Goal: Task Accomplishment & Management: Manage account settings

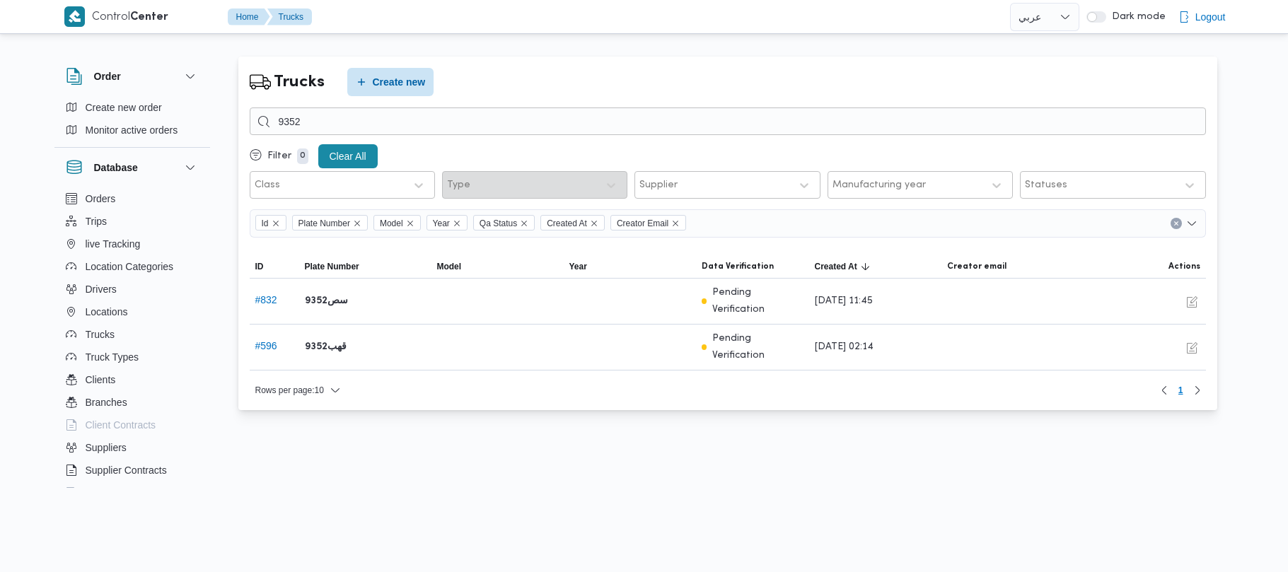
select select "ar"
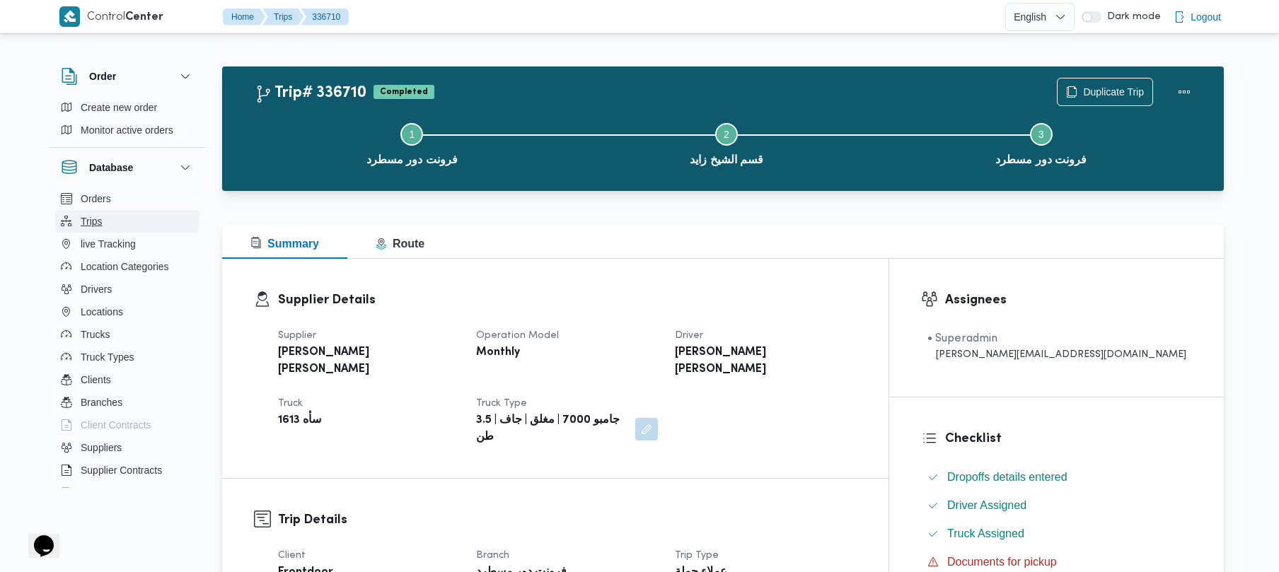
click at [111, 225] on button "Trips" at bounding box center [127, 221] width 144 height 23
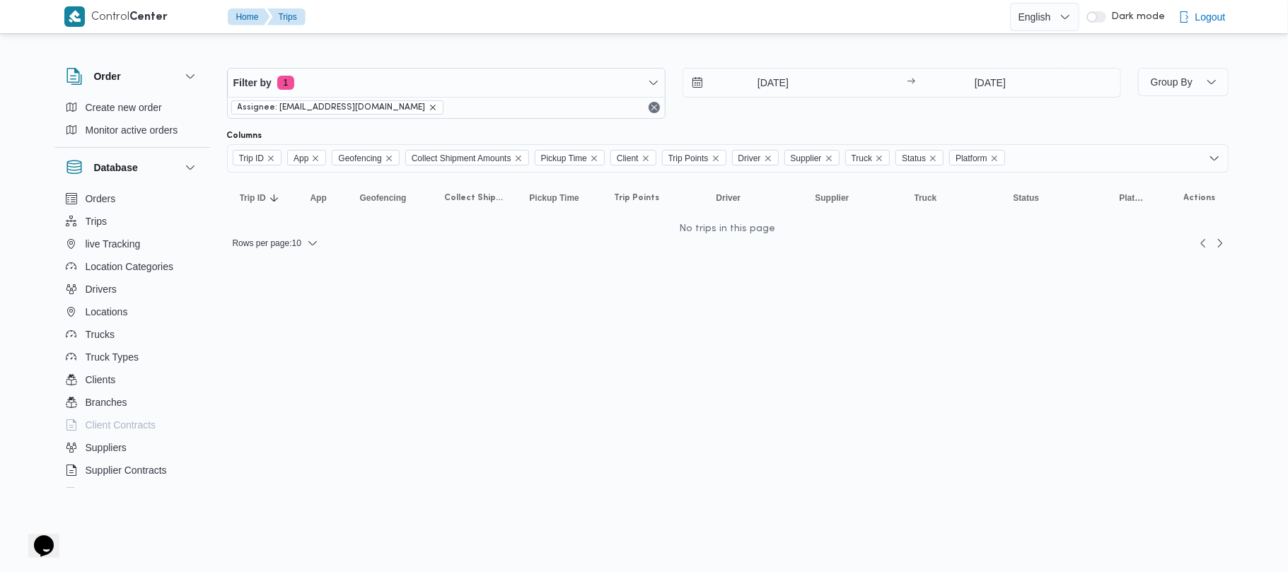
click at [429, 108] on icon "remove selected entity" at bounding box center [433, 107] width 8 height 8
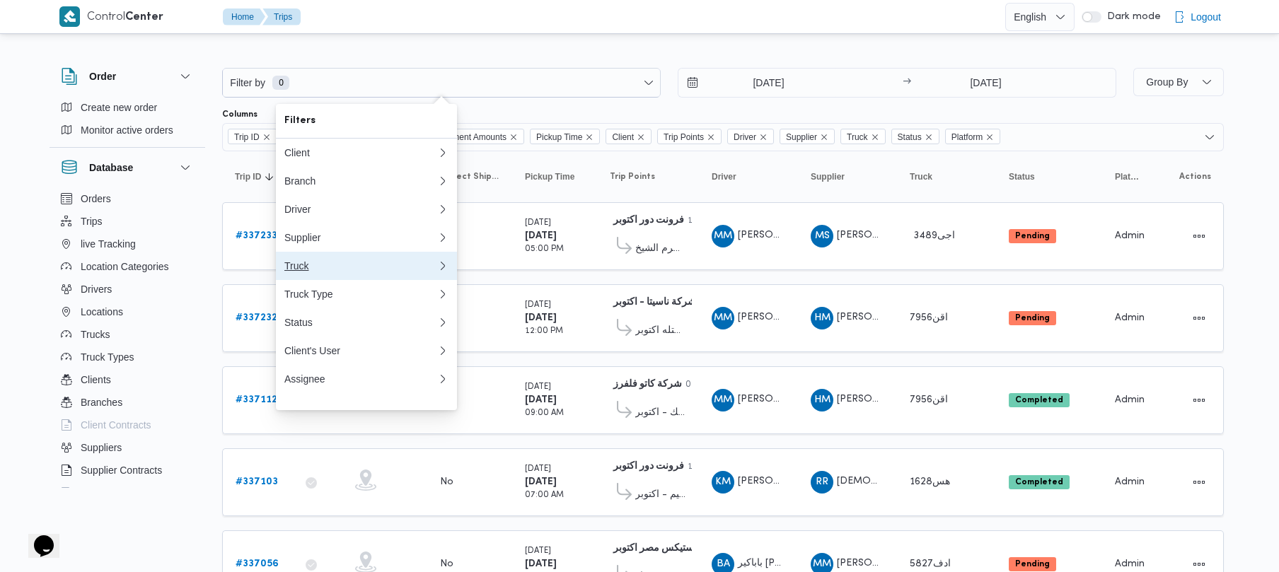
click at [343, 272] on div "Truck" at bounding box center [360, 265] width 153 height 11
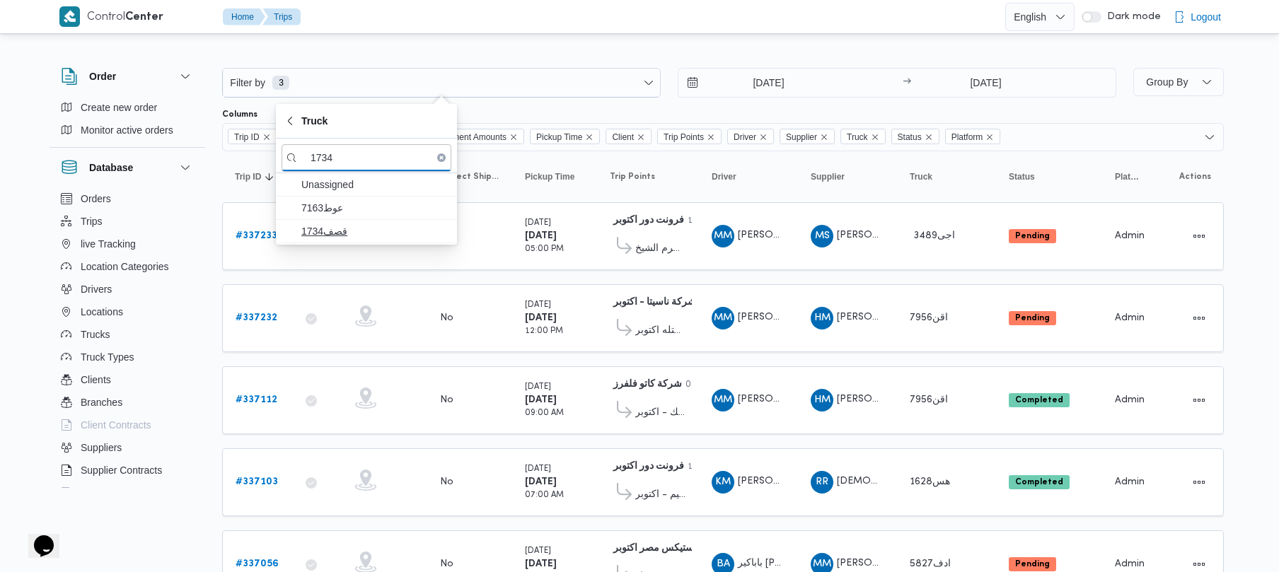
type input "1734"
click at [382, 233] on span "قصف1734" at bounding box center [374, 231] width 147 height 17
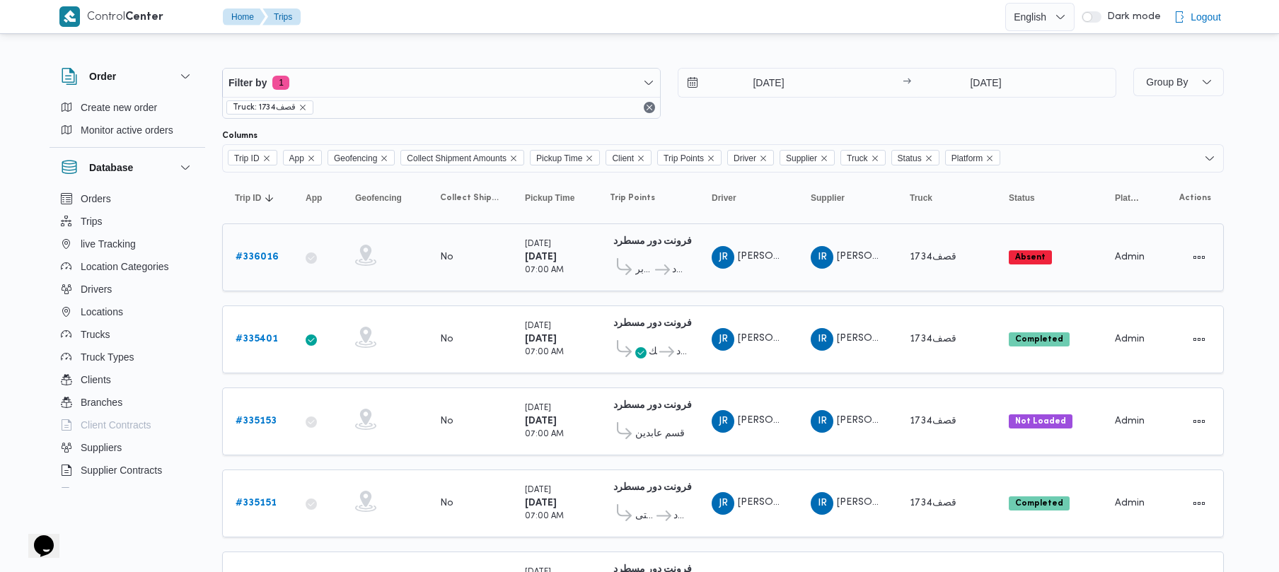
click at [255, 259] on b "# 336016" at bounding box center [257, 257] width 43 height 9
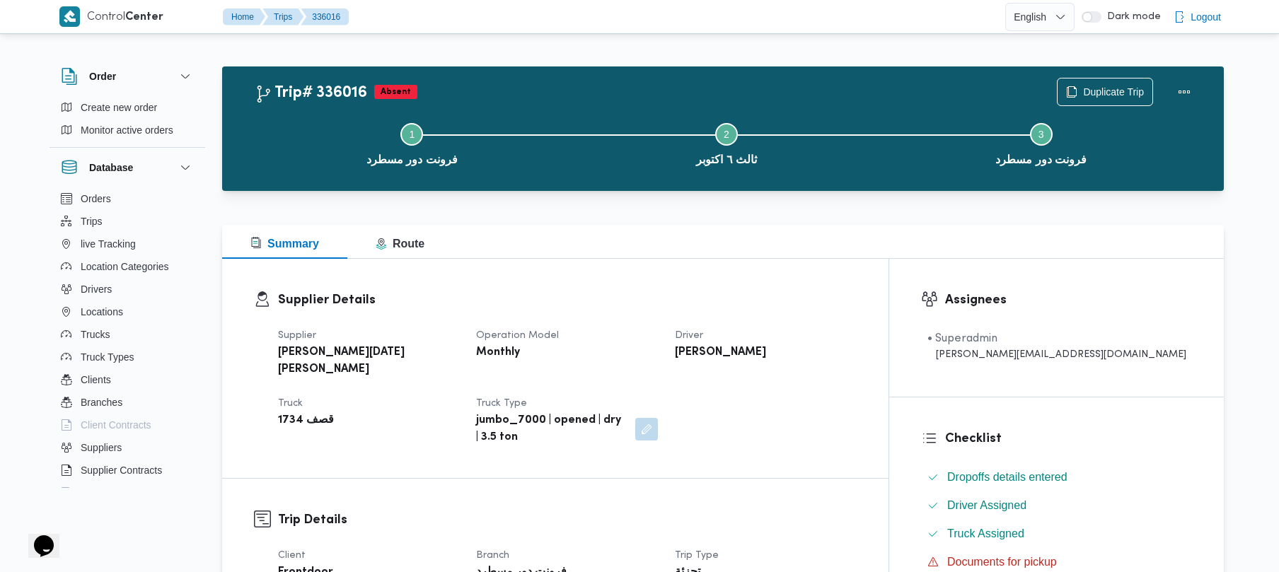
click at [648, 247] on div "Summary Route" at bounding box center [723, 242] width 1002 height 34
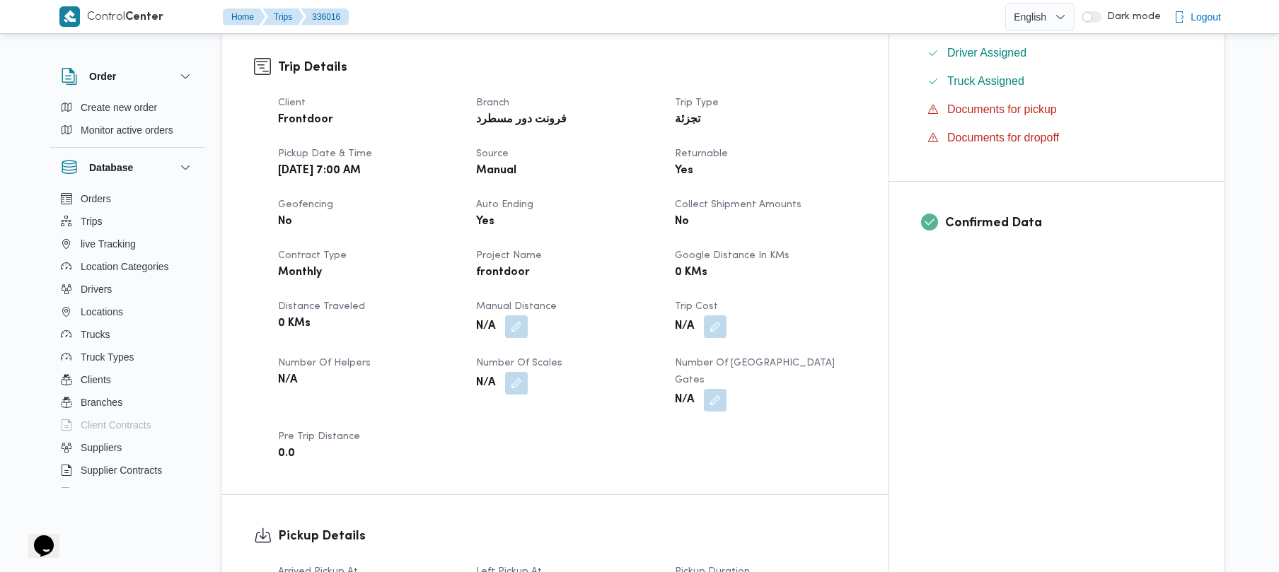
scroll to position [490, 0]
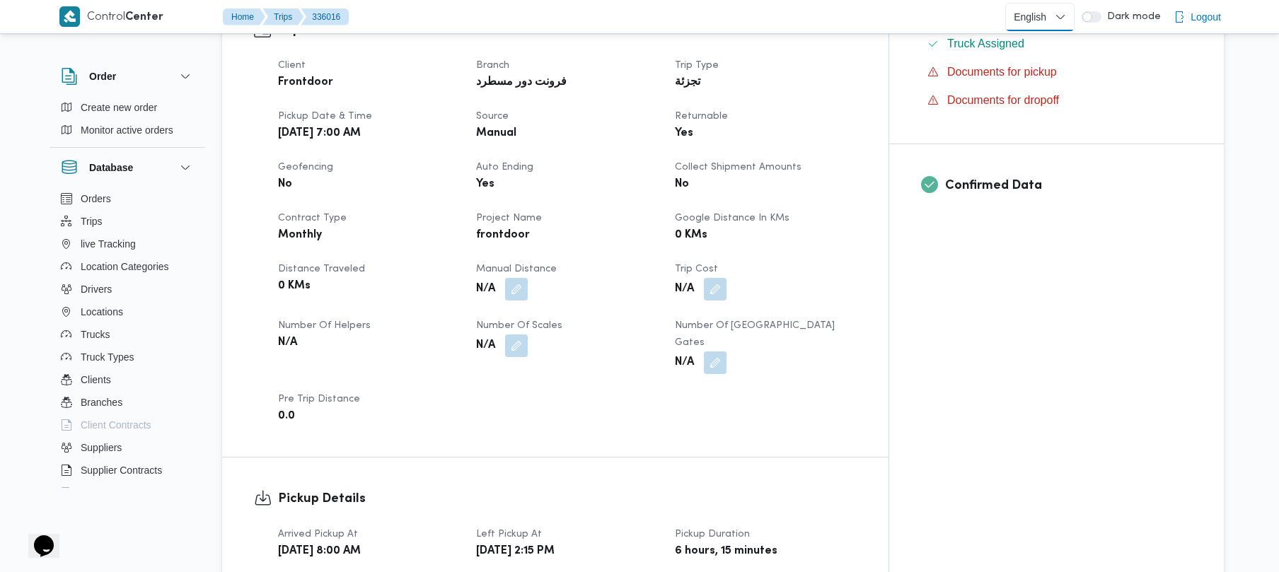
click at [1055, 14] on select "English عربي" at bounding box center [1039, 17] width 69 height 28
select select "ar"
click at [1008, 3] on select "English عربي" at bounding box center [1039, 17] width 69 height 28
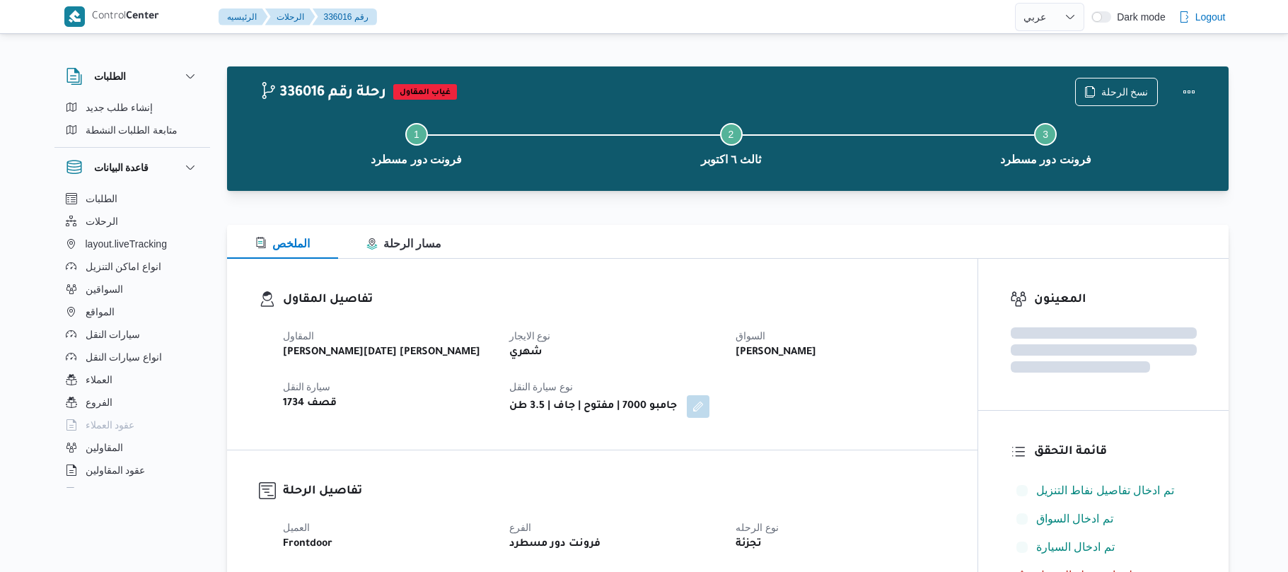
select select "ar"
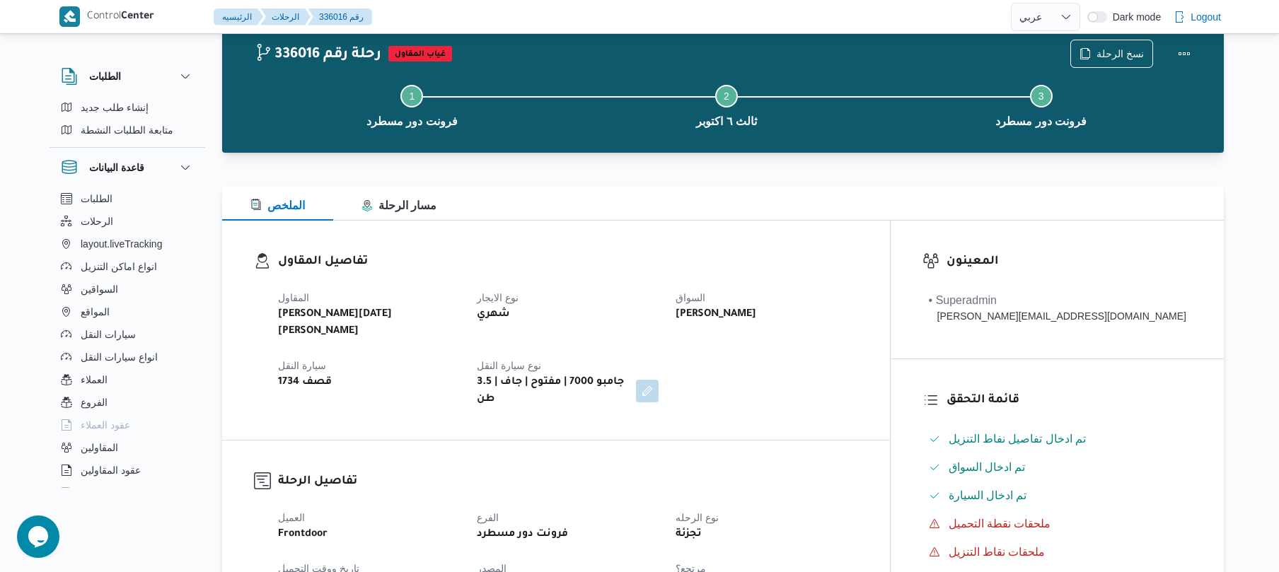
click at [813, 224] on div "تفاصيل المقاول المقاول ابراهيم رمضان ابراهيم عثمان ابوباشا نوع الايجار شهري الس…" at bounding box center [556, 330] width 668 height 219
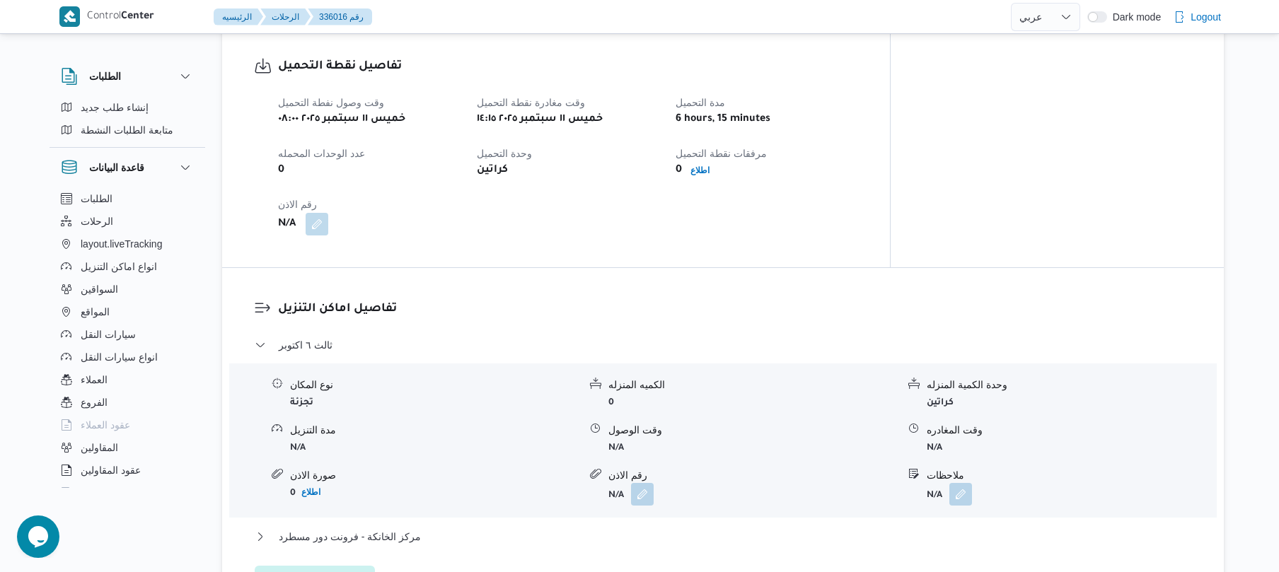
scroll to position [943, 0]
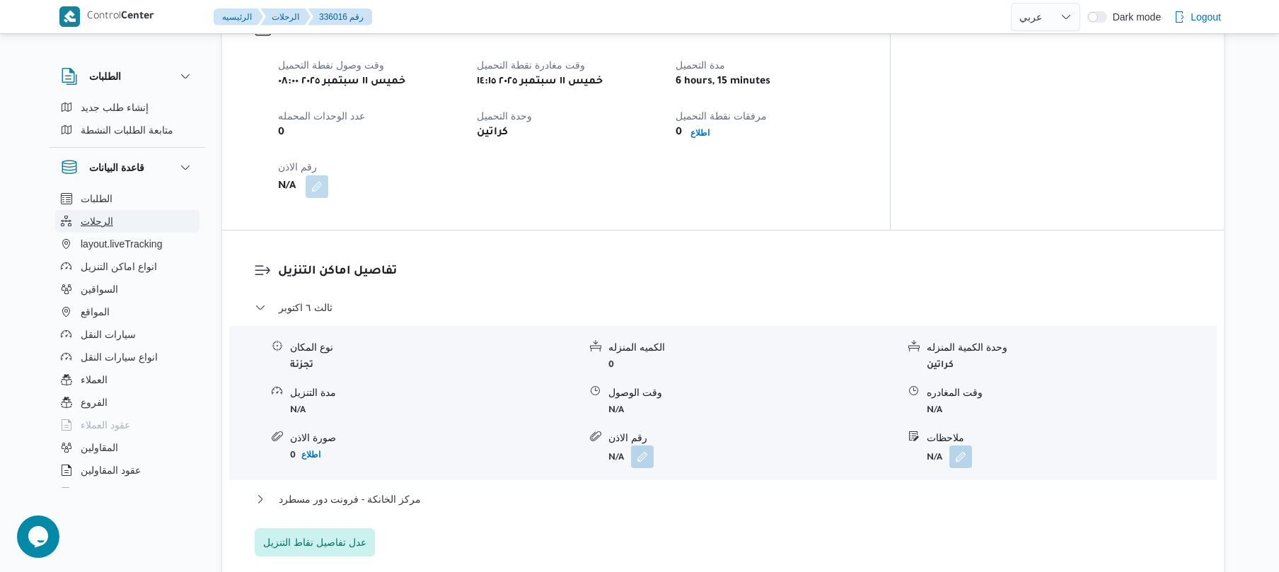
click at [102, 219] on span "الرحلات" at bounding box center [97, 221] width 33 height 17
select select "ar"
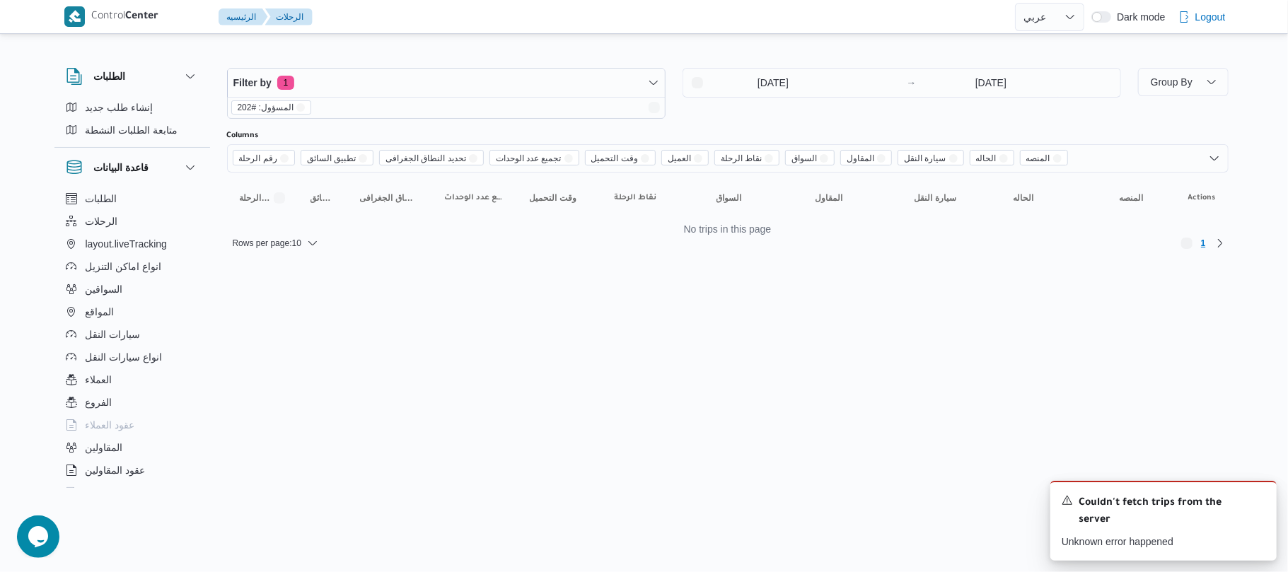
click at [419, 398] on html "Control Center الرئيسيه الرحلات English عربي Dark mode Logout الطلبات إنشاء طلب…" at bounding box center [644, 286] width 1288 height 572
click at [567, 328] on html "Control Center الرئيسيه الرحلات English عربي Dark mode Logout الطلبات إنشاء طلب…" at bounding box center [644, 286] width 1288 height 572
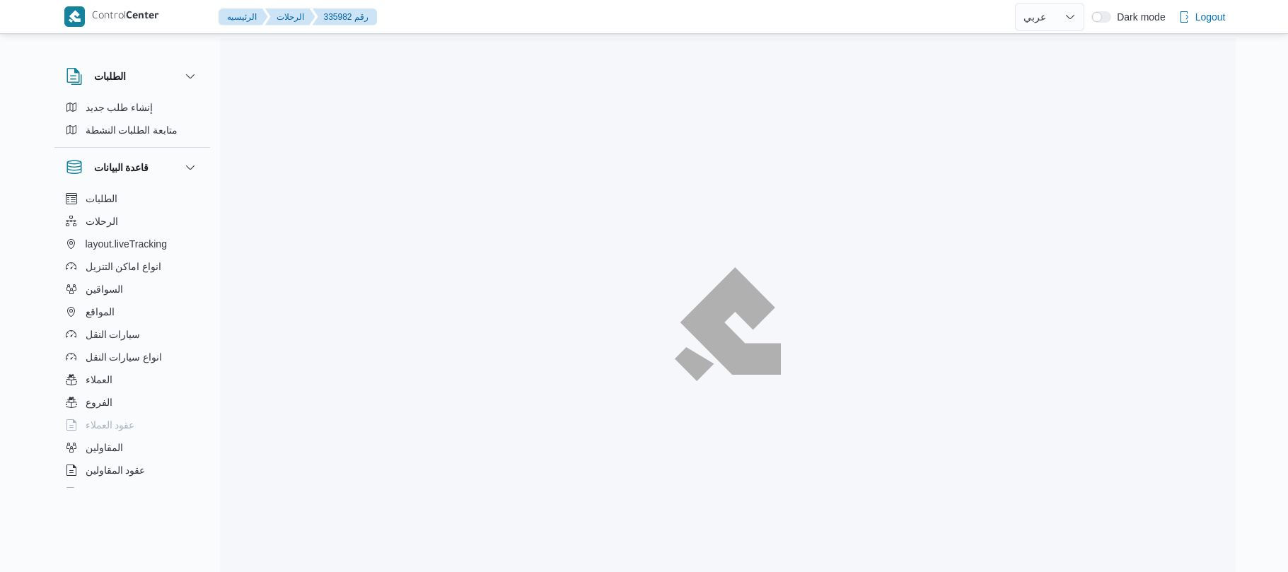
select select "ar"
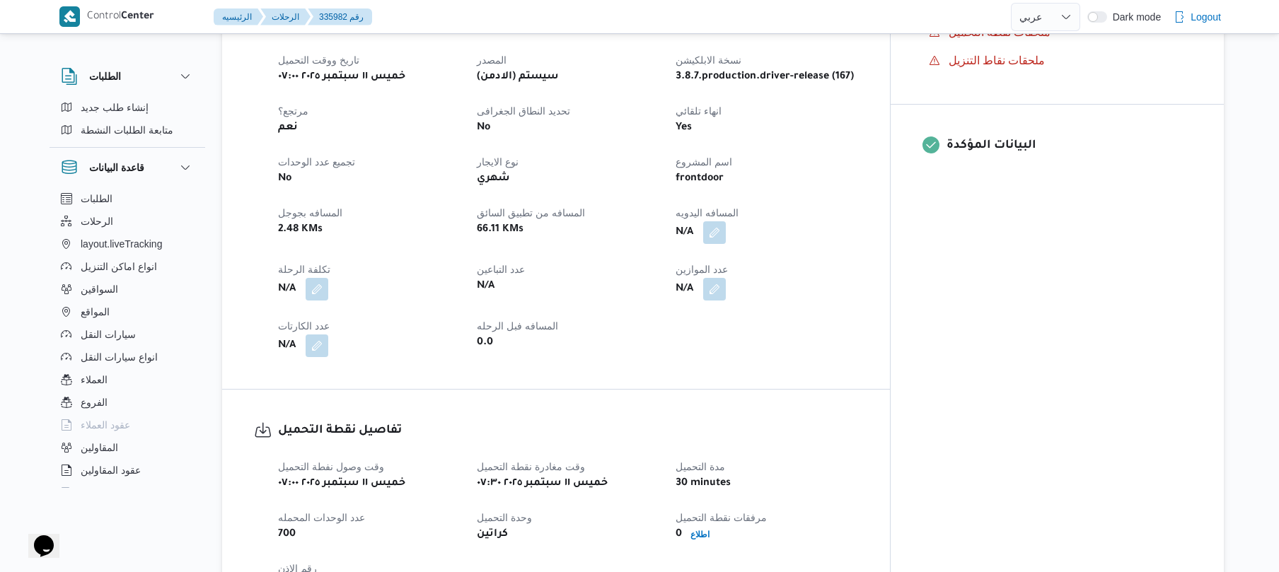
scroll to position [528, 0]
click at [726, 226] on button "button" at bounding box center [714, 234] width 23 height 23
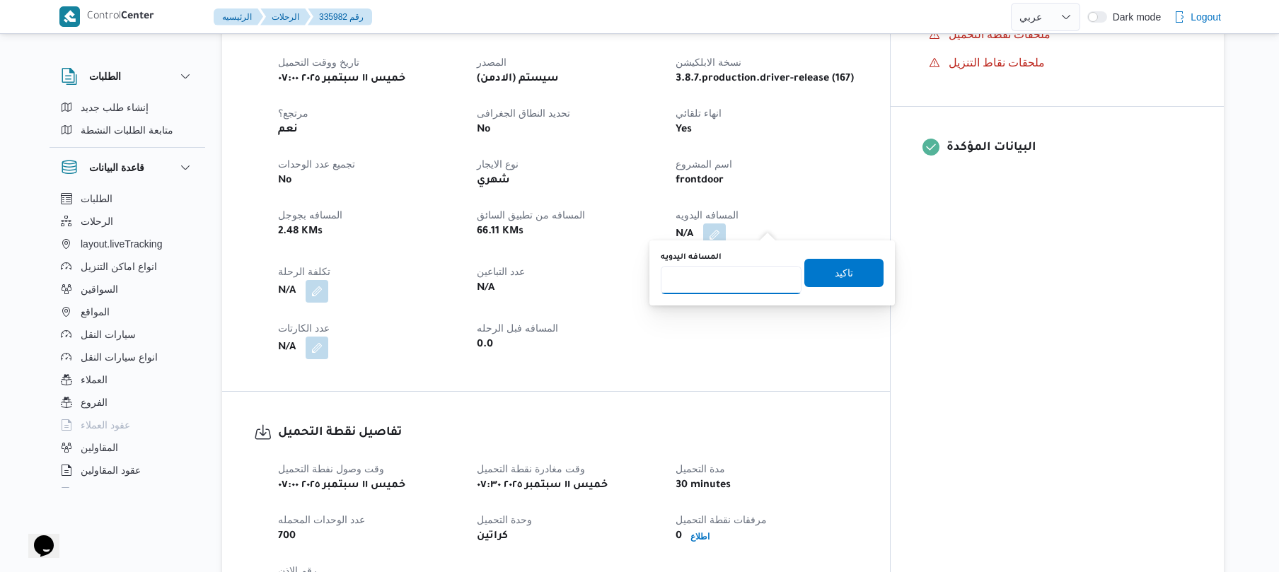
click at [743, 277] on input "المسافه اليدويه" at bounding box center [731, 280] width 141 height 28
type input "90"
click at [813, 277] on span "تاكيد" at bounding box center [843, 272] width 79 height 28
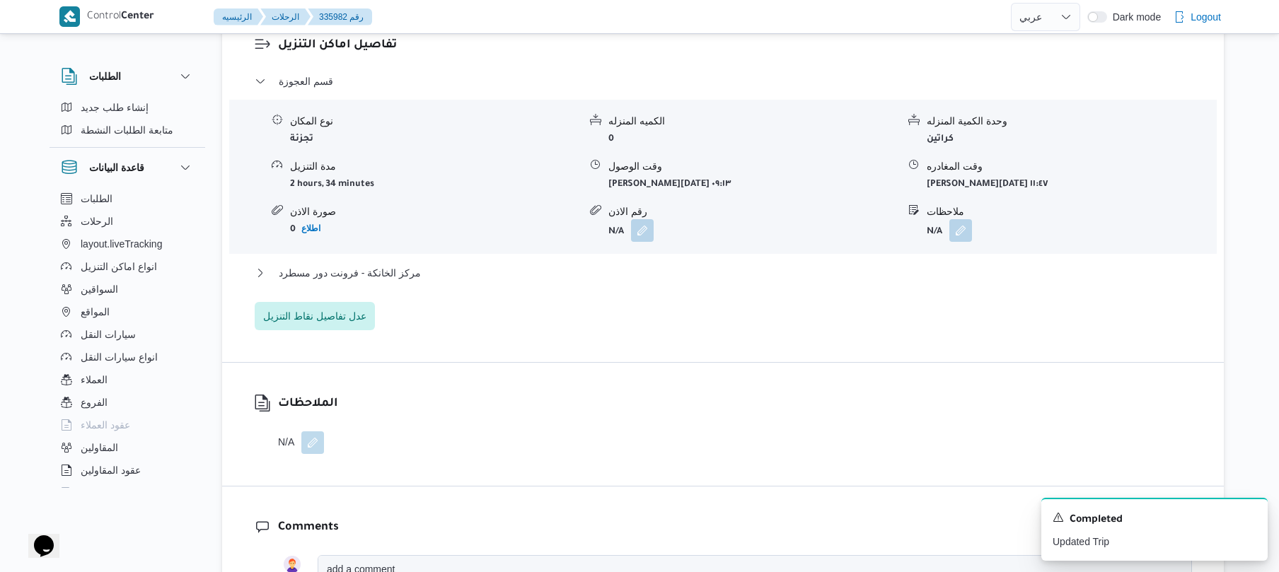
scroll to position [1169, 0]
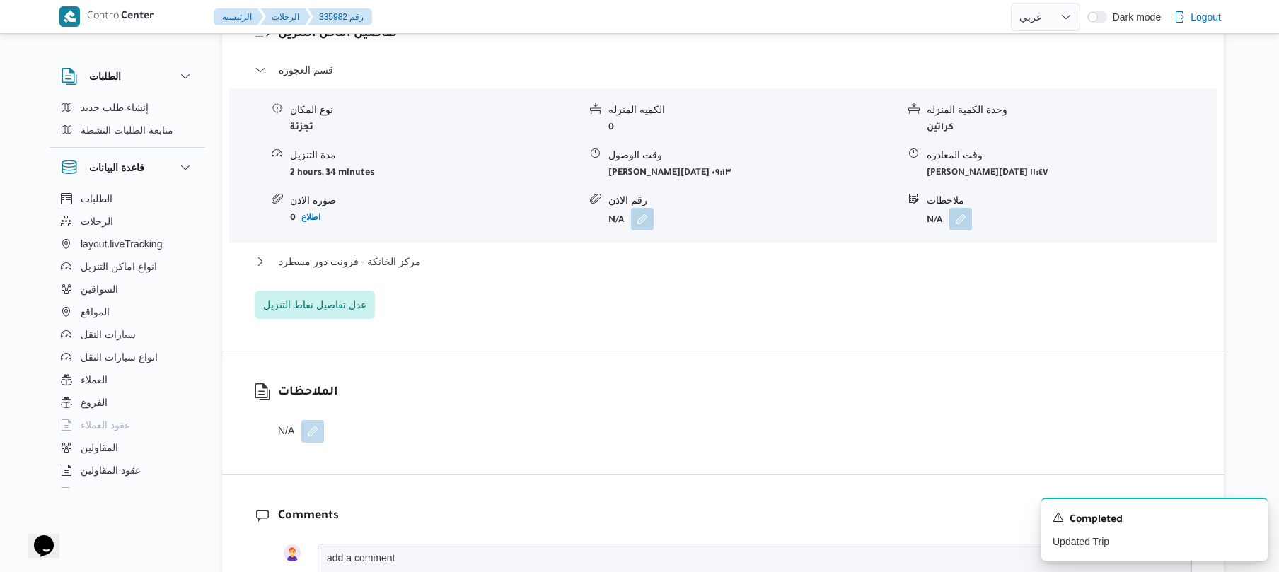
click at [668, 312] on div "تفاصيل اماكن التنزيل قسم العجوزة نوع المكان تجزئة الكميه المنزله 0 وحدة الكمية …" at bounding box center [723, 172] width 1002 height 358
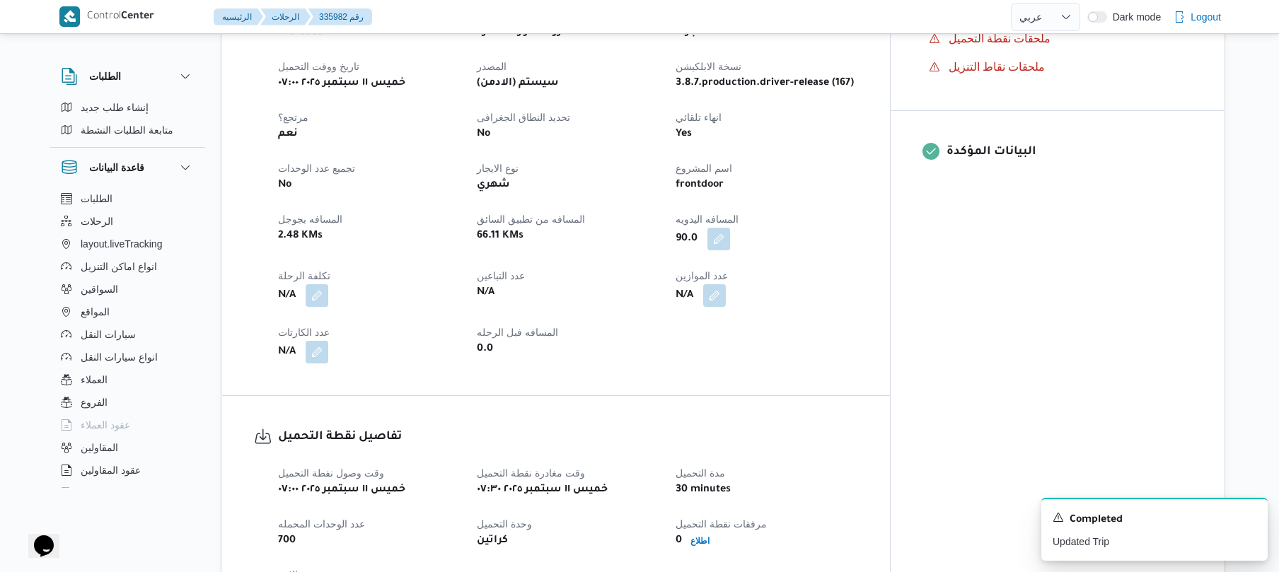
scroll to position [528, 0]
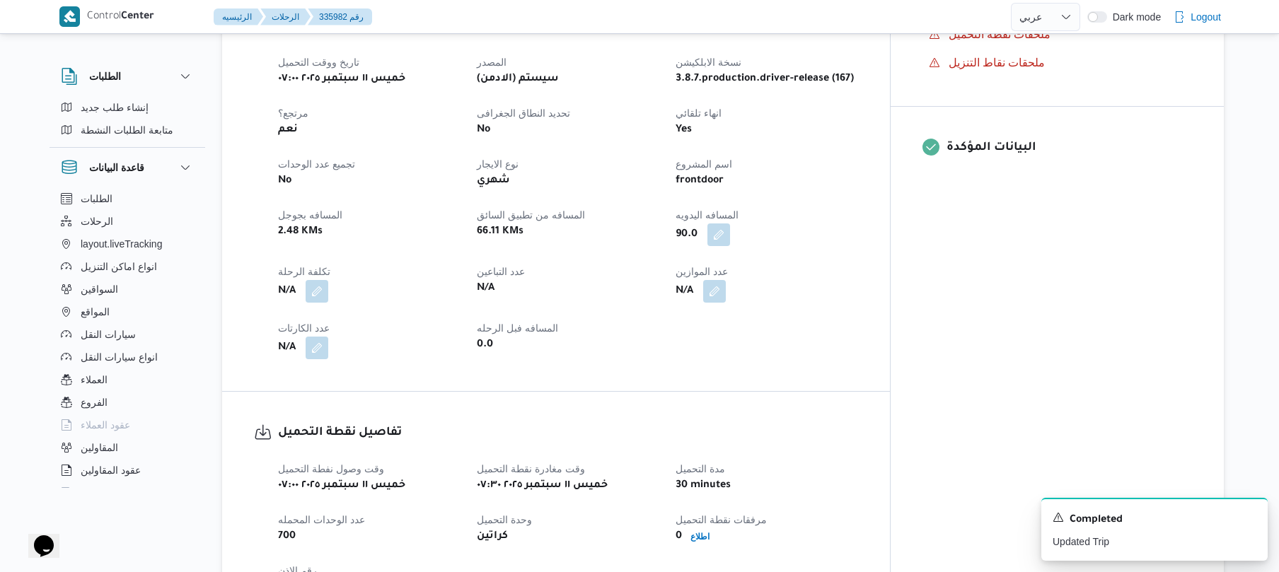
click at [822, 171] on div "frontdoor" at bounding box center [766, 181] width 185 height 20
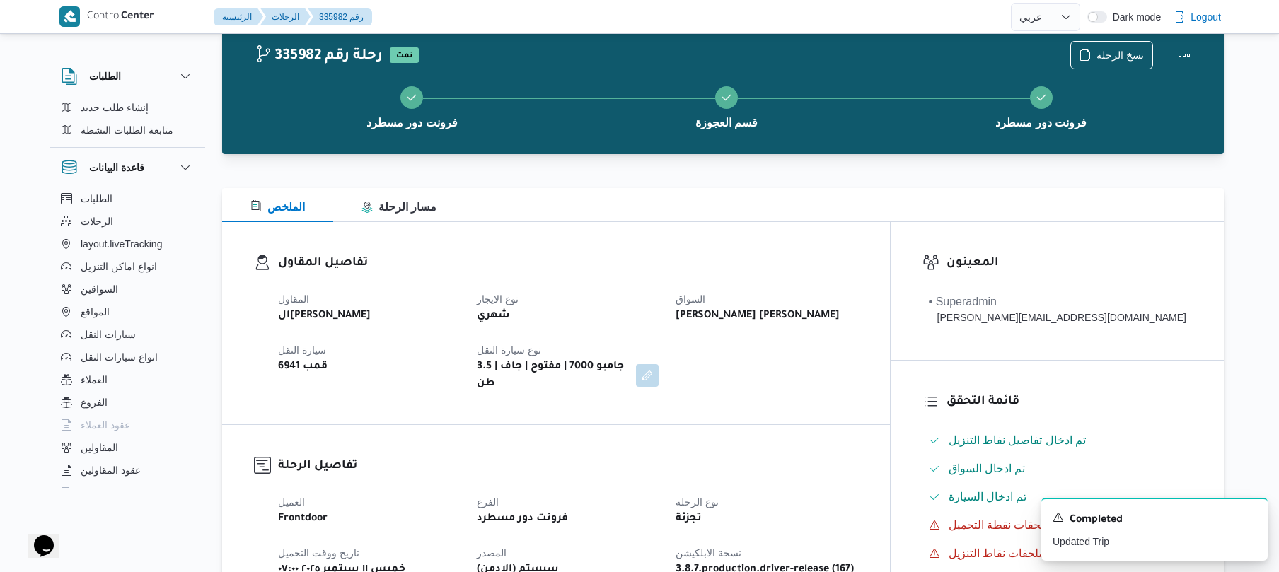
scroll to position [0, 0]
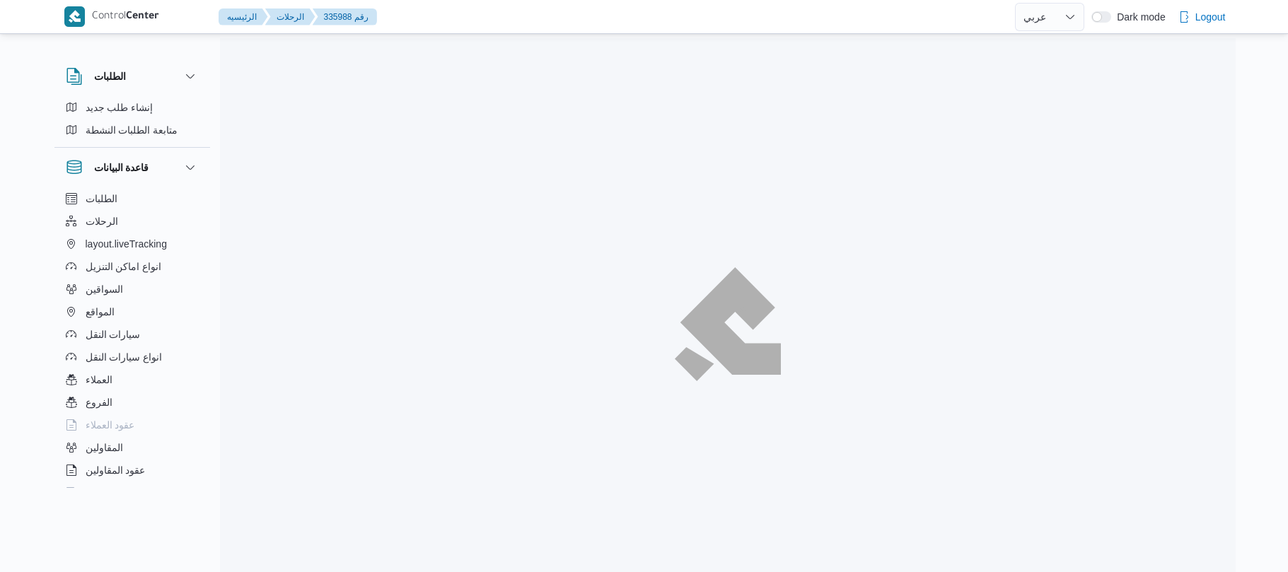
select select "ar"
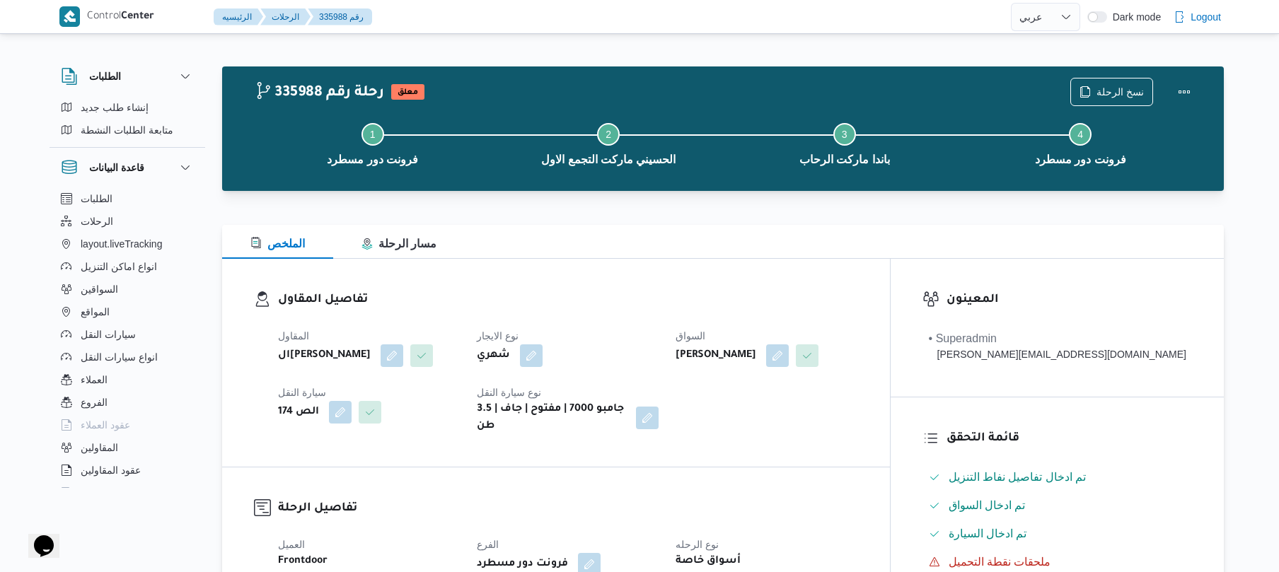
click at [738, 267] on div "تفاصيل المقاول المقاول الهامي [PERSON_NAME] نوع الايجار شهري السواق [PERSON_NAM…" at bounding box center [556, 363] width 668 height 208
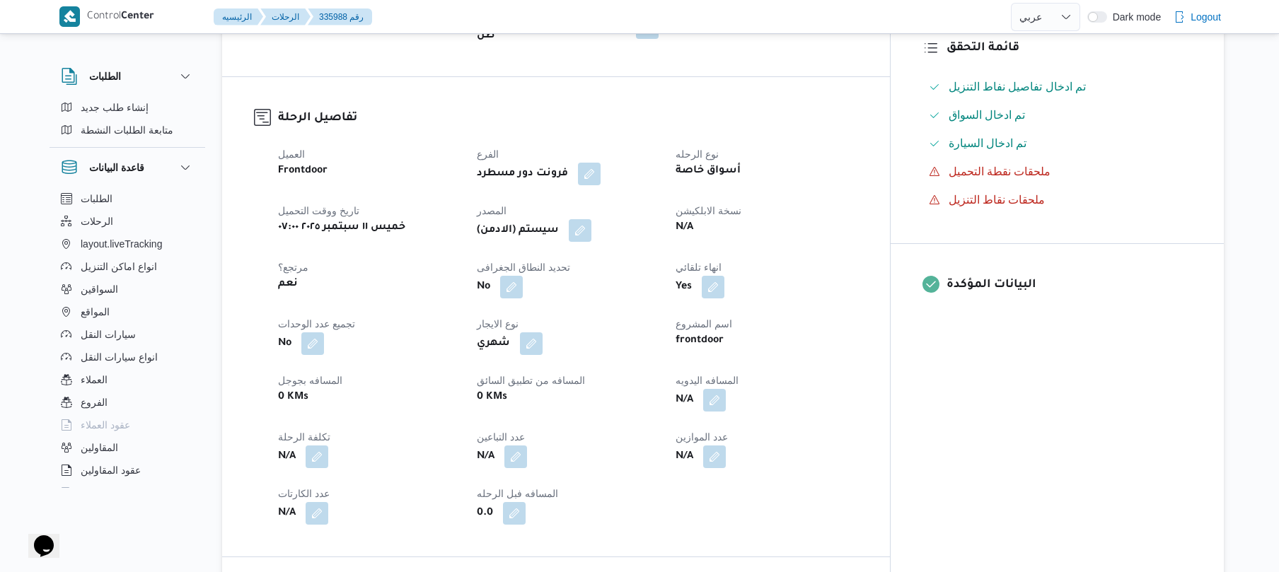
scroll to position [453, 0]
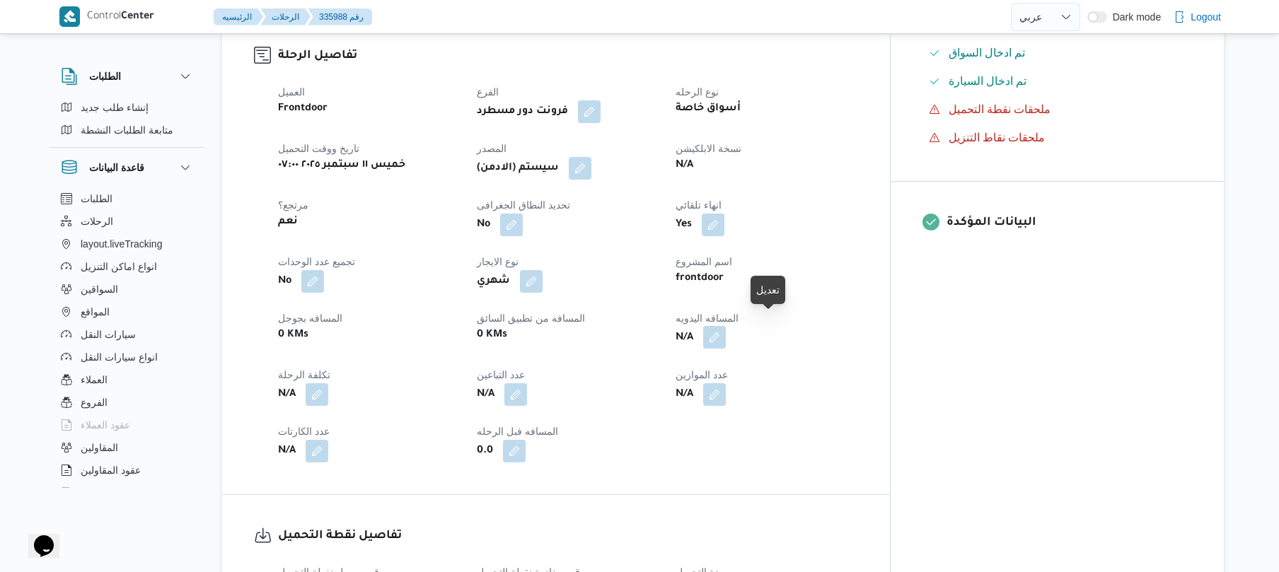
click at [726, 331] on button "button" at bounding box center [714, 337] width 23 height 23
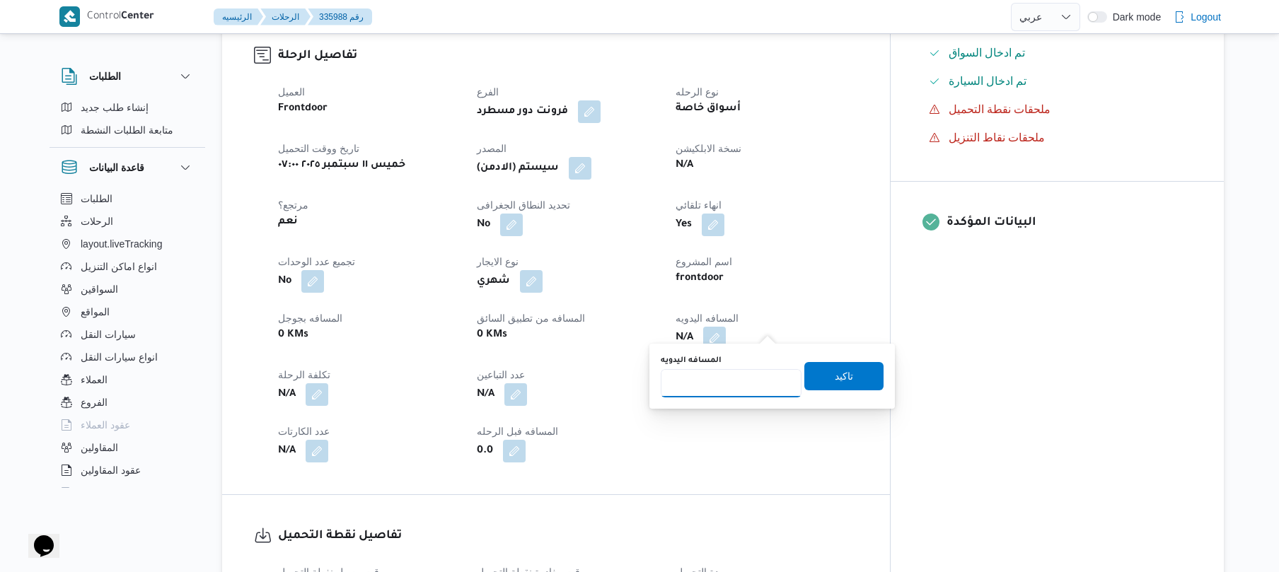
click at [736, 392] on input "المسافه اليدويه" at bounding box center [731, 383] width 141 height 28
type input "120"
click at [835, 377] on span "تاكيد" at bounding box center [844, 375] width 18 height 17
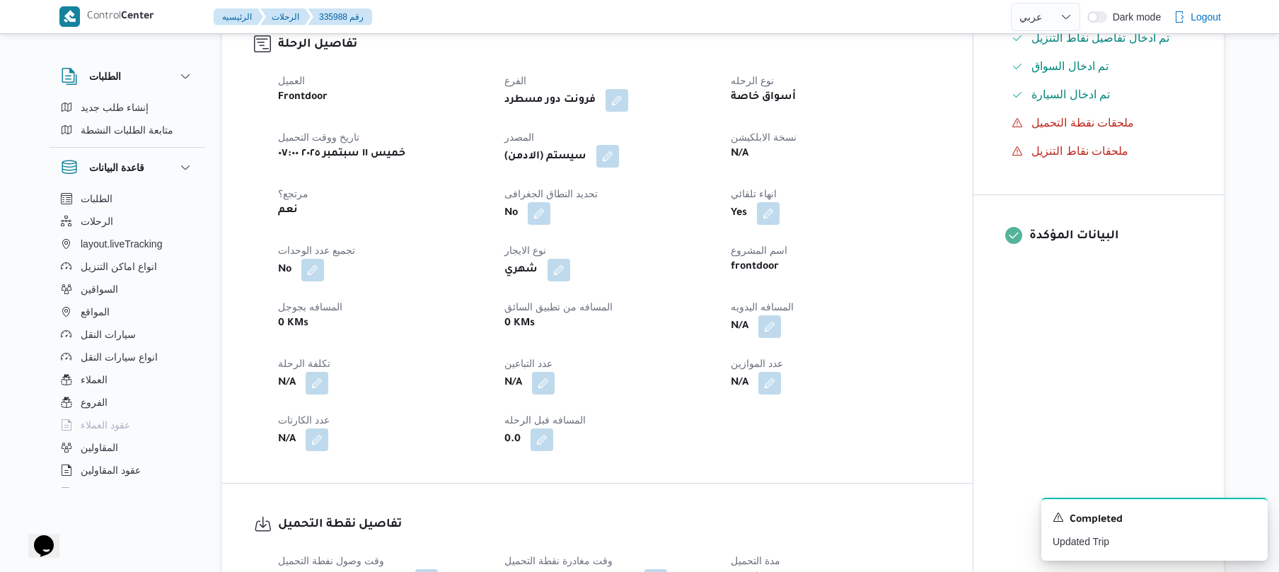
click at [614, 156] on button "button" at bounding box center [607, 156] width 23 height 23
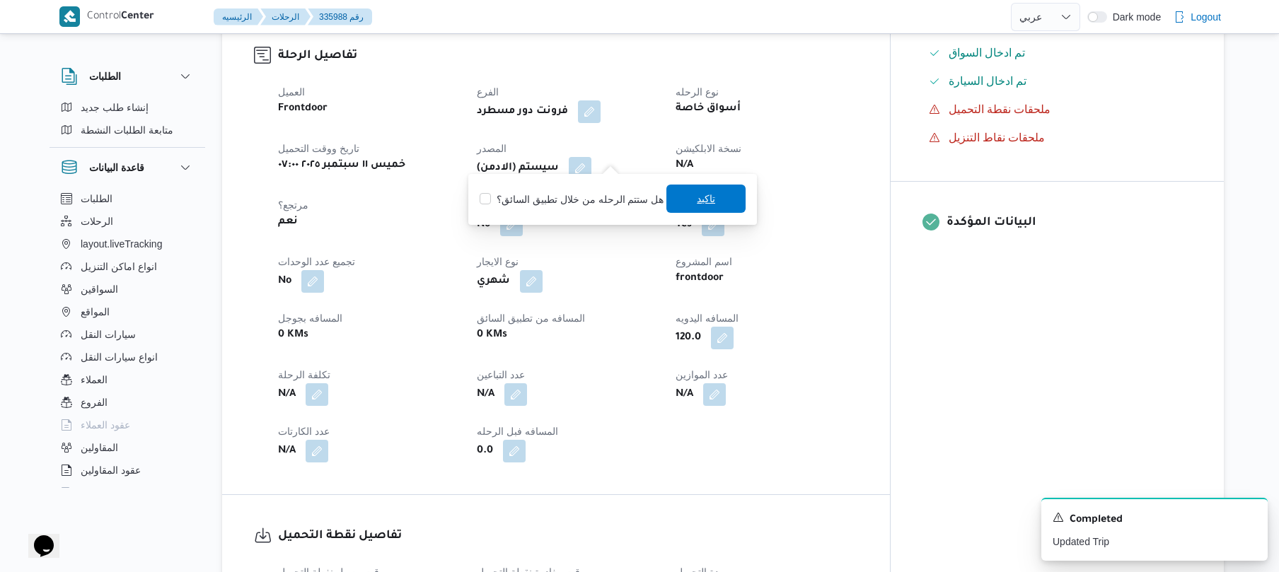
click at [678, 197] on span "تاكيد" at bounding box center [705, 199] width 79 height 28
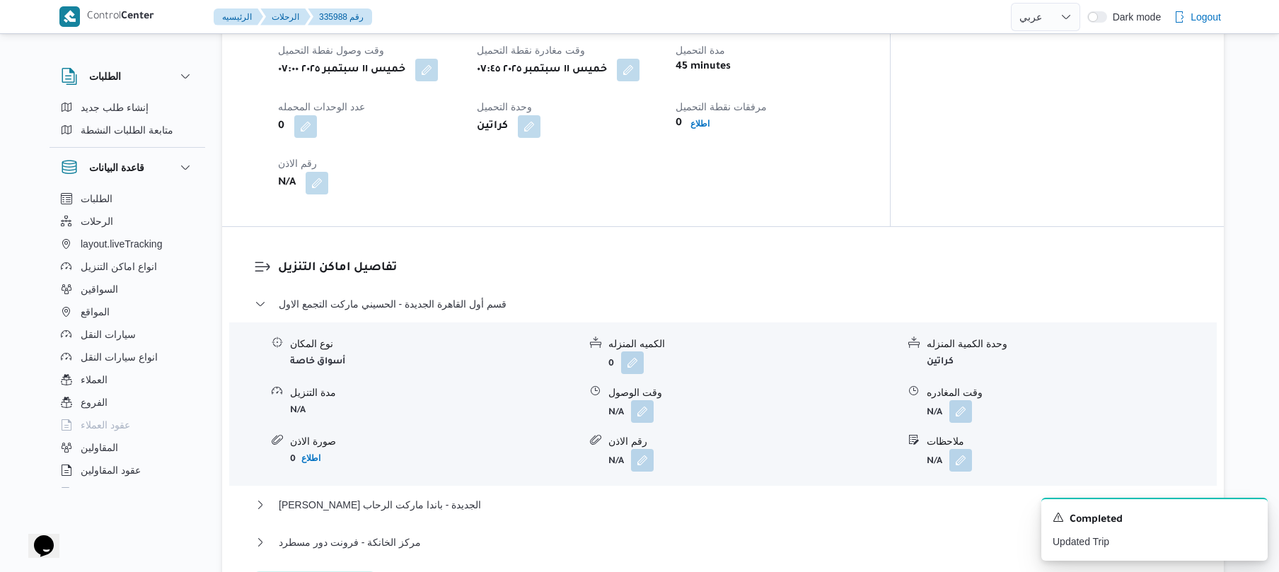
scroll to position [980, 0]
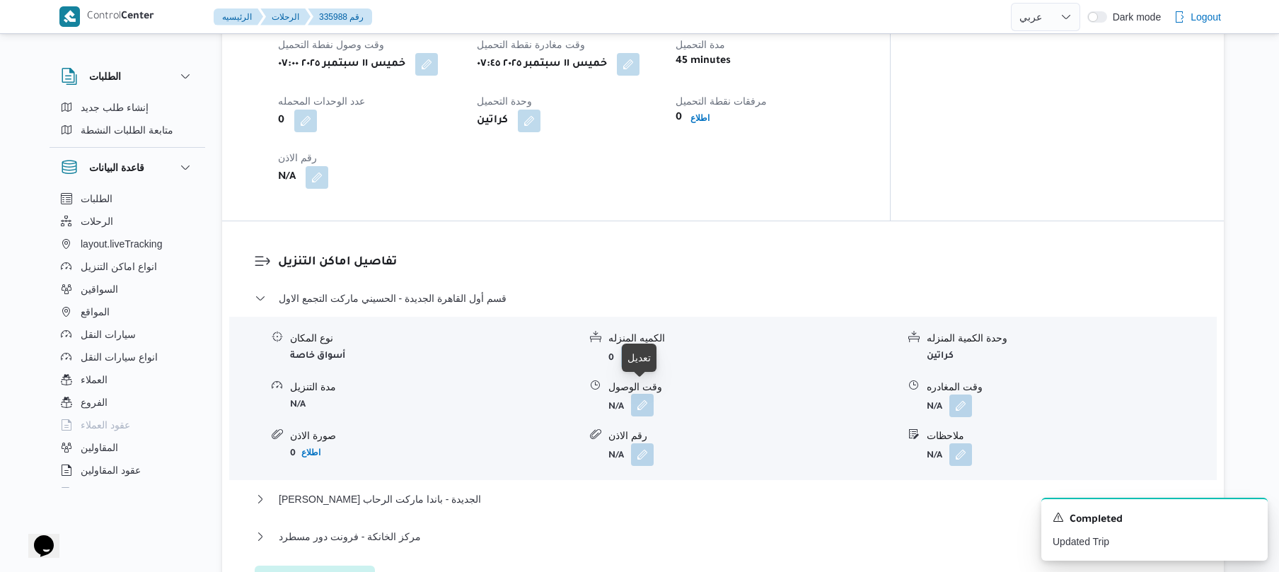
click at [642, 396] on button "button" at bounding box center [642, 405] width 23 height 23
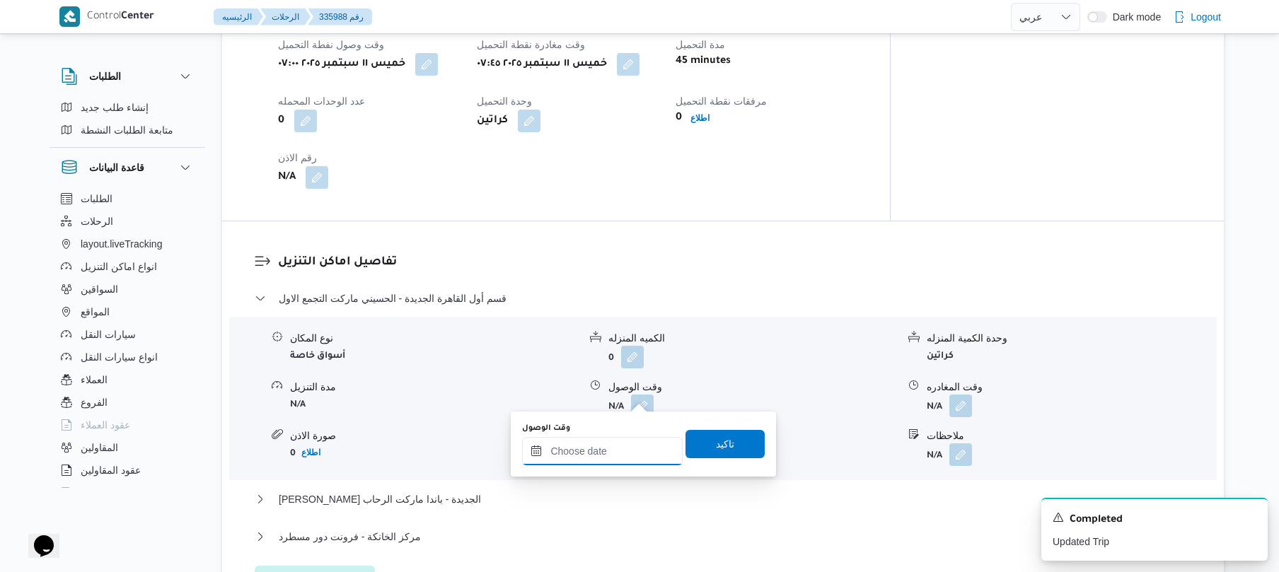
click at [575, 453] on input "وقت الوصول" at bounding box center [602, 451] width 161 height 28
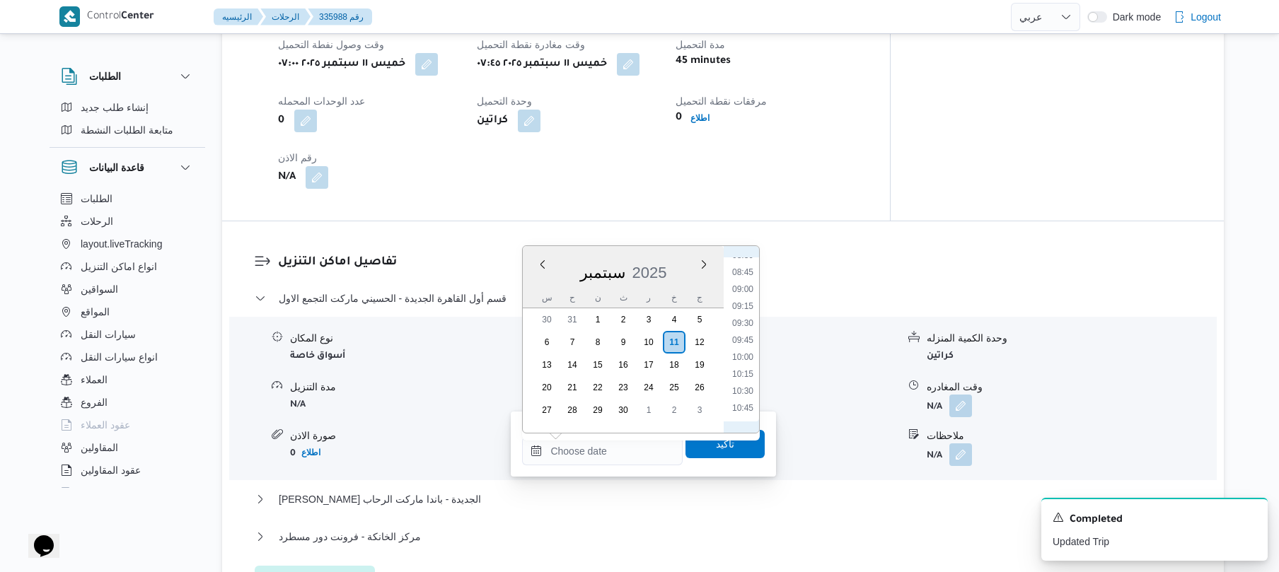
scroll to position [529, 0]
click at [748, 310] on li "08:30" at bounding box center [742, 313] width 33 height 14
type input "١١/٠٩/٢٠٢٥ ٠٨:٣٠"
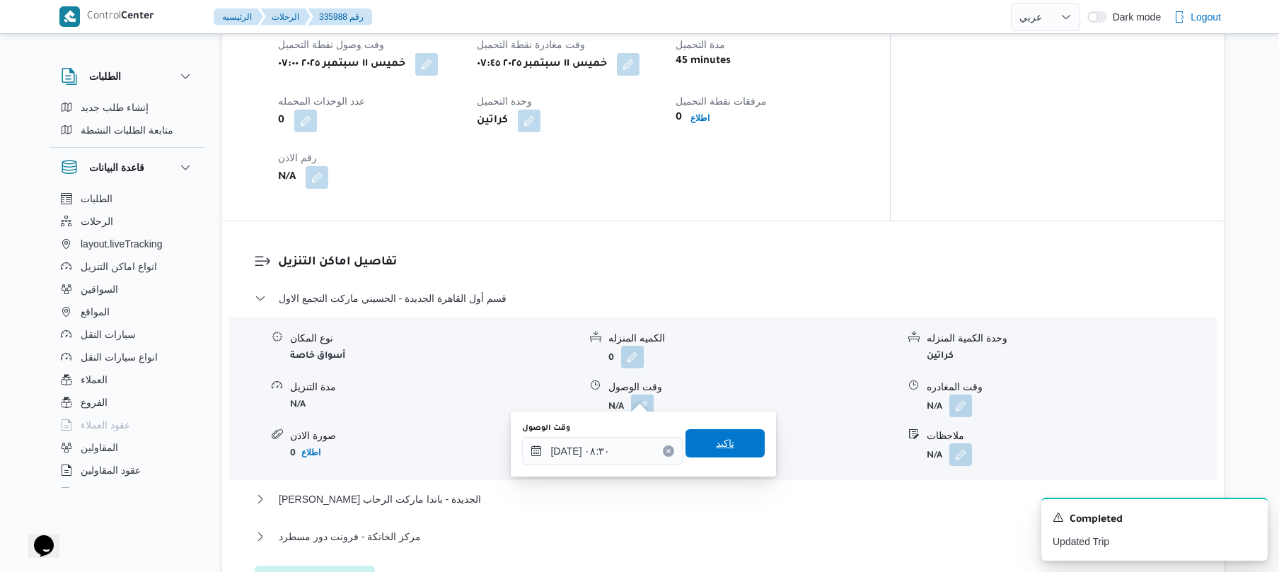
click at [697, 442] on span "تاكيد" at bounding box center [724, 443] width 79 height 28
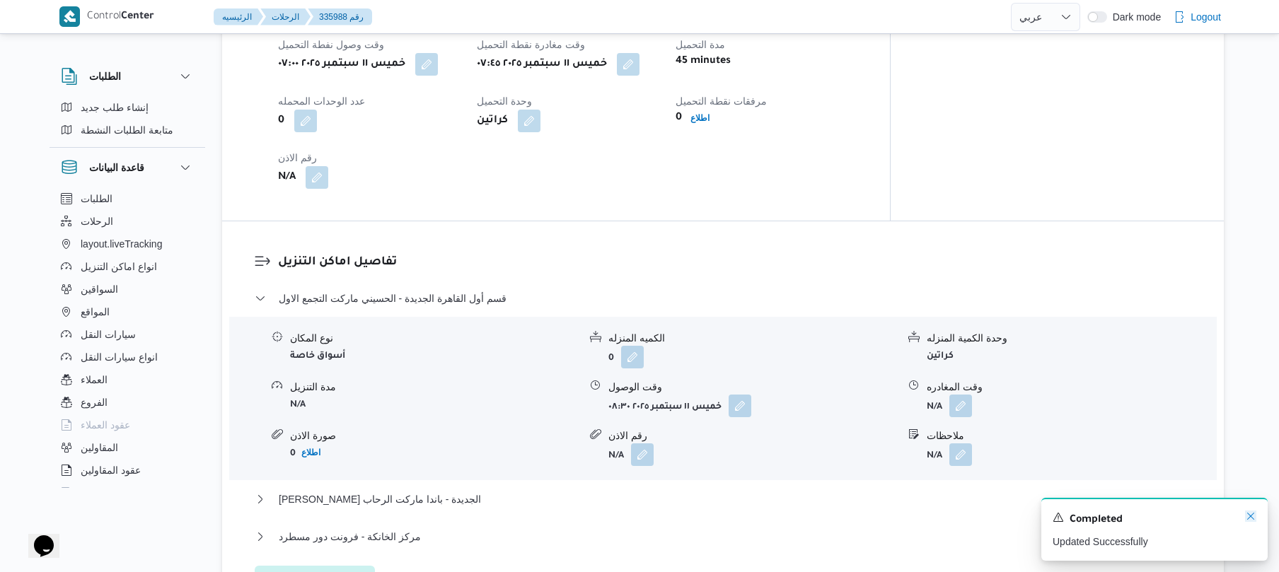
click at [1254, 514] on icon "Dismiss toast" at bounding box center [1250, 516] width 11 height 11
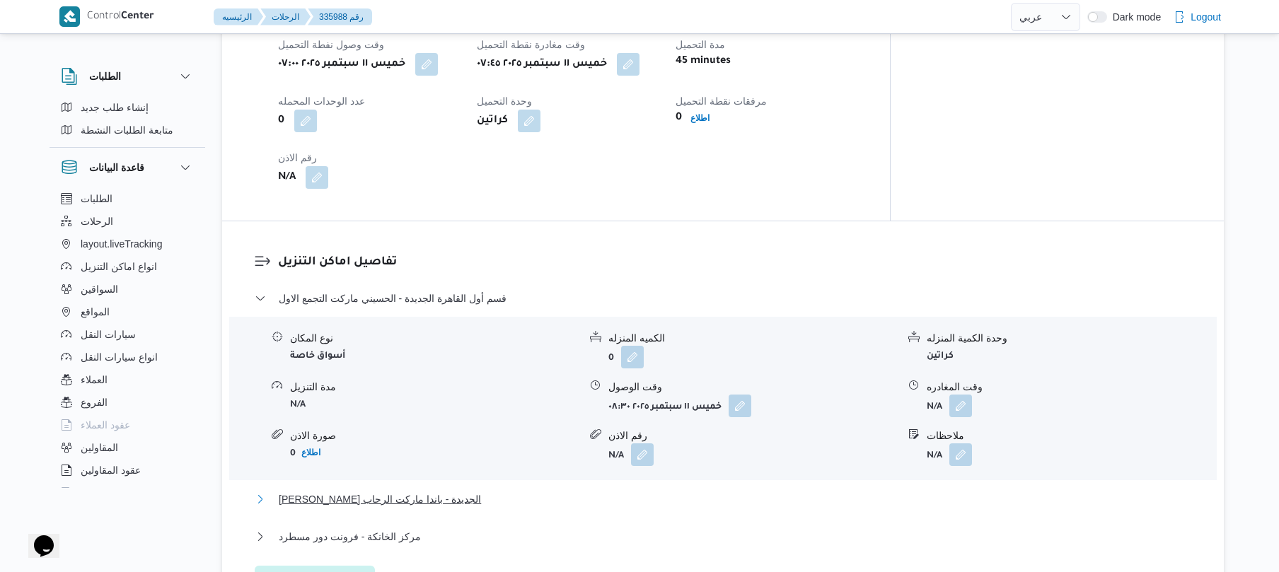
click at [1095, 491] on button "ثانى القاهرة الجديدة - باندا ماركت الرحاب" at bounding box center [723, 499] width 937 height 17
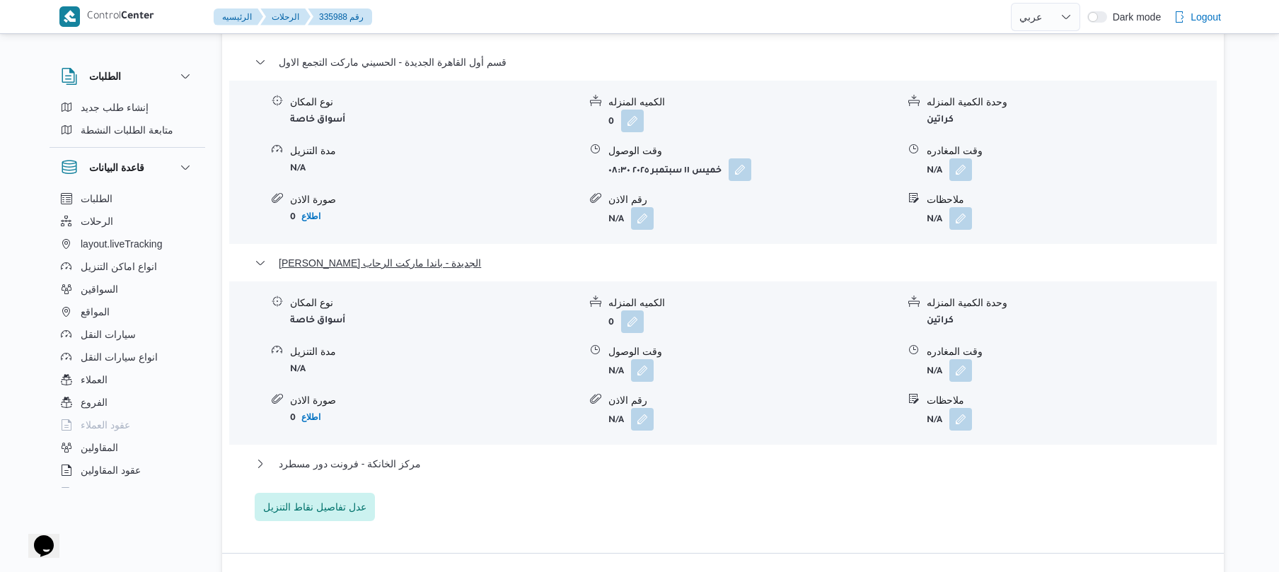
scroll to position [1245, 0]
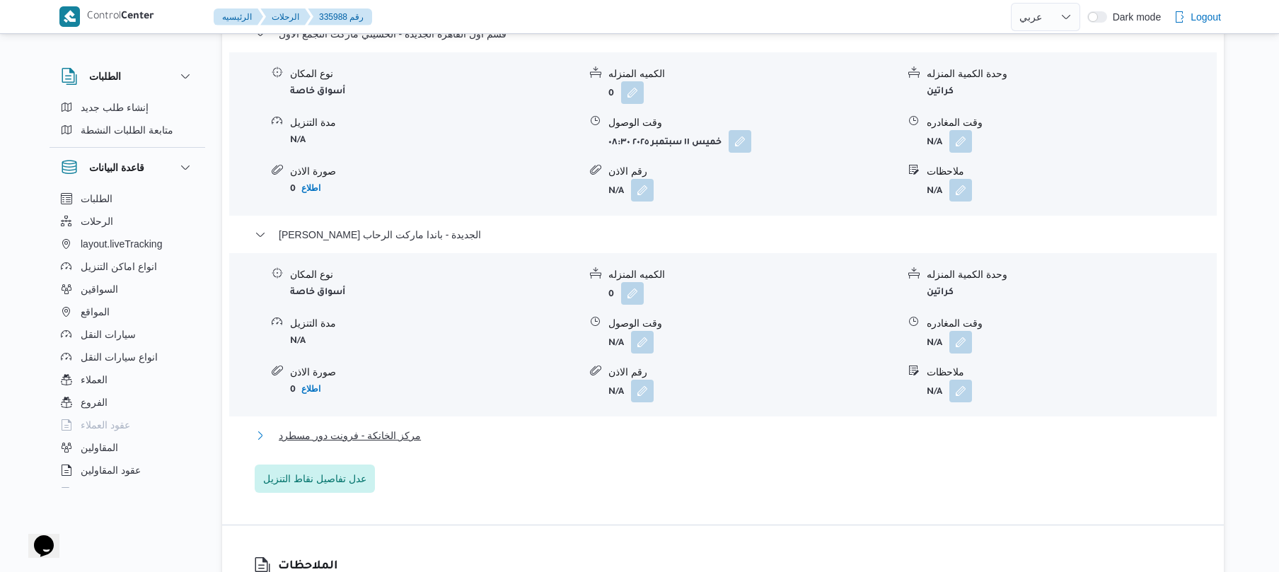
click at [822, 428] on button "مركز الخانكة - فرونت دور مسطرد" at bounding box center [723, 435] width 937 height 17
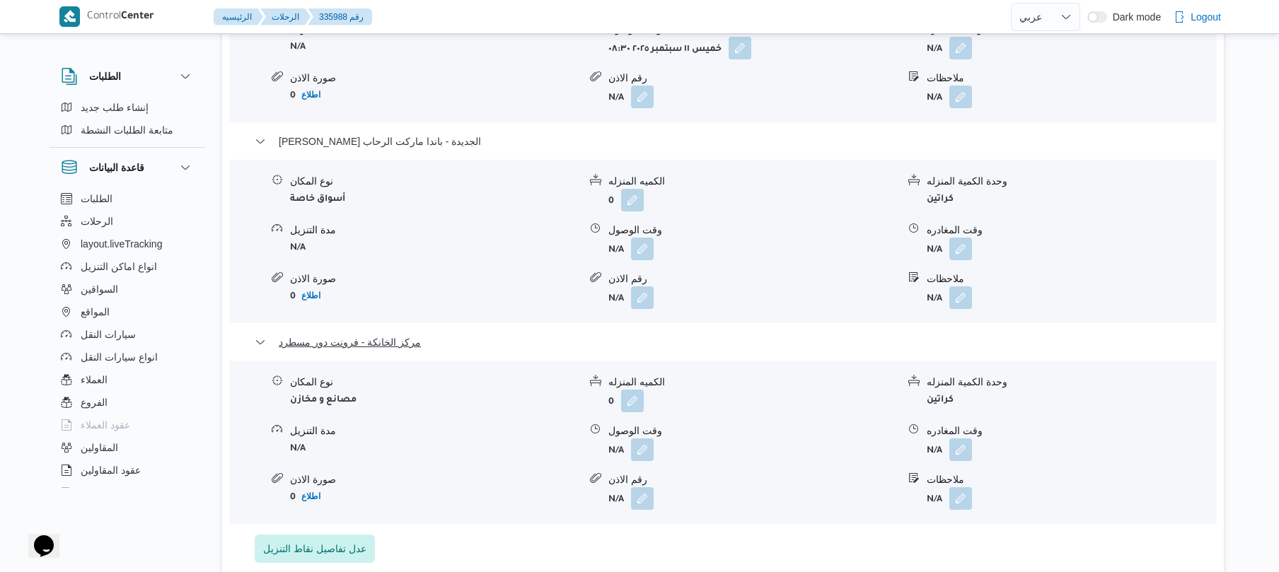
scroll to position [1546, 0]
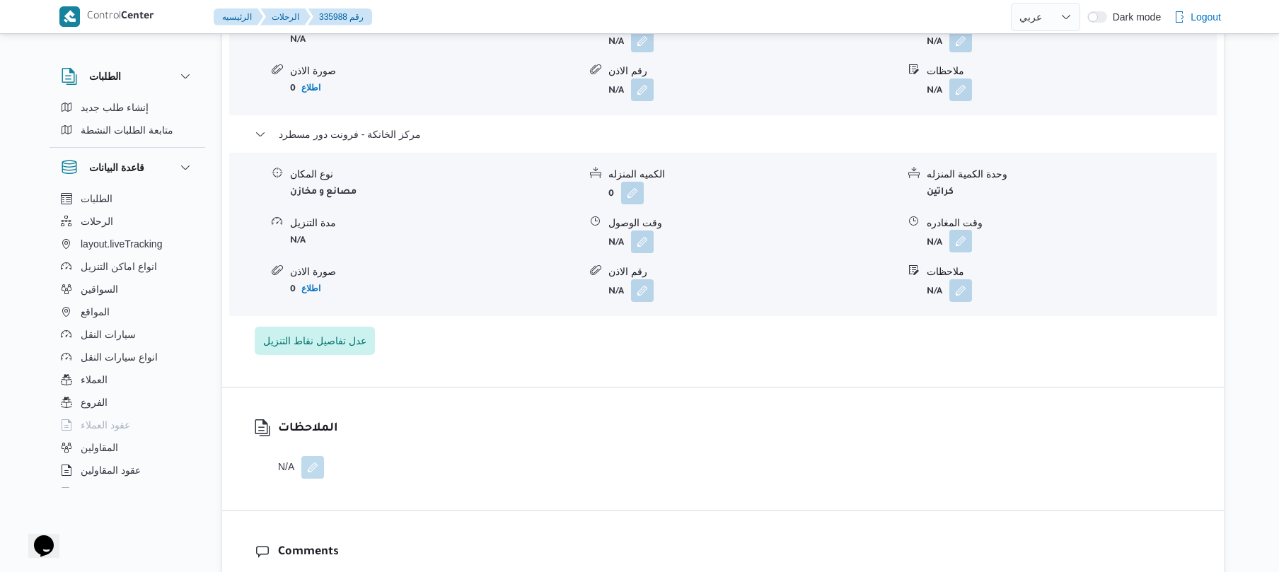
click at [954, 230] on button "button" at bounding box center [960, 241] width 23 height 23
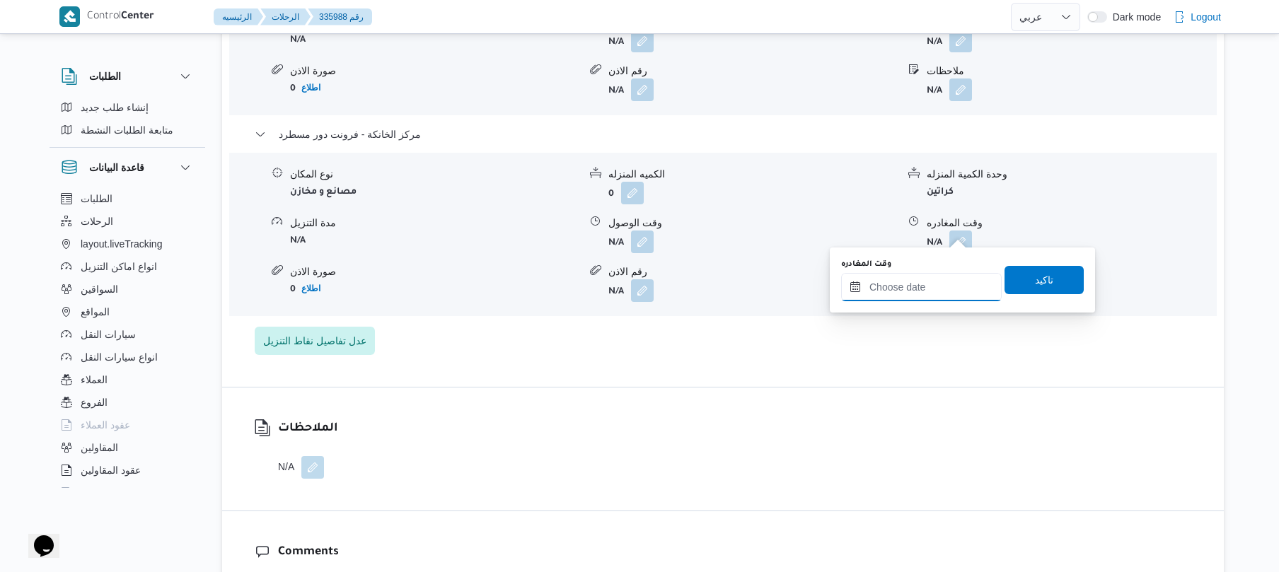
click at [919, 279] on input "وقت المغادره" at bounding box center [921, 287] width 161 height 28
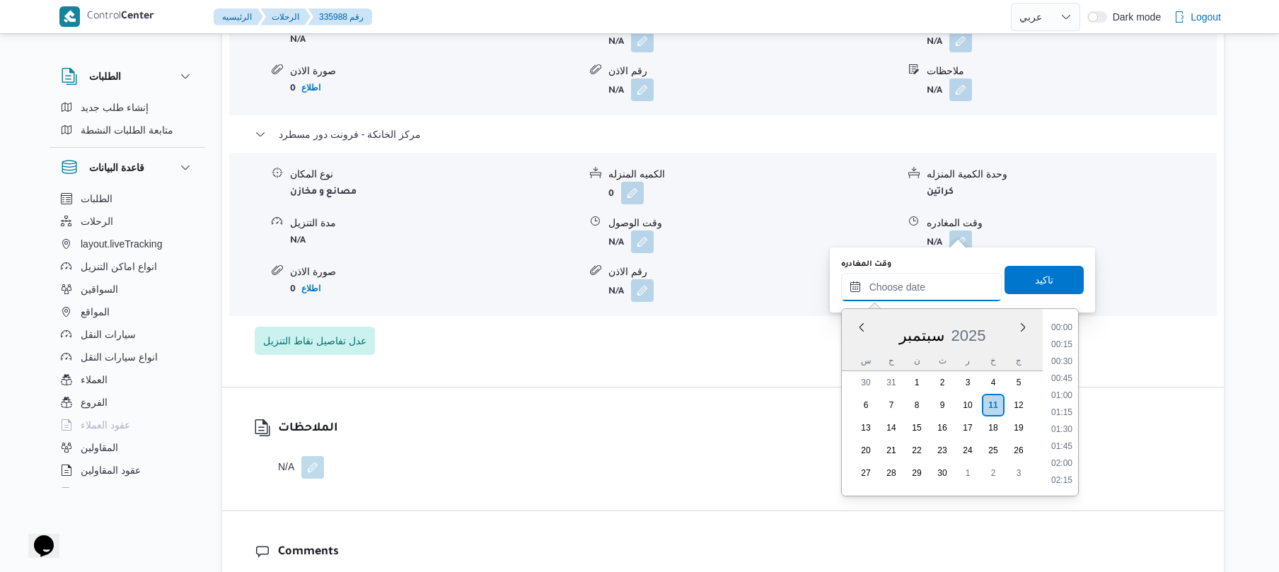
scroll to position [1087, 0]
click at [1065, 394] on li "17:00" at bounding box center [1061, 395] width 33 height 14
type input "[DATE] ١٧:٠٠"
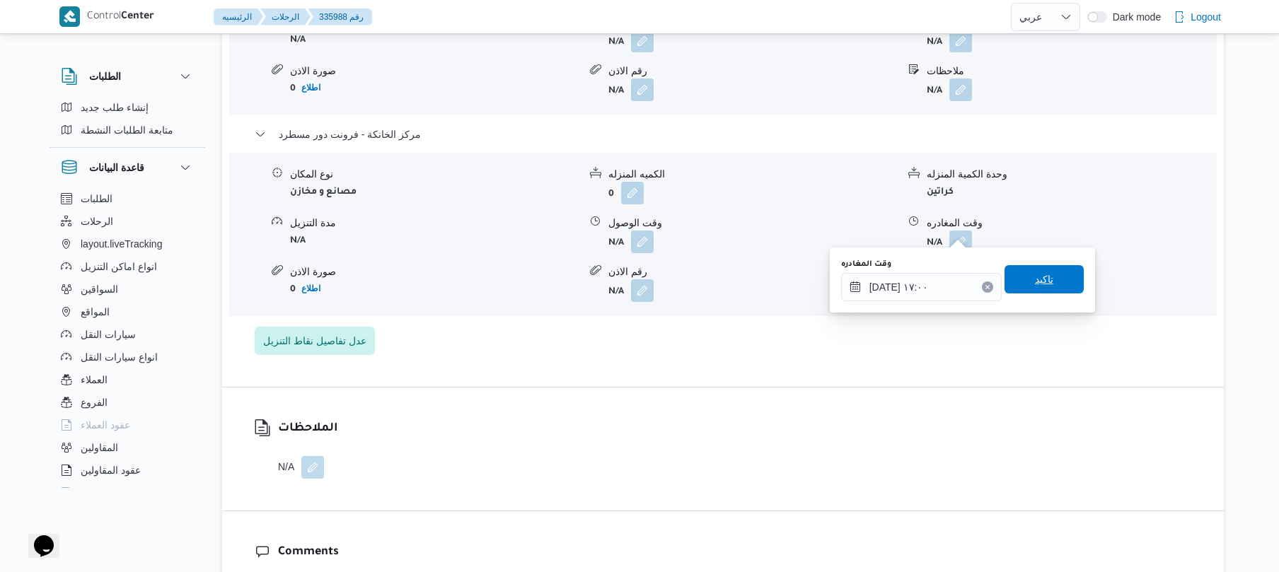
click at [1048, 281] on span "تاكيد" at bounding box center [1043, 279] width 79 height 28
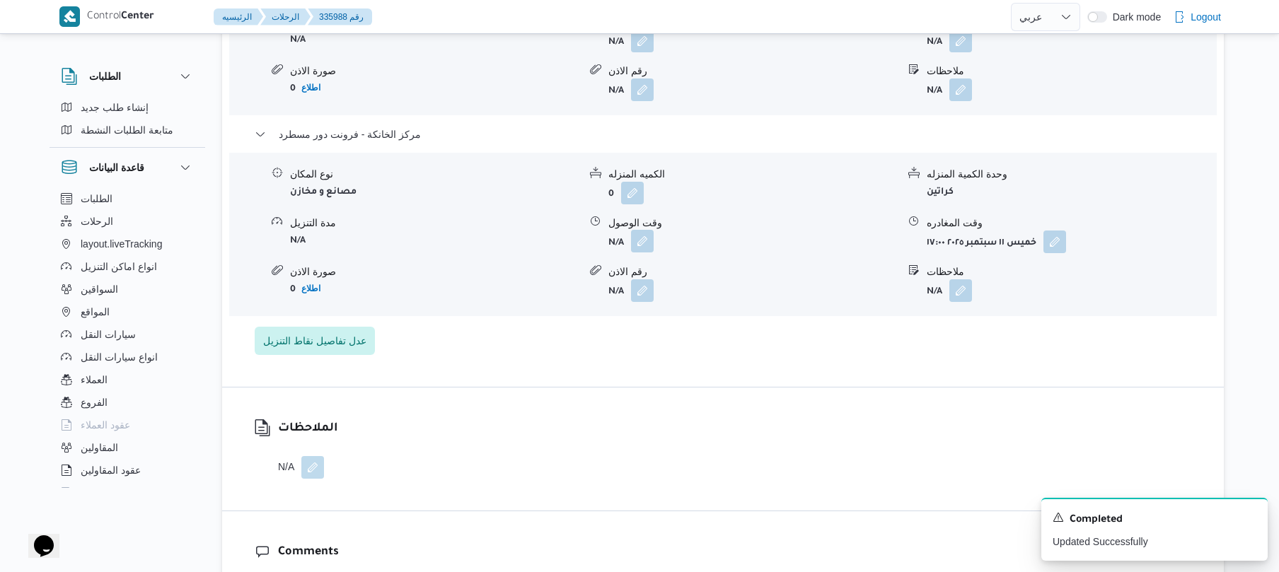
click at [637, 230] on button "button" at bounding box center [642, 241] width 23 height 23
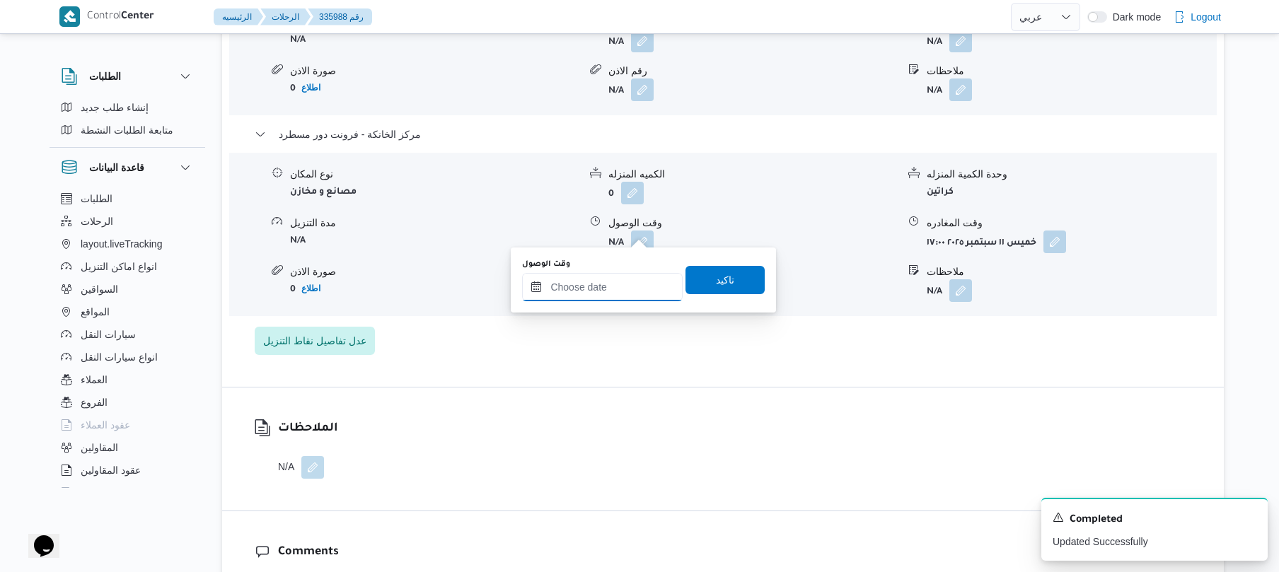
click at [603, 286] on input "وقت الوصول" at bounding box center [602, 287] width 161 height 28
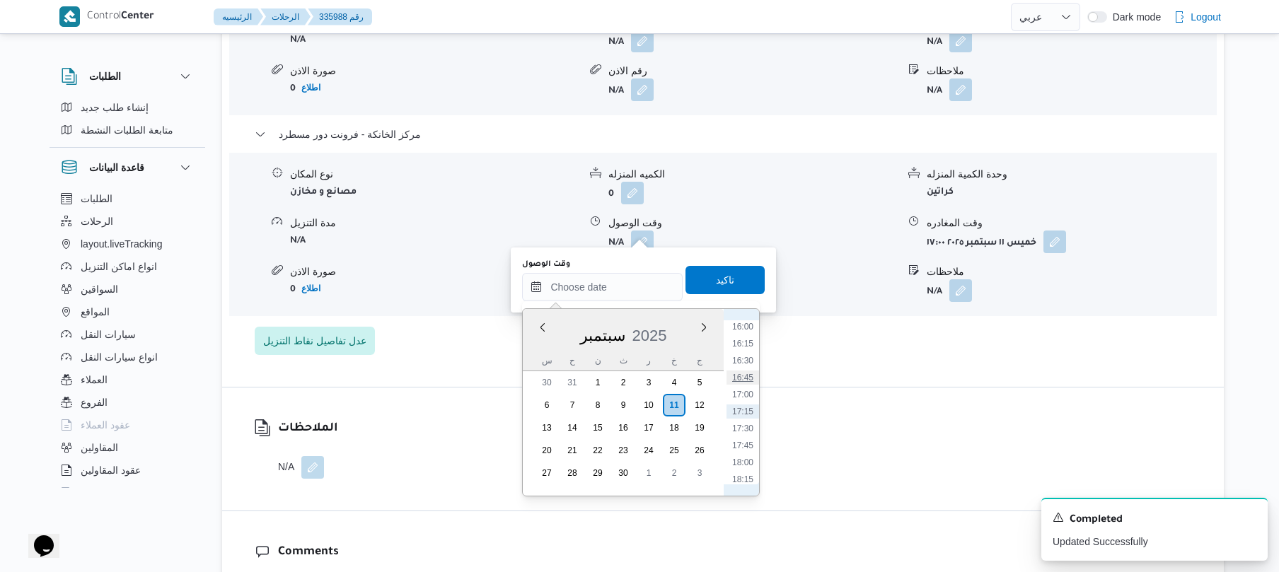
click at [750, 380] on li "16:45" at bounding box center [742, 378] width 33 height 14
type input "[DATE] ١٦:٤٥"
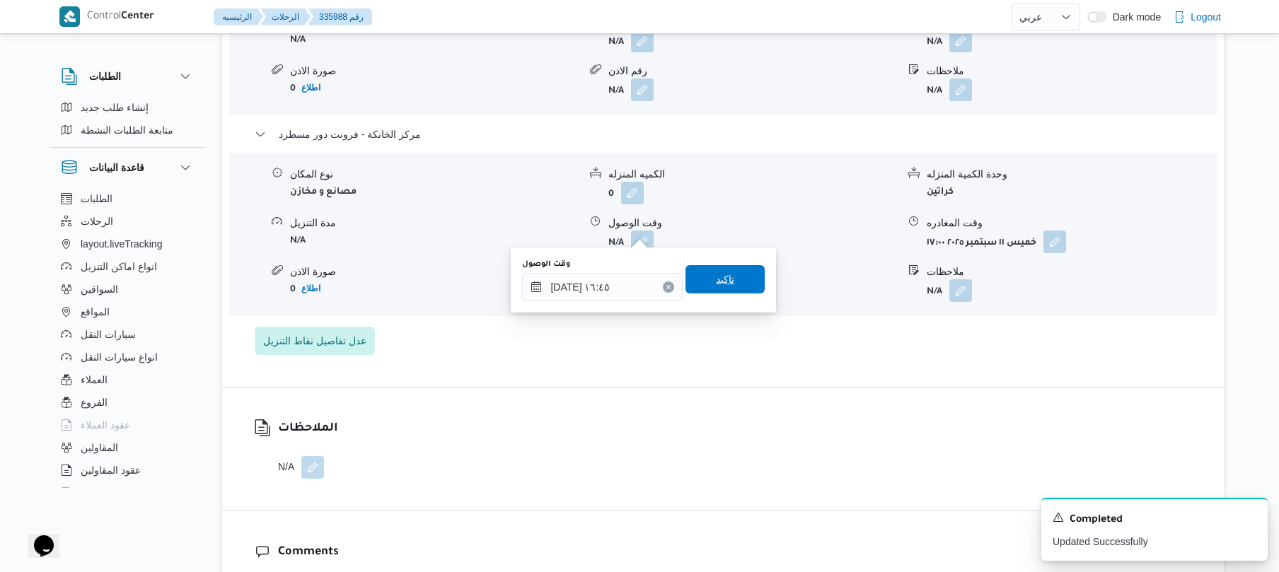
click at [741, 283] on span "تاكيد" at bounding box center [724, 279] width 79 height 28
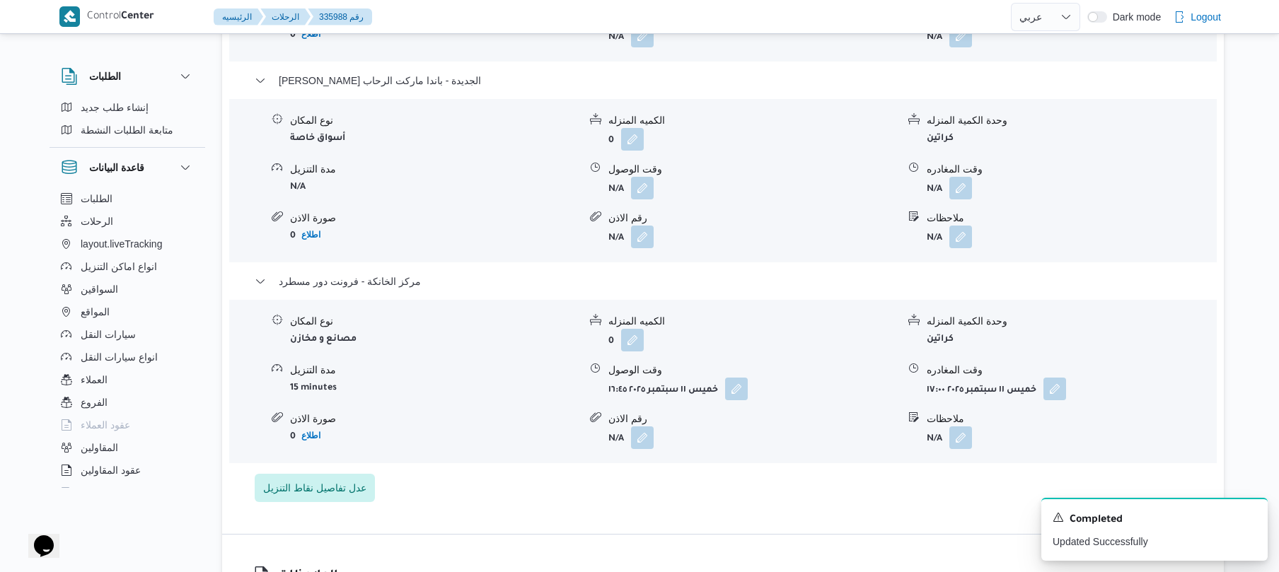
scroll to position [1358, 0]
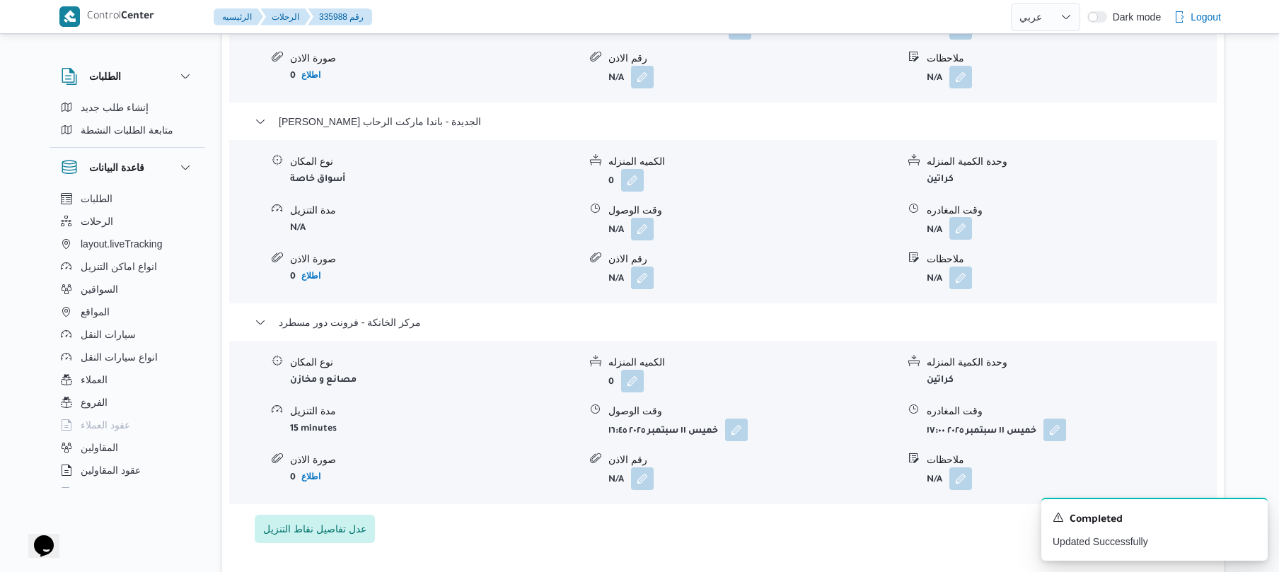
click at [958, 221] on button "button" at bounding box center [960, 228] width 23 height 23
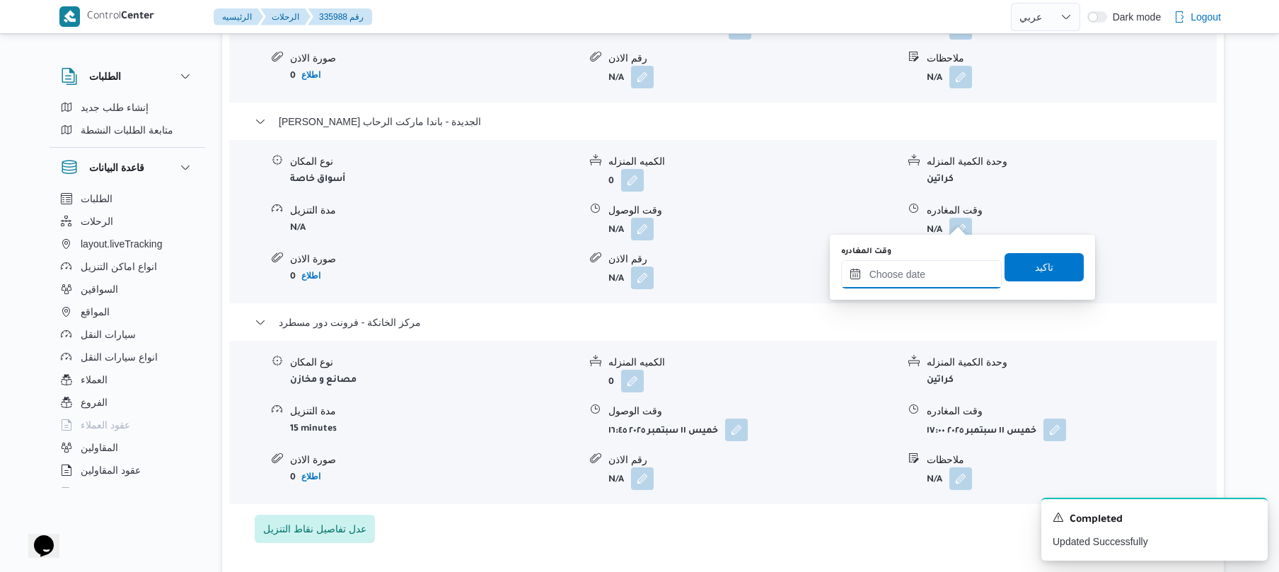
click at [893, 264] on input "وقت المغادره" at bounding box center [921, 274] width 161 height 28
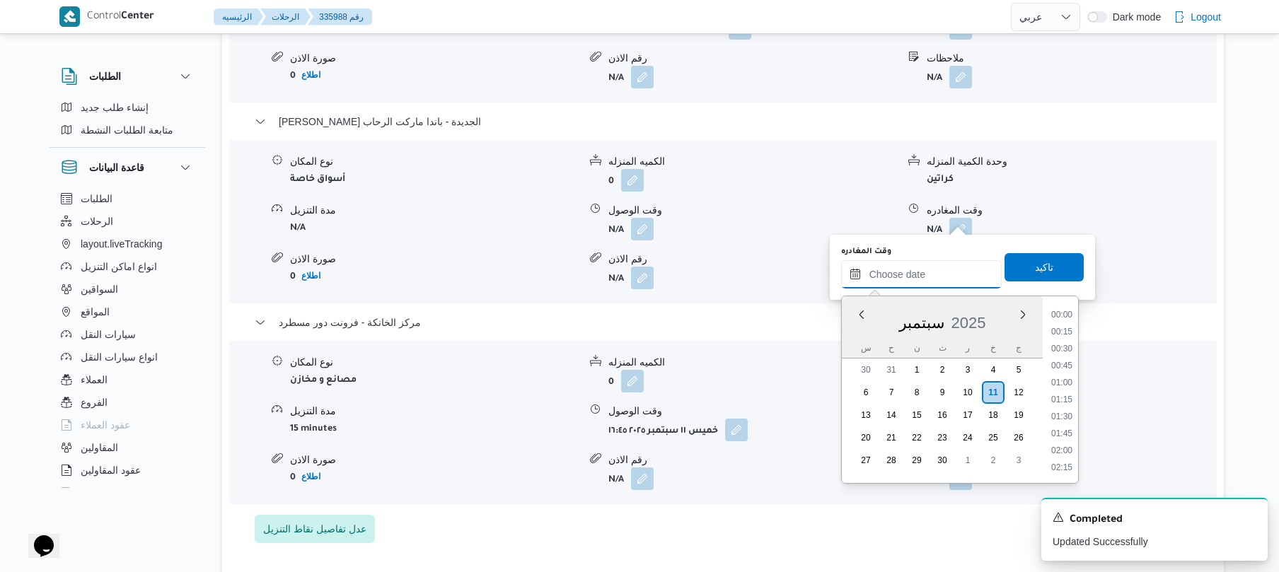
scroll to position [1087, 0]
click at [1064, 314] on li "16:00" at bounding box center [1061, 314] width 33 height 14
type input "١١/٠٩/٢٠٢٥ ١٦:٠٠"
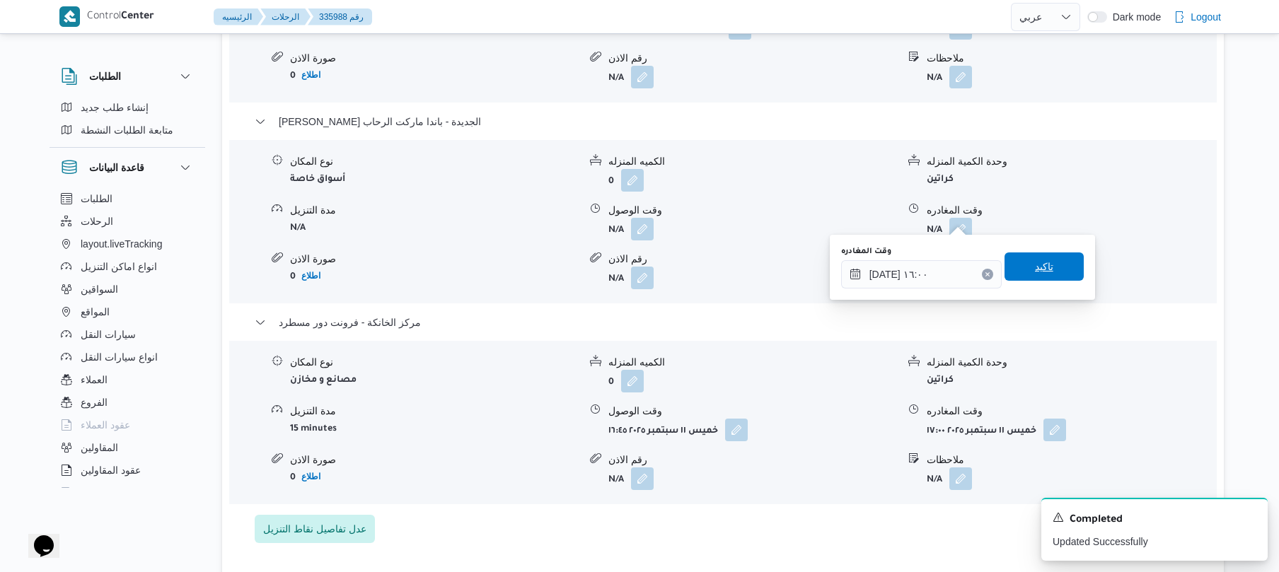
click at [1054, 257] on span "تاكيد" at bounding box center [1043, 267] width 79 height 28
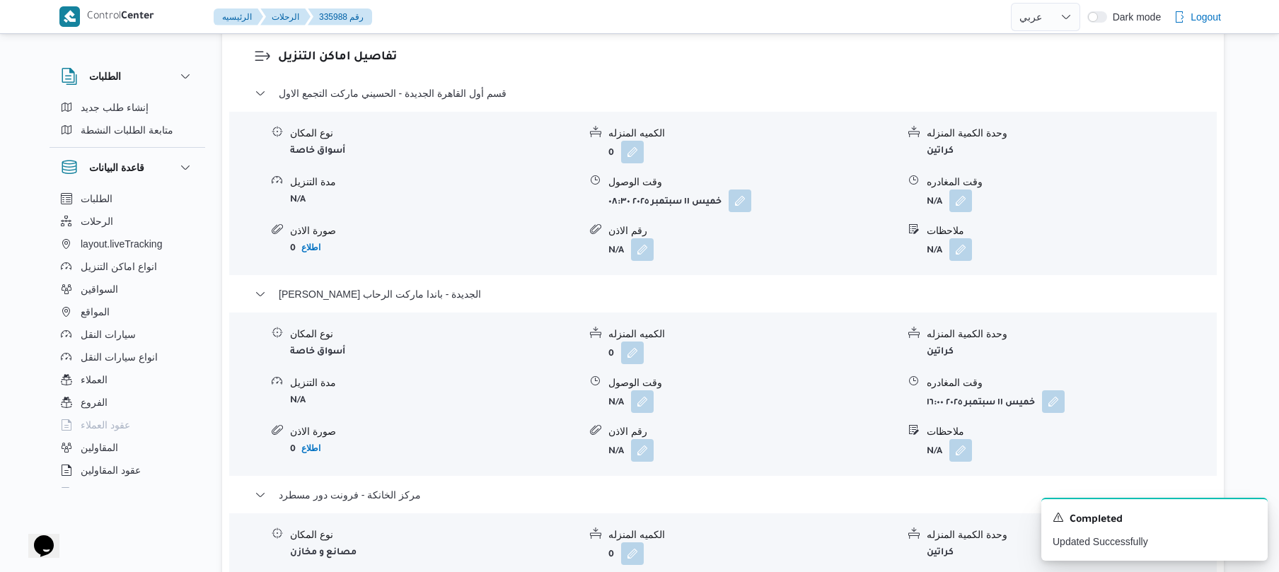
scroll to position [1169, 0]
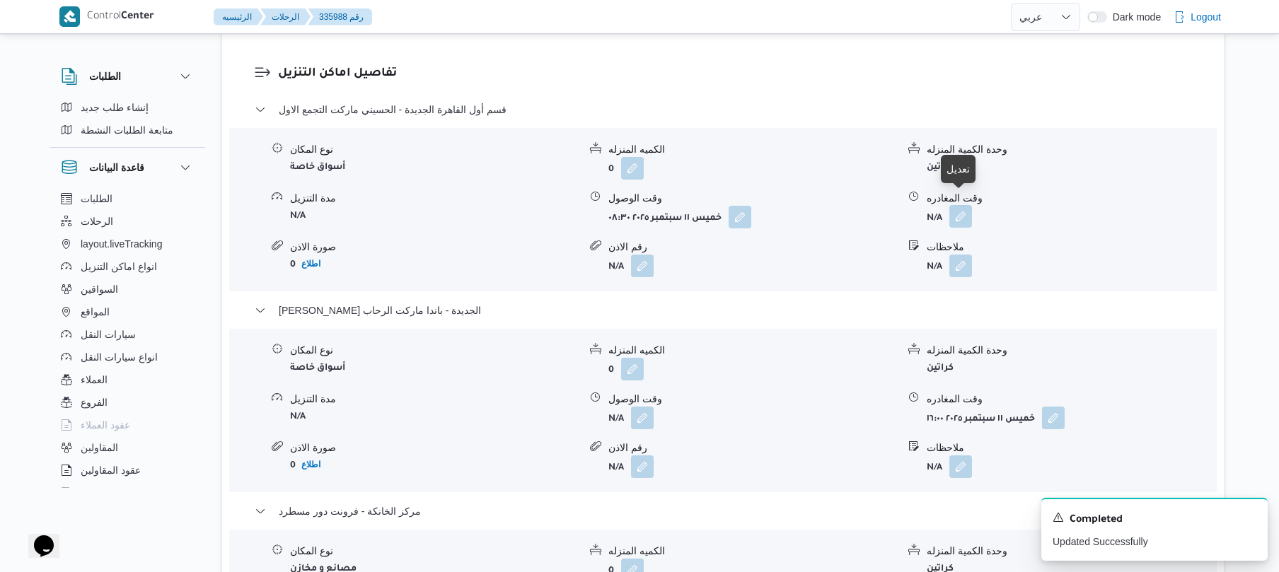
click at [952, 205] on button "button" at bounding box center [960, 216] width 23 height 23
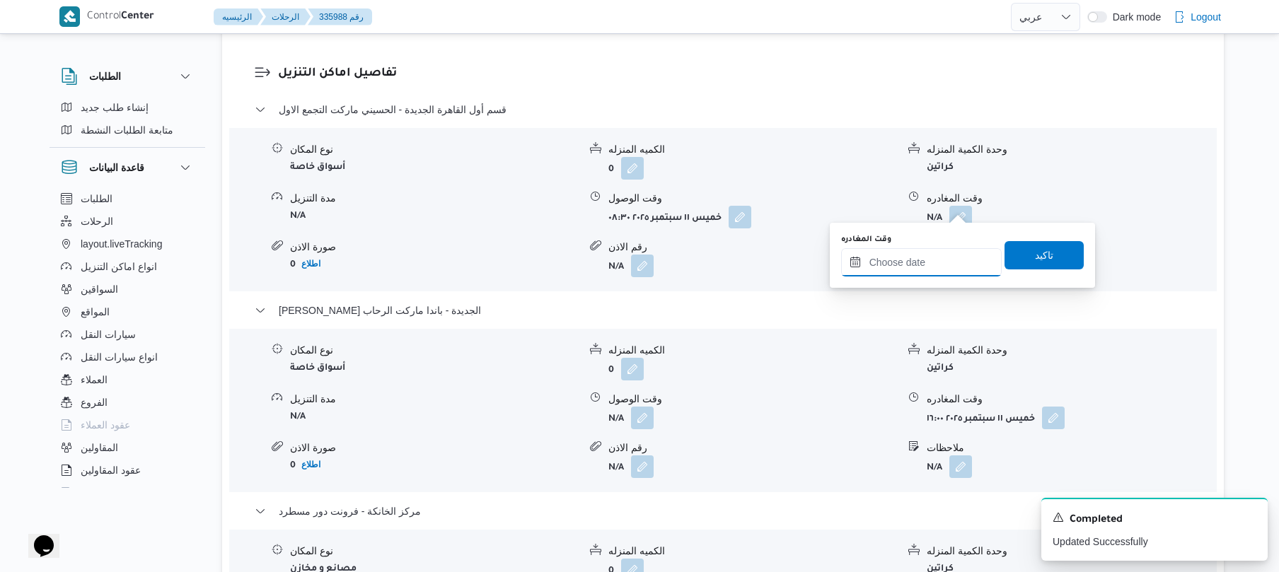
click at [919, 258] on input "وقت المغادره" at bounding box center [921, 262] width 161 height 28
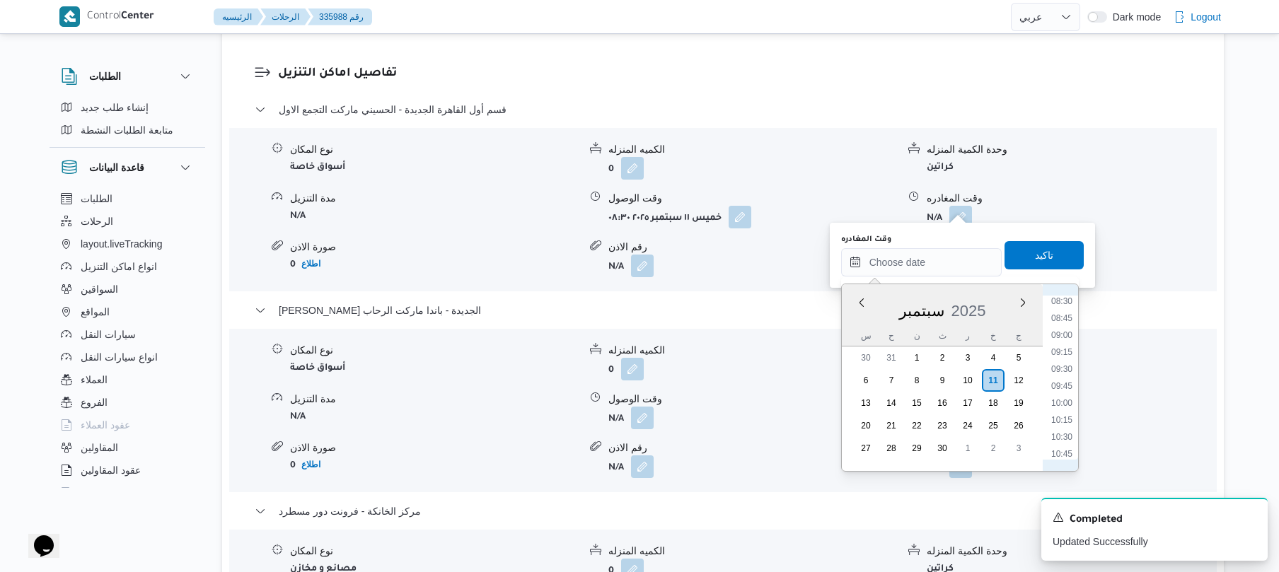
scroll to position [717, 0]
click at [1056, 383] on li "11:45" at bounding box center [1061, 383] width 33 height 14
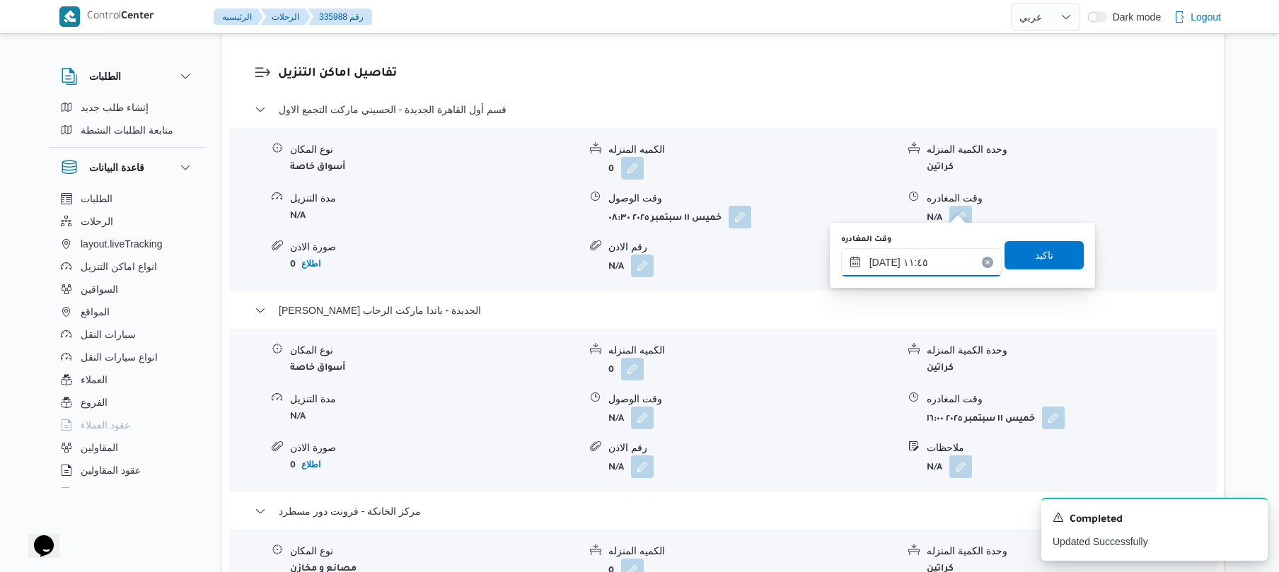
type input "١١/٠٩/٢٠٢٥ ١١:٤٥"
click at [1055, 262] on span "تاكيد" at bounding box center [1043, 254] width 79 height 28
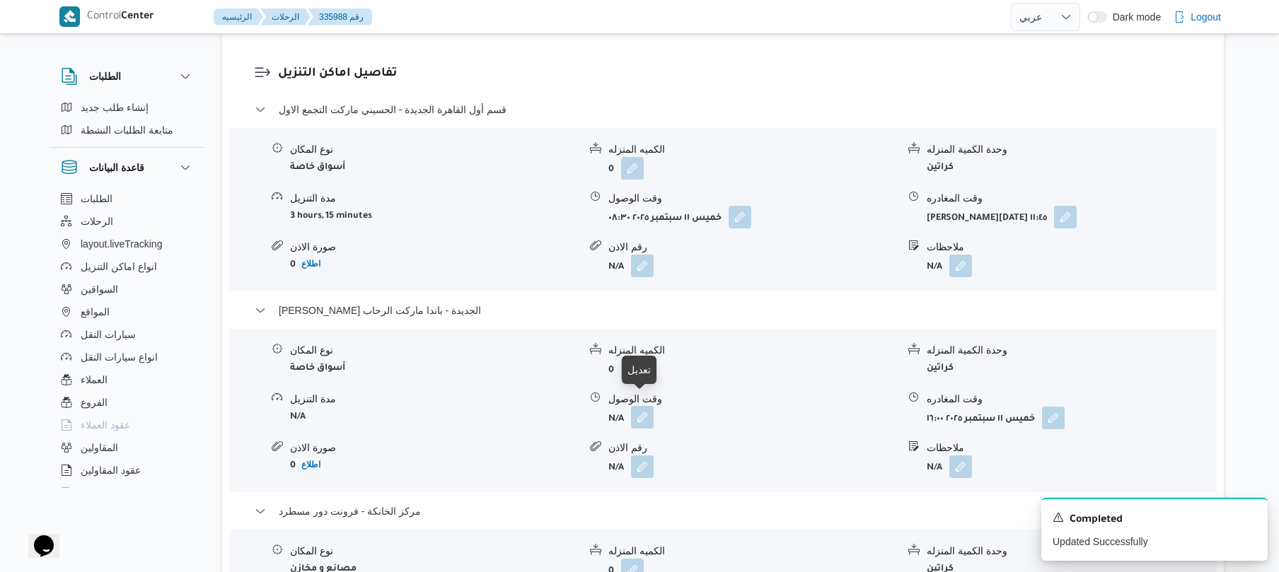
click at [634, 406] on button "button" at bounding box center [642, 417] width 23 height 23
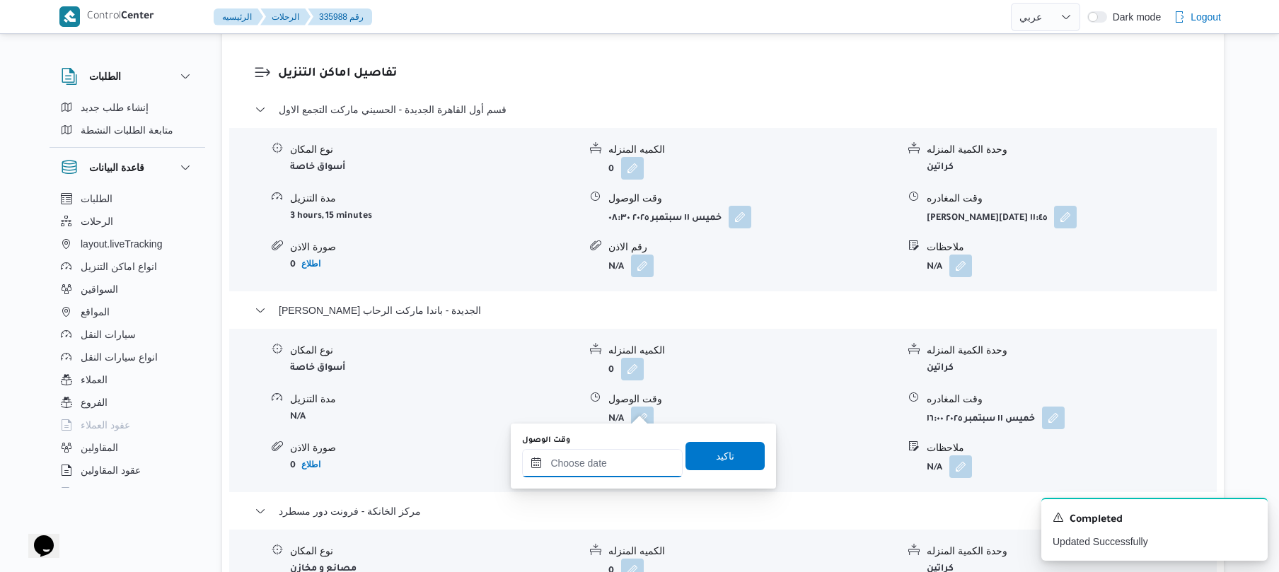
click at [613, 467] on input "وقت الوصول" at bounding box center [602, 463] width 161 height 28
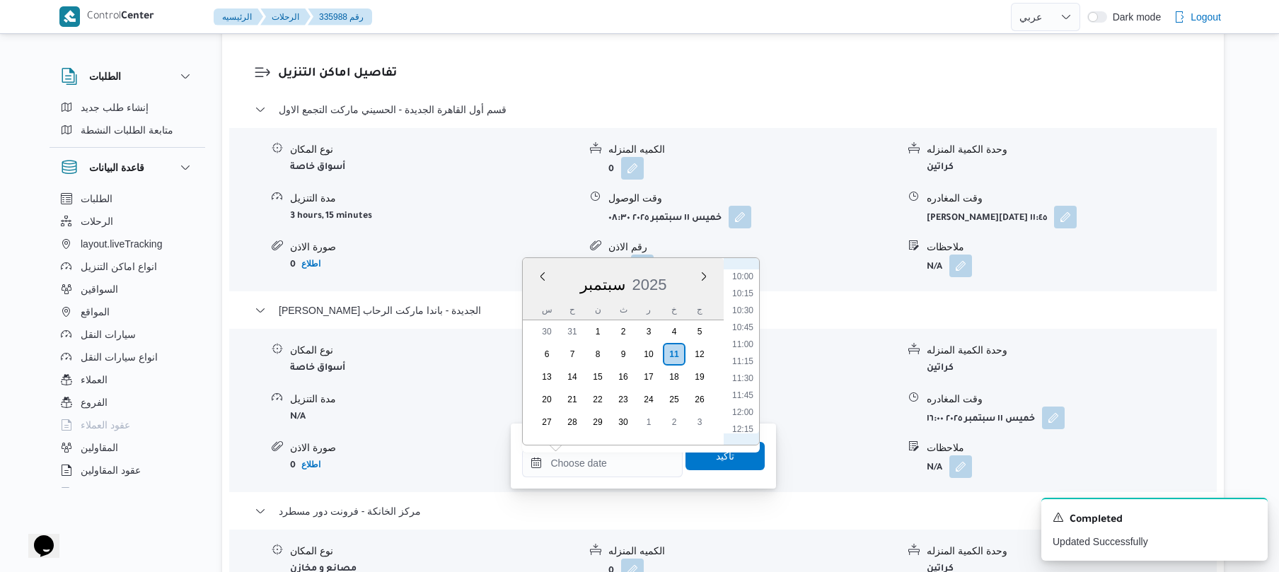
scroll to position [668, 0]
click at [739, 425] on li "12:00" at bounding box center [742, 423] width 33 height 14
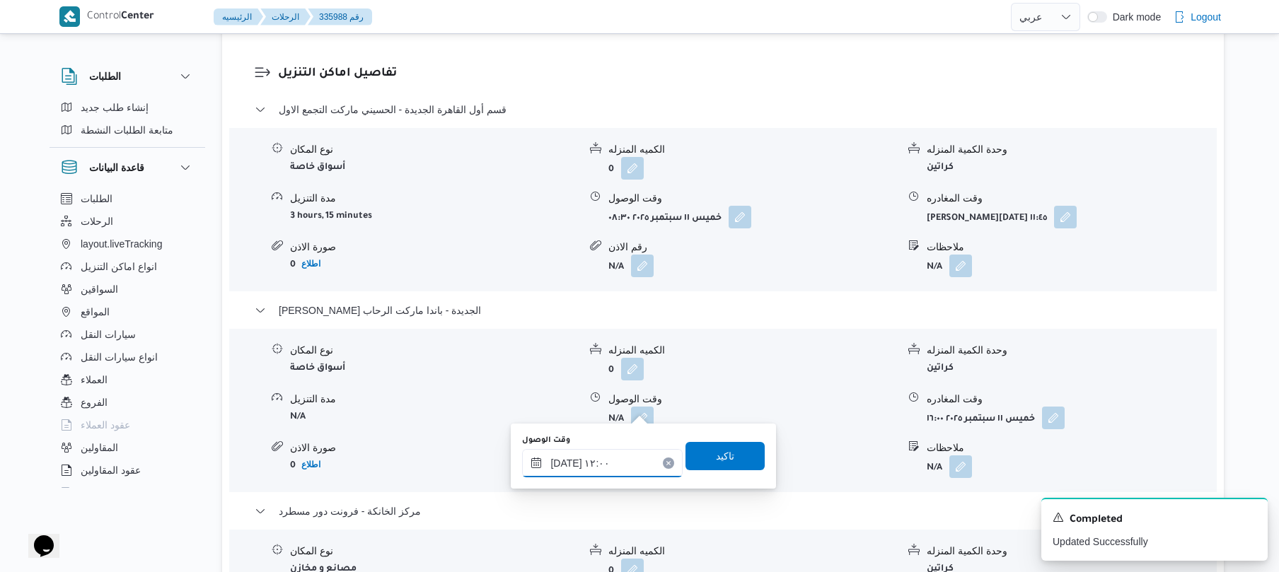
click at [566, 463] on input "١١/٠٩/٢٠٢٥ ١٢:٠٠" at bounding box center [602, 463] width 161 height 28
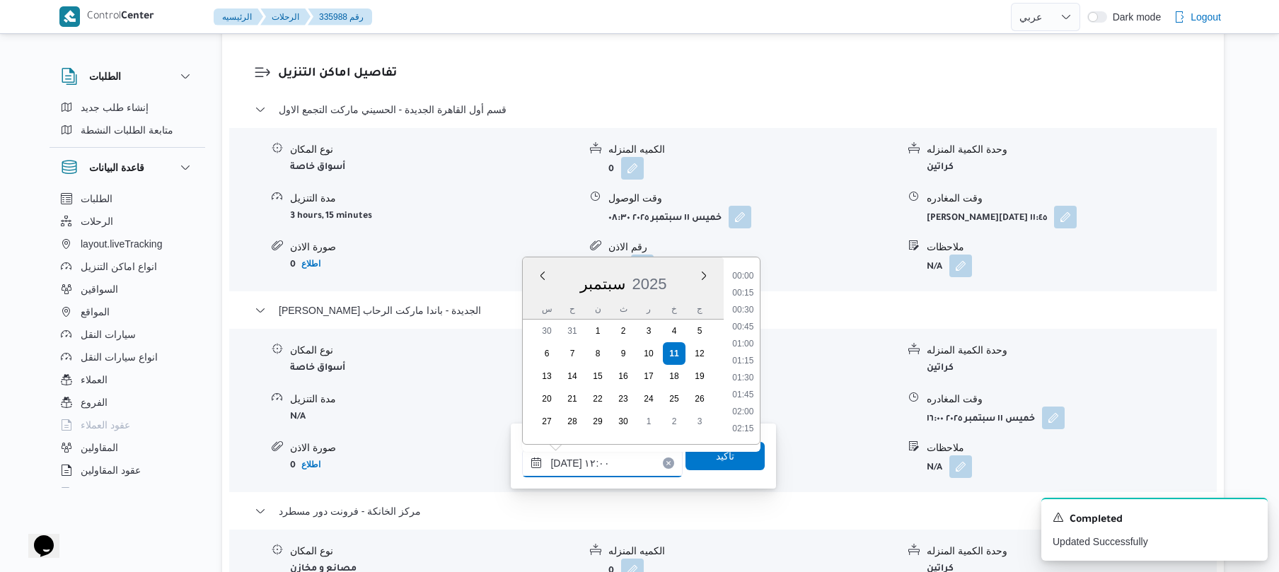
click at [566, 463] on input "١١/٠٩/٢٠٢٥ ١٢:٠٠" at bounding box center [602, 463] width 161 height 28
type input "١١/٠٩/٢٠٢٥ ١٢:10"
click at [726, 454] on span "تاكيد" at bounding box center [724, 455] width 79 height 28
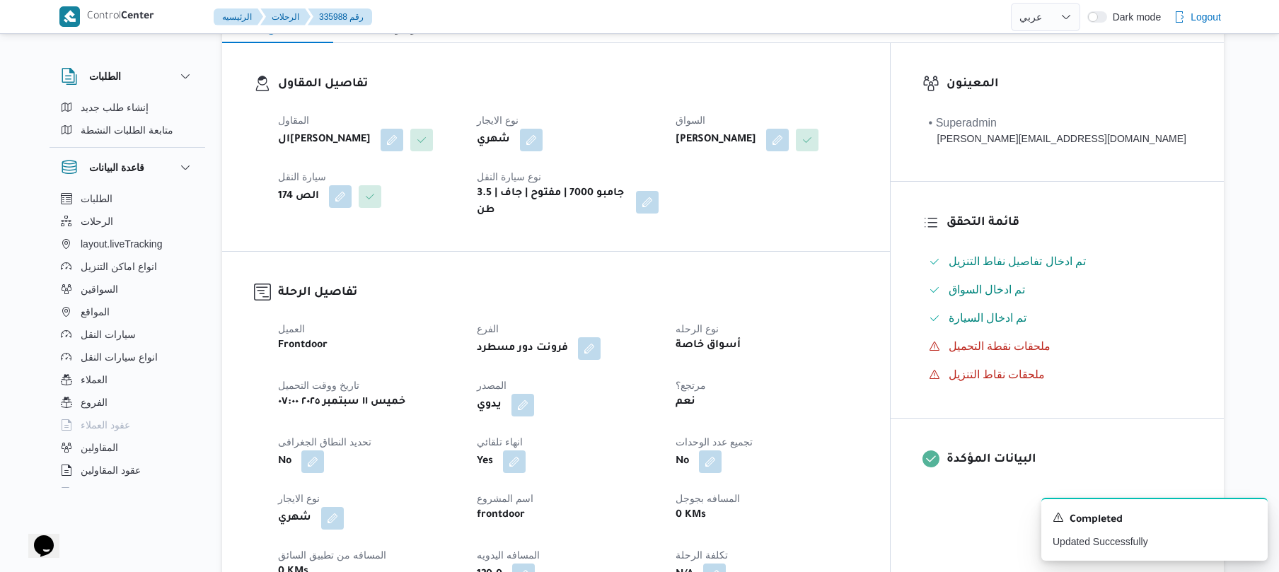
scroll to position [0, 0]
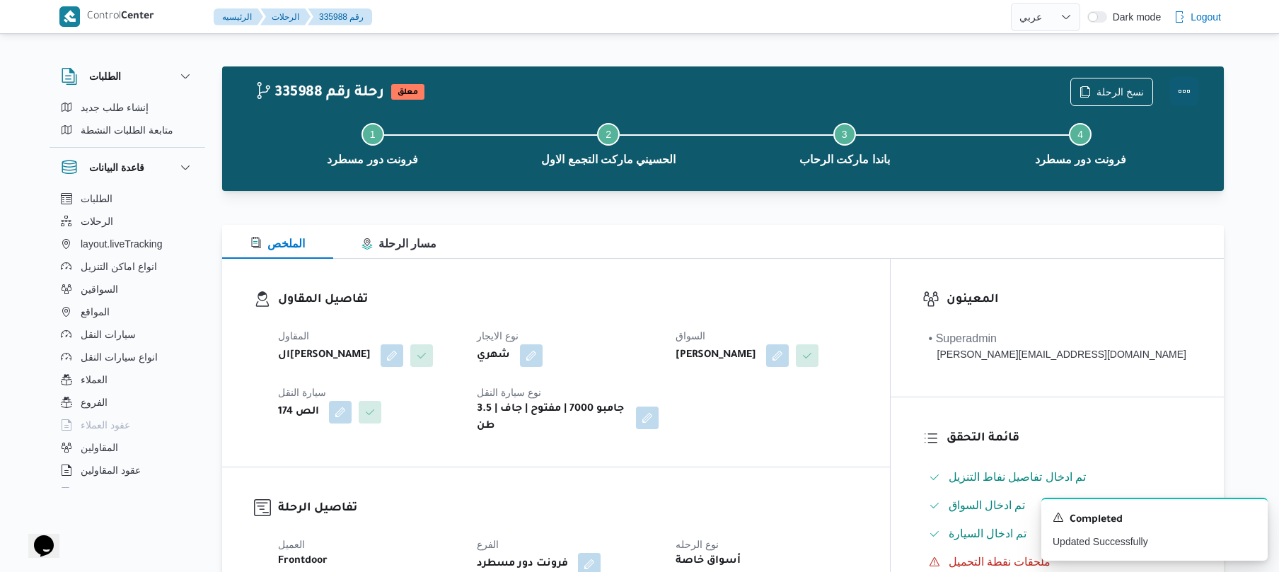
click at [1185, 91] on button "Actions" at bounding box center [1184, 91] width 28 height 28
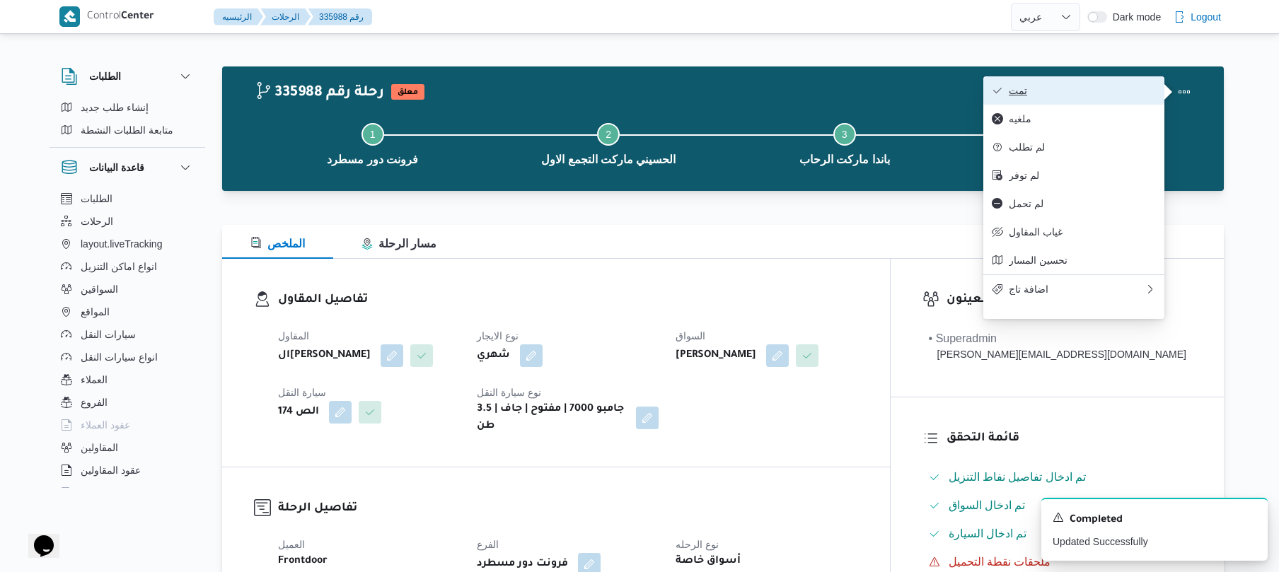
click at [1115, 91] on span "تمت" at bounding box center [1082, 90] width 147 height 11
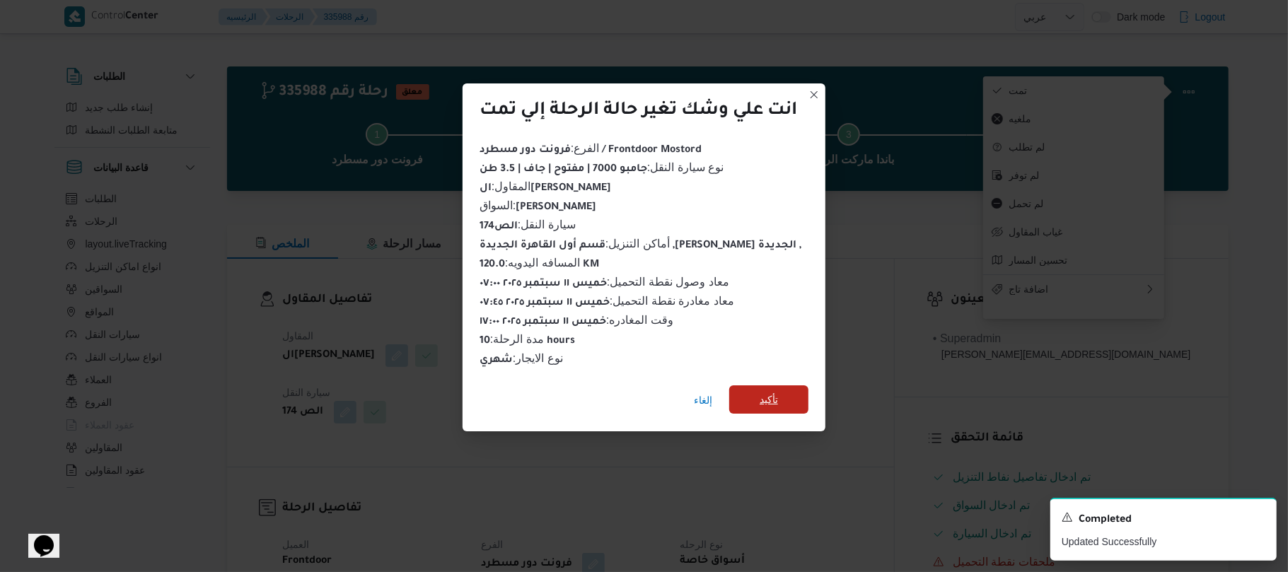
click at [768, 393] on span "تأكيد" at bounding box center [769, 399] width 18 height 17
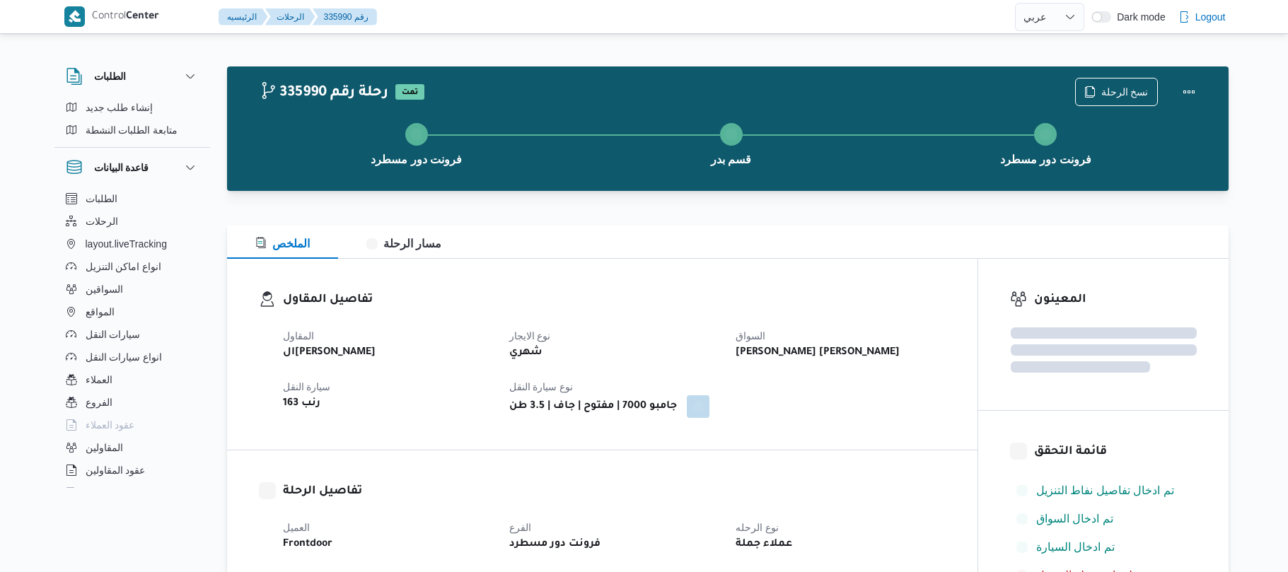
select select "ar"
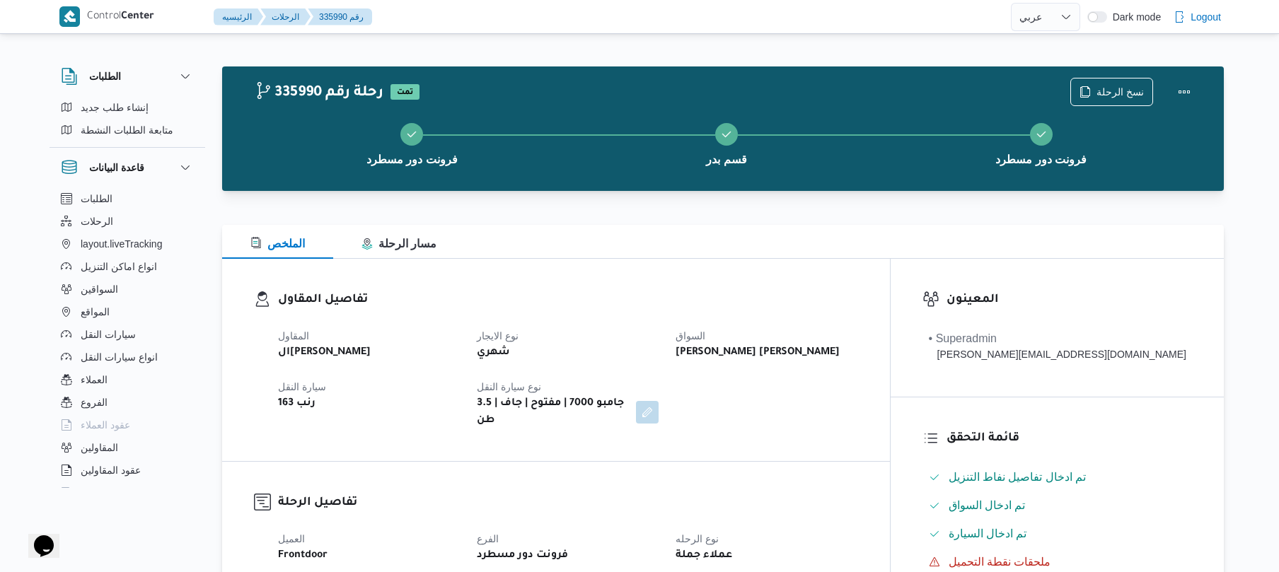
click at [700, 250] on div "الملخص مسار الرحلة" at bounding box center [723, 242] width 1002 height 34
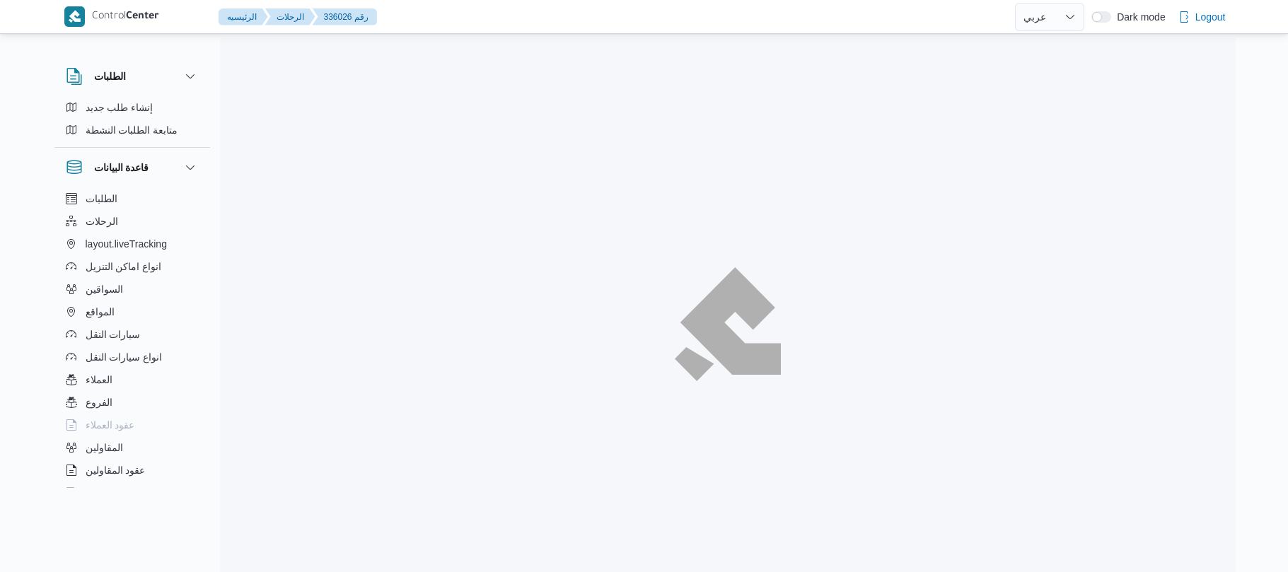
select select "ar"
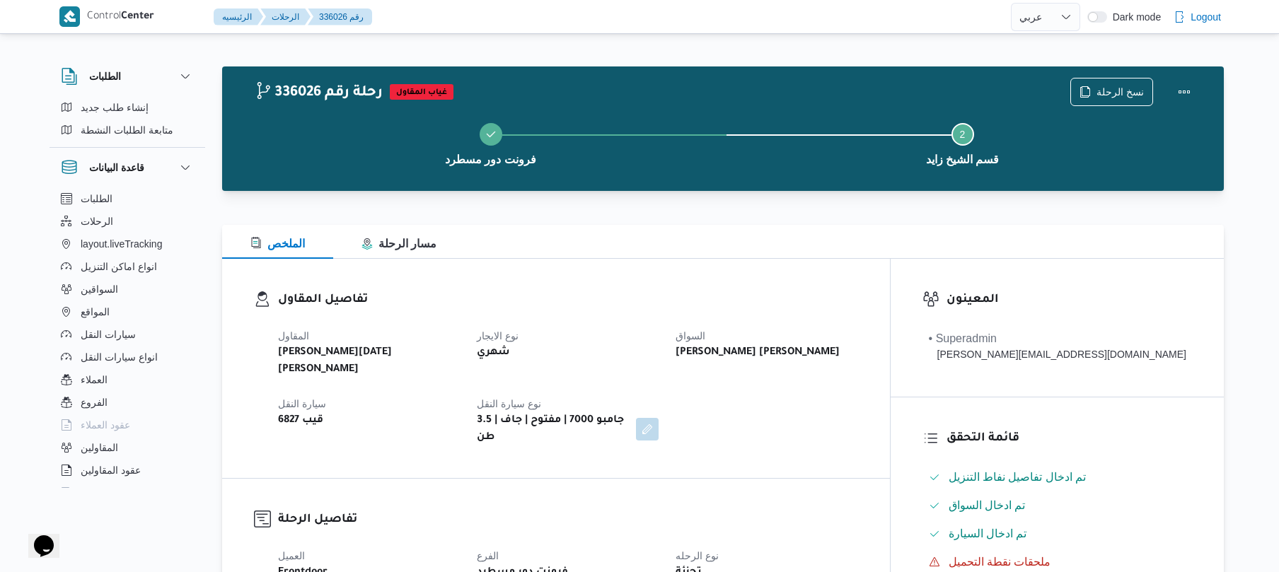
click at [733, 296] on h3 "تفاصيل المقاول" at bounding box center [568, 300] width 580 height 19
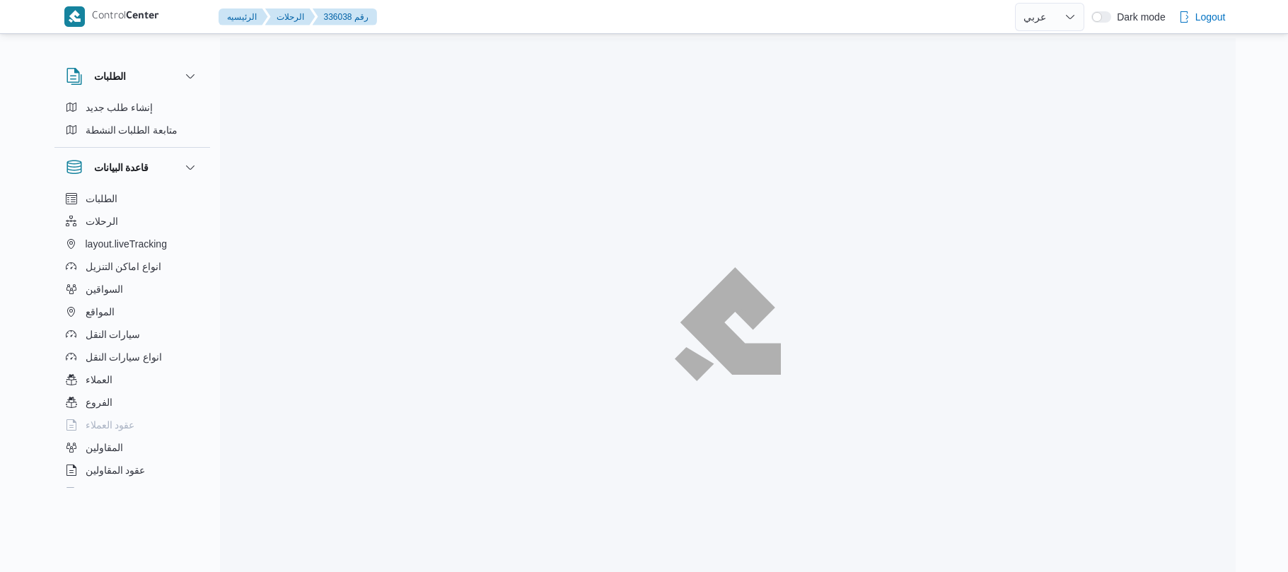
select select "ar"
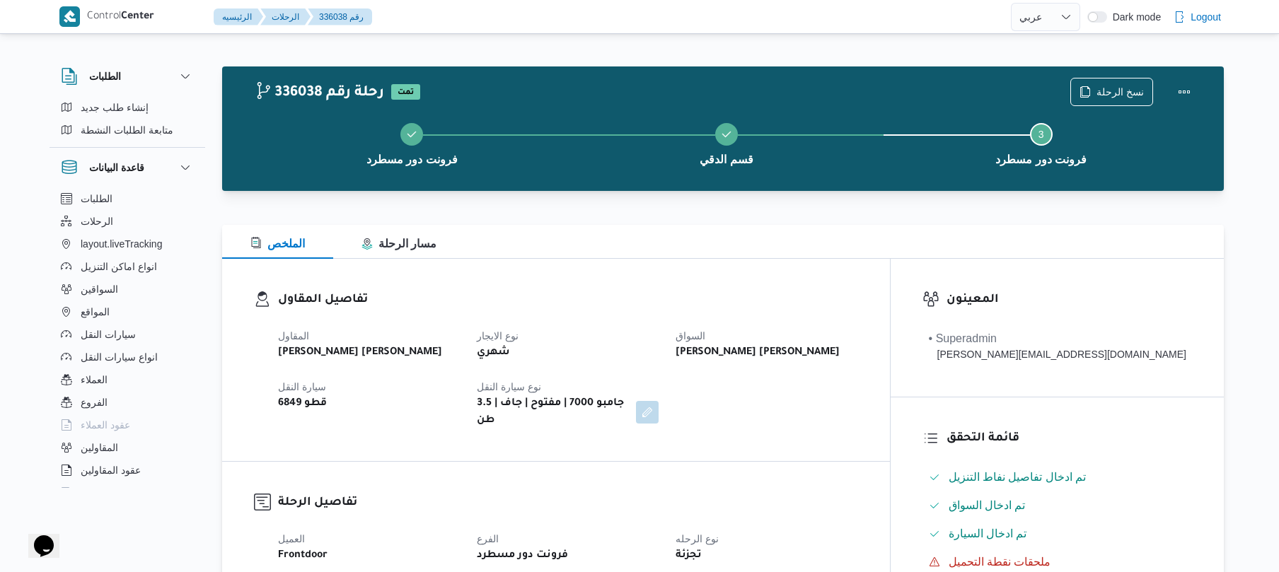
click at [880, 270] on div "تفاصيل المقاول المقاول عبدالمنعم مجدي السيد عواد نوع الايجار شهري السواق عاطف م…" at bounding box center [556, 360] width 668 height 202
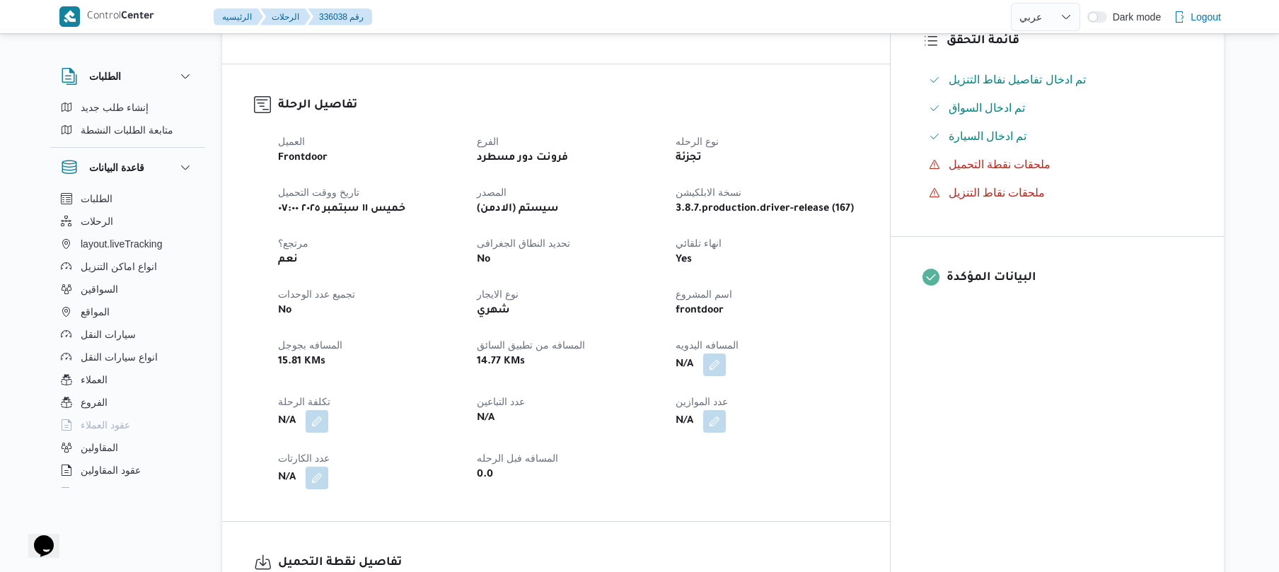
scroll to position [490, 0]
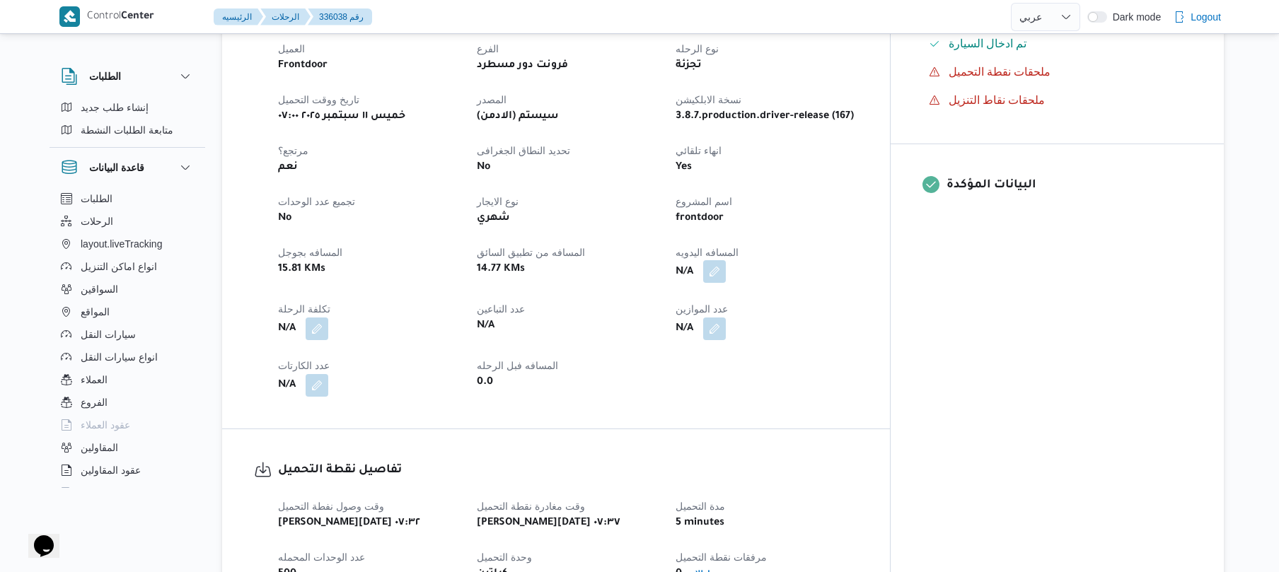
click at [726, 261] on button "button" at bounding box center [714, 271] width 23 height 23
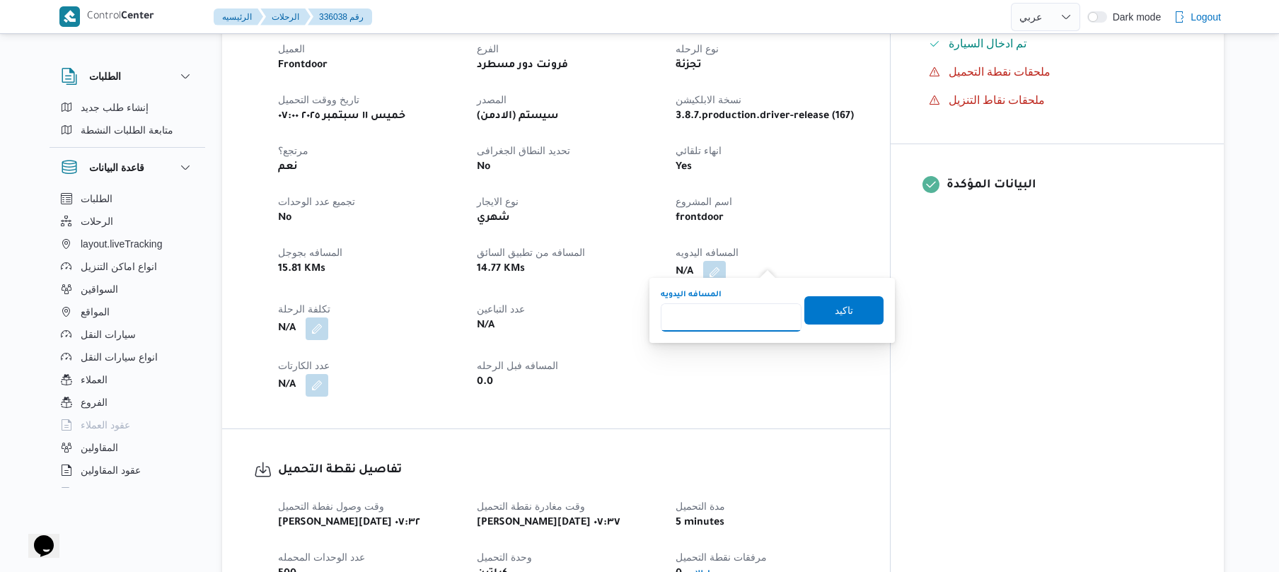
click at [730, 315] on input "المسافه اليدويه" at bounding box center [731, 317] width 141 height 28
type input "85"
click at [853, 306] on span "تاكيد" at bounding box center [843, 310] width 79 height 28
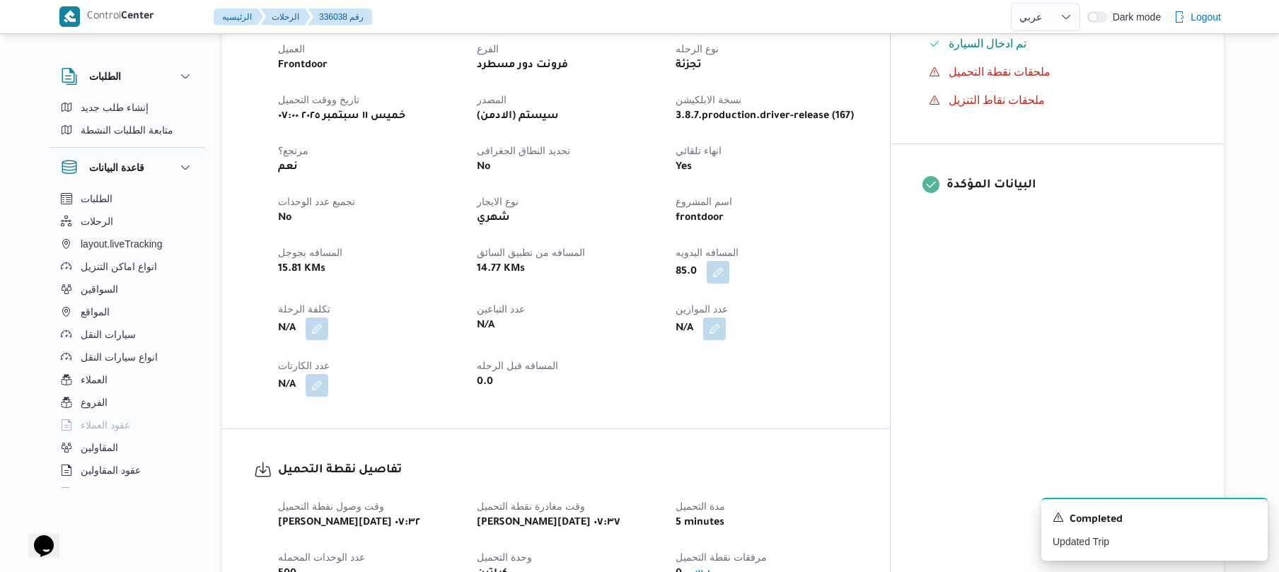
click at [836, 301] on dt "عدد الموازين" at bounding box center [766, 309] width 182 height 17
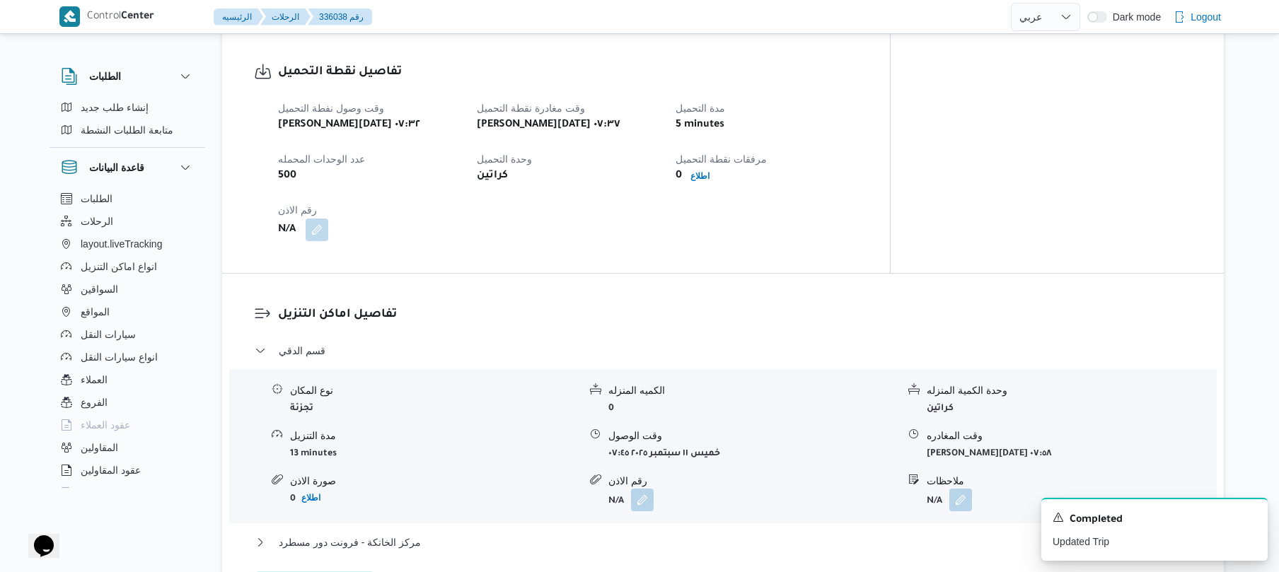
scroll to position [1019, 0]
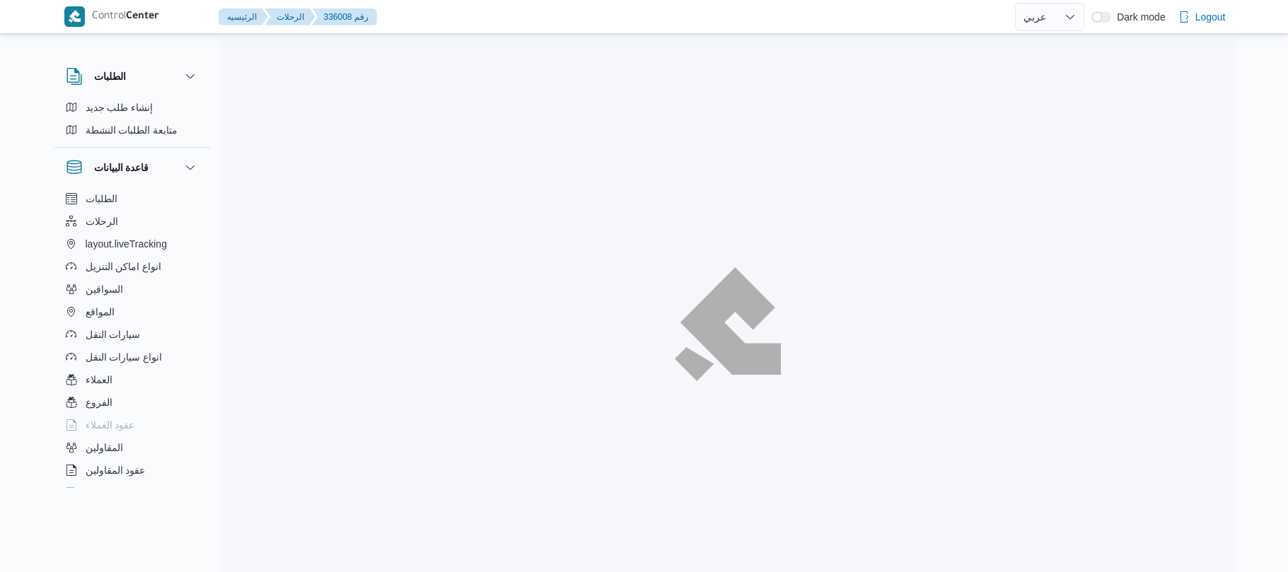
select select "ar"
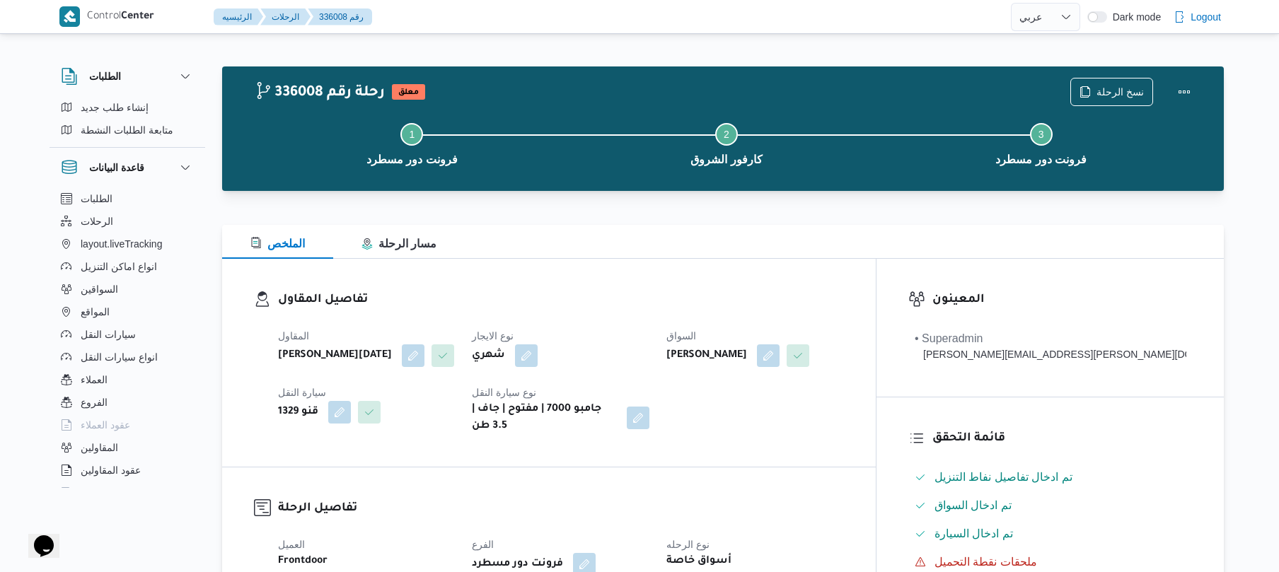
click at [604, 253] on div "الملخص مسار الرحلة" at bounding box center [723, 242] width 1002 height 34
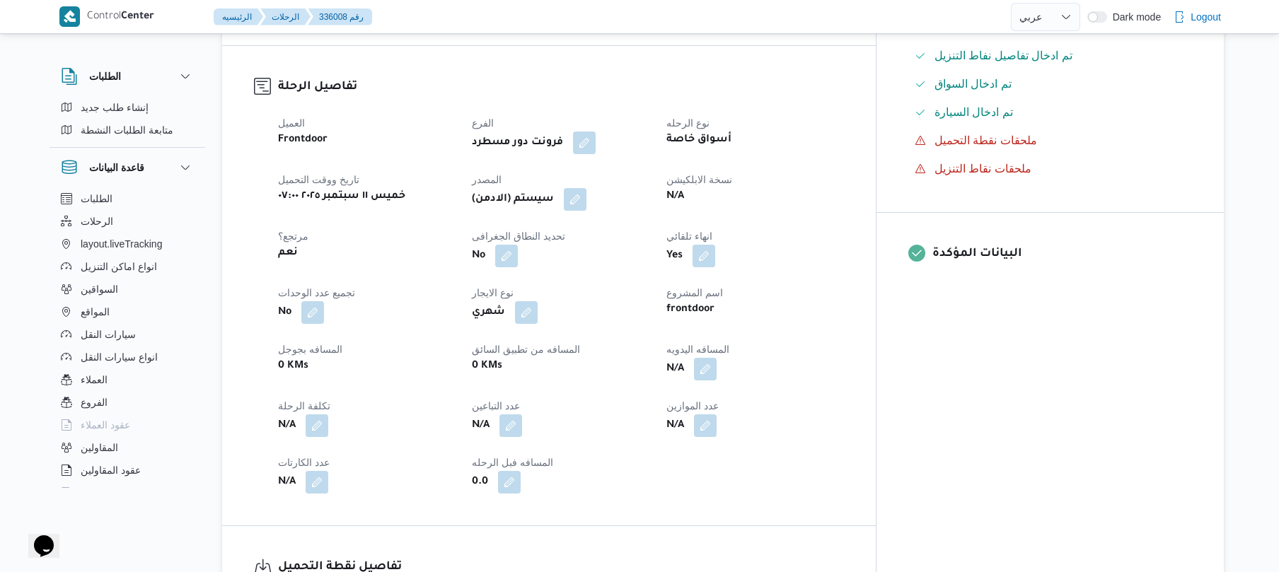
scroll to position [528, 0]
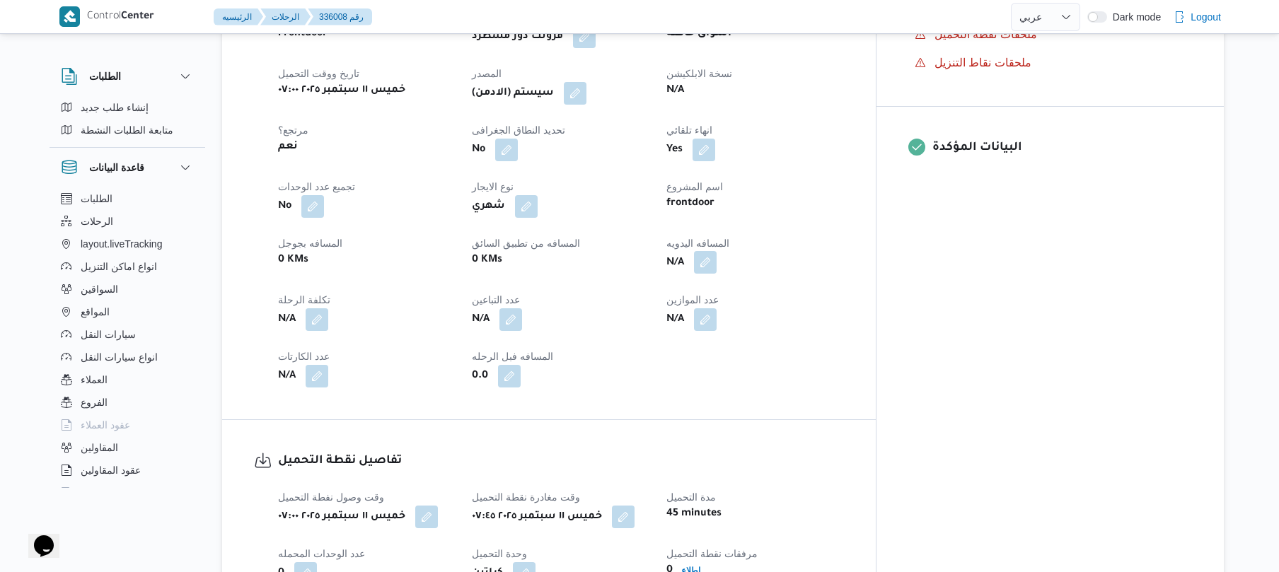
click at [716, 272] on button "button" at bounding box center [705, 262] width 23 height 23
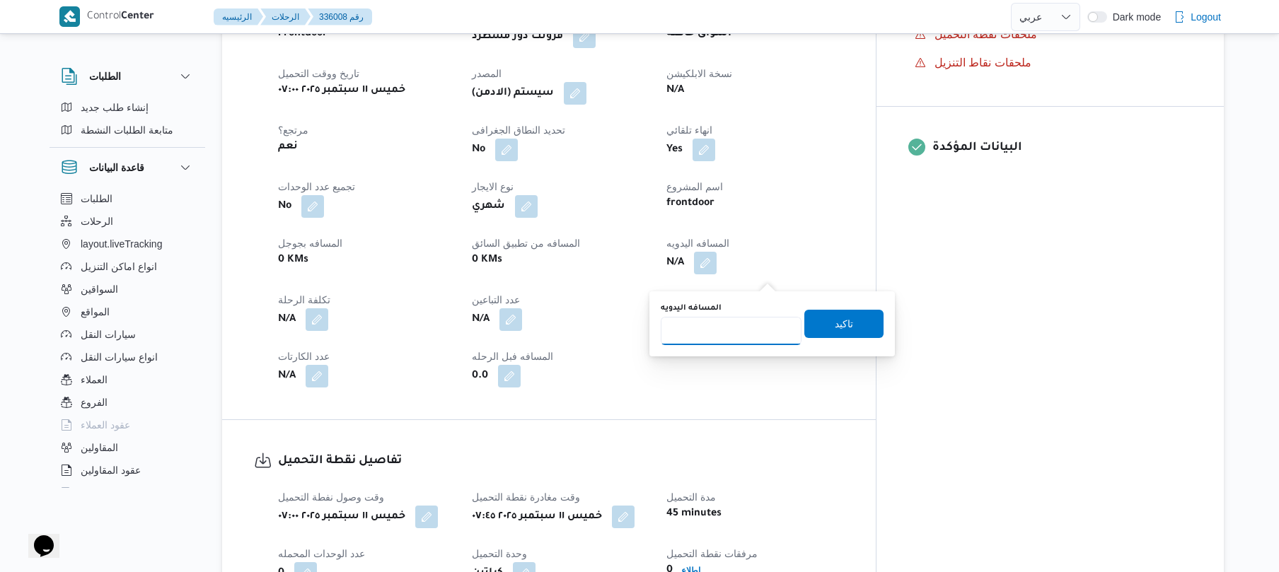
click at [721, 327] on input "المسافه اليدويه" at bounding box center [731, 331] width 141 height 28
type input "120"
click at [842, 320] on span "تاكيد" at bounding box center [844, 323] width 18 height 17
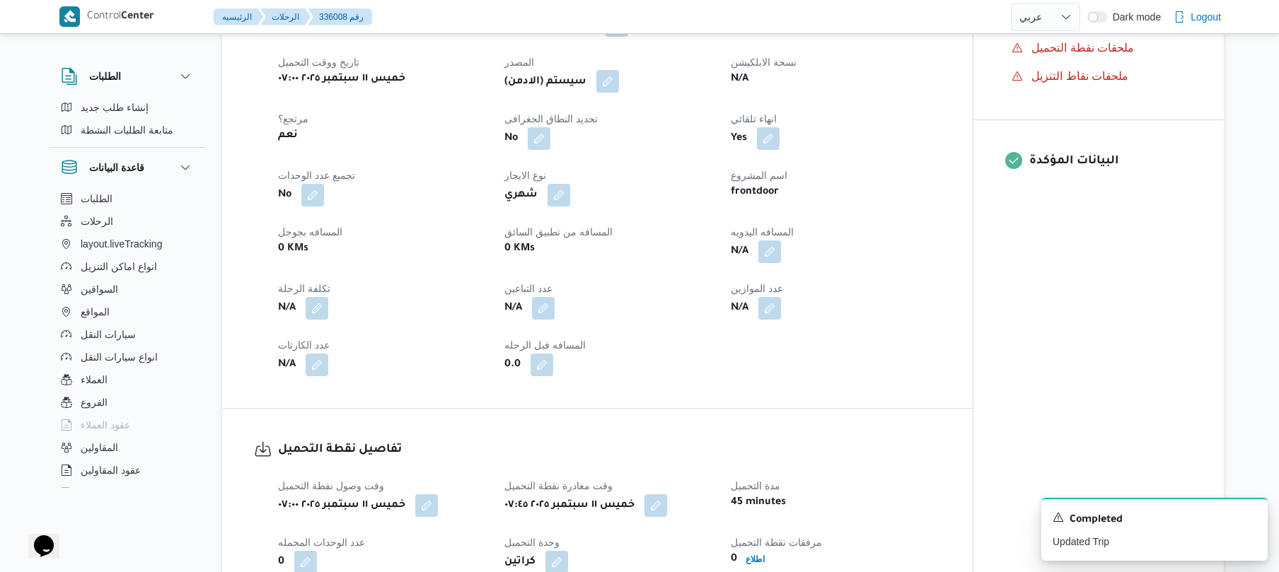
click at [613, 93] on button "button" at bounding box center [607, 81] width 23 height 23
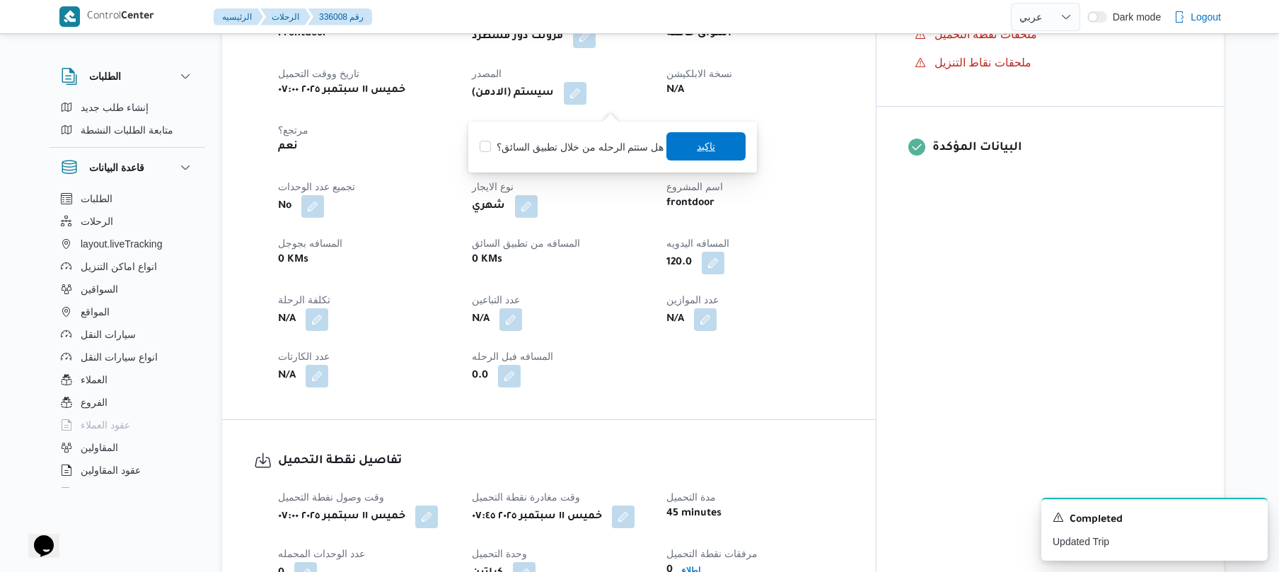
click at [690, 141] on span "تاكيد" at bounding box center [705, 146] width 79 height 28
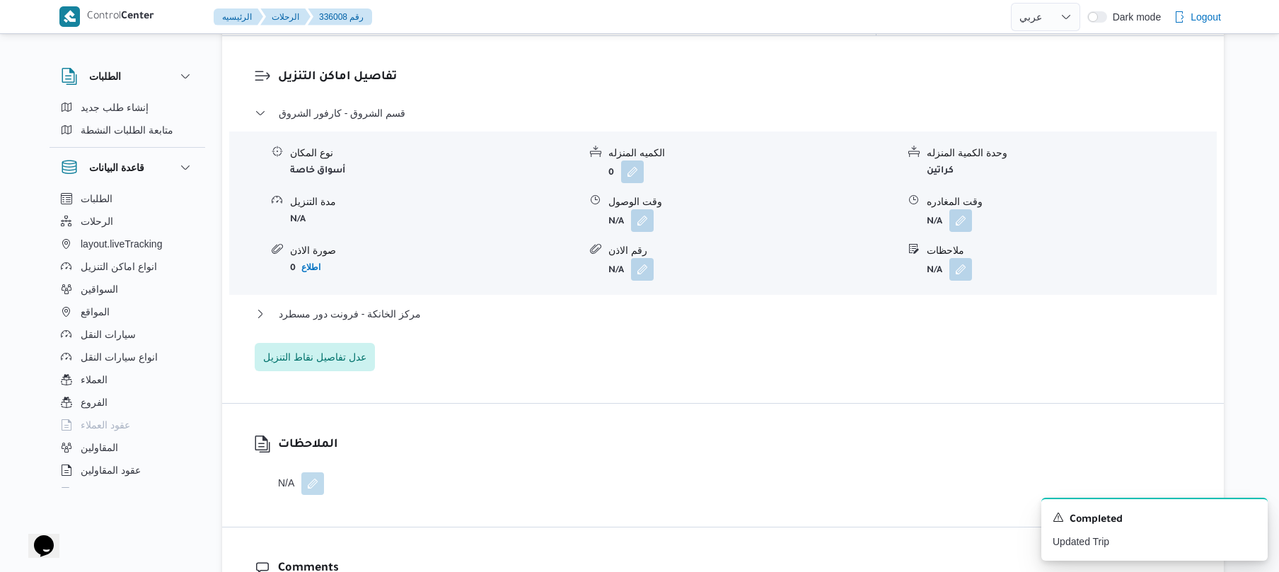
scroll to position [1169, 0]
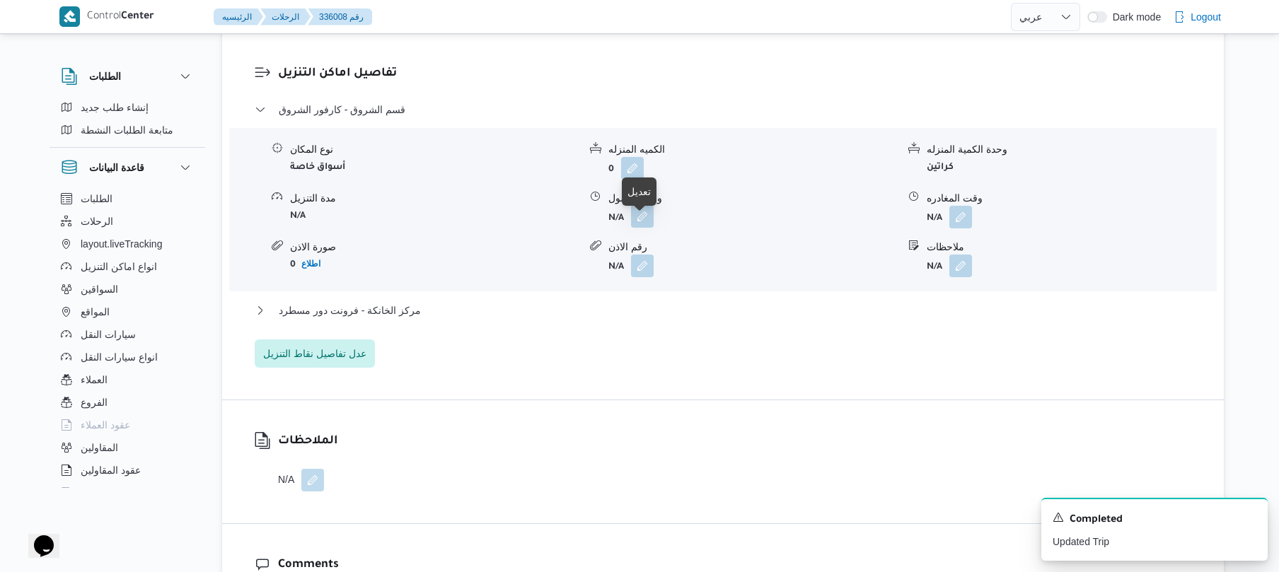
click at [638, 228] on button "button" at bounding box center [642, 216] width 23 height 23
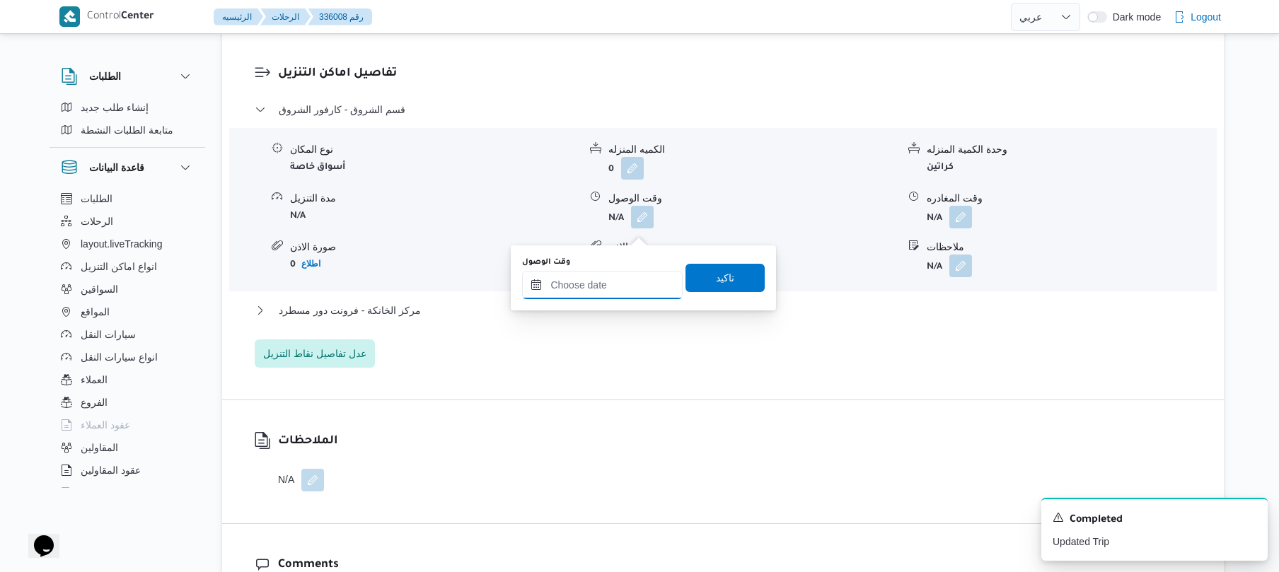
click at [598, 287] on input "وقت الوصول" at bounding box center [602, 285] width 161 height 28
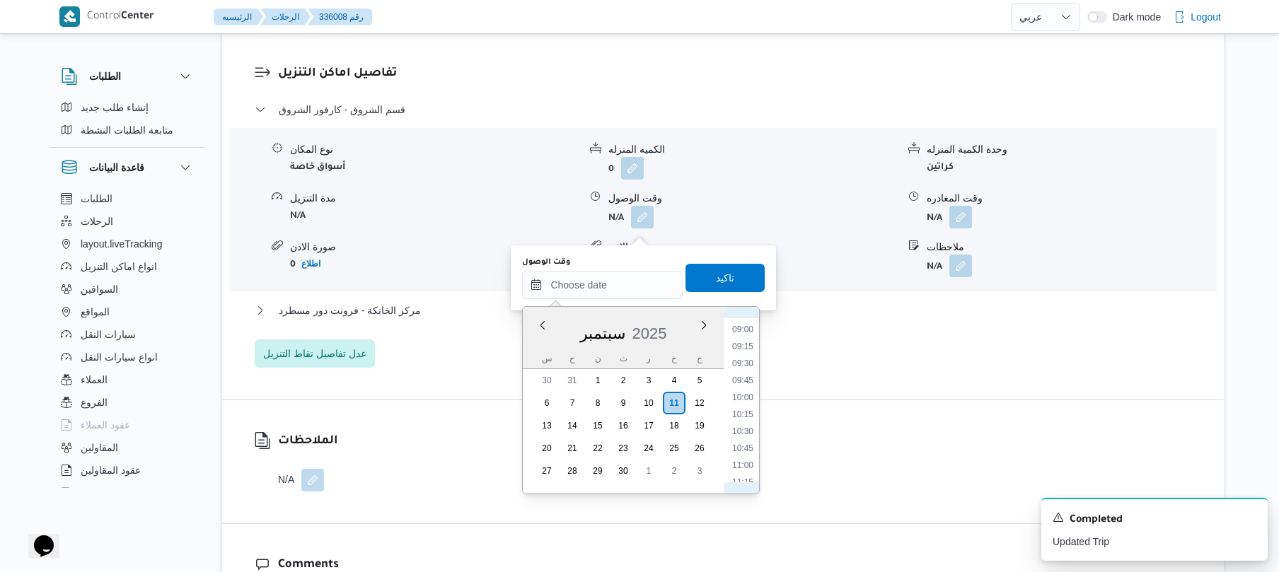
scroll to position [550, 0]
click at [740, 349] on li "08:30" at bounding box center [742, 353] width 33 height 14
type input "١١/٠٩/٢٠٢٥ ٠٨:٣٠"
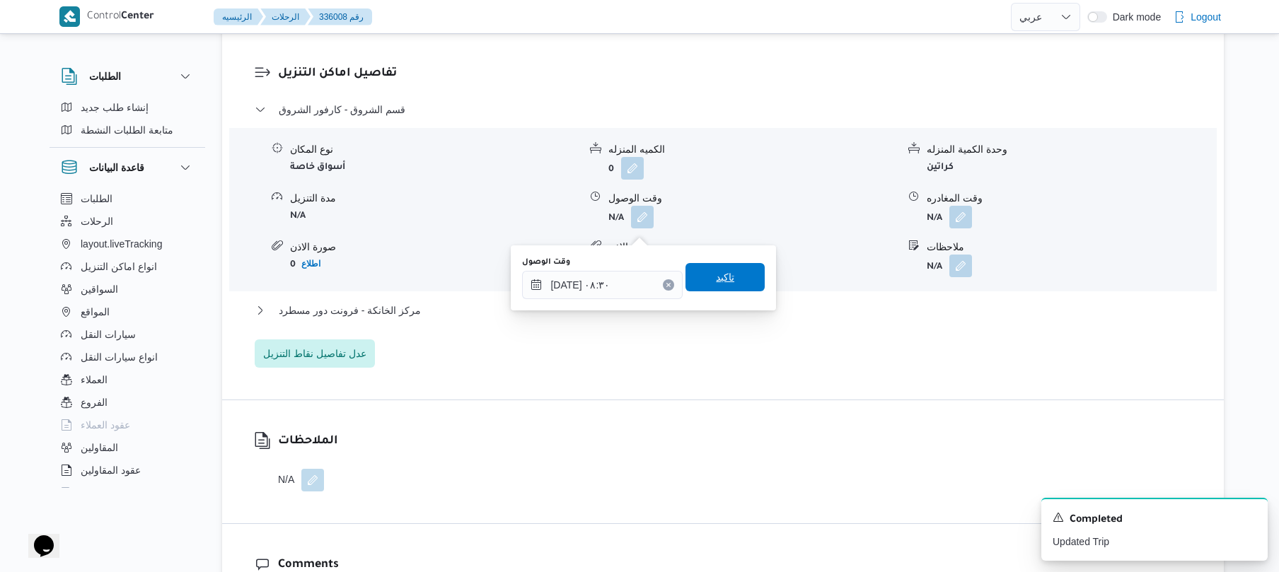
click at [738, 279] on span "تاكيد" at bounding box center [724, 277] width 79 height 28
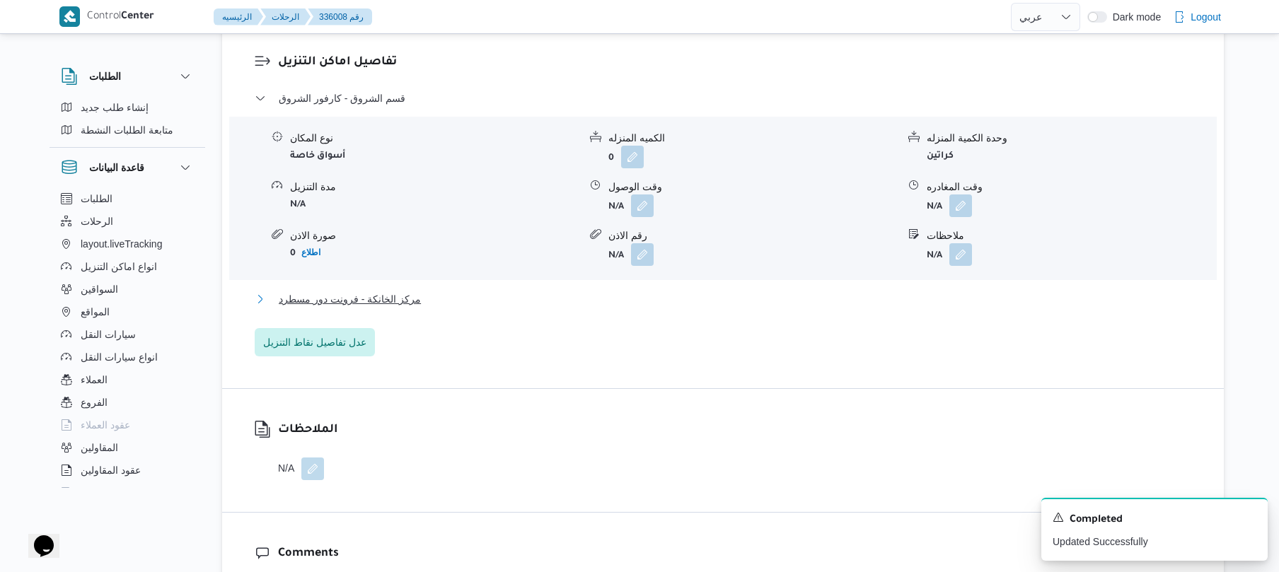
click at [704, 308] on button "مركز الخانكة - فرونت دور مسطرد" at bounding box center [723, 299] width 937 height 17
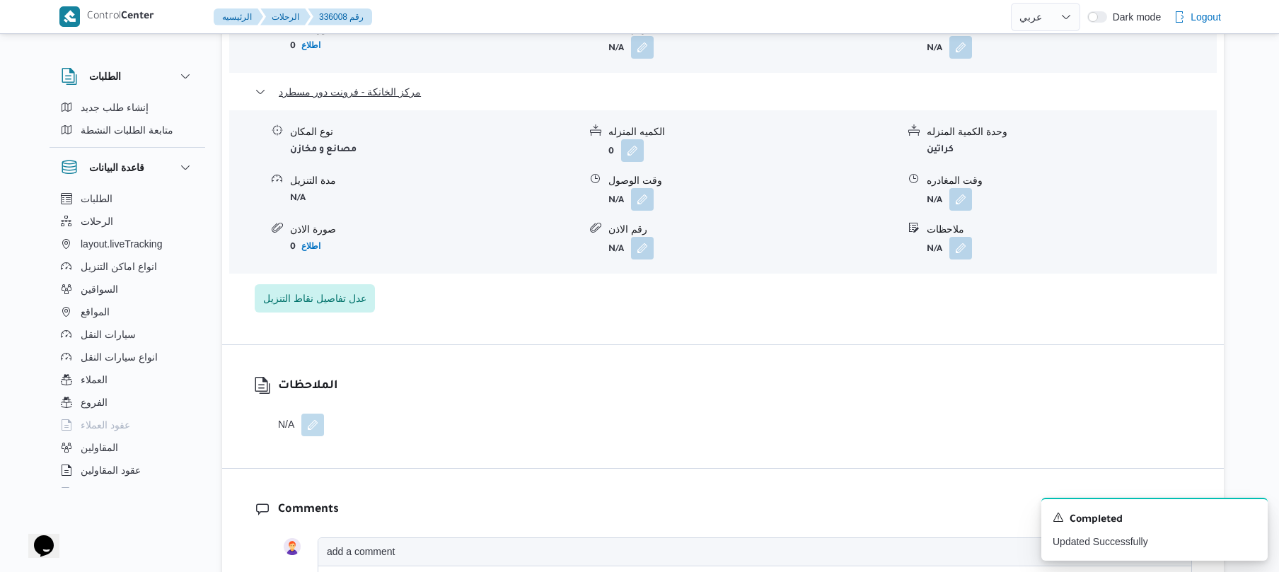
scroll to position [1396, 0]
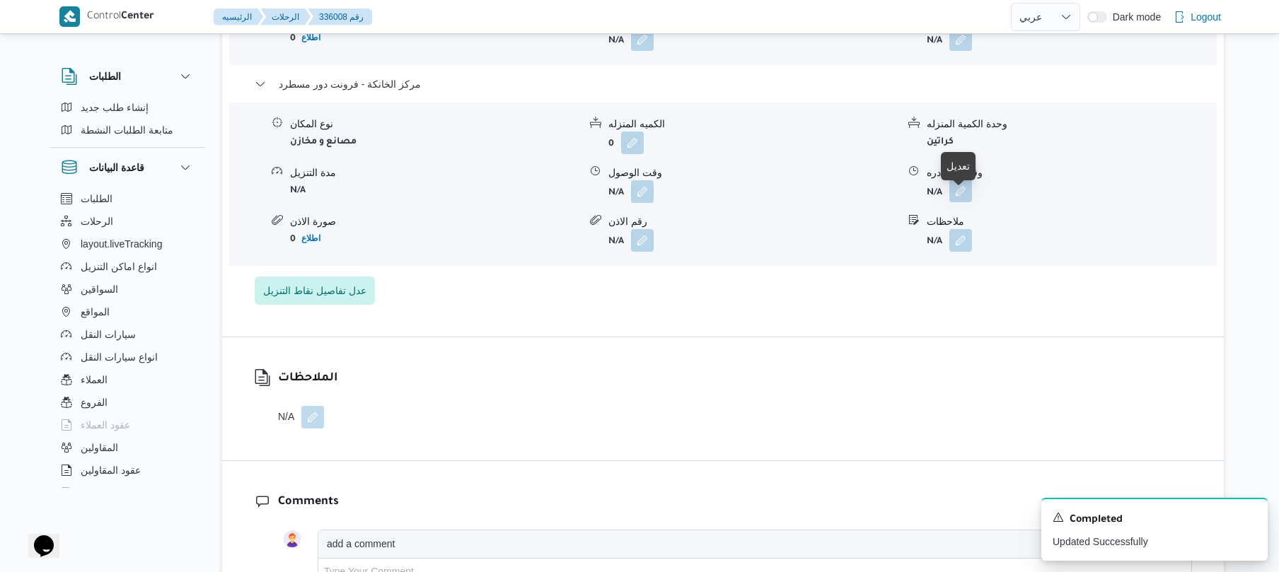
click at [960, 201] on button "button" at bounding box center [960, 191] width 23 height 23
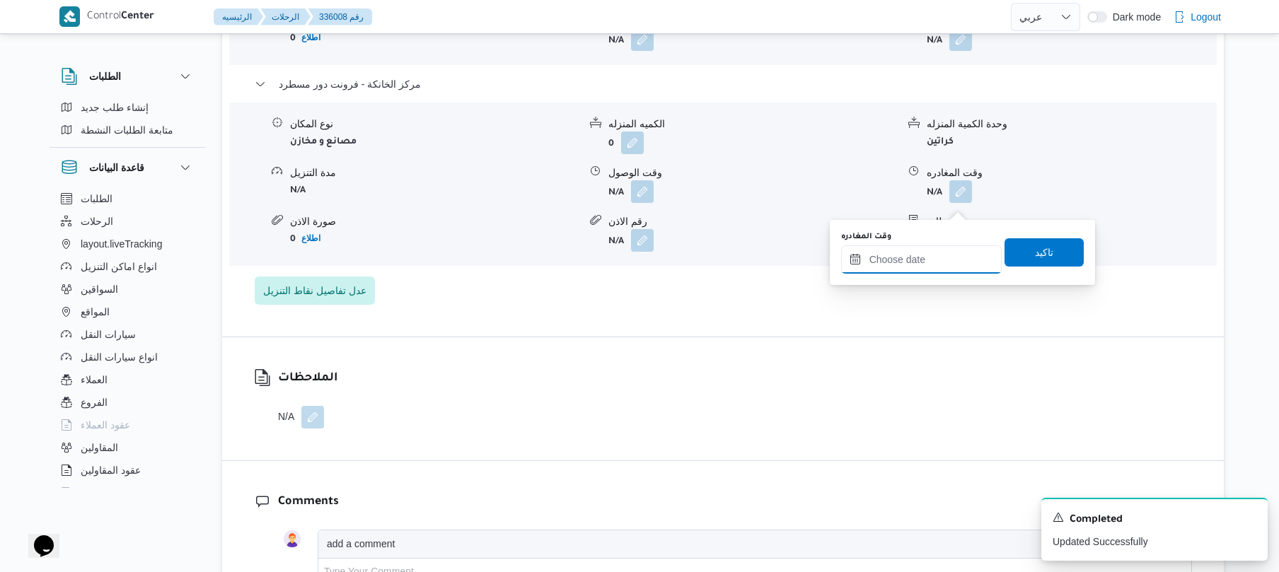
click at [903, 258] on input "وقت المغادره" at bounding box center [921, 259] width 161 height 28
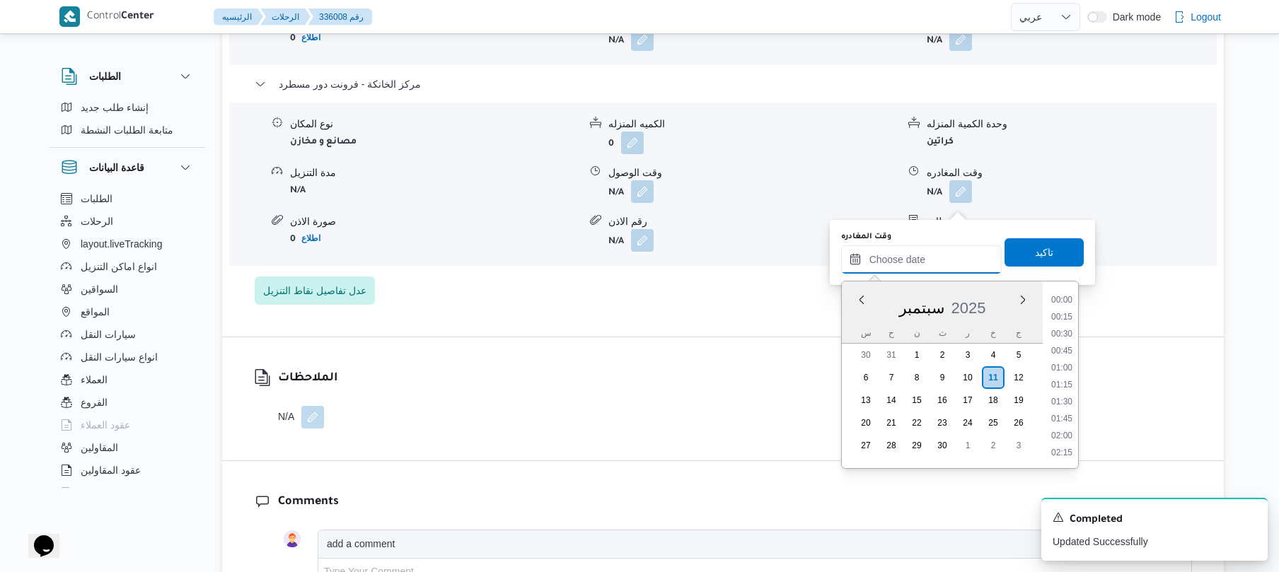
scroll to position [1104, 0]
click at [1064, 318] on li "16:30" at bounding box center [1061, 316] width 33 height 14
type input "١١/٠٩/٢٠٢٥ ١٦:٣٠"
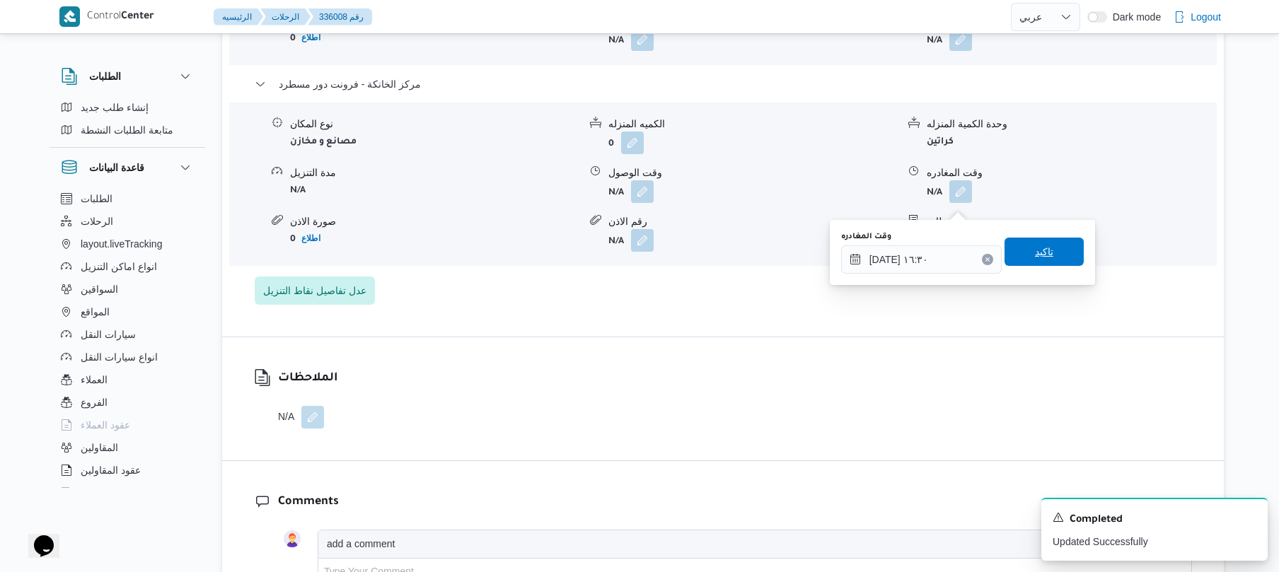
click at [1045, 245] on span "تاكيد" at bounding box center [1043, 252] width 79 height 28
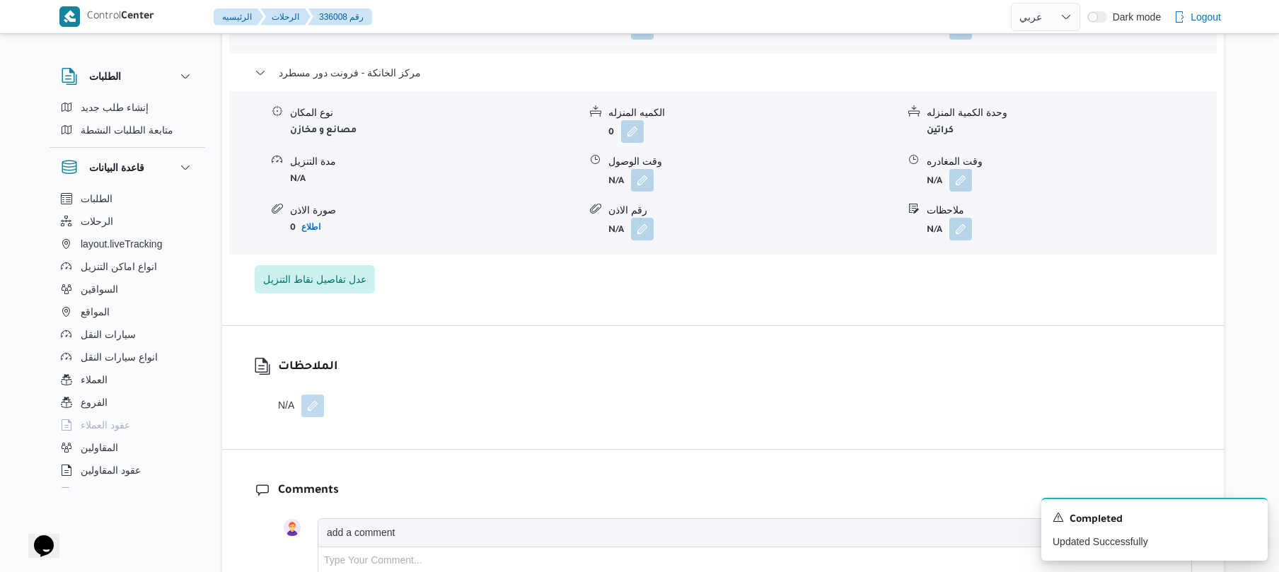
click at [632, 169] on div "وقت الوصول" at bounding box center [752, 161] width 289 height 15
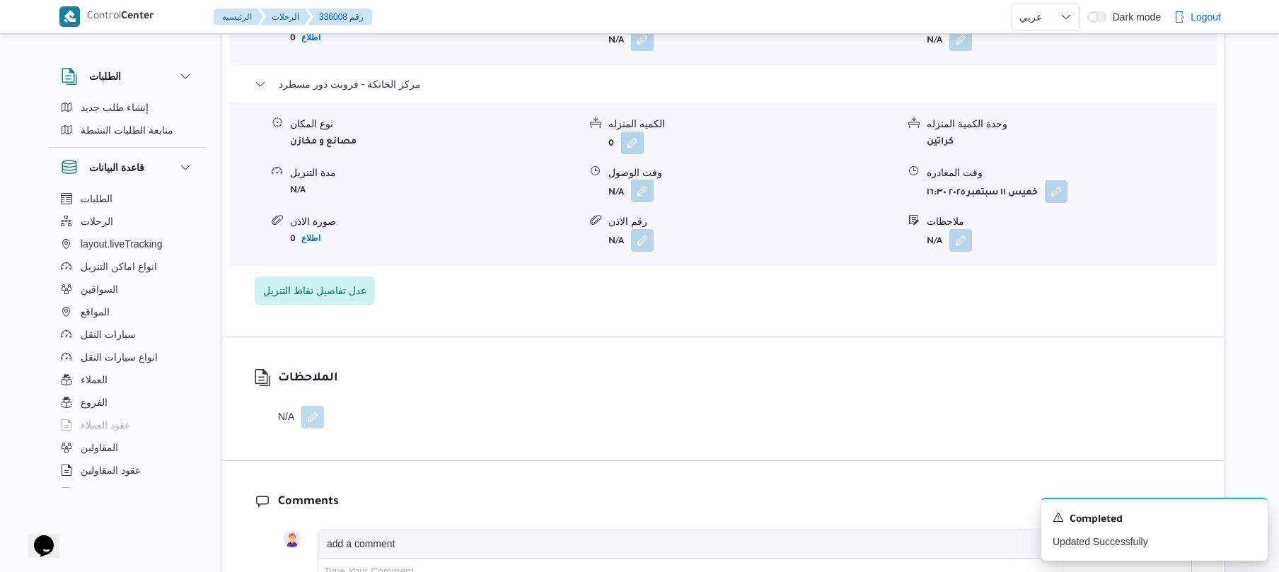
click at [646, 202] on button "button" at bounding box center [642, 191] width 23 height 23
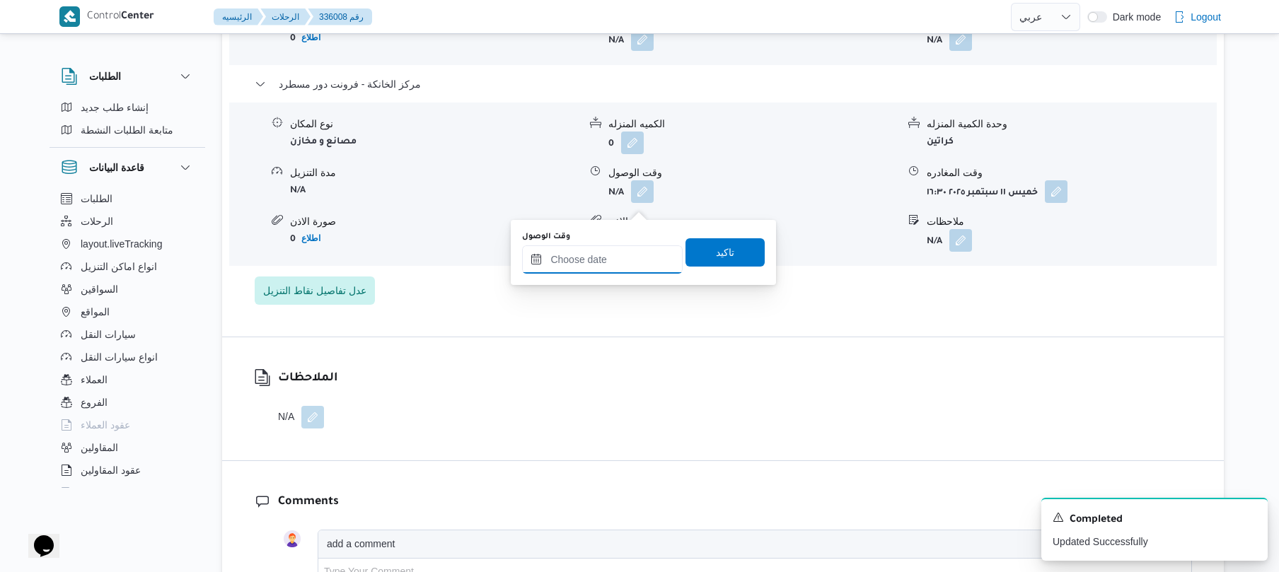
click at [623, 267] on input "وقت الوصول" at bounding box center [602, 259] width 161 height 28
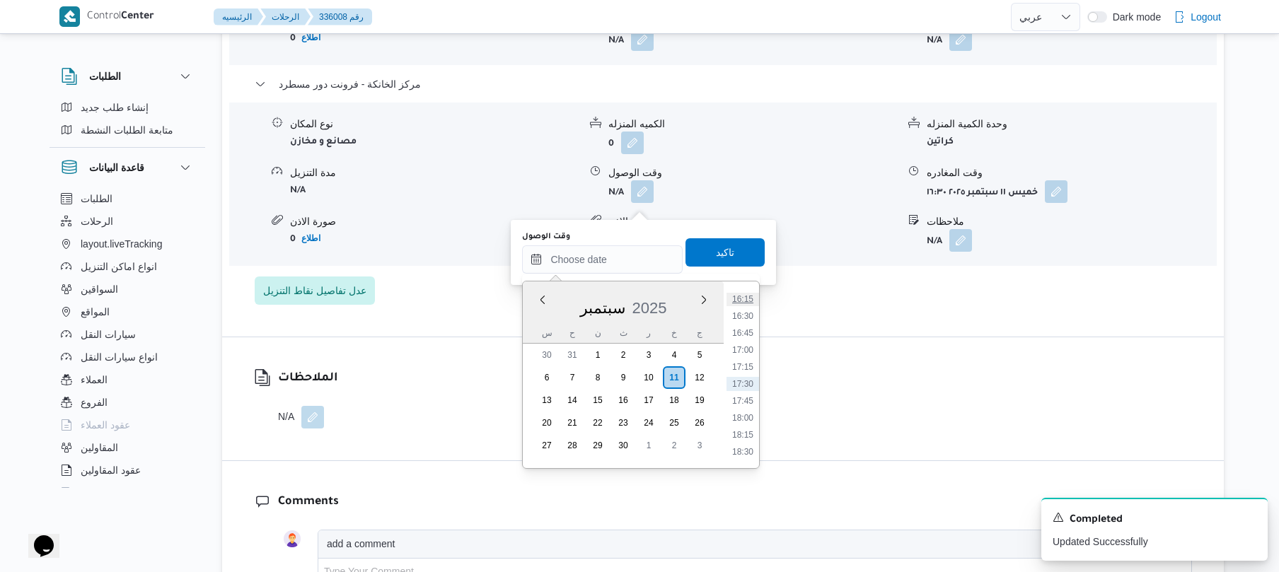
click at [745, 294] on li "16:15" at bounding box center [742, 299] width 33 height 14
type input "١١/٠٩/٢٠٢٥ ١٦:١٥"
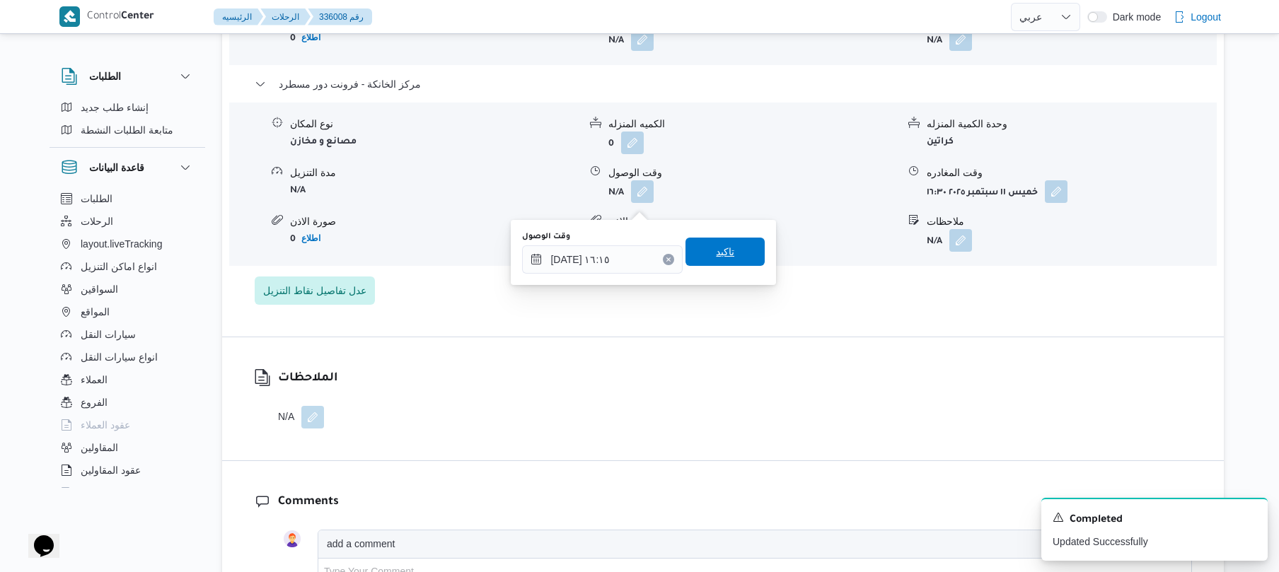
click at [736, 243] on span "تاكيد" at bounding box center [724, 252] width 79 height 28
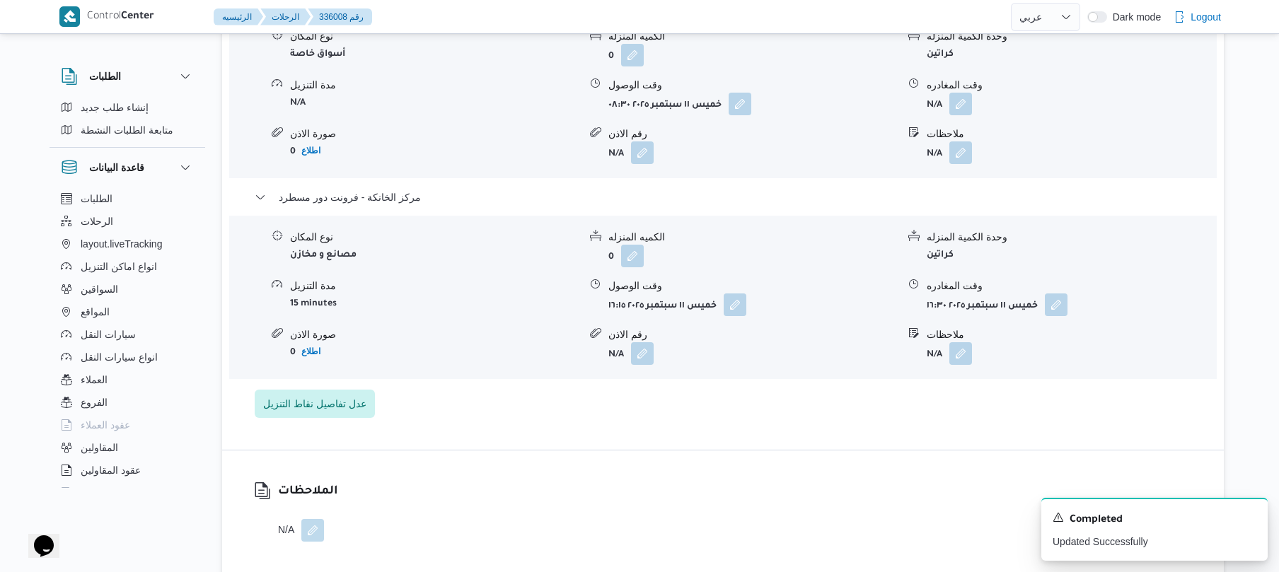
scroll to position [1245, 0]
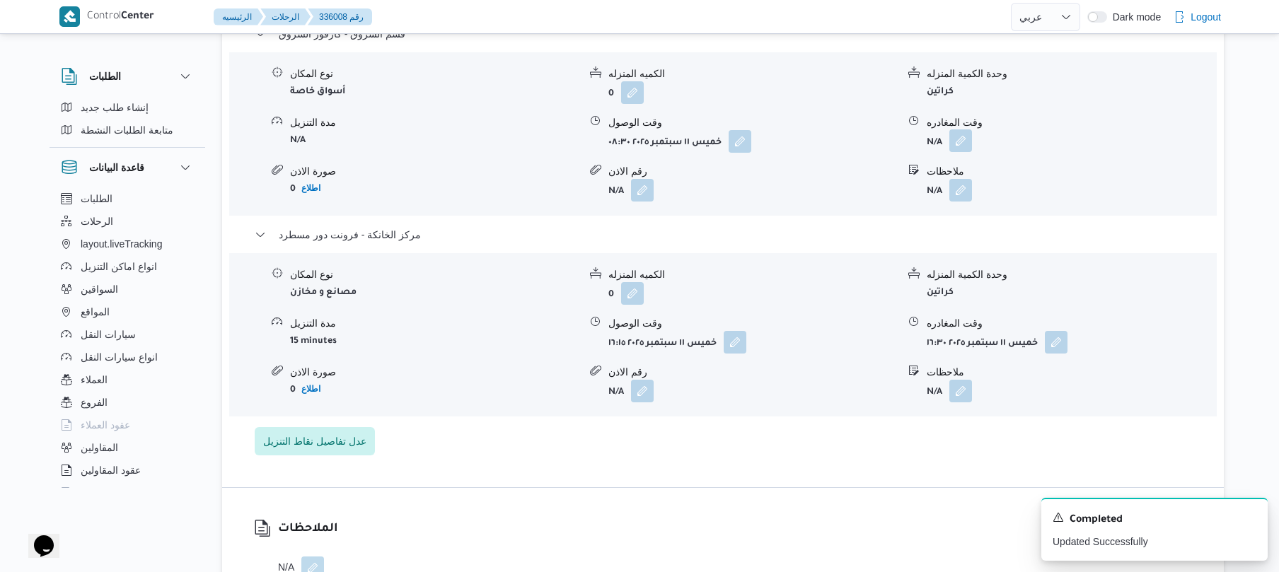
click at [963, 148] on button "button" at bounding box center [960, 140] width 23 height 23
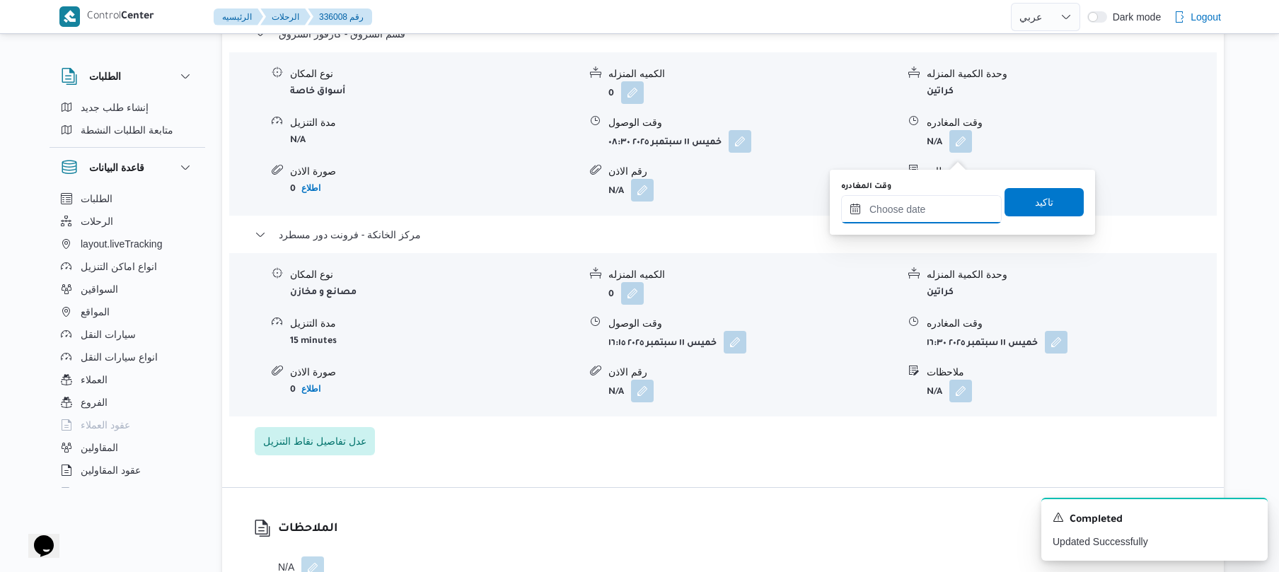
click at [895, 221] on input "وقت المغادره" at bounding box center [921, 209] width 161 height 28
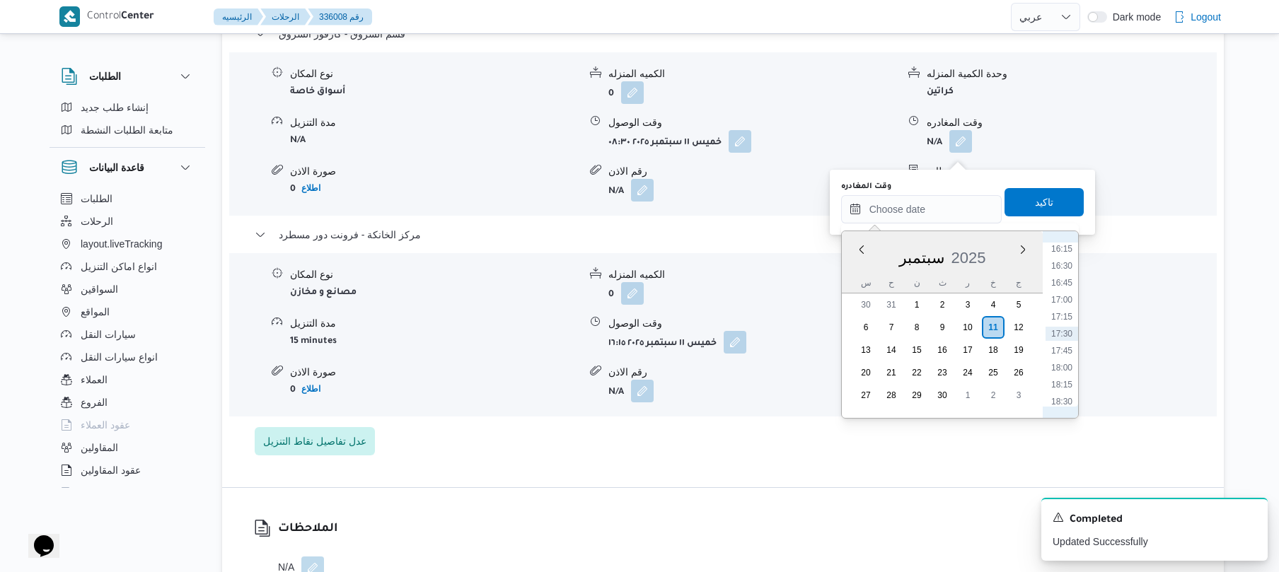
scroll to position [965, 0]
click at [1064, 335] on li "15:30" at bounding box center [1061, 337] width 33 height 14
type input "١١/٠٩/٢٠٢٥ ١٥:٣٠"
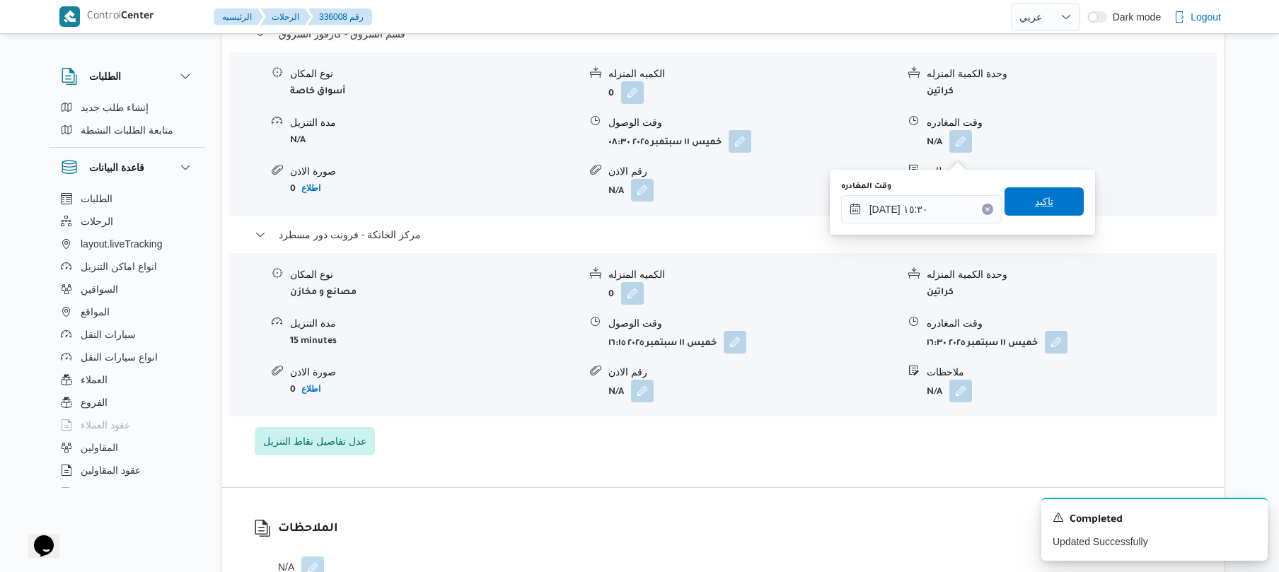
click at [1048, 188] on span "تاكيد" at bounding box center [1043, 201] width 79 height 28
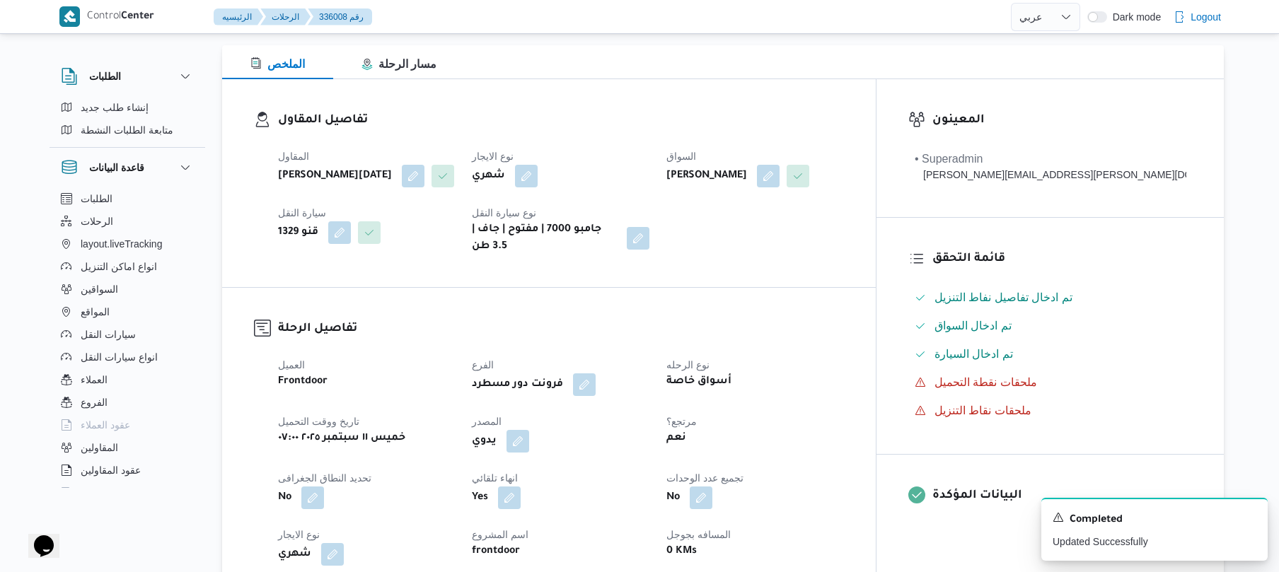
scroll to position [0, 0]
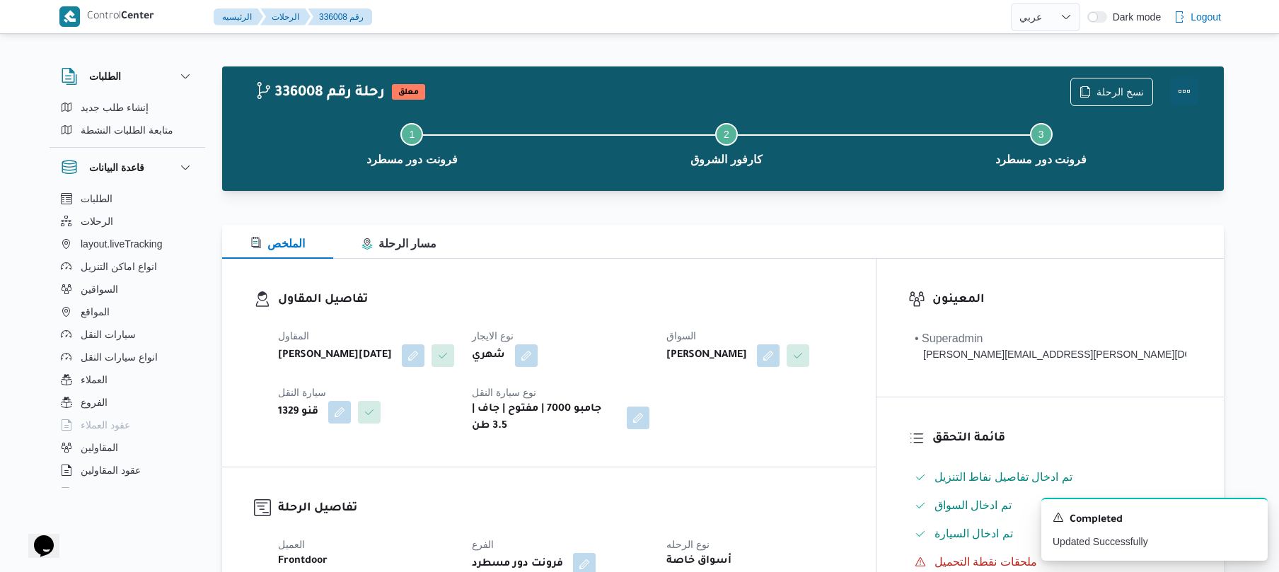
click at [1186, 95] on button "Actions" at bounding box center [1184, 91] width 28 height 28
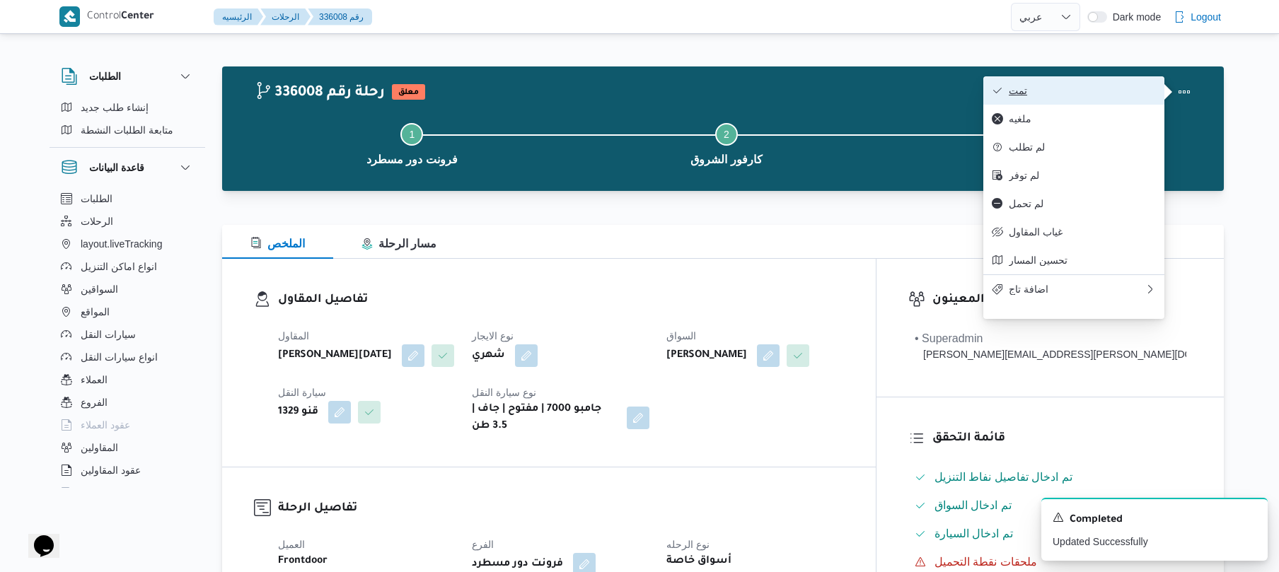
click at [1081, 98] on button "تمت" at bounding box center [1073, 90] width 181 height 28
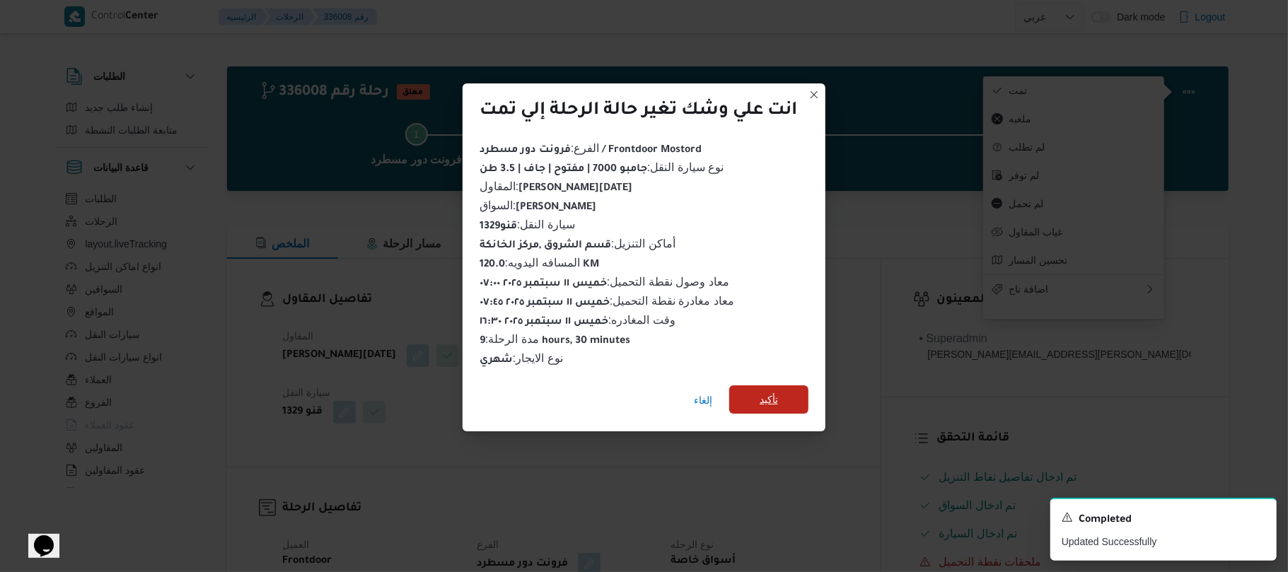
click at [784, 396] on span "تأكيد" at bounding box center [768, 399] width 79 height 28
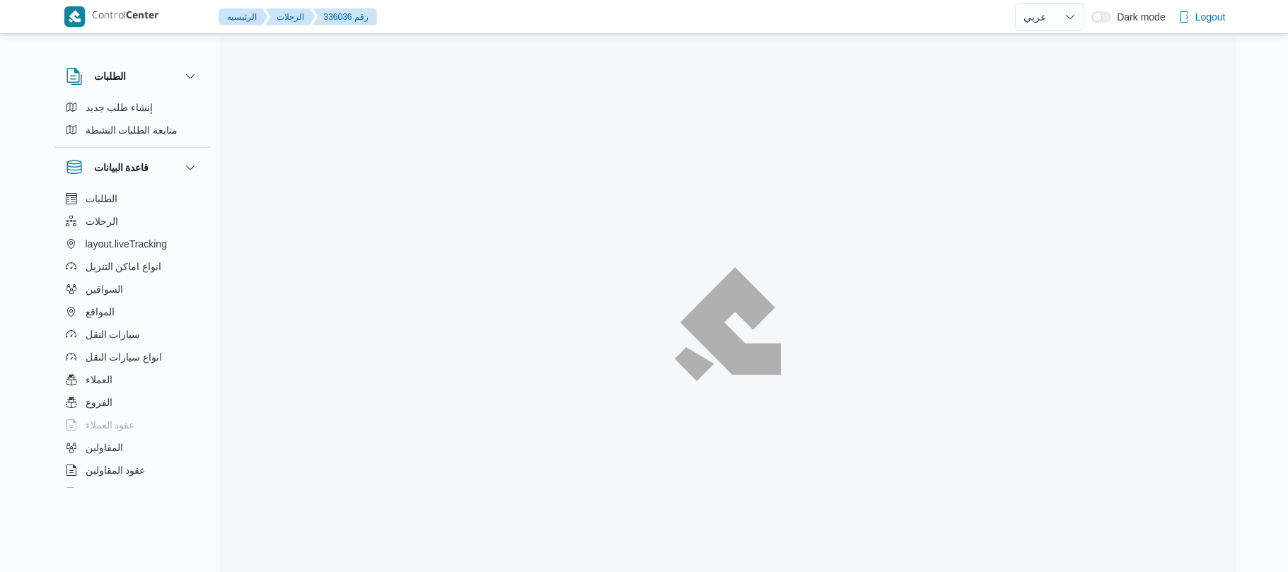
select select "ar"
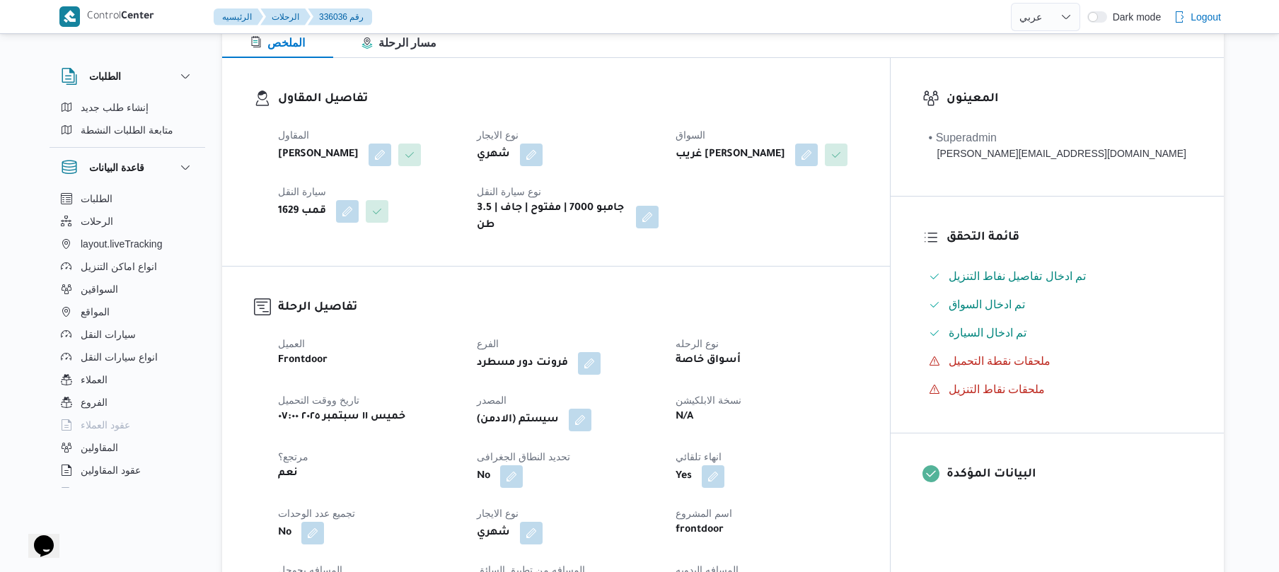
scroll to position [414, 0]
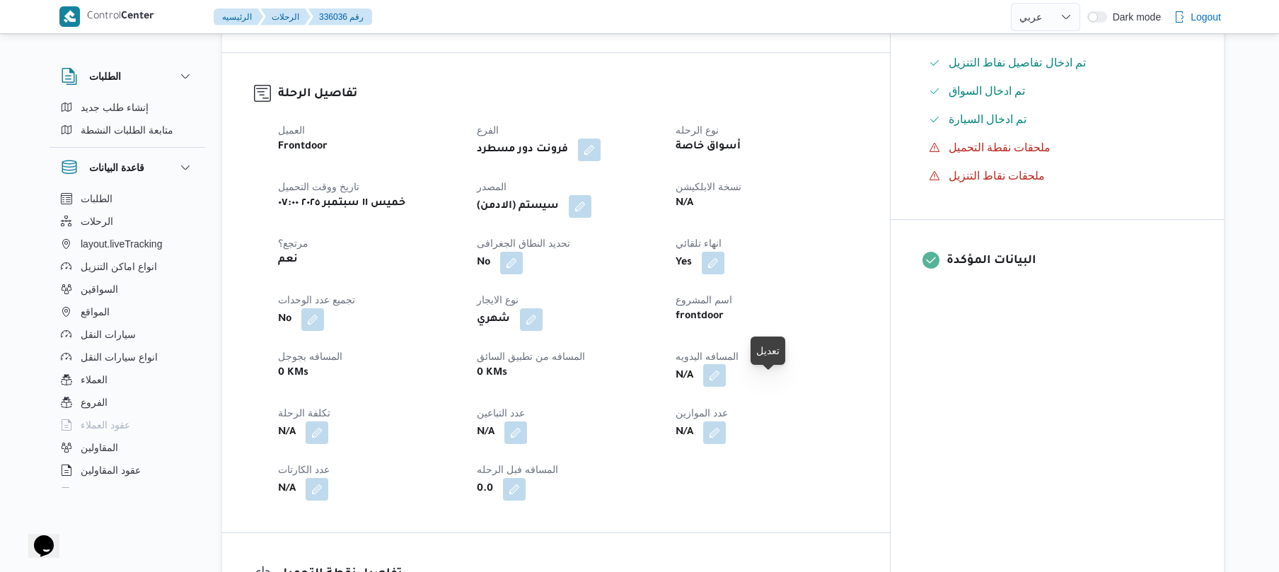
click at [726, 385] on button "button" at bounding box center [714, 375] width 23 height 23
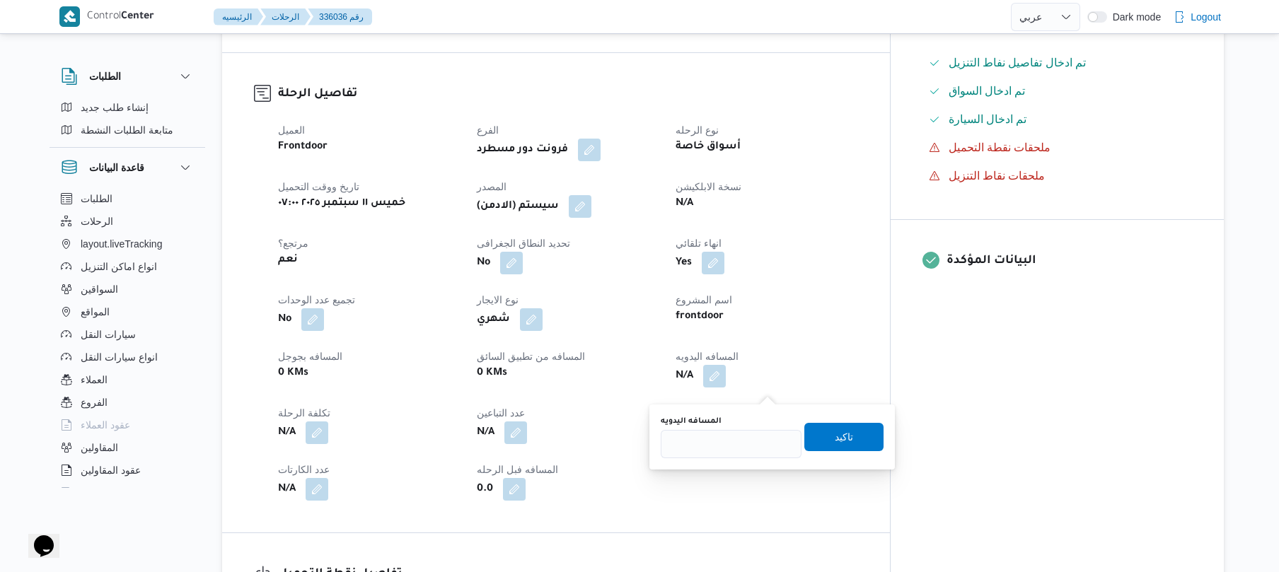
click at [710, 458] on div "المسافه اليدويه تاكيد" at bounding box center [772, 436] width 226 height 45
click at [716, 430] on input "المسافه اليدويه" at bounding box center [731, 444] width 141 height 28
type input "130"
click at [836, 436] on span "تاكيد" at bounding box center [844, 436] width 18 height 17
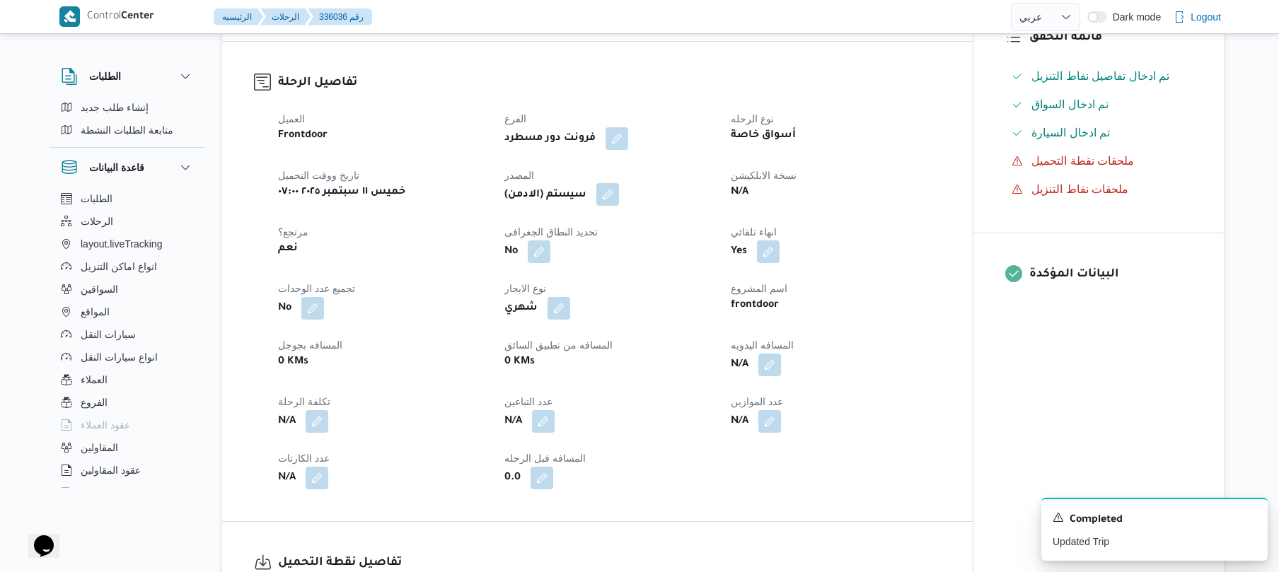
click at [614, 206] on button "button" at bounding box center [607, 194] width 23 height 23
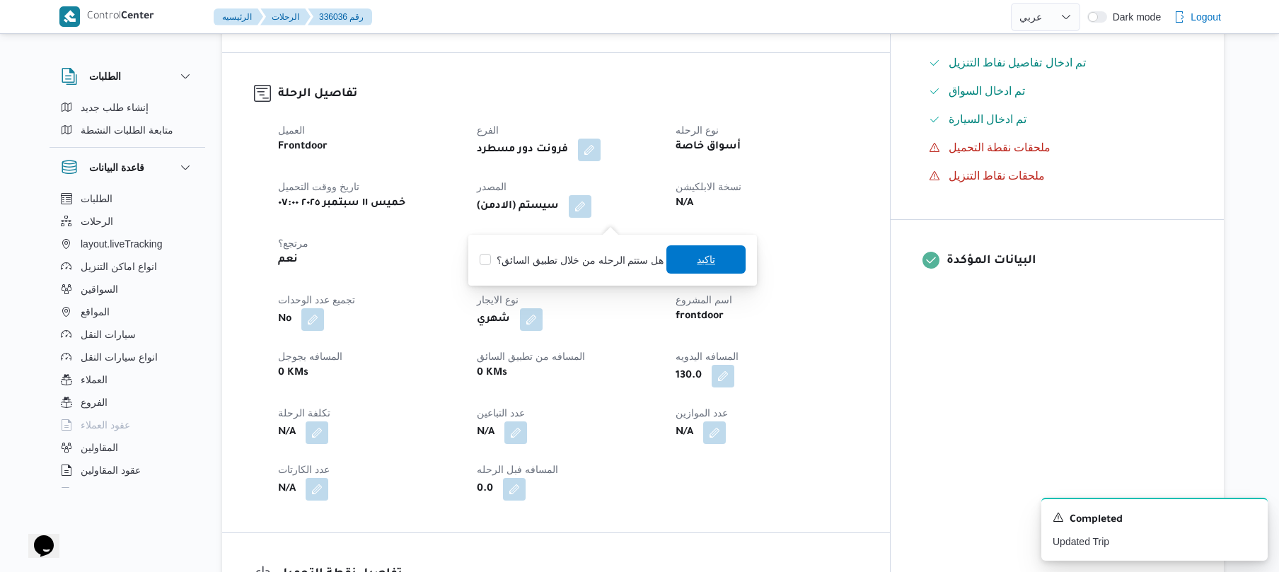
click at [697, 260] on span "تاكيد" at bounding box center [706, 259] width 18 height 17
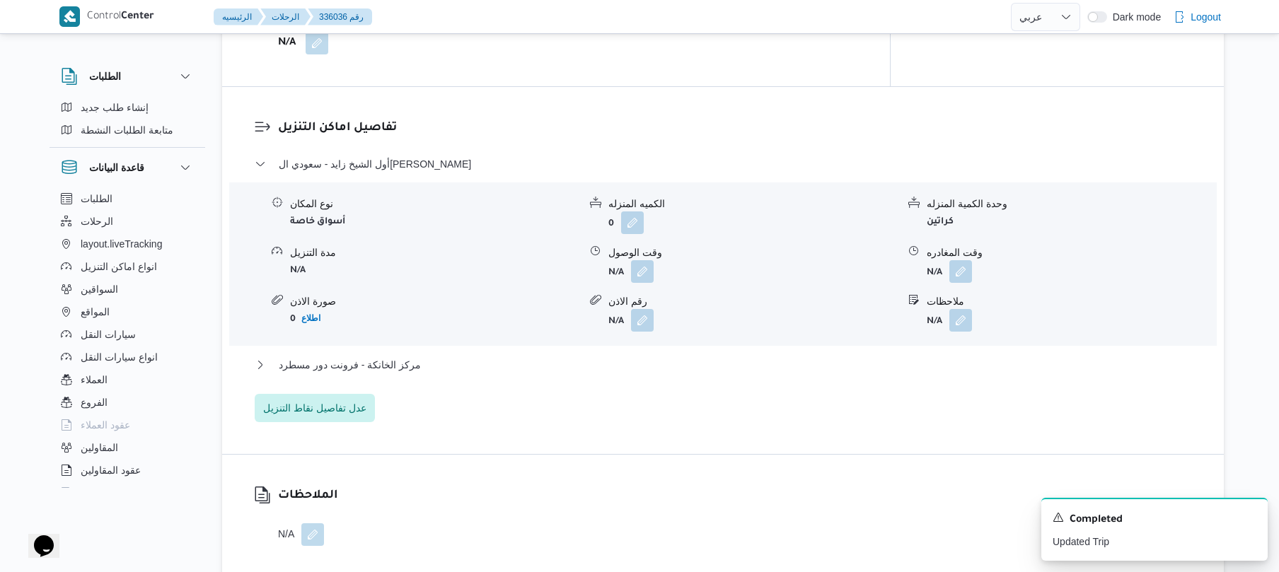
scroll to position [1169, 0]
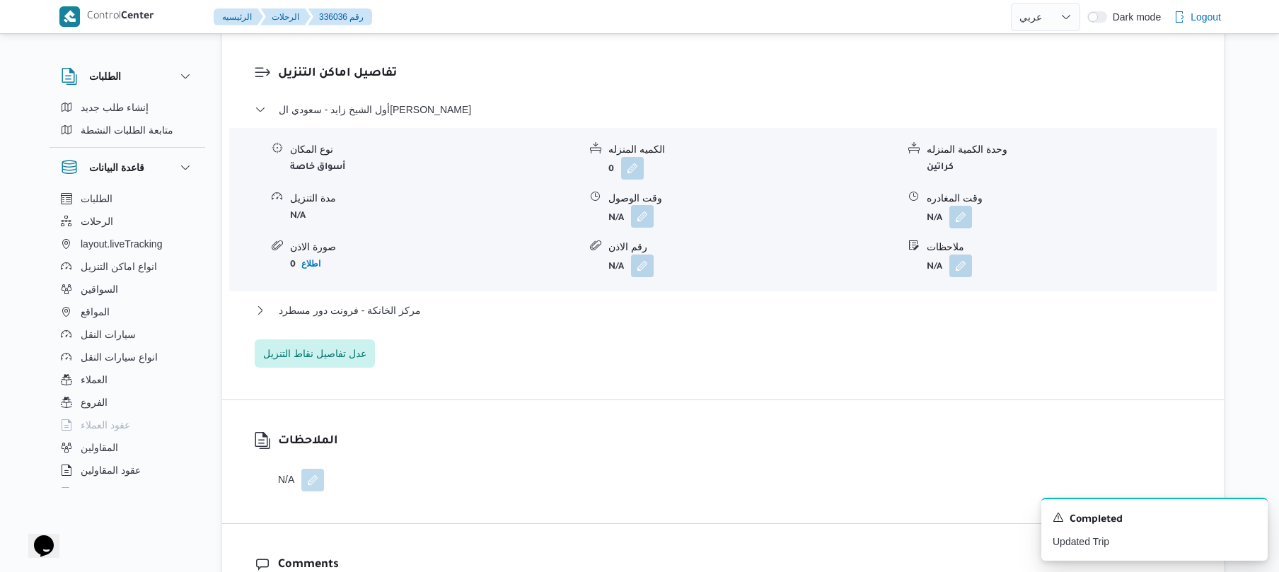
click at [644, 228] on button "button" at bounding box center [642, 216] width 23 height 23
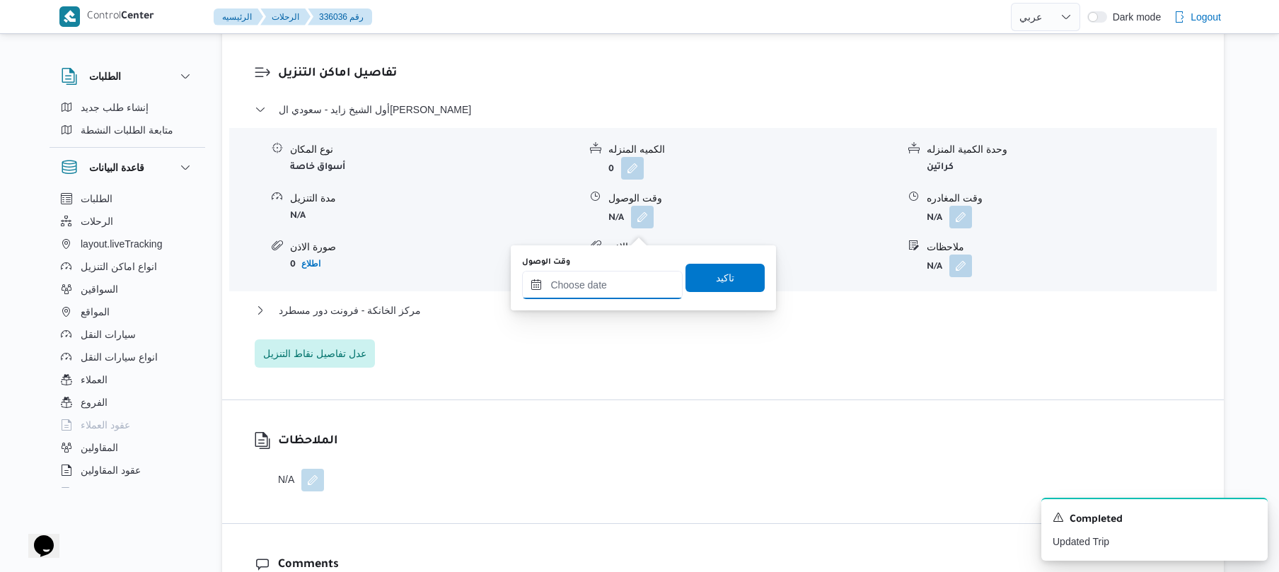
click at [597, 287] on input "وقت الوصول" at bounding box center [602, 285] width 161 height 28
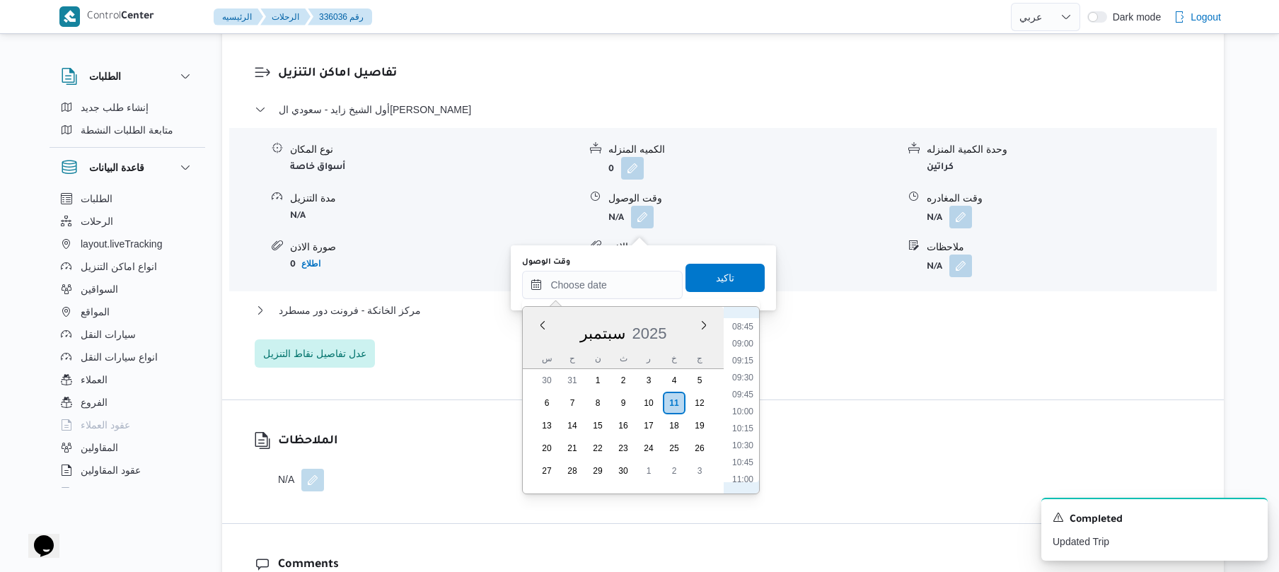
scroll to position [550, 0]
click at [742, 433] on li "09:45" at bounding box center [742, 438] width 33 height 14
type input "١١/٠٩/٢٠٢٥ ٠٩:٤٥"
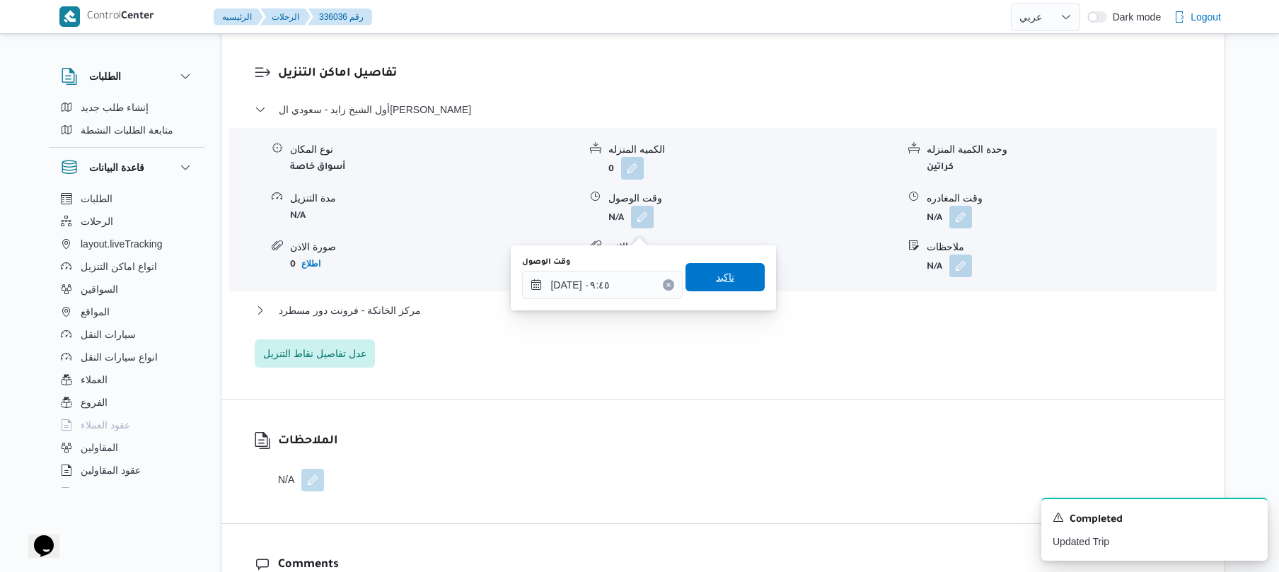
click at [728, 289] on span "تاكيد" at bounding box center [724, 277] width 79 height 28
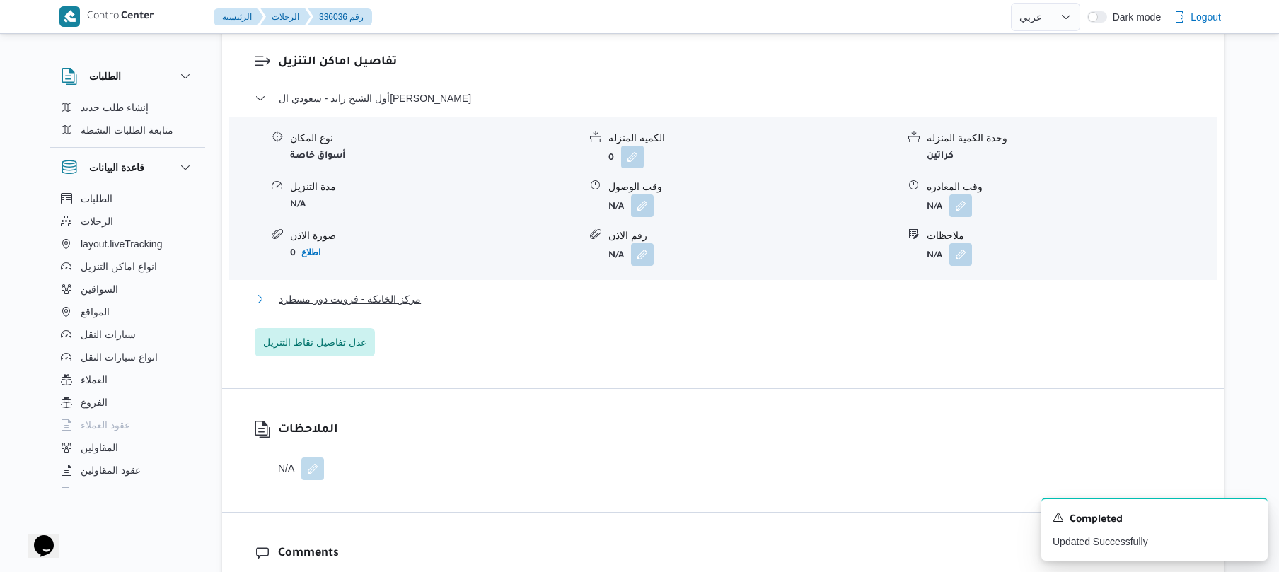
click at [678, 308] on button "مركز الخانكة - فرونت دور مسطرد" at bounding box center [723, 299] width 937 height 17
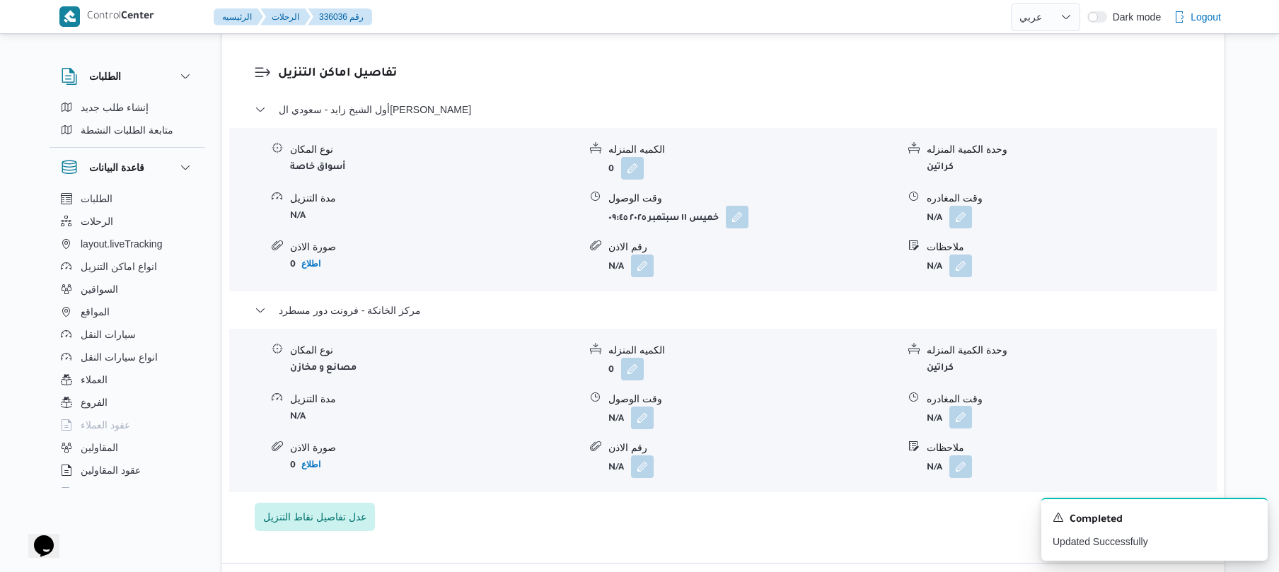
click at [961, 429] on button "button" at bounding box center [960, 417] width 23 height 23
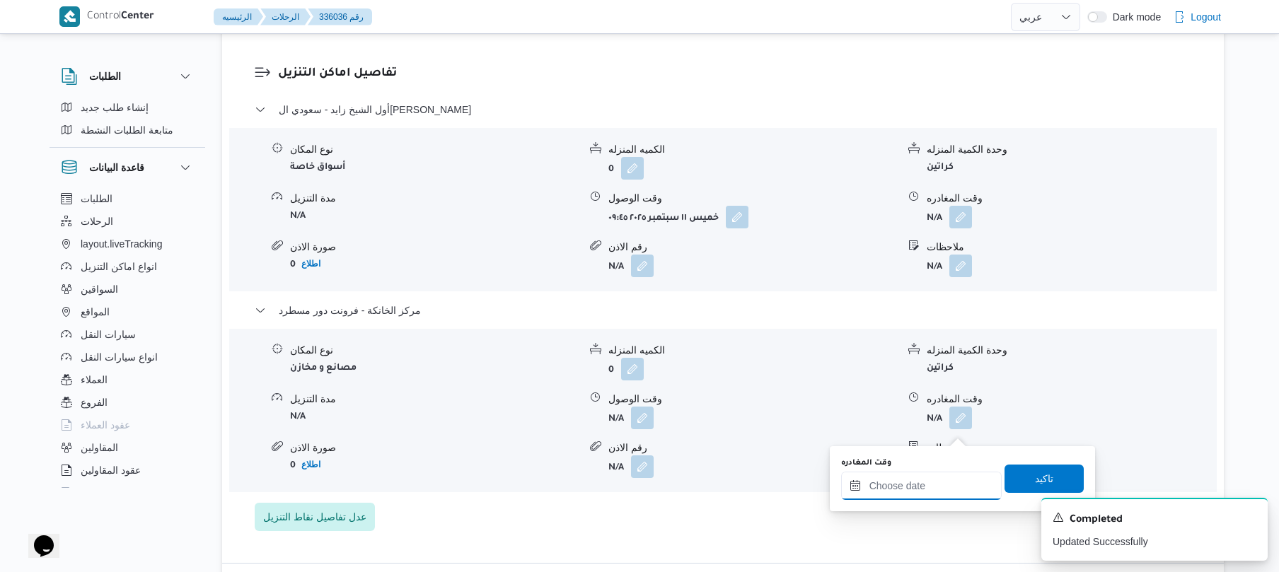
click at [924, 476] on div at bounding box center [921, 486] width 161 height 28
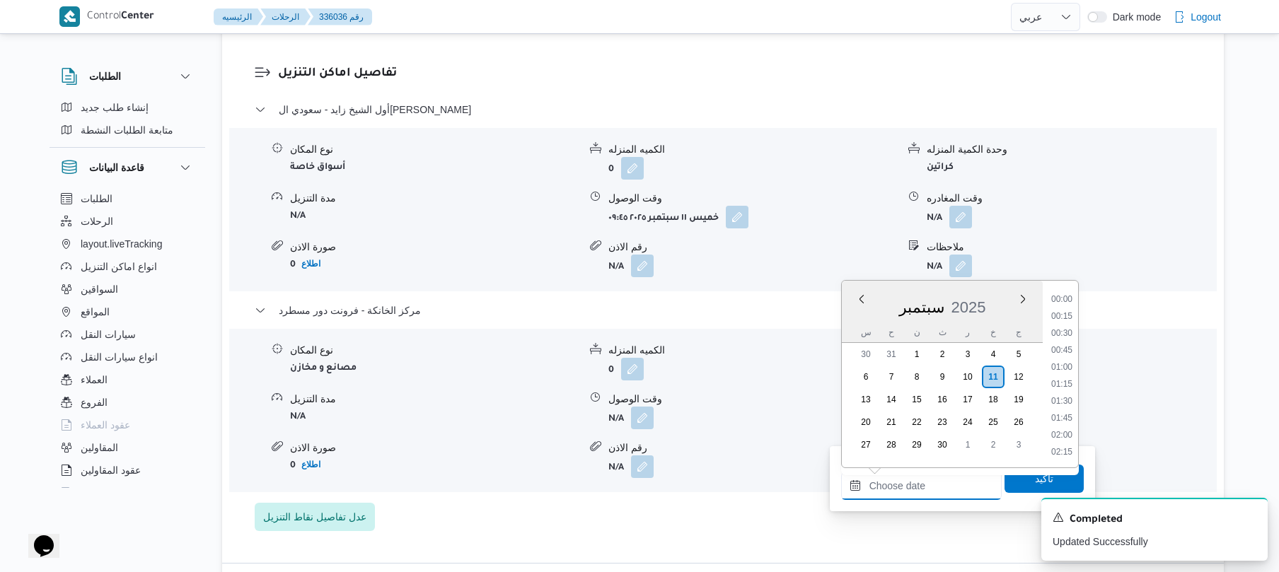
scroll to position [1104, 0]
click at [1054, 347] on li "17:00" at bounding box center [1061, 349] width 33 height 14
type input "١١/٠٩/٢٠٢٥ ١٧:٠٠"
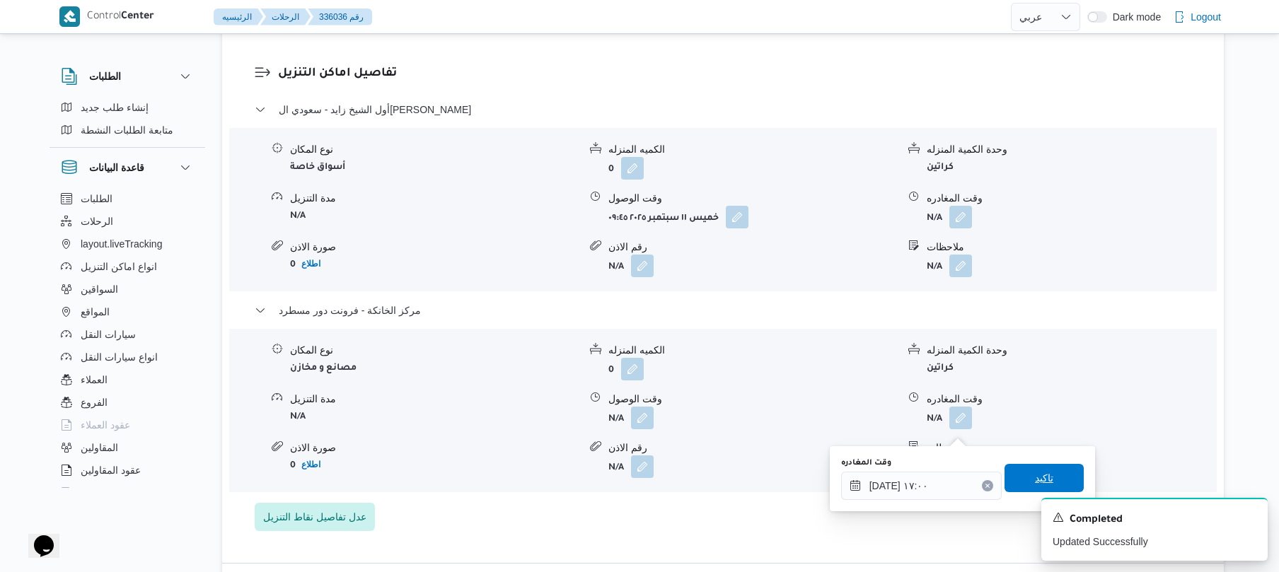
click at [1020, 482] on span "تاكيد" at bounding box center [1043, 478] width 79 height 28
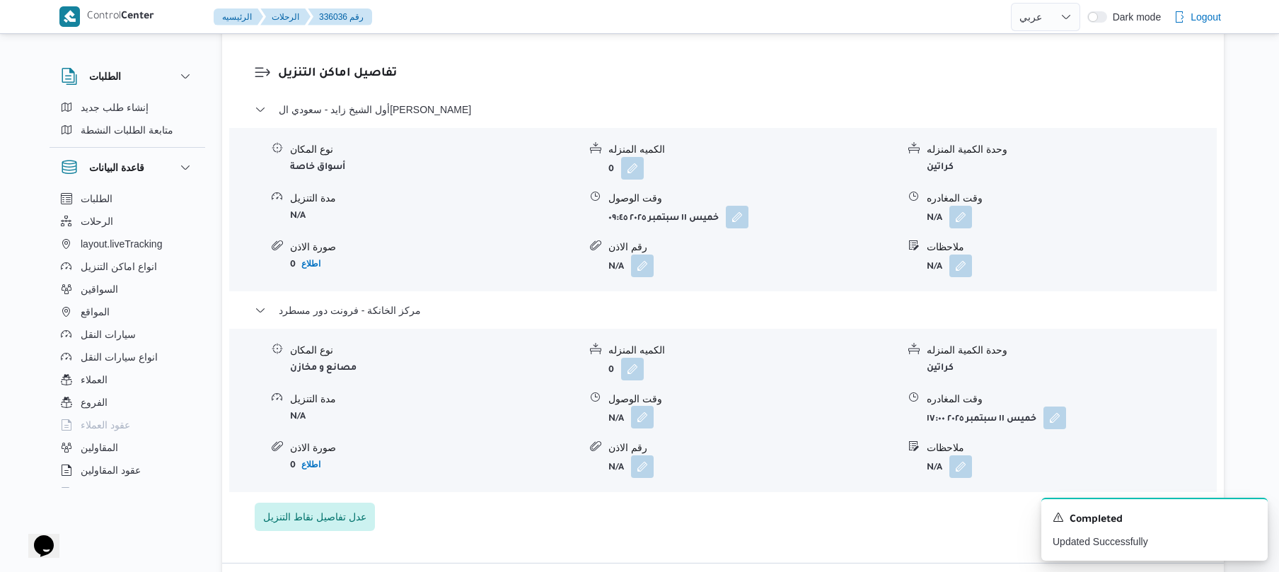
click at [643, 429] on button "button" at bounding box center [642, 417] width 23 height 23
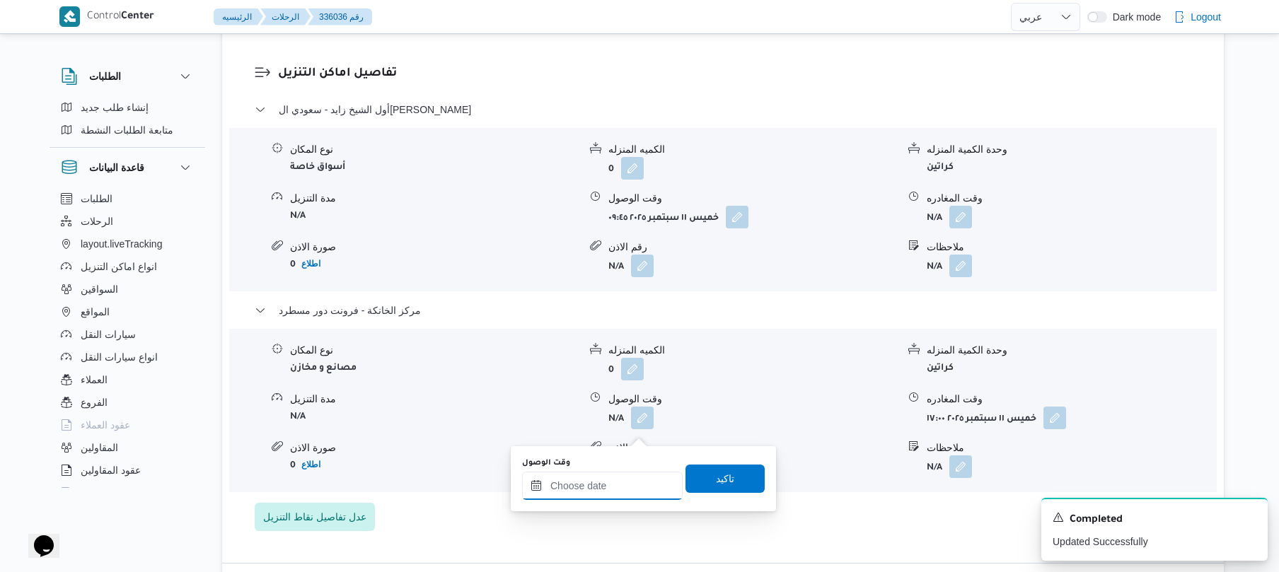
click at [615, 481] on input "وقت الوصول" at bounding box center [602, 486] width 161 height 28
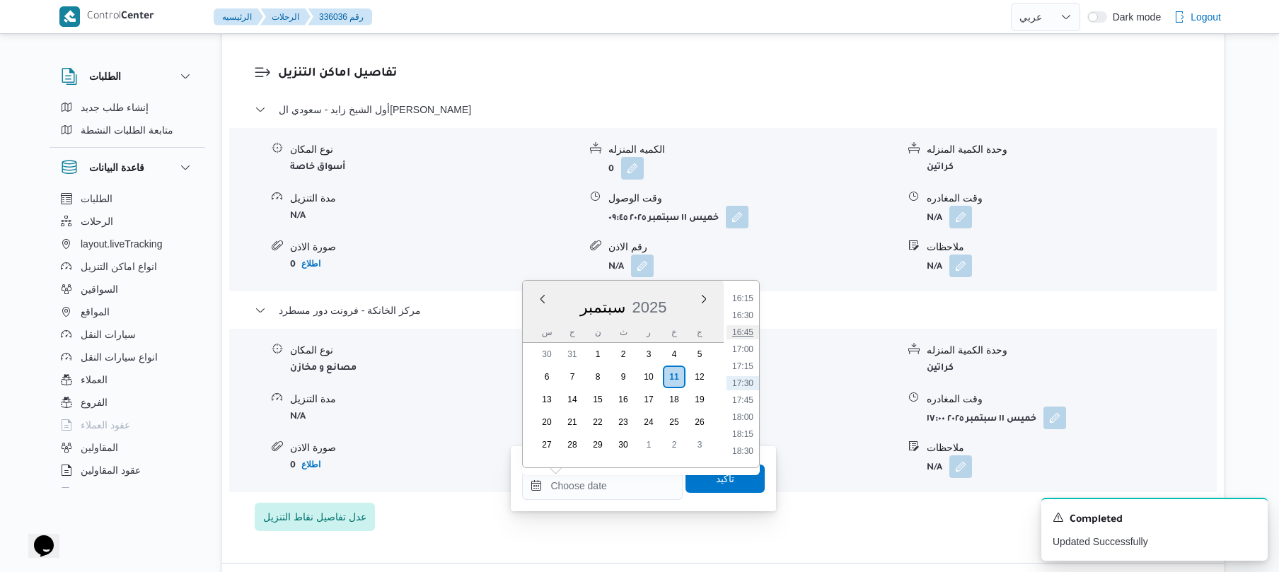
click at [747, 332] on li "16:45" at bounding box center [742, 332] width 33 height 14
type input "١١/٠٩/٢٠٢٥ ١٦:٤٥"
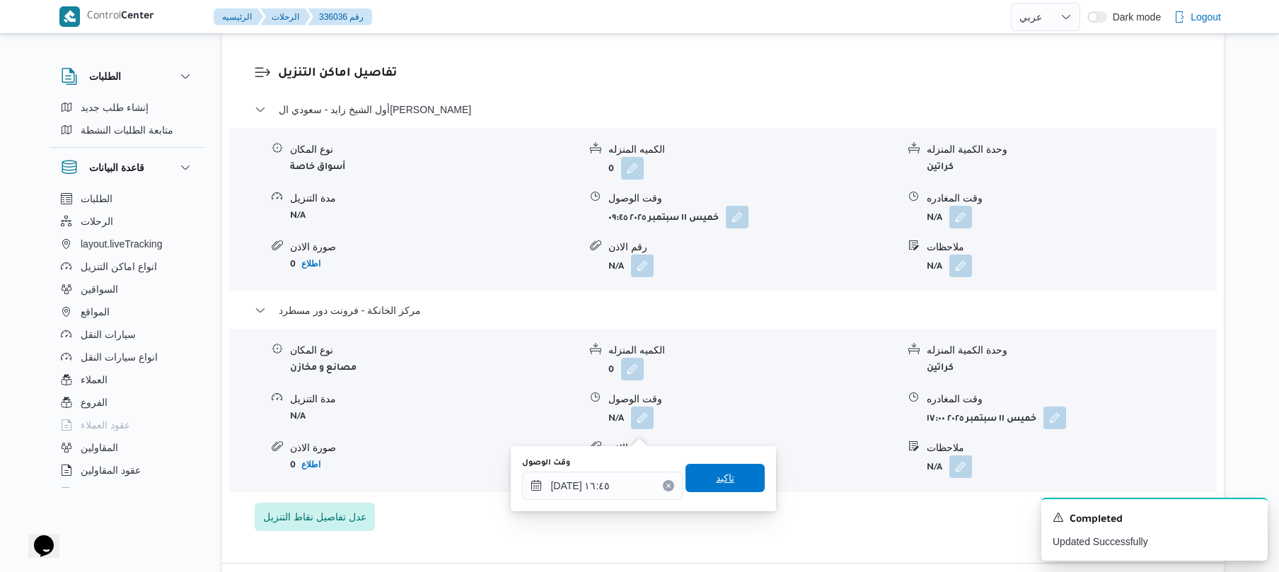
click at [704, 478] on span "تاكيد" at bounding box center [724, 478] width 79 height 28
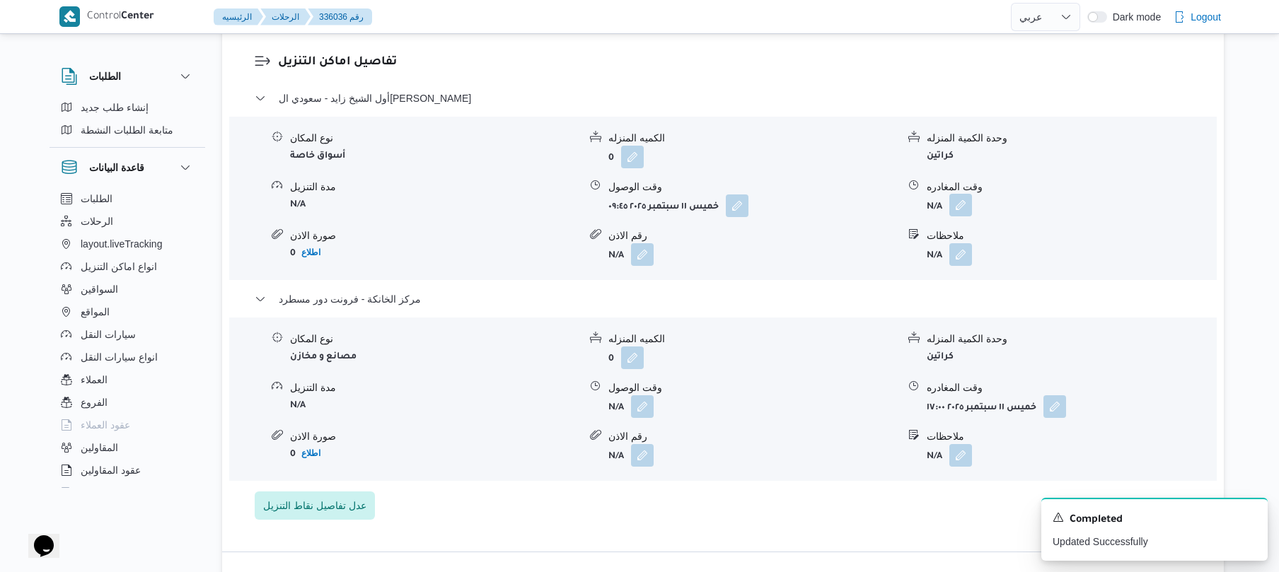
click at [962, 216] on button "button" at bounding box center [960, 205] width 23 height 23
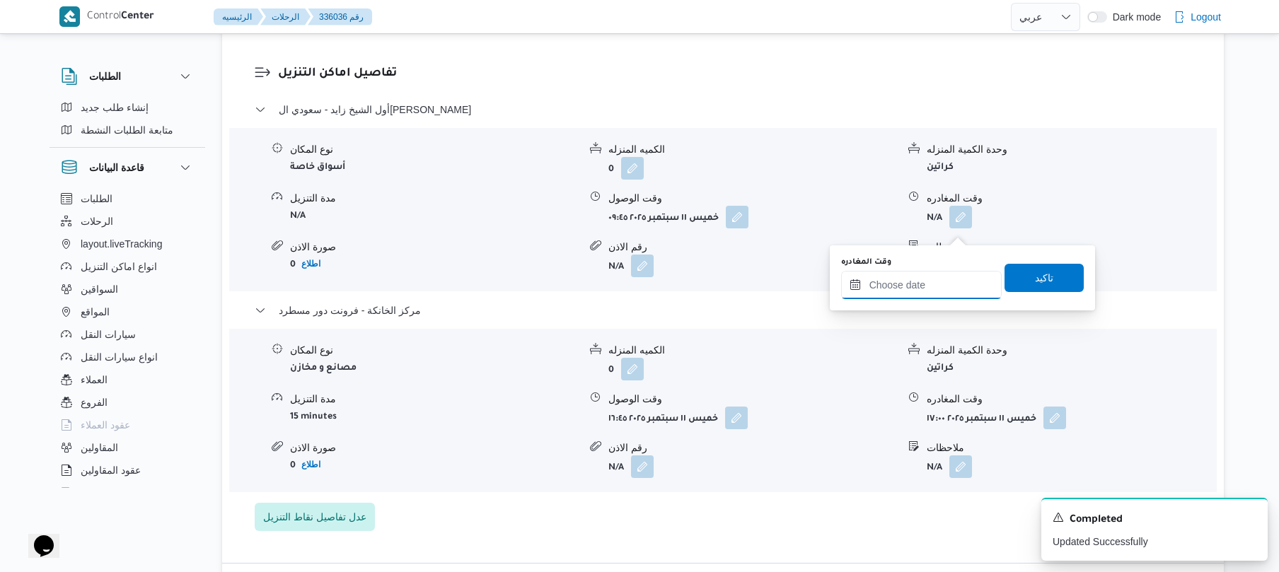
click at [887, 284] on input "وقت المغادره" at bounding box center [921, 285] width 161 height 28
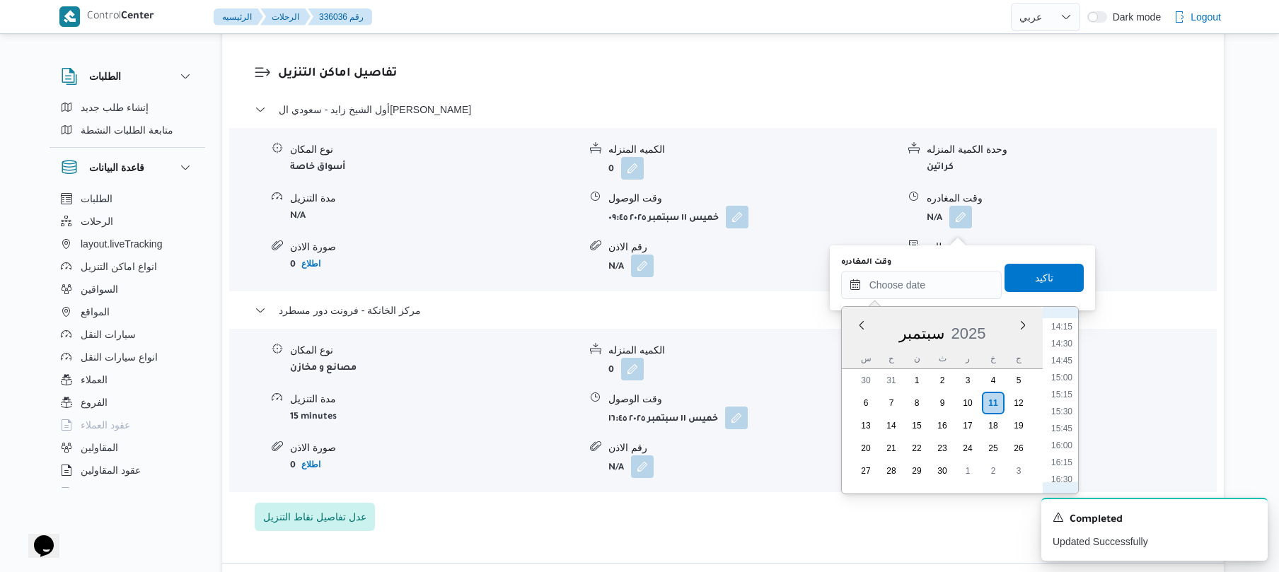
scroll to position [965, 0]
click at [1060, 426] on li "15:45" at bounding box center [1061, 429] width 33 height 14
type input "١١/٠٩/٢٠٢٥ ١٥:٤٥"
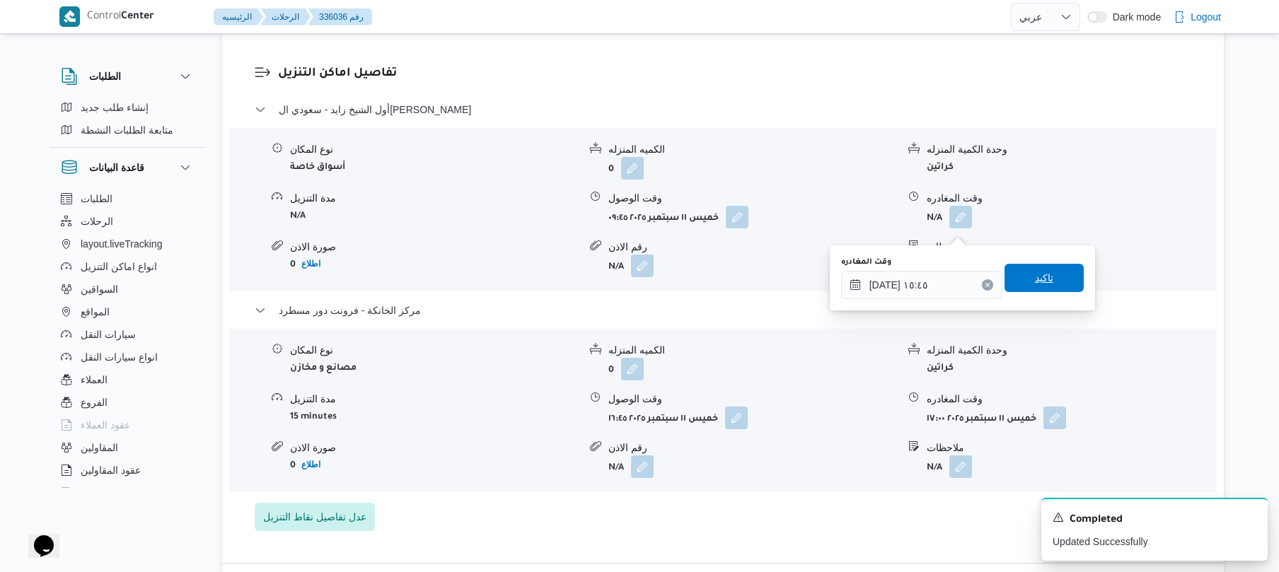
click at [1058, 278] on span "تاكيد" at bounding box center [1043, 278] width 79 height 28
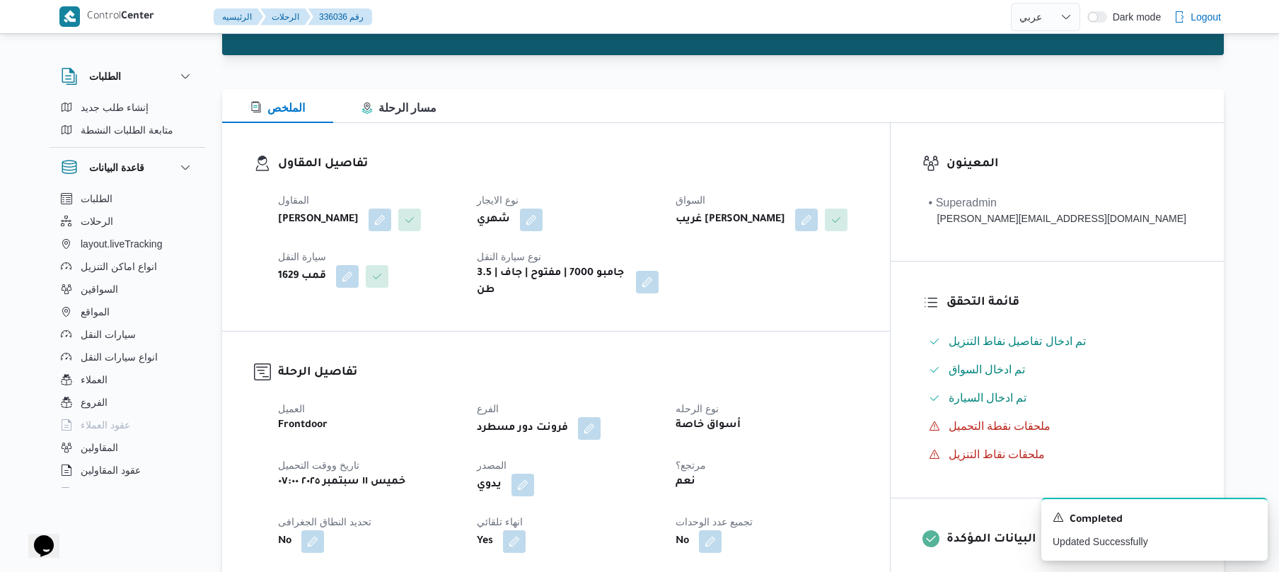
scroll to position [0, 0]
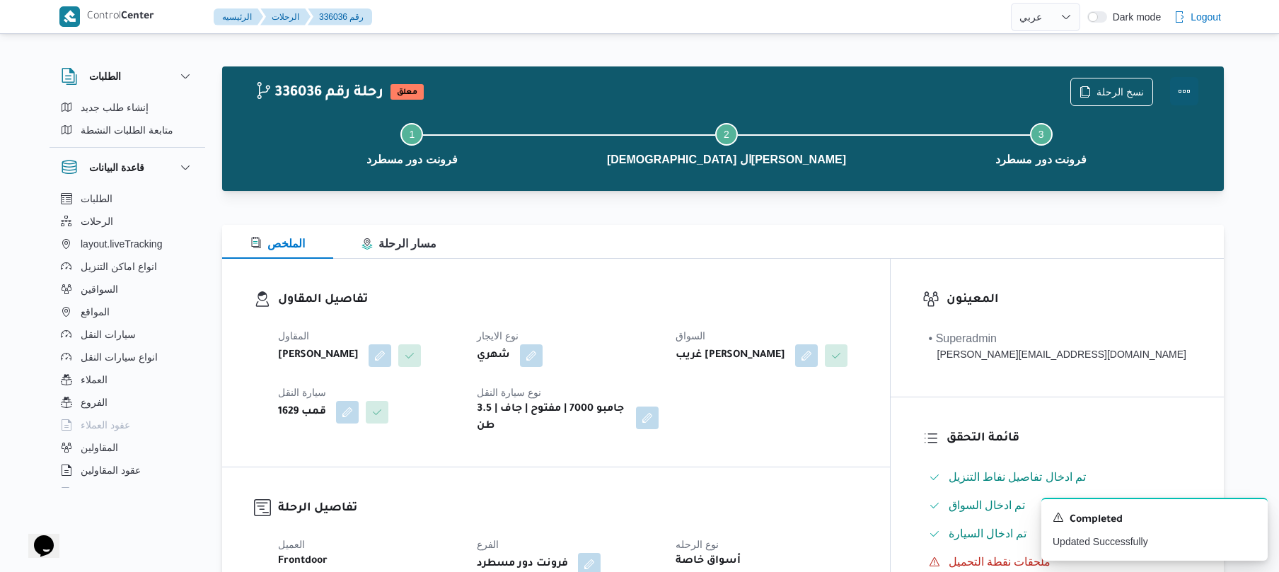
click at [1184, 86] on button "Actions" at bounding box center [1184, 91] width 28 height 28
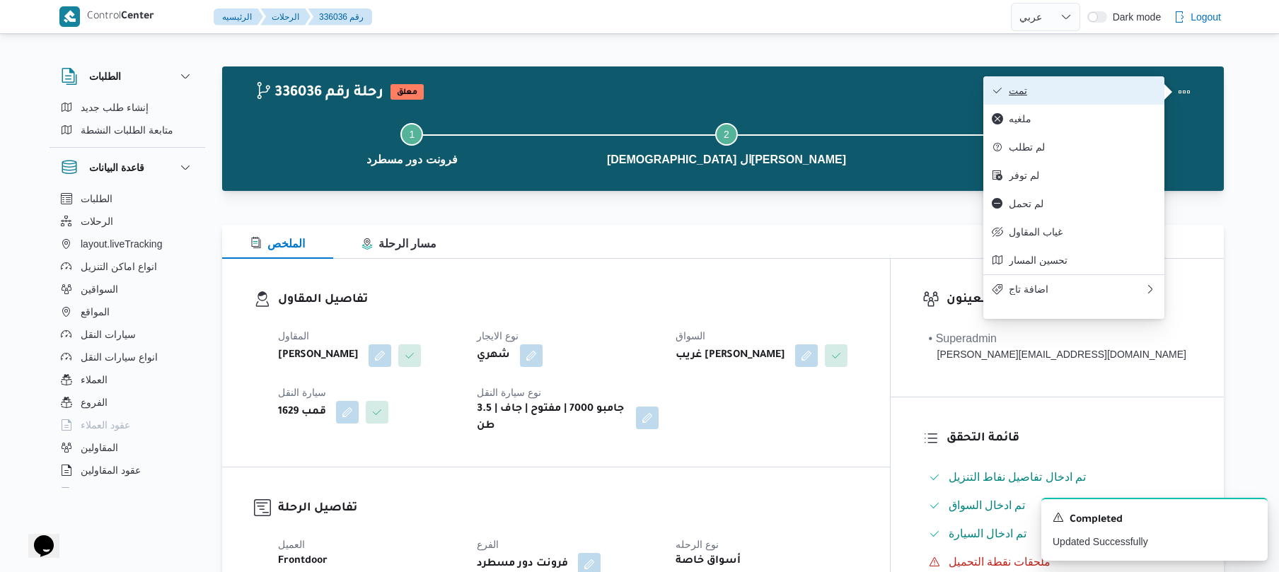
click at [1113, 94] on span "تمت" at bounding box center [1082, 90] width 147 height 11
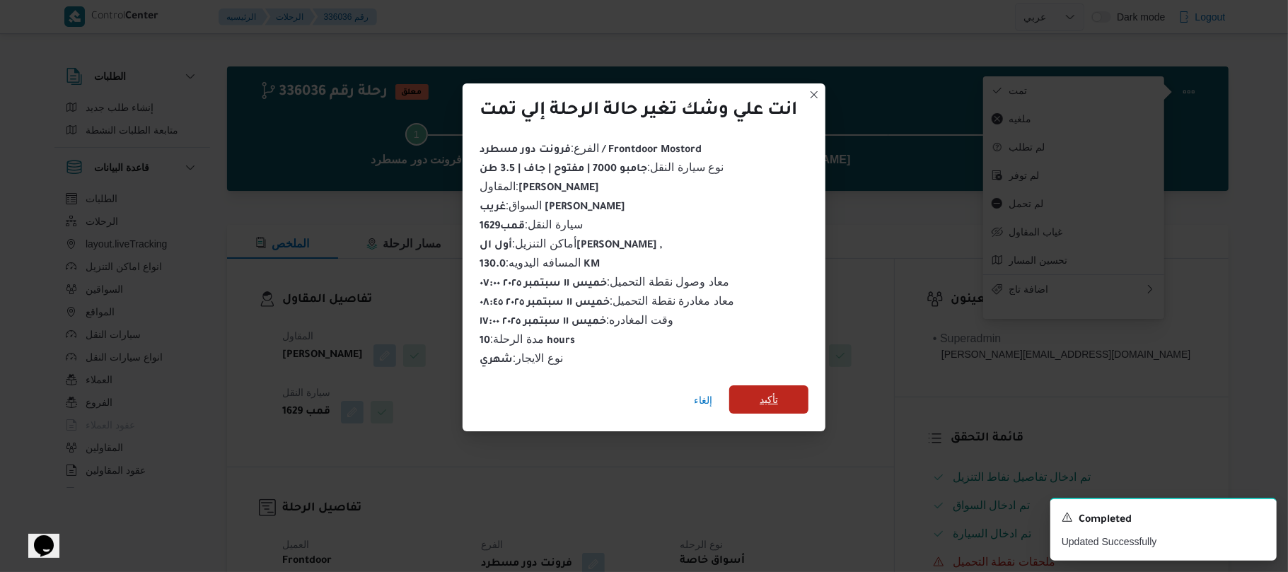
click at [775, 392] on span "تأكيد" at bounding box center [769, 399] width 18 height 17
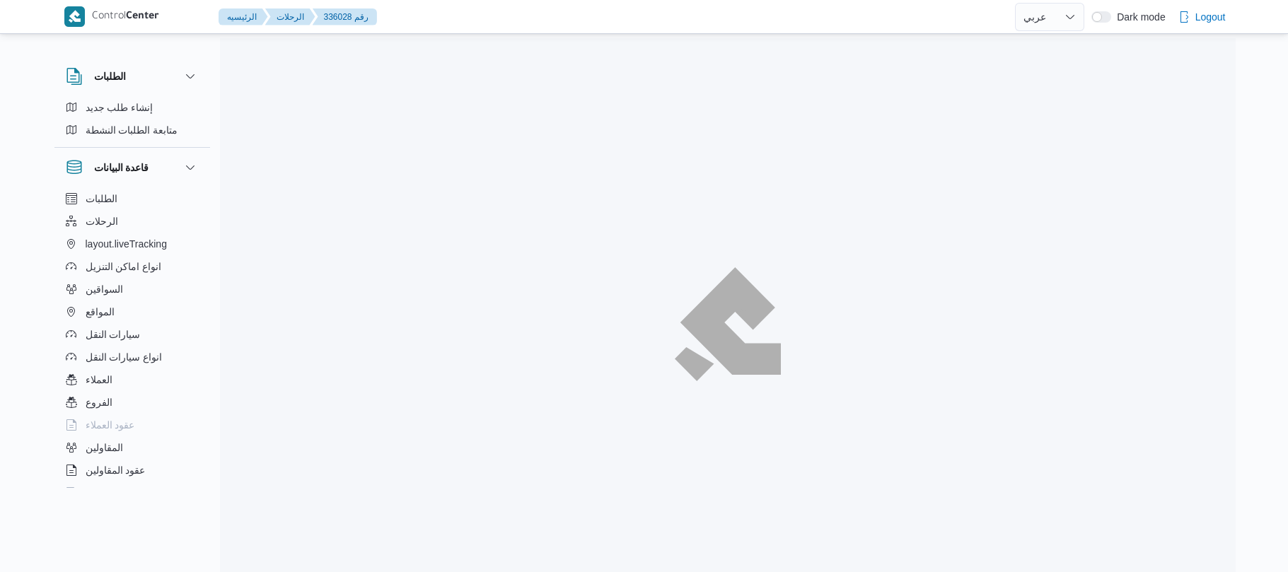
select select "ar"
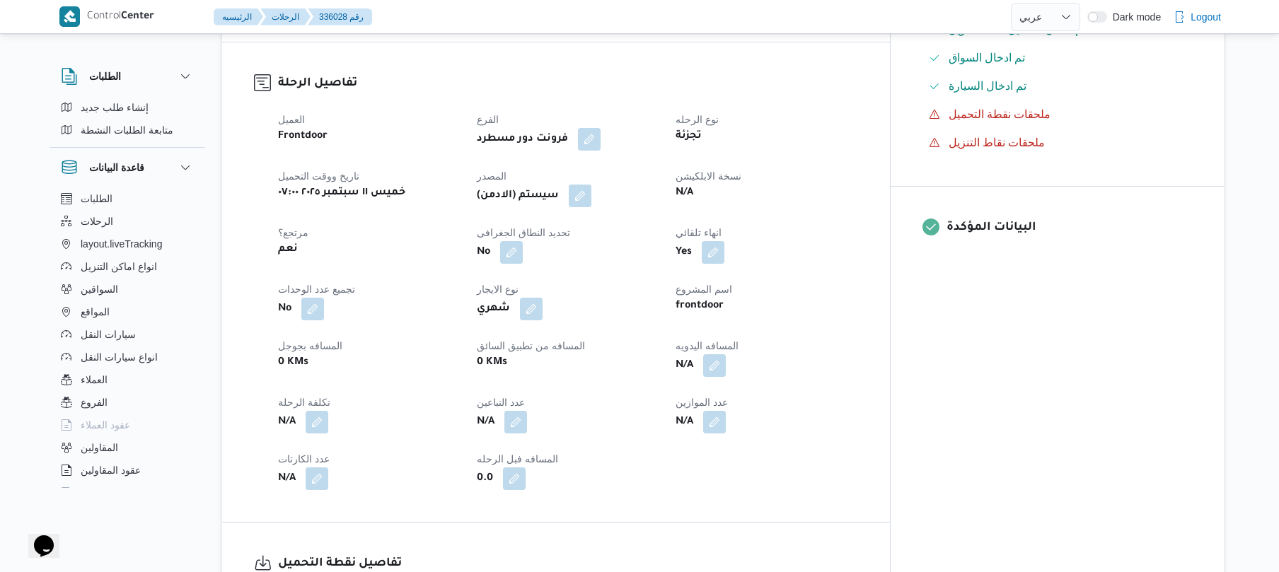
scroll to position [453, 0]
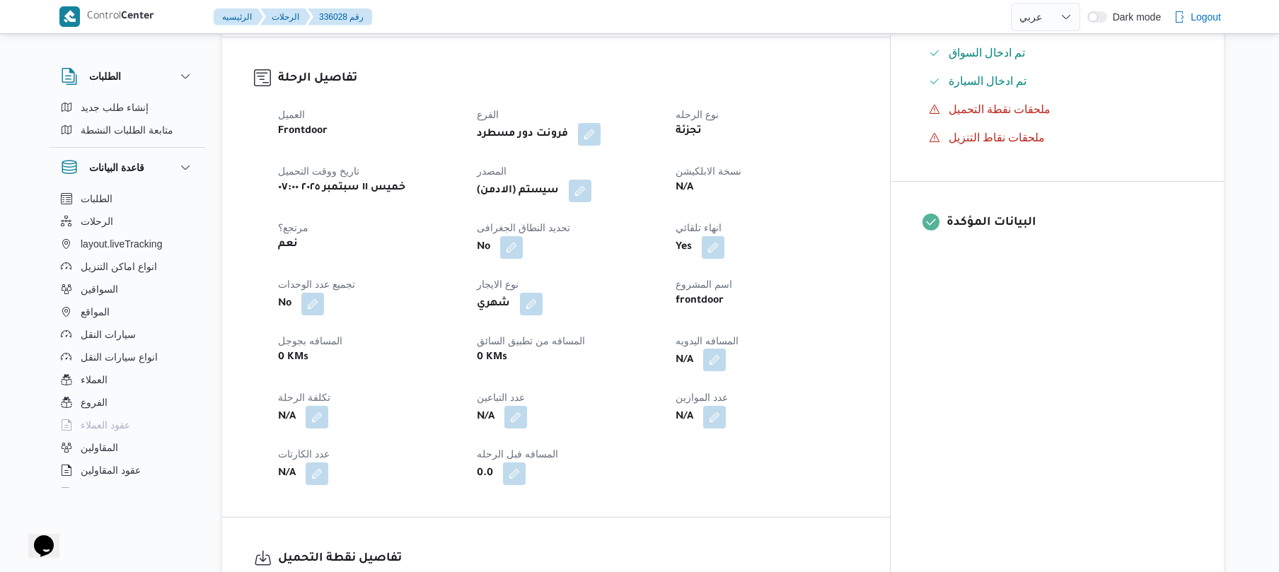
click at [726, 349] on button "button" at bounding box center [714, 360] width 23 height 23
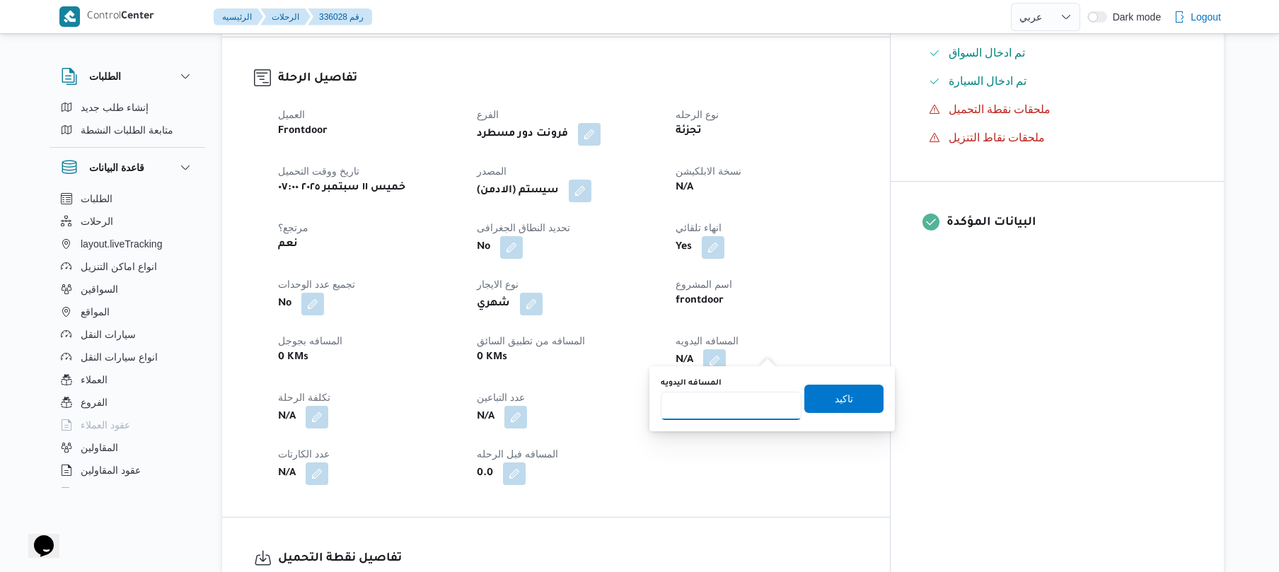
click at [717, 412] on input "المسافه اليدويه" at bounding box center [731, 406] width 141 height 28
type input "120"
click at [835, 402] on span "تاكيد" at bounding box center [844, 398] width 18 height 17
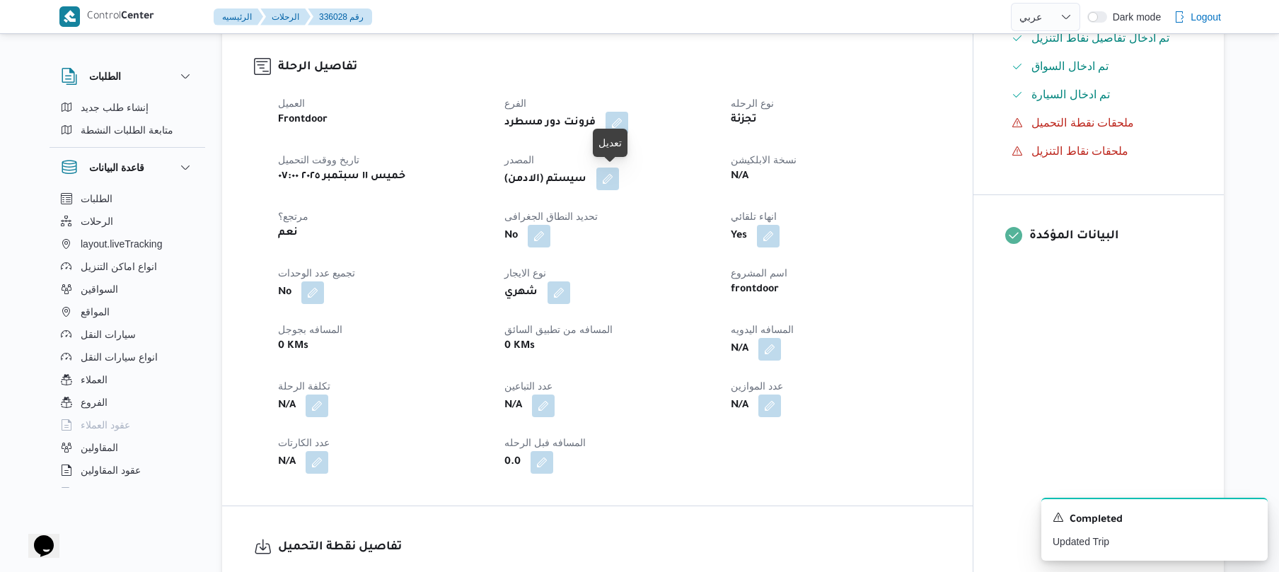
click at [612, 184] on button "button" at bounding box center [607, 179] width 23 height 23
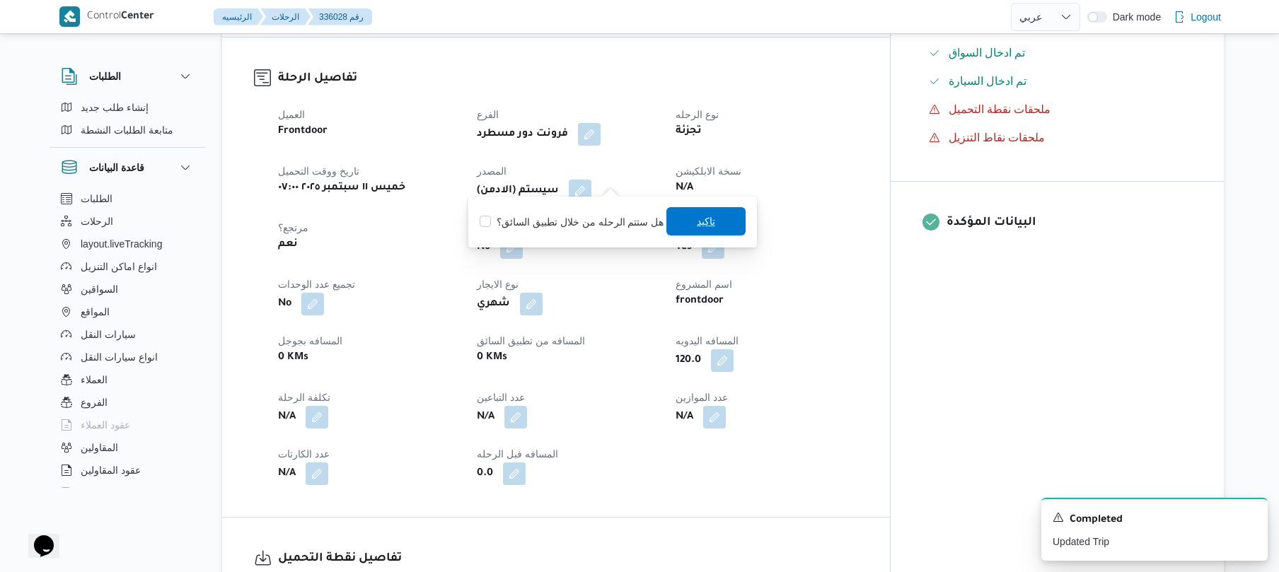
click at [697, 216] on span "تاكيد" at bounding box center [706, 221] width 18 height 17
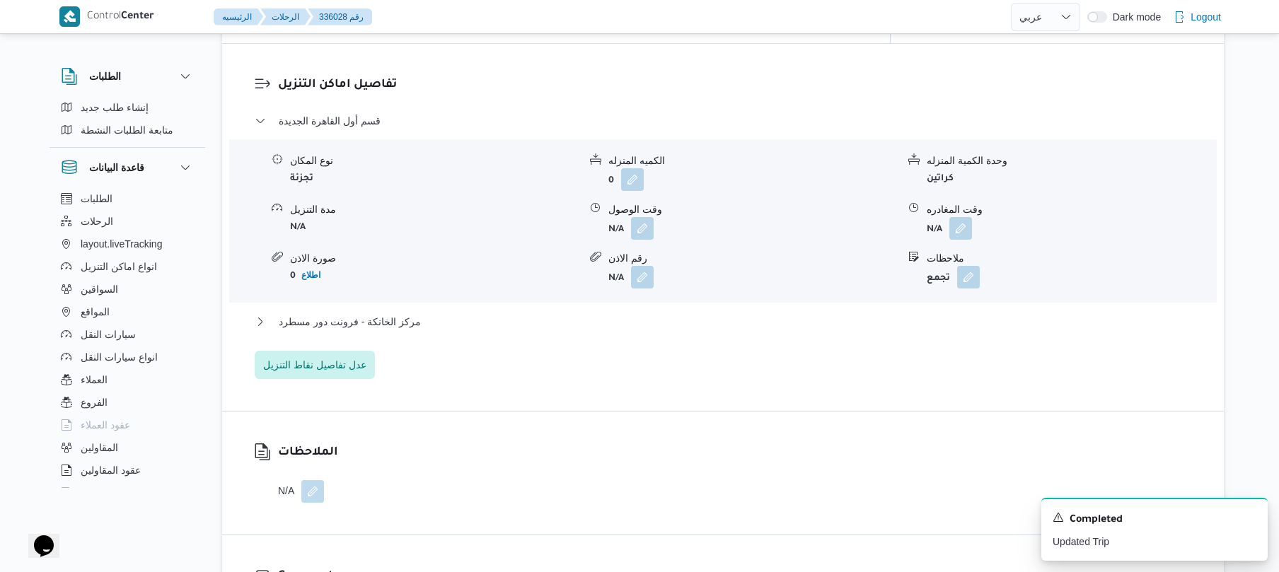
scroll to position [1207, 0]
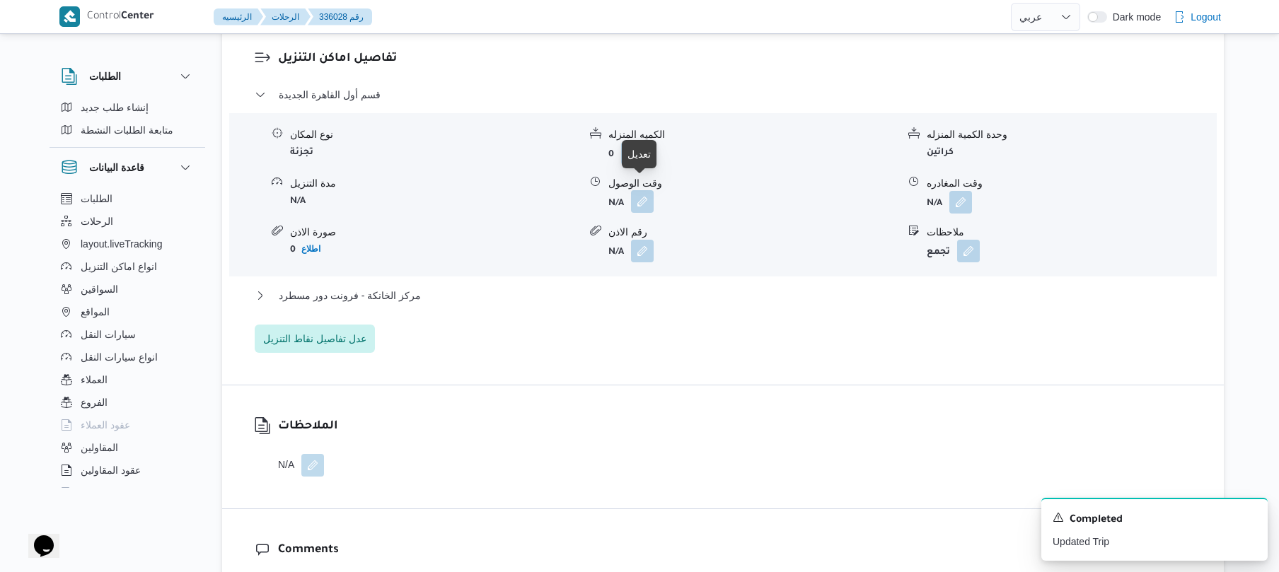
click at [642, 190] on button "button" at bounding box center [642, 201] width 23 height 23
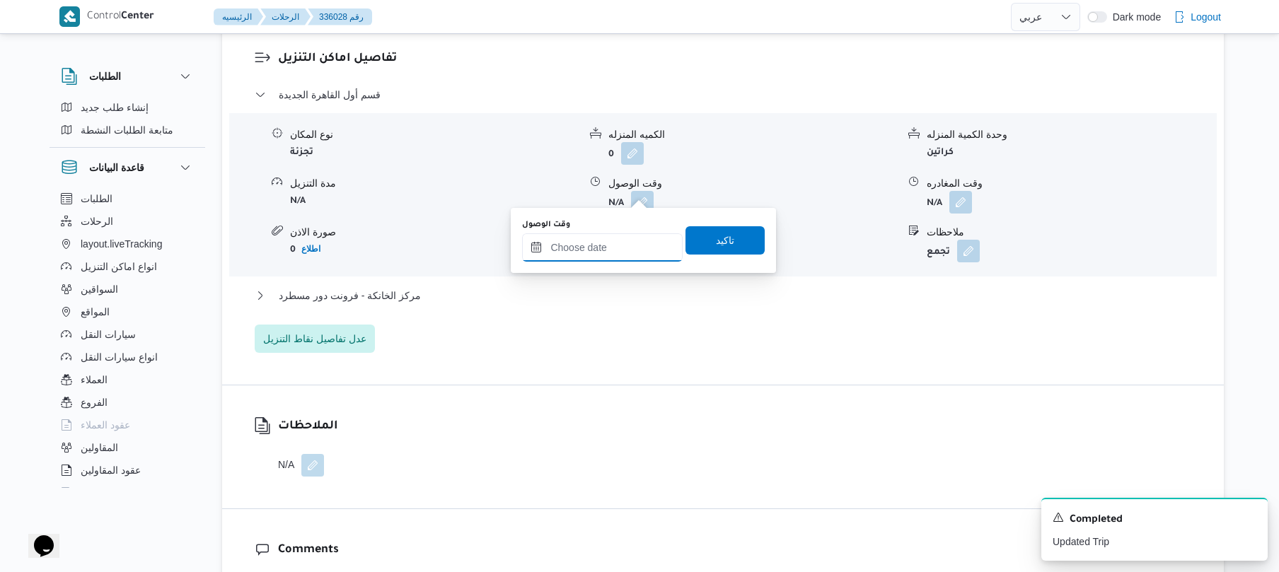
click at [614, 257] on input "وقت الوصول" at bounding box center [602, 247] width 161 height 28
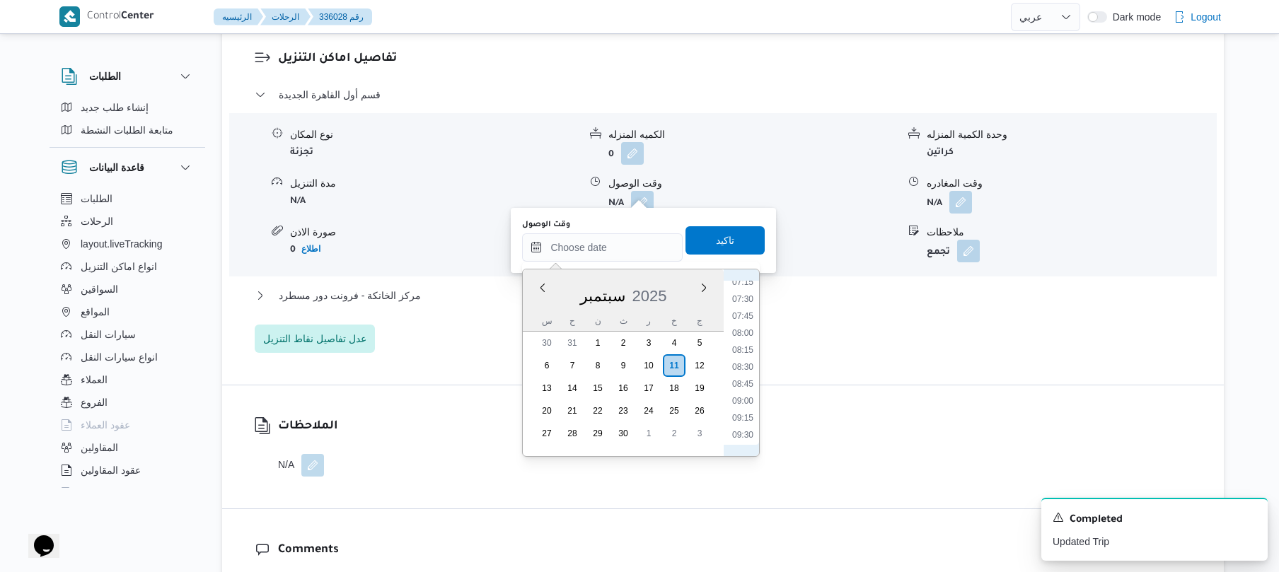
scroll to position [458, 0]
click at [739, 407] on li "08:30" at bounding box center [742, 407] width 33 height 14
type input "١١/٠٩/٢٠٢٥ ٠٨:٣٠"
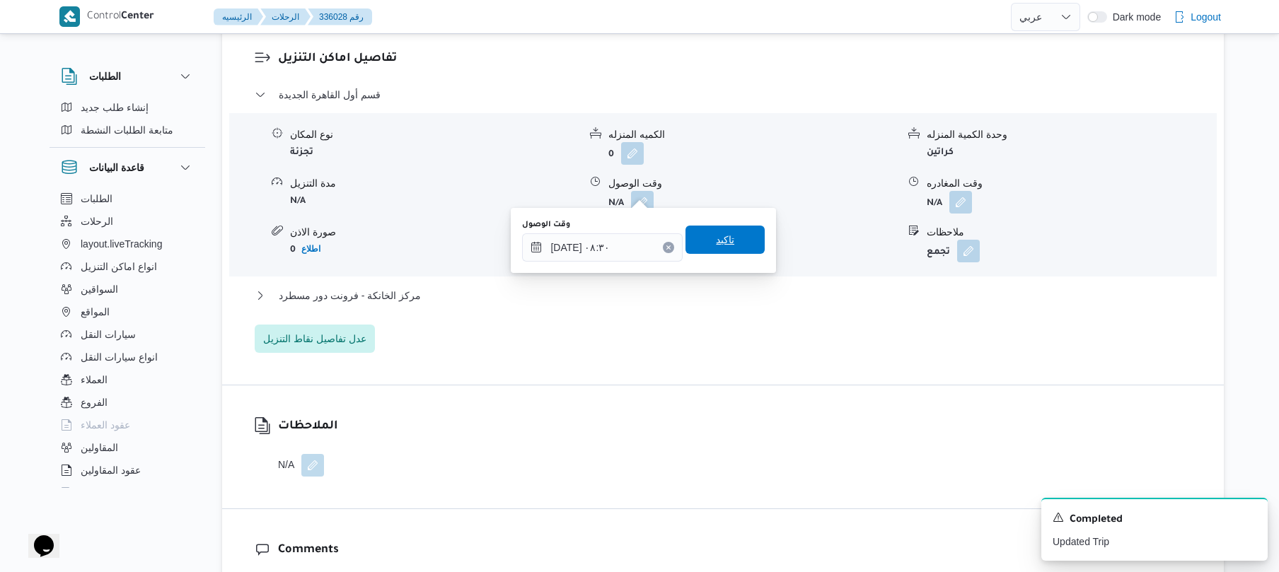
click at [716, 247] on span "تاكيد" at bounding box center [725, 239] width 18 height 17
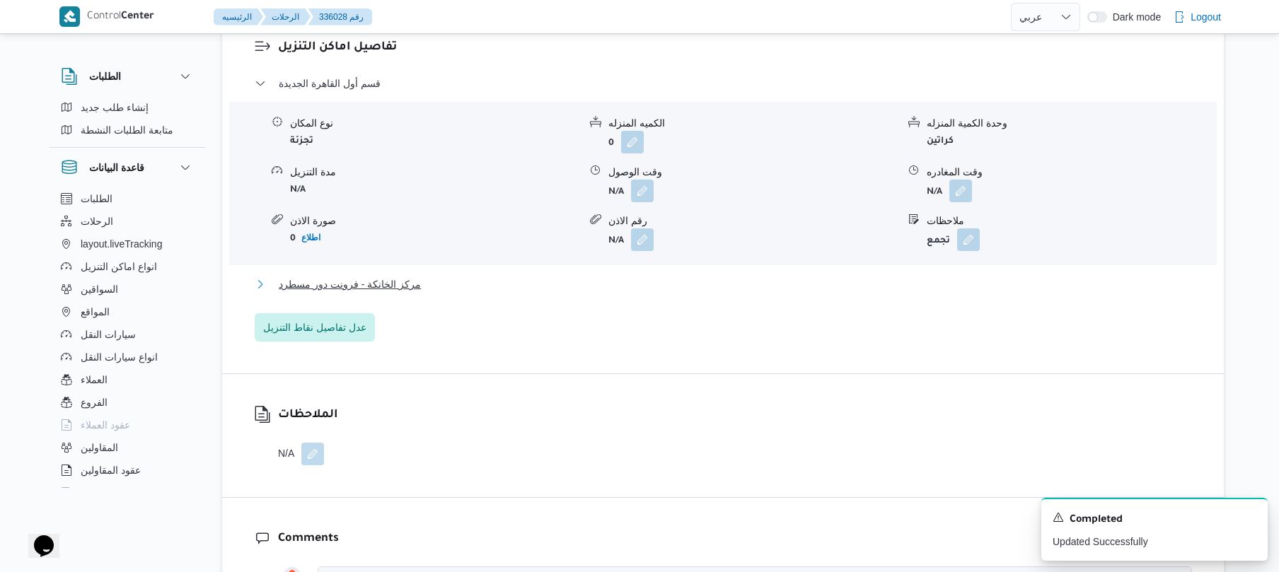
click at [662, 286] on button "مركز الخانكة - فرونت دور مسطرد" at bounding box center [723, 284] width 937 height 17
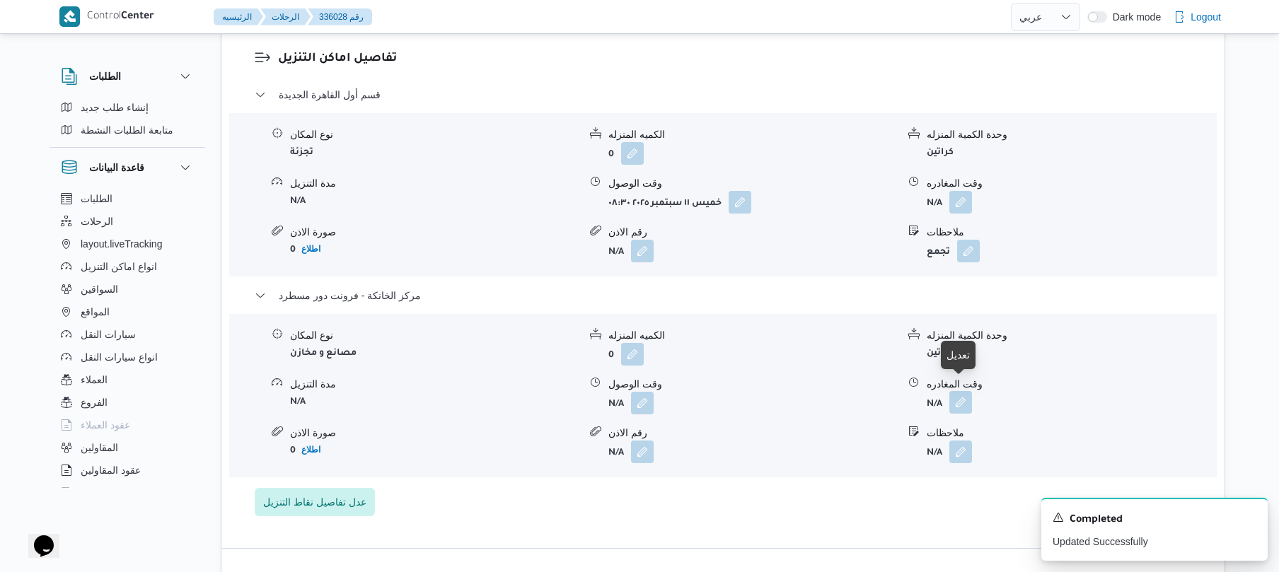
click at [963, 391] on button "button" at bounding box center [960, 402] width 23 height 23
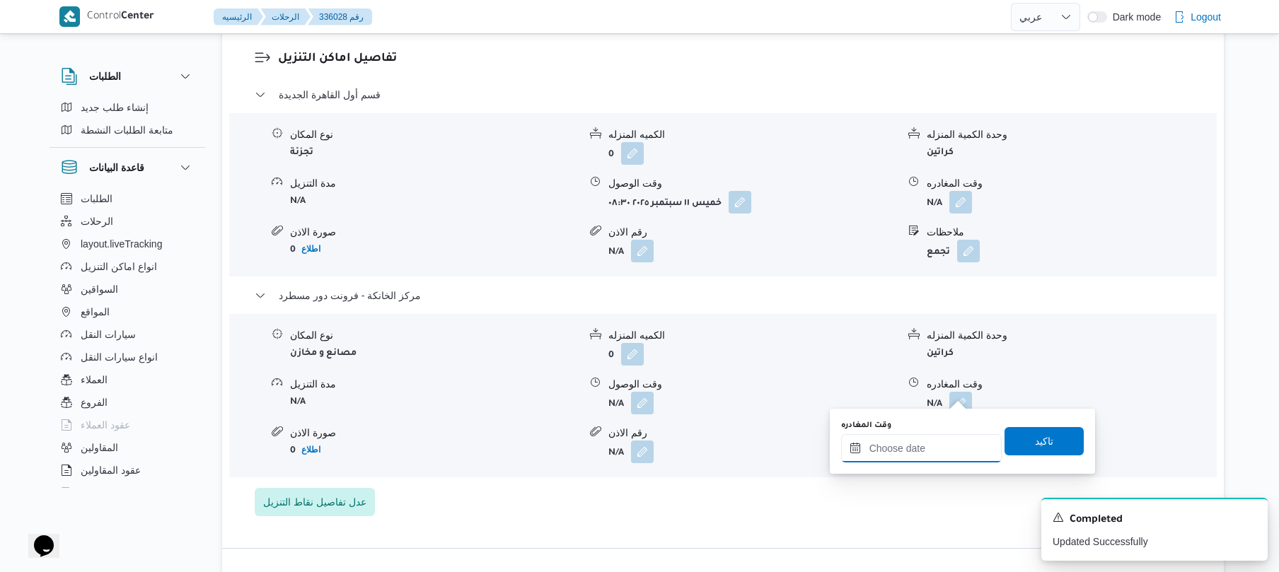
click at [915, 445] on input "وقت المغادره" at bounding box center [921, 448] width 161 height 28
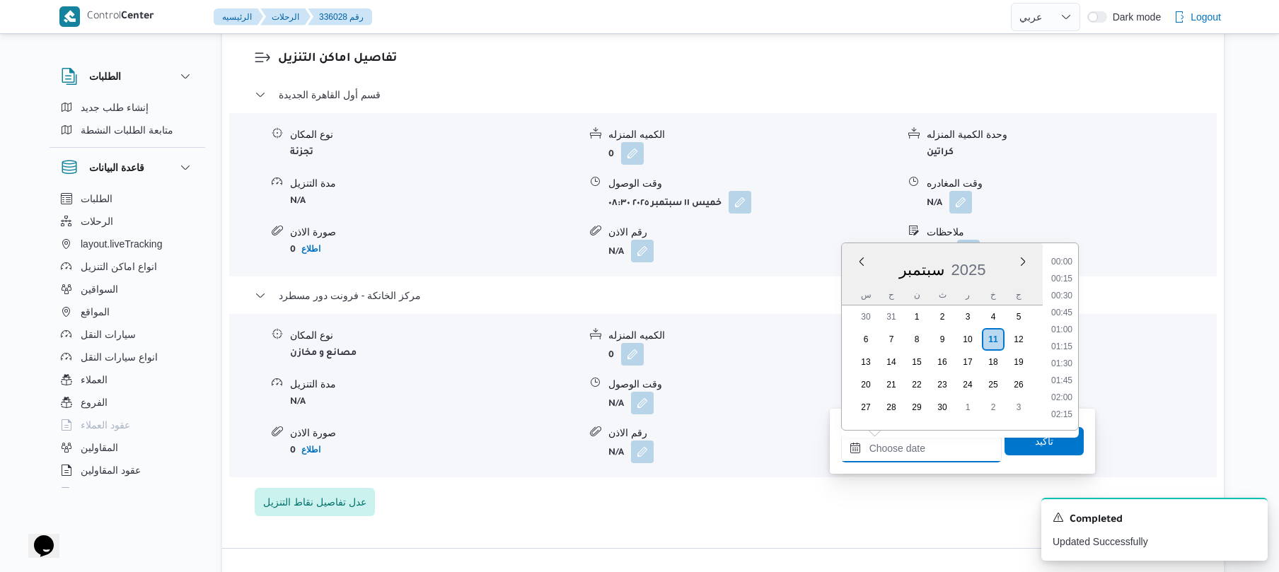
scroll to position [1104, 0]
click at [1056, 294] on li "16:45" at bounding box center [1061, 295] width 33 height 14
type input "١١/٠٩/٢٠٢٥ ١٦:٤٥"
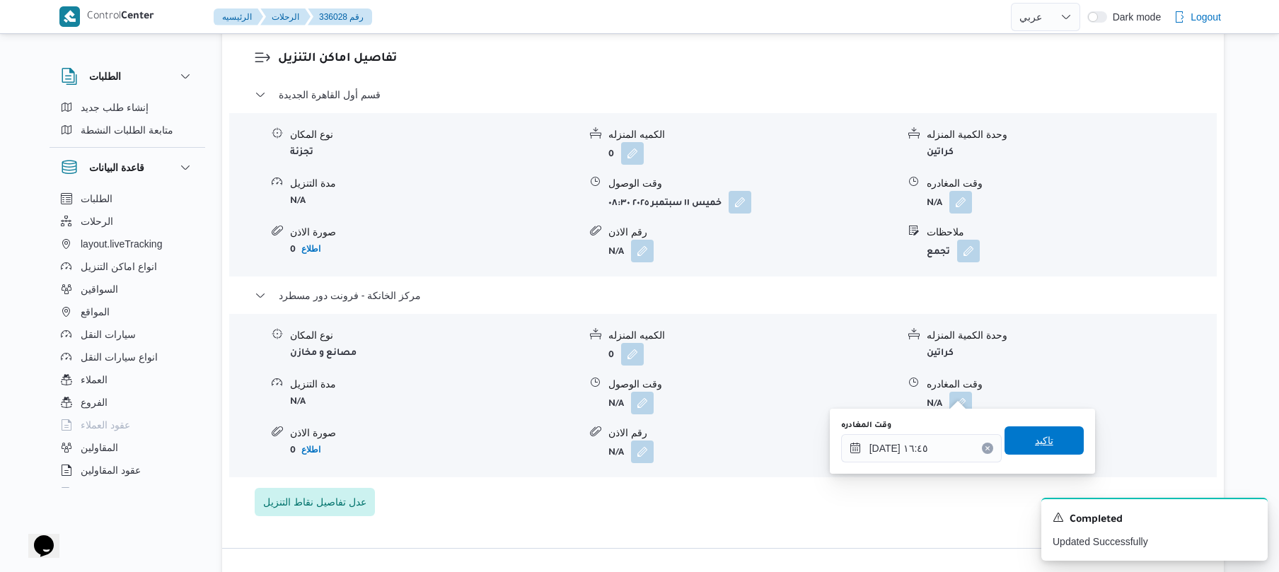
click at [1004, 429] on span "تاكيد" at bounding box center [1043, 441] width 79 height 28
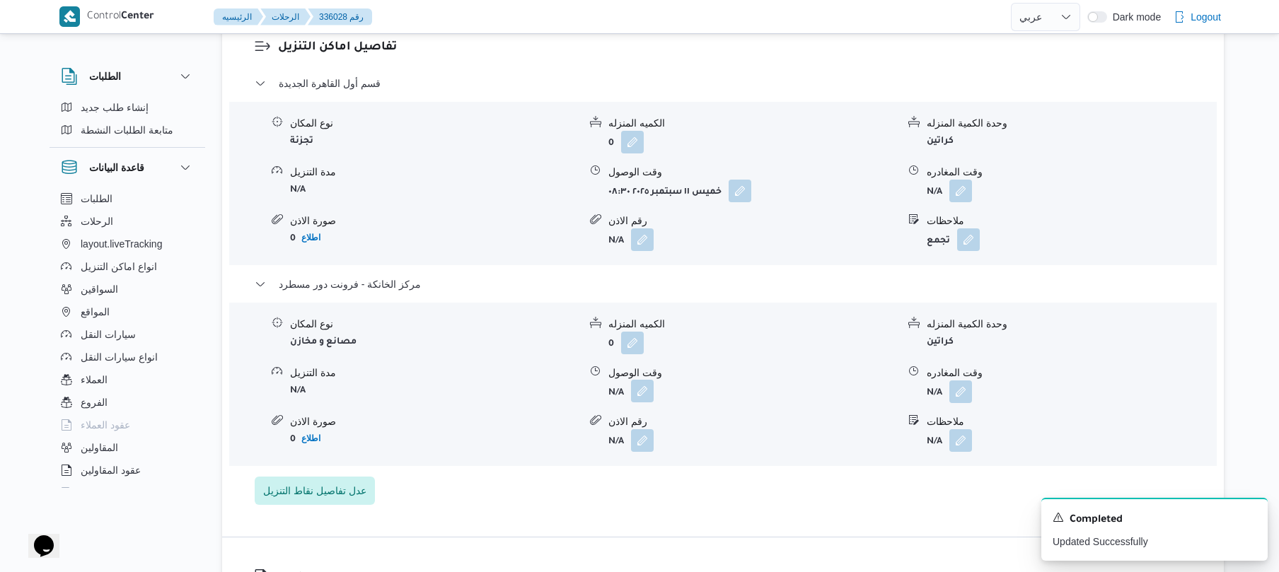
click at [640, 388] on button "button" at bounding box center [642, 391] width 23 height 23
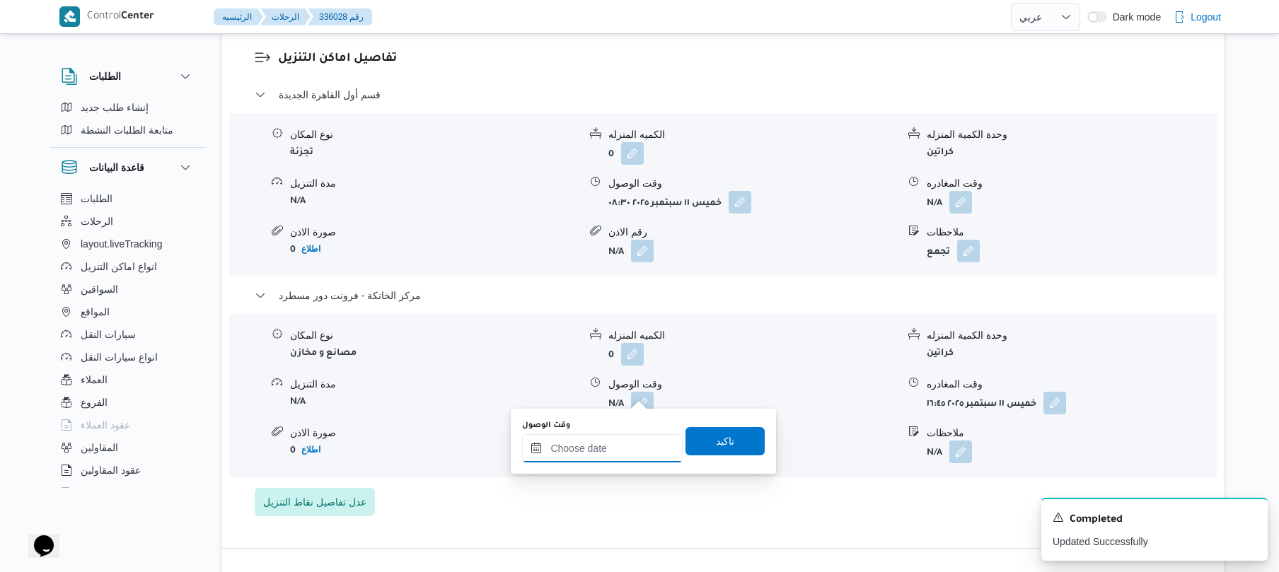
click at [627, 446] on input "وقت الوصول" at bounding box center [602, 448] width 161 height 28
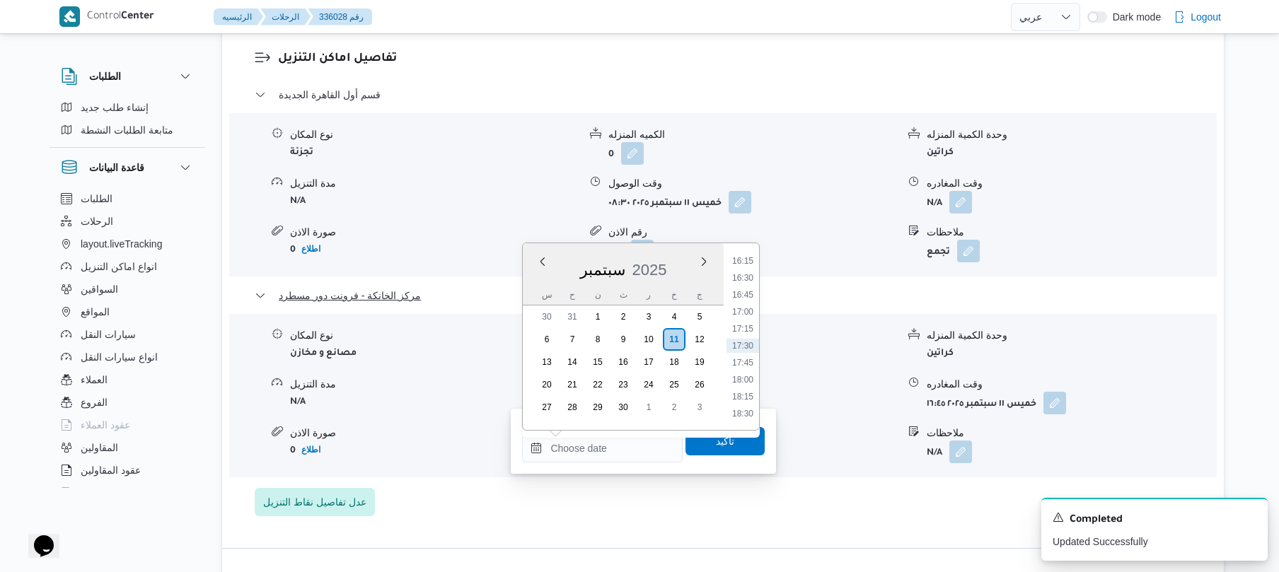
drag, startPoint x: 747, startPoint y: 277, endPoint x: 747, endPoint y: 287, distance: 9.9
click at [747, 277] on li "16:30" at bounding box center [742, 278] width 33 height 14
type input "١١/٠٩/٢٠٢٥ ١٦:٣٠"
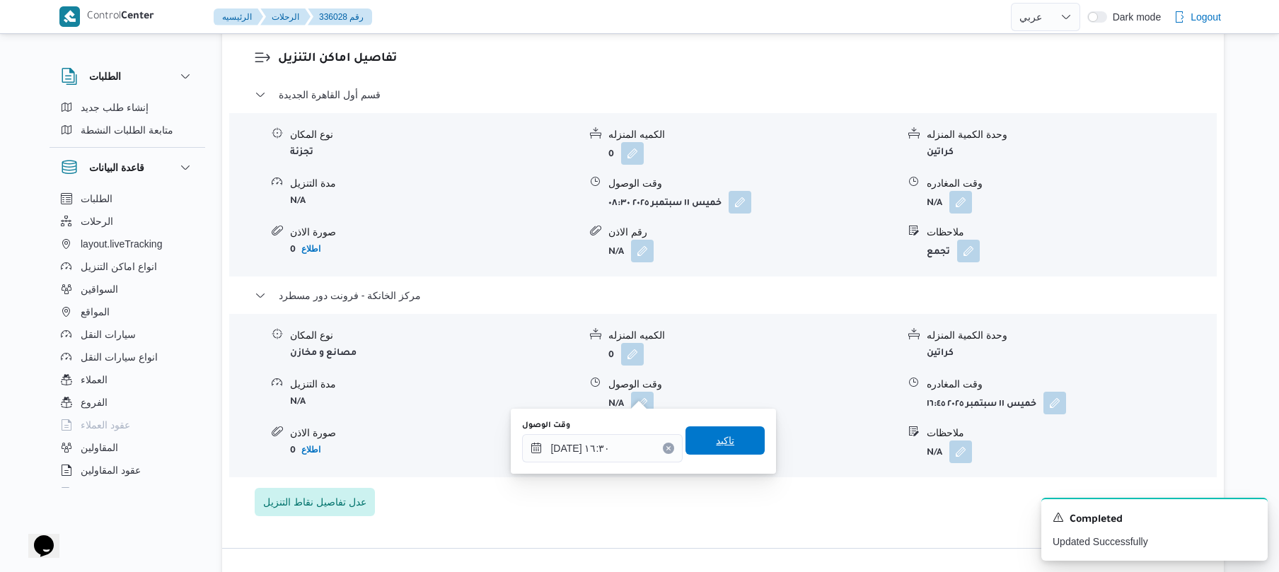
click at [716, 439] on span "تاكيد" at bounding box center [725, 440] width 18 height 17
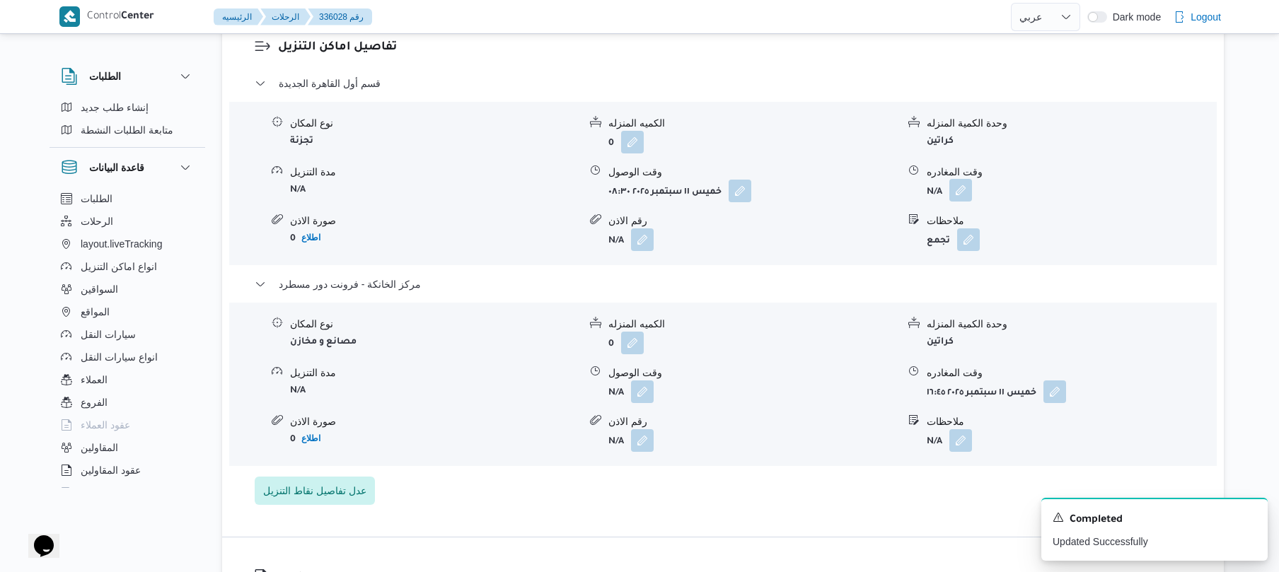
click at [958, 195] on button "button" at bounding box center [960, 190] width 23 height 23
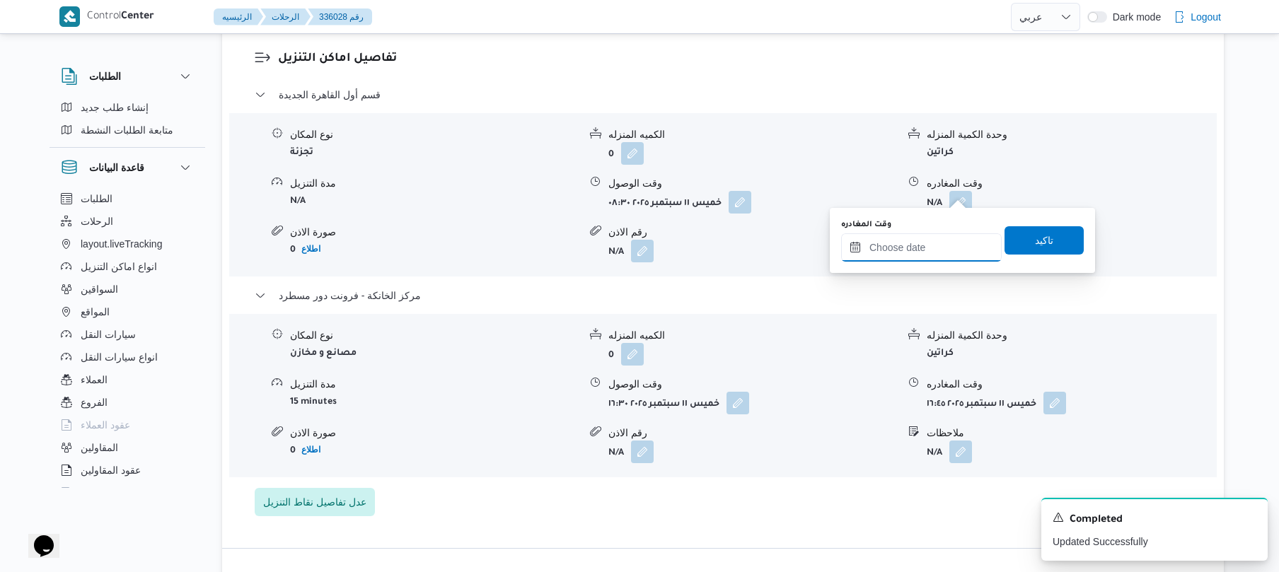
click at [893, 258] on input "وقت المغادره" at bounding box center [921, 247] width 161 height 28
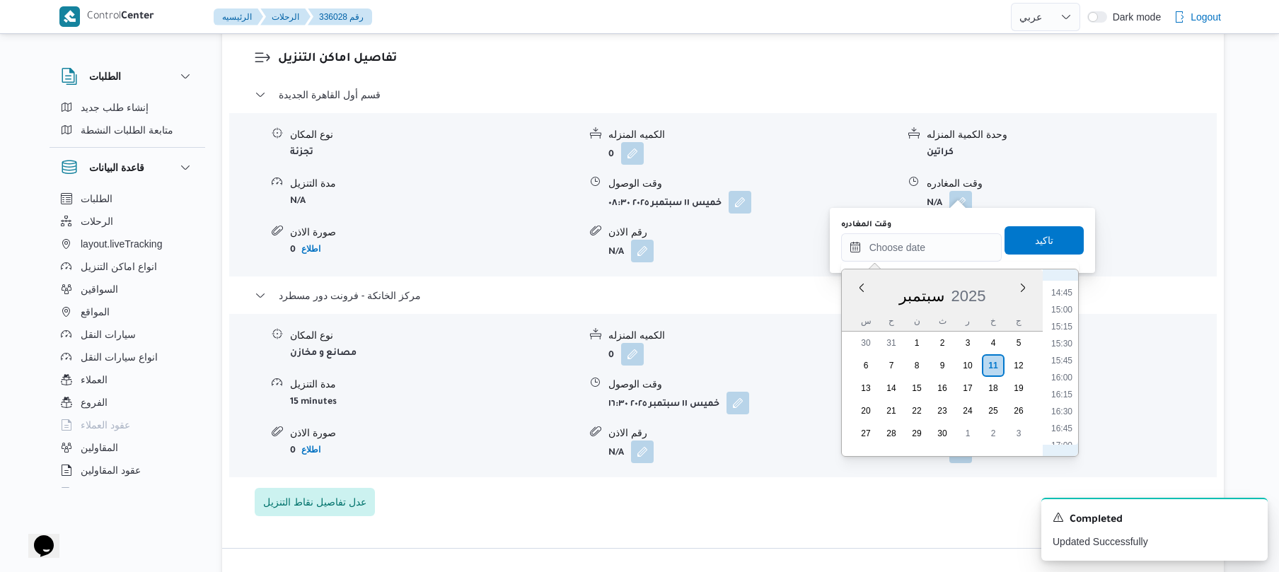
scroll to position [965, 0]
click at [1057, 393] on li "15:45" at bounding box center [1061, 392] width 33 height 14
type input "١١/٠٩/٢٠٢٥ ١٥:٤٥"
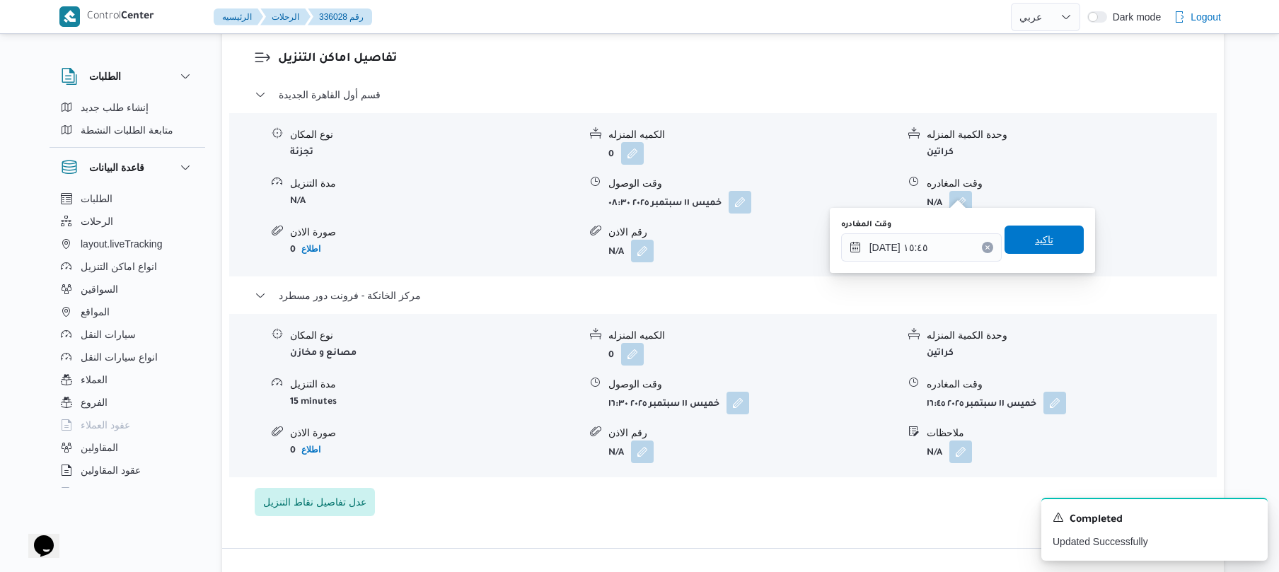
click at [1035, 233] on span "تاكيد" at bounding box center [1044, 239] width 18 height 17
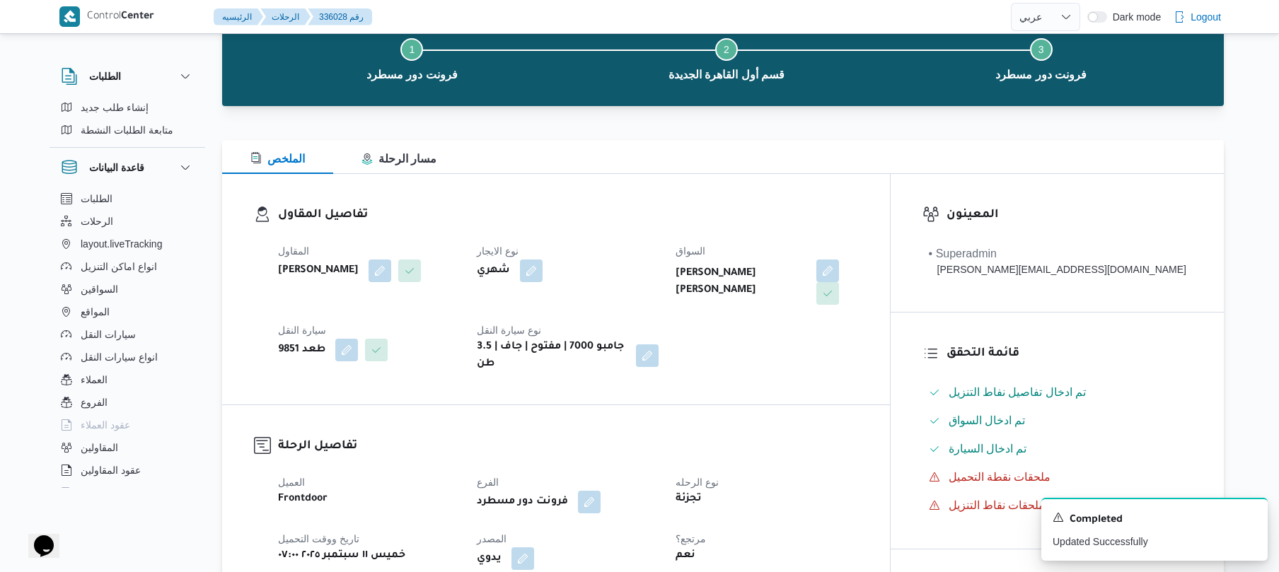
scroll to position [0, 0]
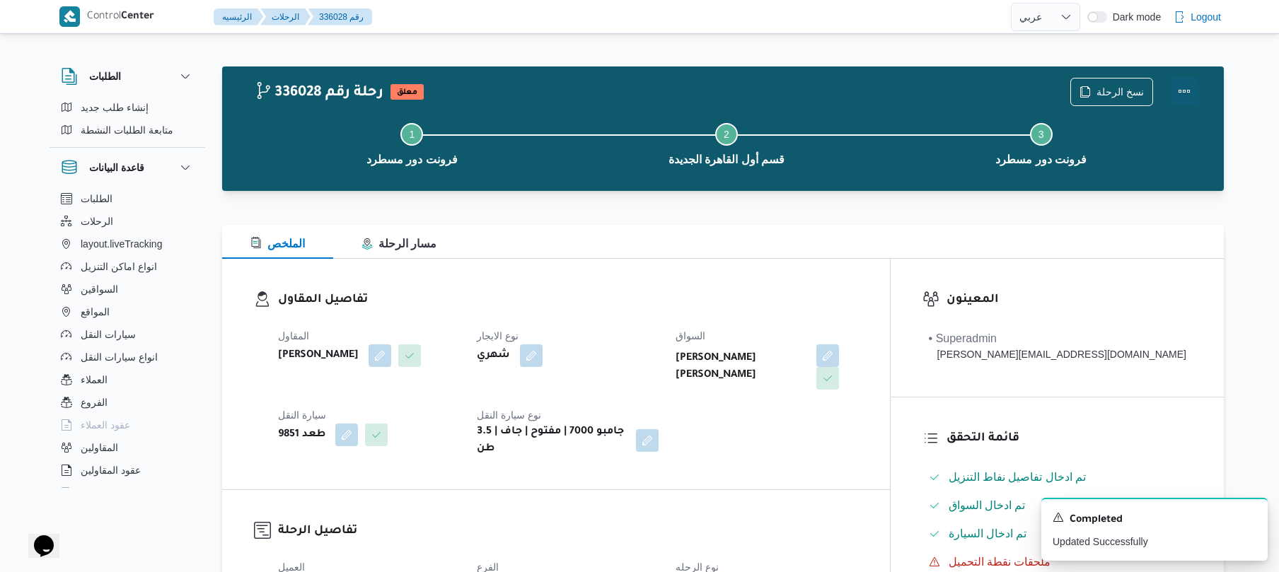
click at [1187, 92] on button "Actions" at bounding box center [1184, 91] width 28 height 28
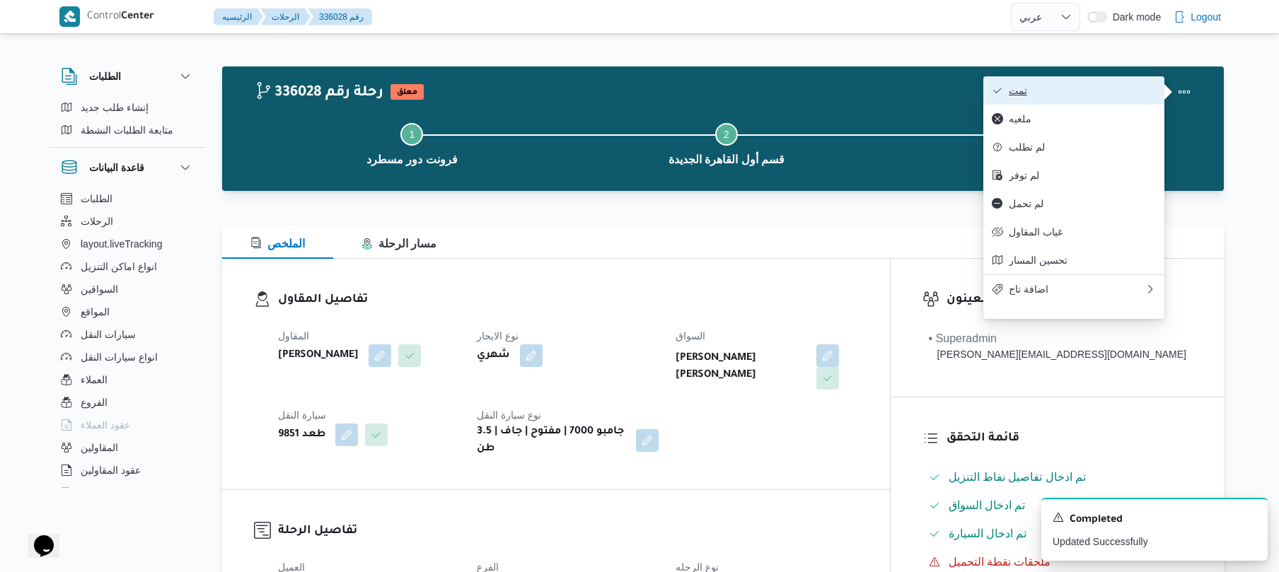
click at [1120, 89] on span "تمت" at bounding box center [1082, 90] width 147 height 11
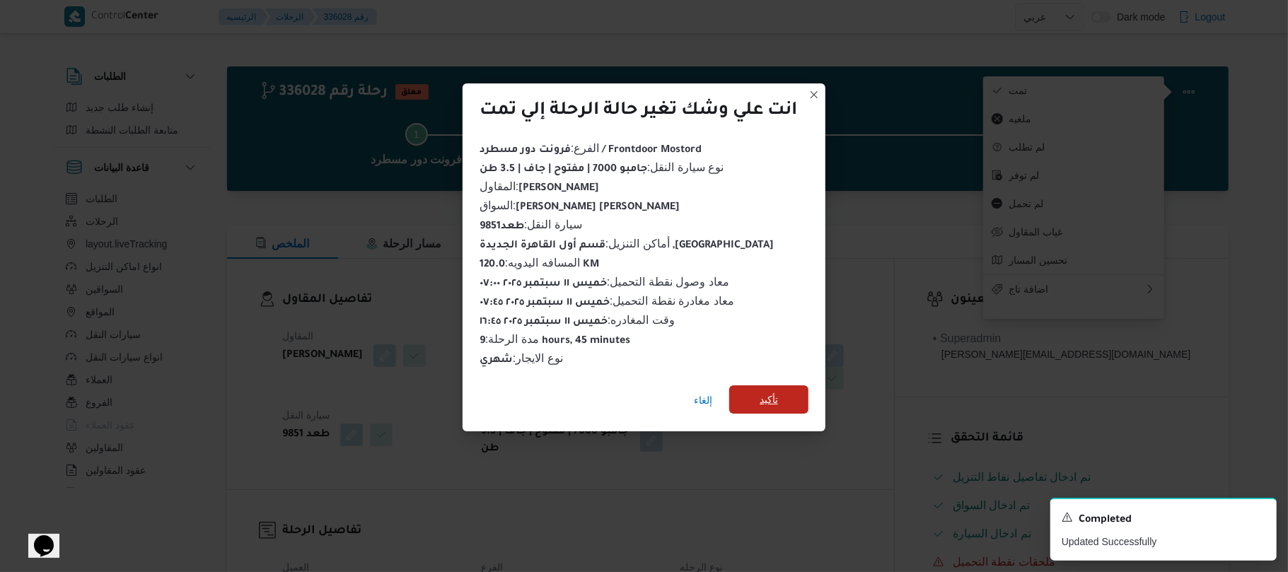
click at [787, 389] on span "تأكيد" at bounding box center [768, 399] width 79 height 28
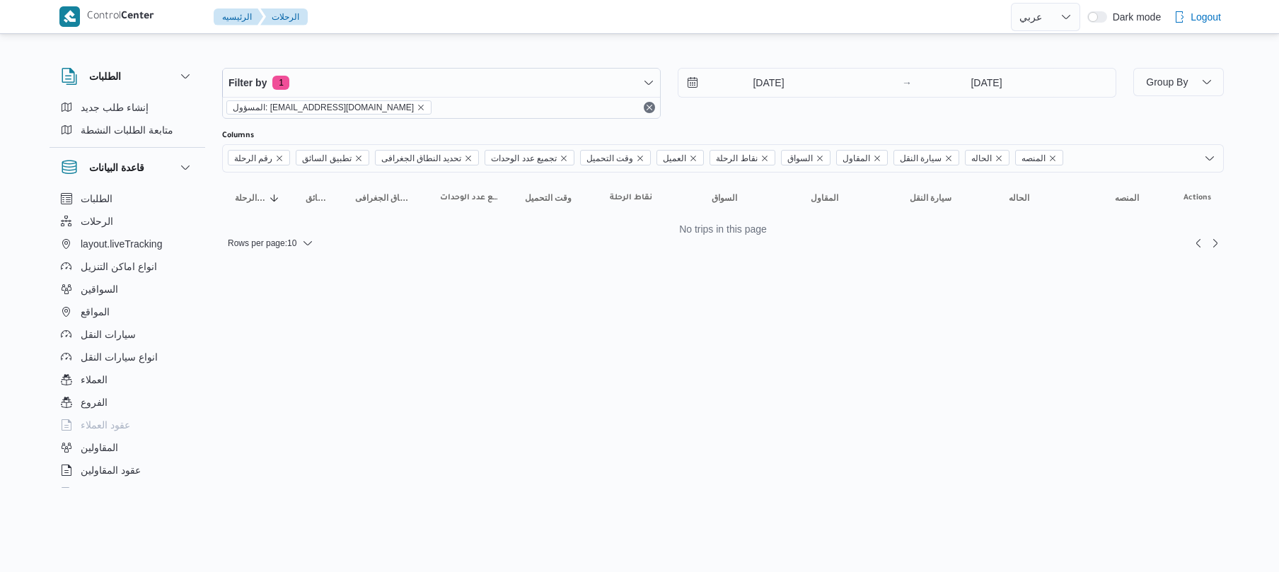
select select "ar"
click at [423, 108] on icon "remove selected entity" at bounding box center [426, 108] width 6 height 6
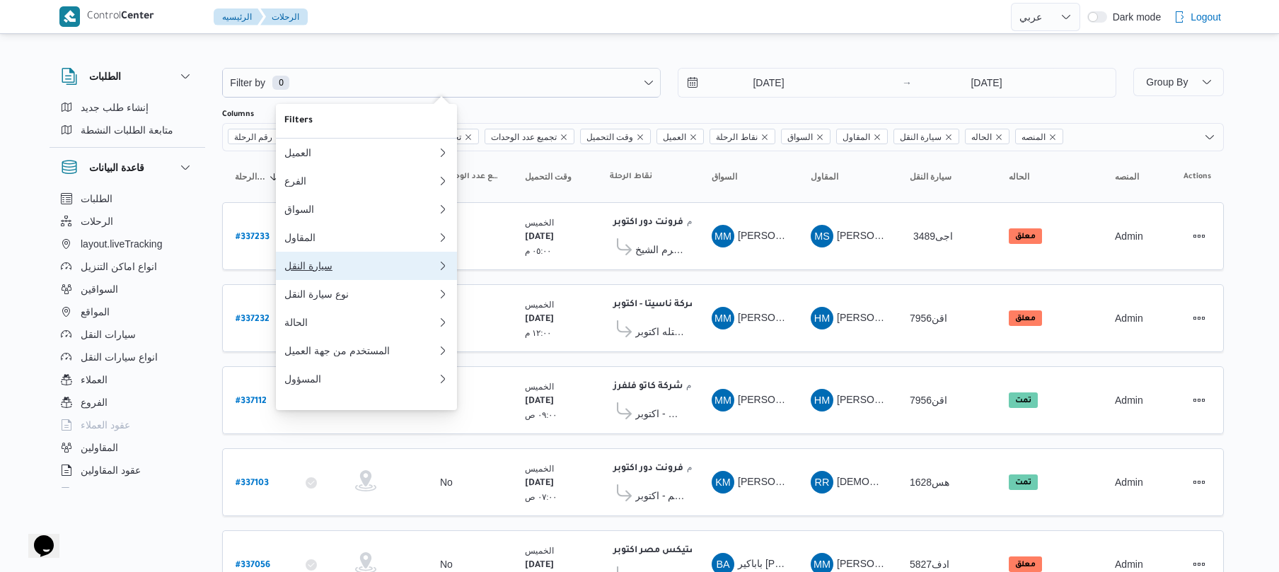
click at [348, 272] on div "سيارة النقل" at bounding box center [360, 265] width 153 height 11
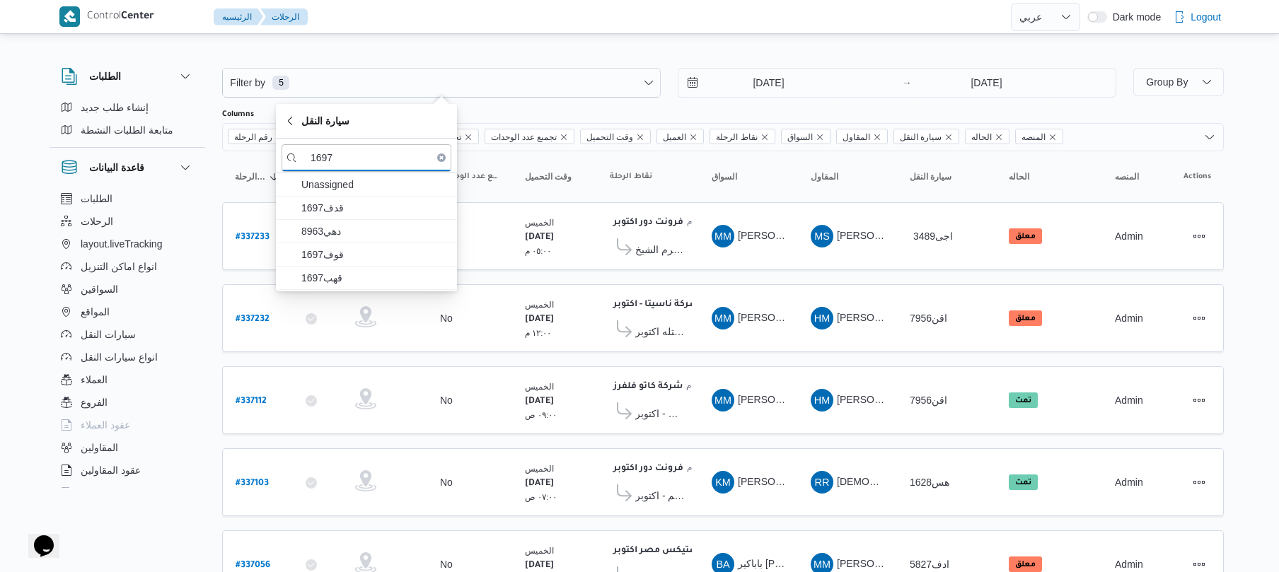
type input "1697"
click at [349, 273] on span "قهب1697" at bounding box center [374, 277] width 147 height 17
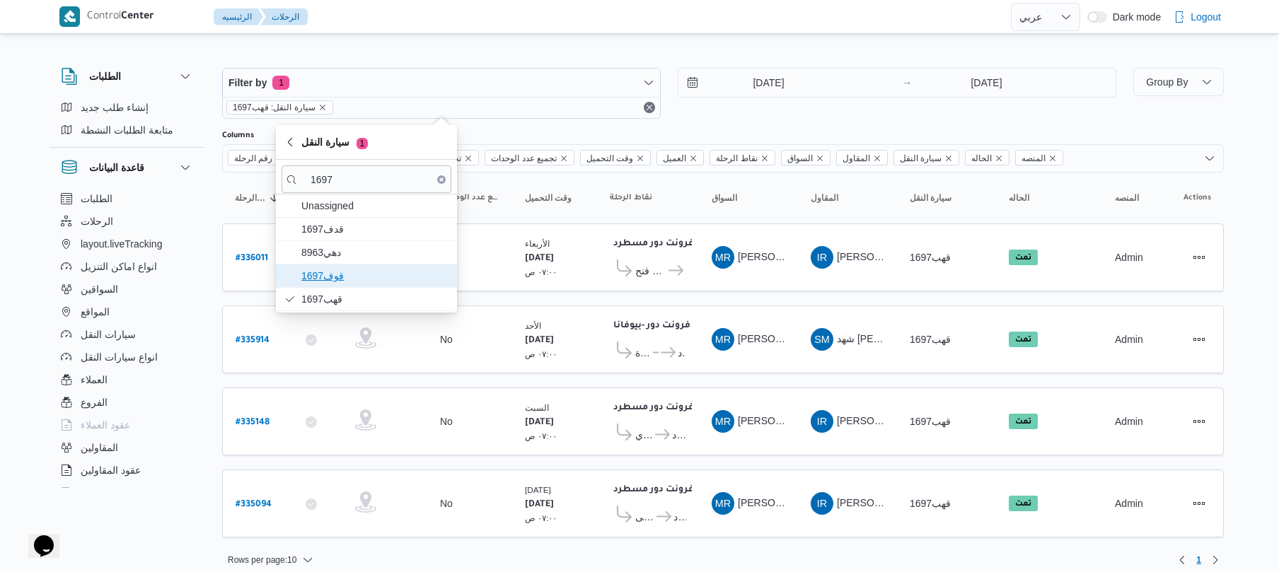
click at [349, 270] on span "قوف1697" at bounding box center [374, 275] width 147 height 17
click at [371, 227] on span "قدف1697" at bounding box center [374, 229] width 147 height 17
click at [255, 254] on b "# 336011" at bounding box center [252, 259] width 33 height 10
select select "ar"
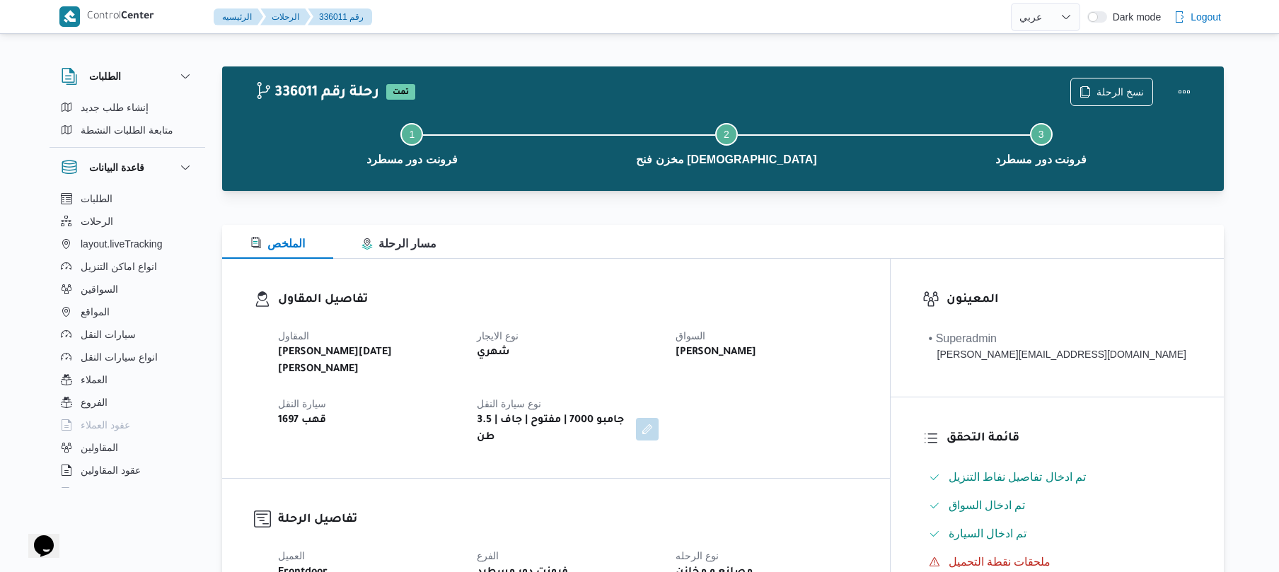
select select "ar"
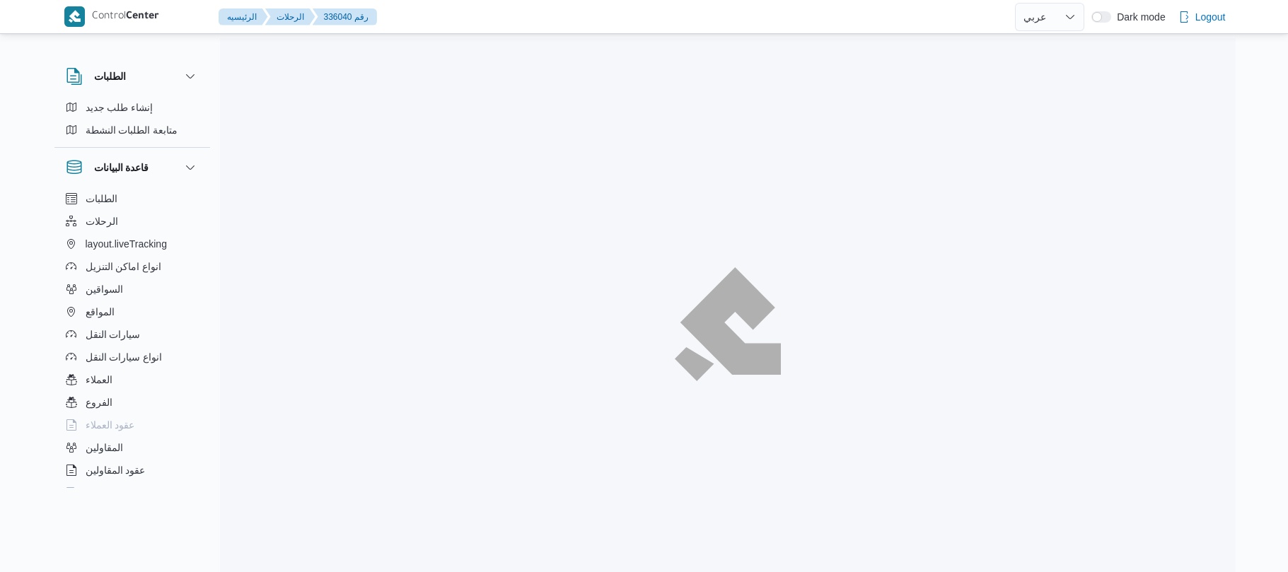
select select "ar"
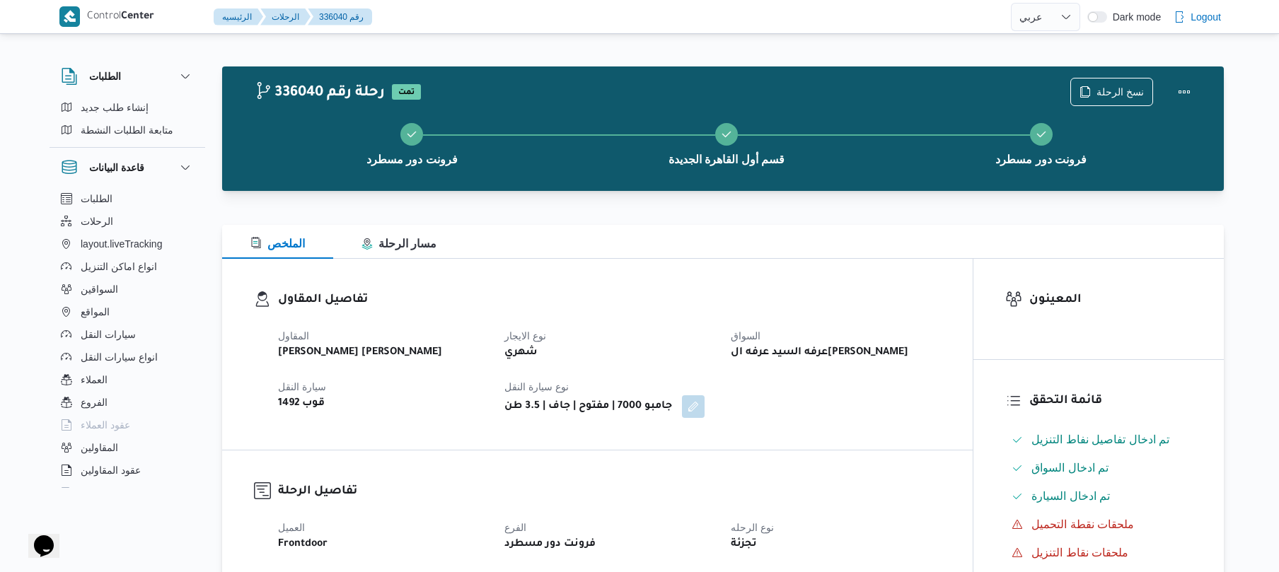
click at [845, 297] on h3 "تفاصيل المقاول" at bounding box center [609, 300] width 663 height 19
click at [717, 264] on div "تفاصيل المقاول المقاول عبدالمنعم مجدي السيد عواد نوع الايجار شهري السواق عرفه ا…" at bounding box center [597, 354] width 750 height 191
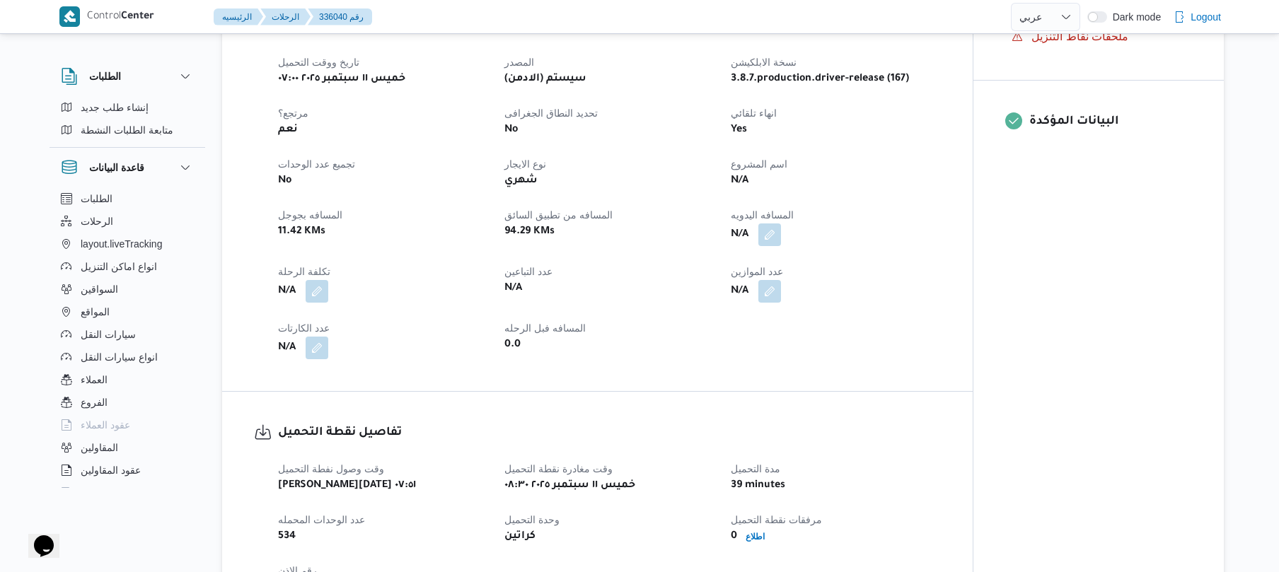
scroll to position [528, 0]
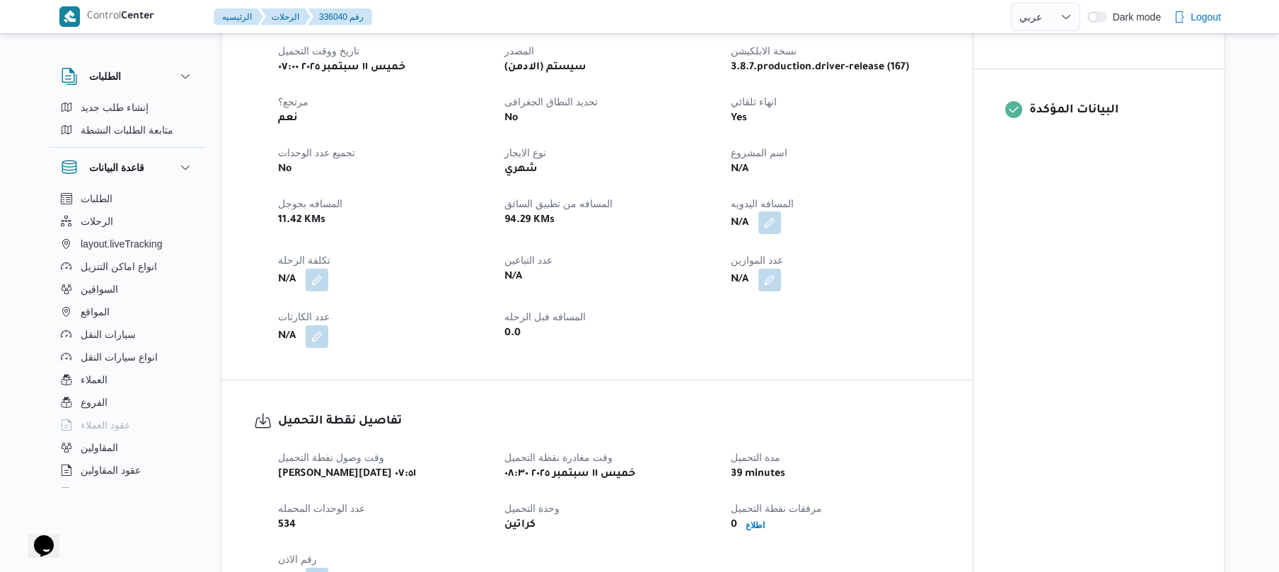
click at [771, 227] on button "button" at bounding box center [769, 222] width 23 height 23
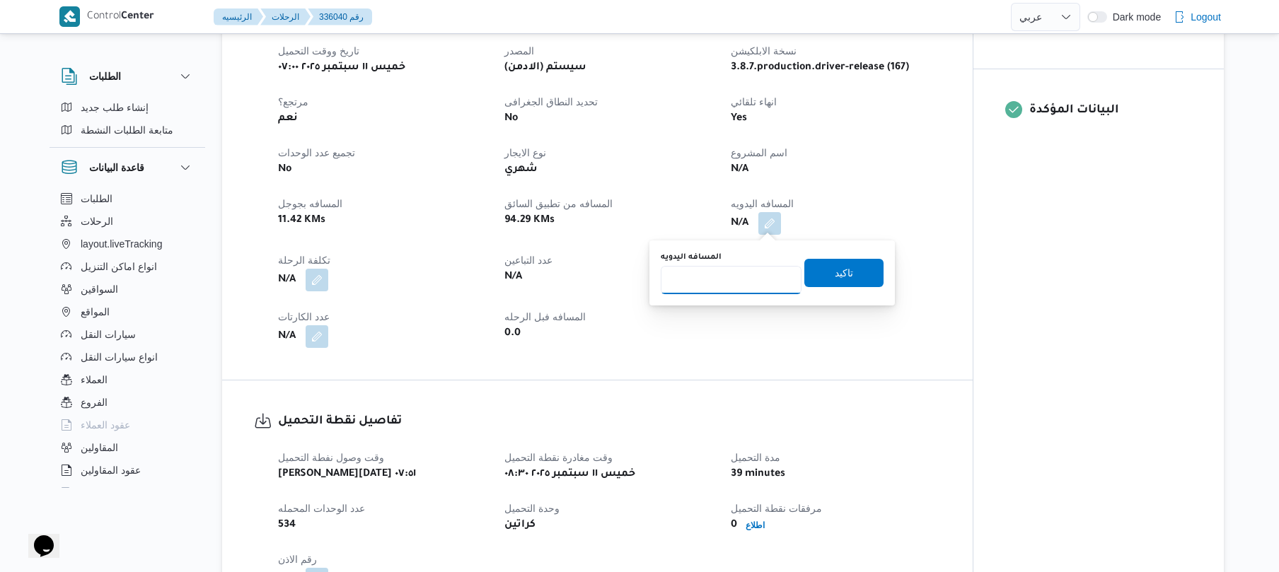
click at [723, 286] on input "المسافه اليدويه" at bounding box center [731, 280] width 141 height 28
type input "120"
click at [813, 275] on span "تاكيد" at bounding box center [843, 272] width 79 height 28
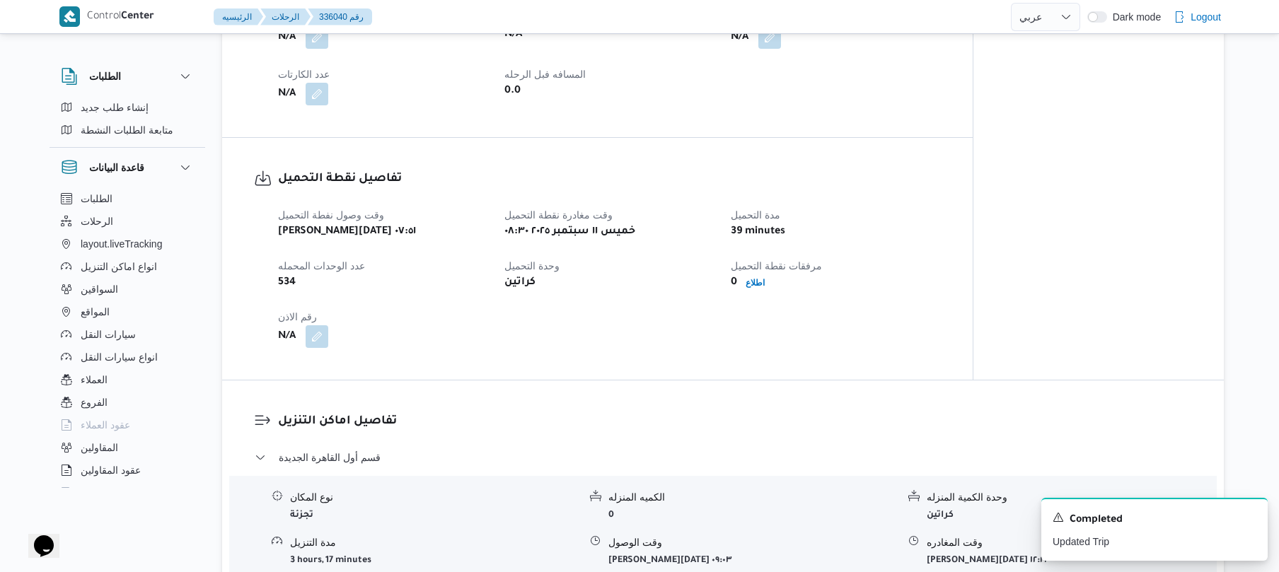
scroll to position [980, 0]
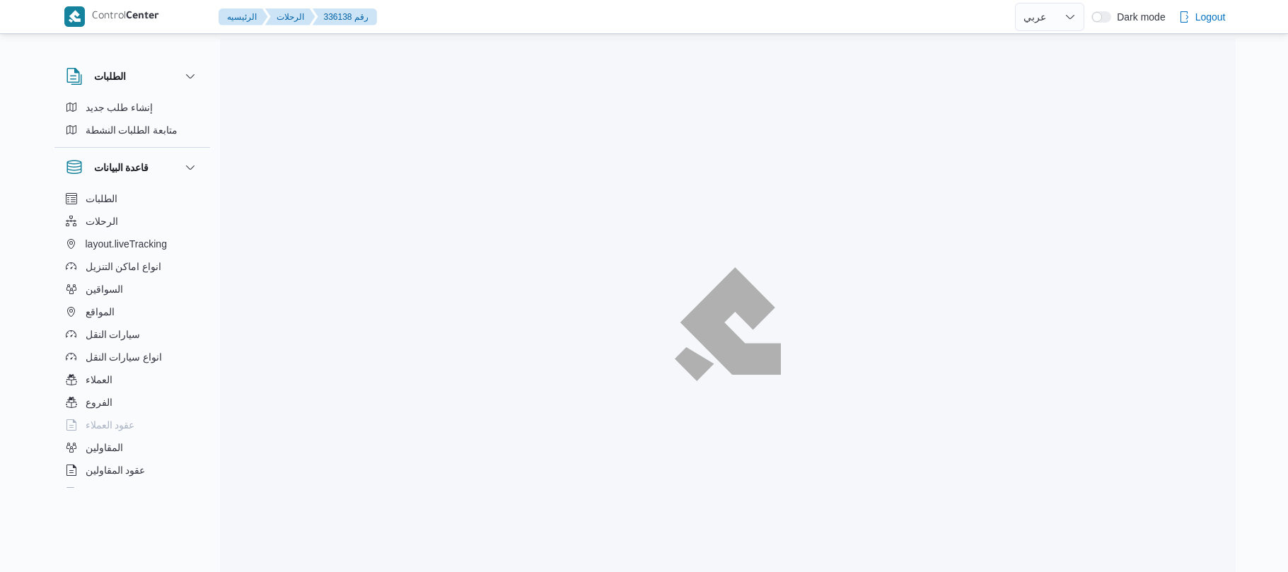
select select "ar"
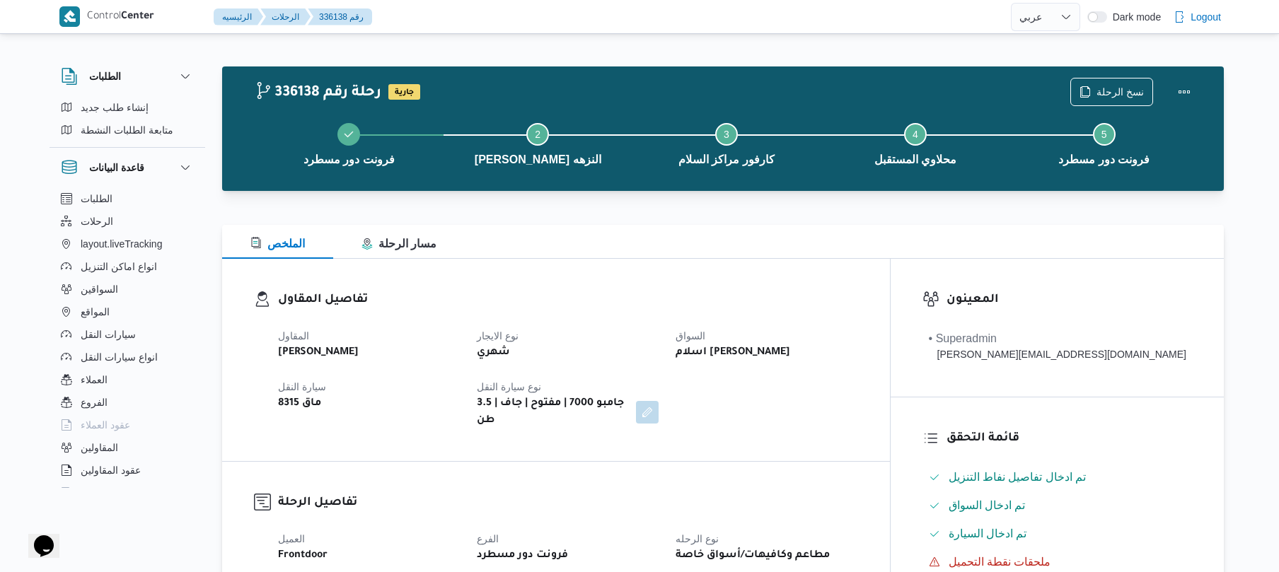
click at [678, 325] on div "المقاول [PERSON_NAME] نوع الايجار شهري السواق اسلام [PERSON_NAME] سيارة النقل م…" at bounding box center [567, 378] width 597 height 119
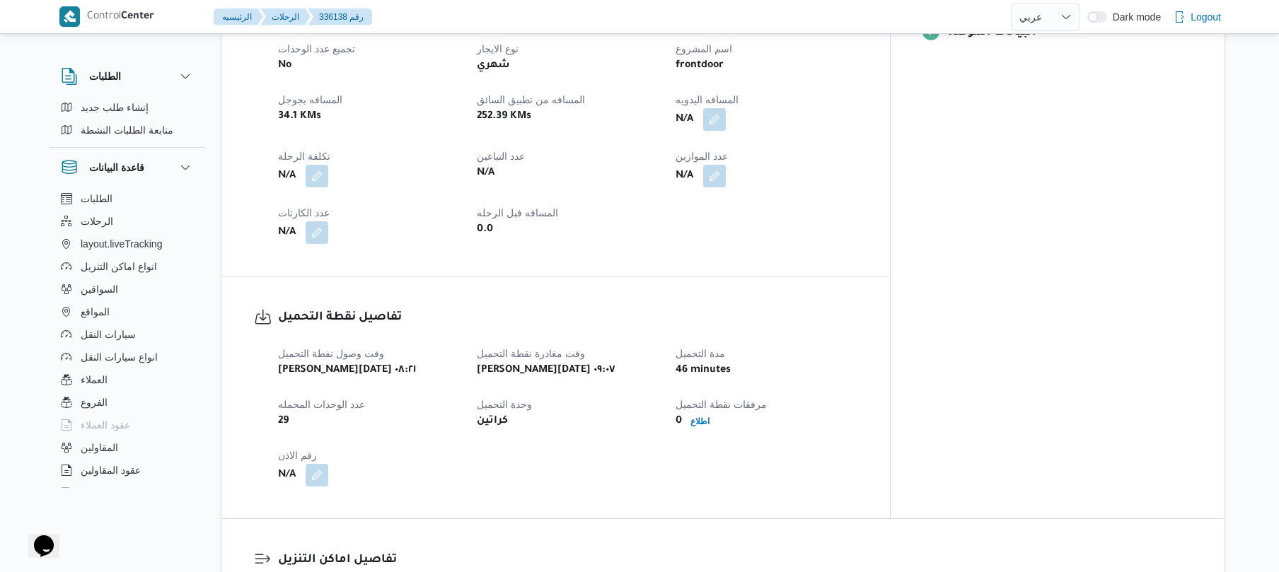
scroll to position [641, 0]
click at [726, 115] on button "button" at bounding box center [714, 121] width 23 height 23
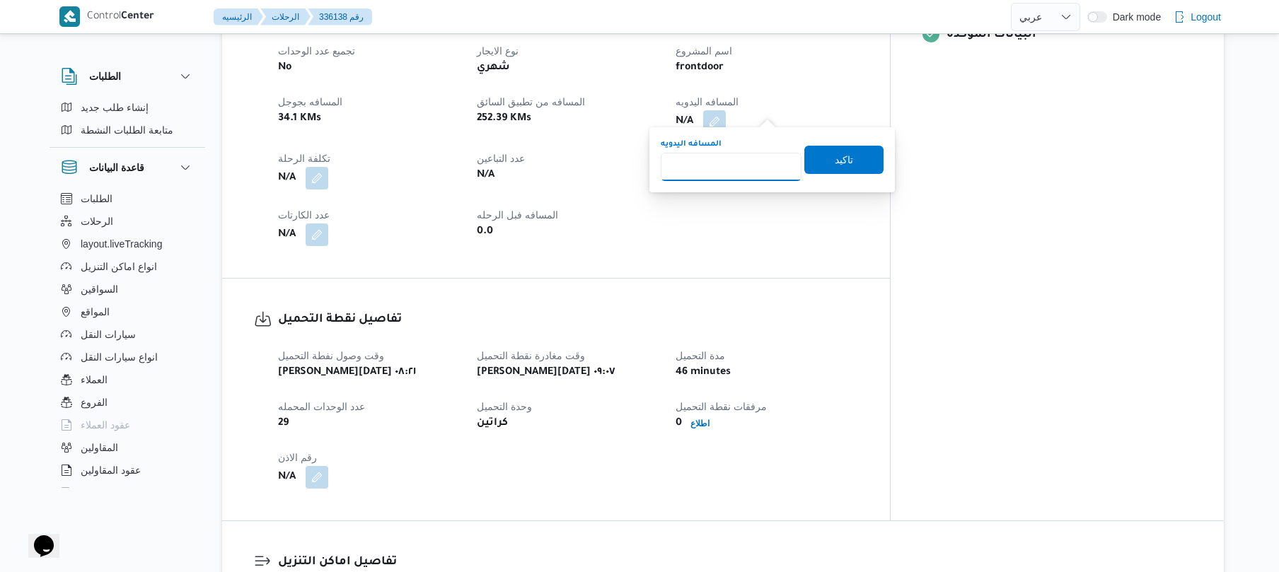
click at [728, 177] on input "المسافه اليدويه" at bounding box center [731, 167] width 141 height 28
type input "120"
click at [840, 164] on span "تاكيد" at bounding box center [844, 159] width 18 height 17
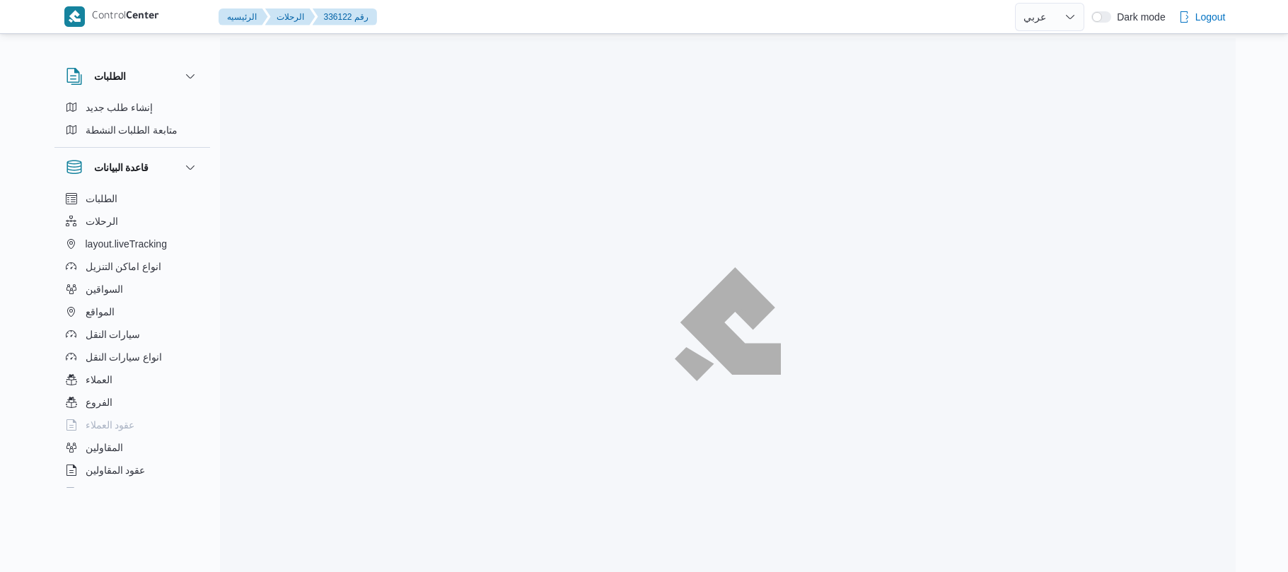
select select "ar"
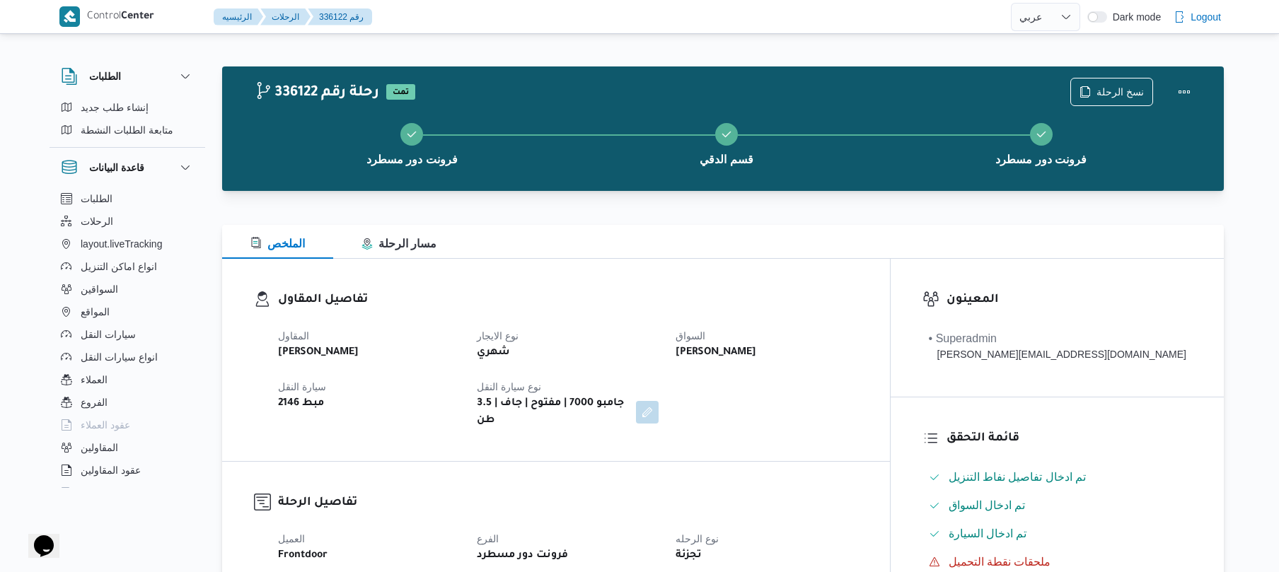
click at [644, 266] on div "تفاصيل المقاول المقاول [PERSON_NAME] نوع الايجار شهري السواق [PERSON_NAME] [PER…" at bounding box center [556, 360] width 668 height 202
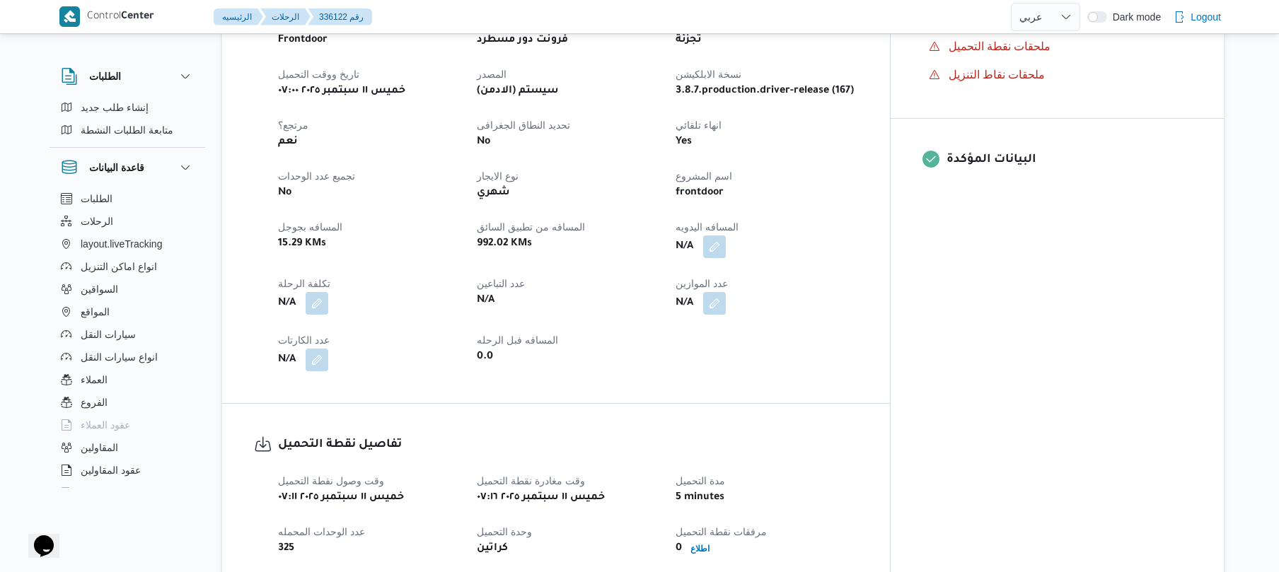
scroll to position [528, 0]
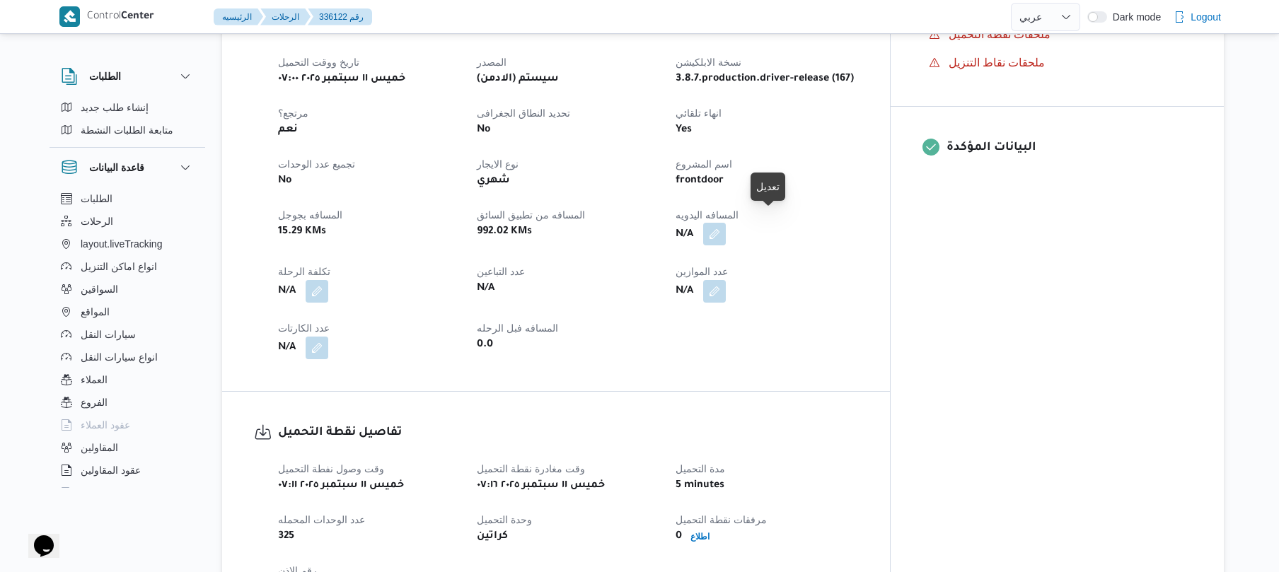
click at [726, 223] on button "button" at bounding box center [714, 234] width 23 height 23
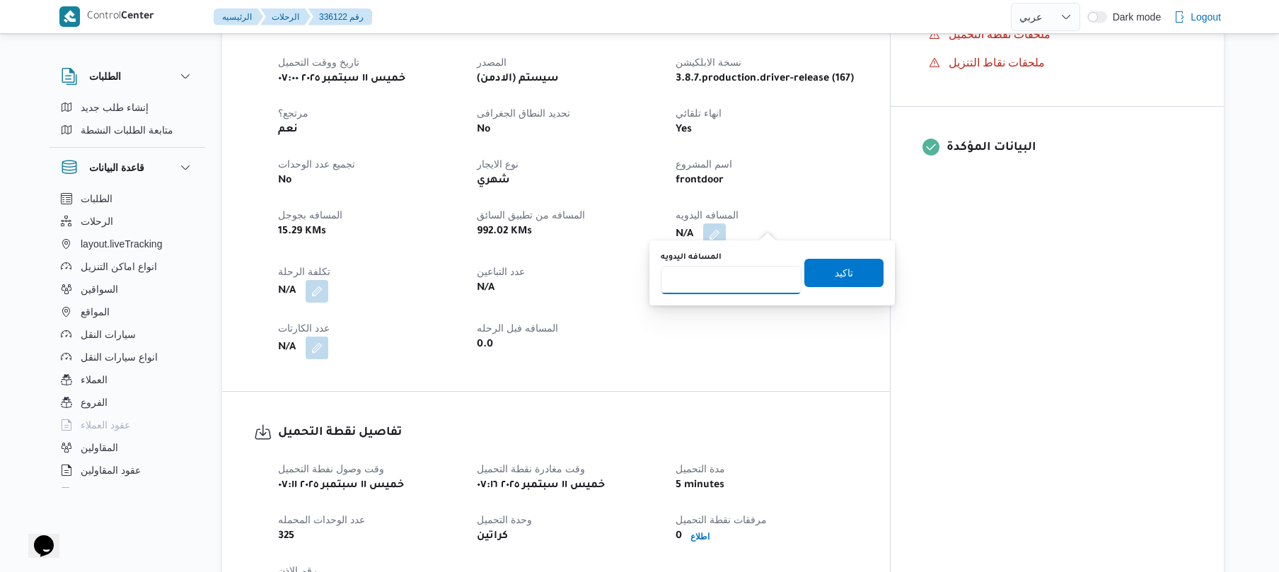
click at [721, 287] on input "المسافه اليدويه" at bounding box center [731, 280] width 141 height 28
type input "80"
click at [853, 279] on span "تاكيد" at bounding box center [843, 272] width 79 height 28
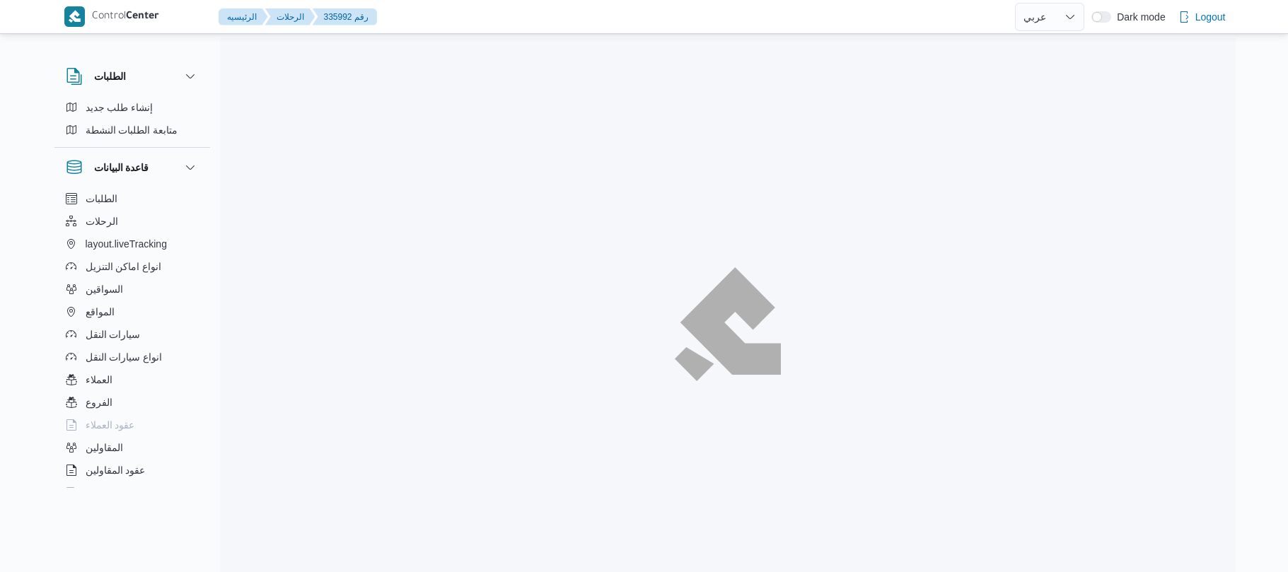
select select "ar"
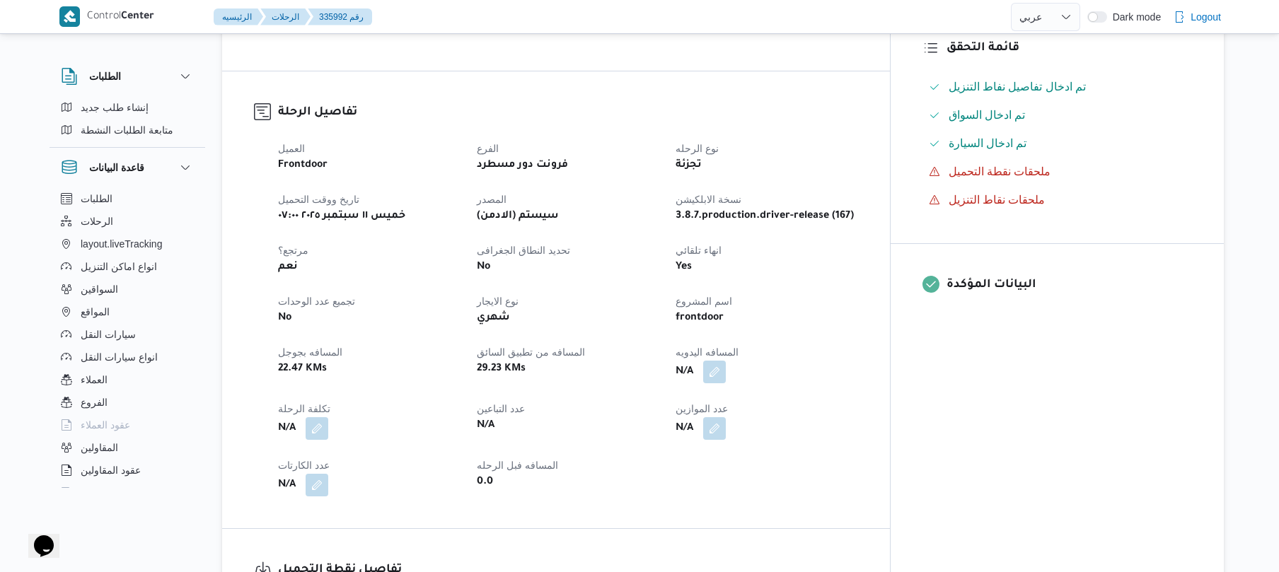
scroll to position [490, 0]
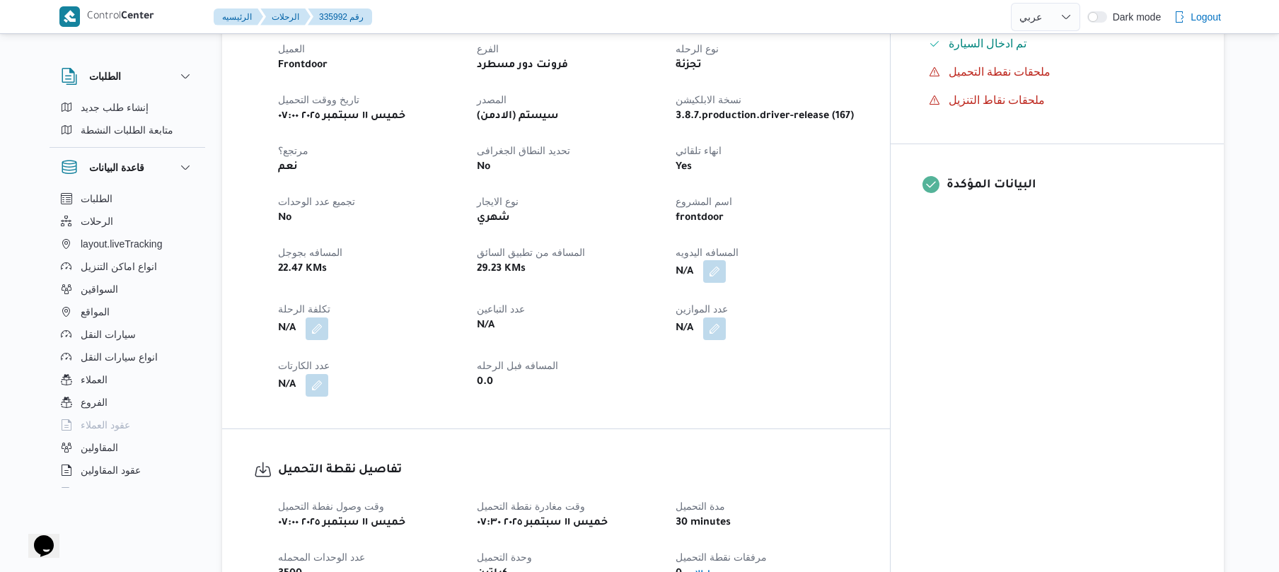
click at [726, 262] on button "button" at bounding box center [714, 271] width 23 height 23
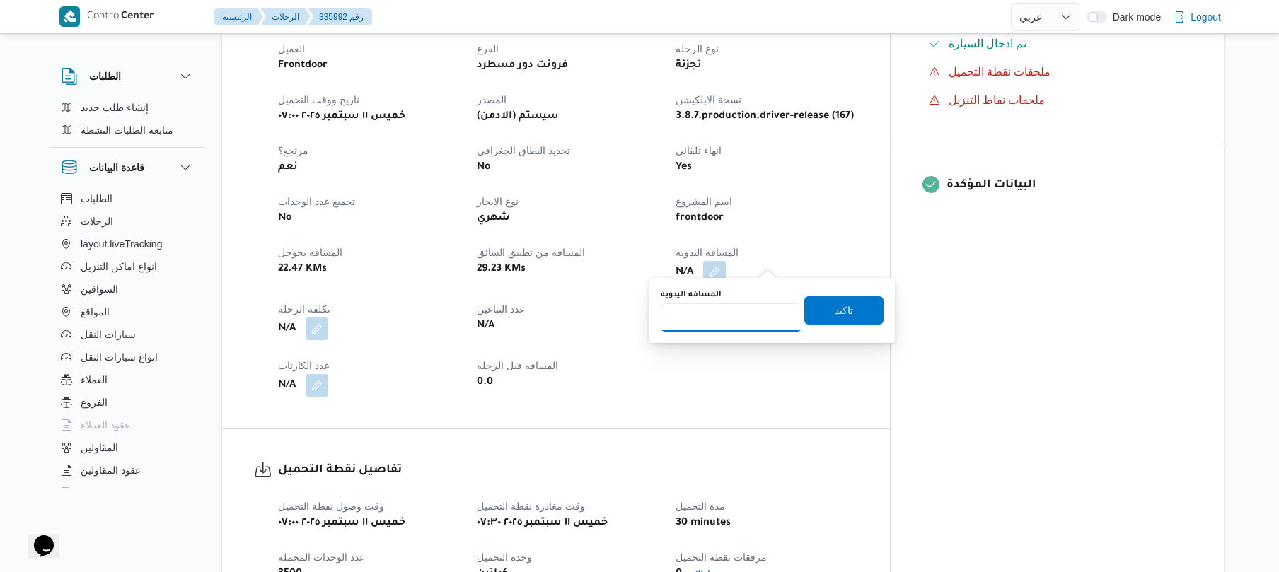
click at [739, 323] on input "المسافه اليدويه" at bounding box center [731, 317] width 141 height 28
type input "90"
click at [813, 311] on span "تاكيد" at bounding box center [843, 310] width 79 height 28
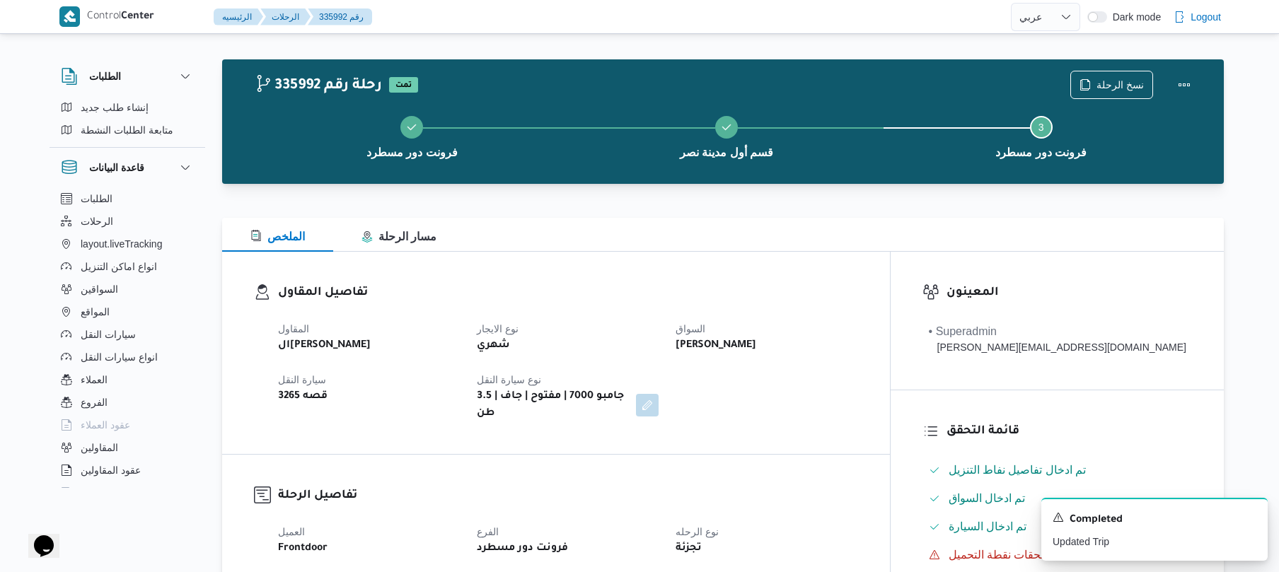
scroll to position [0, 0]
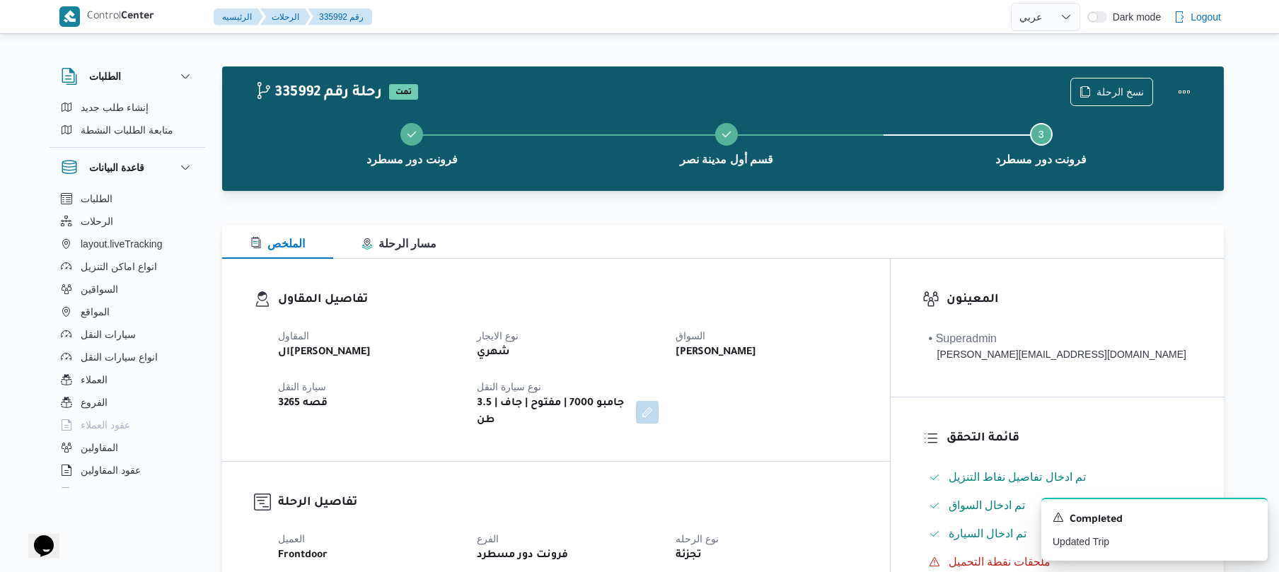
click at [818, 248] on div "الملخص مسار الرحلة" at bounding box center [723, 242] width 1002 height 34
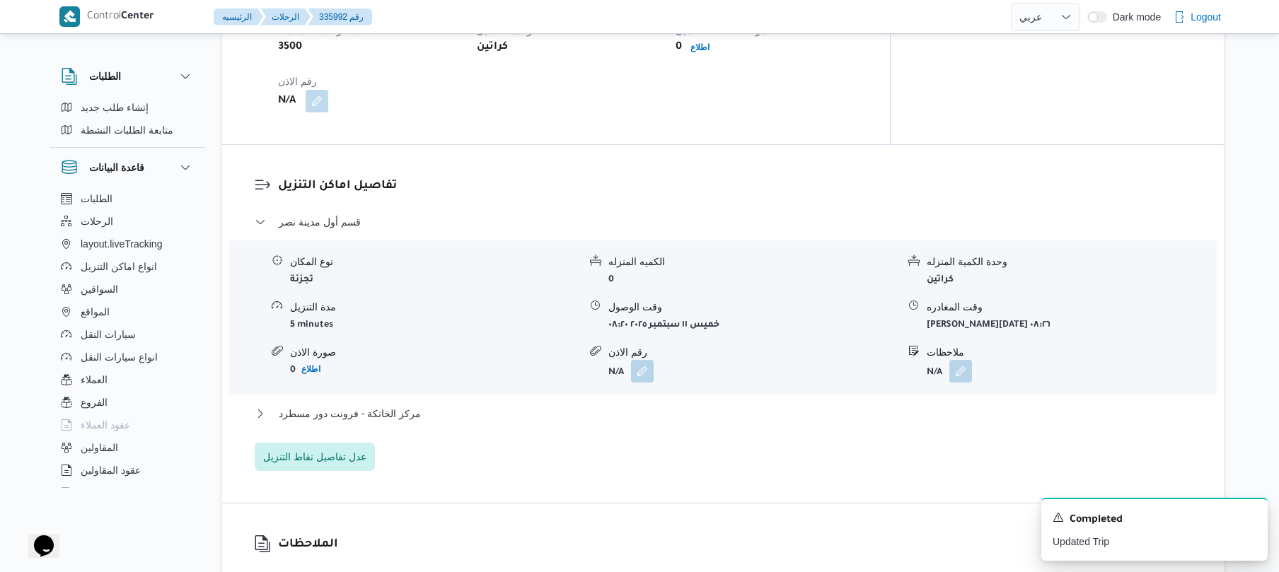
scroll to position [1056, 0]
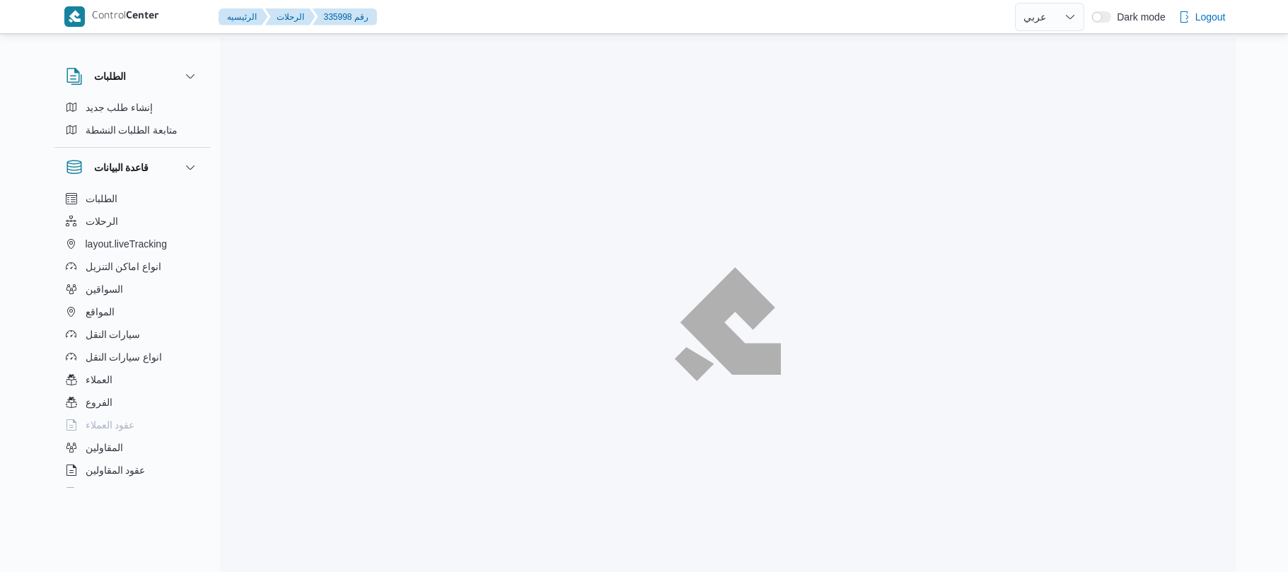
select select "ar"
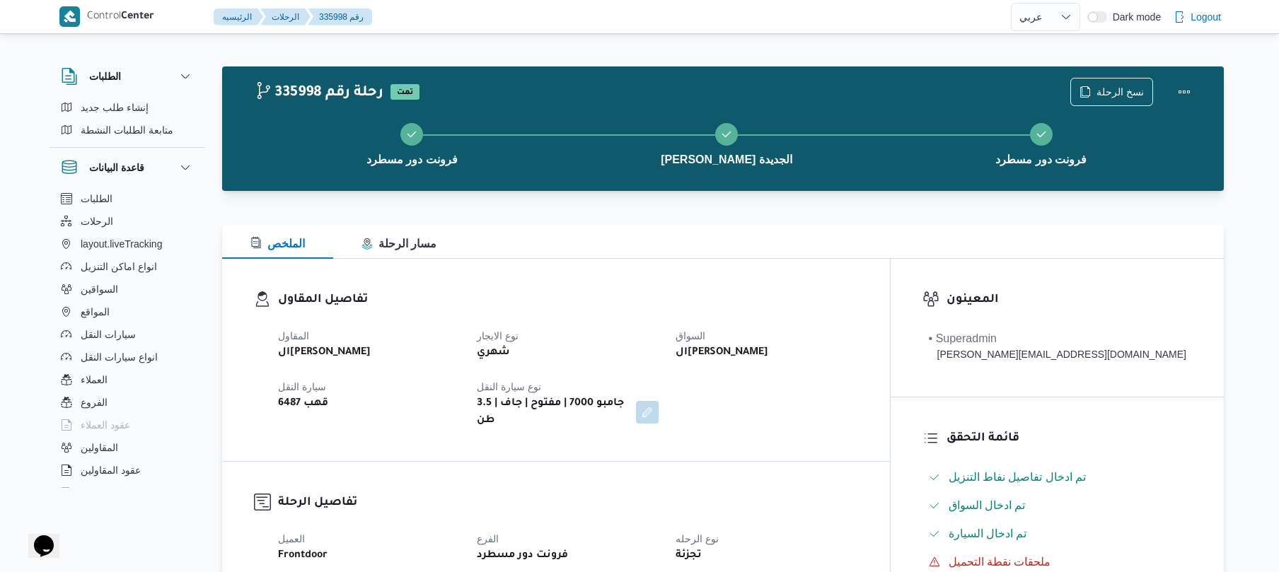
click at [832, 261] on div "تفاصيل المقاول المقاول الهامي محمد خالد علي نوع الايجار شهري السواق الهامي محمد…" at bounding box center [556, 360] width 668 height 202
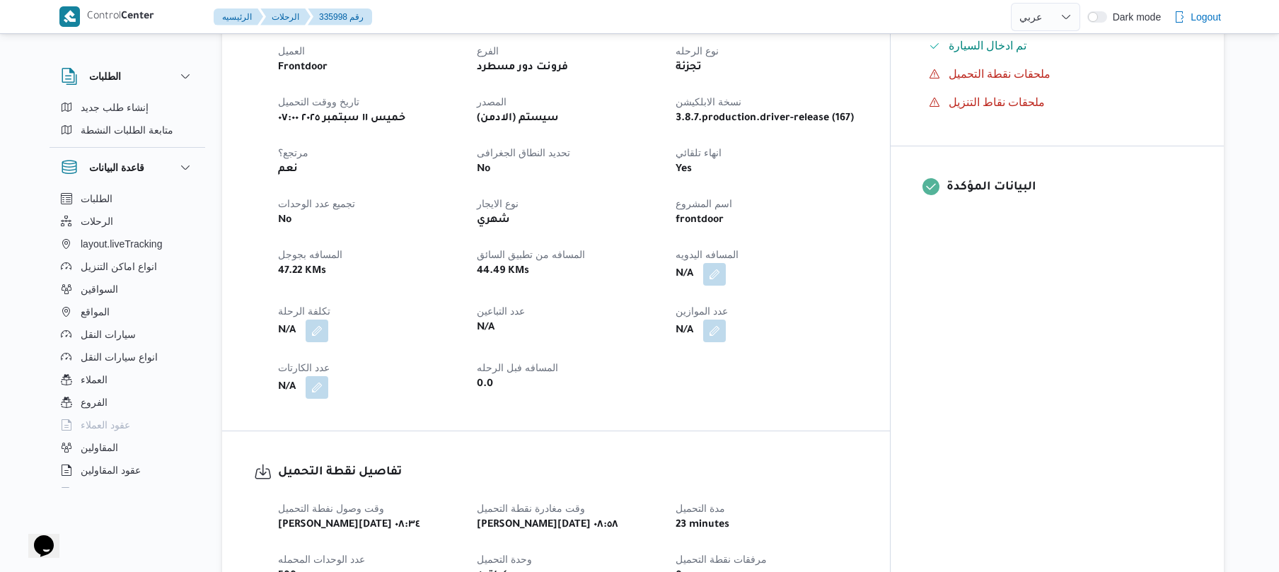
scroll to position [490, 0]
click at [726, 261] on button "button" at bounding box center [714, 271] width 23 height 23
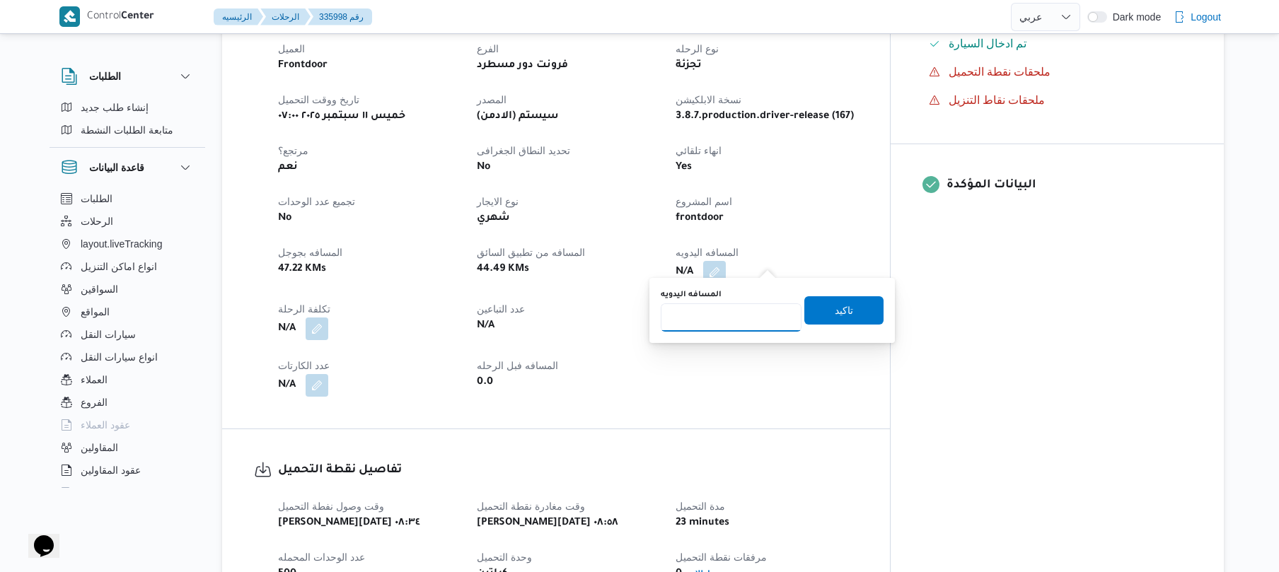
click at [729, 318] on input "المسافه اليدويه" at bounding box center [731, 317] width 141 height 28
type input "120"
click at [835, 303] on span "تاكيد" at bounding box center [844, 309] width 18 height 17
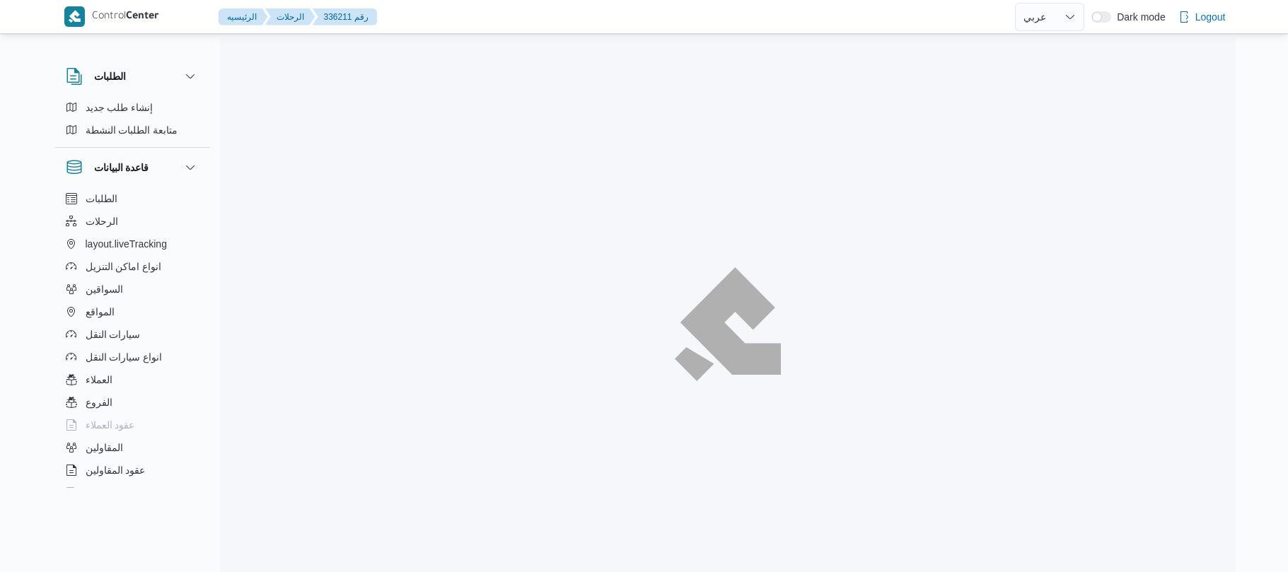
select select "ar"
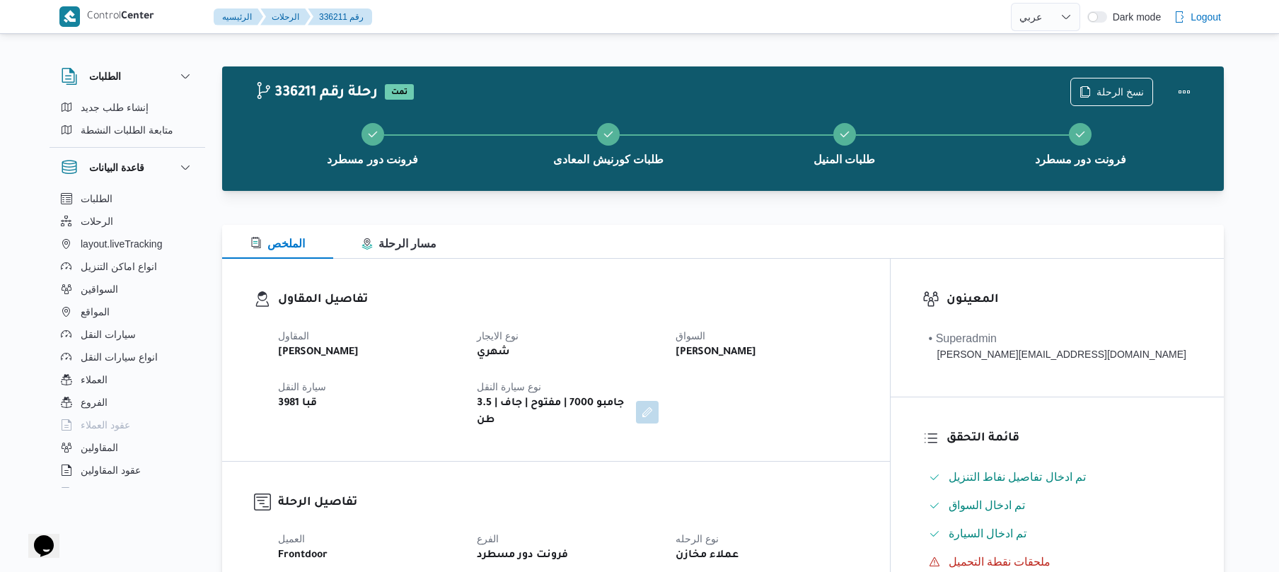
click at [778, 284] on div "تفاصيل المقاول المقاول عبدالواحد محمد احمد مسعد نوع الايجار شهري السواق شريف مح…" at bounding box center [556, 360] width 668 height 202
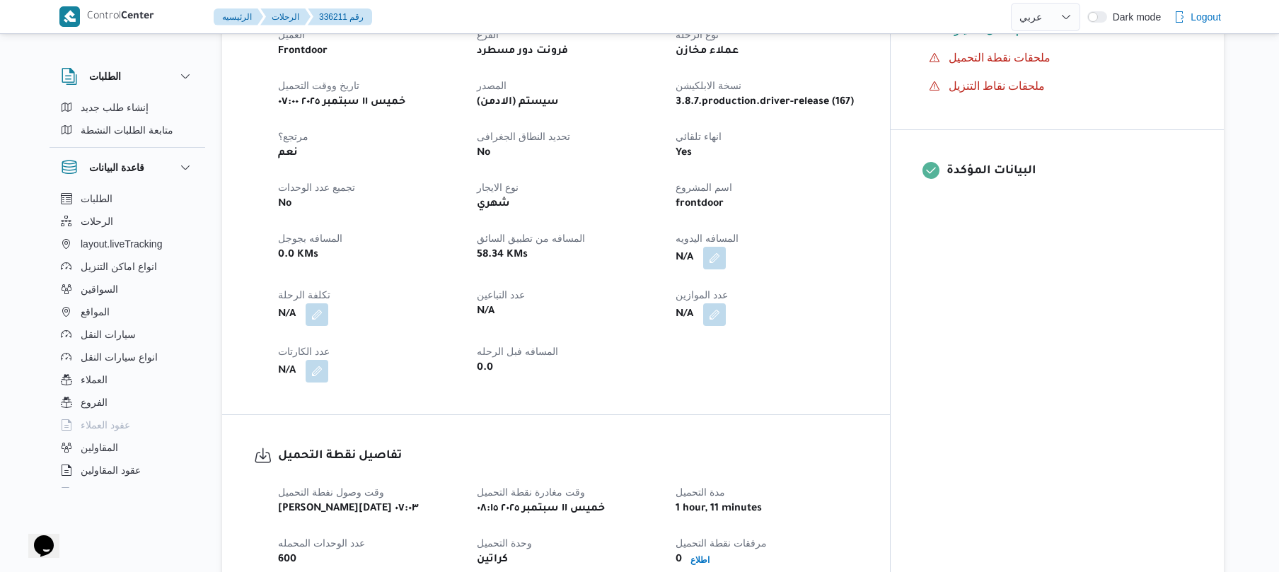
scroll to position [528, 0]
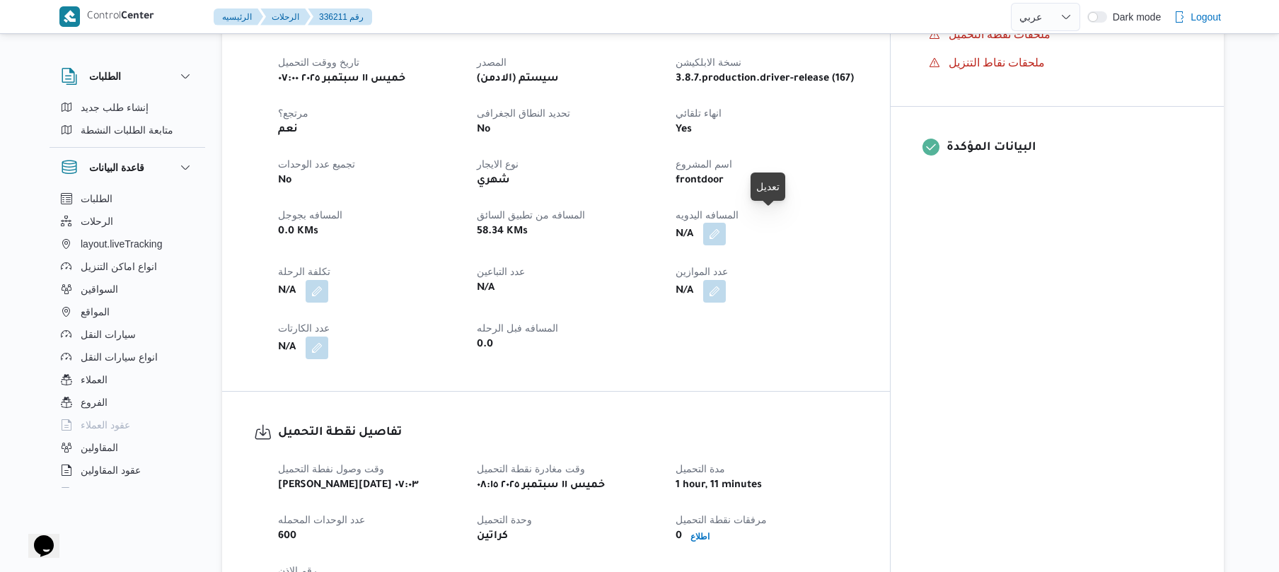
click at [726, 223] on button "button" at bounding box center [714, 234] width 23 height 23
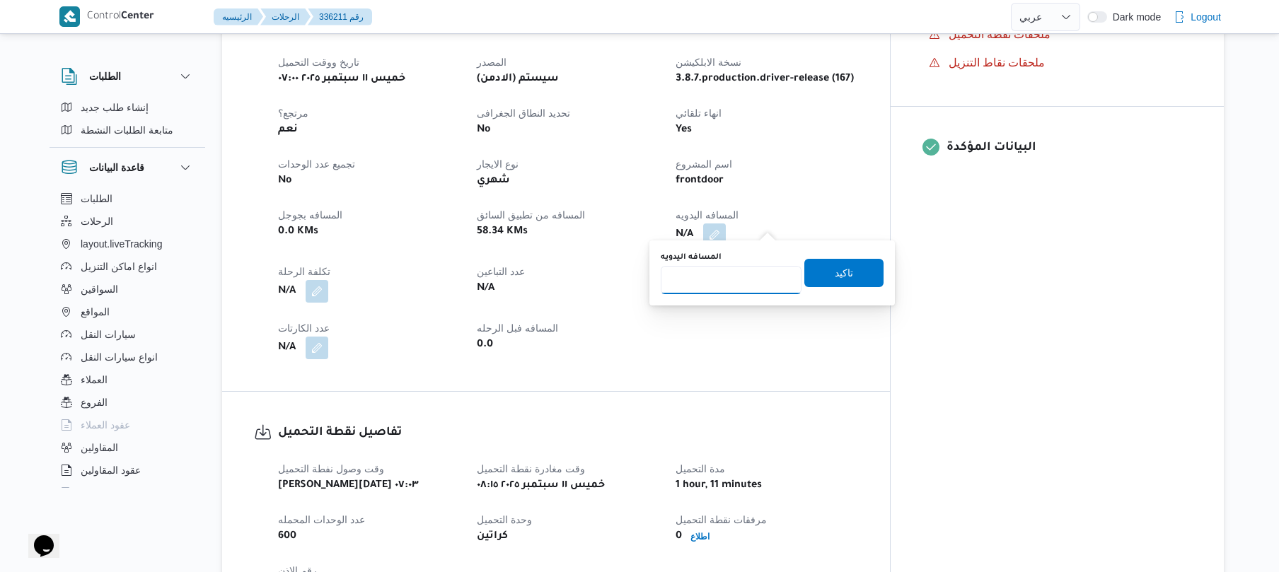
click at [738, 291] on input "المسافه اليدويه" at bounding box center [731, 280] width 141 height 28
type input "125"
click at [835, 278] on span "تاكيد" at bounding box center [844, 272] width 18 height 17
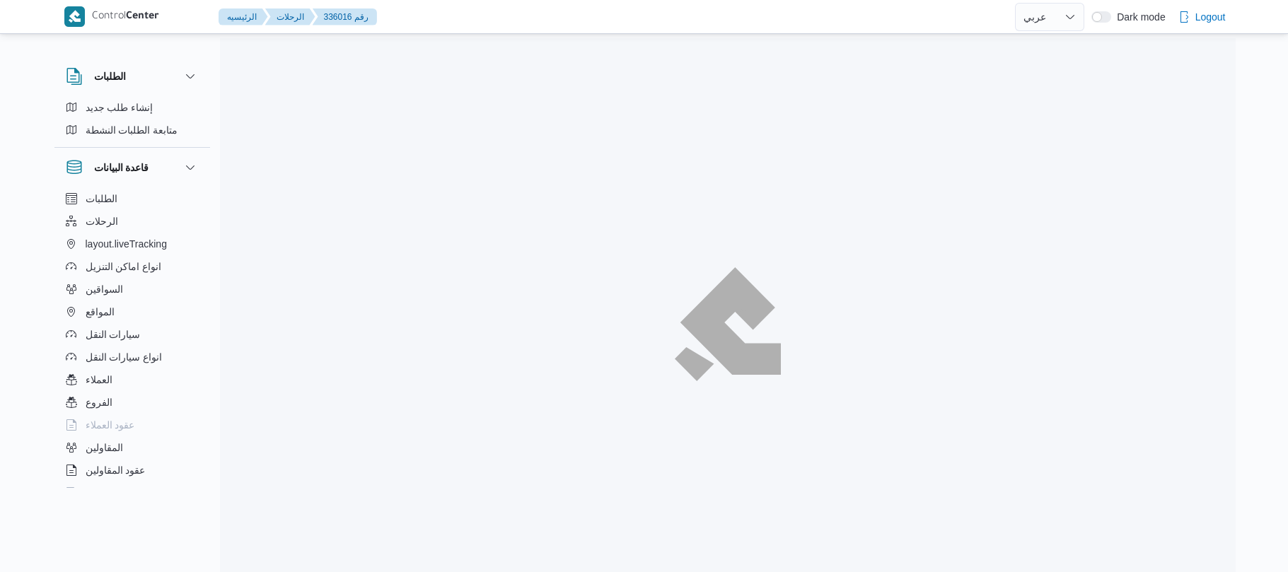
select select "ar"
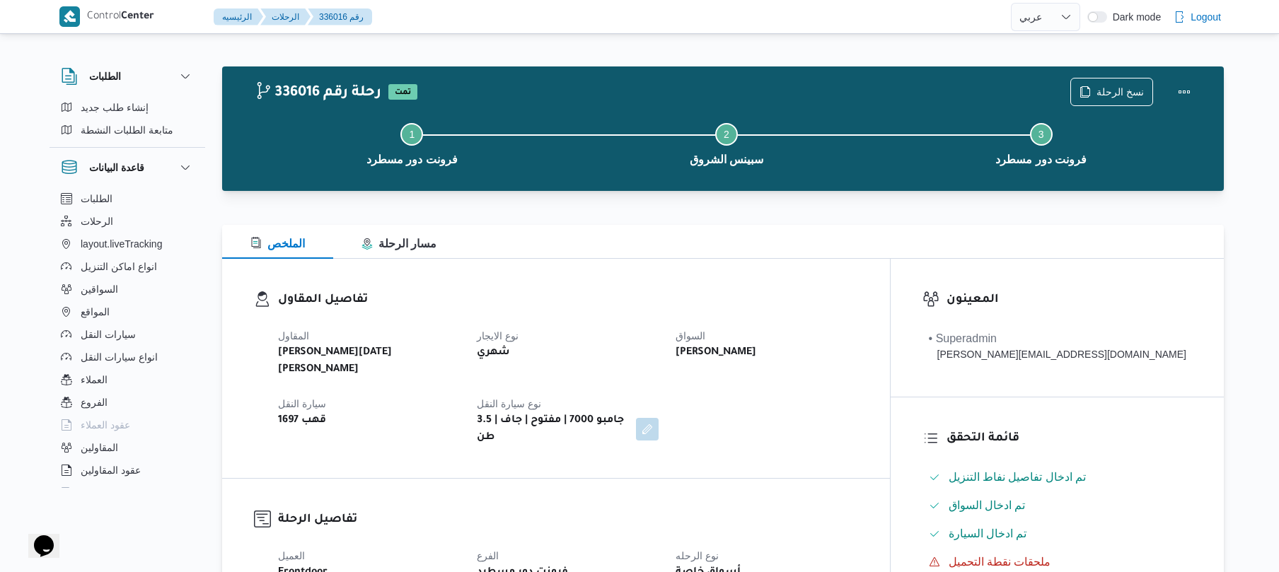
click at [840, 283] on div "تفاصيل المقاول المقاول [PERSON_NAME][DATE] [PERSON_NAME] نوع الايجار شهري السوا…" at bounding box center [556, 368] width 668 height 219
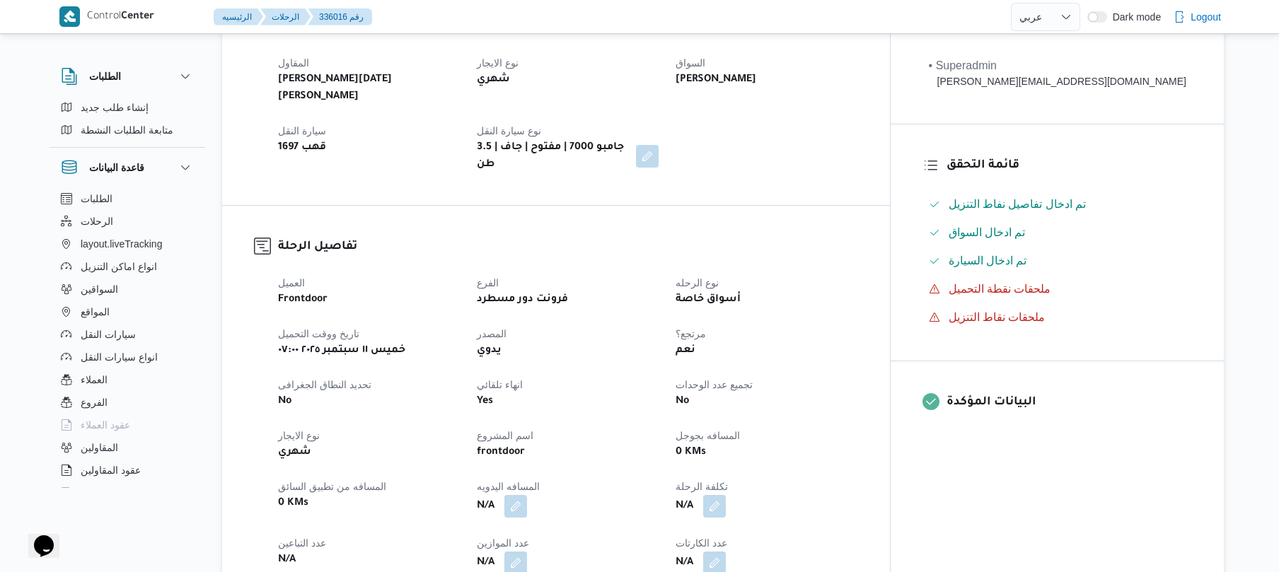
scroll to position [250, 0]
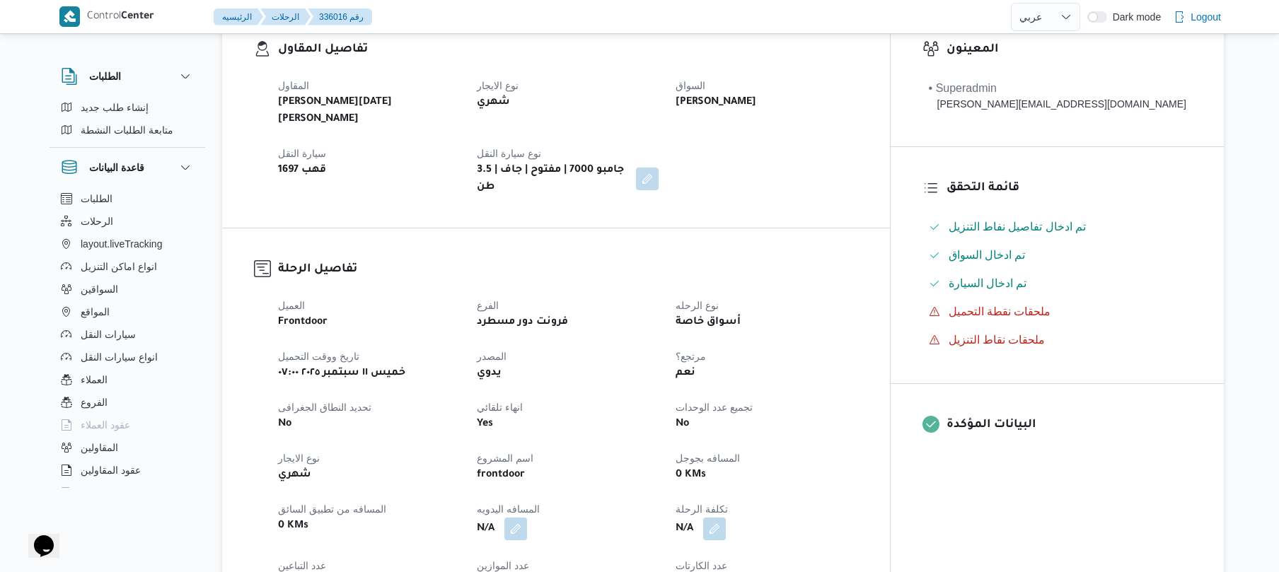
click at [832, 348] on dt "مرتجع؟" at bounding box center [766, 356] width 182 height 17
click at [866, 289] on div "العميل Frontdoor الفرع فرونت دور مسطرد نوع الرحله أسواق خاصة تاريخ ووقت التحميل…" at bounding box center [567, 473] width 597 height 368
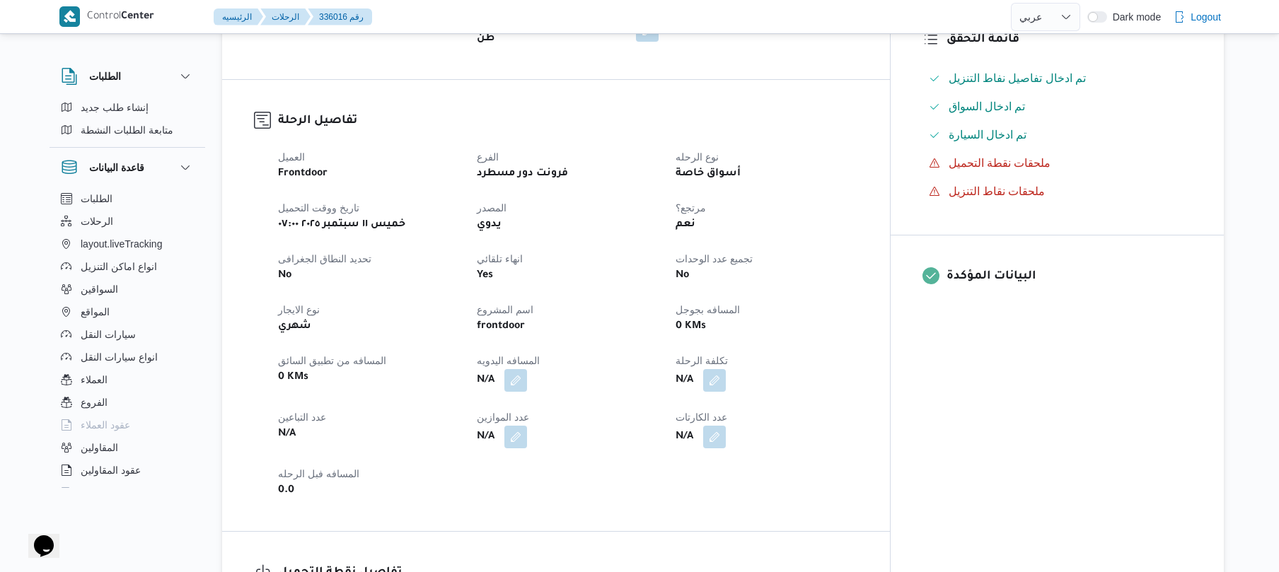
scroll to position [453, 0]
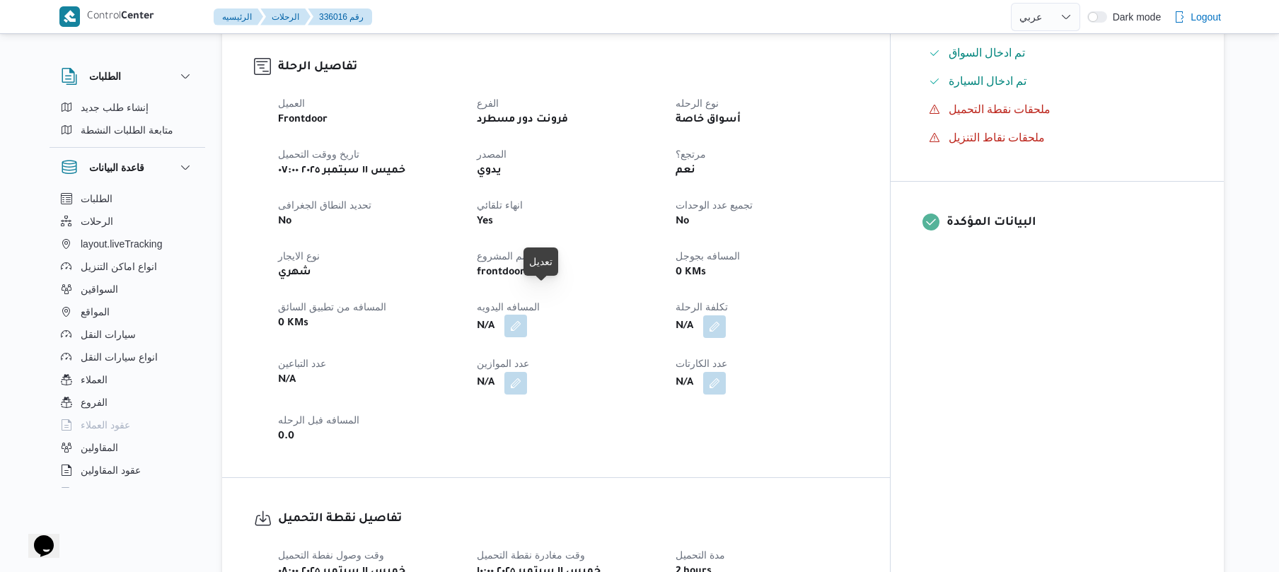
click at [527, 315] on button "button" at bounding box center [515, 326] width 23 height 23
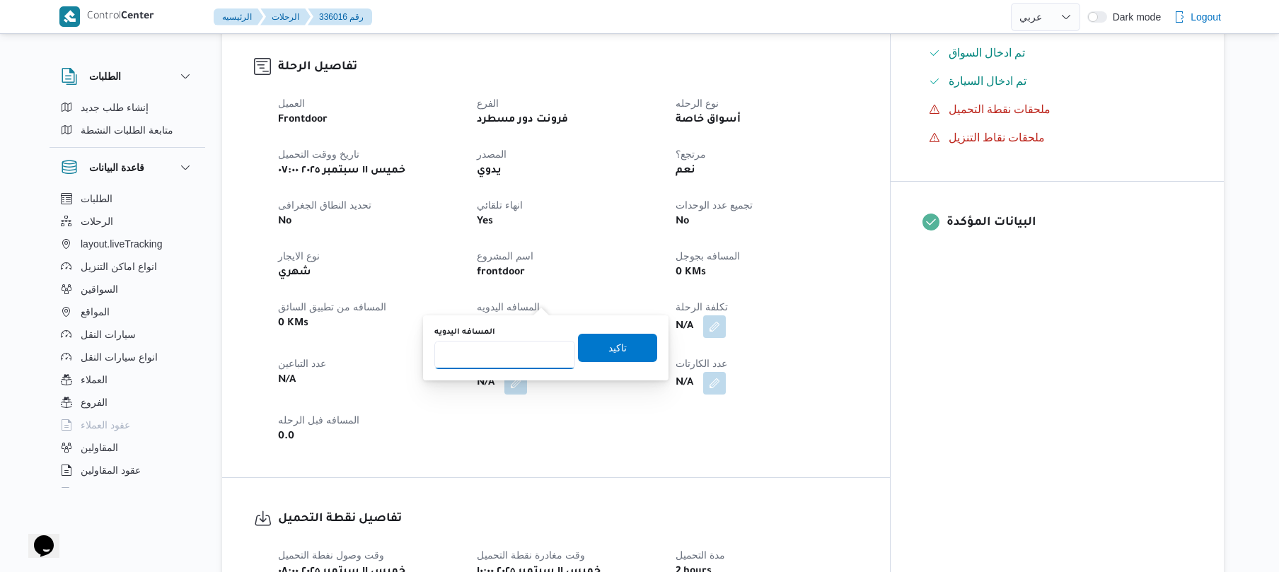
click at [506, 349] on input "المسافه اليدويه" at bounding box center [504, 355] width 141 height 28
type input "120"
click at [592, 352] on span "تاكيد" at bounding box center [617, 347] width 79 height 28
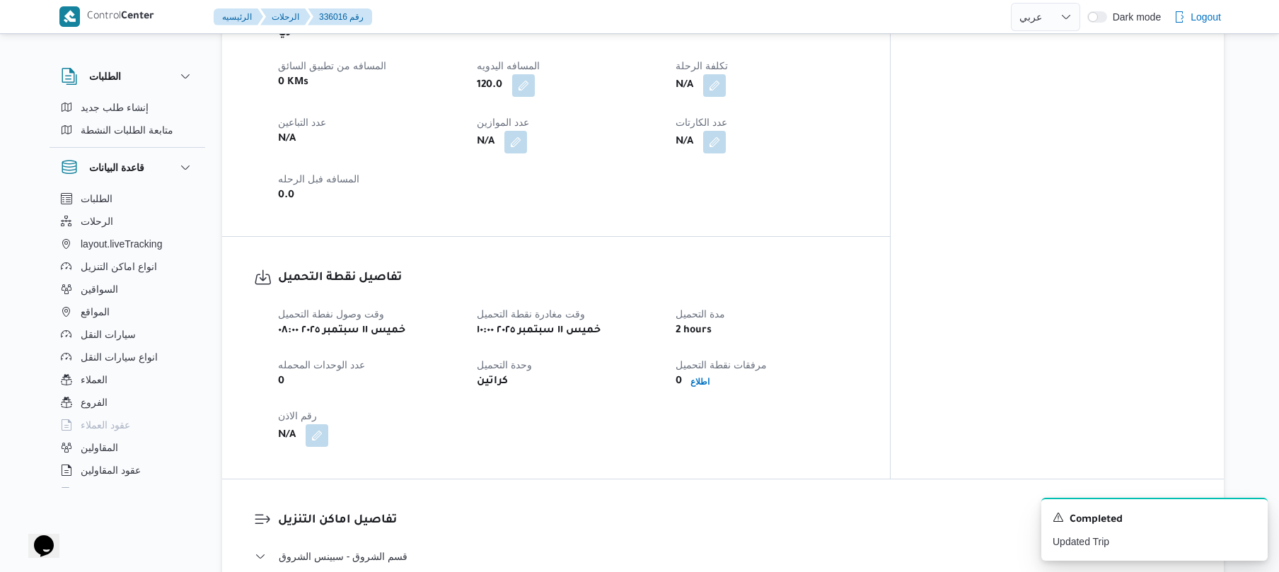
scroll to position [943, 0]
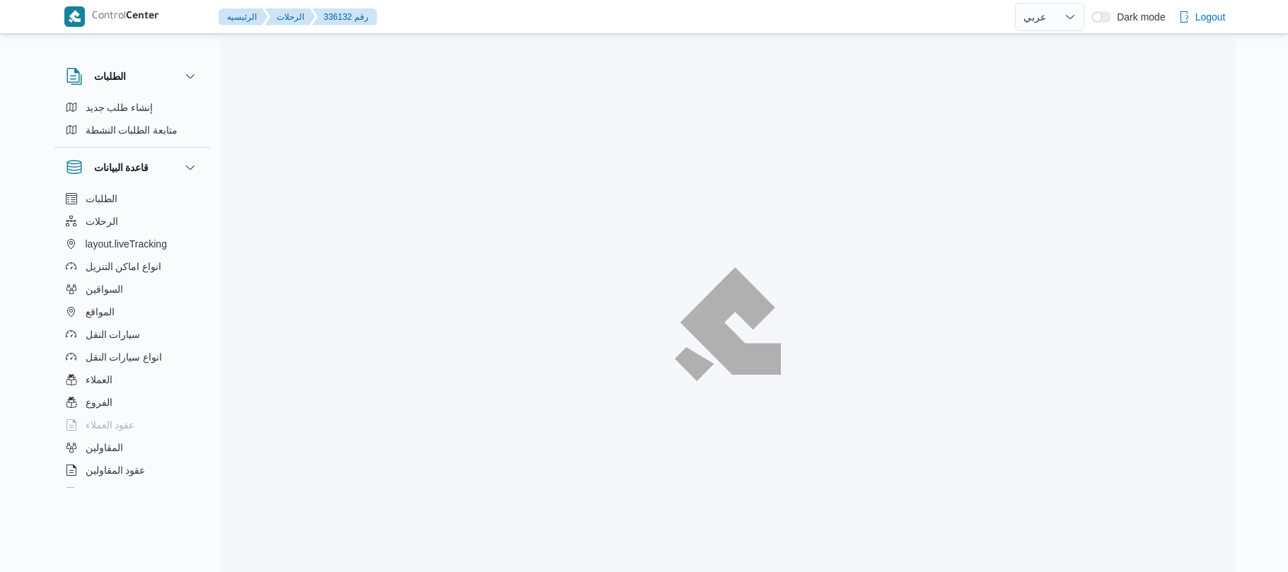
select select "ar"
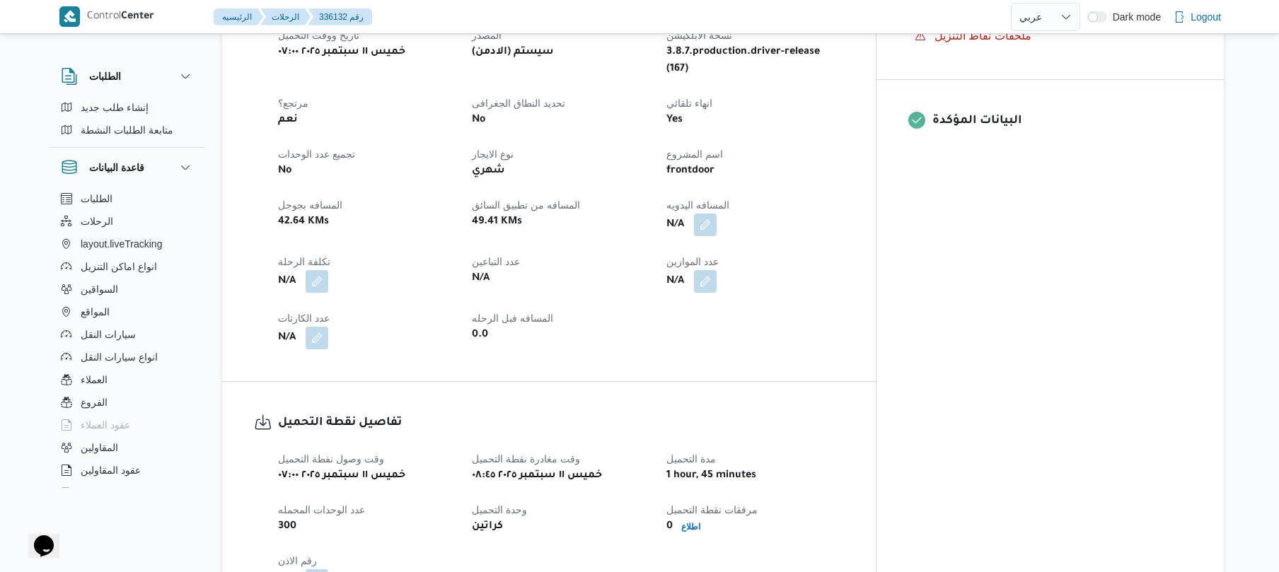
scroll to position [566, 0]
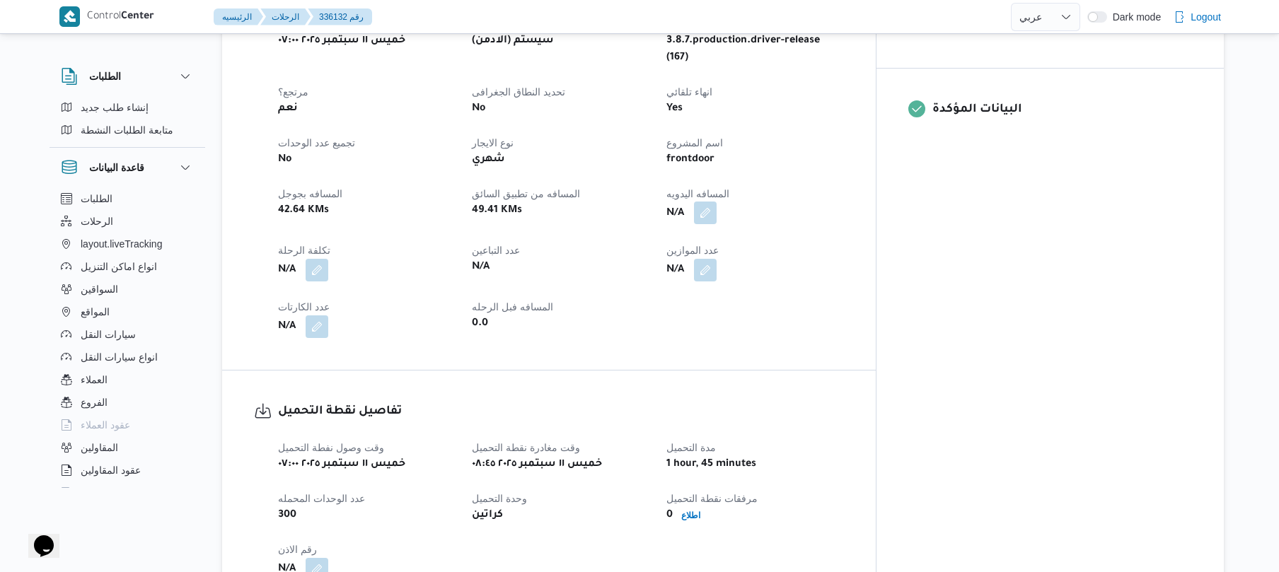
click at [716, 202] on button "button" at bounding box center [705, 213] width 23 height 23
click at [736, 241] on input "المسافه اليدويه" at bounding box center [731, 242] width 141 height 28
type input "75"
click at [818, 236] on span "تاكيد" at bounding box center [843, 234] width 79 height 28
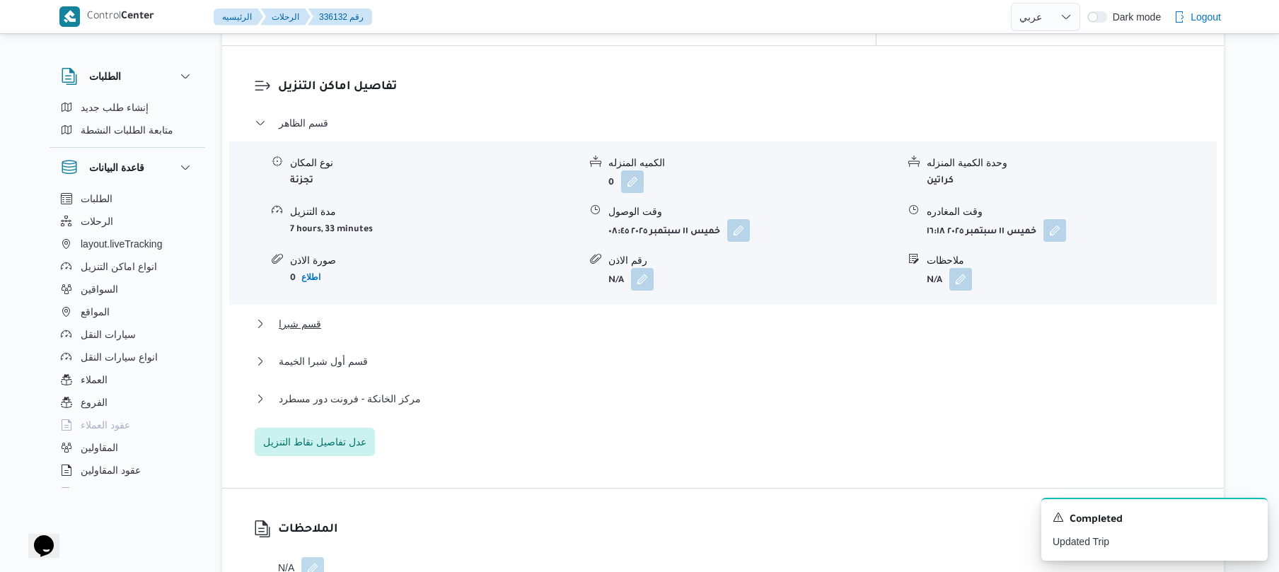
scroll to position [1132, 0]
click at [742, 220] on button "button" at bounding box center [738, 231] width 23 height 23
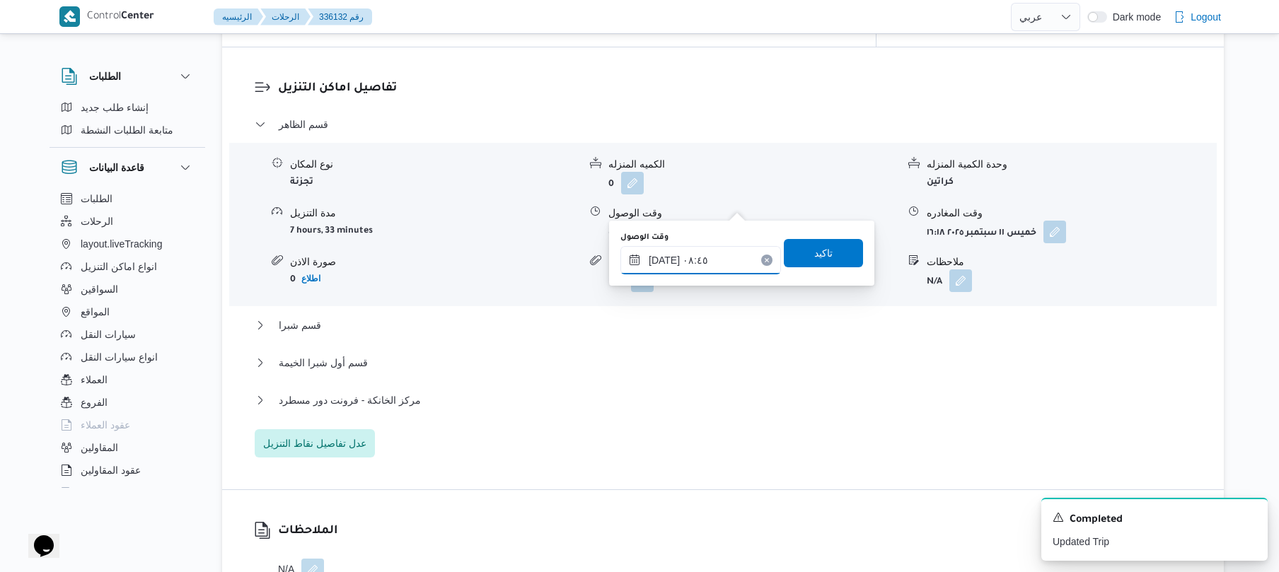
click at [694, 261] on input "١١/٠٩/٢٠٢٥ ٠٨:٤٥" at bounding box center [700, 260] width 161 height 28
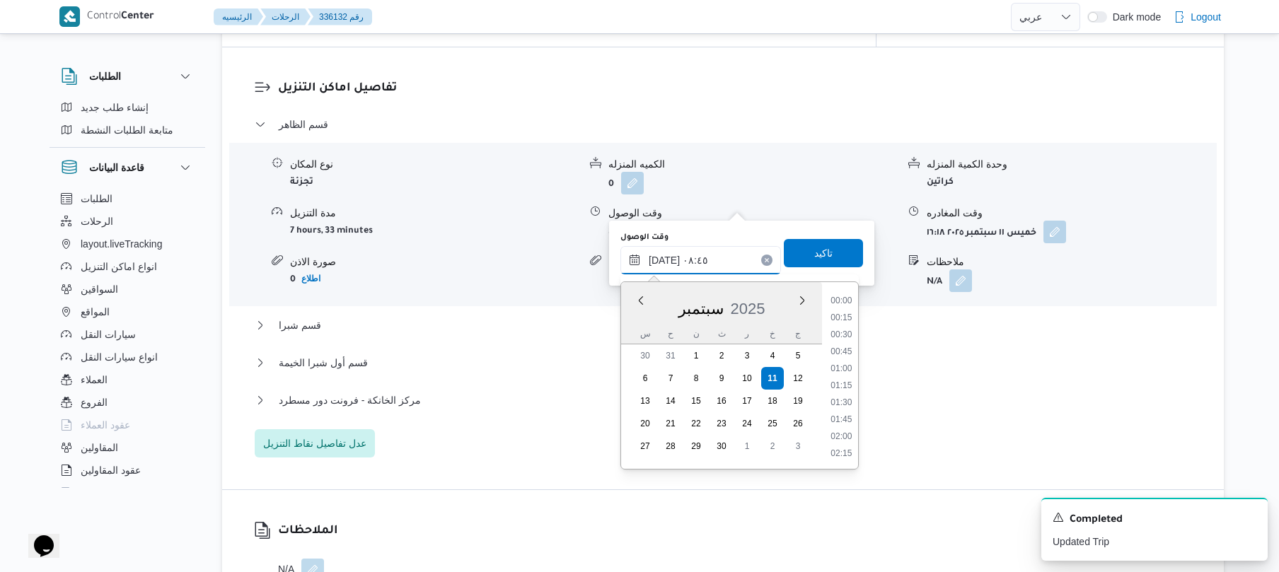
scroll to position [509, 0]
click at [847, 417] on li "09:15" at bounding box center [841, 419] width 33 height 14
type input "١١/٠٩/٢٠٢٥ ٠٩:١٥"
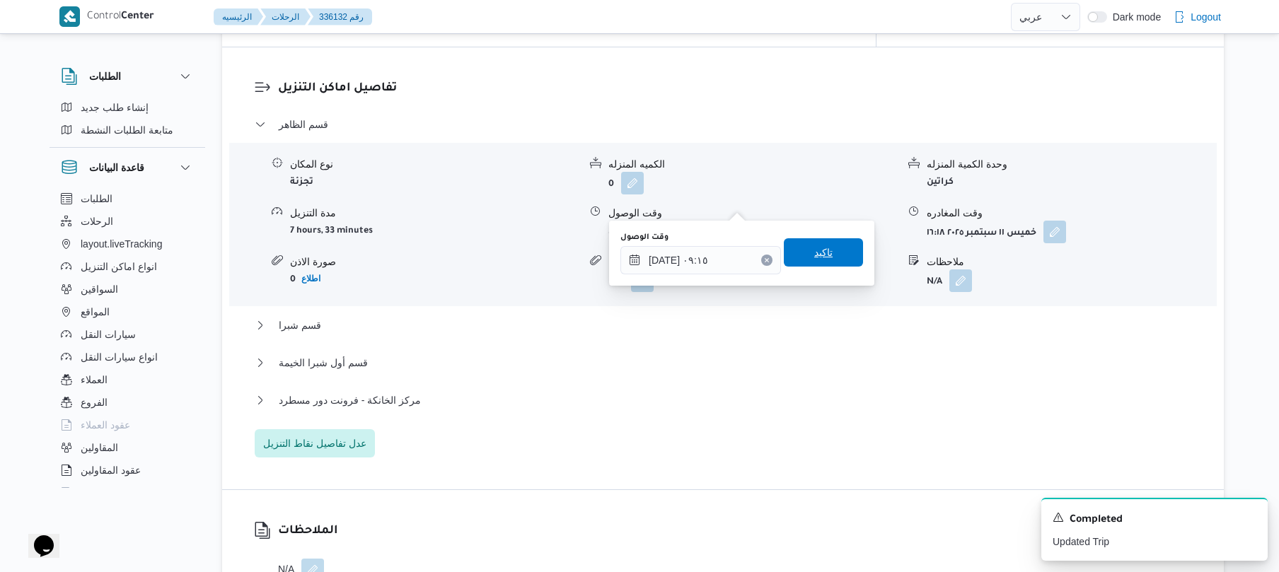
click at [840, 257] on span "تاكيد" at bounding box center [823, 252] width 79 height 28
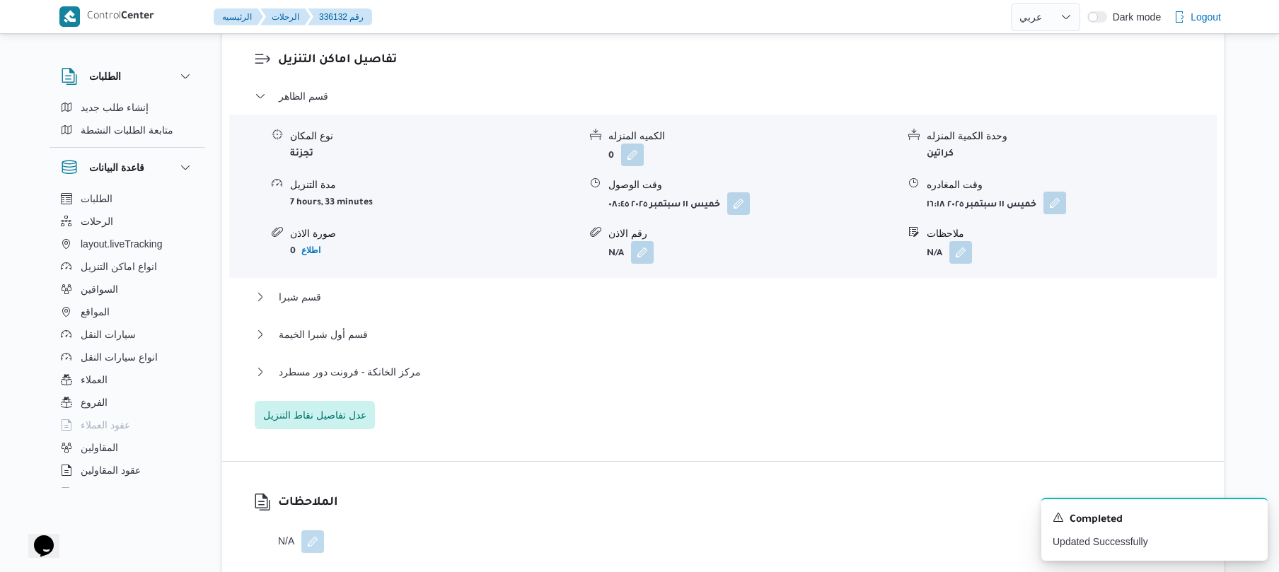
click at [1055, 207] on button "button" at bounding box center [1054, 203] width 23 height 23
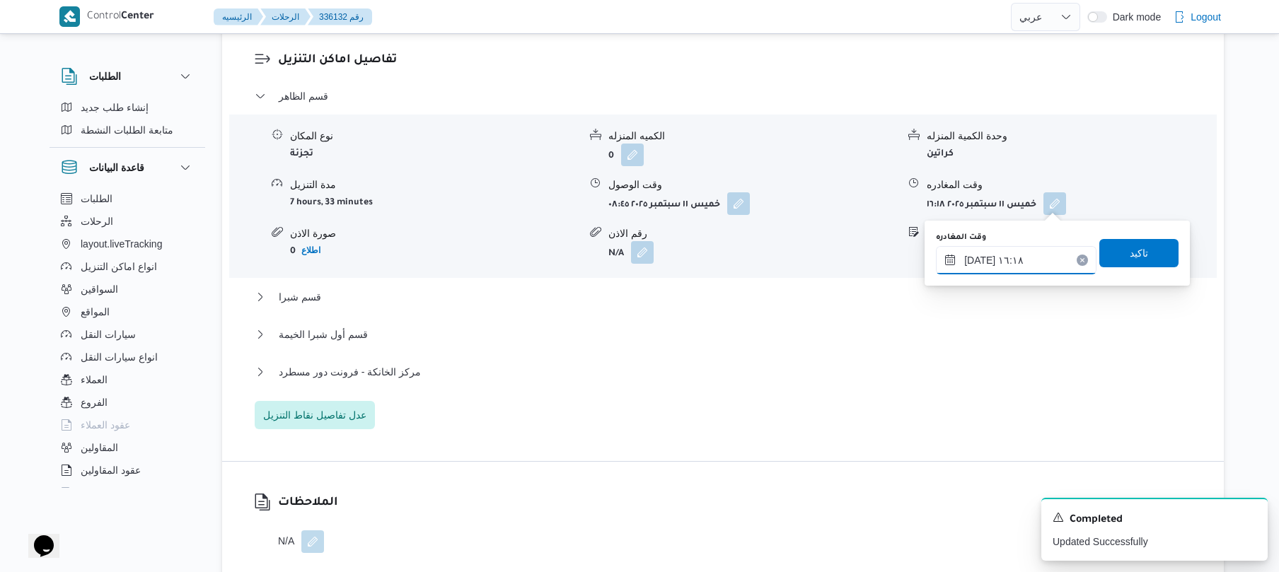
click at [982, 250] on input "١١/٠٩/٢٠٢٥ ١٦:١٨" at bounding box center [1016, 260] width 161 height 28
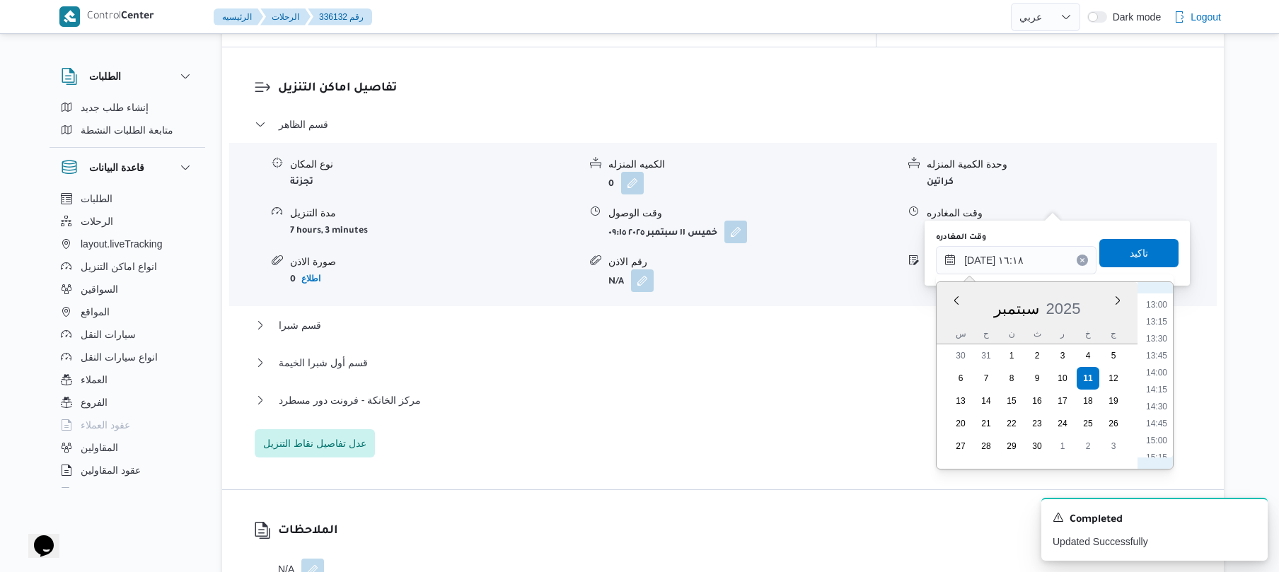
scroll to position [739, 0]
click at [1154, 374] on li "12:00" at bounding box center [1156, 376] width 33 height 14
type input "١١/٠٩/٢٠٢٥ ١٢:٠٠"
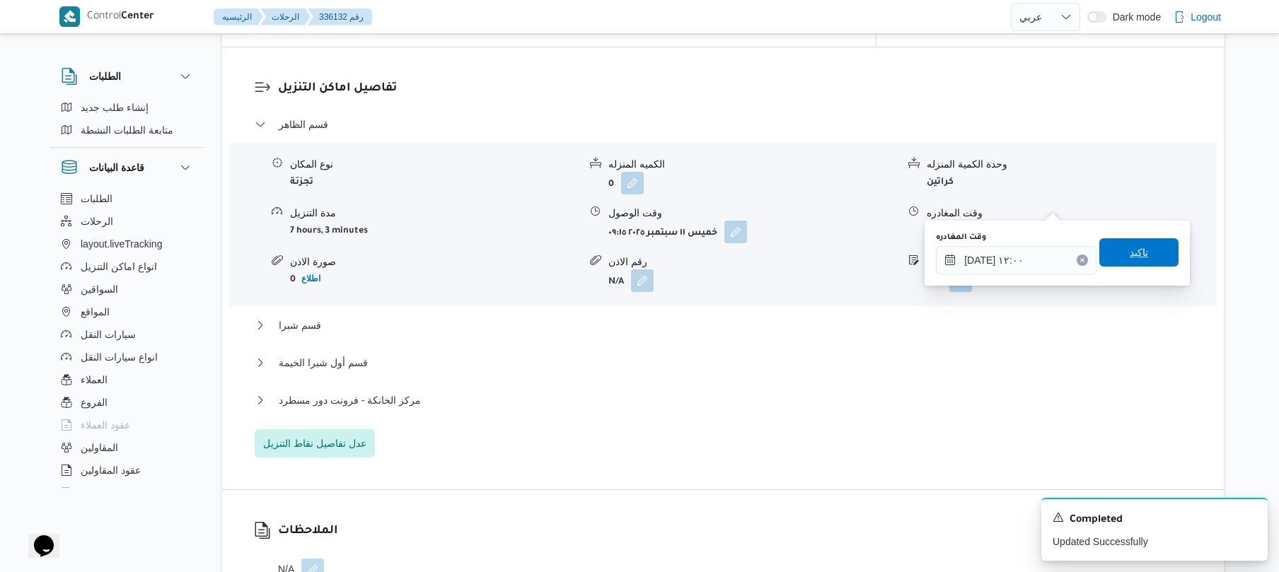
click at [1146, 257] on span "تاكيد" at bounding box center [1138, 252] width 79 height 28
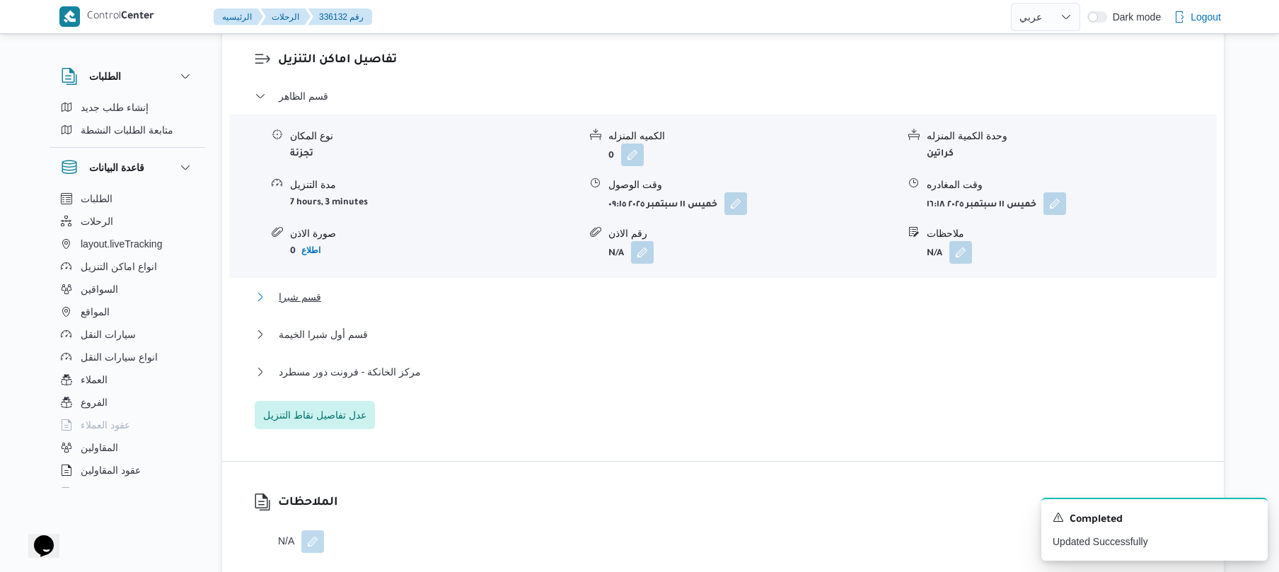
click at [945, 298] on button "قسم شبرا" at bounding box center [723, 297] width 937 height 17
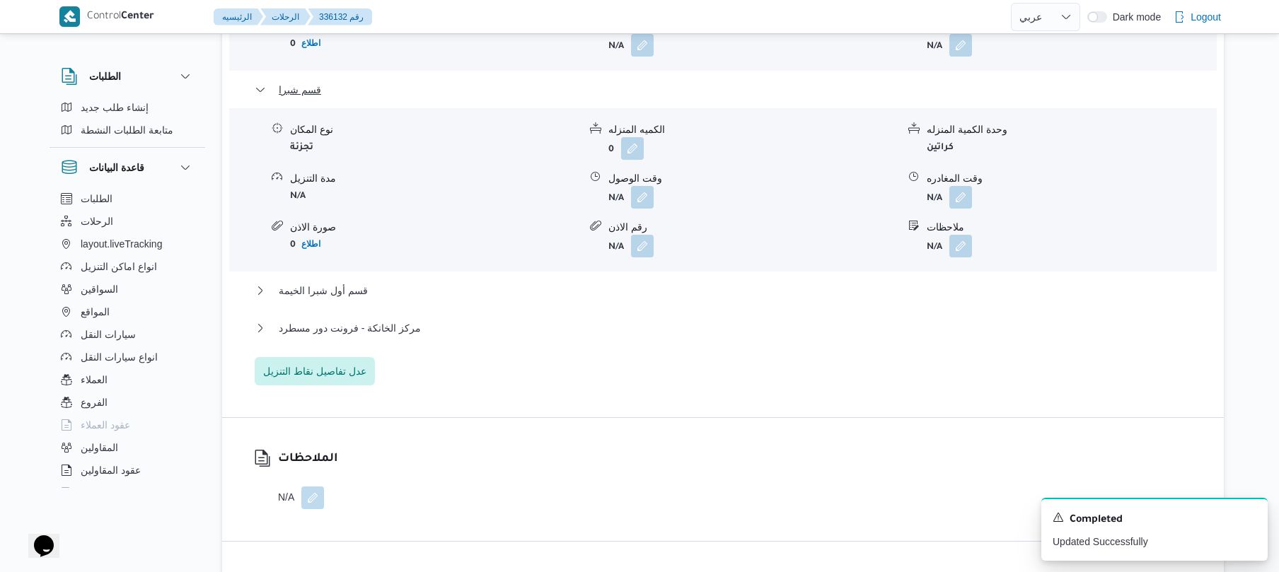
scroll to position [1396, 0]
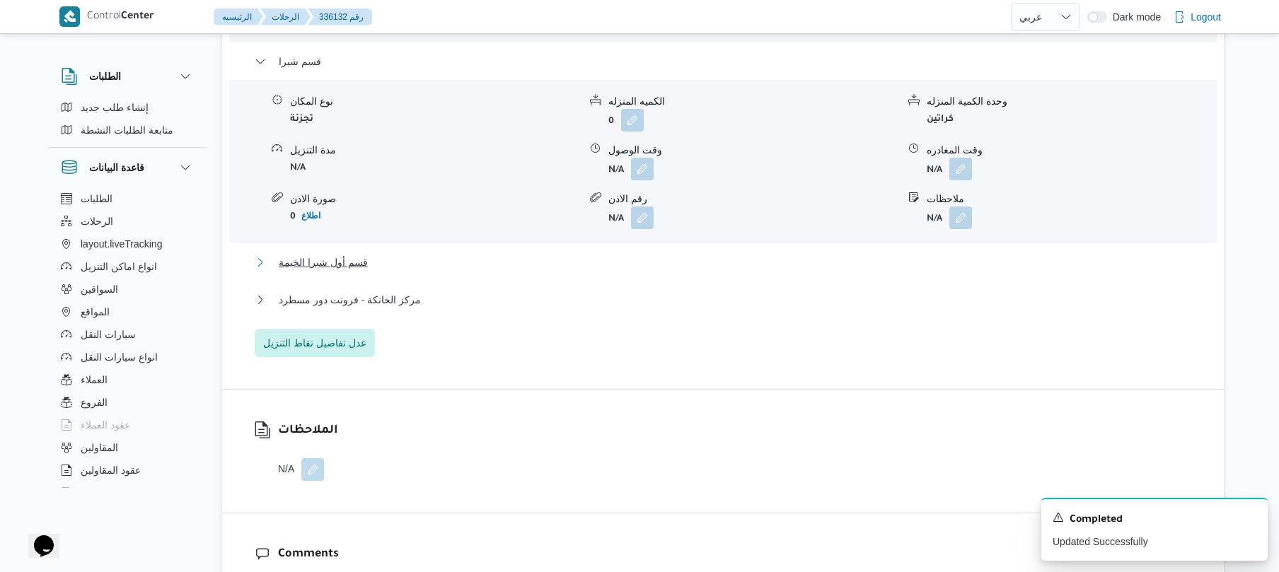
click at [898, 254] on button "قسم أول شبرا الخيمة" at bounding box center [723, 262] width 937 height 17
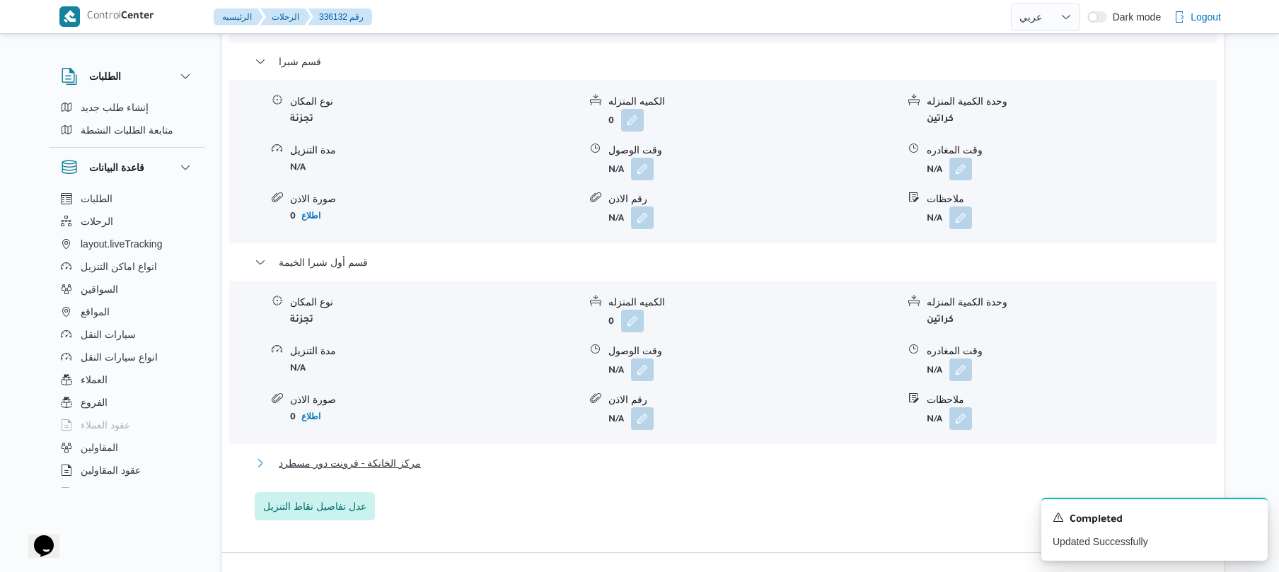
click at [792, 455] on button "مركز الخانكة - فرونت دور مسطرد" at bounding box center [723, 463] width 937 height 17
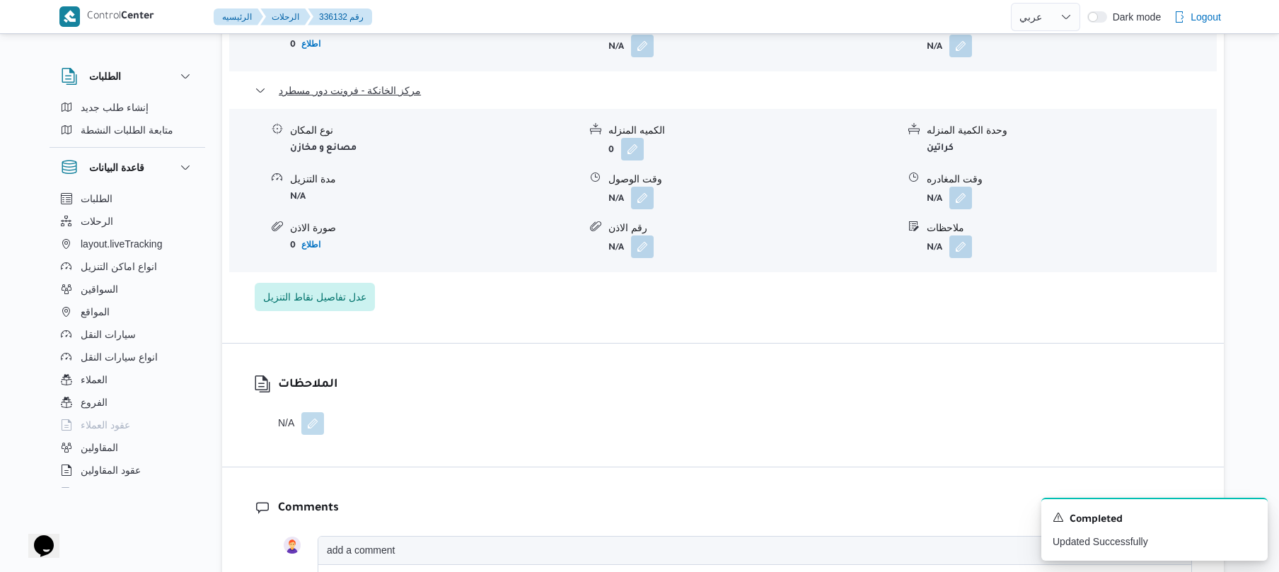
scroll to position [1772, 0]
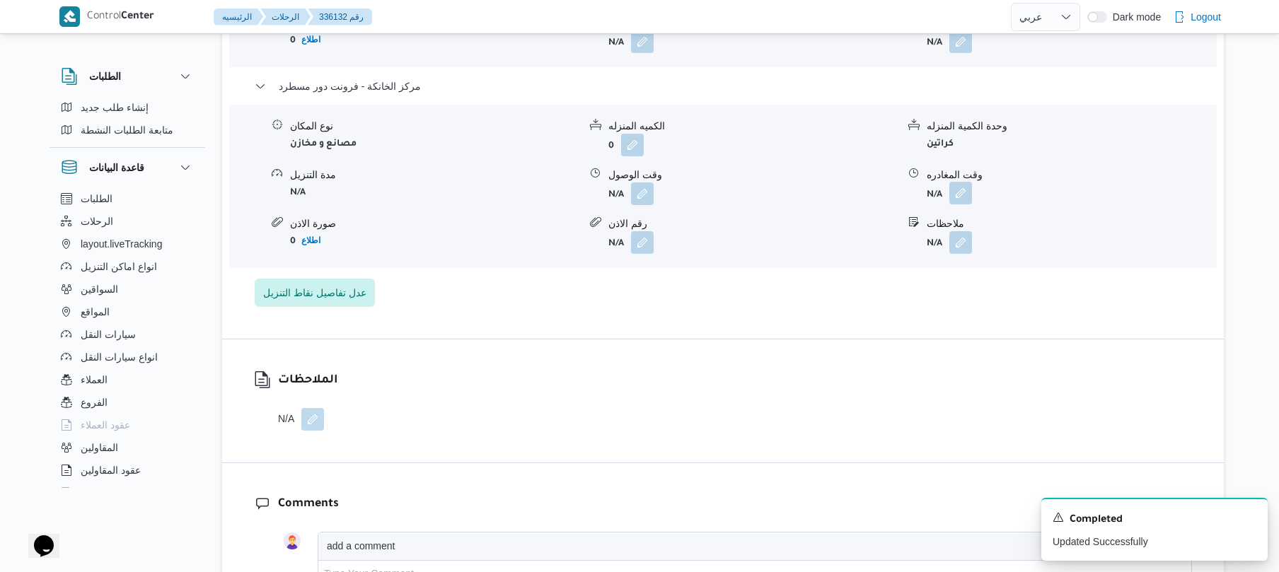
click at [958, 182] on button "button" at bounding box center [960, 193] width 23 height 23
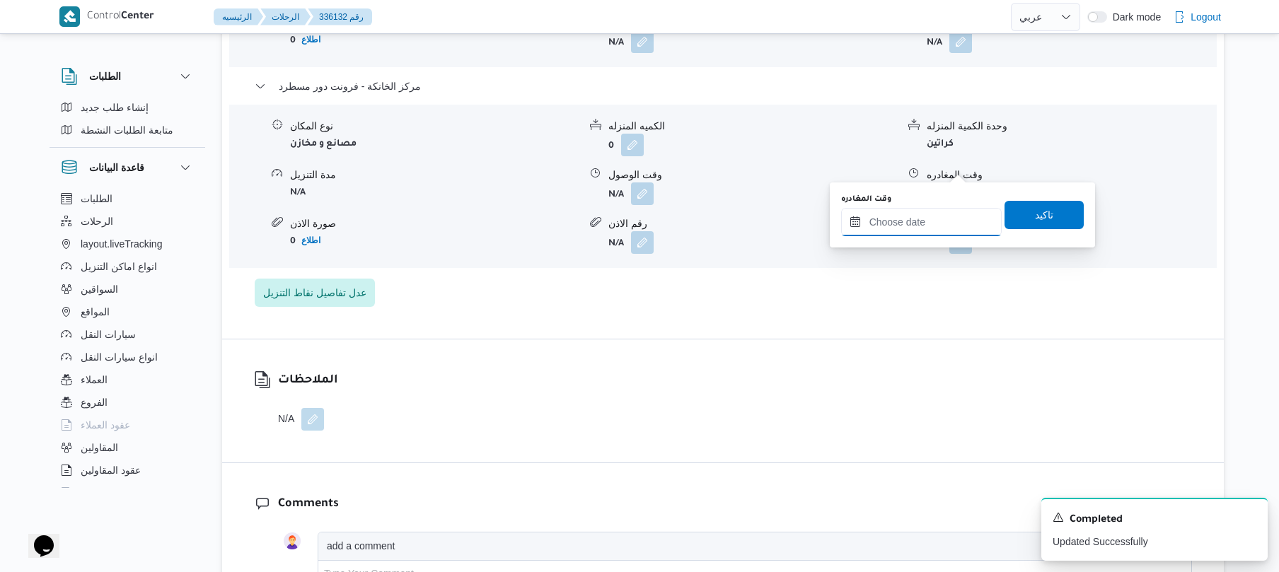
click at [926, 221] on input "وقت المغادره" at bounding box center [921, 222] width 161 height 28
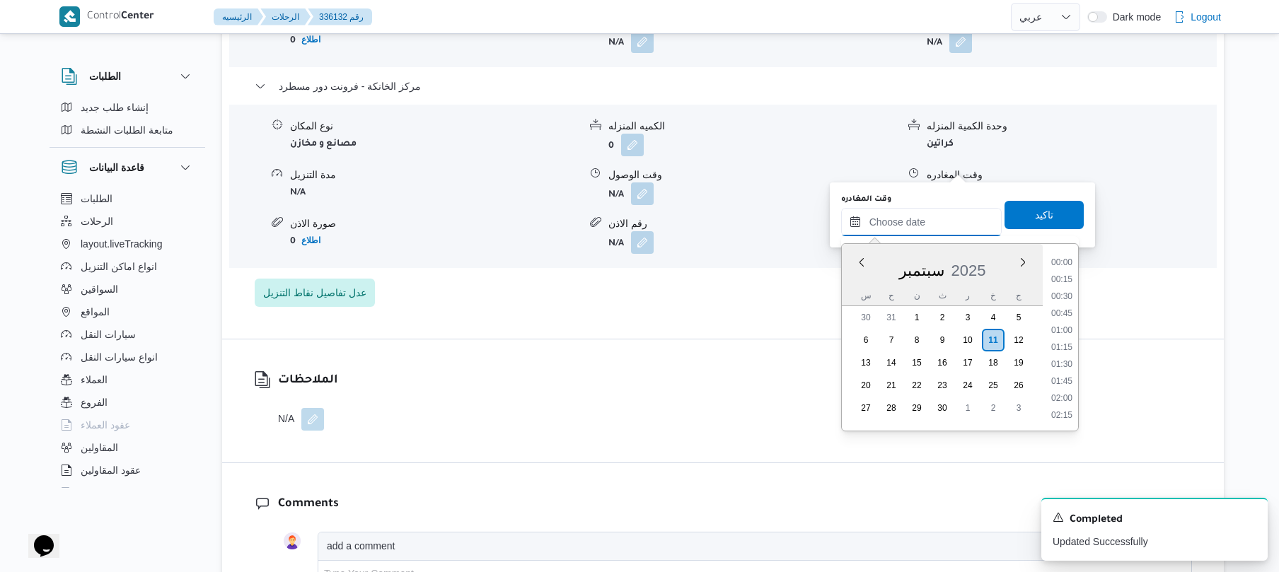
scroll to position [1138, 0]
click at [1064, 277] on li "17:00" at bounding box center [1061, 279] width 33 height 14
type input "[DATE] ١٧:٠٠"
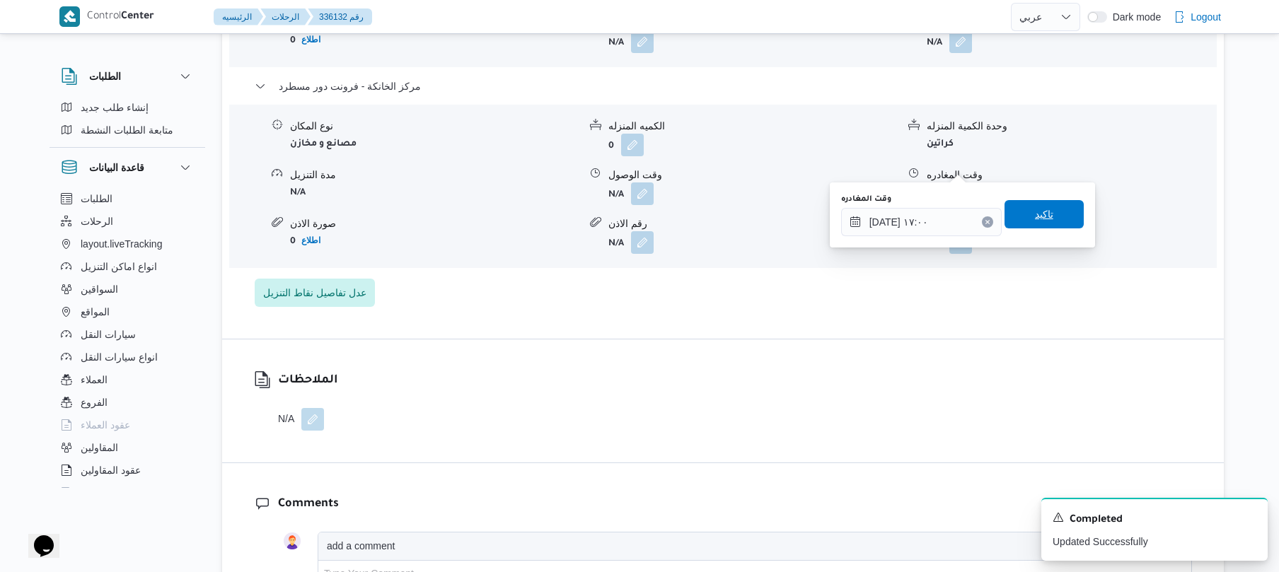
click at [1054, 215] on span "تاكيد" at bounding box center [1043, 214] width 79 height 28
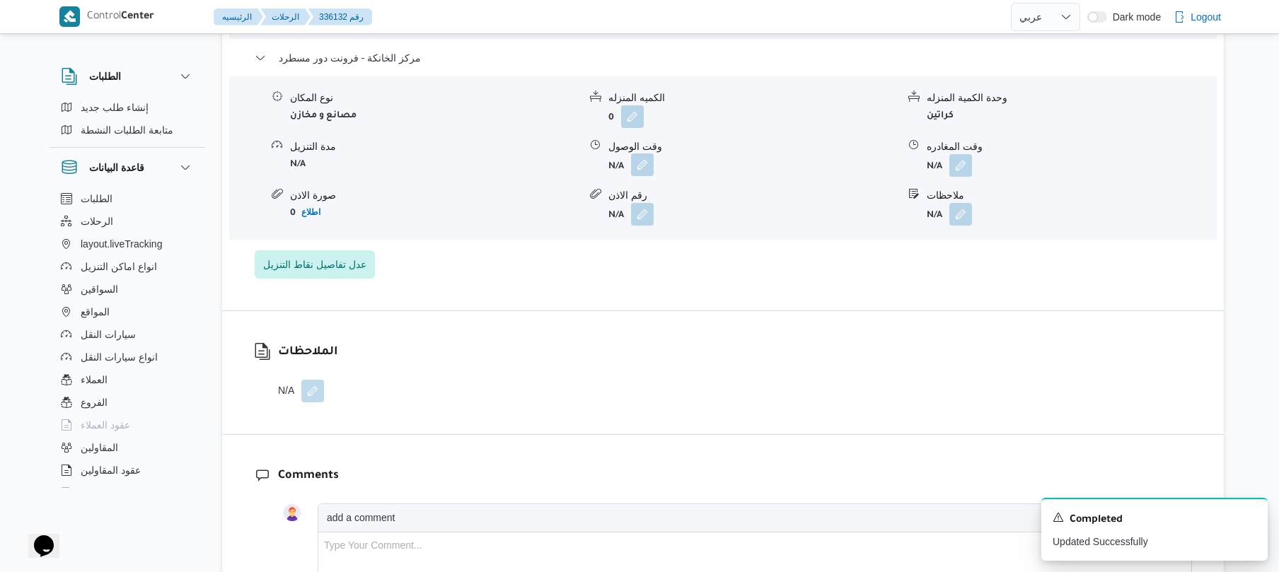
click at [642, 164] on button "button" at bounding box center [642, 164] width 23 height 23
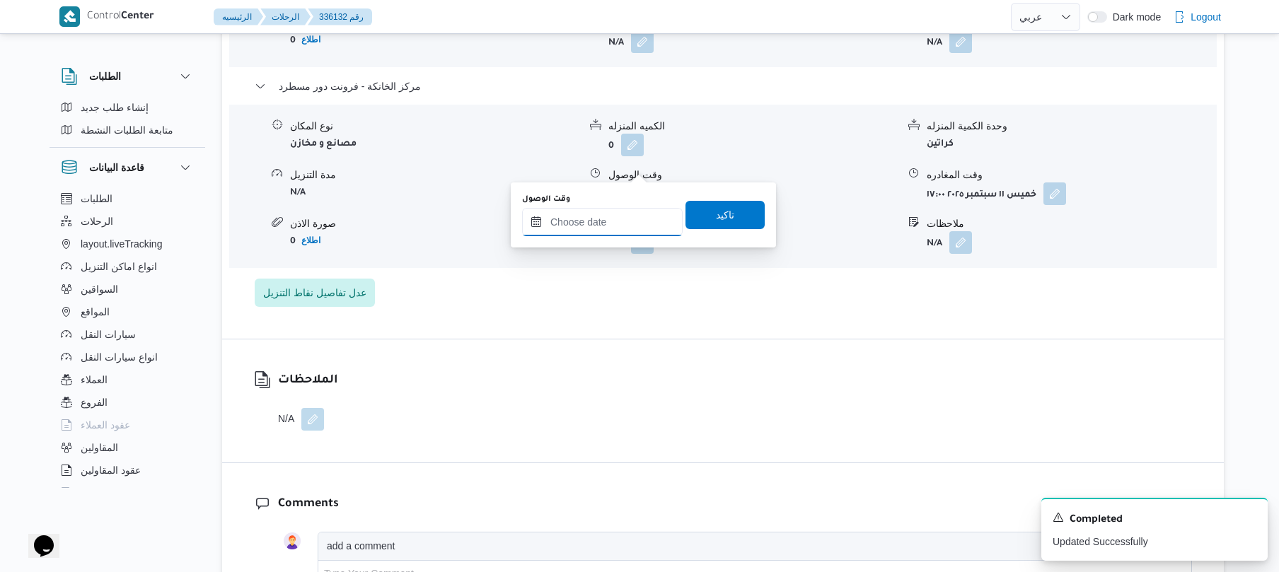
click at [617, 219] on input "وقت الوصول" at bounding box center [602, 222] width 161 height 28
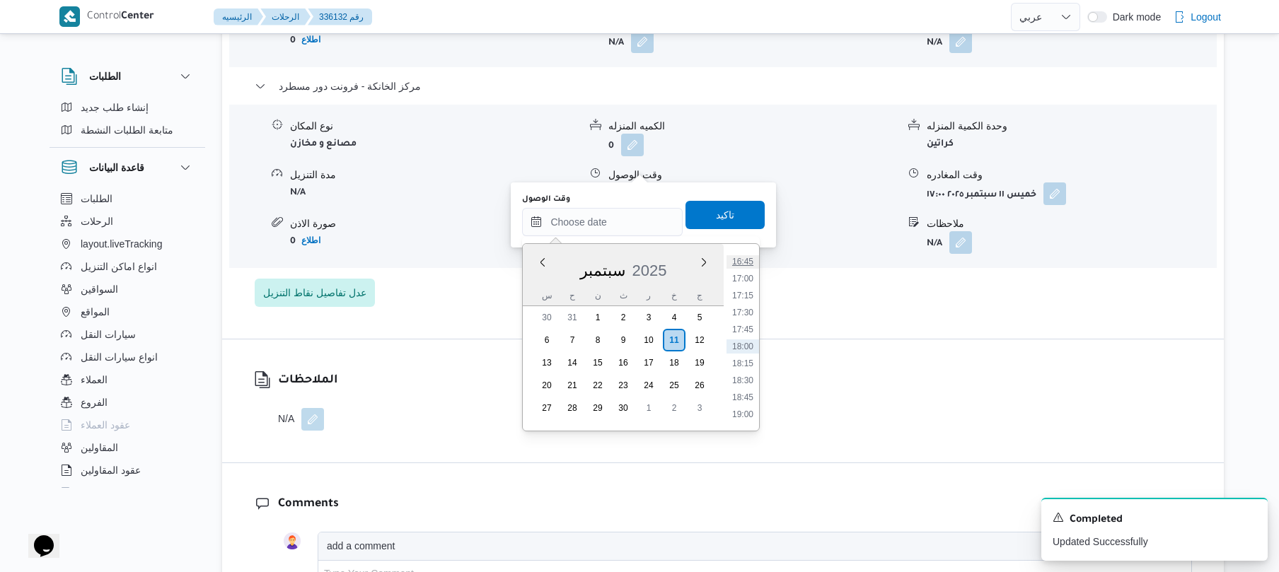
click at [742, 264] on li "16:45" at bounding box center [742, 262] width 33 height 14
type input "[DATE] ١٦:٤٥"
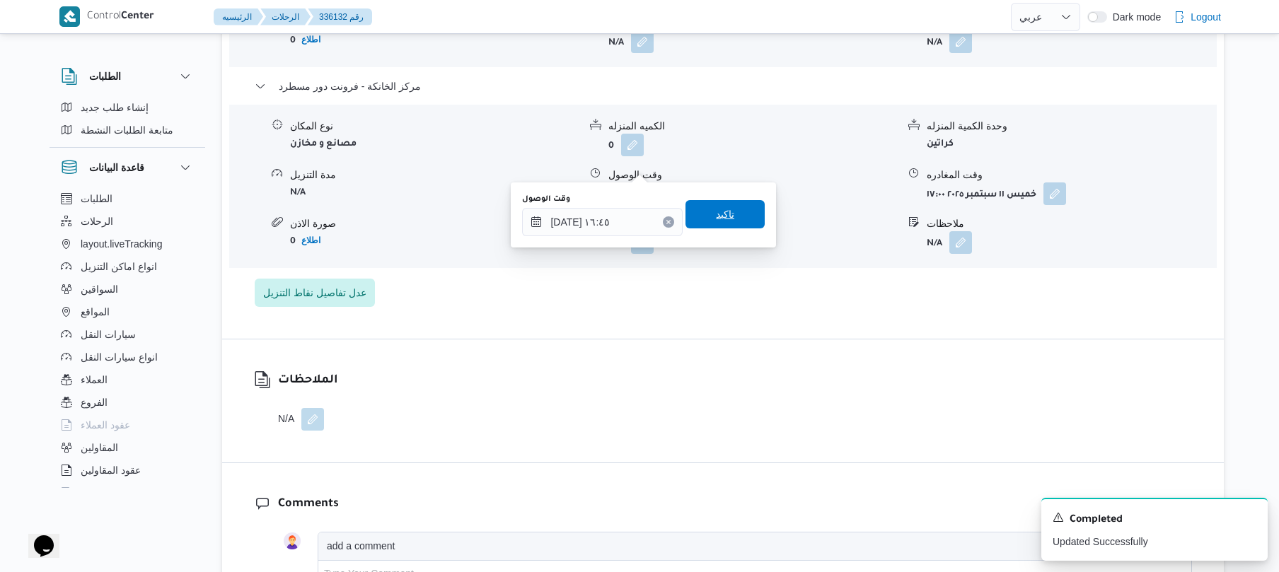
click at [741, 216] on span "تاكيد" at bounding box center [724, 214] width 79 height 28
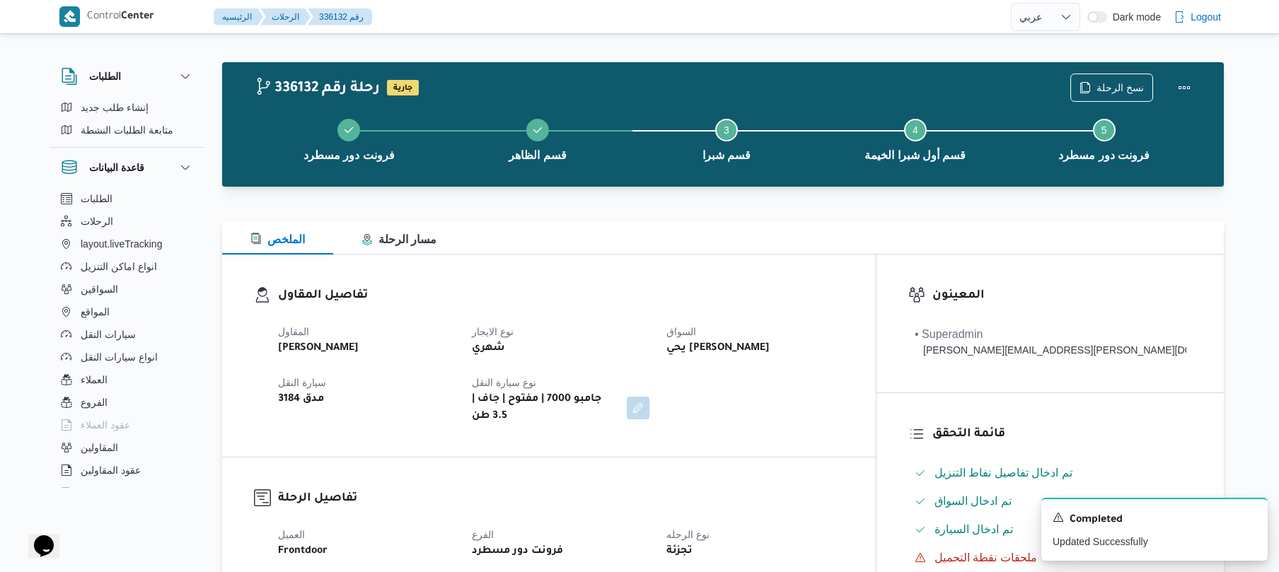
scroll to position [0, 0]
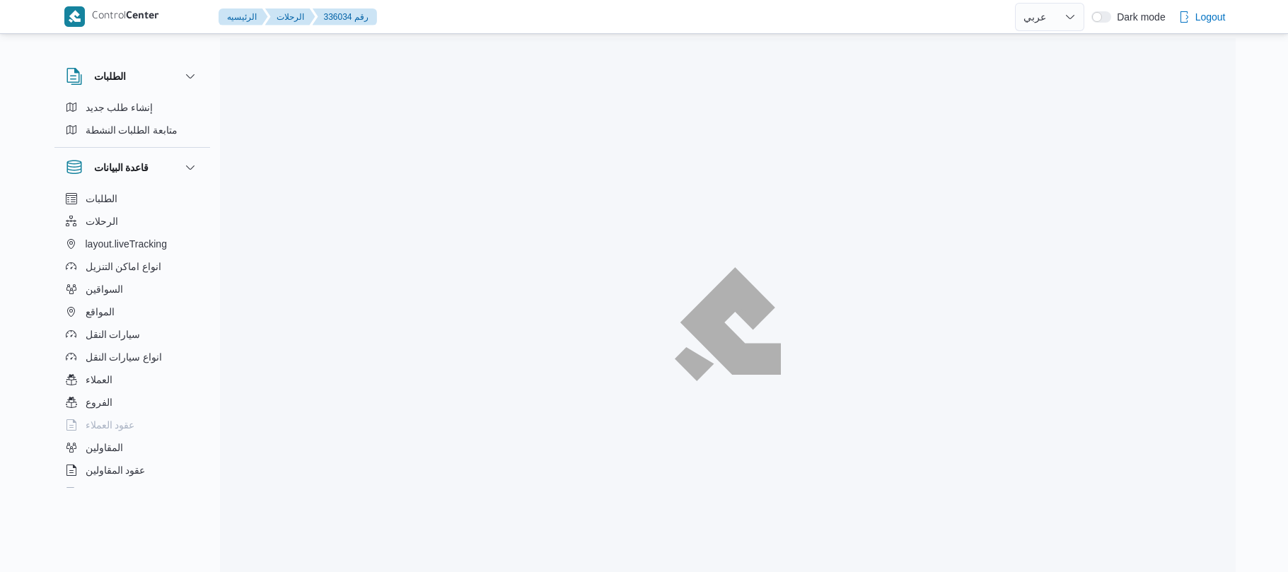
select select "ar"
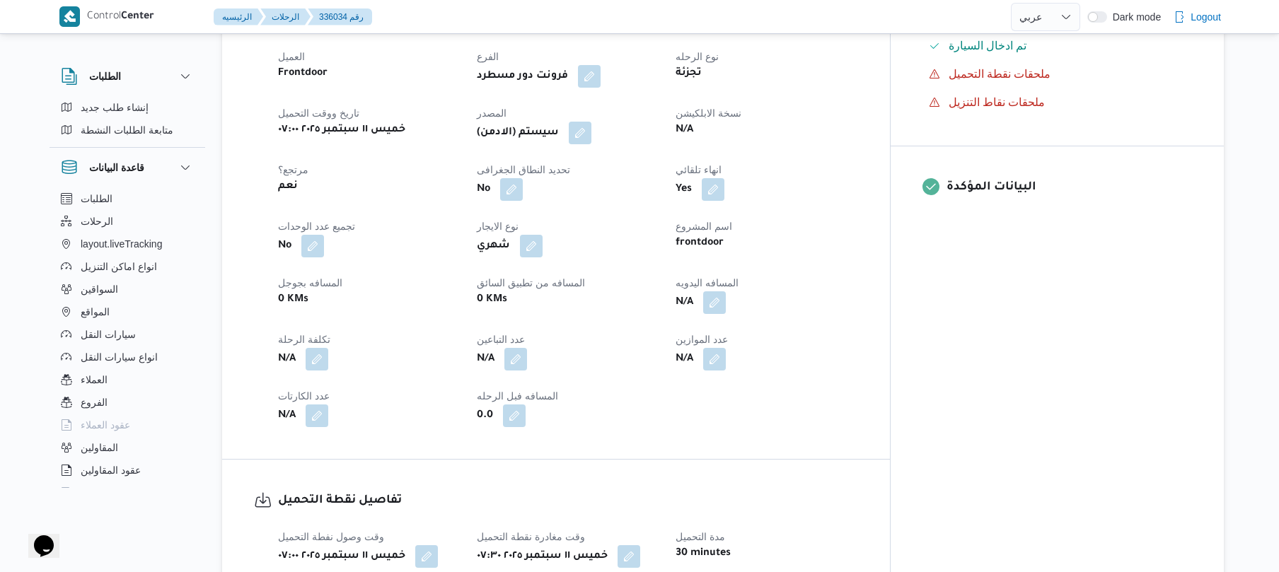
scroll to position [490, 0]
click at [726, 311] on button "button" at bounding box center [714, 300] width 23 height 23
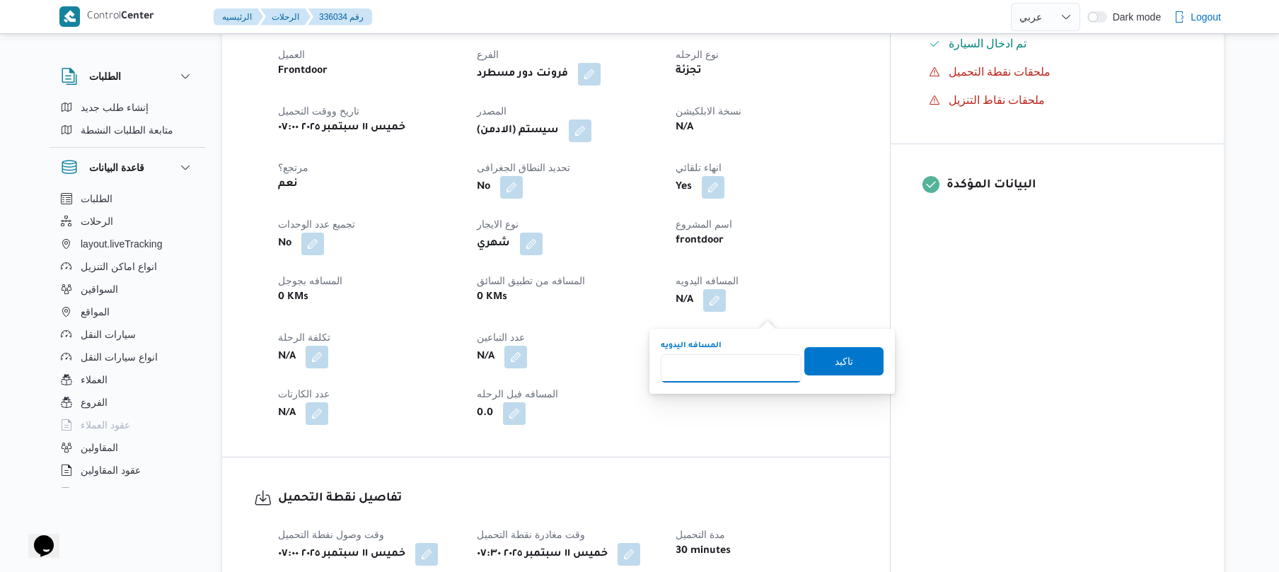
click at [726, 366] on input "المسافه اليدويه" at bounding box center [731, 368] width 141 height 28
type input "70"
click at [835, 366] on span "تاكيد" at bounding box center [844, 360] width 18 height 17
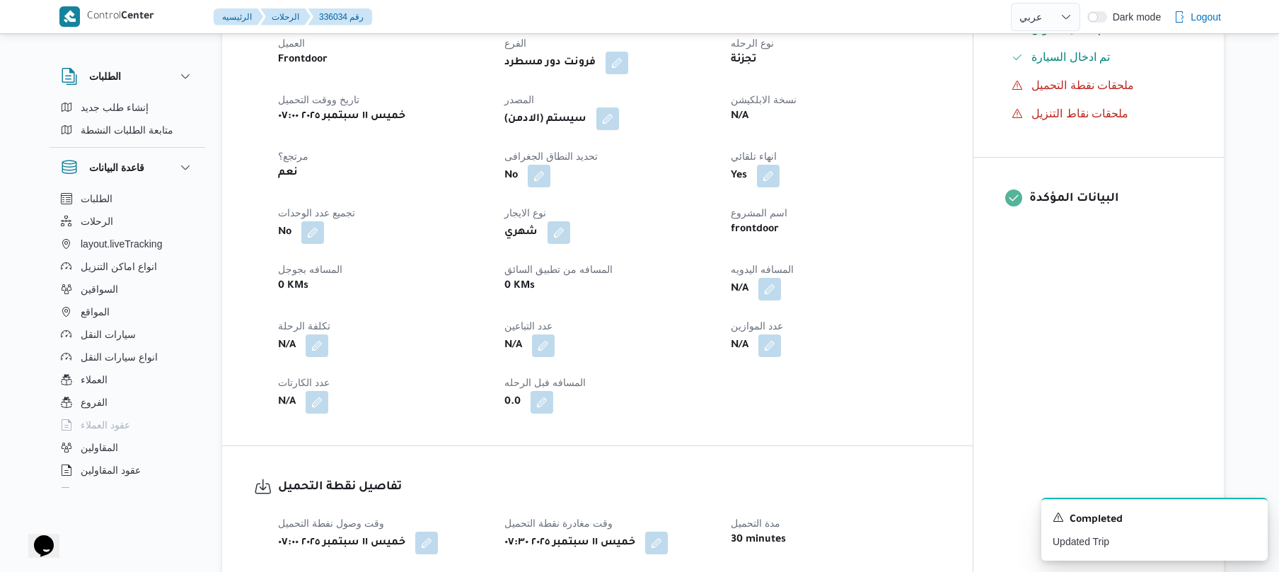
click at [614, 130] on button "button" at bounding box center [607, 119] width 23 height 23
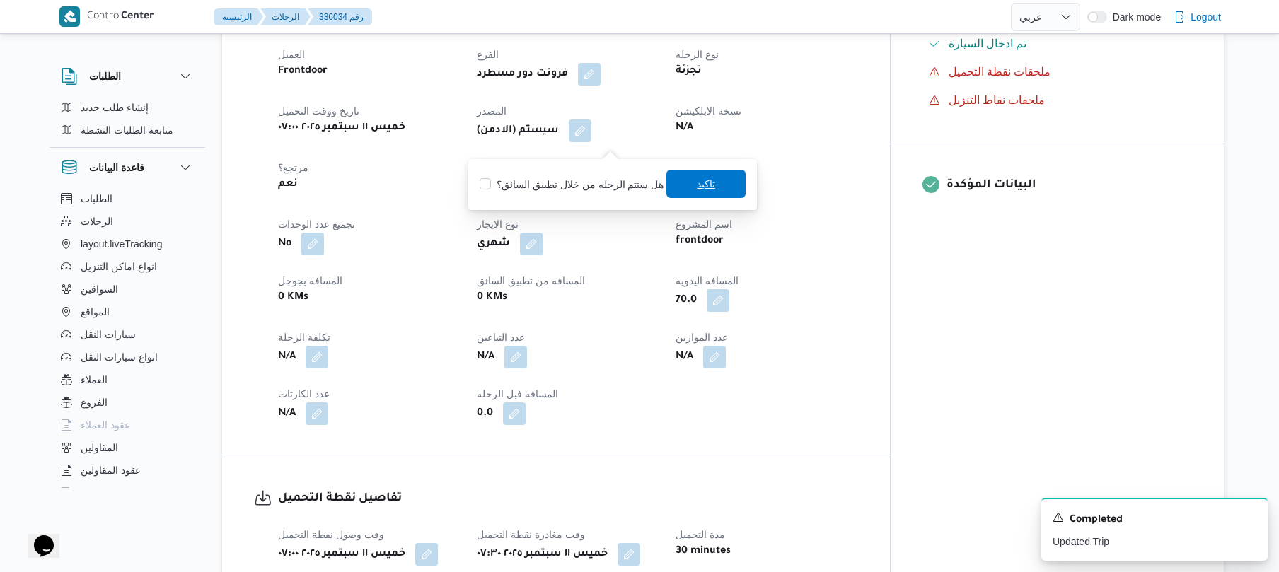
click at [685, 178] on span "تاكيد" at bounding box center [705, 184] width 79 height 28
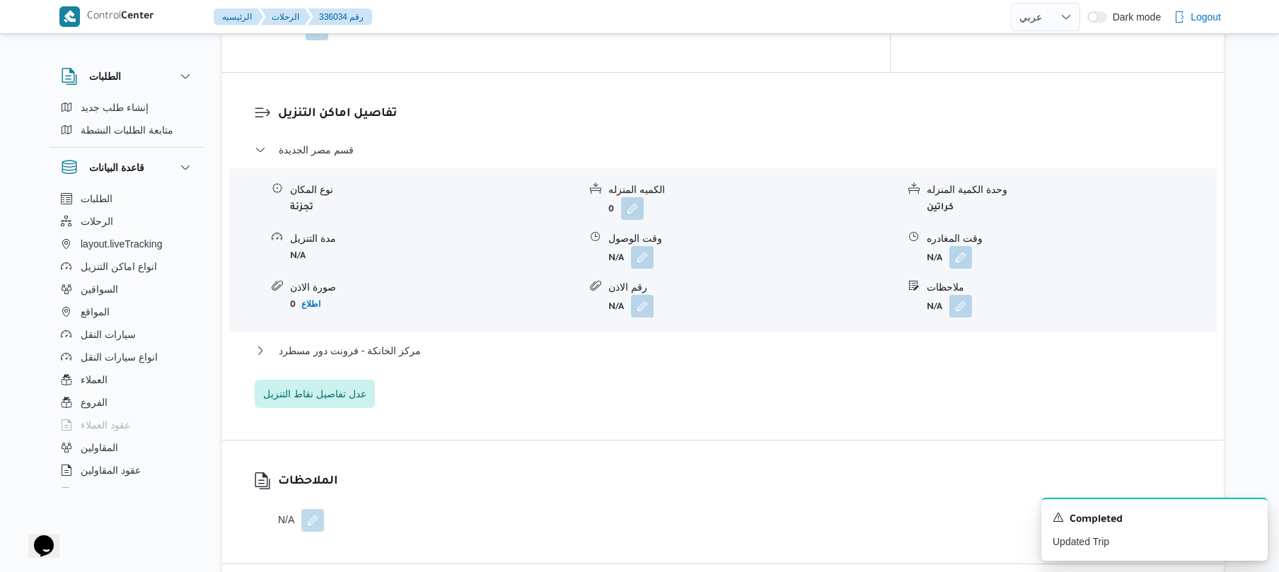
scroll to position [1132, 0]
click at [645, 258] on button "button" at bounding box center [642, 254] width 23 height 23
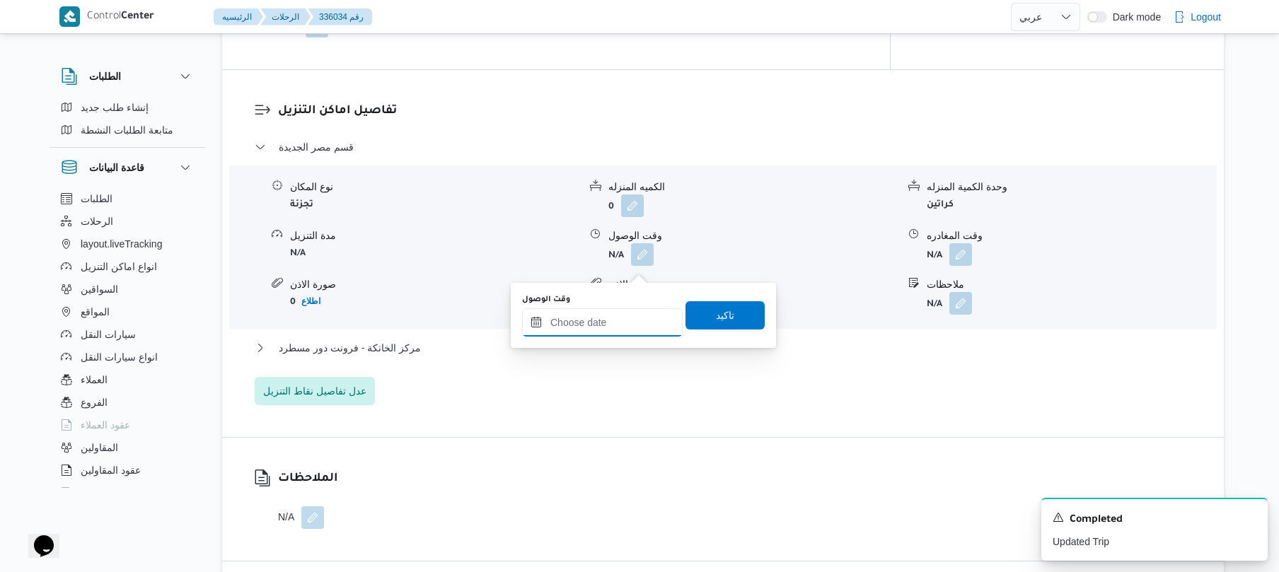
click at [609, 320] on input "وقت الوصول" at bounding box center [602, 322] width 161 height 28
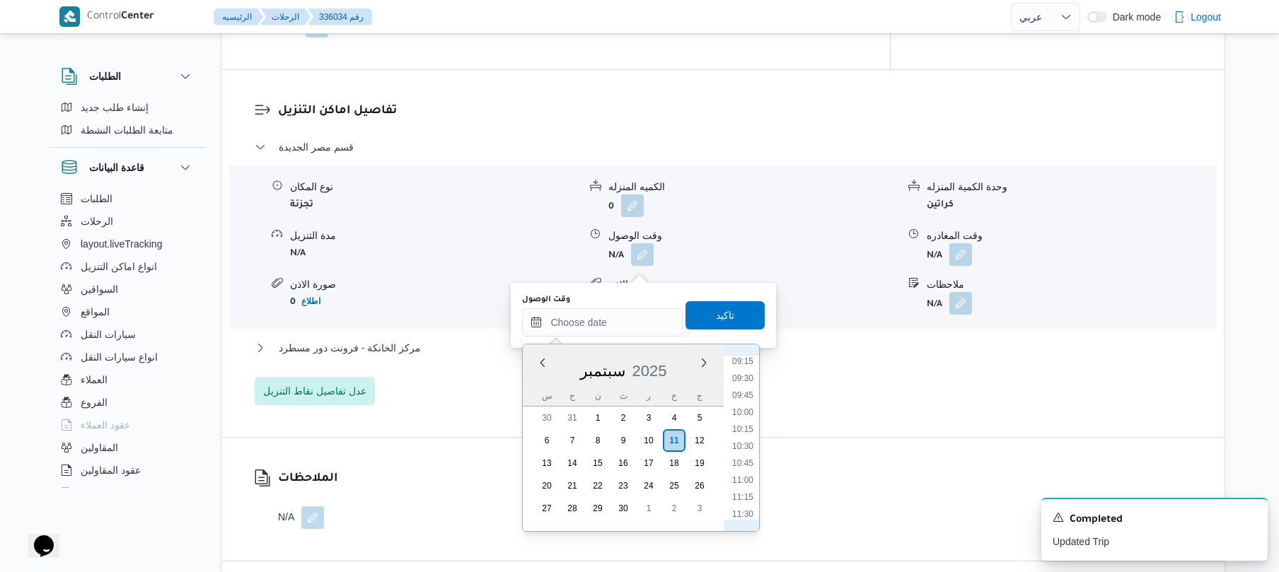
scroll to position [584, 0]
click at [750, 374] on li "08:45" at bounding box center [742, 373] width 33 height 14
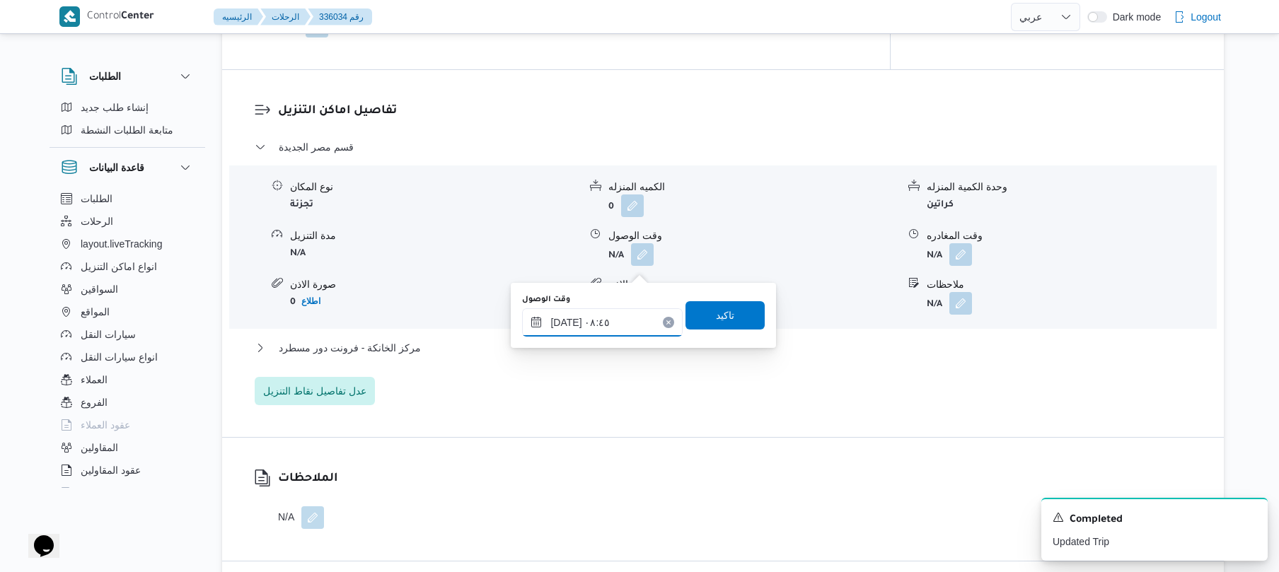
click at [567, 318] on input "١١/٠٩/٢٠٢٥ ٠٨:٤٥" at bounding box center [602, 322] width 161 height 28
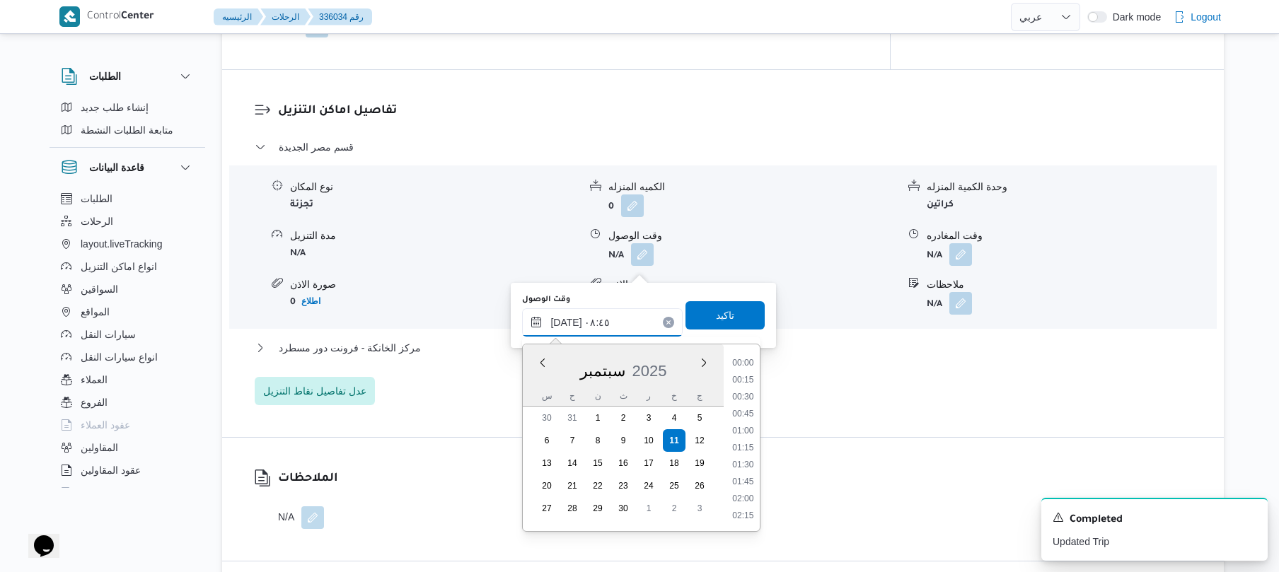
click at [567, 318] on input "١١/٠٩/٢٠٢٥ ٠٨:٤٥" at bounding box center [602, 322] width 161 height 28
type input "١١/٠٩/٢٠٢٥ ٠٨:10"
click at [716, 318] on span "تاكيد" at bounding box center [725, 314] width 18 height 17
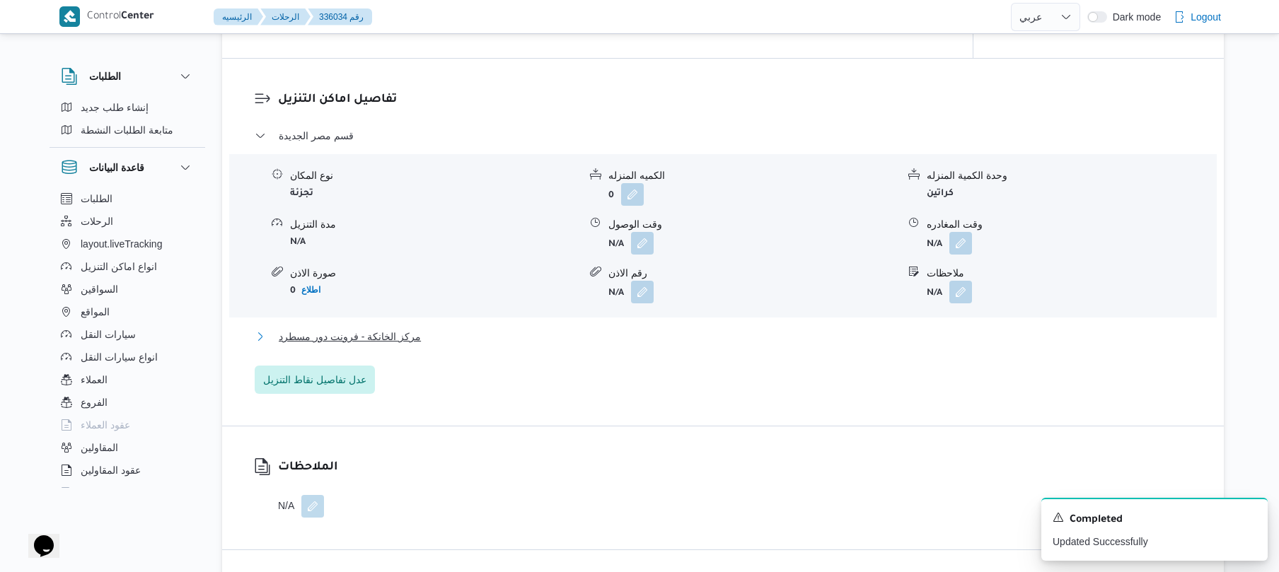
click at [614, 345] on button "مركز الخانكة - فرونت دور مسطرد" at bounding box center [723, 336] width 937 height 17
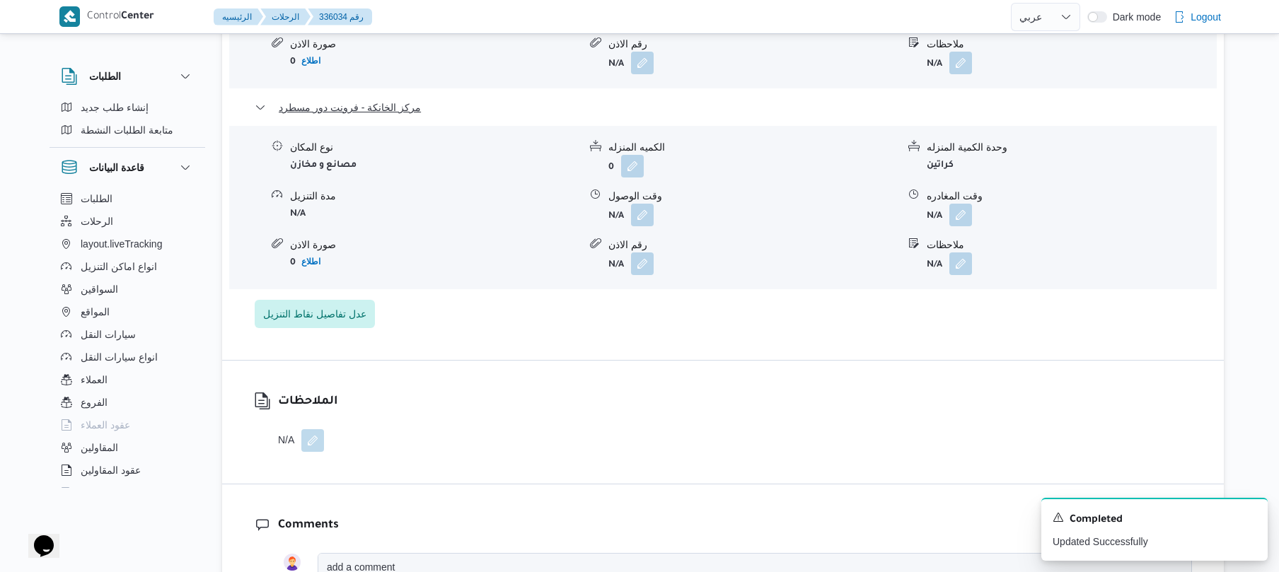
scroll to position [1471, 0]
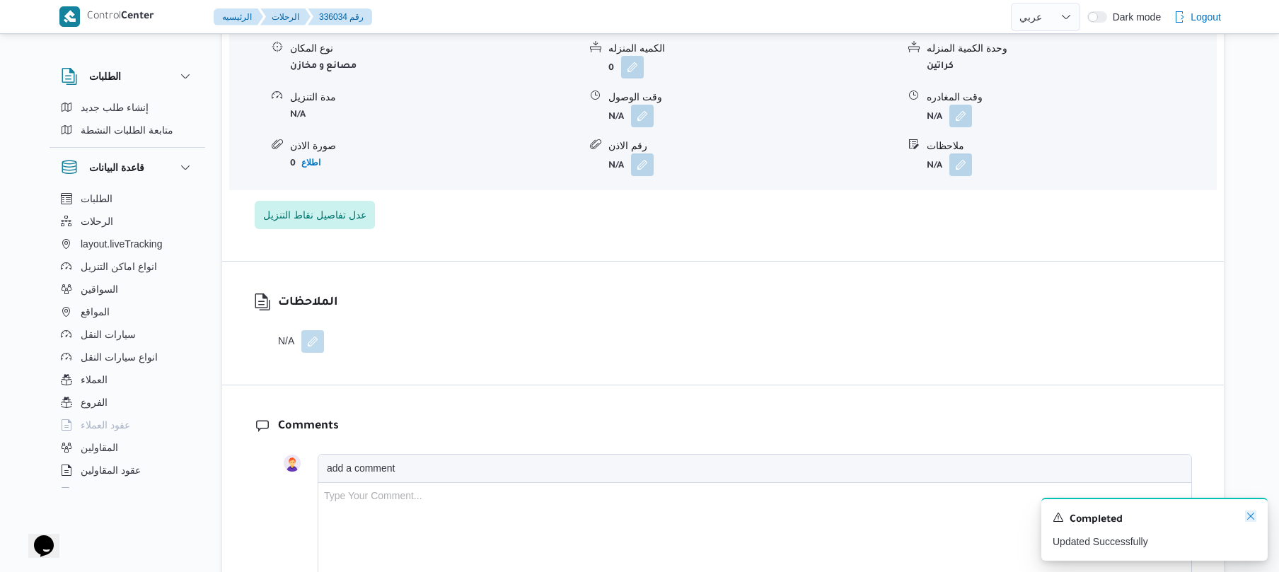
click at [1251, 518] on icon "Dismiss toast" at bounding box center [1250, 516] width 11 height 11
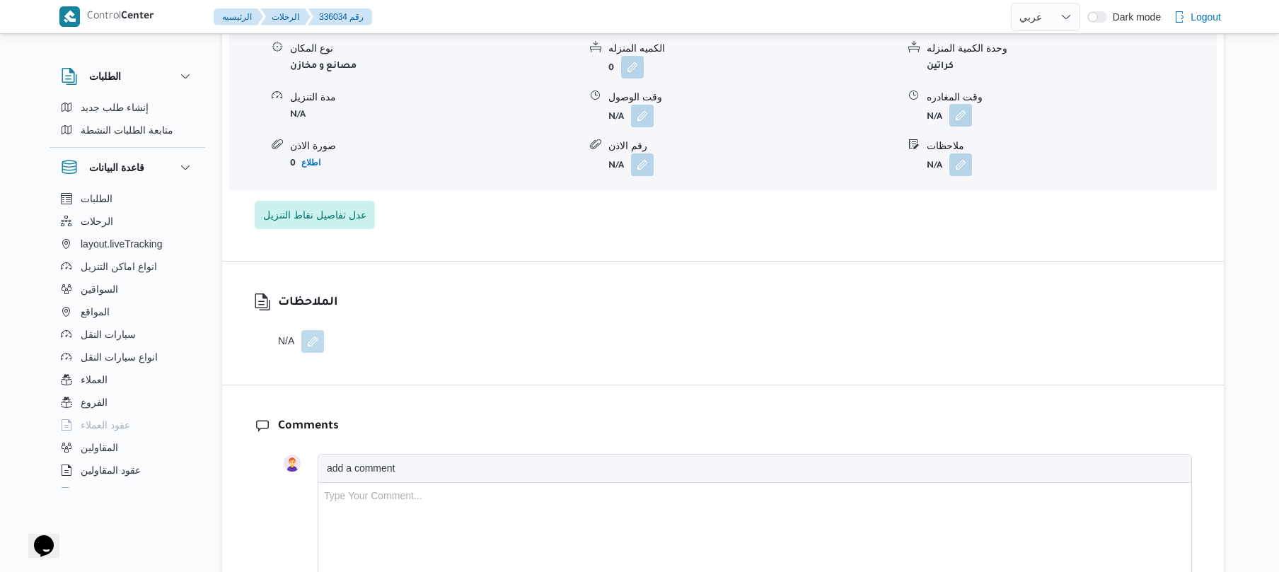
click at [960, 124] on button "button" at bounding box center [960, 115] width 23 height 23
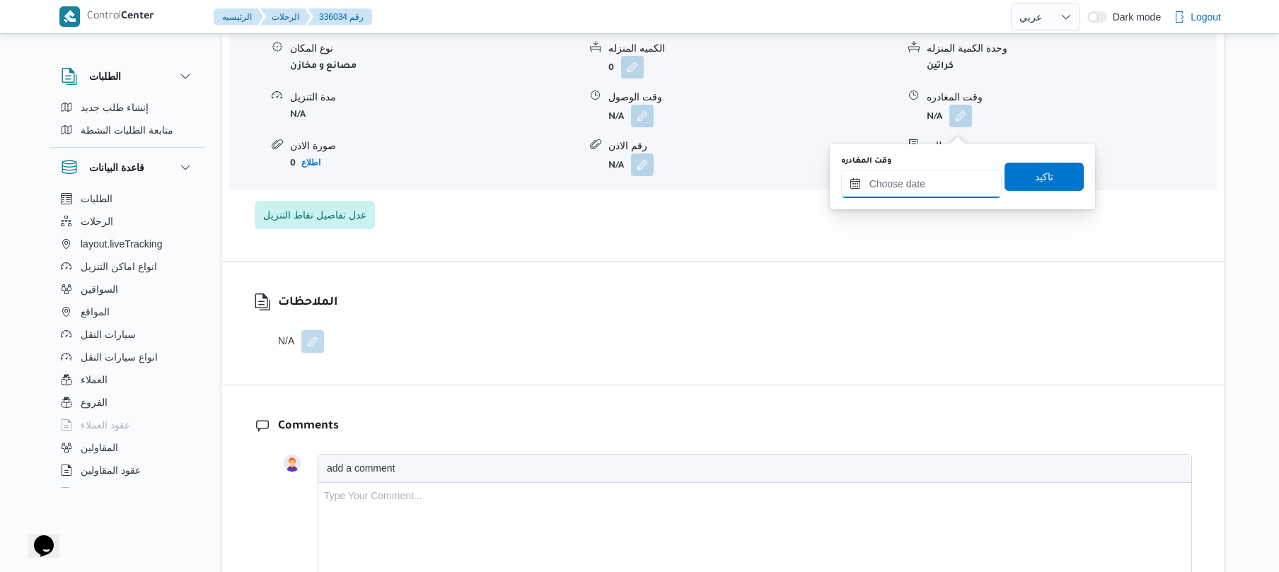
click at [927, 188] on input "وقت المغادره" at bounding box center [921, 184] width 161 height 28
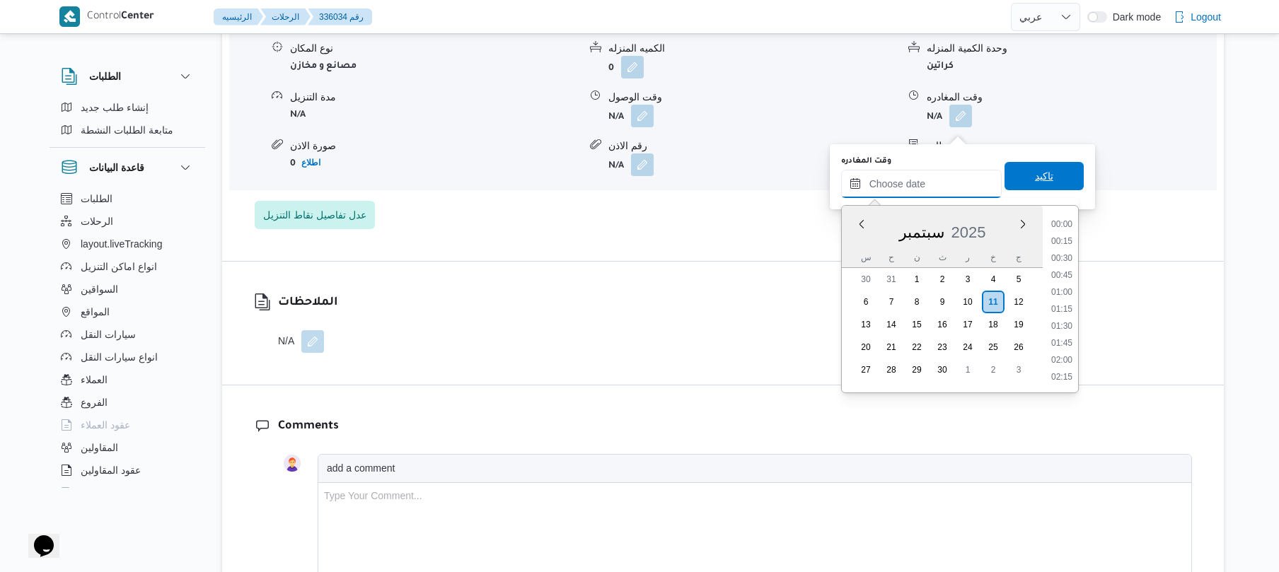
scroll to position [1138, 0]
click at [1065, 226] on li "16:45" at bounding box center [1061, 223] width 33 height 14
type input "[DATE] ١٦:٤٥"
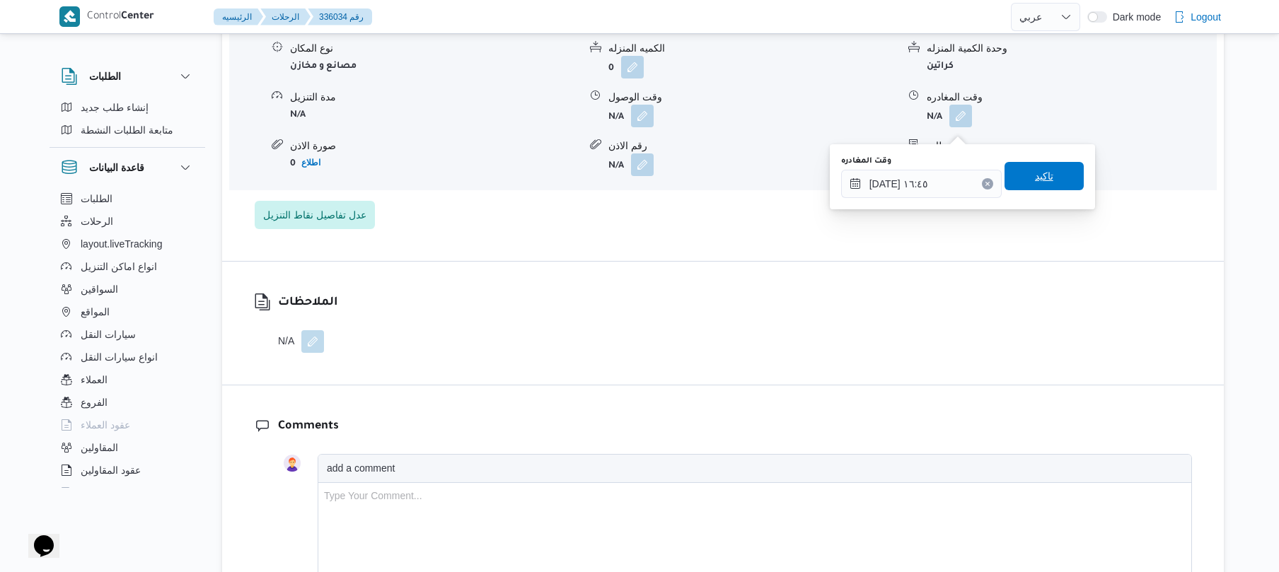
click at [1056, 187] on span "تاكيد" at bounding box center [1043, 176] width 79 height 28
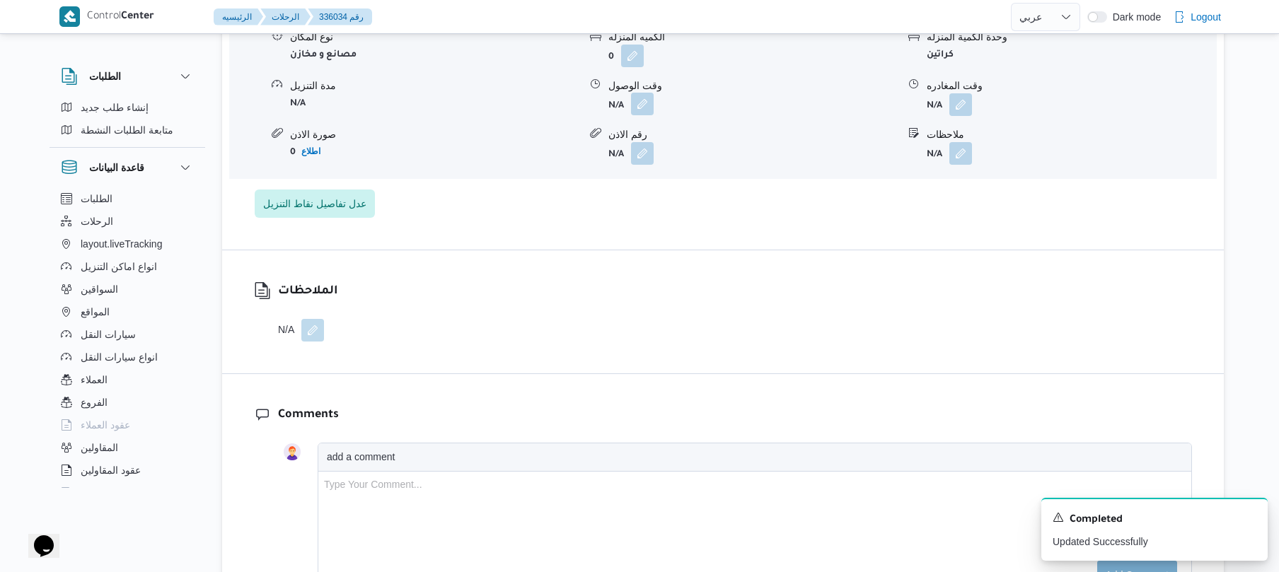
click at [643, 115] on button "button" at bounding box center [642, 104] width 23 height 23
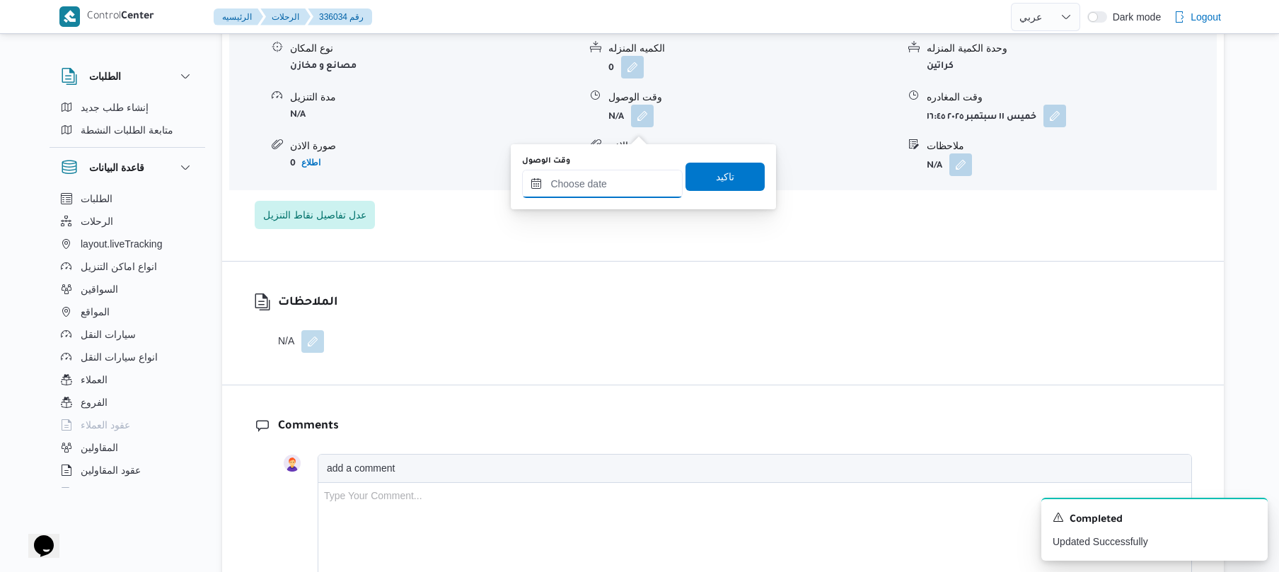
click at [635, 182] on input "وقت الوصول" at bounding box center [602, 184] width 161 height 28
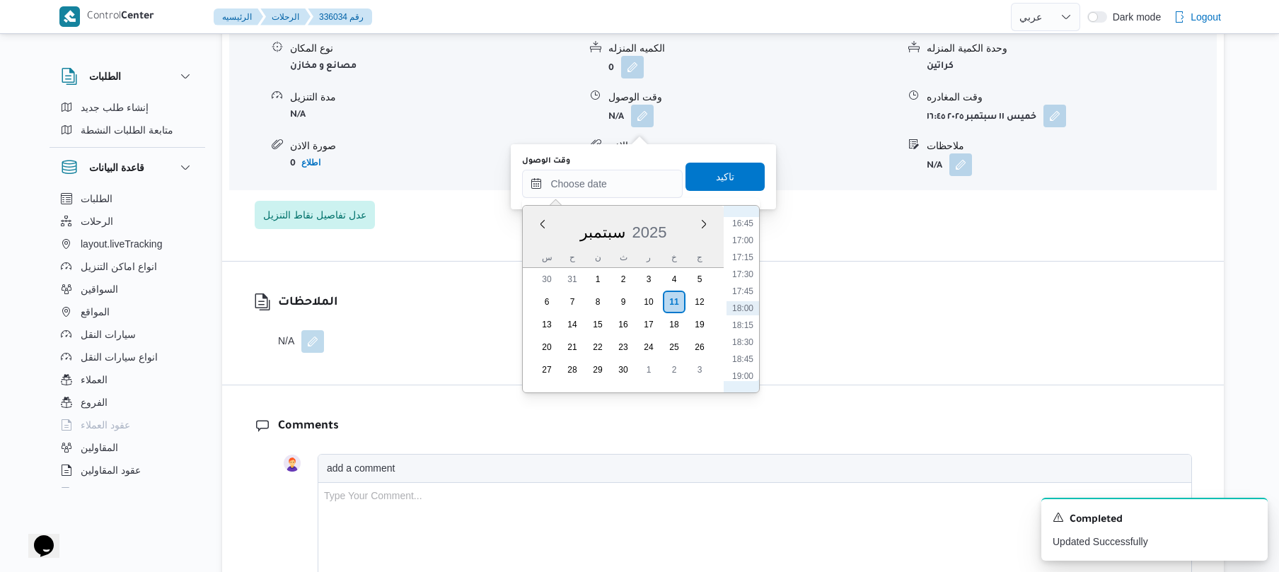
scroll to position [999, 0]
click at [748, 344] on li "16:30" at bounding box center [742, 345] width 33 height 14
type input "١١/٠٩/٢٠٢٥ ١٦:٣٠"
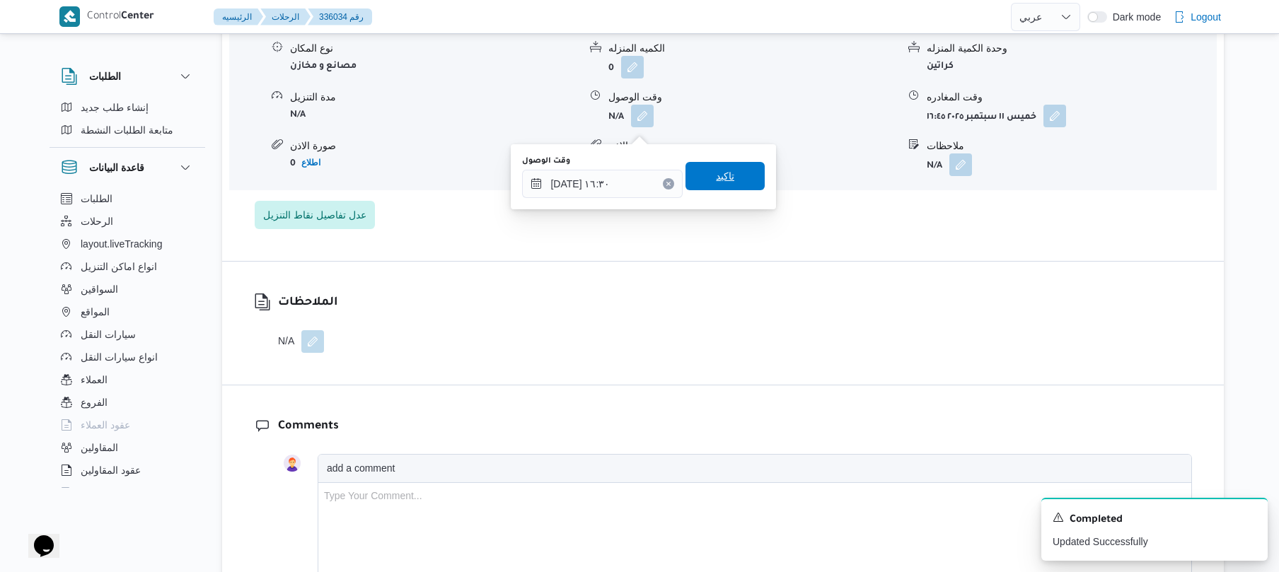
click at [723, 170] on span "تاكيد" at bounding box center [725, 176] width 18 height 17
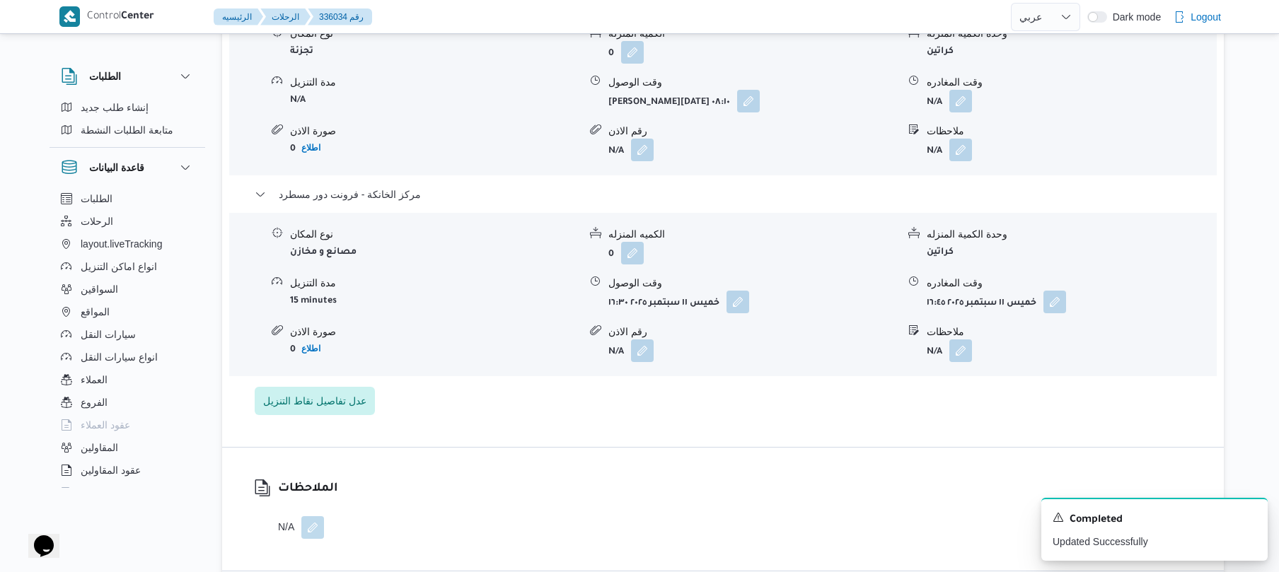
scroll to position [1282, 0]
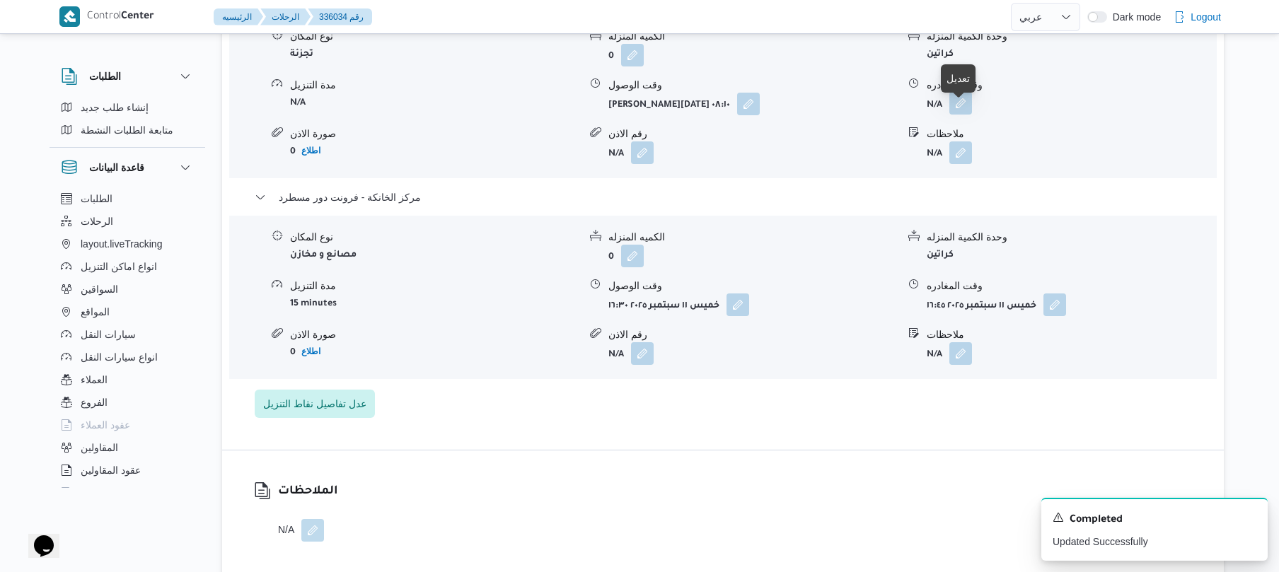
click at [958, 115] on button "button" at bounding box center [960, 103] width 23 height 23
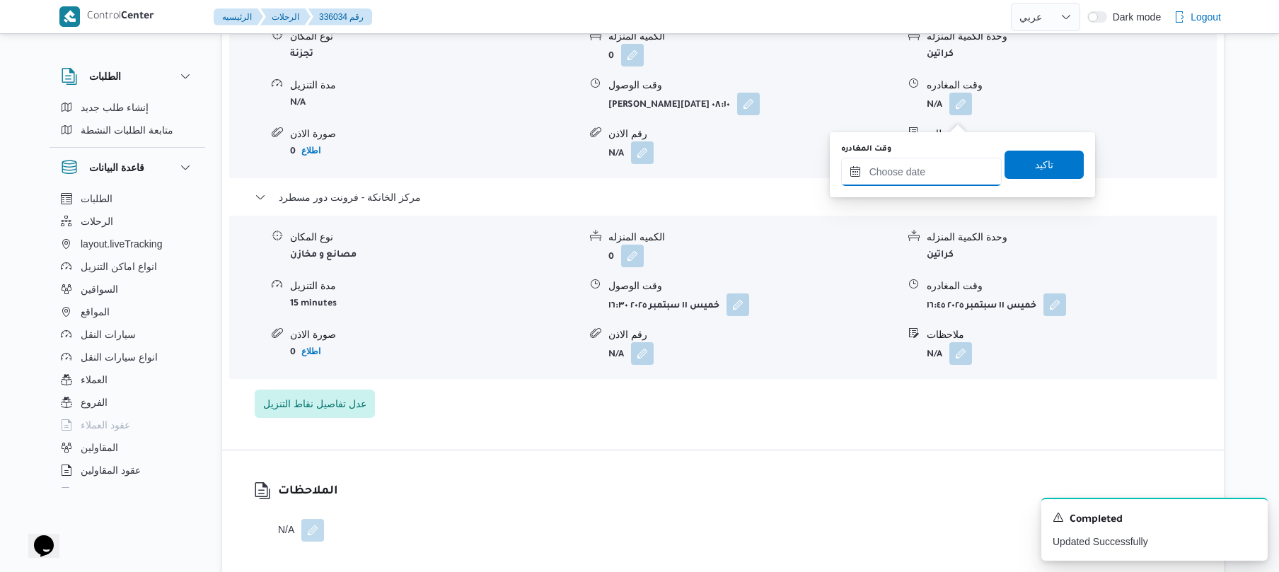
click at [884, 180] on input "وقت المغادره" at bounding box center [921, 172] width 161 height 28
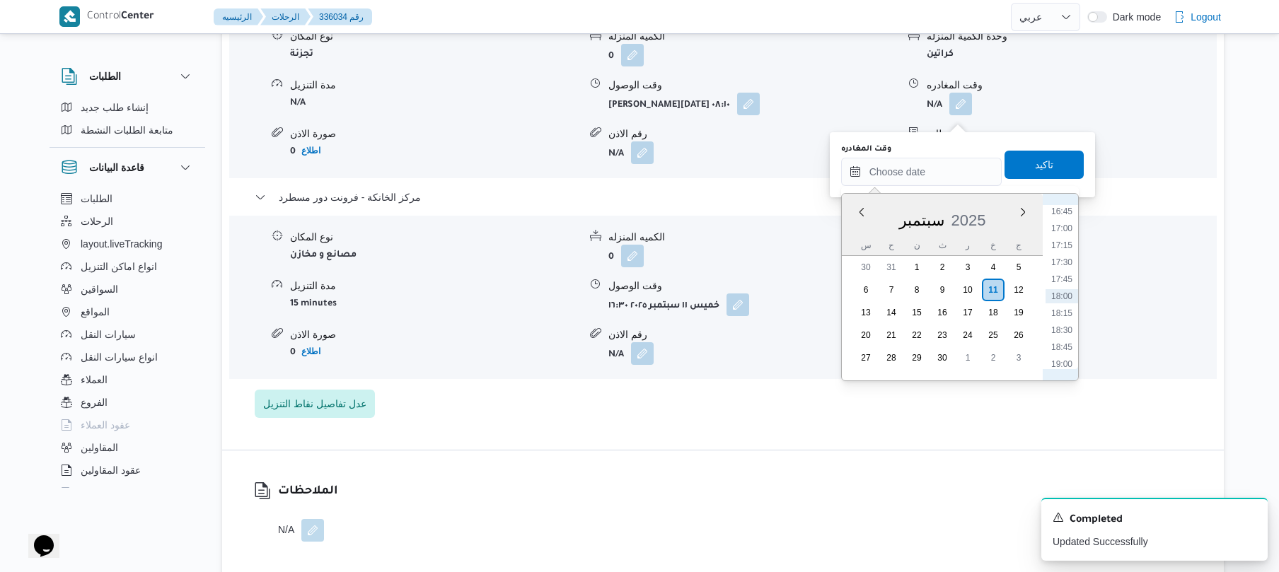
scroll to position [999, 0]
click at [1058, 276] on li "15:45" at bounding box center [1061, 282] width 33 height 14
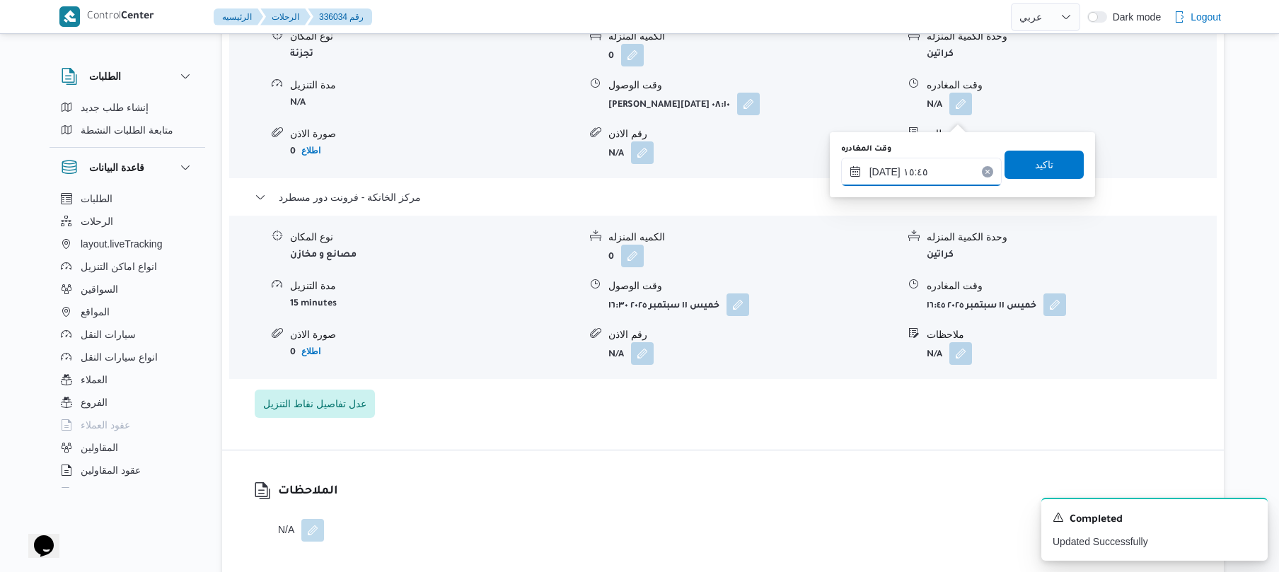
click at [886, 171] on input "١١/٠٩/٢٠٢٥ ١٥:٤٥" at bounding box center [921, 172] width 161 height 28
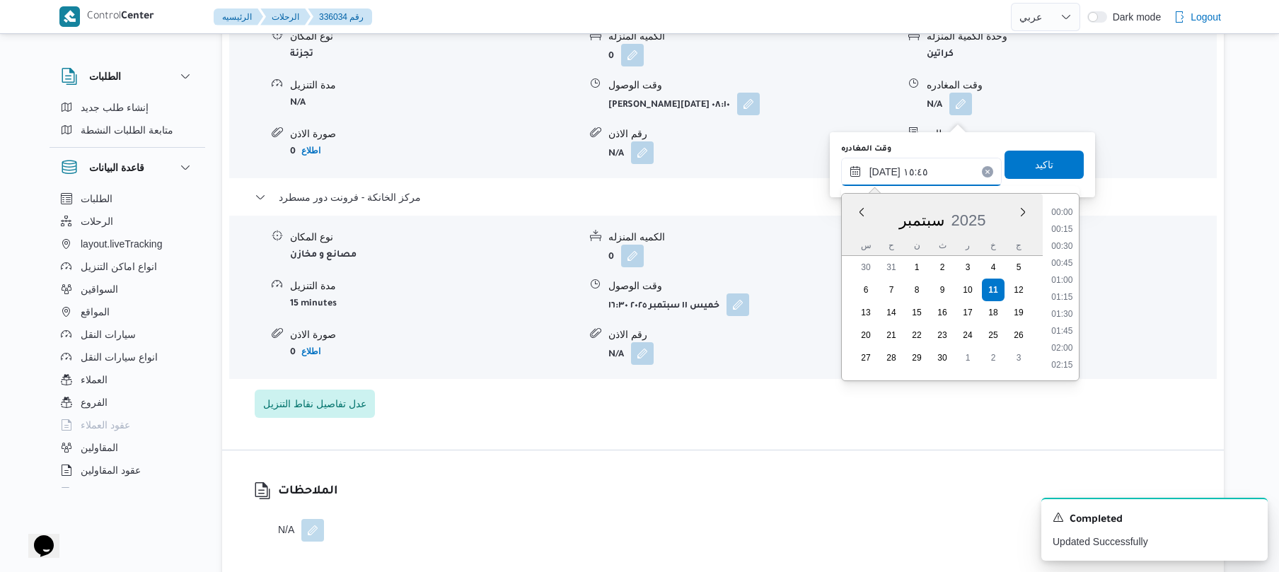
scroll to position [985, 0]
click at [886, 171] on input "١١/٠٩/٢٠٢٥ ١٥:٤٥" at bounding box center [921, 172] width 161 height 28
type input "١١/٠٩/٢٠٢٥ ١٥:55"
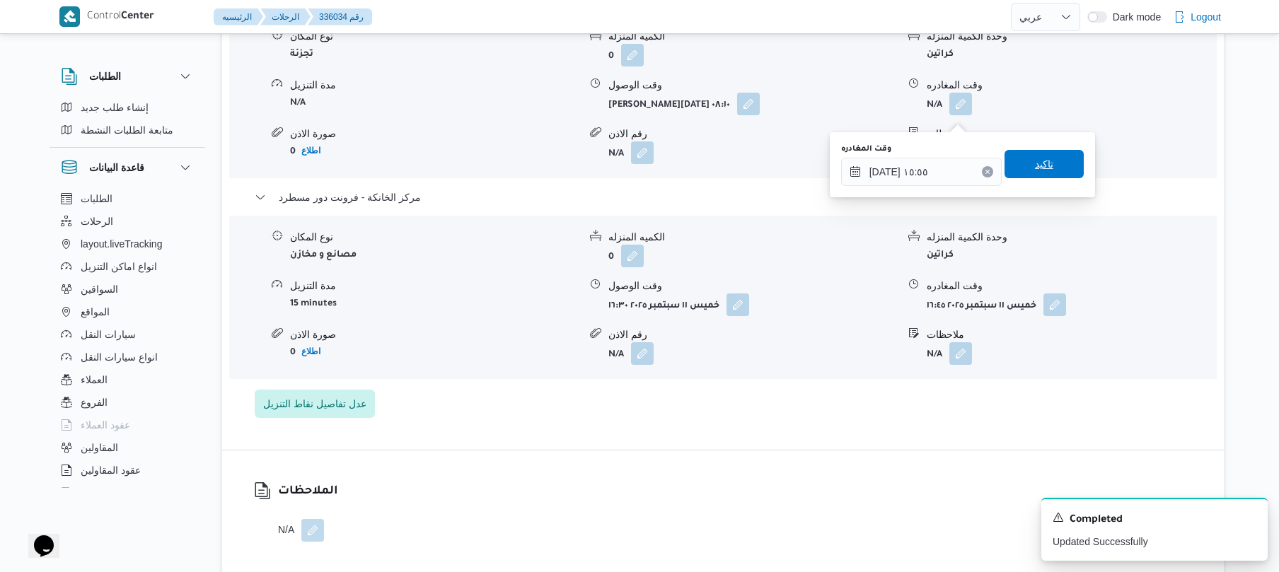
click at [1035, 165] on span "تاكيد" at bounding box center [1044, 164] width 18 height 17
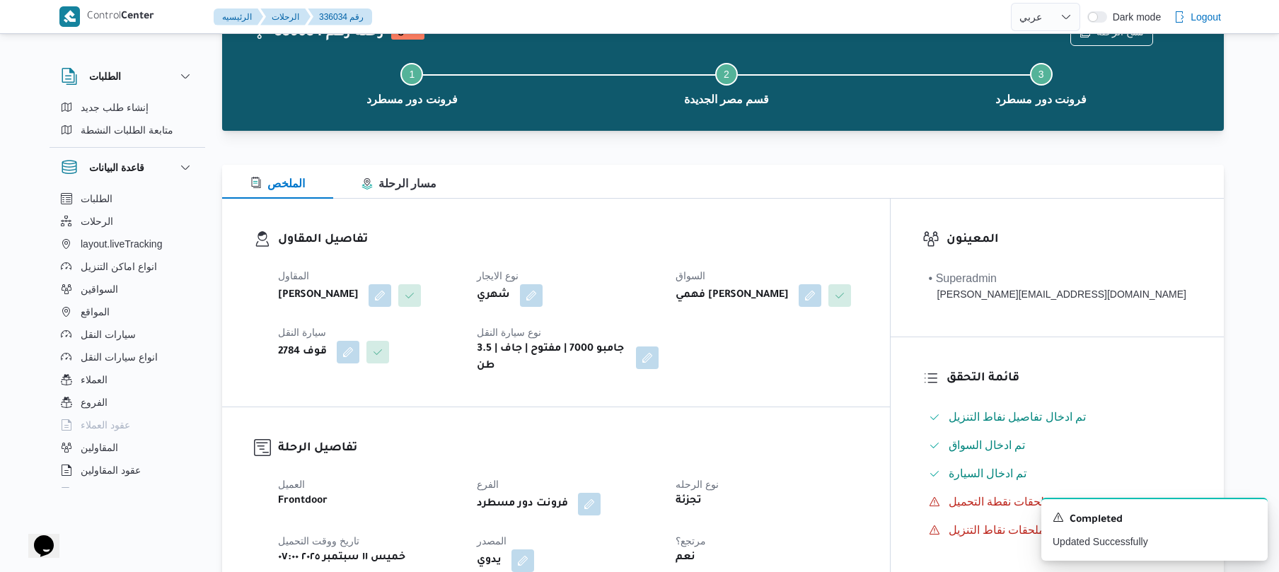
scroll to position [0, 0]
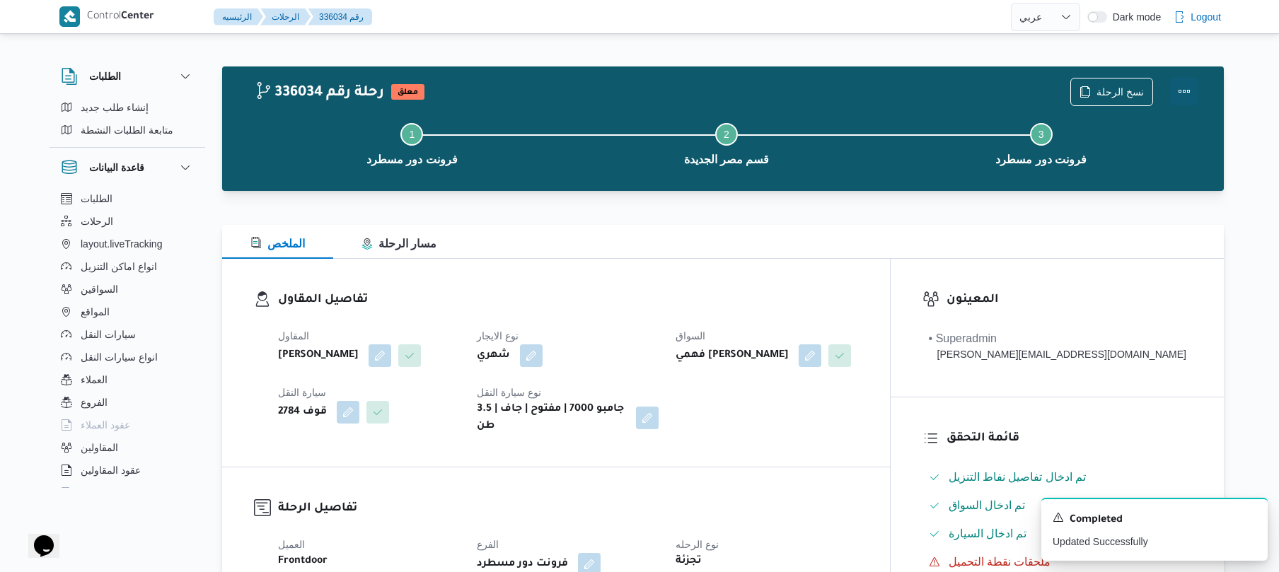
click at [1184, 88] on button "Actions" at bounding box center [1184, 91] width 28 height 28
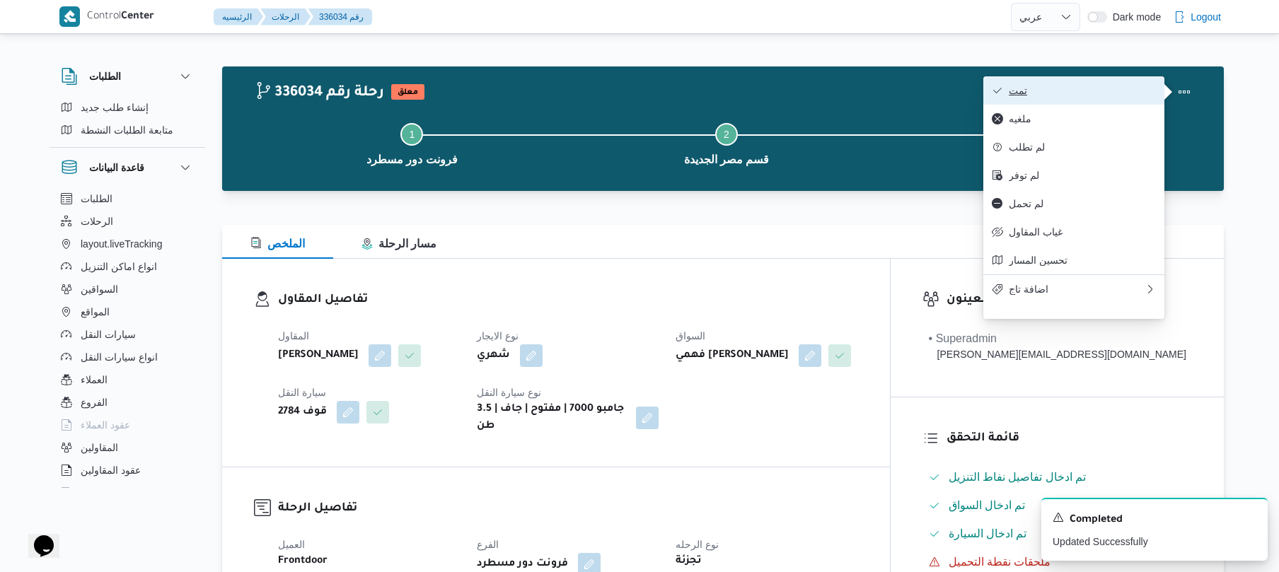
click at [1101, 91] on span "تمت" at bounding box center [1082, 90] width 147 height 11
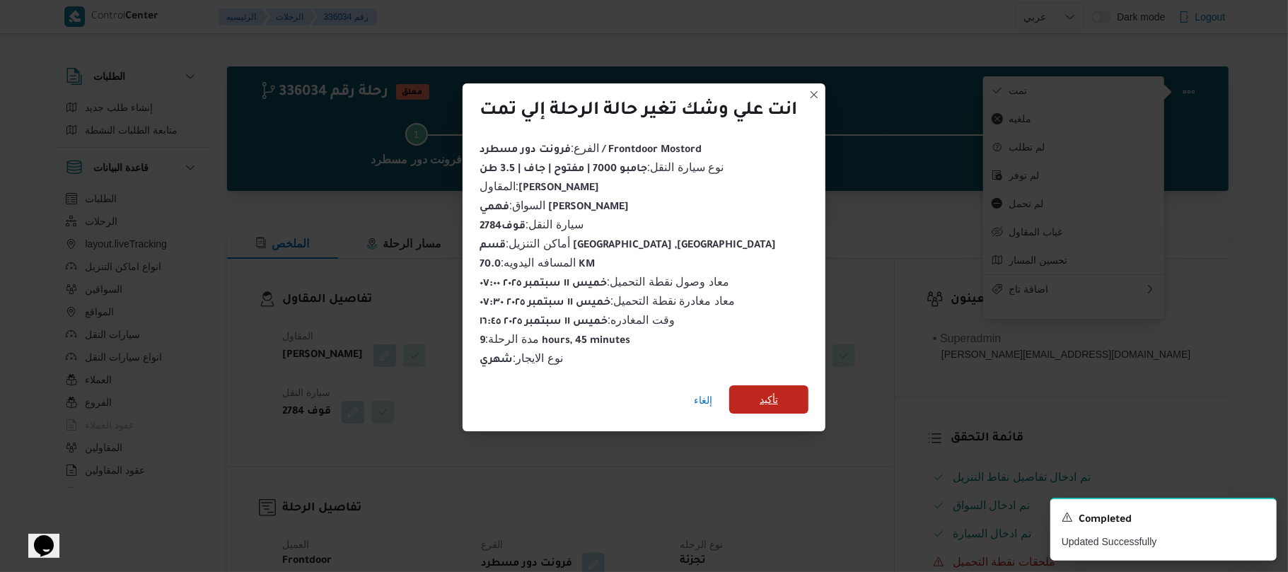
click at [782, 385] on span "تأكيد" at bounding box center [768, 399] width 79 height 28
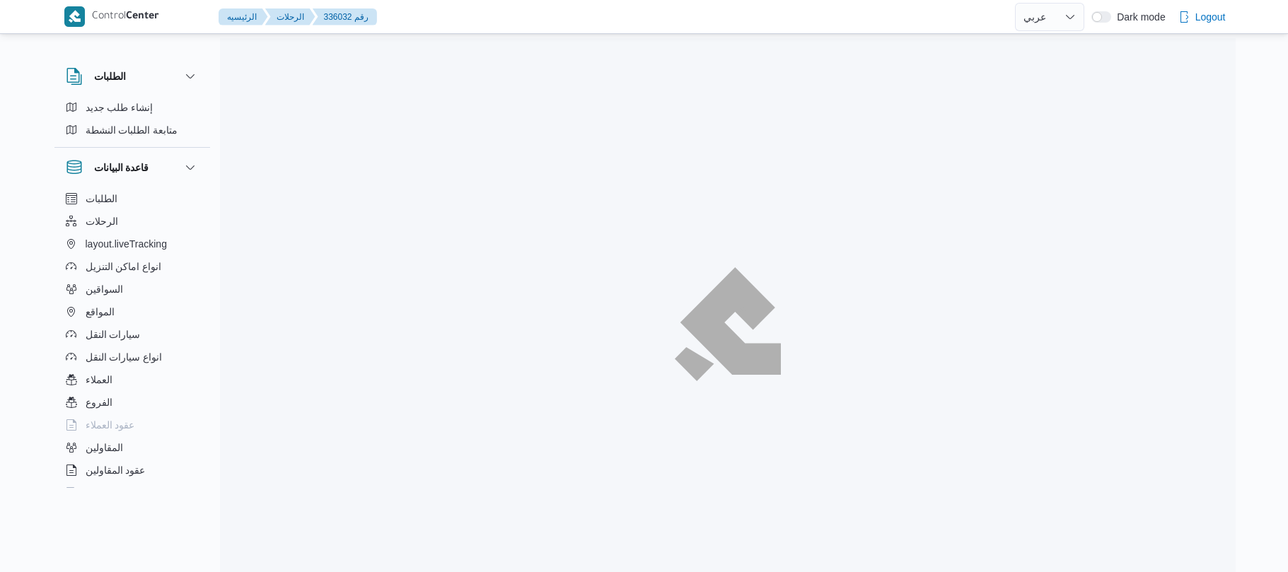
select select "ar"
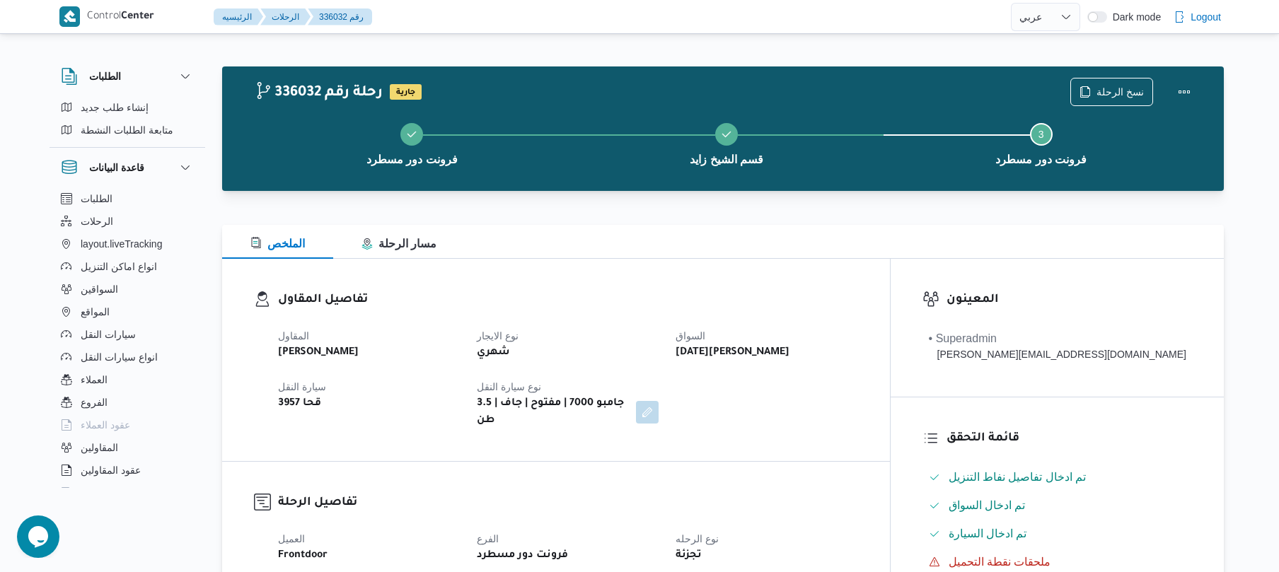
click at [695, 249] on div "الملخص مسار الرحلة" at bounding box center [723, 242] width 1002 height 34
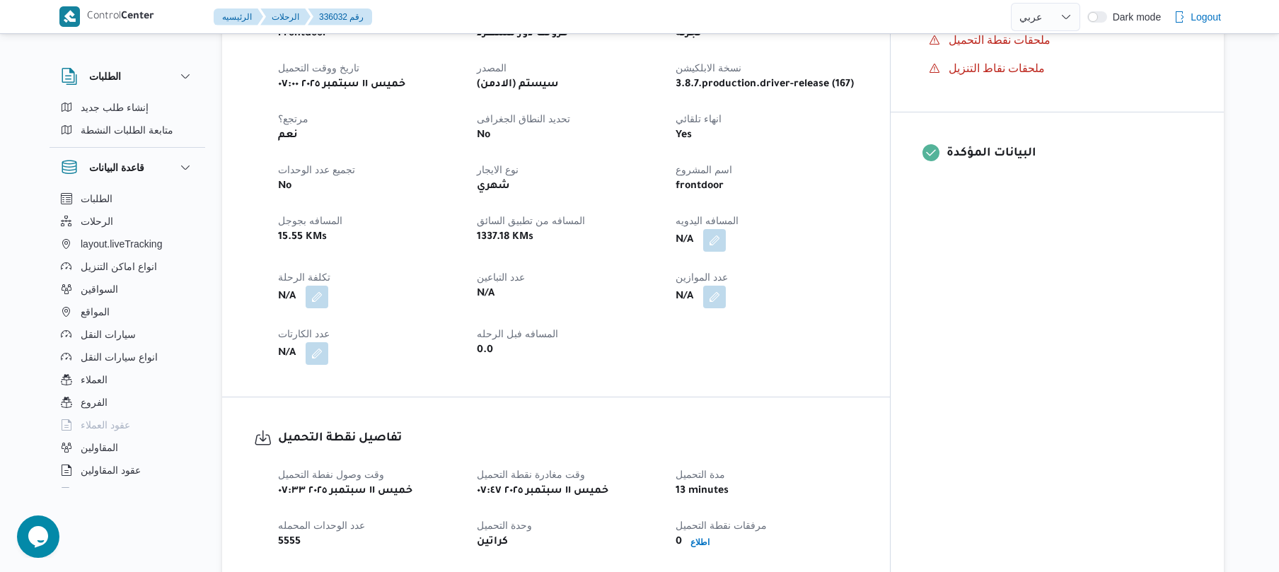
scroll to position [528, 0]
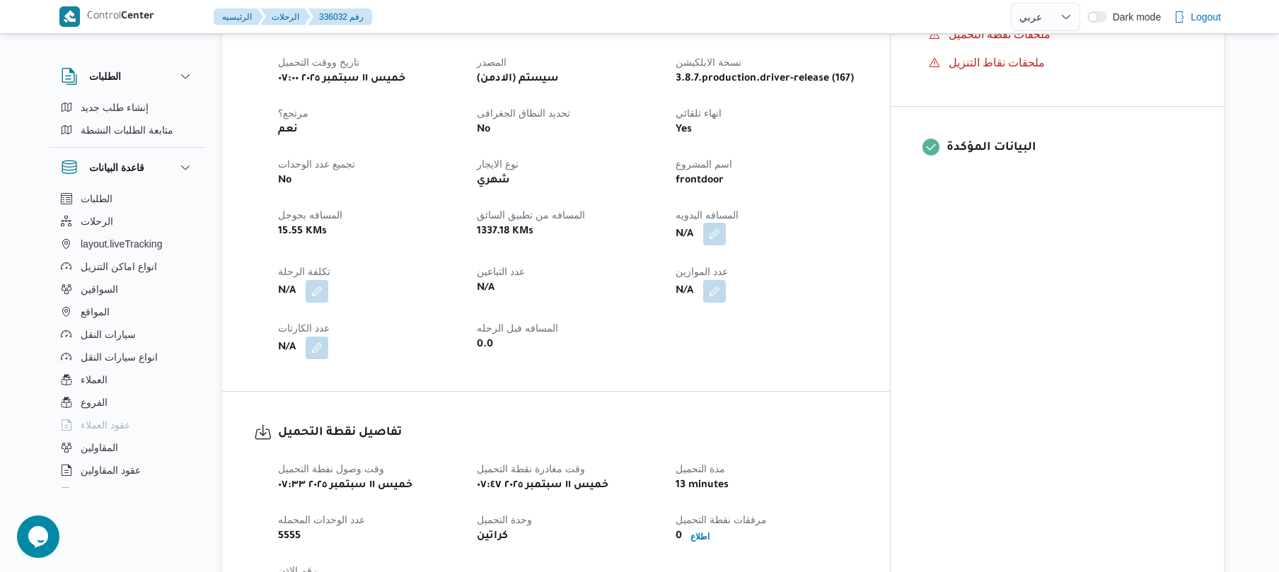
click at [726, 226] on button "button" at bounding box center [714, 234] width 23 height 23
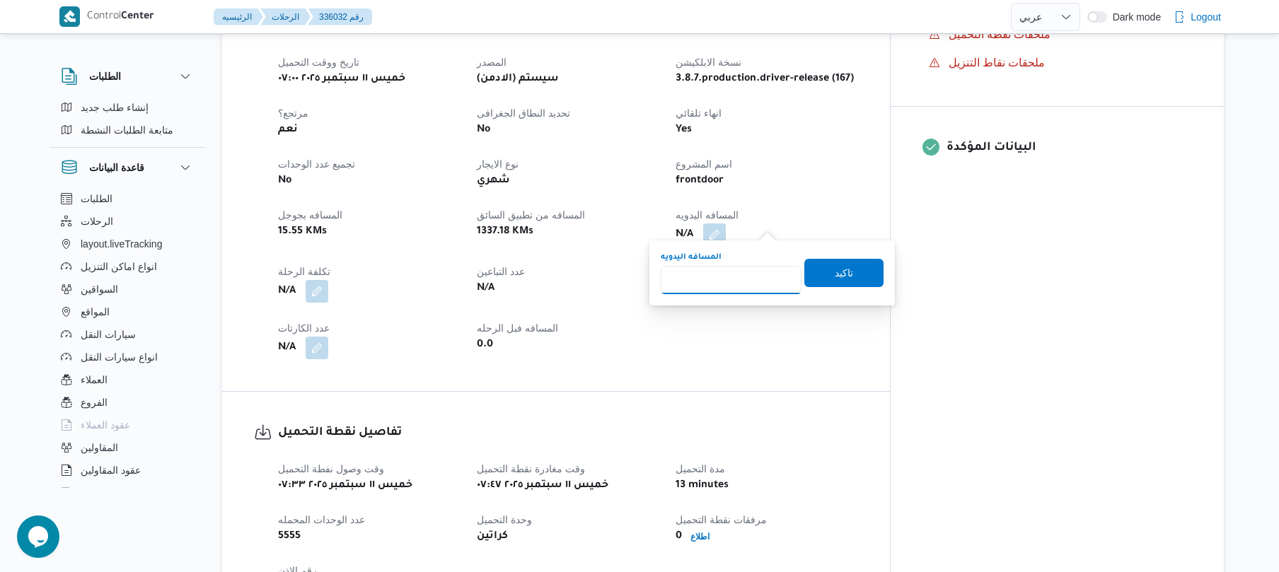
click at [717, 284] on input "المسافه اليدويه" at bounding box center [731, 280] width 141 height 28
type input "130"
click at [866, 277] on span "تاكيد" at bounding box center [843, 273] width 79 height 28
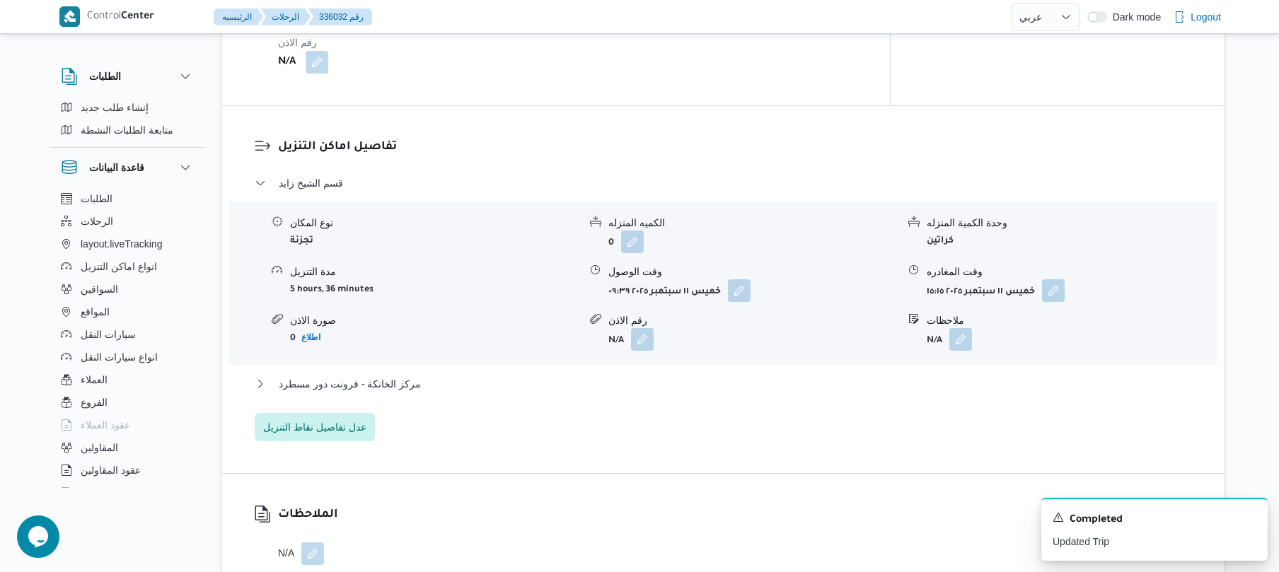
scroll to position [1093, 0]
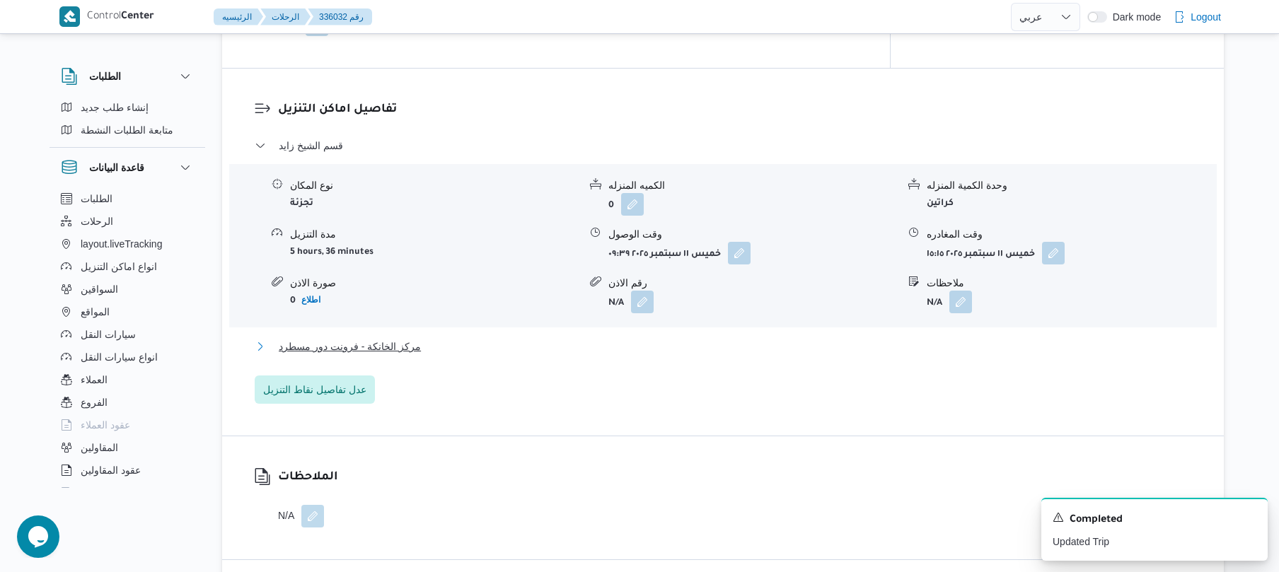
click at [787, 340] on button "مركز الخانكة - فرونت دور مسطرد" at bounding box center [723, 346] width 937 height 17
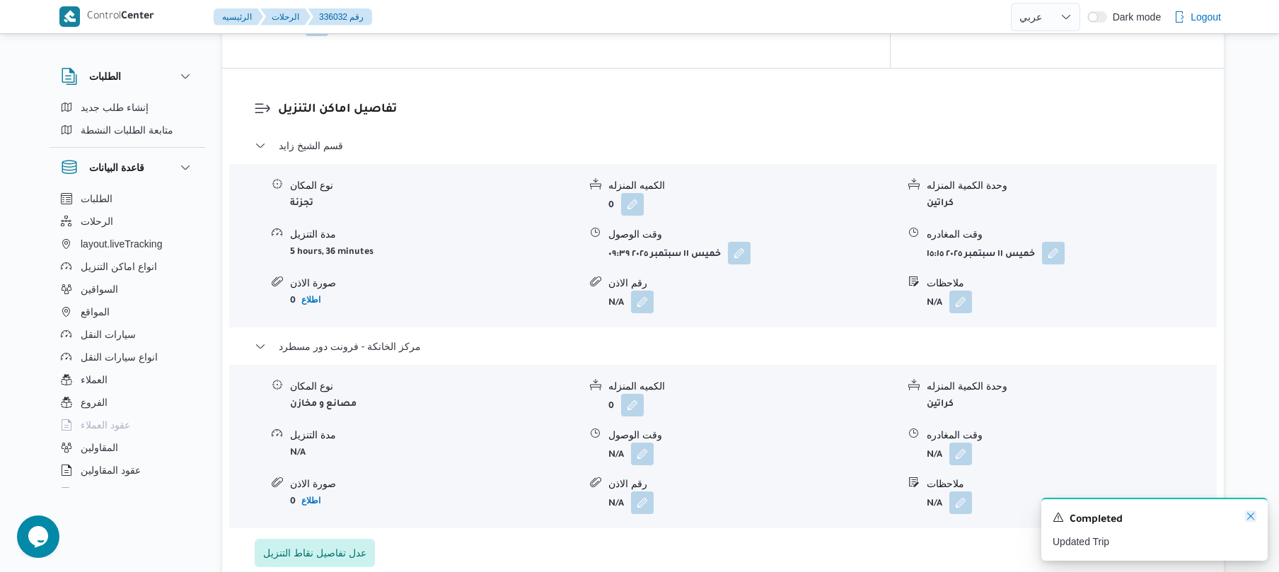
click at [1252, 521] on icon "Dismiss toast" at bounding box center [1250, 516] width 11 height 11
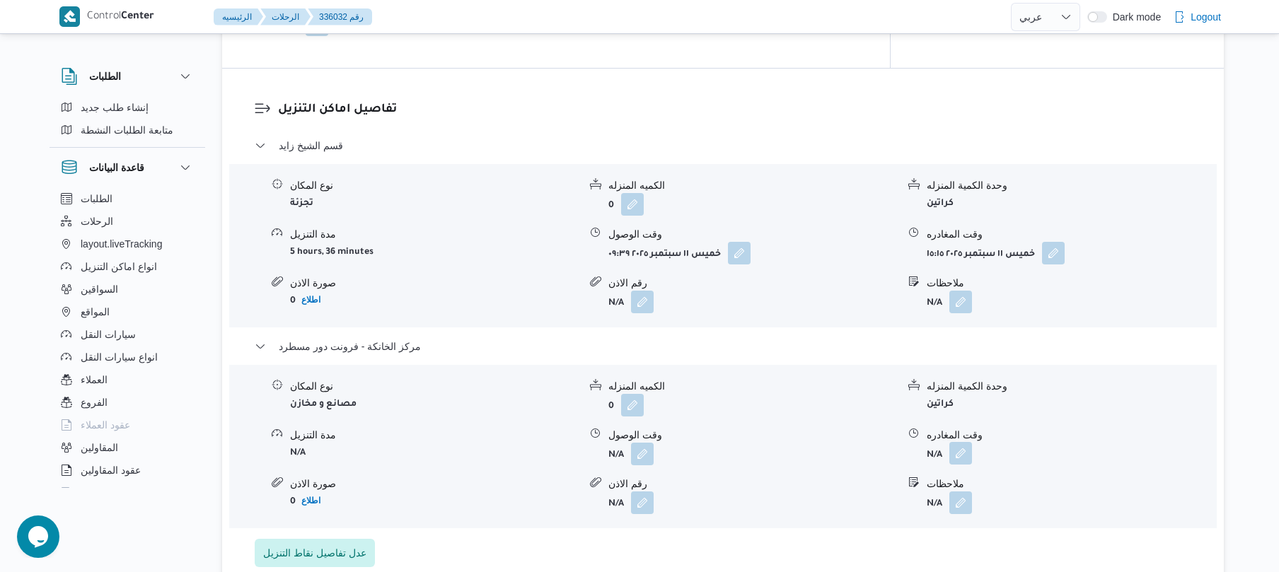
click at [962, 451] on button "button" at bounding box center [960, 453] width 23 height 23
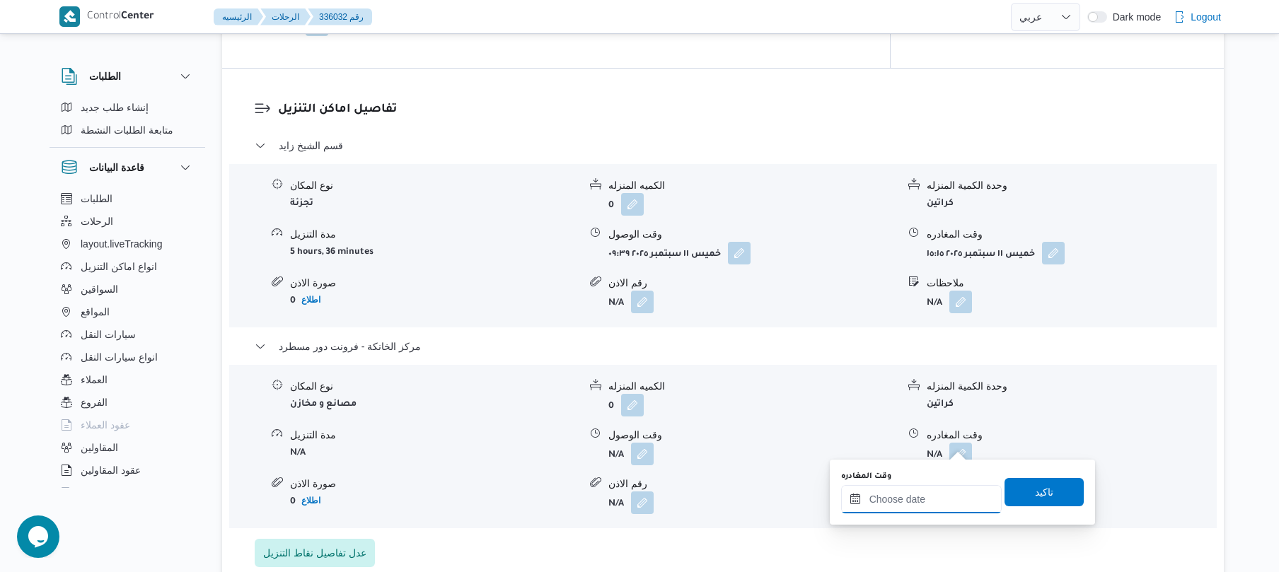
click at [905, 497] on input "وقت المغادره" at bounding box center [921, 499] width 161 height 28
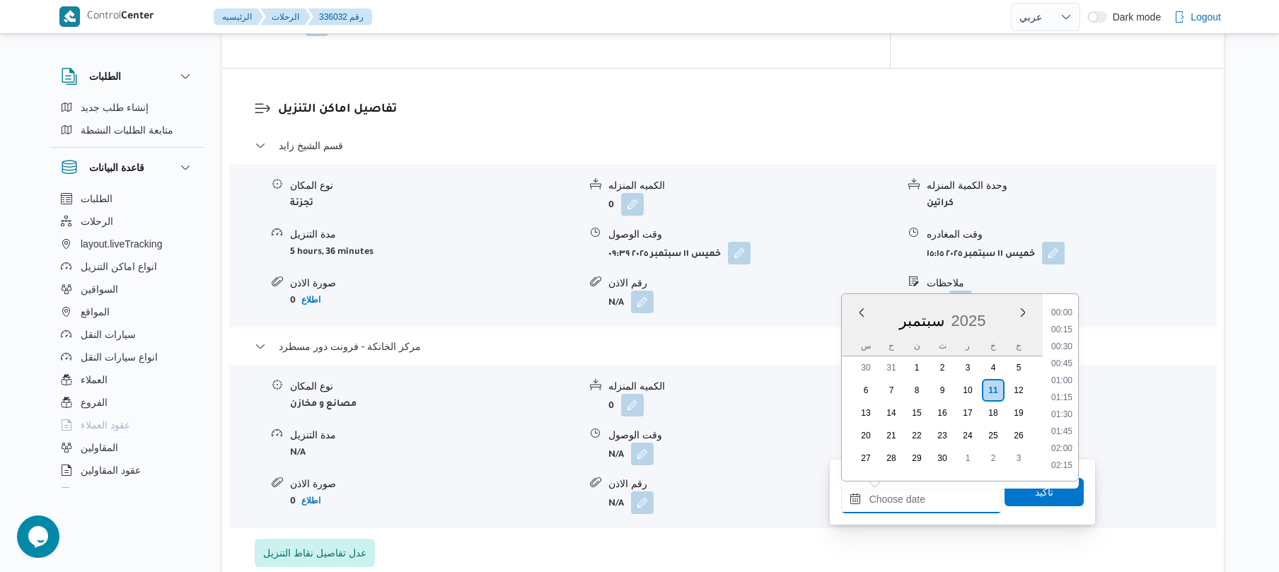
scroll to position [1138, 0]
click at [1064, 342] on li "17:15" at bounding box center [1061, 346] width 33 height 14
type input "١١/٠٩/٢٠٢٥ ١٧:١٥"
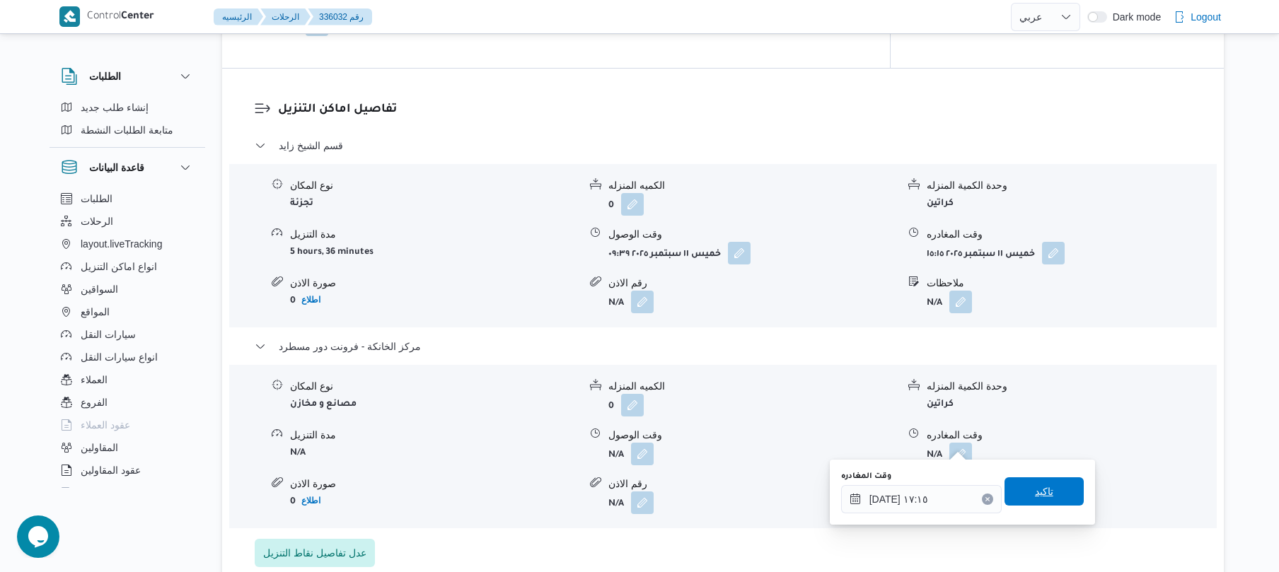
click at [1017, 488] on span "تاكيد" at bounding box center [1043, 491] width 79 height 28
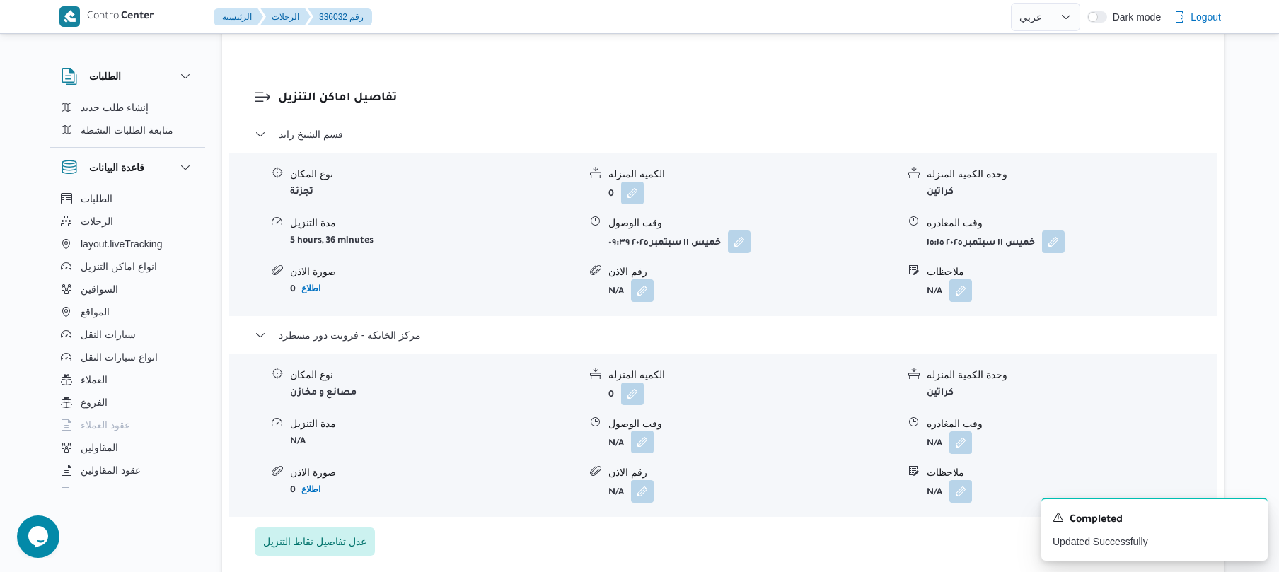
click at [643, 441] on button "button" at bounding box center [642, 442] width 23 height 23
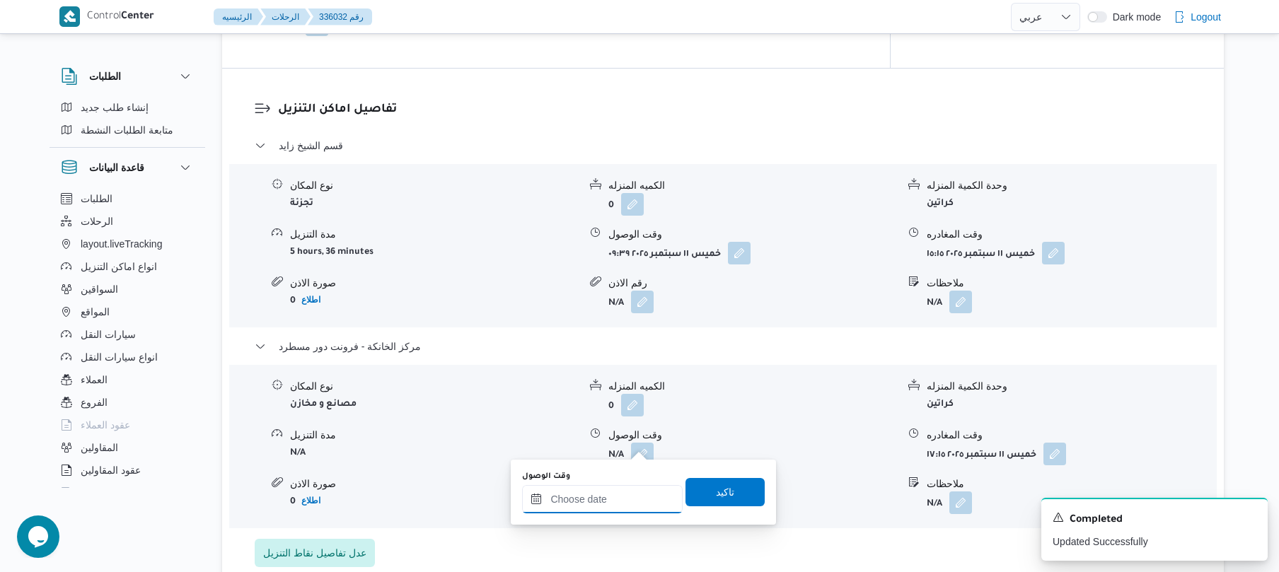
click at [605, 492] on input "وقت الوصول" at bounding box center [602, 499] width 161 height 28
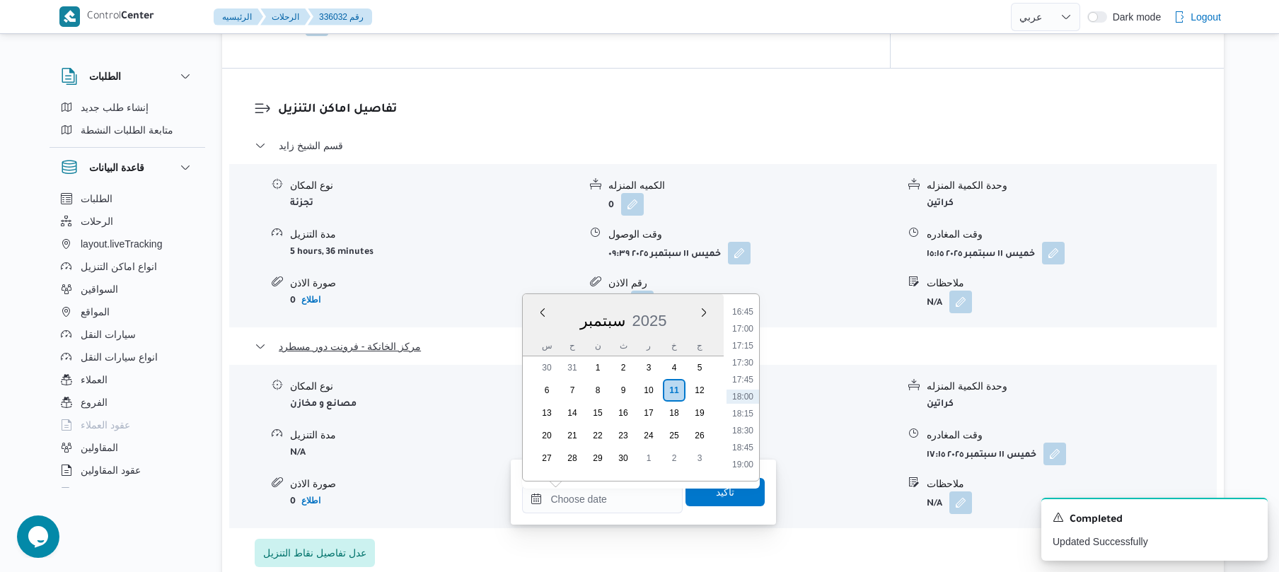
click at [750, 328] on li "17:00" at bounding box center [742, 329] width 33 height 14
type input "١١/٠٩/٢٠٢٥ ١٧:٠٠"
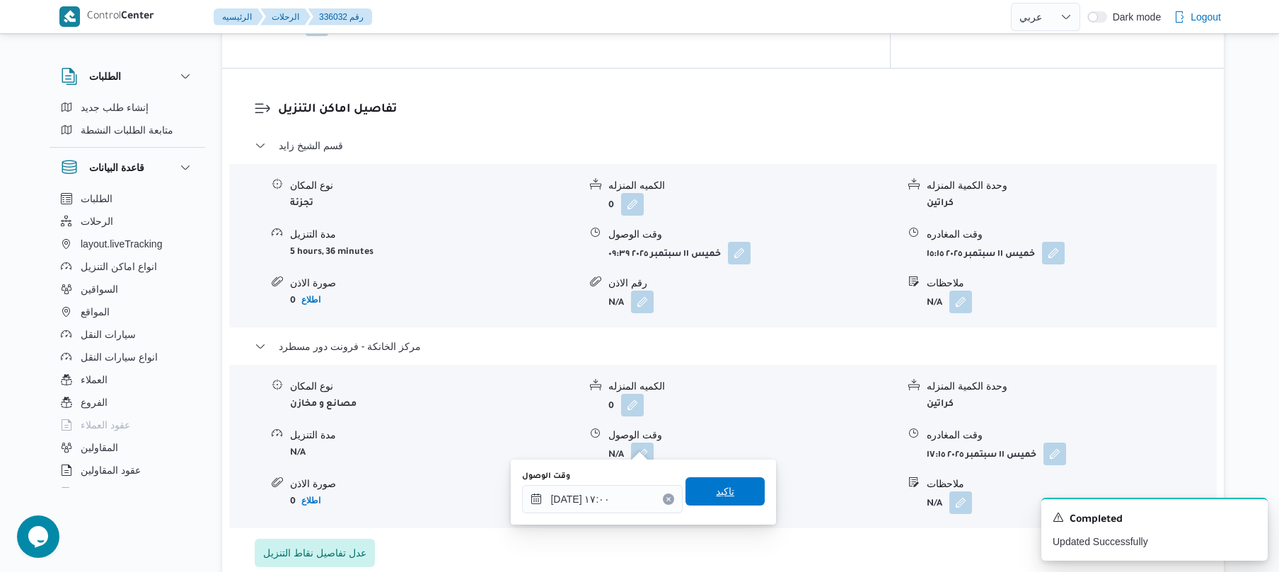
click at [716, 492] on span "تاكيد" at bounding box center [725, 491] width 18 height 17
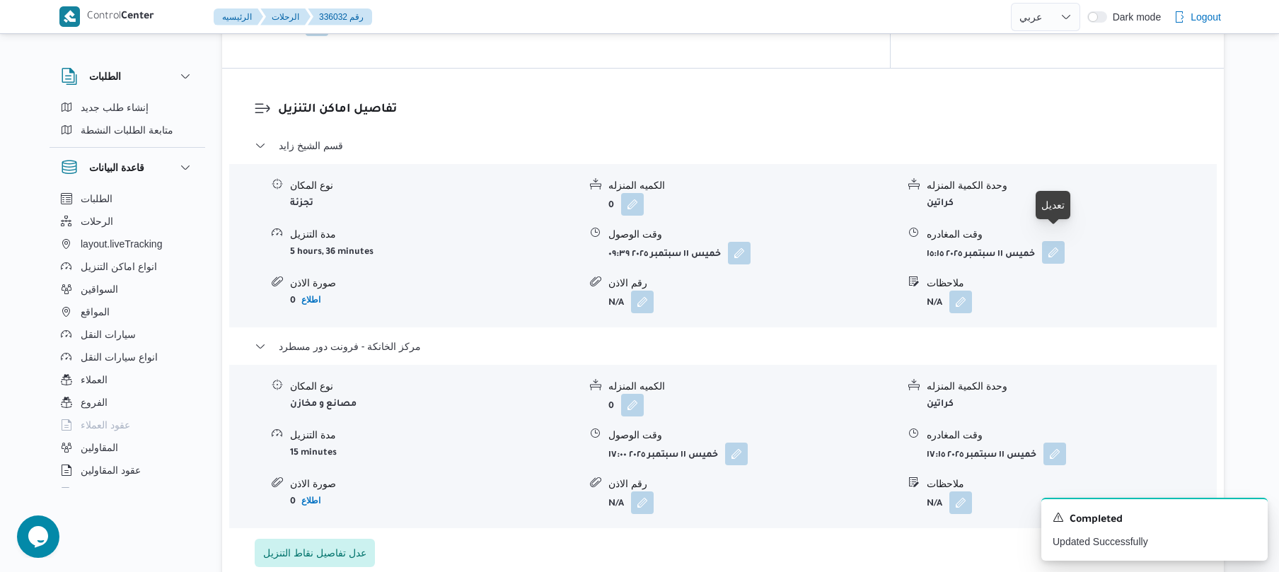
click at [1055, 241] on button "button" at bounding box center [1053, 252] width 23 height 23
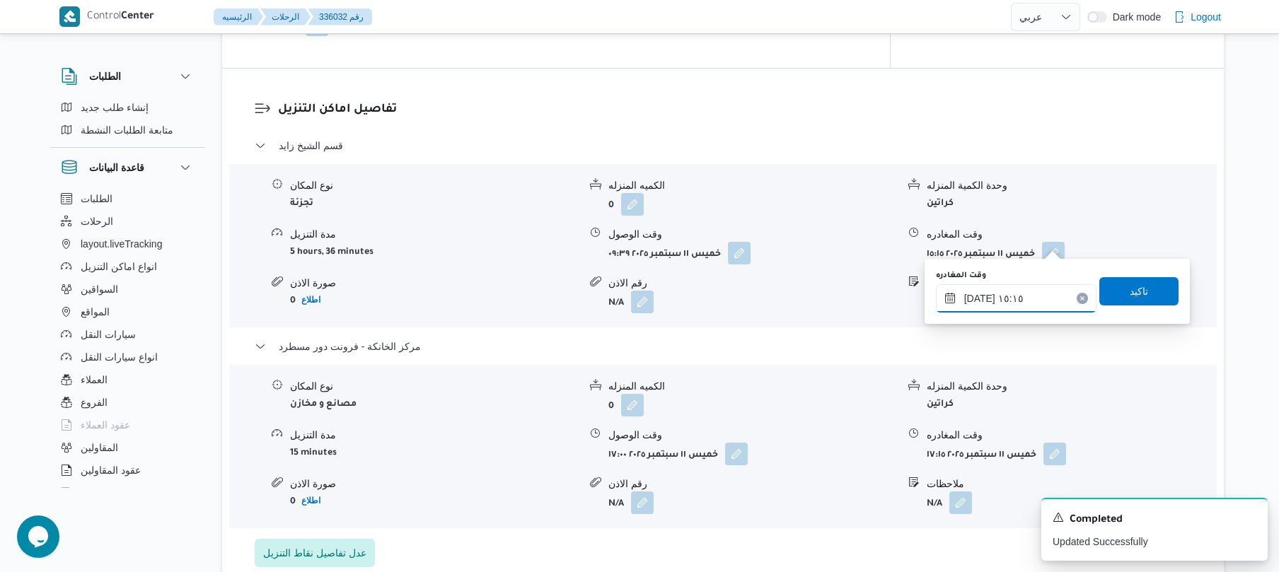
click at [986, 293] on input "١١/٠٩/٢٠٢٥ ١٥:١٥" at bounding box center [1016, 298] width 161 height 28
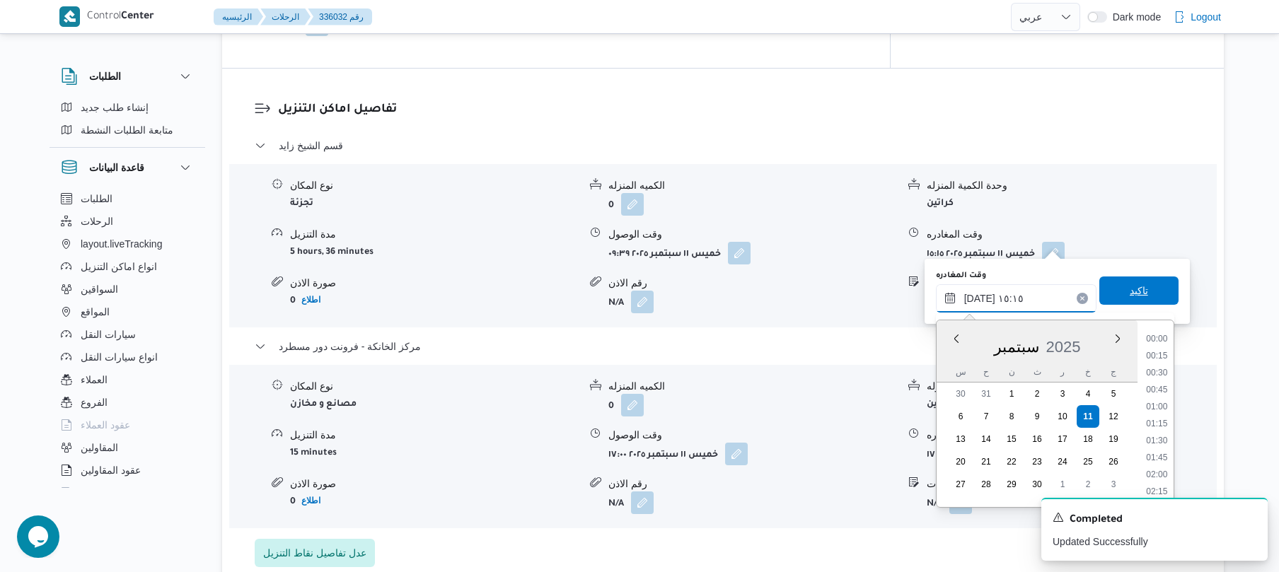
scroll to position [951, 0]
click at [1158, 470] on li "16:00" at bounding box center [1156, 475] width 33 height 14
type input "١١/٠٩/٢٠٢٥ ١٦:٠٠"
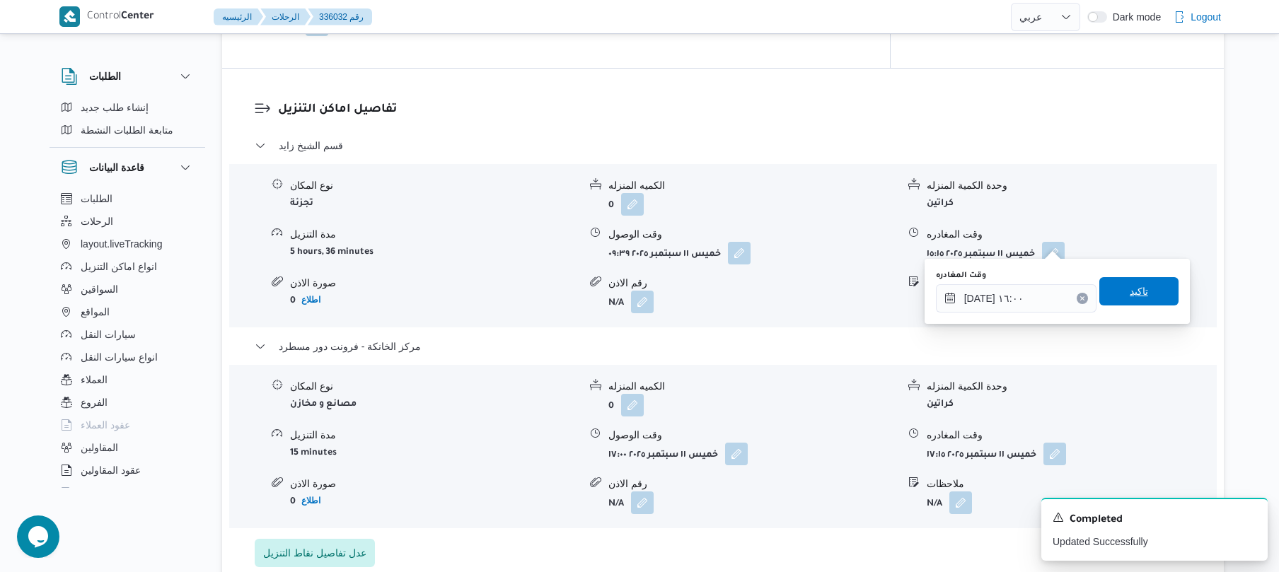
click at [1147, 294] on span "تاكيد" at bounding box center [1138, 291] width 79 height 28
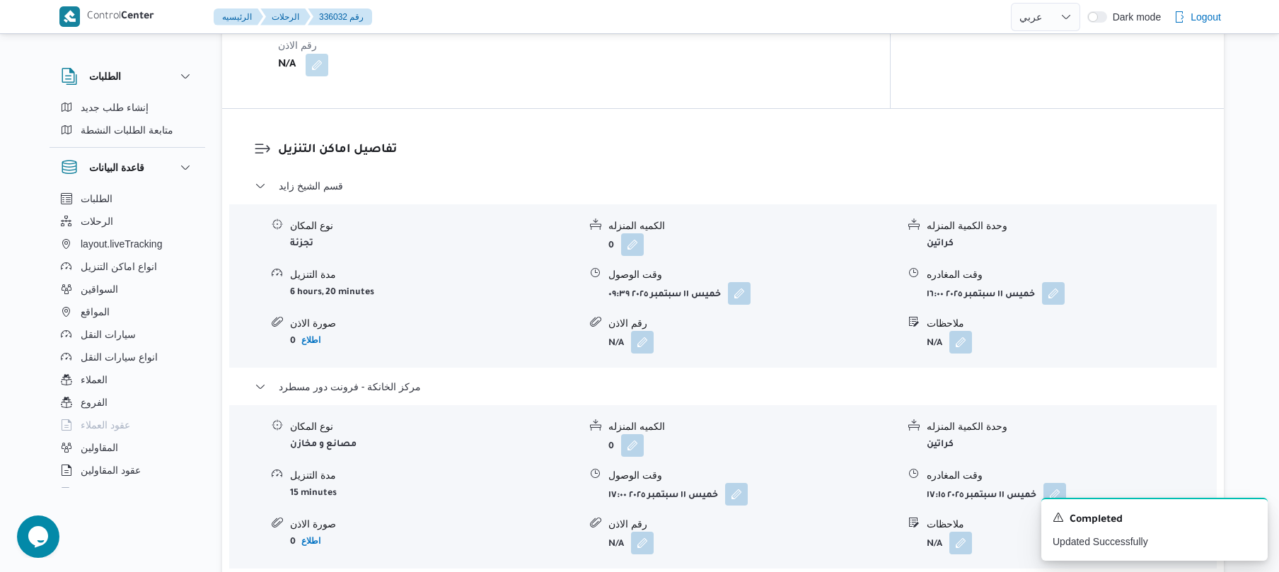
scroll to position [1056, 0]
click at [743, 279] on button "button" at bounding box center [739, 290] width 23 height 23
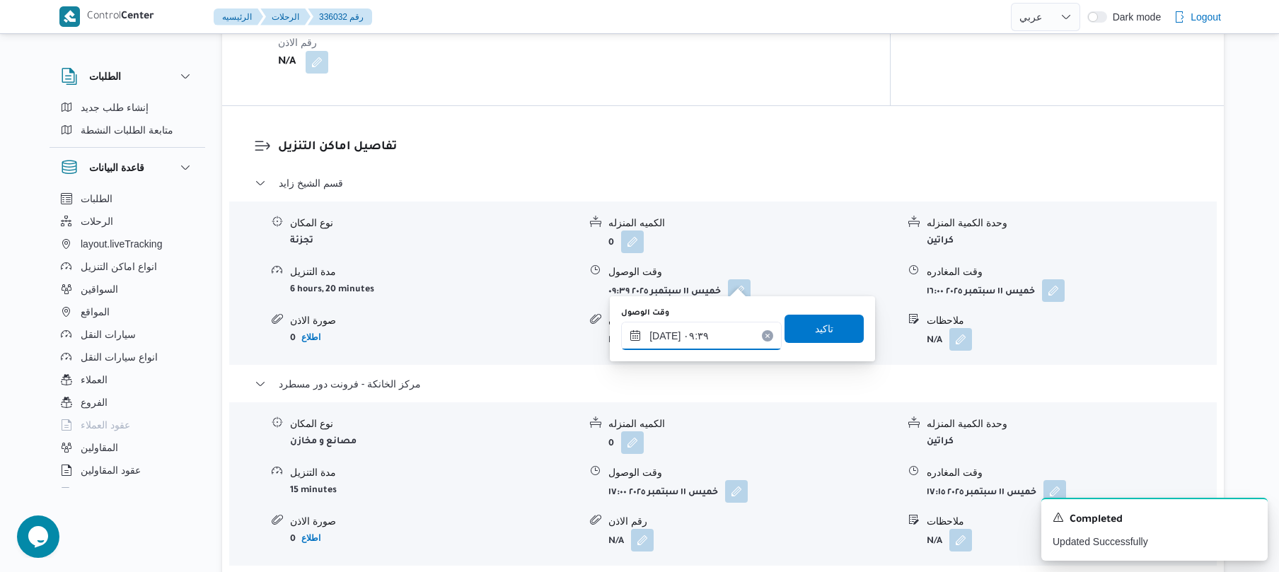
click at [695, 337] on input "١١/٠٩/٢٠٢٥ ٠٩:٣٩" at bounding box center [701, 336] width 161 height 28
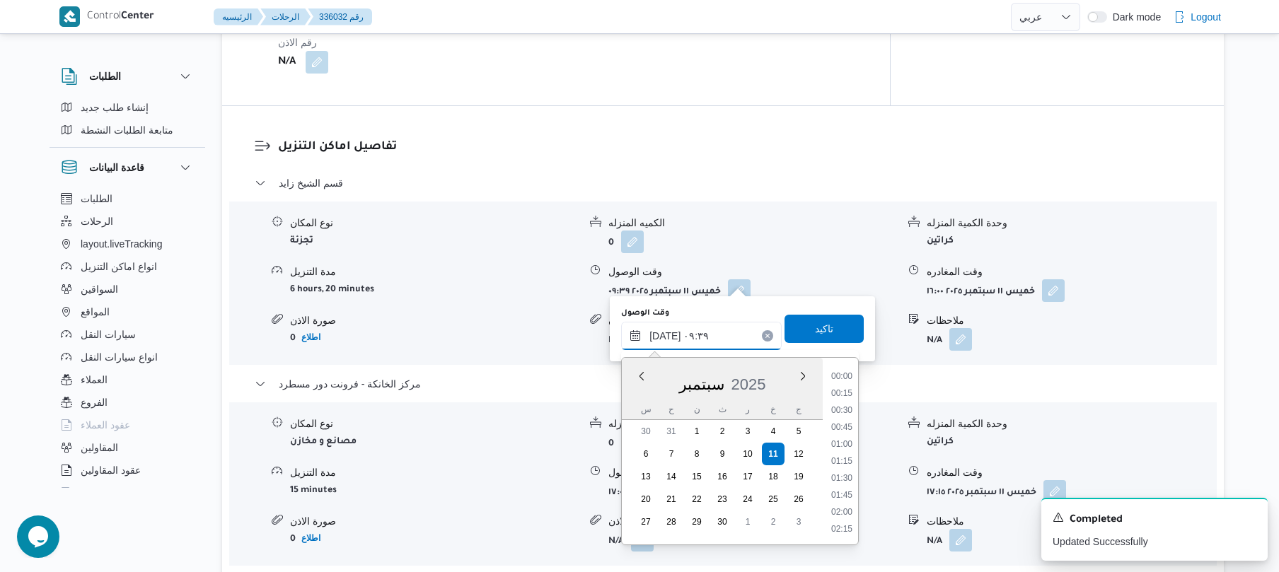
scroll to position [560, 0]
click at [855, 431] on li "09:00" at bounding box center [841, 427] width 33 height 14
type input "١١/٠٩/٢٠٢٥ ٠٩:٠٠"
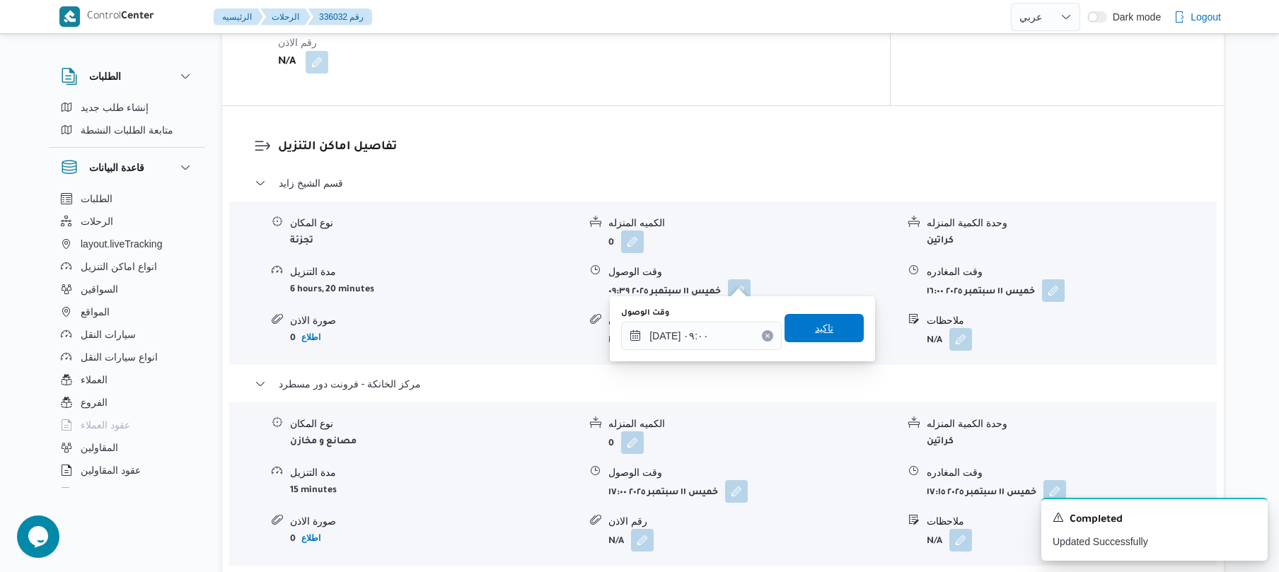
click at [815, 323] on span "تاكيد" at bounding box center [824, 328] width 18 height 17
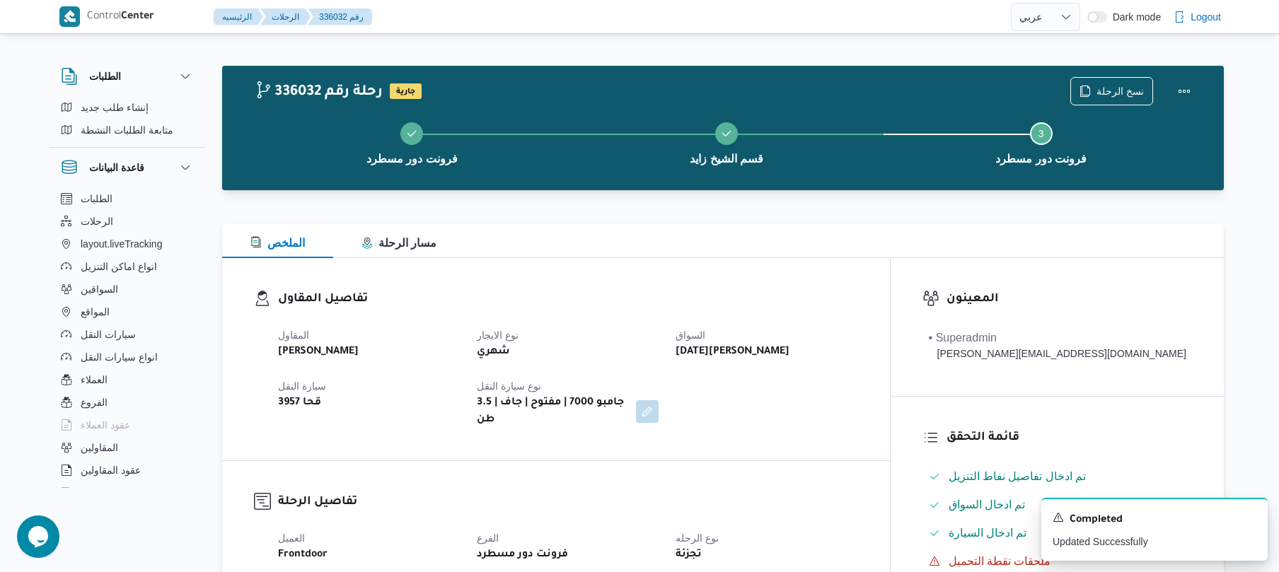
scroll to position [0, 0]
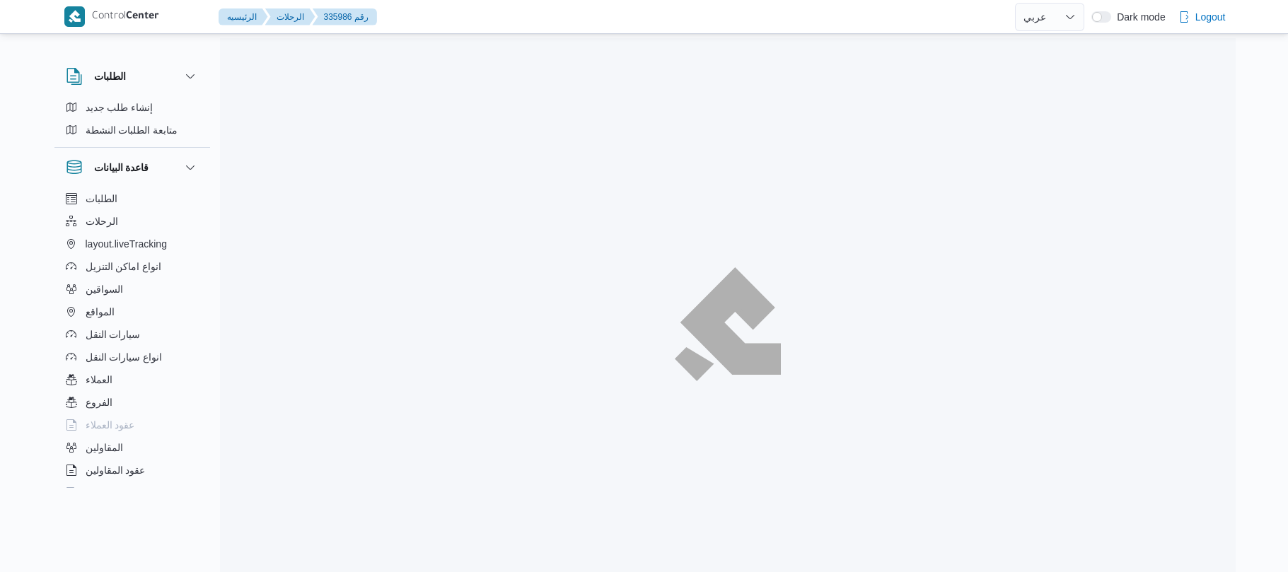
select select "ar"
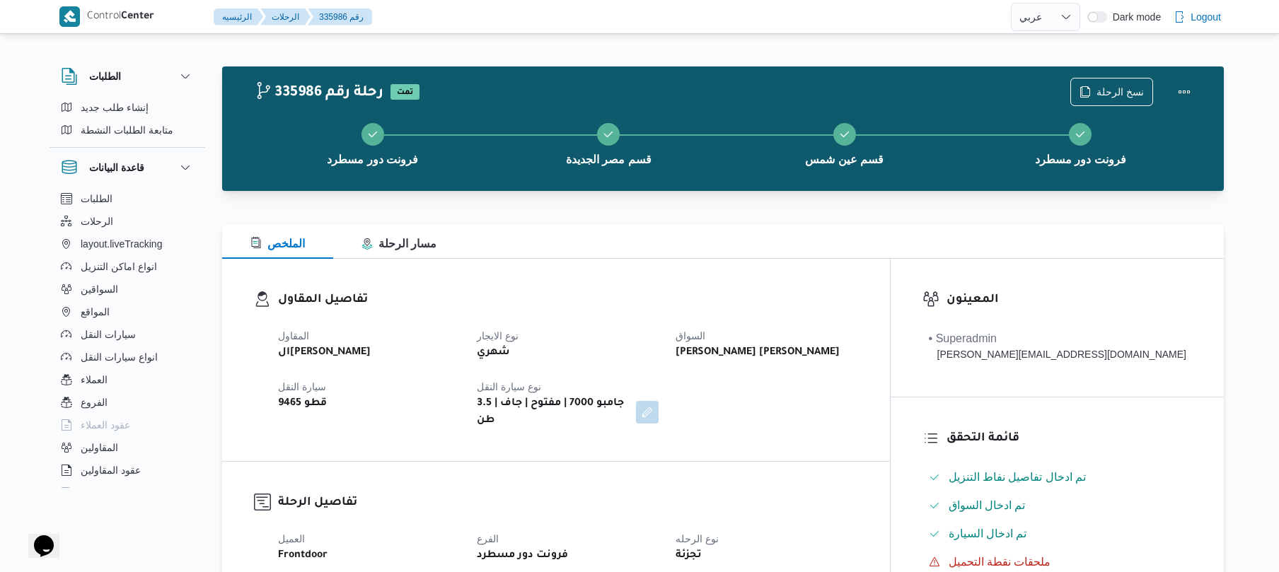
click at [880, 276] on div "تفاصيل المقاول المقاول الهامي [PERSON_NAME] نوع الايجار شهري [PERSON_NAME] [PER…" at bounding box center [556, 360] width 668 height 202
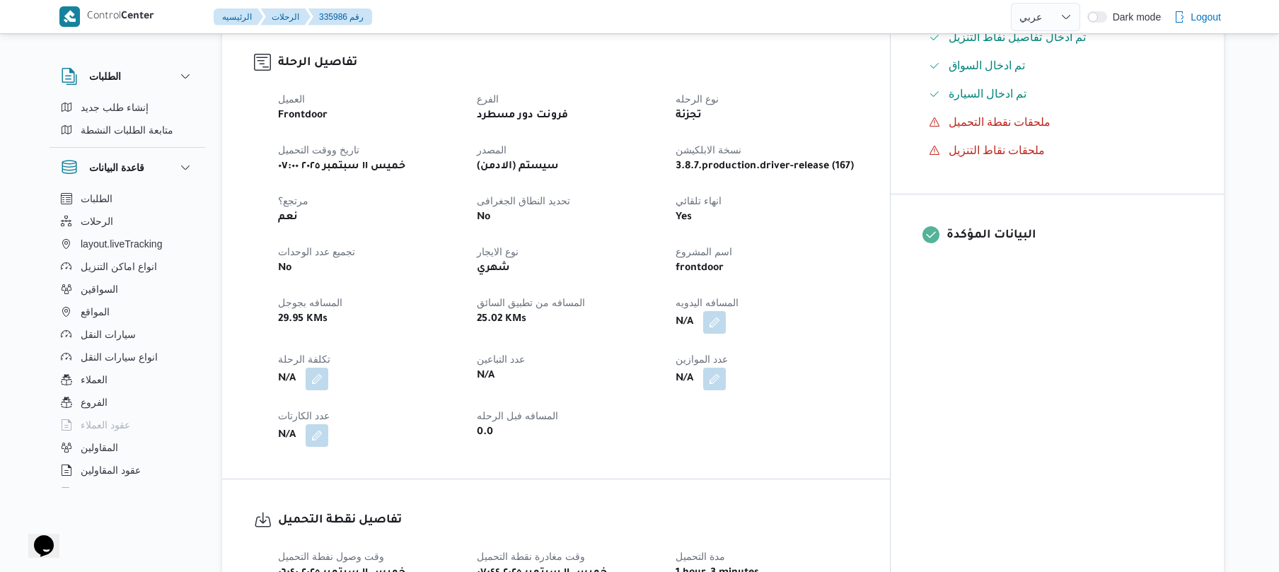
scroll to position [453, 0]
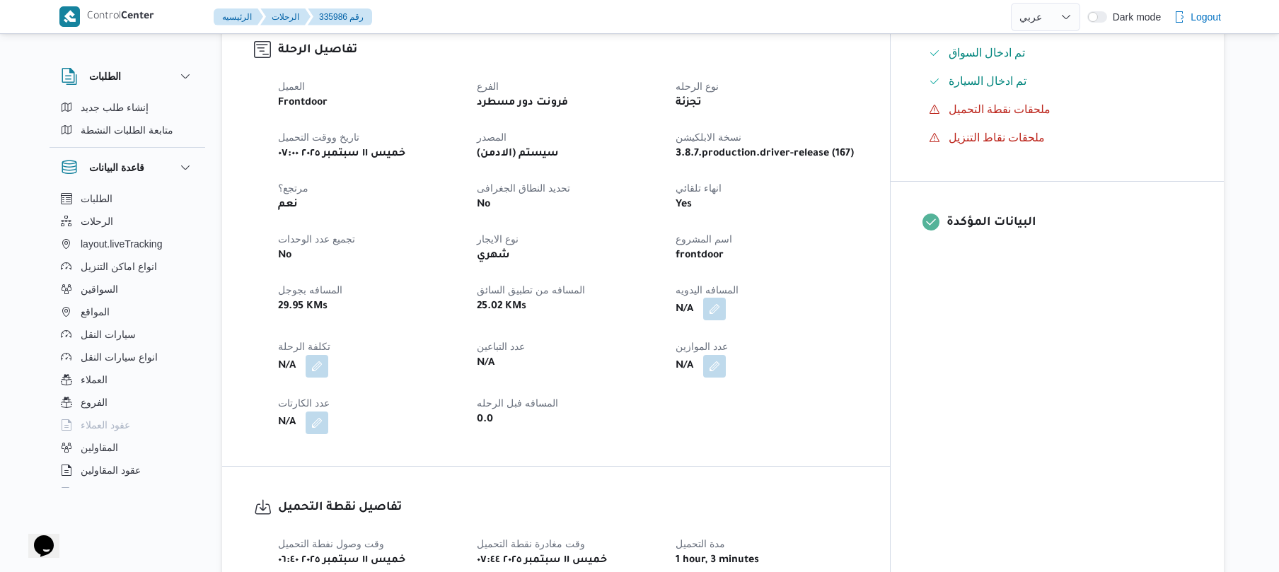
click at [726, 298] on button "button" at bounding box center [714, 309] width 23 height 23
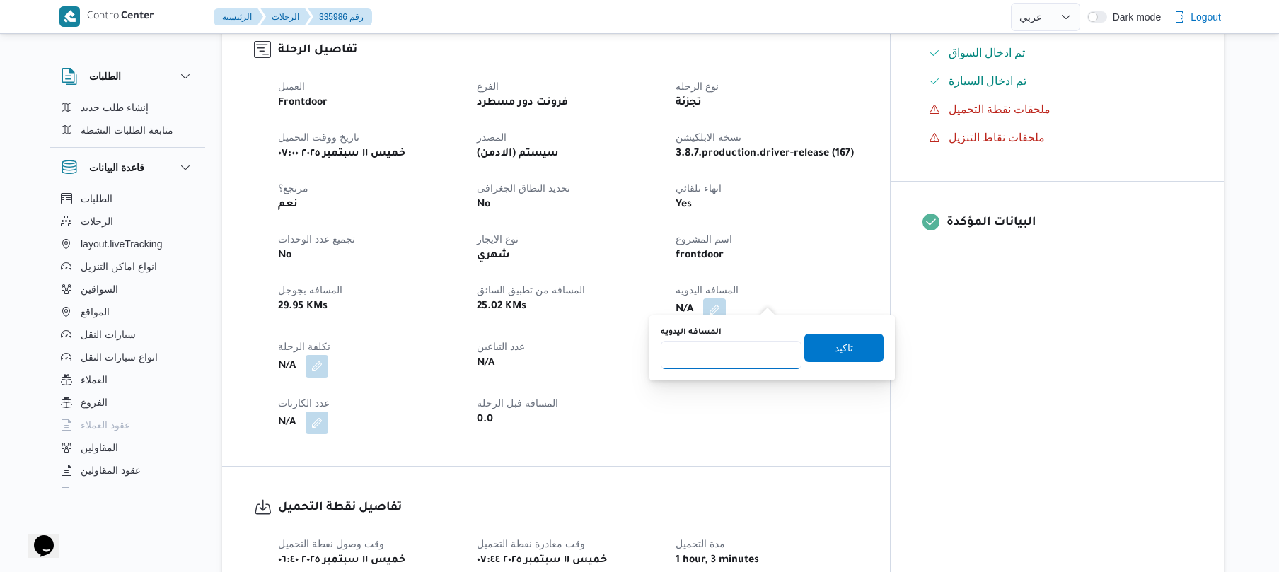
click at [745, 351] on input "المسافه اليدويه" at bounding box center [731, 355] width 141 height 28
type input "70"
click at [813, 347] on span "تاكيد" at bounding box center [843, 347] width 79 height 28
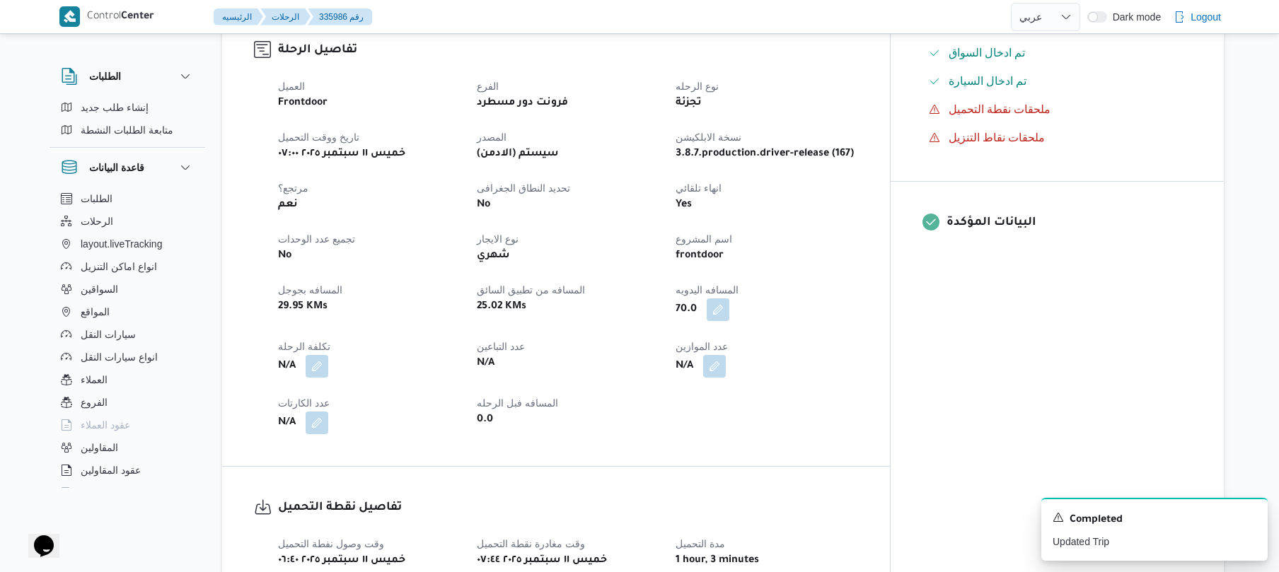
click at [857, 282] on dt "المسافه اليدويه" at bounding box center [766, 290] width 182 height 17
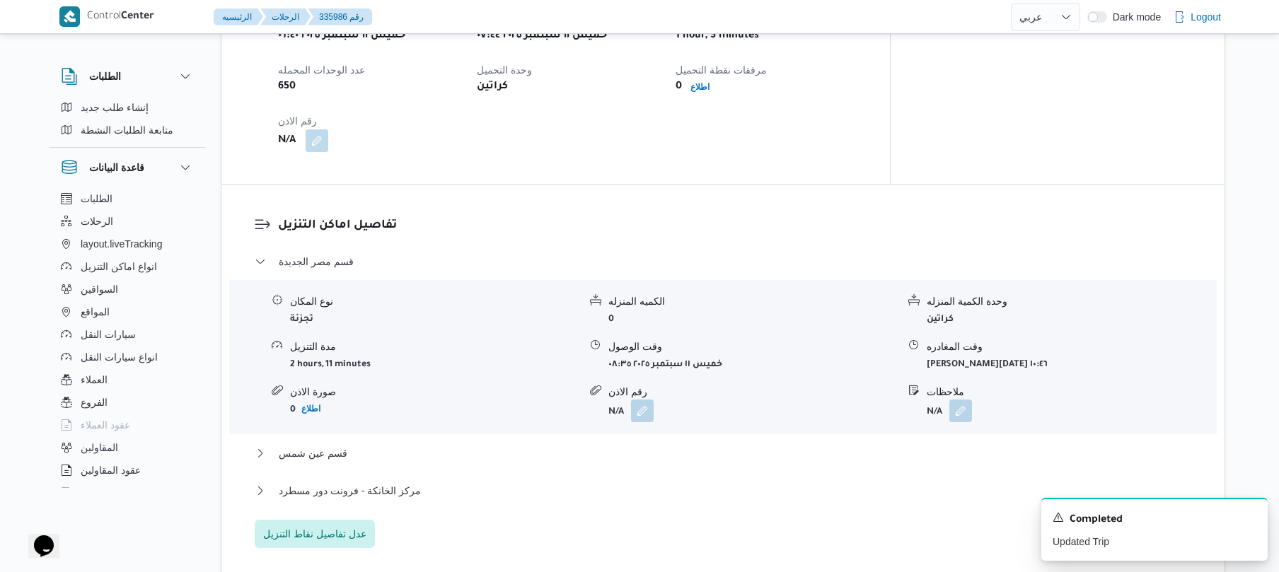
scroll to position [980, 0]
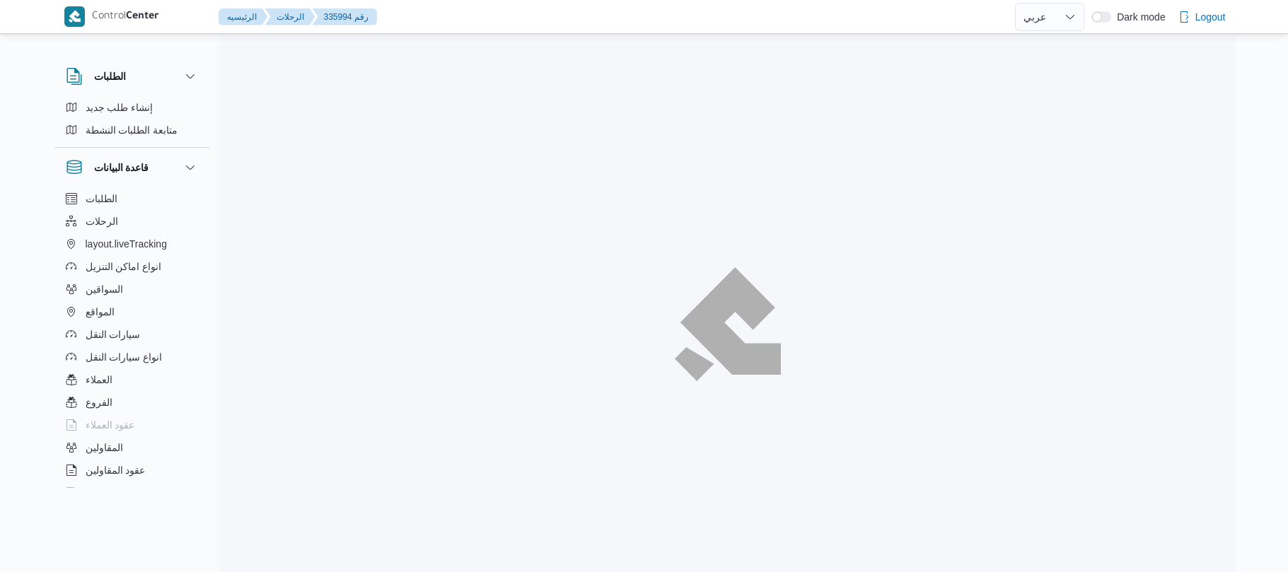
select select "ar"
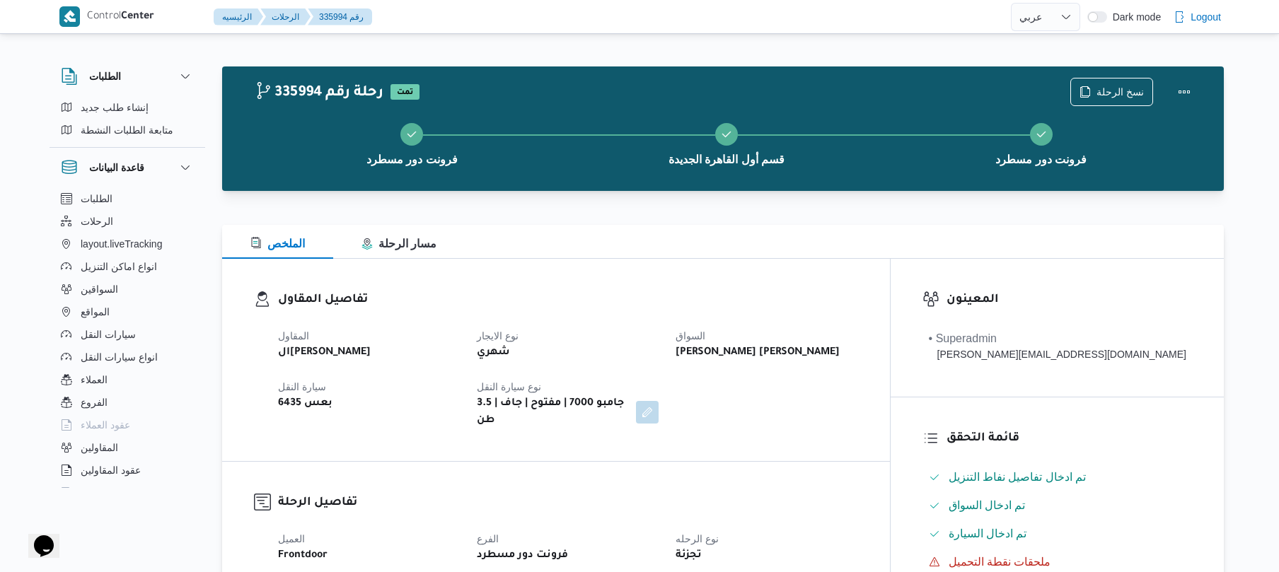
click at [714, 282] on div "تفاصيل المقاول المقاول الهامي [PERSON_NAME] نوع الايجار شهري [PERSON_NAME] [PER…" at bounding box center [556, 360] width 668 height 202
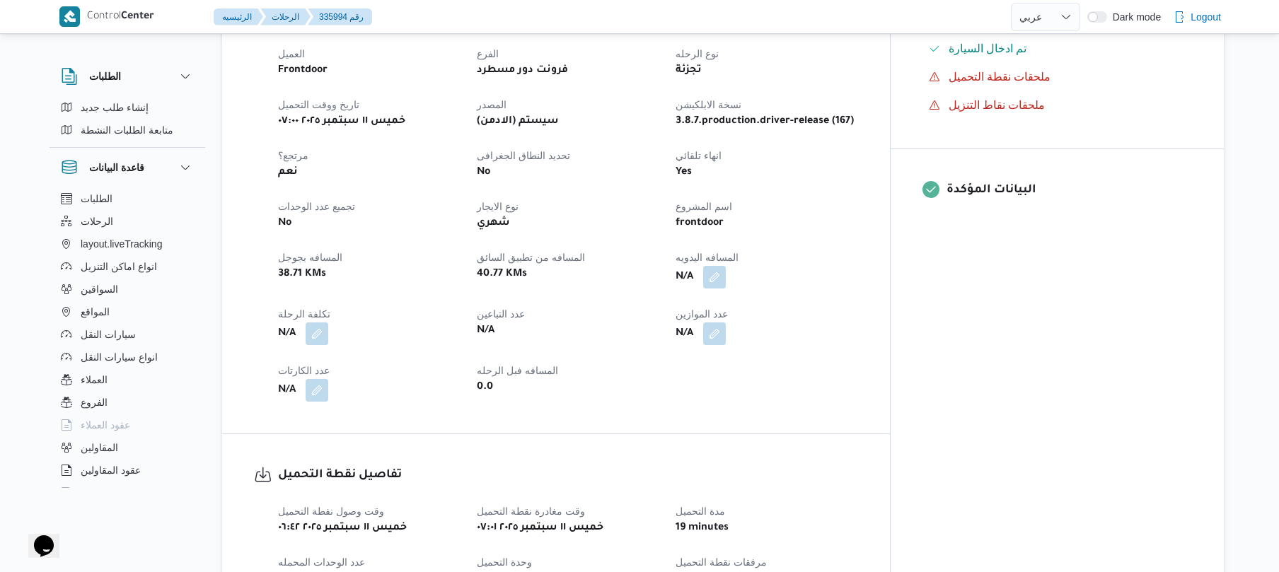
scroll to position [490, 0]
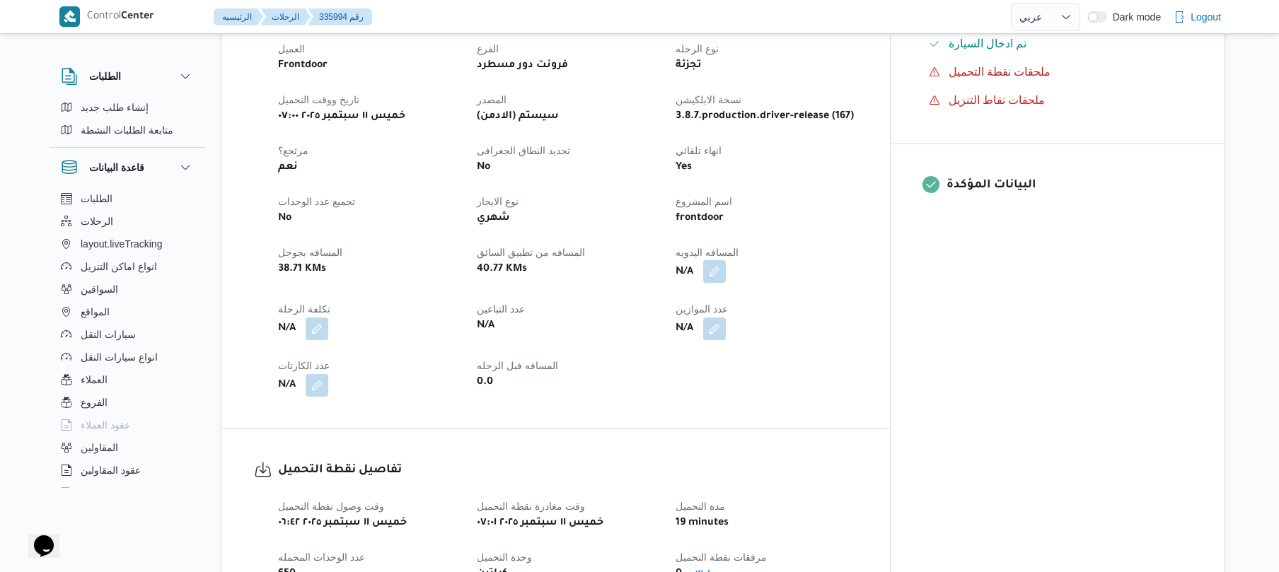
click at [726, 260] on button "button" at bounding box center [714, 271] width 23 height 23
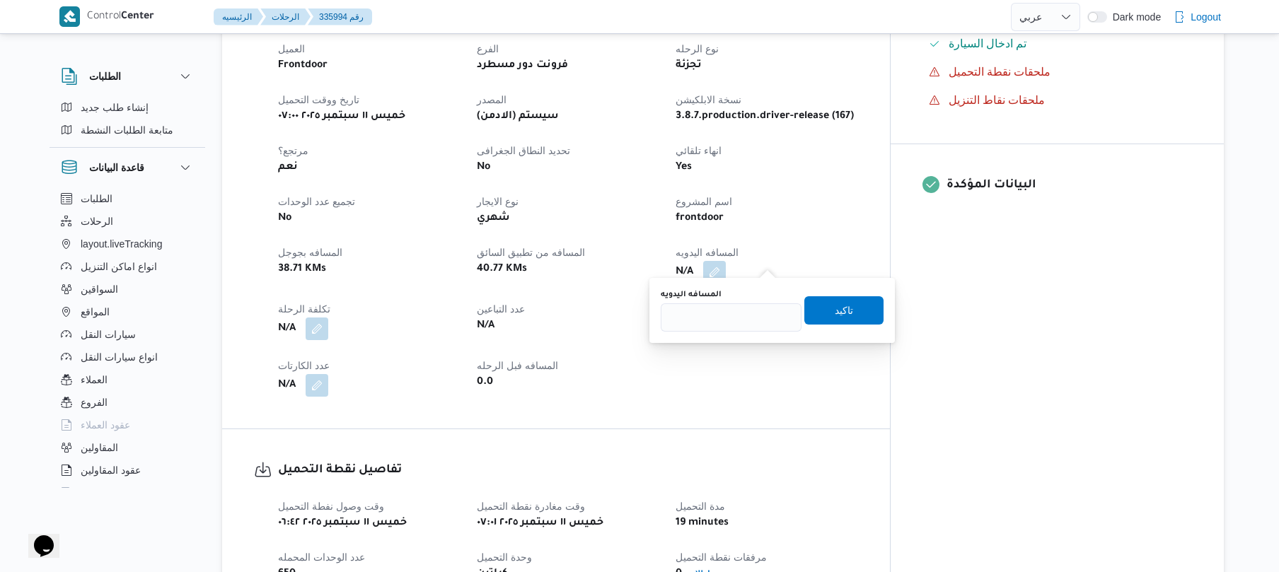
click at [739, 301] on div "المسافه اليدويه" at bounding box center [731, 310] width 141 height 42
click at [733, 312] on input "المسافه اليدويه" at bounding box center [731, 317] width 141 height 28
type input "120"
click at [820, 315] on span "تاكيد" at bounding box center [843, 310] width 79 height 28
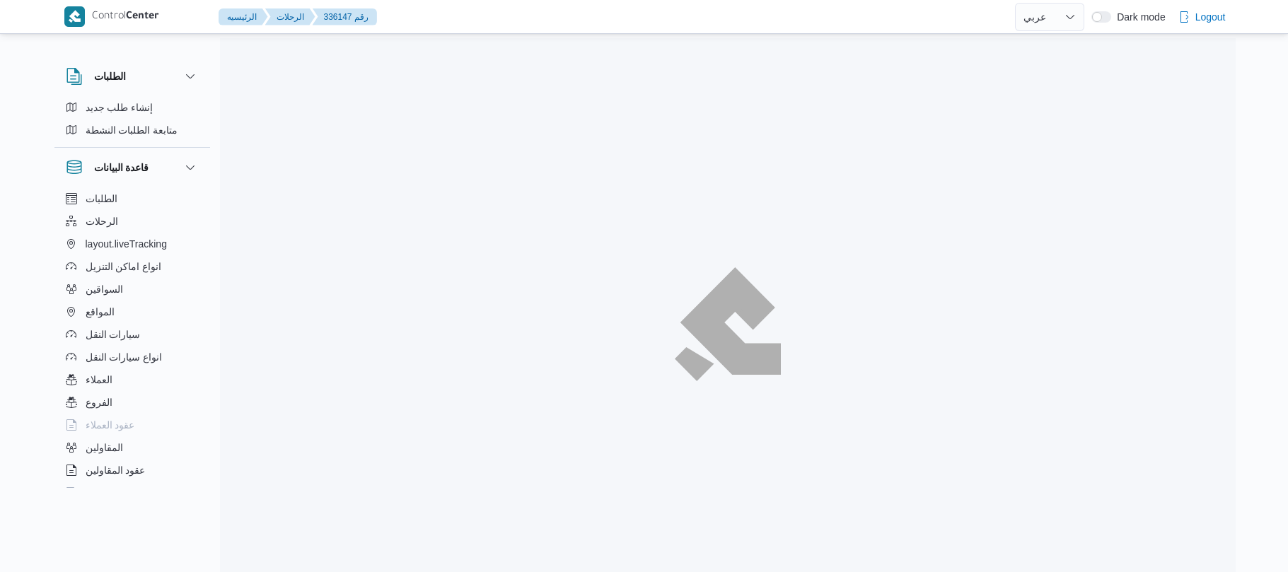
select select "ar"
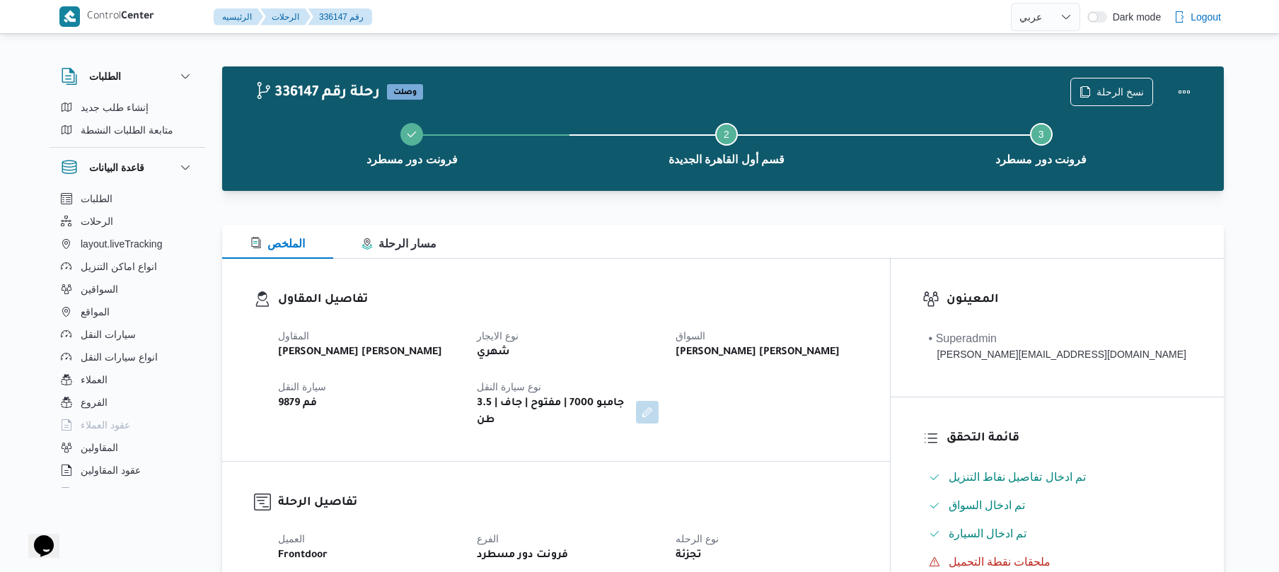
click at [790, 255] on div "الملخص مسار الرحلة" at bounding box center [723, 242] width 1002 height 34
click at [705, 276] on div "تفاصيل المقاول المقاول [PERSON_NAME] [PERSON_NAME] نوع الايجار شهري السواق [PER…" at bounding box center [556, 360] width 668 height 202
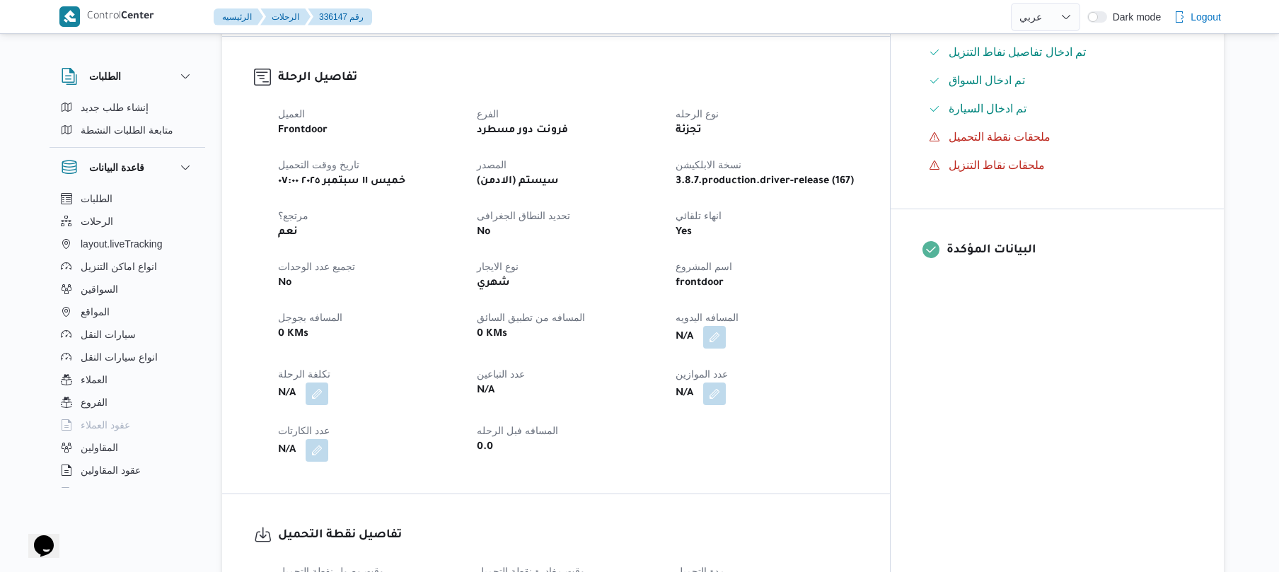
scroll to position [453, 0]
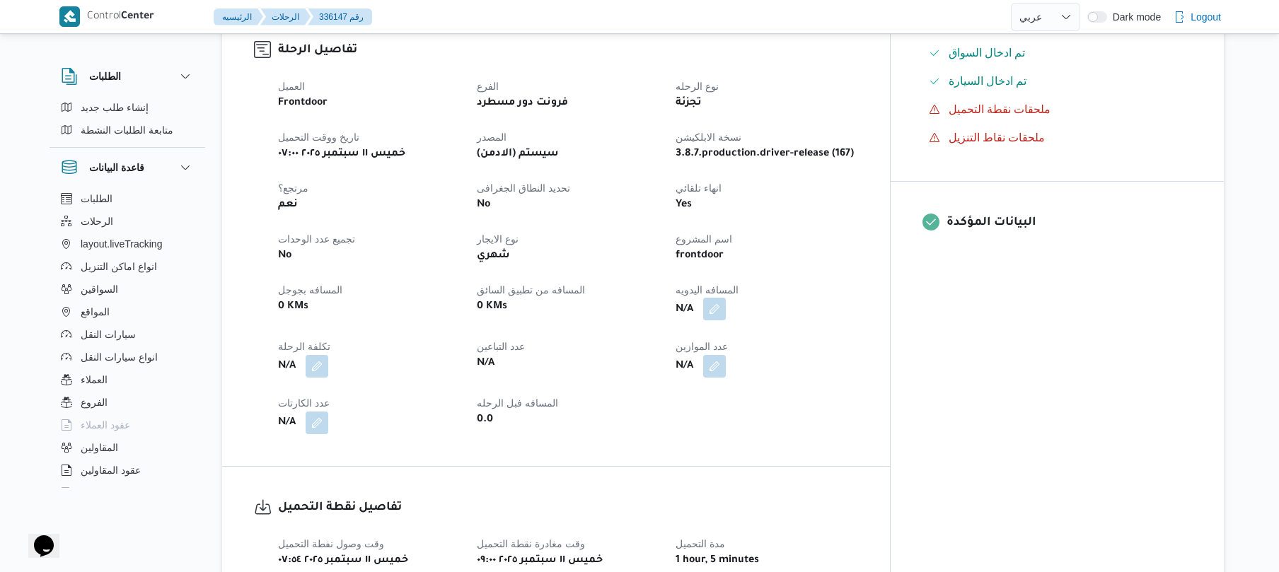
click at [726, 298] on button "button" at bounding box center [714, 309] width 23 height 23
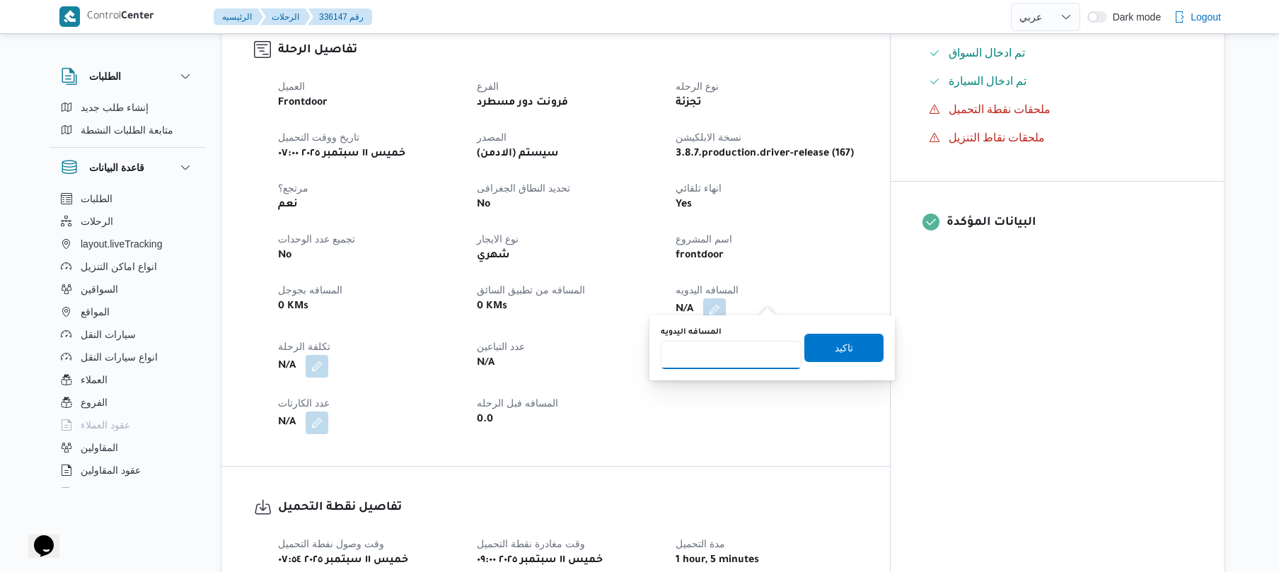
click at [710, 363] on input "المسافه اليدويه" at bounding box center [731, 355] width 141 height 28
type input "120"
click at [835, 352] on span "تاكيد" at bounding box center [844, 347] width 18 height 17
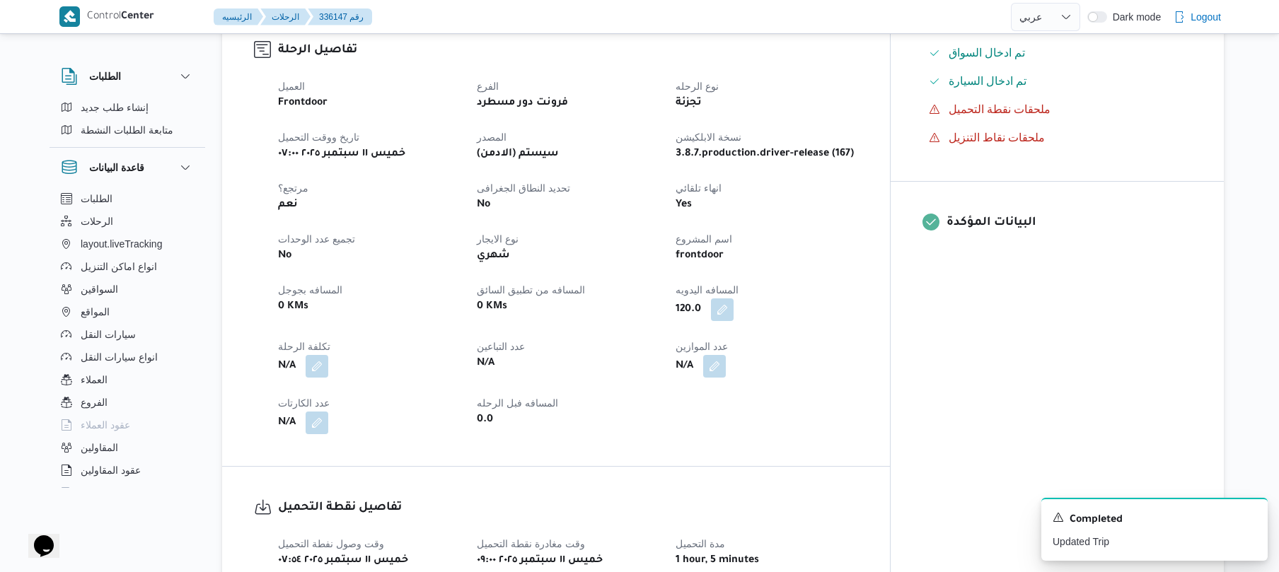
click at [857, 284] on dt "المسافه اليدويه" at bounding box center [766, 290] width 182 height 17
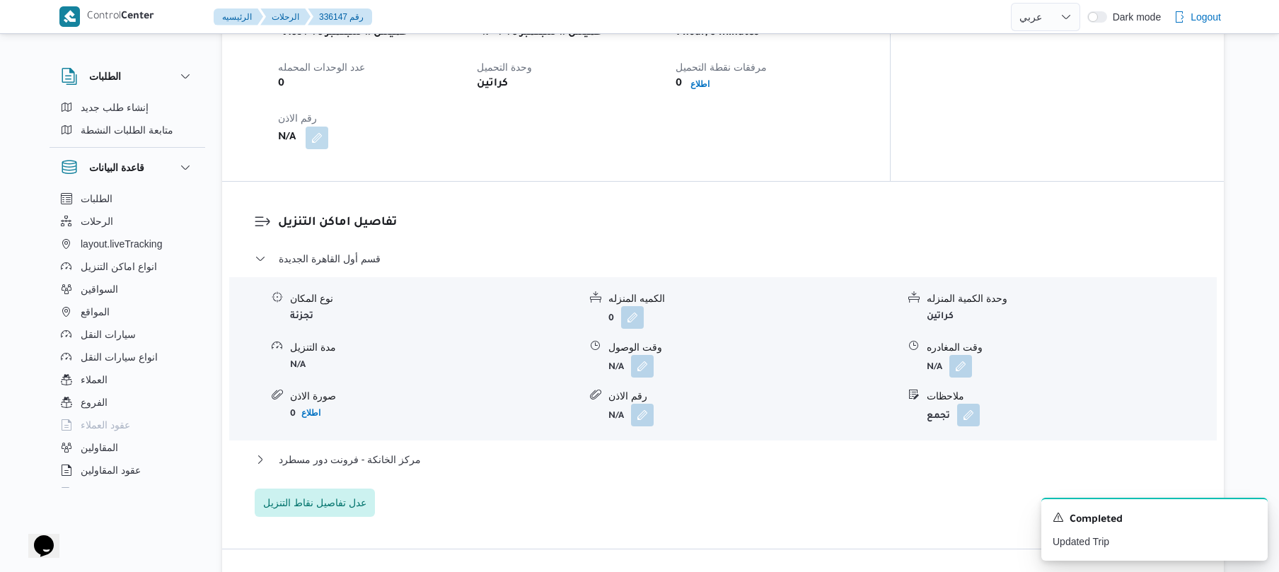
scroll to position [1019, 0]
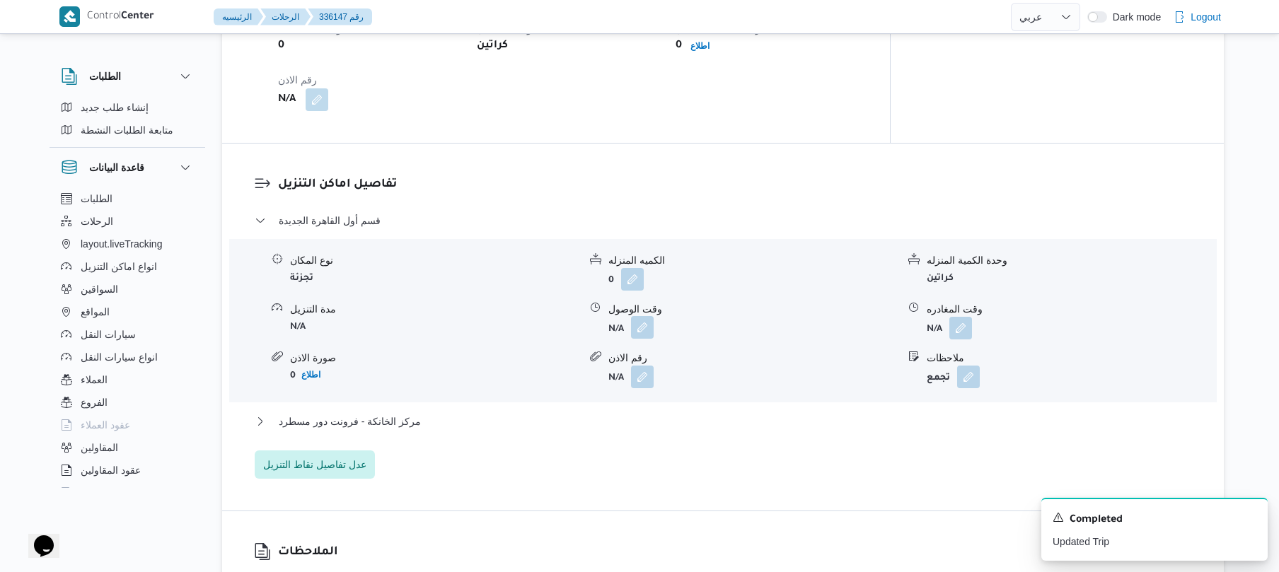
click at [638, 316] on button "button" at bounding box center [642, 327] width 23 height 23
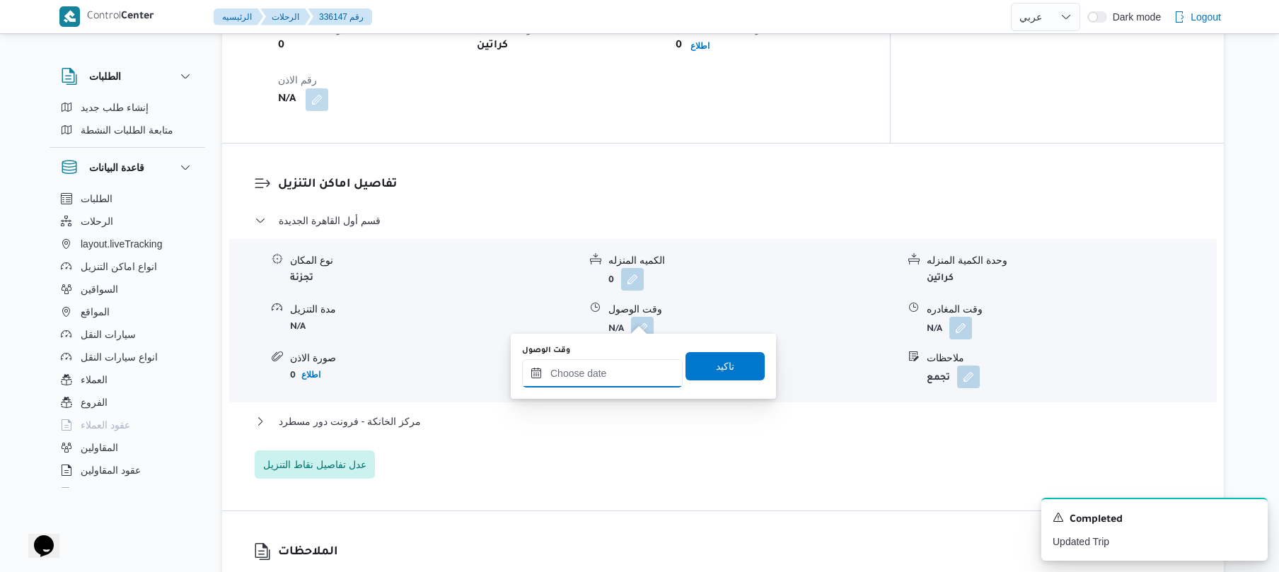
click at [614, 374] on input "وقت الوصول" at bounding box center [602, 373] width 161 height 28
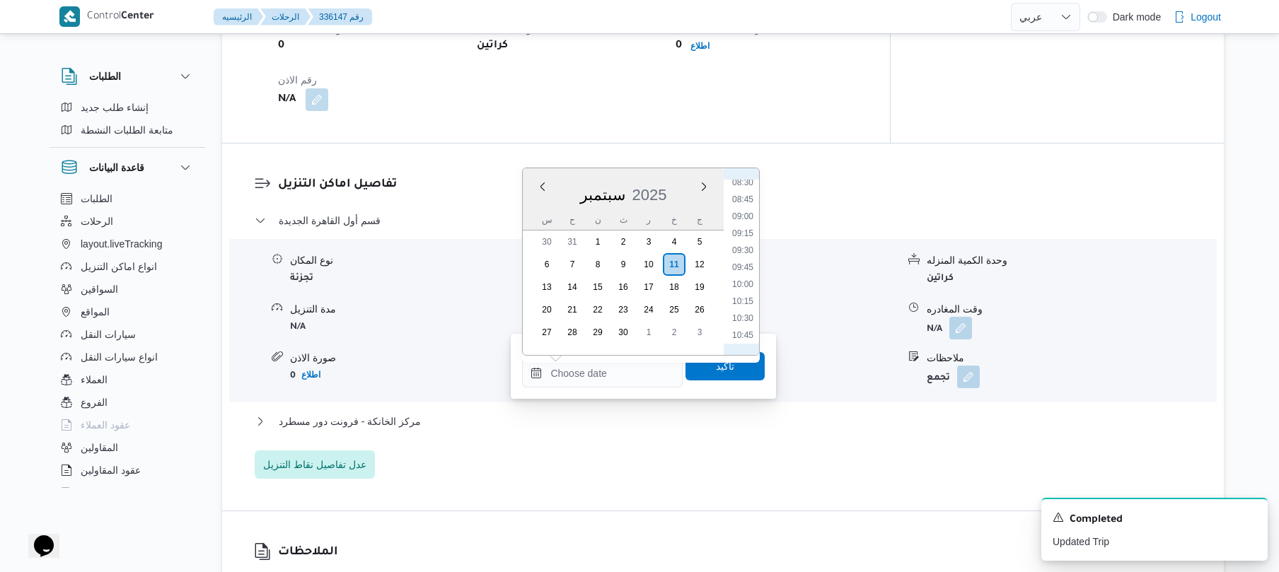
scroll to position [580, 0]
click at [742, 269] on li "09:45" at bounding box center [742, 269] width 33 height 14
type input "١١/٠٩/٢٠٢٥ ٠٩:٤٥"
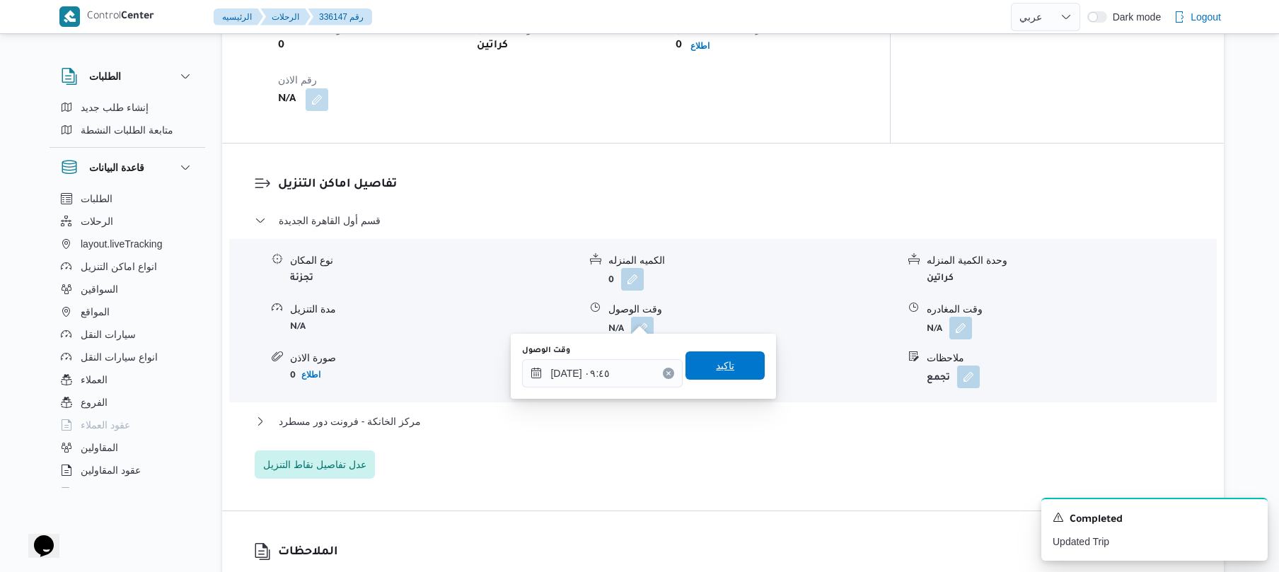
click at [725, 365] on span "تاكيد" at bounding box center [725, 365] width 18 height 17
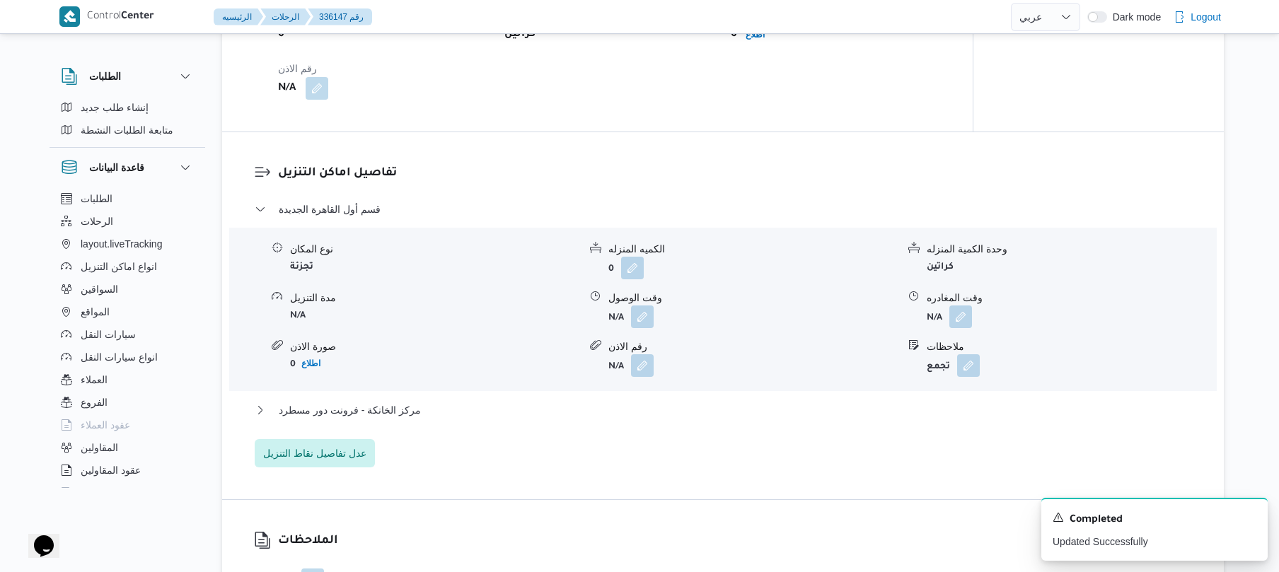
click at [666, 419] on div "مركز الخانكة - فرونت دور مسطرد" at bounding box center [723, 415] width 937 height 27
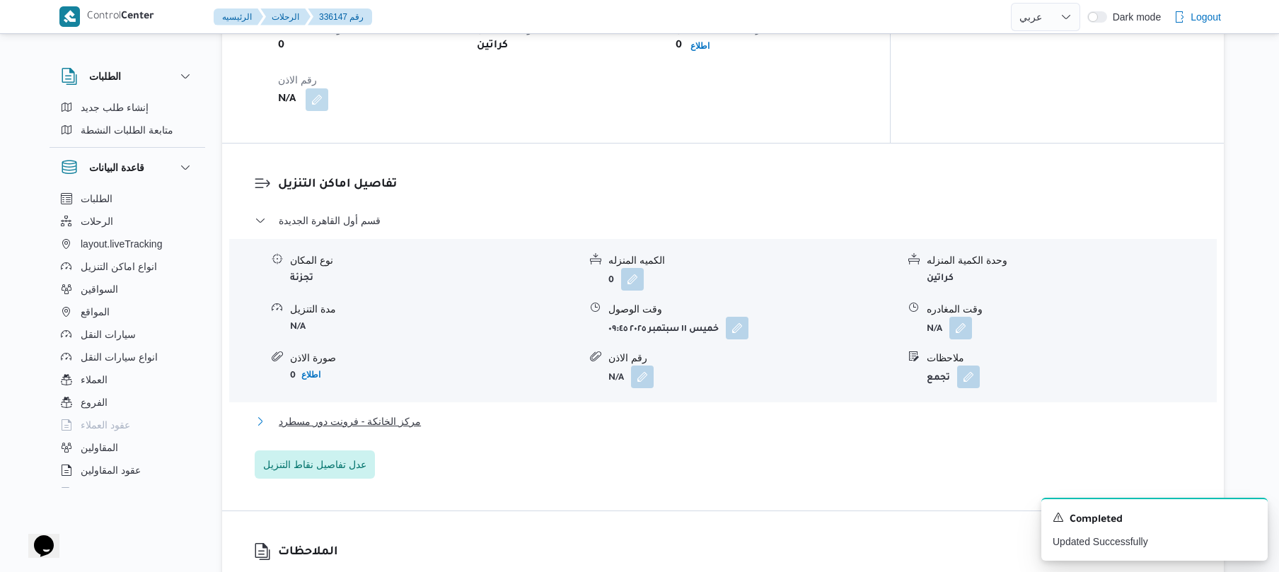
click at [677, 413] on button "مركز الخانكة - فرونت دور مسطرد" at bounding box center [723, 421] width 937 height 17
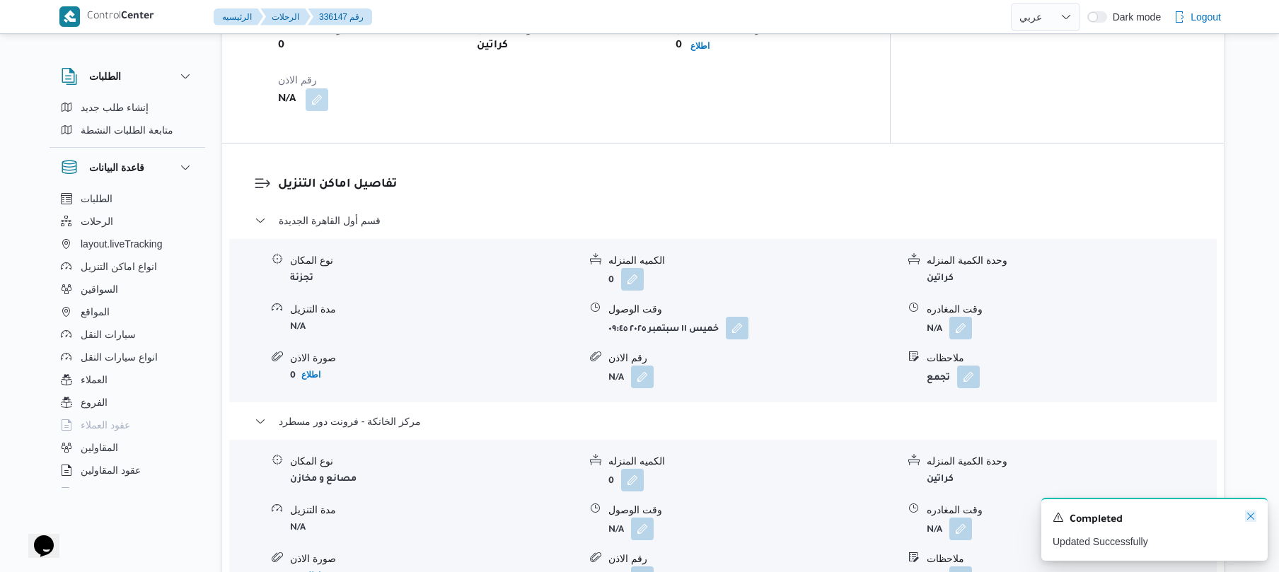
click at [1251, 516] on icon "Dismiss toast" at bounding box center [1250, 516] width 11 height 11
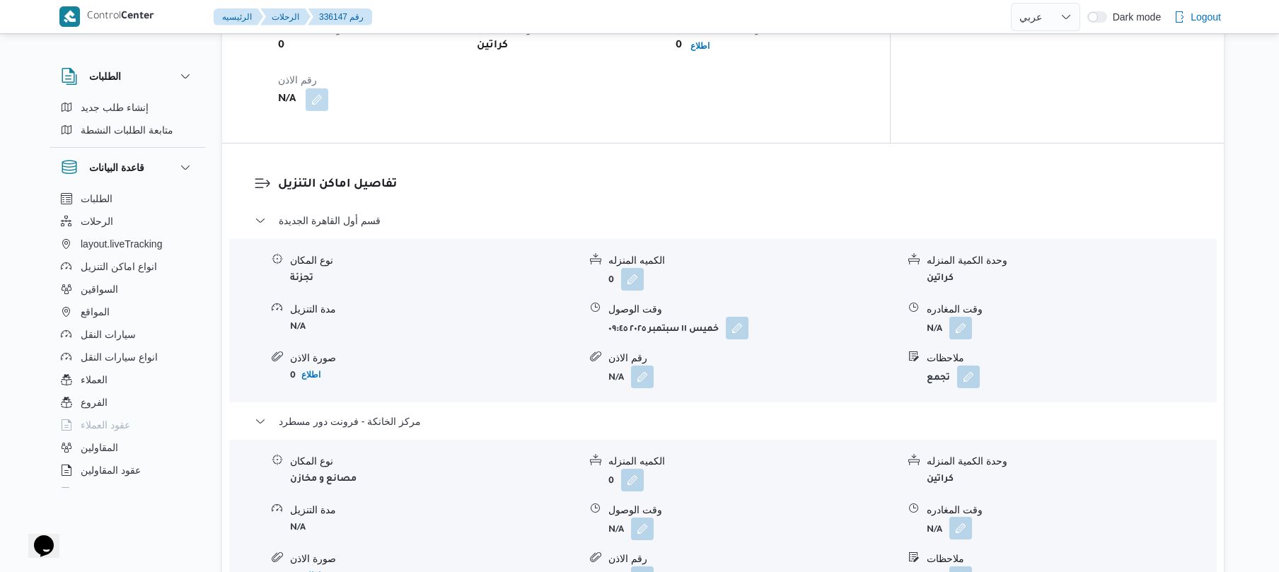
click at [959, 517] on button "button" at bounding box center [960, 528] width 23 height 23
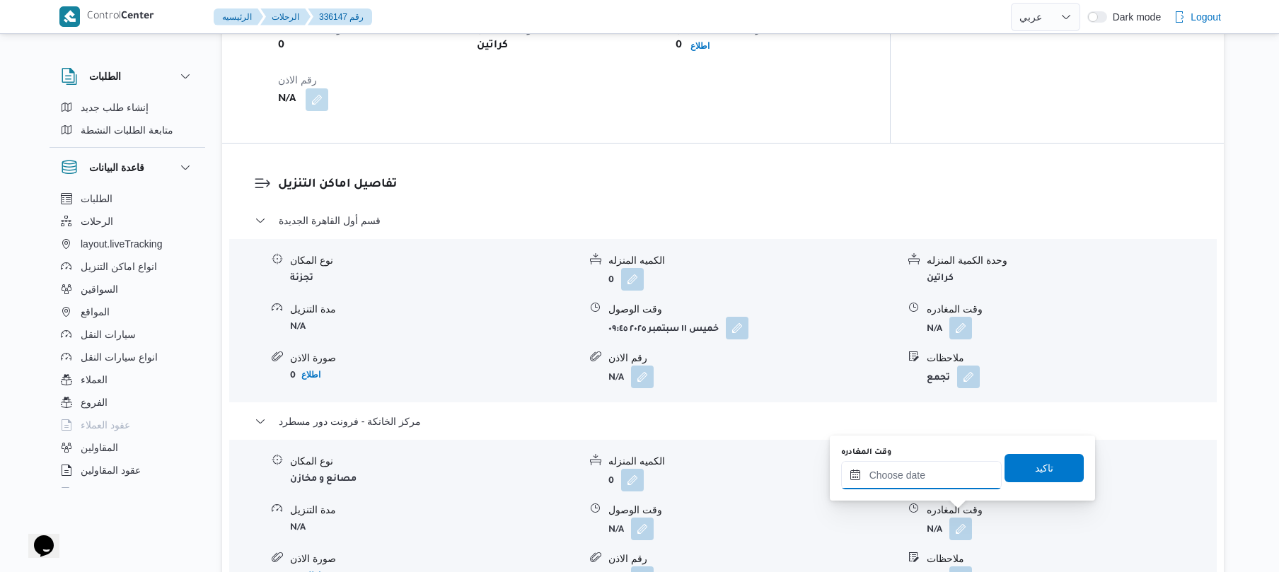
click at [926, 468] on div at bounding box center [921, 475] width 161 height 28
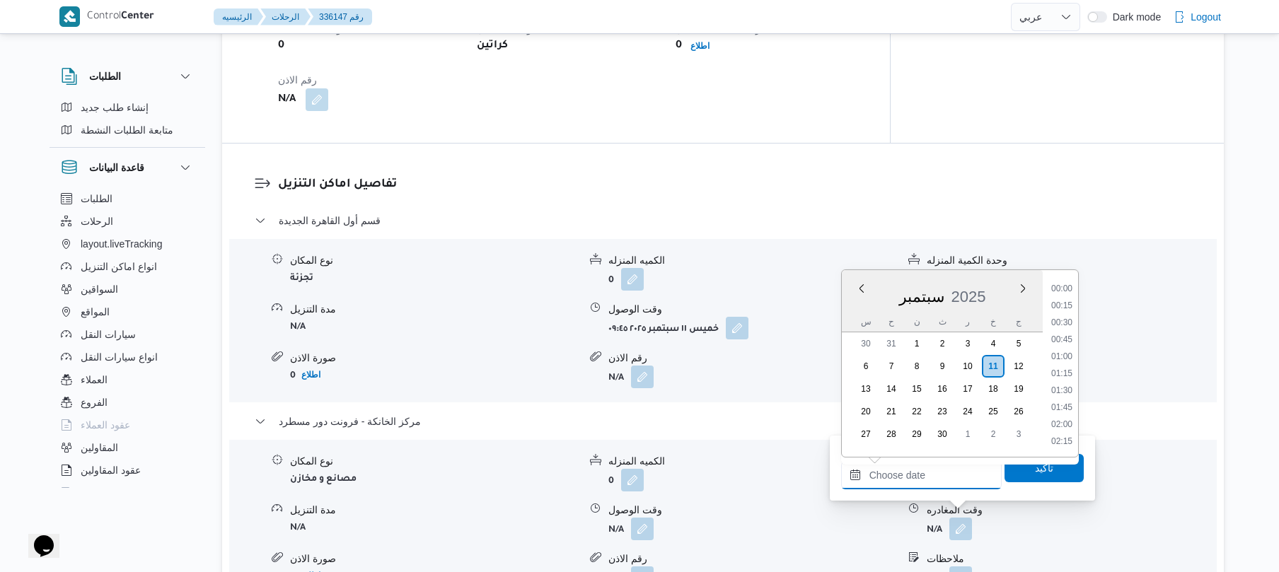
scroll to position [1138, 0]
click at [1069, 283] on li "16:45" at bounding box center [1061, 288] width 33 height 14
type input "[DATE] ١٦:٤٥"
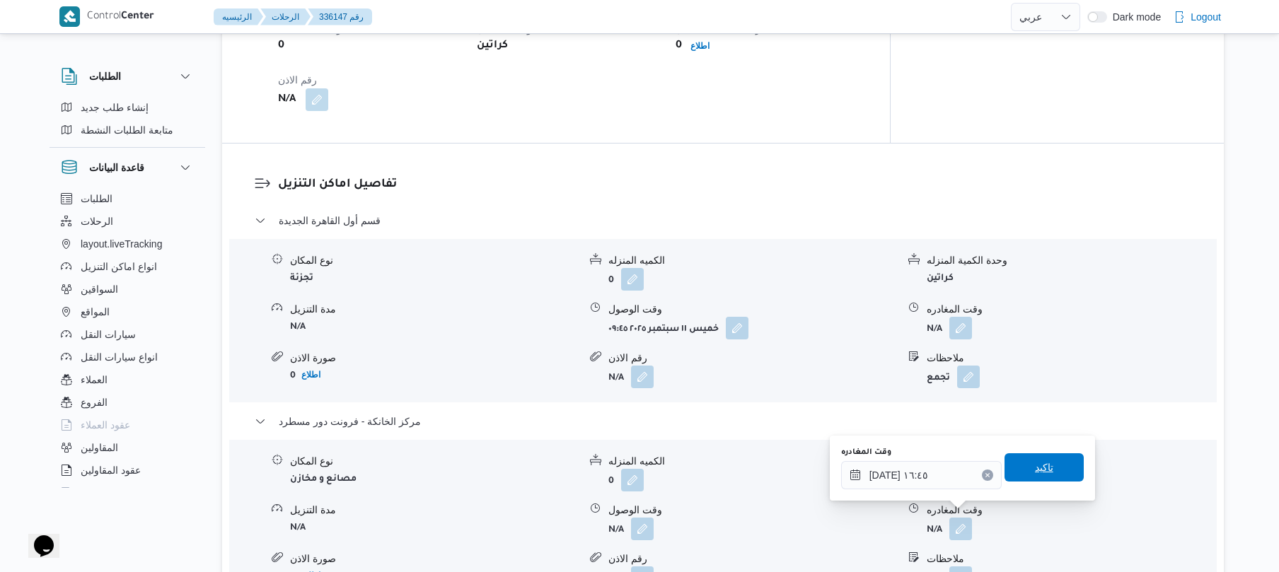
click at [1016, 461] on span "تاكيد" at bounding box center [1043, 467] width 79 height 28
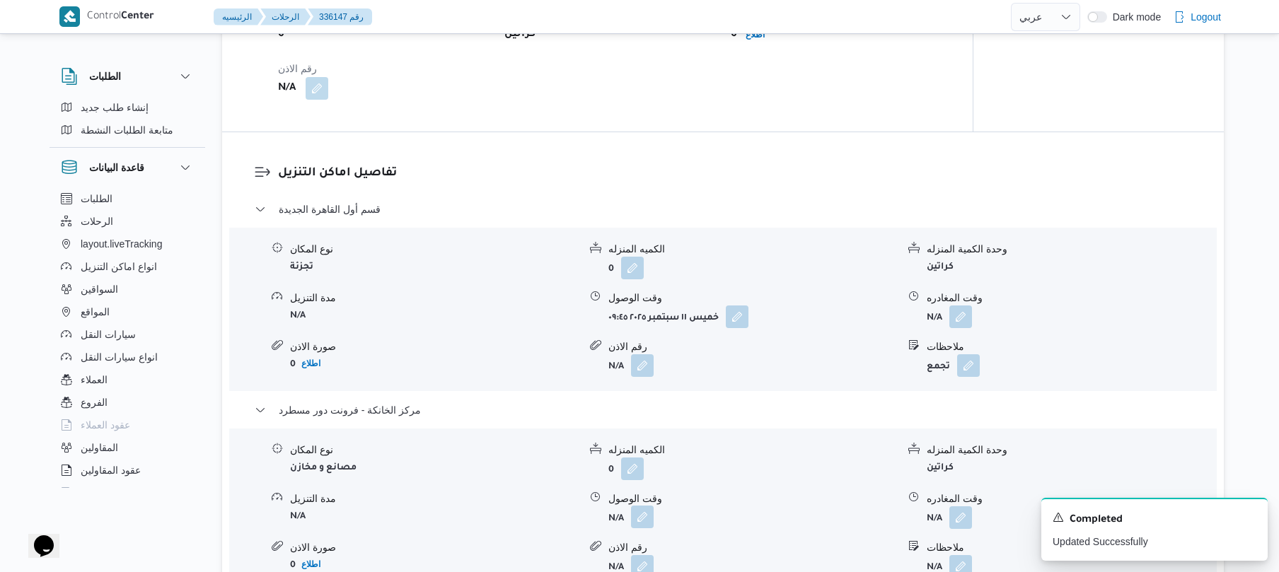
click at [642, 519] on button "button" at bounding box center [642, 517] width 23 height 23
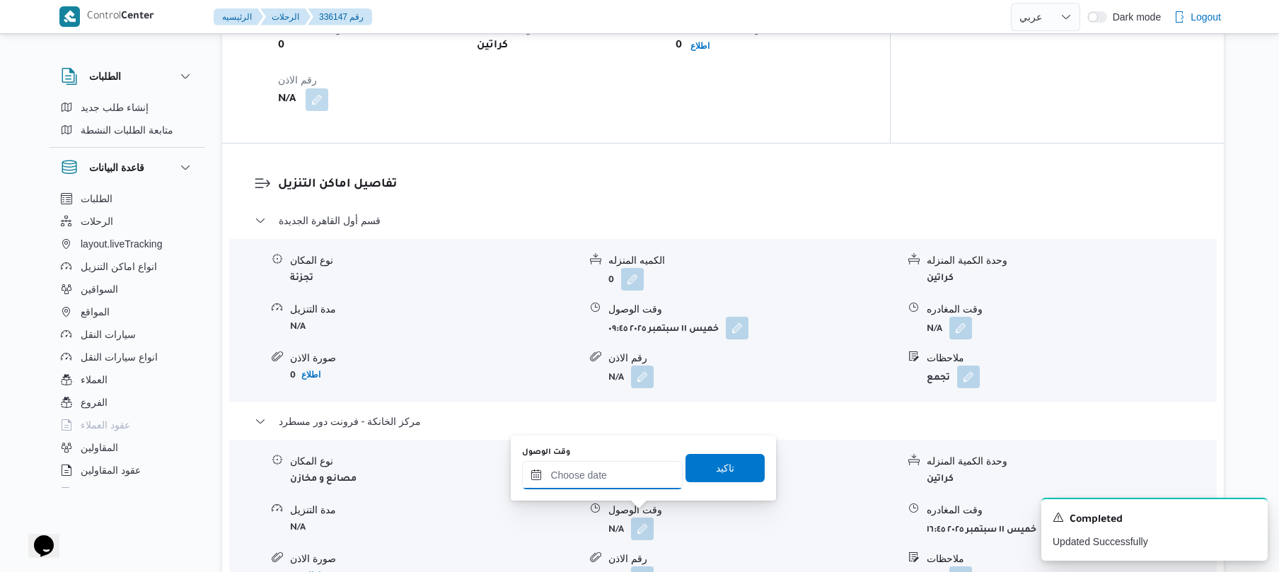
click at [640, 475] on input "وقت الوصول" at bounding box center [602, 475] width 161 height 28
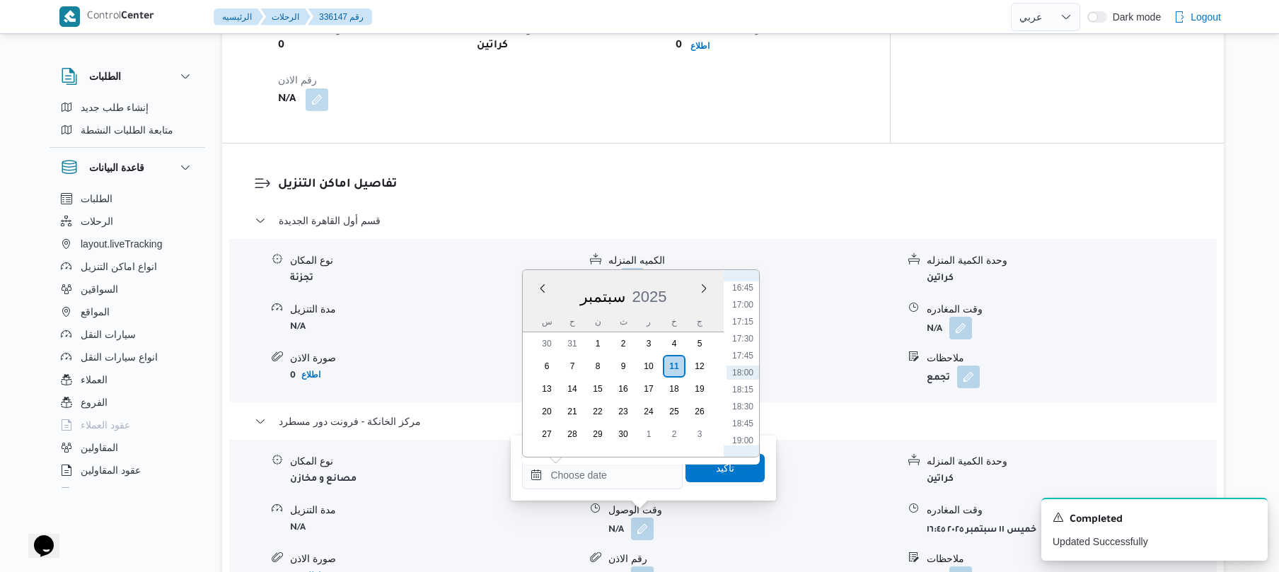
scroll to position [999, 0]
click at [744, 413] on li "16:30" at bounding box center [742, 410] width 33 height 14
type input "١١/٠٩/٢٠٢٥ ١٦:٣٠"
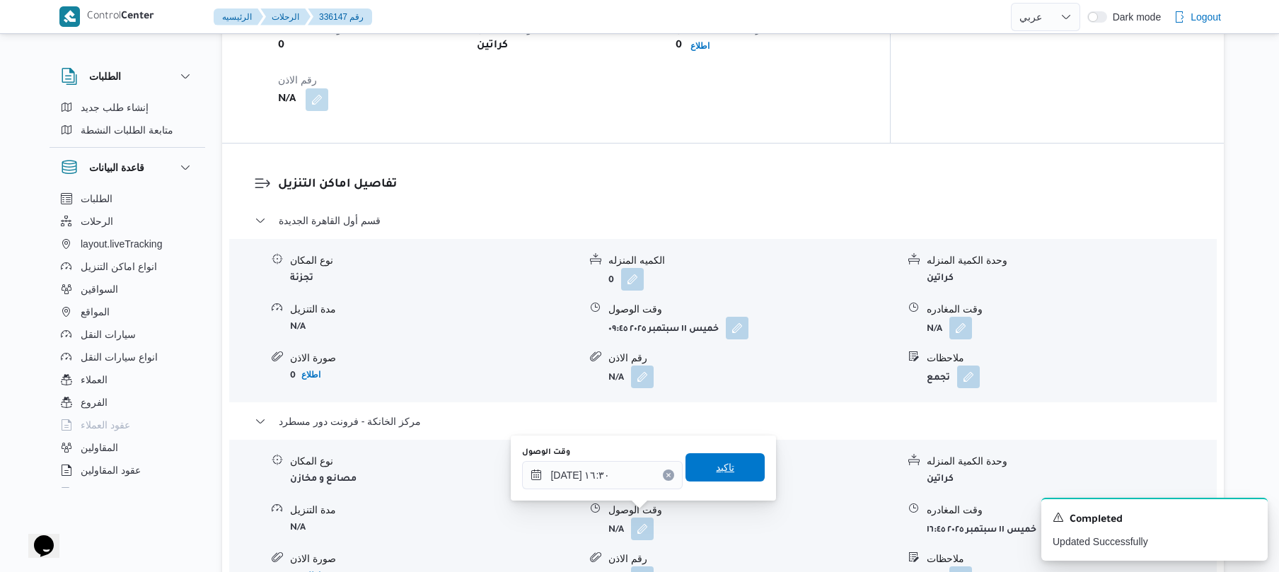
click at [716, 474] on span "تاكيد" at bounding box center [725, 467] width 18 height 17
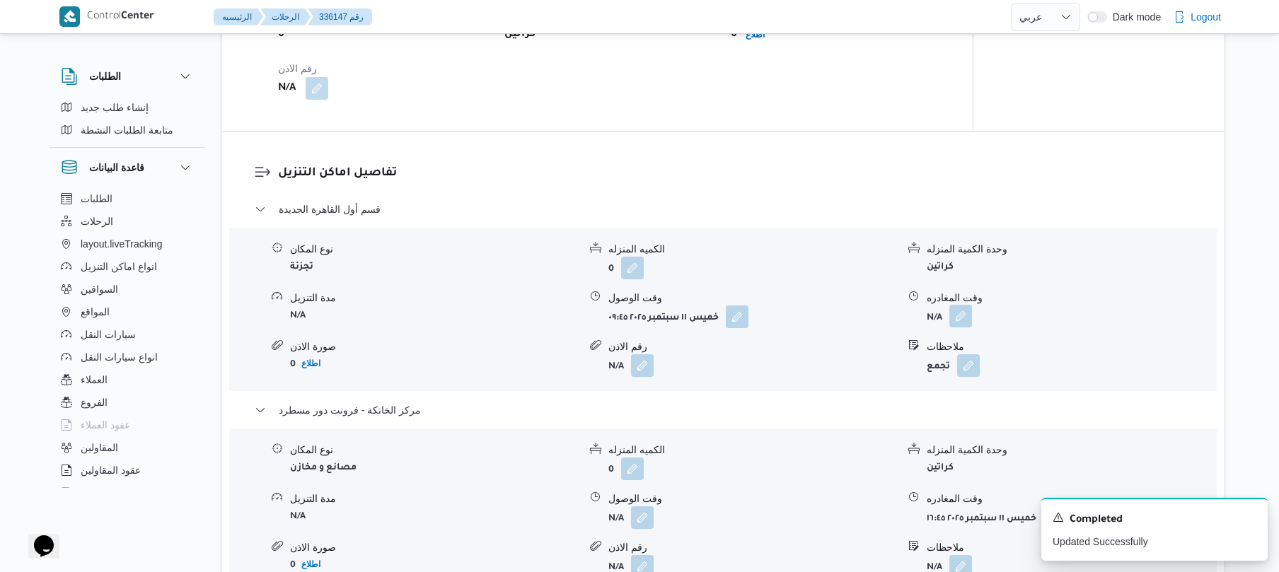
click at [959, 323] on button "button" at bounding box center [960, 316] width 23 height 23
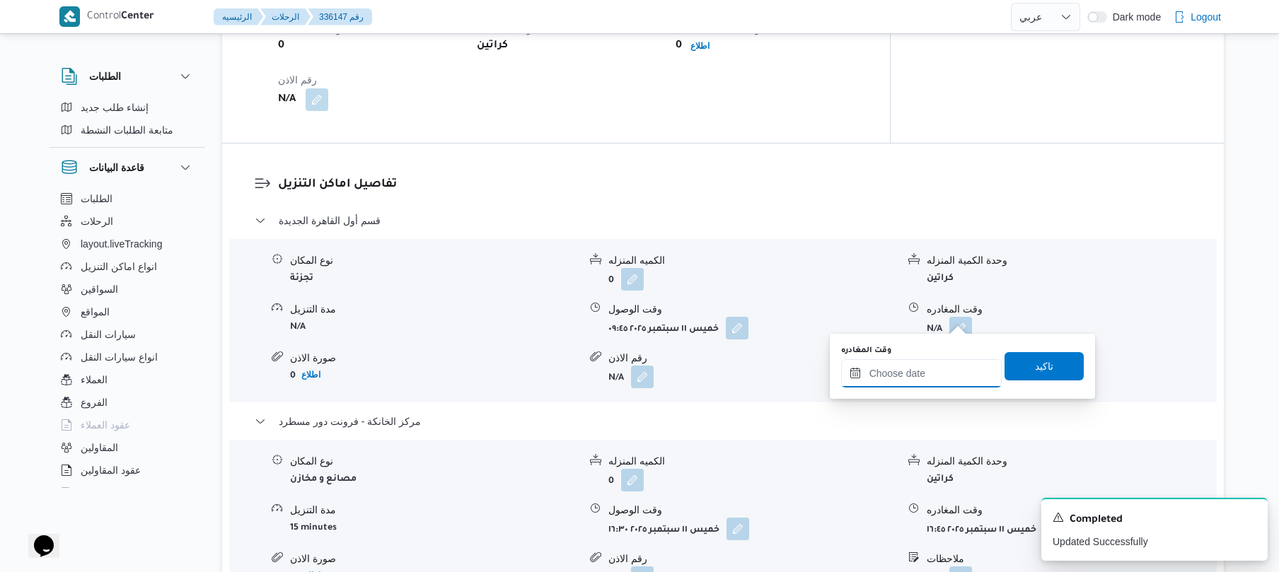
click at [893, 369] on input "وقت المغادره" at bounding box center [921, 373] width 161 height 28
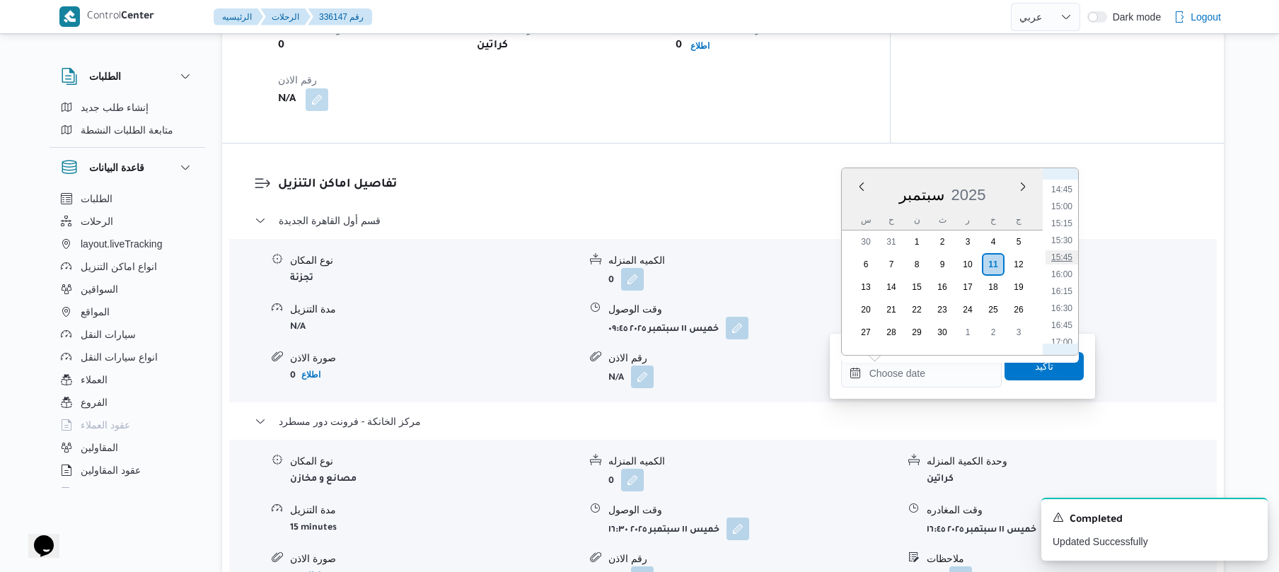
click at [1067, 255] on li "15:45" at bounding box center [1061, 257] width 33 height 14
type input "١١/٠٩/٢٠٢٥ ١٥:٤٥"
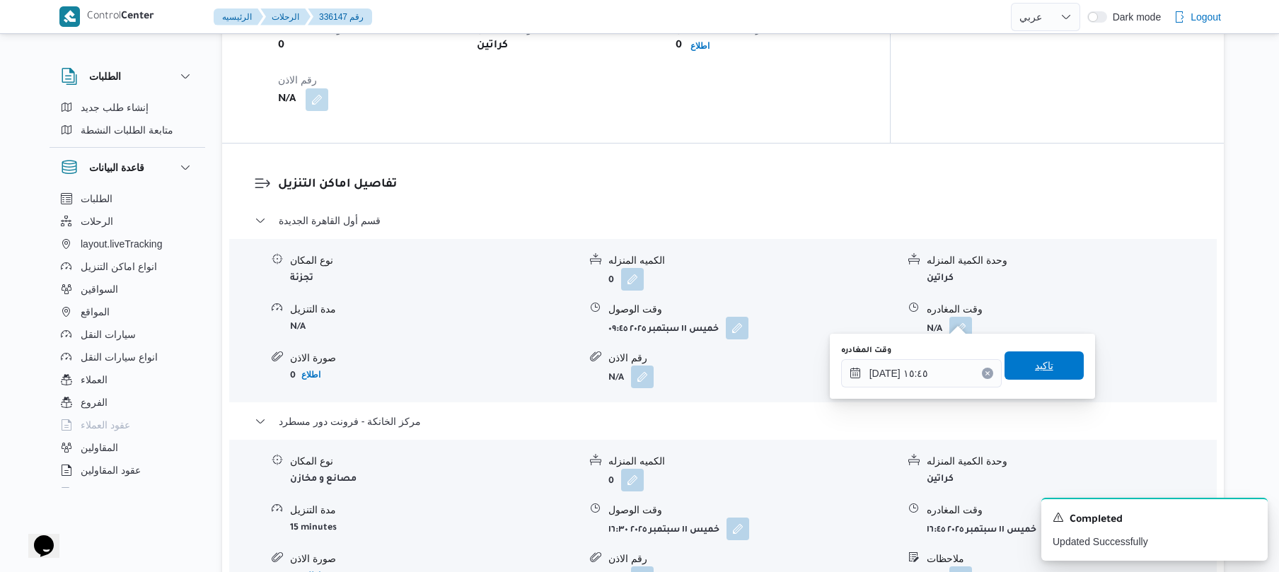
click at [1021, 366] on span "تاكيد" at bounding box center [1043, 366] width 79 height 28
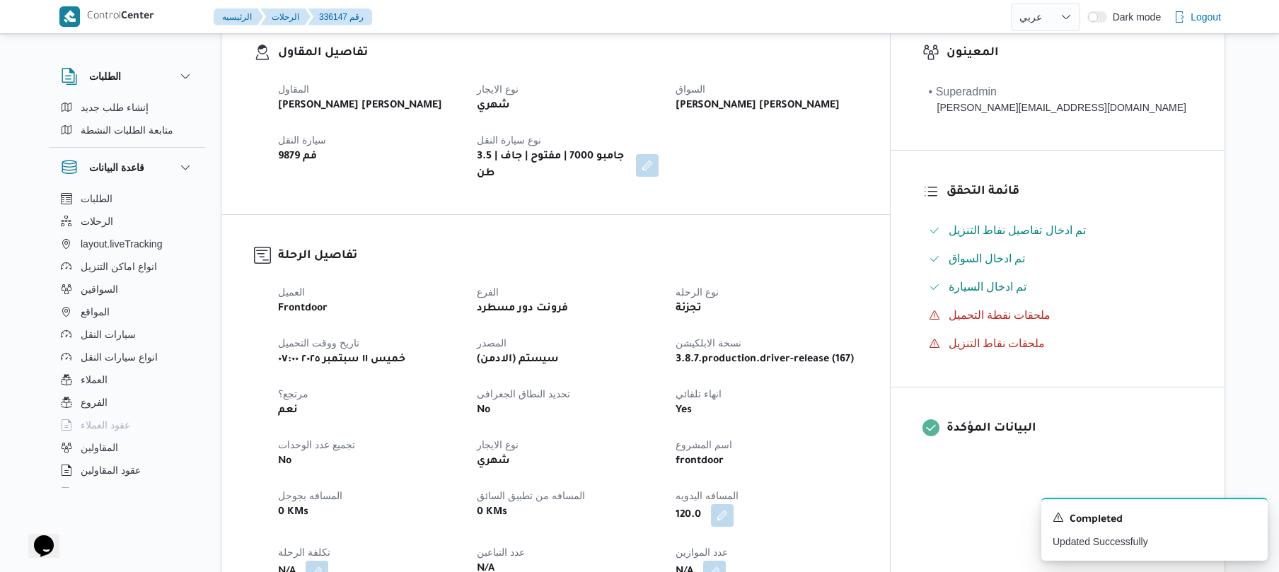
scroll to position [0, 0]
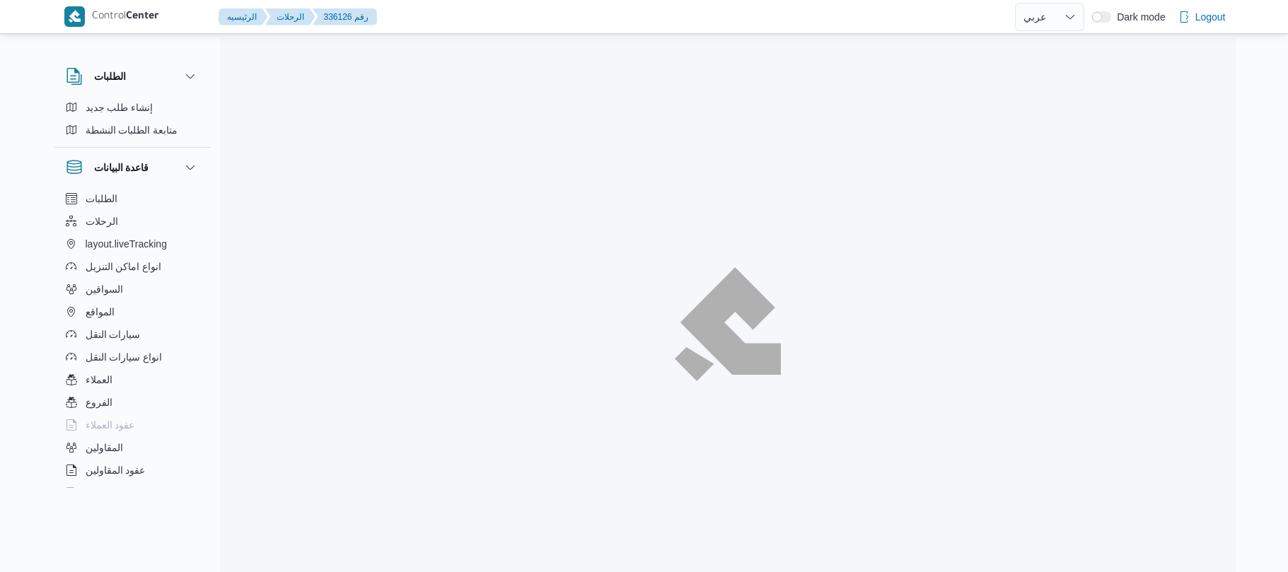
select select "ar"
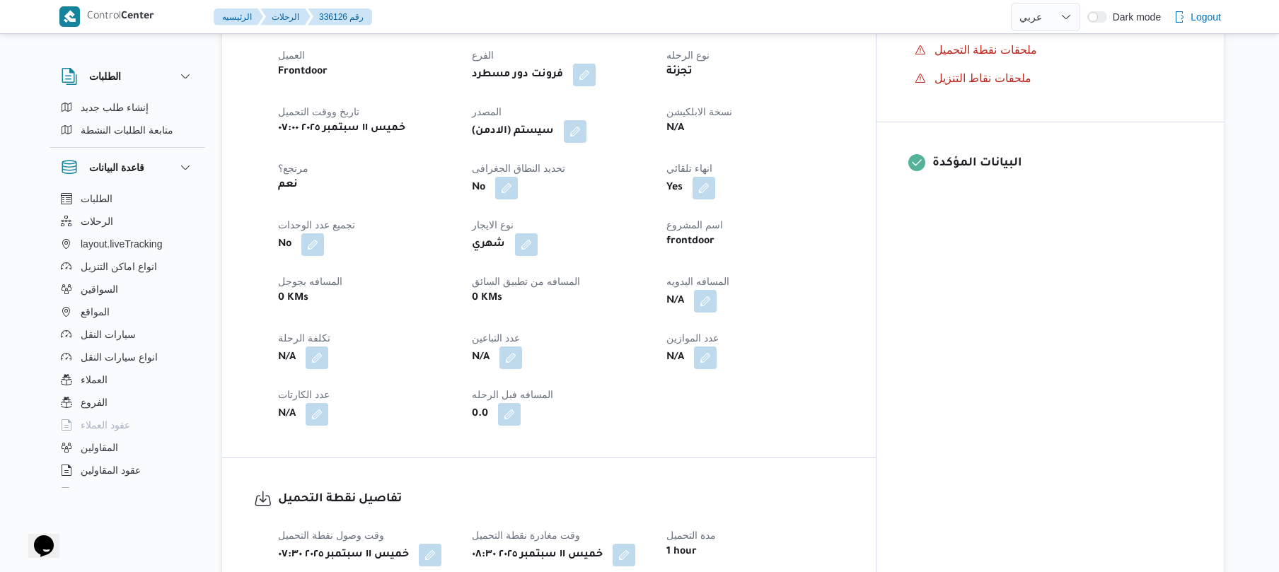
scroll to position [566, 0]
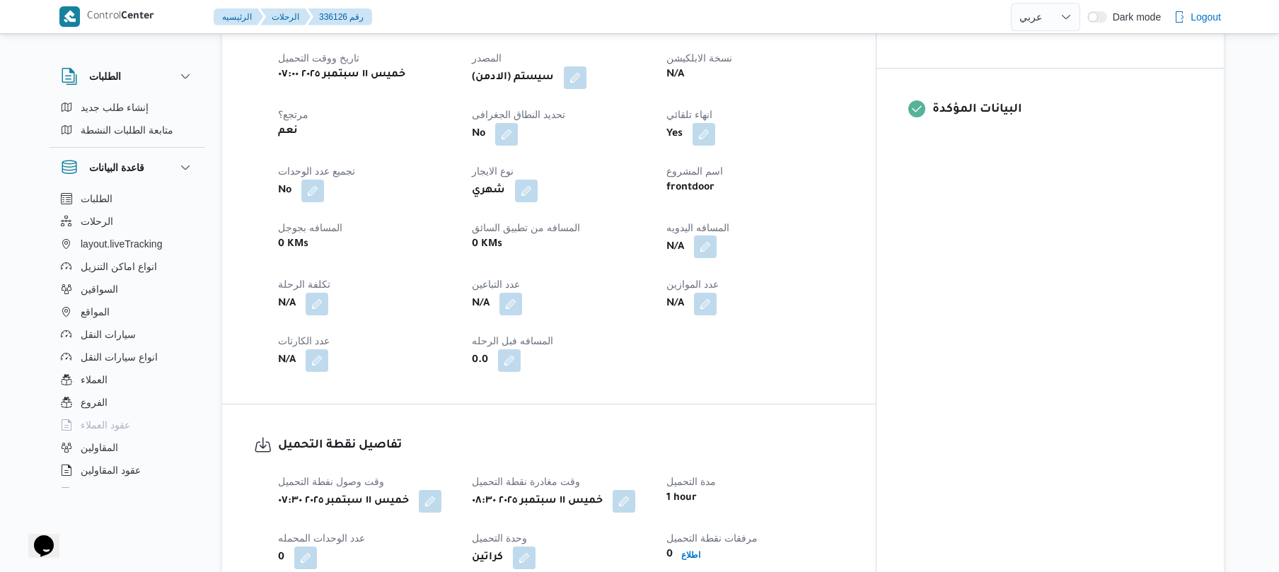
click at [716, 239] on button "button" at bounding box center [705, 247] width 23 height 23
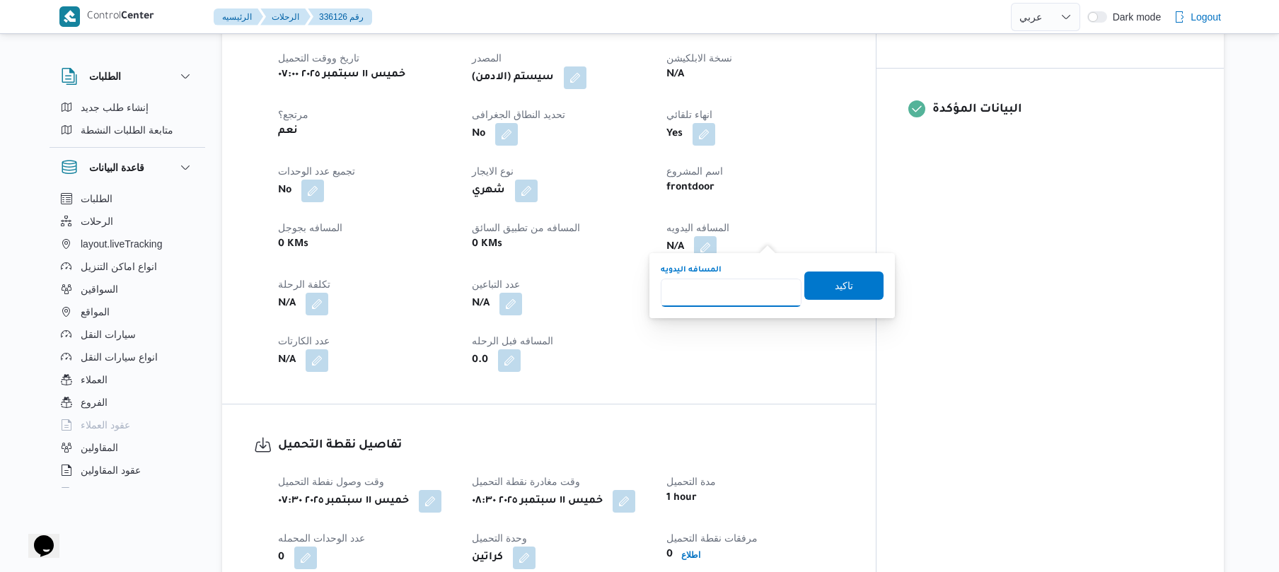
click at [748, 289] on input "المسافه اليدويه" at bounding box center [731, 293] width 141 height 28
type input "90"
click at [835, 289] on span "تاكيد" at bounding box center [844, 285] width 18 height 17
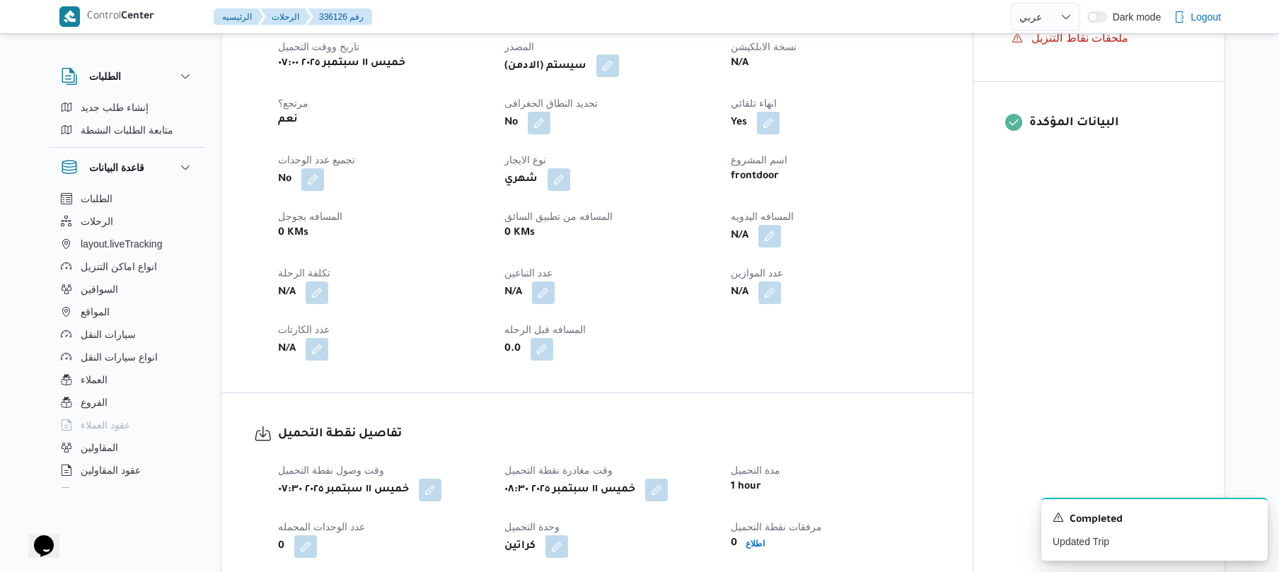
click button "button"
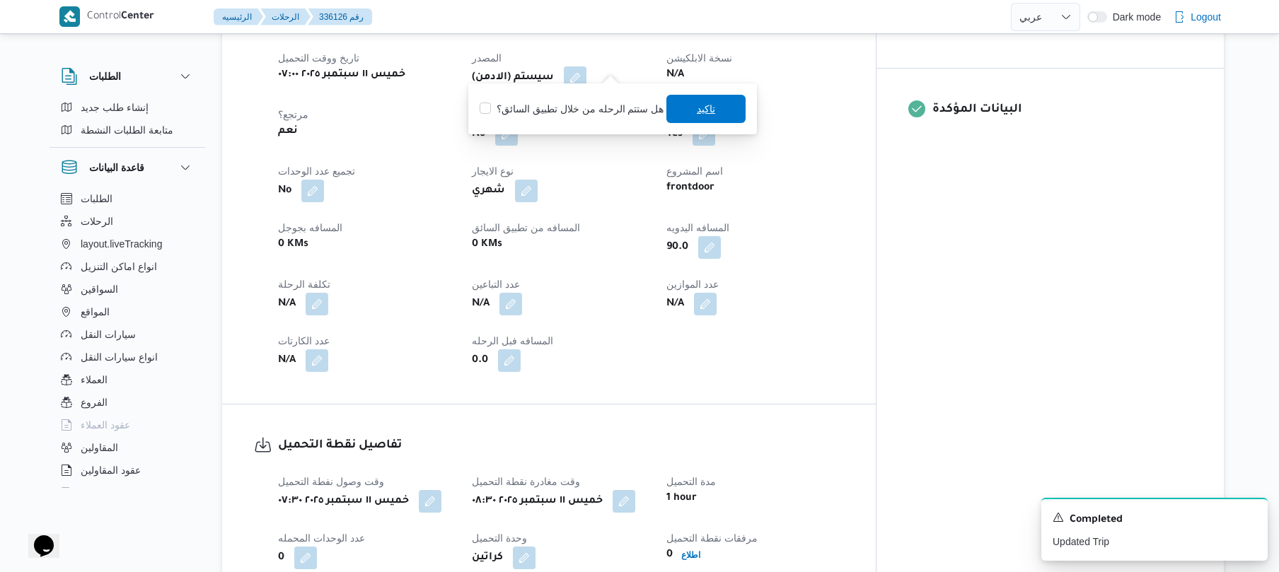
click span "تاكيد"
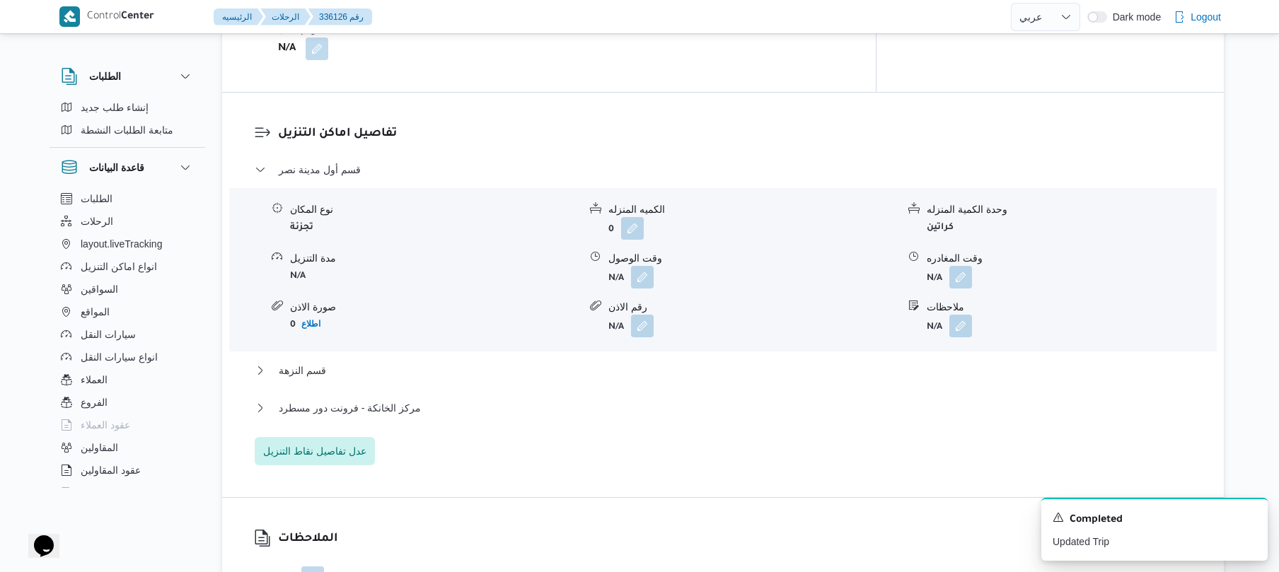
scroll to position [1169, 0]
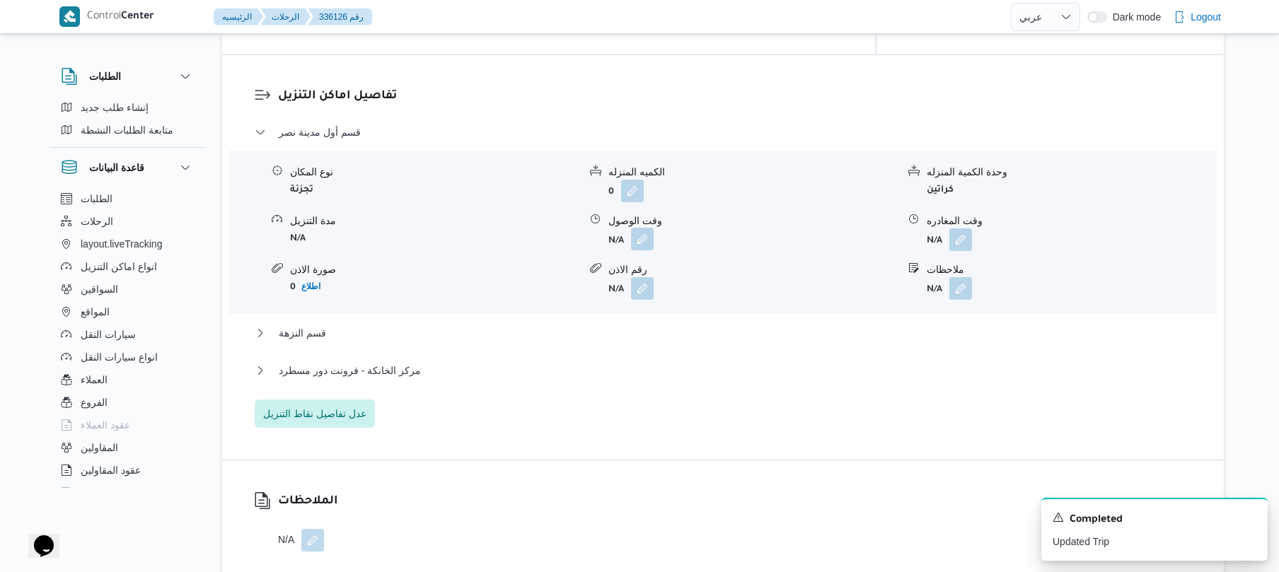
click button "button"
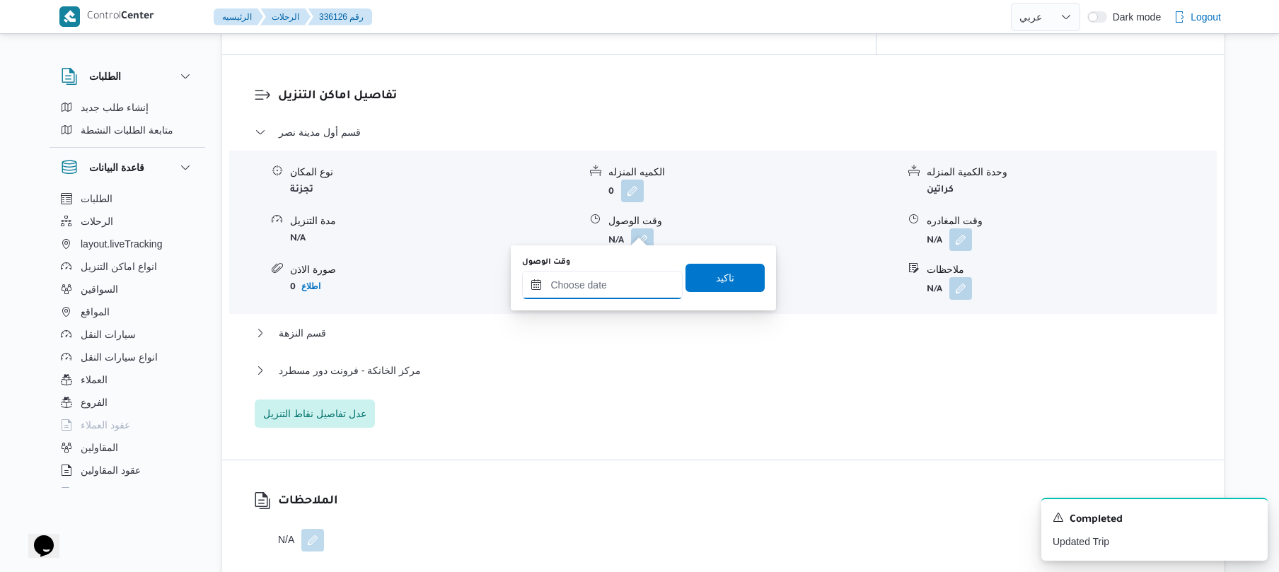
click input "وقت الوصول"
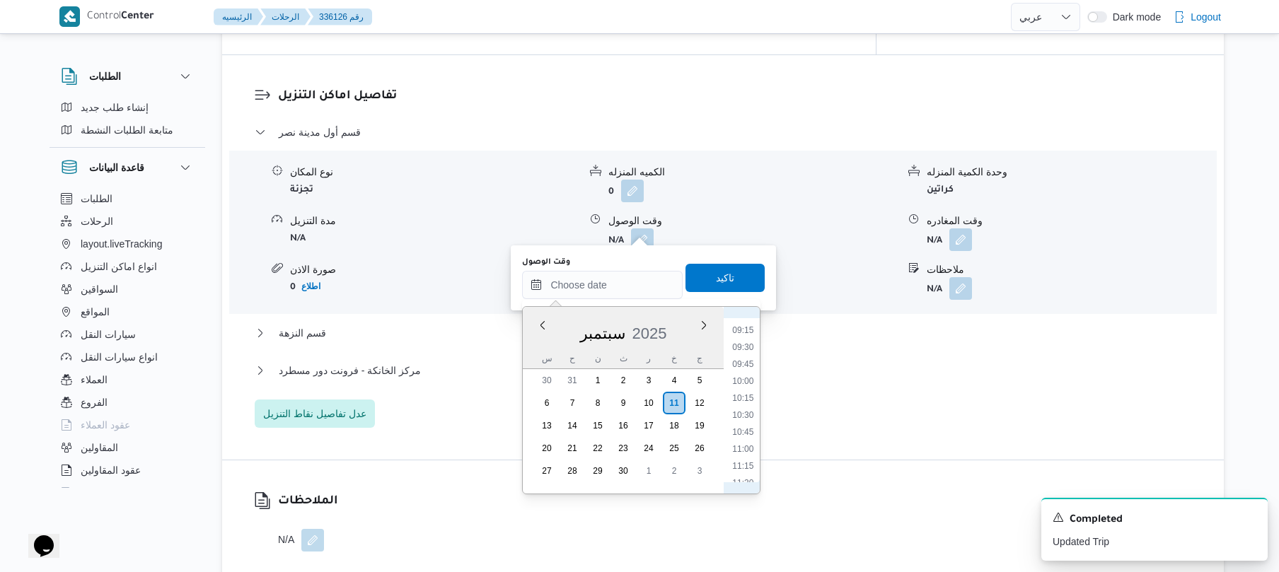
scroll to position [584, 0]
click li "09:45"
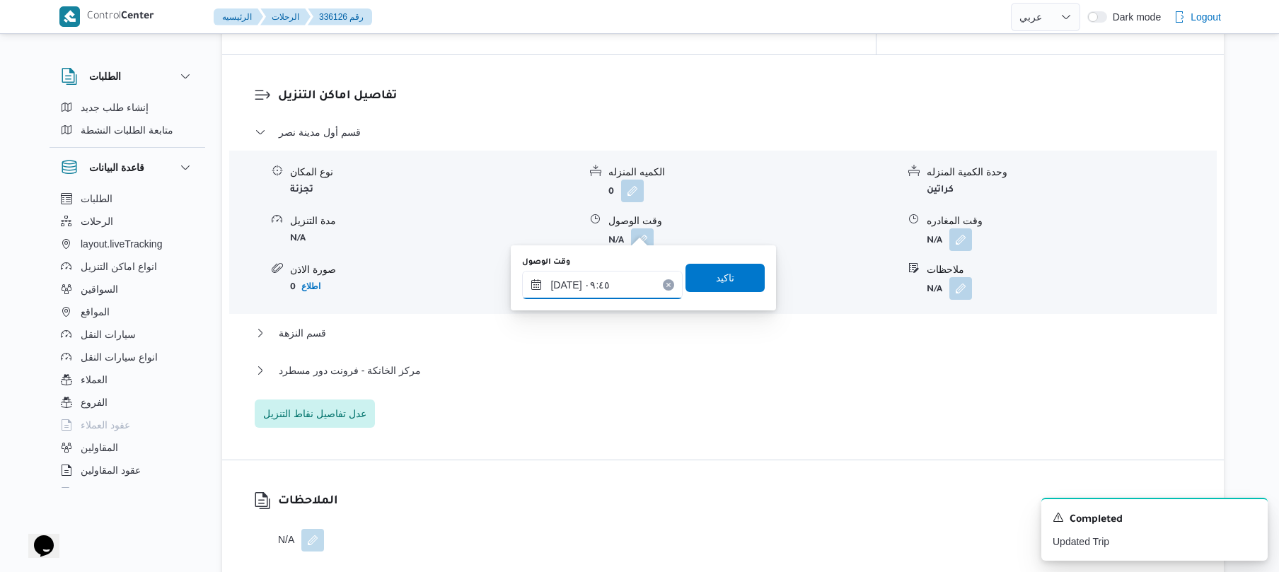
click input "١١/٠٩/٢٠٢٥ ٠٩:٤٥"
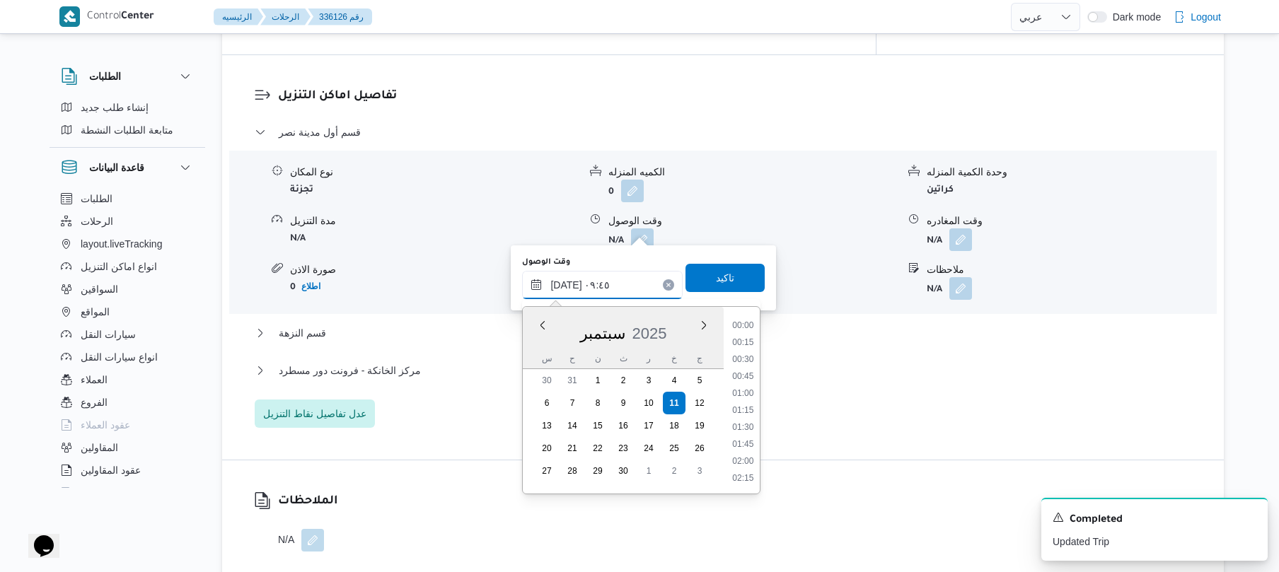
scroll to position [577, 0]
type input "١١/٠٩/٢٠٢٥ ٠٩:10"
click span "تاكيد"
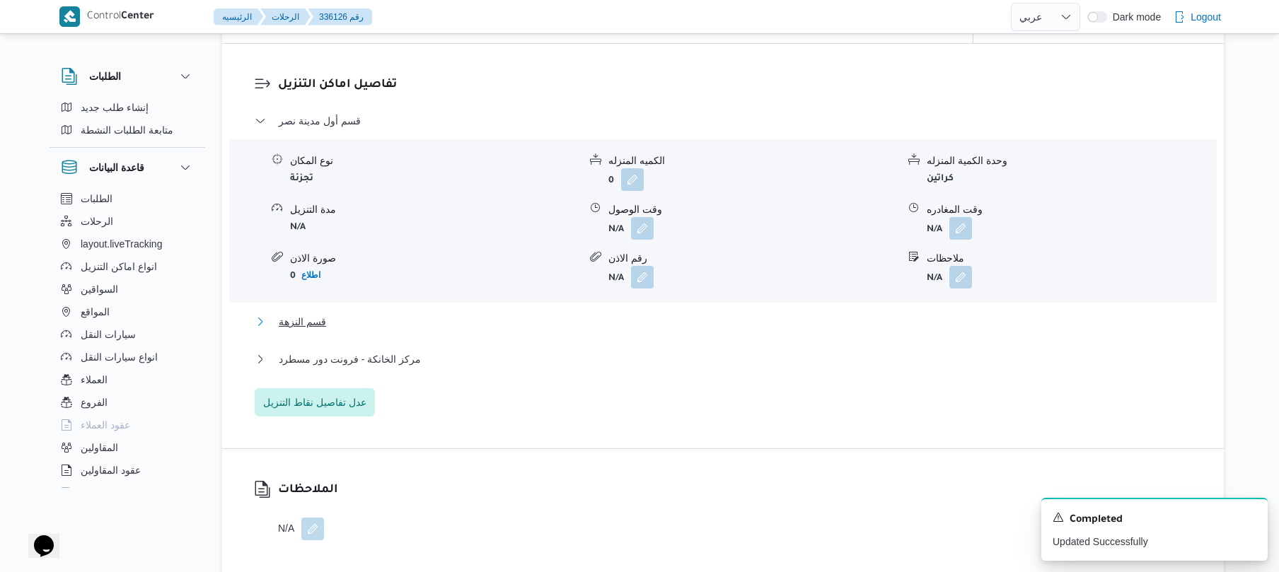
click button "قسم النزهة"
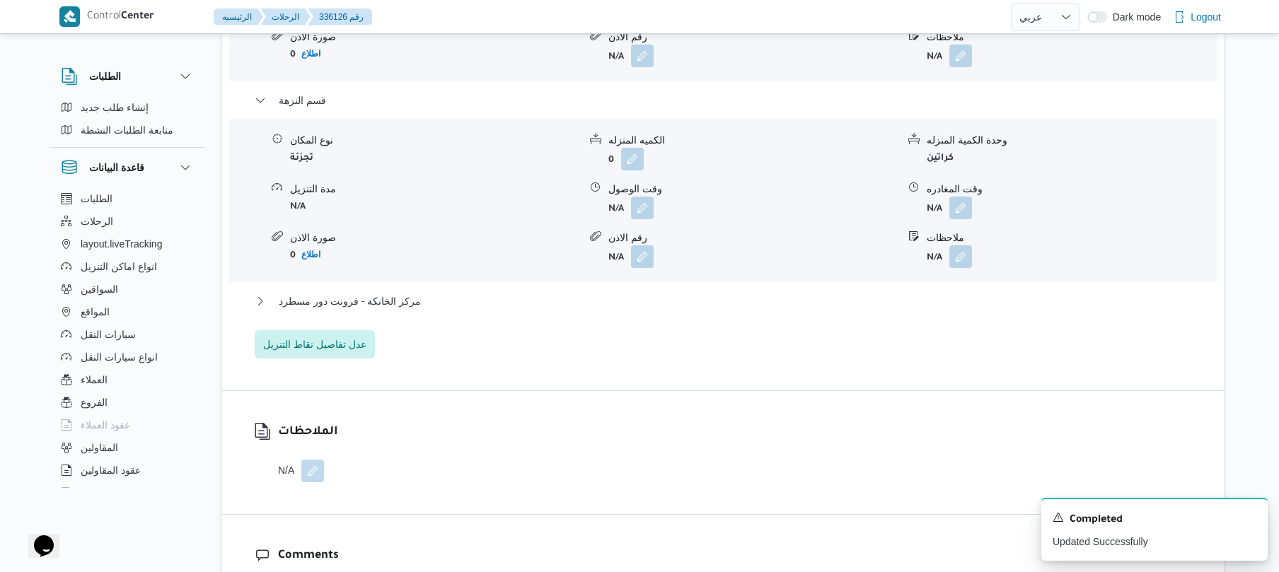
scroll to position [1433, 0]
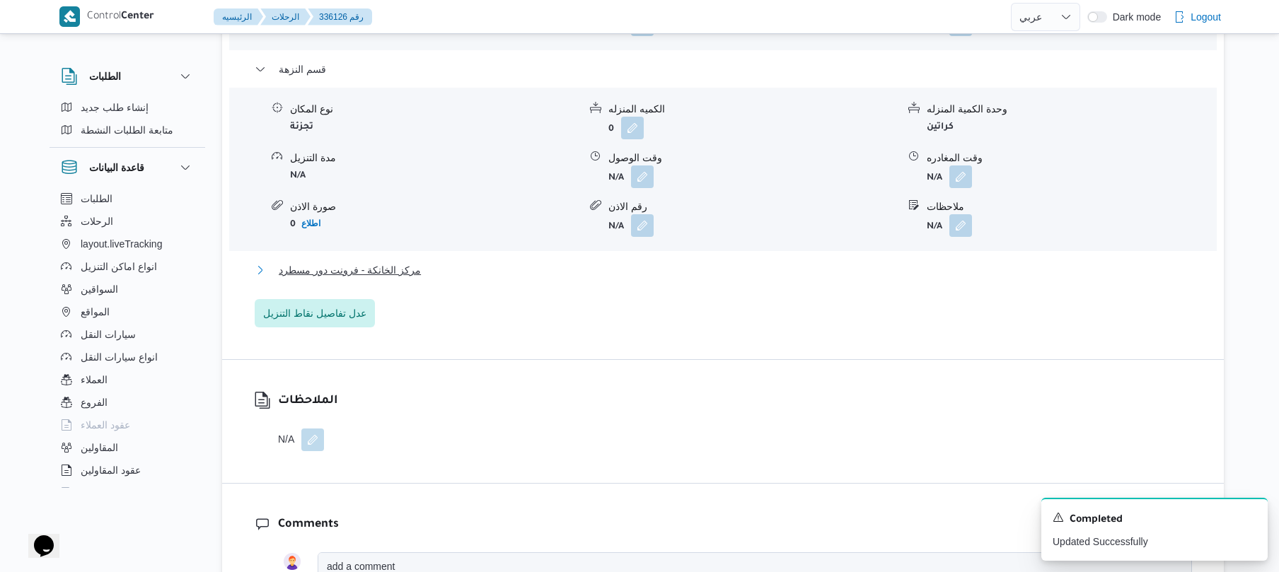
click button "مركز الخانكة - فرونت دور مسطرد"
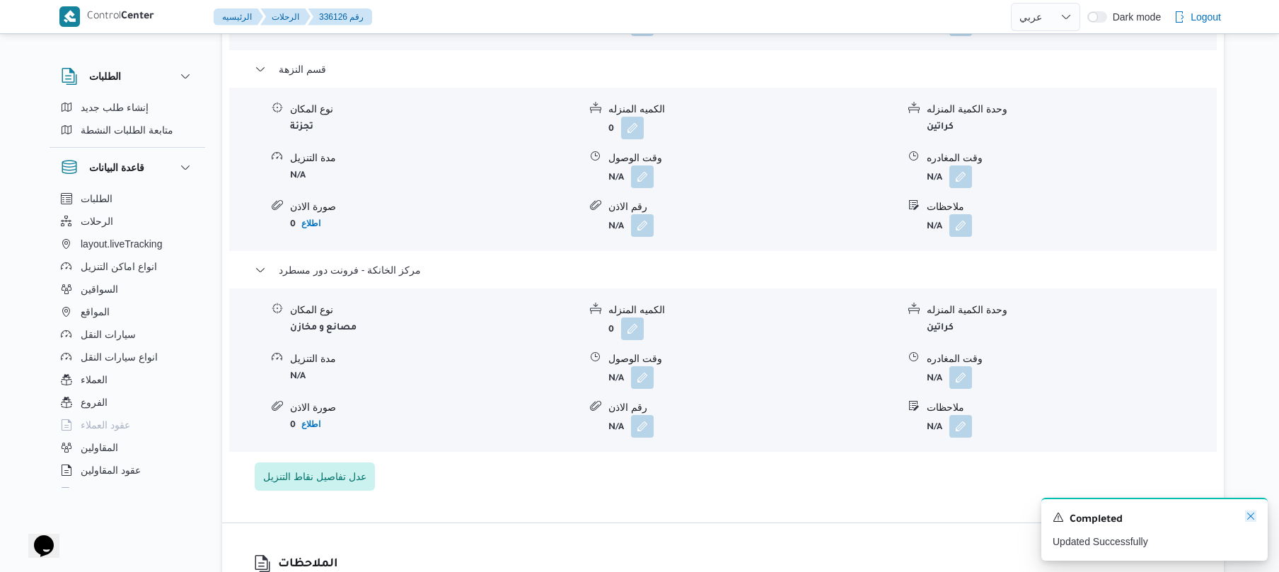
click icon "Dismiss toast"
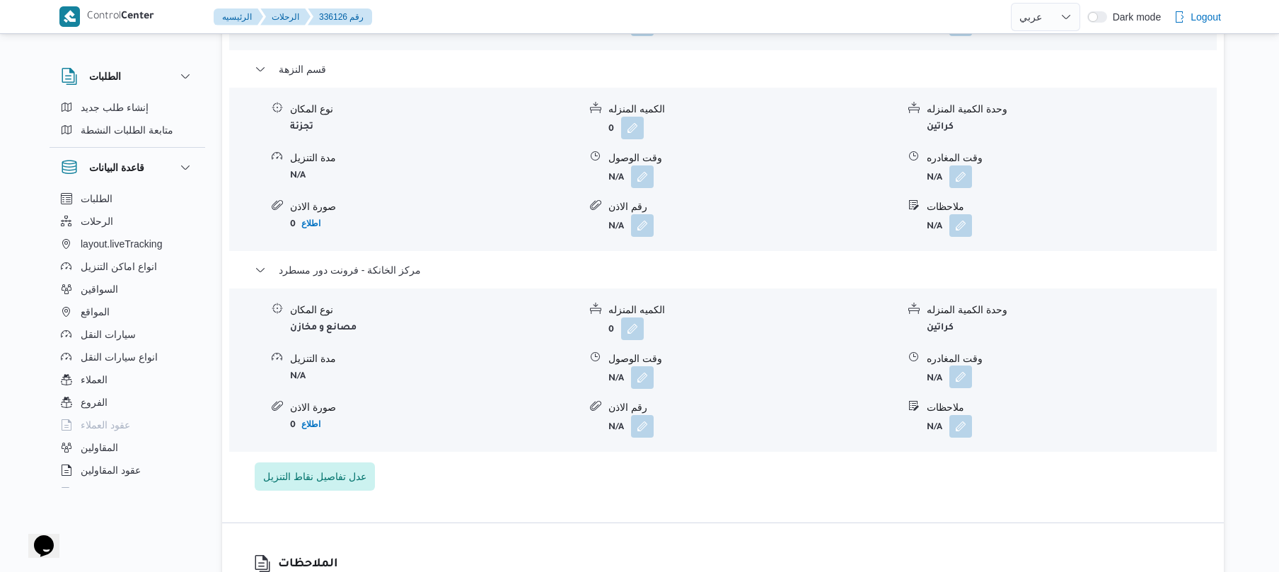
click button "button"
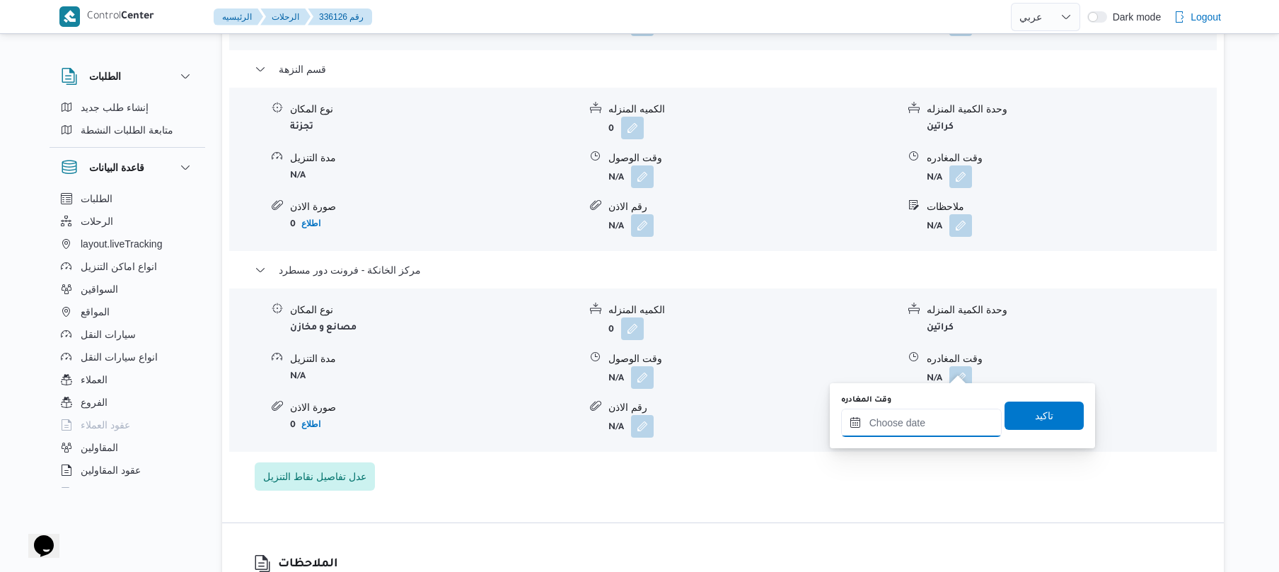
click input "وقت المغادره"
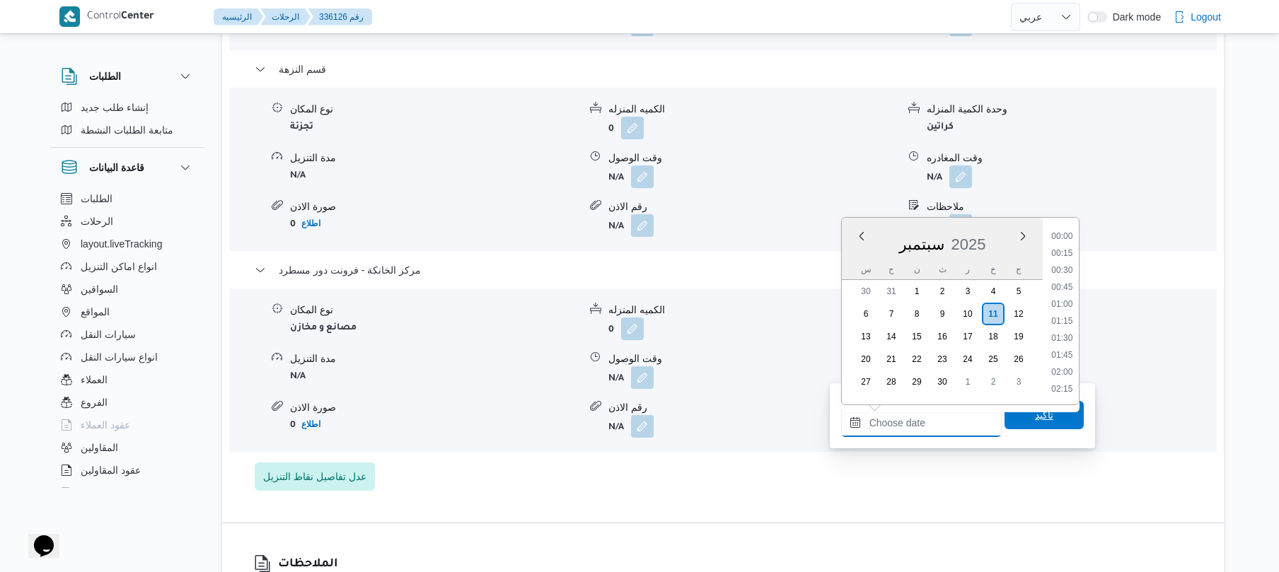
scroll to position [1155, 0]
click li "17:00"
type input "١١/٠٩/٢٠٢٥ ١٧:٠٠"
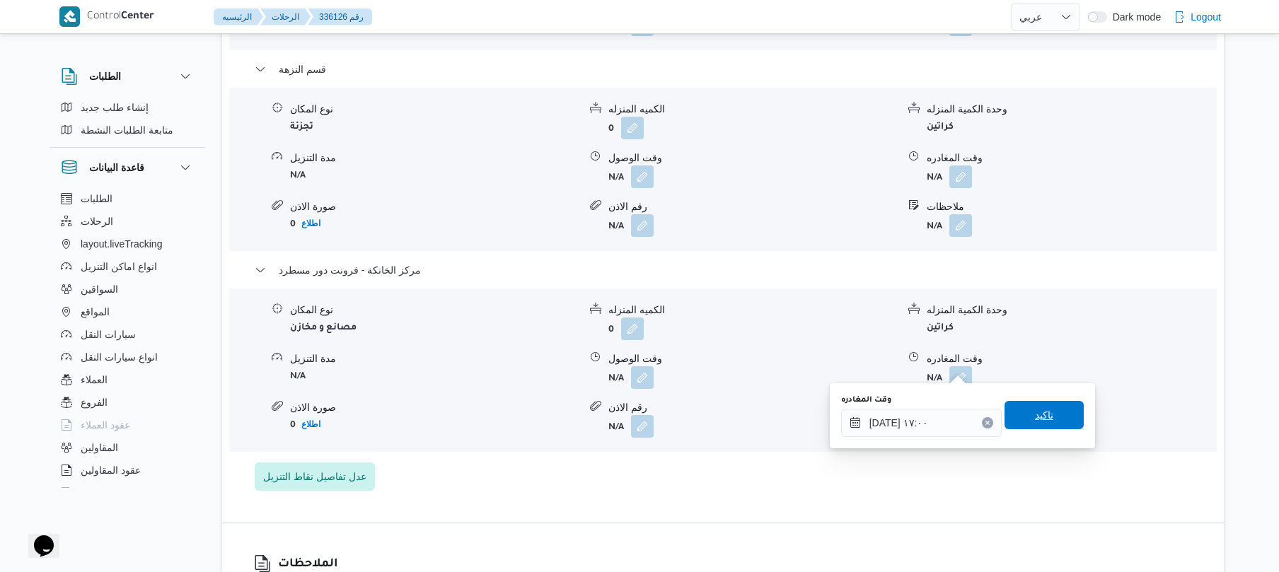
click span "تاكيد"
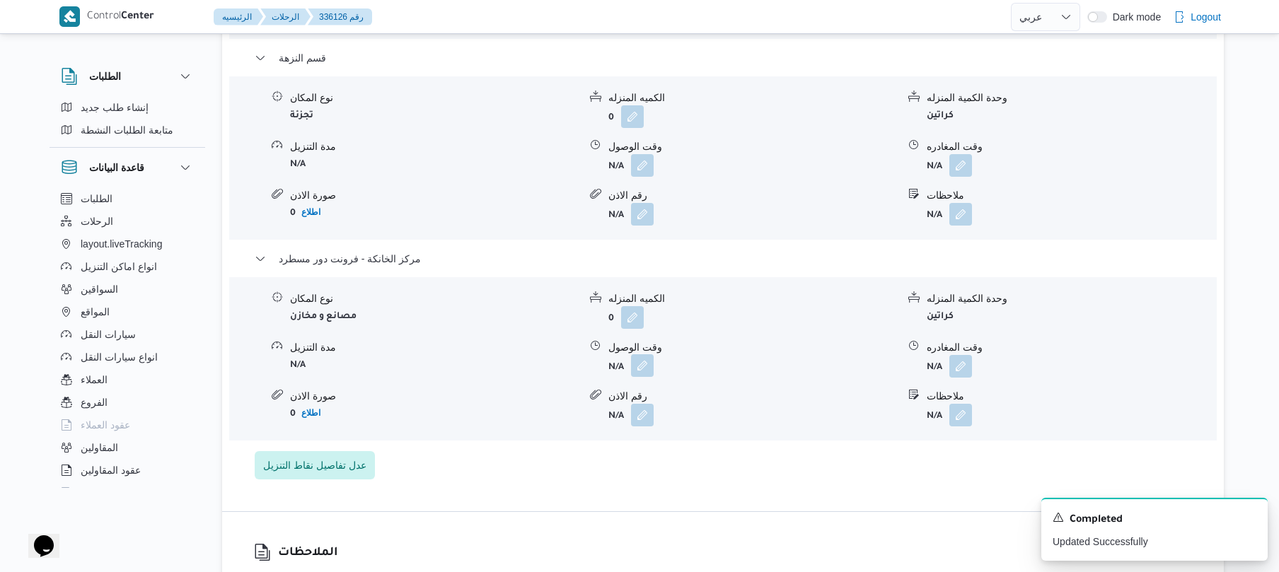
click button "button"
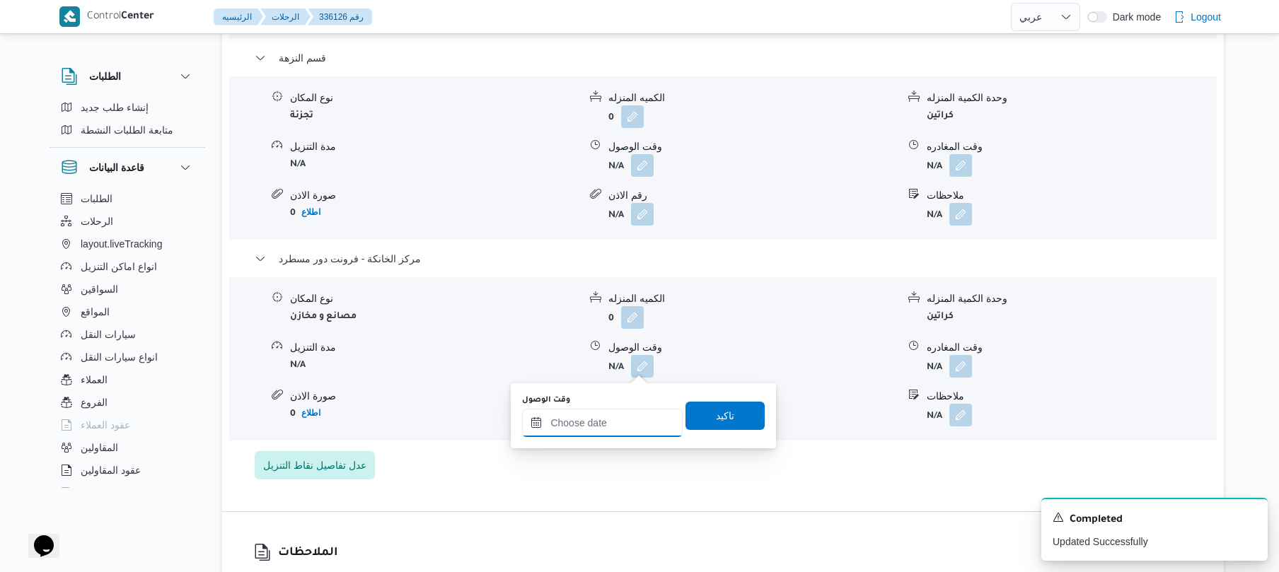
click input "وقت الوصول"
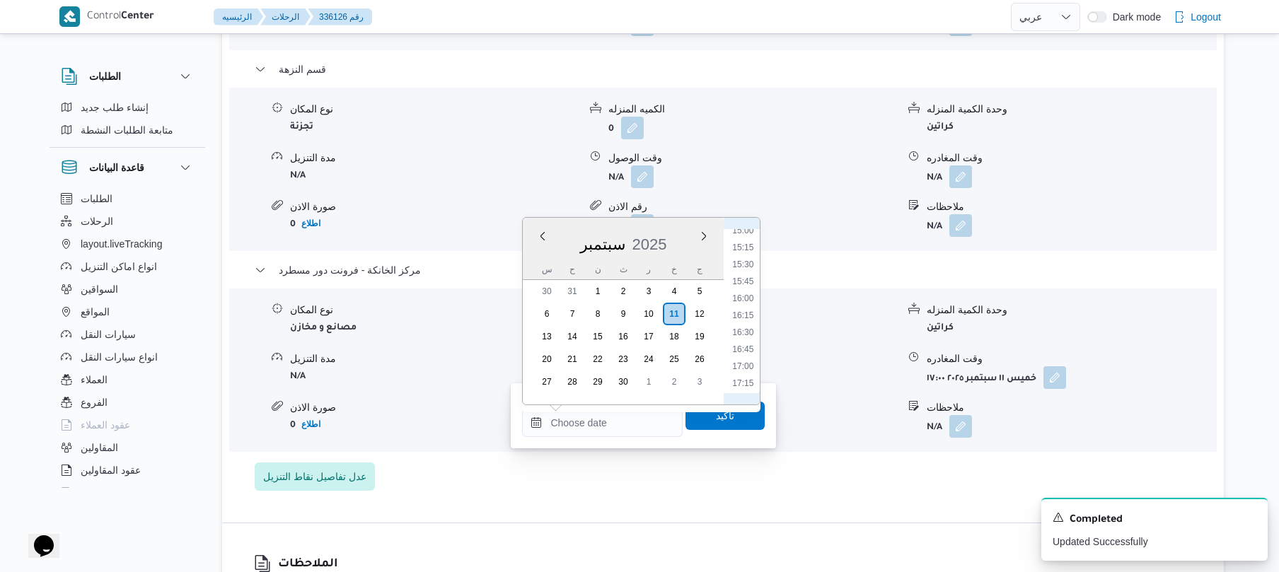
scroll to position [1016, 0]
click li "16:45"
type input "١١/٠٩/٢٠٢٥ ١٦:٤٥"
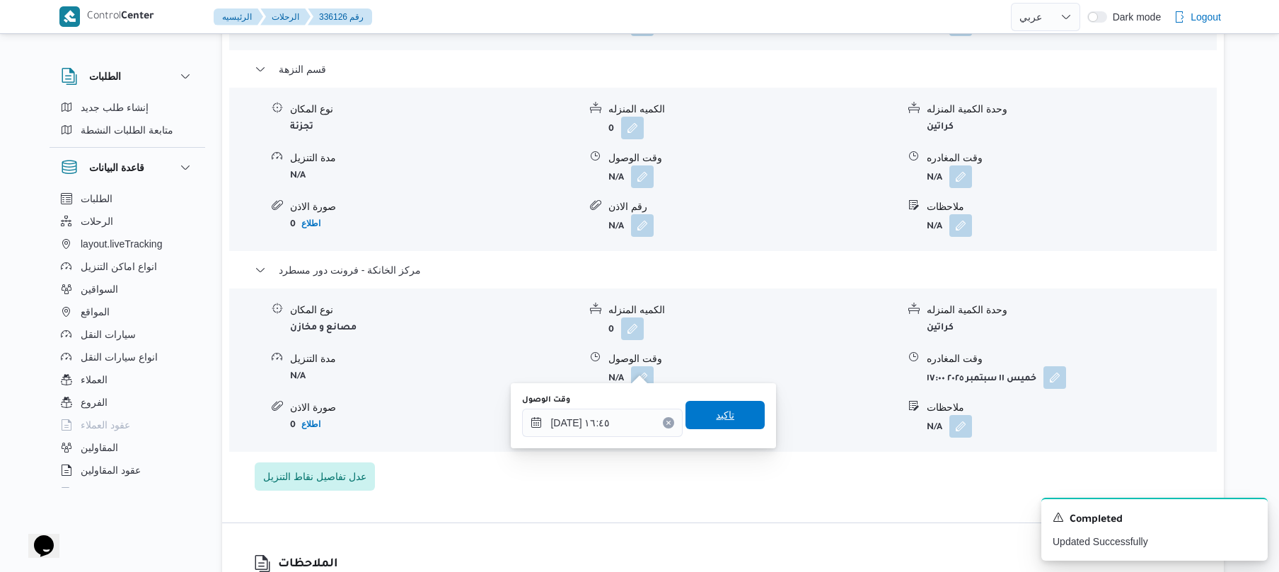
click span "تاكيد"
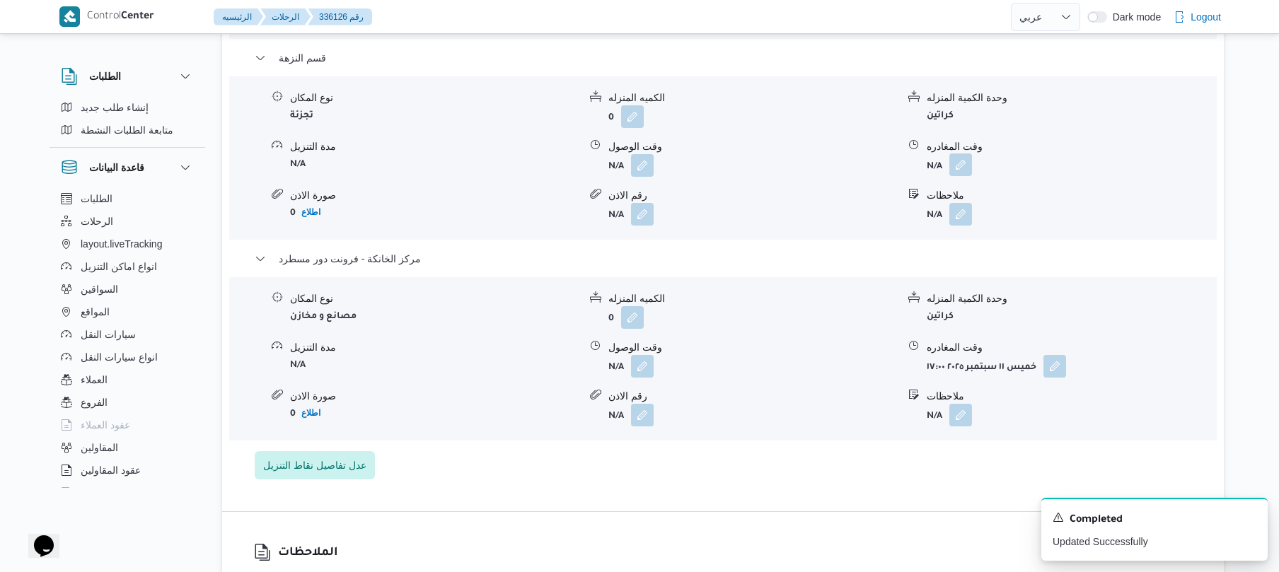
click button "button"
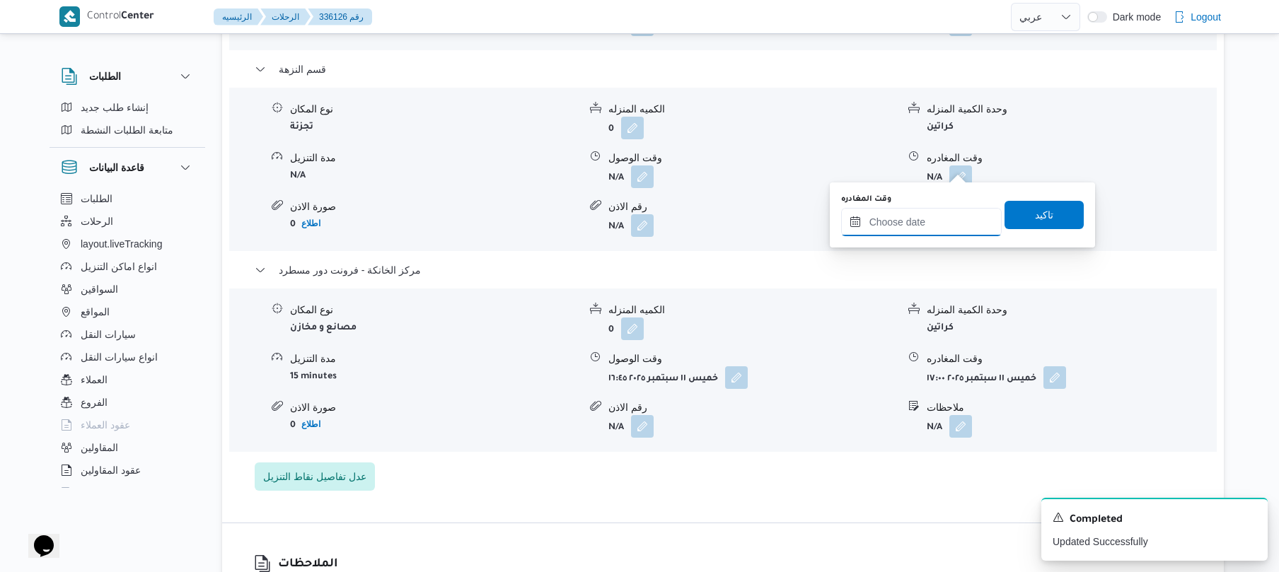
click input "وقت المغادره"
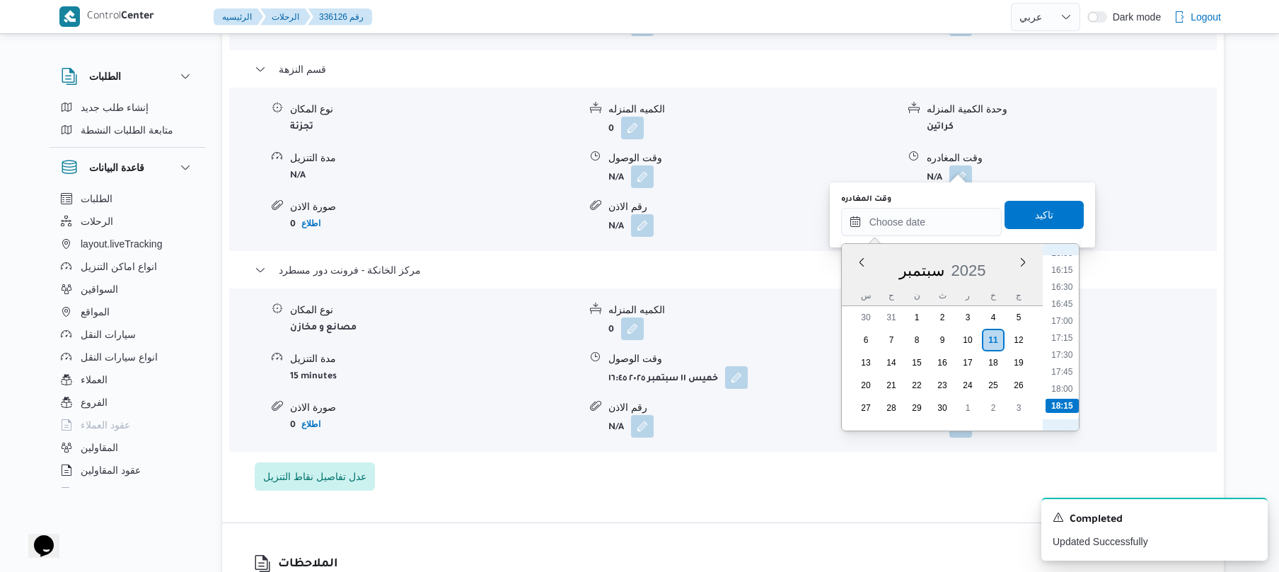
scroll to position [1016, 0]
click li "16:00"
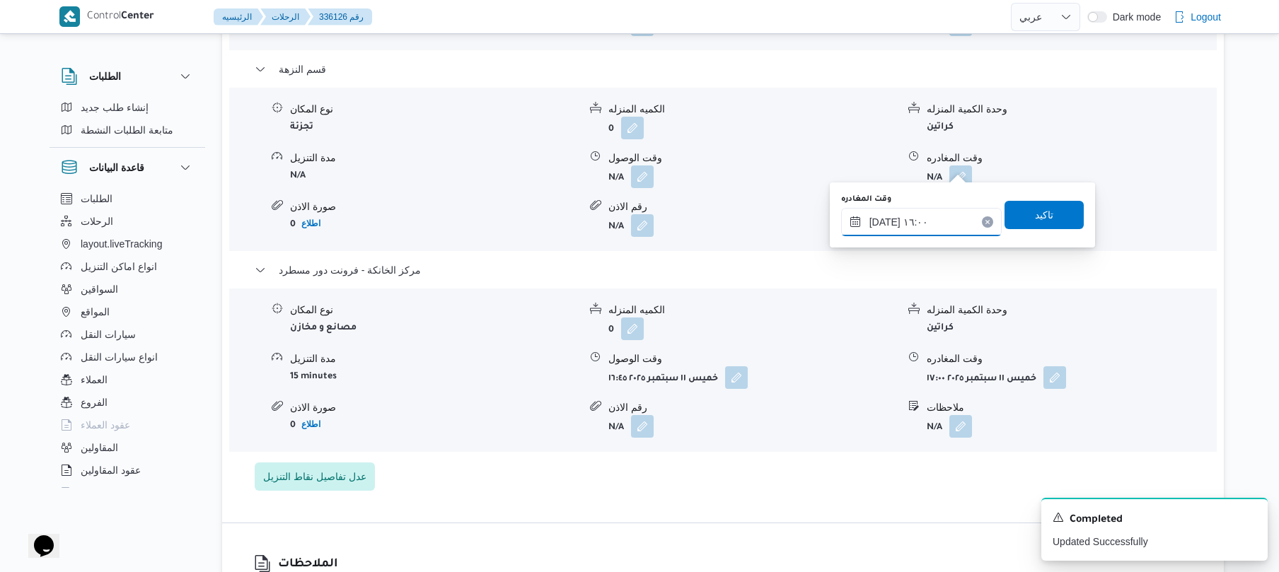
click input "١١/٠٩/٢٠٢٥ ١٦:٠٠"
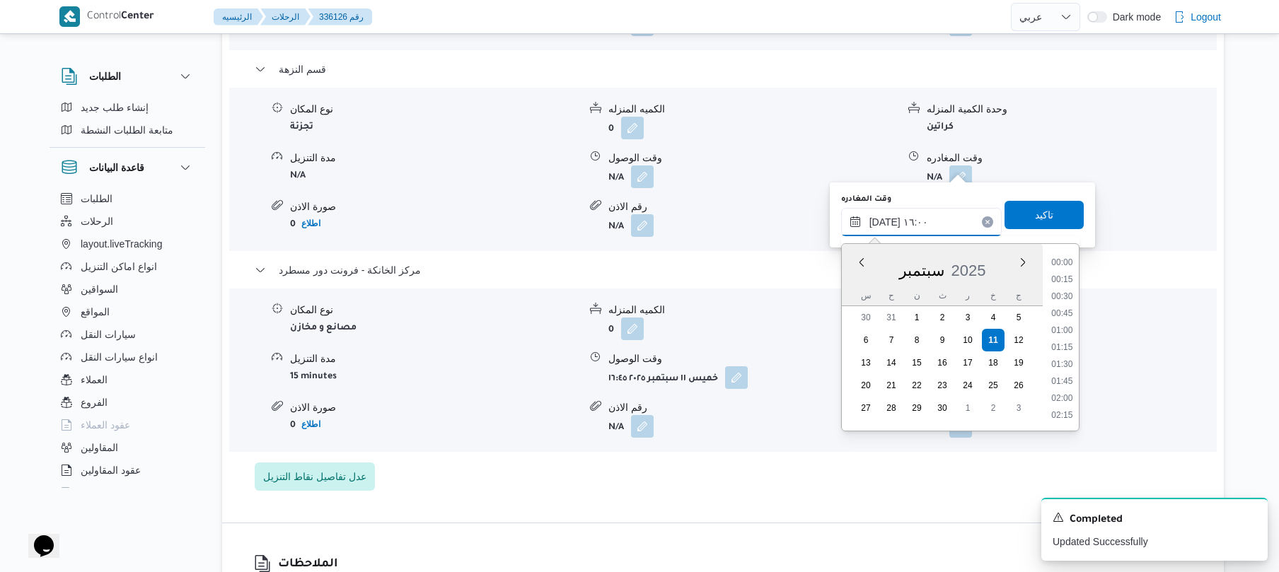
click input "١١/٠٩/٢٠٢٥ ١٦:٠٠"
type input "١١/٠٩/٢٠٢٥ ١٦:10"
click span "تاكيد"
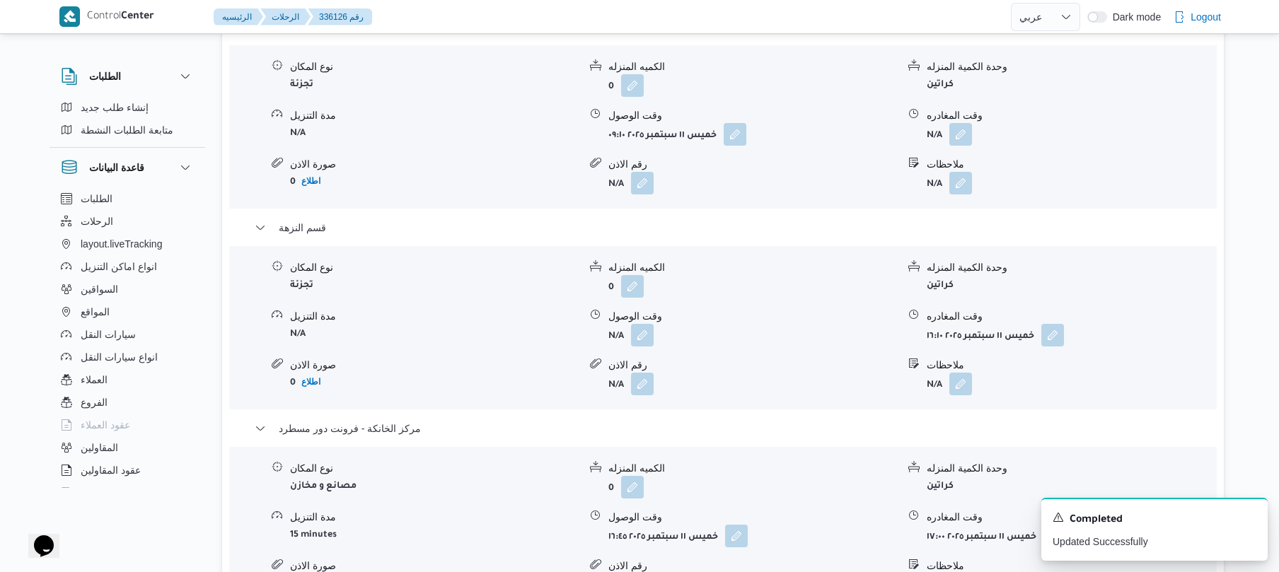
scroll to position [1245, 0]
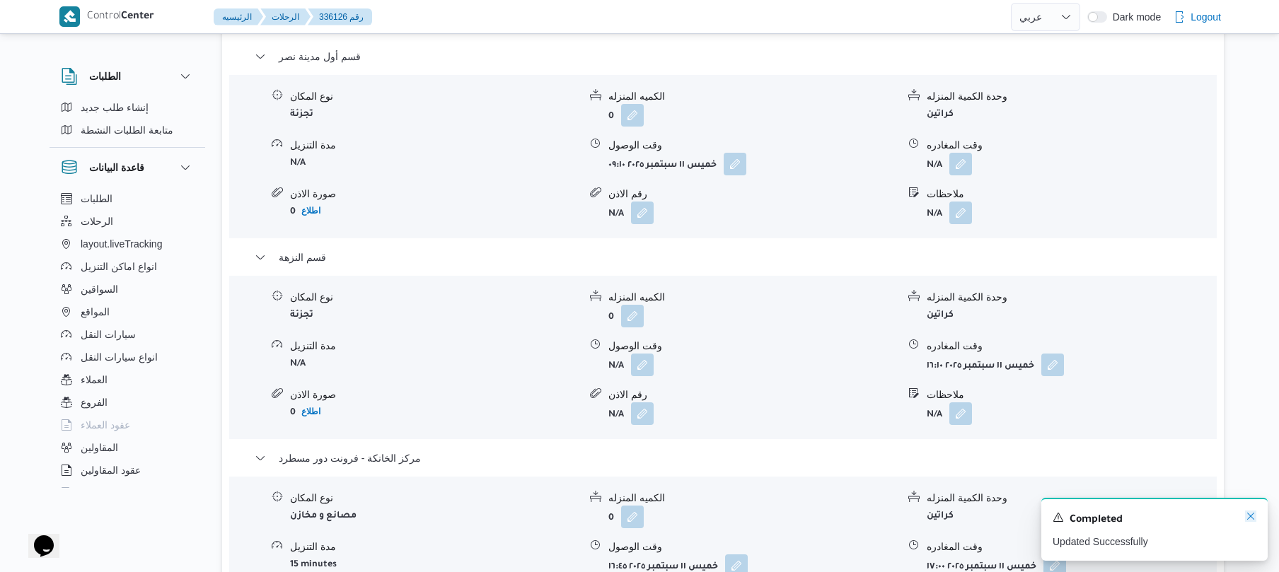
click icon "Dismiss toast"
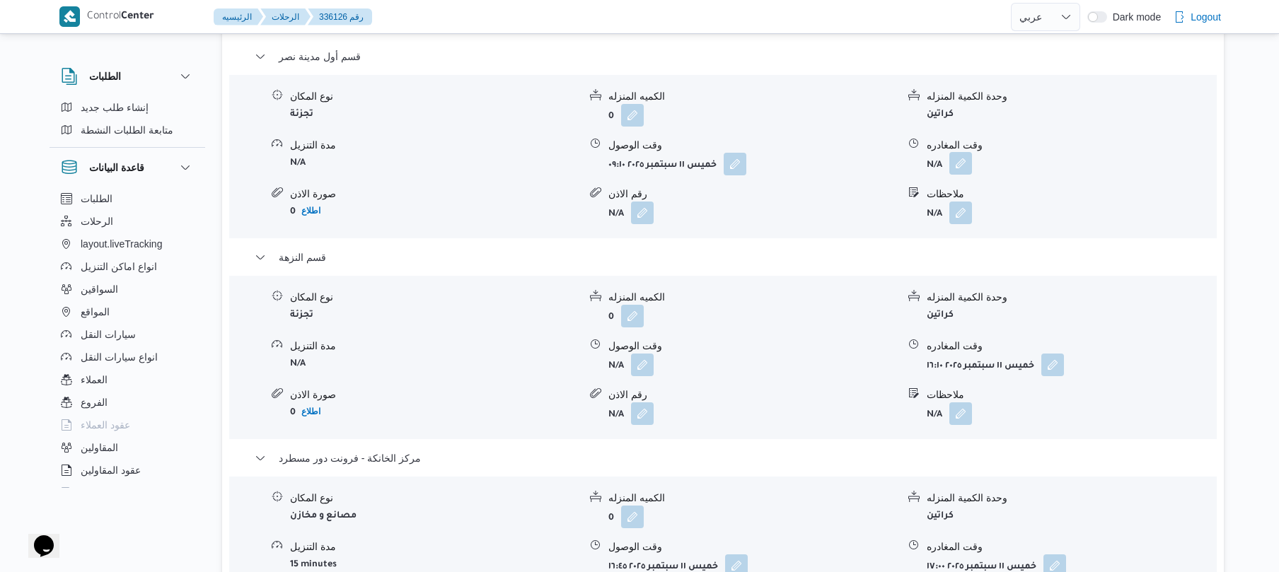
click button "button"
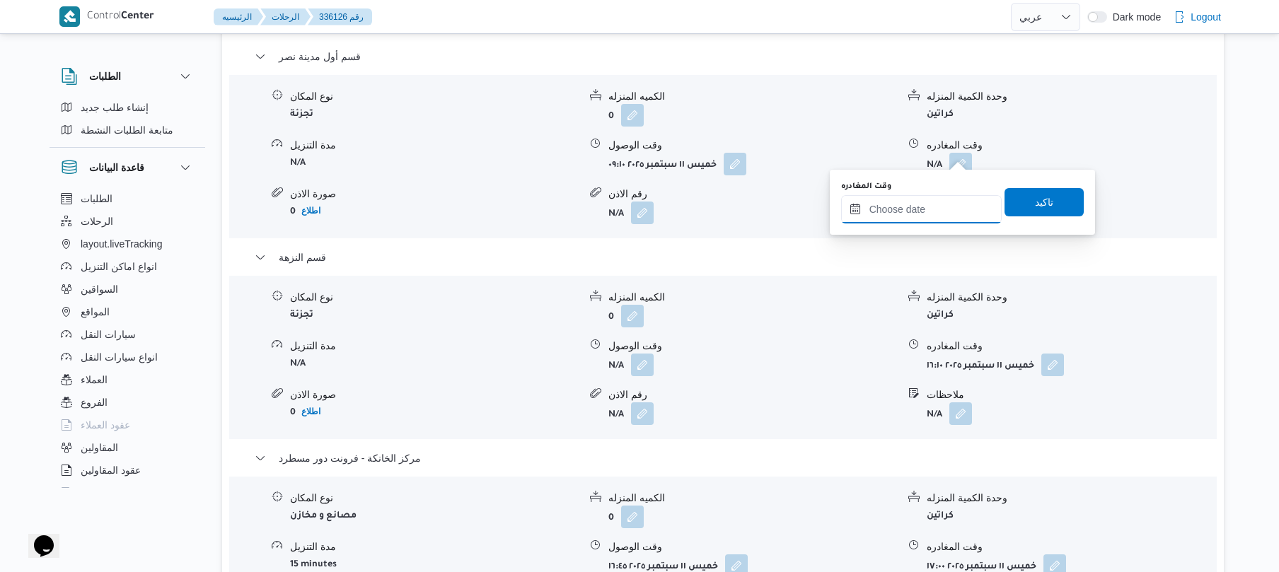
click input "وقت المغادره"
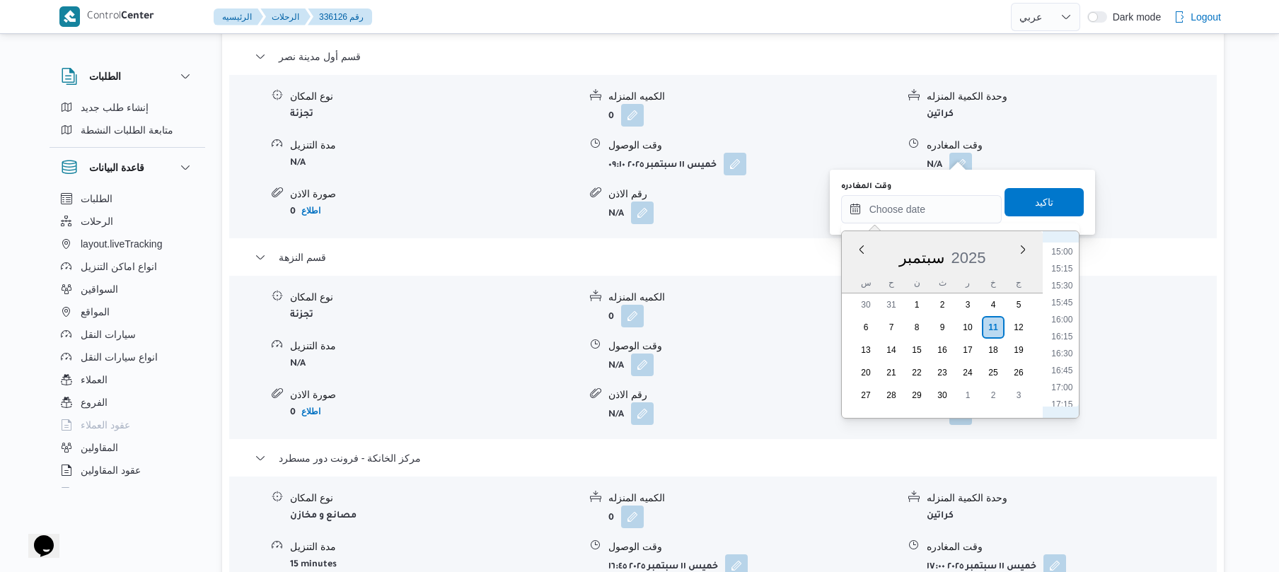
scroll to position [739, 0]
click li "12:00"
type input "١١/٠٩/٢٠٢٥ ١٢:٠٠"
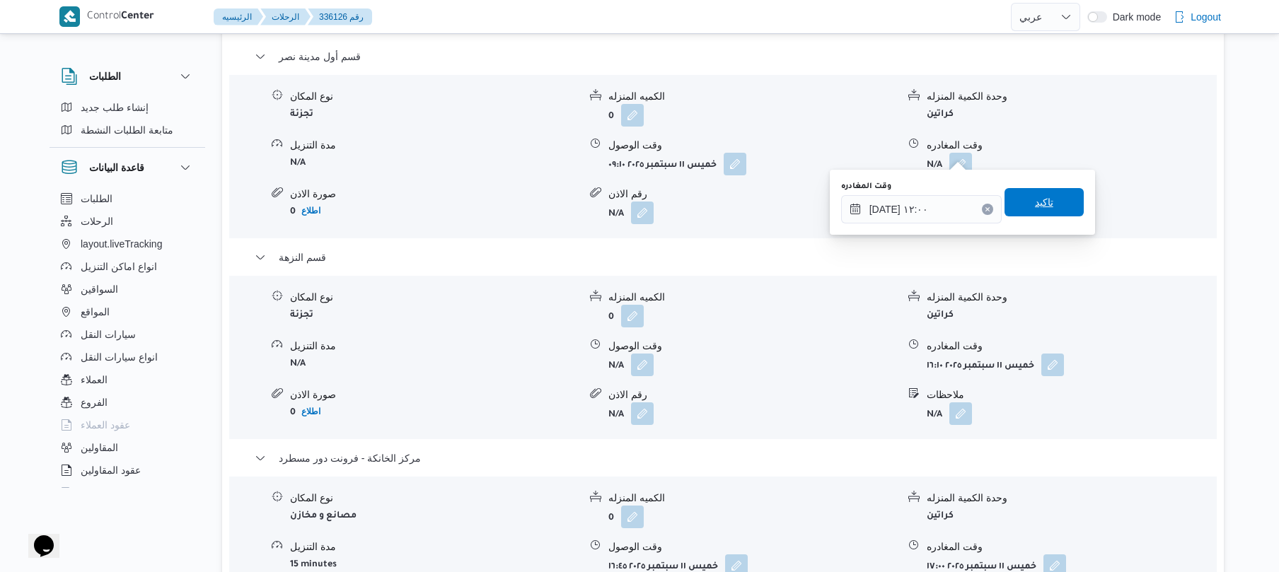
click span "تاكيد"
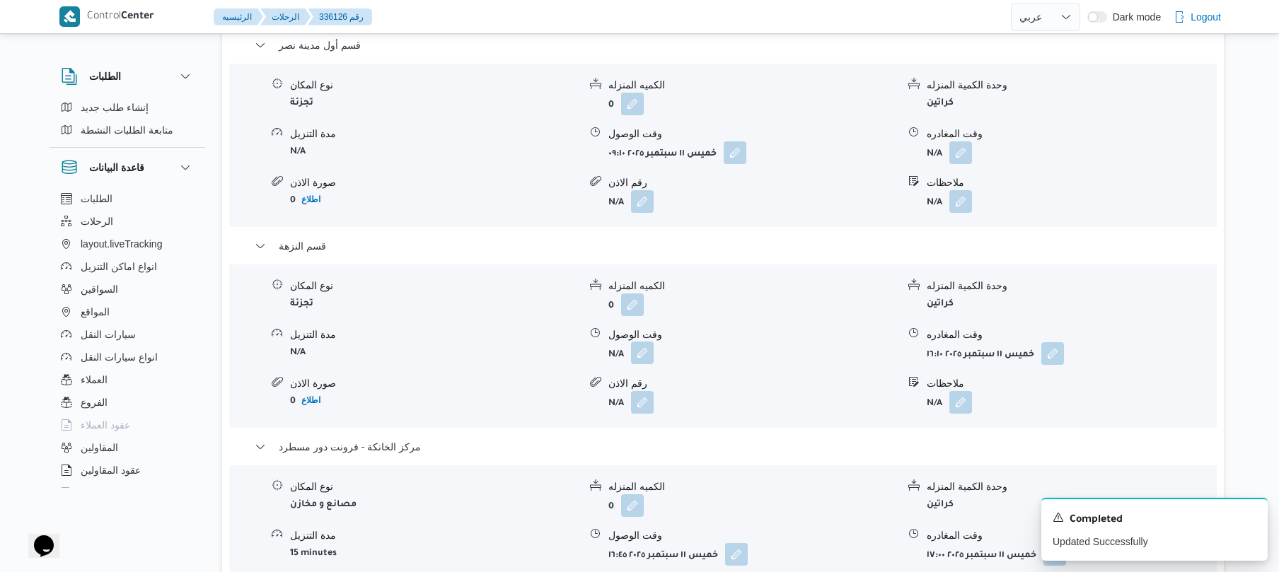
click button "button"
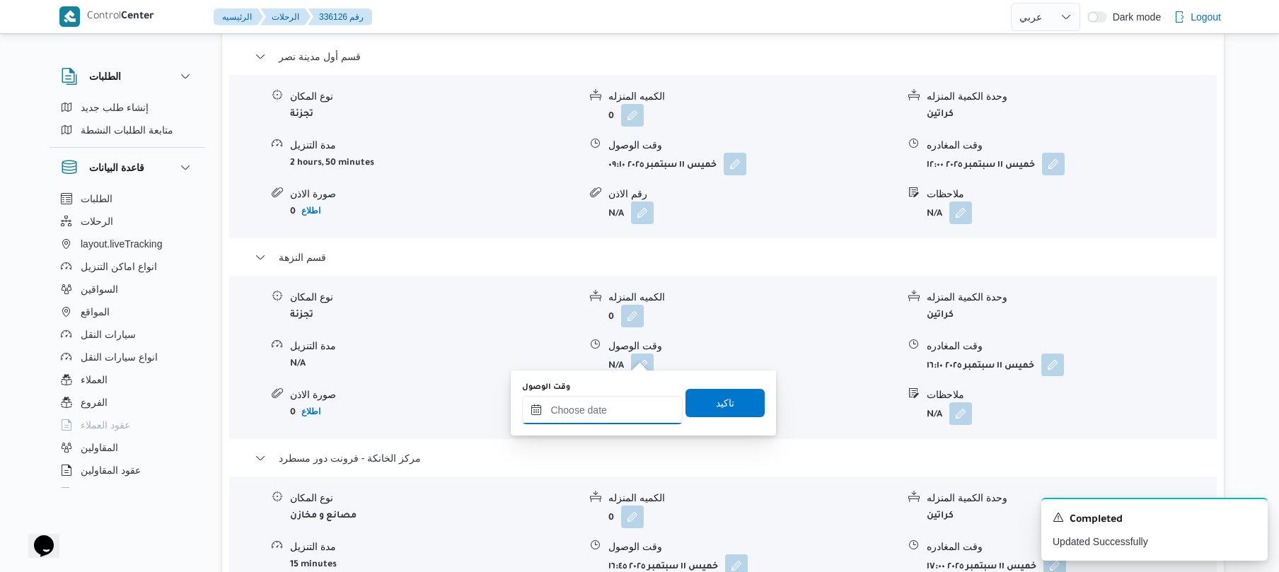
click input "وقت الوصول"
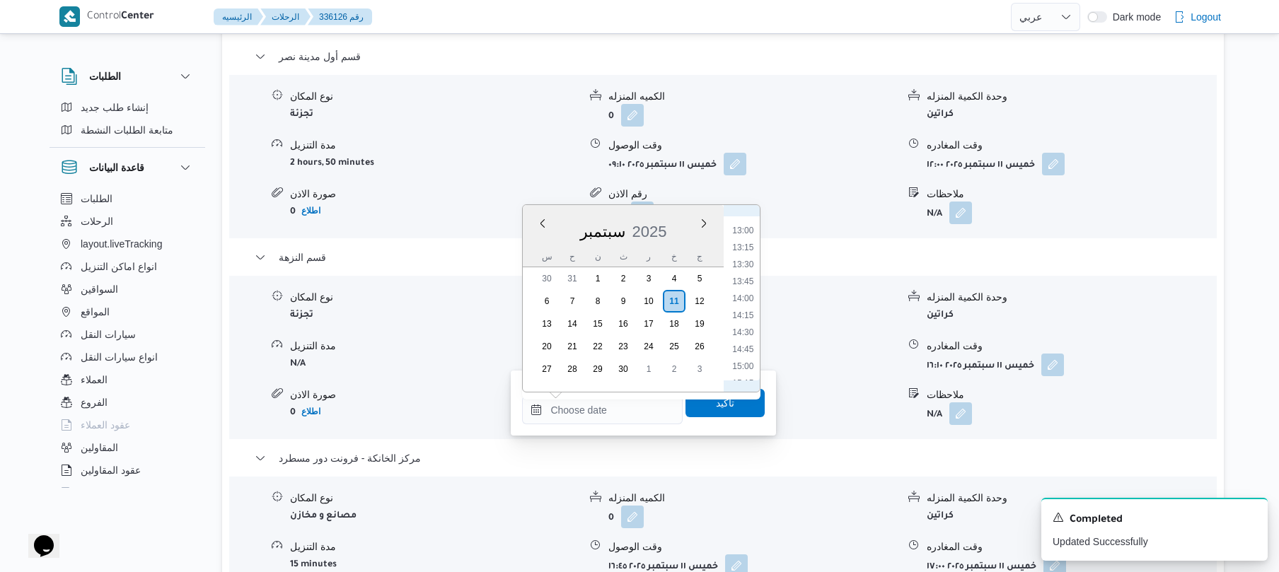
scroll to position [736, 0]
click li "12:15"
type input "١١/٠٩/٢٠٢٥ ١٢:١٥"
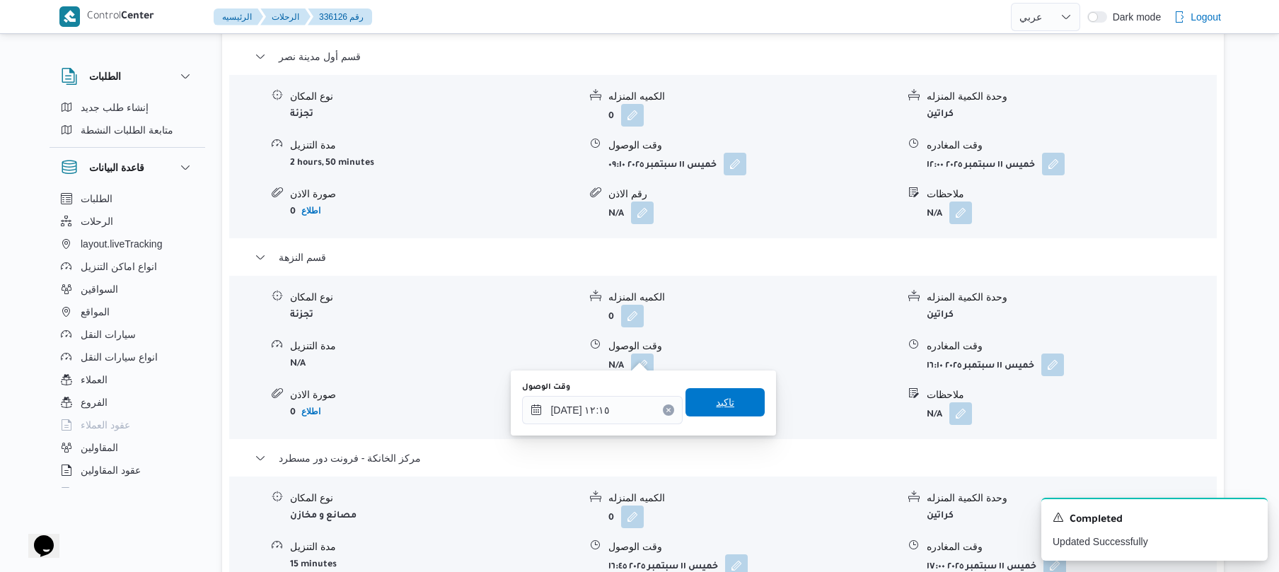
click span "تاكيد"
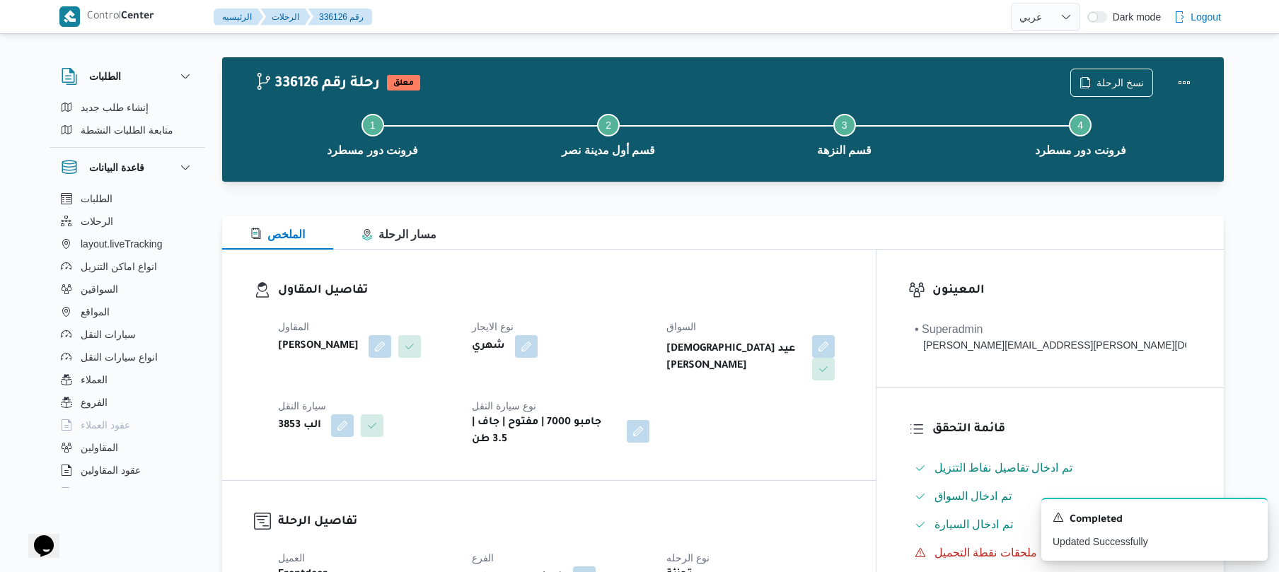
scroll to position [0, 0]
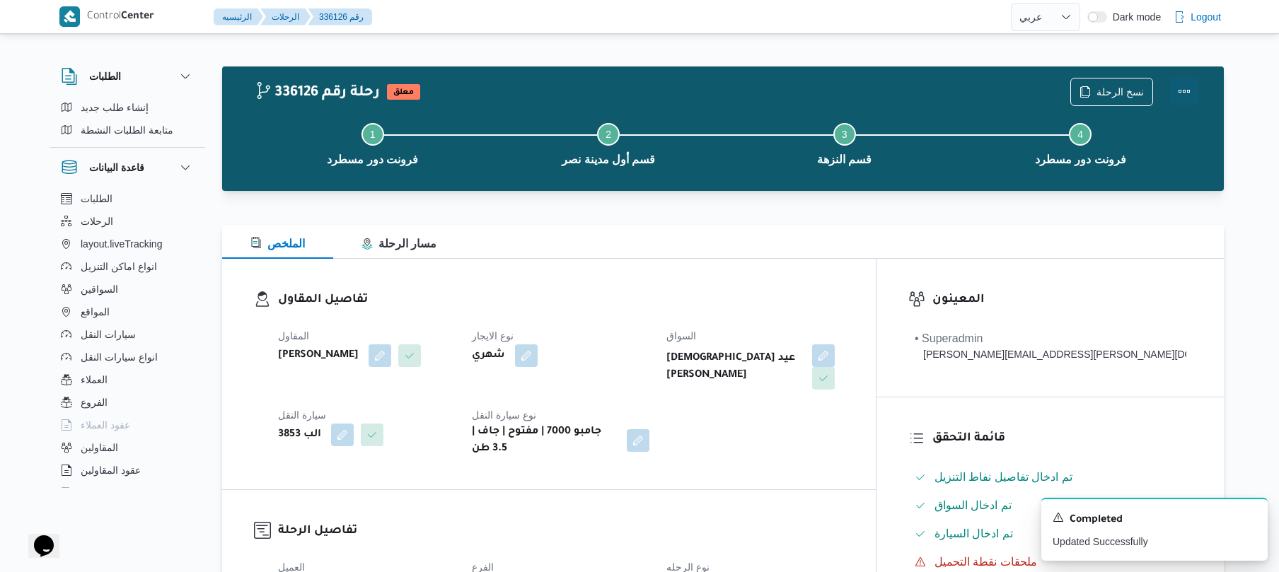
click button "Actions"
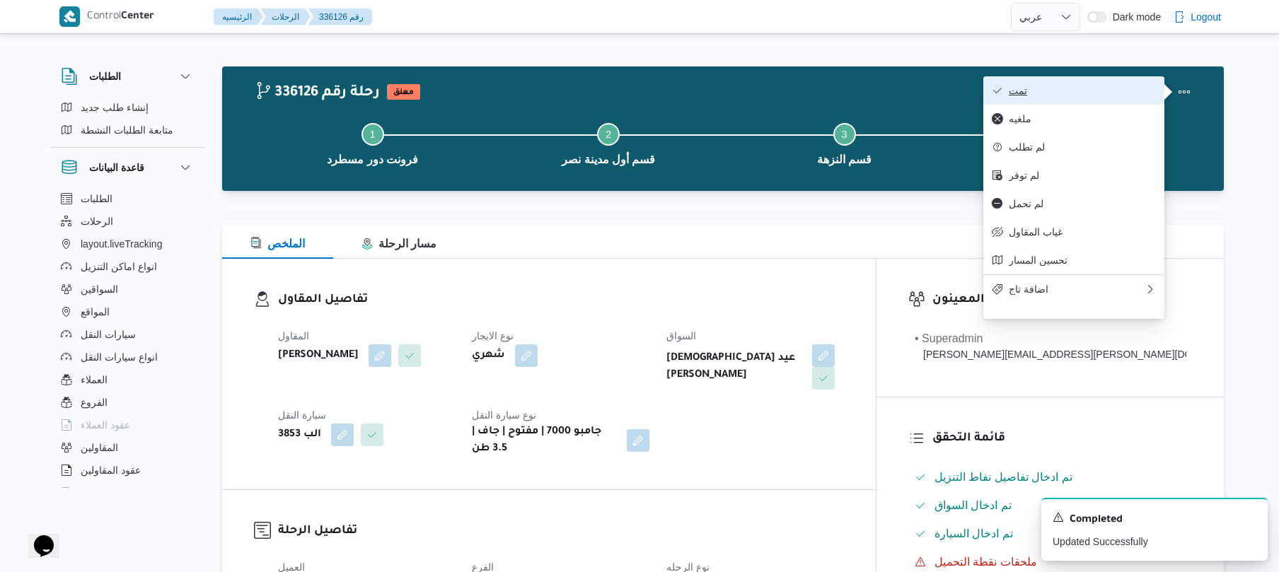
click button "تمت"
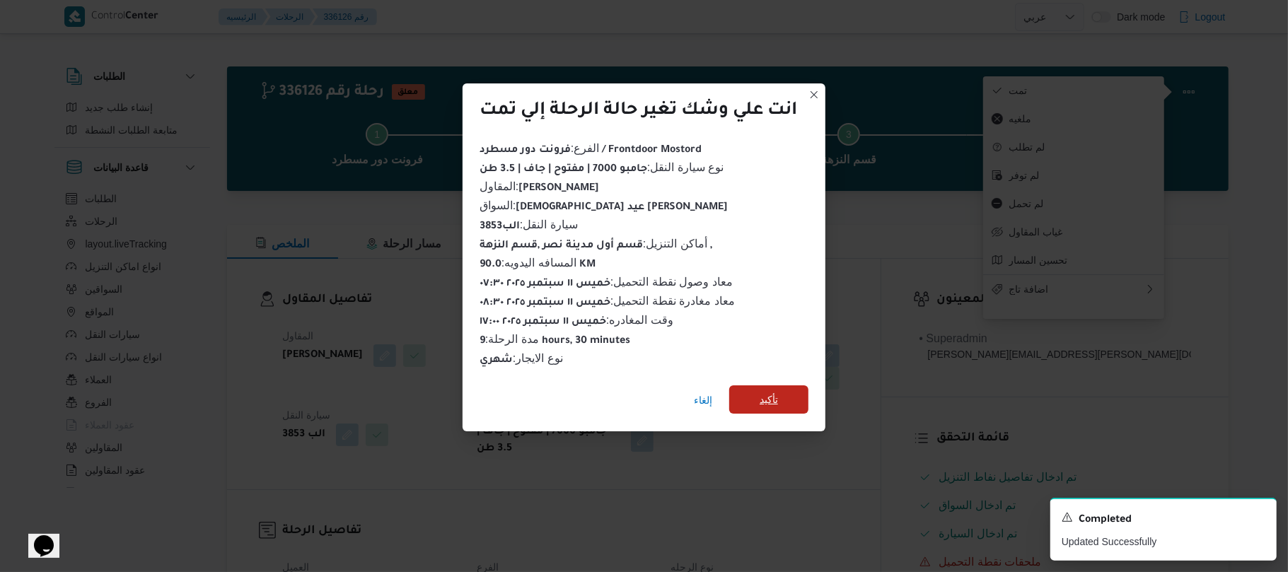
click span "تأكيد"
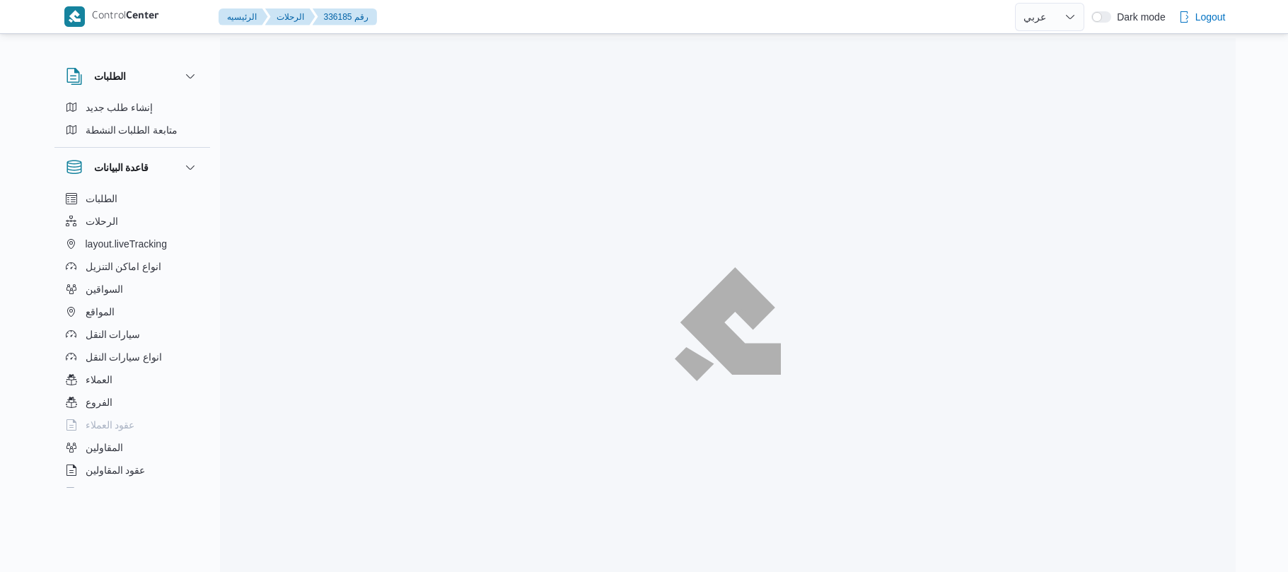
select select "ar"
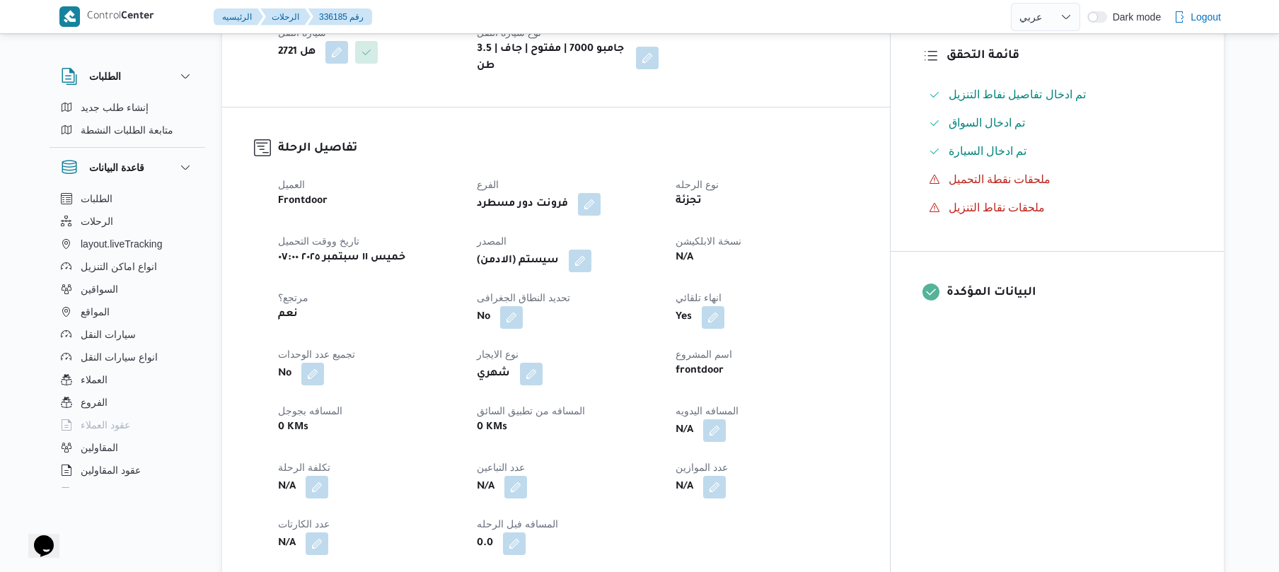
scroll to position [453, 0]
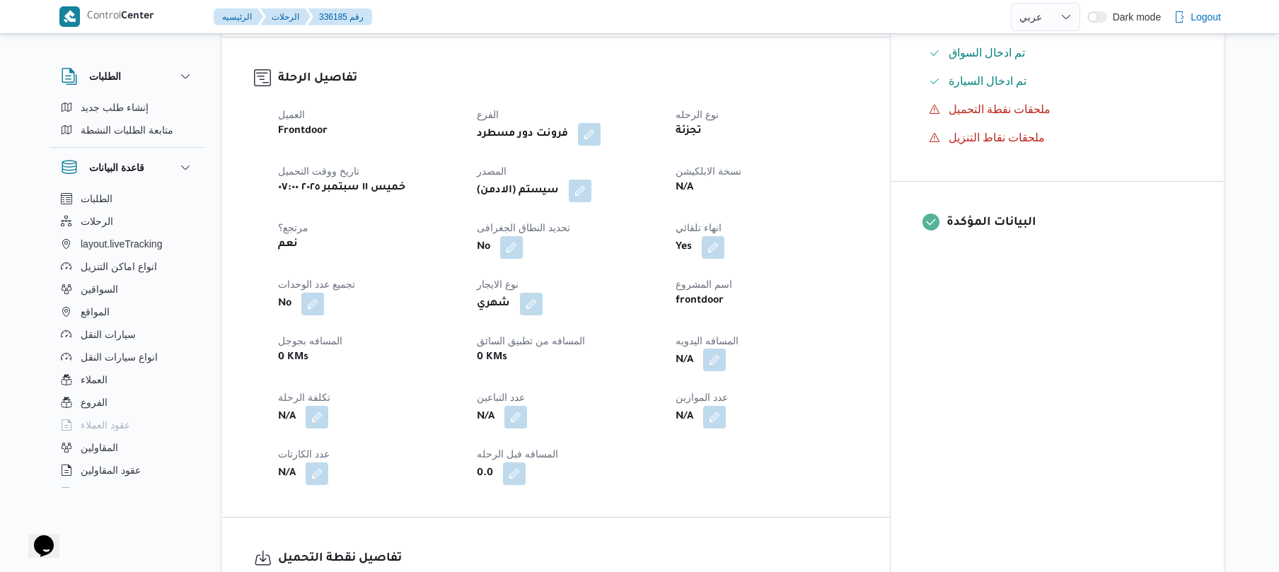
click at [726, 349] on button "button" at bounding box center [714, 360] width 23 height 23
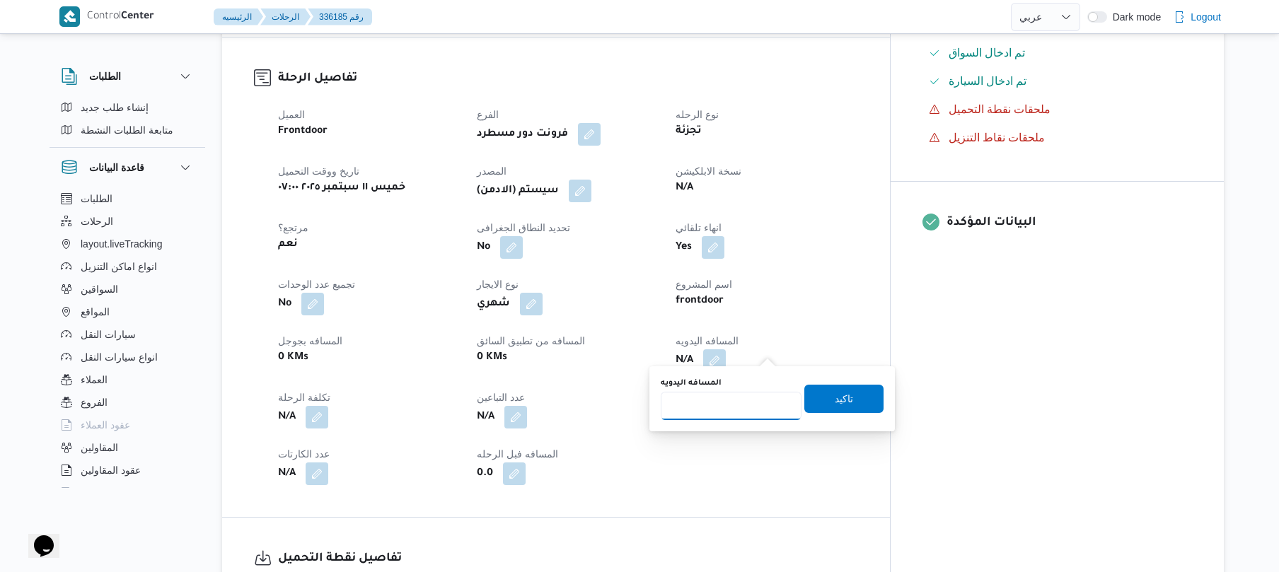
click at [723, 407] on input "المسافه اليدويه" at bounding box center [731, 406] width 141 height 28
type input "70"
click at [835, 402] on span "تاكيد" at bounding box center [844, 398] width 18 height 17
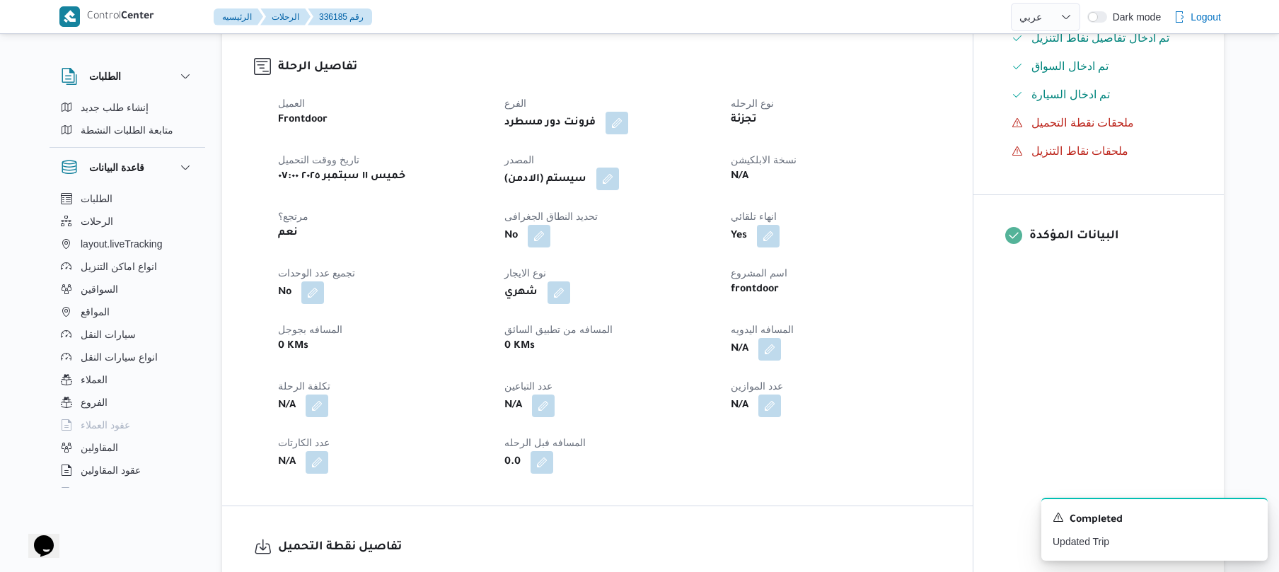
click at [614, 181] on button "button" at bounding box center [607, 179] width 23 height 23
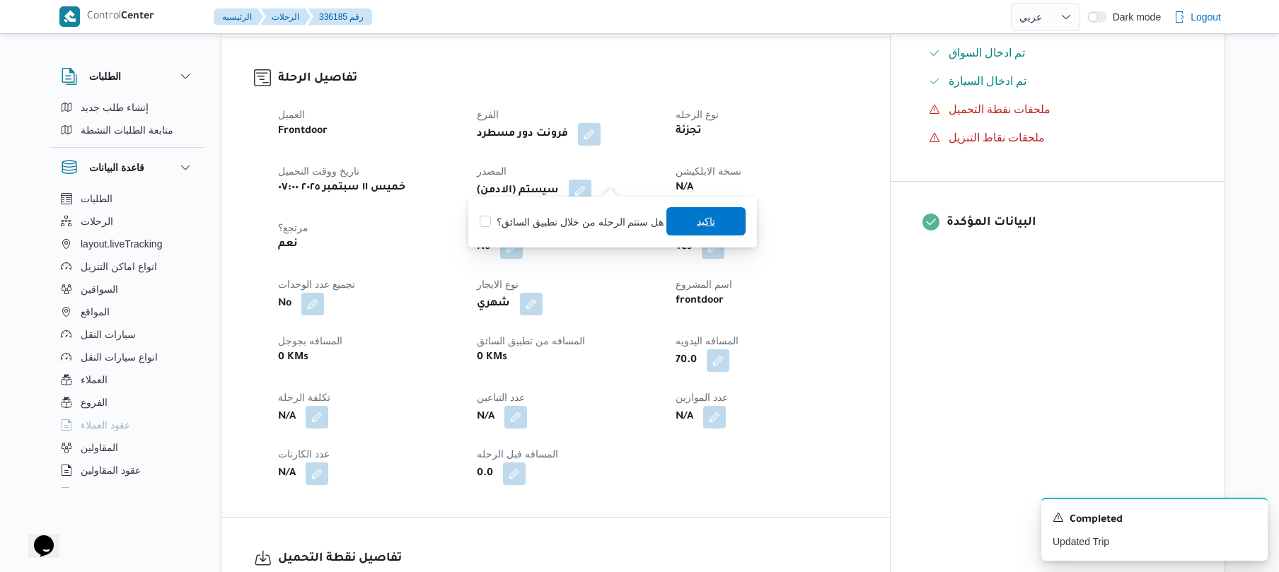
click at [712, 225] on span "تاكيد" at bounding box center [705, 221] width 79 height 28
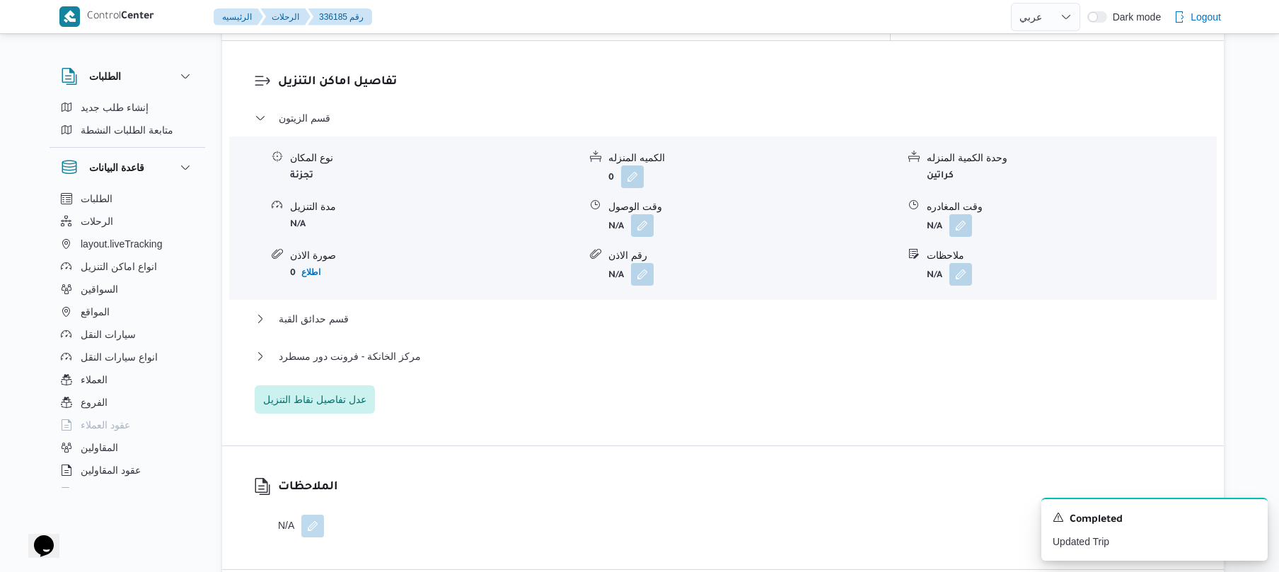
scroll to position [1207, 0]
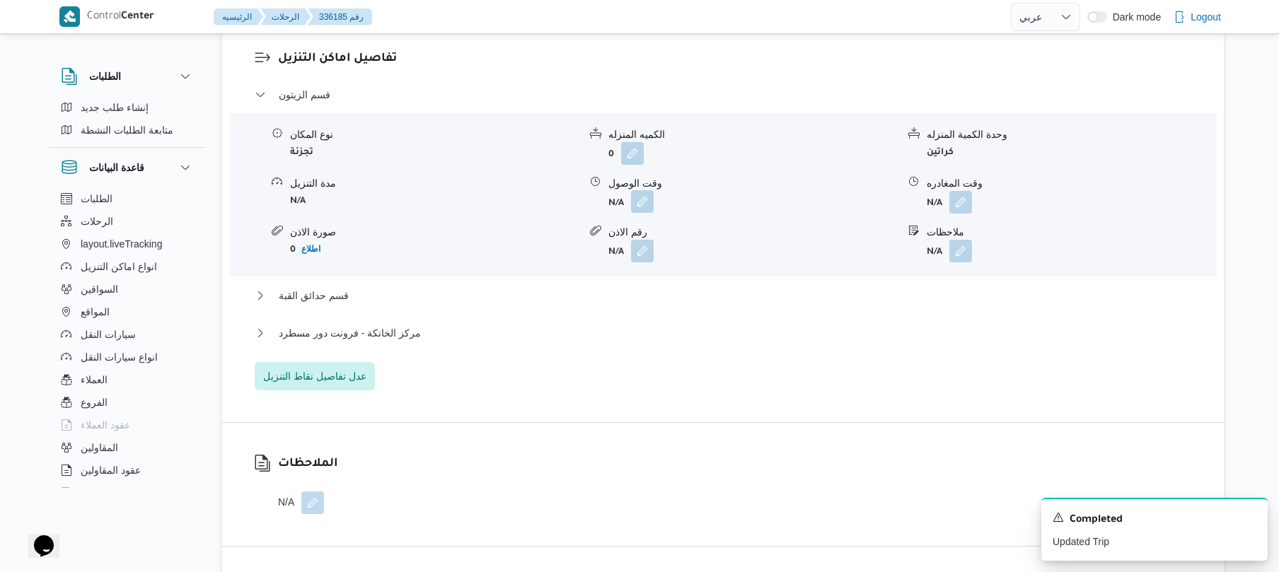
click at [645, 190] on button "button" at bounding box center [642, 201] width 23 height 23
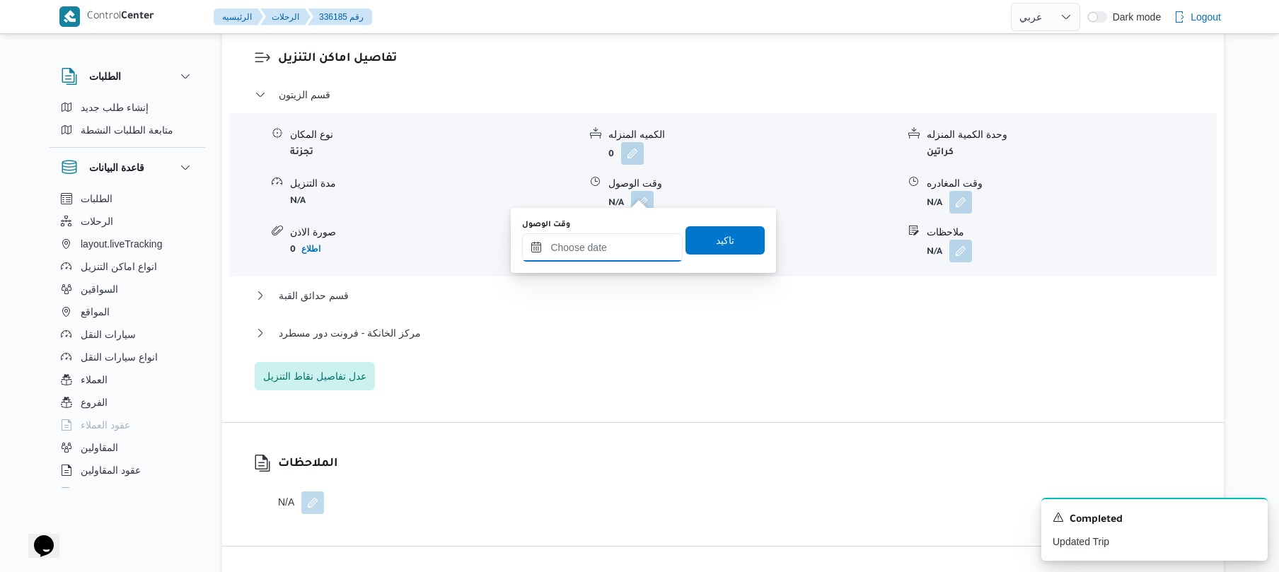
click at [596, 253] on input "وقت الوصول" at bounding box center [602, 247] width 161 height 28
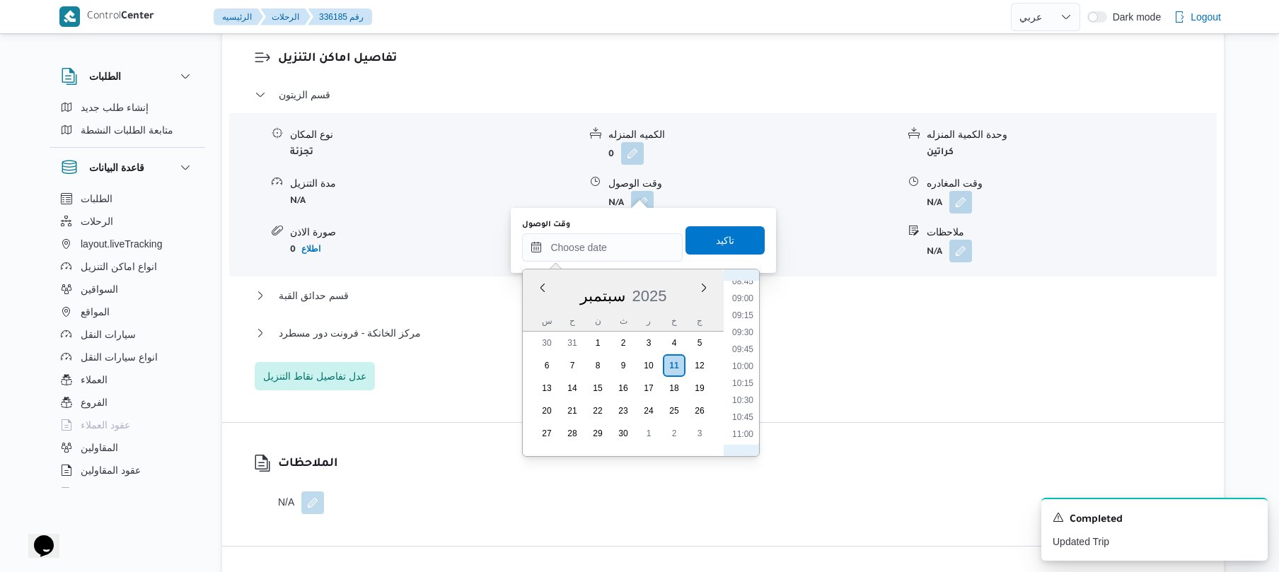
scroll to position [462, 0]
click at [748, 368] on li "08:00" at bounding box center [742, 369] width 33 height 14
type input "[DATE] ٠٨:٠٠"
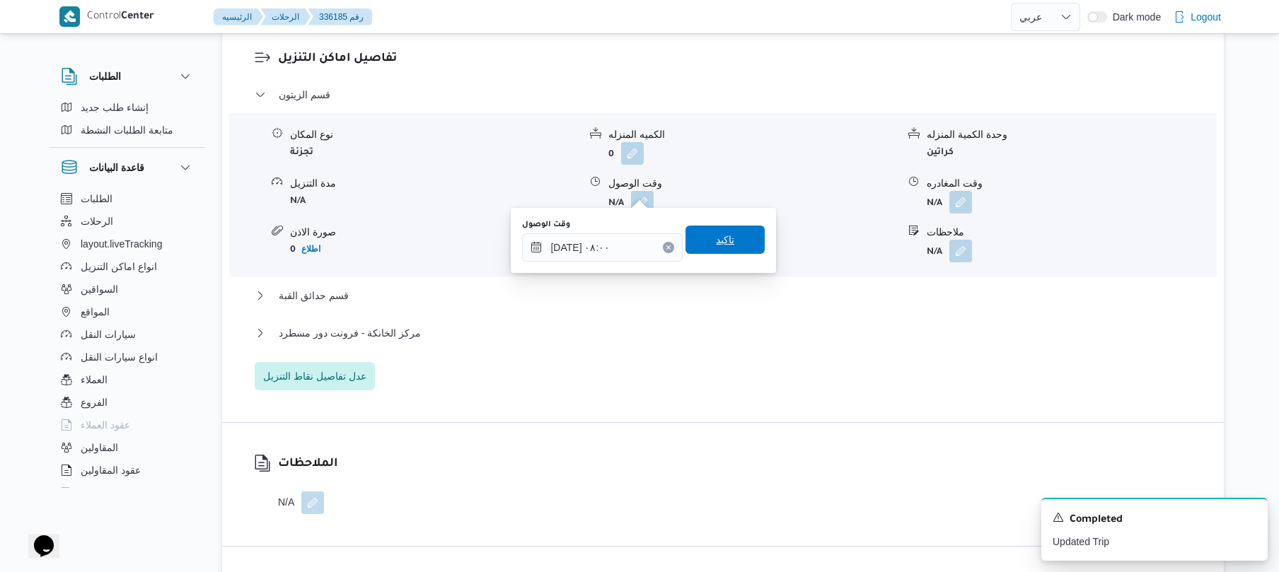
click at [733, 245] on span "تاكيد" at bounding box center [724, 240] width 79 height 28
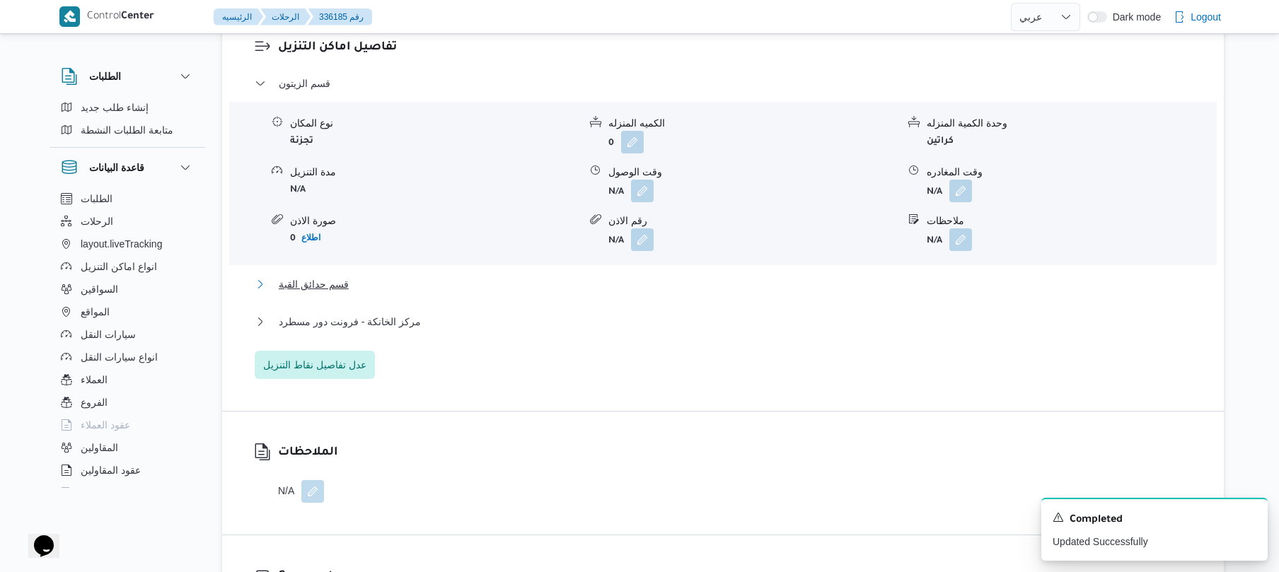
click at [651, 279] on button "قسم حدائق القبة" at bounding box center [723, 284] width 937 height 17
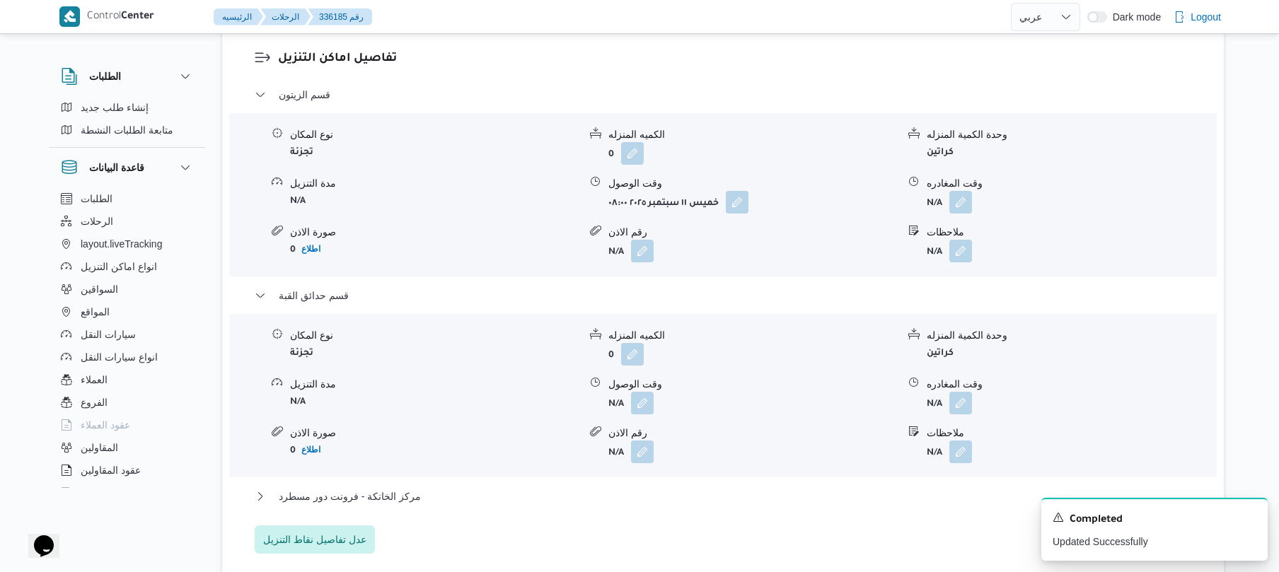
click at [625, 473] on div "قسم الزيتون نوع المكان تجزئة الكميه المنزله 0 وحدة الكمية المنزله كراتين مدة ال…" at bounding box center [723, 320] width 937 height 468
click at [608, 488] on button "مركز الخانكة - فرونت دور مسطرد" at bounding box center [723, 496] width 937 height 17
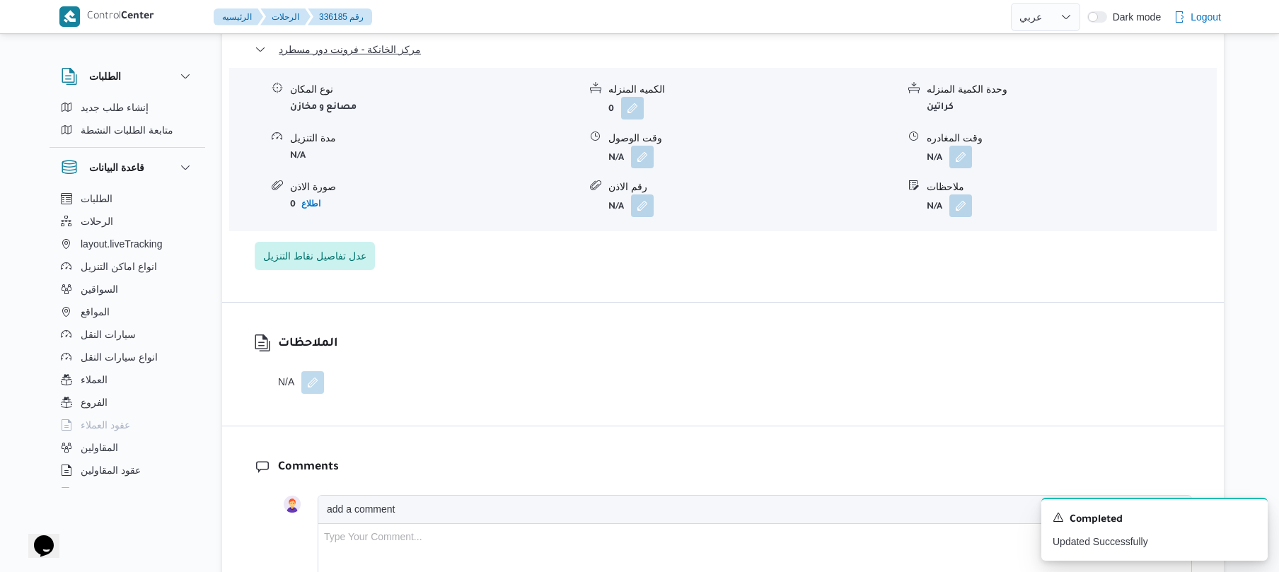
scroll to position [1659, 0]
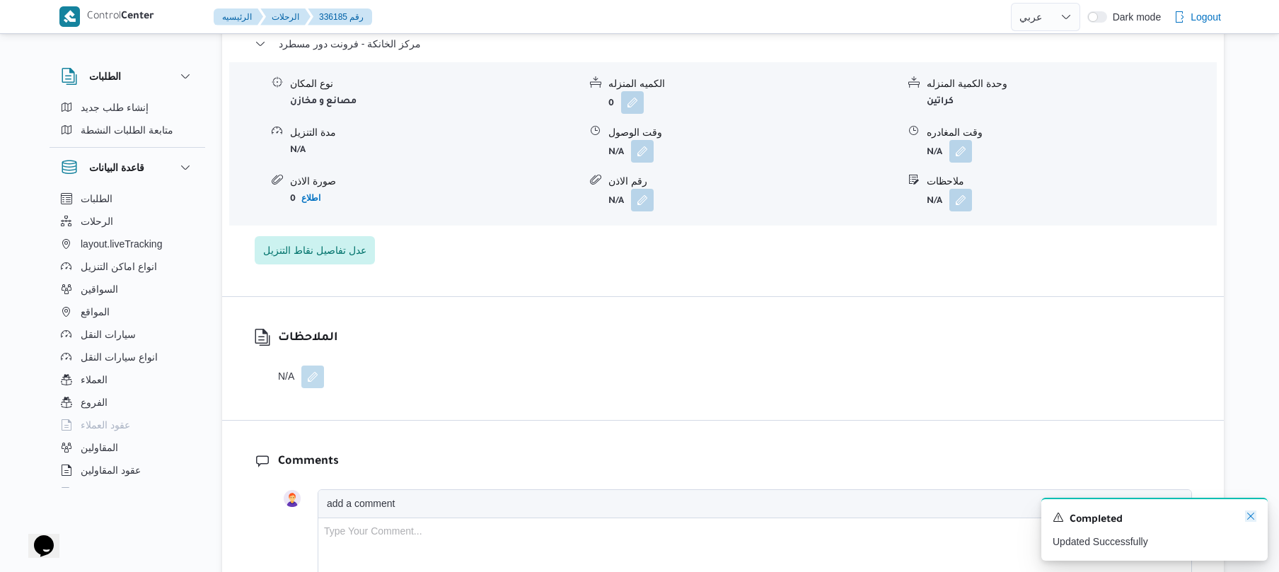
click at [1252, 518] on icon "Dismiss toast" at bounding box center [1250, 516] width 11 height 11
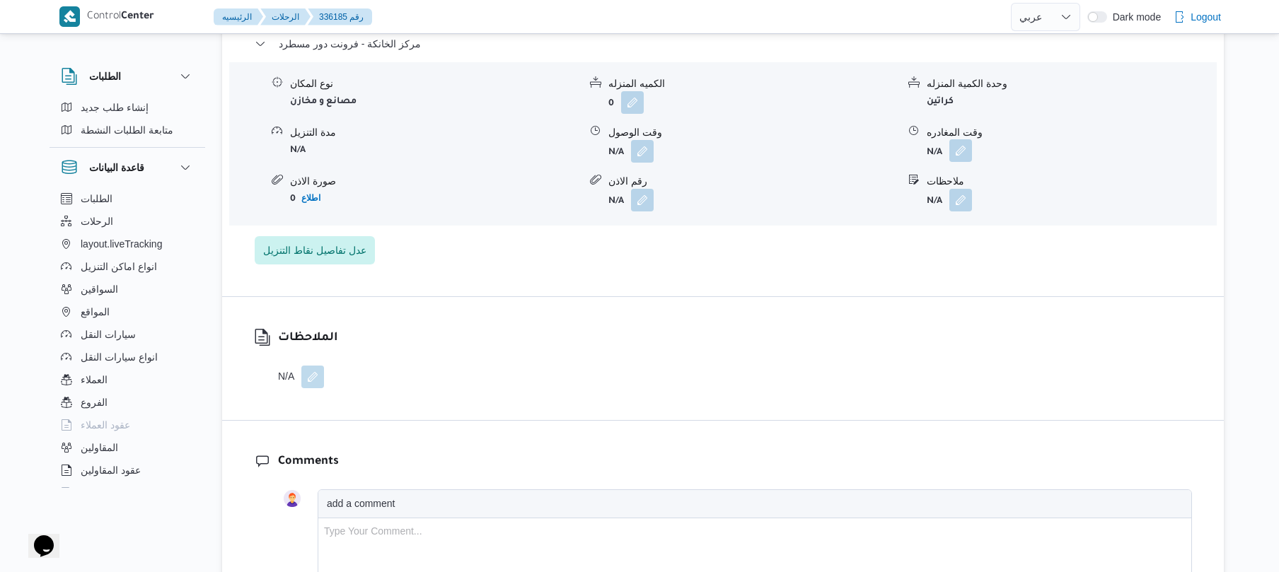
click at [963, 141] on button "button" at bounding box center [960, 150] width 23 height 23
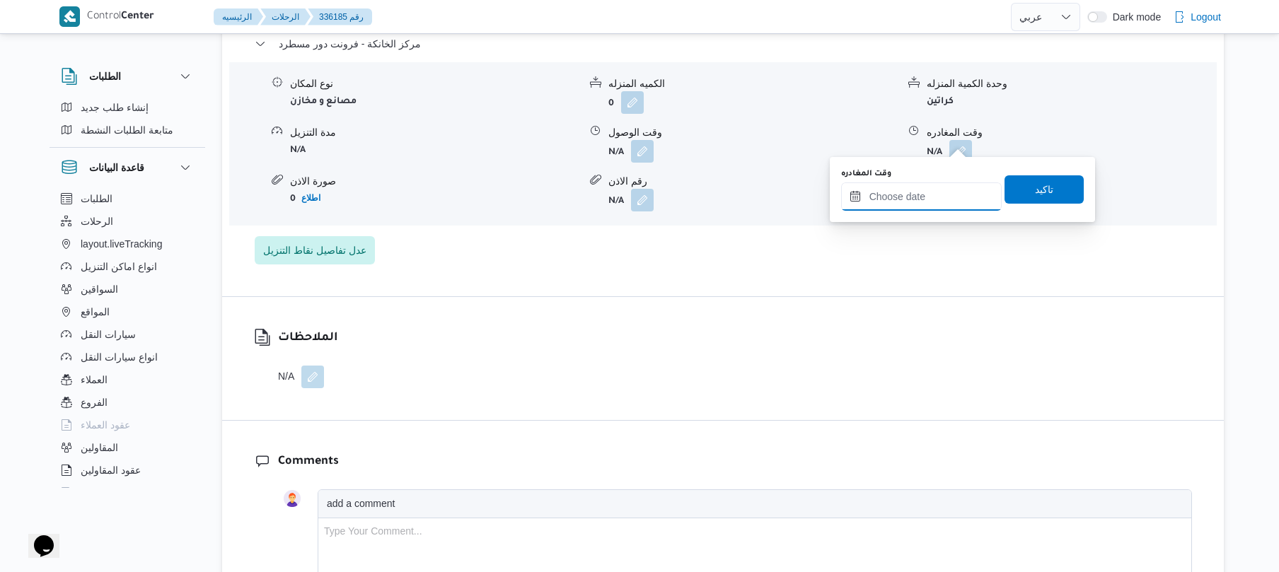
click at [895, 192] on input "وقت المغادره" at bounding box center [921, 196] width 161 height 28
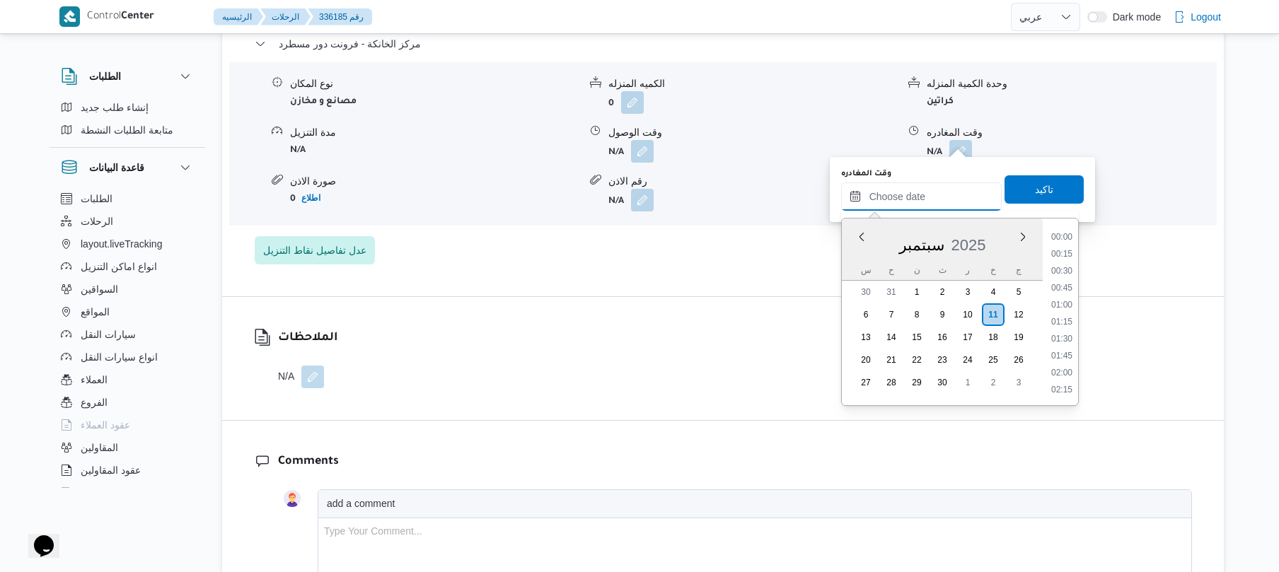
scroll to position [1155, 0]
click at [1062, 236] on li "17:00" at bounding box center [1061, 236] width 33 height 14
type input "[DATE] ١٧:٠٠"
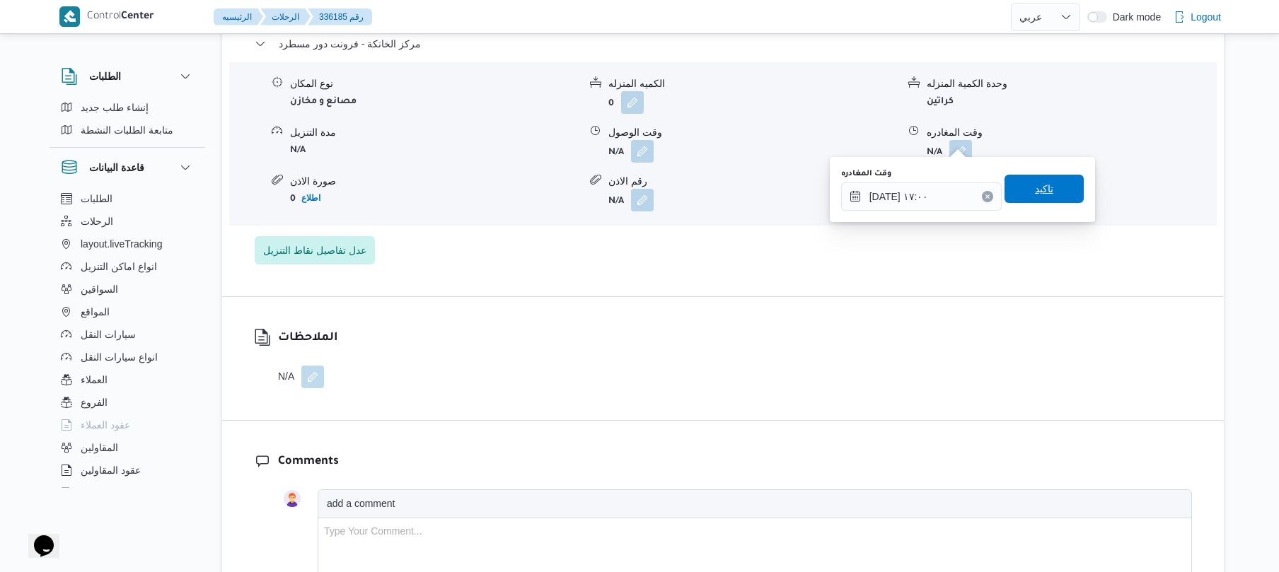
click at [1050, 199] on span "تاكيد" at bounding box center [1043, 189] width 79 height 28
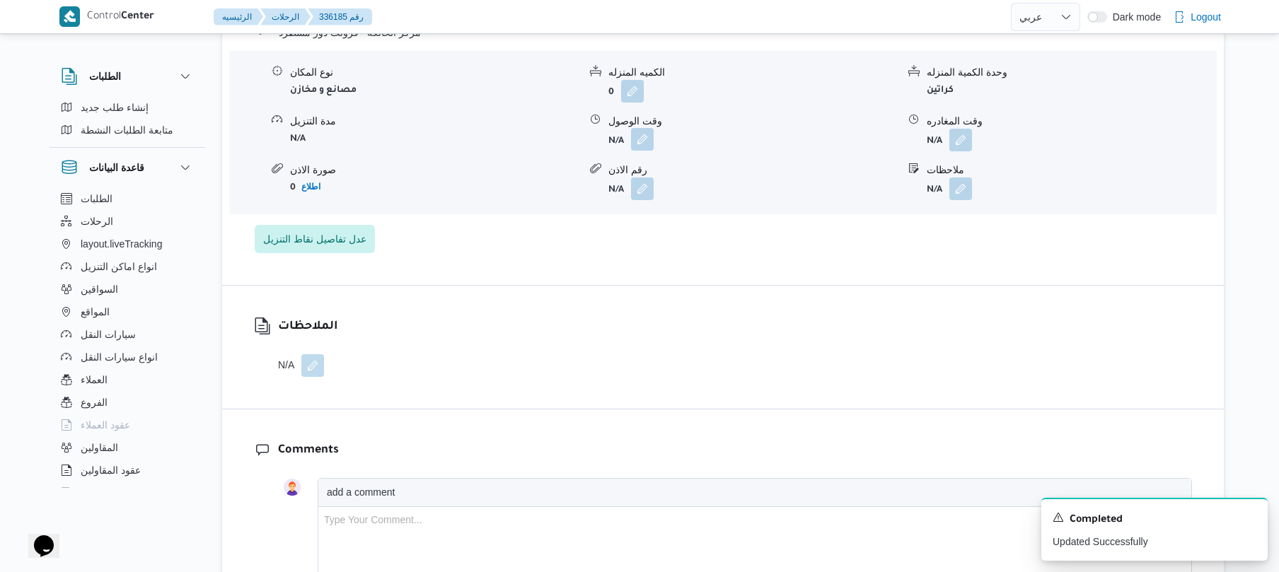
click at [645, 137] on button "button" at bounding box center [642, 139] width 23 height 23
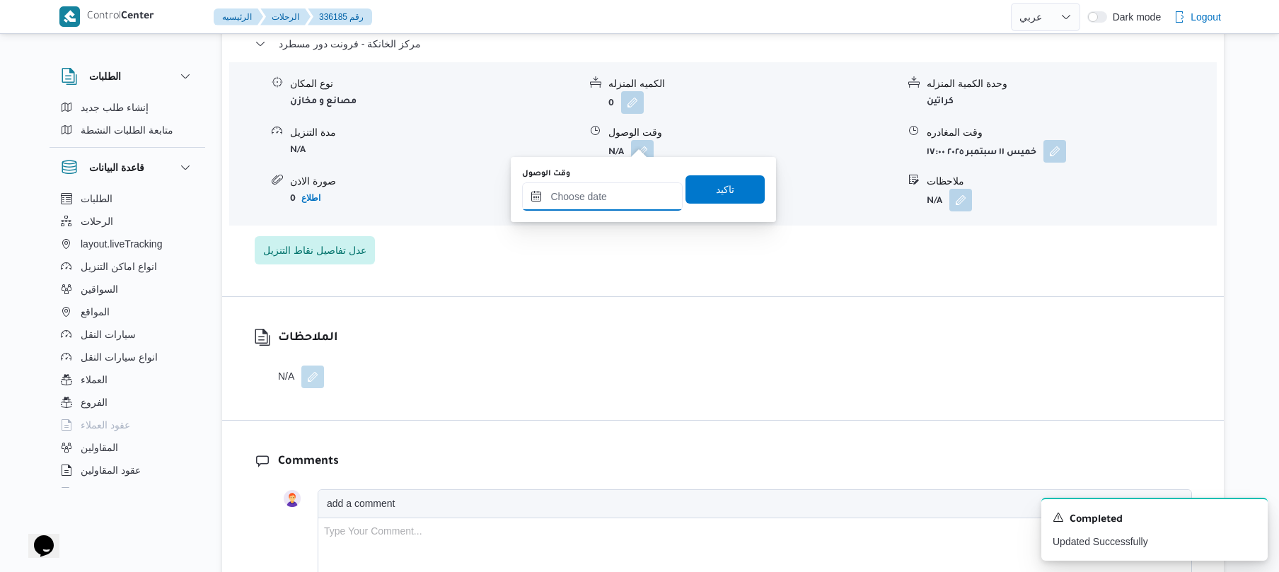
click at [621, 201] on input "وقت الوصول" at bounding box center [602, 196] width 161 height 28
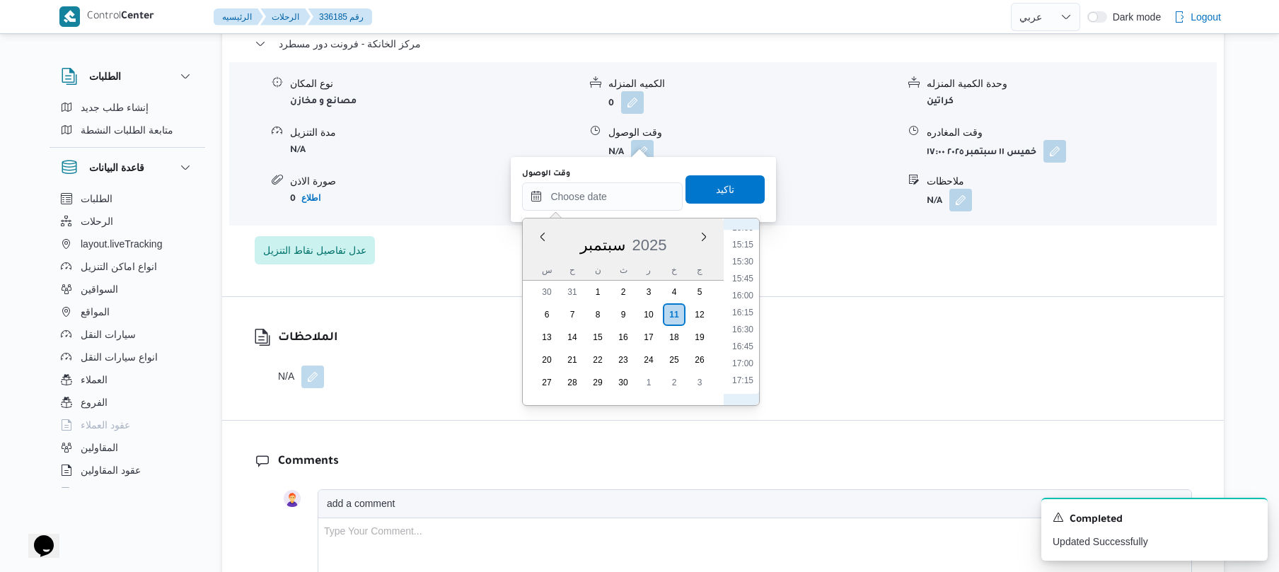
scroll to position [1016, 0]
click at [744, 359] on li "16:45" at bounding box center [742, 358] width 33 height 14
type input "[DATE] ١٦:٤٥"
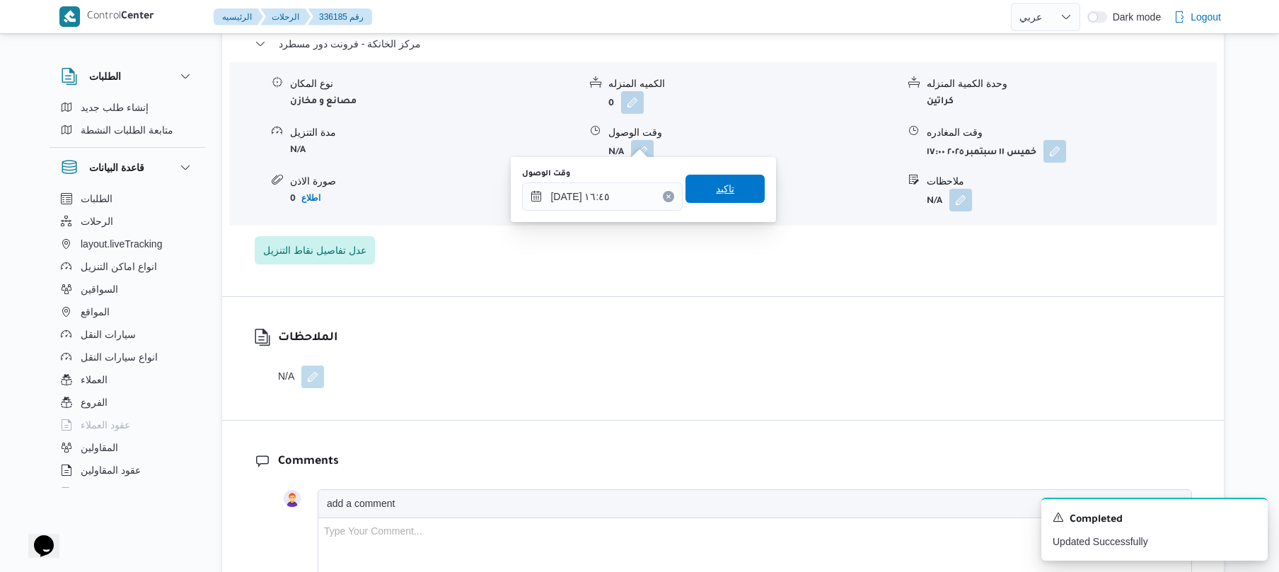
click at [717, 190] on span "تاكيد" at bounding box center [725, 188] width 18 height 17
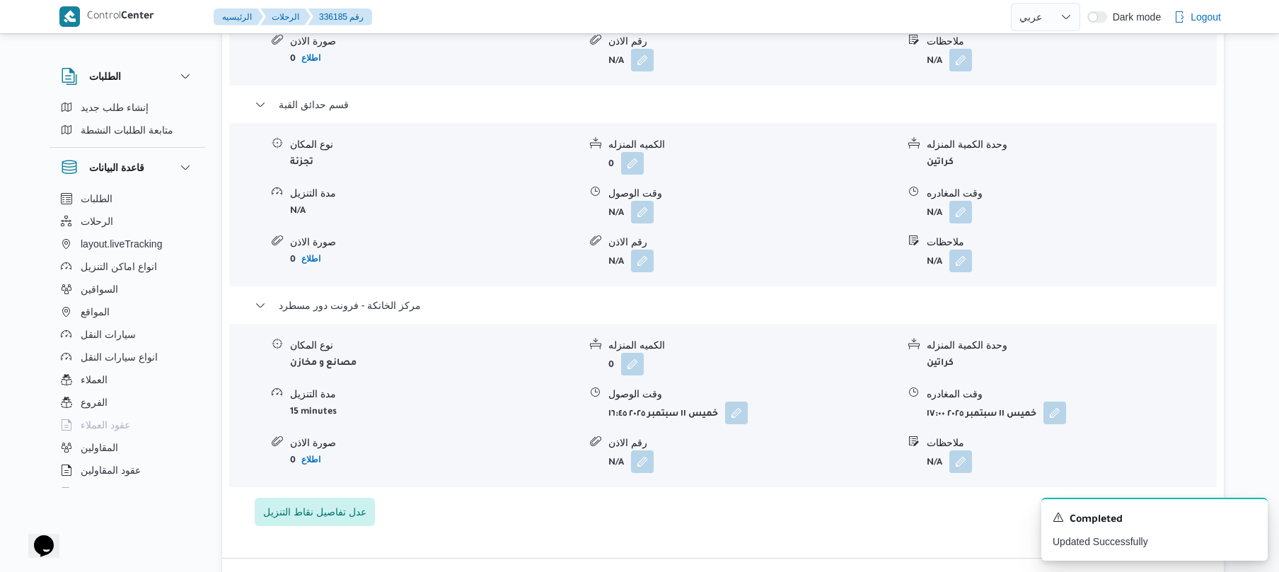
scroll to position [1396, 0]
click at [957, 202] on button "button" at bounding box center [960, 213] width 23 height 23
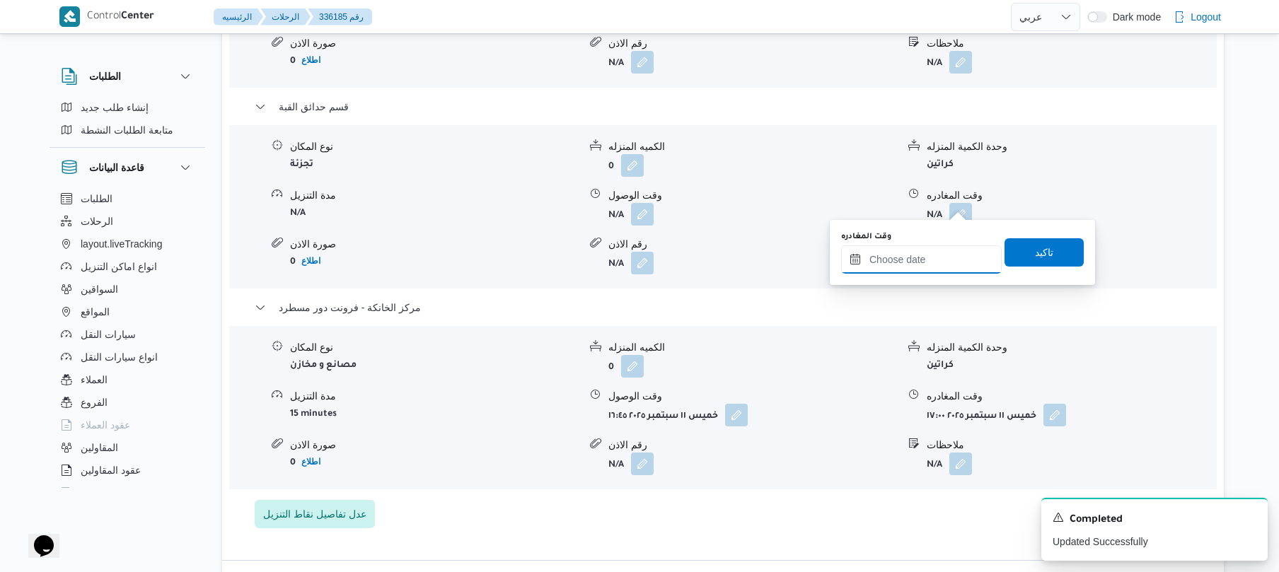
click at [897, 255] on input "وقت المغادره" at bounding box center [921, 259] width 161 height 28
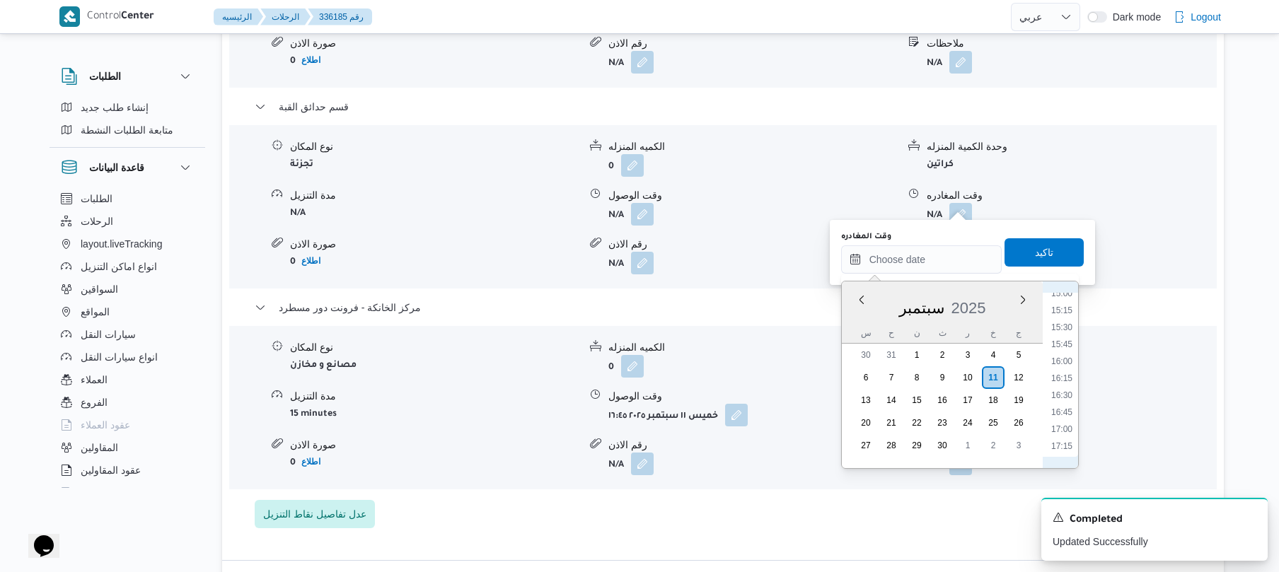
scroll to position [1016, 0]
click at [1061, 385] on li "16:15" at bounding box center [1061, 387] width 33 height 14
type input "[DATE] ١٦:١٥"
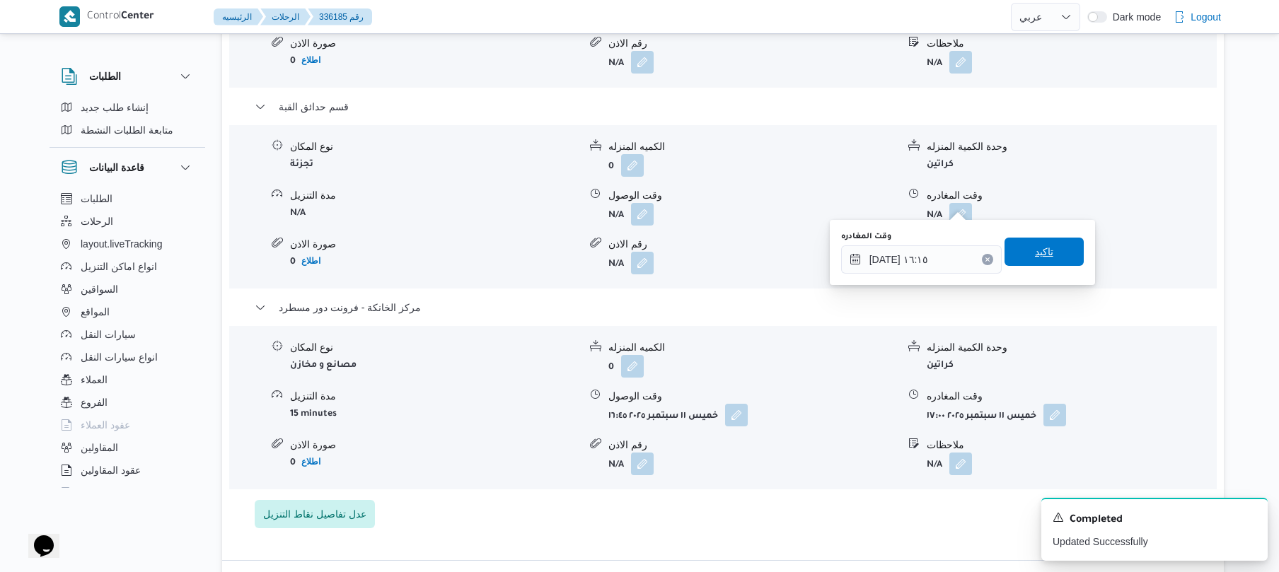
click at [1045, 246] on span "تاكيد" at bounding box center [1043, 252] width 79 height 28
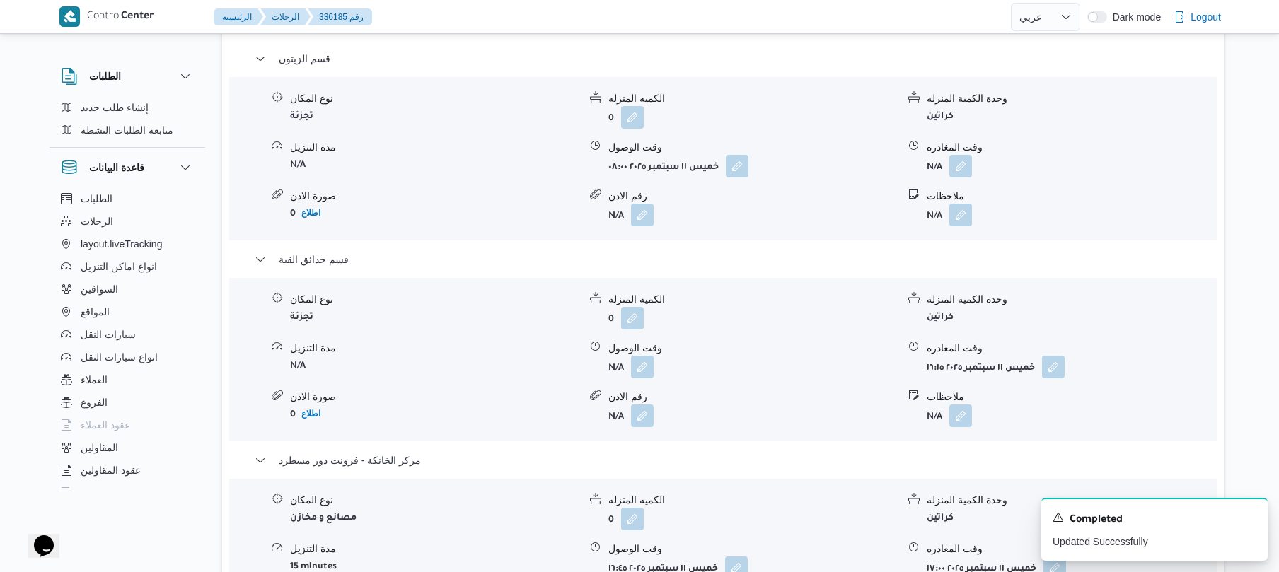
scroll to position [1245, 0]
click at [961, 152] on button "button" at bounding box center [960, 163] width 23 height 23
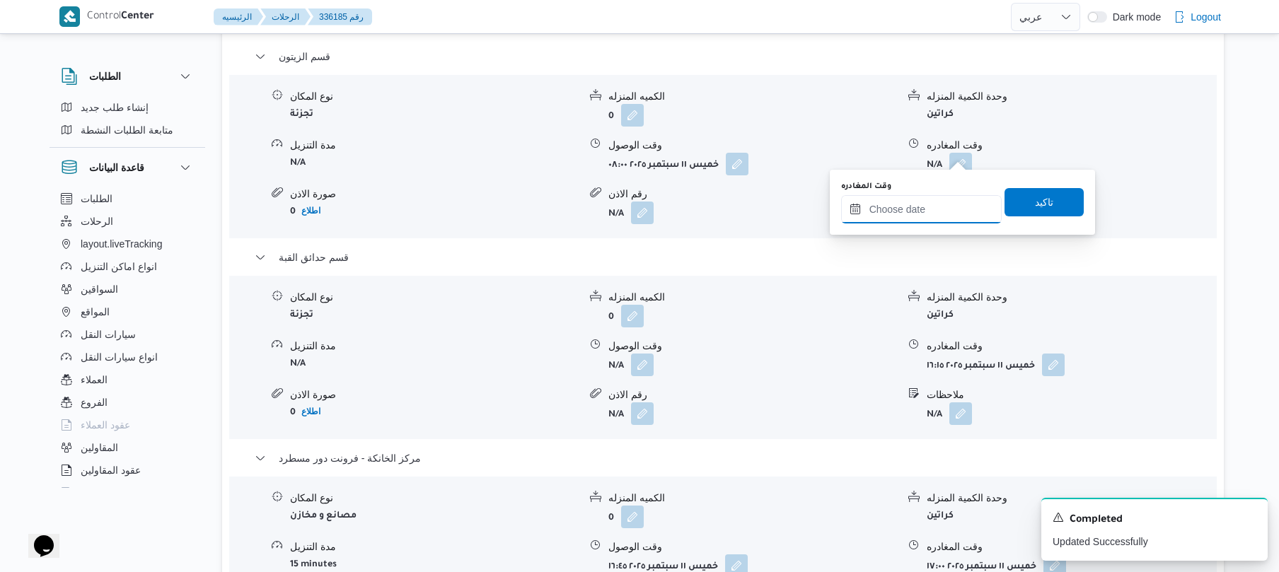
click at [897, 207] on input "وقت المغادره" at bounding box center [921, 209] width 161 height 28
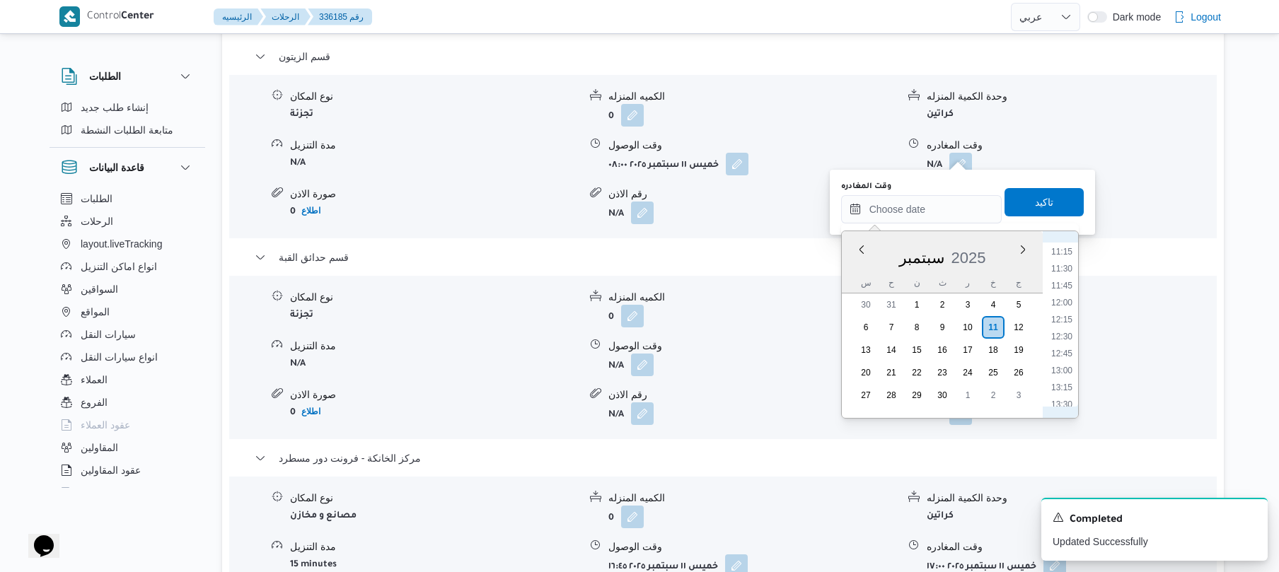
scroll to position [739, 0]
click at [1061, 323] on li "12:00" at bounding box center [1061, 325] width 33 height 14
type input "١١/٠٩/٢٠٢٥ ١٢:٠٠"
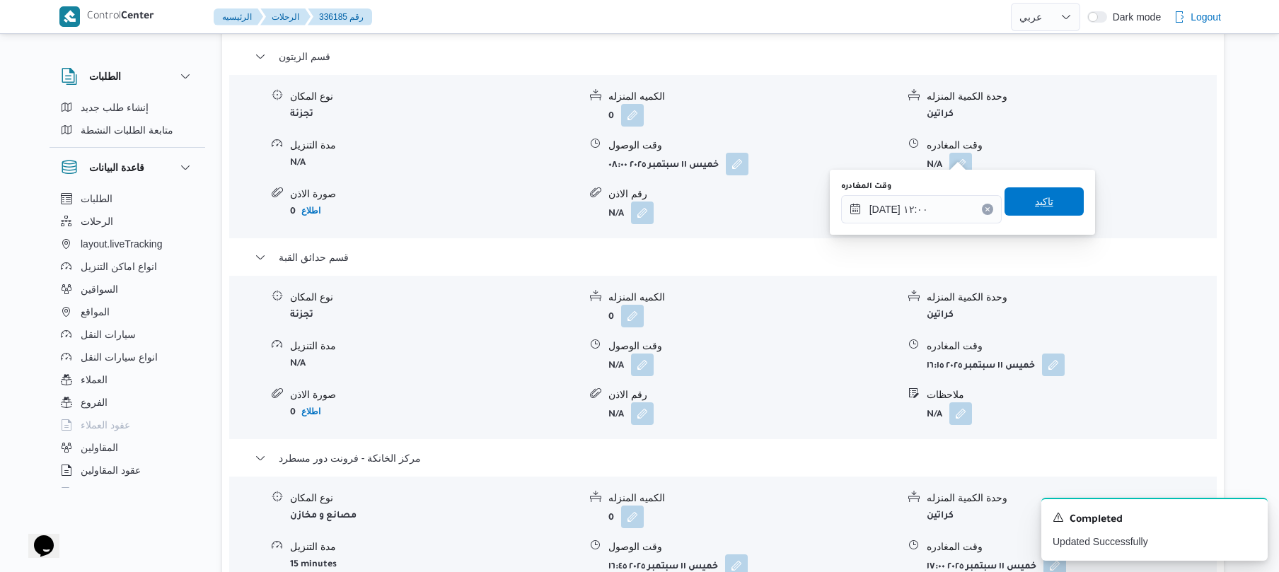
click at [1053, 199] on span "تاكيد" at bounding box center [1043, 201] width 79 height 28
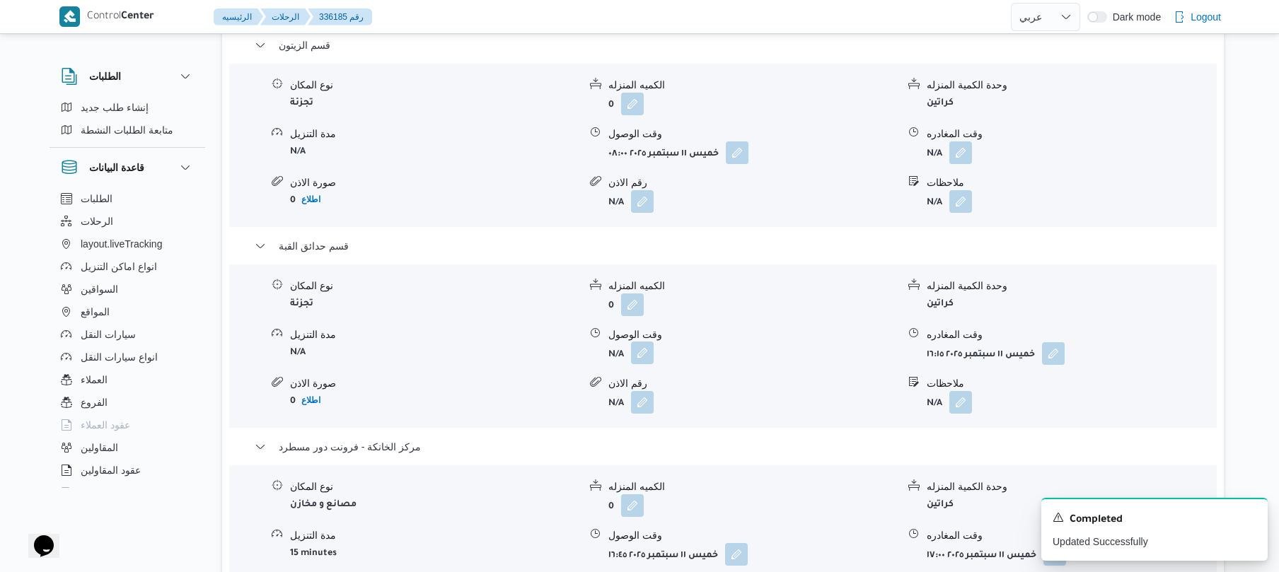
click at [649, 355] on button "button" at bounding box center [642, 353] width 23 height 23
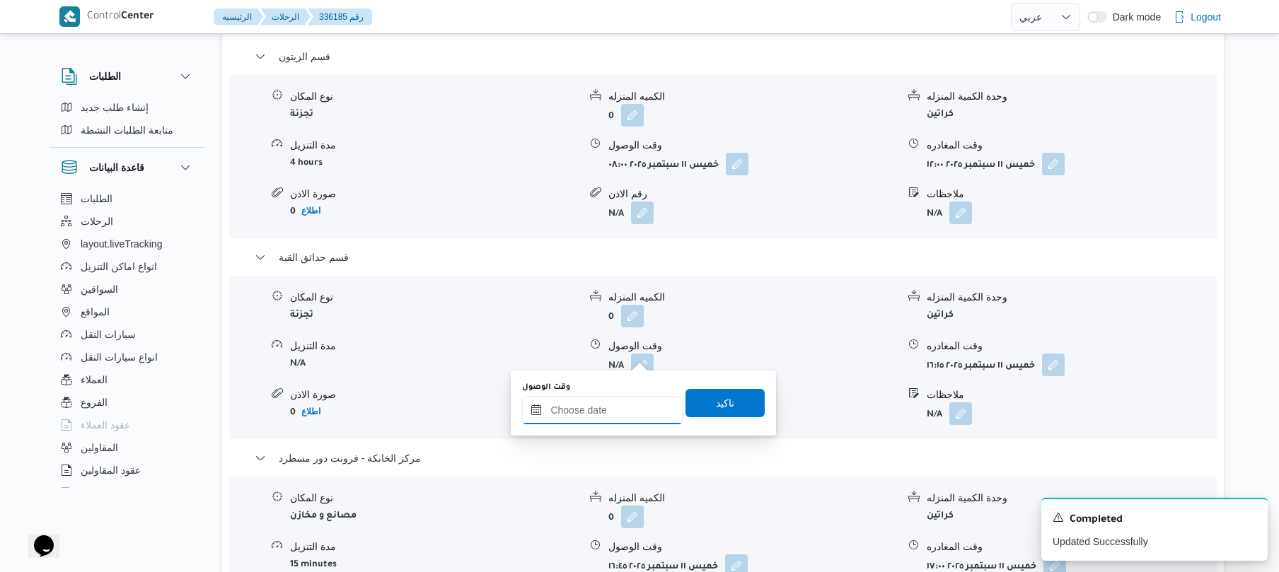
click at [593, 413] on input "وقت الوصول" at bounding box center [602, 410] width 161 height 28
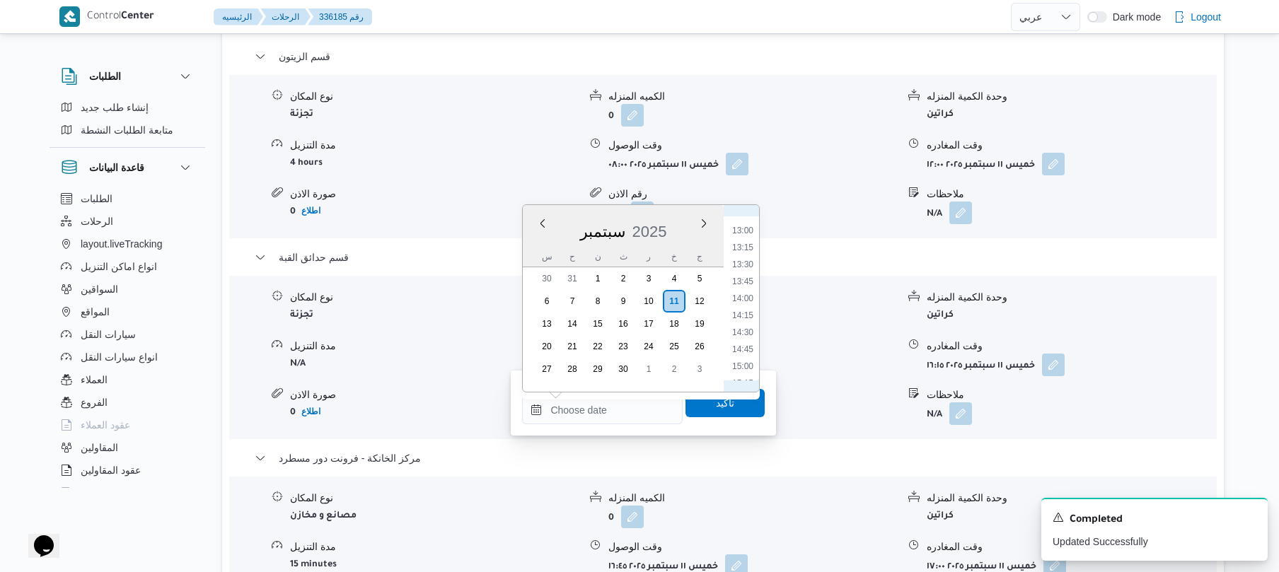
scroll to position [736, 0]
click at [742, 315] on li "12:15" at bounding box center [742, 319] width 33 height 14
type input "١١/٠٩/٢٠٢٥ ١٢:١٥"
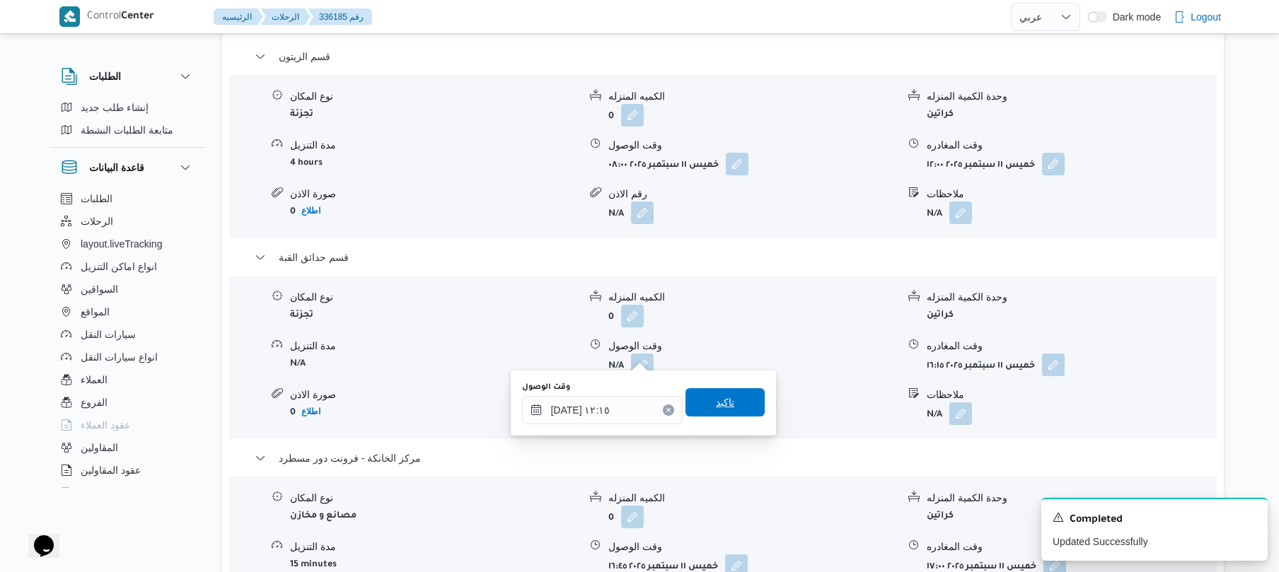
click at [716, 408] on span "تاكيد" at bounding box center [725, 402] width 18 height 17
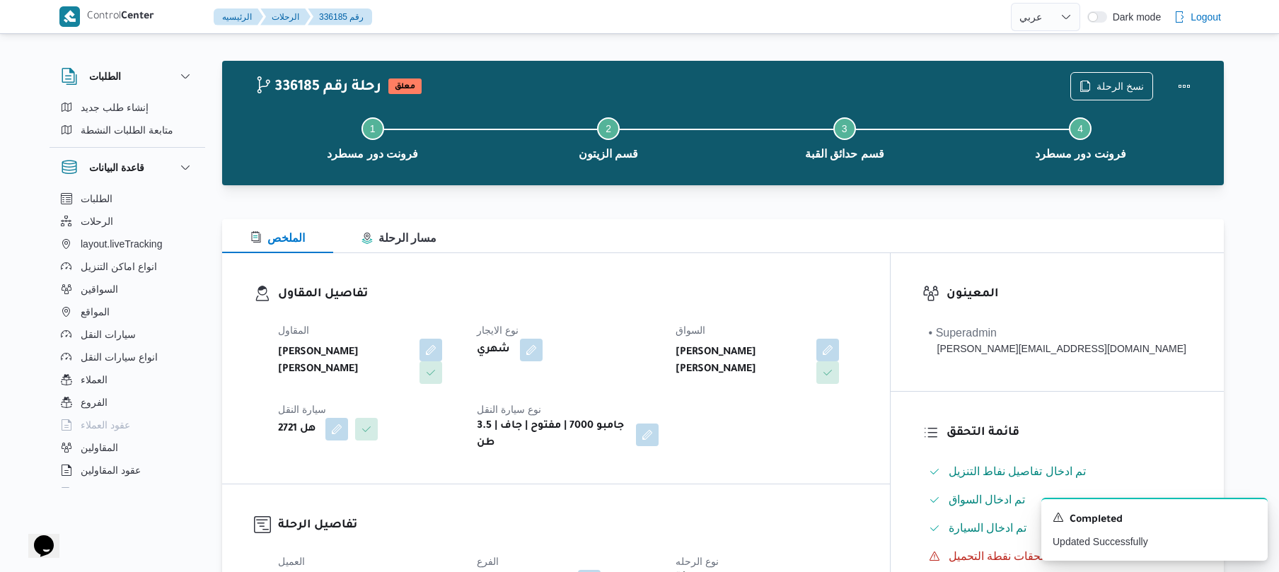
scroll to position [0, 0]
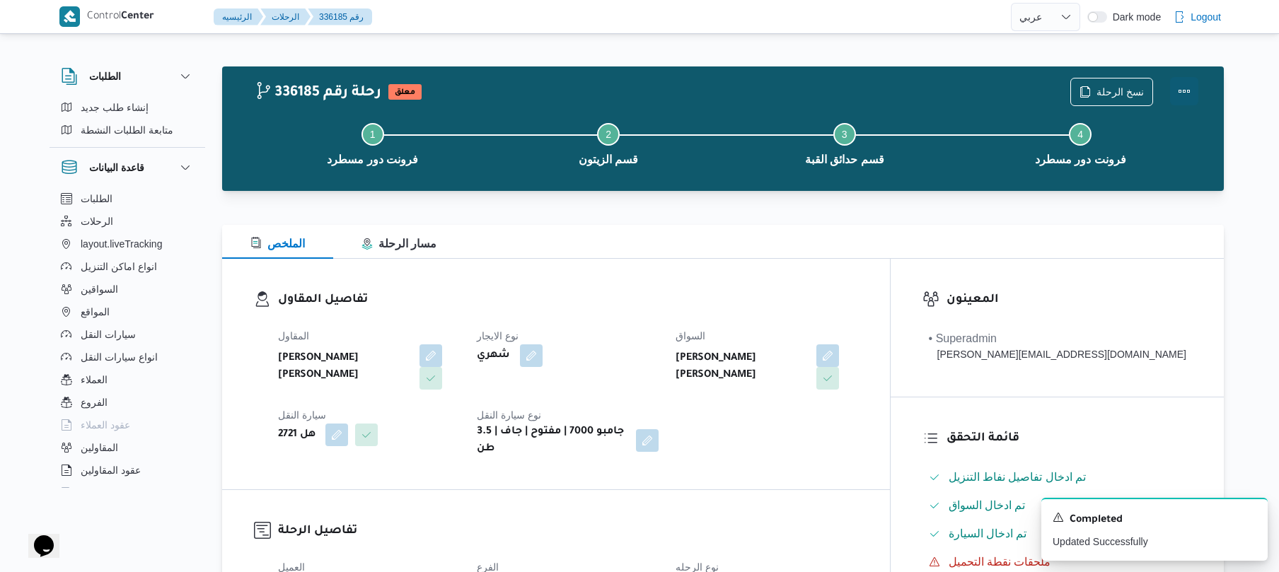
click at [1174, 91] on button "Actions" at bounding box center [1184, 91] width 28 height 28
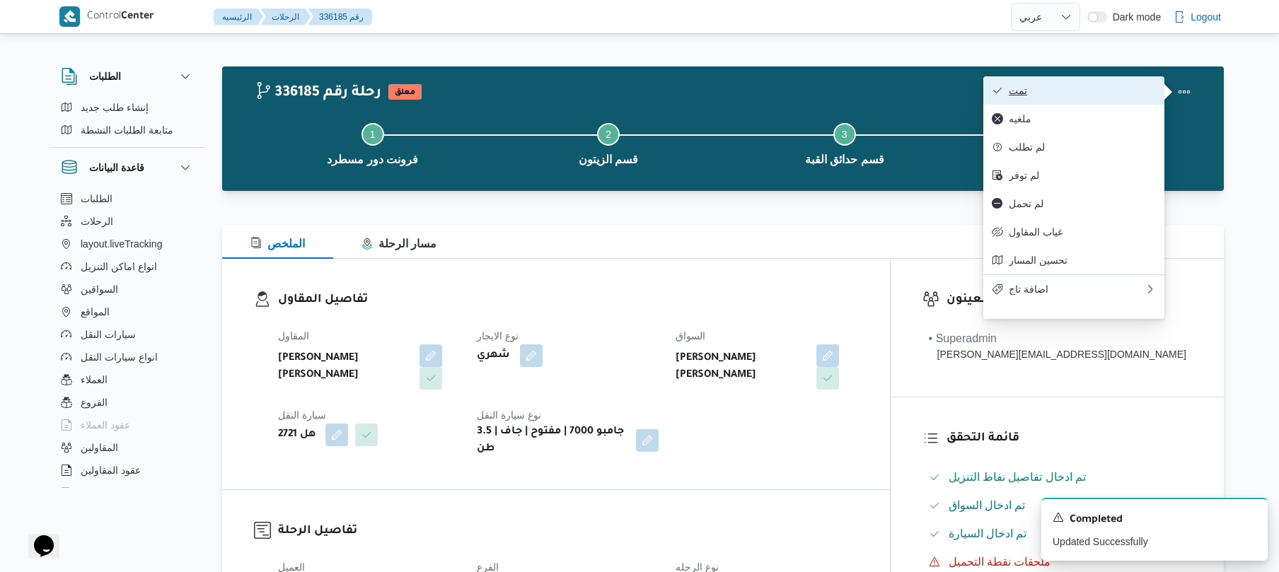
click at [1073, 96] on span "تمت" at bounding box center [1082, 90] width 147 height 11
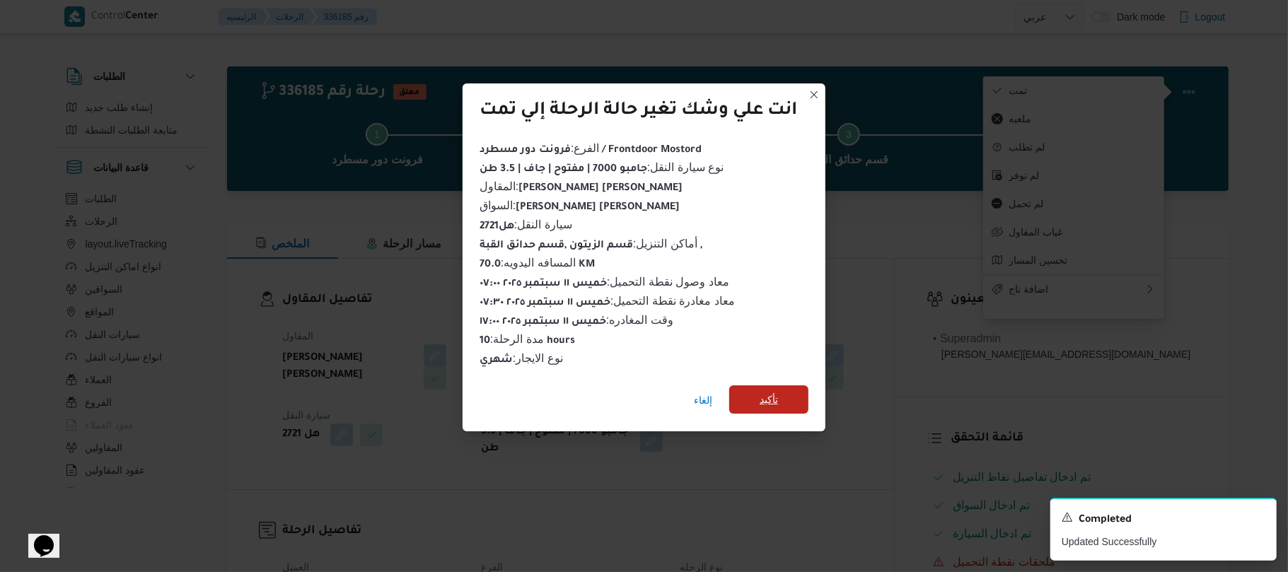
click at [787, 389] on span "تأكيد" at bounding box center [768, 399] width 79 height 28
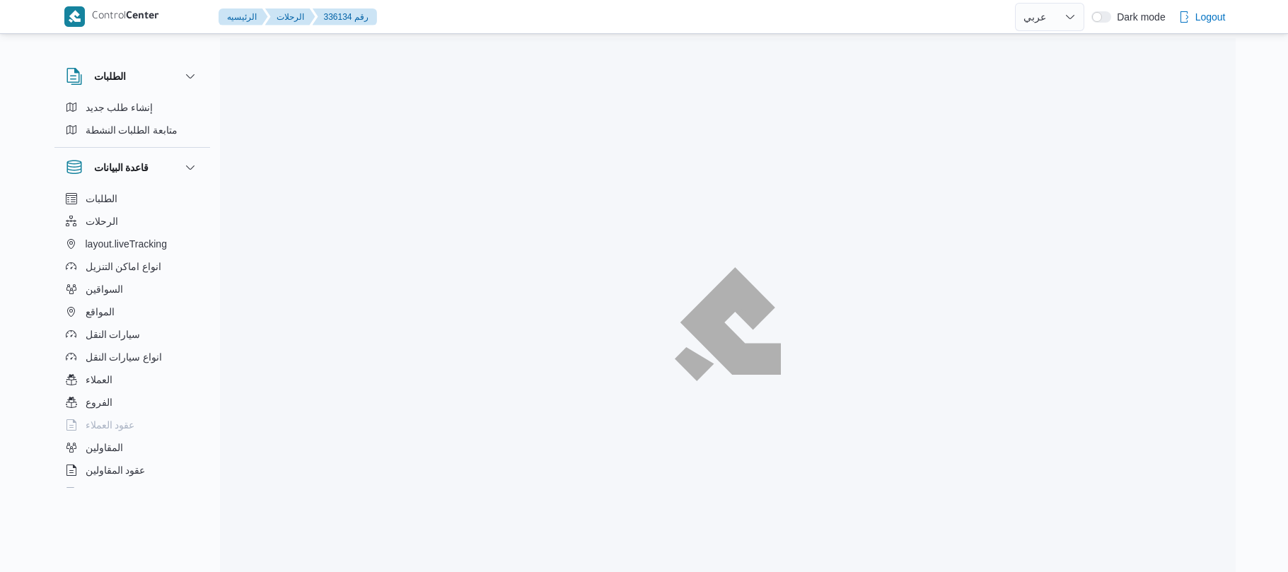
select select "ar"
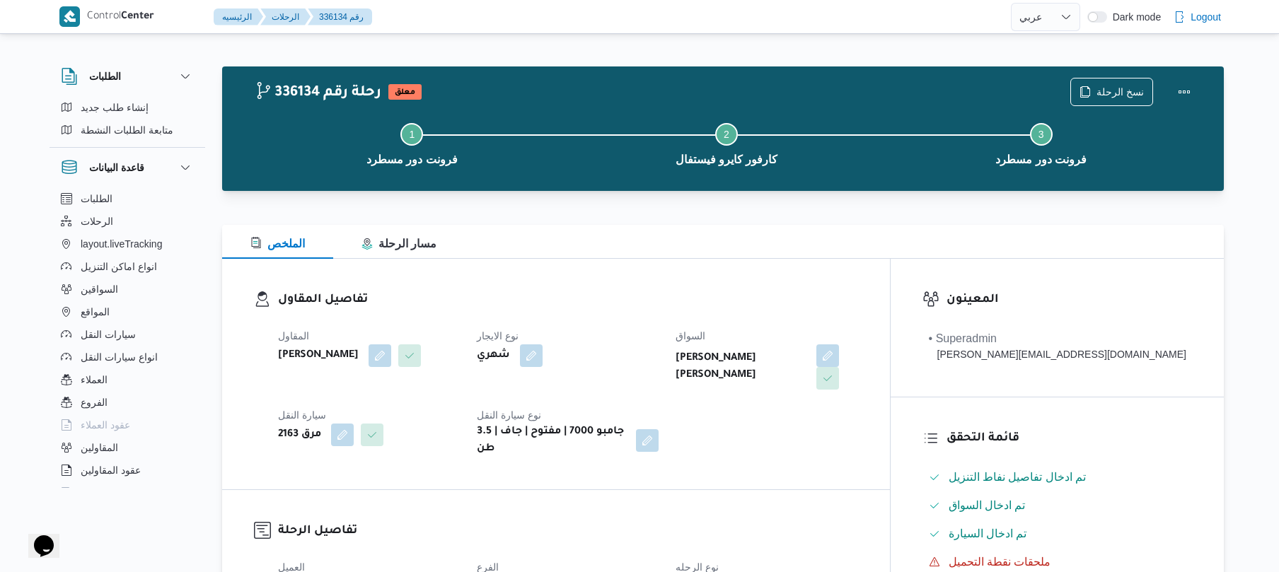
click at [694, 291] on h3 "تفاصيل المقاول" at bounding box center [568, 300] width 580 height 19
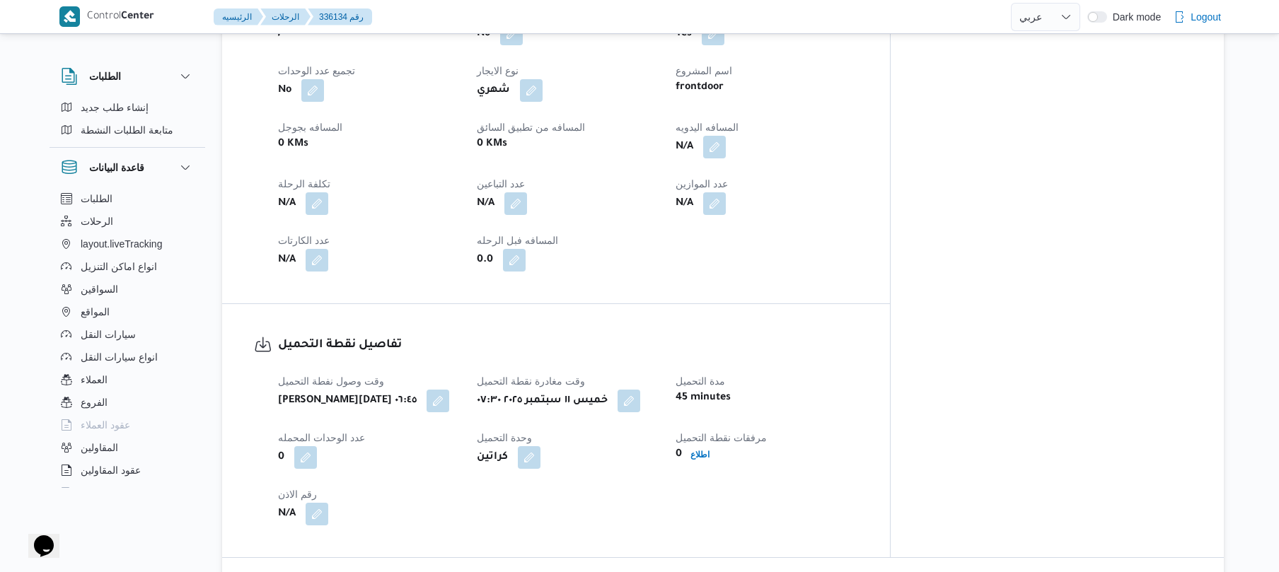
scroll to position [490, 0]
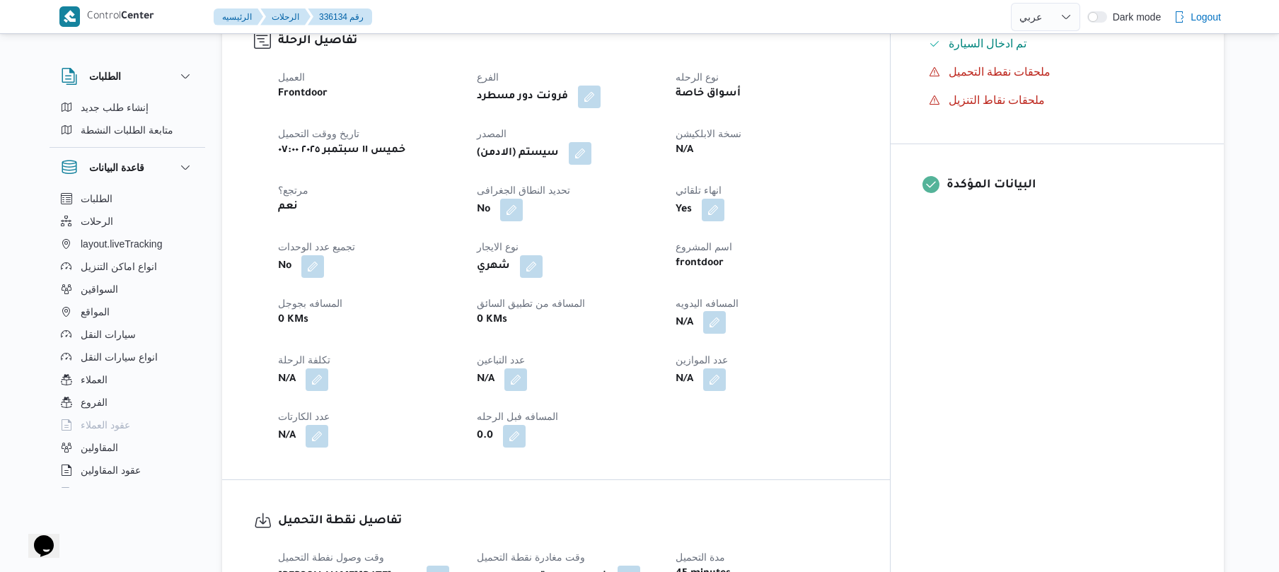
click at [726, 318] on button "button" at bounding box center [714, 322] width 23 height 23
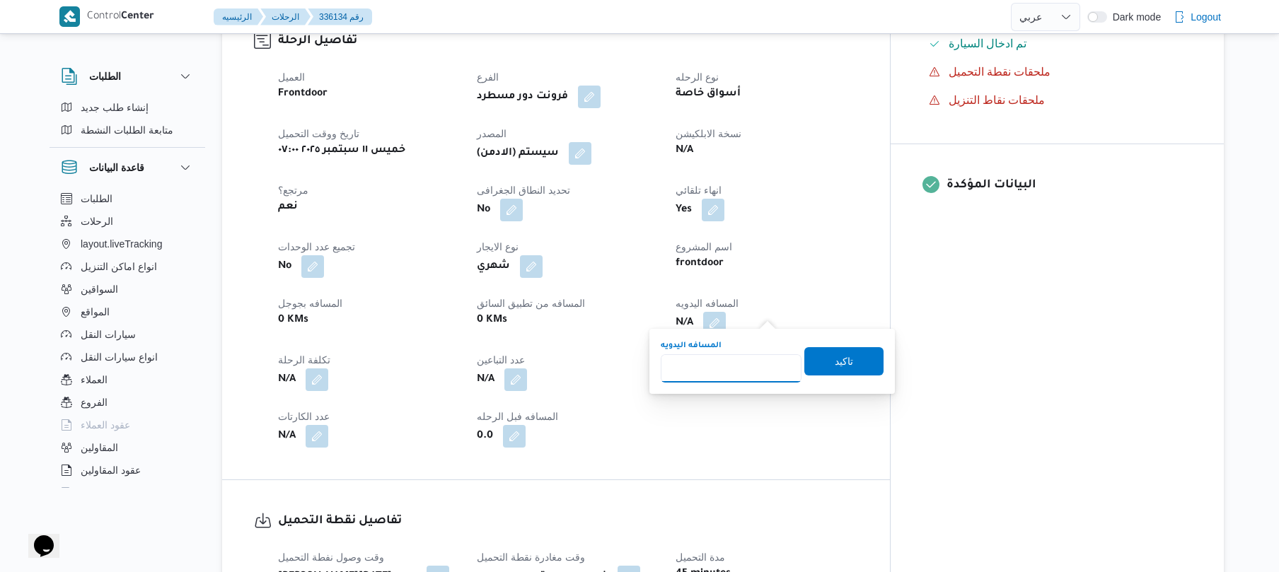
click at [719, 366] on input "المسافه اليدويه" at bounding box center [731, 368] width 141 height 28
type input "120"
click at [874, 356] on span "تاكيد" at bounding box center [843, 361] width 79 height 28
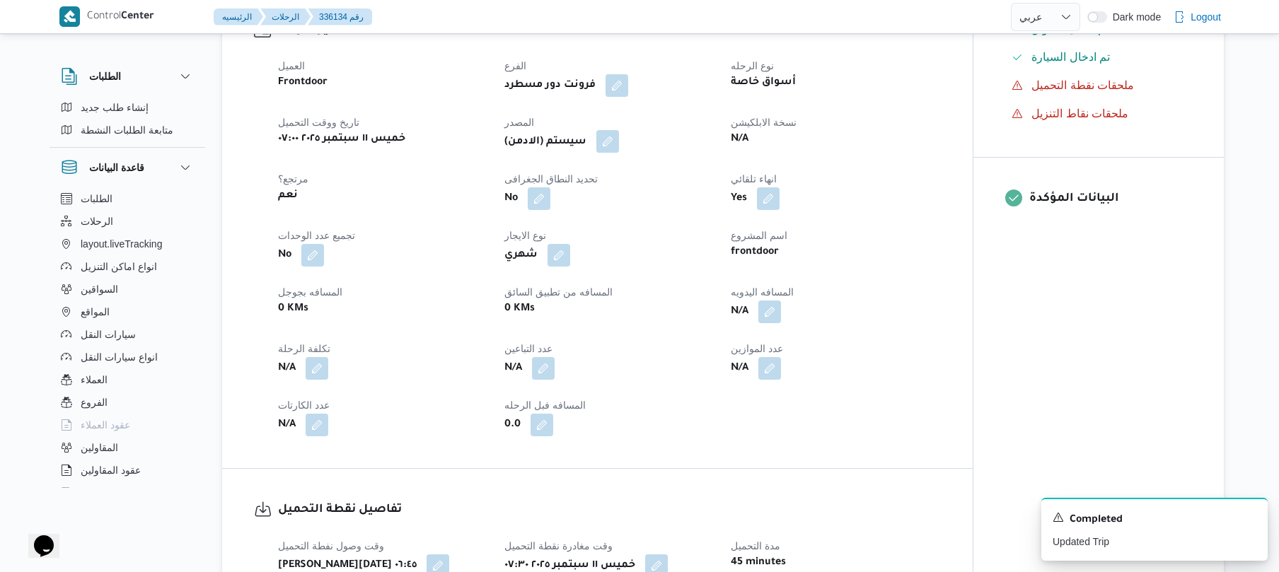
click at [607, 144] on button "button" at bounding box center [607, 141] width 23 height 23
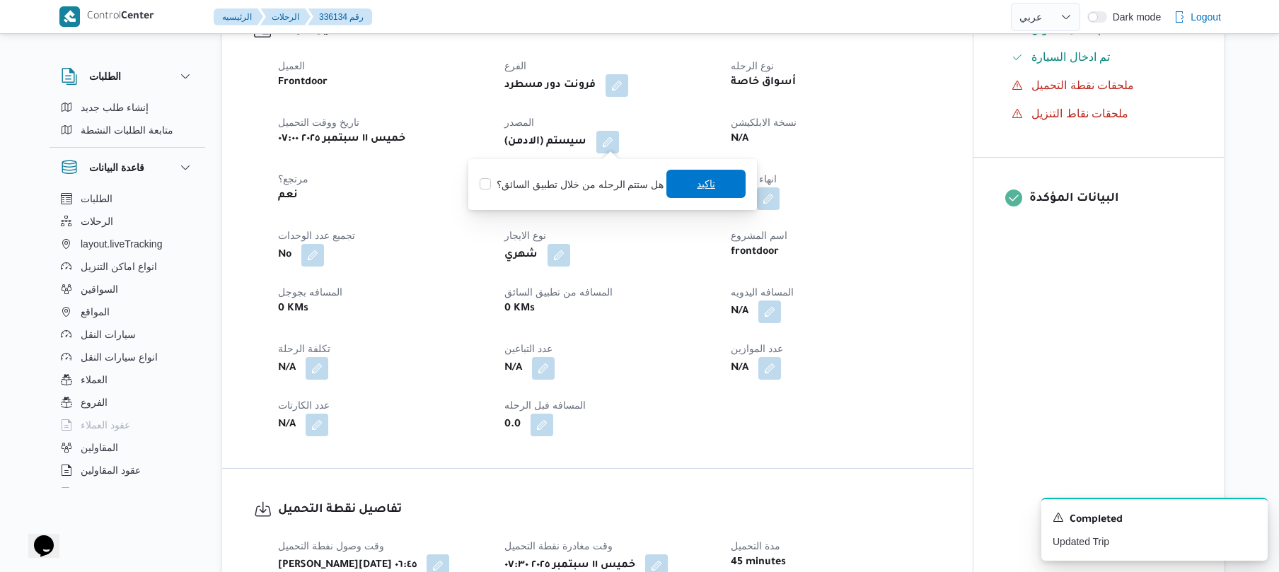
click at [697, 190] on span "تاكيد" at bounding box center [706, 183] width 18 height 17
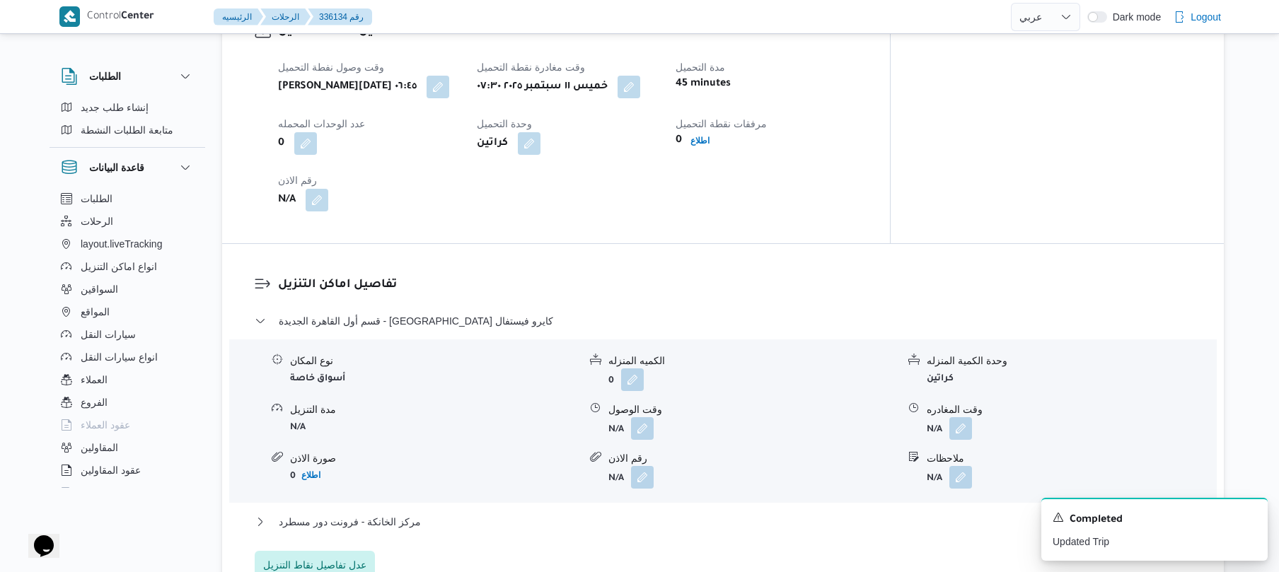
scroll to position [1132, 0]
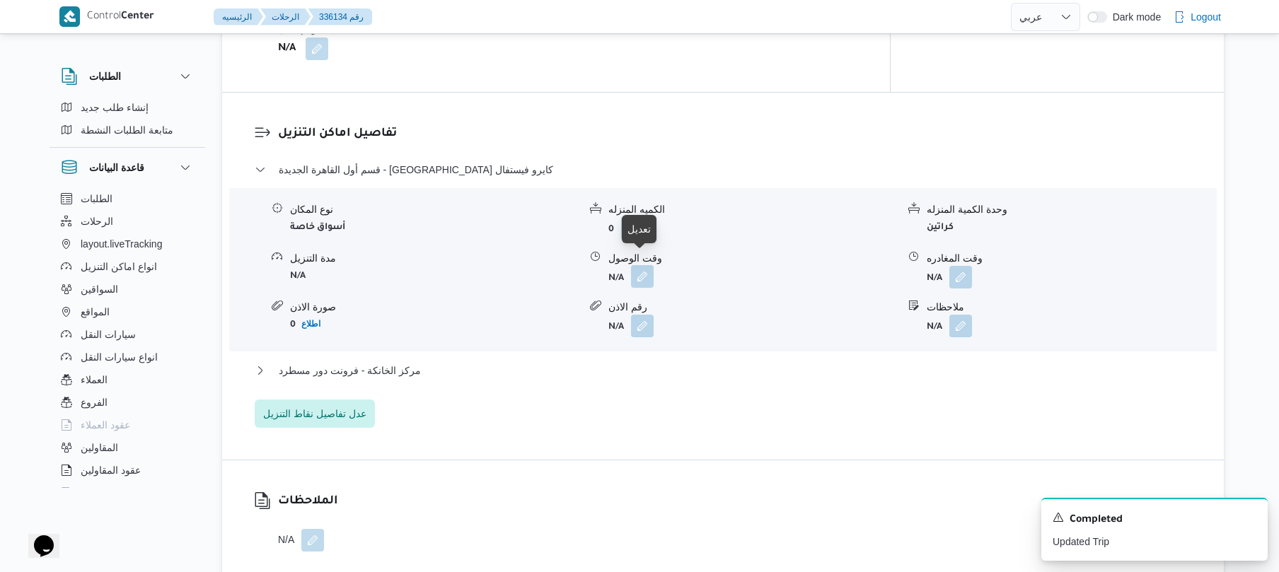
click at [637, 265] on button "button" at bounding box center [642, 276] width 23 height 23
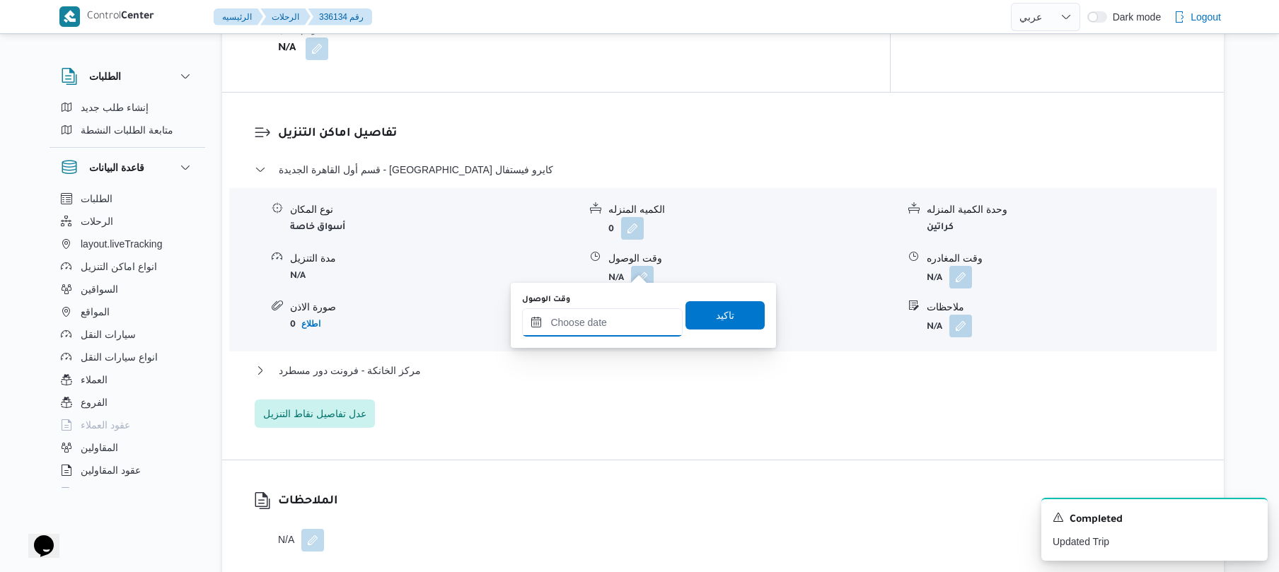
click at [595, 320] on input "وقت الوصول" at bounding box center [602, 322] width 161 height 28
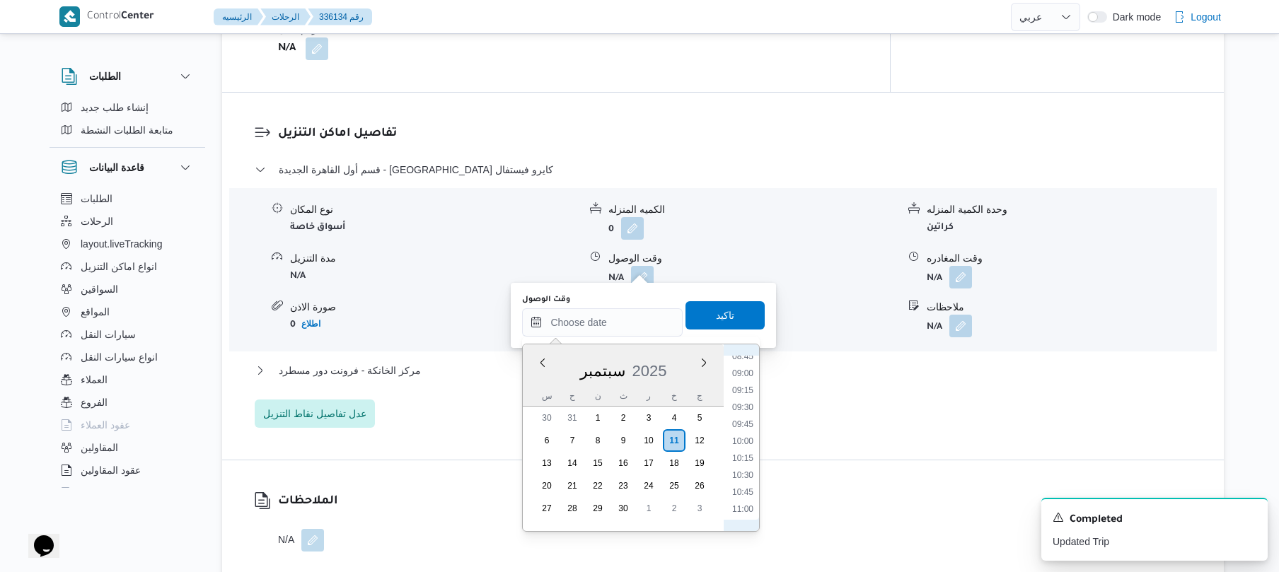
scroll to position [462, 0]
click at [739, 465] on li "08:15" at bounding box center [742, 461] width 33 height 14
type input "١١/٠٩/٢٠٢٥ ٠٨:١٥"
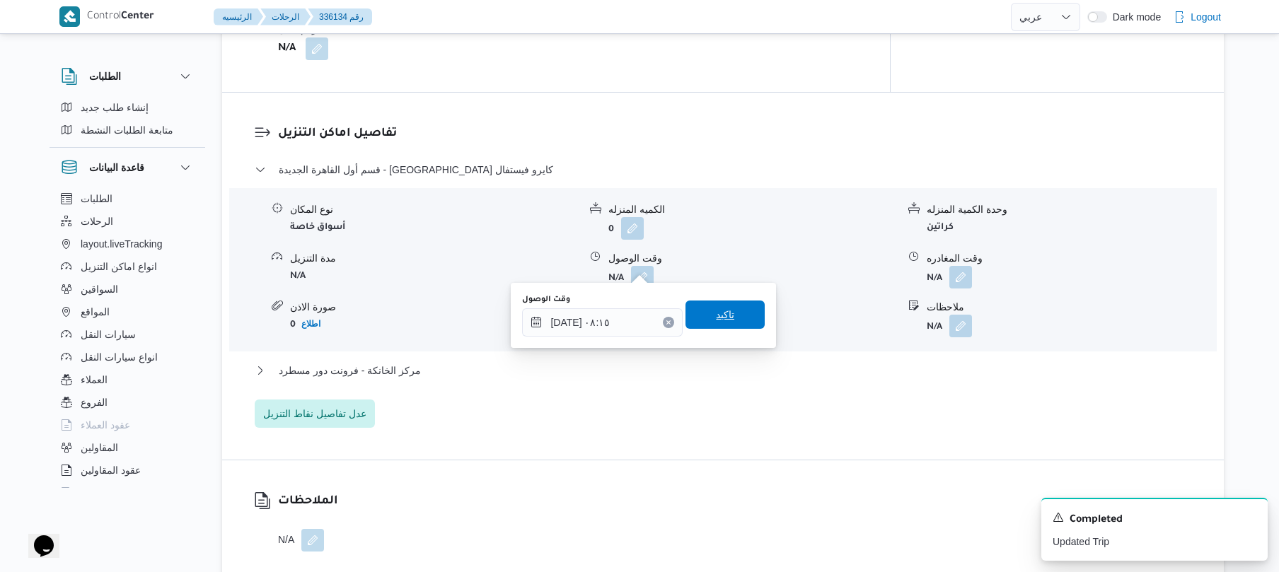
click at [725, 317] on span "تاكيد" at bounding box center [725, 314] width 18 height 17
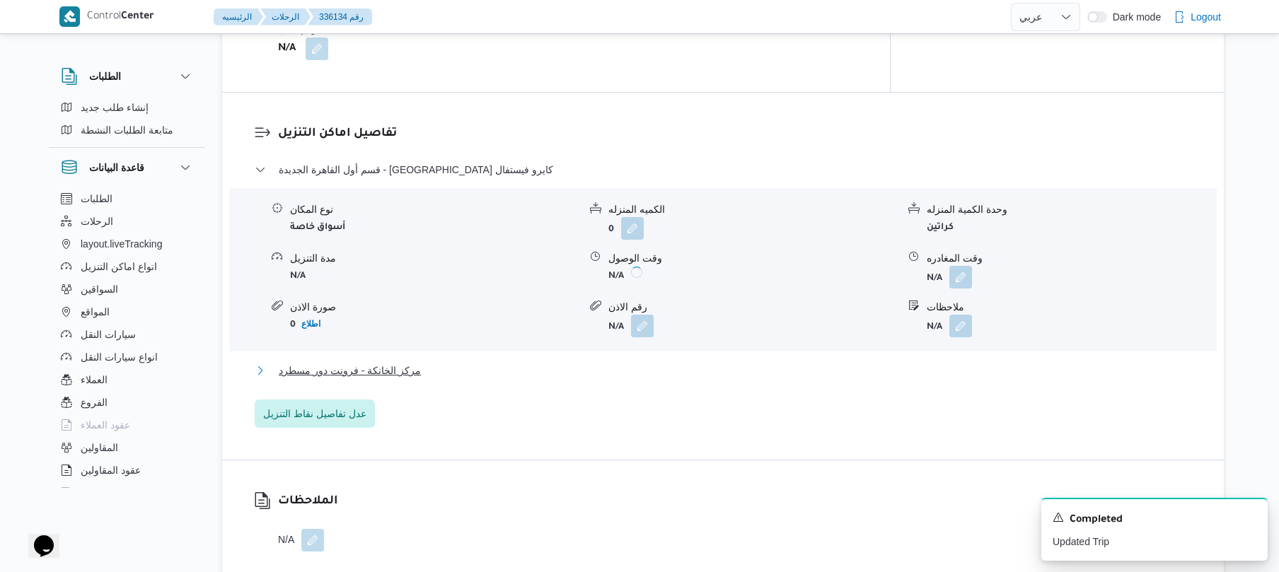
click at [666, 365] on button "مركز الخانكة - فرونت دور مسطرد" at bounding box center [723, 370] width 937 height 17
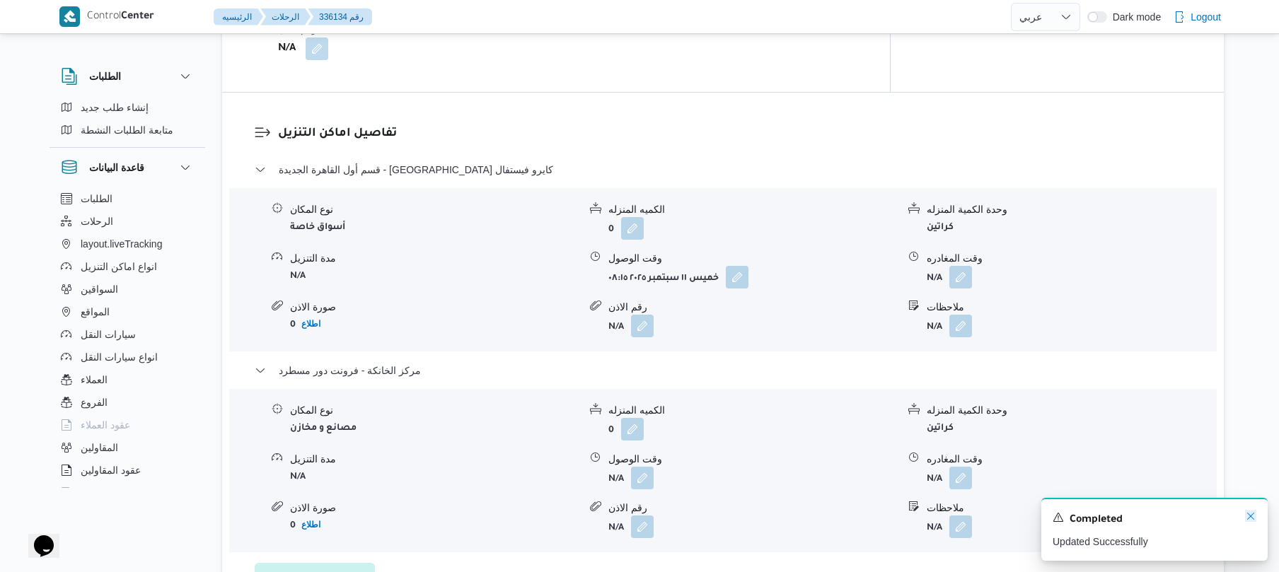
click at [1249, 521] on icon "Dismiss toast" at bounding box center [1250, 516] width 11 height 11
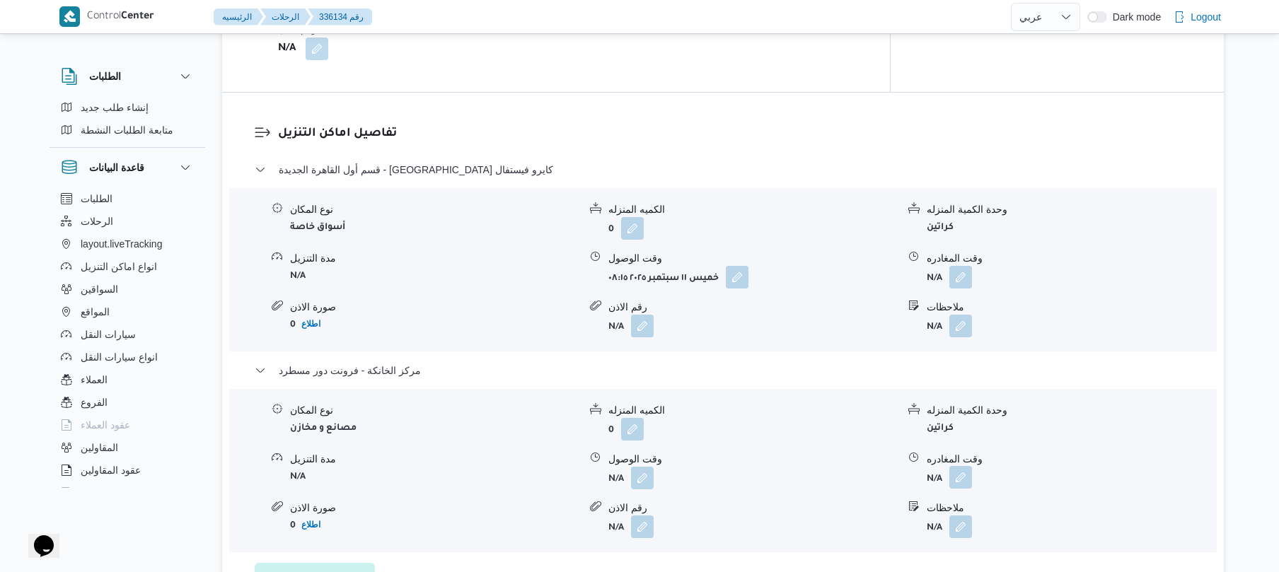
click at [960, 466] on button "button" at bounding box center [960, 477] width 23 height 23
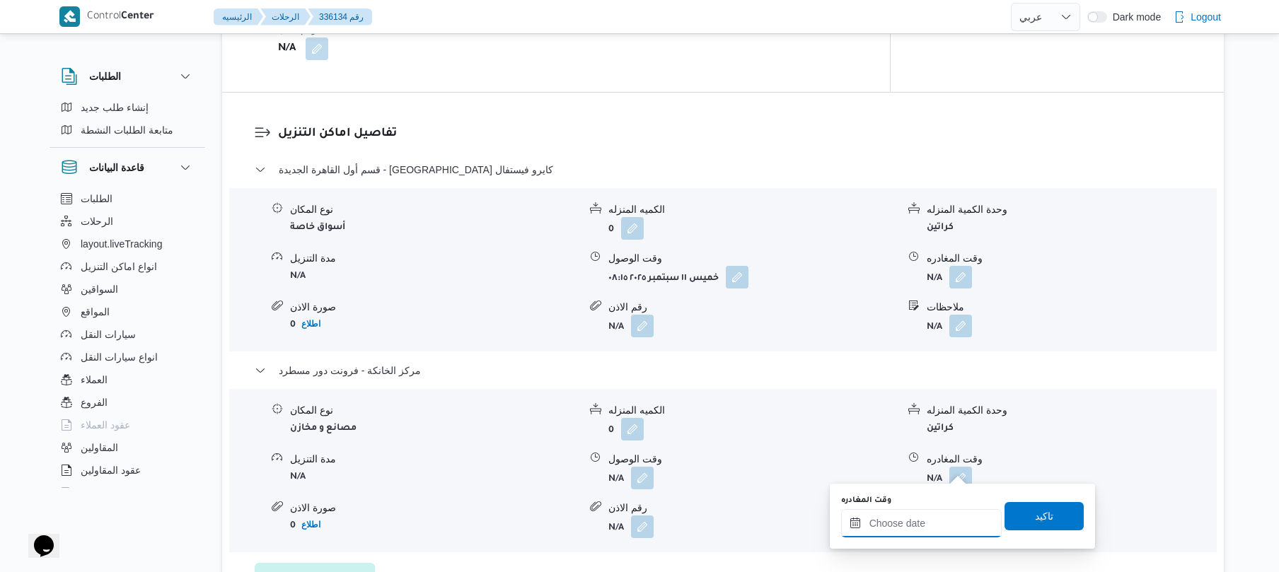
click at [881, 521] on input "وقت المغادره" at bounding box center [921, 523] width 161 height 28
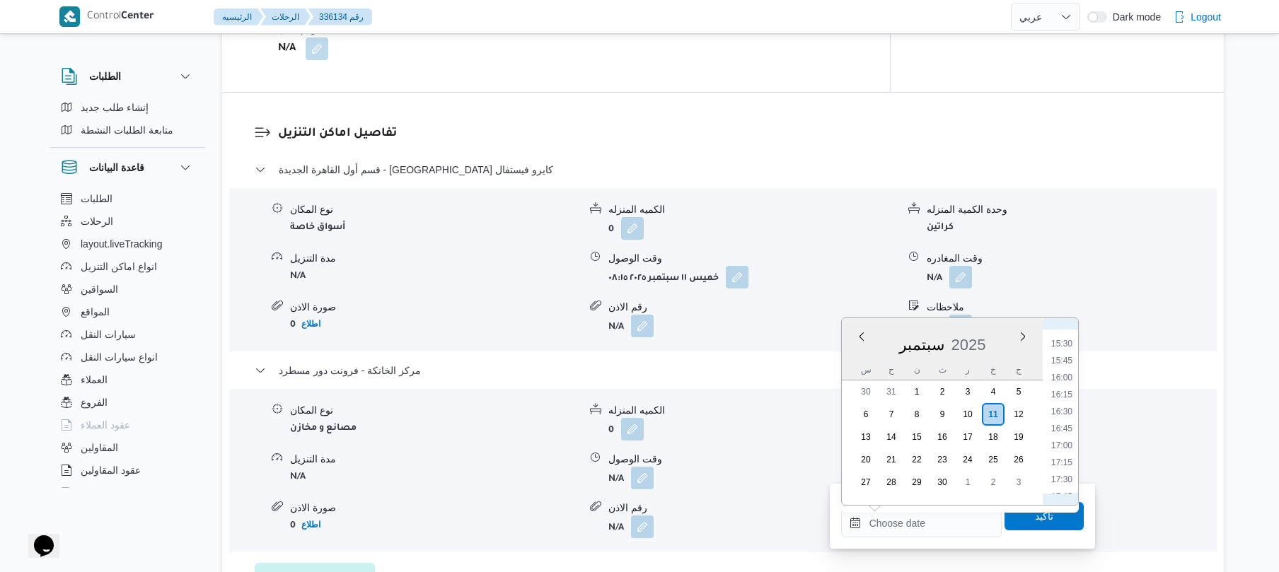
scroll to position [1016, 0]
click at [1062, 442] on li "16:30" at bounding box center [1061, 441] width 33 height 14
type input "١١/٠٩/٢٠٢٥ ١٦:٣٠"
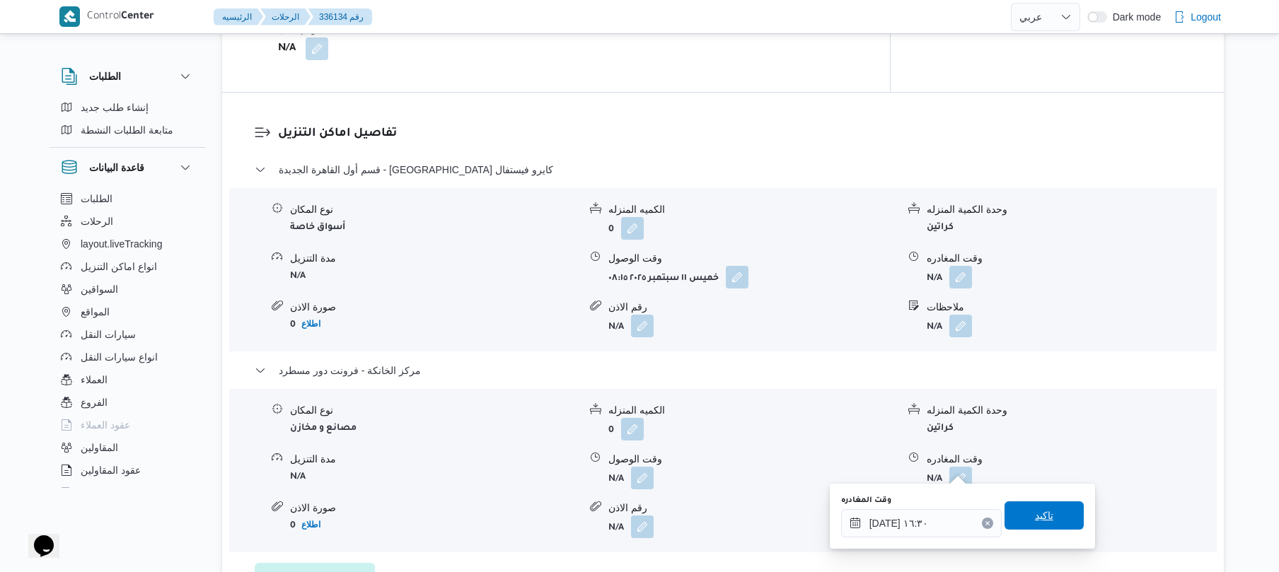
click at [1021, 516] on span "تاكيد" at bounding box center [1043, 515] width 79 height 28
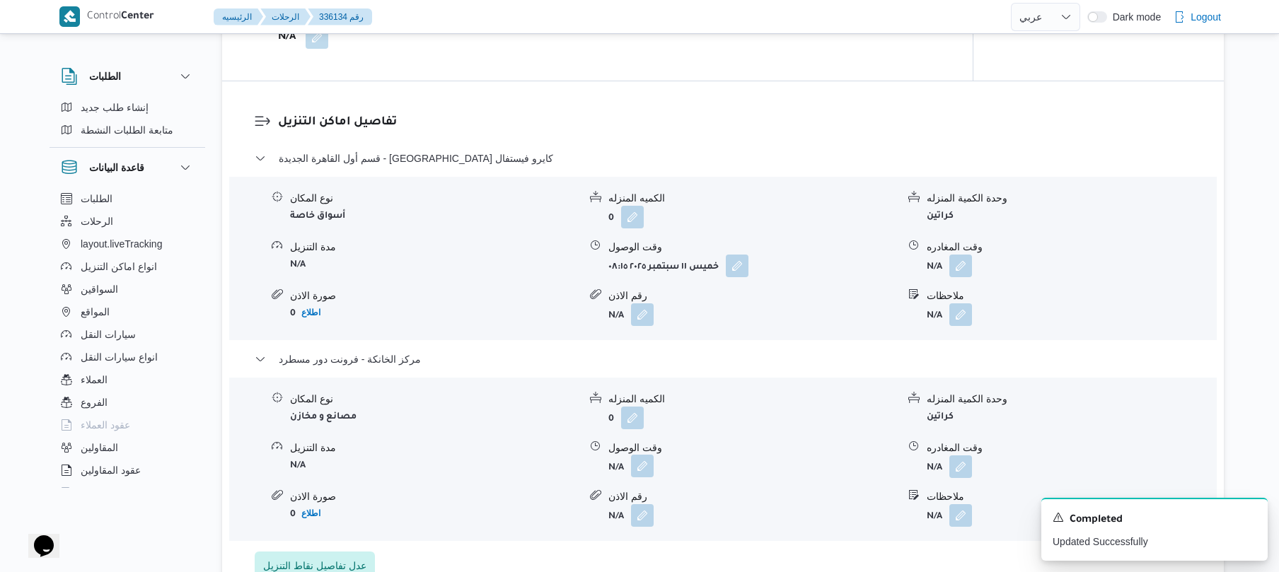
click at [641, 465] on button "button" at bounding box center [642, 466] width 23 height 23
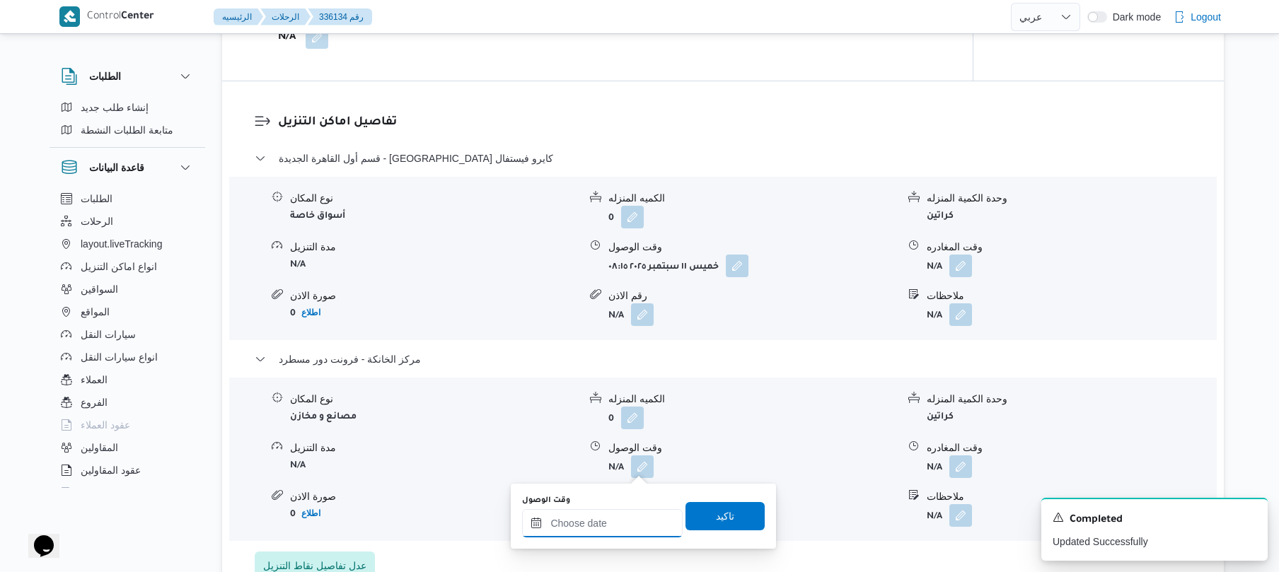
click at [603, 523] on input "وقت الوصول" at bounding box center [602, 523] width 161 height 28
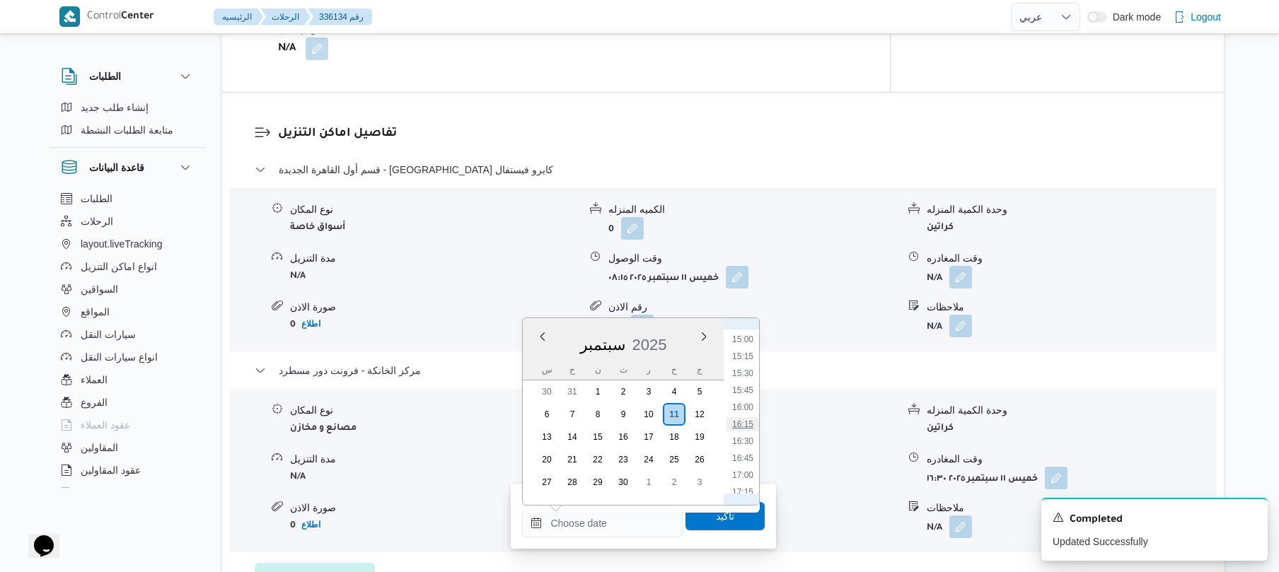
click at [742, 422] on li "16:15" at bounding box center [742, 424] width 33 height 14
type input "١١/٠٩/٢٠٢٥ ١٦:١٥"
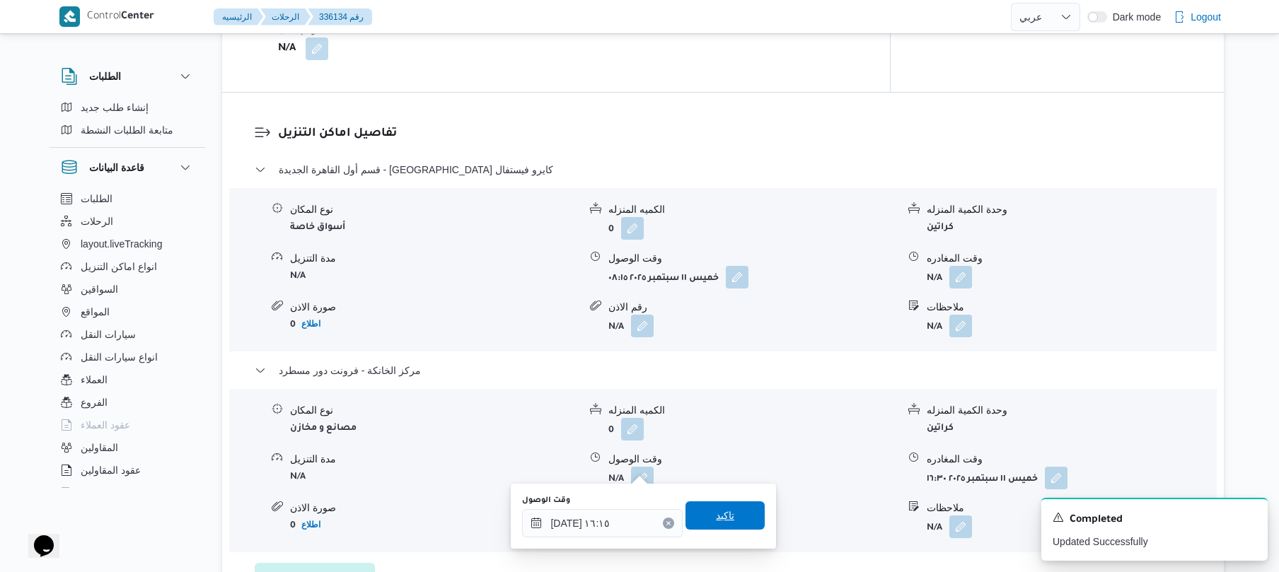
click at [719, 521] on span "تاكيد" at bounding box center [725, 515] width 18 height 17
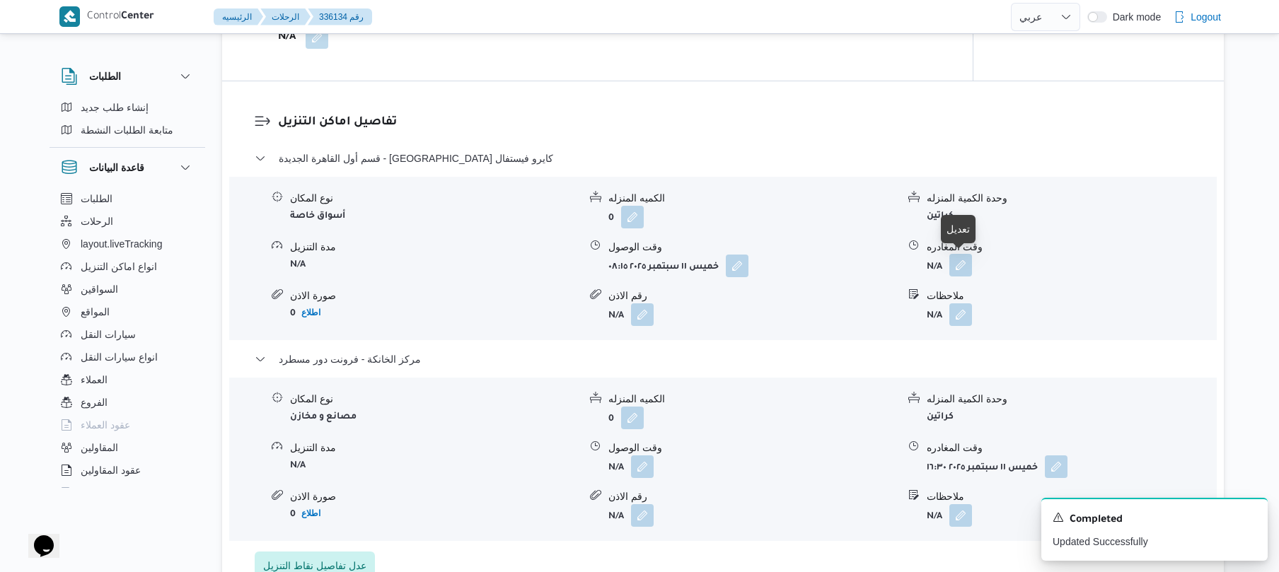
click at [962, 262] on button "button" at bounding box center [960, 265] width 23 height 23
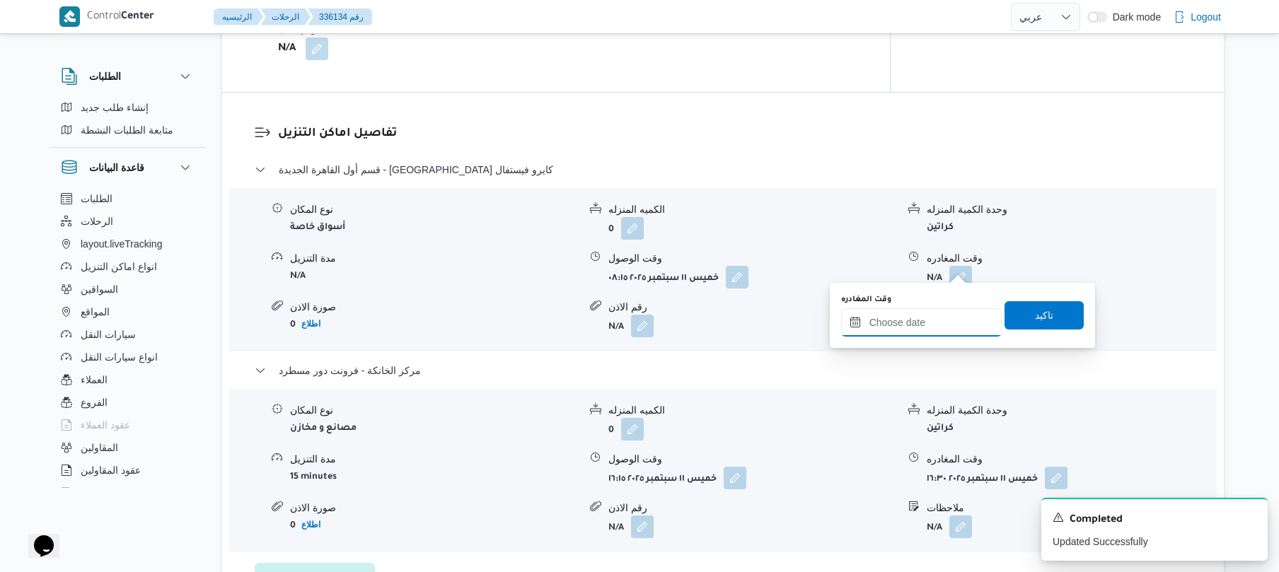
click at [906, 323] on input "وقت المغادره" at bounding box center [921, 322] width 161 height 28
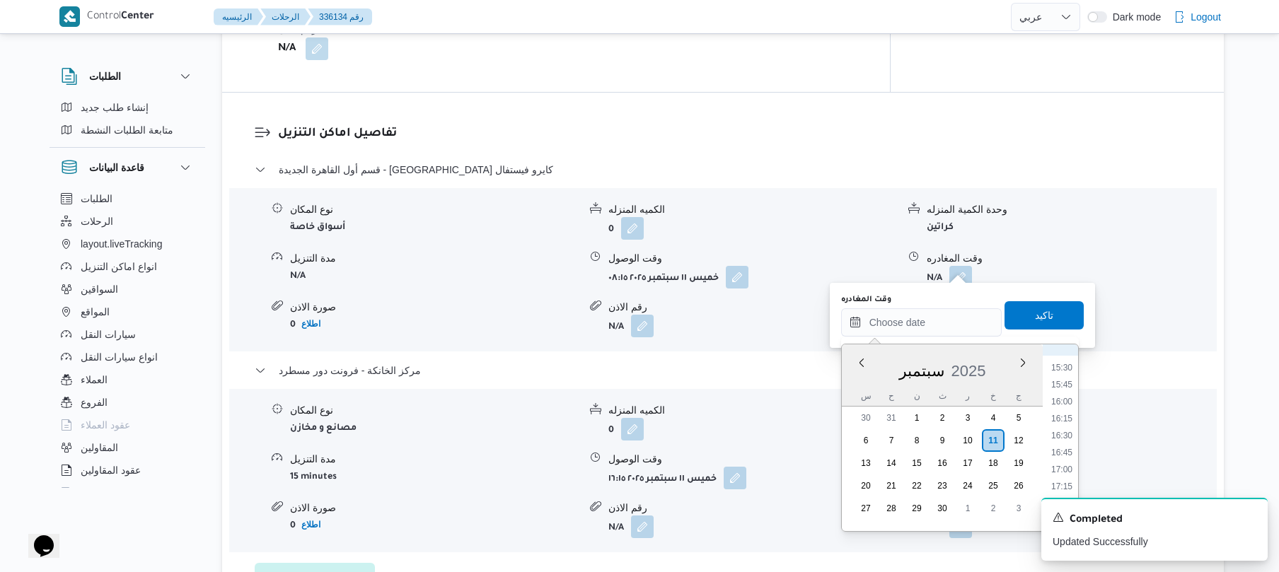
scroll to position [1016, 0]
click at [1060, 394] on li "15:30" at bounding box center [1061, 399] width 33 height 14
type input "١١/٠٩/٢٠٢٥ ١٥:٣٠"
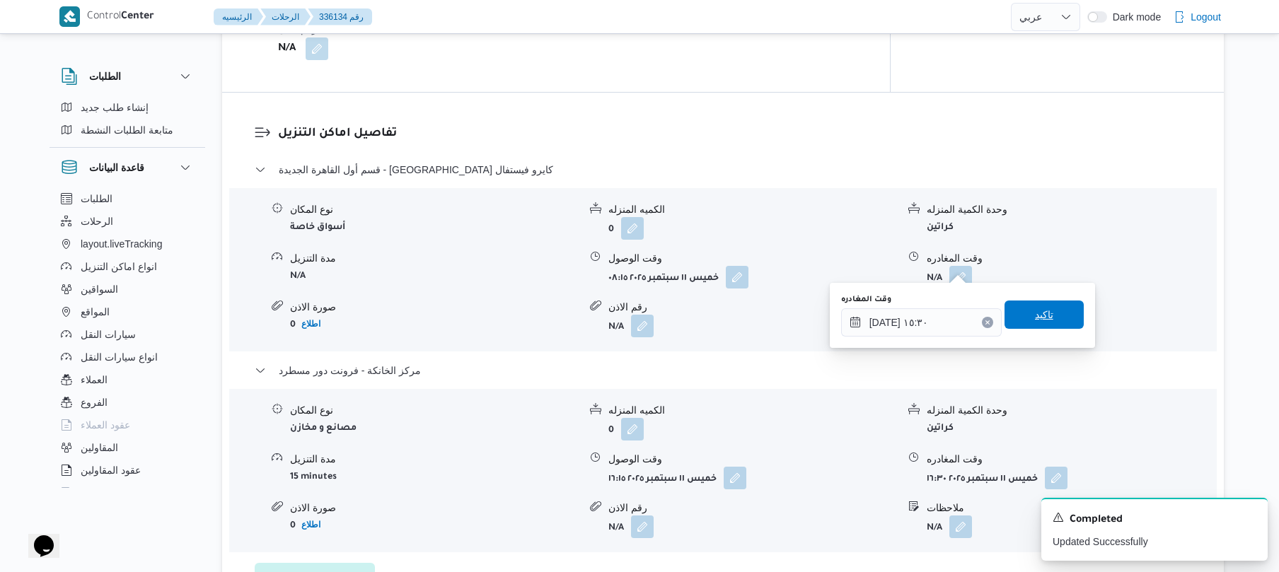
click at [1058, 315] on span "تاكيد" at bounding box center [1043, 315] width 79 height 28
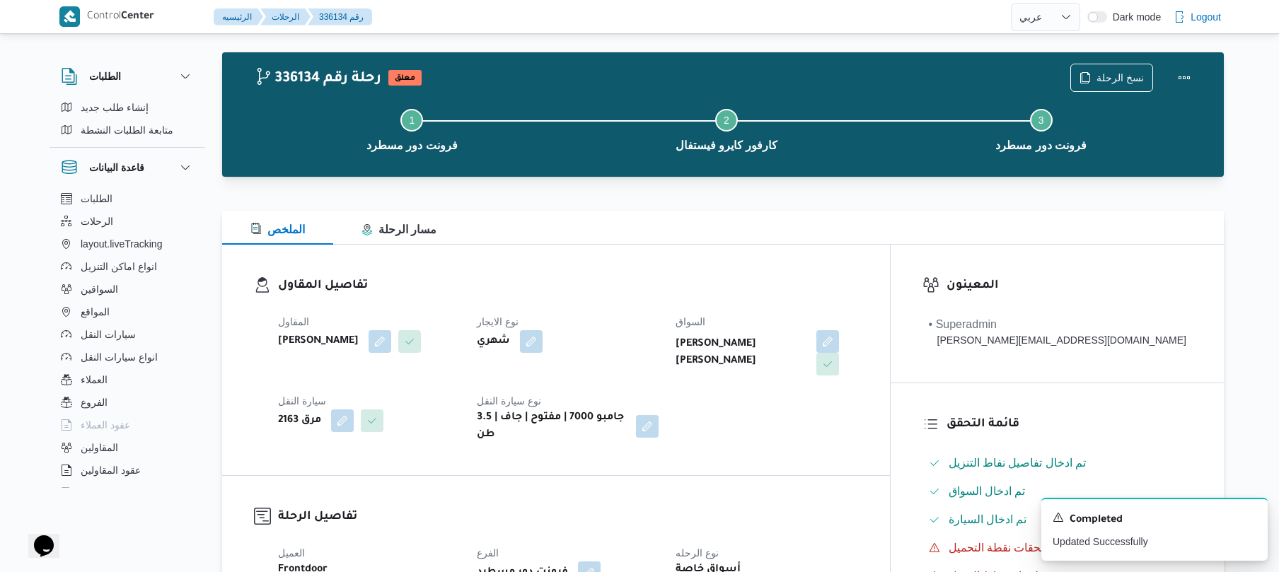
scroll to position [0, 0]
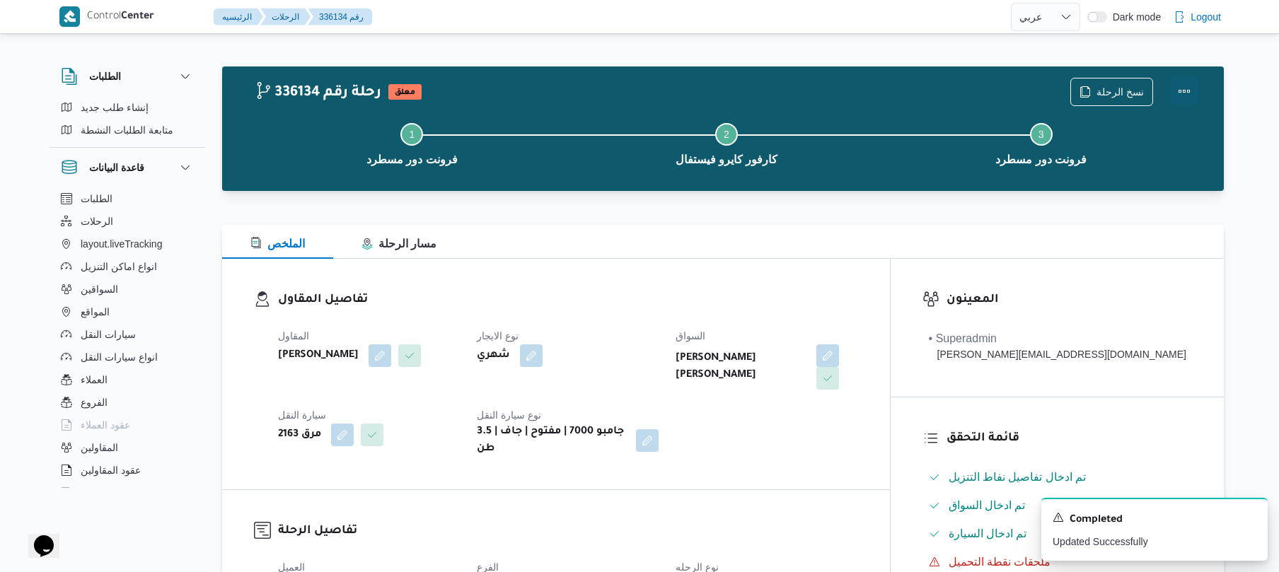
click at [1183, 89] on button "Actions" at bounding box center [1184, 91] width 28 height 28
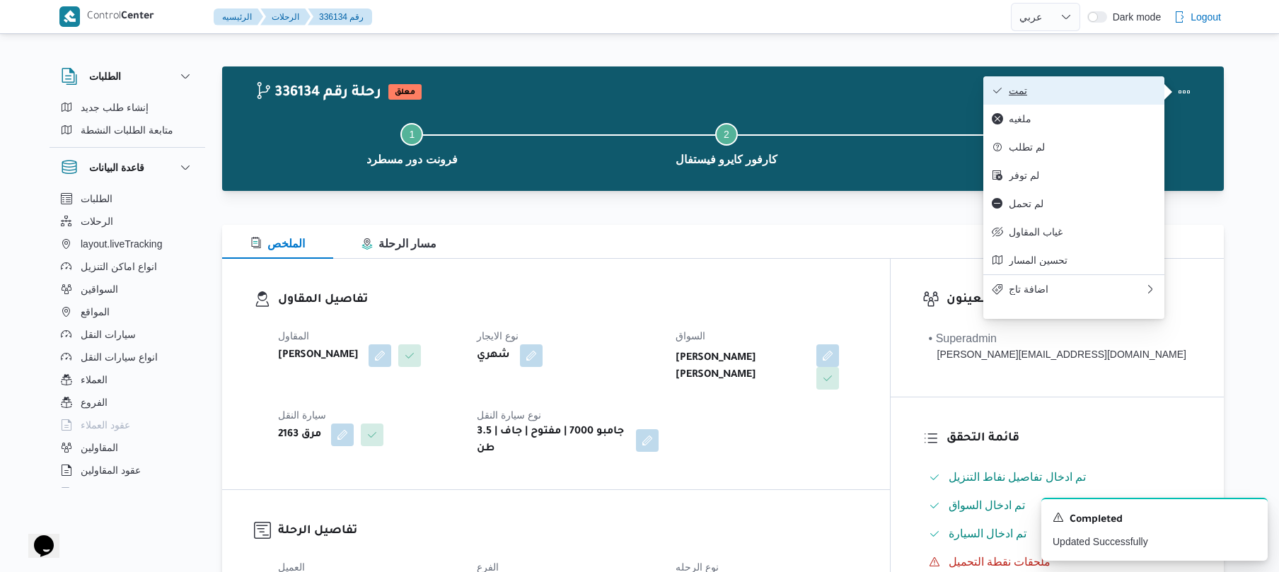
click at [1074, 85] on span "تمت" at bounding box center [1082, 90] width 147 height 11
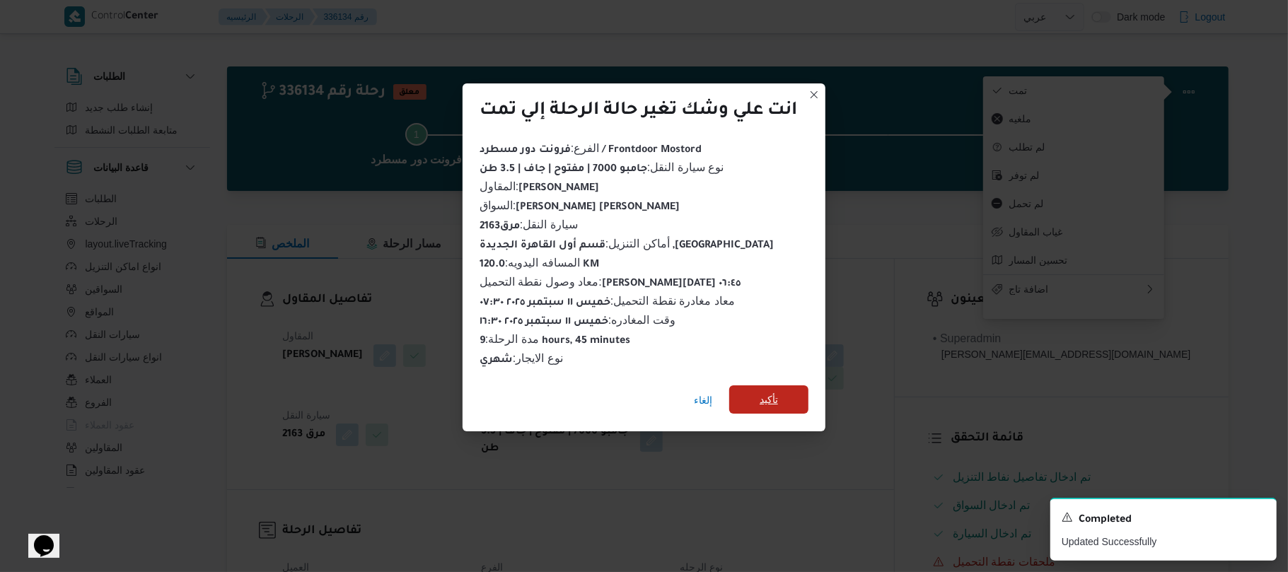
click at [782, 393] on span "تأكيد" at bounding box center [768, 399] width 79 height 28
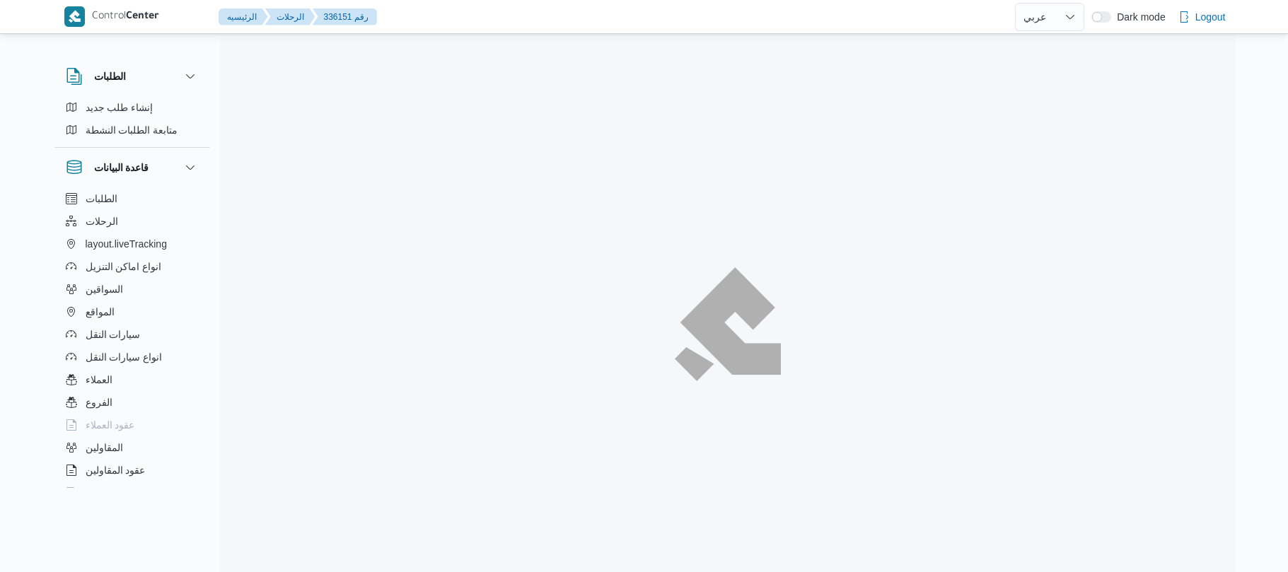
select select "ar"
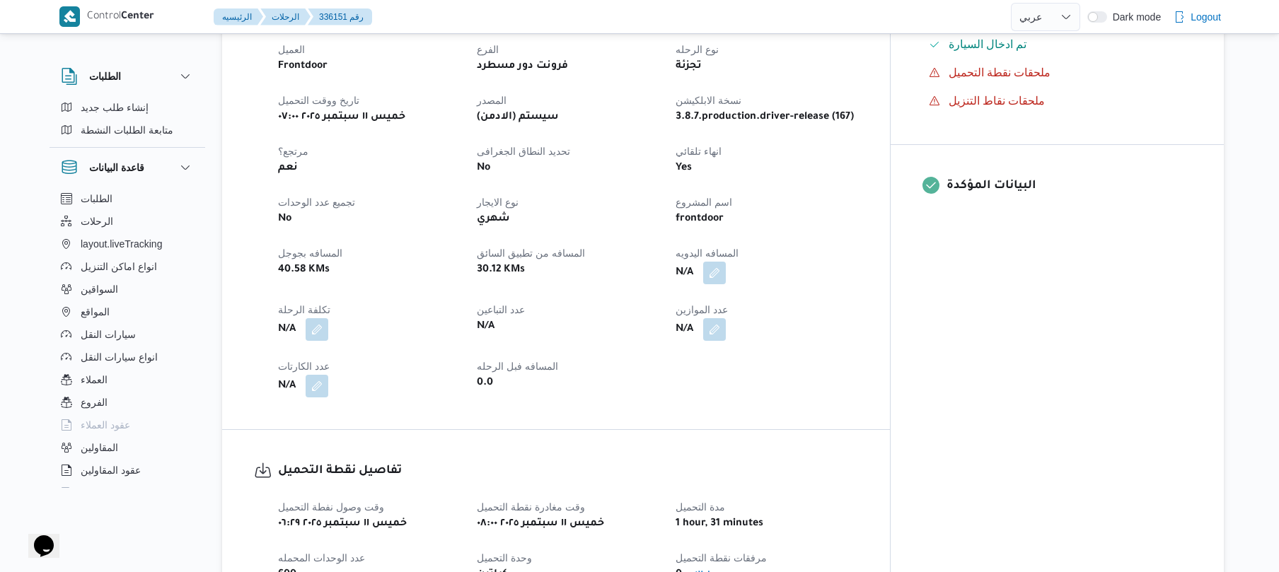
scroll to position [490, 0]
click at [726, 267] on button "button" at bounding box center [714, 271] width 23 height 23
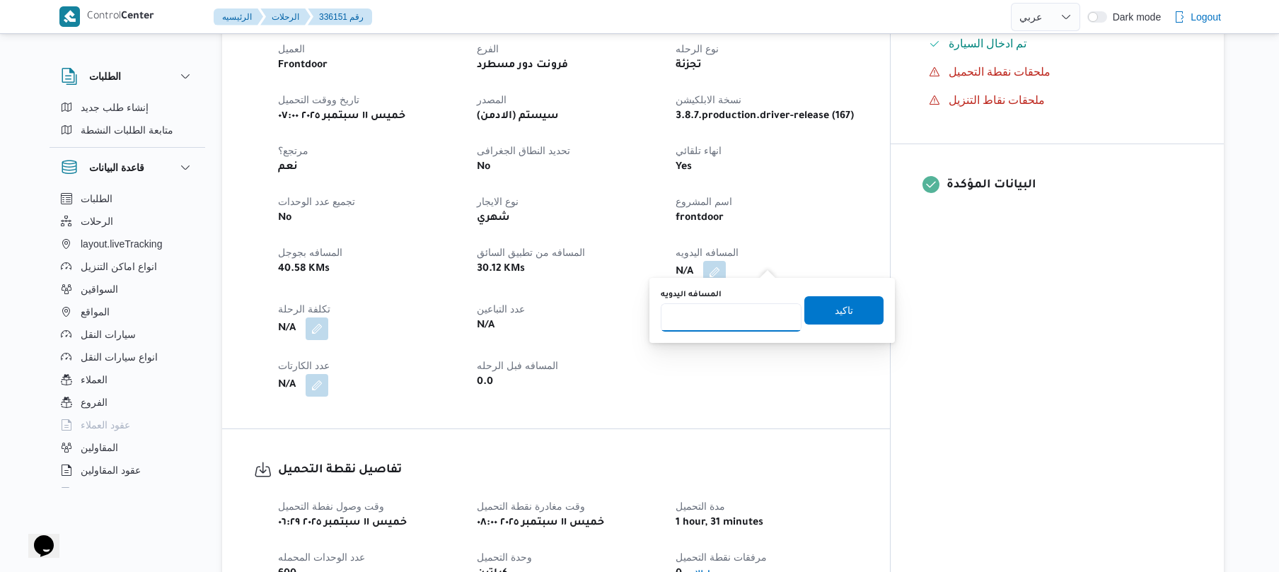
click at [738, 311] on input "المسافه اليدويه" at bounding box center [731, 317] width 141 height 28
type input "90"
click at [847, 311] on span "تاكيد" at bounding box center [843, 310] width 79 height 28
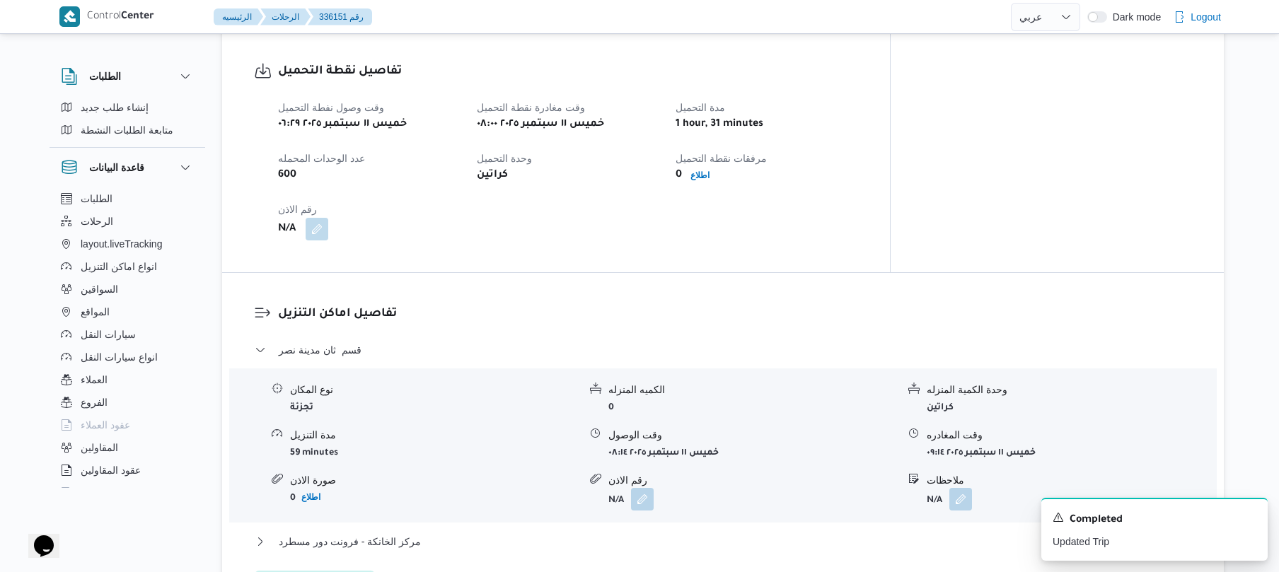
scroll to position [943, 0]
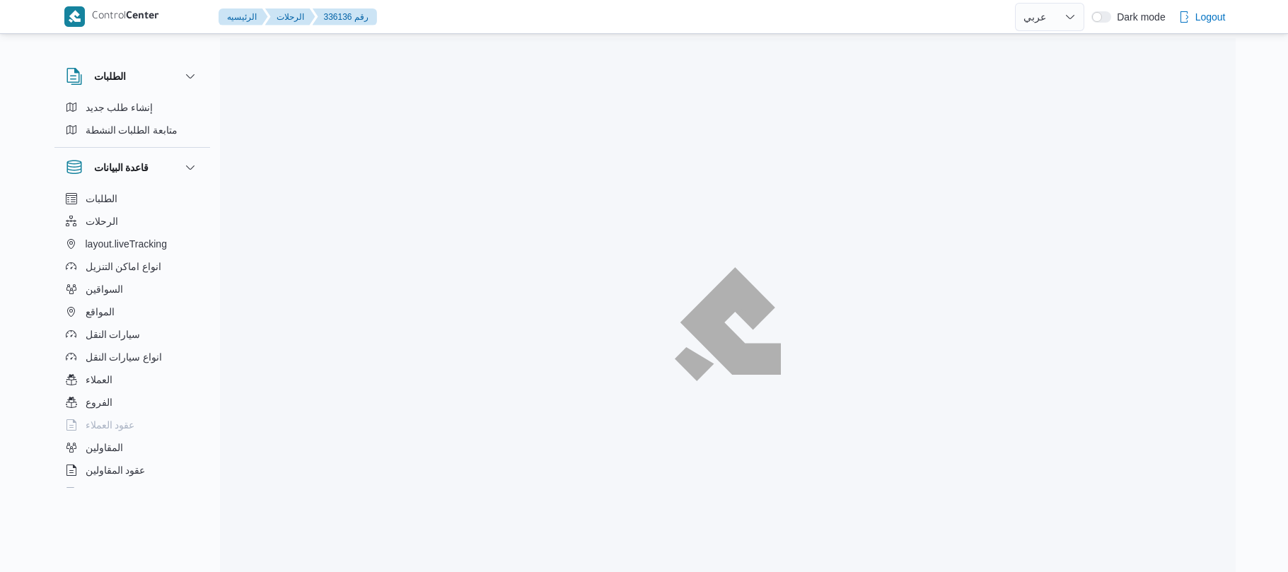
select select "ar"
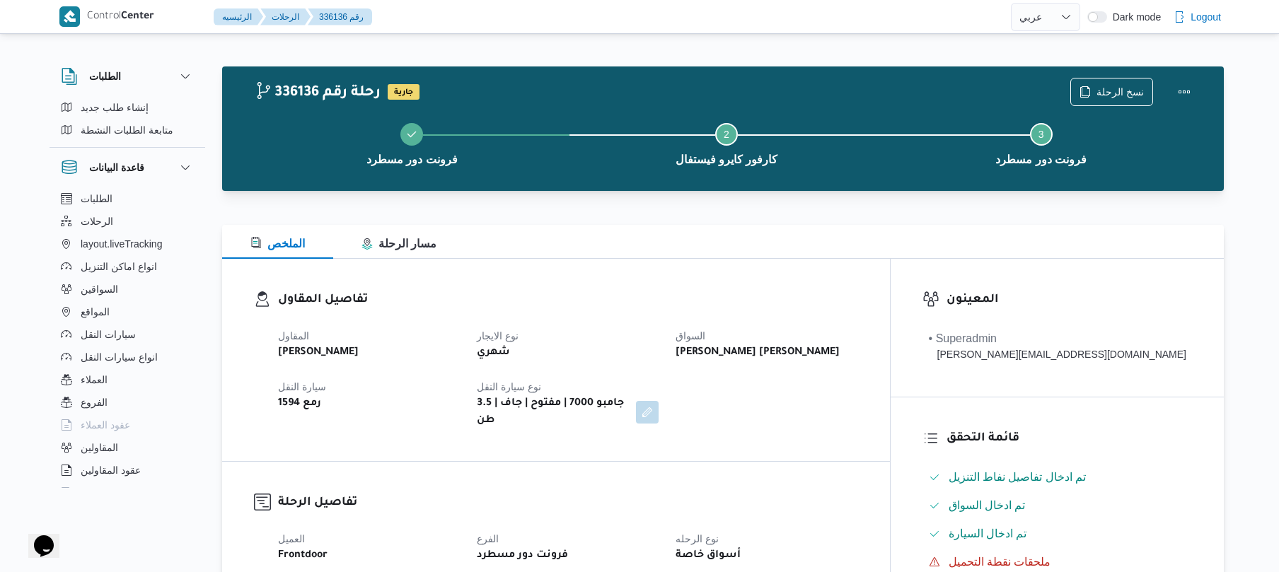
click at [646, 267] on div "تفاصيل المقاول المقاول [PERSON_NAME] نوع الايجار شهري السواق [PERSON_NAME] [PER…" at bounding box center [556, 360] width 668 height 202
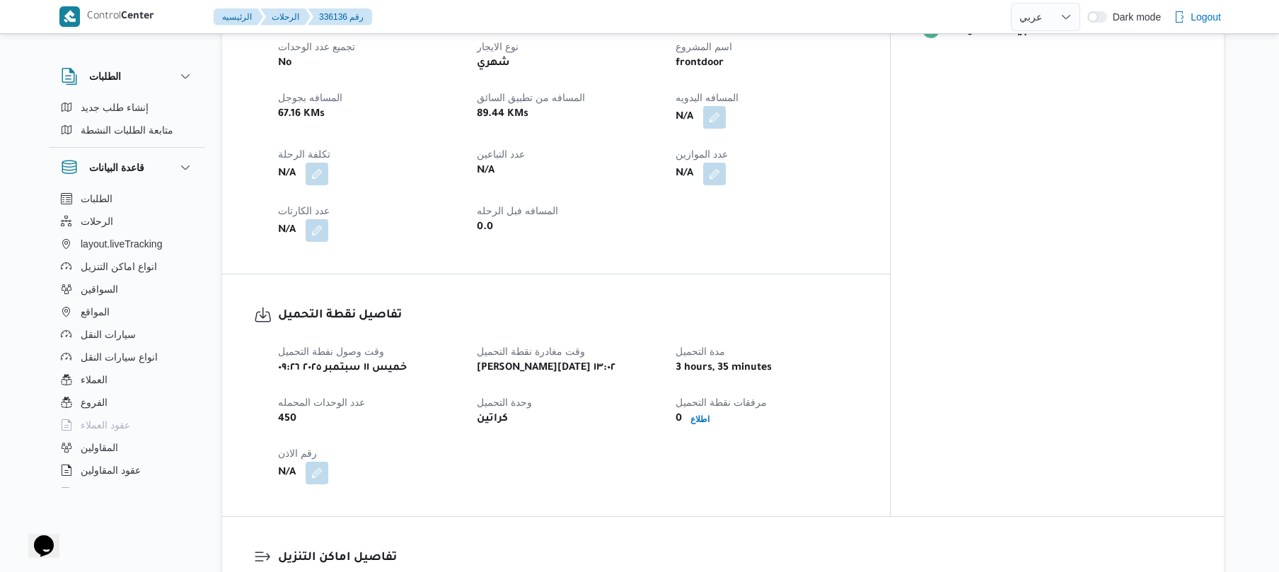
scroll to position [641, 0]
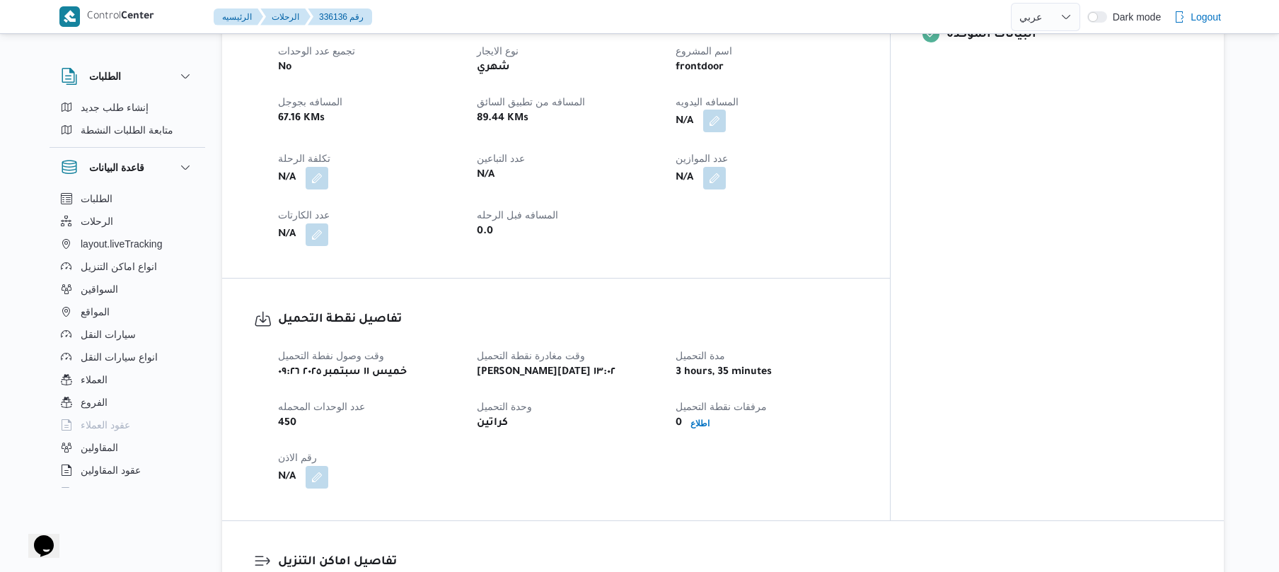
click at [726, 115] on button "button" at bounding box center [714, 121] width 23 height 23
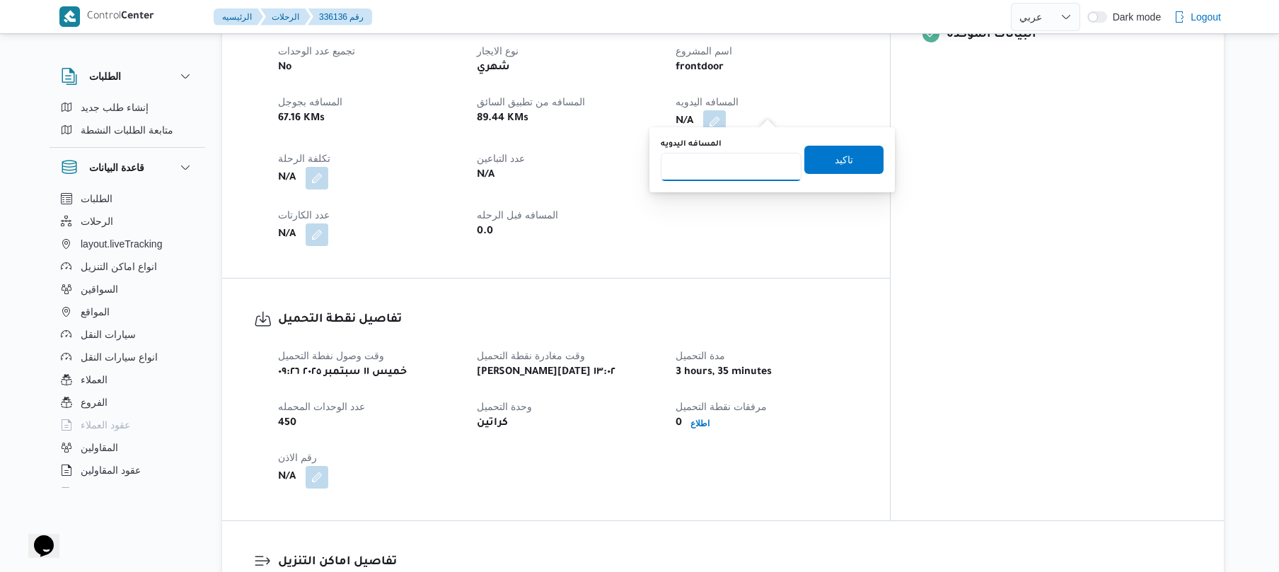
click at [726, 174] on input "المسافه اليدويه" at bounding box center [731, 167] width 141 height 28
type input "120"
click at [856, 151] on span "تاكيد" at bounding box center [843, 159] width 79 height 28
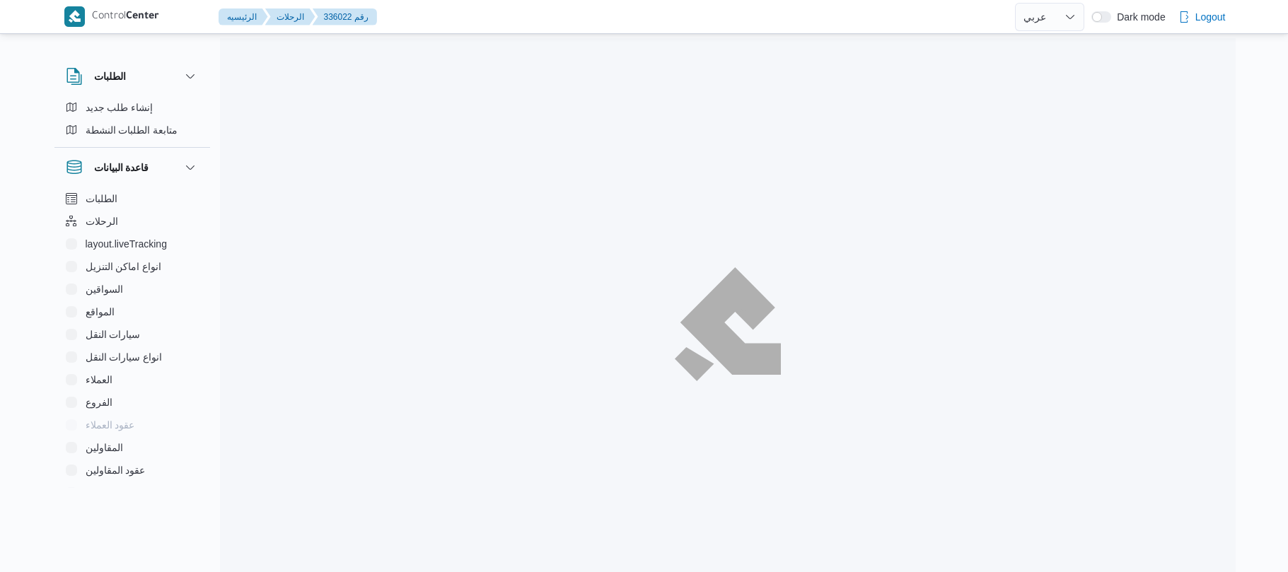
select select "ar"
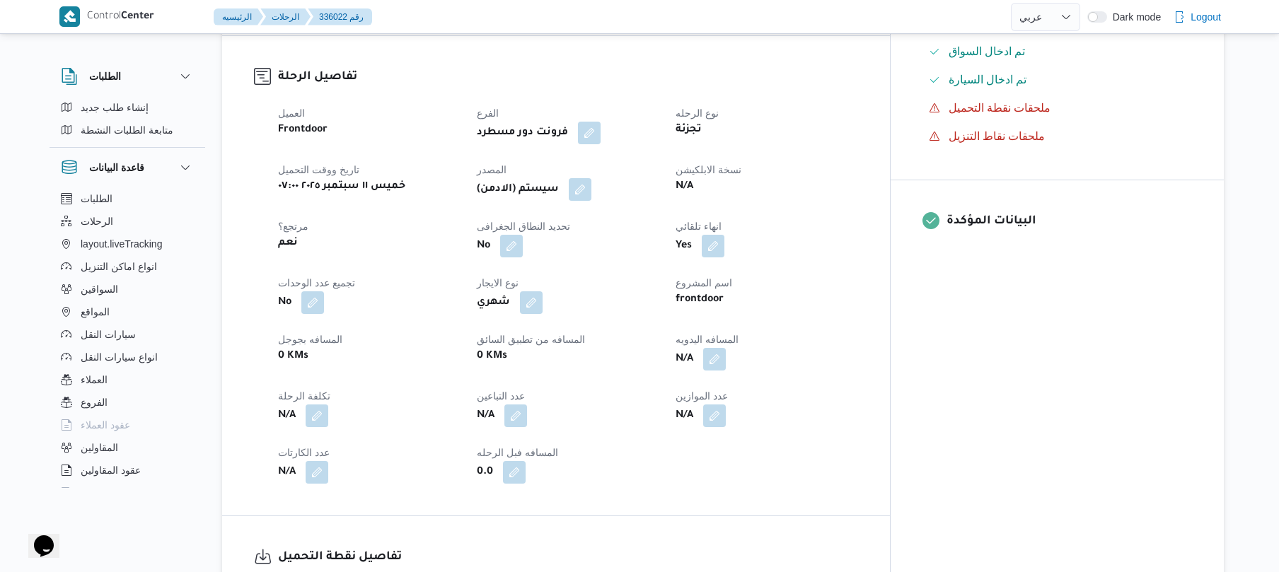
scroll to position [490, 0]
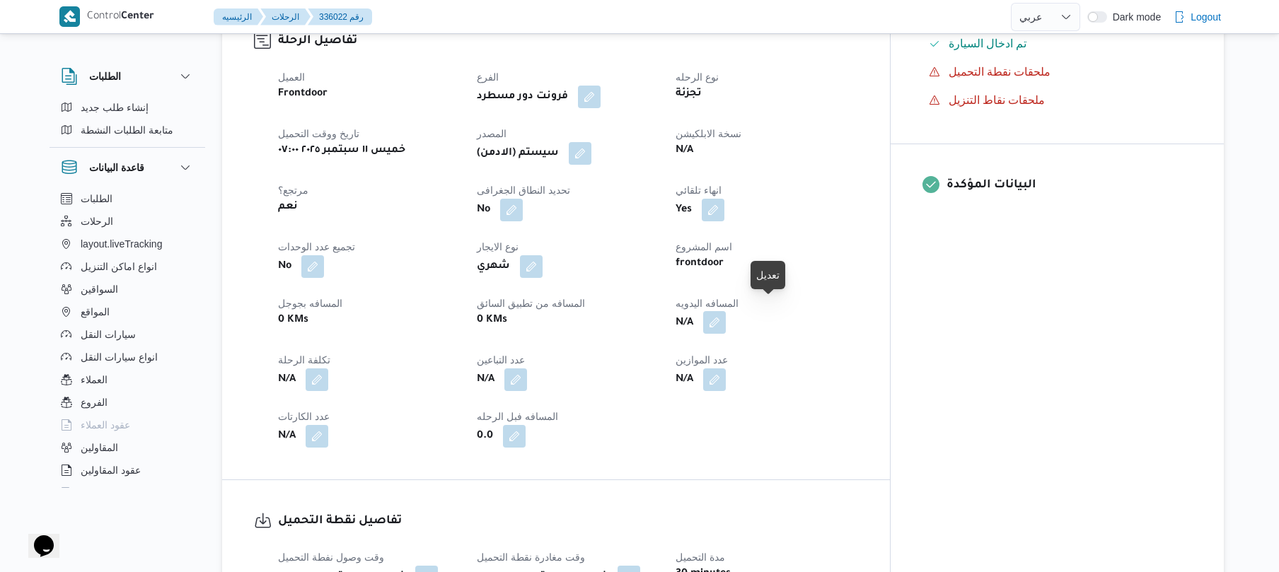
click at [726, 311] on button "button" at bounding box center [714, 322] width 23 height 23
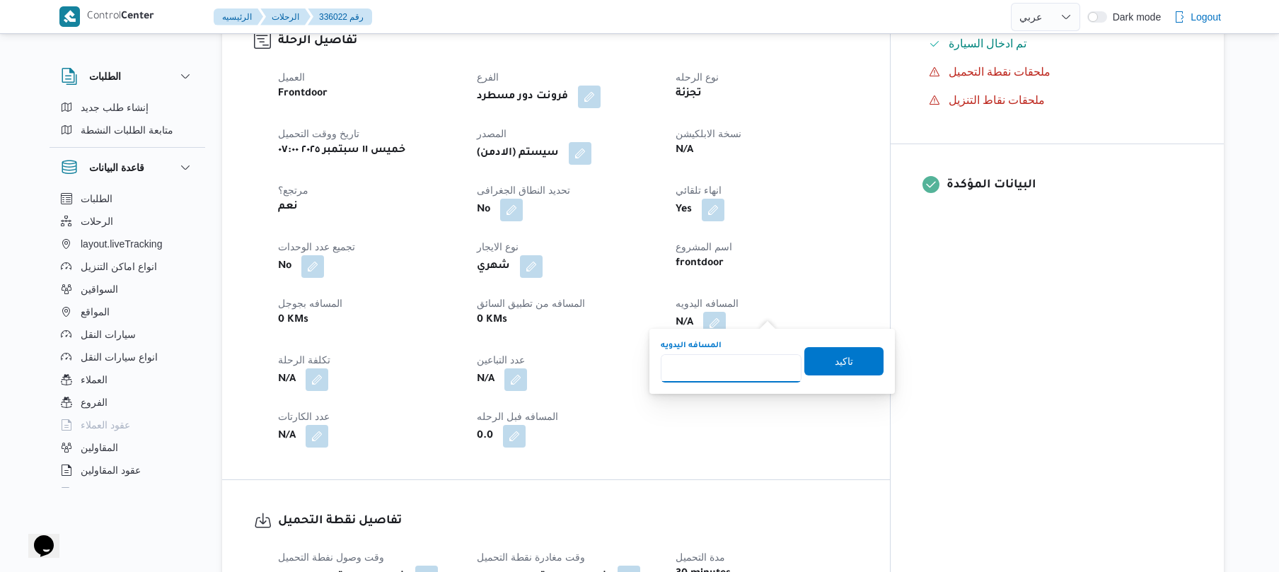
click at [731, 371] on input "المسافه اليدويه" at bounding box center [731, 368] width 141 height 28
type input "130"
click at [864, 355] on span "تاكيد" at bounding box center [843, 361] width 79 height 28
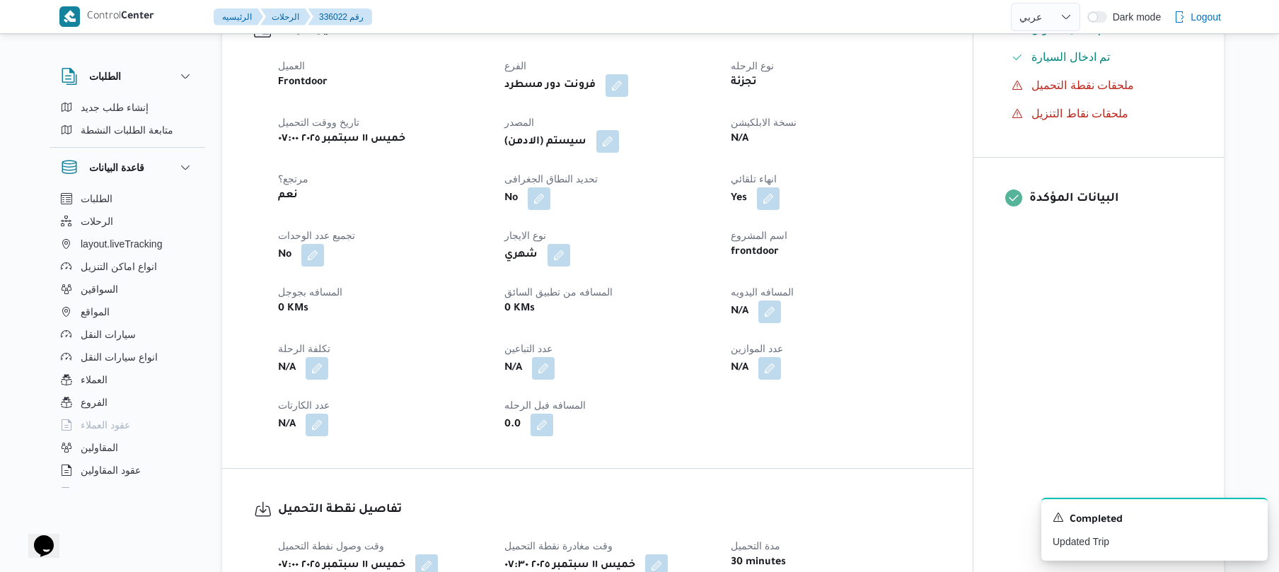
click at [611, 148] on button "button" at bounding box center [607, 141] width 23 height 23
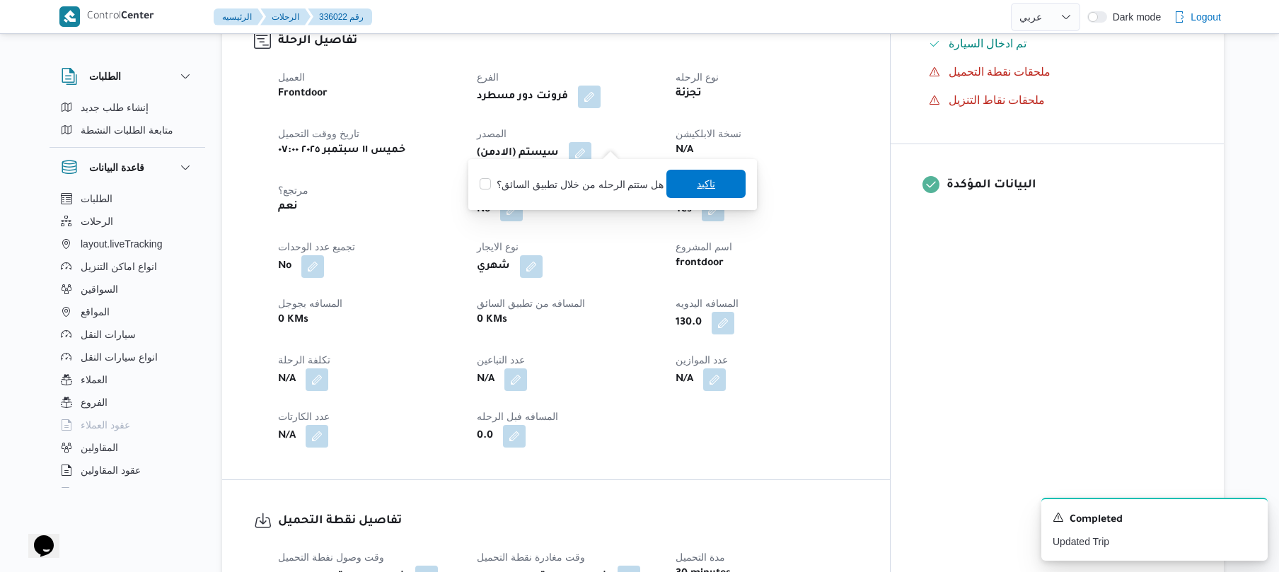
click at [685, 187] on span "تاكيد" at bounding box center [705, 184] width 79 height 28
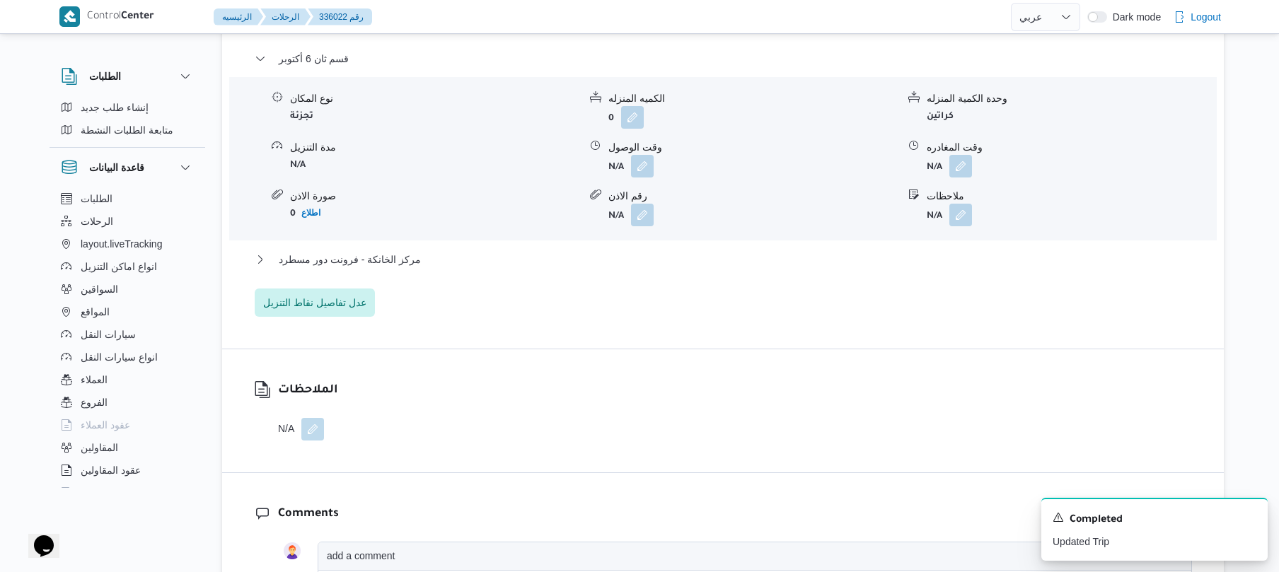
scroll to position [1245, 0]
click at [638, 152] on button "button" at bounding box center [642, 163] width 23 height 23
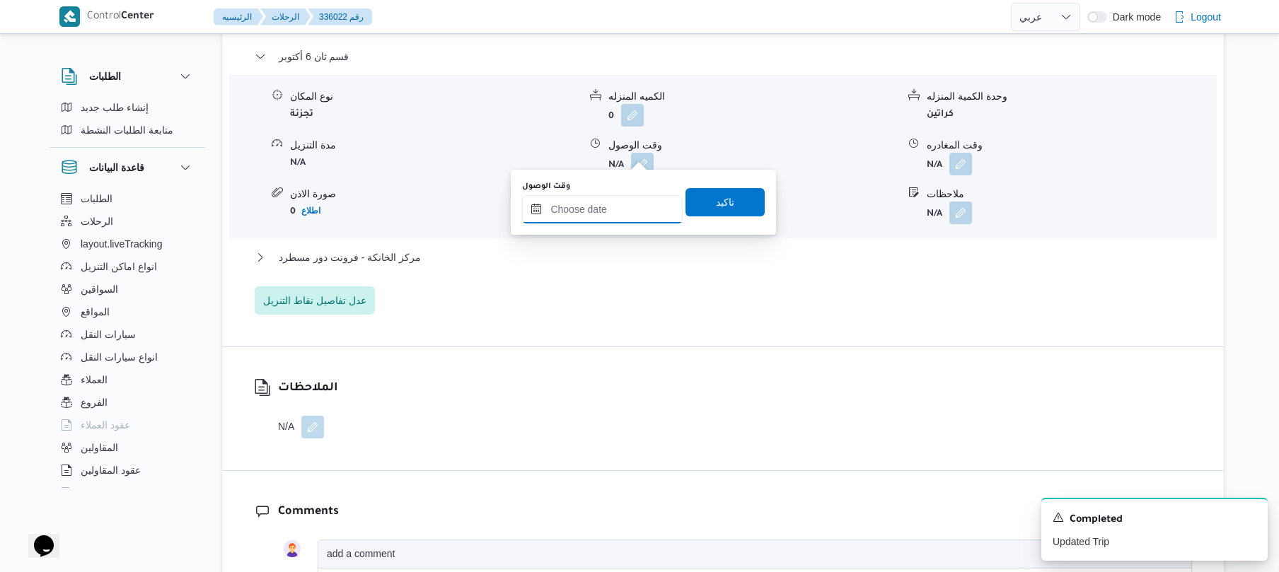
click at [604, 208] on input "وقت الوصول" at bounding box center [602, 209] width 161 height 28
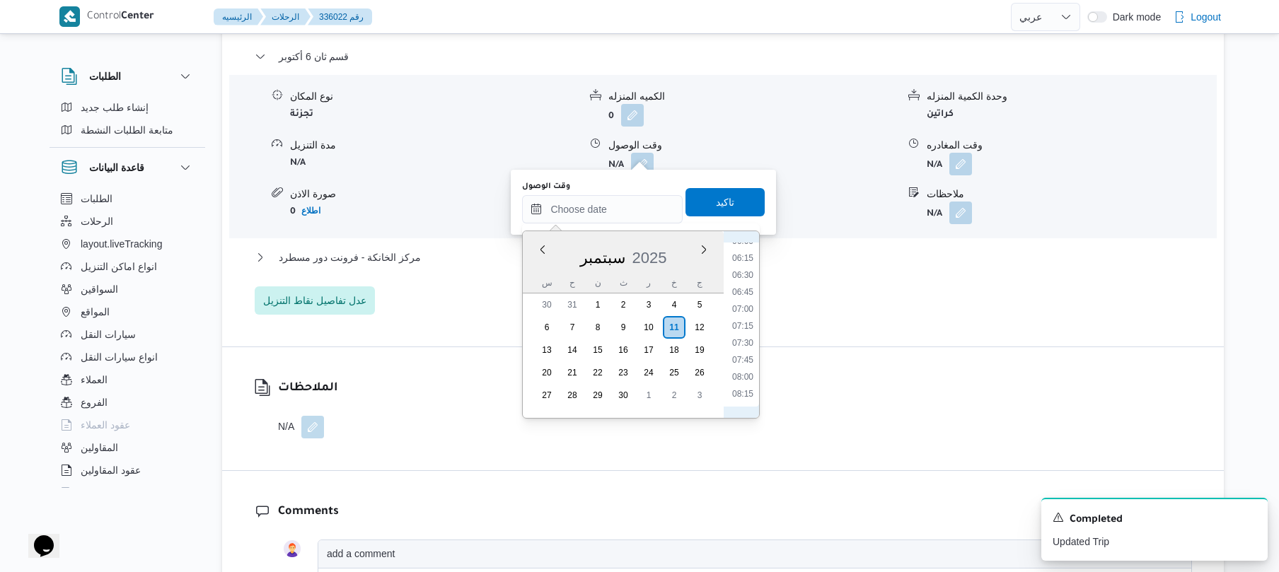
scroll to position [555, 0]
click at [740, 274] on li "08:30" at bounding box center [742, 272] width 33 height 14
type input "١١/٠٩/٢٠٢٥ ٠٨:٣٠"
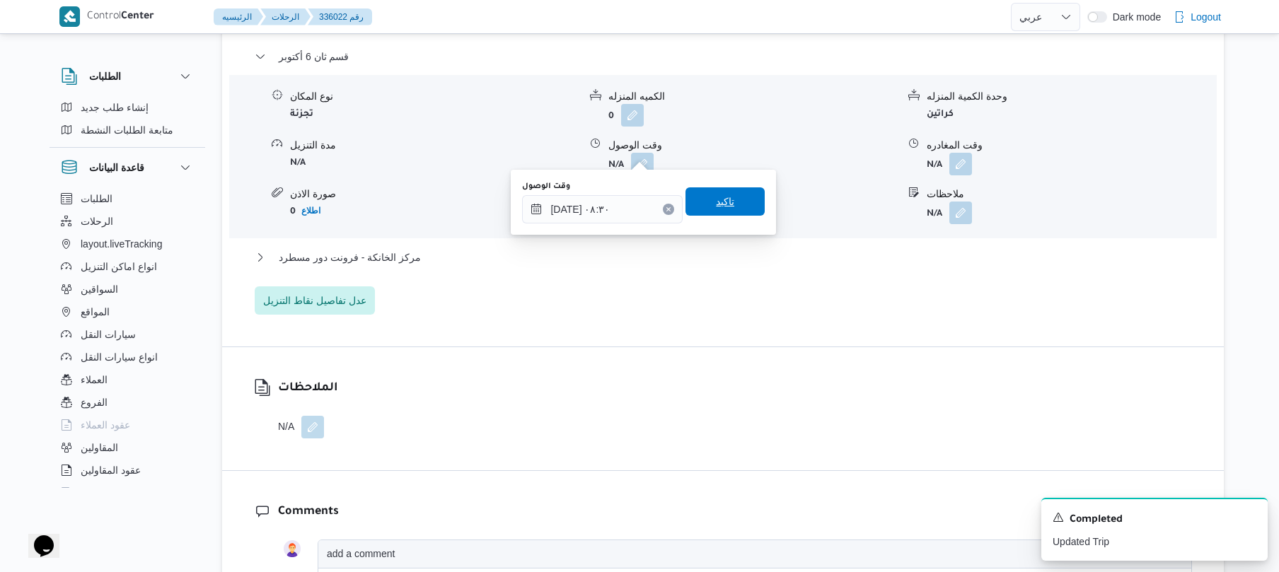
click at [731, 207] on span "تاكيد" at bounding box center [724, 201] width 79 height 28
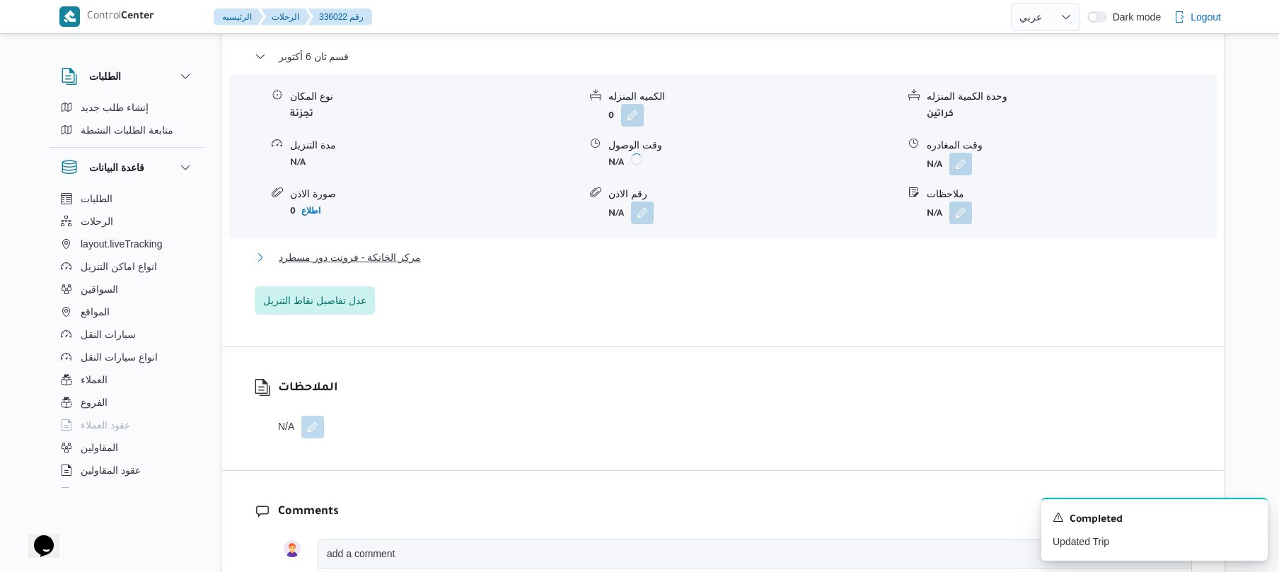
click at [685, 249] on button "مركز الخانكة - فرونت دور مسطرد" at bounding box center [723, 257] width 937 height 17
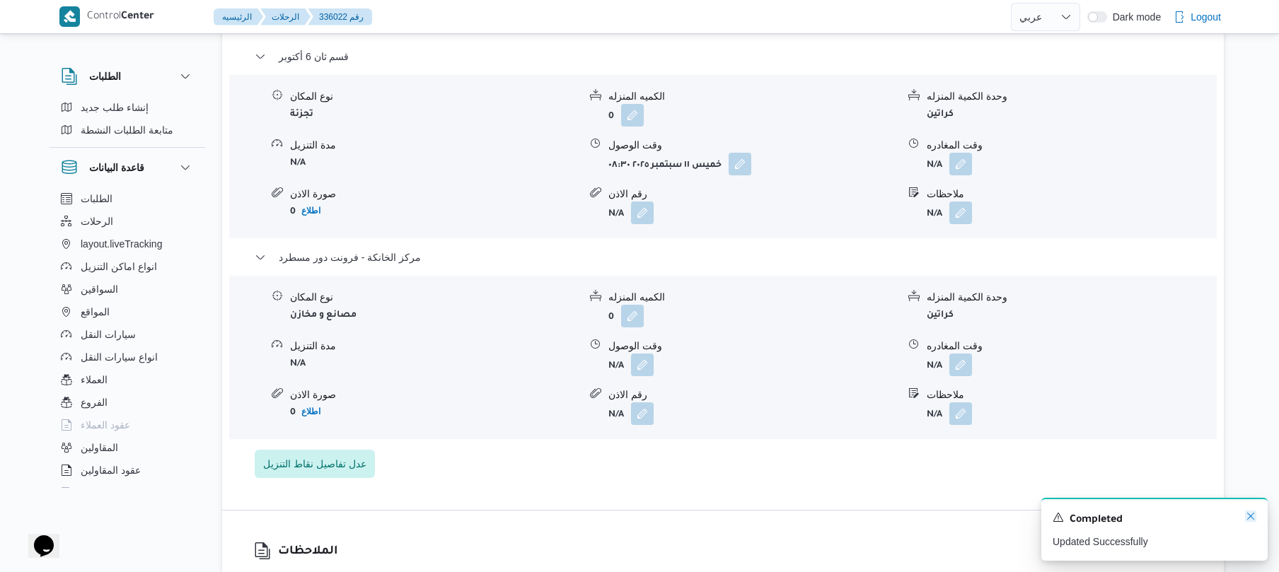
click at [1242, 521] on div "A new notification appears Completed Updated Successfully" at bounding box center [1154, 529] width 226 height 63
click at [1249, 516] on icon "Dismiss toast" at bounding box center [1250, 516] width 11 height 11
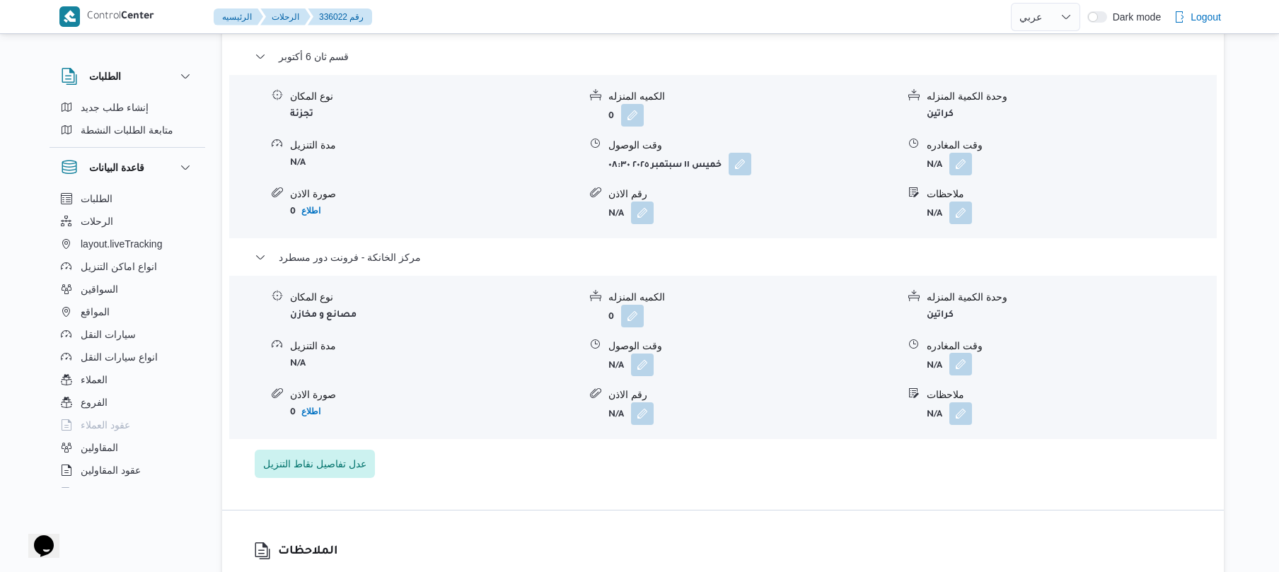
click at [953, 353] on button "button" at bounding box center [960, 364] width 23 height 23
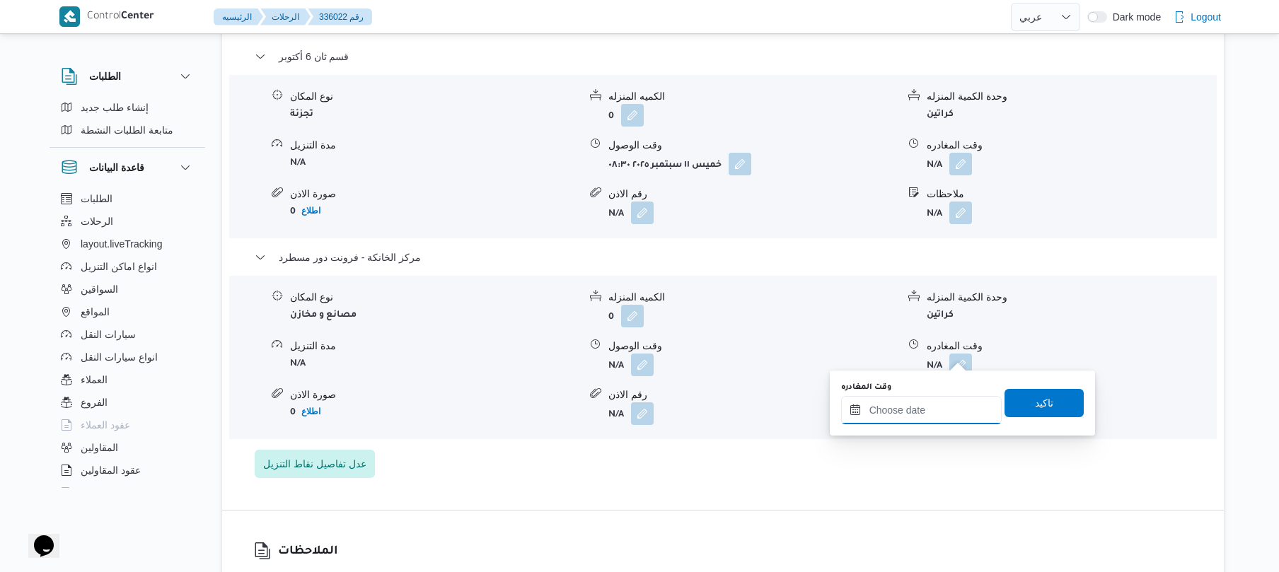
click at [923, 414] on input "وقت المغادره" at bounding box center [921, 410] width 161 height 28
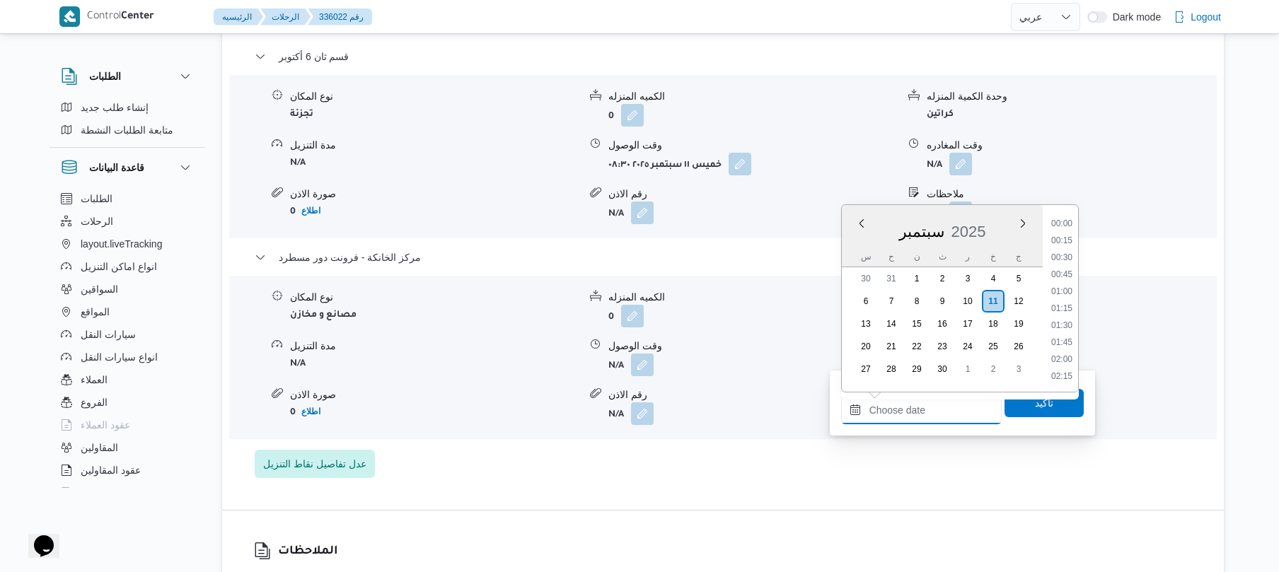
scroll to position [1155, 0]
click at [1067, 228] on li "17:00" at bounding box center [1061, 223] width 33 height 14
type input "١١/٠٩/٢٠٢٥ ١٧:٠٠"
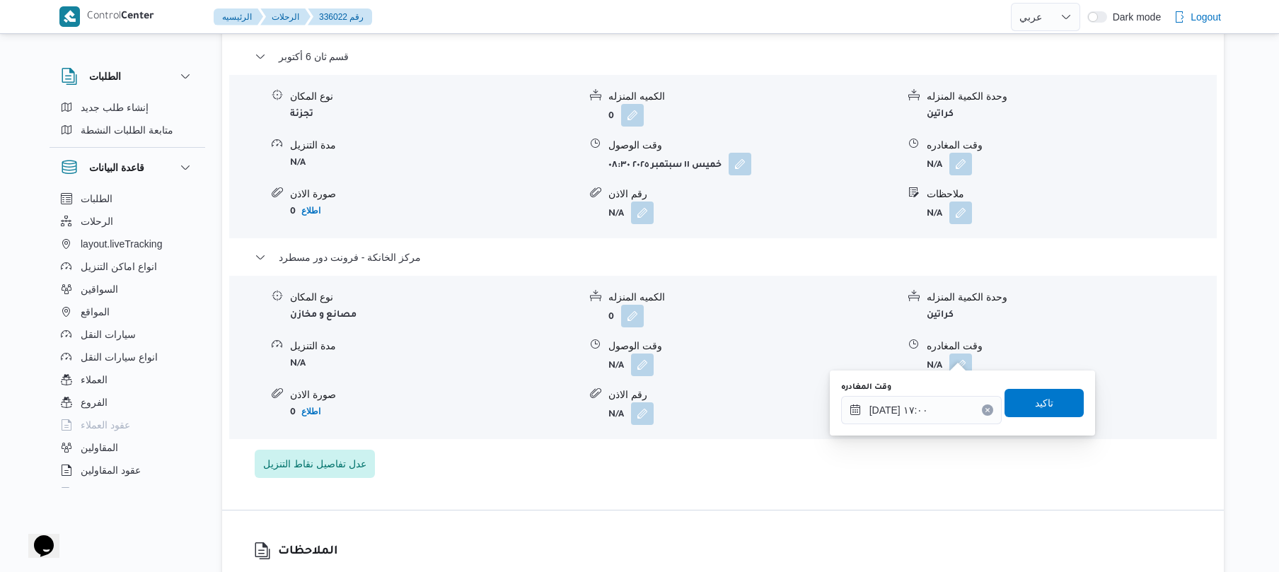
click at [1067, 228] on div "قسم ثان 6 أكتوبر نوع المكان تجزئة الكميه المنزله 0 وحدة الكمية المنزله كراتين م…" at bounding box center [723, 263] width 937 height 430
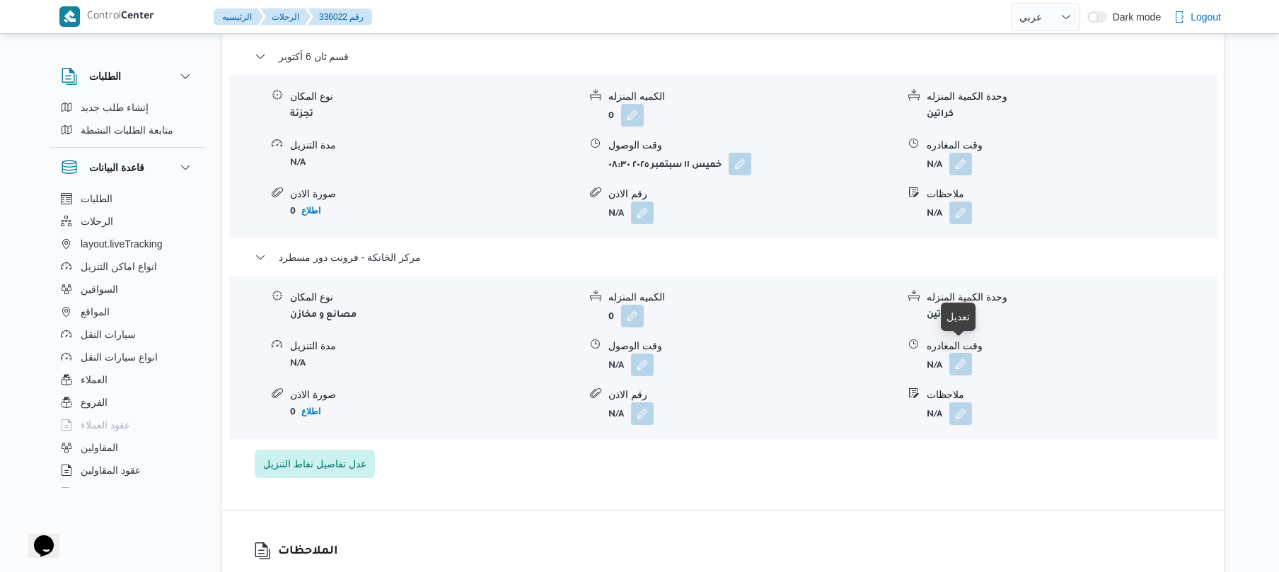
click at [970, 353] on button "button" at bounding box center [960, 364] width 23 height 23
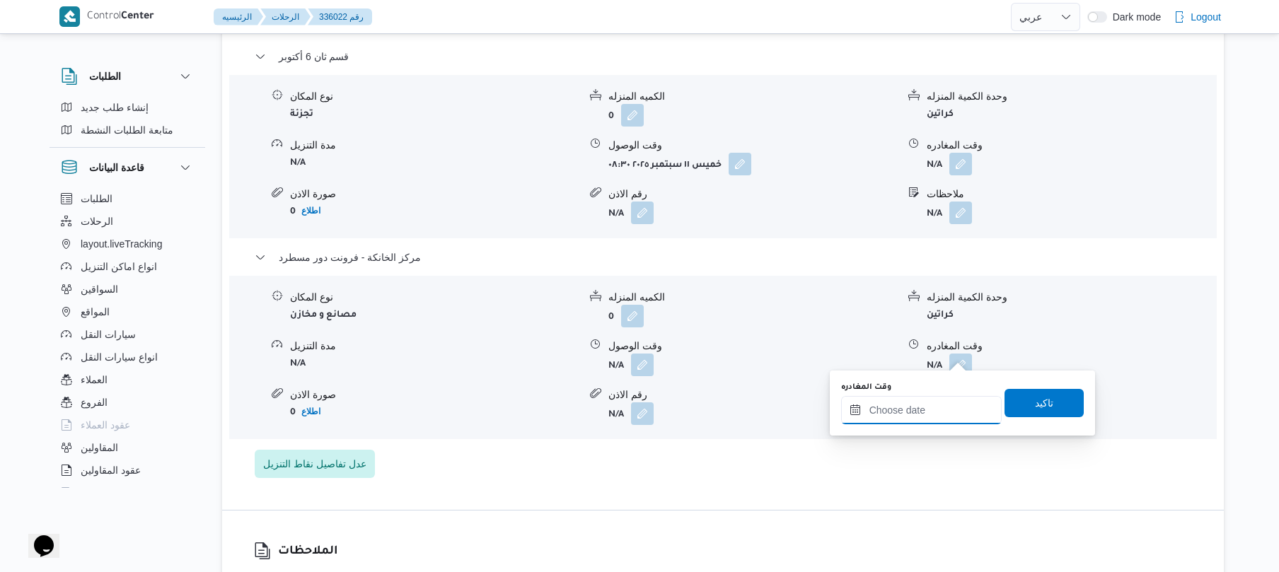
click at [939, 400] on input "وقت المغادره" at bounding box center [921, 410] width 161 height 28
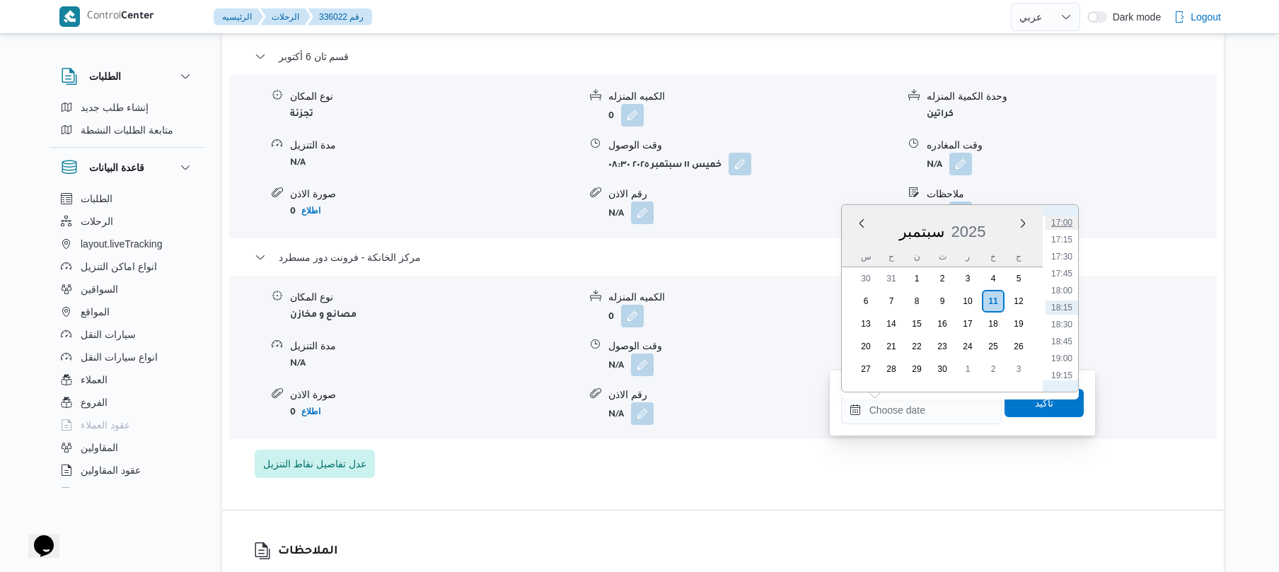
click at [1062, 224] on li "17:00" at bounding box center [1061, 223] width 33 height 14
type input "١١/٠٩/٢٠٢٥ ١٧:٠٠"
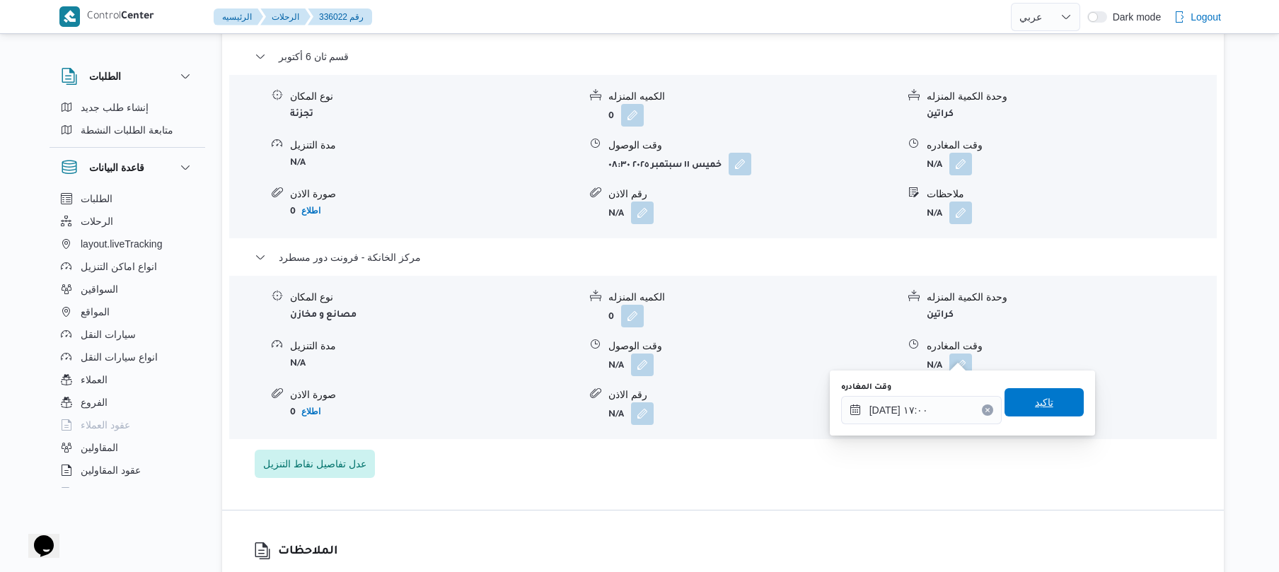
click at [1035, 403] on span "تاكيد" at bounding box center [1044, 402] width 18 height 17
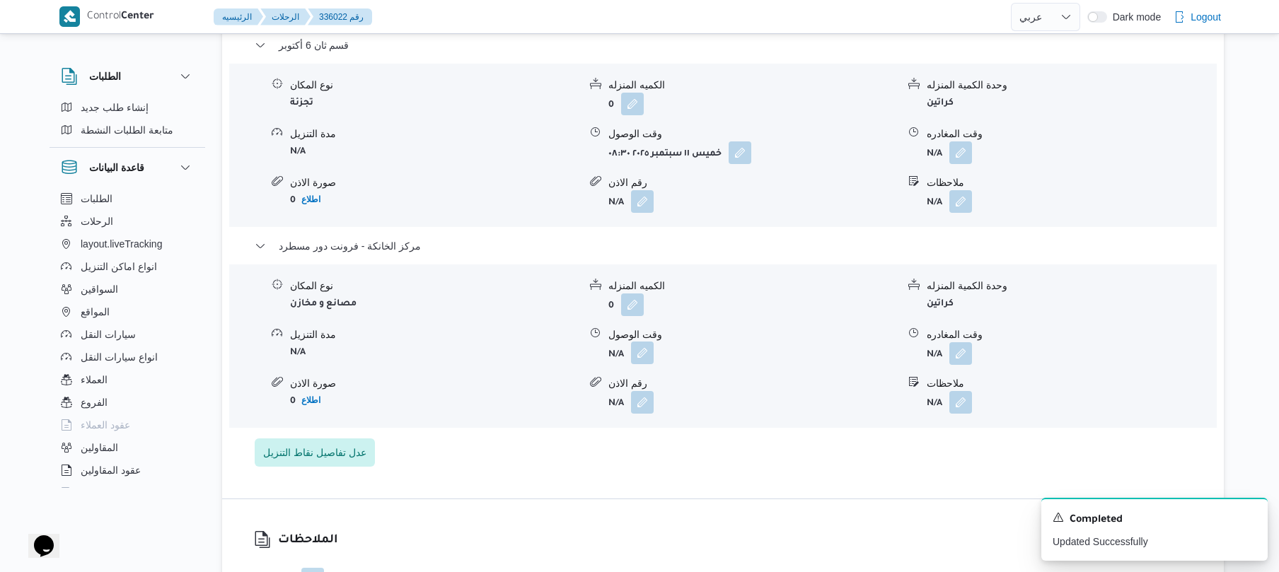
click at [637, 355] on button "button" at bounding box center [642, 353] width 23 height 23
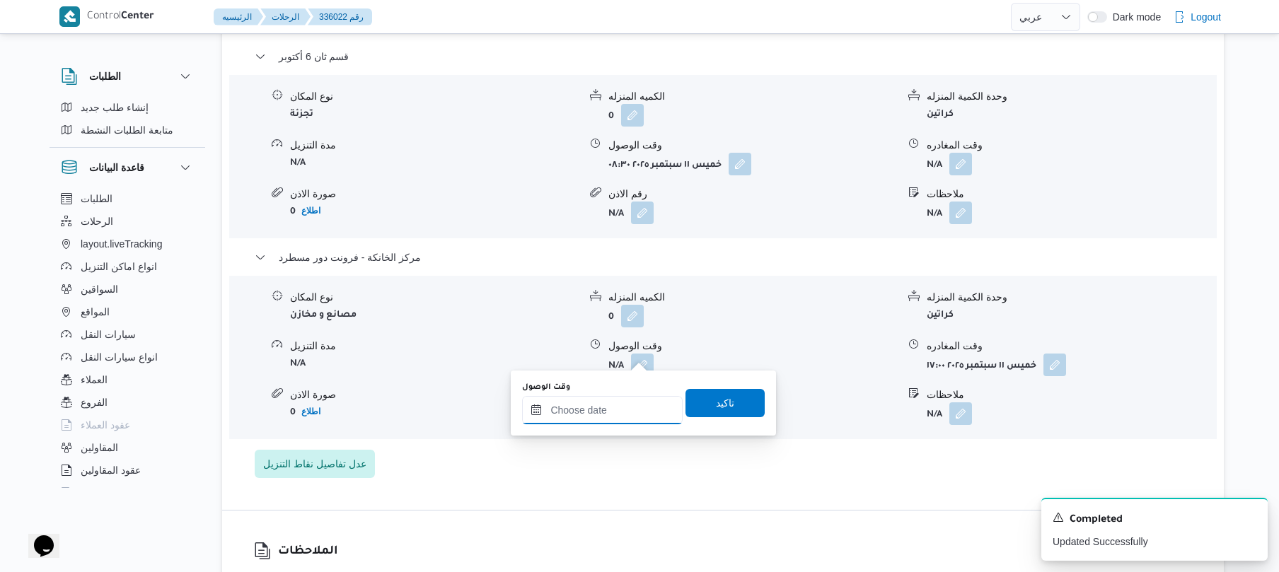
click at [594, 419] on input "وقت الوصول" at bounding box center [602, 410] width 161 height 28
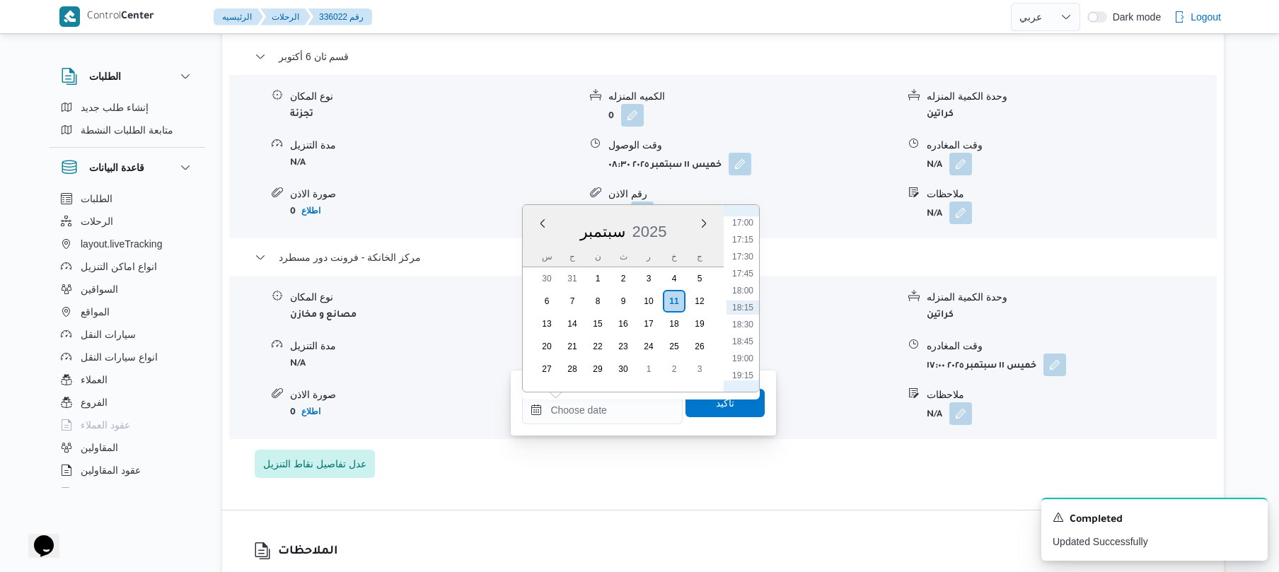
scroll to position [1016, 0]
click at [741, 347] on li "16:45" at bounding box center [742, 345] width 33 height 14
type input "[DATE] ١٦:٤٥"
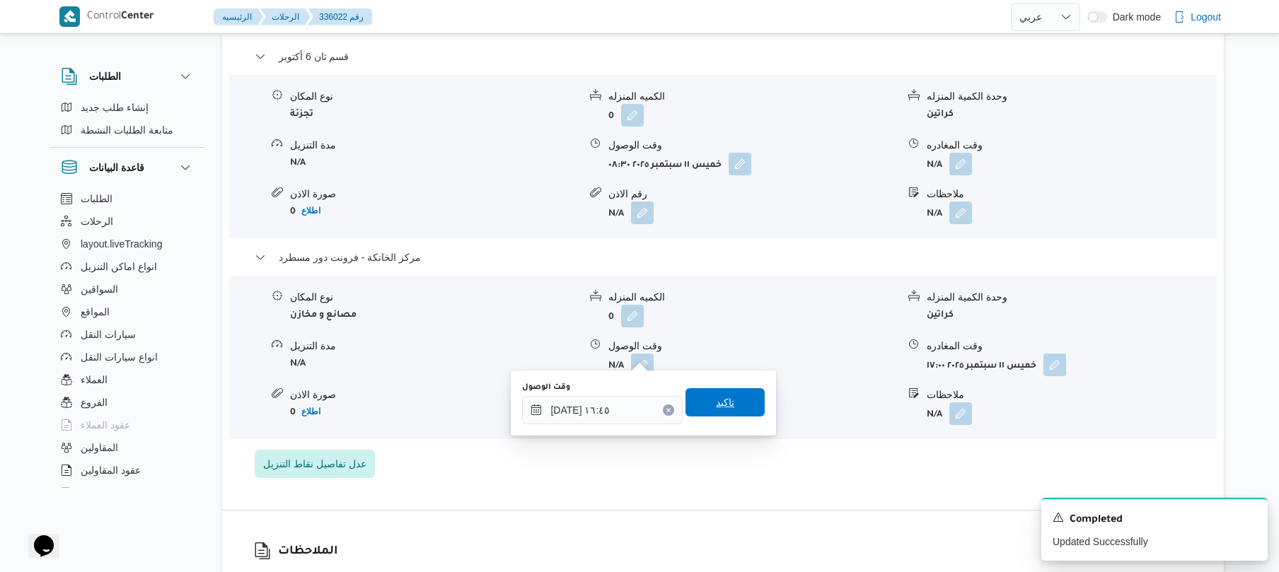
click at [716, 403] on span "تاكيد" at bounding box center [725, 402] width 18 height 17
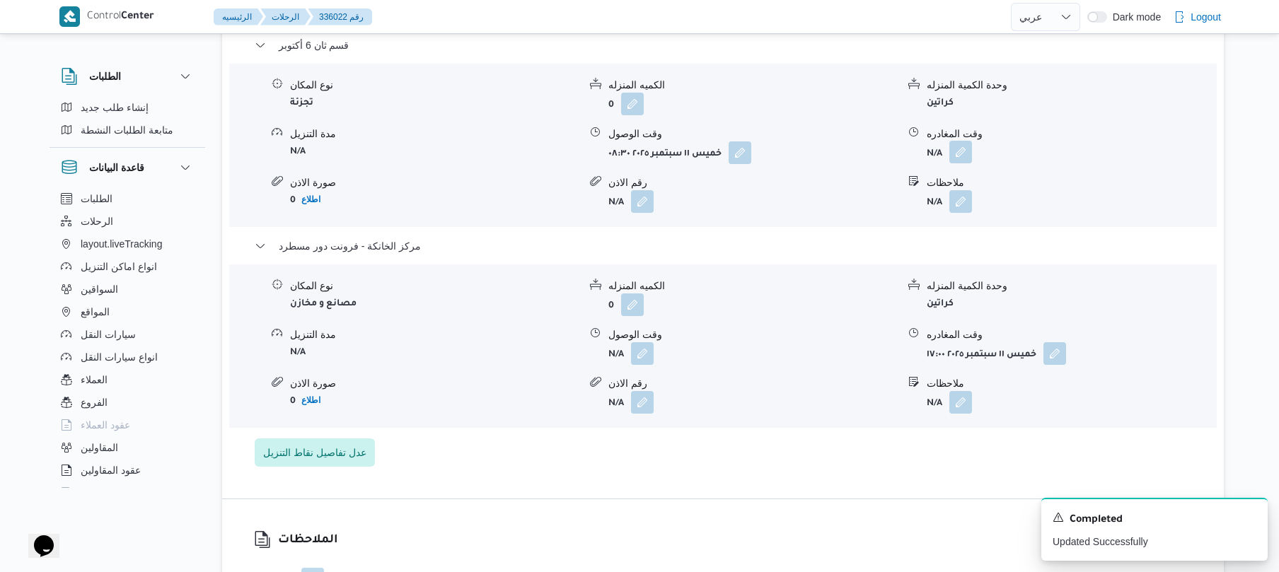
click at [958, 156] on button "button" at bounding box center [960, 152] width 23 height 23
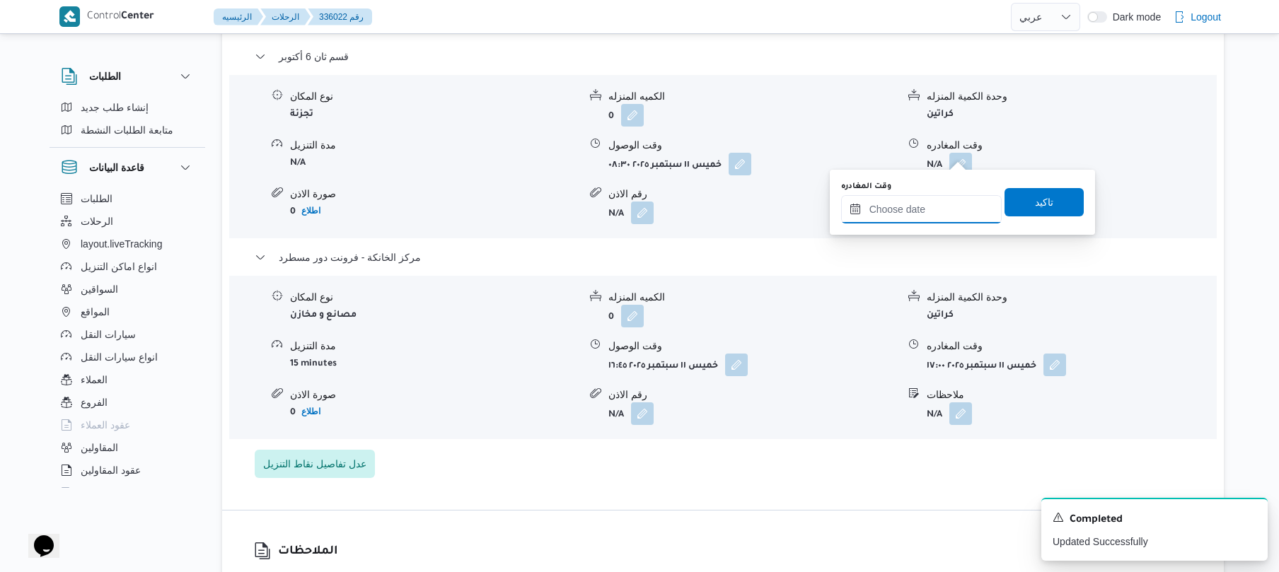
click at [909, 211] on input "وقت المغادره" at bounding box center [921, 209] width 161 height 28
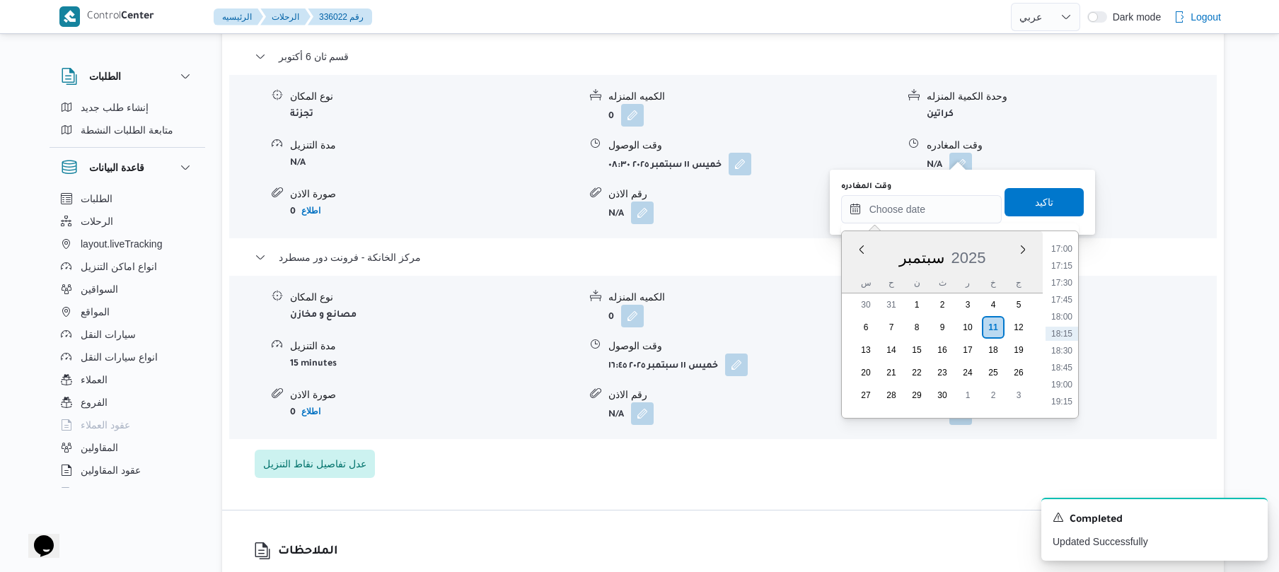
scroll to position [1016, 0]
click at [1064, 303] on li "15:45" at bounding box center [1061, 303] width 33 height 14
type input "١١/٠٩/٢٠٢٥ ١٥:٤٥"
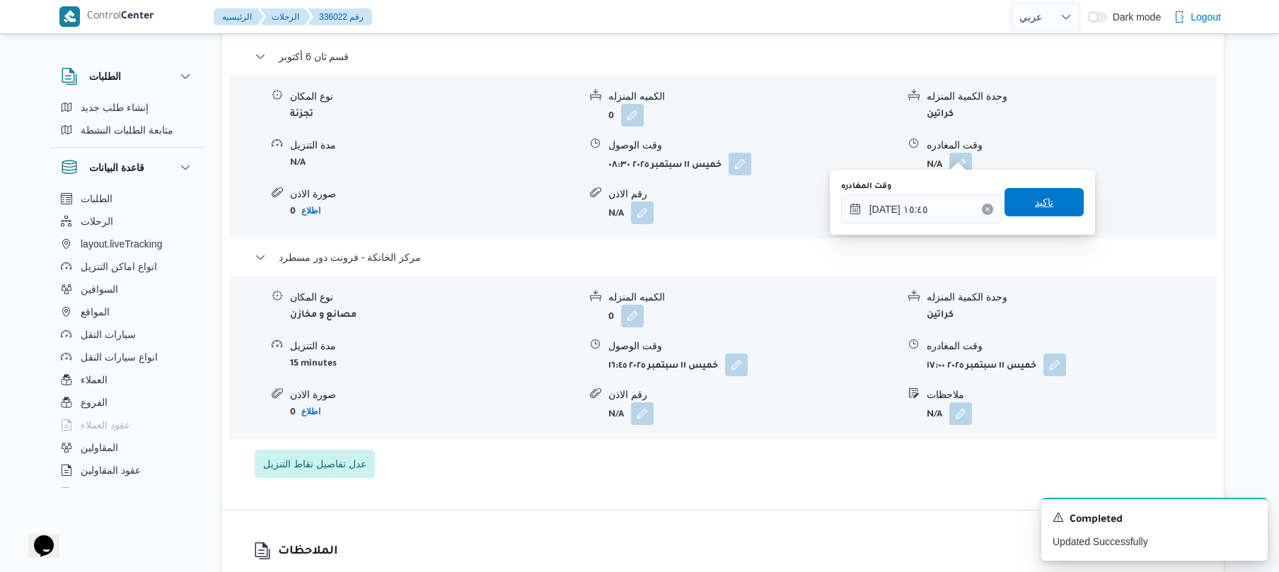
click at [1055, 199] on span "تاكيد" at bounding box center [1043, 202] width 79 height 28
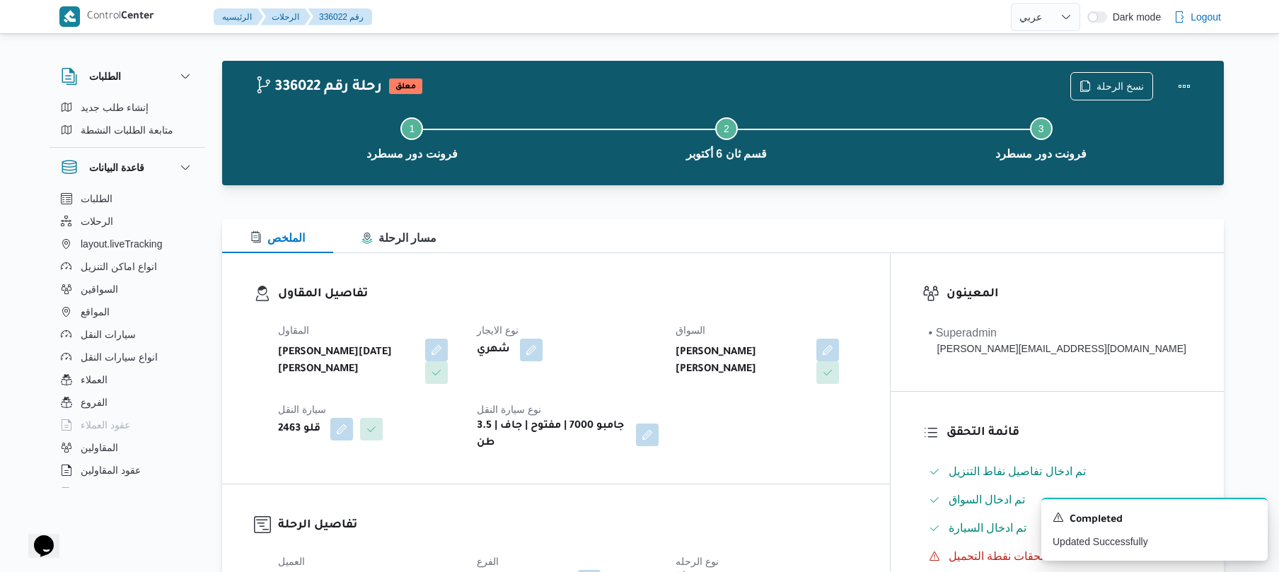
scroll to position [0, 0]
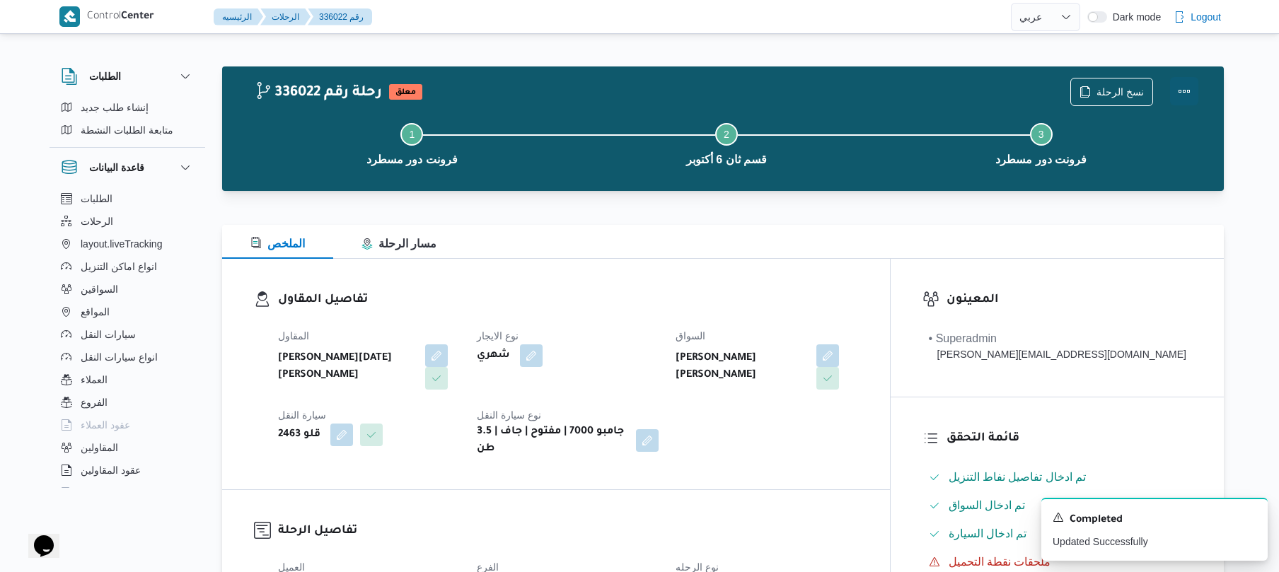
click at [1190, 82] on button "Actions" at bounding box center [1184, 91] width 28 height 28
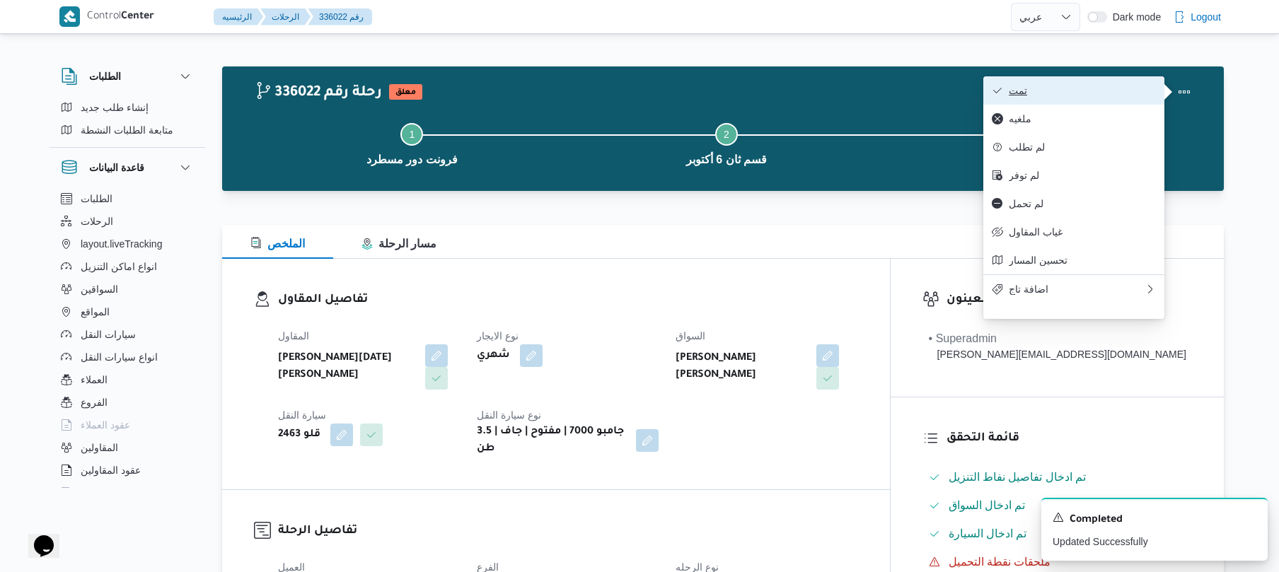
click at [1096, 91] on span "تمت" at bounding box center [1082, 90] width 147 height 11
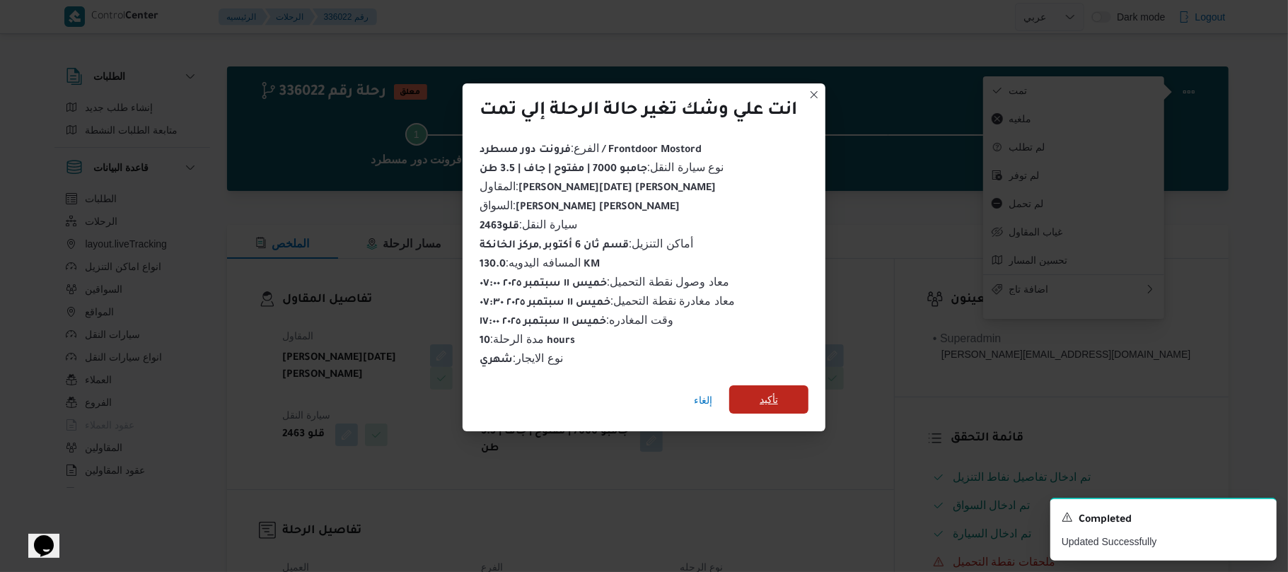
click at [778, 392] on span "تأكيد" at bounding box center [769, 399] width 18 height 17
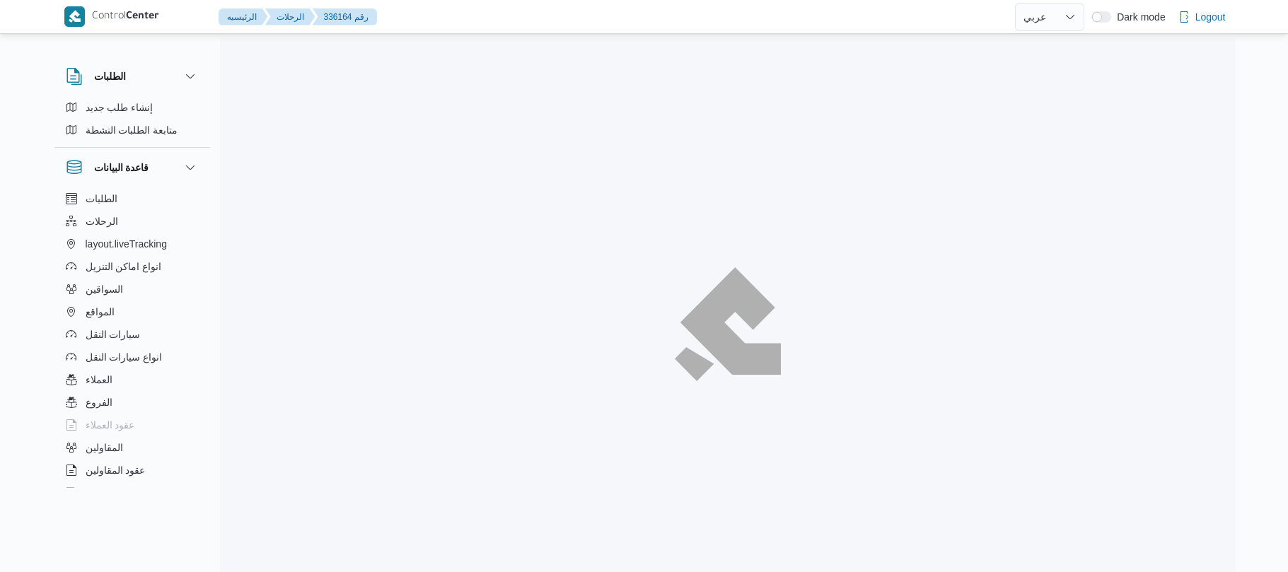
select select "ar"
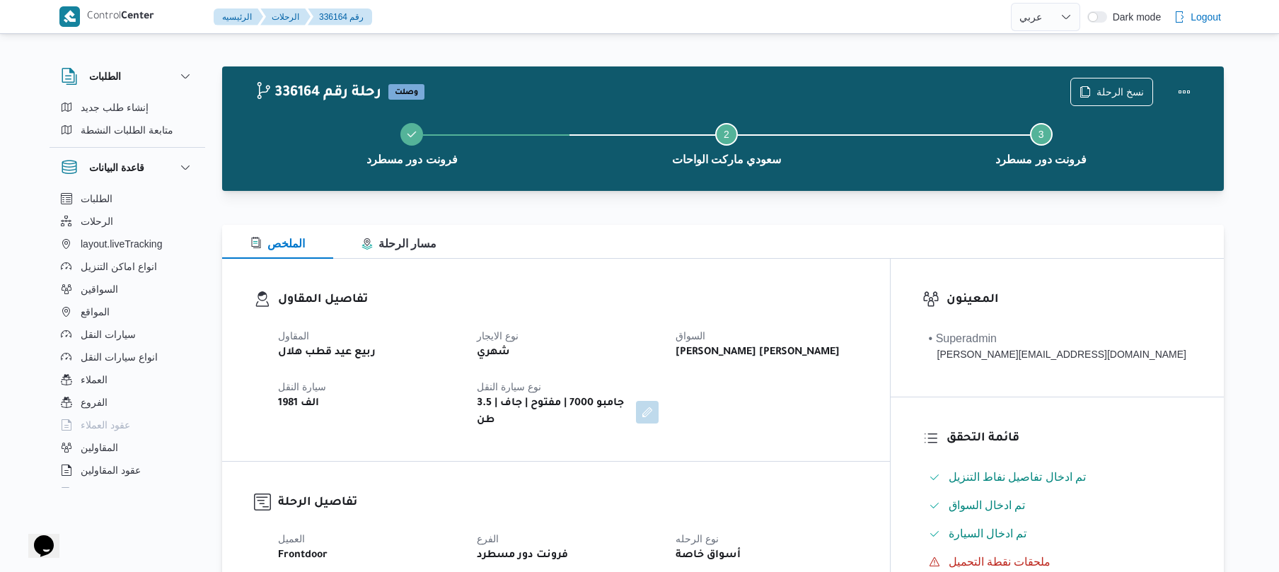
click at [818, 279] on div "تفاصيل المقاول المقاول ربيع عيد قطب هلال نوع الايجار شهري السواق مصطفى عبدالرؤف…" at bounding box center [556, 360] width 668 height 202
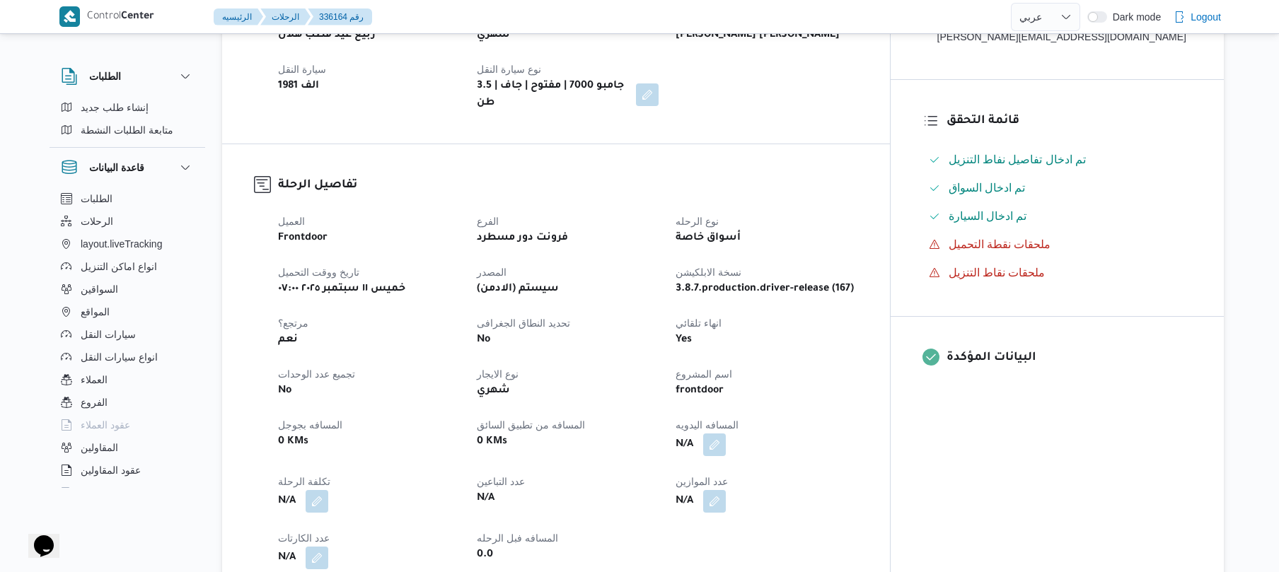
scroll to position [528, 0]
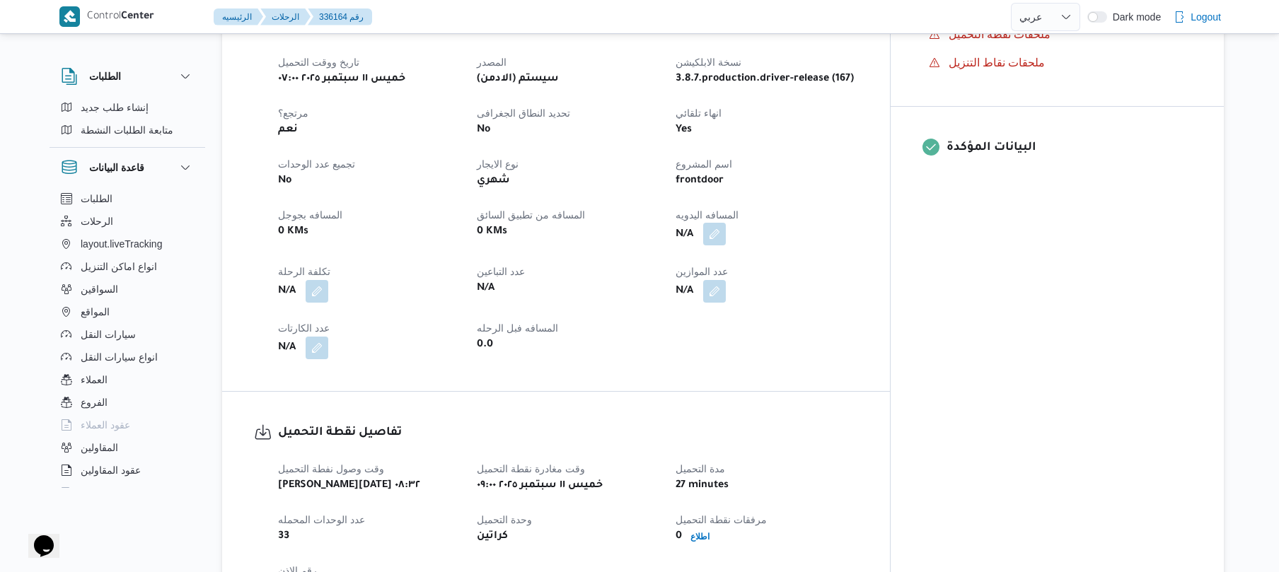
click at [726, 225] on button "button" at bounding box center [714, 234] width 23 height 23
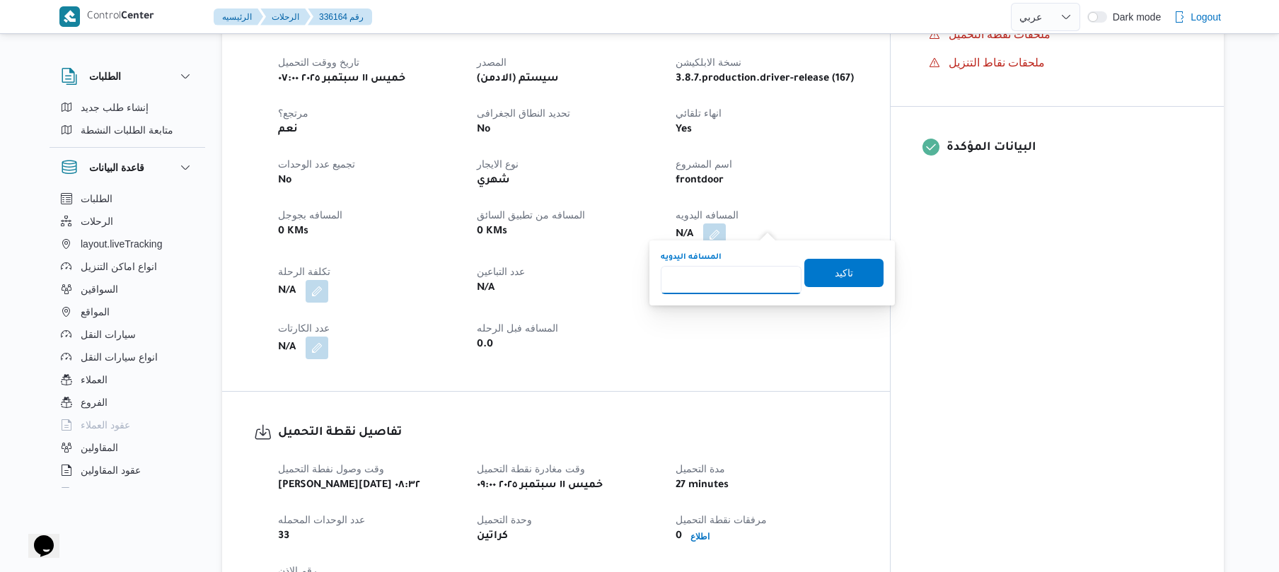
click at [733, 277] on input "المسافه اليدويه" at bounding box center [731, 280] width 141 height 28
type input "130"
click at [819, 273] on span "تاكيد" at bounding box center [843, 272] width 79 height 28
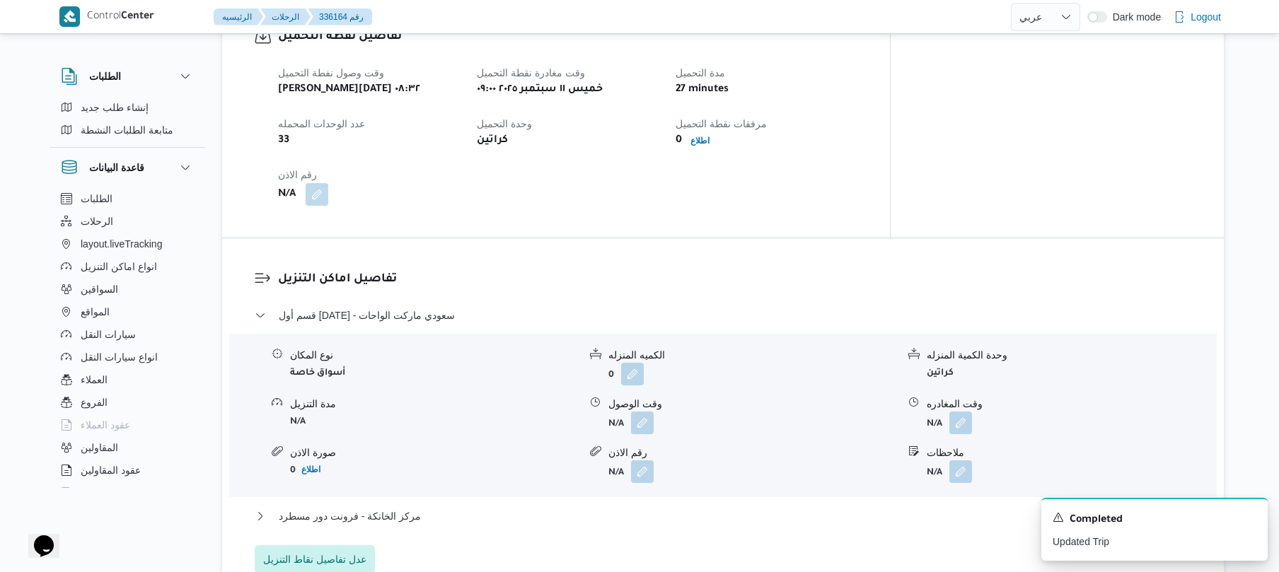
scroll to position [1019, 0]
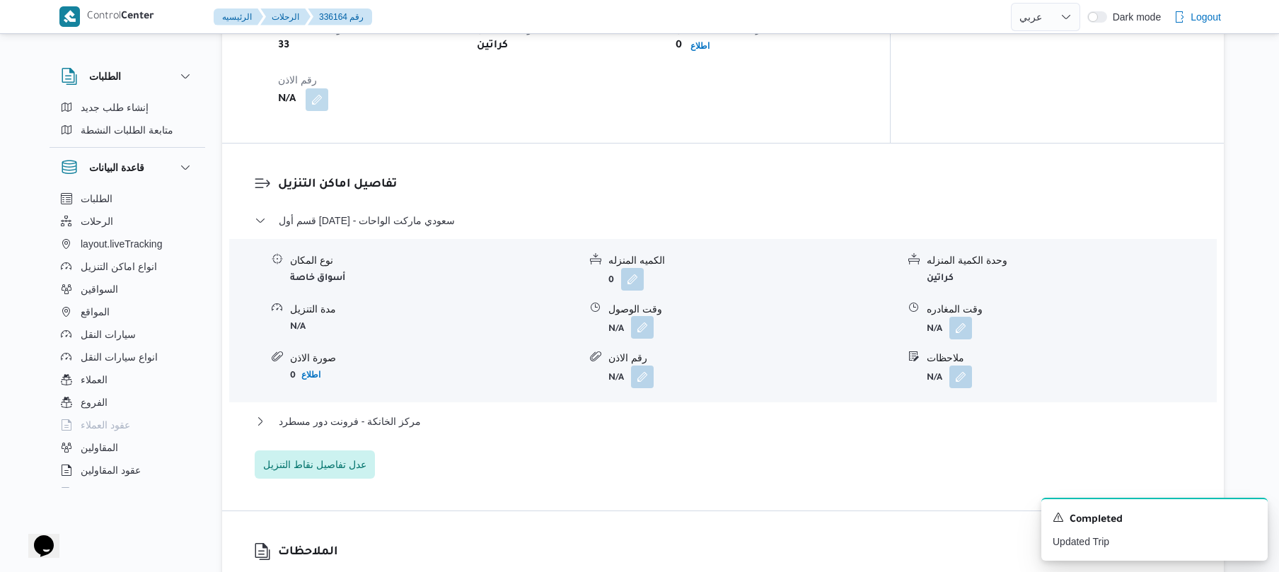
click at [649, 316] on button "button" at bounding box center [642, 327] width 23 height 23
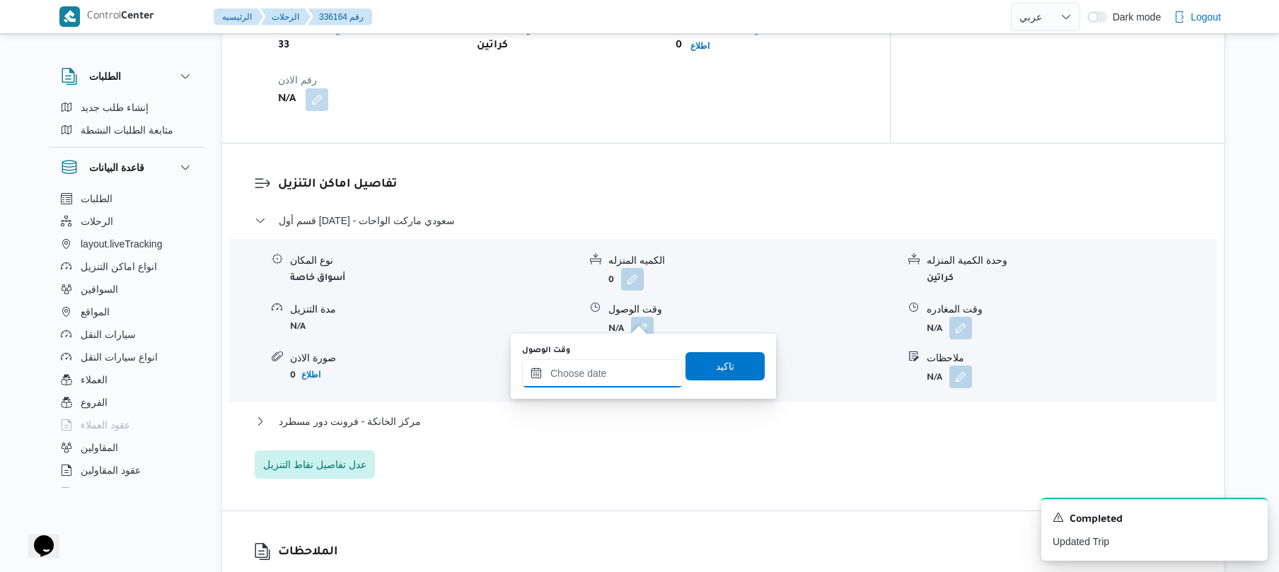
click at [609, 368] on input "وقت الوصول" at bounding box center [602, 373] width 161 height 28
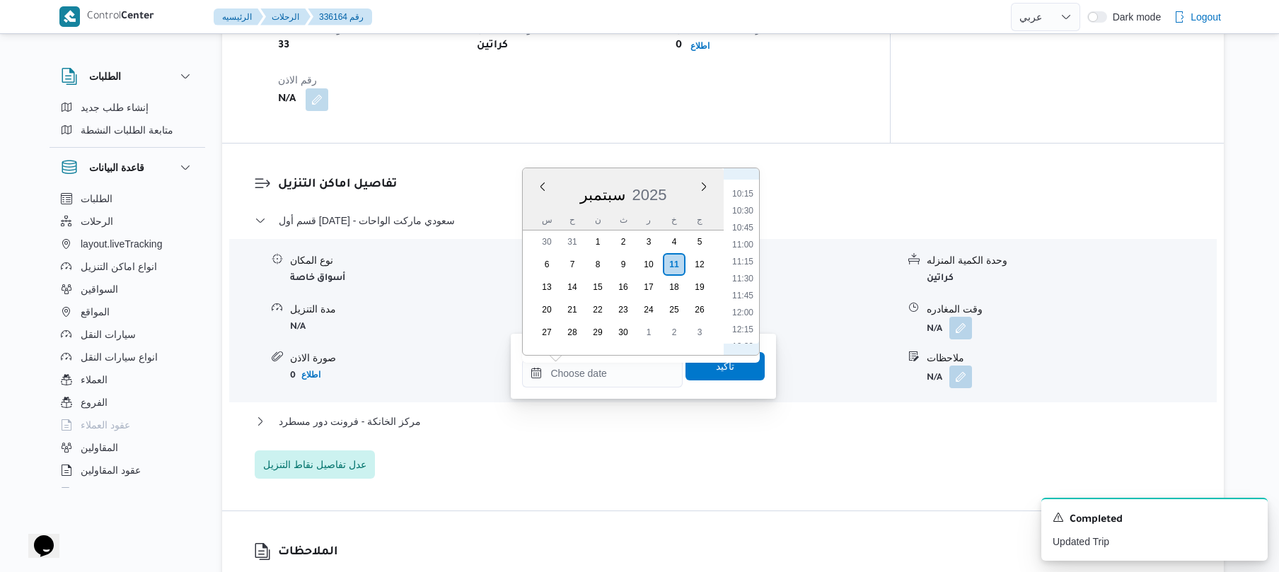
scroll to position [550, 0]
click at [742, 320] on li "10:00" at bounding box center [742, 316] width 33 height 14
type input "١١/٠٩/٢٠٢٥ ١٠:٠٠"
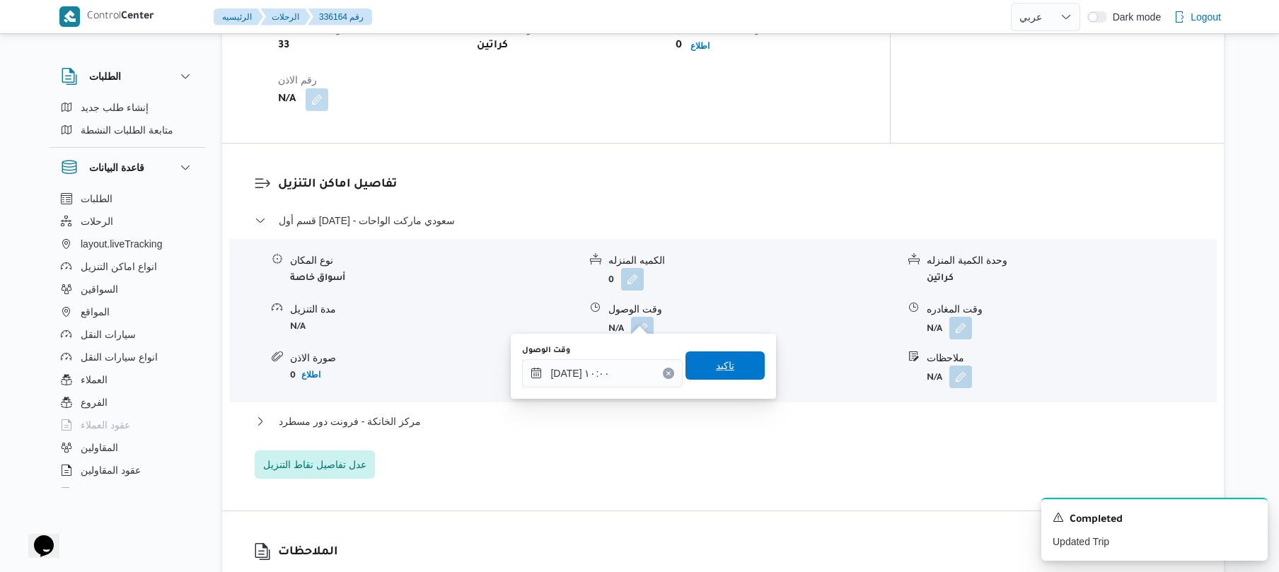
click at [717, 364] on span "تاكيد" at bounding box center [725, 365] width 18 height 17
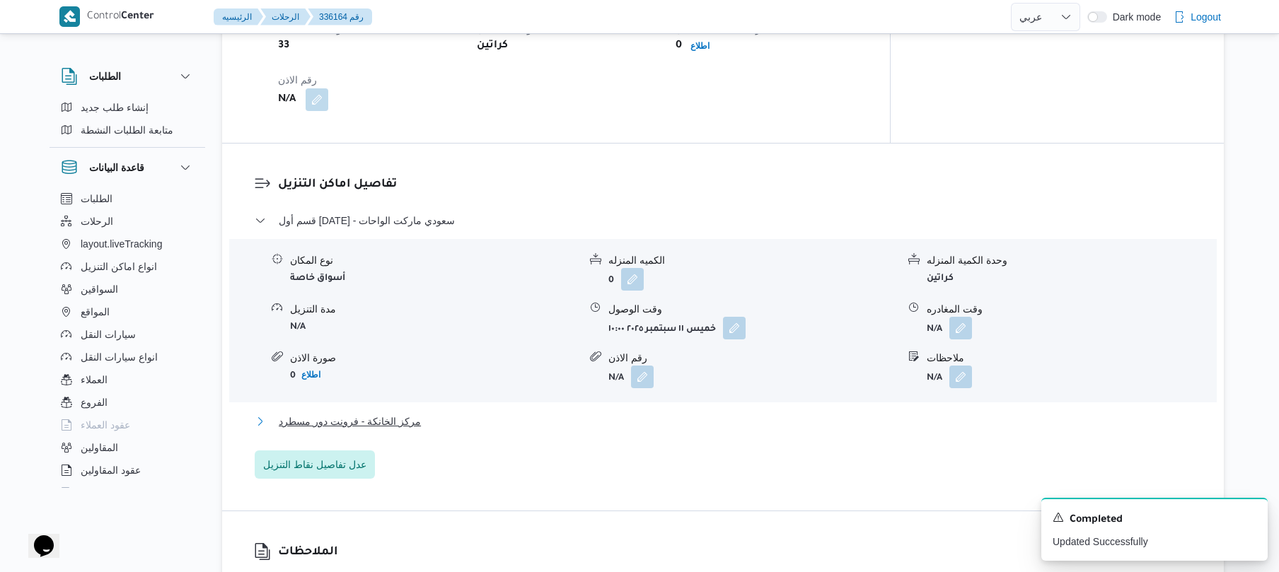
click at [646, 413] on button "مركز الخانكة - فرونت دور مسطرد" at bounding box center [723, 421] width 937 height 17
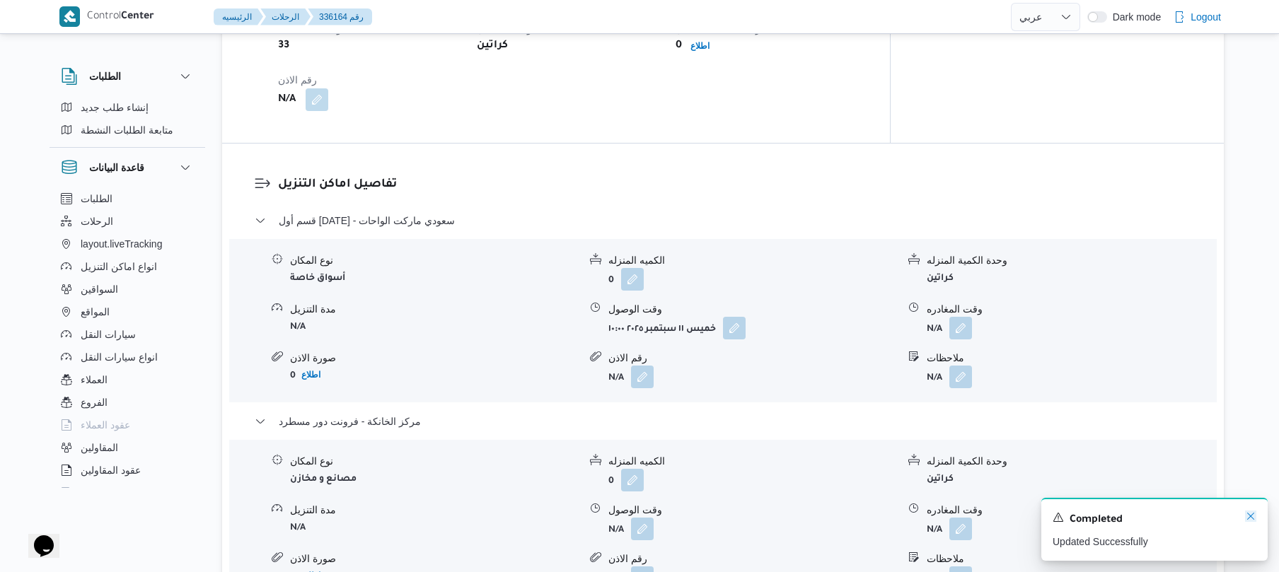
click at [1251, 516] on icon "Dismiss toast" at bounding box center [1250, 516] width 11 height 11
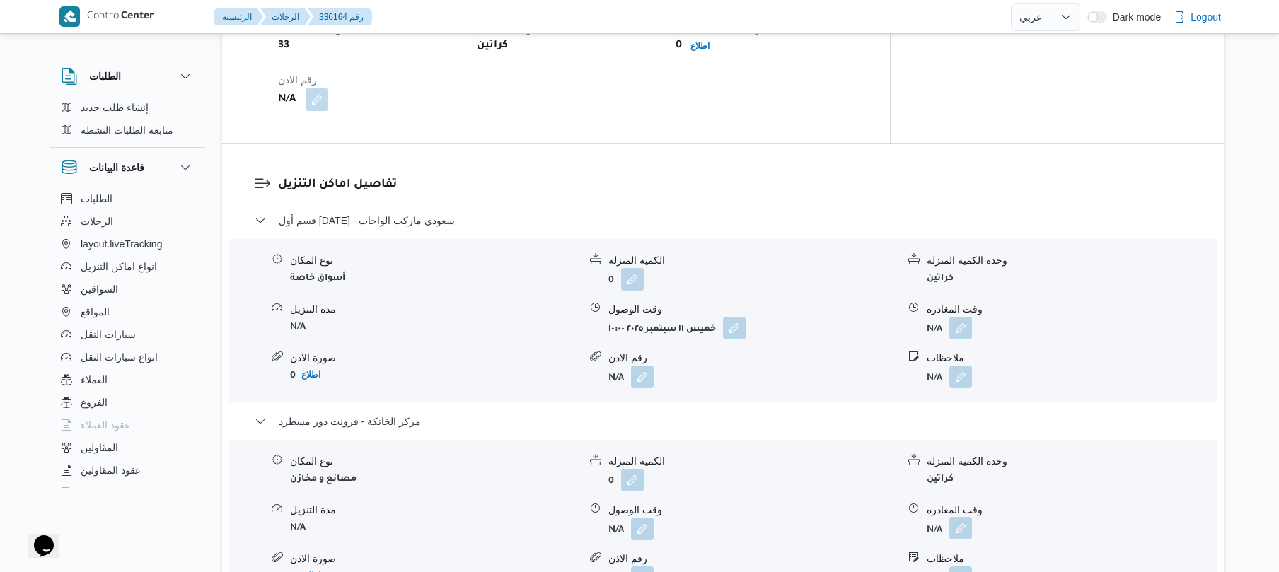
click at [961, 517] on button "button" at bounding box center [960, 528] width 23 height 23
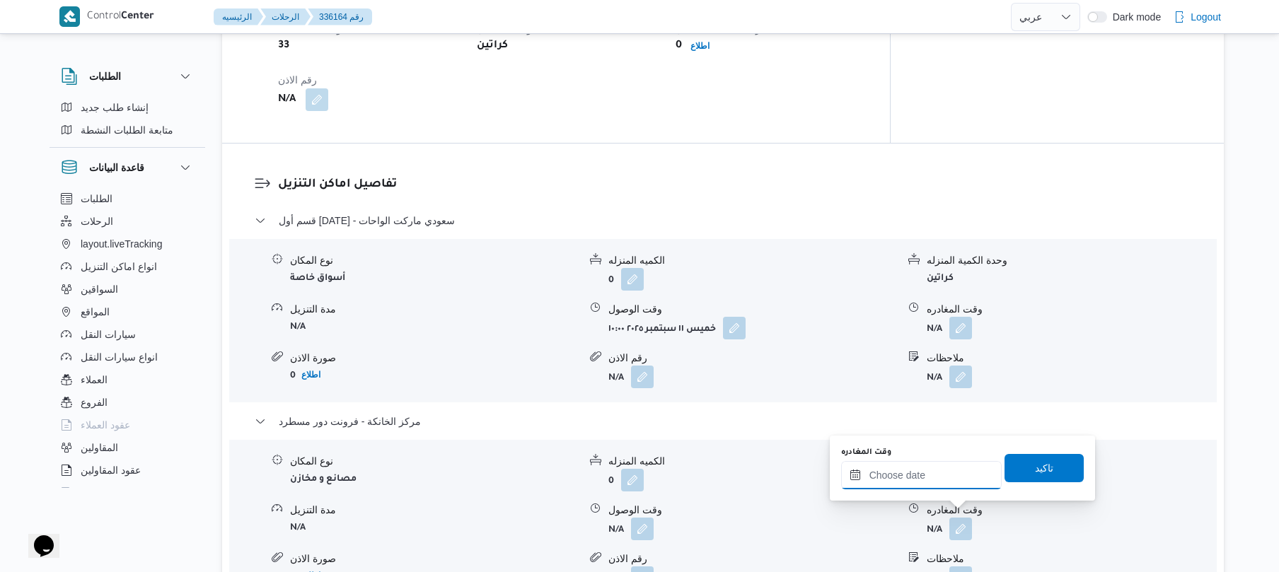
click at [951, 475] on input "وقت المغادره" at bounding box center [921, 475] width 161 height 28
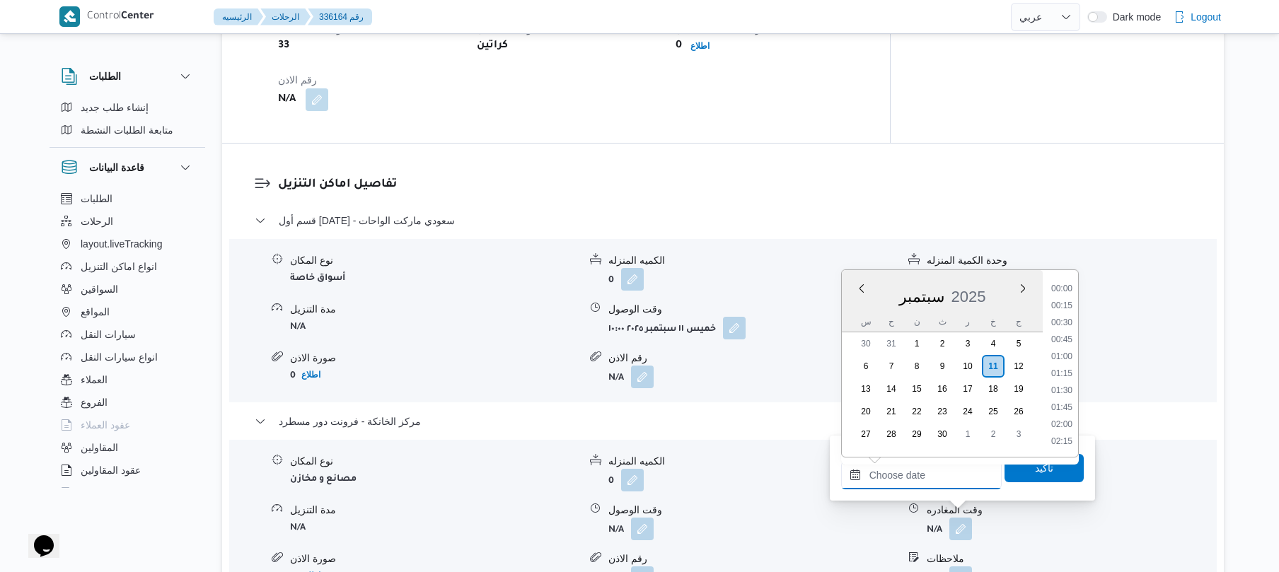
scroll to position [1155, 0]
click at [1064, 287] on li "17:00" at bounding box center [1061, 288] width 33 height 14
type input "[DATE] ١٧:٠٠"
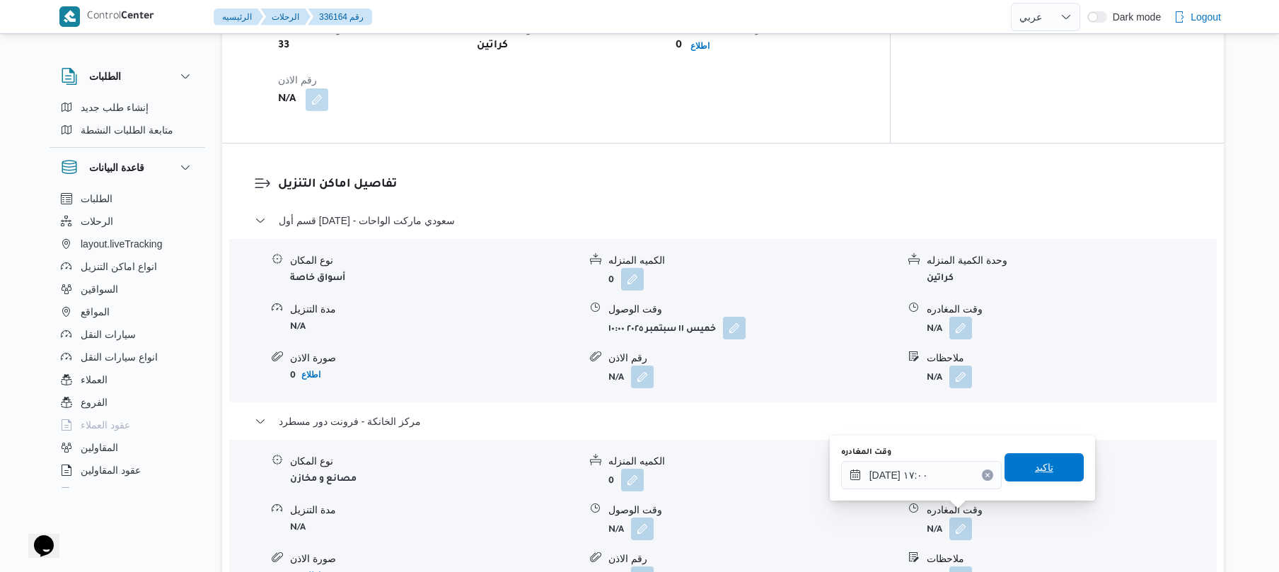
click at [1033, 459] on span "تاكيد" at bounding box center [1043, 467] width 79 height 28
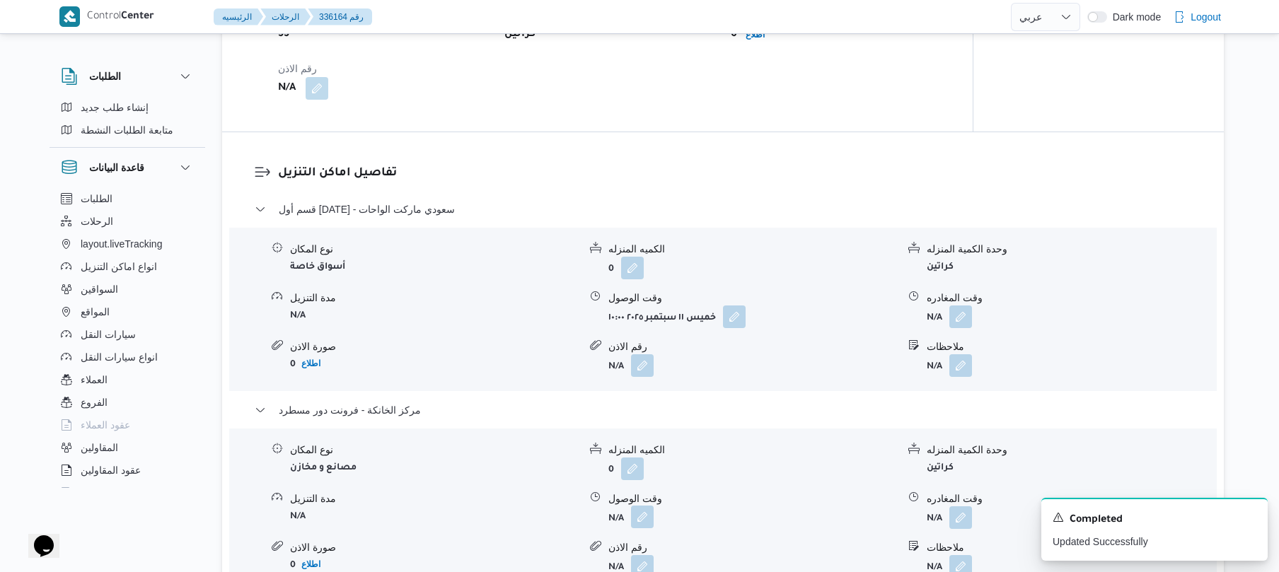
click at [639, 510] on button "button" at bounding box center [642, 517] width 23 height 23
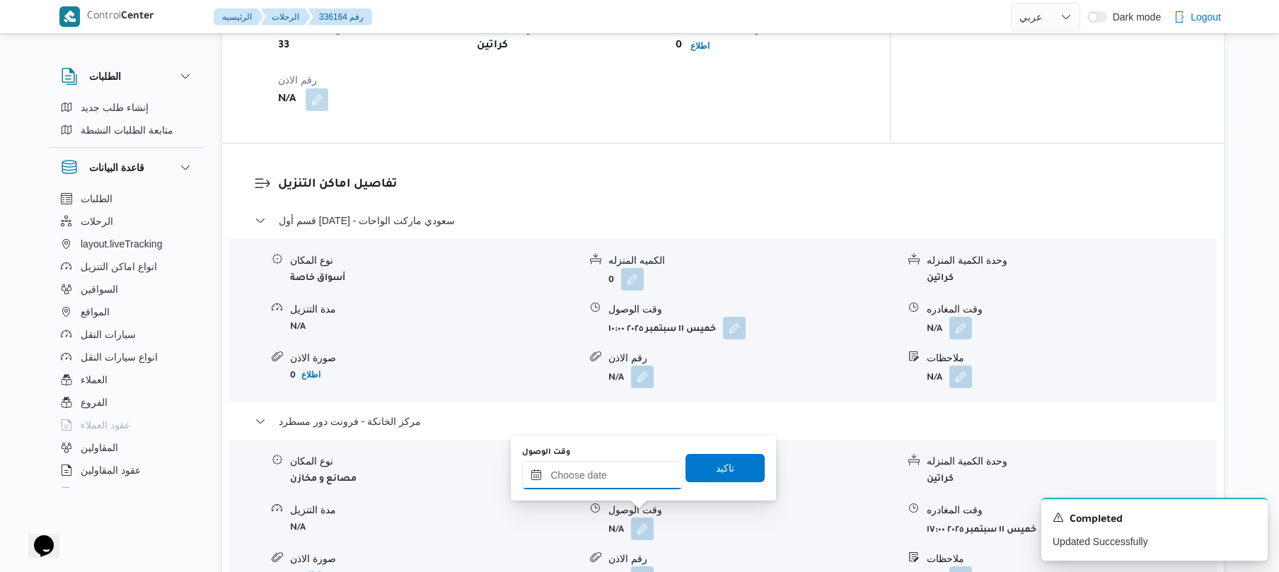
click at [641, 474] on input "وقت الوصول" at bounding box center [602, 475] width 161 height 28
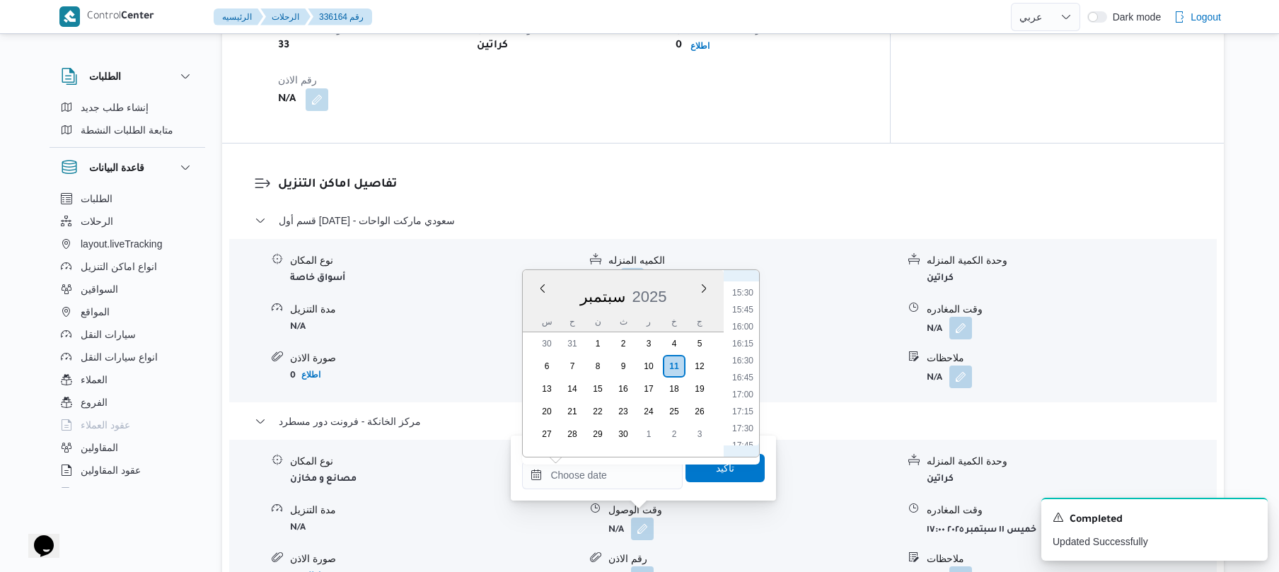
scroll to position [1016, 0]
click at [748, 411] on li "16:45" at bounding box center [742, 410] width 33 height 14
type input "[DATE] ١٦:٤٥"
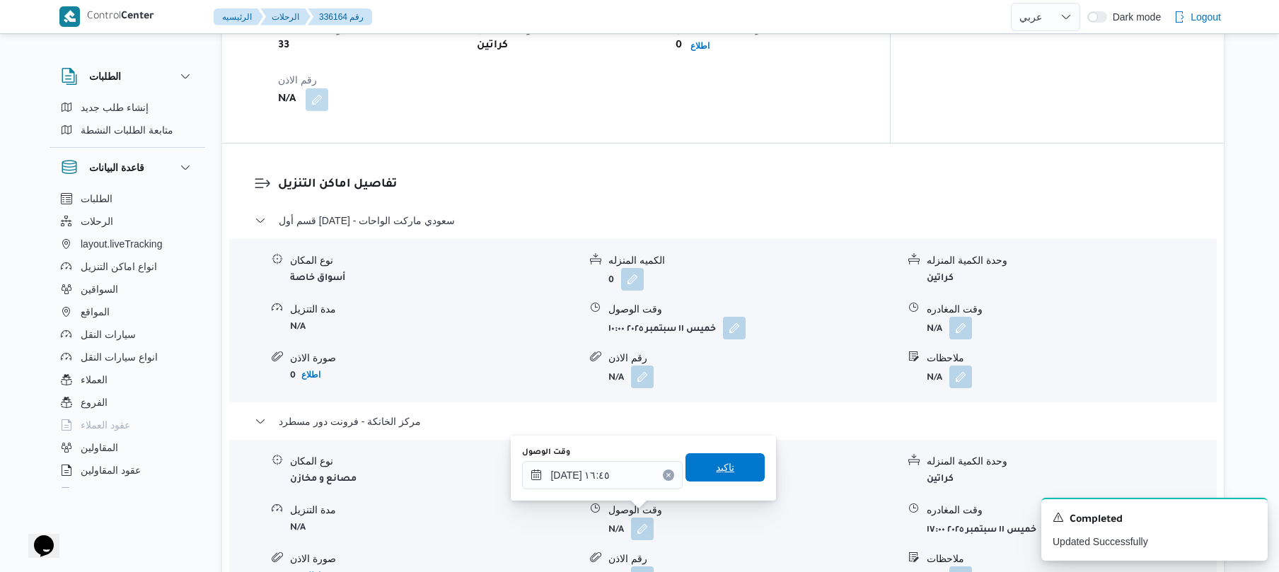
click at [719, 472] on span "تاكيد" at bounding box center [725, 467] width 18 height 17
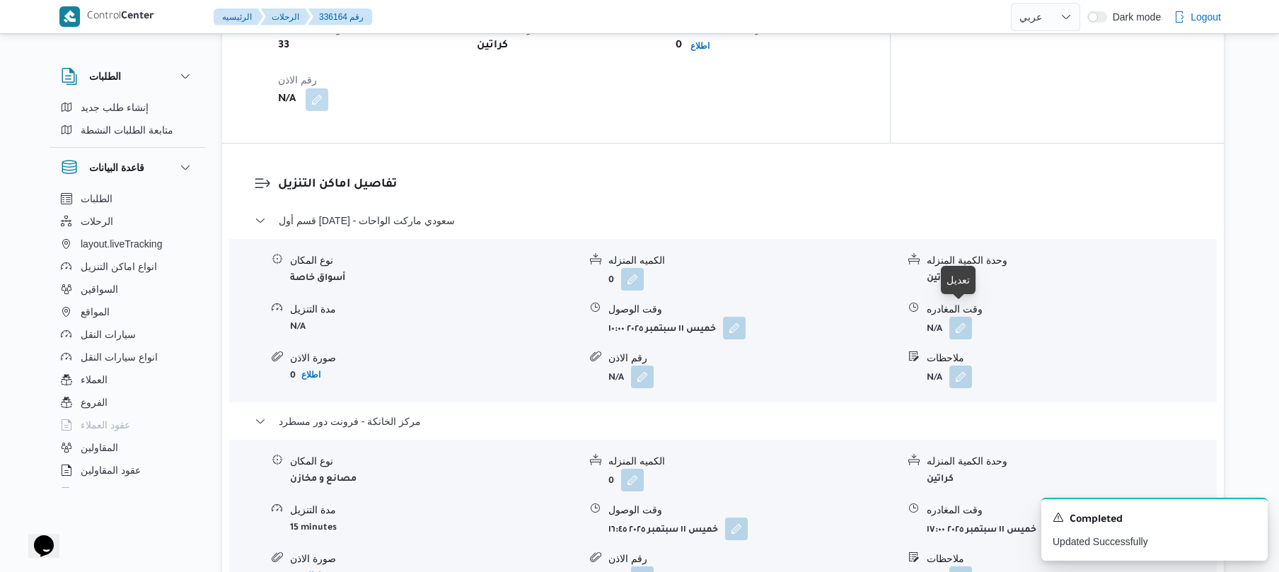
click at [971, 329] on div "نوع المكان أسواق خاصة الكميه المنزله 0 وحدة الكمية المنزله كراتين مدة التنزيل N…" at bounding box center [723, 320] width 999 height 161
click at [961, 316] on button "button" at bounding box center [960, 327] width 23 height 23
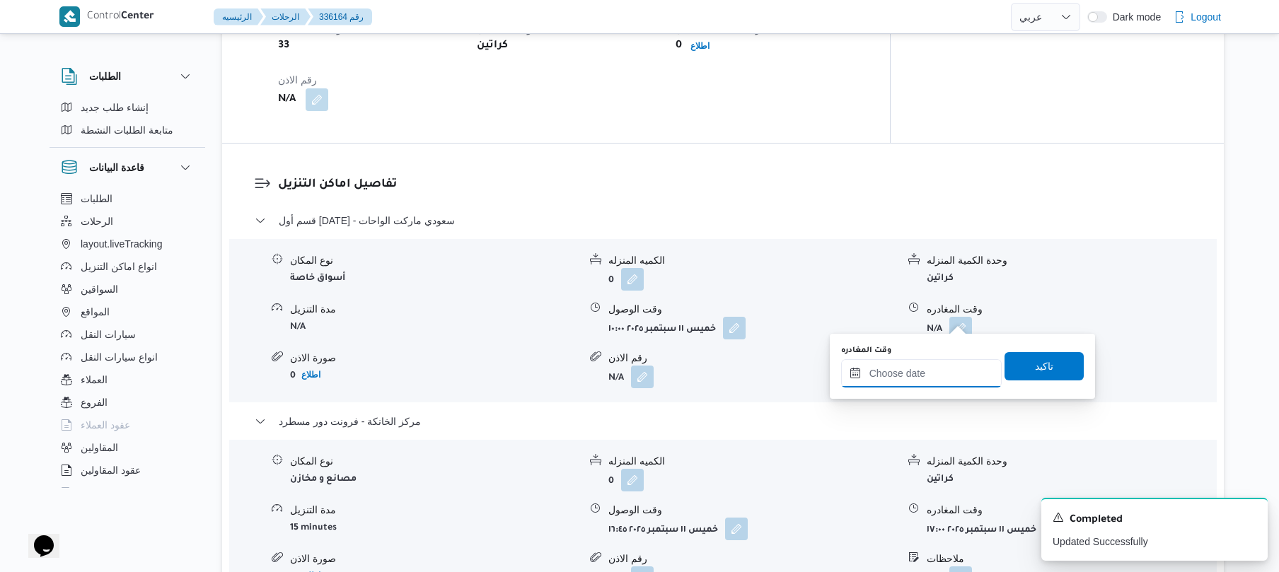
click at [900, 368] on input "وقت المغادره" at bounding box center [921, 373] width 161 height 28
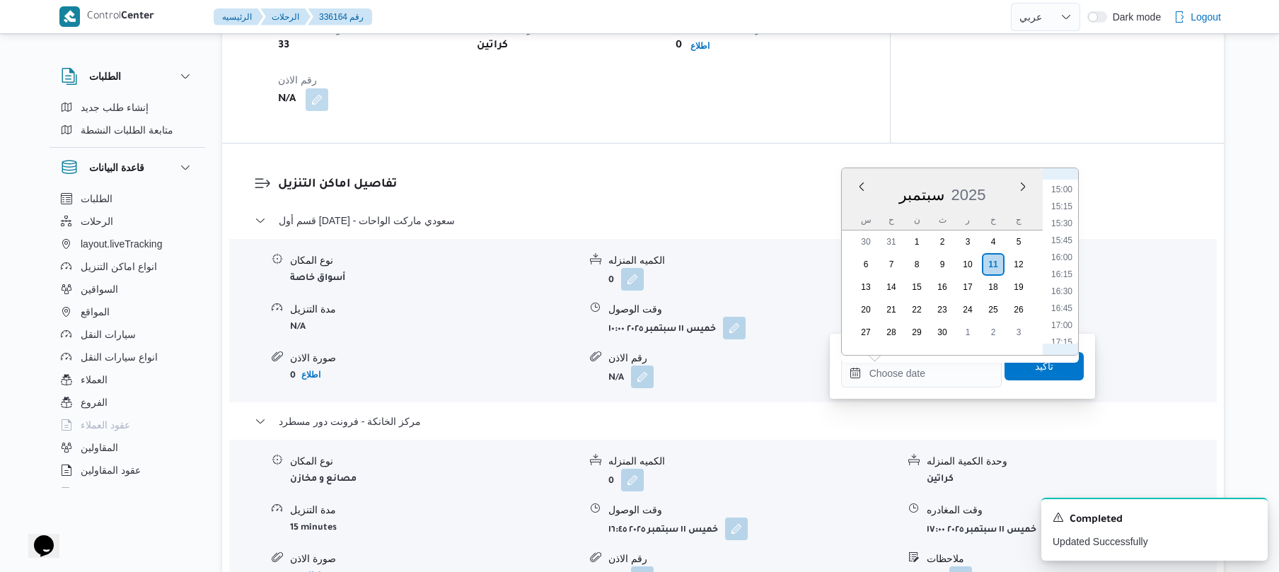
drag, startPoint x: 1064, startPoint y: 242, endPoint x: 1075, endPoint y: 241, distance: 11.3
click at [1075, 241] on li "15:45" at bounding box center [1061, 240] width 33 height 14
type input "[DATE] ١٥:٤٥"
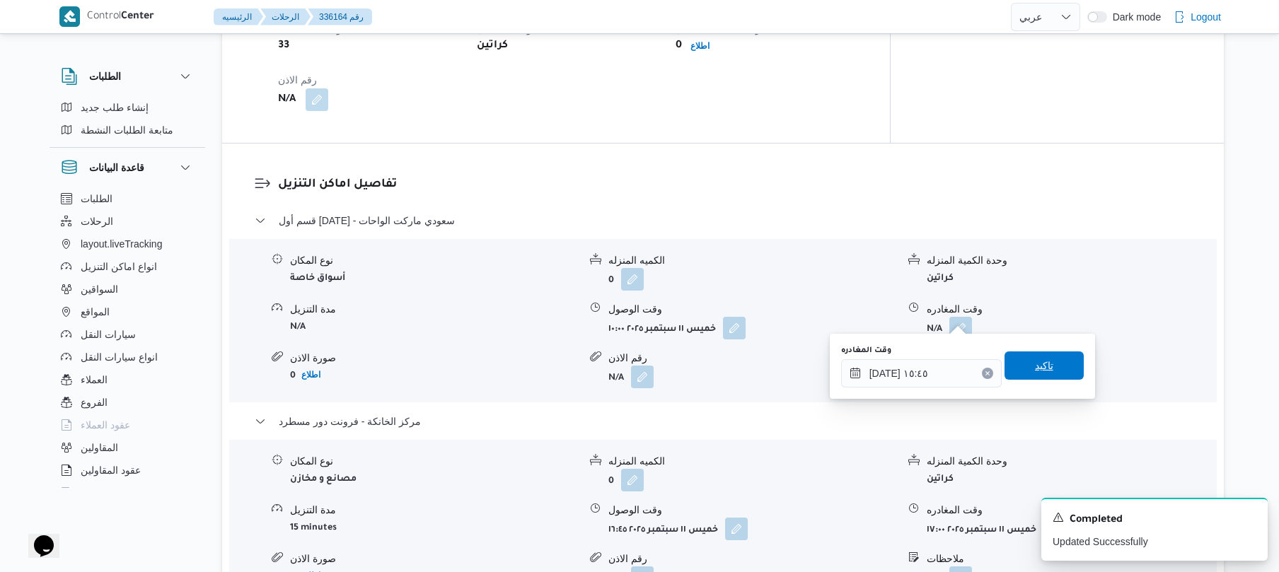
click at [1016, 371] on span "تاكيد" at bounding box center [1043, 366] width 79 height 28
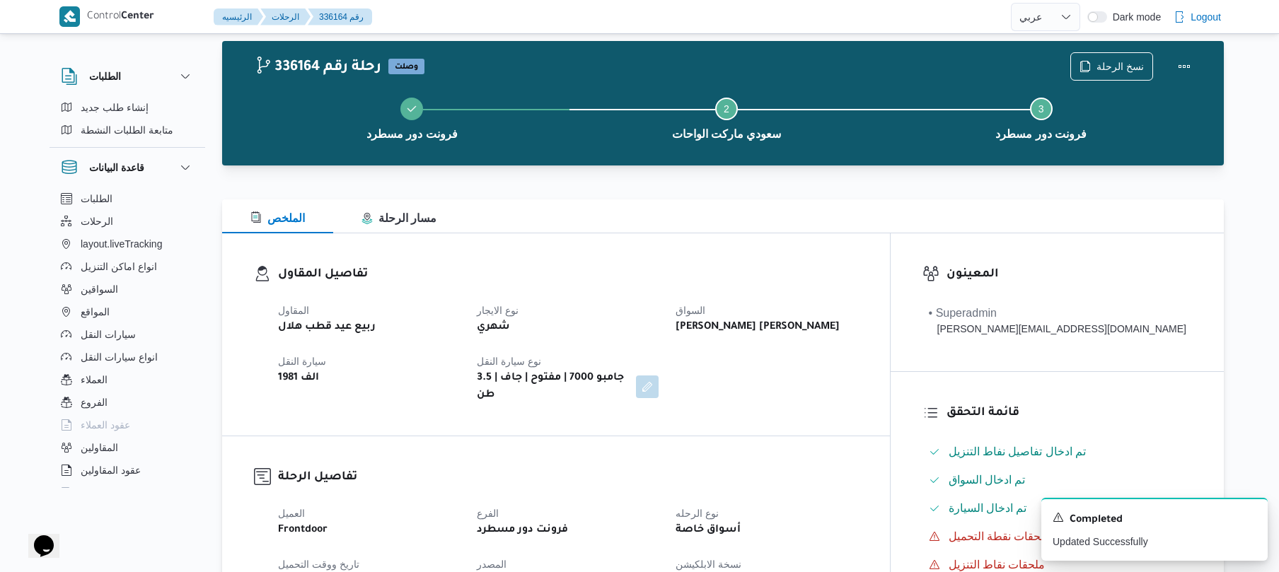
scroll to position [0, 0]
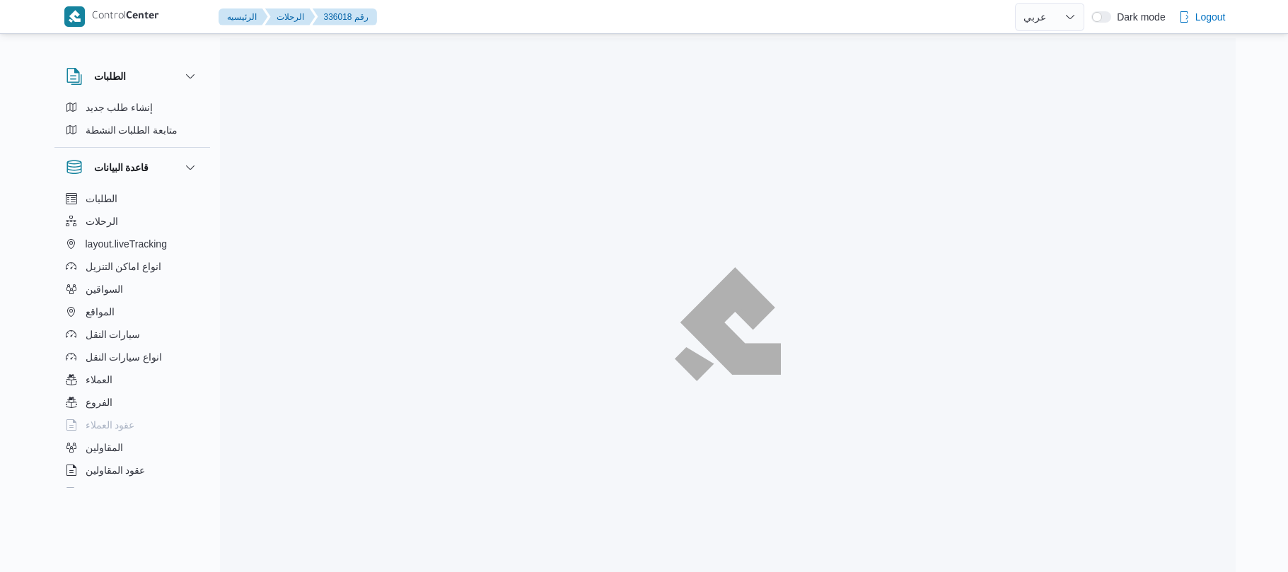
select select "ar"
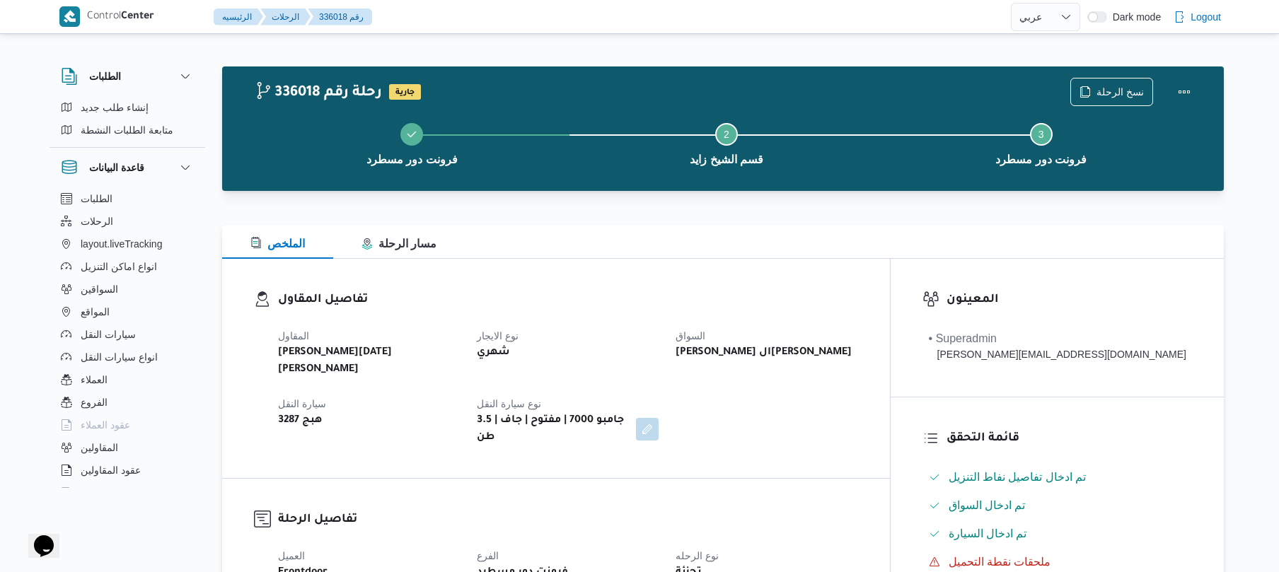
click at [737, 227] on div "الملخص مسار الرحلة" at bounding box center [723, 242] width 1002 height 34
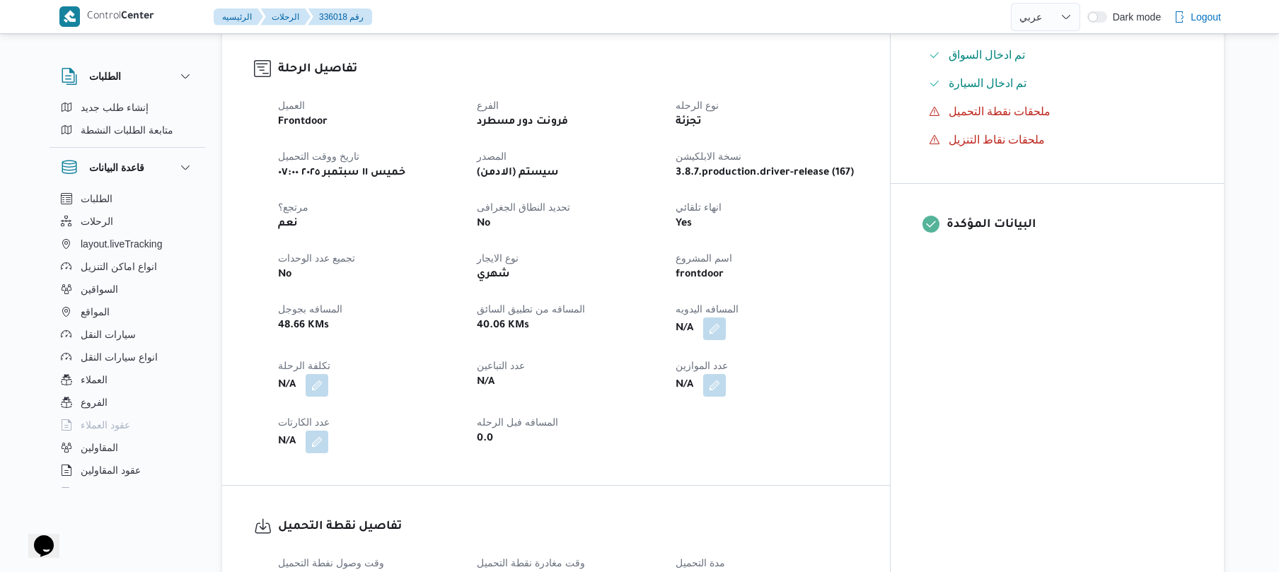
scroll to position [453, 0]
click at [726, 315] on button "button" at bounding box center [714, 326] width 23 height 23
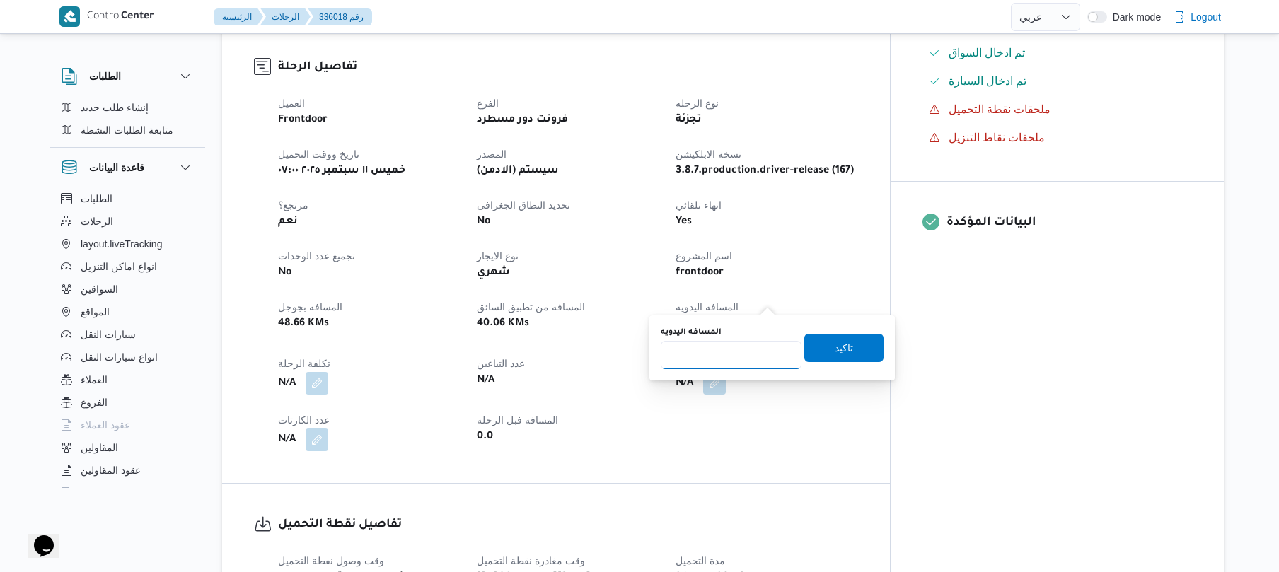
click at [741, 356] on input "المسافه اليدويه" at bounding box center [731, 355] width 141 height 28
type input "130"
click at [818, 349] on span "تاكيد" at bounding box center [843, 347] width 79 height 28
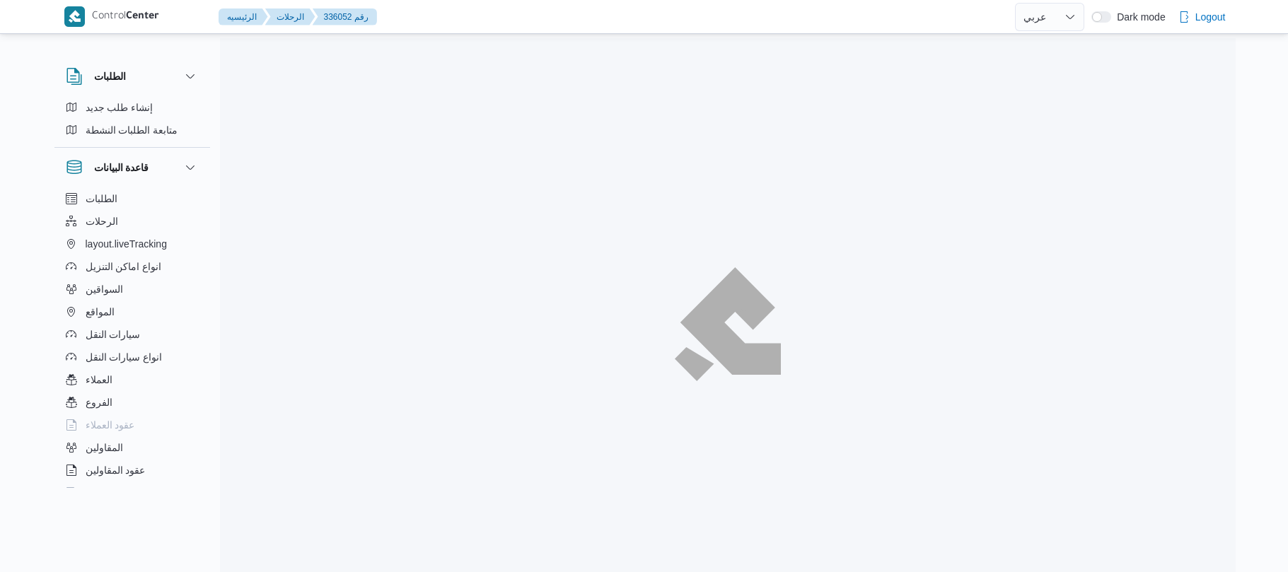
select select "ar"
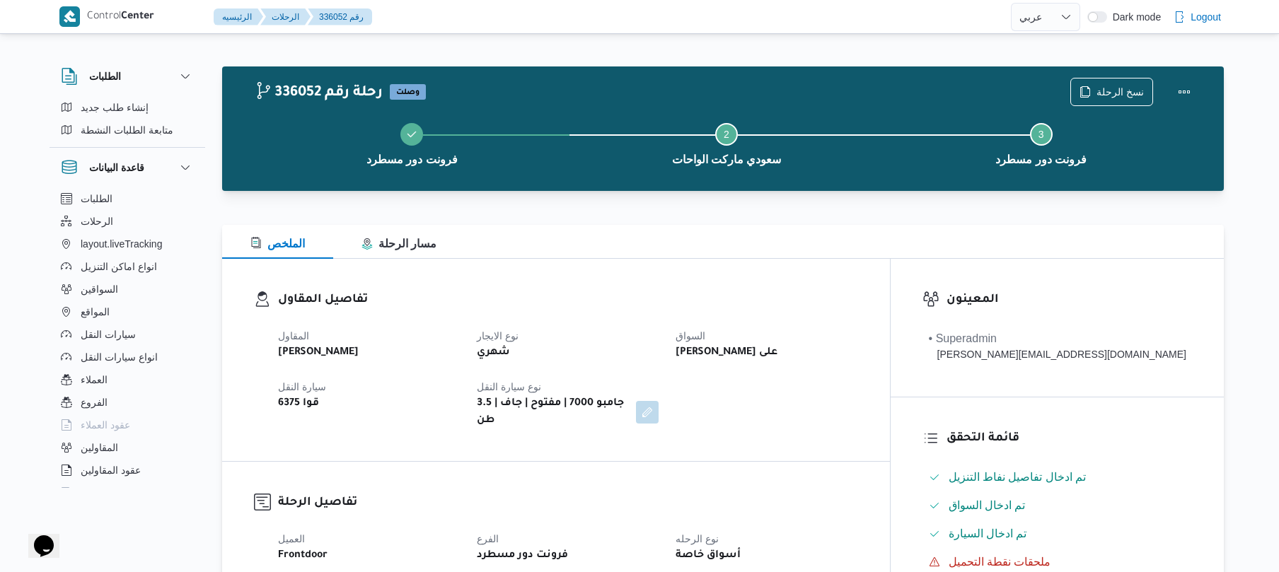
click at [810, 303] on h3 "تفاصيل المقاول" at bounding box center [568, 300] width 580 height 19
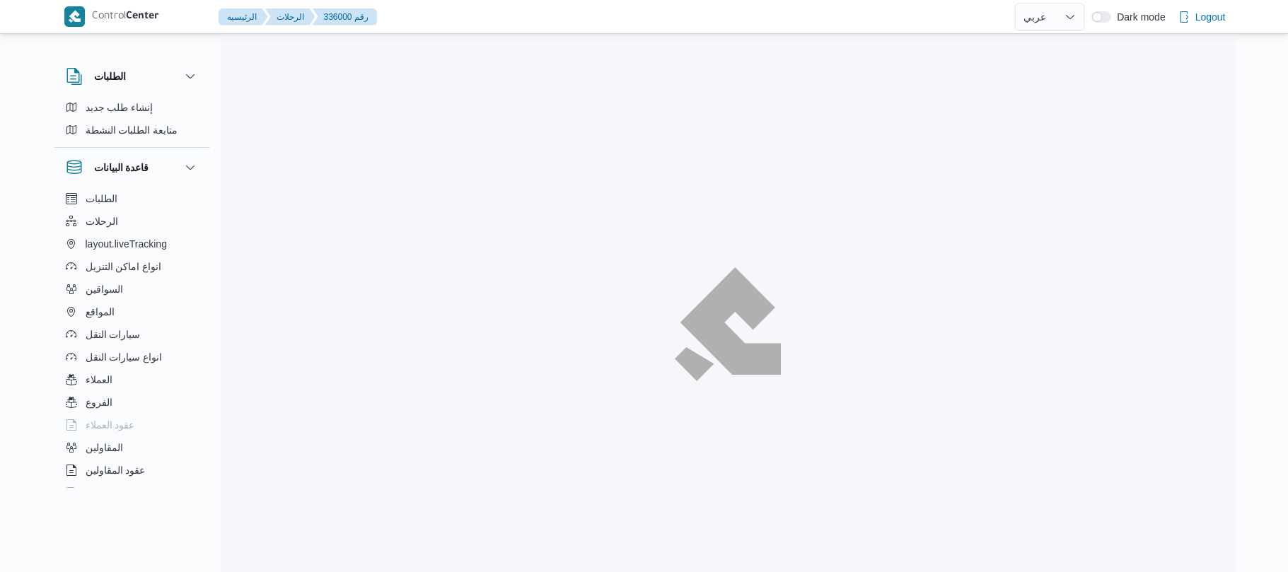
select select "ar"
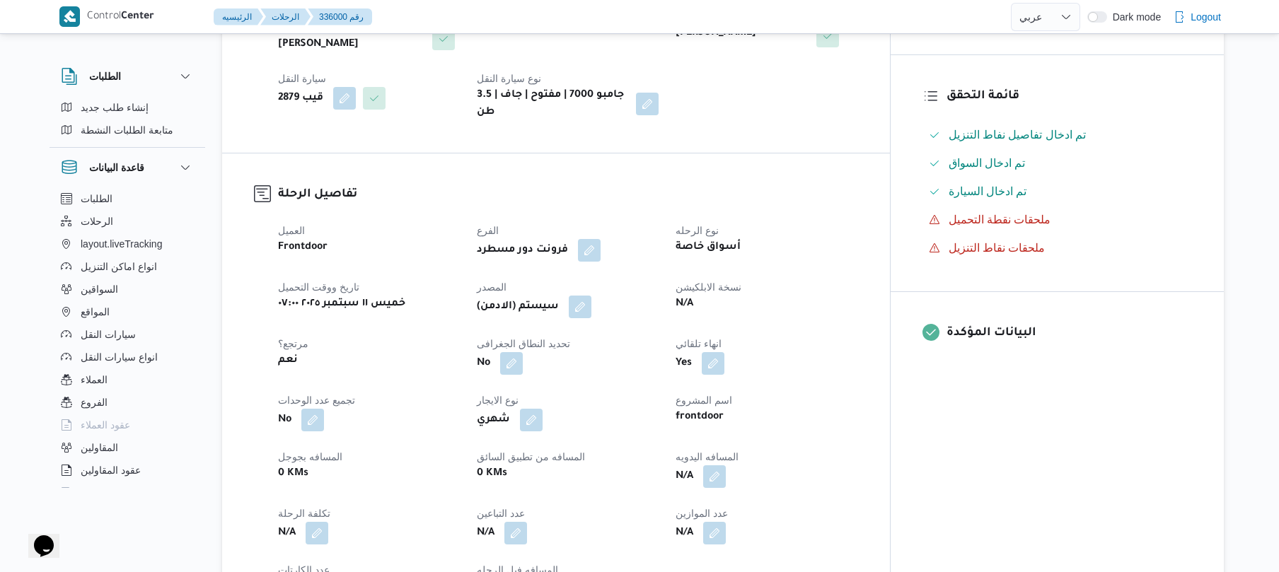
scroll to position [414, 0]
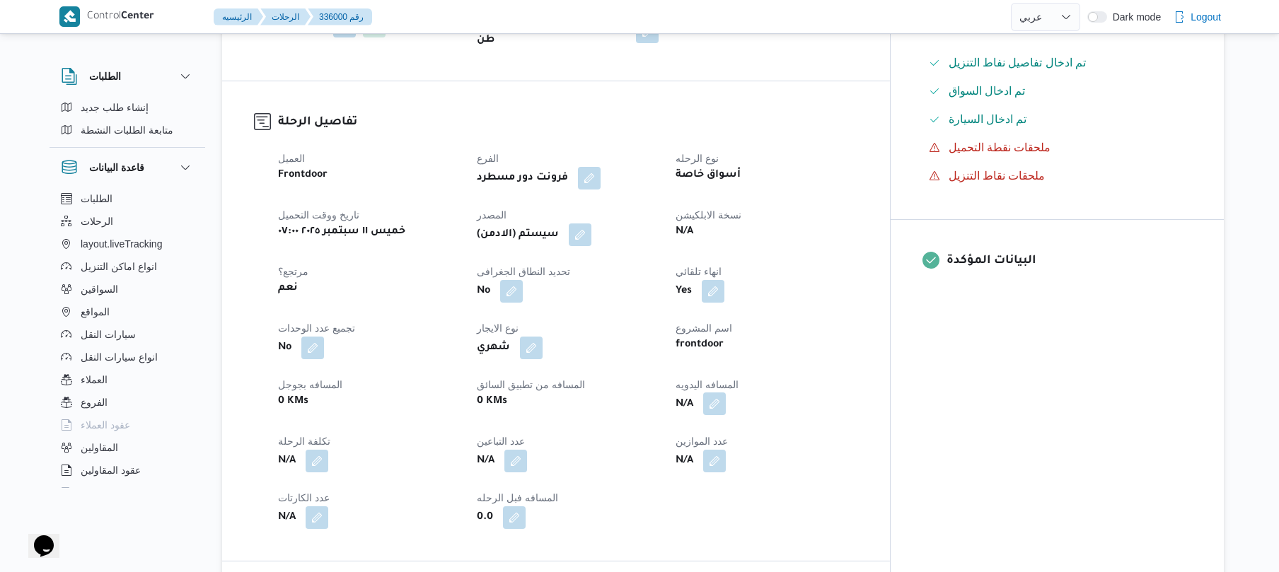
click at [726, 393] on button "button" at bounding box center [714, 404] width 23 height 23
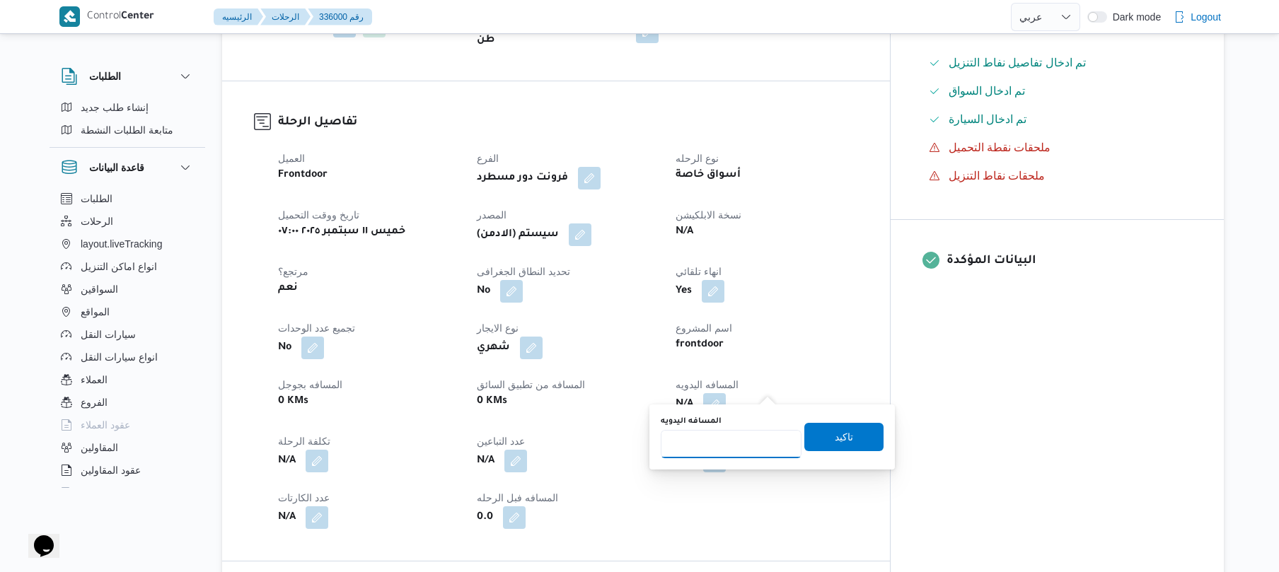
click at [728, 445] on input "المسافه اليدويه" at bounding box center [731, 444] width 141 height 28
type input "130"
click at [835, 437] on span "تاكيد" at bounding box center [844, 436] width 18 height 17
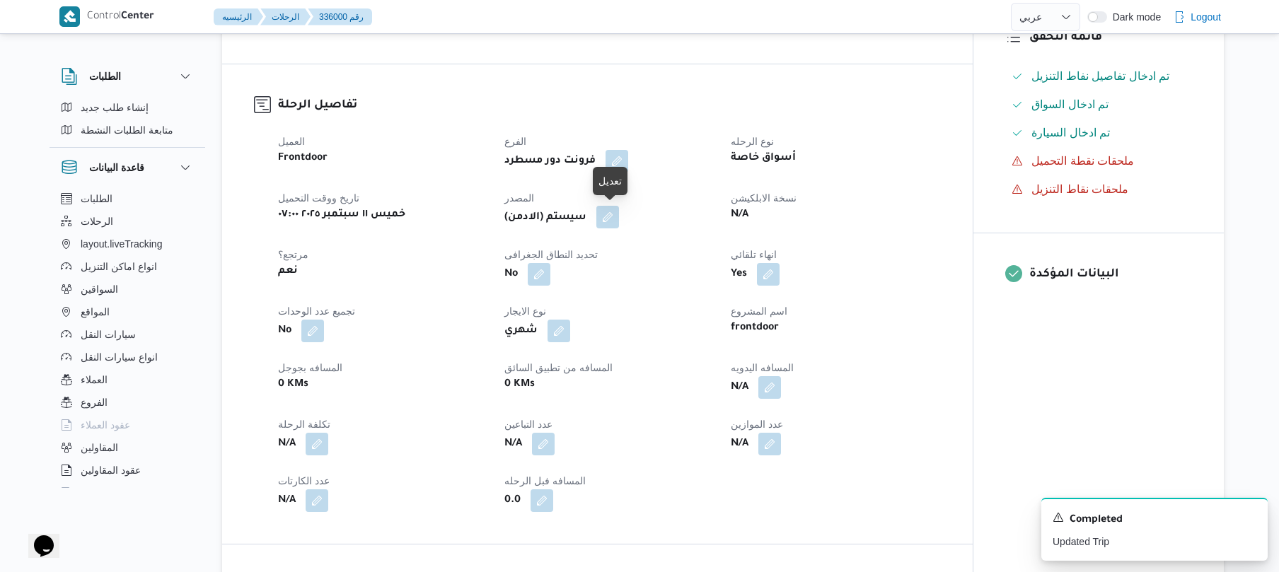
click at [610, 216] on button "button" at bounding box center [607, 217] width 23 height 23
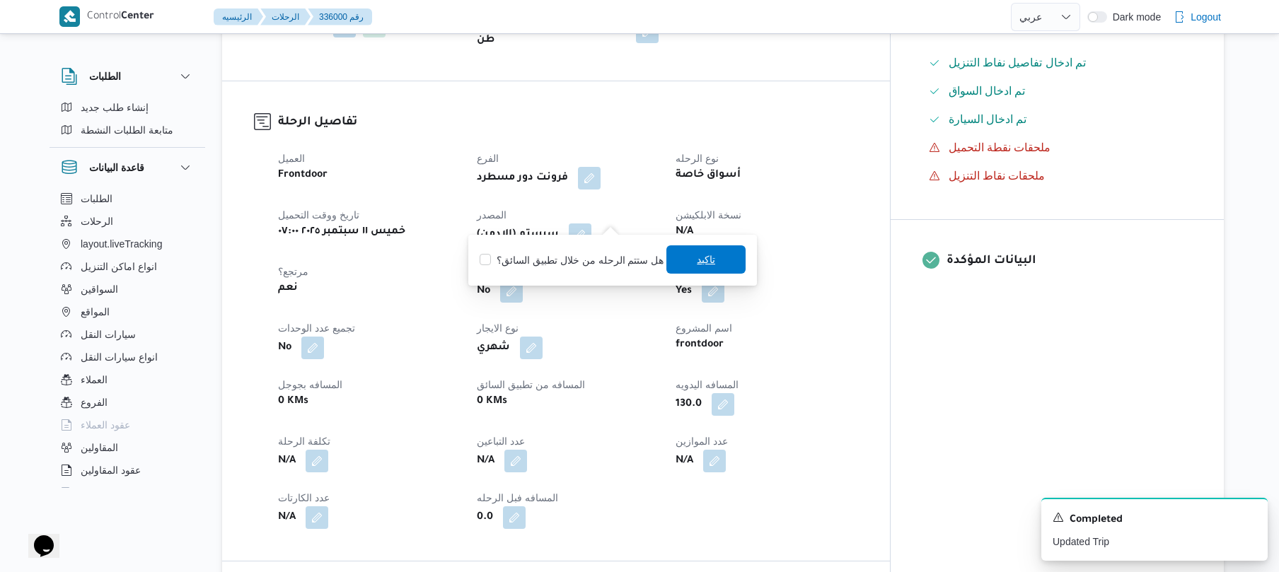
click at [697, 261] on span "تاكيد" at bounding box center [706, 259] width 18 height 17
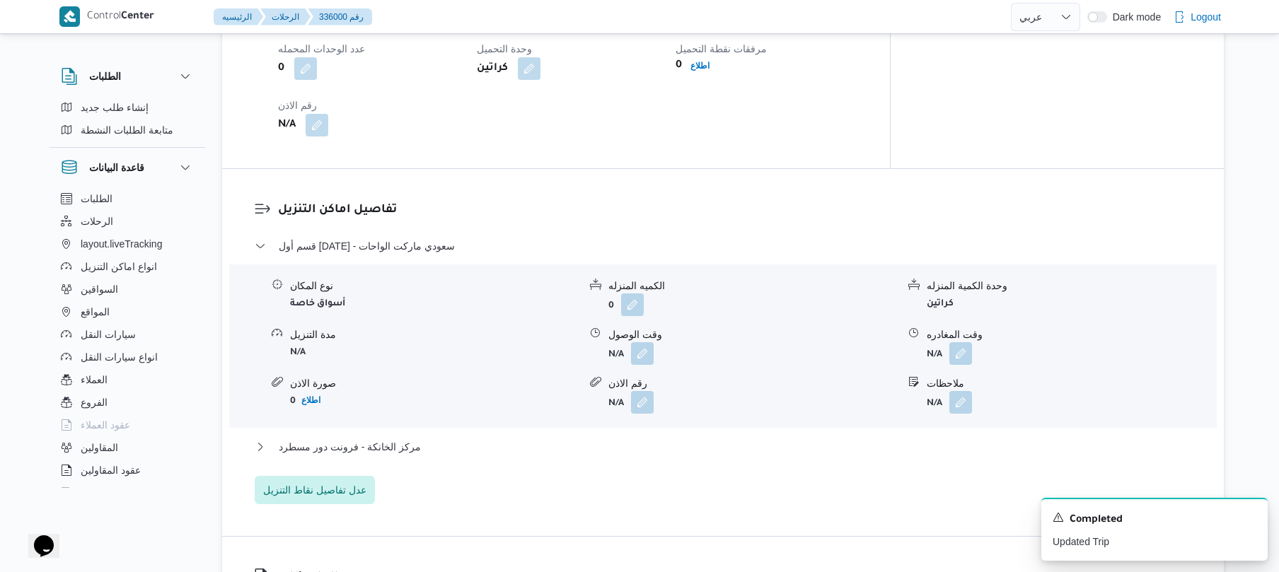
scroll to position [1093, 0]
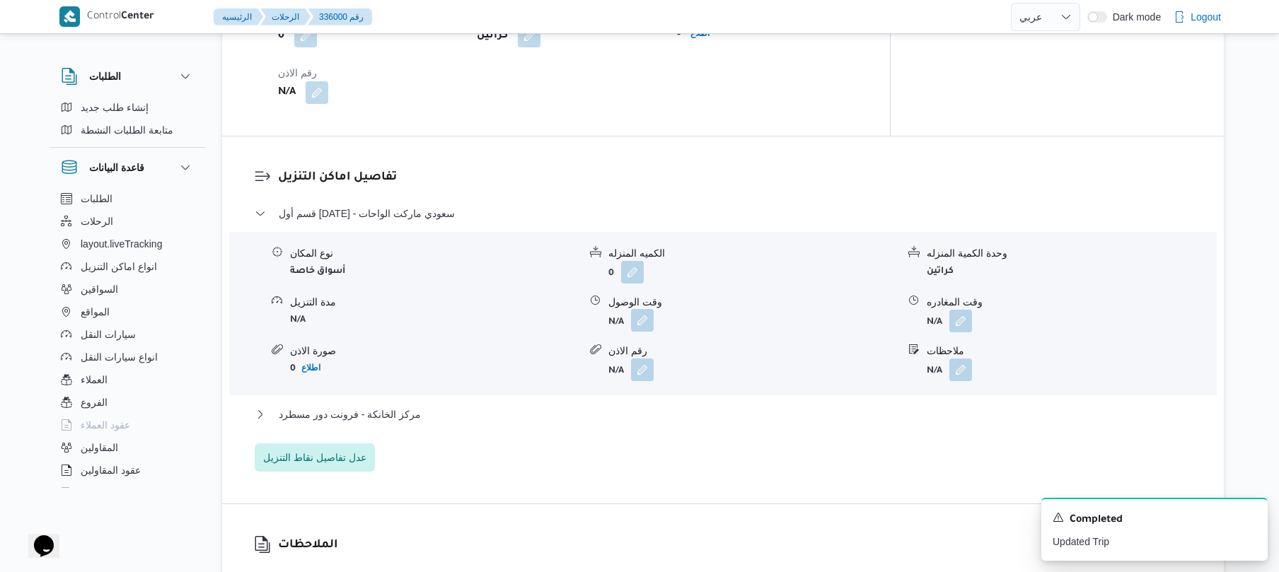
click at [644, 309] on button "button" at bounding box center [642, 320] width 23 height 23
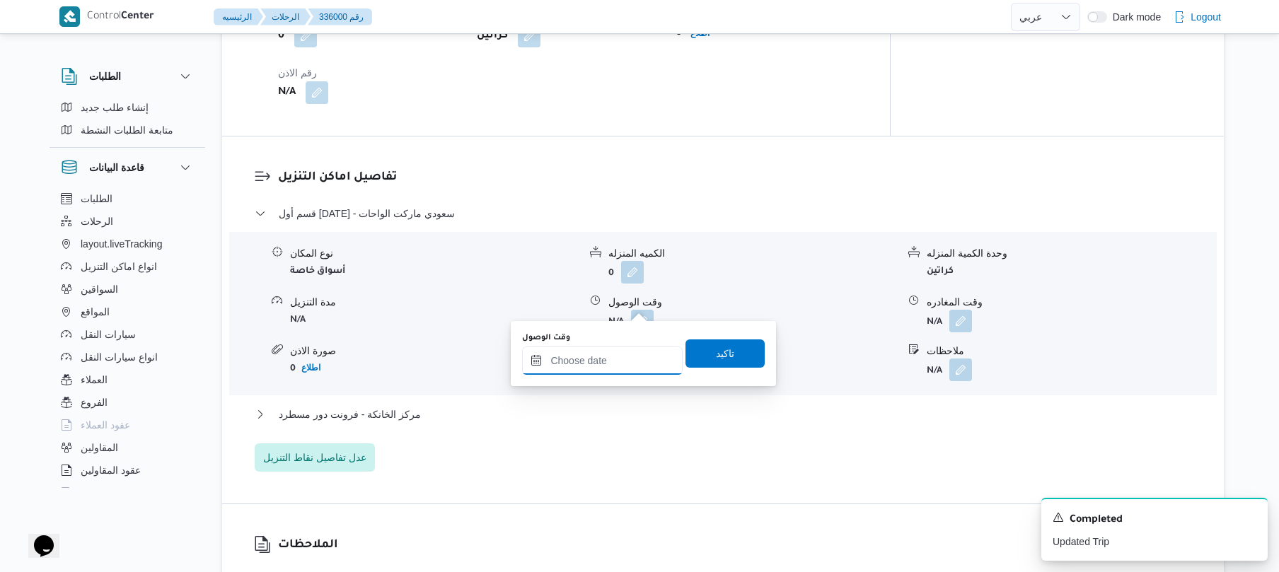
click at [593, 356] on input "وقت الوصول" at bounding box center [602, 361] width 161 height 28
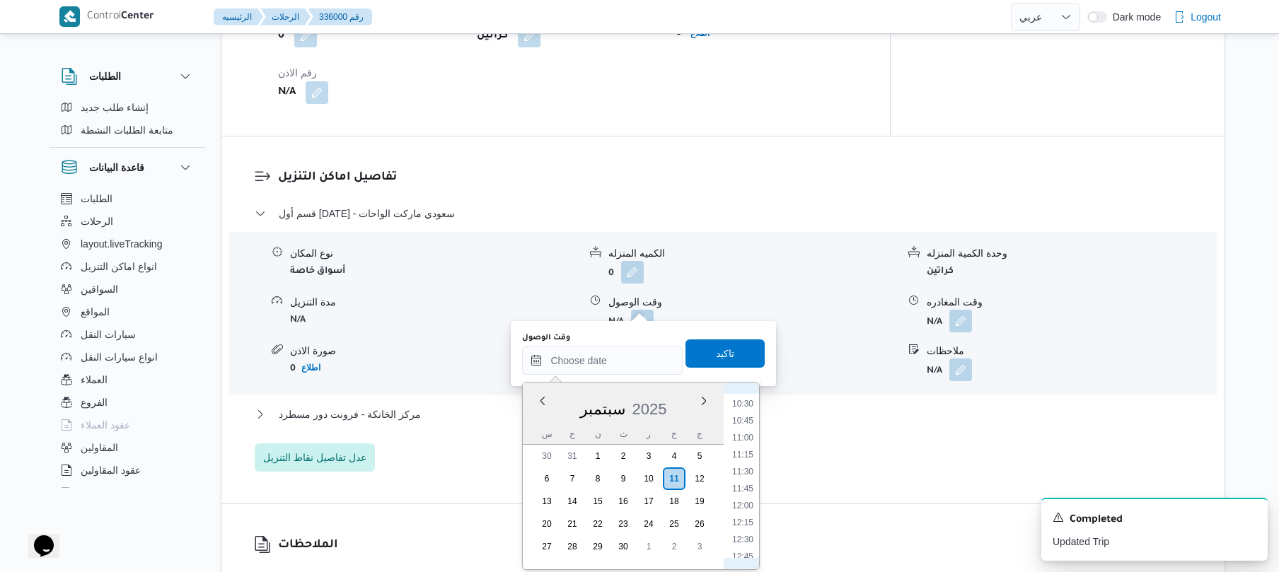
scroll to position [479, 0]
click at [738, 519] on li "08:45" at bounding box center [742, 516] width 33 height 14
type input "١١/٠٩/٢٠٢٥ ٠٨:٤٥"
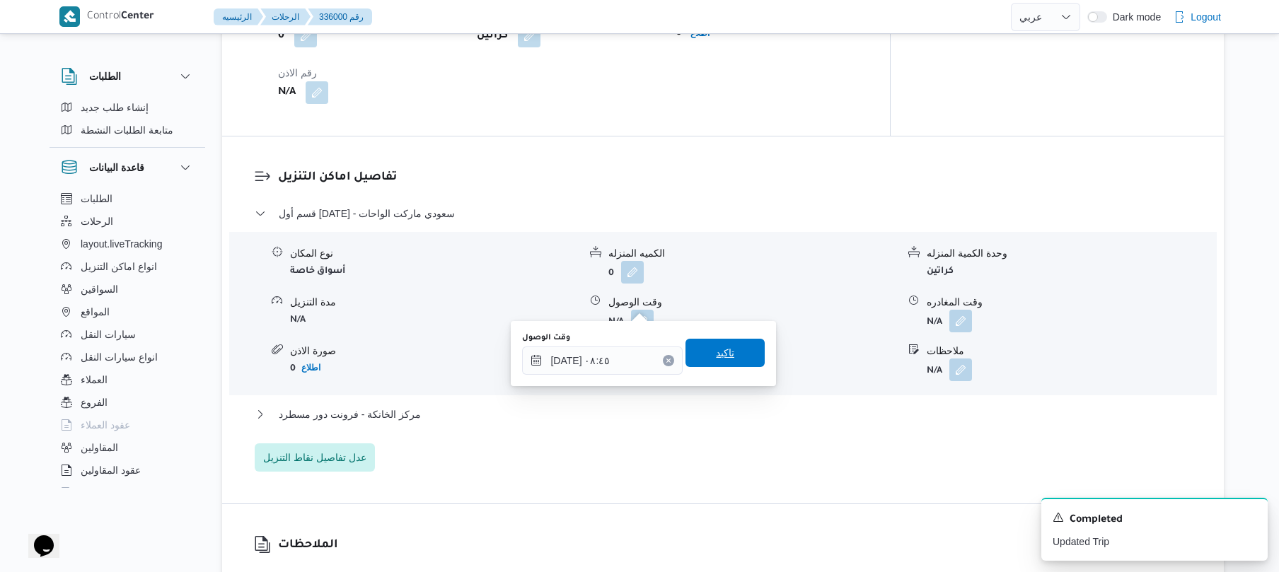
click at [736, 351] on span "تاكيد" at bounding box center [724, 353] width 79 height 28
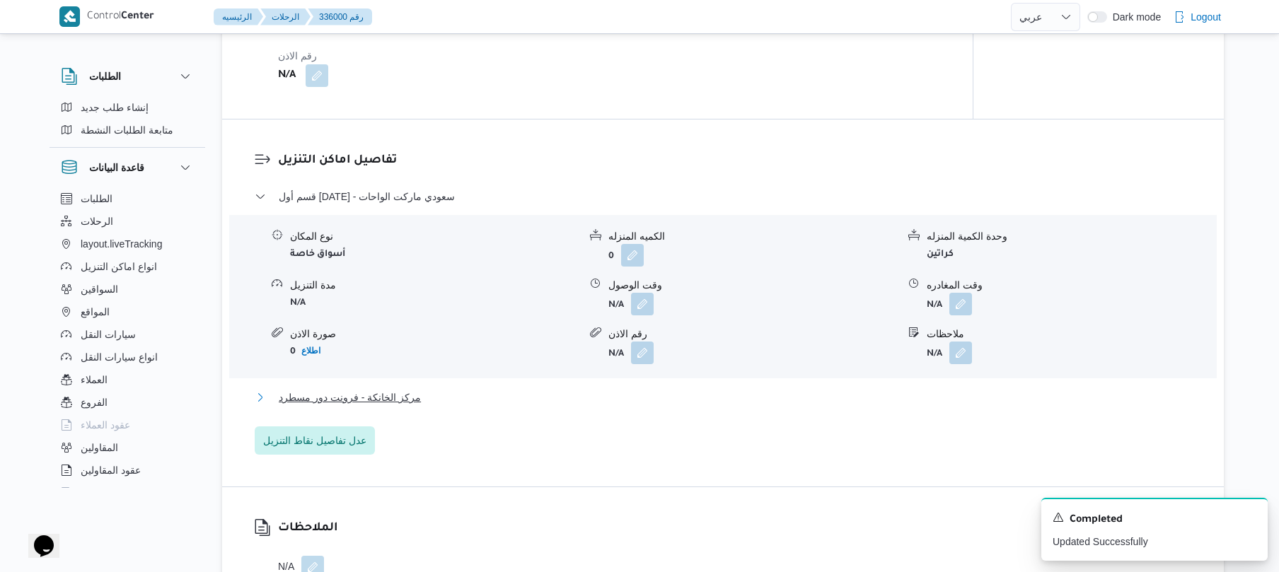
click at [680, 403] on button "مركز الخانكة - فرونت دور مسطرد" at bounding box center [723, 397] width 937 height 17
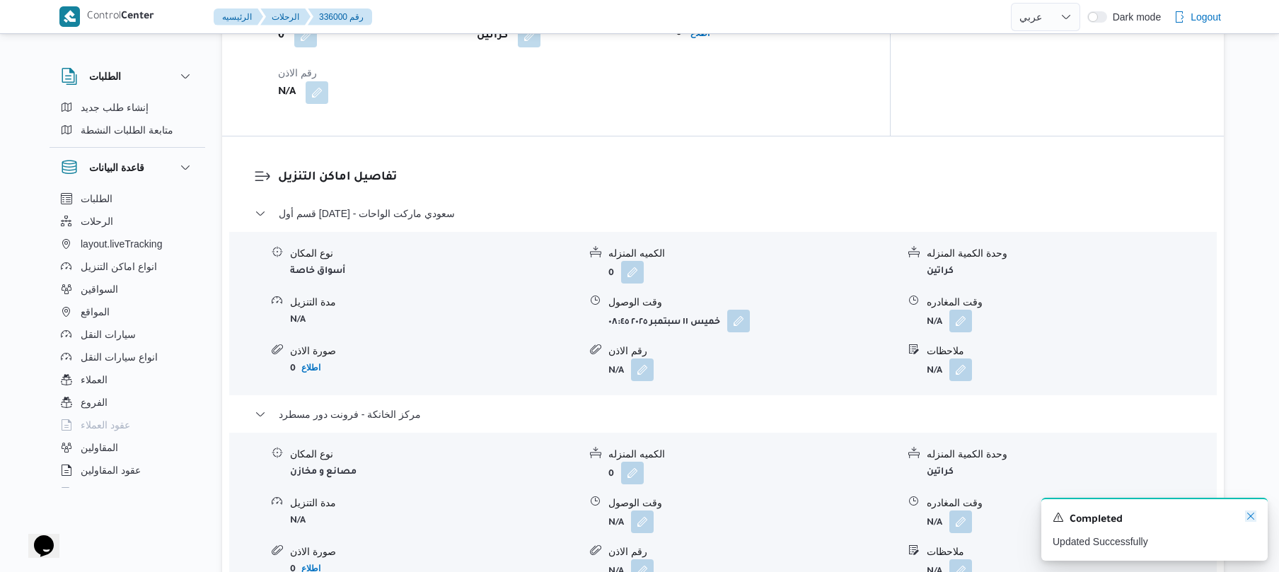
click at [1246, 516] on icon "Dismiss toast" at bounding box center [1250, 516] width 11 height 11
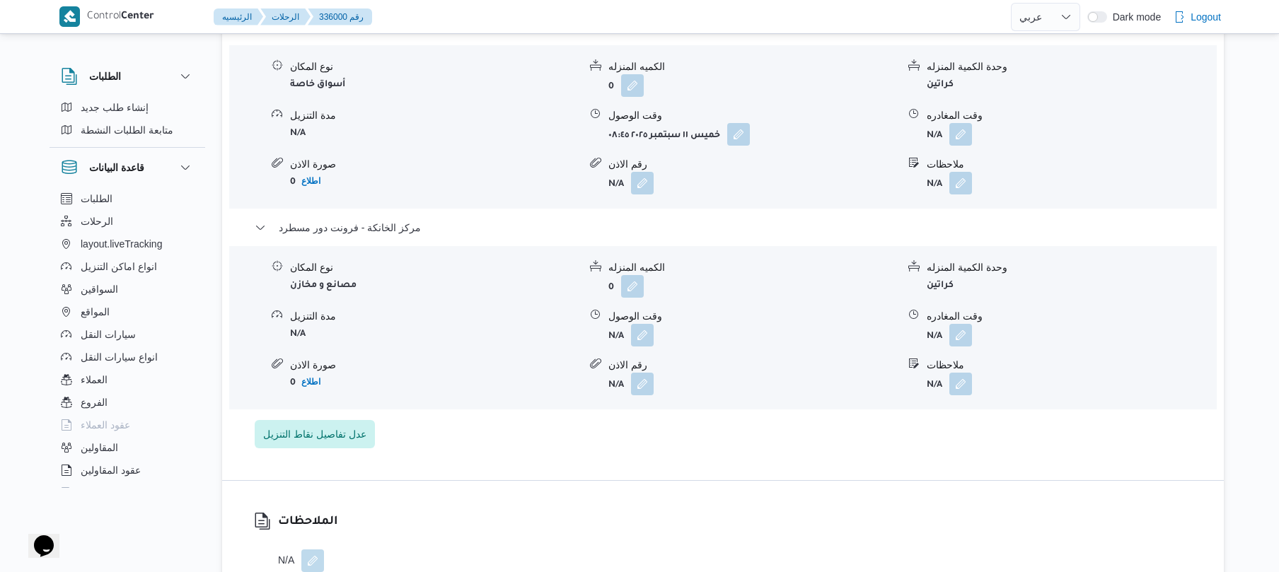
scroll to position [1282, 0]
click at [961, 321] on button "button" at bounding box center [960, 332] width 23 height 23
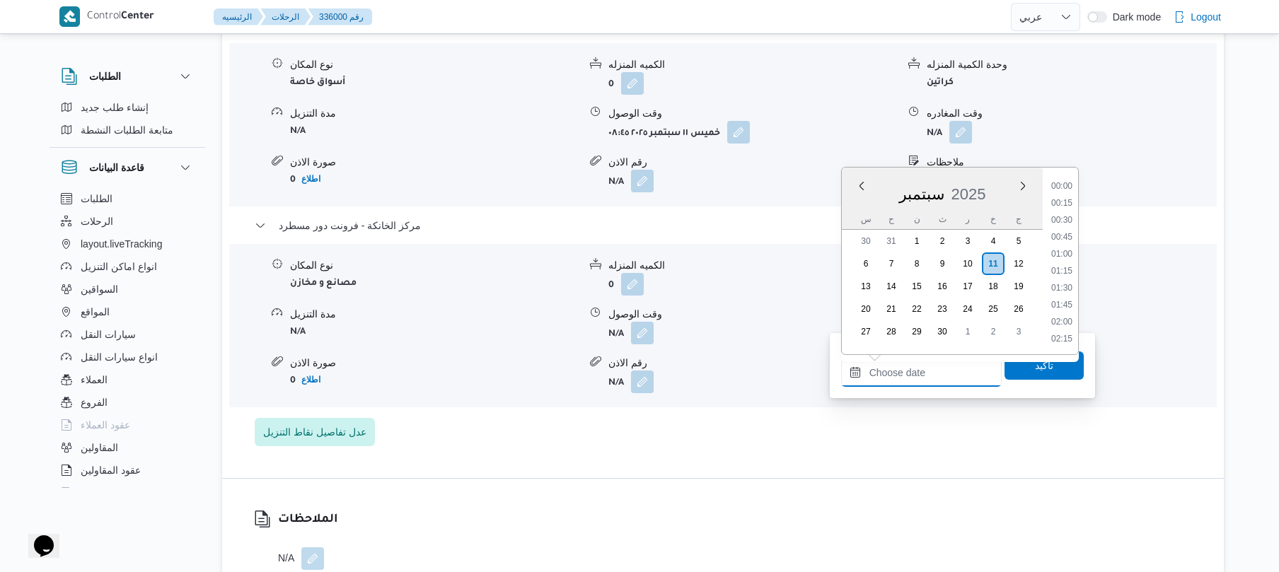
drag, startPoint x: 886, startPoint y: 374, endPoint x: 948, endPoint y: 360, distance: 63.1
click at [886, 374] on input "وقت المغادره" at bounding box center [921, 373] width 161 height 28
click at [1065, 270] on li "16:30" at bounding box center [1061, 274] width 33 height 14
type input "١١/٠٩/٢٠٢٥ ١٦:٣٠"
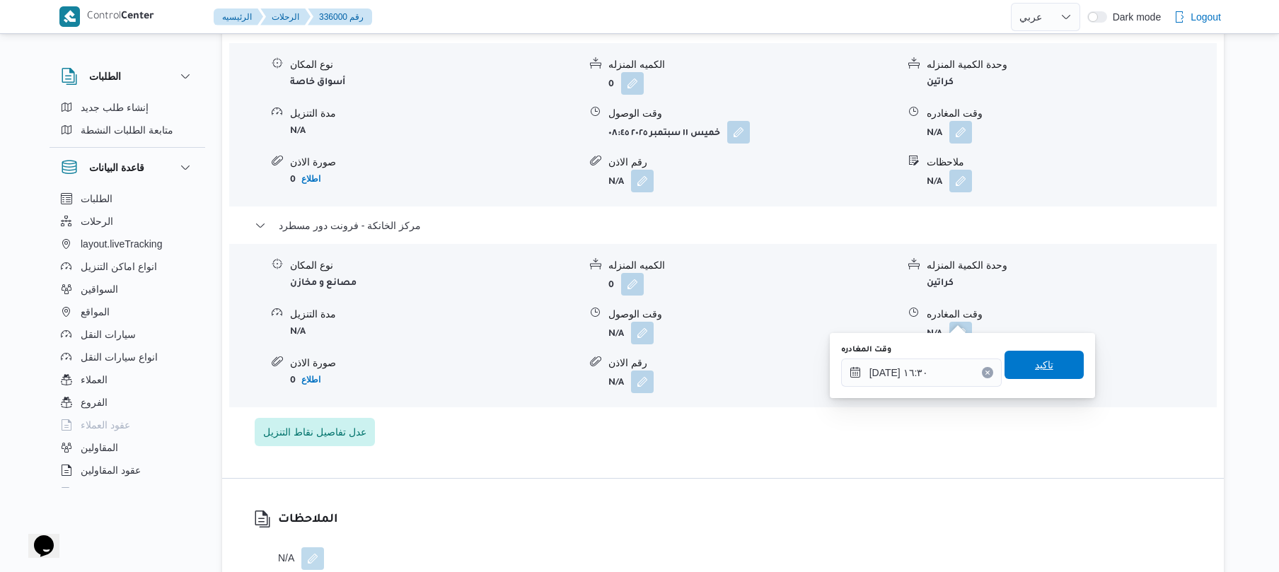
click at [1022, 372] on span "تاكيد" at bounding box center [1043, 365] width 79 height 28
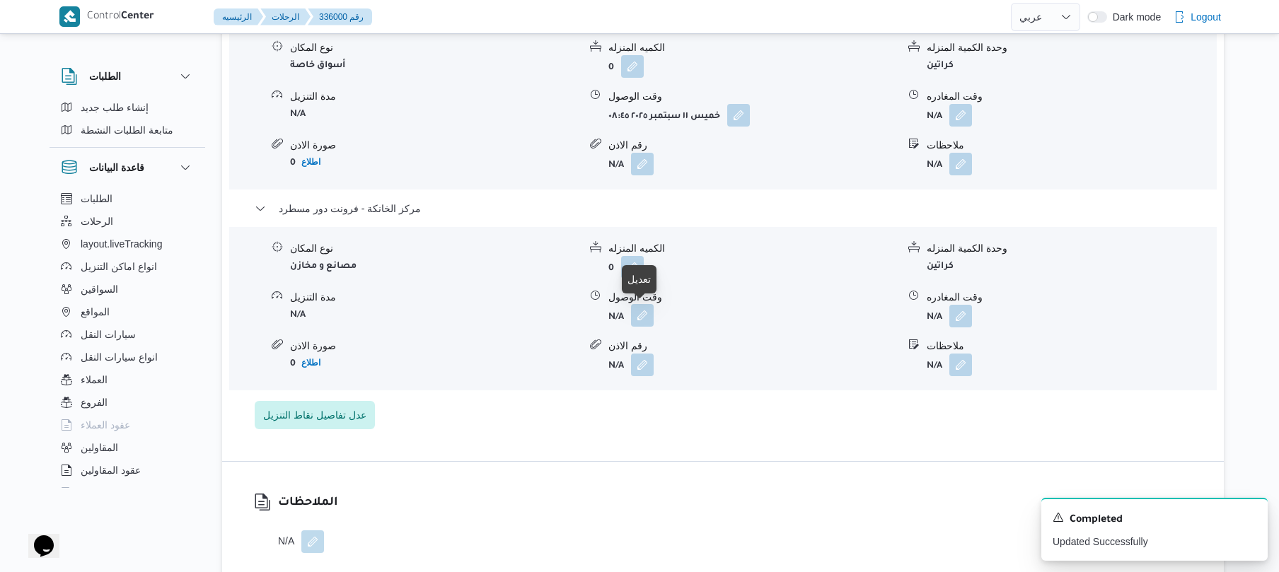
click at [644, 320] on button "button" at bounding box center [642, 315] width 23 height 23
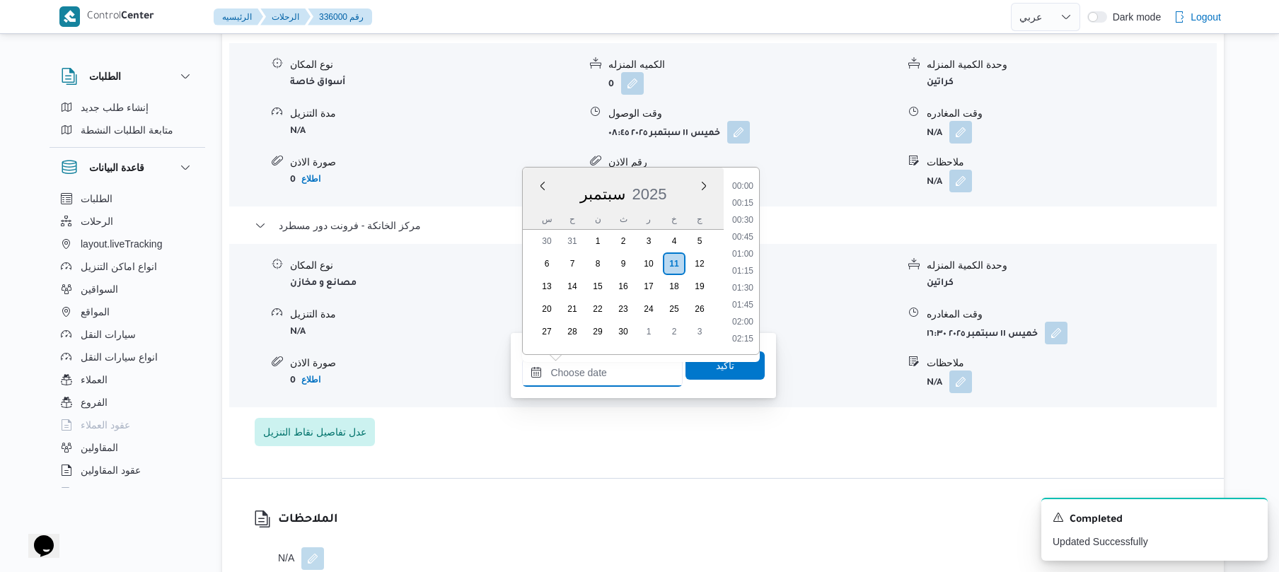
click at [617, 368] on input "وقت الوصول" at bounding box center [602, 373] width 161 height 28
click at [743, 253] on li "16:15" at bounding box center [742, 257] width 33 height 14
type input "١١/٠٩/٢٠٢٥ ١٦:١٥"
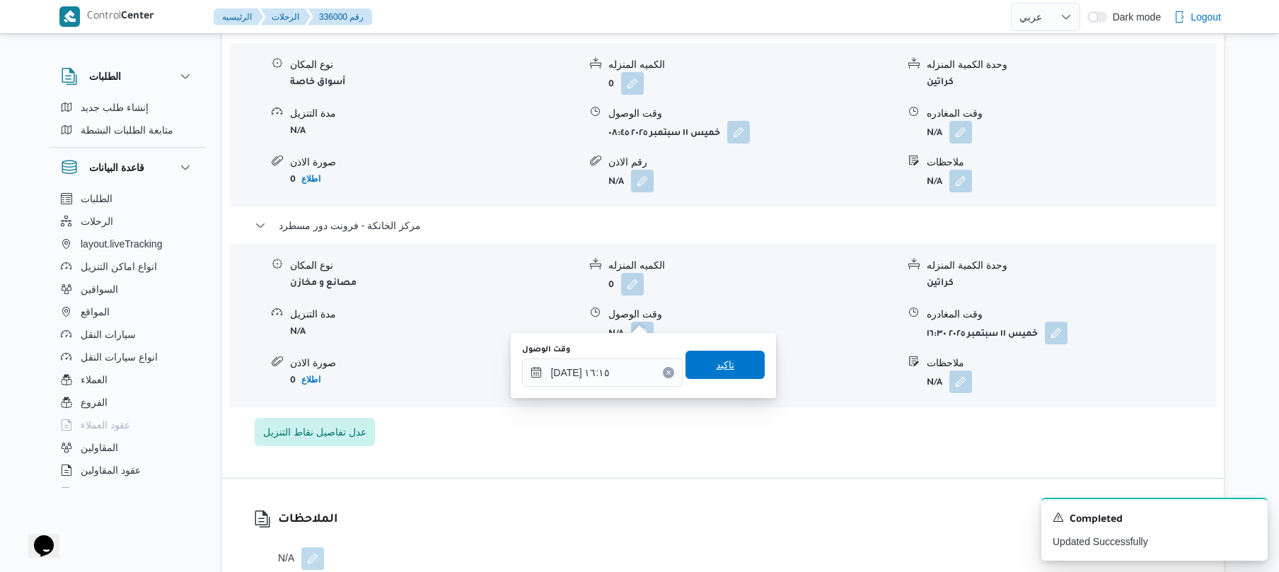
click at [725, 360] on span "تاكيد" at bounding box center [725, 364] width 18 height 17
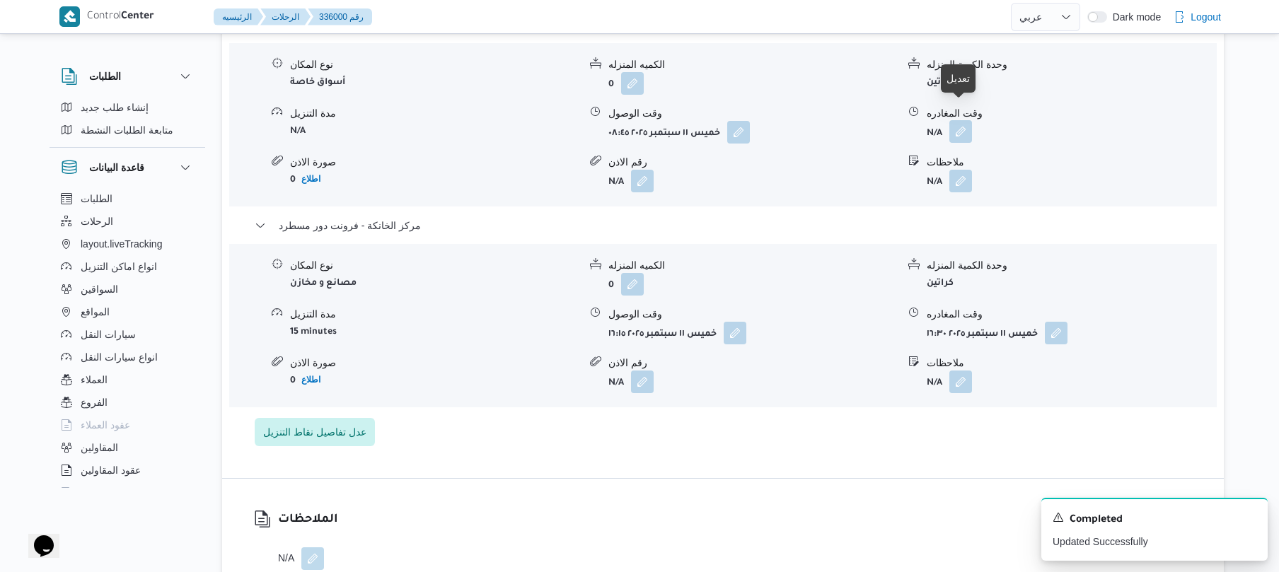
click at [961, 120] on button "button" at bounding box center [960, 131] width 23 height 23
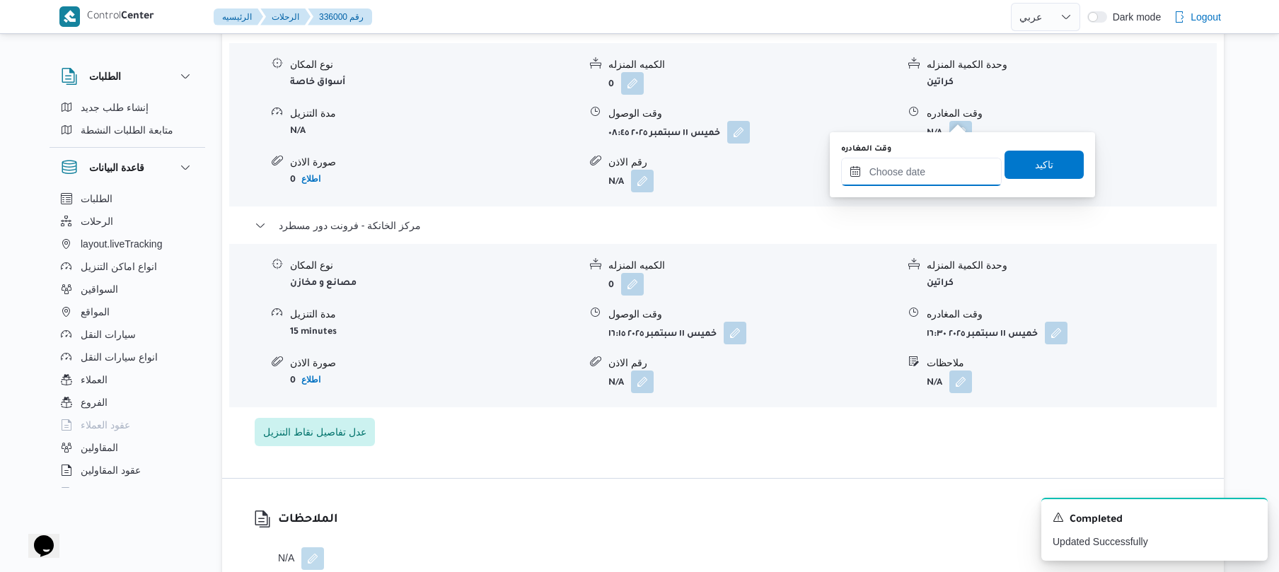
click at [929, 174] on input "وقت المغادره" at bounding box center [921, 172] width 161 height 28
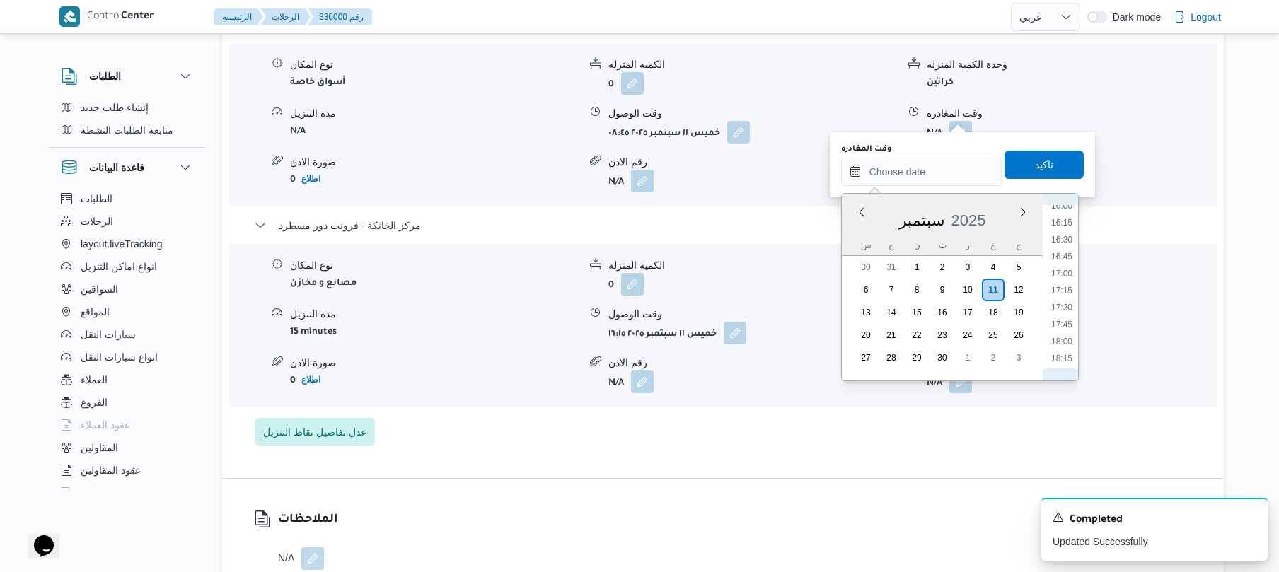
scroll to position [1033, 0]
click at [1062, 213] on li "15:15" at bounding box center [1061, 214] width 33 height 14
type input "١١/٠٩/٢٠٢٥ ١٥:١٥"
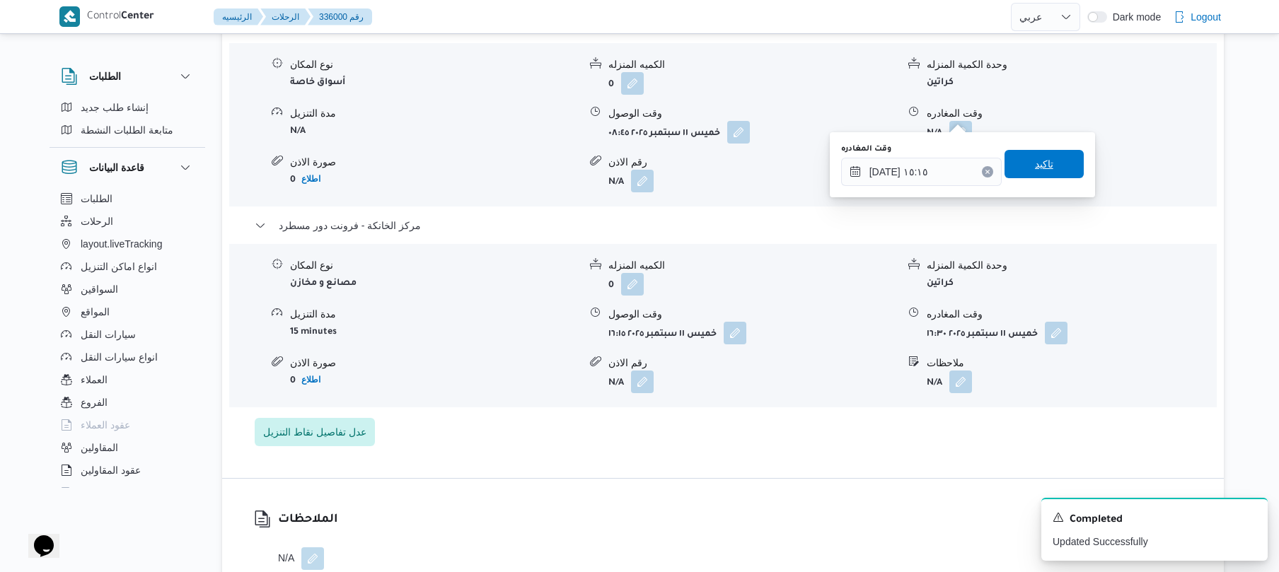
click at [1051, 170] on span "تاكيد" at bounding box center [1043, 164] width 79 height 28
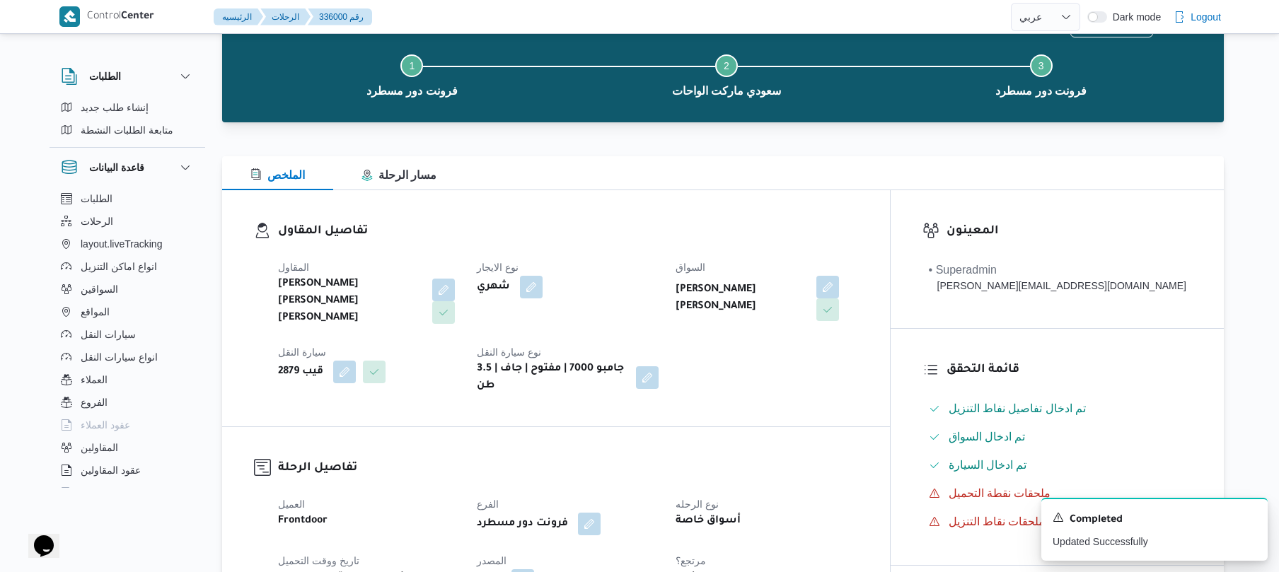
scroll to position [0, 0]
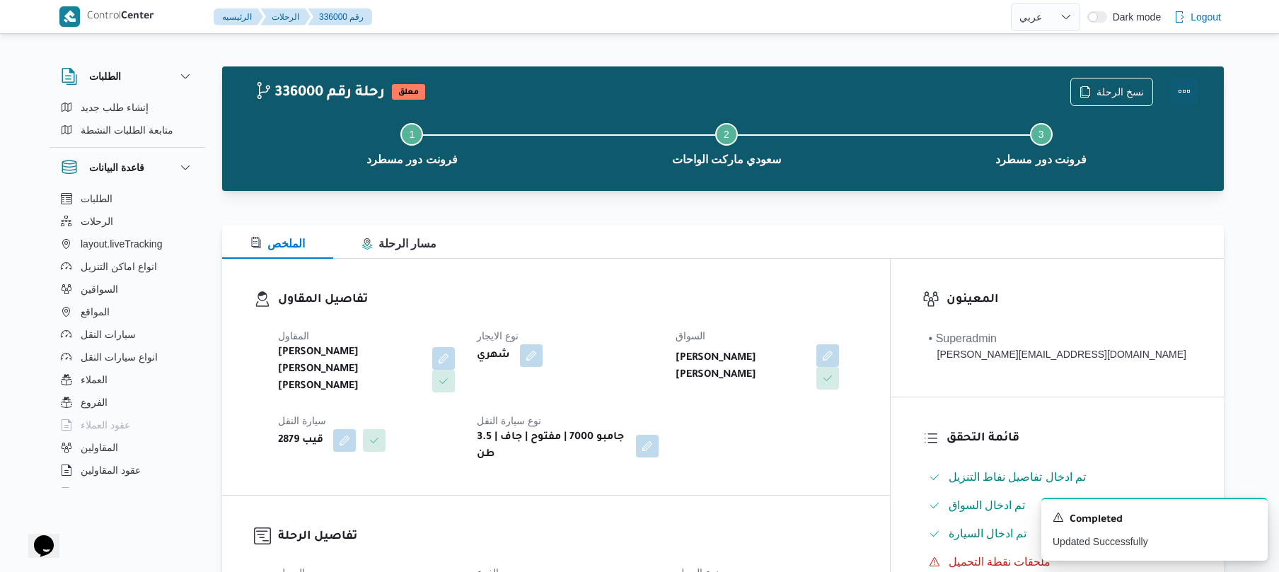
click at [1185, 91] on button "Actions" at bounding box center [1184, 91] width 28 height 28
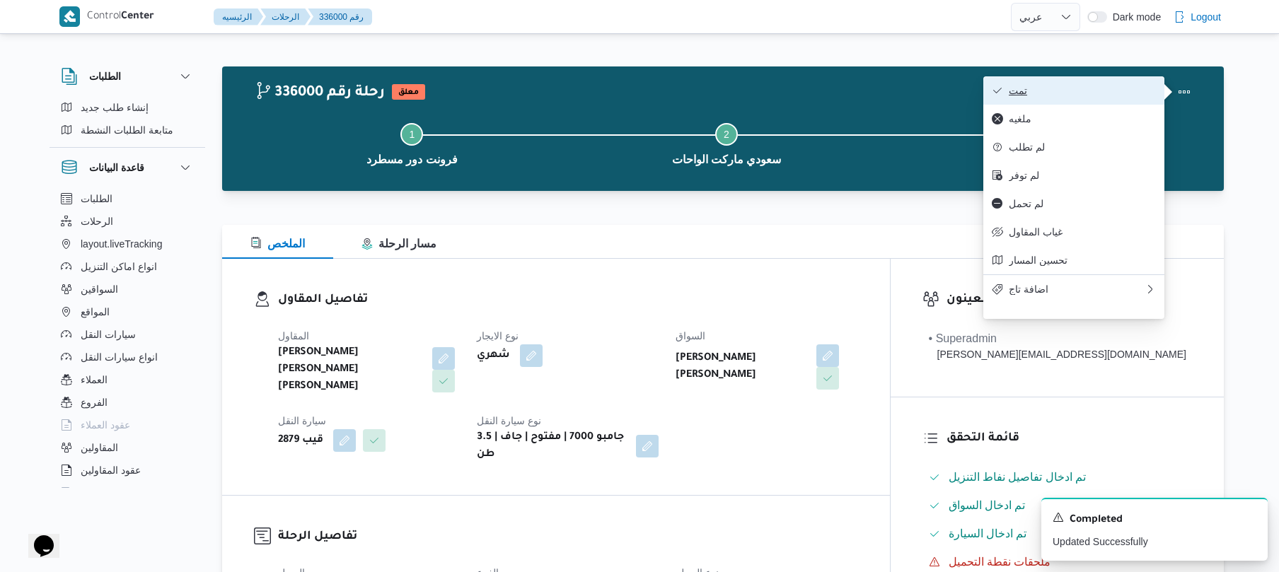
click at [1098, 99] on button "تمت" at bounding box center [1073, 90] width 181 height 28
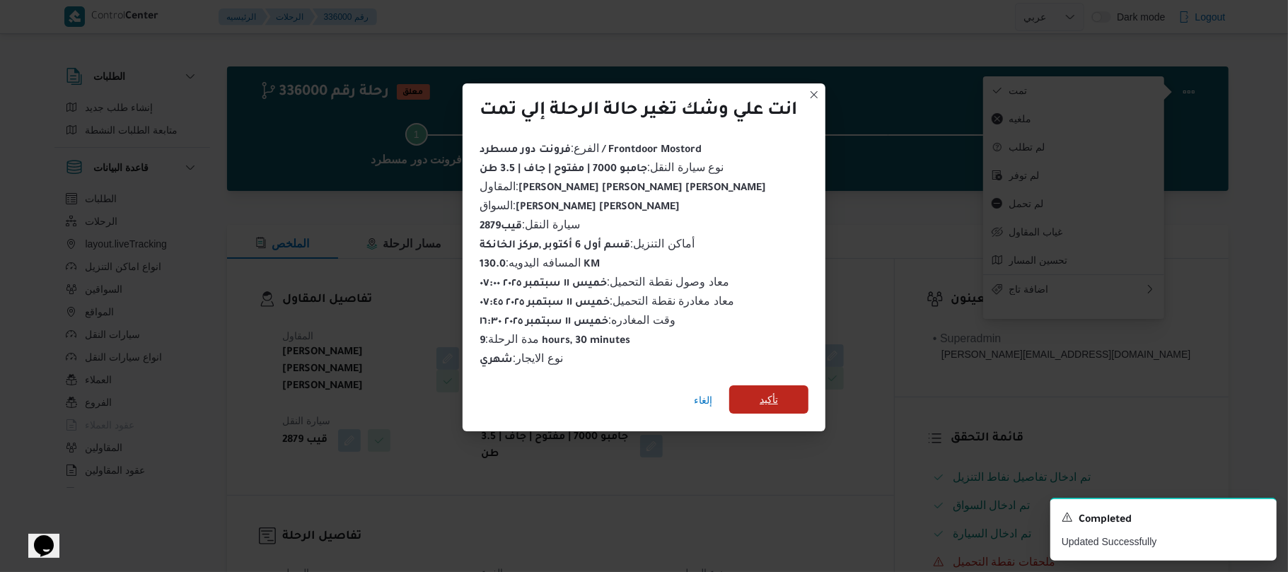
click at [777, 396] on span "تأكيد" at bounding box center [769, 399] width 18 height 17
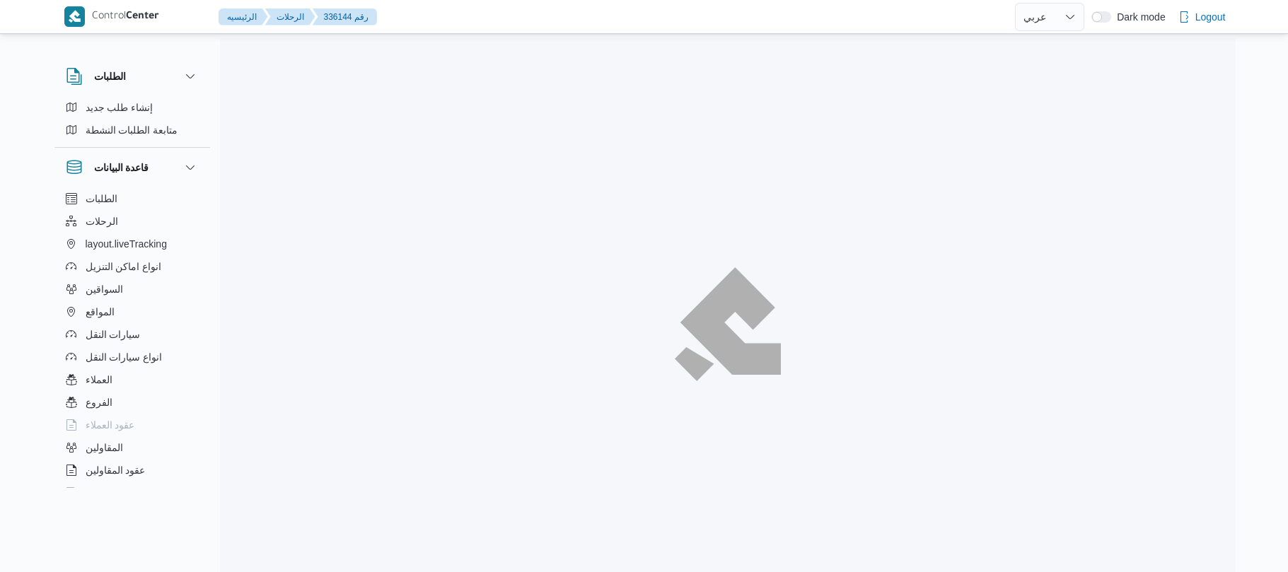
select select "ar"
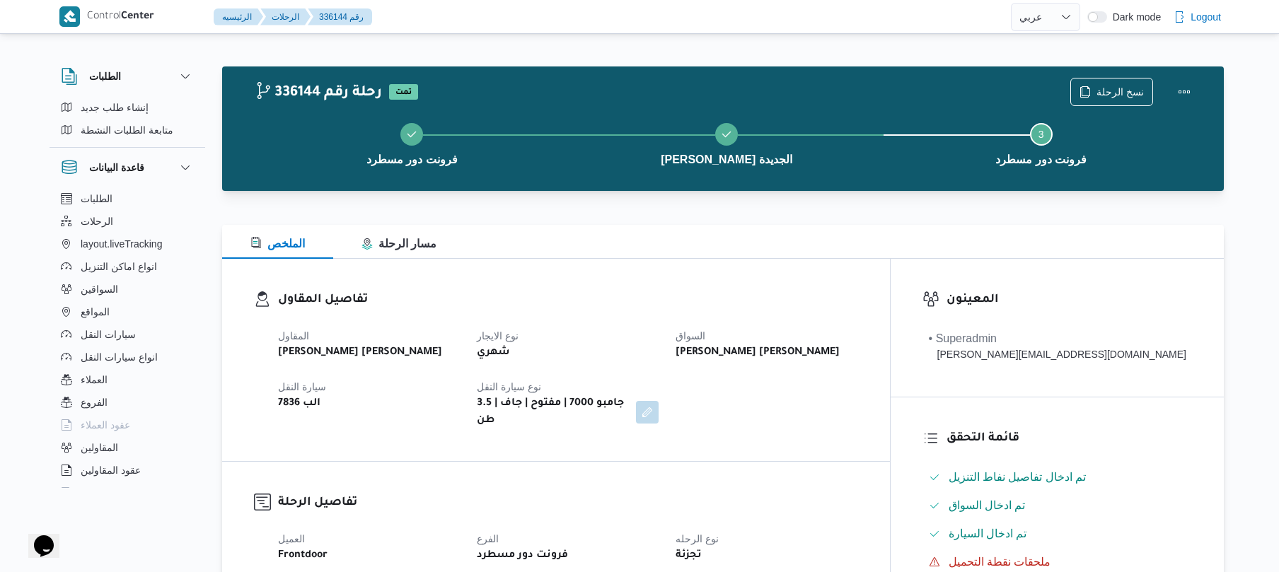
click at [755, 308] on h3 "تفاصيل المقاول" at bounding box center [568, 300] width 580 height 19
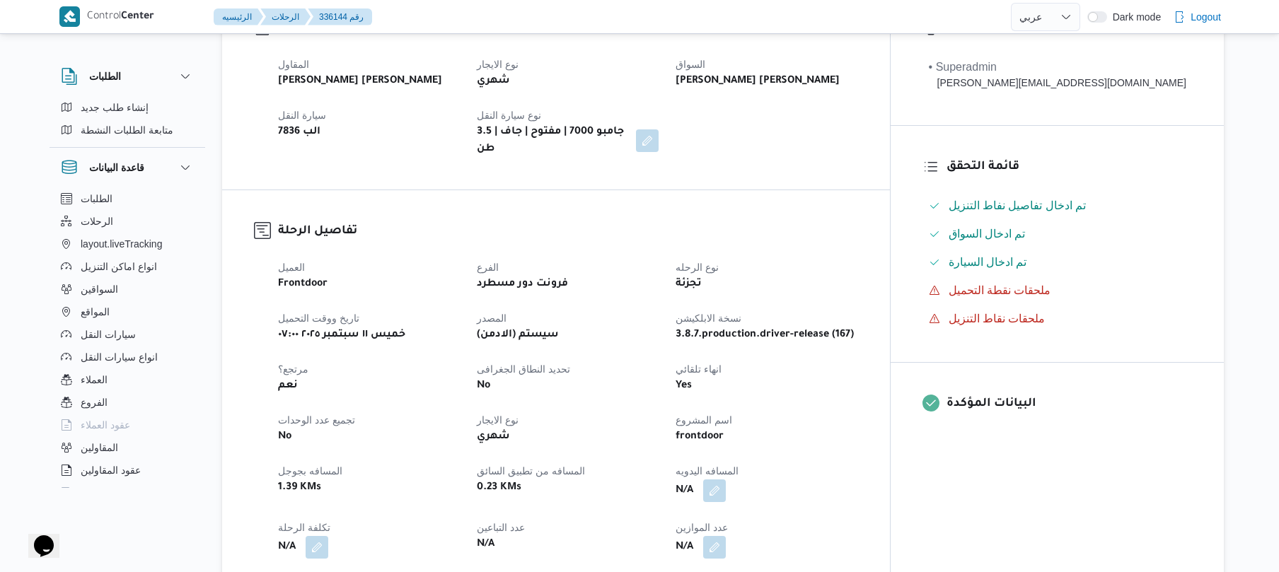
scroll to position [301, 0]
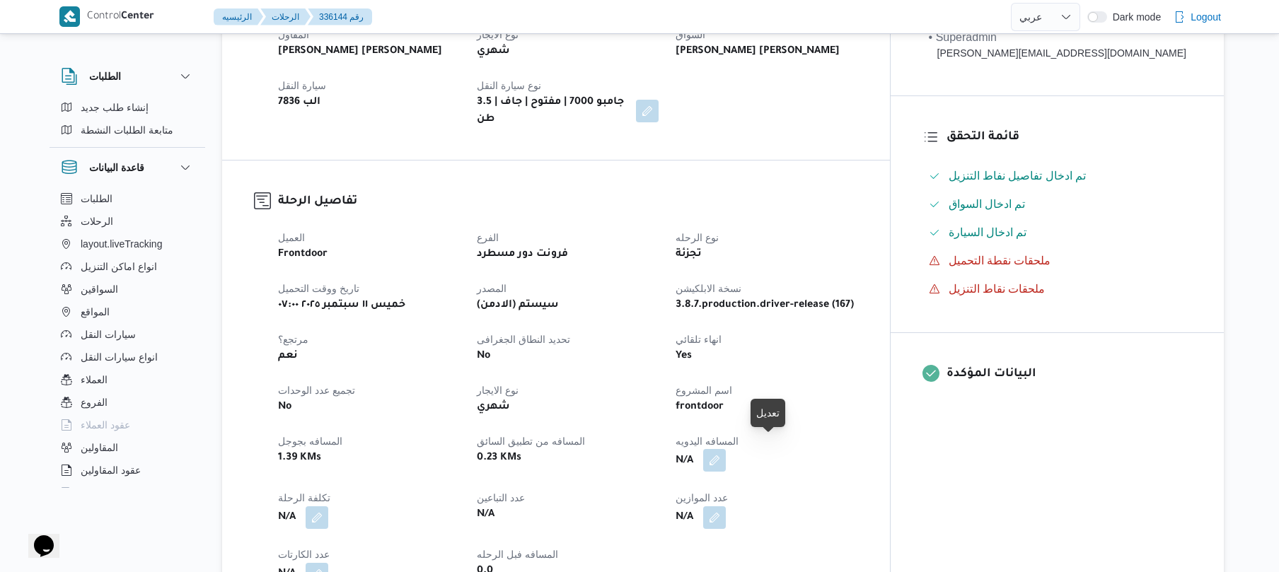
click at [726, 449] on button "button" at bounding box center [714, 460] width 23 height 23
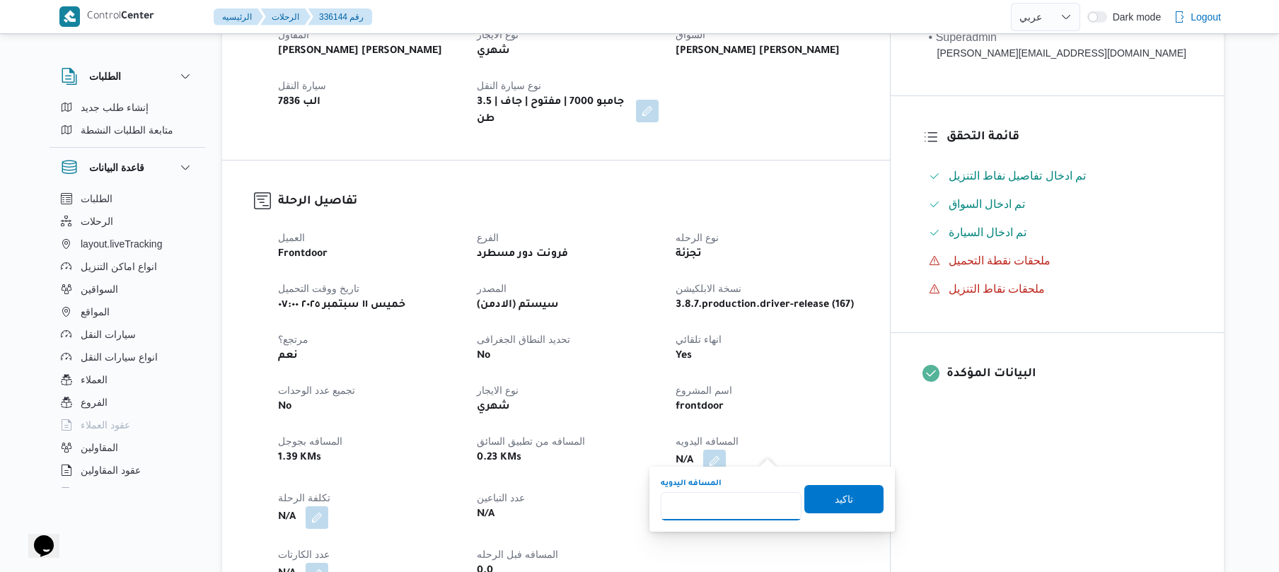
click at [725, 507] on input "المسافه اليدويه" at bounding box center [731, 506] width 141 height 28
type input "120"
click at [835, 501] on span "تاكيد" at bounding box center [844, 498] width 18 height 17
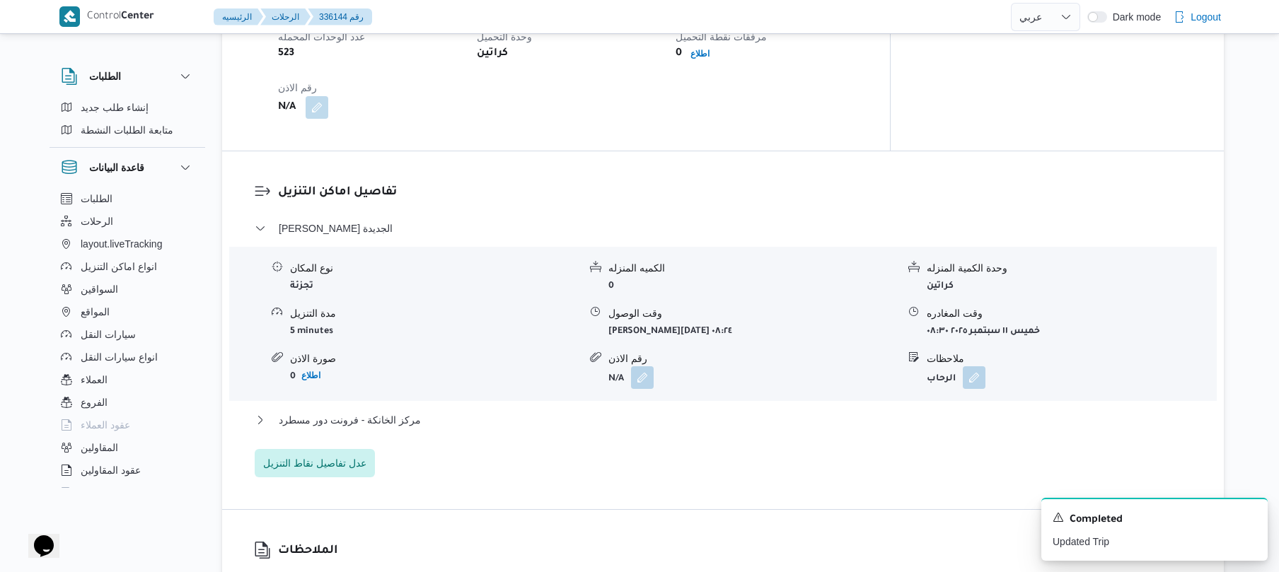
scroll to position [1019, 0]
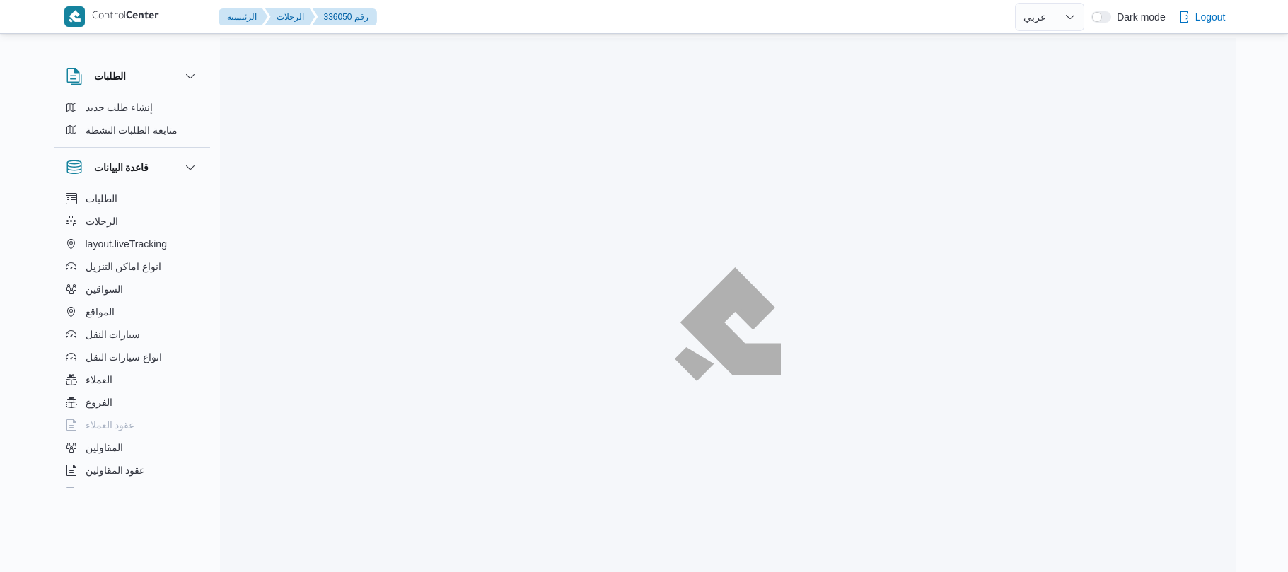
select select "ar"
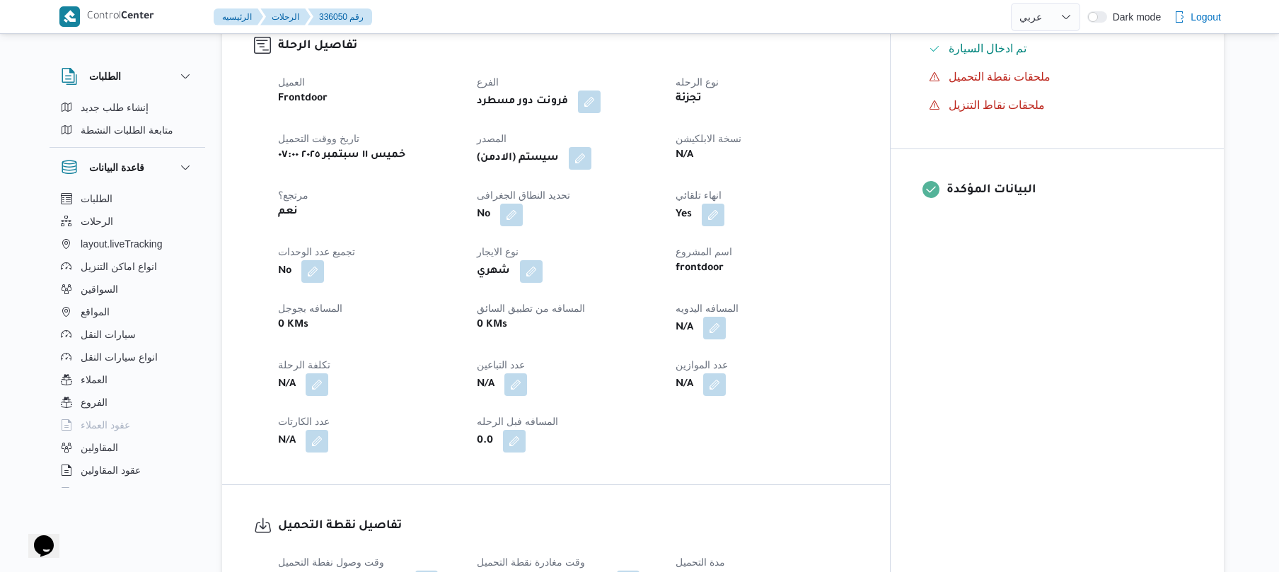
scroll to position [490, 0]
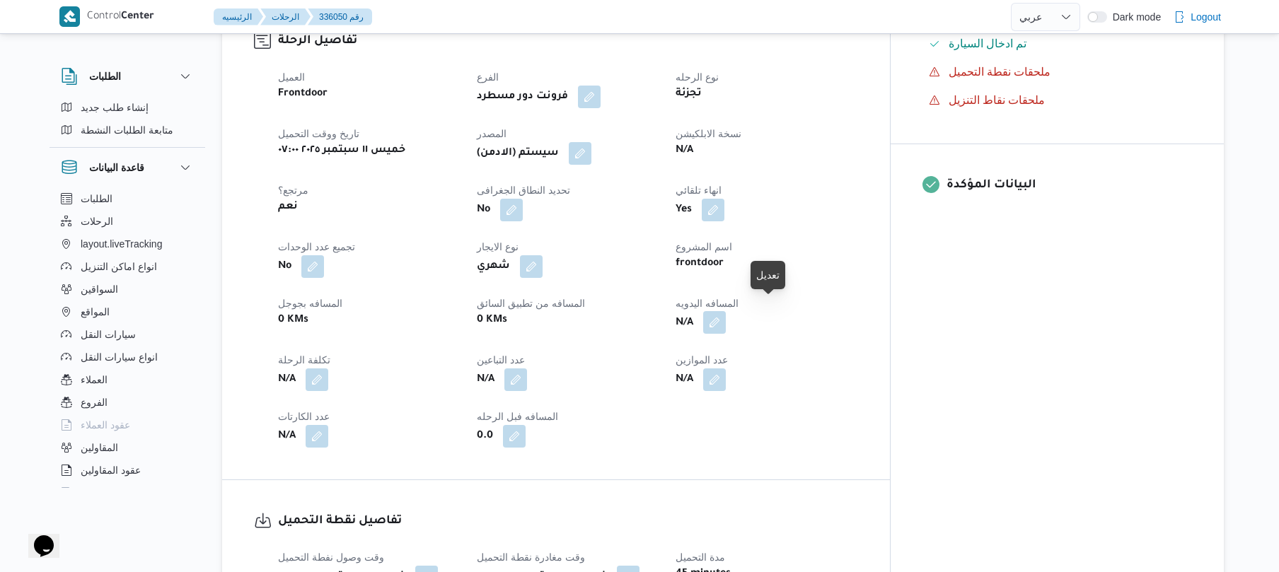
click at [726, 311] on button "button" at bounding box center [714, 322] width 23 height 23
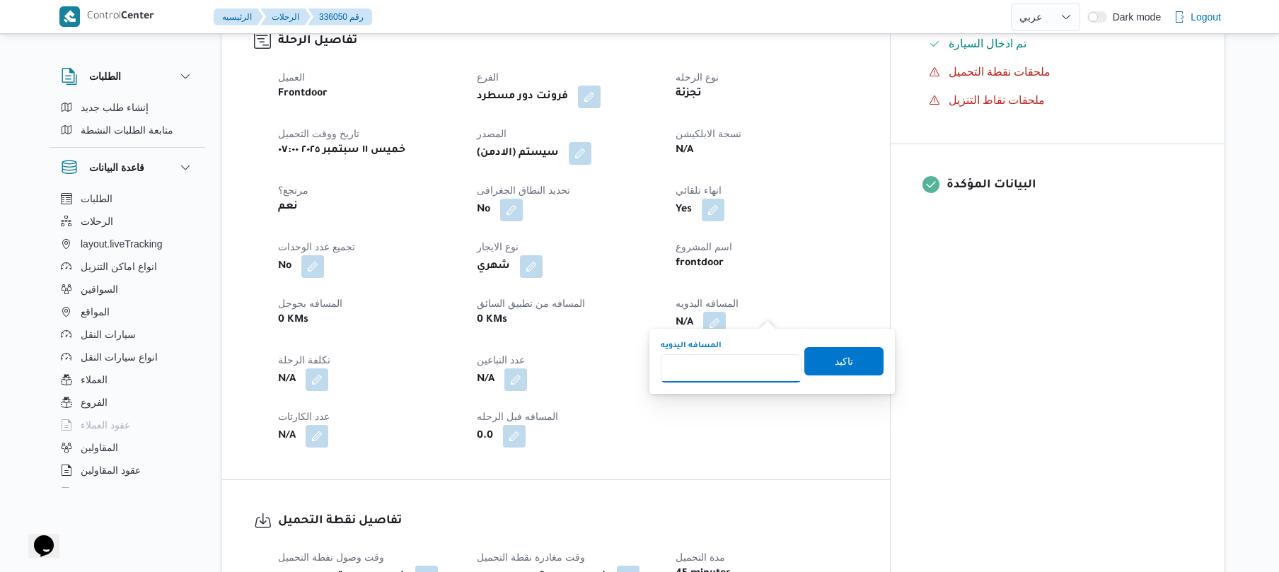
click at [747, 364] on input "المسافه اليدويه" at bounding box center [731, 368] width 141 height 28
type input "70"
click at [820, 358] on span "تاكيد" at bounding box center [843, 361] width 79 height 28
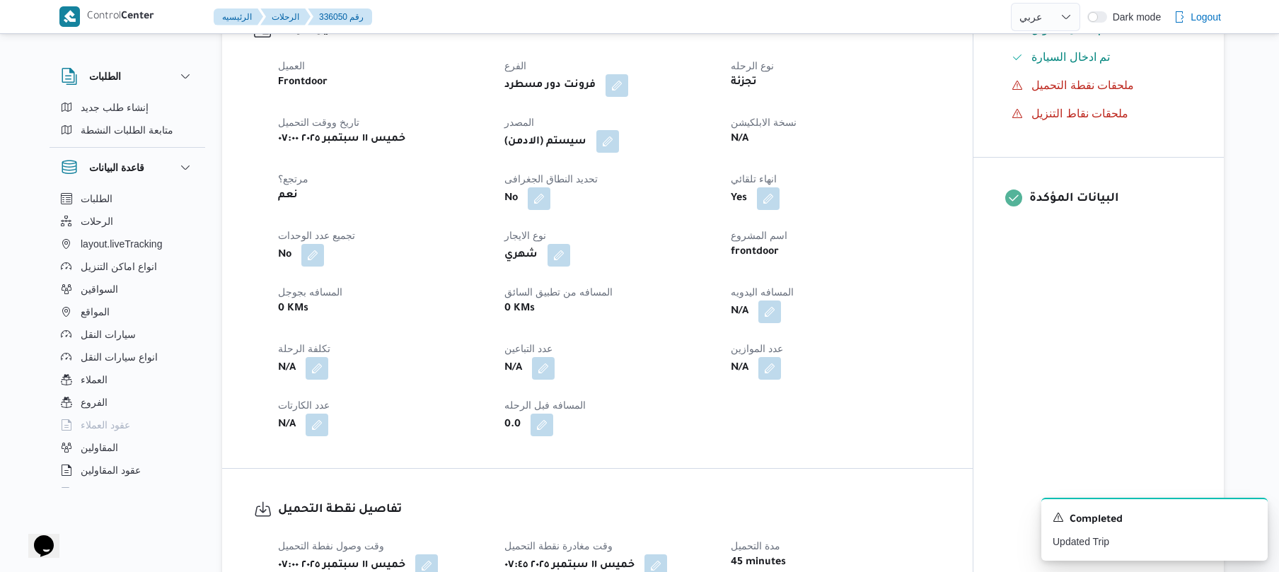
click at [619, 139] on button "button" at bounding box center [607, 141] width 23 height 23
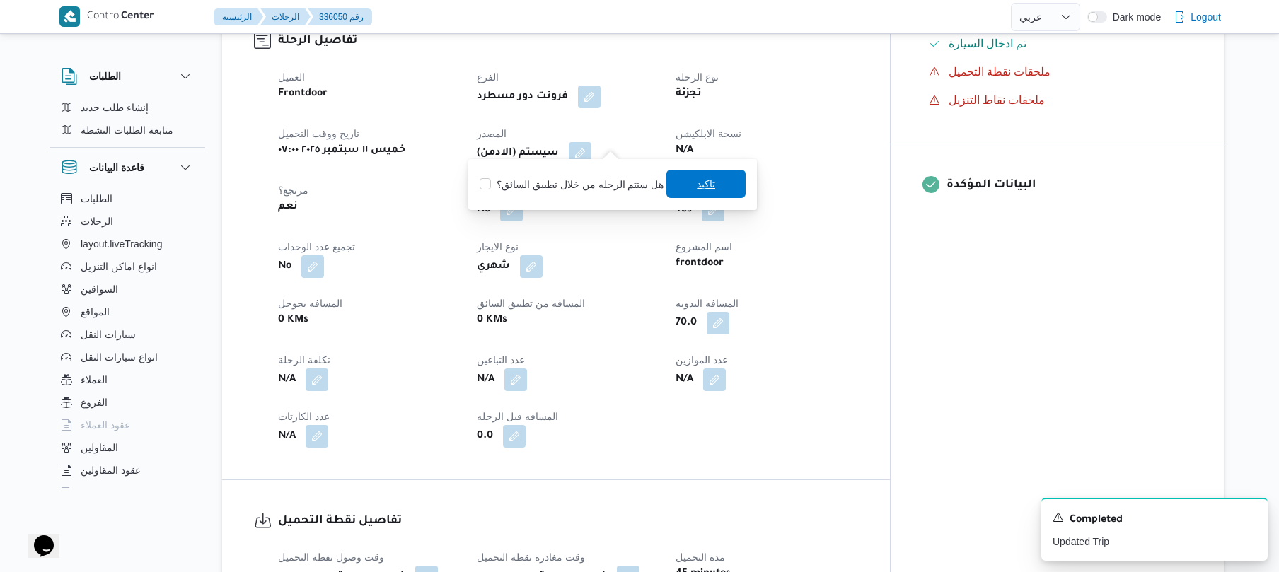
click at [697, 190] on span "تاكيد" at bounding box center [706, 183] width 18 height 17
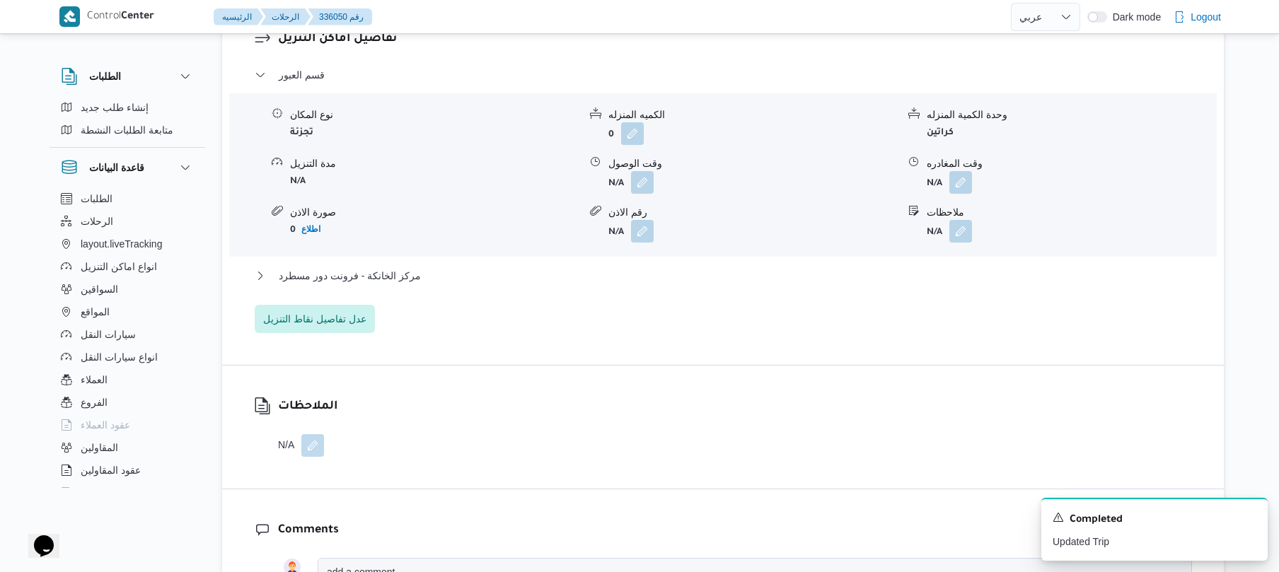
scroll to position [1282, 0]
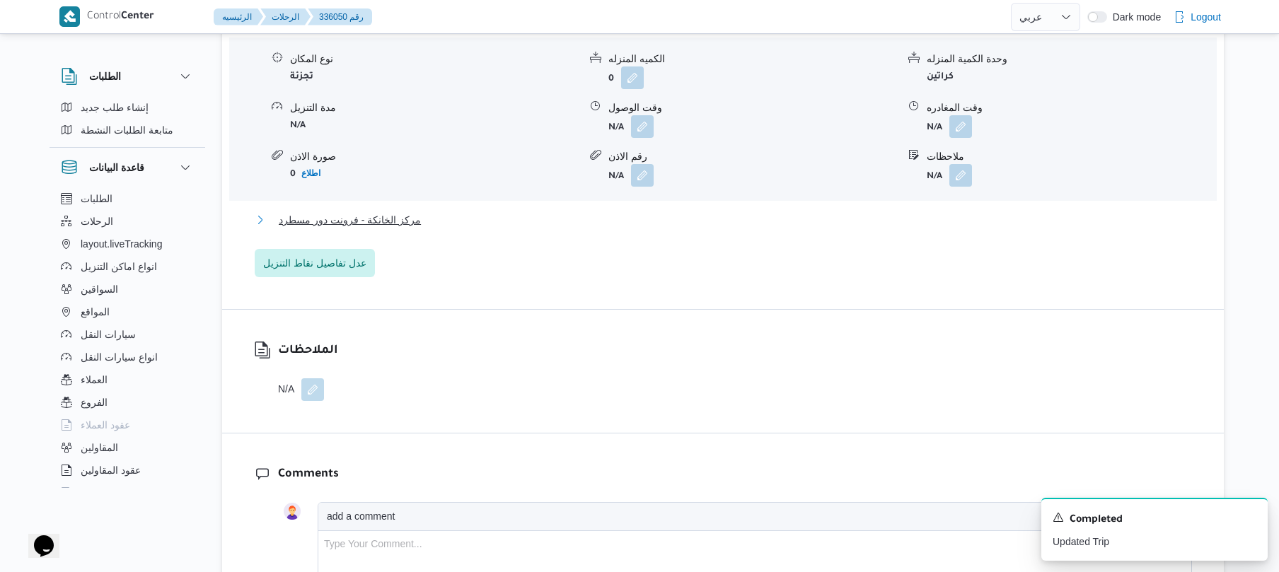
click at [673, 211] on button "مركز الخانكة - فرونت دور مسطرد" at bounding box center [723, 219] width 937 height 17
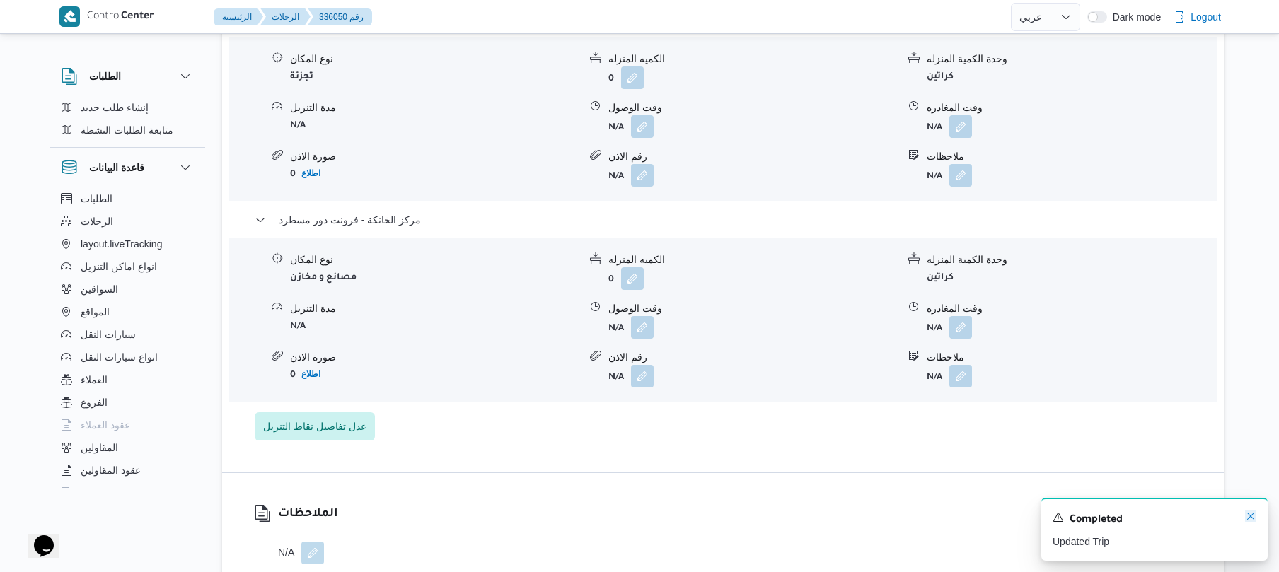
click at [1252, 514] on icon "Dismiss toast" at bounding box center [1250, 516] width 11 height 11
click at [965, 315] on button "button" at bounding box center [960, 326] width 23 height 23
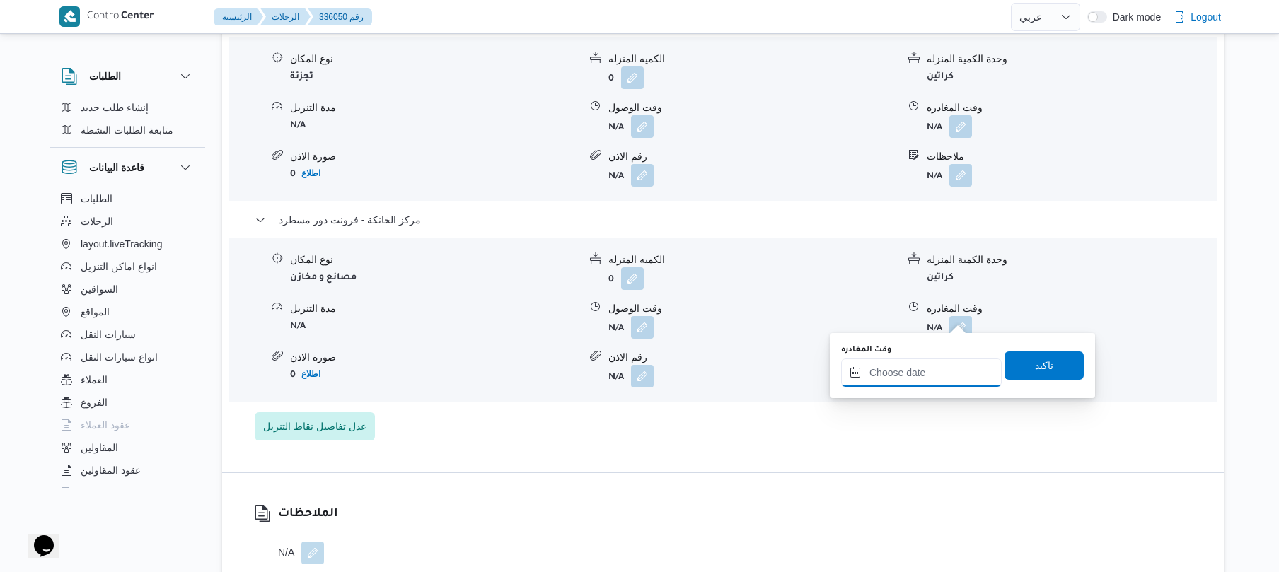
click at [895, 383] on input "وقت المغادره" at bounding box center [921, 373] width 161 height 28
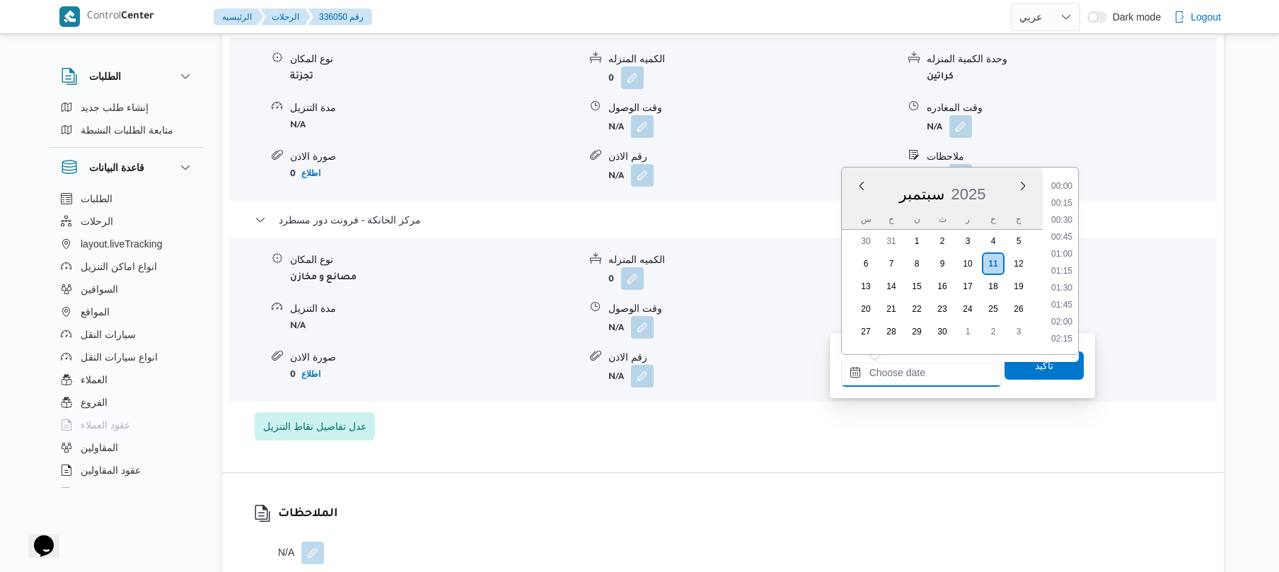
scroll to position [1189, 0]
click at [1065, 176] on div "Time 00:00 00:15 00:30 00:45 01:00 01:15 01:30 01:45 02:00 02:15 02:30 02:45 03…" at bounding box center [1060, 261] width 35 height 187
click at [1056, 188] on li "17:30" at bounding box center [1061, 185] width 33 height 14
type input "[DATE] ١٧:٣٠"
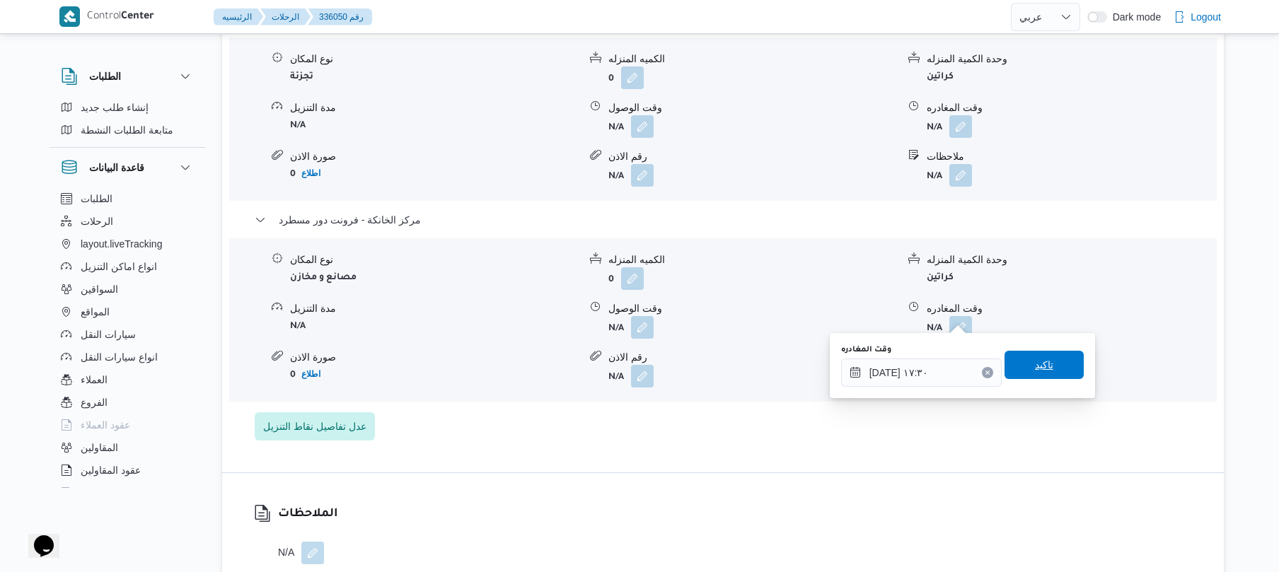
click at [1028, 354] on span "تاكيد" at bounding box center [1043, 365] width 79 height 28
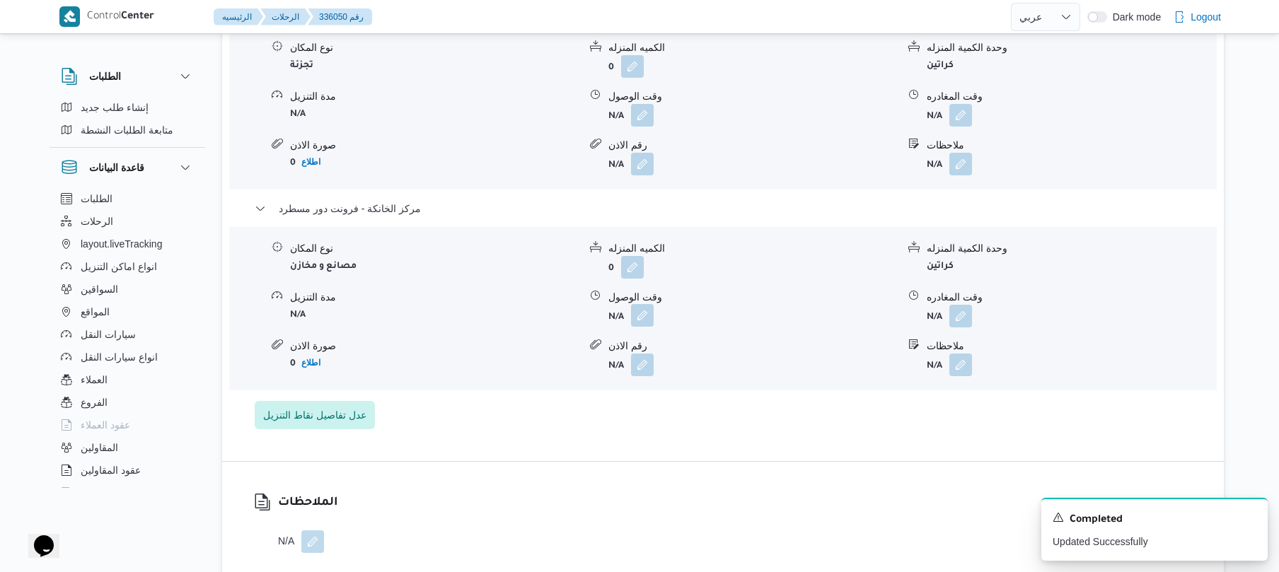
click at [646, 313] on button "button" at bounding box center [642, 315] width 23 height 23
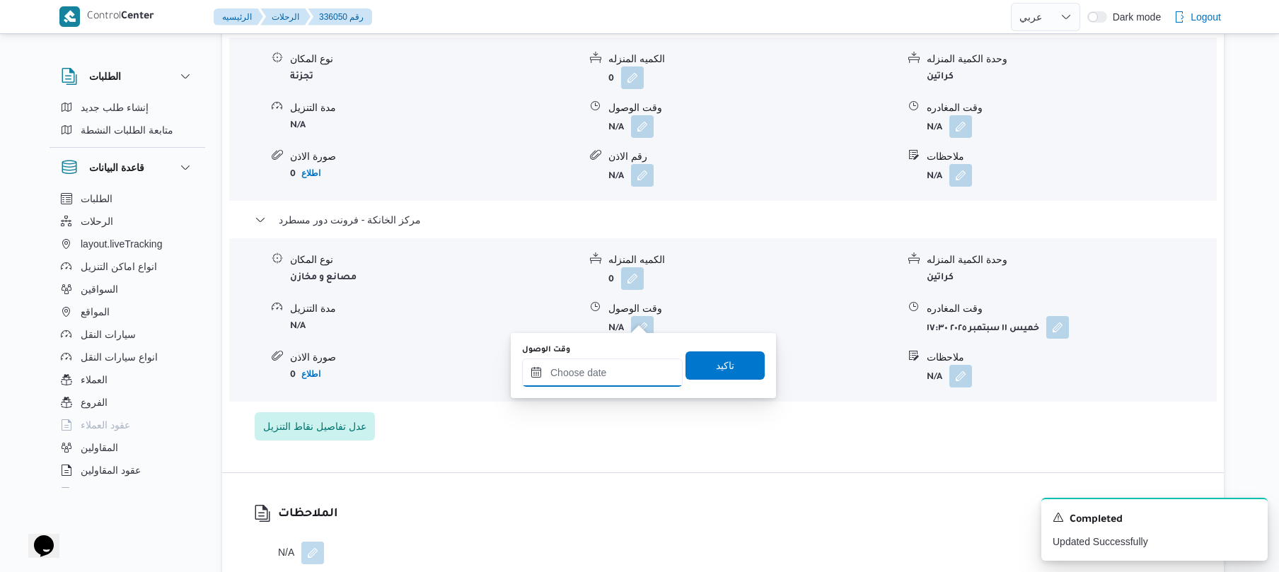
click at [612, 381] on input "وقت الوصول" at bounding box center [602, 373] width 161 height 28
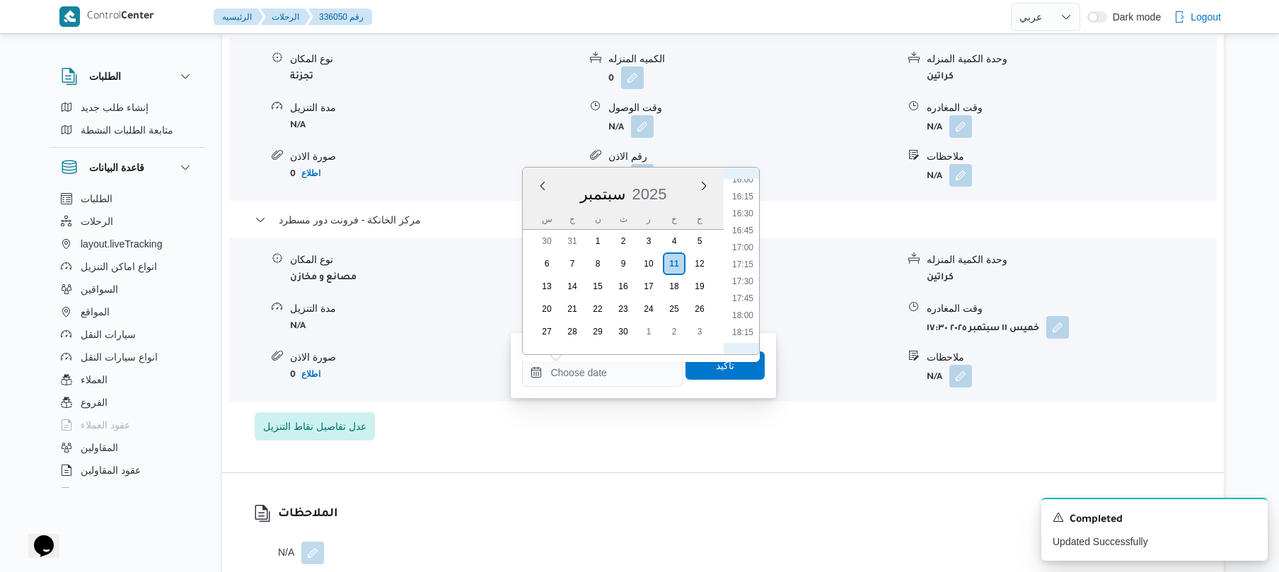
scroll to position [1050, 0]
click at [745, 309] on li "17:15" at bounding box center [742, 308] width 33 height 14
type input "[DATE] ١٧:١٥"
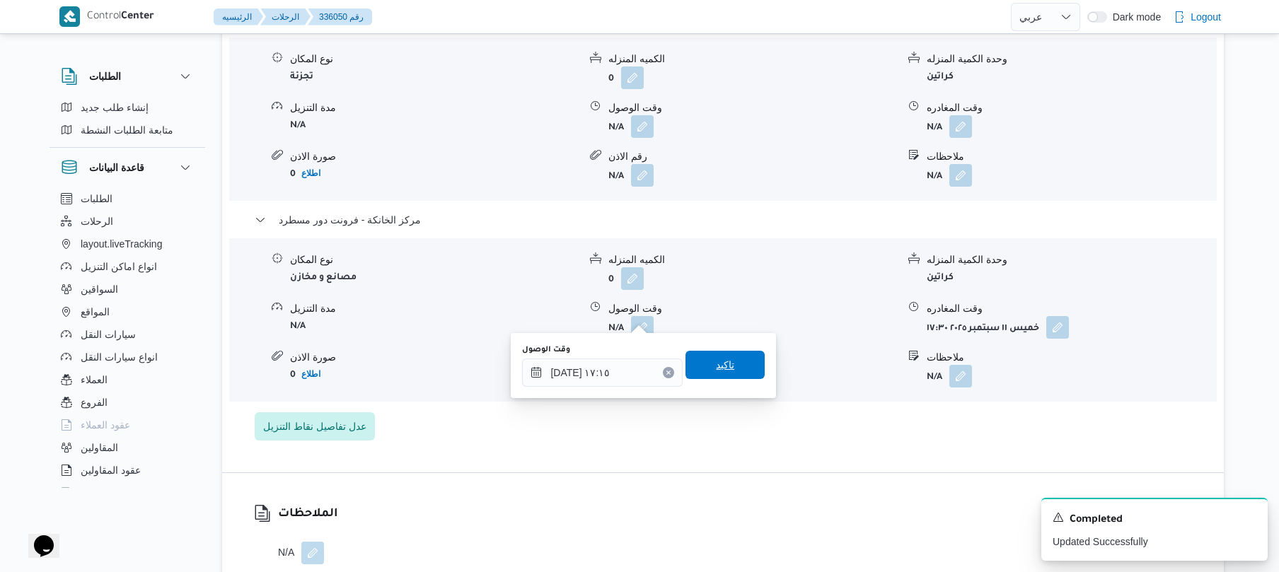
click at [719, 372] on span "تاكيد" at bounding box center [725, 364] width 18 height 17
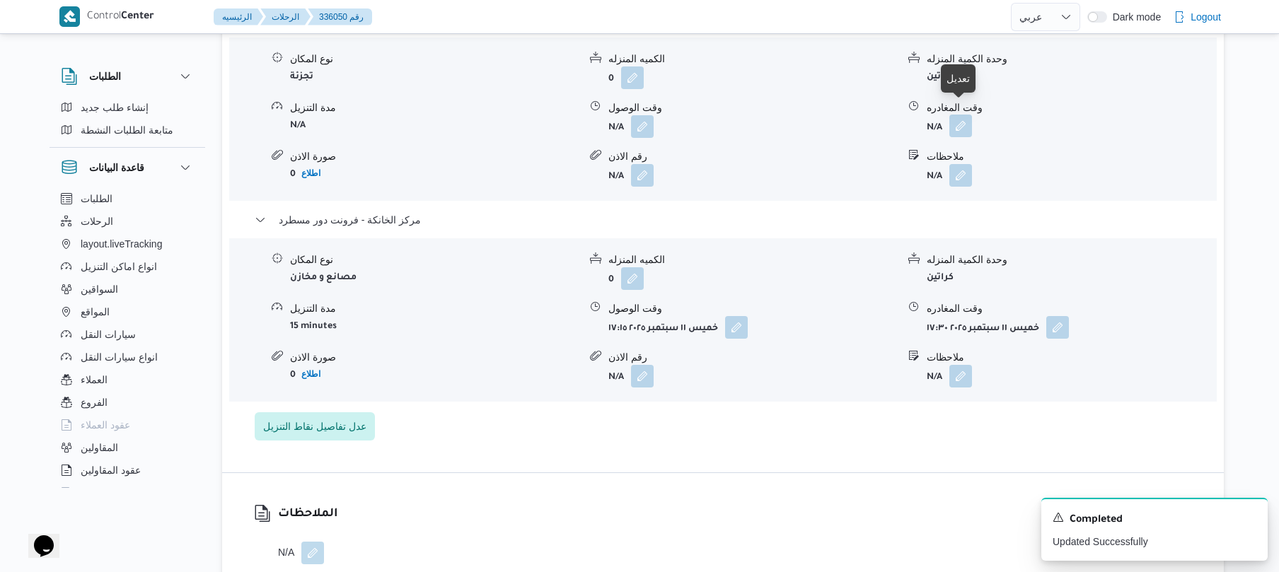
click at [959, 115] on button "button" at bounding box center [960, 126] width 23 height 23
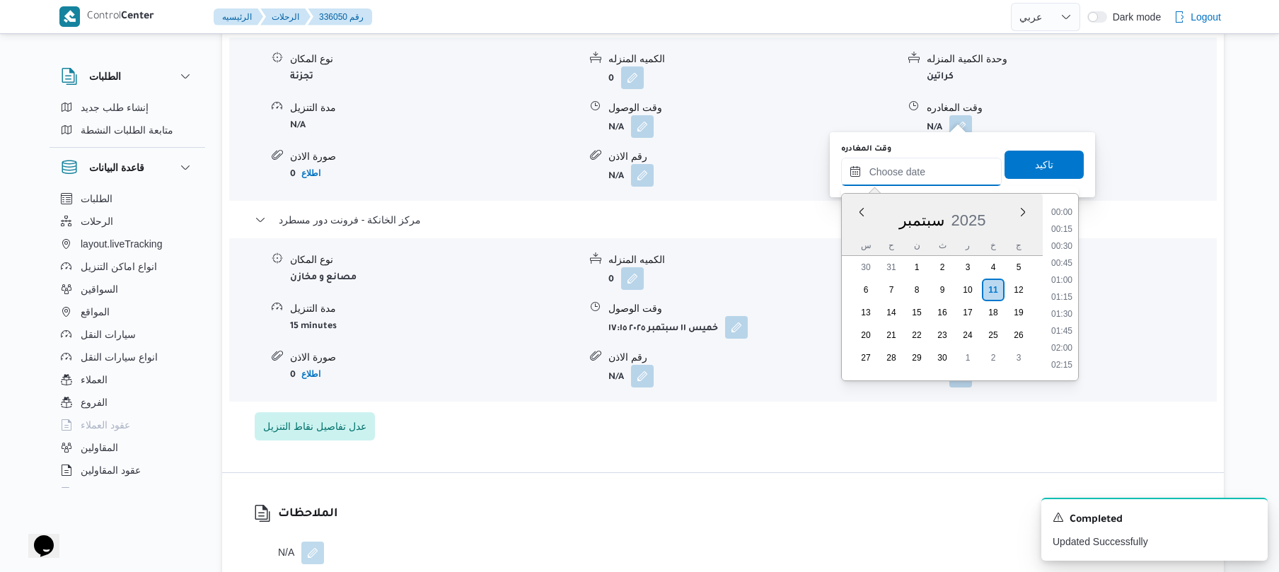
click at [895, 175] on input "وقت المغادره" at bounding box center [921, 172] width 161 height 28
click at [1161, 267] on form "كراتين" at bounding box center [1071, 276] width 289 height 19
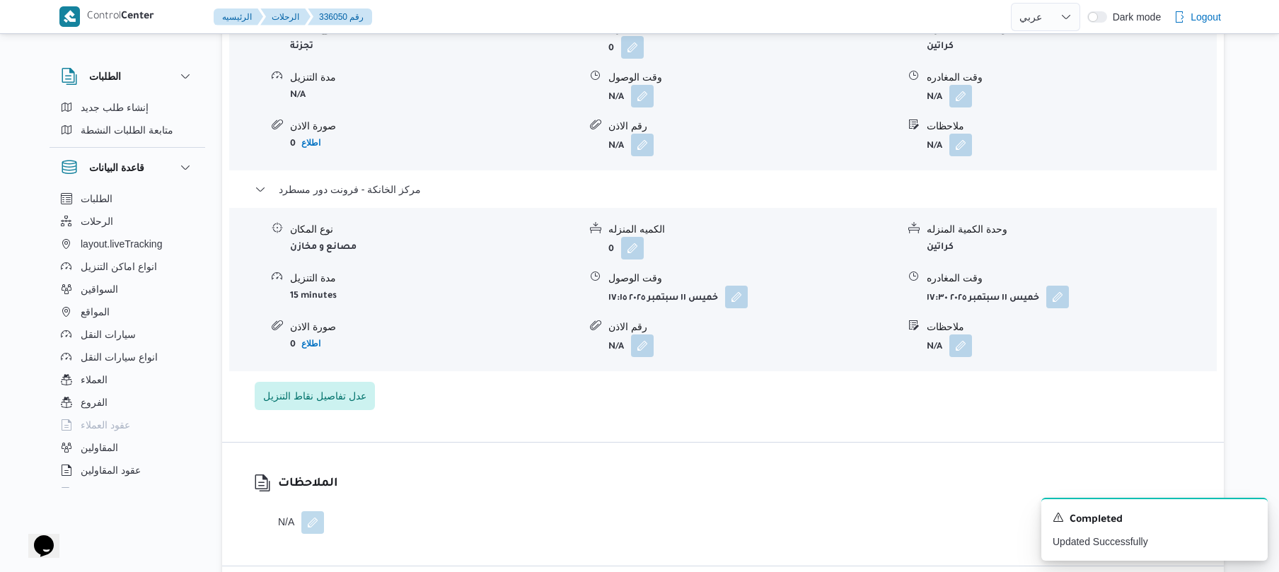
scroll to position [1320, 0]
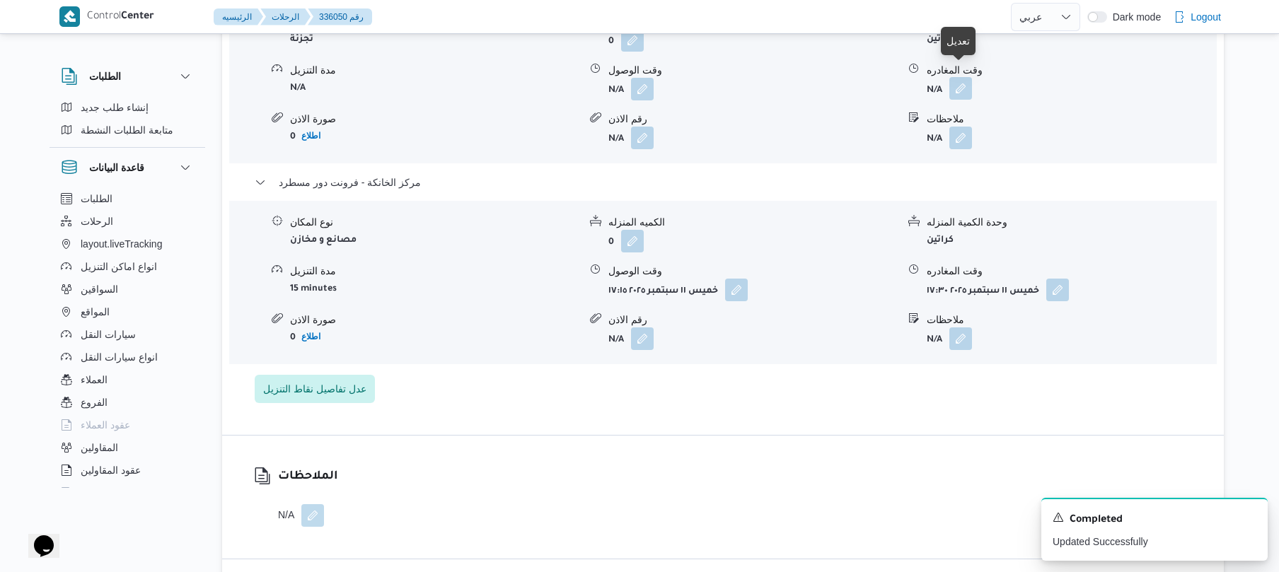
click at [963, 77] on button "button" at bounding box center [960, 88] width 23 height 23
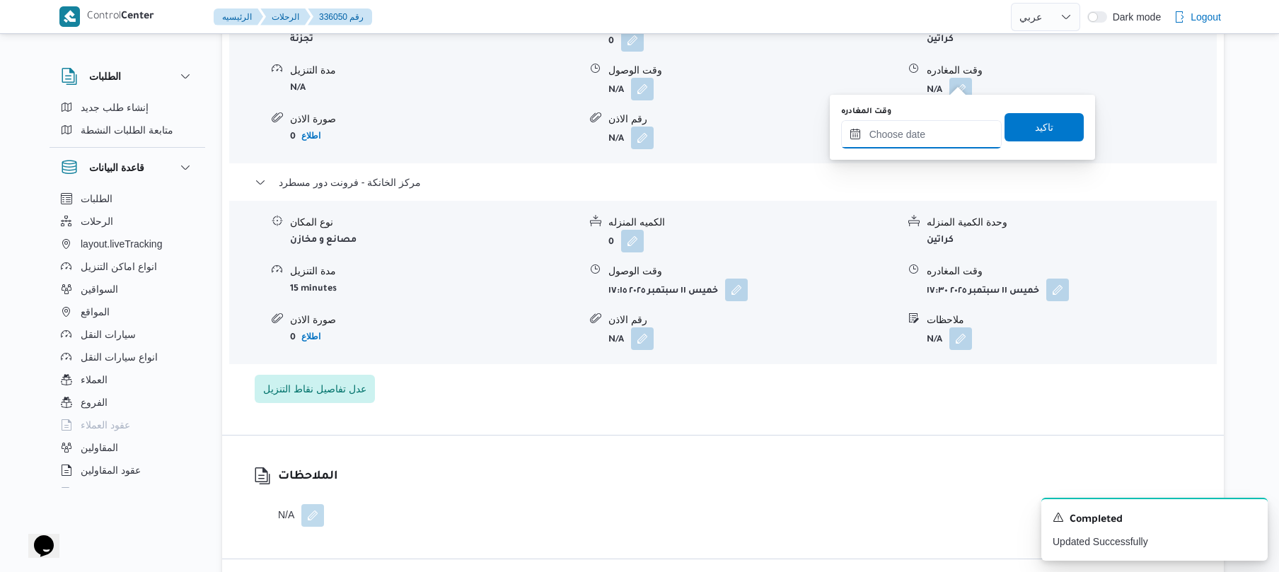
click at [929, 136] on input "وقت المغادره" at bounding box center [921, 134] width 161 height 28
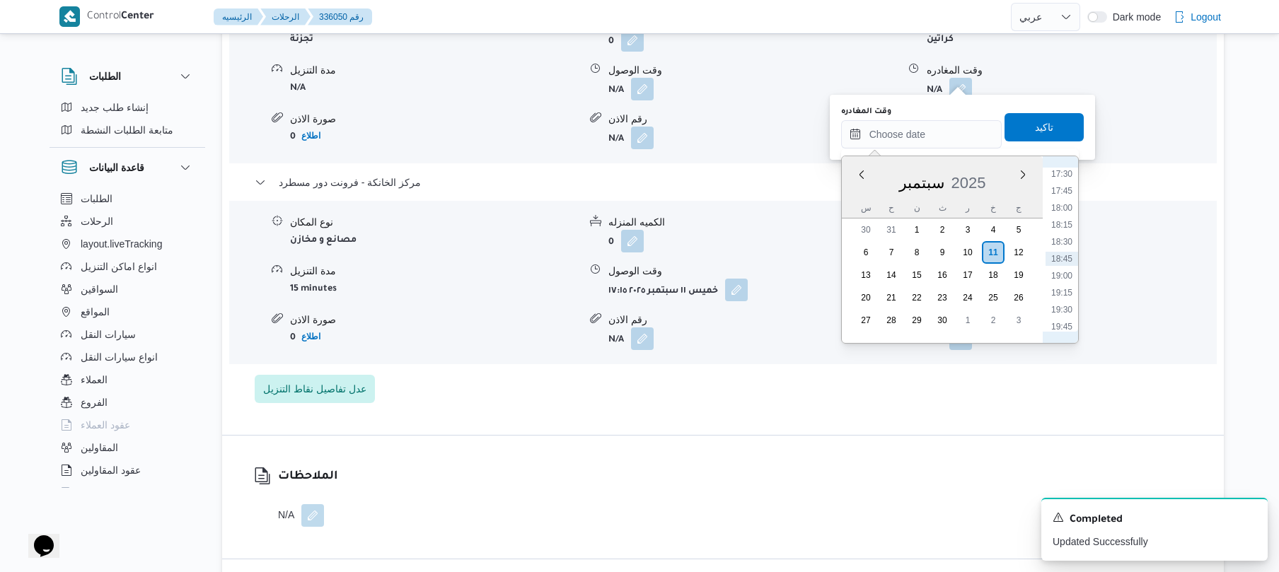
scroll to position [1050, 0]
click at [1061, 256] on li "16:45" at bounding box center [1061, 262] width 33 height 14
type input "١١/٠٩/٢٠٢٥ ١٦:٤٥"
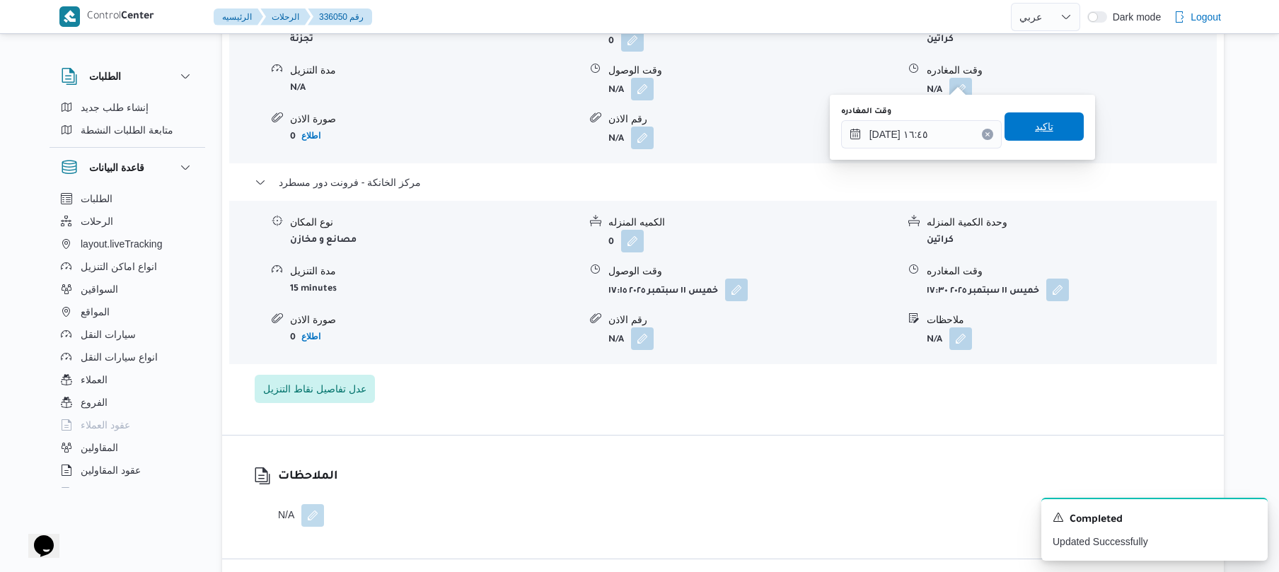
click at [1045, 127] on span "تاكيد" at bounding box center [1043, 126] width 79 height 28
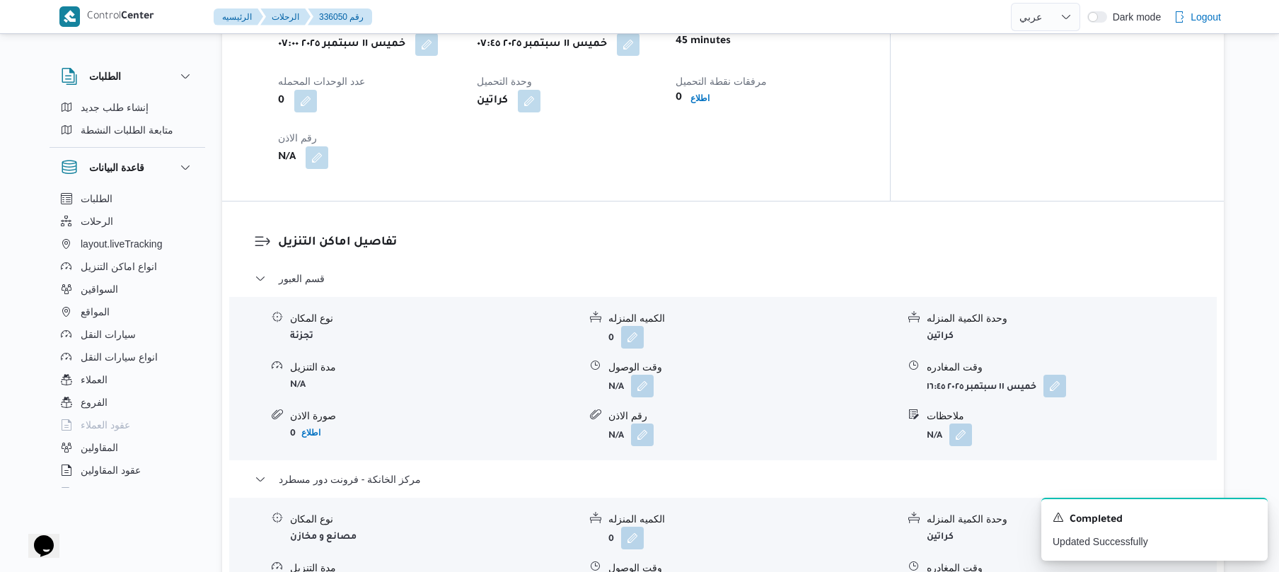
scroll to position [980, 0]
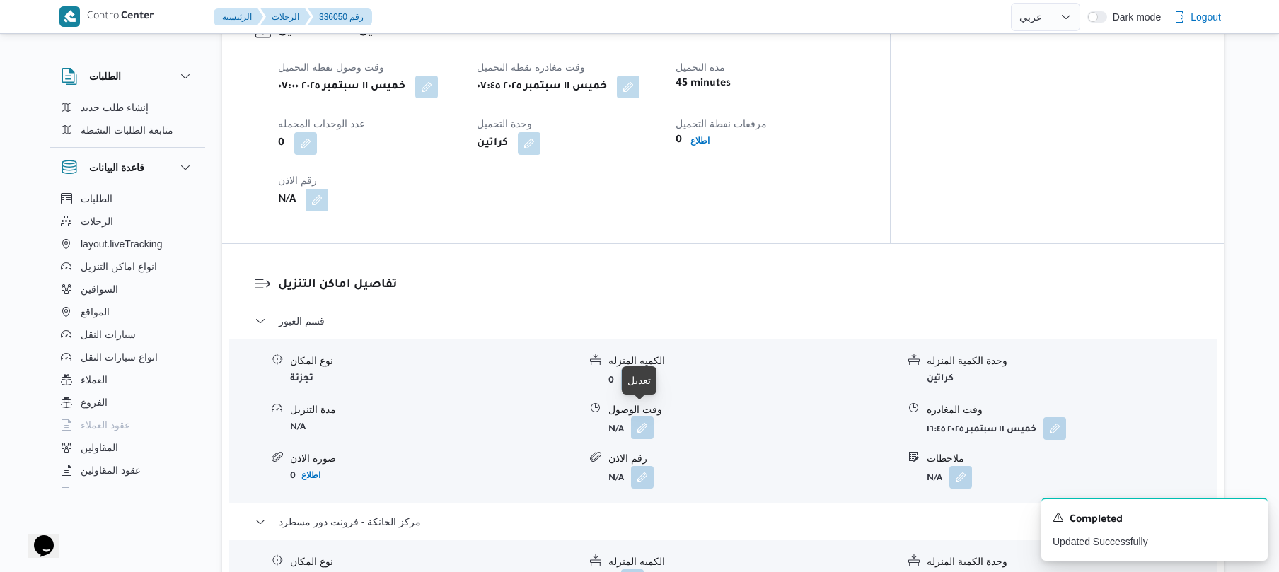
click at [638, 417] on button "button" at bounding box center [642, 428] width 23 height 23
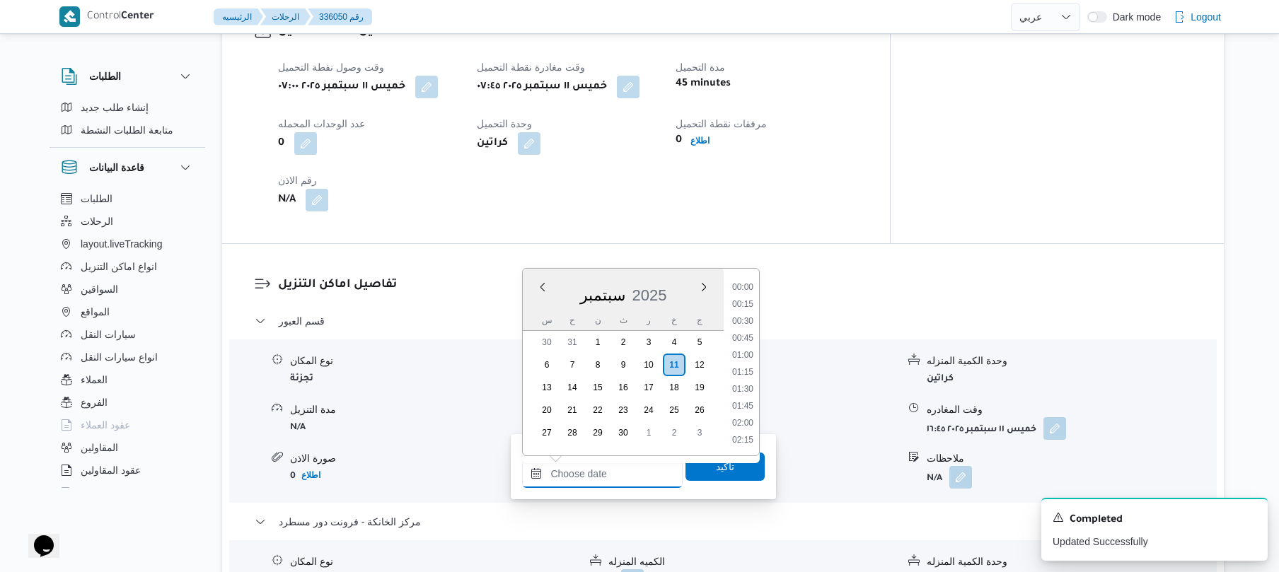
click at [581, 472] on input "وقت الوصول" at bounding box center [602, 474] width 161 height 28
click at [750, 355] on li "08:15" at bounding box center [742, 356] width 33 height 14
type input "١١/٠٩/٢٠٢٥ ٠٨:١٥"
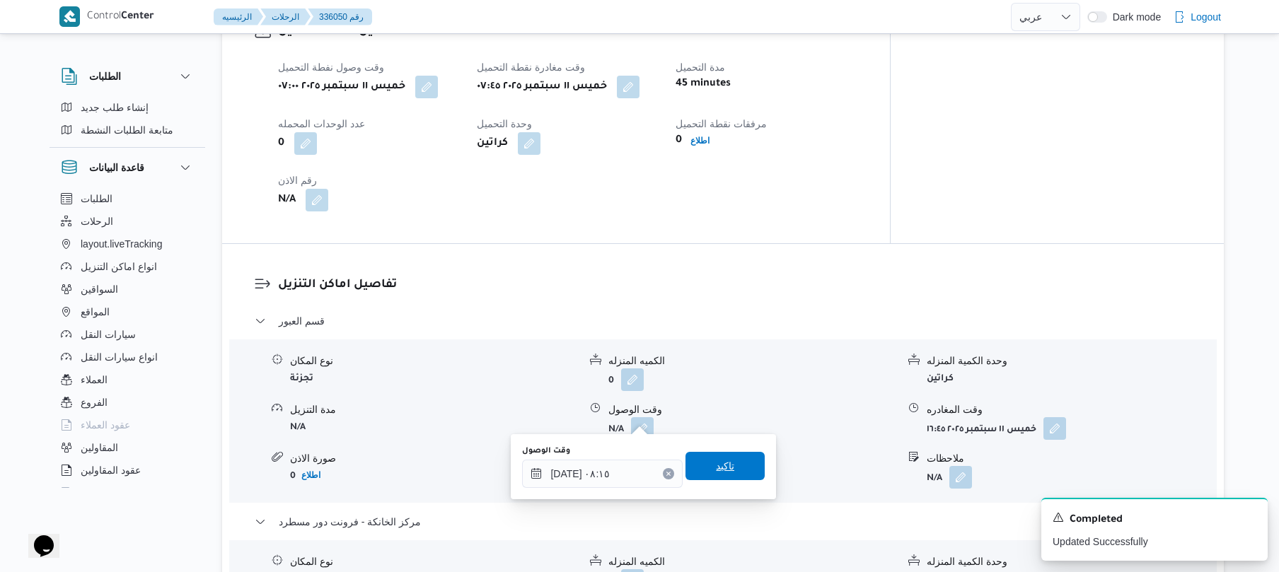
click at [716, 470] on span "تاكيد" at bounding box center [725, 466] width 18 height 17
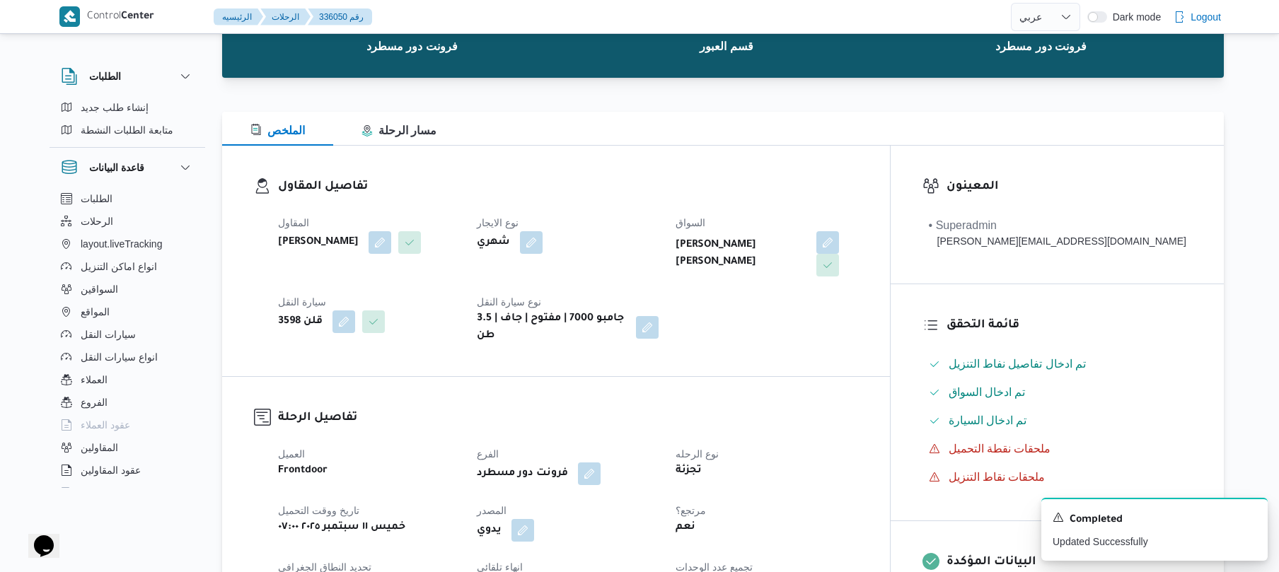
scroll to position [0, 0]
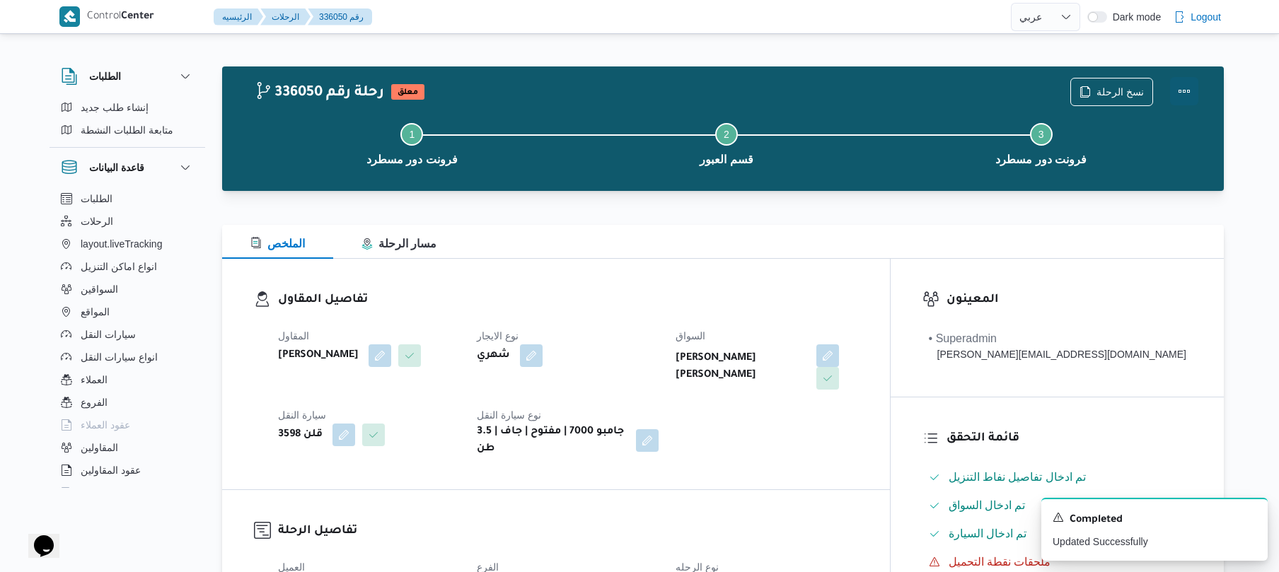
click at [1176, 92] on button "Actions" at bounding box center [1184, 91] width 28 height 28
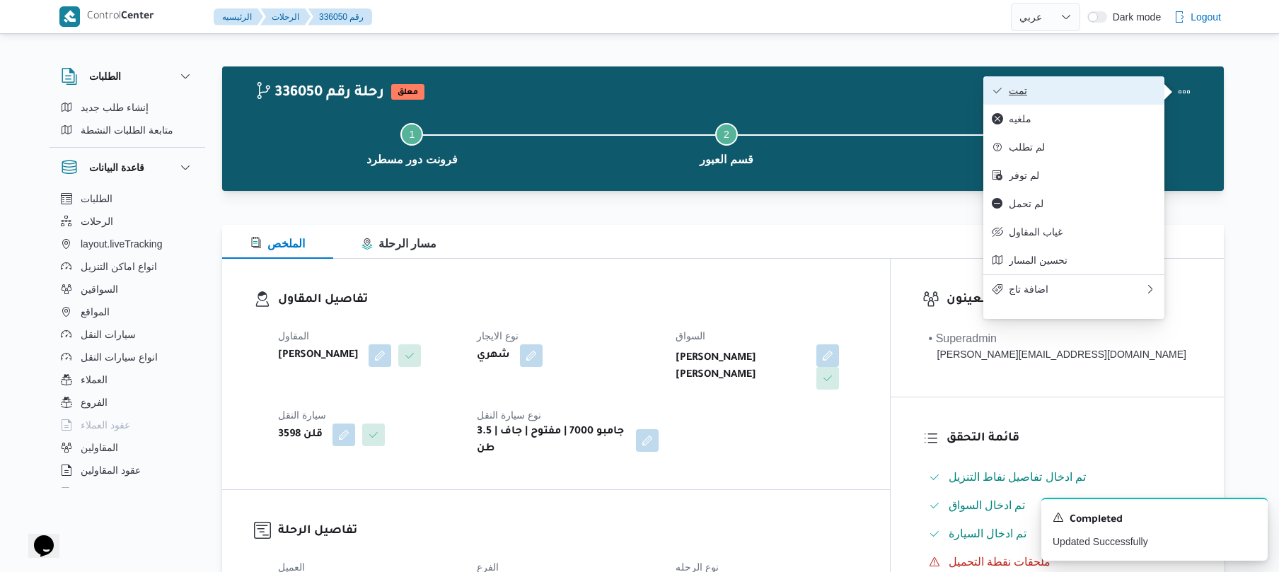
click at [1092, 93] on span "تمت" at bounding box center [1082, 90] width 147 height 11
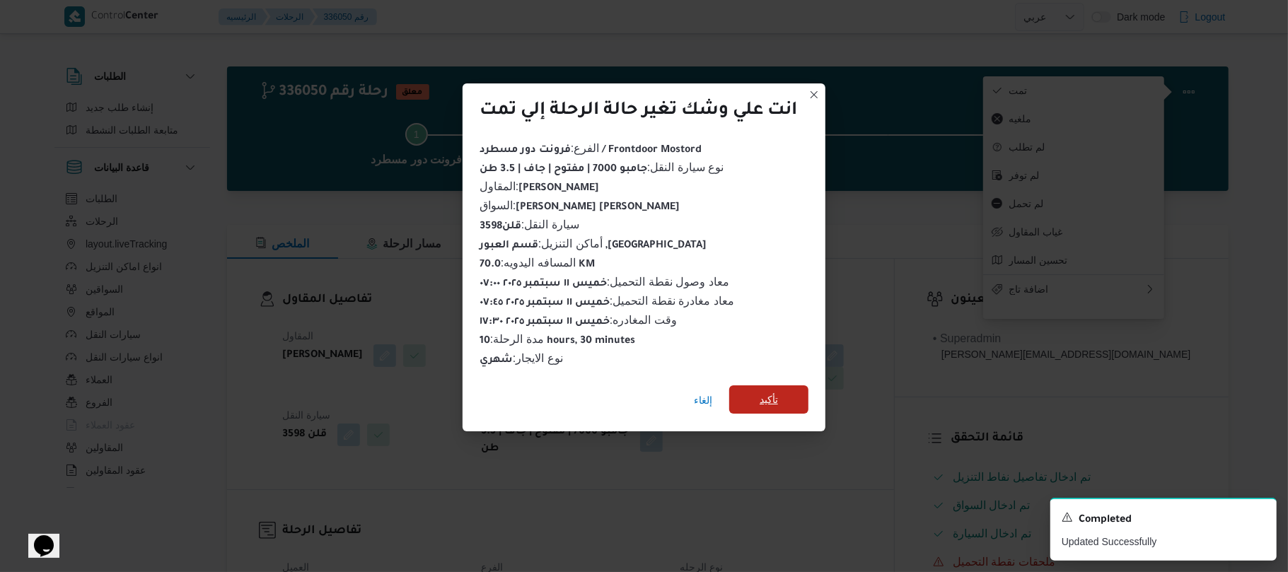
click at [784, 396] on span "تأكيد" at bounding box center [768, 399] width 79 height 28
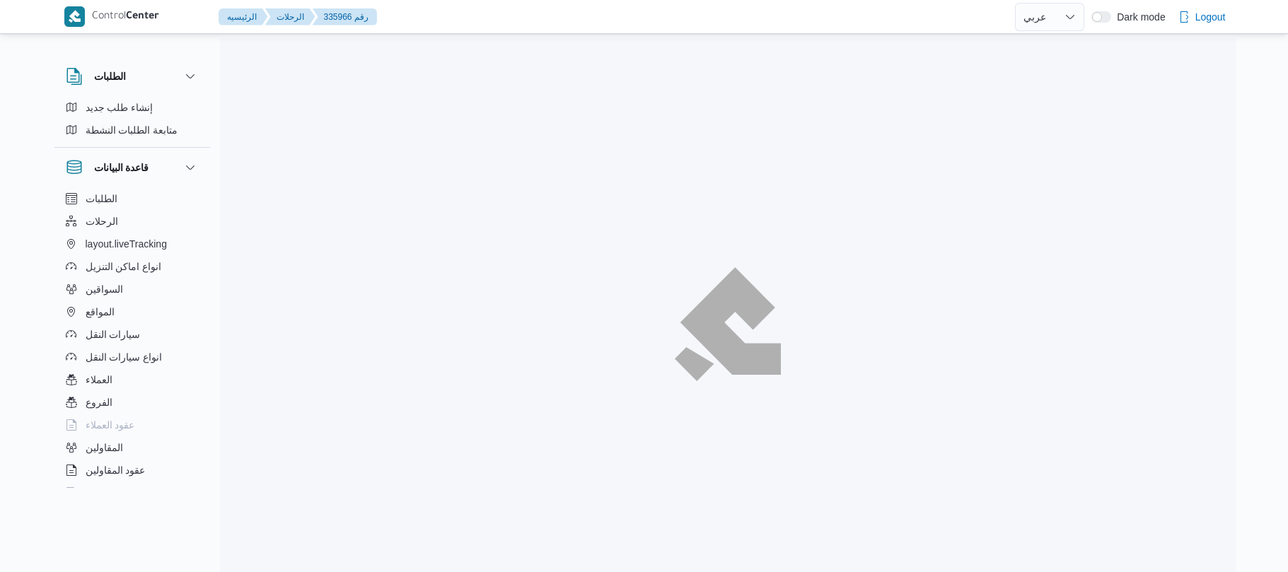
select select "ar"
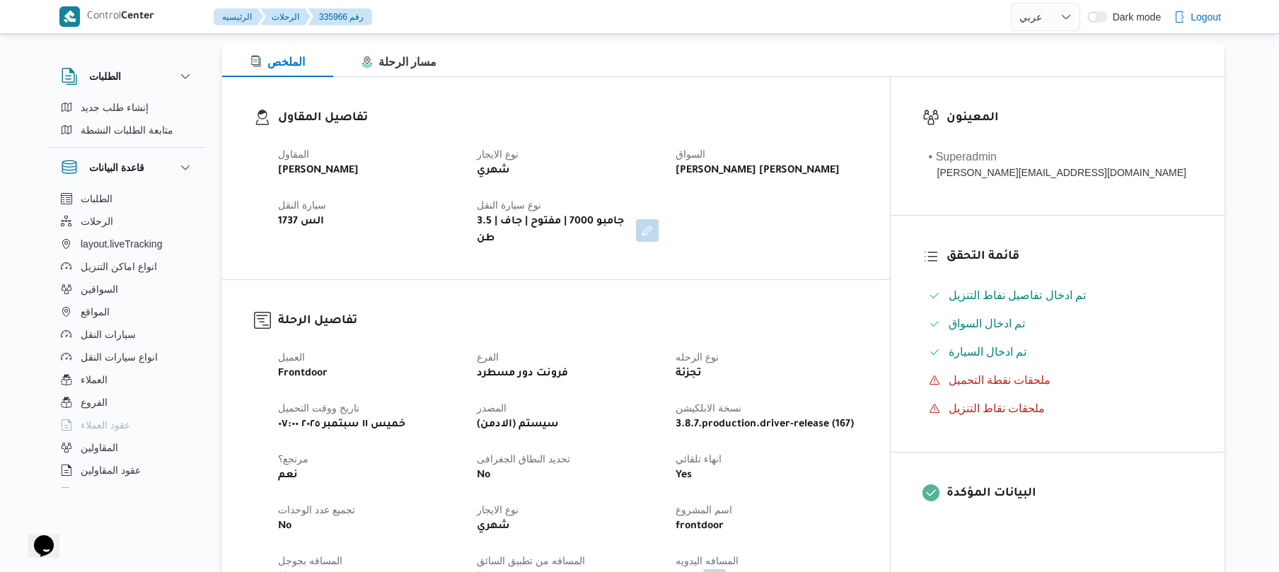
scroll to position [301, 0]
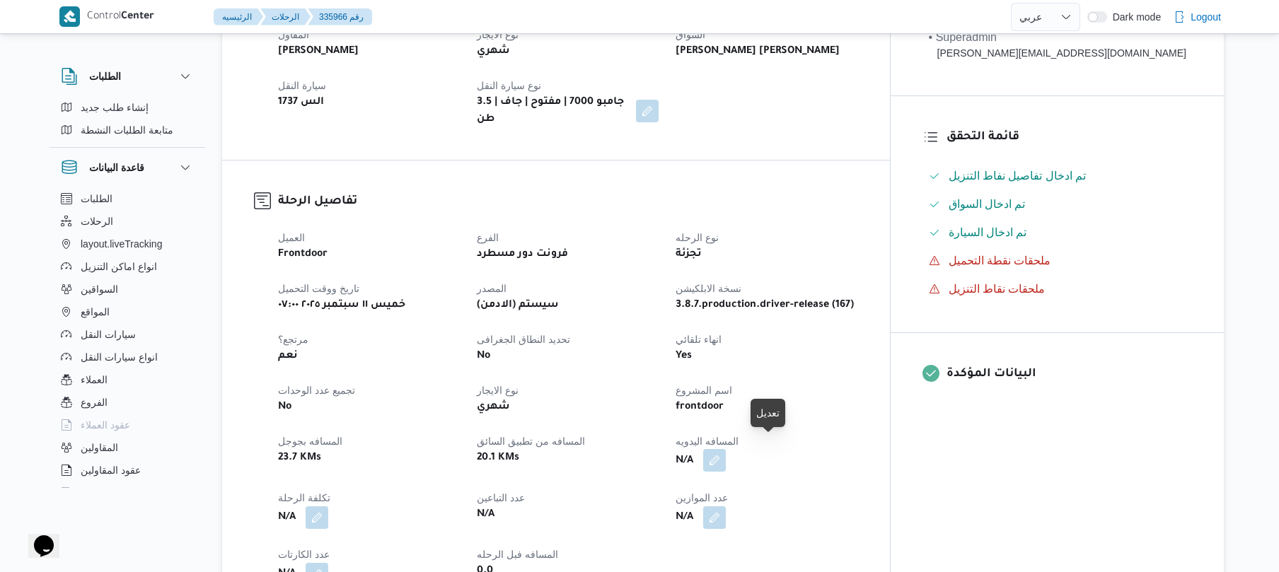
click button "button"
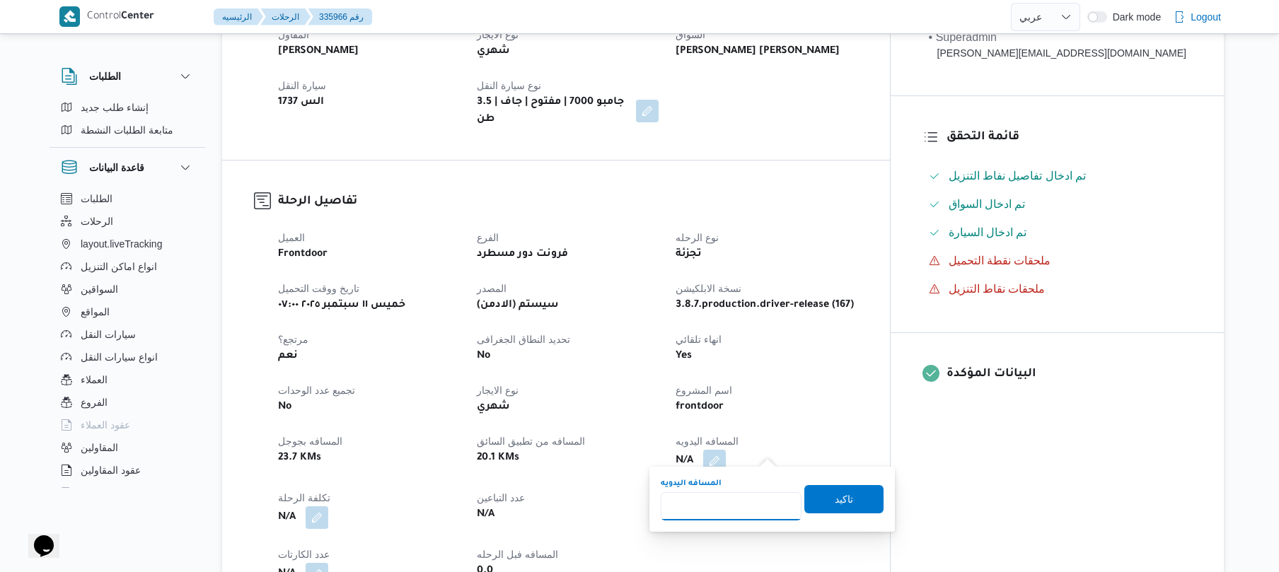
click input "المسافه اليدويه"
type input "120"
click span "تاكيد"
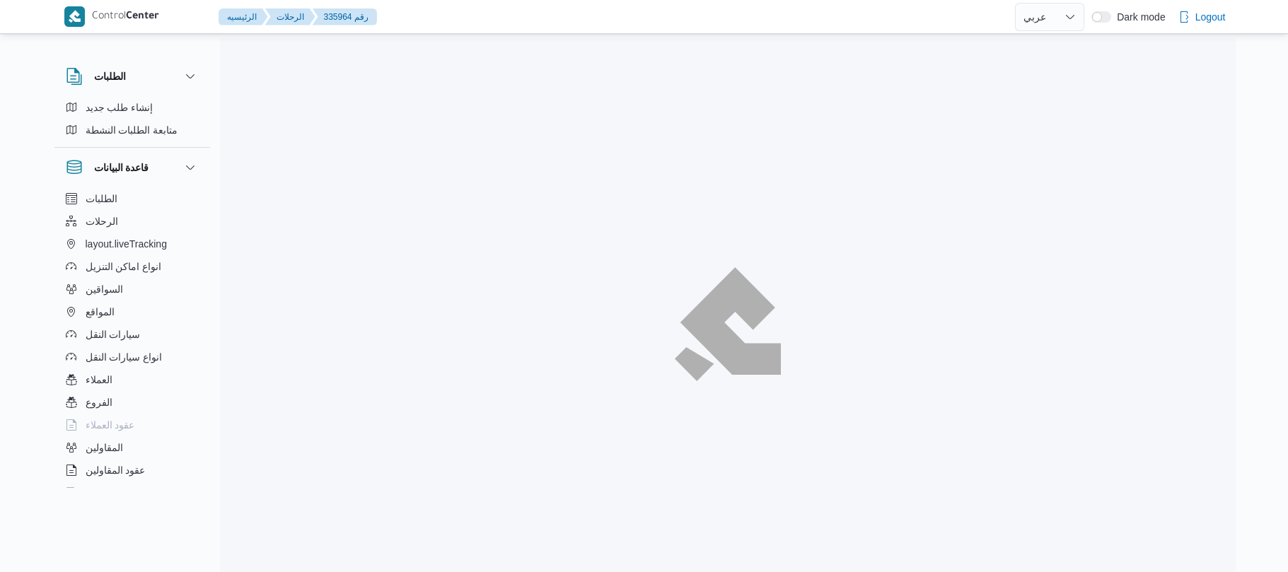
select select "ar"
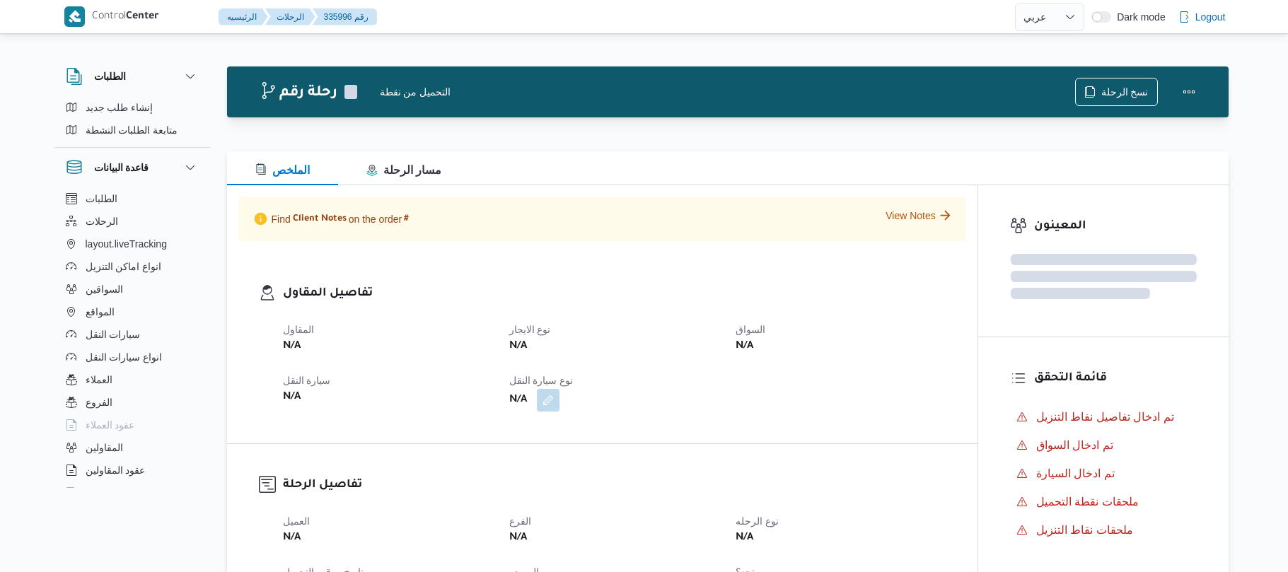
select select "ar"
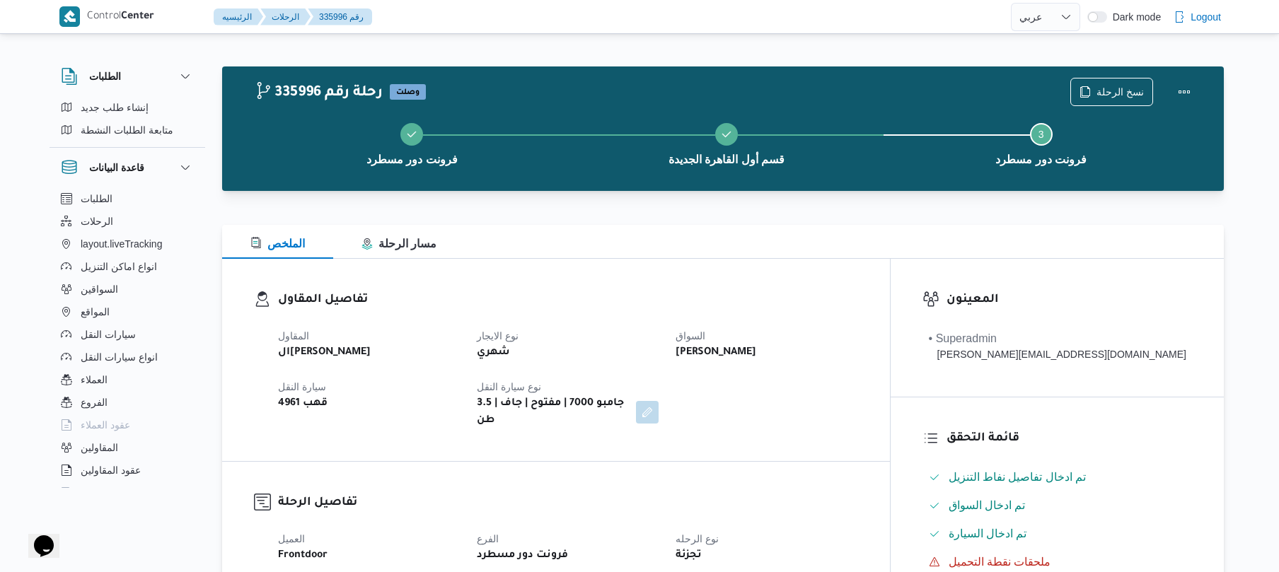
click at [655, 249] on div "الملخص مسار الرحلة" at bounding box center [723, 242] width 1002 height 34
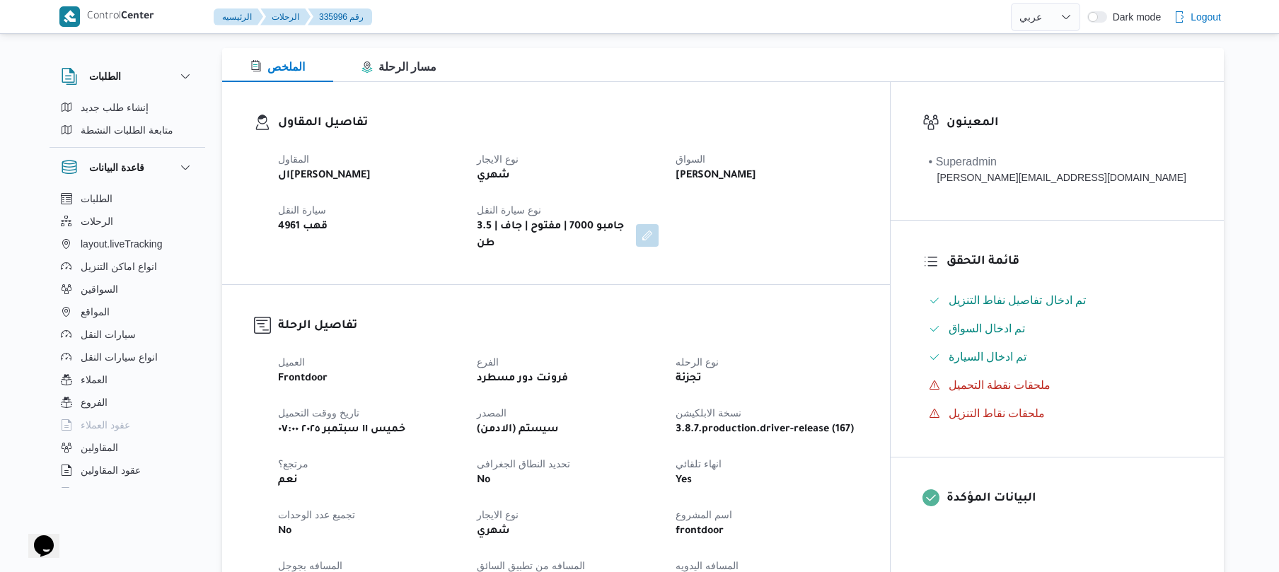
scroll to position [377, 0]
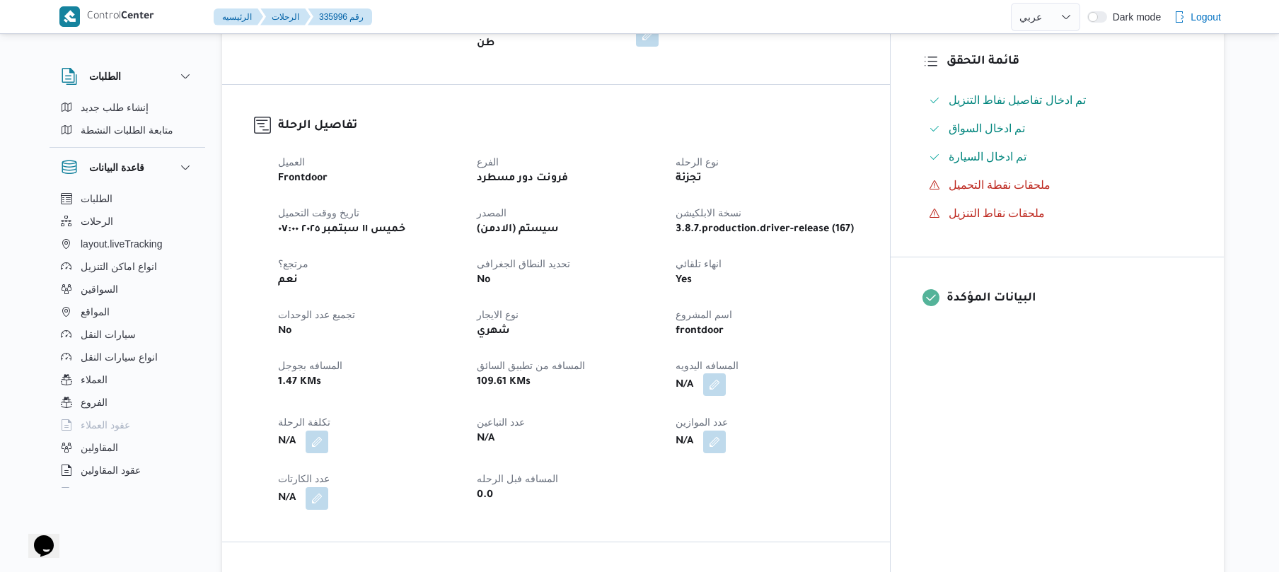
click at [726, 380] on button "button" at bounding box center [714, 384] width 23 height 23
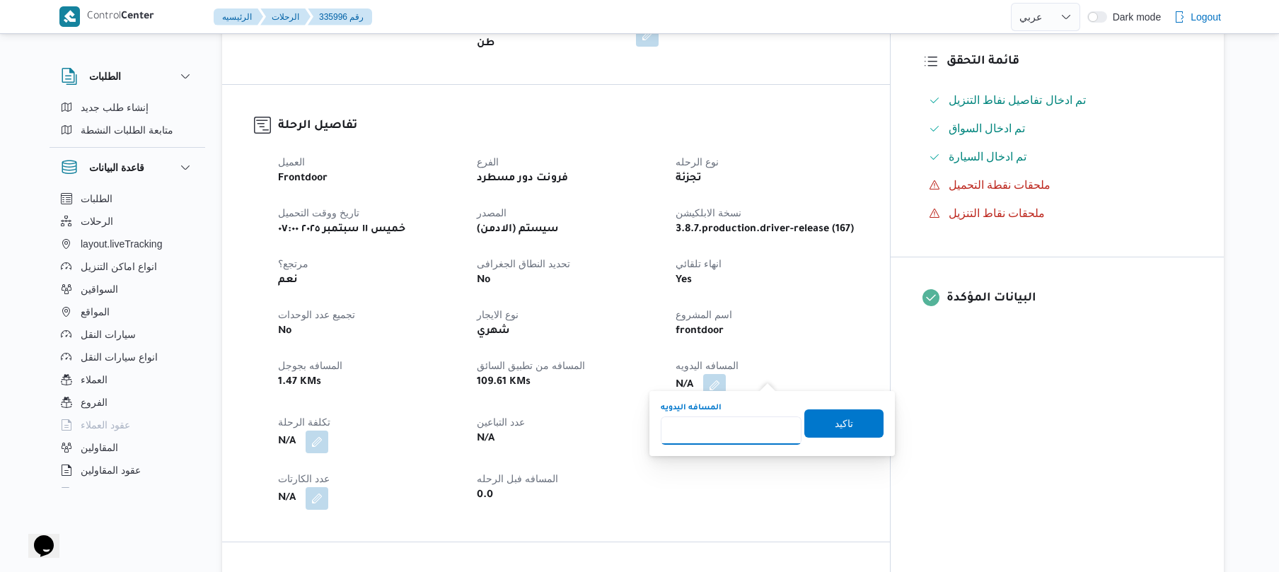
click at [733, 430] on input "المسافه اليدويه" at bounding box center [731, 431] width 141 height 28
type input "120"
drag, startPoint x: 830, startPoint y: 429, endPoint x: 849, endPoint y: 423, distance: 19.9
click at [849, 423] on span "تاكيد" at bounding box center [843, 424] width 79 height 28
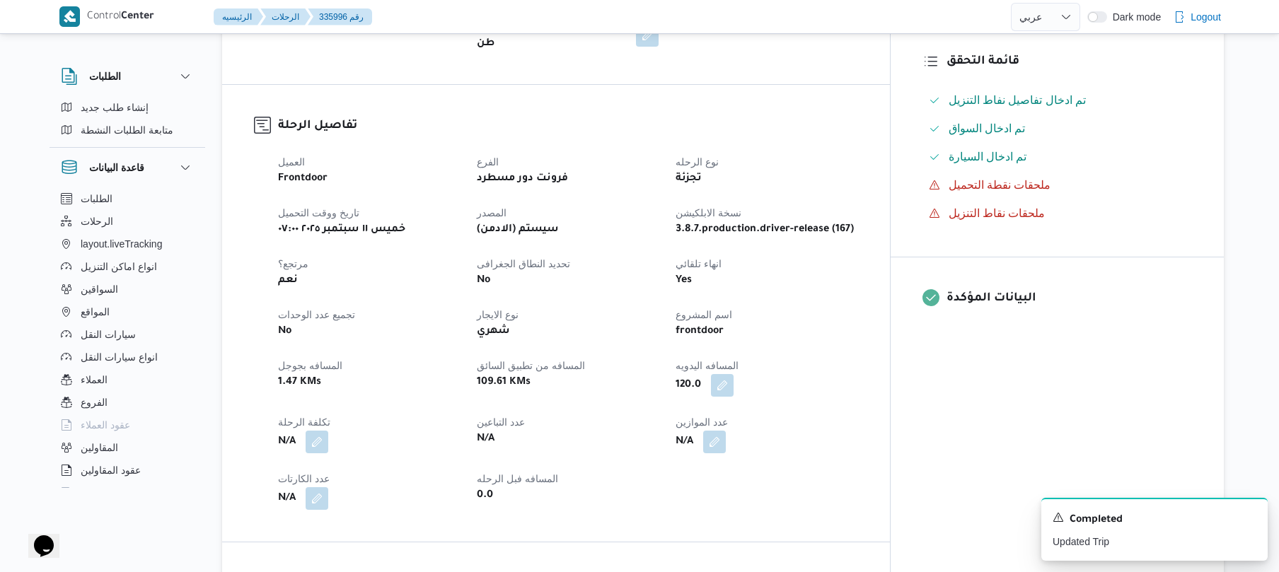
click at [890, 303] on div "تفاصيل الرحلة العميل Frontdoor الفرع فرونت دور مسطرد نوع الرحله تجزئة تاريخ ووق…" at bounding box center [556, 313] width 668 height 457
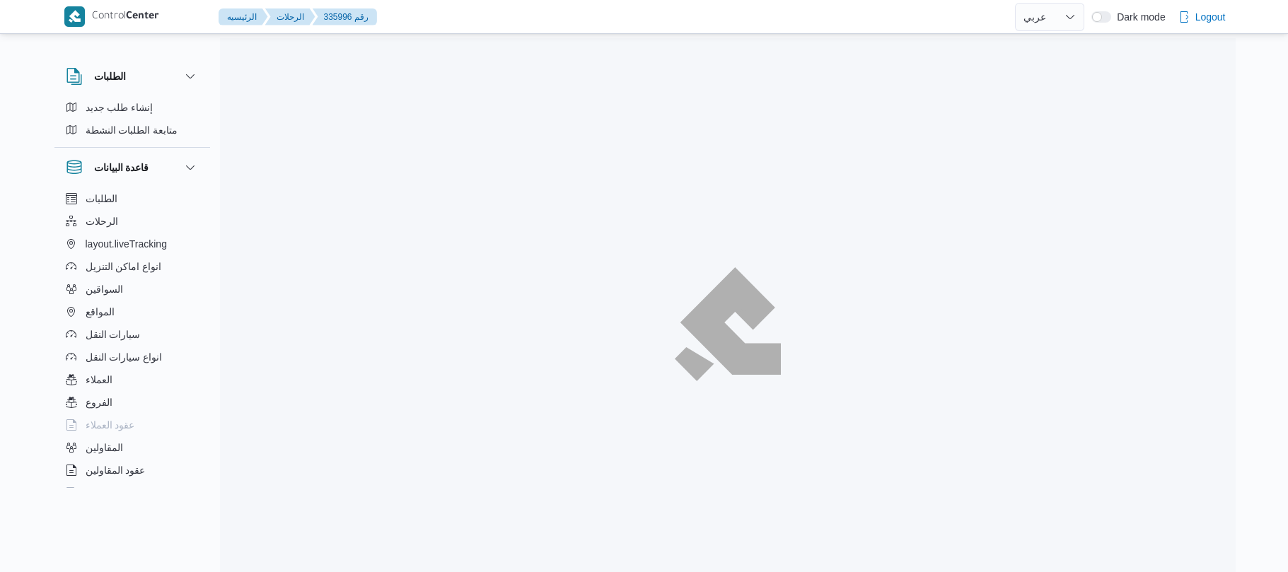
select select "ar"
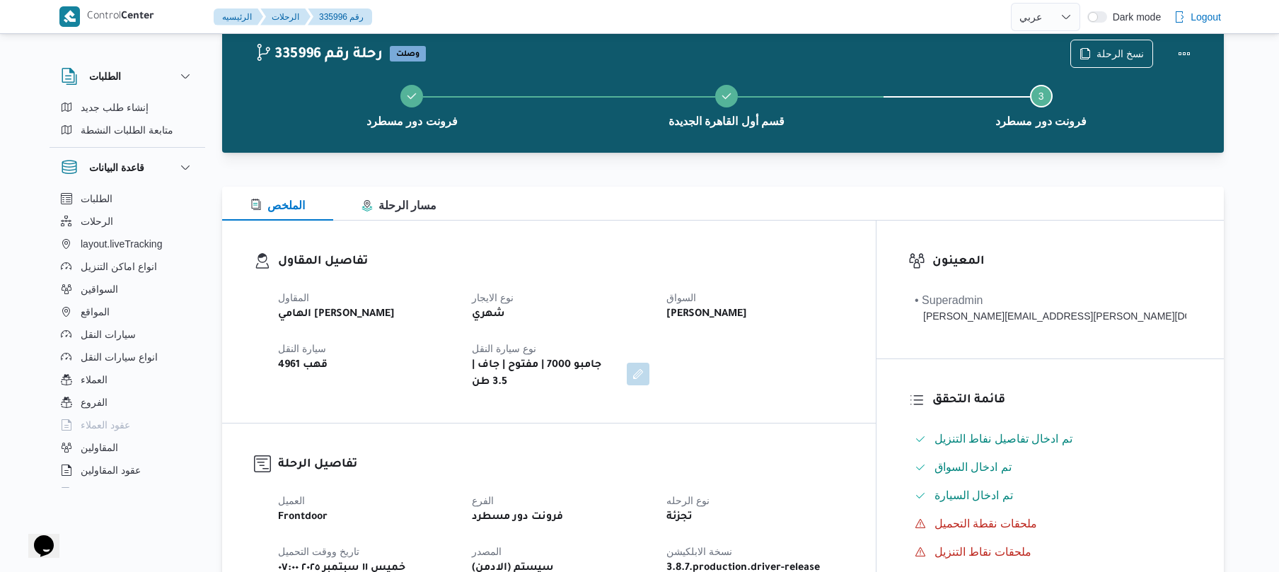
click at [802, 226] on div "تفاصيل المقاول المقاول الهامي [PERSON_NAME] النقل قهب 4961 نوع سيارة النقل جامب…" at bounding box center [549, 322] width 654 height 202
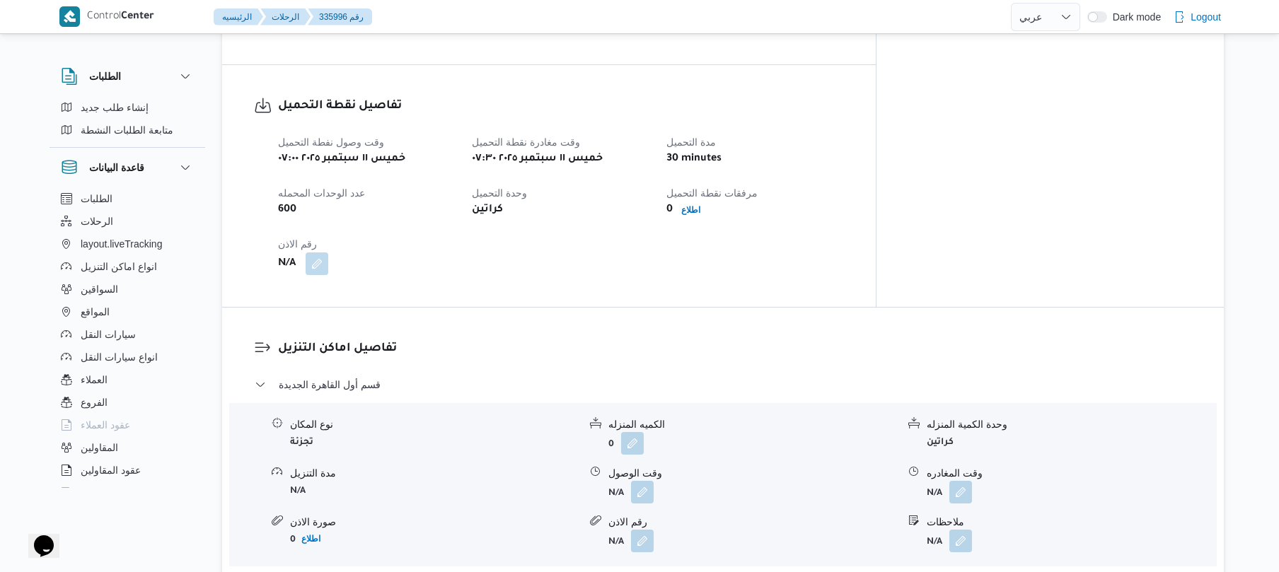
scroll to position [906, 0]
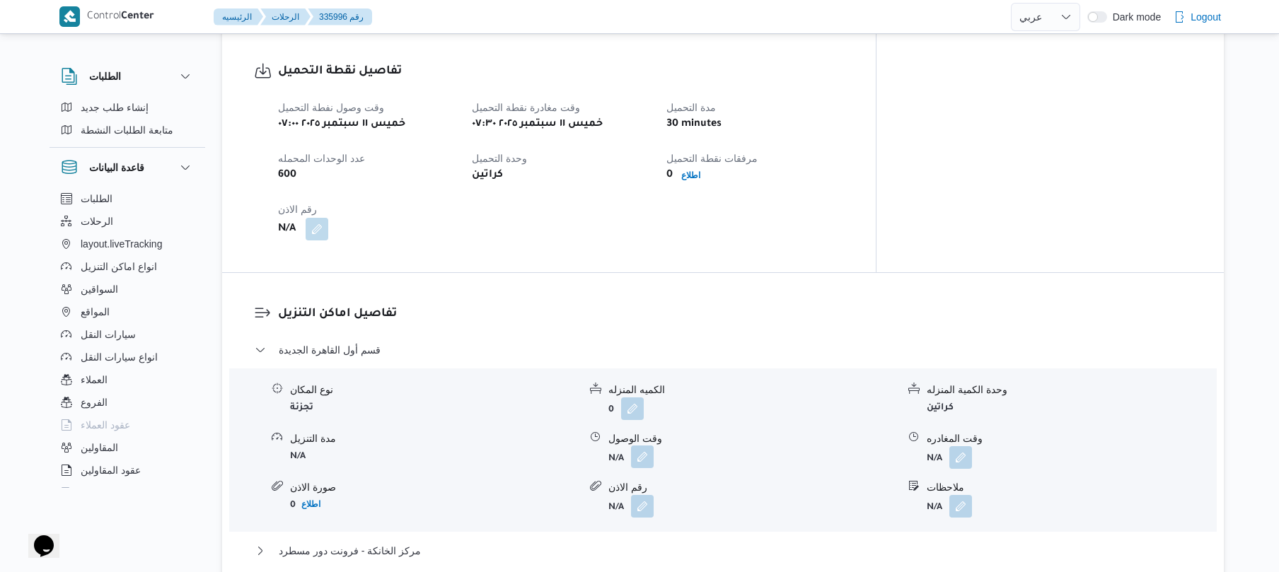
click at [644, 446] on button "button" at bounding box center [642, 457] width 23 height 23
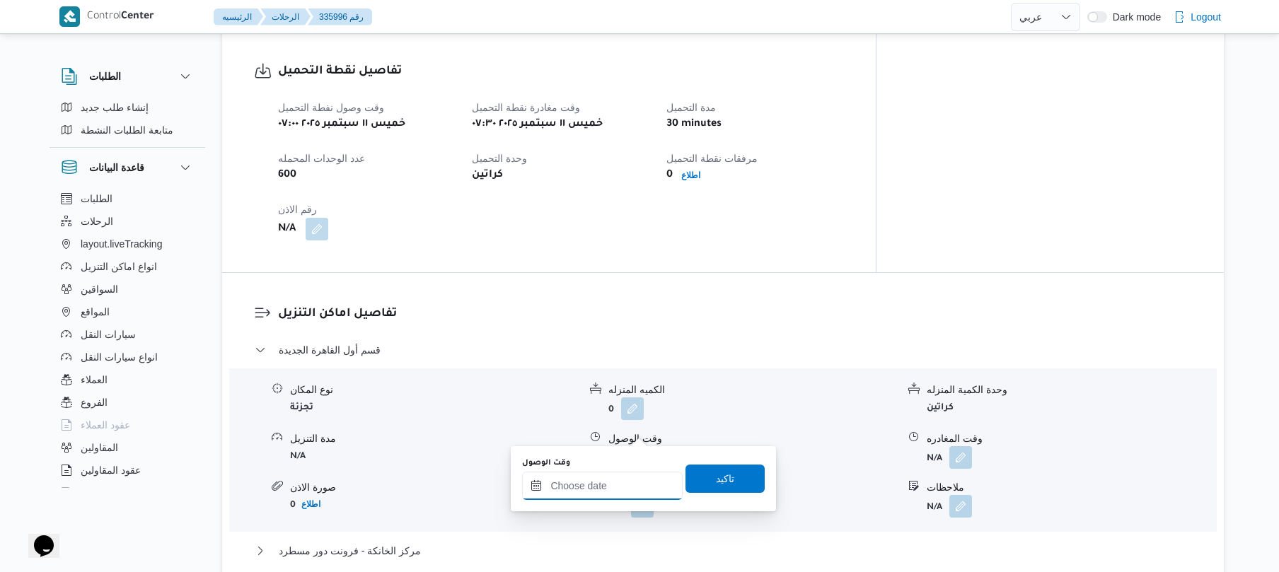
click at [596, 491] on input "وقت الوصول" at bounding box center [602, 486] width 161 height 28
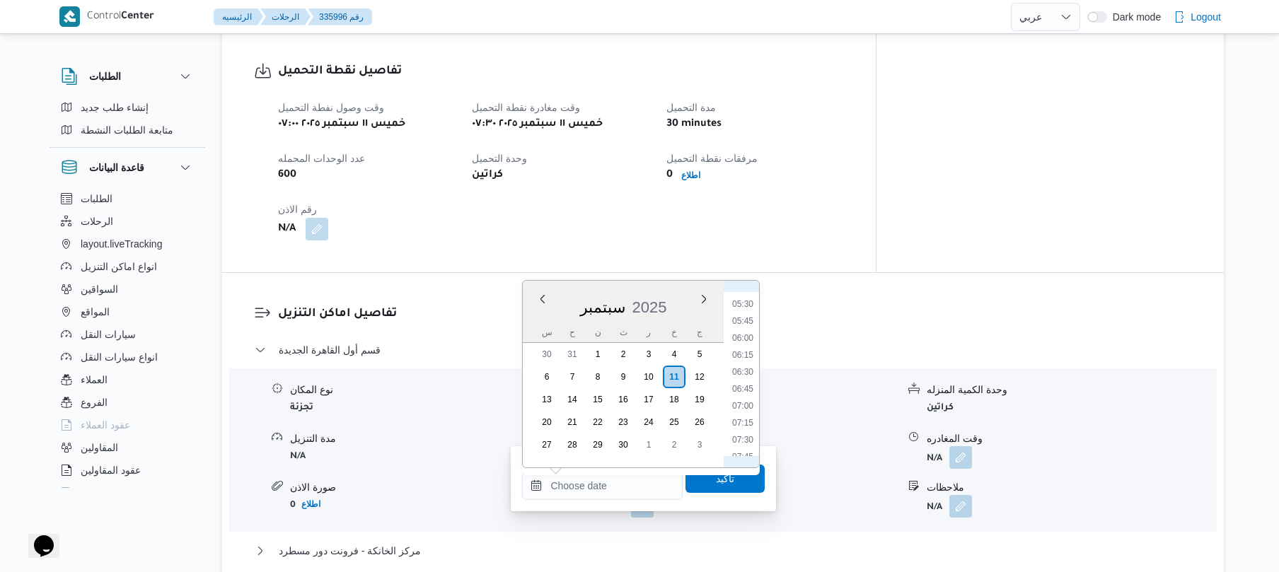
scroll to position [508, 0]
click at [748, 352] on li "08:15" at bounding box center [742, 351] width 33 height 14
type input "[DATE] ٠٨:١٥"
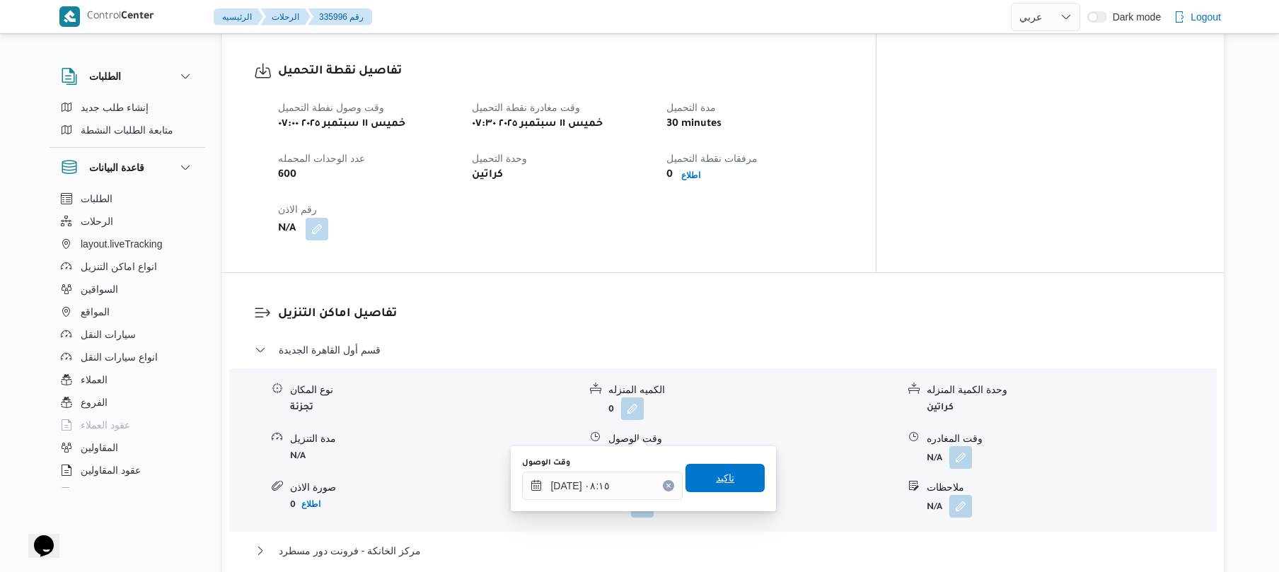
click at [716, 482] on span "تاكيد" at bounding box center [725, 478] width 18 height 17
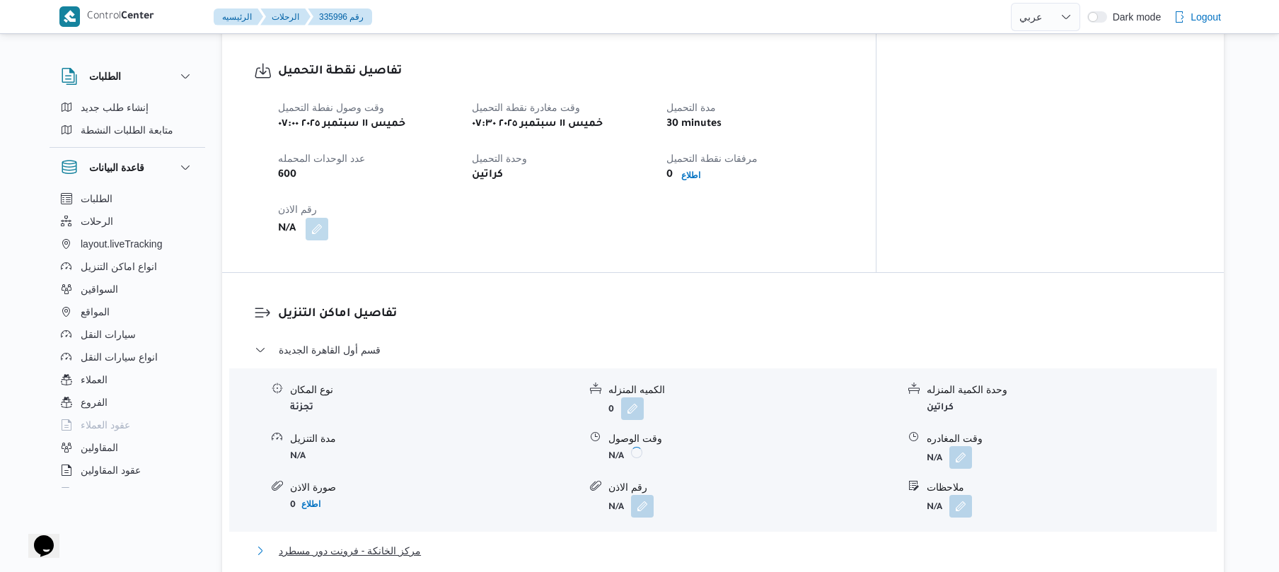
click at [639, 543] on button "مركز الخانكة - فرونت دور مسطرد" at bounding box center [723, 551] width 937 height 17
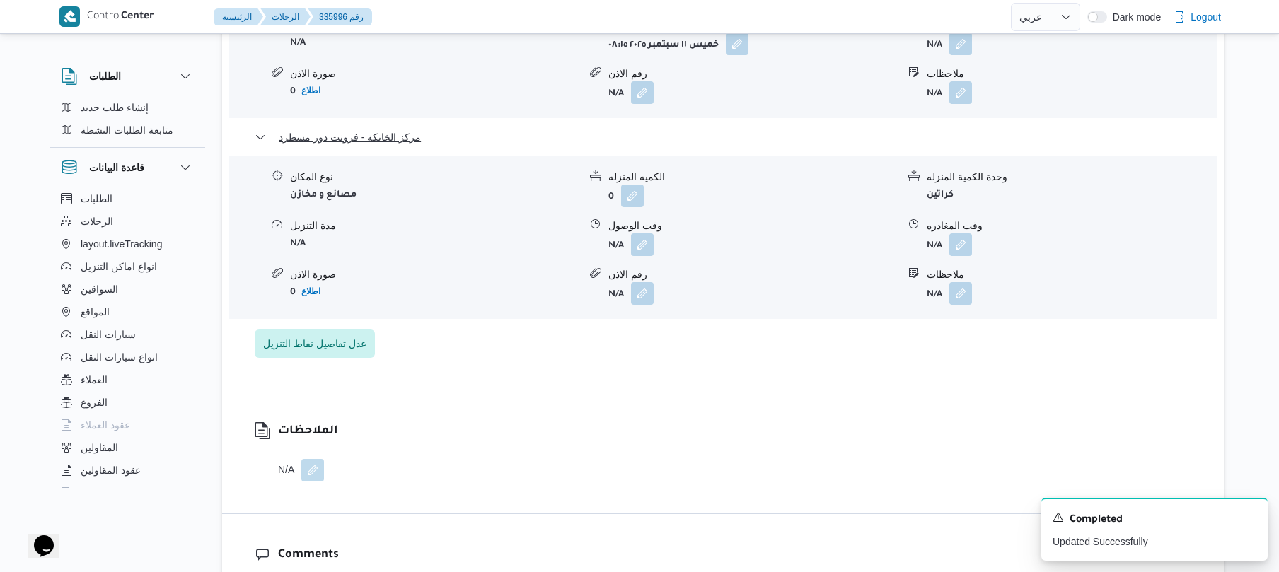
scroll to position [1321, 0]
click at [958, 231] on button "button" at bounding box center [960, 242] width 23 height 23
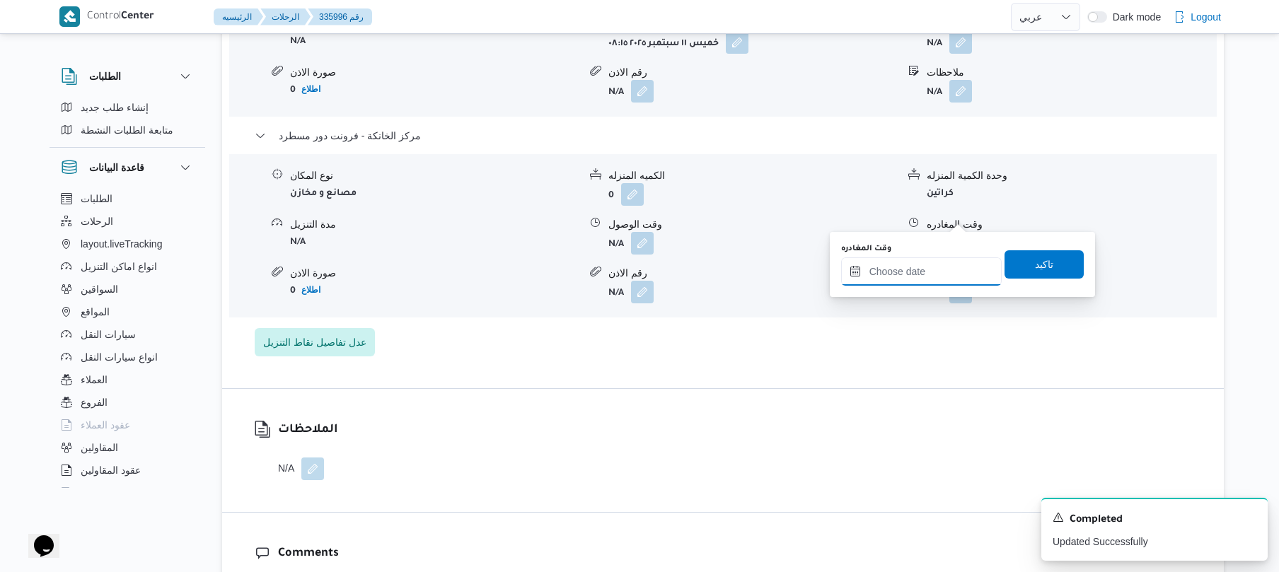
click at [888, 267] on input "وقت المغادره" at bounding box center [921, 271] width 161 height 28
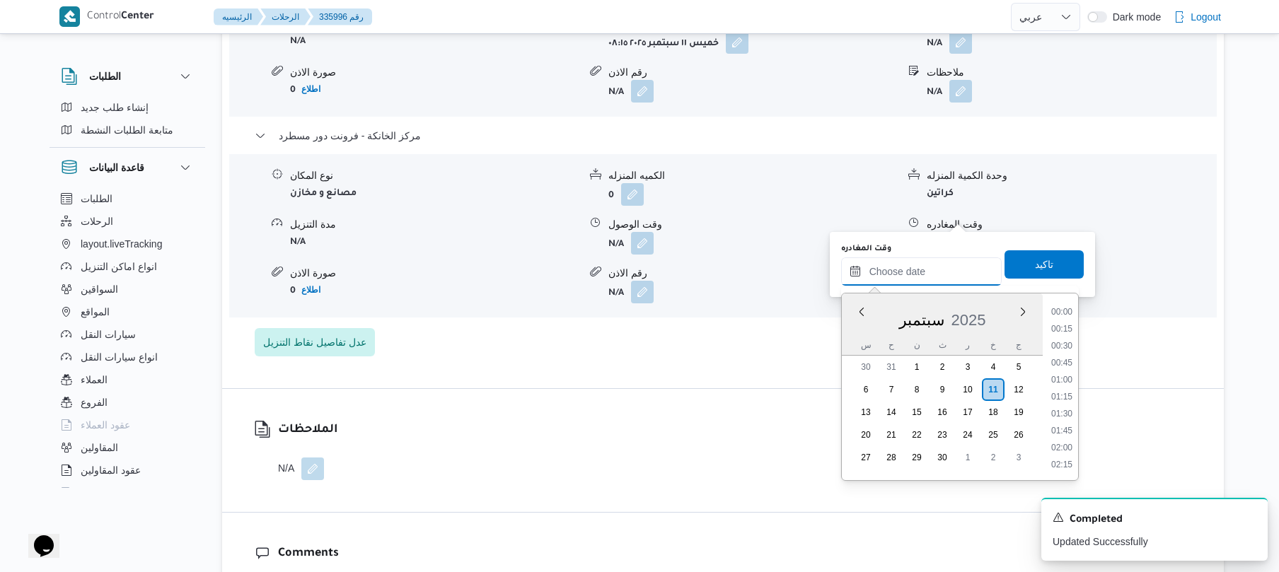
scroll to position [1206, 0]
click at [1067, 309] on li "17:45" at bounding box center [1061, 311] width 33 height 14
type input "١١/٠٩/٢٠٢٥ ١٧:٤٥"
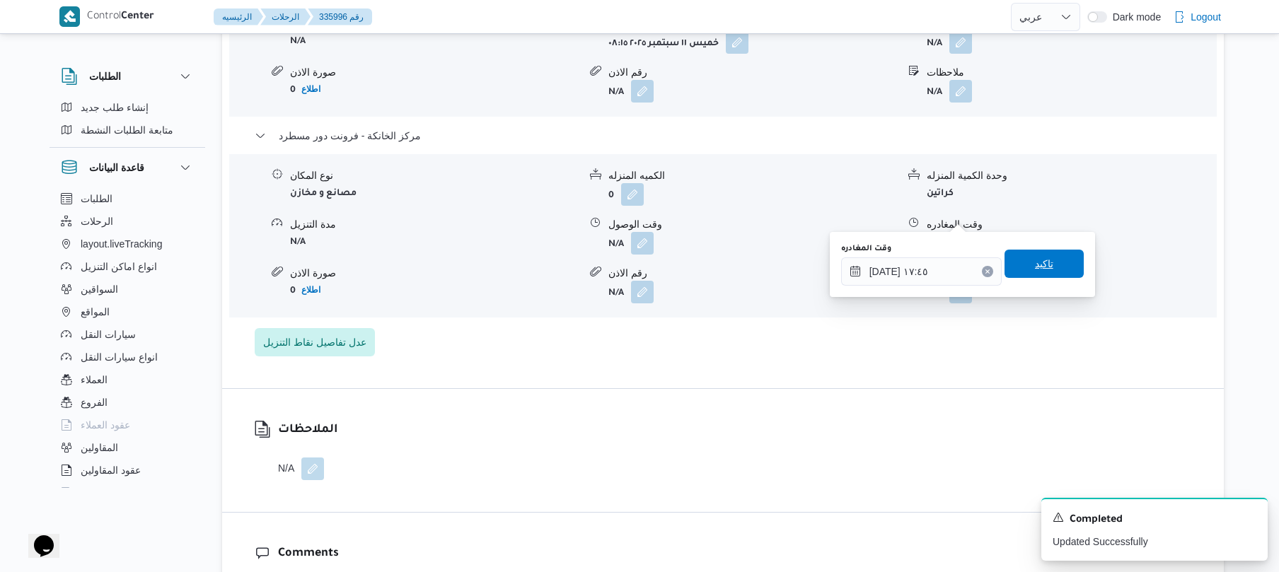
click at [1050, 267] on span "تاكيد" at bounding box center [1043, 264] width 79 height 28
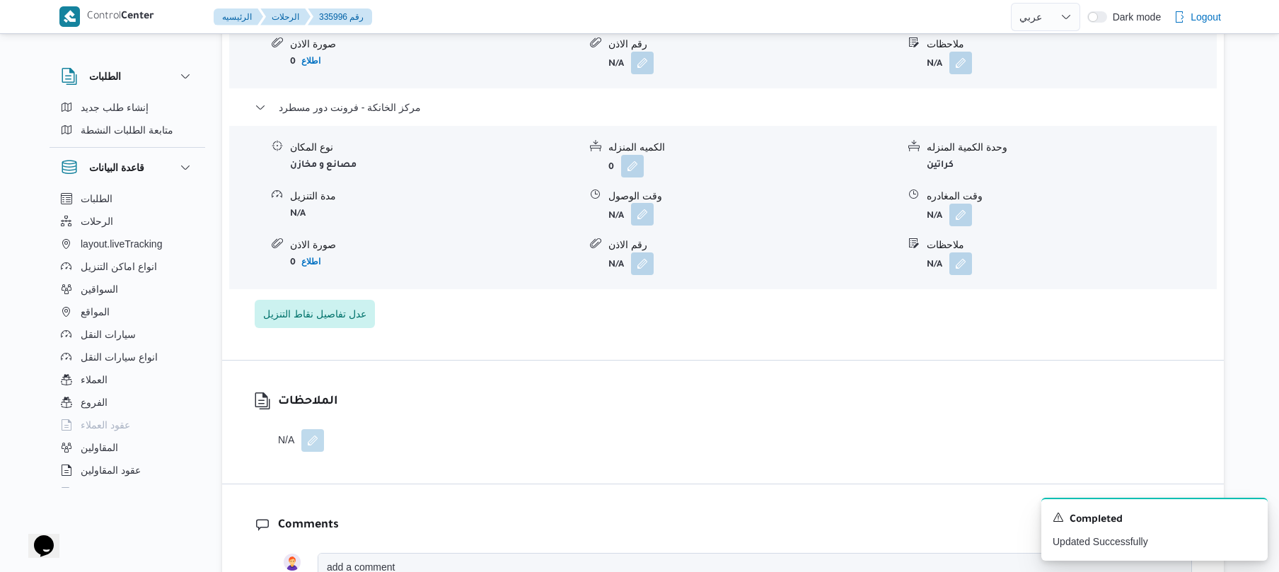
click at [644, 216] on button "button" at bounding box center [642, 214] width 23 height 23
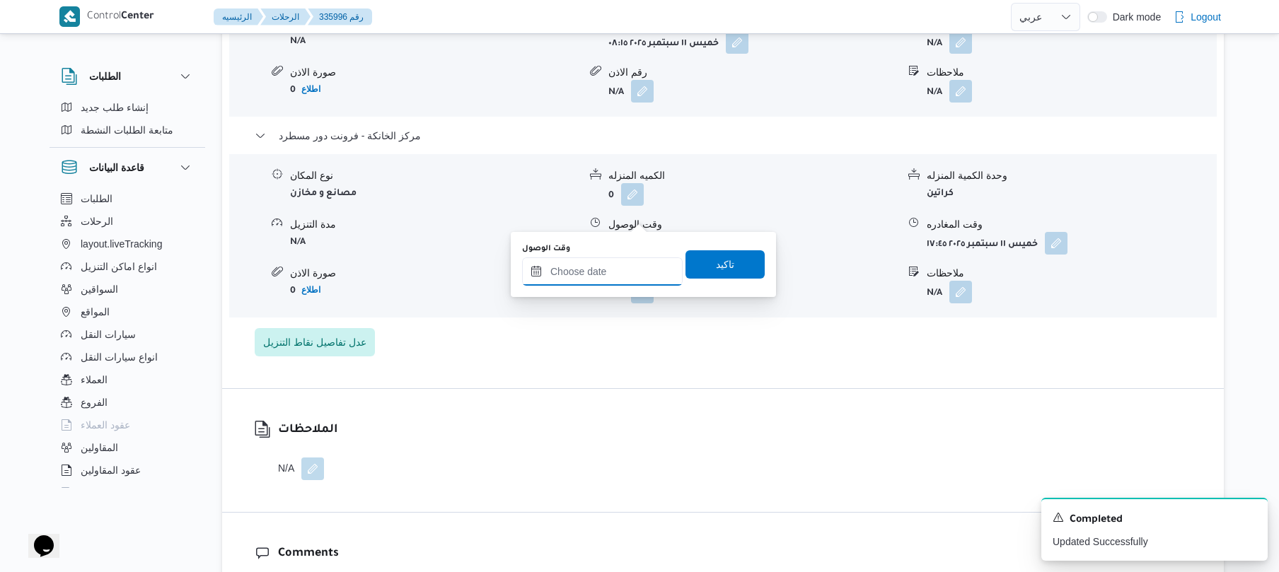
click at [613, 283] on input "وقت الوصول" at bounding box center [602, 271] width 161 height 28
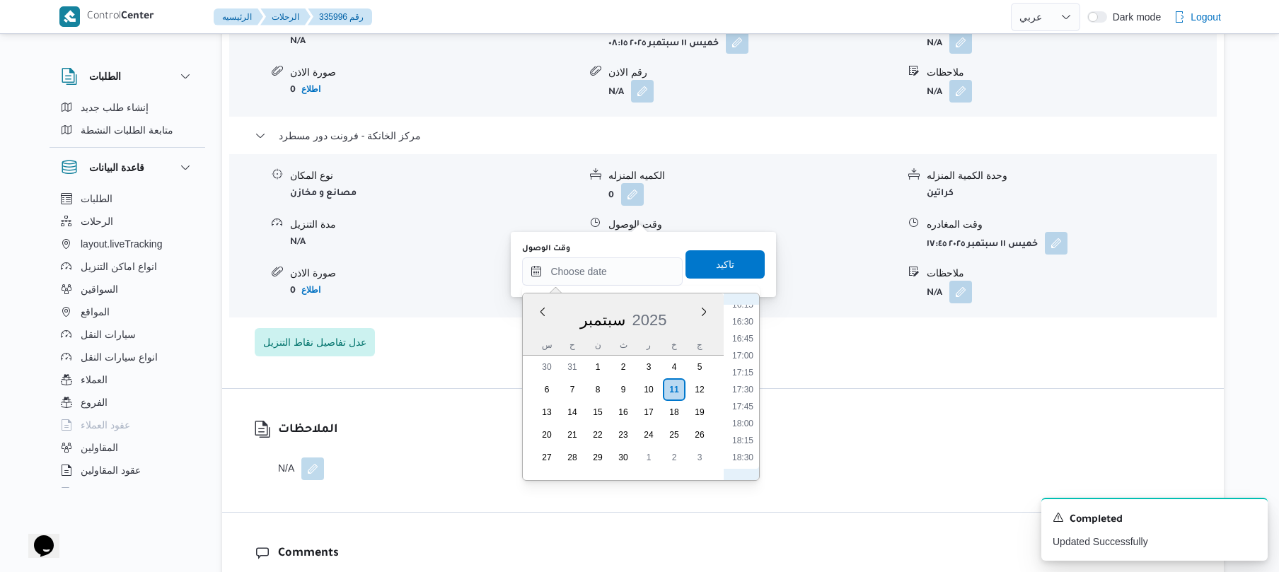
scroll to position [1067, 0]
click at [736, 431] on li "17:30" at bounding box center [742, 433] width 33 height 14
type input "[DATE] ١٧:٣٠"
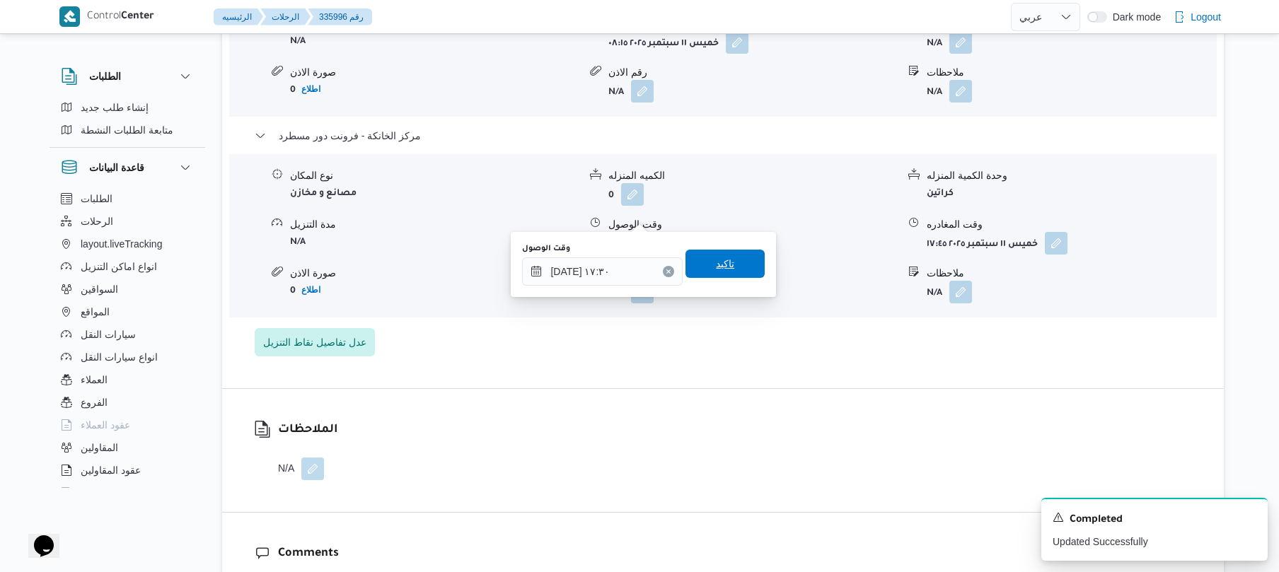
click at [730, 269] on span "تاكيد" at bounding box center [724, 264] width 79 height 28
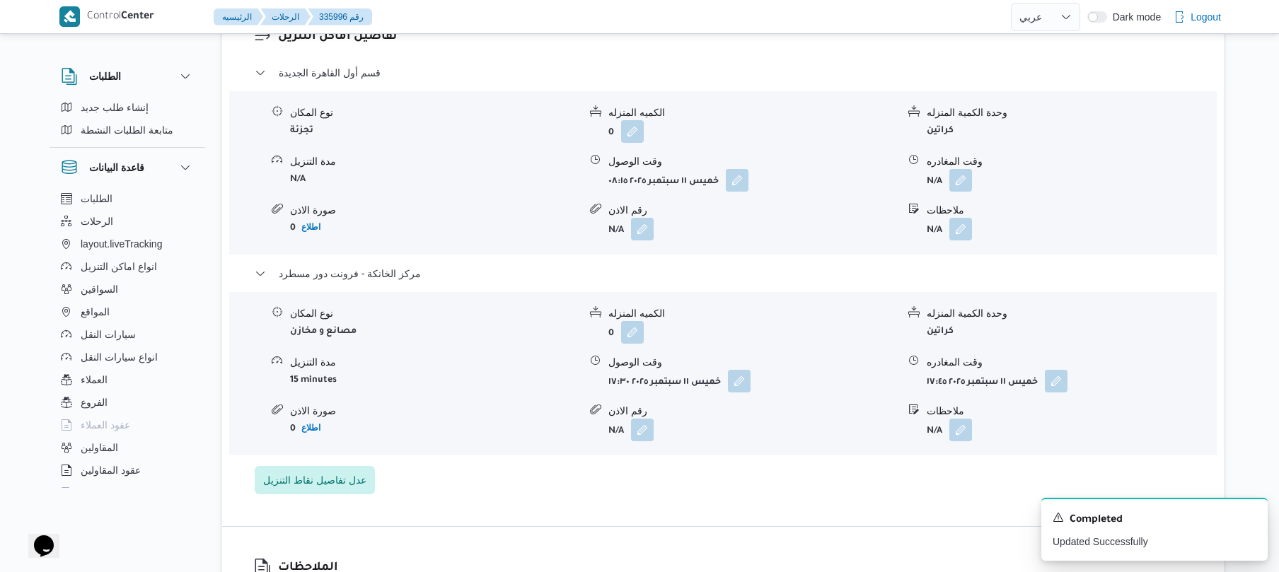
scroll to position [1170, 0]
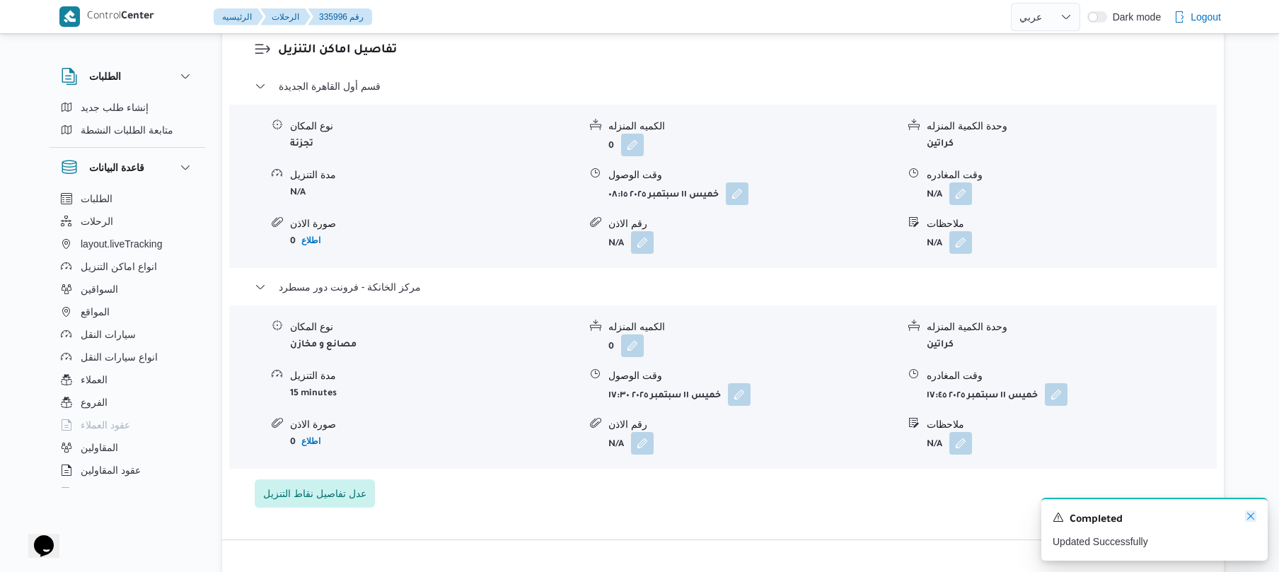
click at [1252, 515] on icon "Dismiss toast" at bounding box center [1250, 516] width 11 height 11
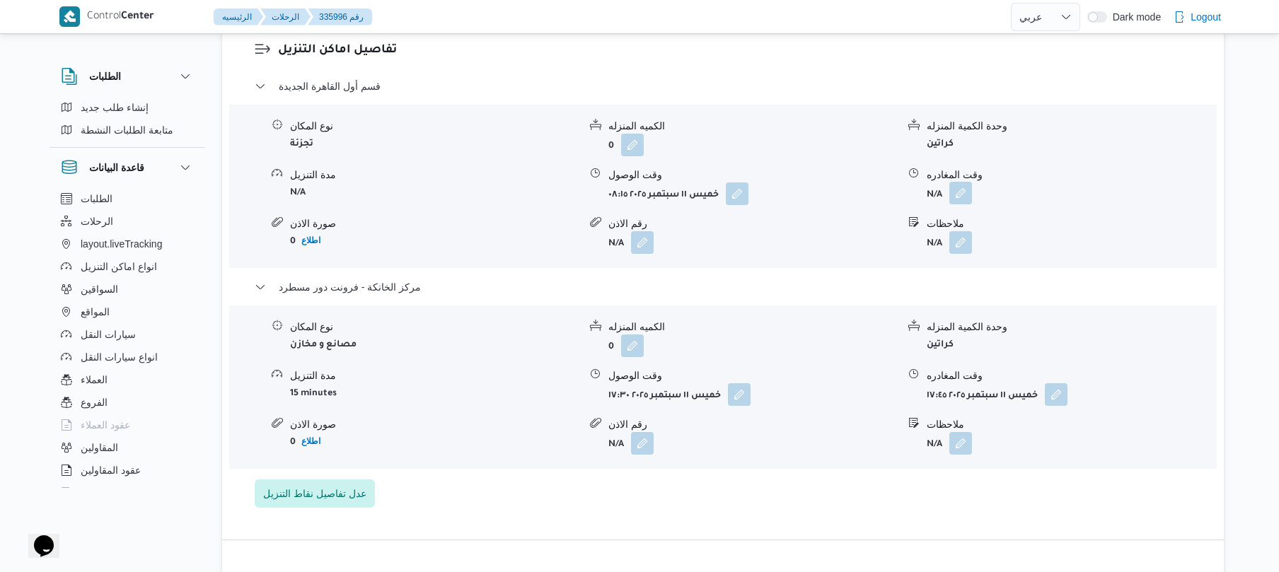
click at [955, 182] on button "button" at bounding box center [960, 193] width 23 height 23
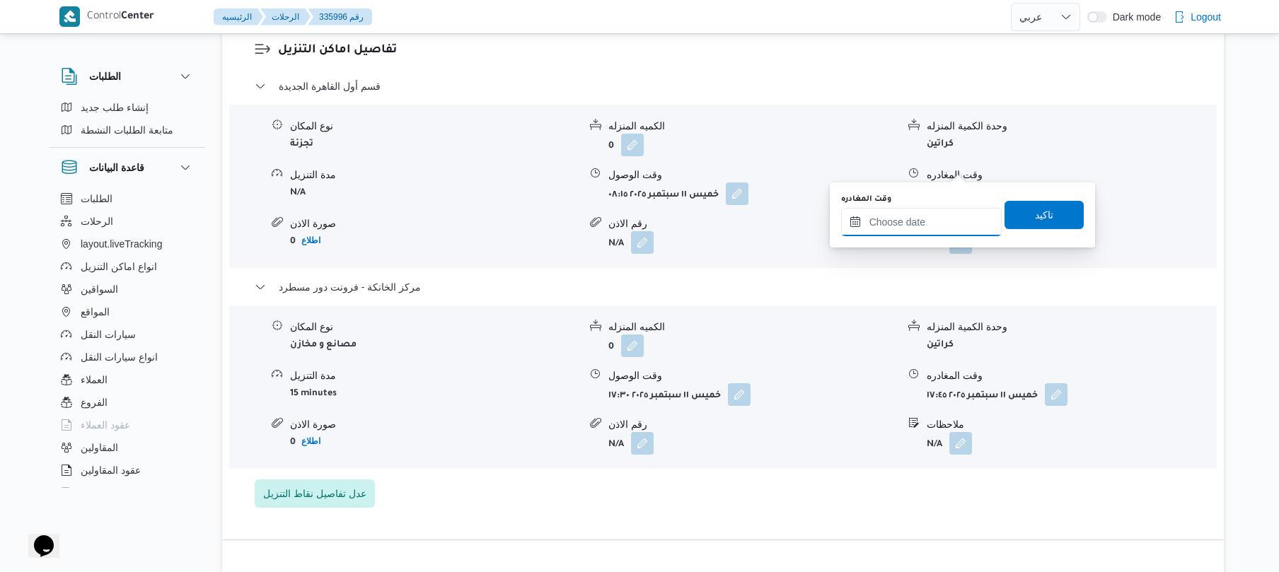
click at [927, 216] on input "وقت المغادره" at bounding box center [921, 222] width 161 height 28
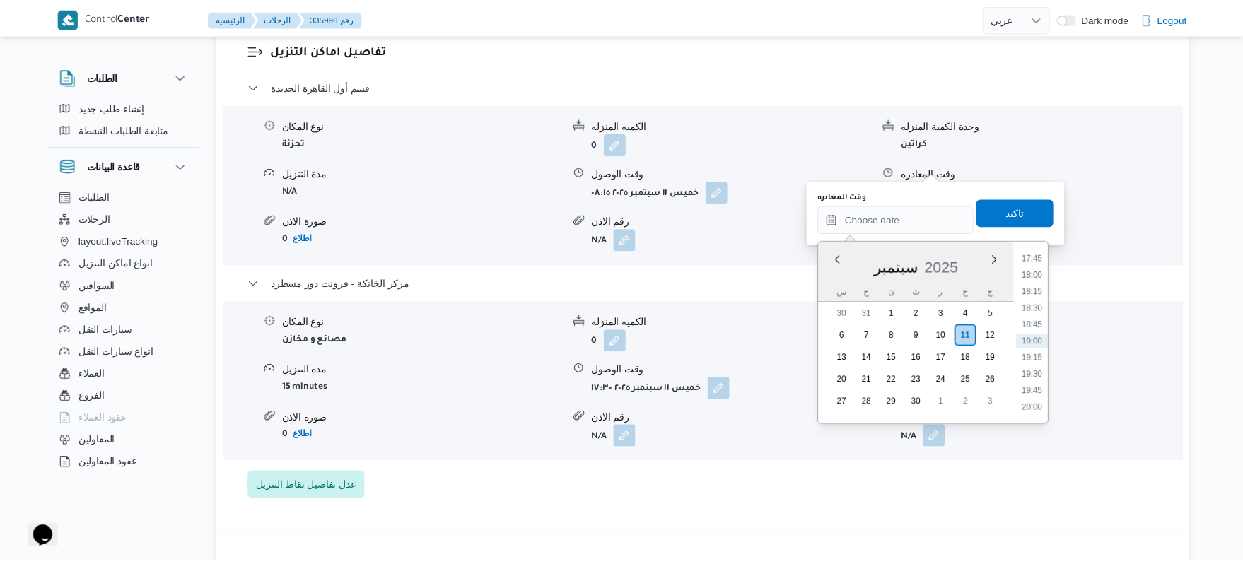
scroll to position [1067, 0]
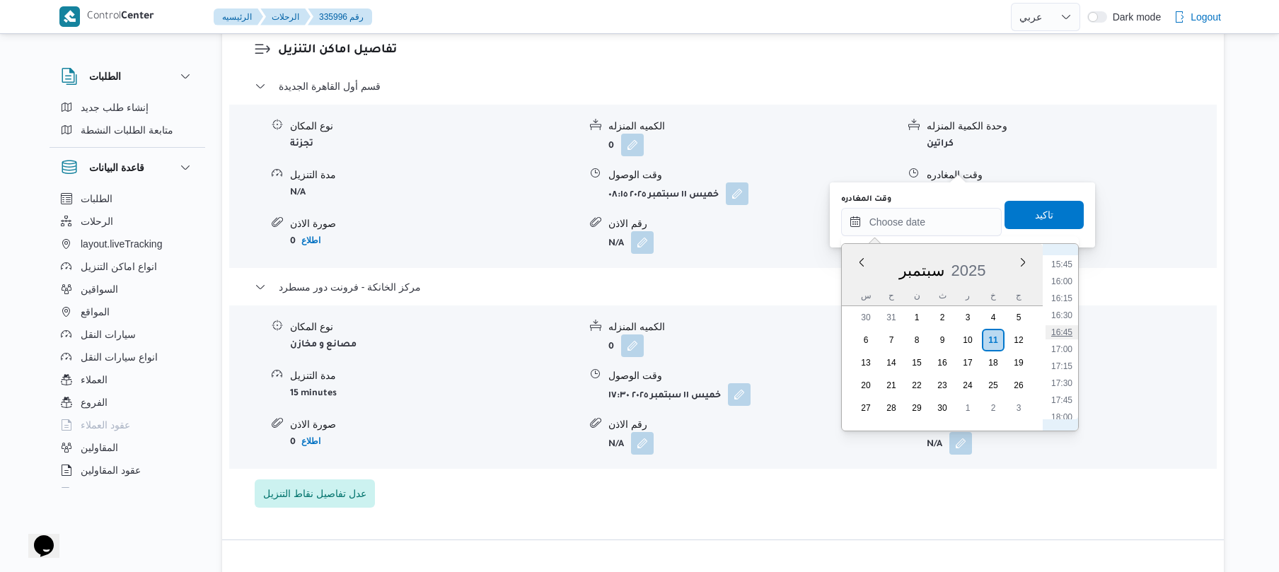
click at [1059, 332] on li "16:45" at bounding box center [1061, 332] width 33 height 14
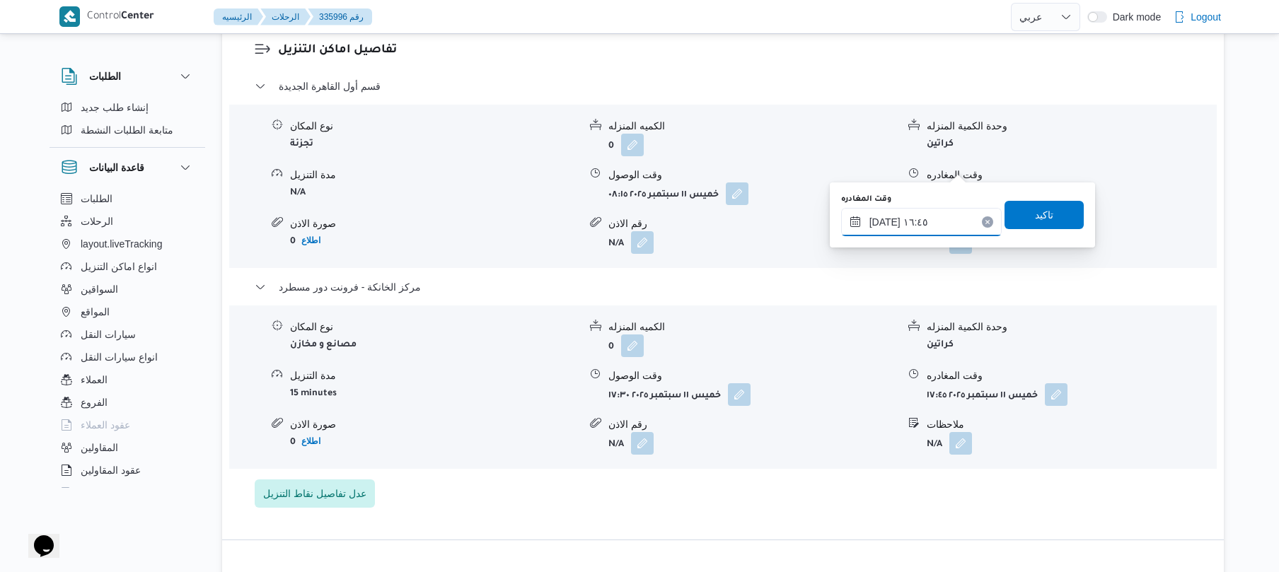
type input "[DATE] ١٦:٤٥"
click at [1054, 226] on span "تاكيد" at bounding box center [1043, 215] width 79 height 28
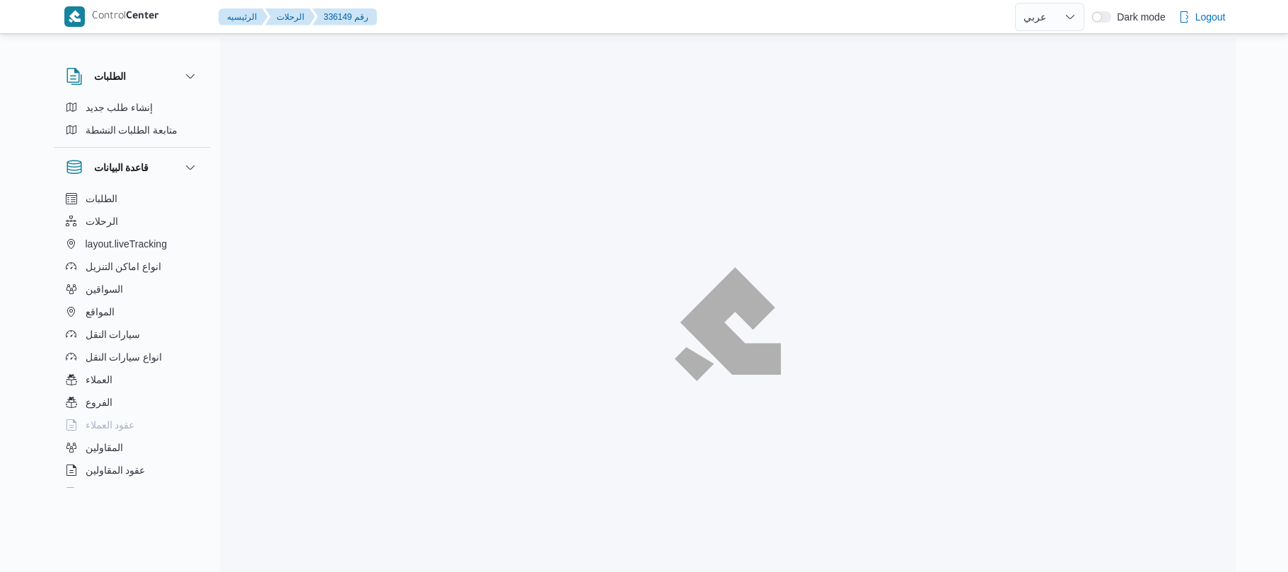
select select "ar"
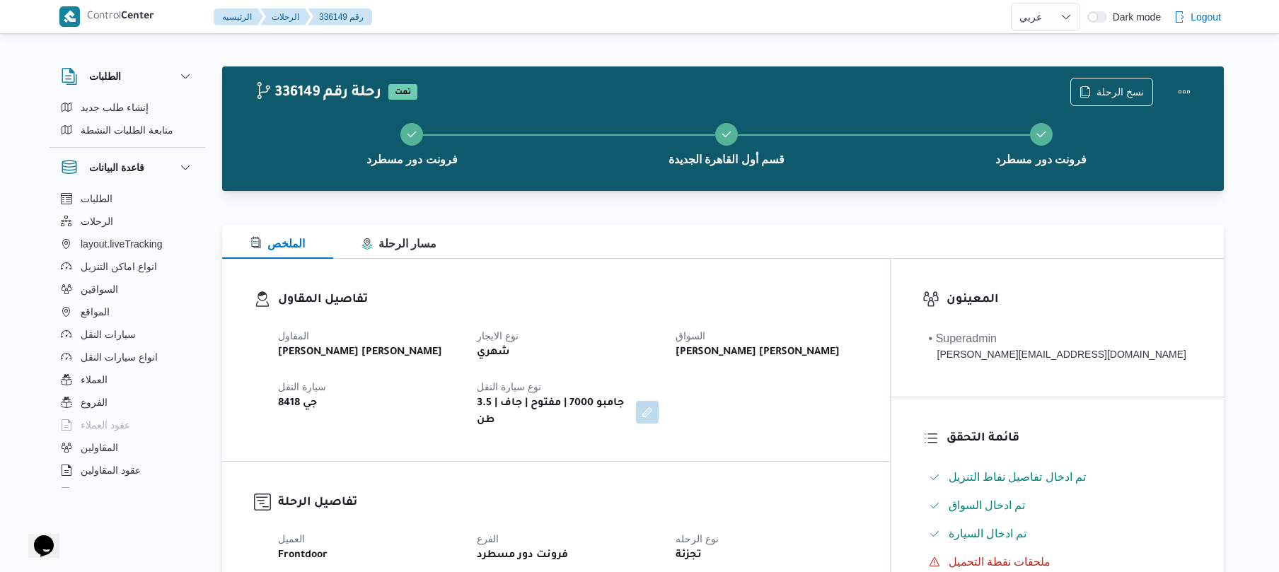
click at [710, 259] on div "تفاصيل المقاول المقاول [PERSON_NAME] [PERSON_NAME] نوع الايجار شهري السواق [PER…" at bounding box center [556, 360] width 668 height 202
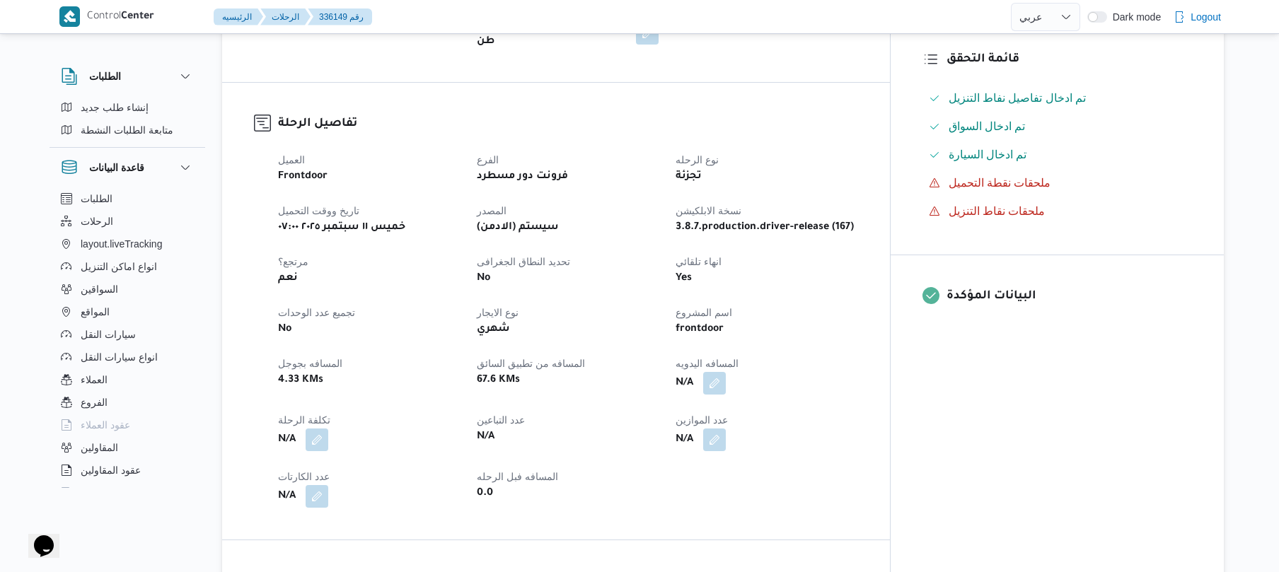
scroll to position [414, 0]
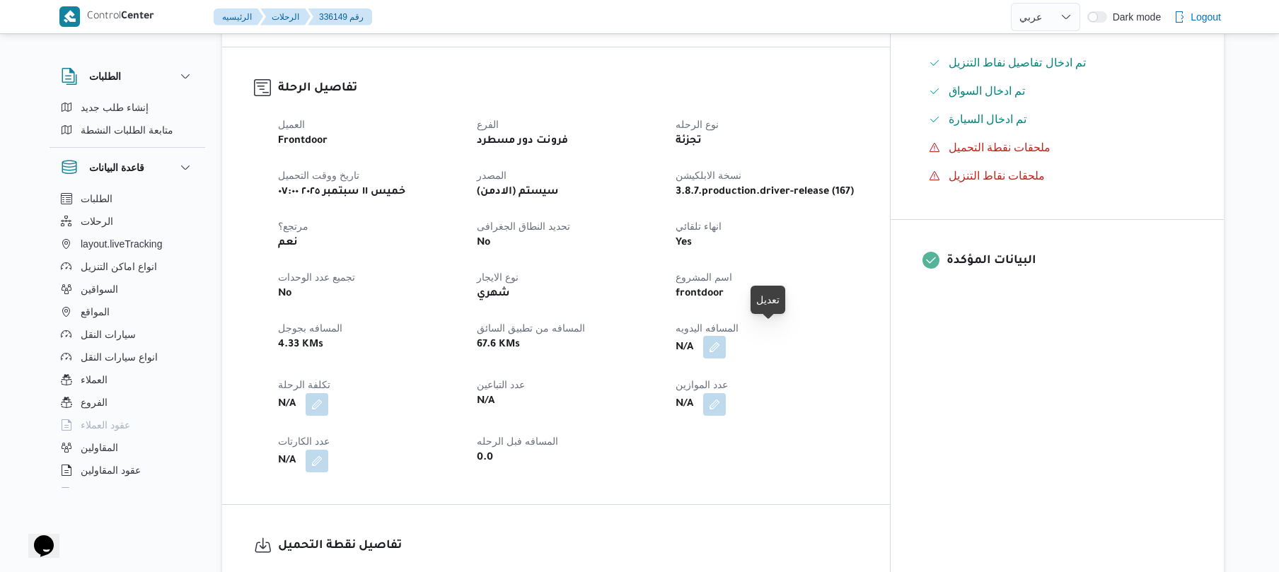
click at [726, 337] on button "button" at bounding box center [714, 347] width 23 height 23
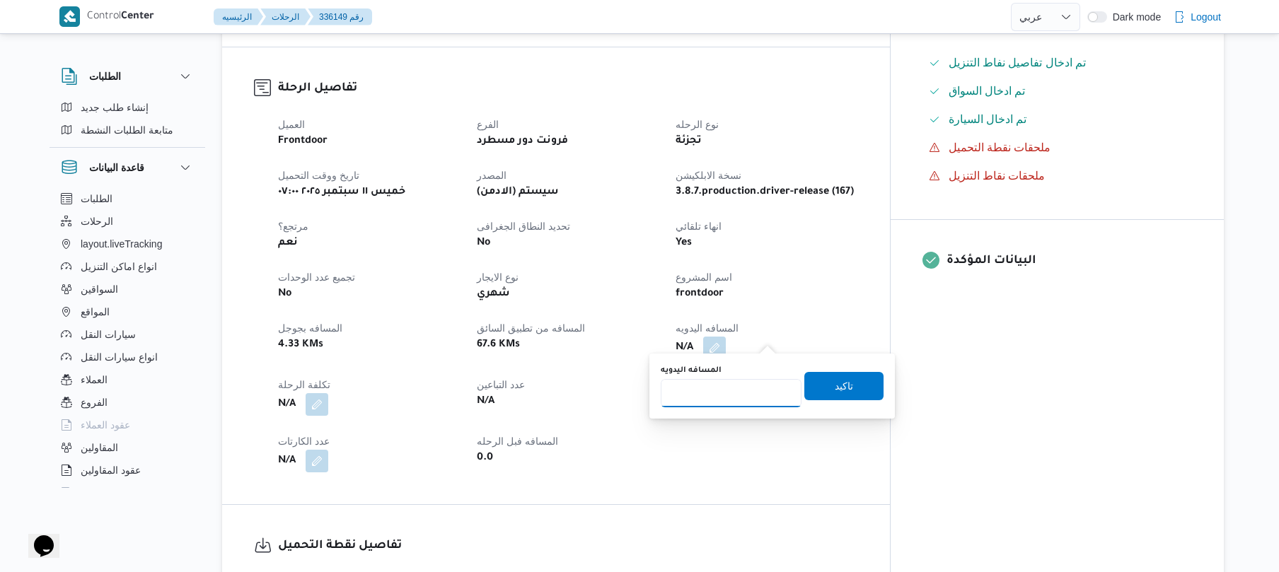
click at [729, 396] on input "المسافه اليدويه" at bounding box center [731, 393] width 141 height 28
type input "120"
click at [844, 385] on span "تاكيد" at bounding box center [844, 385] width 18 height 17
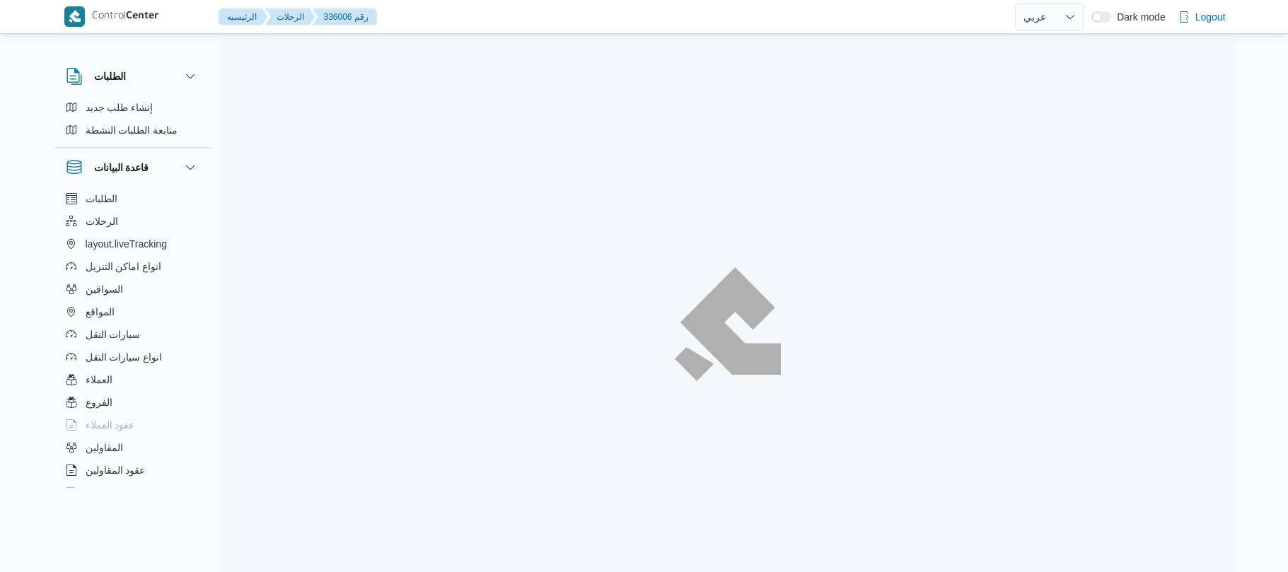
select select "ar"
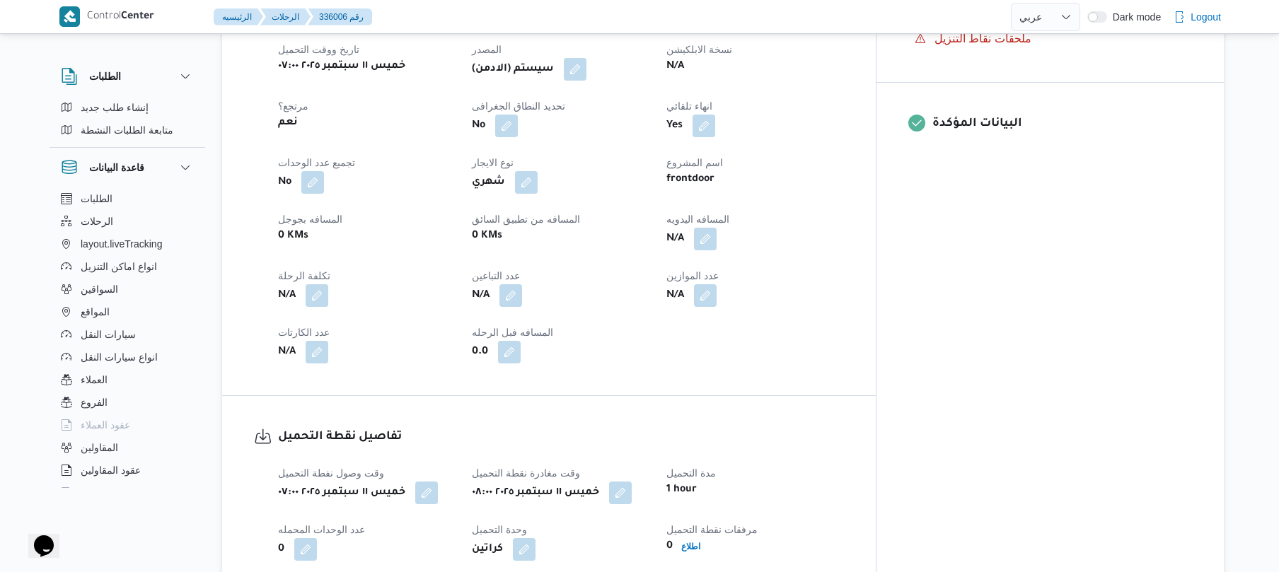
scroll to position [603, 0]
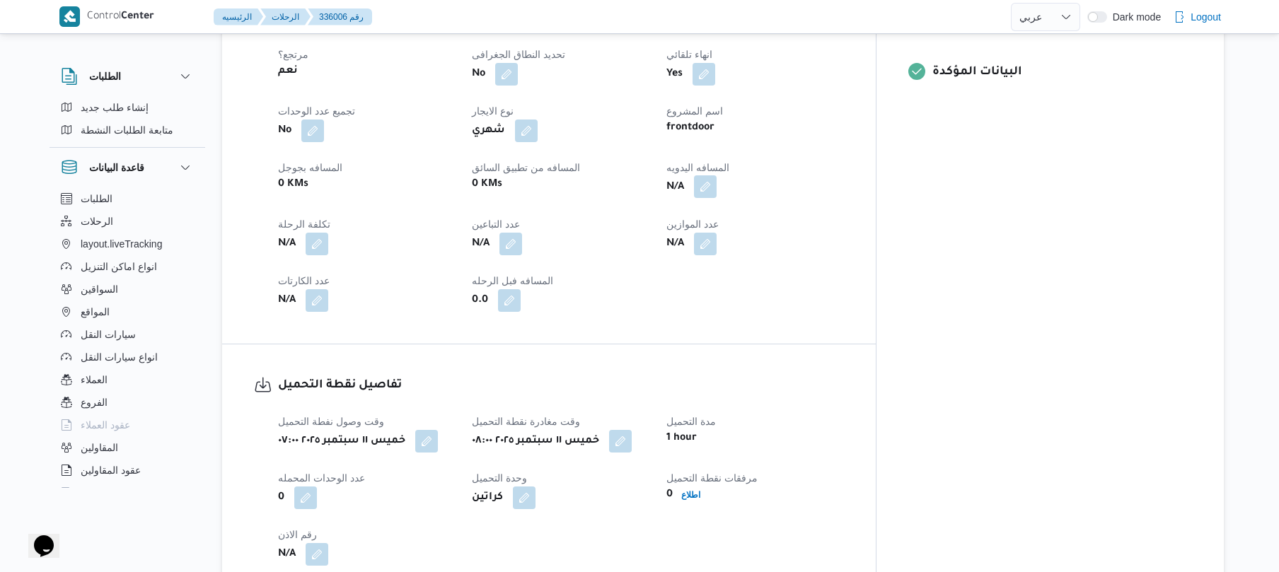
click at [716, 198] on button "button" at bounding box center [705, 186] width 23 height 23
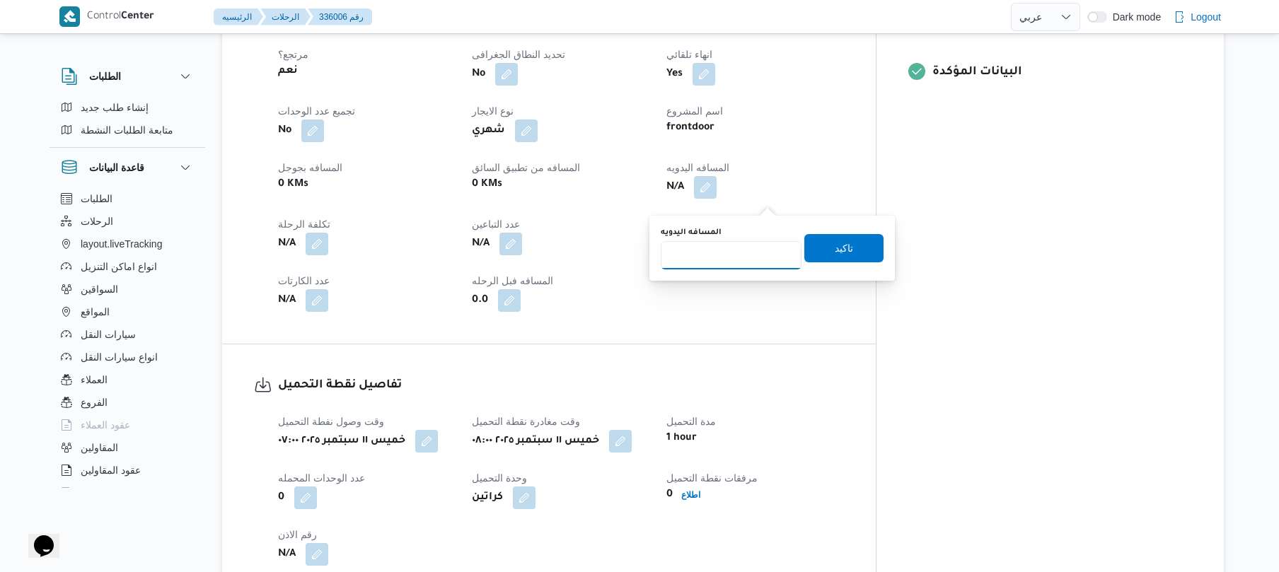
click at [744, 255] on input "المسافه اليدويه" at bounding box center [731, 255] width 141 height 28
type input "70"
click at [850, 246] on span "تاكيد" at bounding box center [843, 248] width 79 height 28
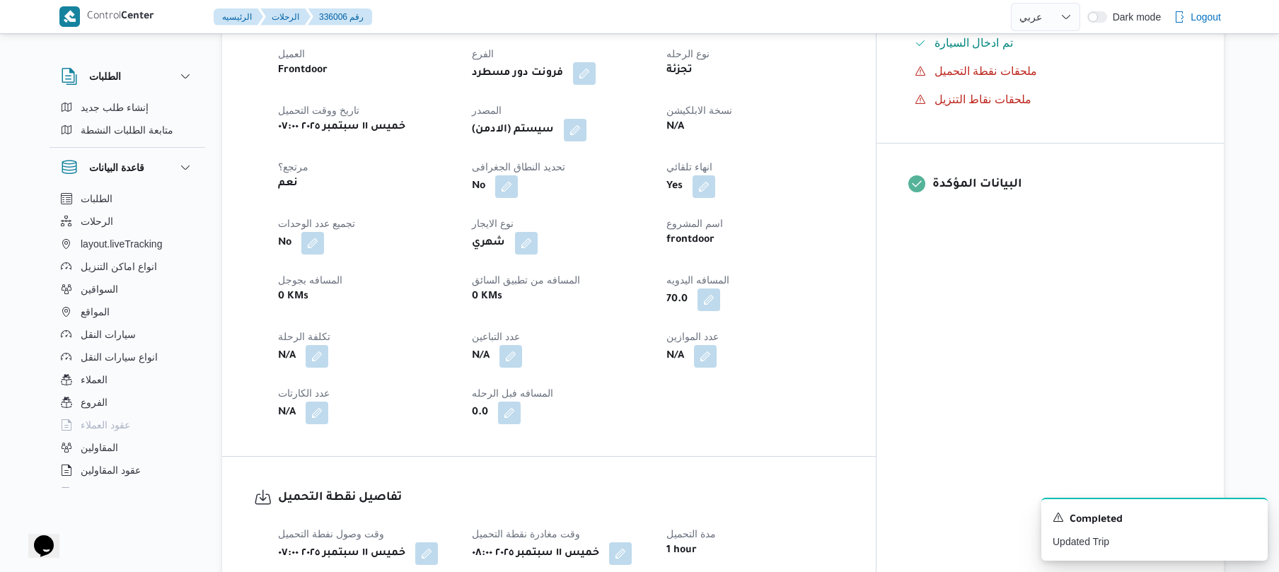
scroll to position [453, 0]
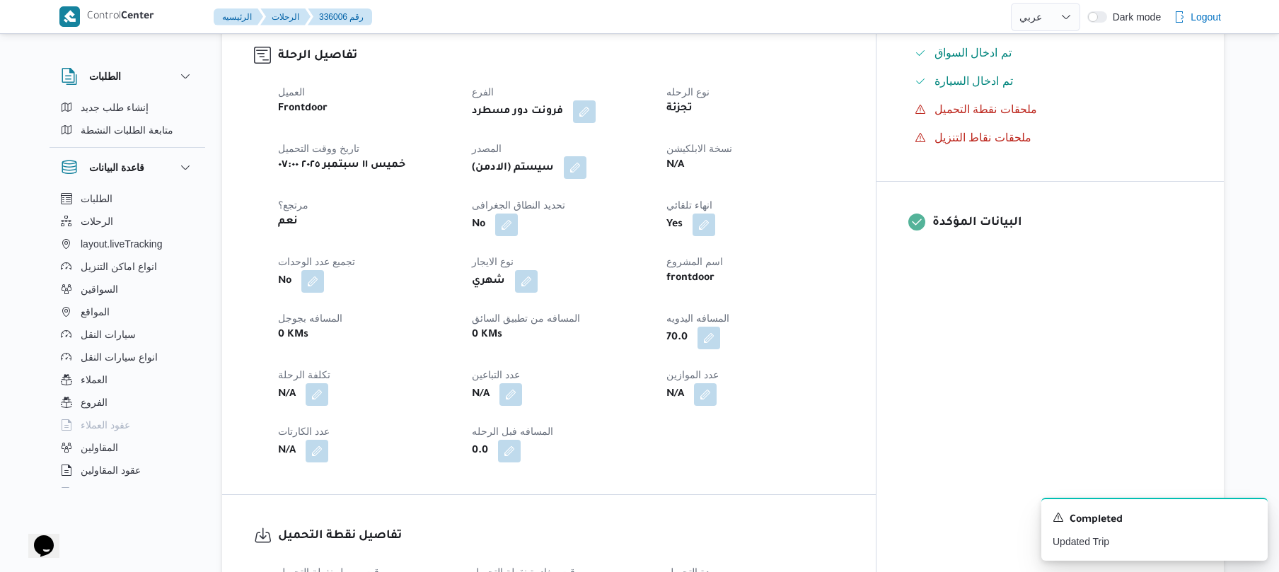
click at [586, 179] on button "button" at bounding box center [575, 167] width 23 height 23
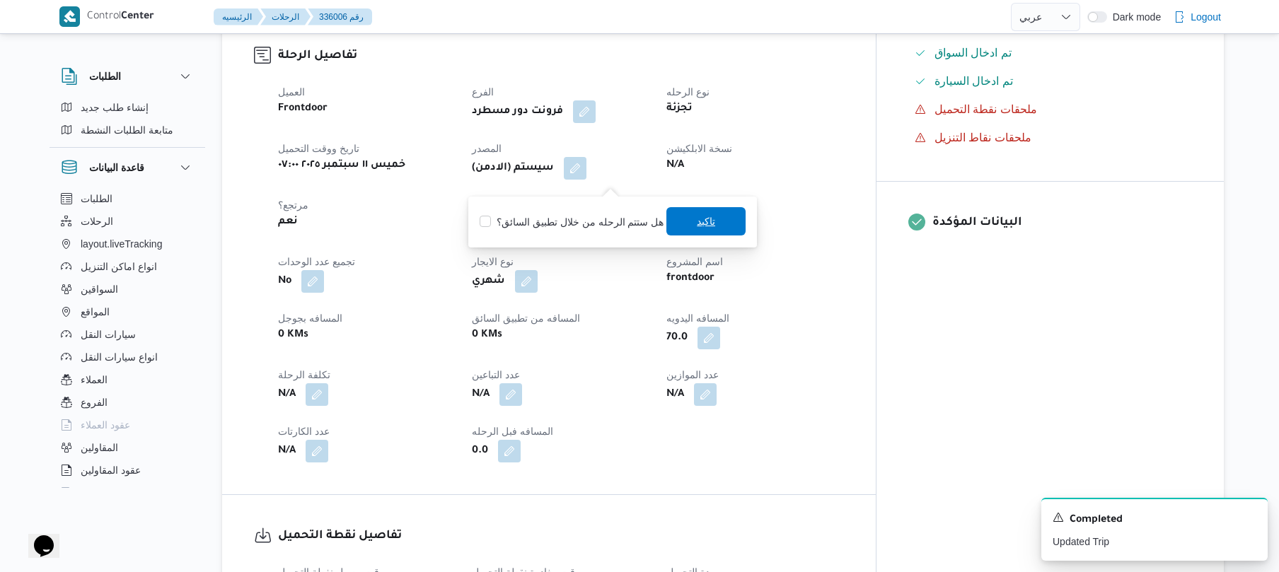
click at [697, 221] on span "تاكيد" at bounding box center [706, 221] width 18 height 17
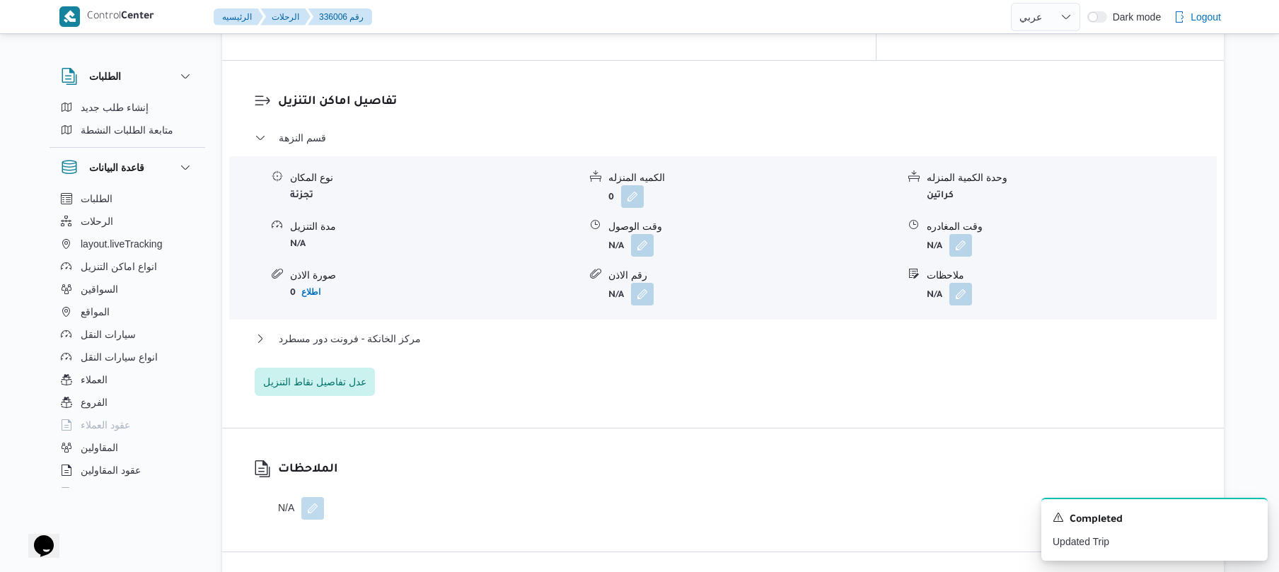
scroll to position [1169, 0]
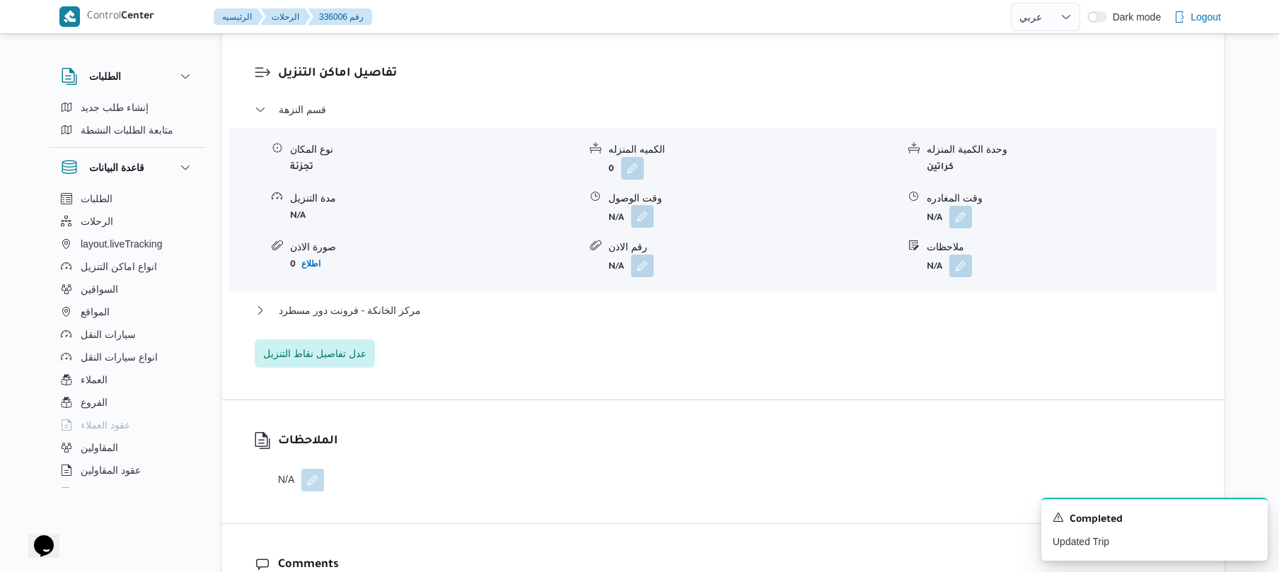
click at [637, 227] on button "button" at bounding box center [642, 216] width 23 height 23
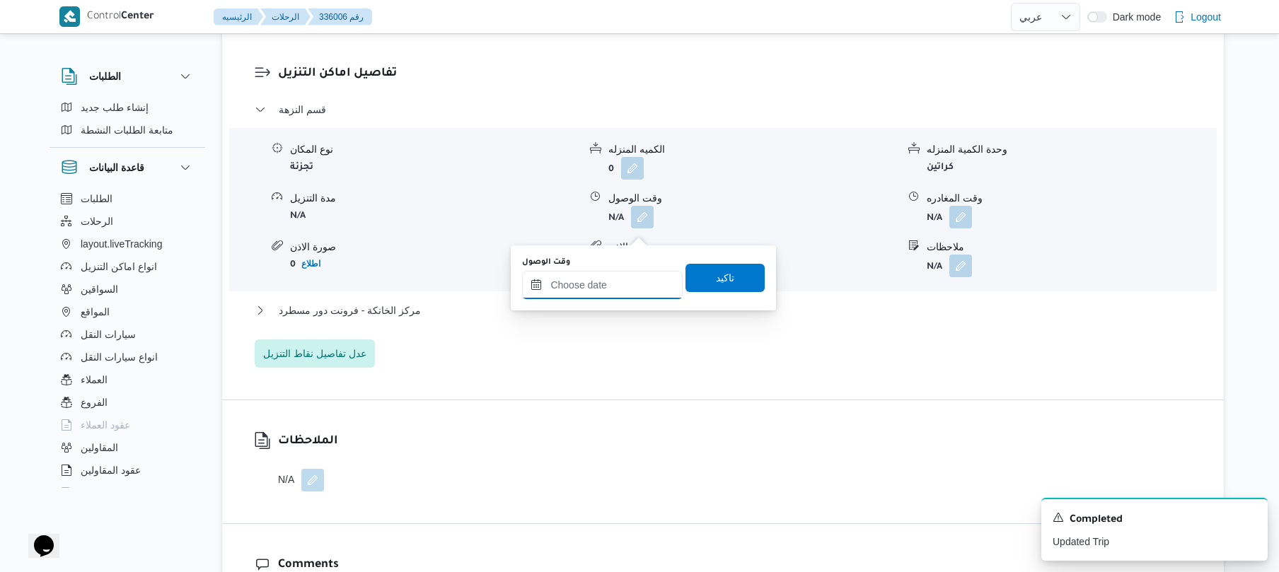
click at [601, 286] on input "وقت الوصول" at bounding box center [602, 285] width 161 height 28
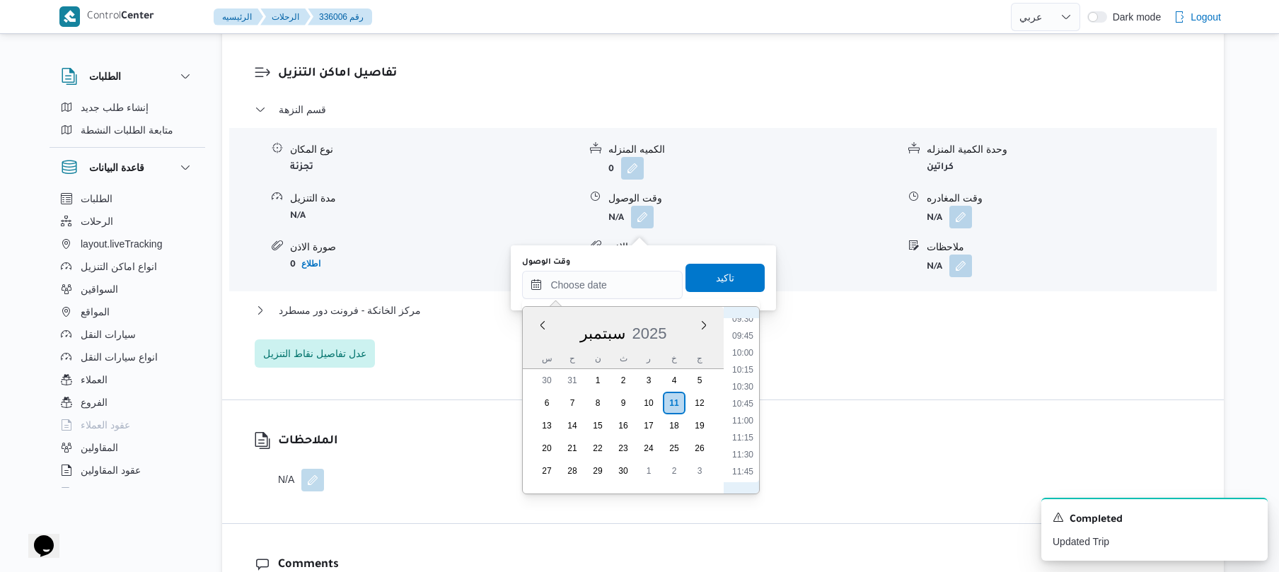
scroll to position [513, 0]
click at [741, 360] on li "08:00" at bounding box center [742, 356] width 33 height 14
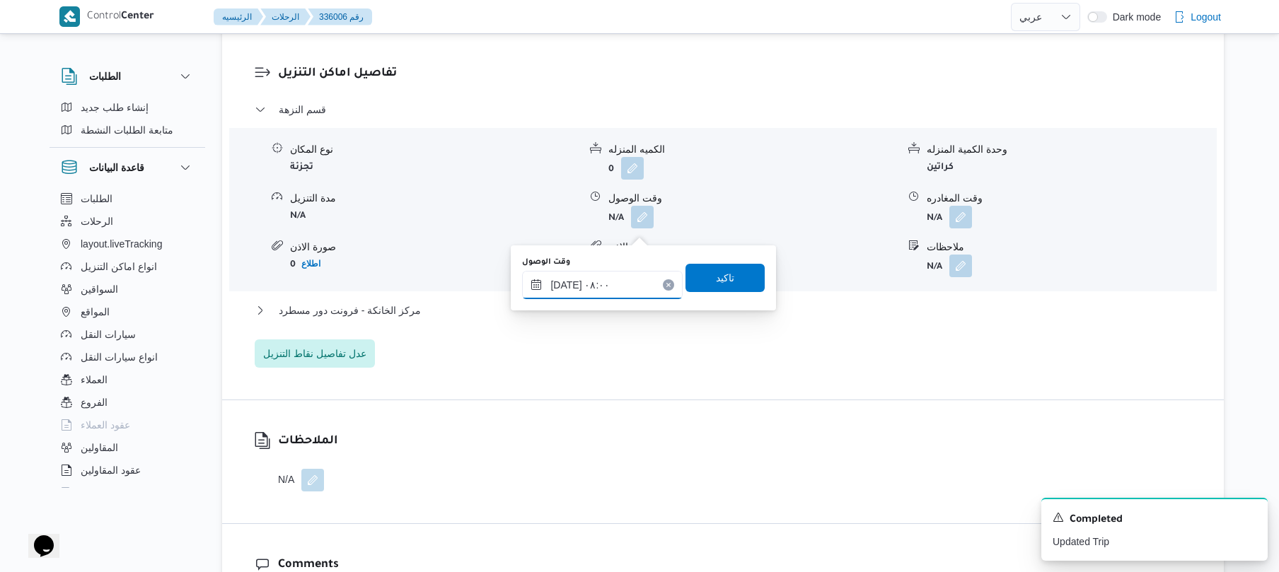
click at [567, 281] on input "١١/٠٩/٢٠٢٥ ٠٨:٠٠" at bounding box center [602, 285] width 161 height 28
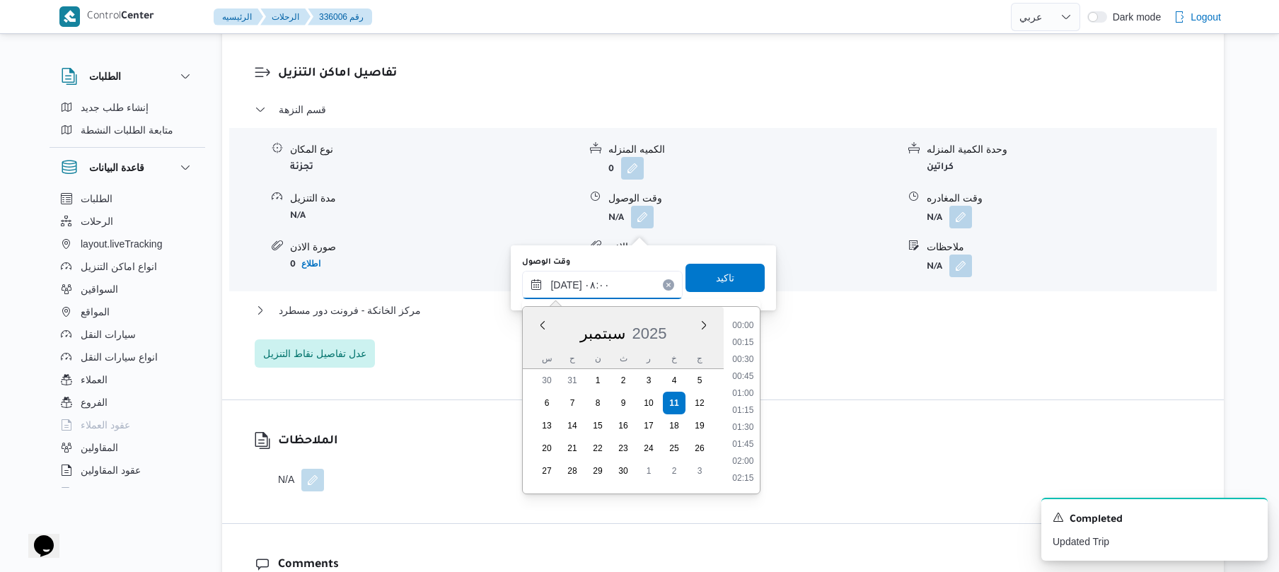
click at [567, 281] on input "١١/٠٩/٢٠٢٥ ٠٨:٠٠" at bounding box center [602, 285] width 161 height 28
type input "[DATE] ٠٨:35"
click at [716, 279] on span "تاكيد" at bounding box center [725, 277] width 18 height 17
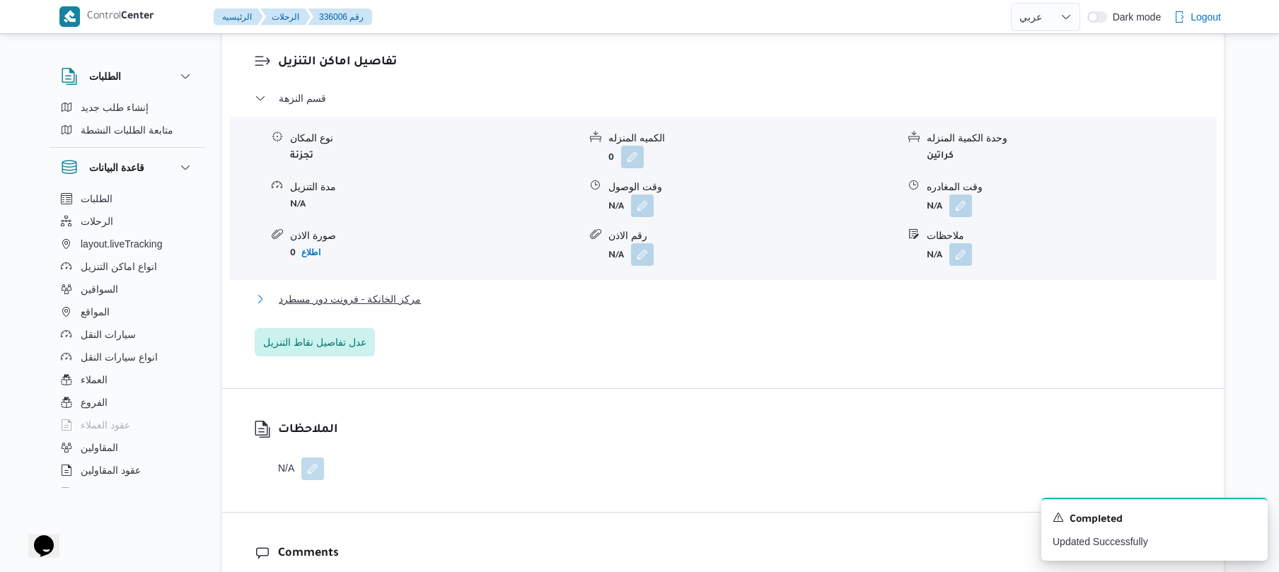
click at [607, 308] on button "مركز الخانكة - فرونت دور مسطرد" at bounding box center [723, 299] width 937 height 17
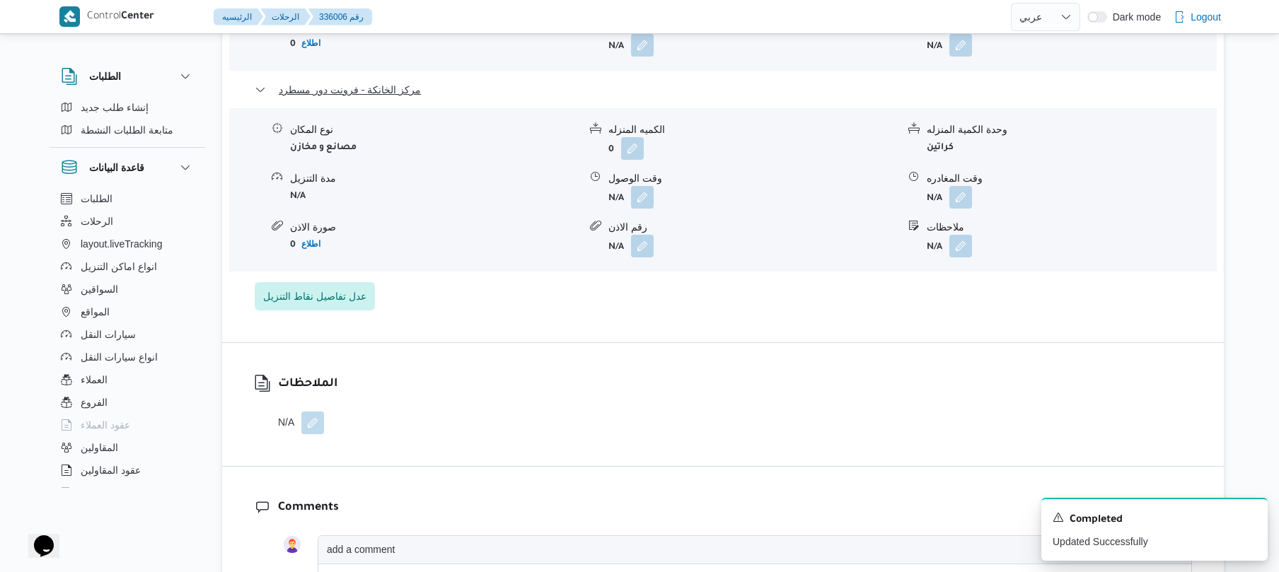
scroll to position [1433, 0]
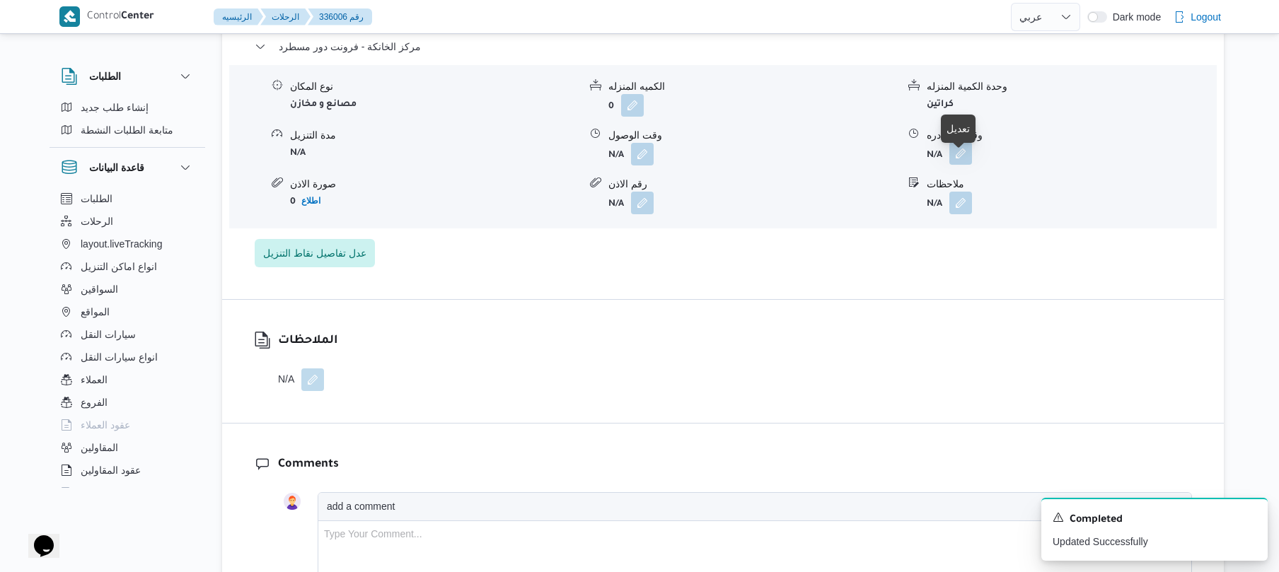
click at [966, 161] on button "button" at bounding box center [960, 153] width 23 height 23
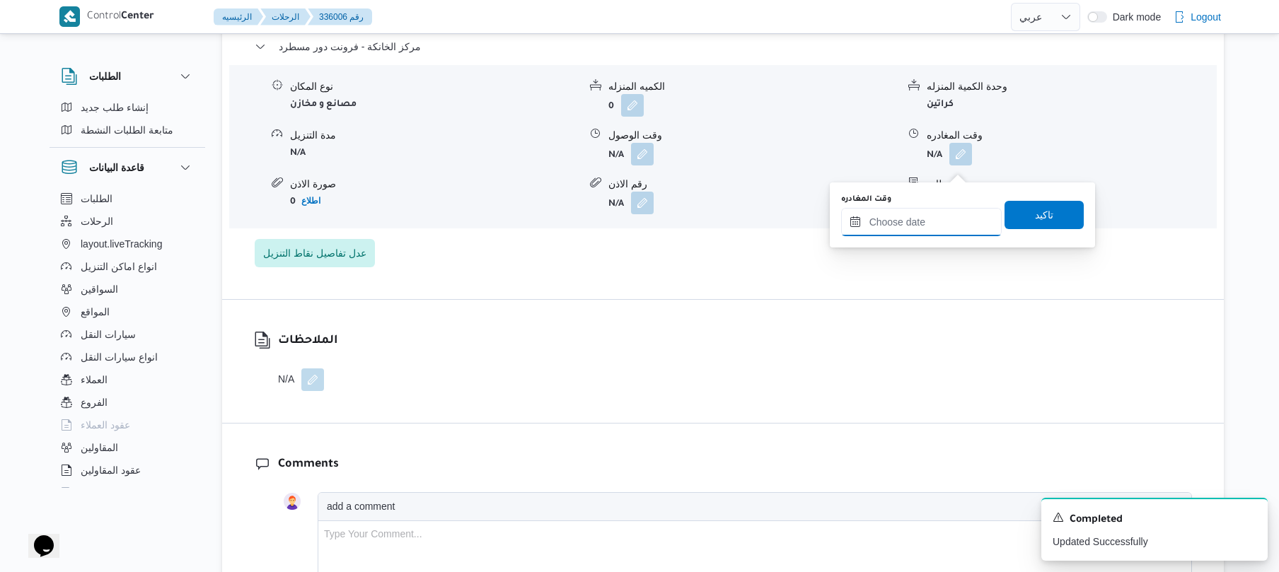
click at [889, 221] on input "وقت المغادره" at bounding box center [921, 222] width 161 height 28
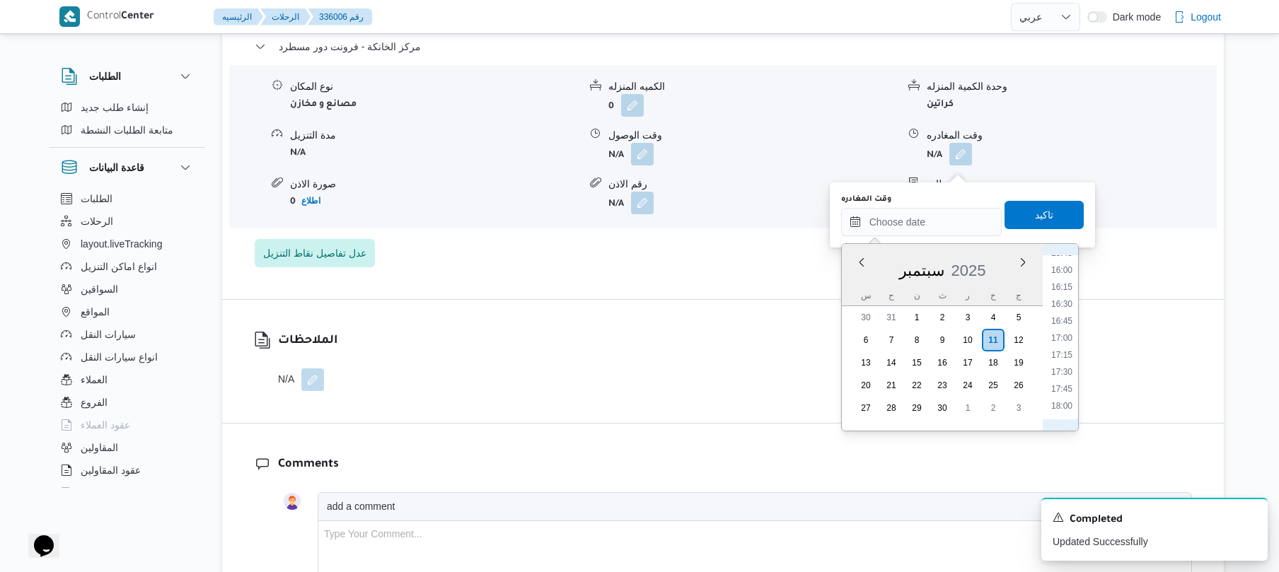
scroll to position [1067, 0]
click at [1062, 380] on li "17:30" at bounding box center [1061, 383] width 33 height 14
type input "١١/٠٩/٢٠٢٥ ١٧:٣٠"
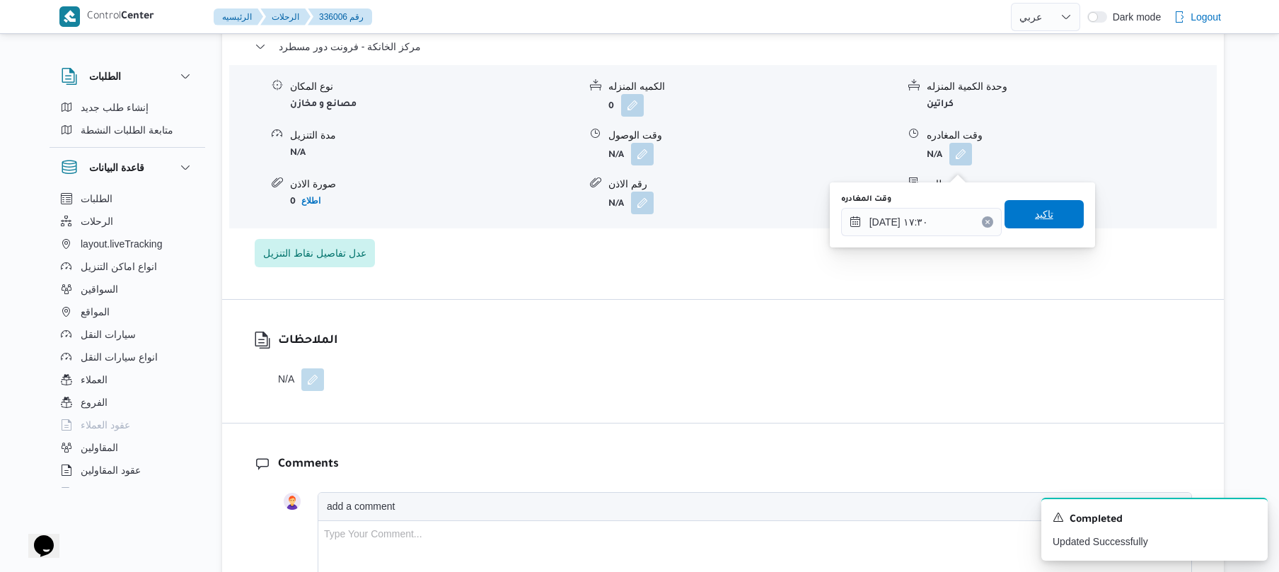
click at [1036, 224] on span "تاكيد" at bounding box center [1043, 214] width 79 height 28
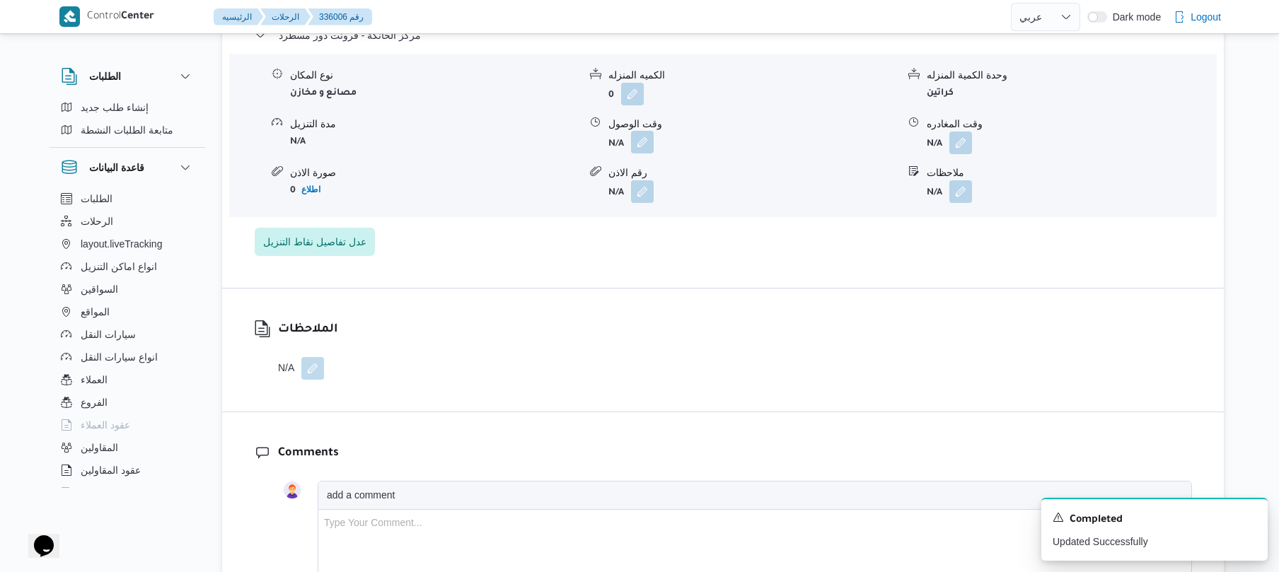
click at [640, 153] on button "button" at bounding box center [642, 142] width 23 height 23
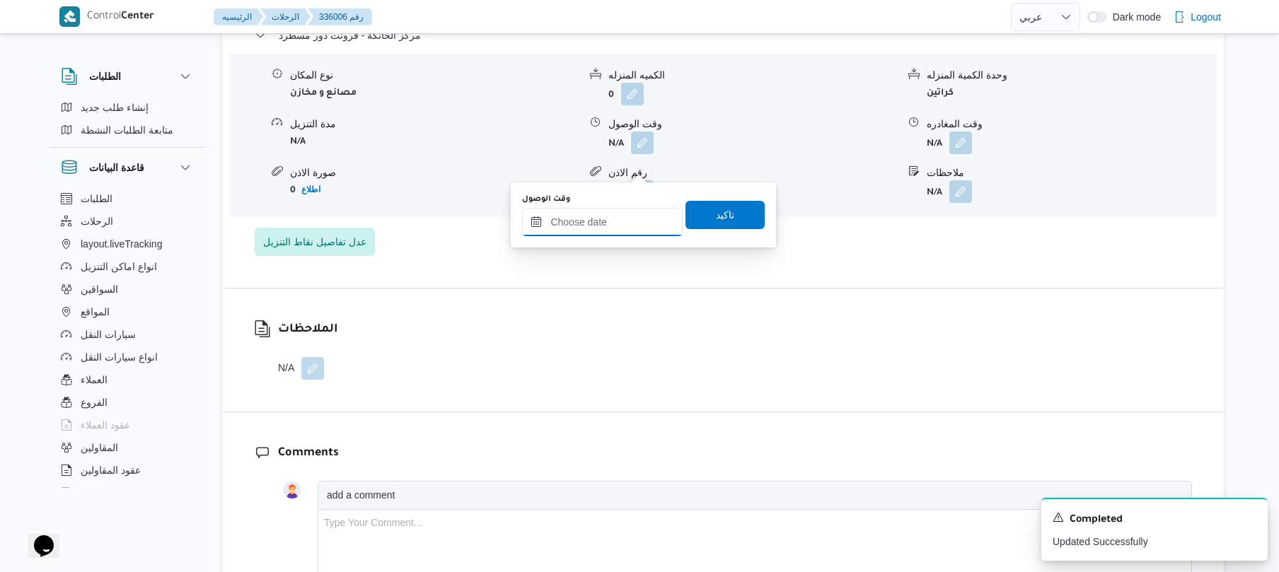
click at [620, 224] on input "وقت الوصول" at bounding box center [602, 222] width 161 height 28
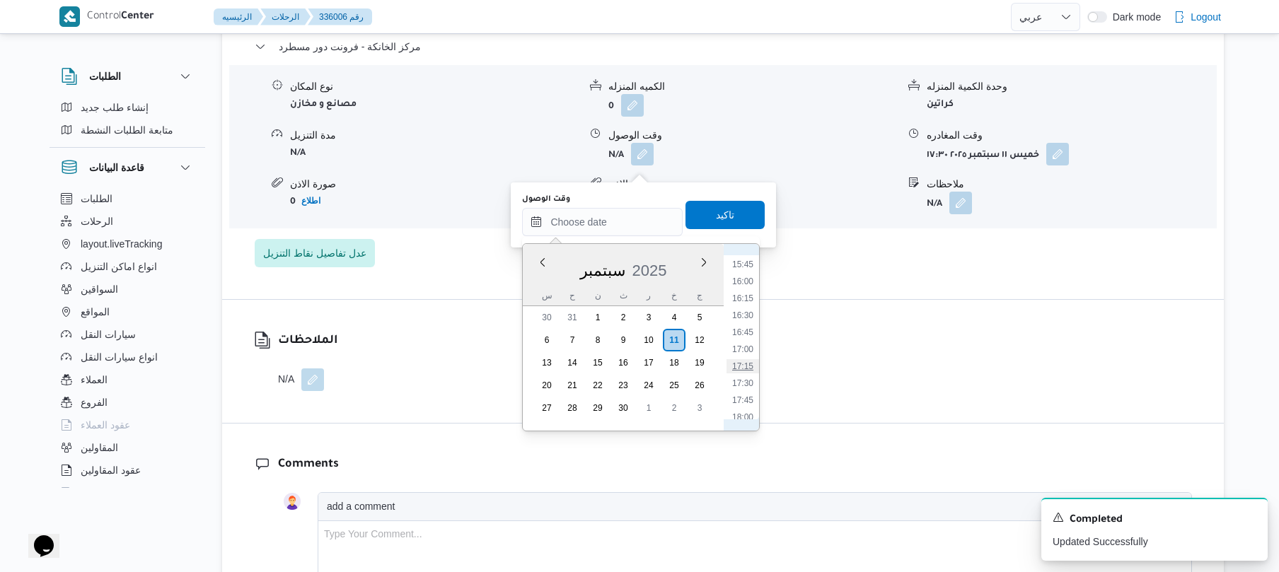
click at [747, 361] on li "17:15" at bounding box center [742, 366] width 33 height 14
type input "١١/٠٩/٢٠٢٥ ١٧:١٥"
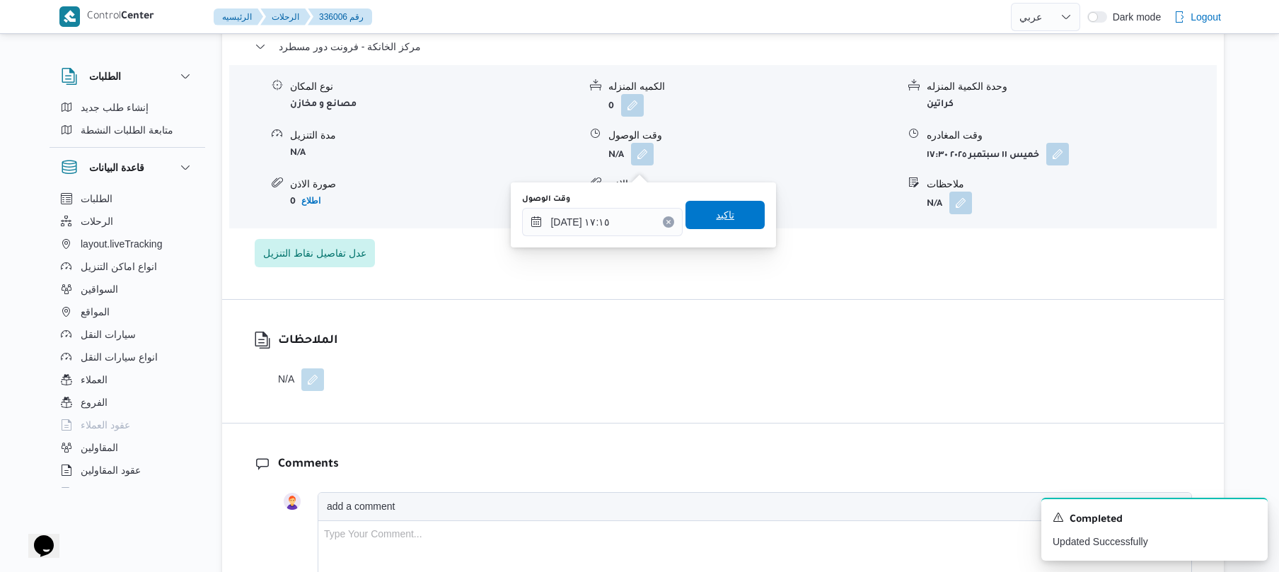
click at [724, 213] on span "تاكيد" at bounding box center [725, 215] width 18 height 17
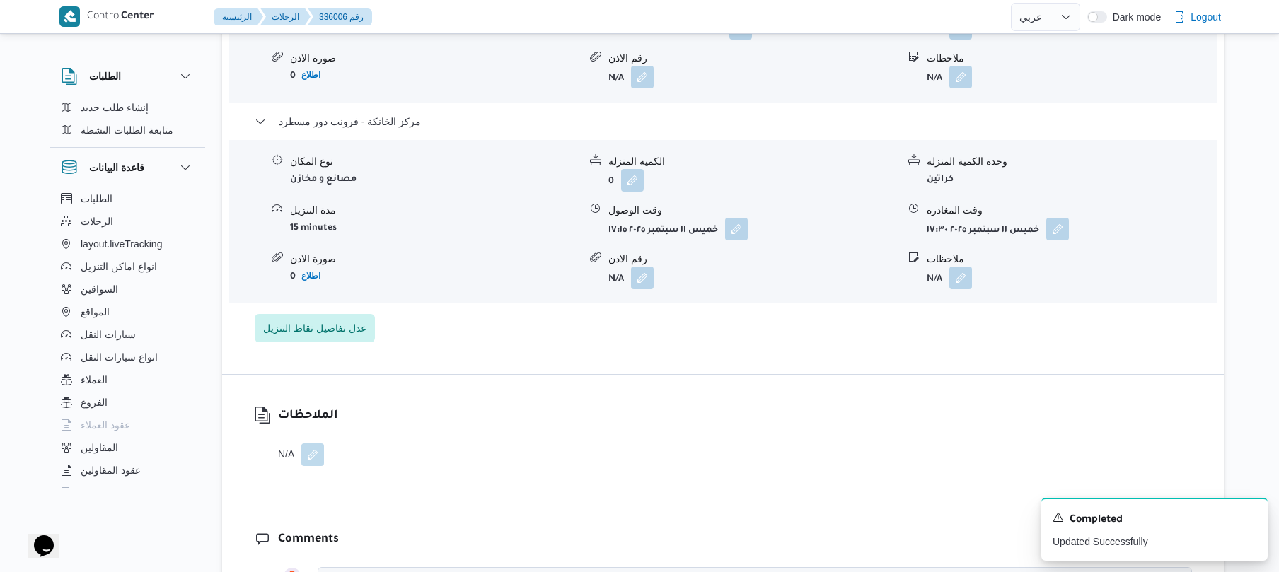
scroll to position [1320, 0]
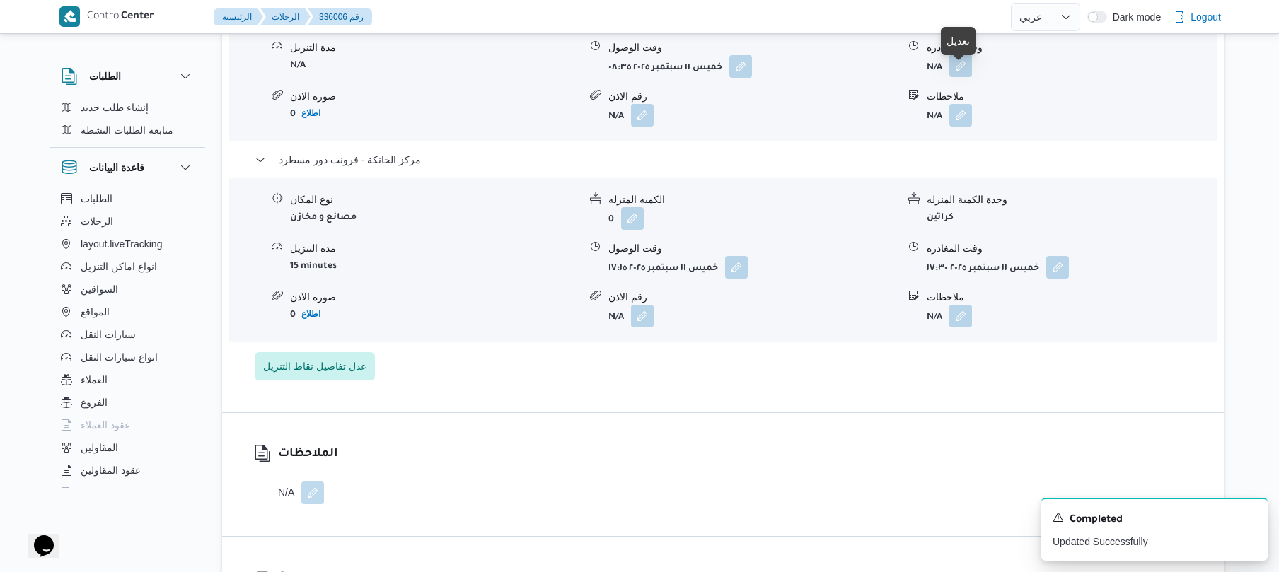
click at [962, 76] on button "button" at bounding box center [960, 65] width 23 height 23
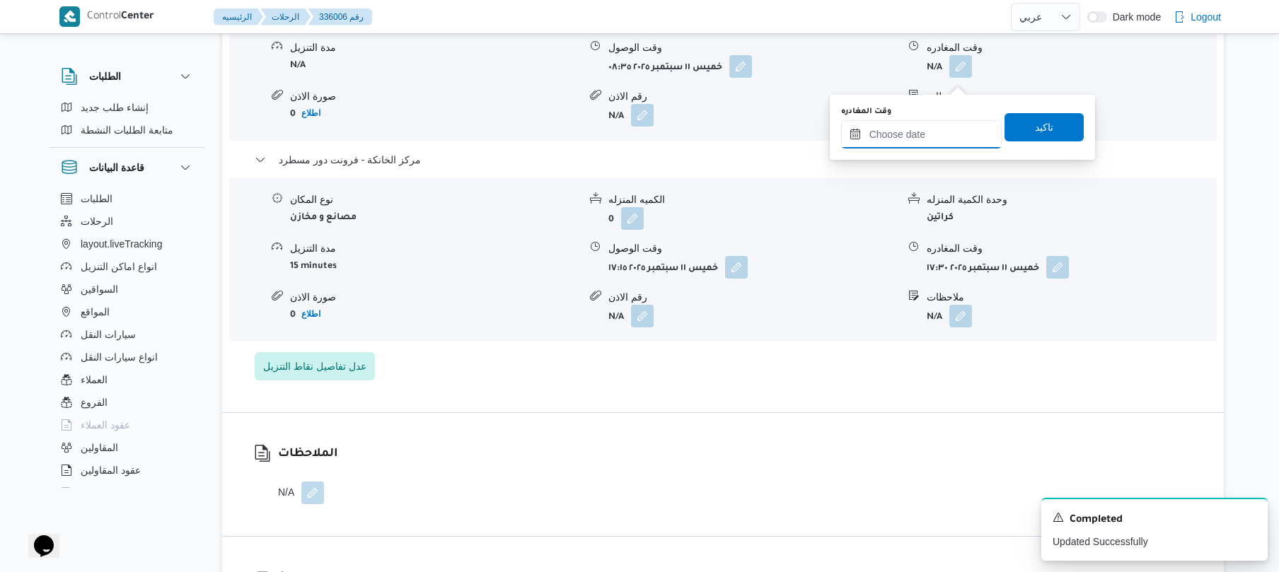
click at [928, 130] on input "وقت المغادره" at bounding box center [921, 134] width 161 height 28
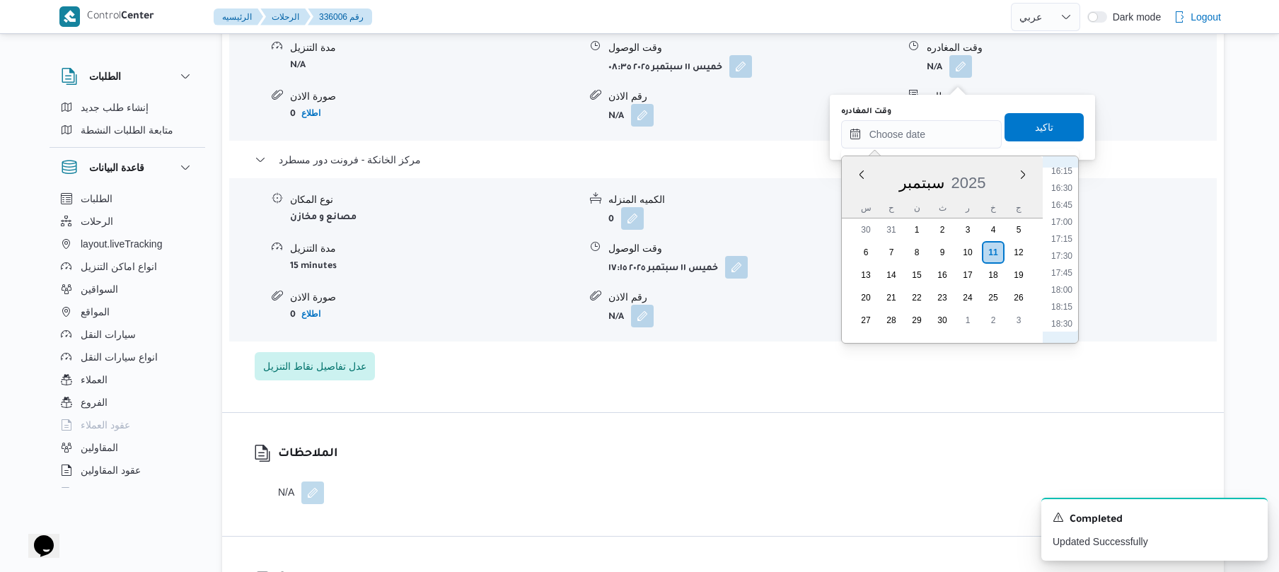
scroll to position [1067, 0]
click at [1056, 247] on li "16:45" at bounding box center [1061, 245] width 33 height 14
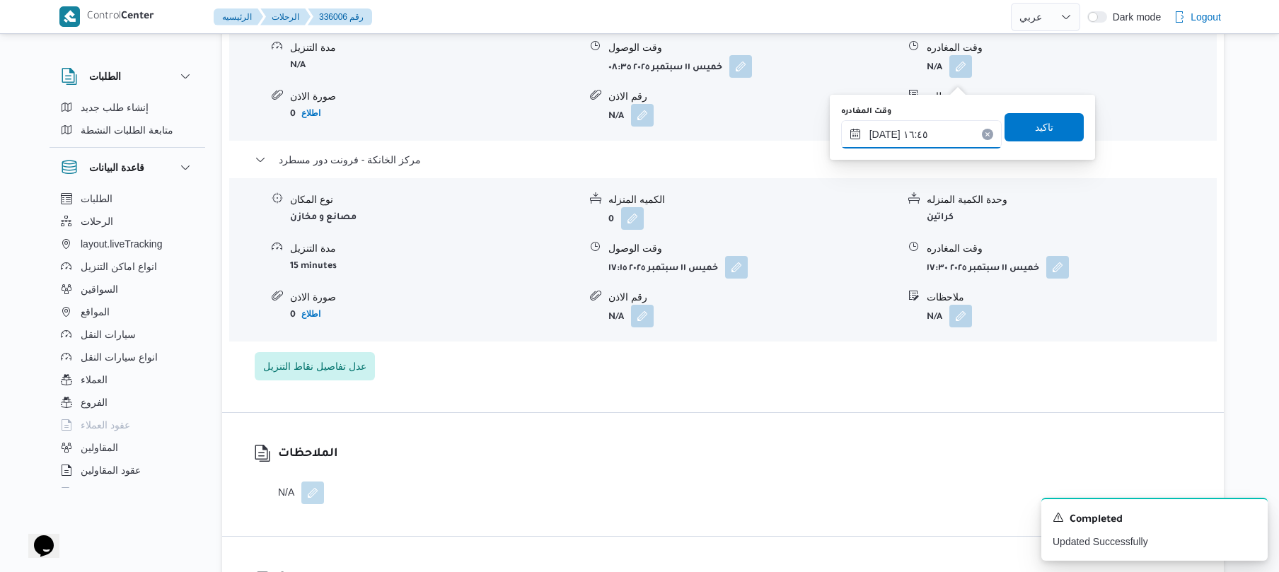
click at [886, 133] on input "١١/٠٩/٢٠٢٥ ١٦:٤٥" at bounding box center [921, 134] width 161 height 28
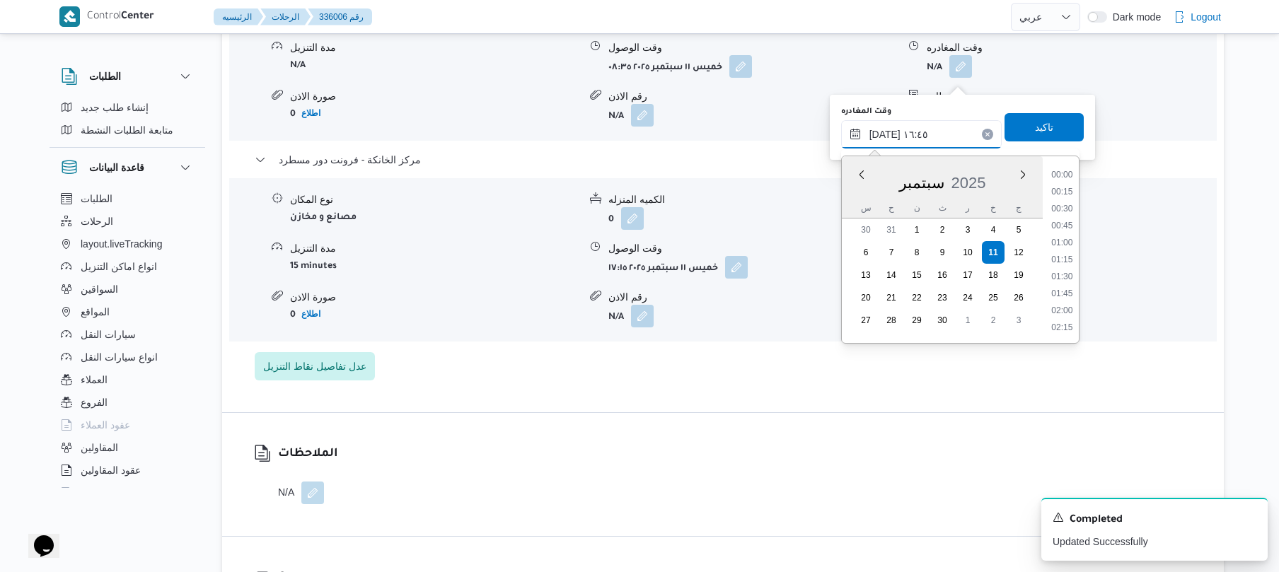
click at [886, 133] on input "١١/٠٩/٢٠٢٥ ١٦:٤٥" at bounding box center [921, 134] width 161 height 28
type input "١١/٠٩/٢٠٢٥ ١٦:40"
click at [1041, 122] on span "تاكيد" at bounding box center [1044, 126] width 18 height 17
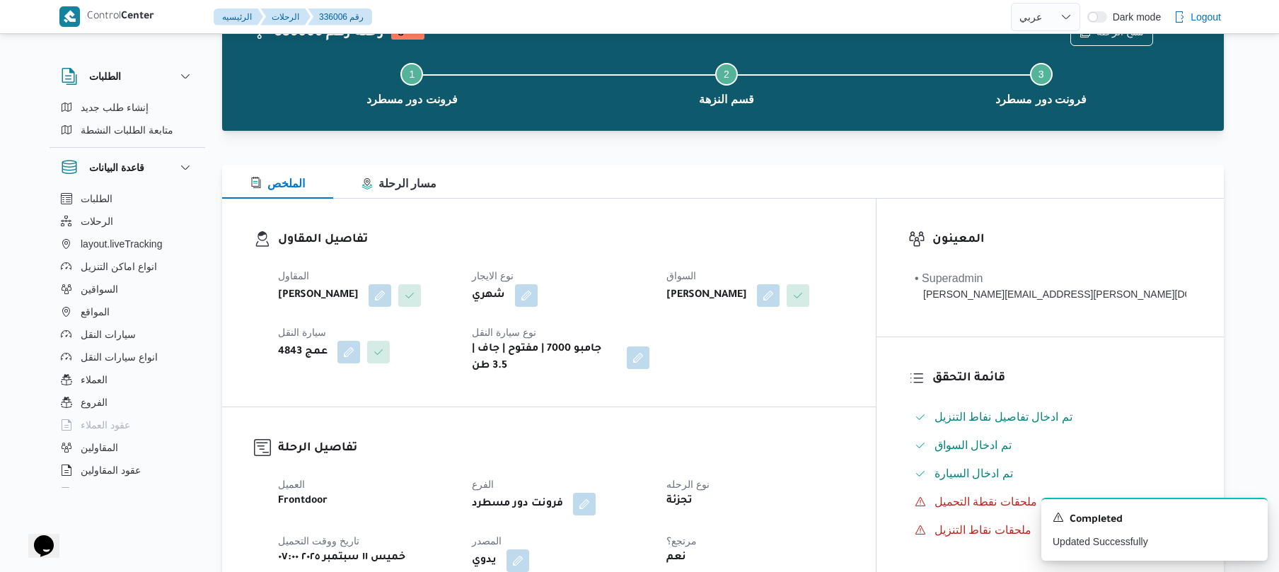
scroll to position [0, 0]
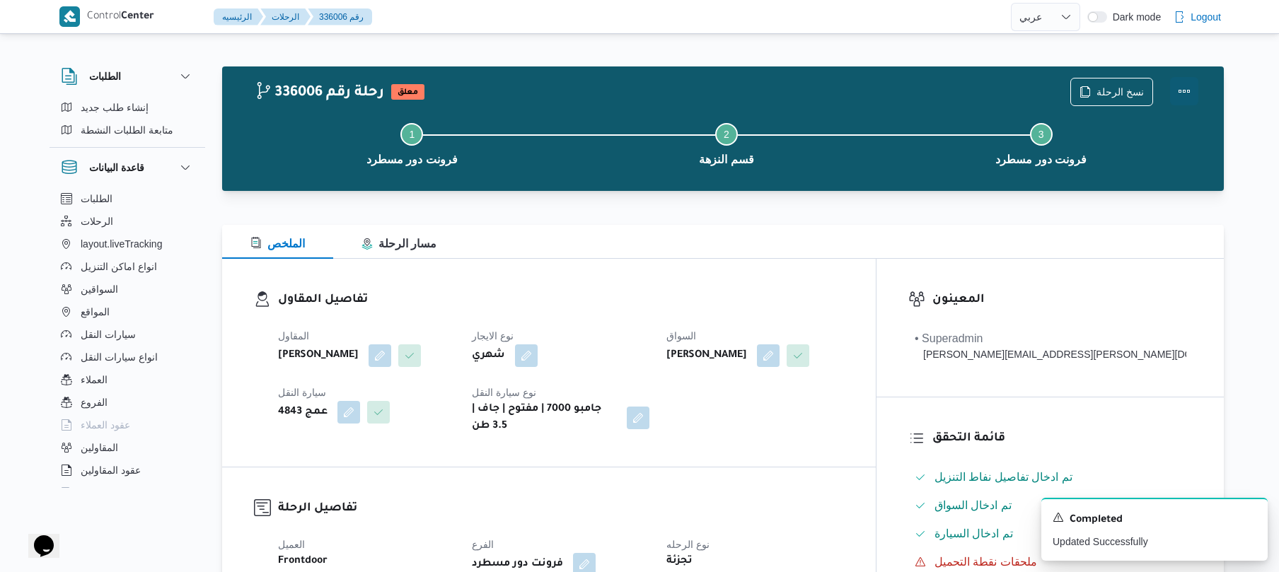
click at [1188, 100] on button "Actions" at bounding box center [1184, 91] width 28 height 28
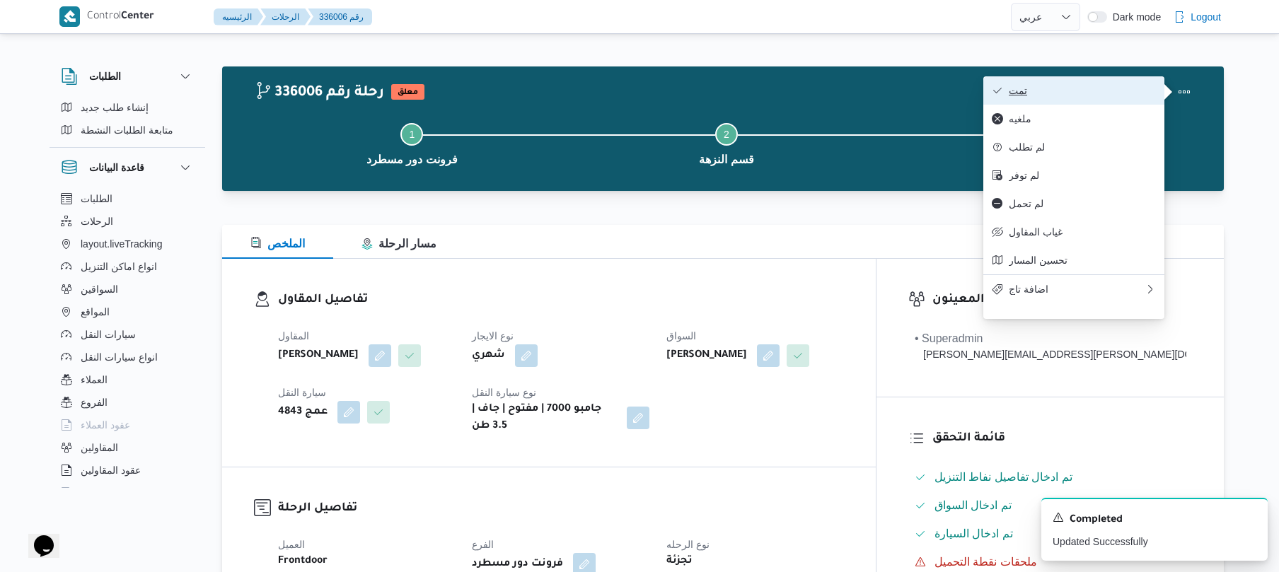
click at [1101, 91] on span "تمت" at bounding box center [1082, 90] width 147 height 11
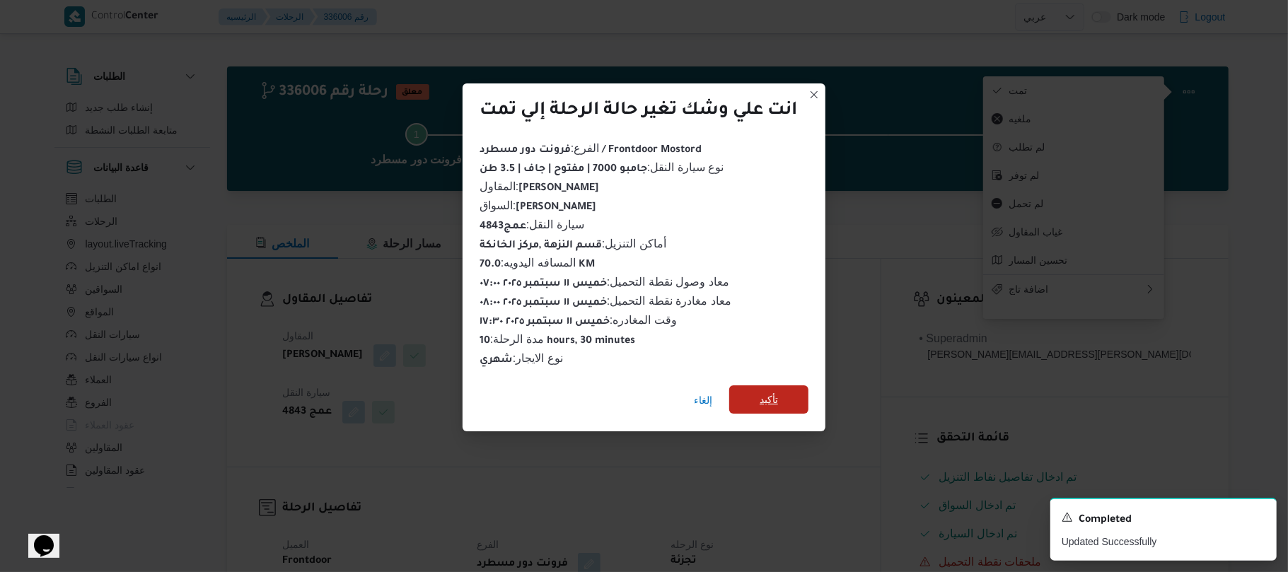
click at [774, 391] on span "تأكيد" at bounding box center [769, 399] width 18 height 17
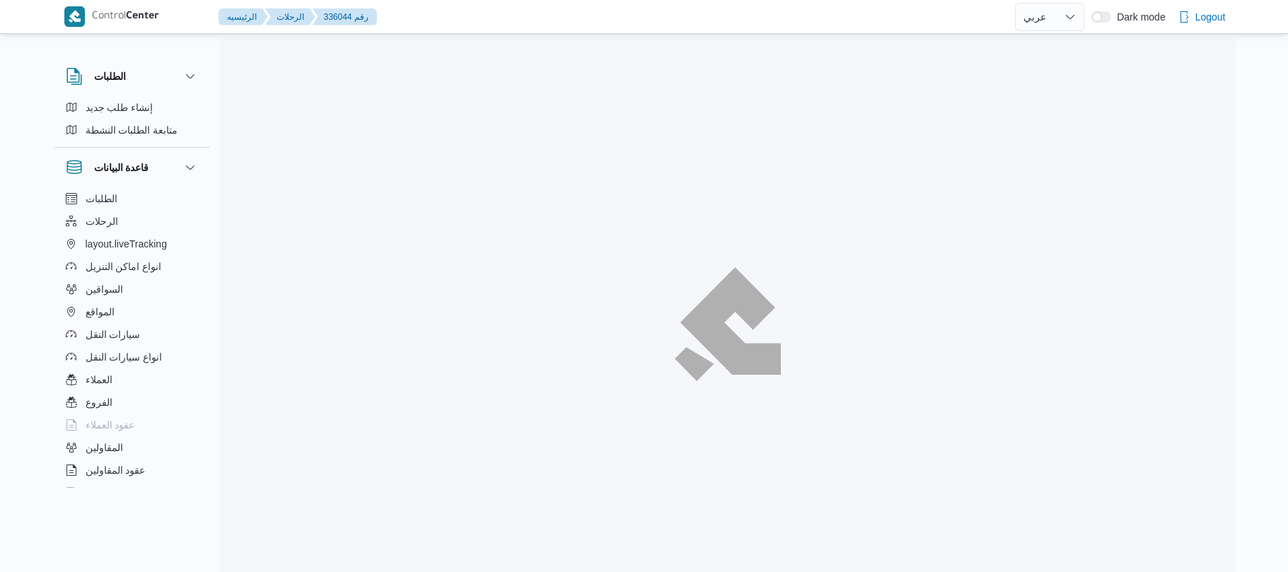
select select "ar"
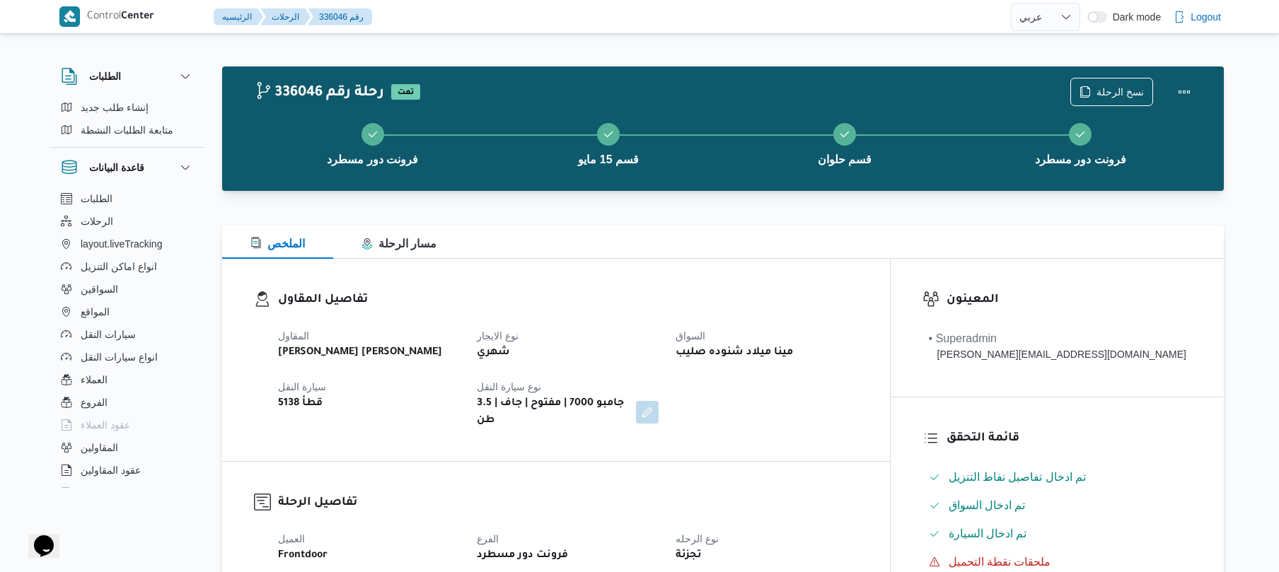
click at [707, 311] on dl "تفاصيل المقاول المقاول [PERSON_NAME] [PERSON_NAME] نوع الايجار شهري السواق مينا…" at bounding box center [568, 360] width 580 height 139
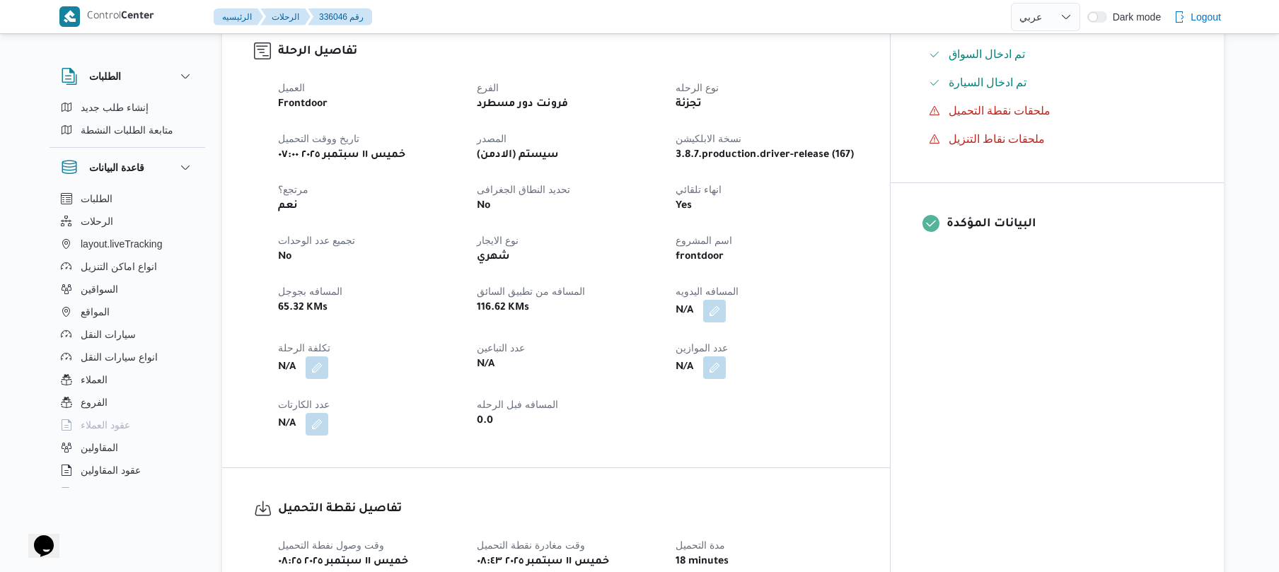
scroll to position [453, 0]
click at [726, 304] on button "button" at bounding box center [714, 309] width 23 height 23
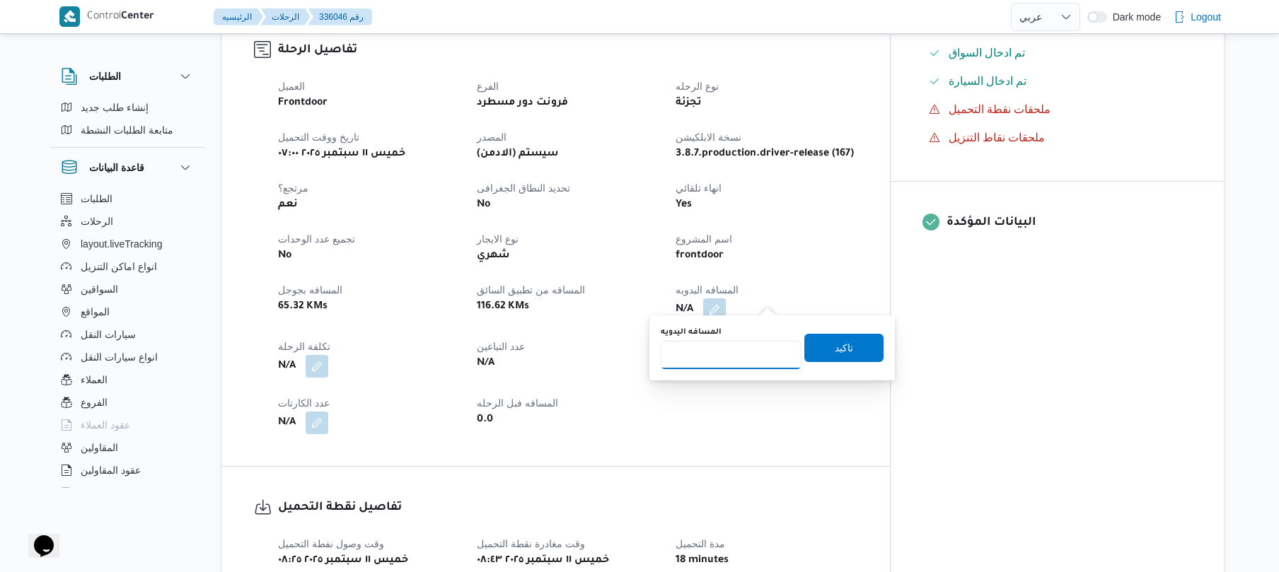
click at [724, 351] on input "المسافه اليدويه" at bounding box center [731, 355] width 141 height 28
type input "140"
click at [846, 352] on span "تاكيد" at bounding box center [843, 347] width 79 height 28
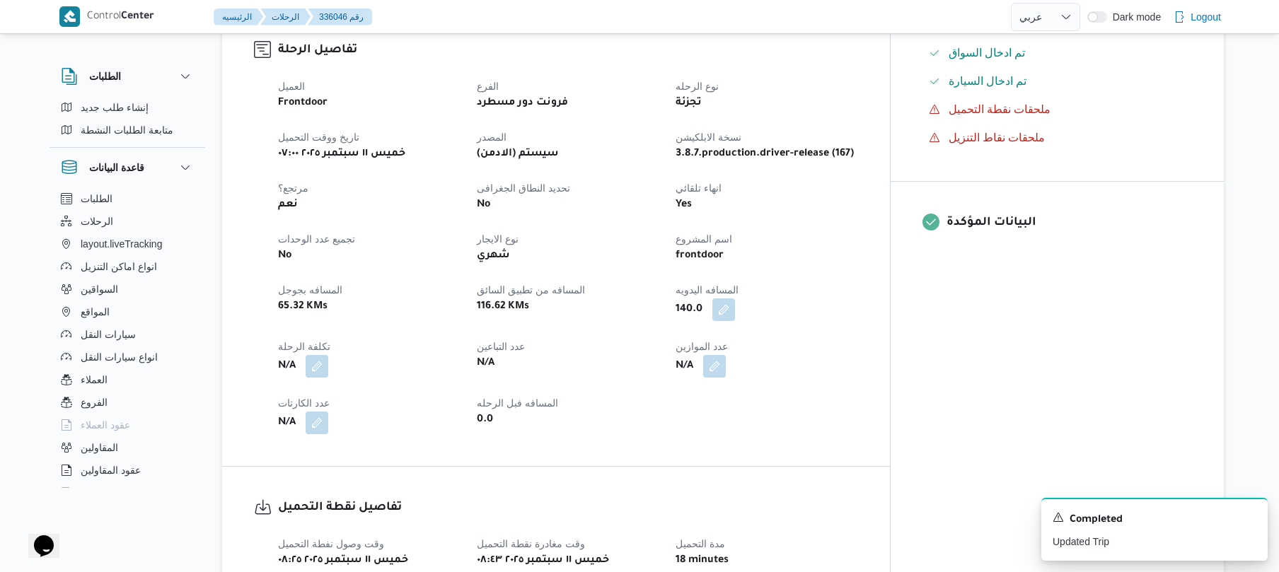
click at [979, 345] on div "المعينون • Superadmin [PERSON_NAME][EMAIL_ADDRESS][DOMAIN_NAME] قائمة التحقق تم…" at bounding box center [1056, 257] width 333 height 903
click at [890, 352] on div "تفاصيل الرحلة العميل Frontdoor الفرع فرونت دور مسطرد نوع الرحله تجزئة تاريخ ووق…" at bounding box center [556, 237] width 668 height 457
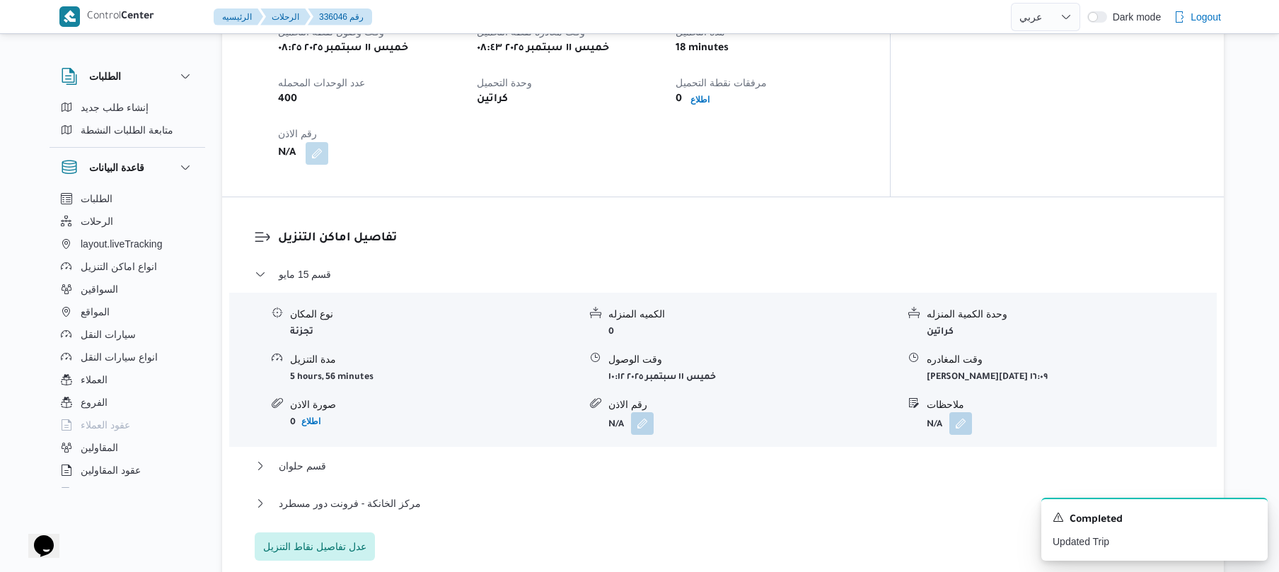
scroll to position [1132, 0]
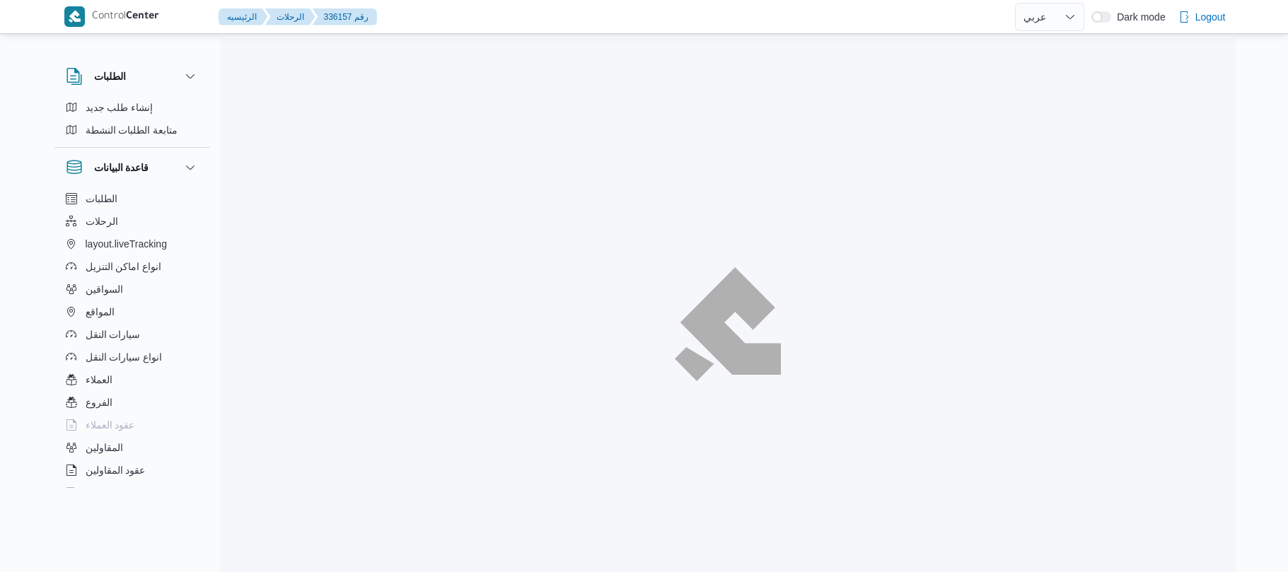
select select "ar"
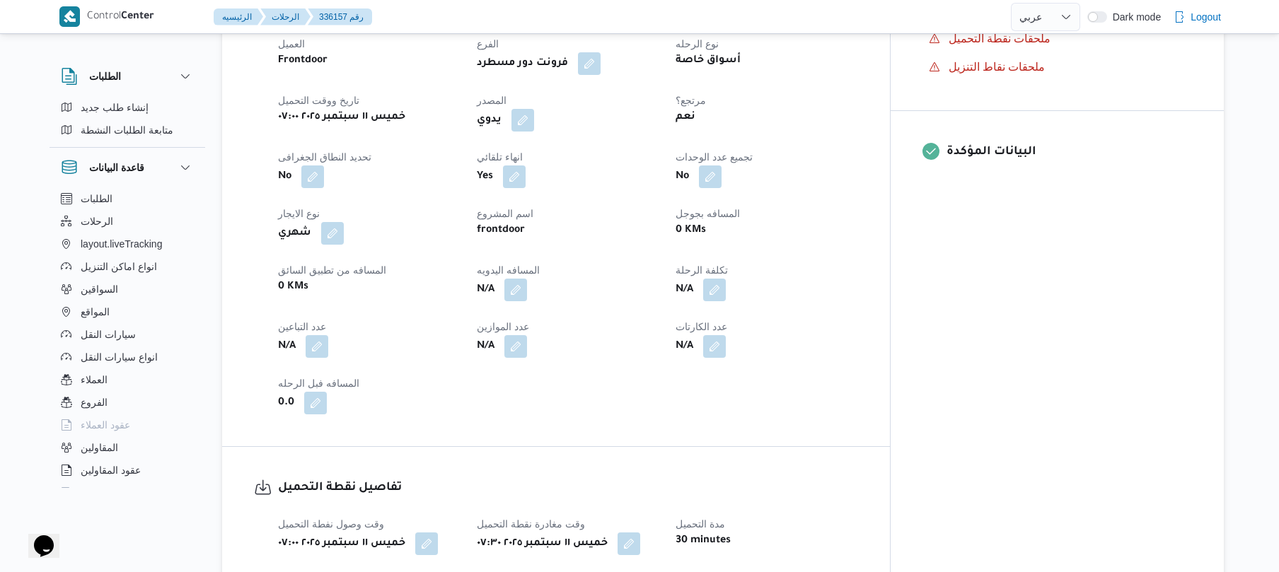
scroll to position [528, 0]
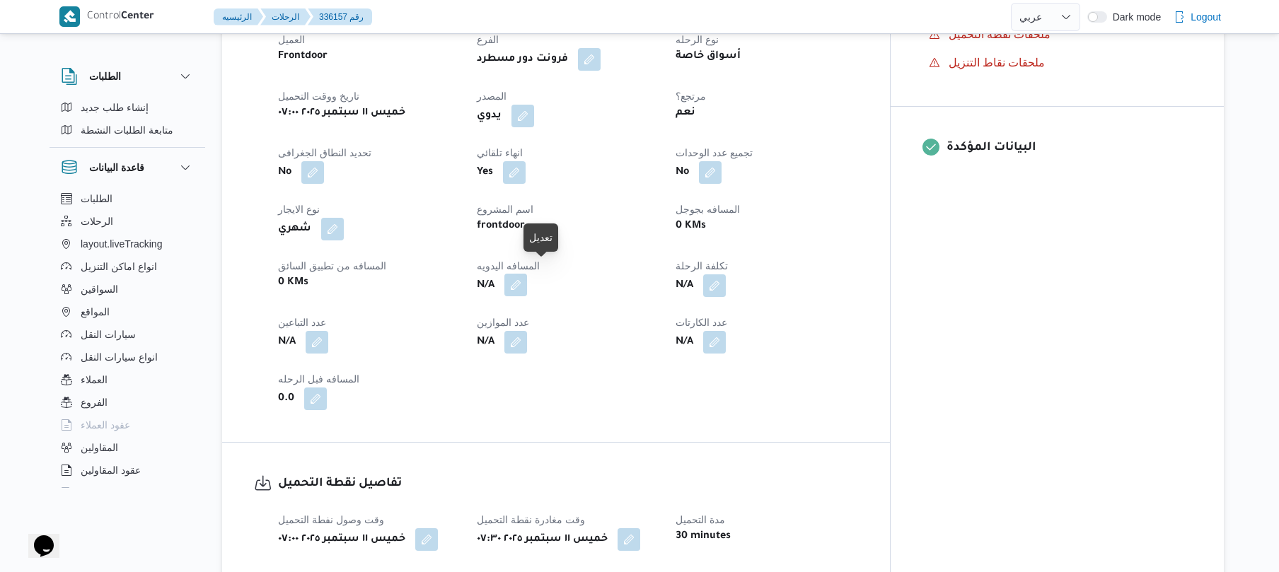
click at [527, 283] on button "button" at bounding box center [515, 285] width 23 height 23
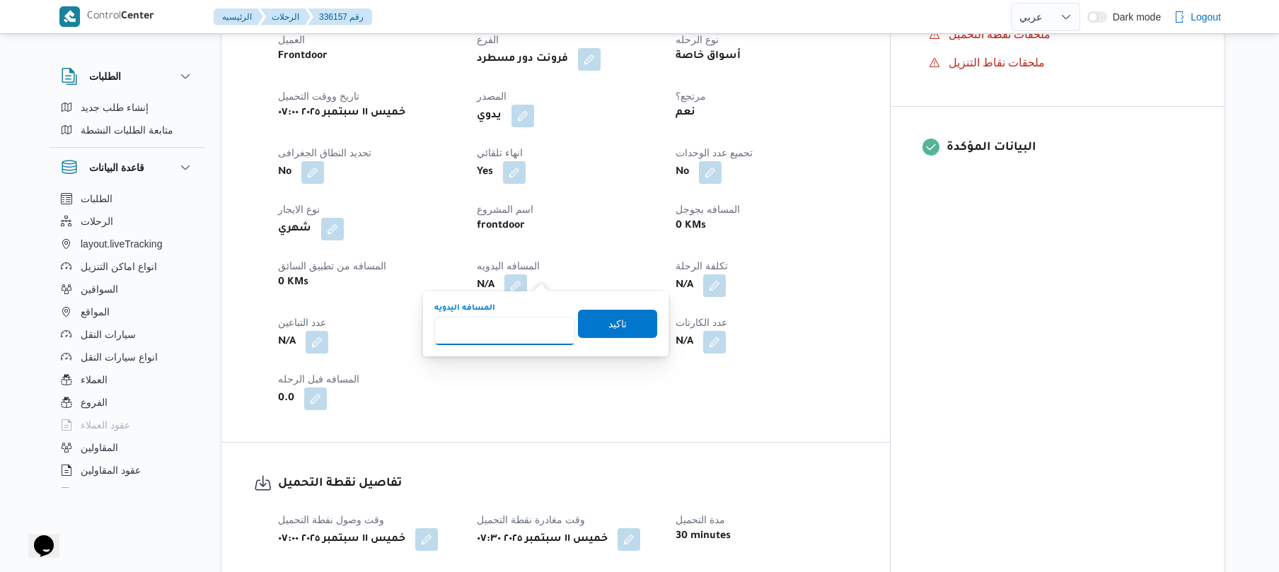
click at [516, 335] on input "المسافه اليدويه" at bounding box center [504, 331] width 141 height 28
type input "130"
click at [608, 324] on span "تاكيد" at bounding box center [617, 323] width 18 height 17
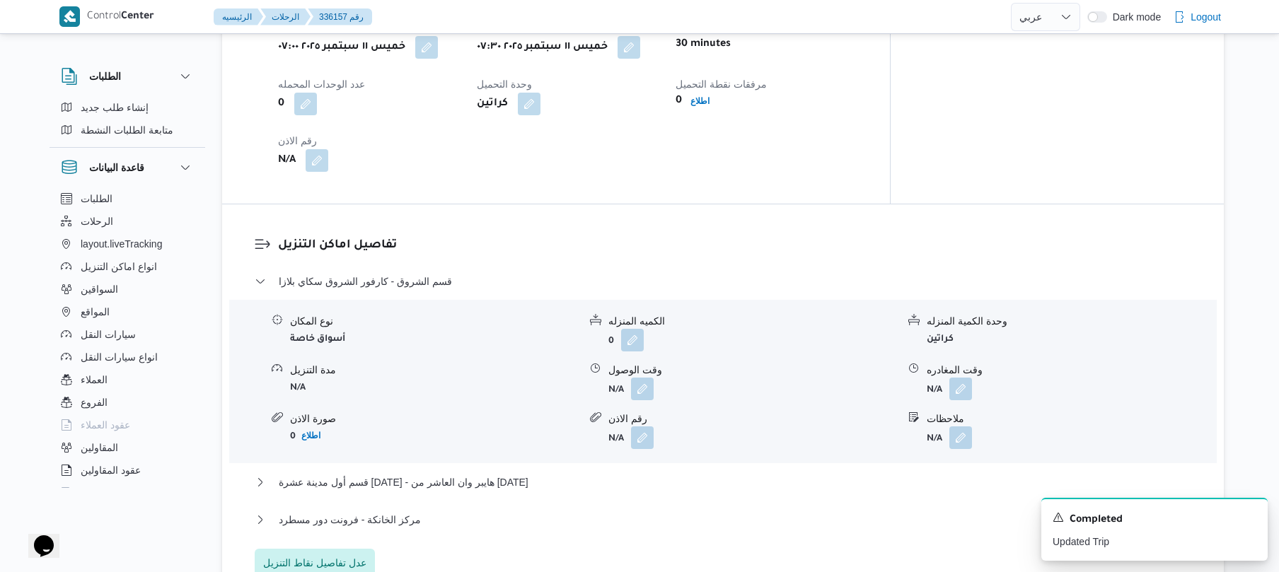
scroll to position [1056, 0]
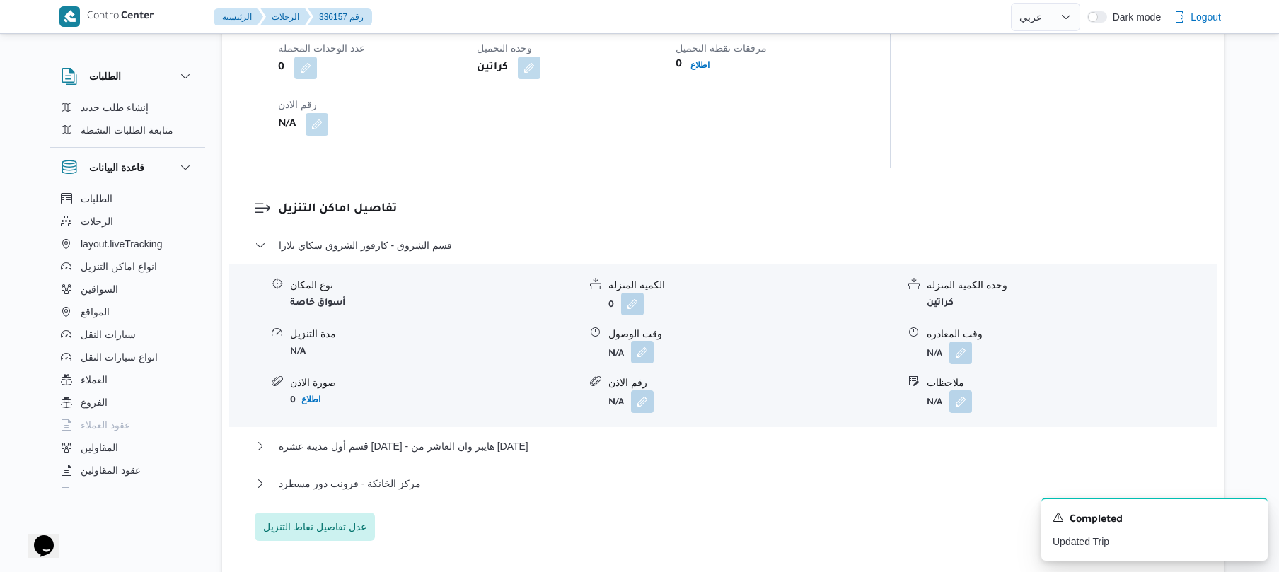
click at [642, 341] on button "button" at bounding box center [642, 352] width 23 height 23
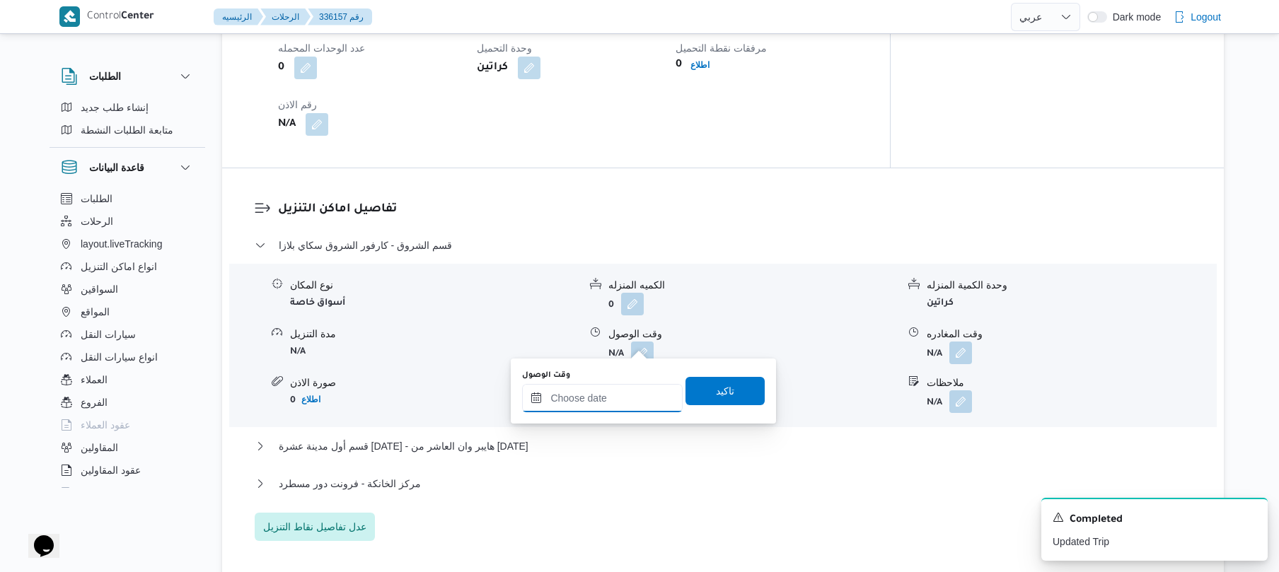
click at [593, 400] on input "وقت الوصول" at bounding box center [602, 398] width 161 height 28
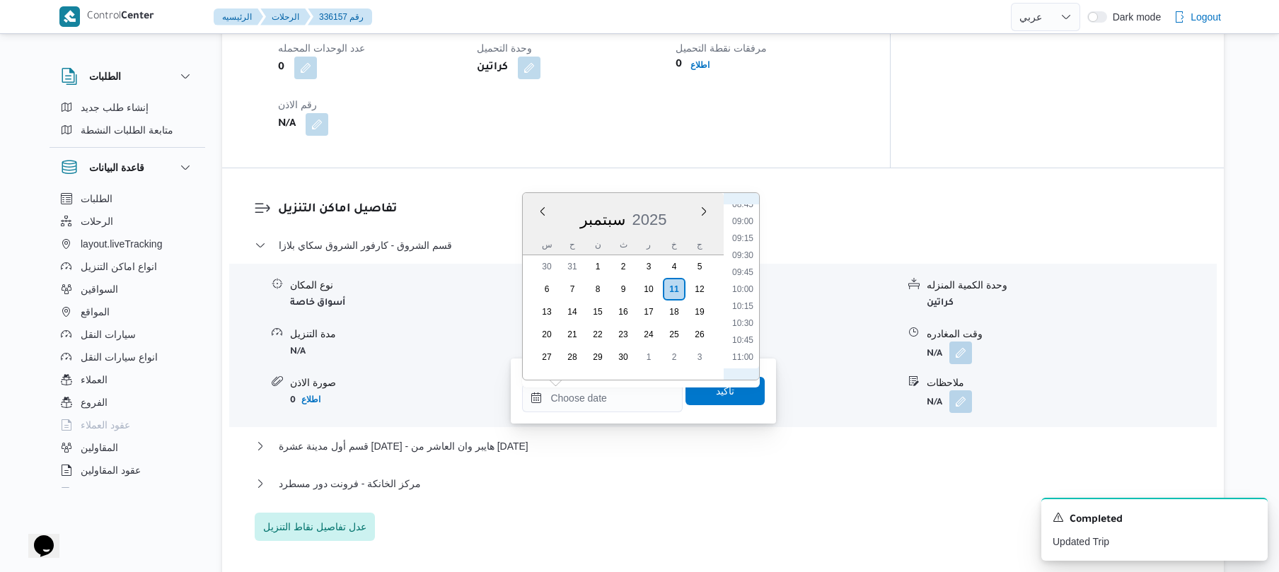
scroll to position [462, 0]
click at [750, 306] on li "08:15" at bounding box center [742, 310] width 33 height 14
type input "١١/٠٩/٢٠٢٥ ٠٨:١٥"
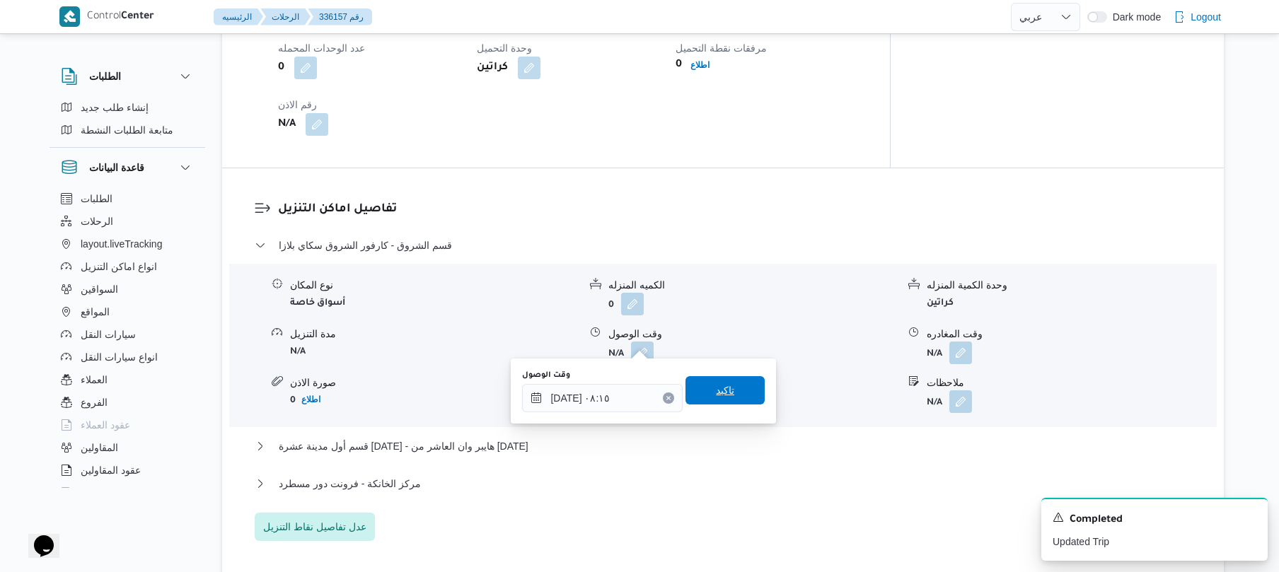
click at [716, 397] on span "تاكيد" at bounding box center [725, 390] width 18 height 17
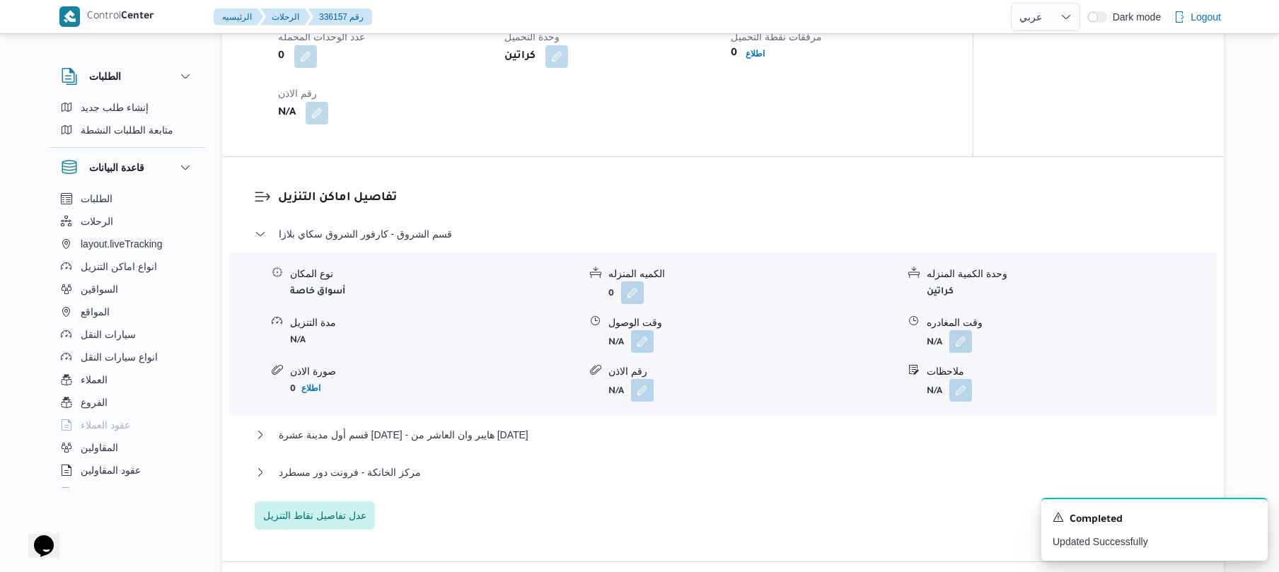
click at [575, 487] on div "مركز الخانكة - فرونت دور مسطرد" at bounding box center [723, 477] width 937 height 27
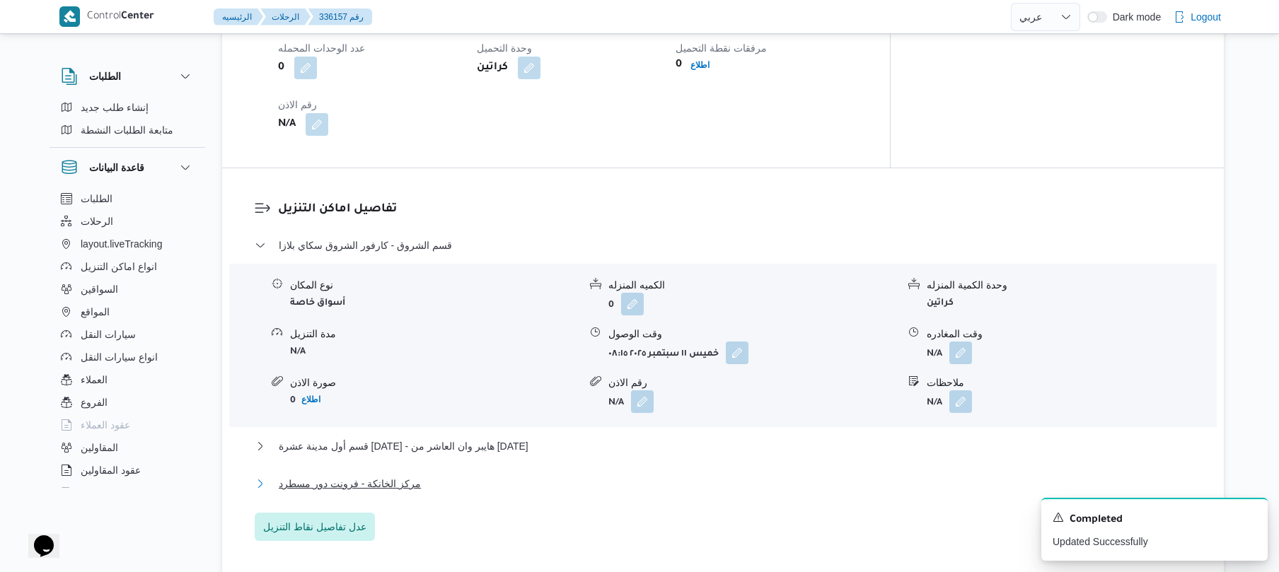
click at [590, 475] on button "مركز الخانكة - فرونت دور مسطرد" at bounding box center [723, 483] width 937 height 17
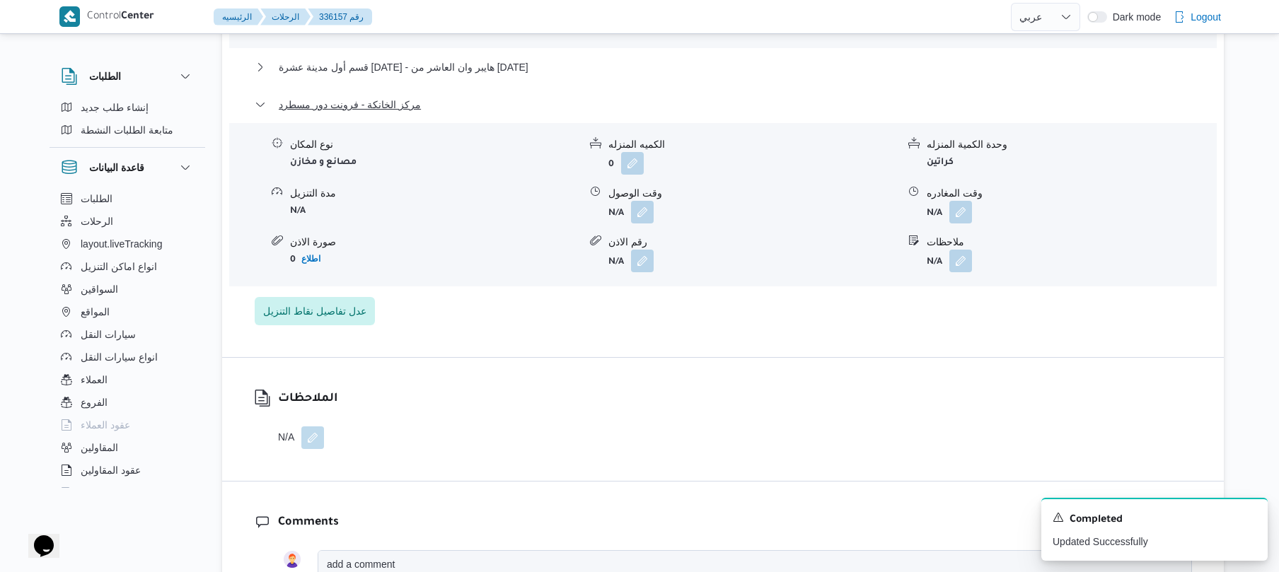
scroll to position [1471, 0]
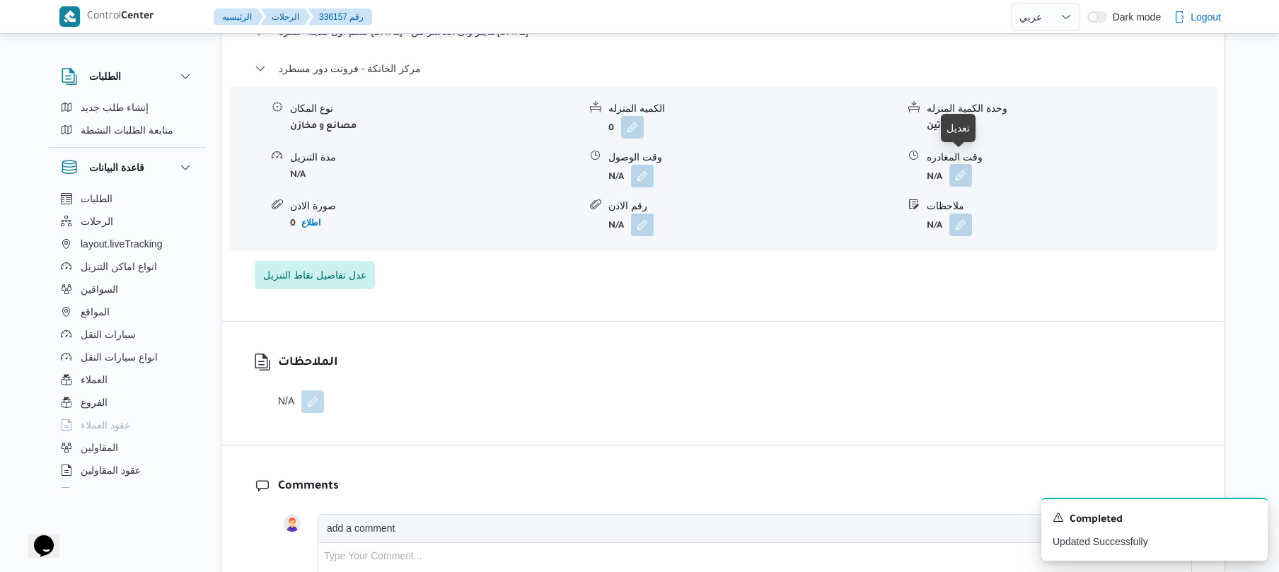
click at [971, 164] on button "button" at bounding box center [960, 175] width 23 height 23
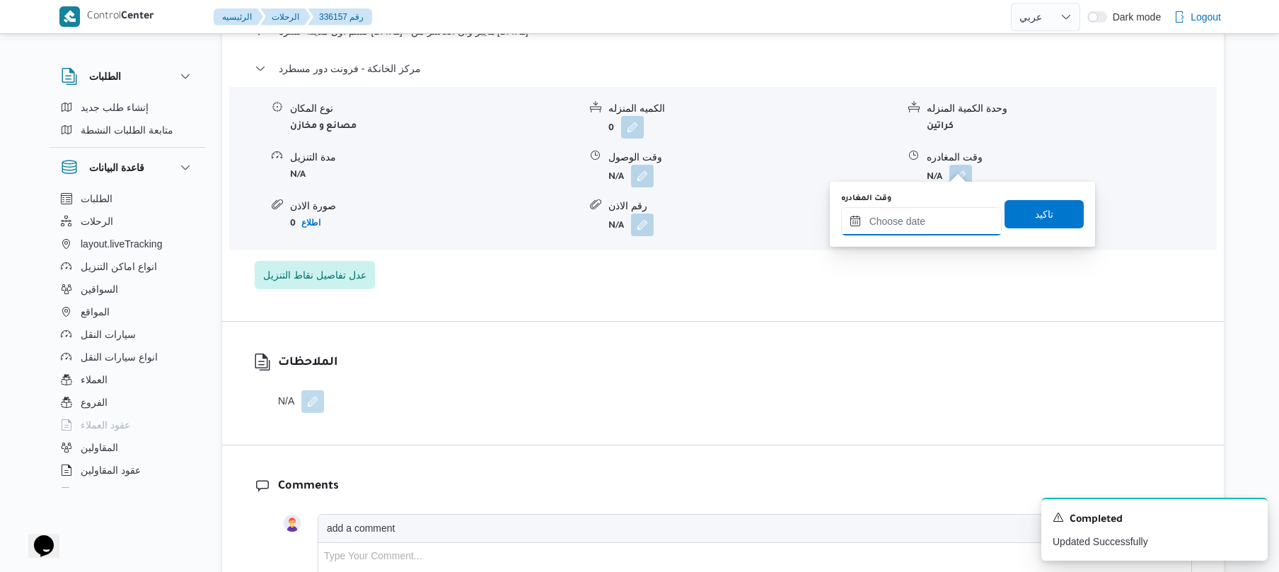
drag, startPoint x: 904, startPoint y: 219, endPoint x: 912, endPoint y: 221, distance: 8.1
click at [904, 219] on input "وقت المغادره" at bounding box center [921, 221] width 161 height 28
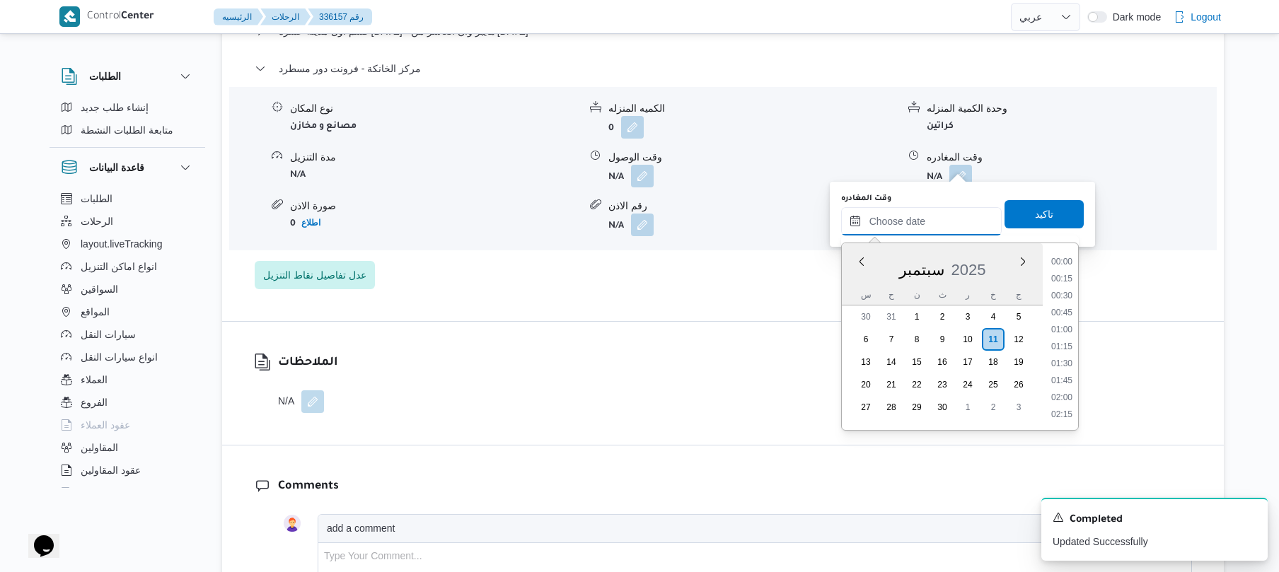
scroll to position [1206, 0]
click at [1062, 293] on li "18:15" at bounding box center [1061, 295] width 33 height 14
type input "١١/٠٩/٢٠٢٥ ١٨:١٥"
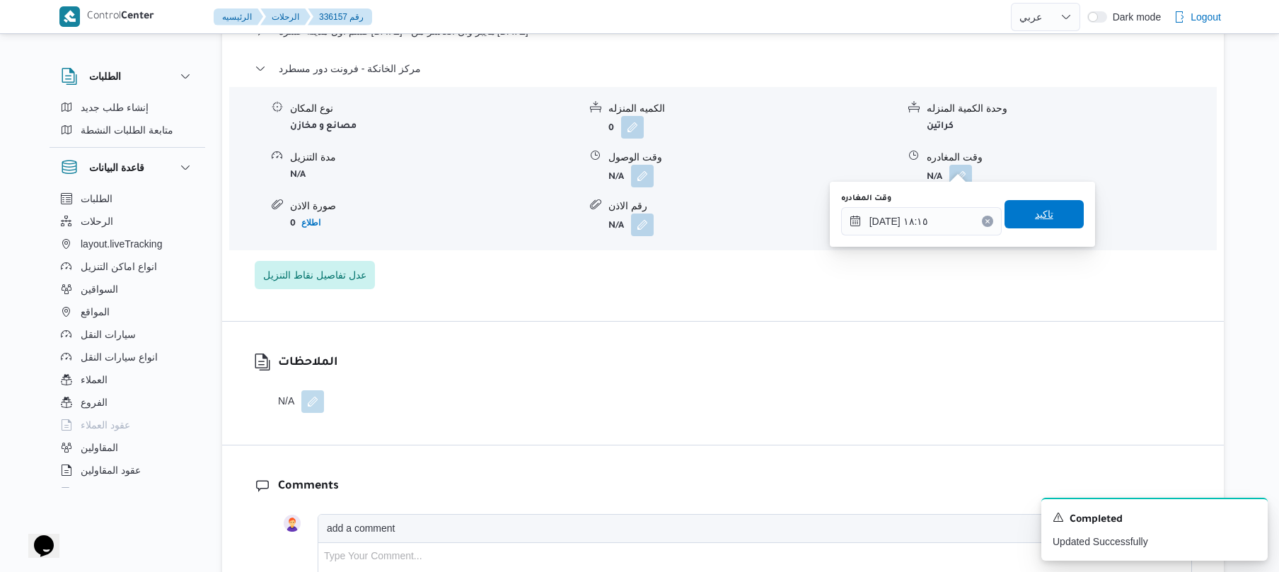
click at [1048, 204] on span "تاكيد" at bounding box center [1043, 214] width 79 height 28
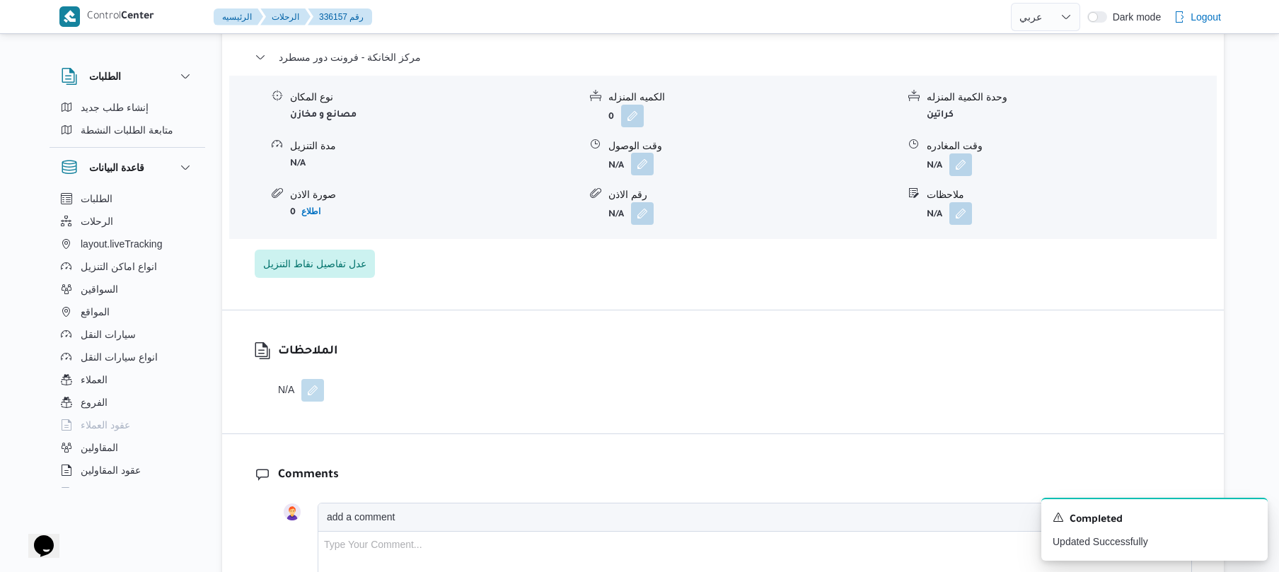
click at [641, 163] on button "button" at bounding box center [642, 164] width 23 height 23
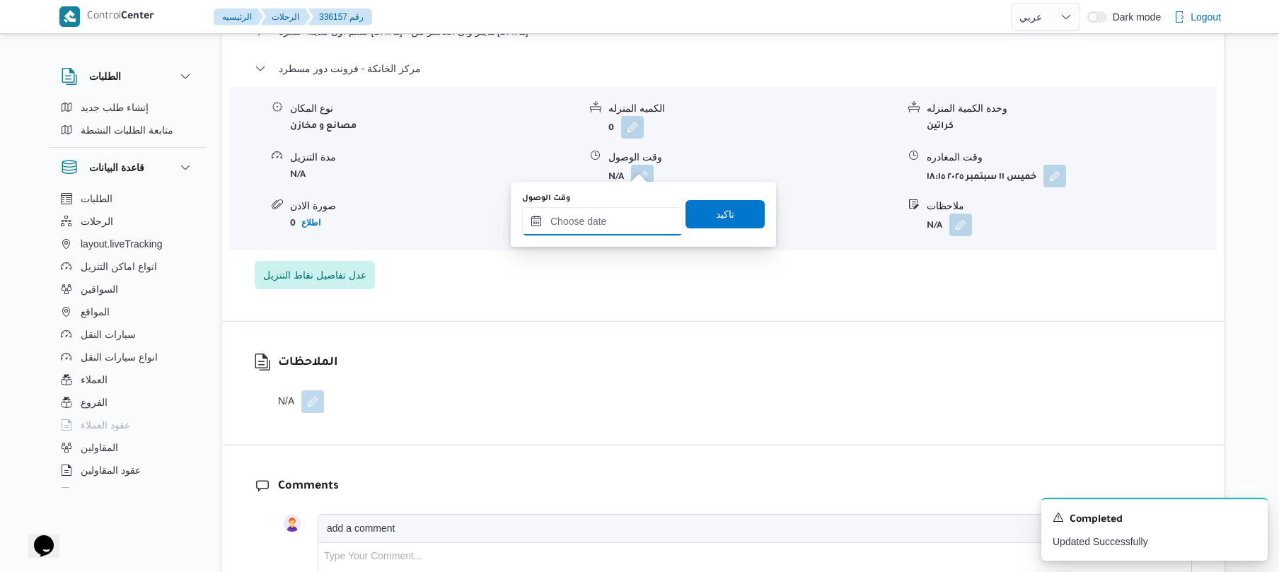
click at [606, 219] on input "وقت الوصول" at bounding box center [602, 221] width 161 height 28
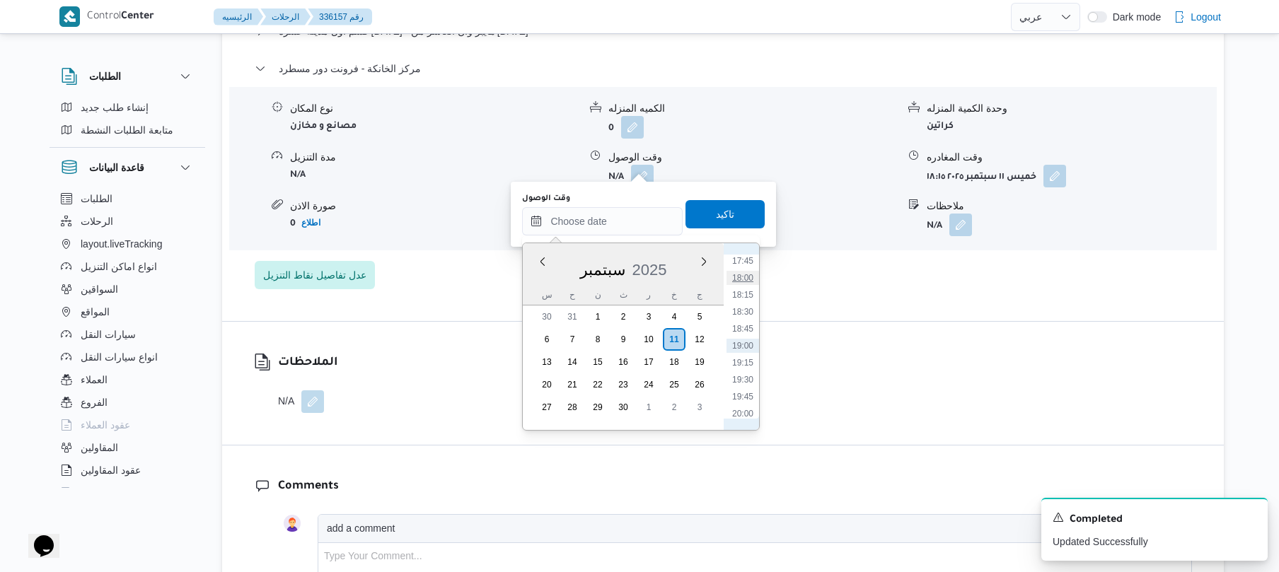
click at [745, 281] on li "18:00" at bounding box center [742, 278] width 33 height 14
type input "[DATE] ١٨:٠٠"
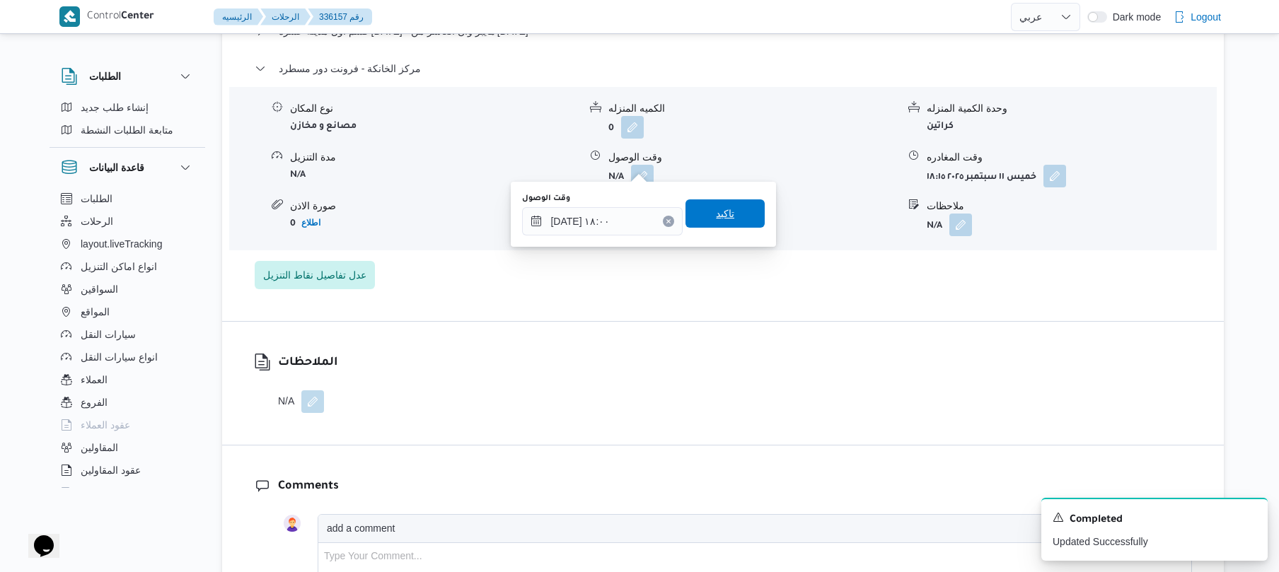
click at [745, 211] on span "تاكيد" at bounding box center [724, 213] width 79 height 28
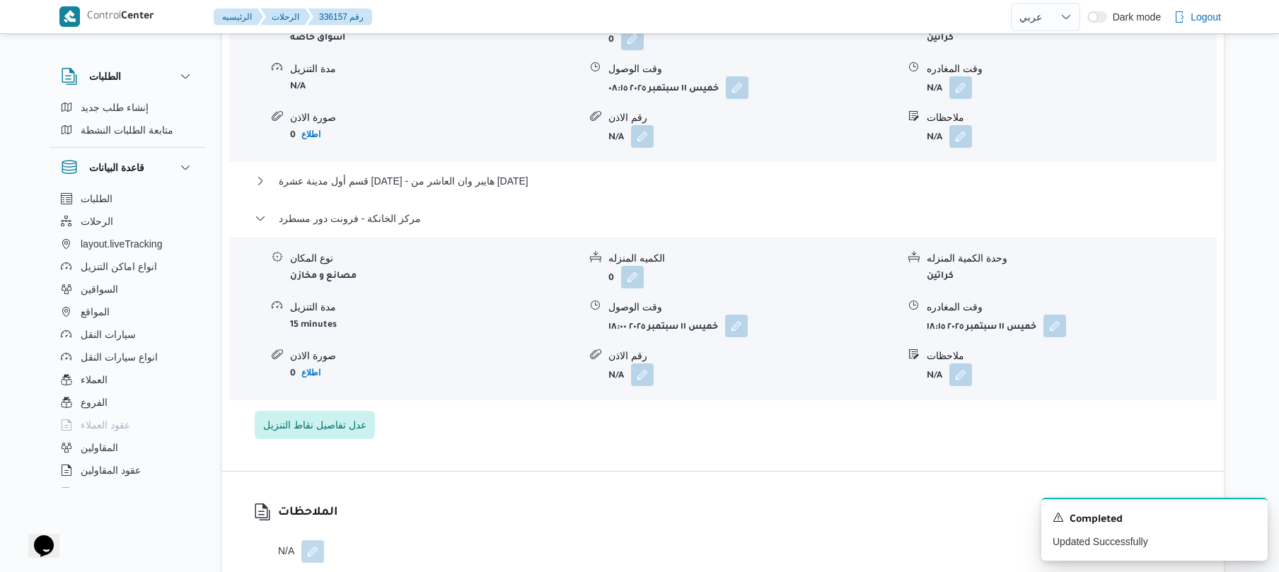
scroll to position [1282, 0]
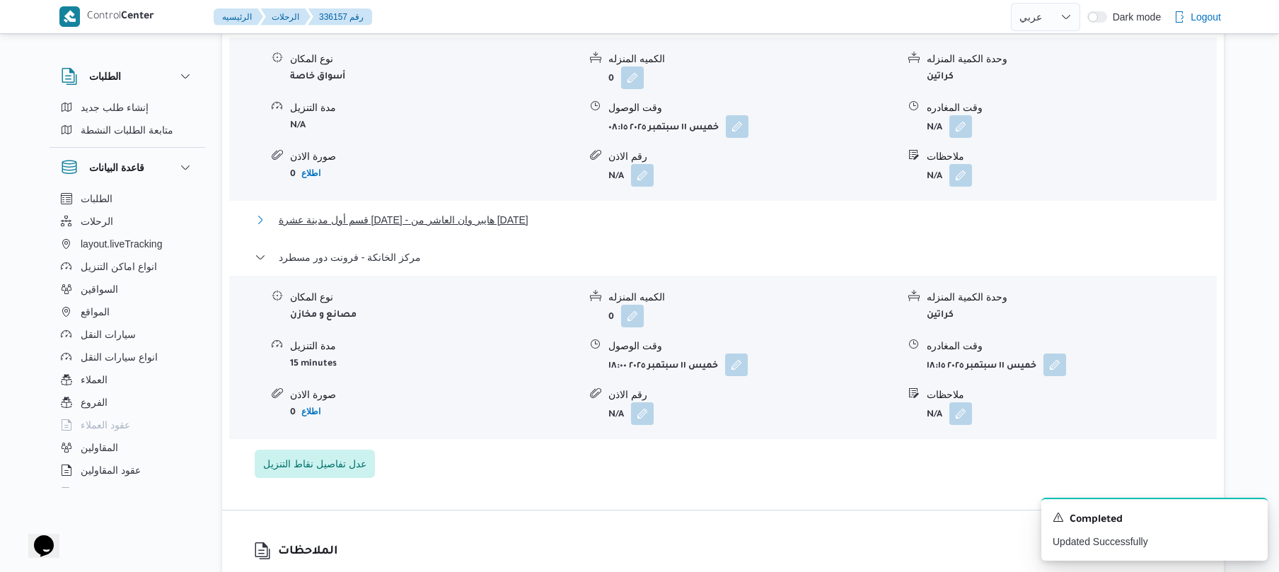
click at [745, 211] on button "قسم أول مدينة عشرة رمضان - هايبر وان العاشر من رمضان" at bounding box center [723, 219] width 937 height 17
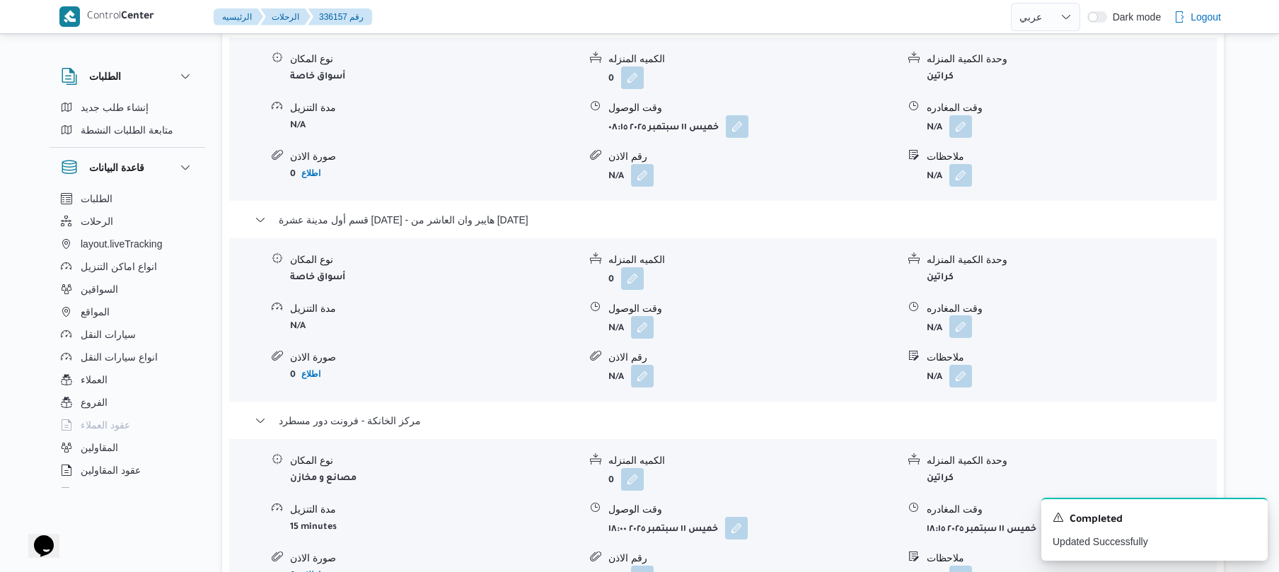
click at [960, 320] on button "button" at bounding box center [960, 326] width 23 height 23
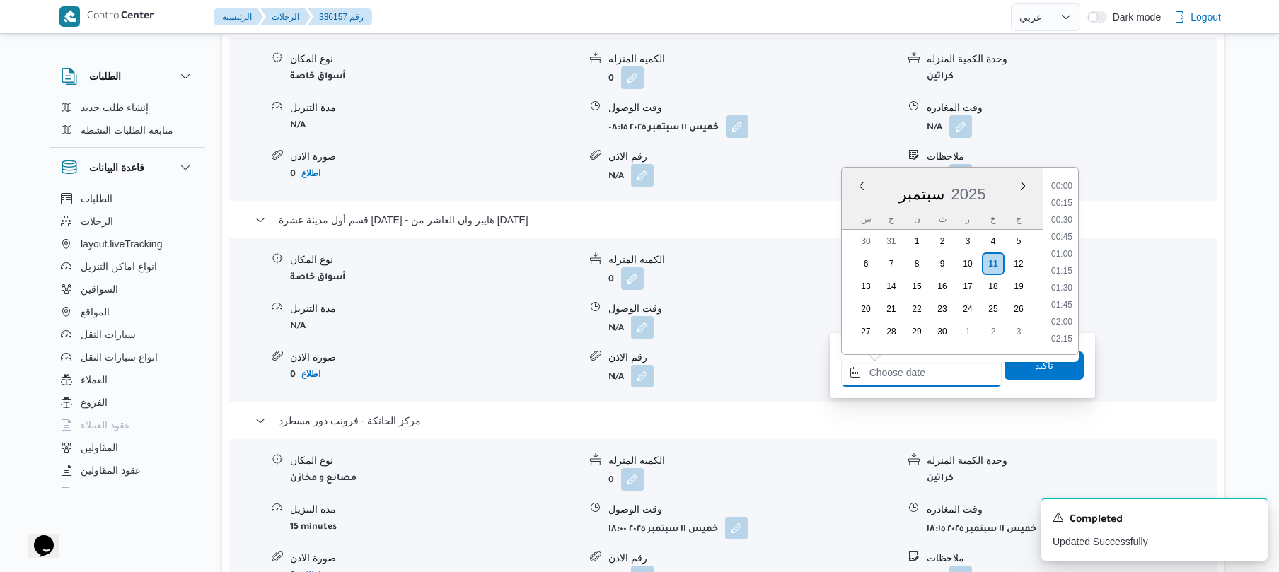
click at [909, 363] on input "وقت المغادره" at bounding box center [921, 373] width 161 height 28
click at [1062, 274] on li "17:00" at bounding box center [1061, 274] width 33 height 14
type input "١١/٠٩/٢٠٢٥ ١٧:٠٠"
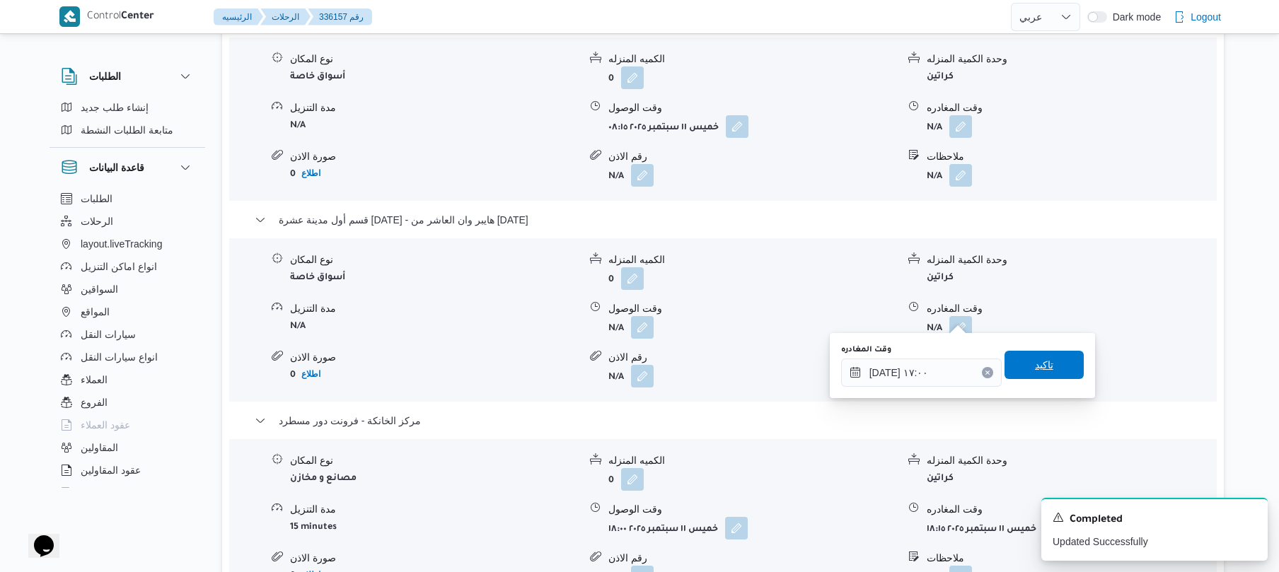
click at [1035, 357] on span "تاكيد" at bounding box center [1044, 364] width 18 height 17
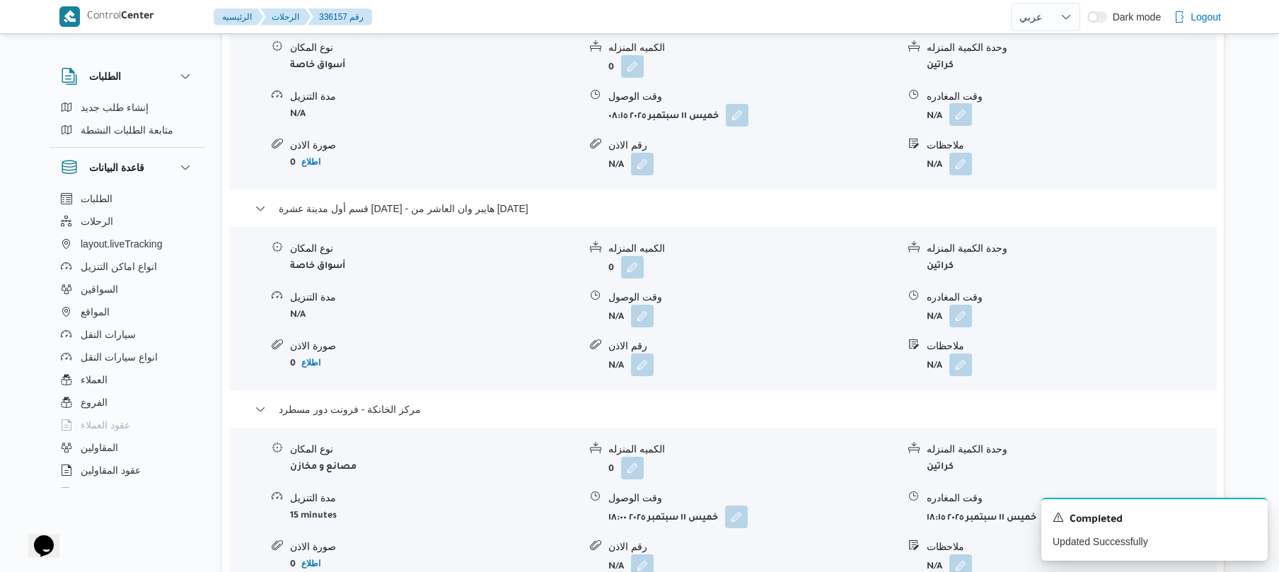
click at [955, 111] on button "button" at bounding box center [960, 114] width 23 height 23
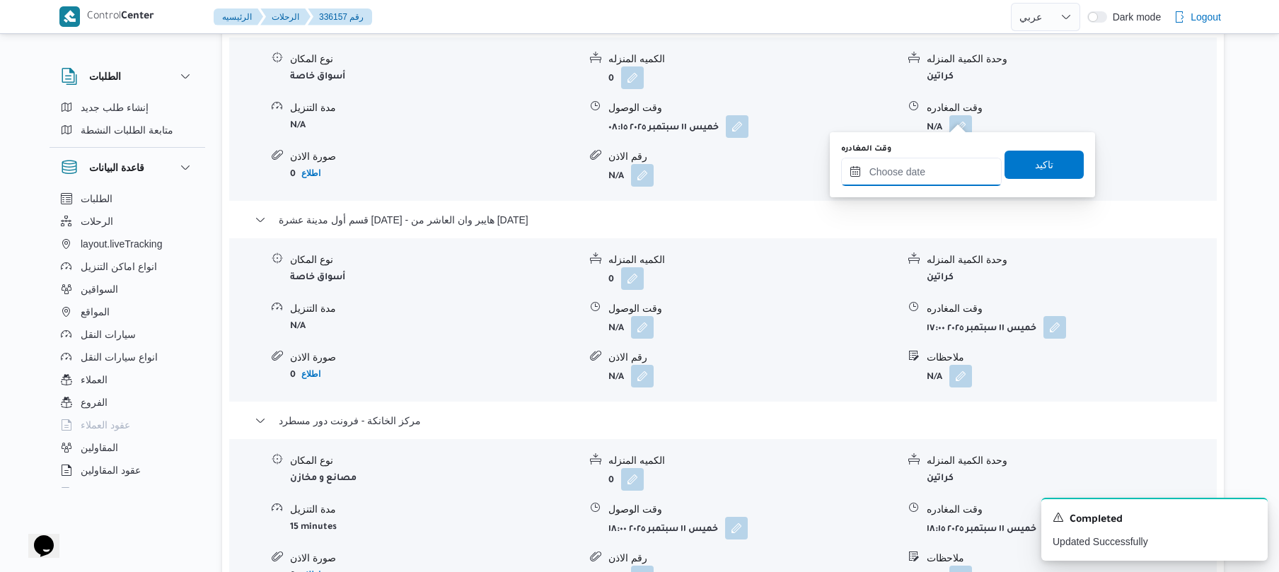
click at [906, 173] on input "وقت المغادره" at bounding box center [921, 172] width 161 height 28
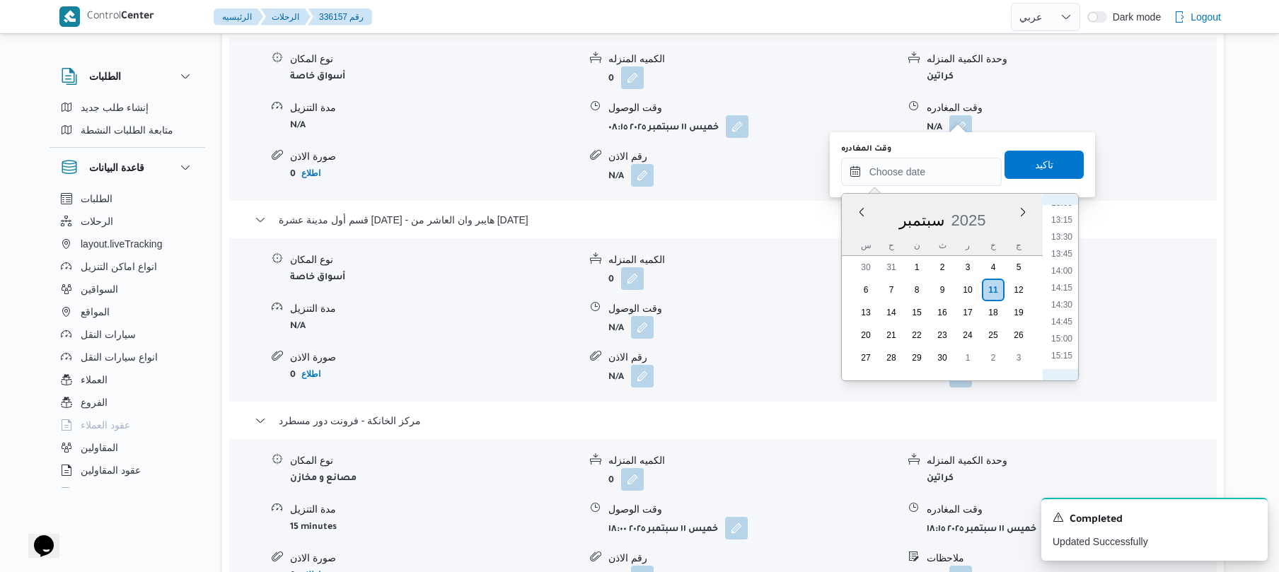
scroll to position [790, 0]
click at [1065, 250] on li "12:15" at bounding box center [1061, 254] width 33 height 14
type input "١١/٠٩/٢٠٢٥ ١٢:١٥"
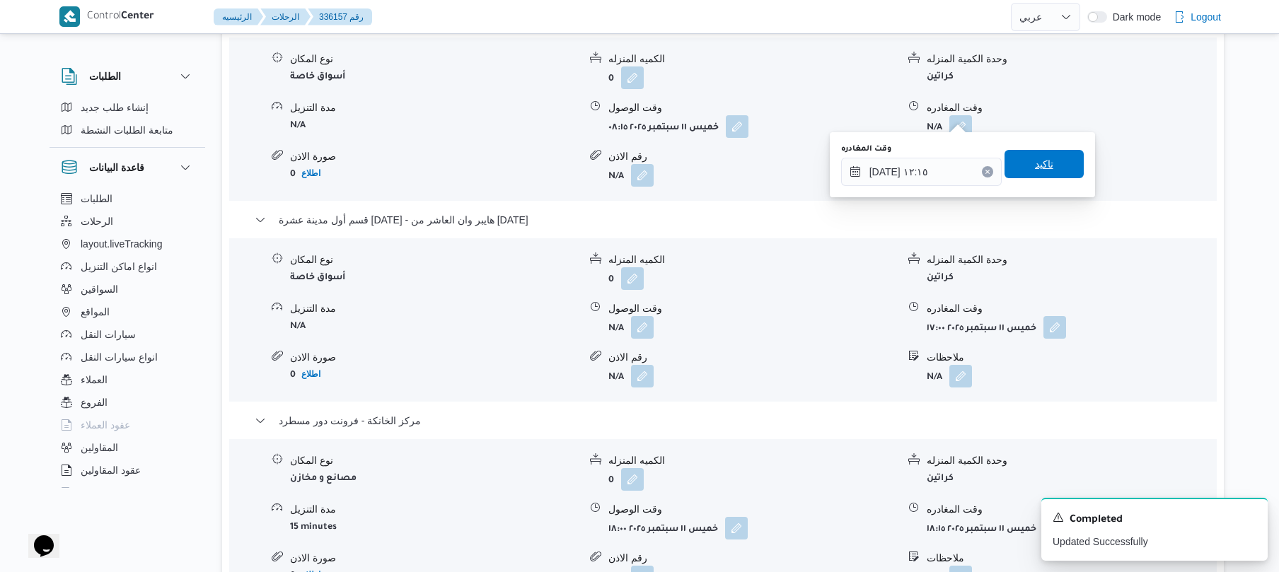
click at [1035, 170] on span "تاكيد" at bounding box center [1044, 164] width 18 height 17
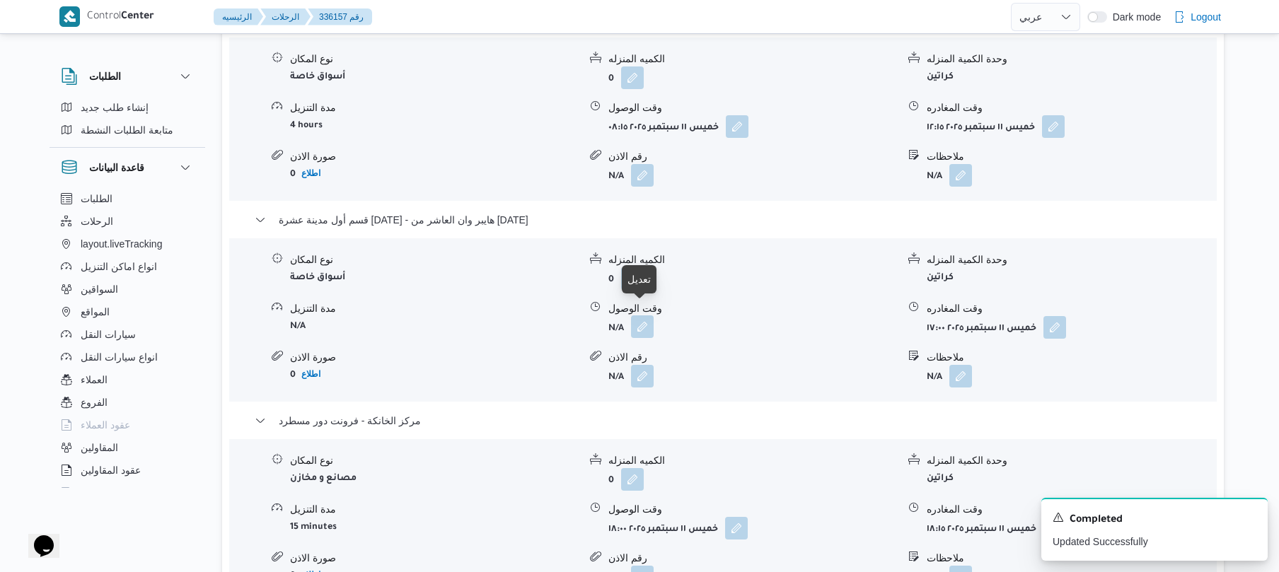
click at [638, 315] on button "button" at bounding box center [642, 326] width 23 height 23
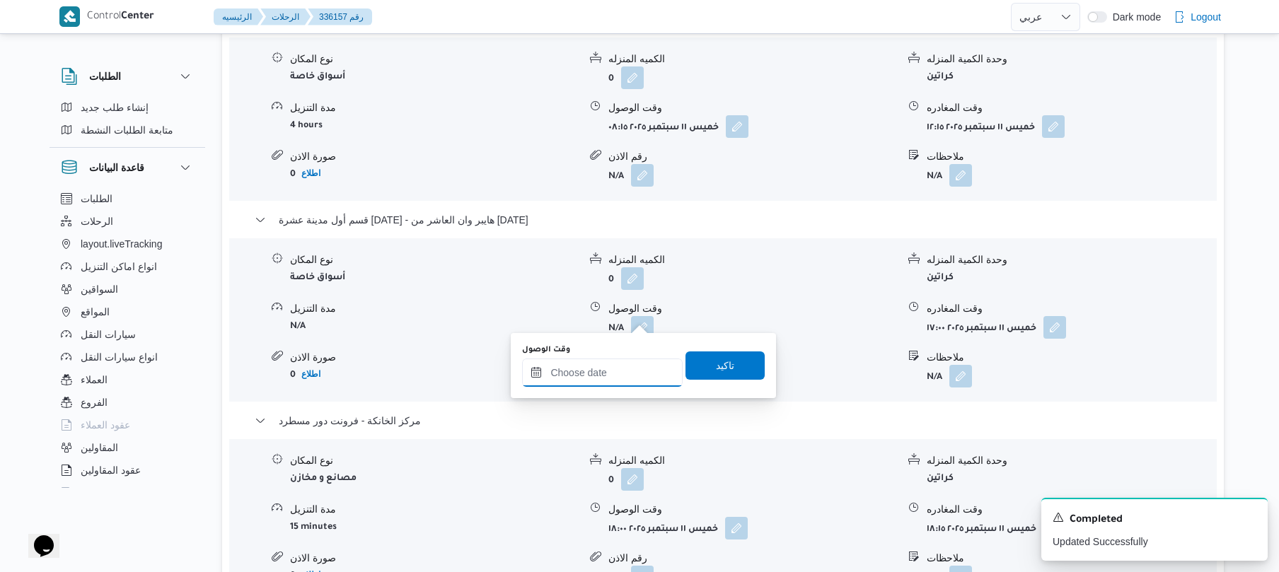
click at [609, 373] on input "وقت الوصول" at bounding box center [602, 373] width 161 height 28
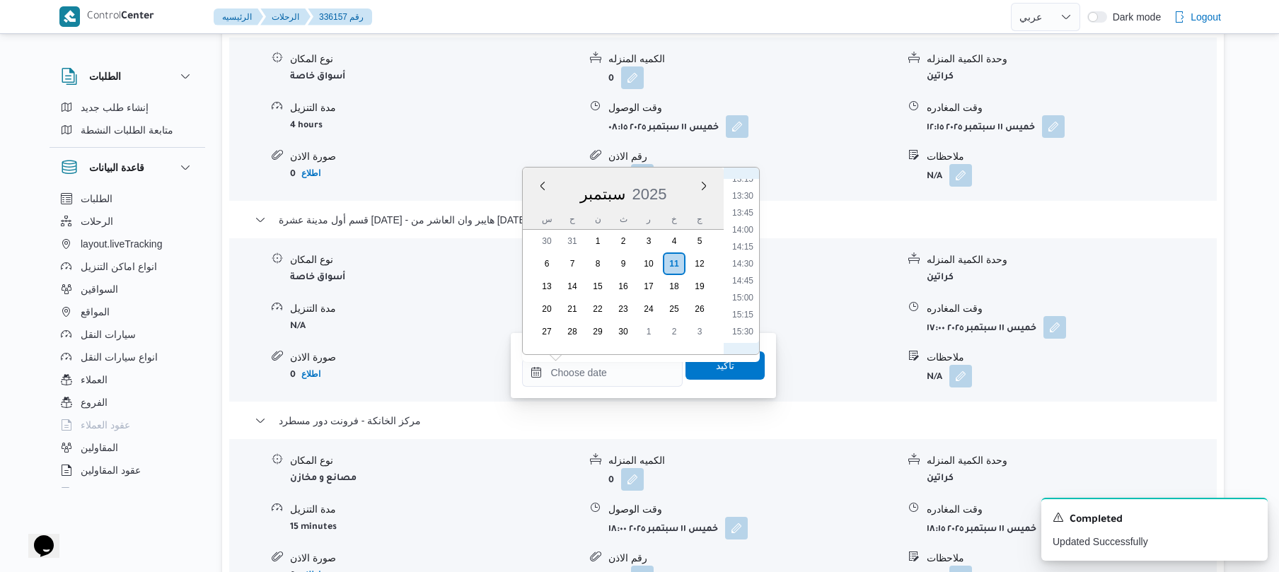
scroll to position [787, 0]
click at [748, 215] on li "12:00" at bounding box center [742, 214] width 33 height 14
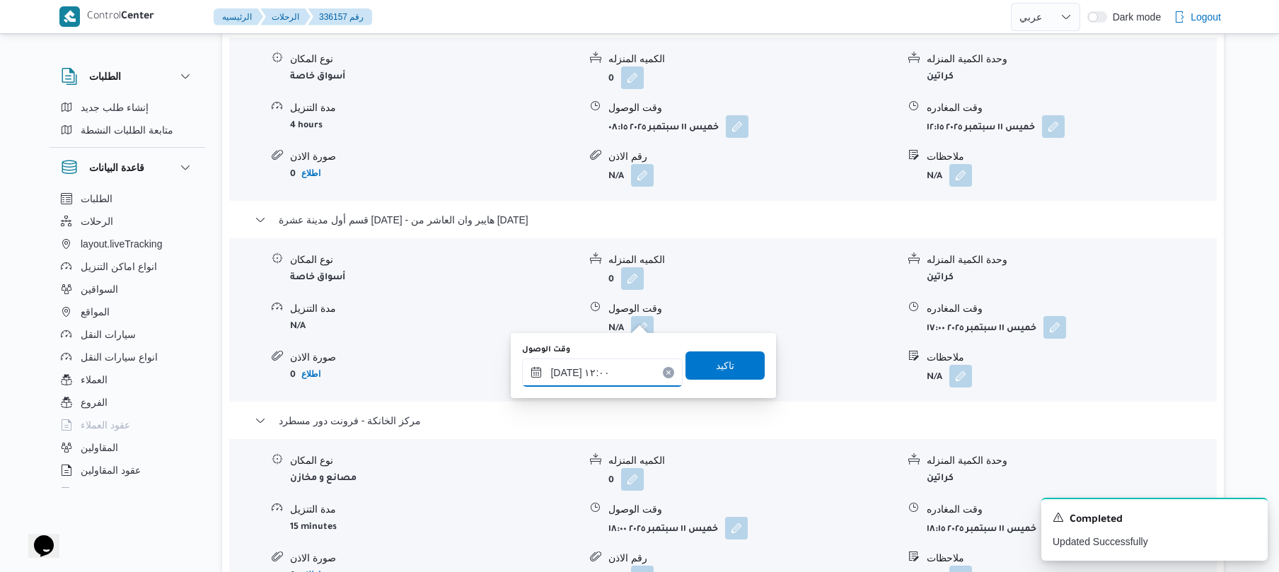
click at [566, 373] on input "١١/٠٩/٢٠٢٥ ١٢:٠٠" at bounding box center [602, 373] width 161 height 28
click at [564, 373] on input "١١/٠٩/٢٠٢٥ ١٢:٠٠" at bounding box center [602, 373] width 161 height 28
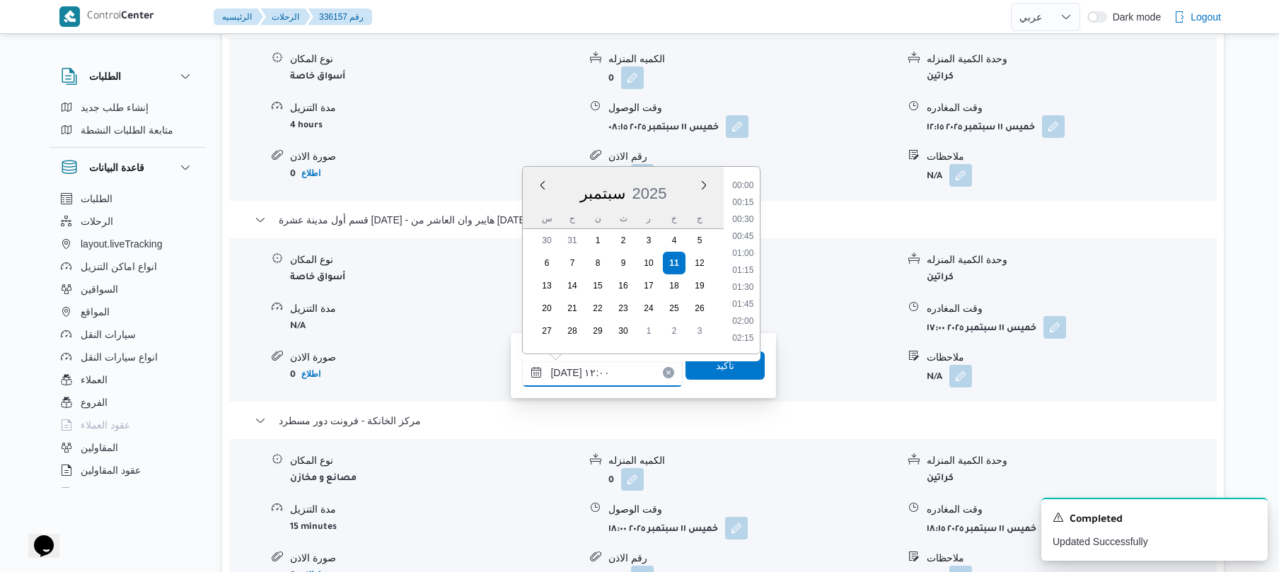
scroll to position [730, 0]
type input "١١/٠٩/٢٠٢٥ ١٢:٥٠"
click at [704, 366] on span "تاكيد" at bounding box center [724, 365] width 79 height 28
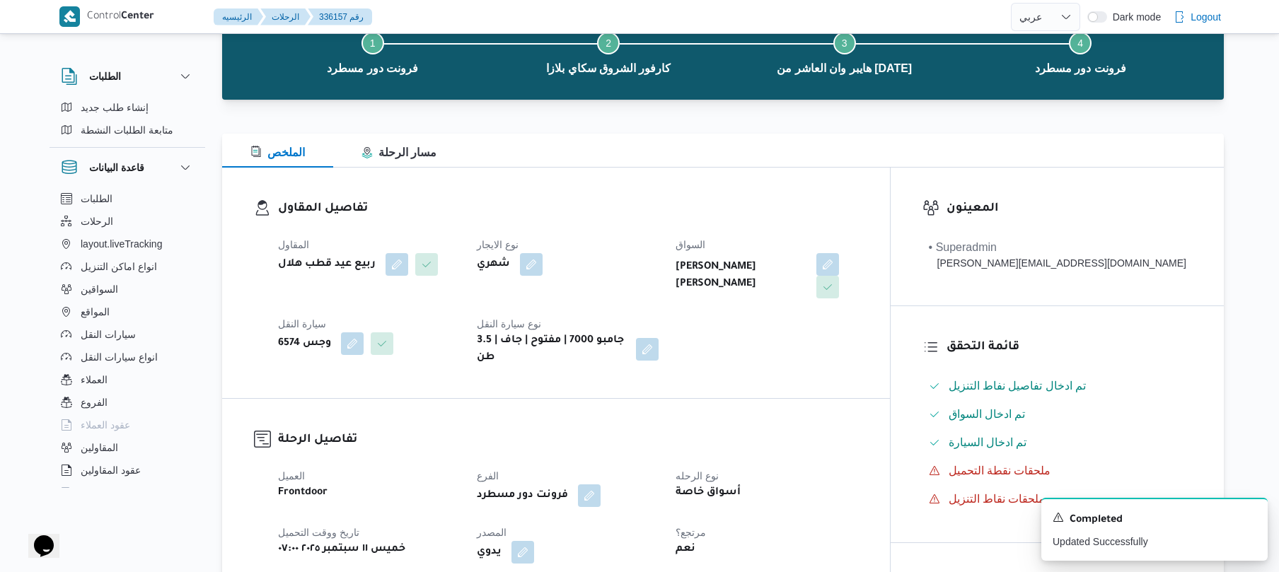
scroll to position [0, 0]
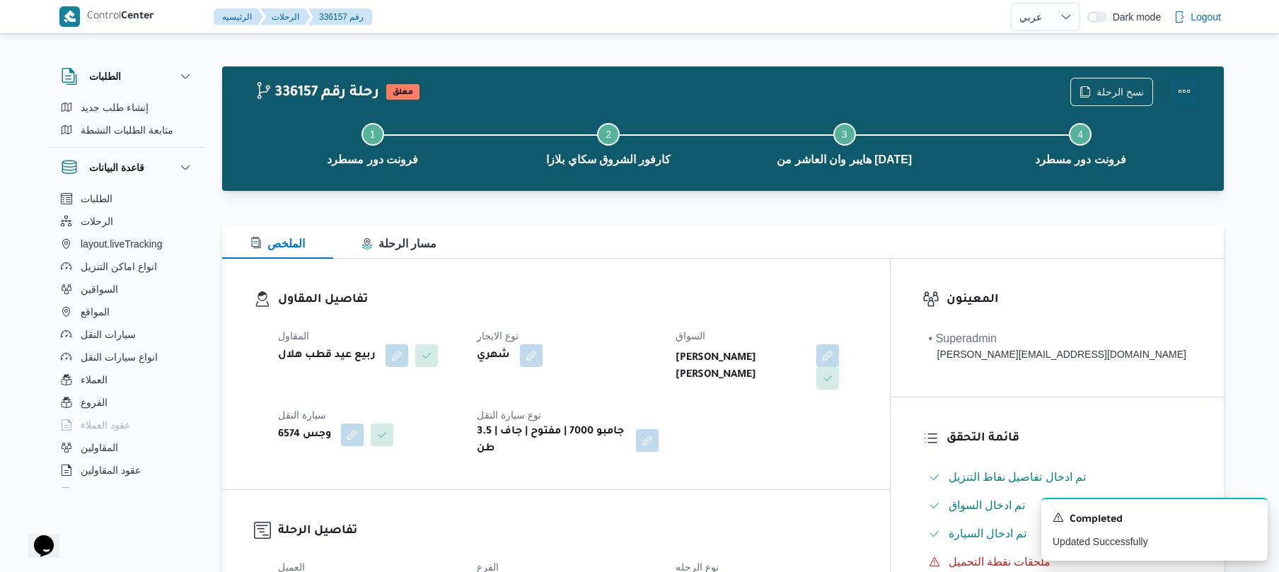
click at [1188, 93] on button "Actions" at bounding box center [1184, 91] width 28 height 28
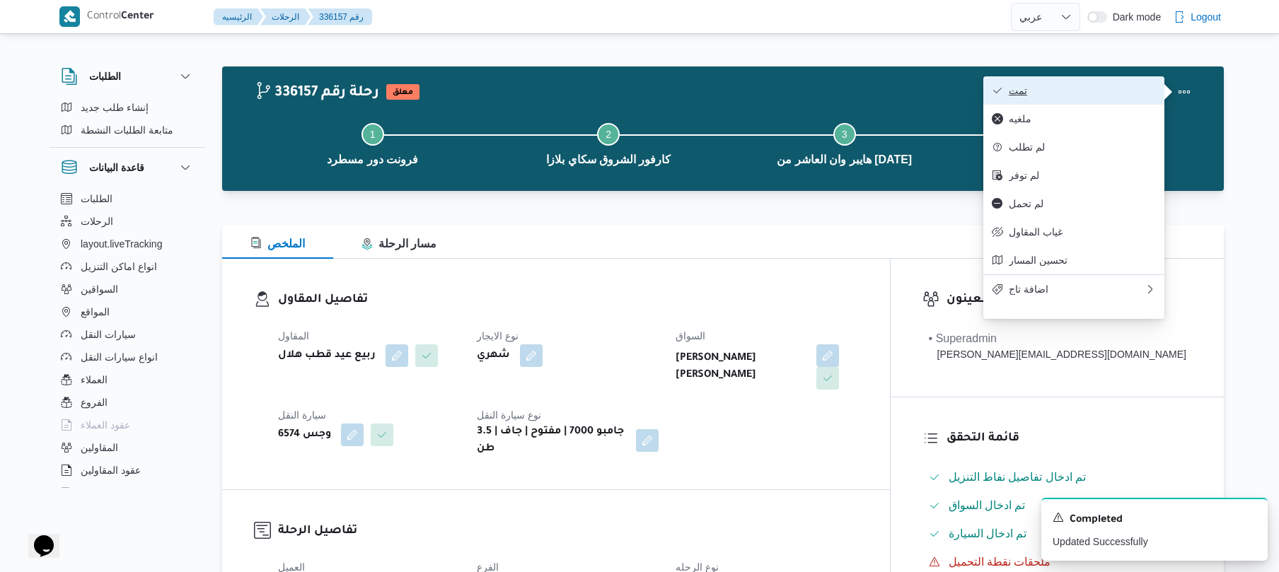
click at [1093, 89] on span "تمت" at bounding box center [1082, 90] width 147 height 11
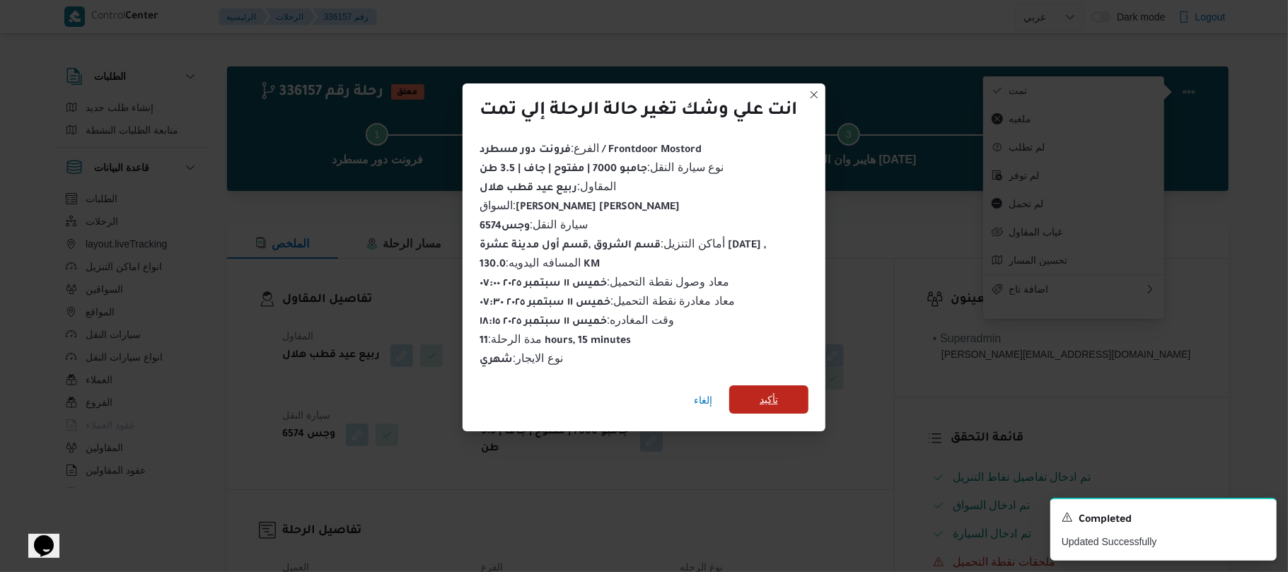
click at [787, 390] on span "تأكيد" at bounding box center [768, 399] width 79 height 28
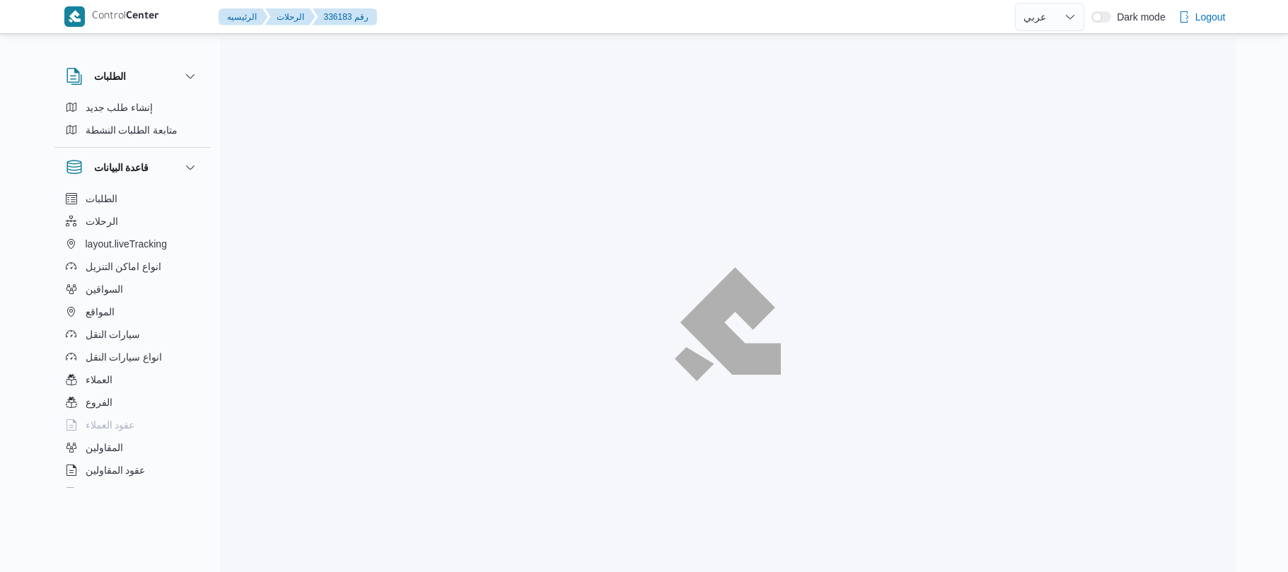
select select "ar"
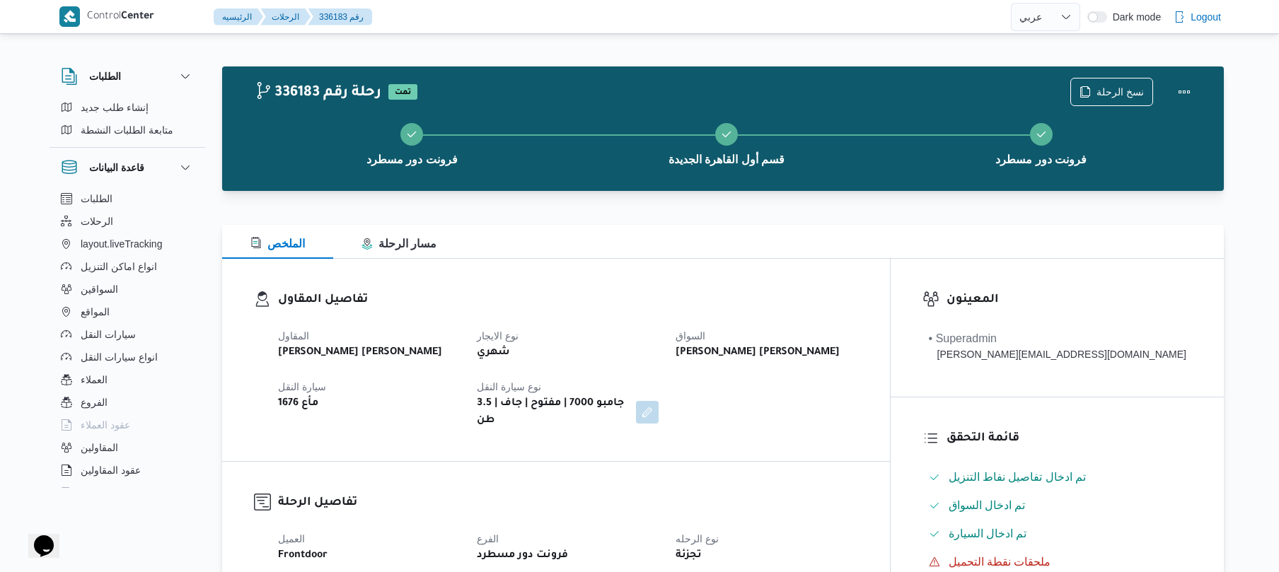
click at [784, 294] on h3 "تفاصيل المقاول" at bounding box center [568, 300] width 580 height 19
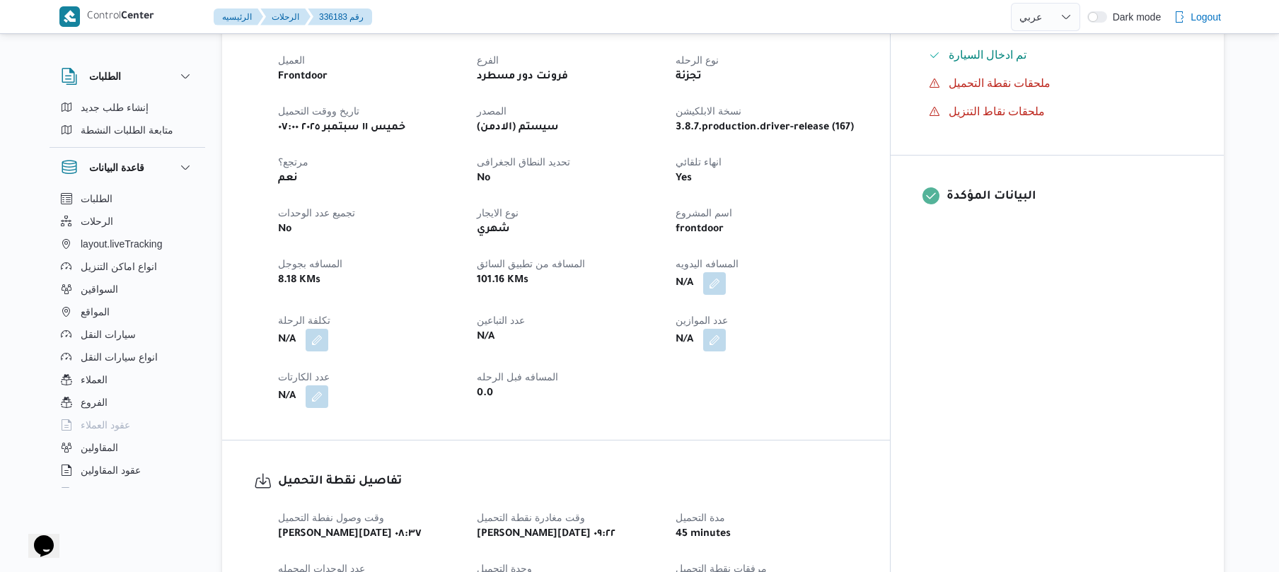
scroll to position [490, 0]
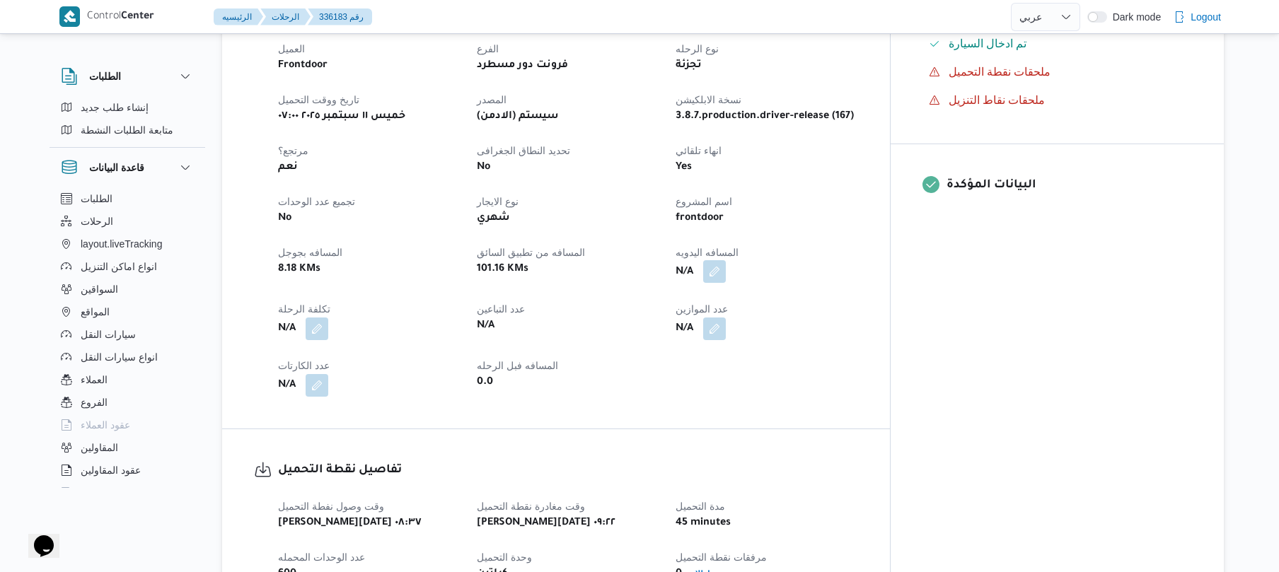
click at [726, 260] on button "button" at bounding box center [714, 271] width 23 height 23
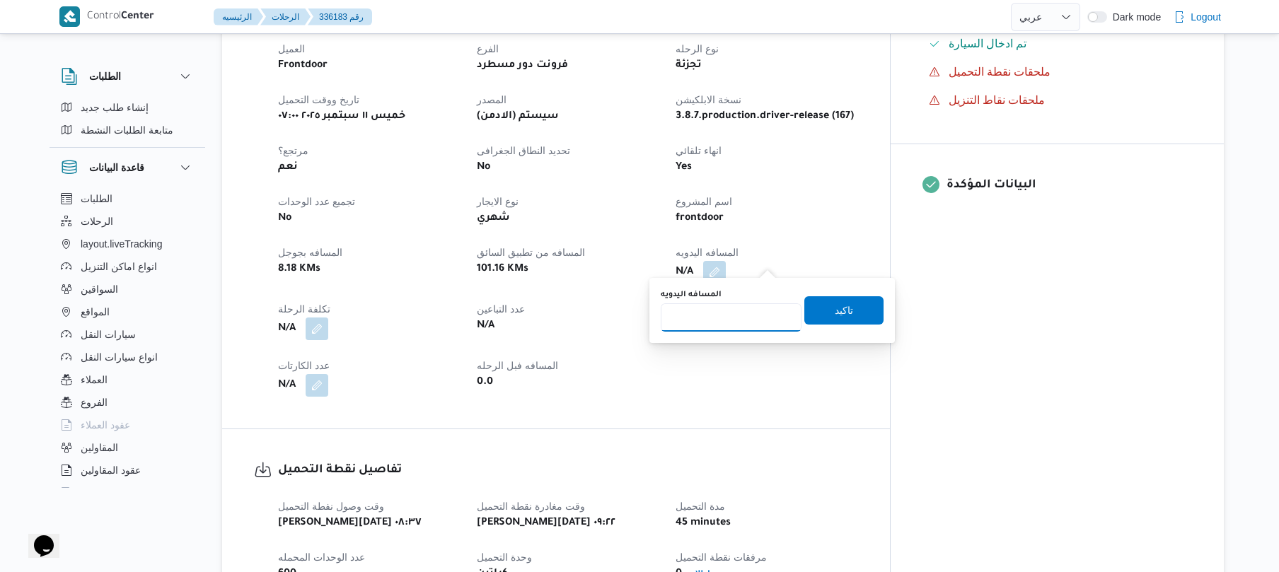
click at [723, 311] on input "المسافه اليدويه" at bounding box center [731, 317] width 141 height 28
type input "120"
click at [835, 311] on span "تاكيد" at bounding box center [844, 309] width 18 height 17
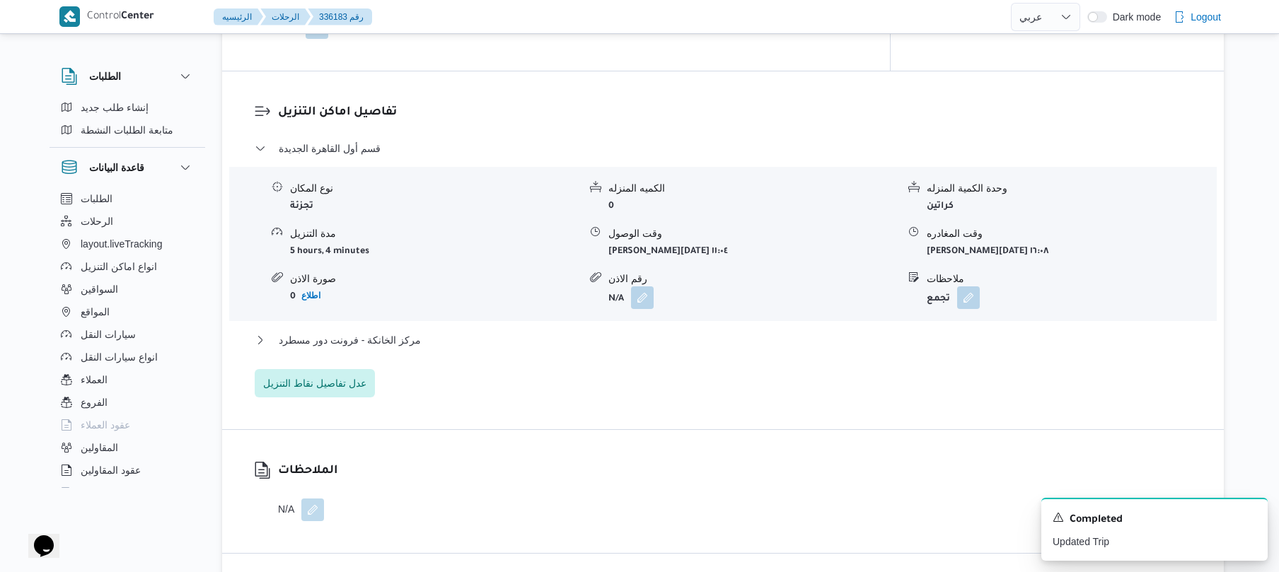
scroll to position [1093, 0]
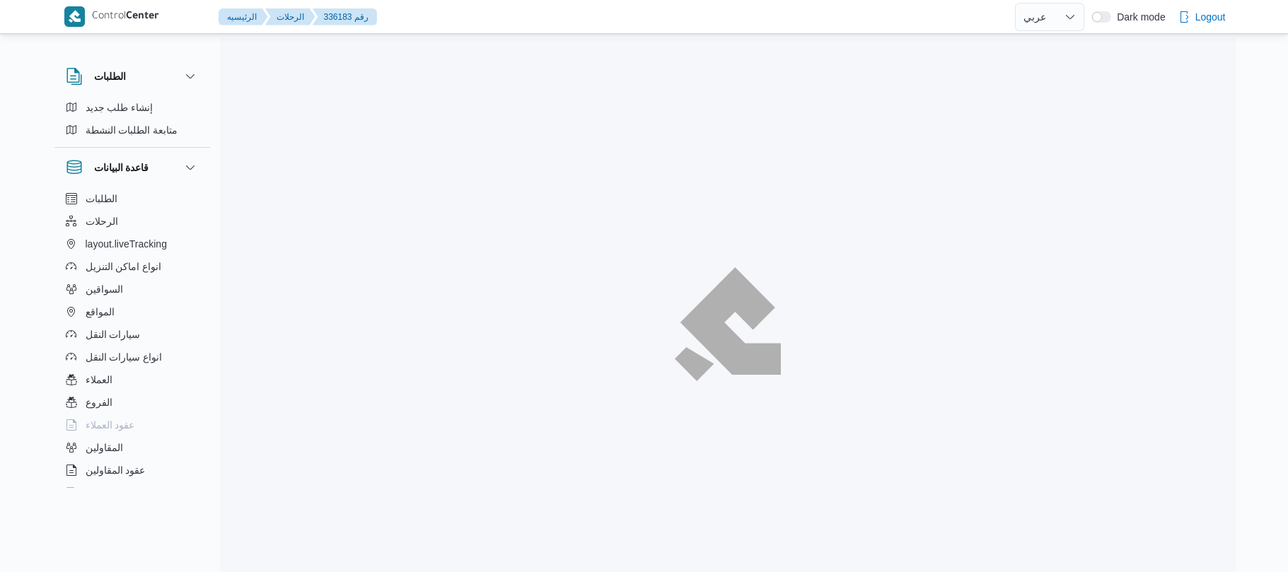
select select "ar"
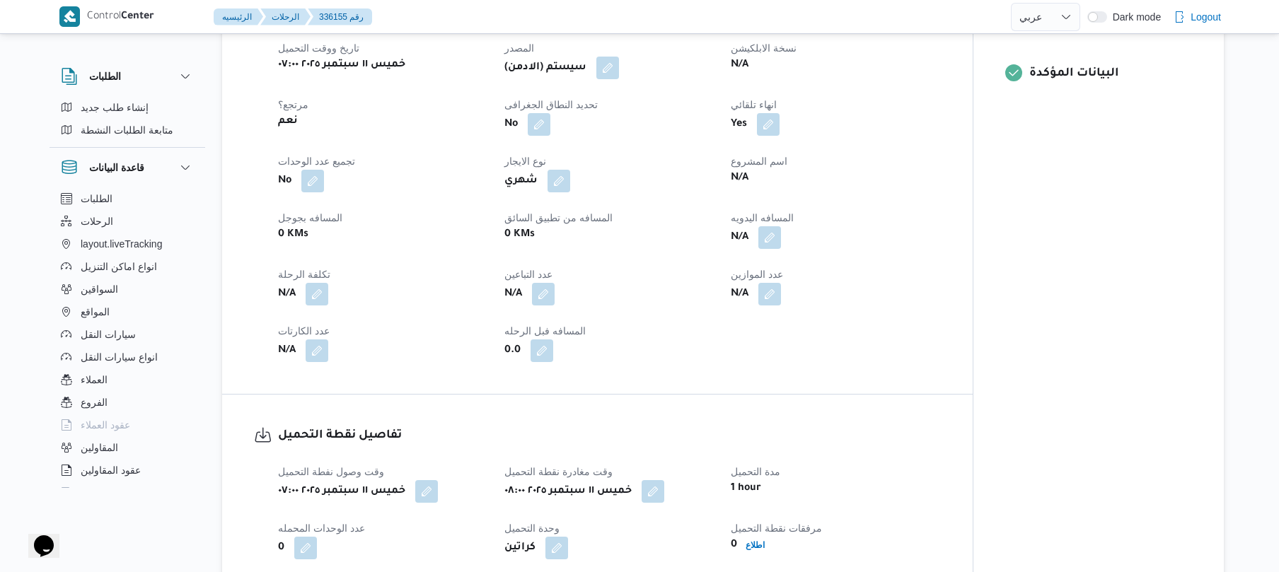
scroll to position [566, 0]
click at [768, 238] on button "button" at bounding box center [769, 235] width 23 height 23
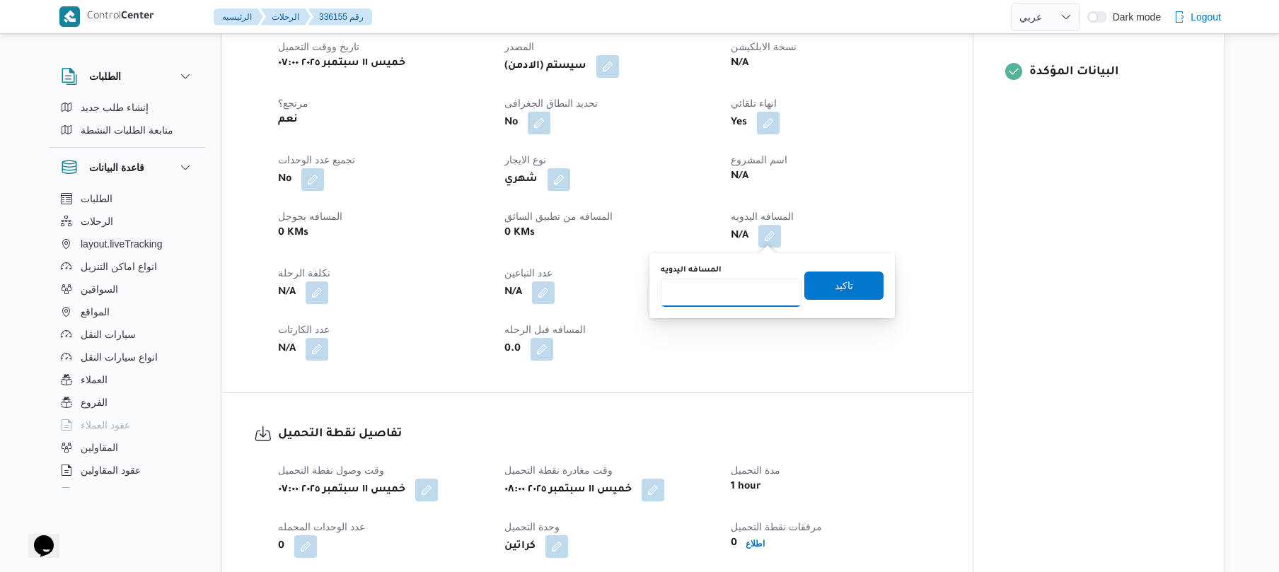
click at [743, 292] on input "المسافه اليدويه" at bounding box center [731, 293] width 141 height 28
type input "90"
click at [822, 293] on span "تاكيد" at bounding box center [843, 285] width 79 height 28
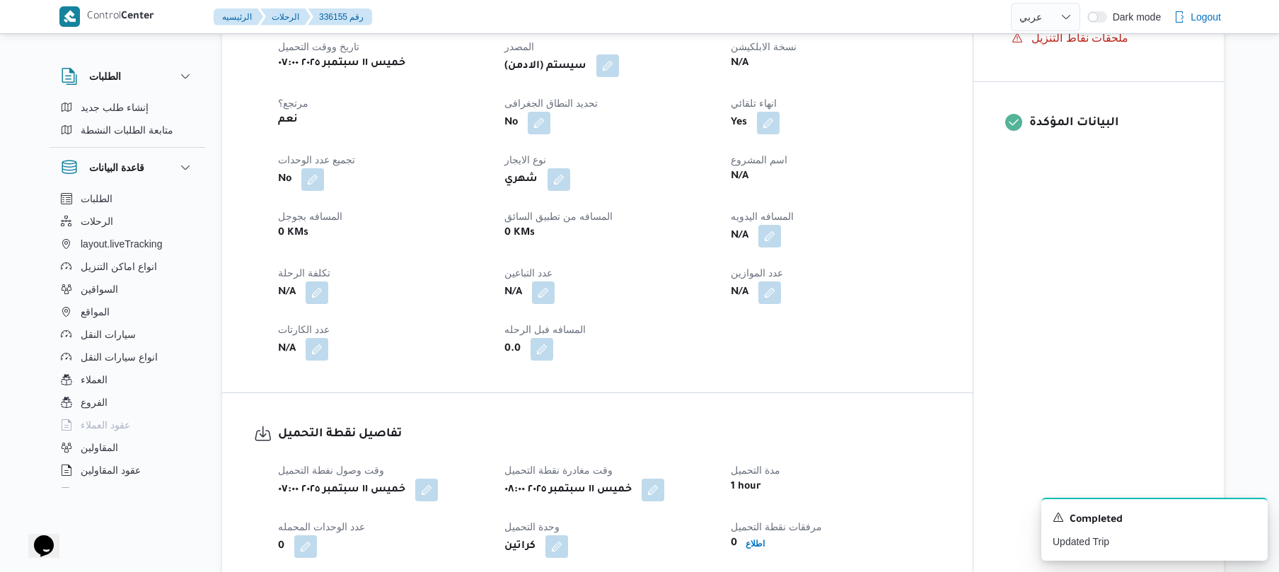
click at [618, 71] on button "button" at bounding box center [607, 65] width 23 height 23
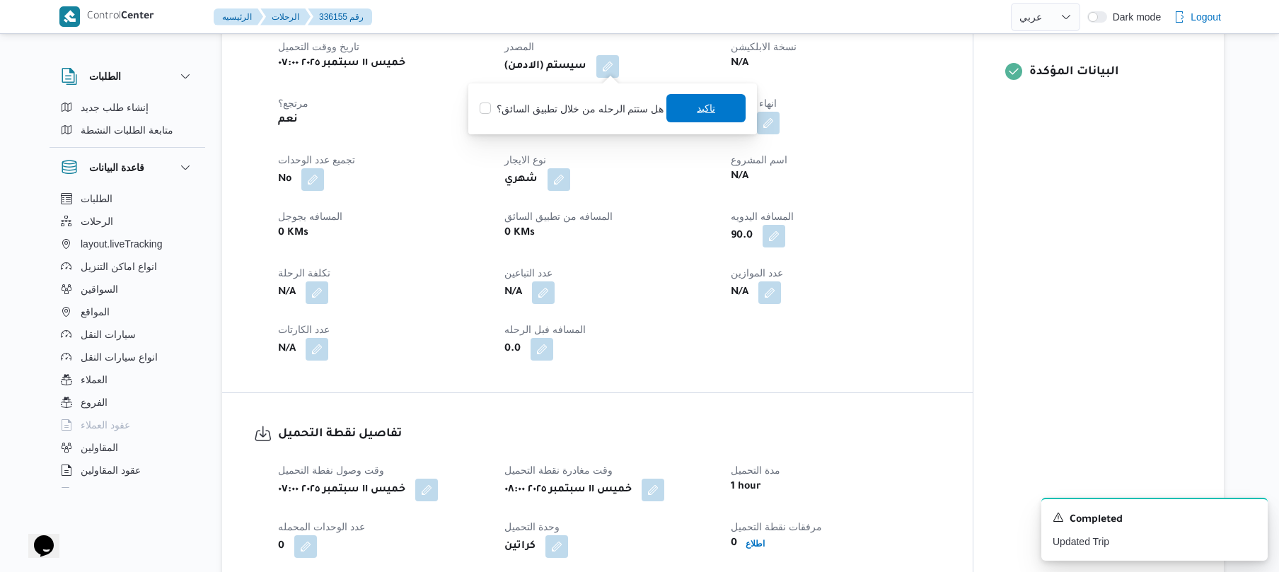
click at [700, 120] on span "تاكيد" at bounding box center [705, 108] width 79 height 28
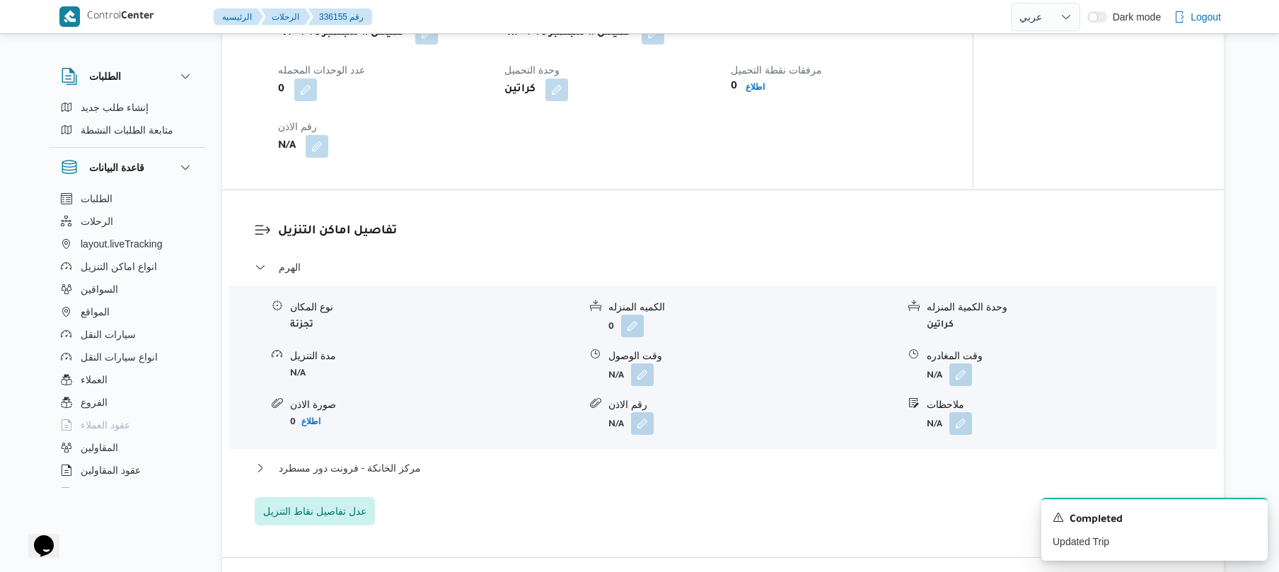
scroll to position [1093, 0]
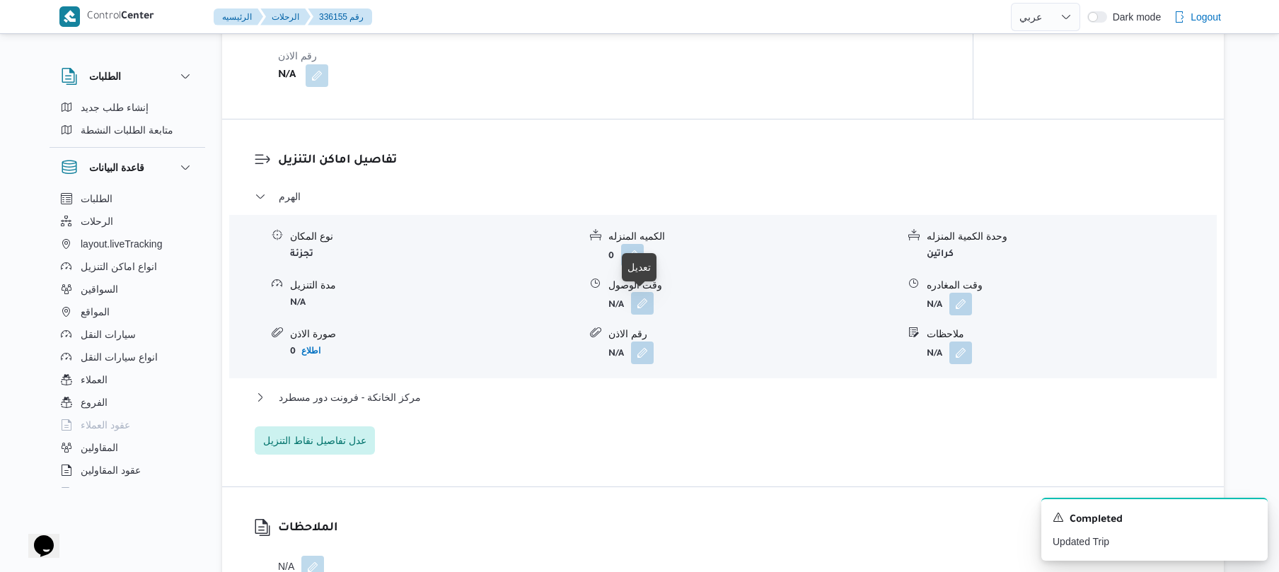
click at [635, 303] on button "button" at bounding box center [642, 303] width 23 height 23
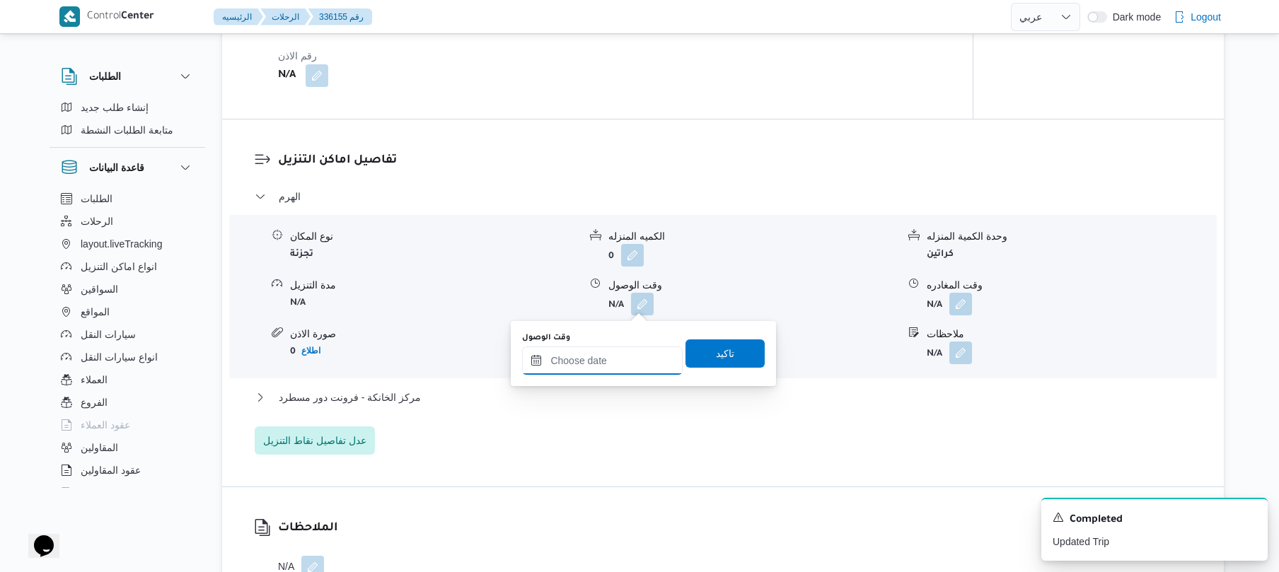
click at [581, 365] on input "وقت الوصول" at bounding box center [602, 361] width 161 height 28
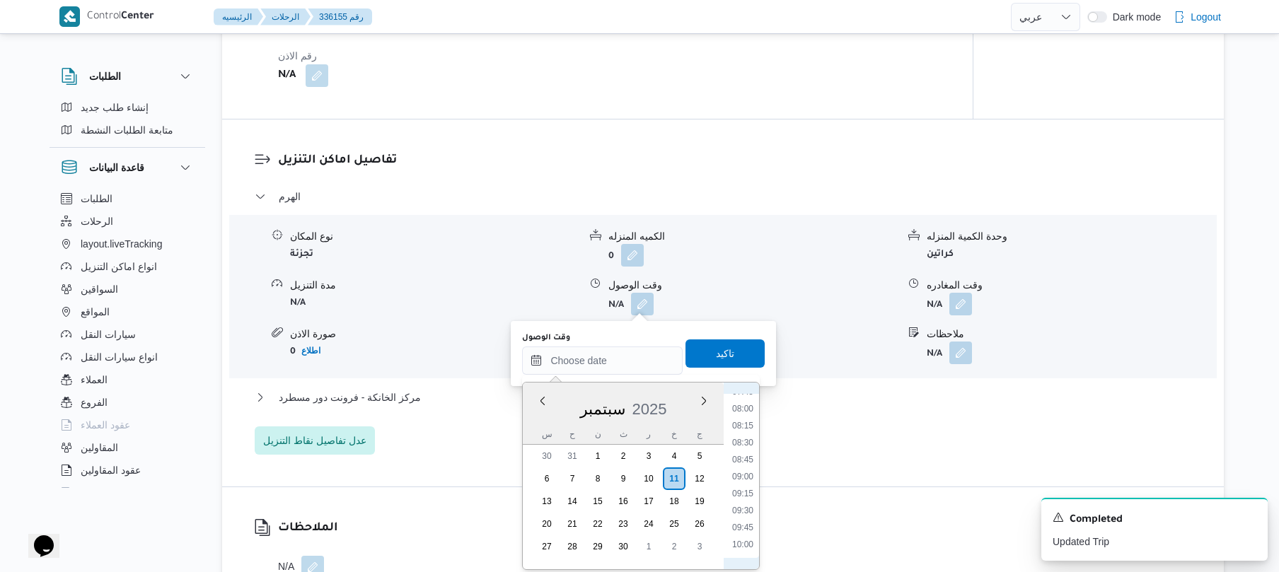
scroll to position [530, 0]
click at [742, 414] on li "08:00" at bounding box center [742, 414] width 33 height 14
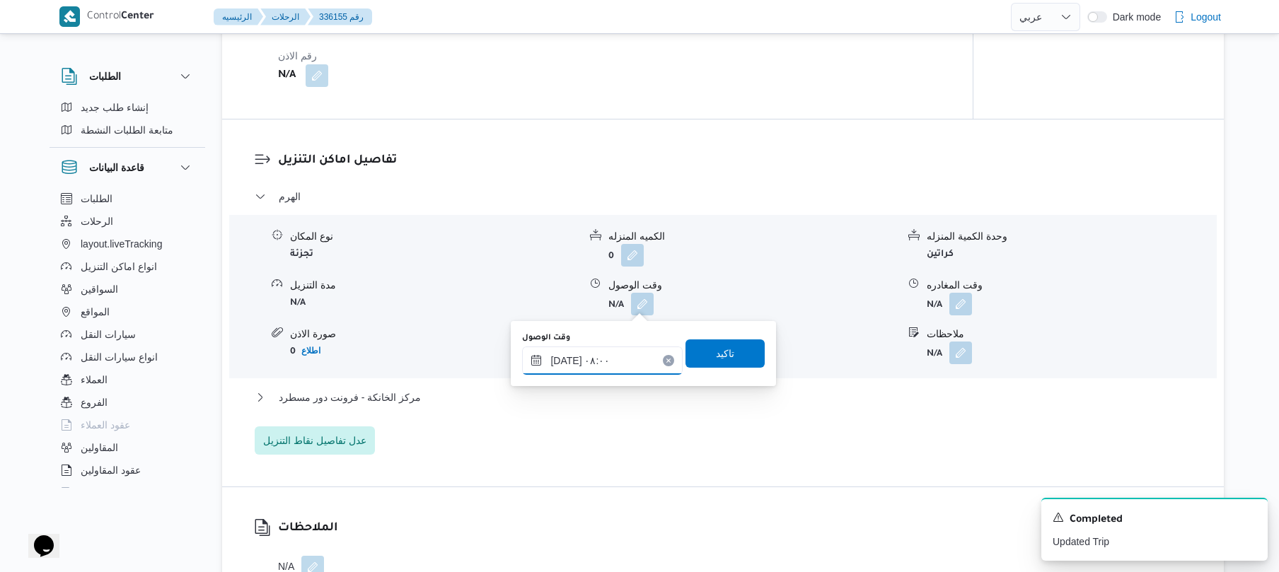
click at [569, 355] on input "١١/٠٩/٢٠٢٥ ٠٨:٠٠" at bounding box center [602, 361] width 161 height 28
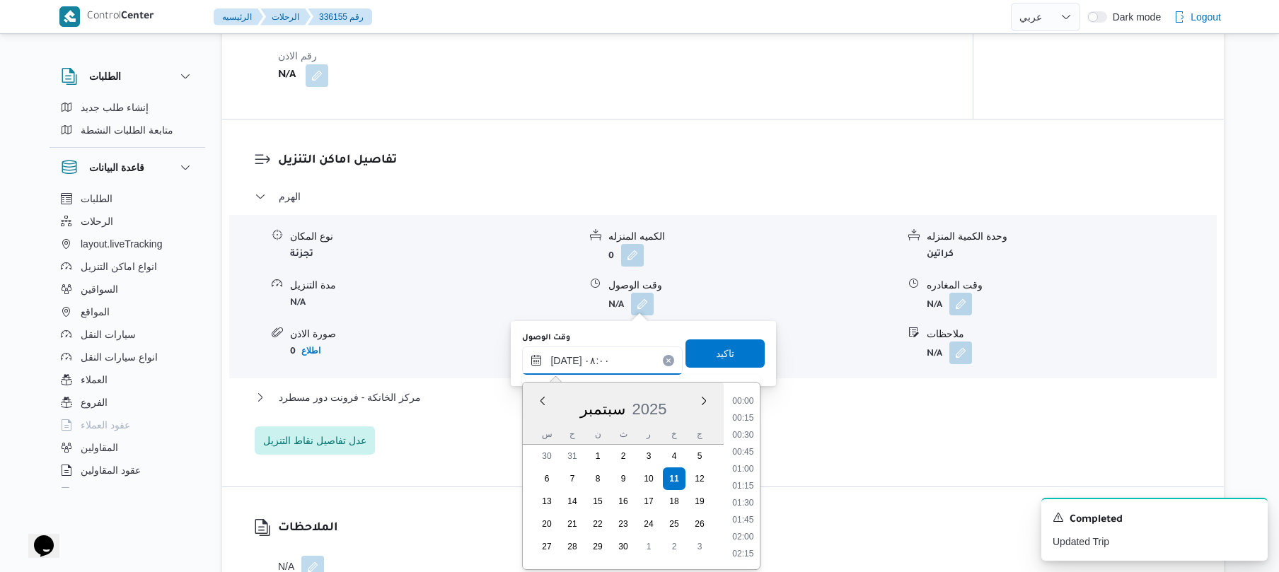
scroll to position [458, 0]
type input "١١/٠٩/٢٠٢٥ ٠٨:50"
click at [697, 357] on span "تاكيد" at bounding box center [724, 353] width 79 height 28
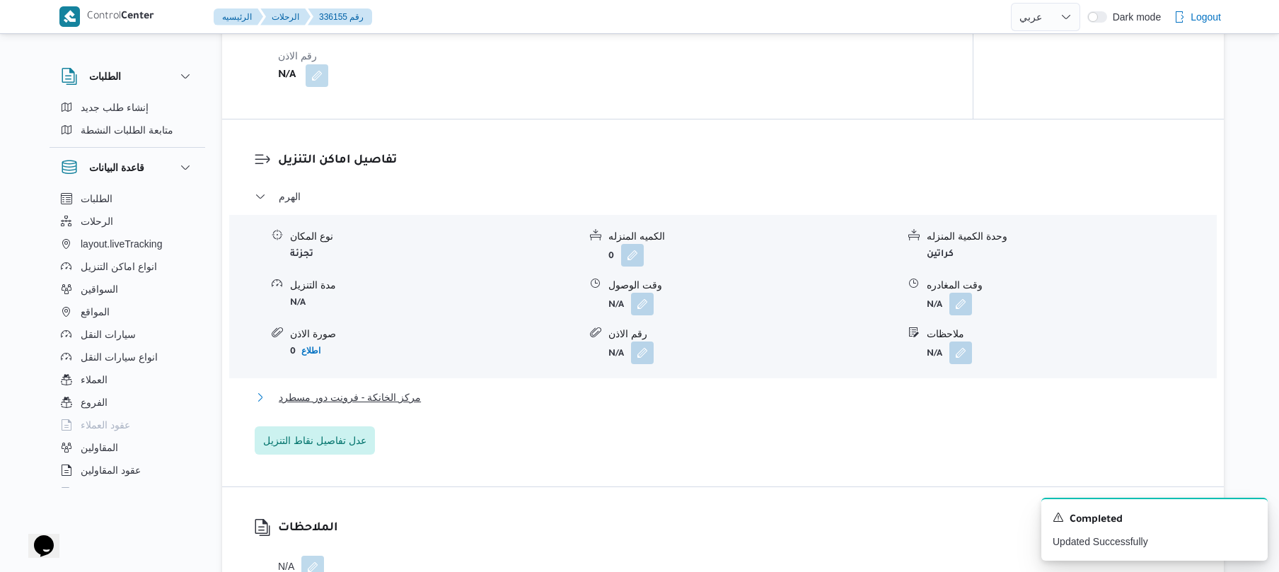
click at [547, 400] on button "مركز الخانكة - فرونت دور مسطرد" at bounding box center [723, 397] width 937 height 17
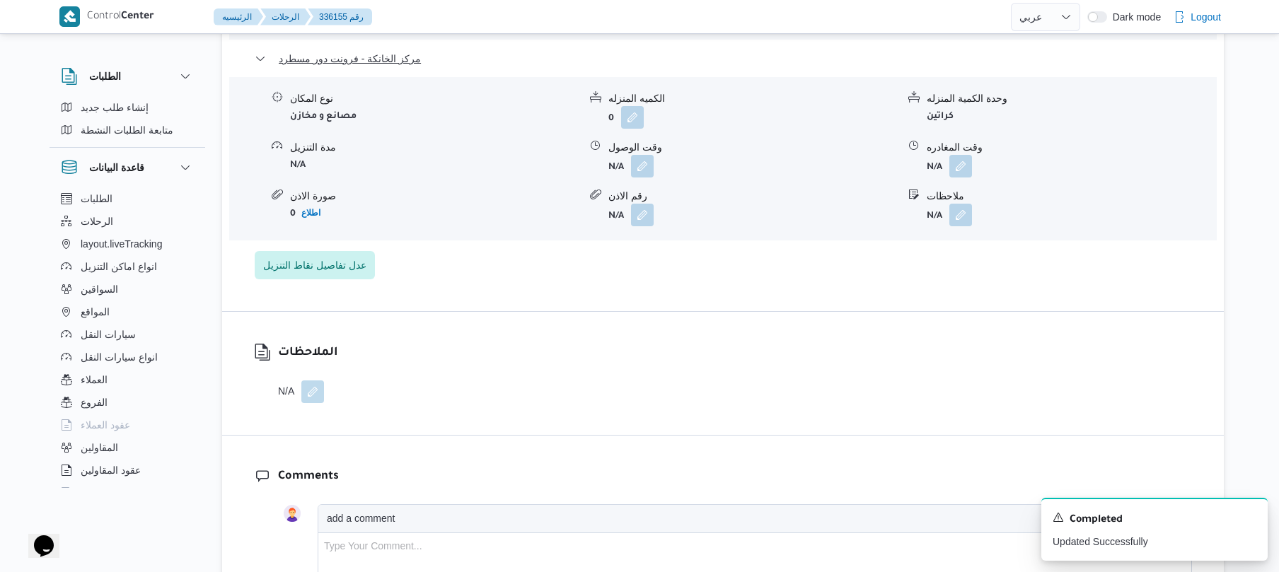
scroll to position [1433, 0]
click at [961, 170] on button "button" at bounding box center [960, 164] width 23 height 23
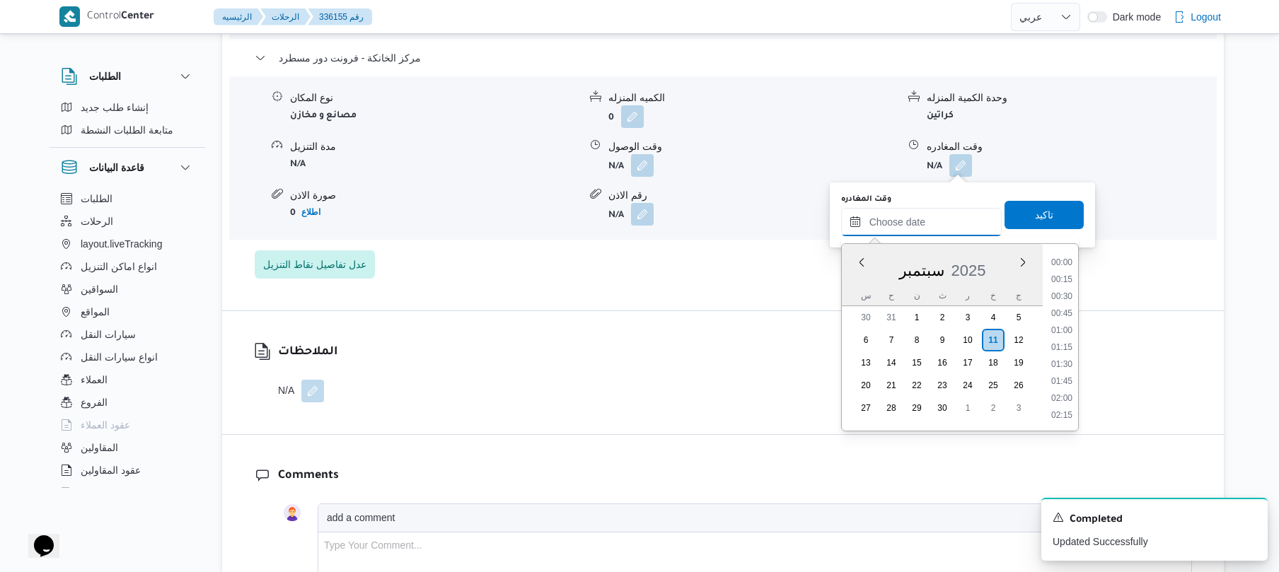
drag, startPoint x: 891, startPoint y: 214, endPoint x: 900, endPoint y: 214, distance: 9.2
click at [891, 214] on input "وقت المغادره" at bounding box center [921, 222] width 161 height 28
click at [1067, 260] on li "18:00" at bounding box center [1061, 262] width 33 height 14
type input "١١/٠٩/٢٠٢٥ ١٨:٠٠"
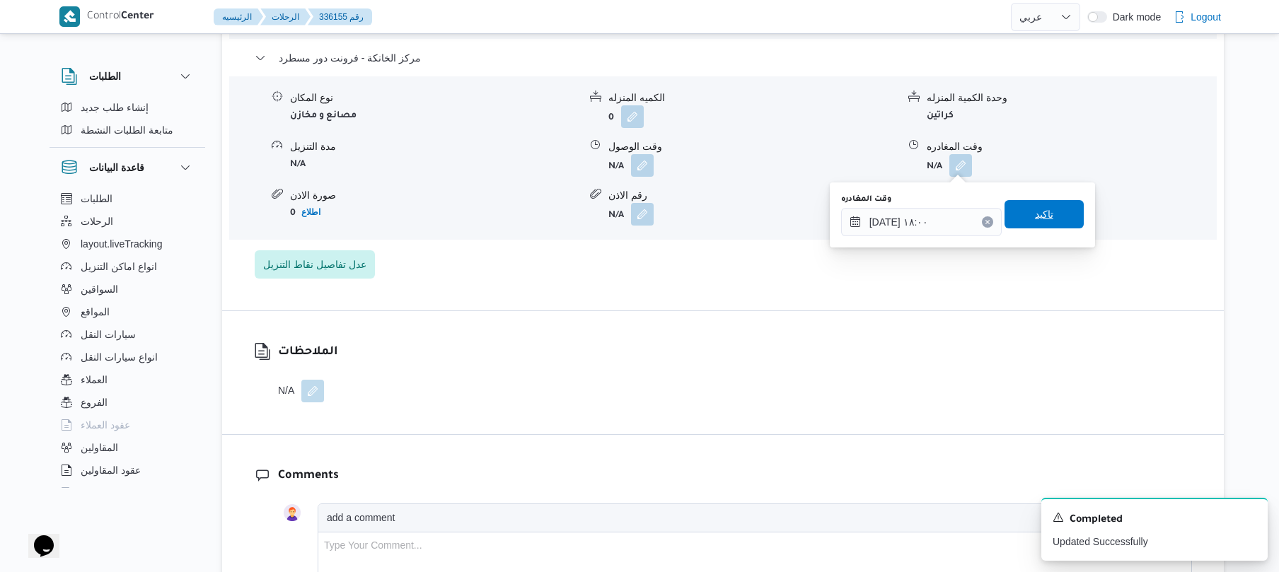
click at [1047, 209] on span "تاكيد" at bounding box center [1043, 214] width 79 height 28
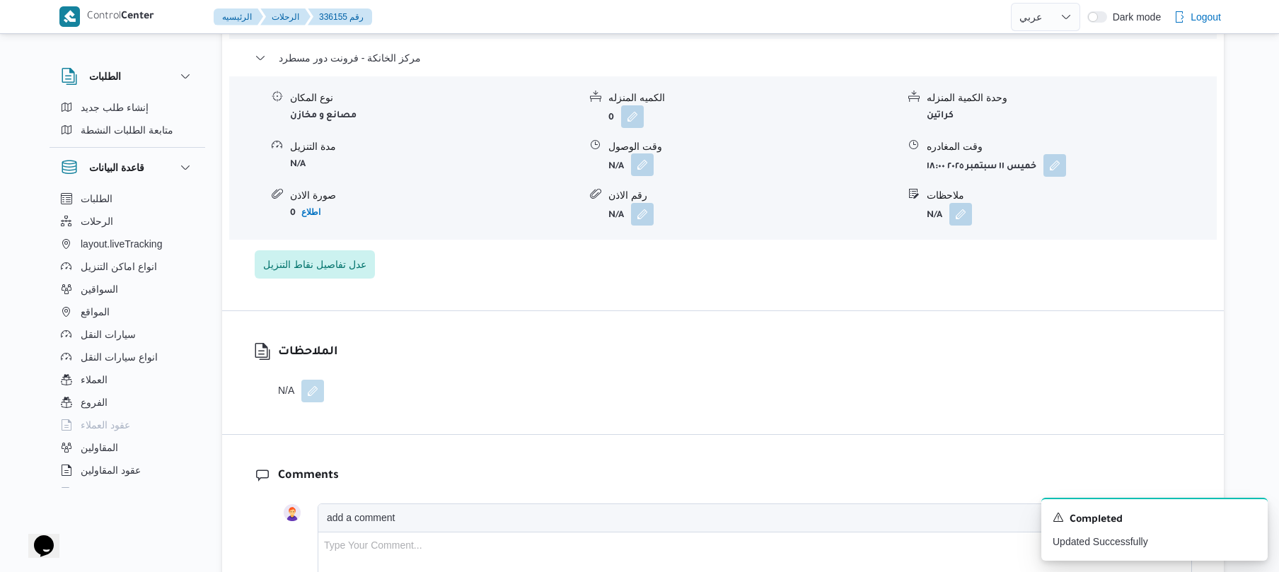
click at [639, 167] on button "button" at bounding box center [642, 164] width 23 height 23
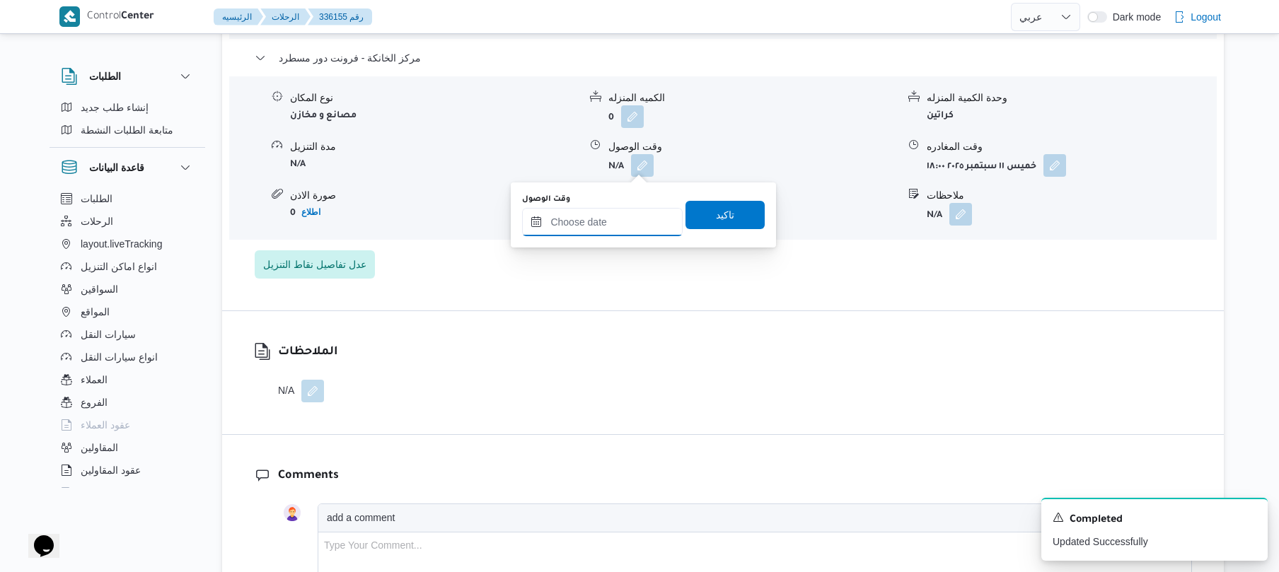
click at [617, 216] on input "وقت الوصول" at bounding box center [602, 222] width 161 height 28
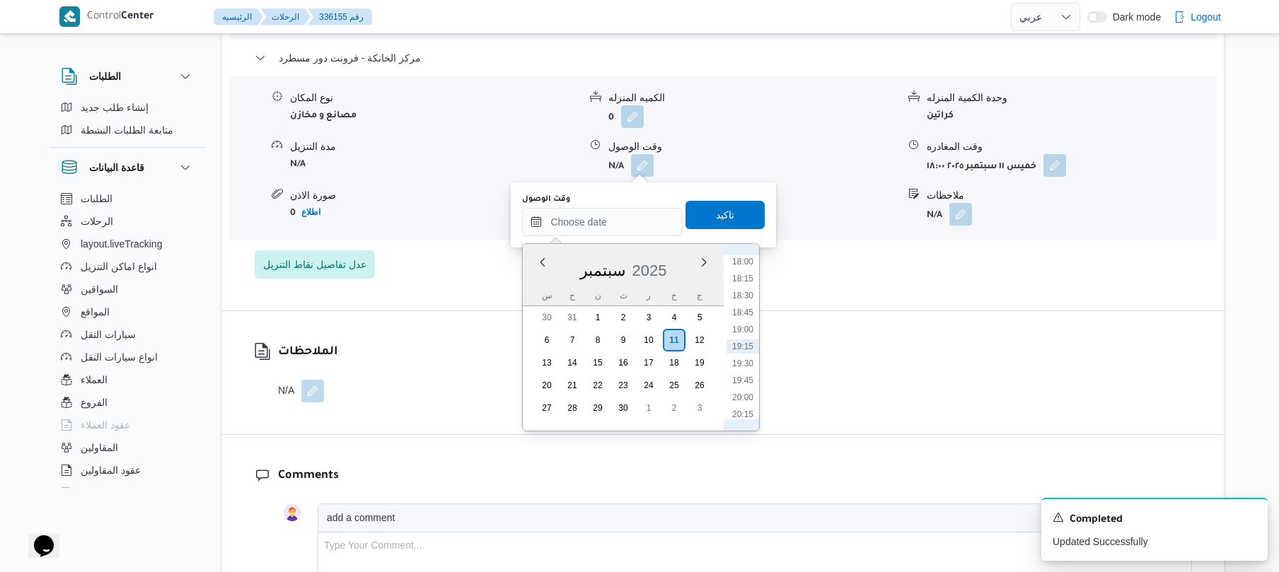
scroll to position [1084, 0]
click at [745, 381] on li "17:45" at bounding box center [742, 383] width 33 height 14
type input "[DATE] ١٧:٤٥"
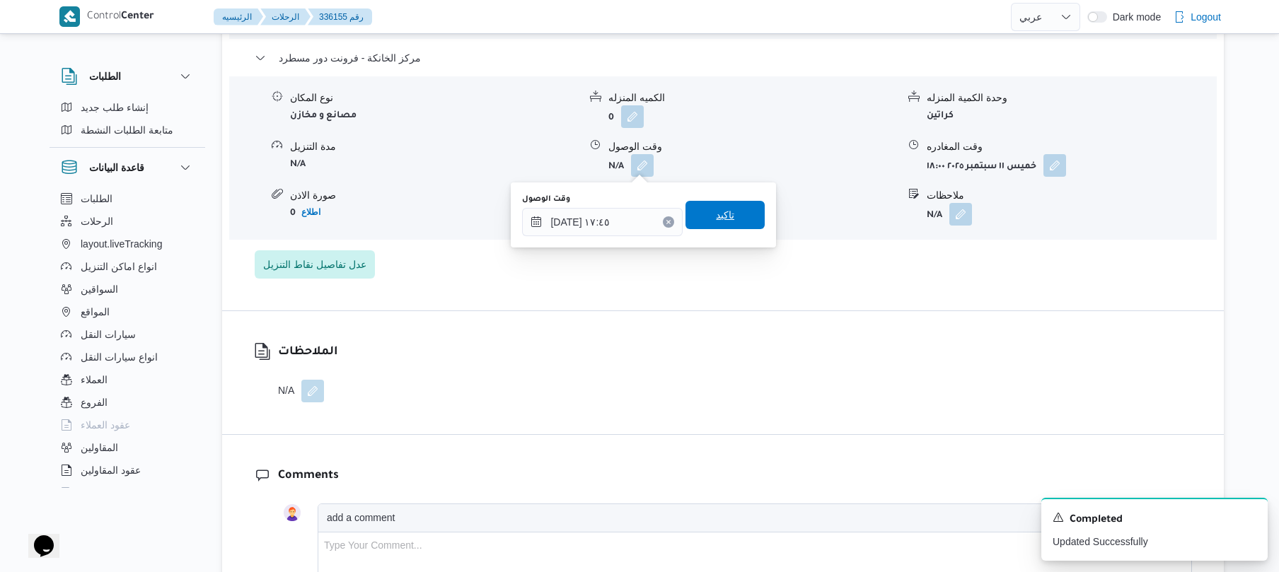
click at [705, 219] on span "تاكيد" at bounding box center [724, 215] width 79 height 28
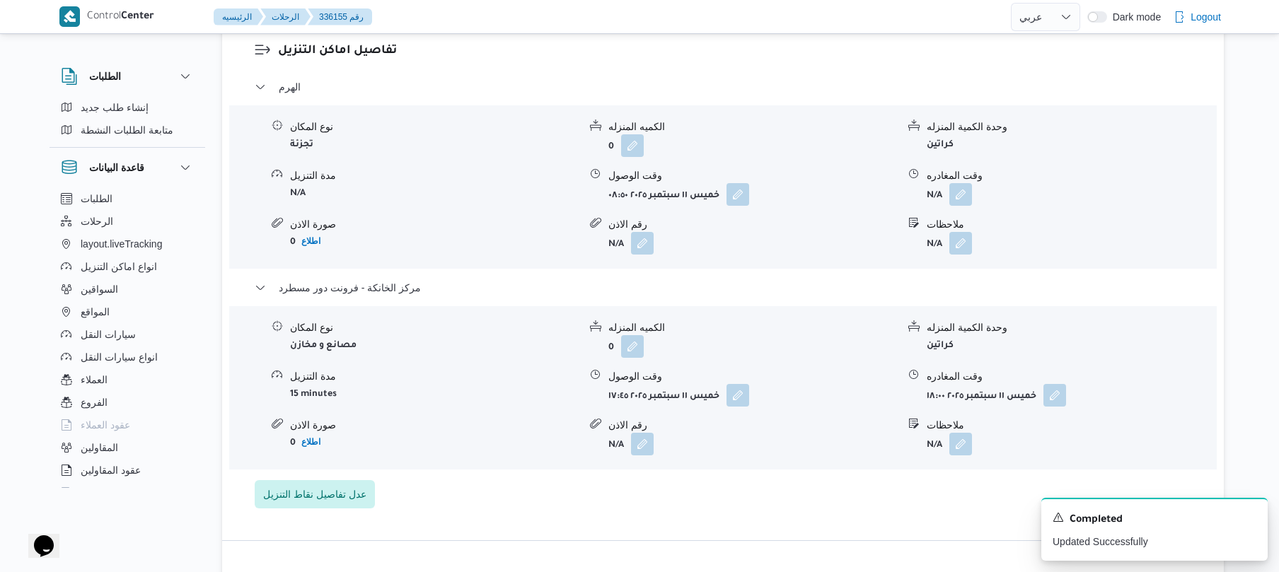
scroll to position [1169, 0]
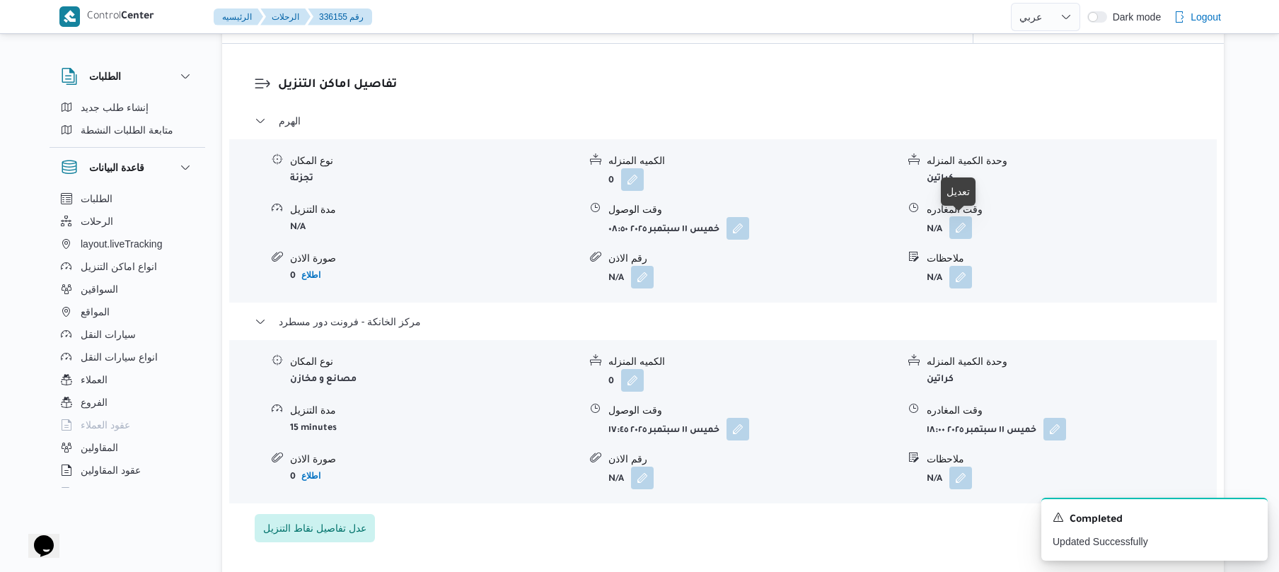
click at [958, 232] on button "button" at bounding box center [960, 227] width 23 height 23
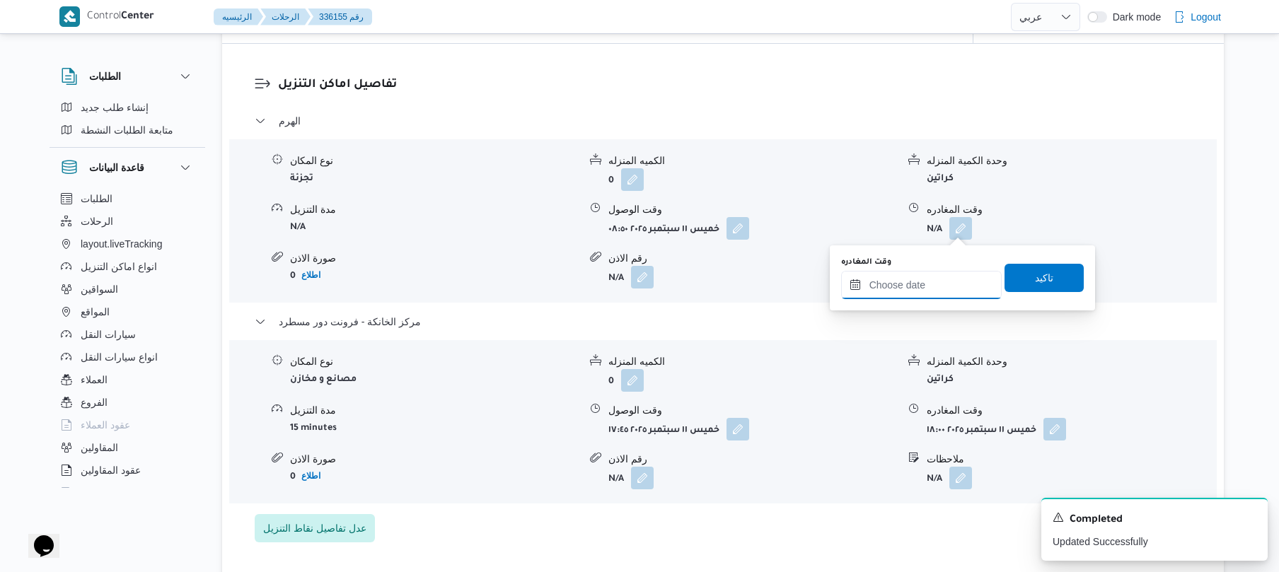
click at [917, 284] on input "وقت المغادره" at bounding box center [921, 285] width 161 height 28
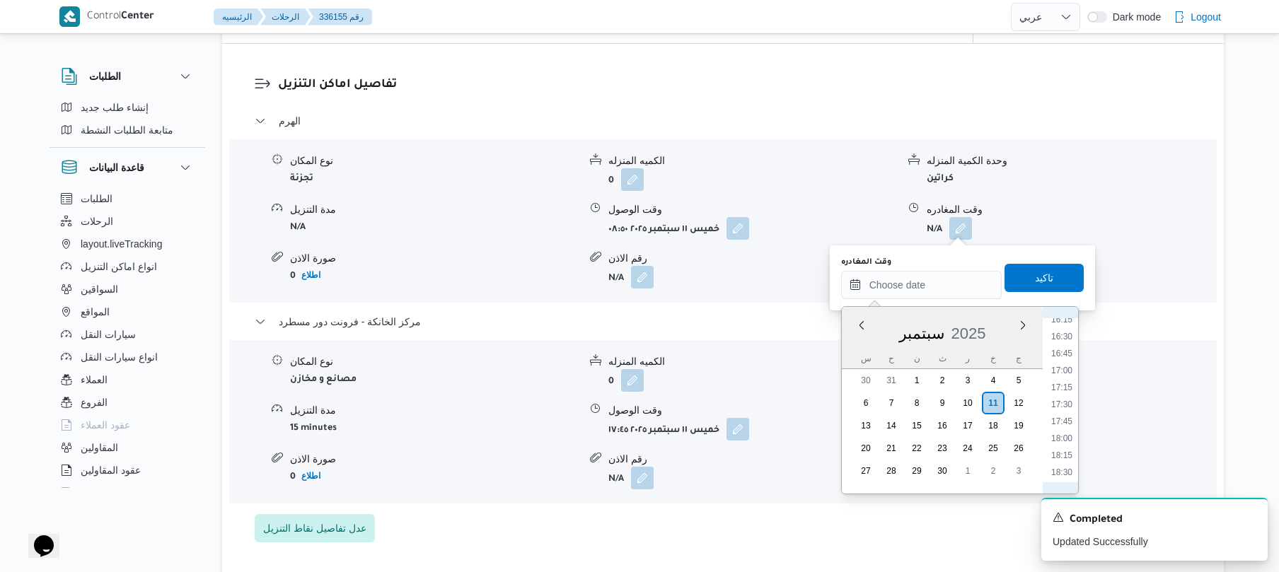
scroll to position [1084, 0]
click at [1060, 381] on li "16:45" at bounding box center [1061, 378] width 33 height 14
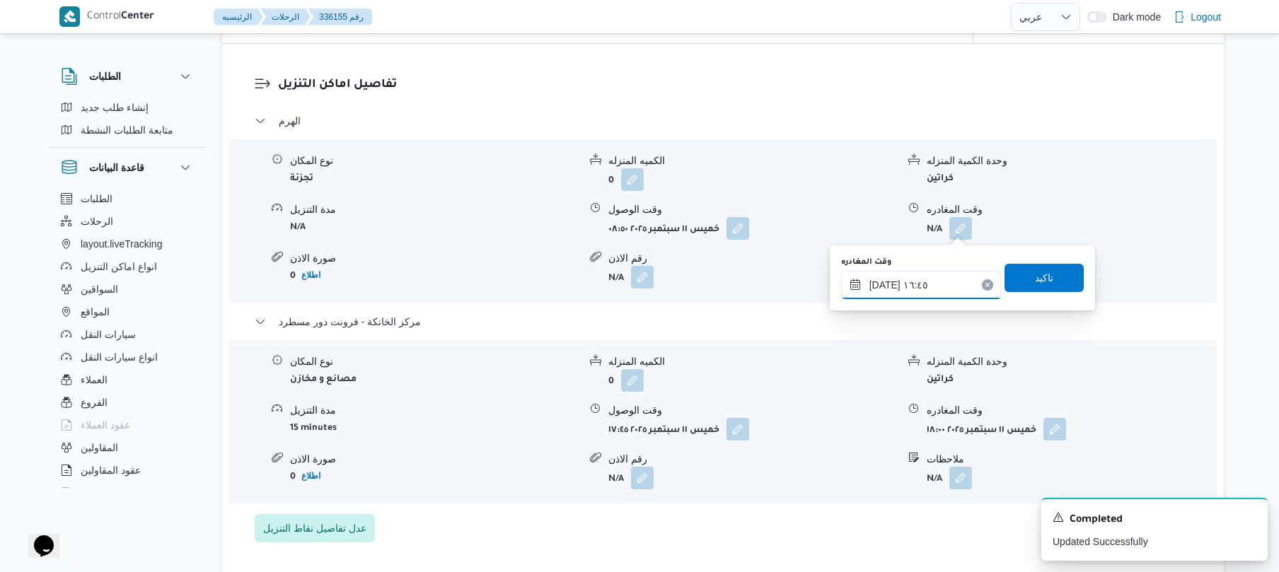
click at [886, 286] on input "[DATE] ١٦:٤٥" at bounding box center [921, 285] width 161 height 28
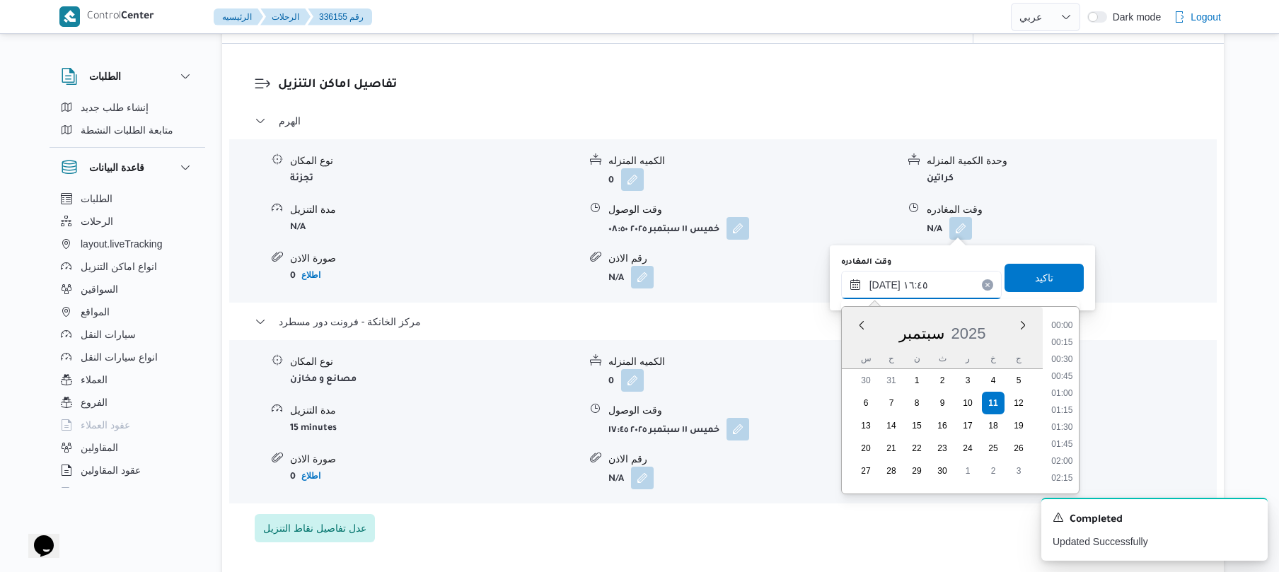
scroll to position [1052, 0]
type input "١١/٠٩/٢٠٢٥ ١٦:٥٥"
click at [1047, 278] on span "تاكيد" at bounding box center [1043, 277] width 79 height 28
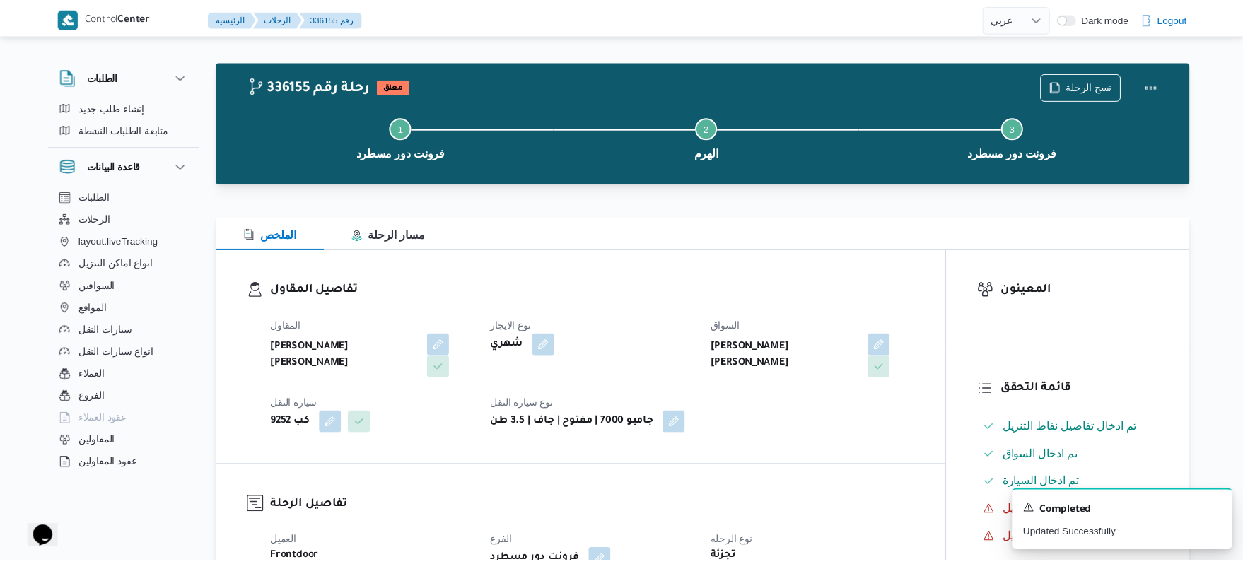
scroll to position [0, 0]
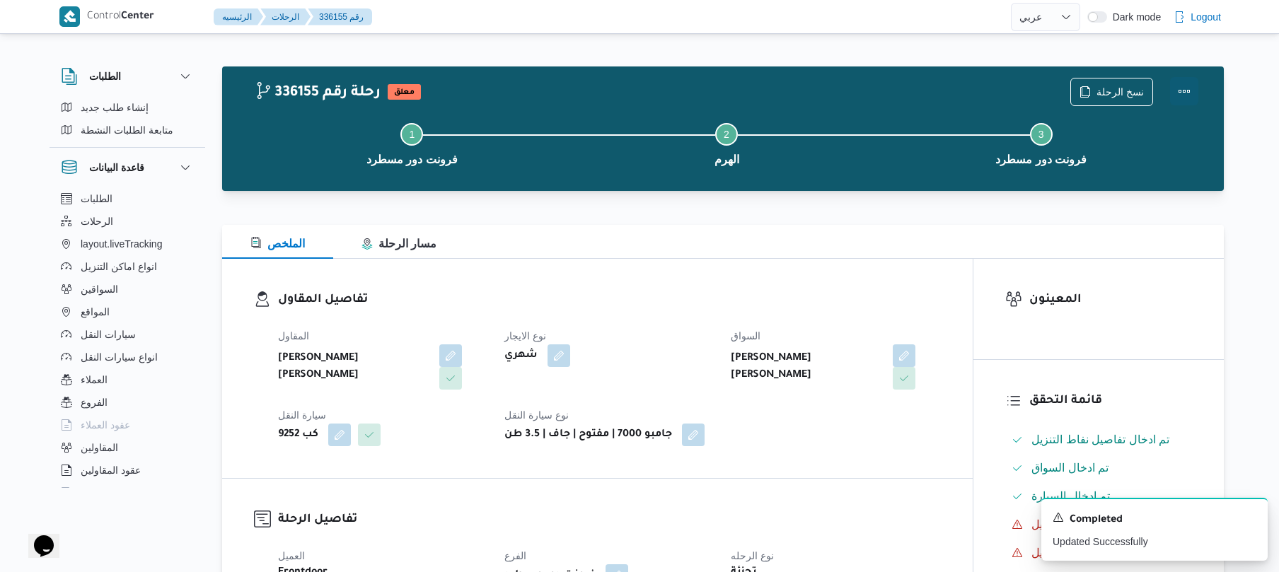
click at [1183, 95] on button "Actions" at bounding box center [1184, 91] width 28 height 28
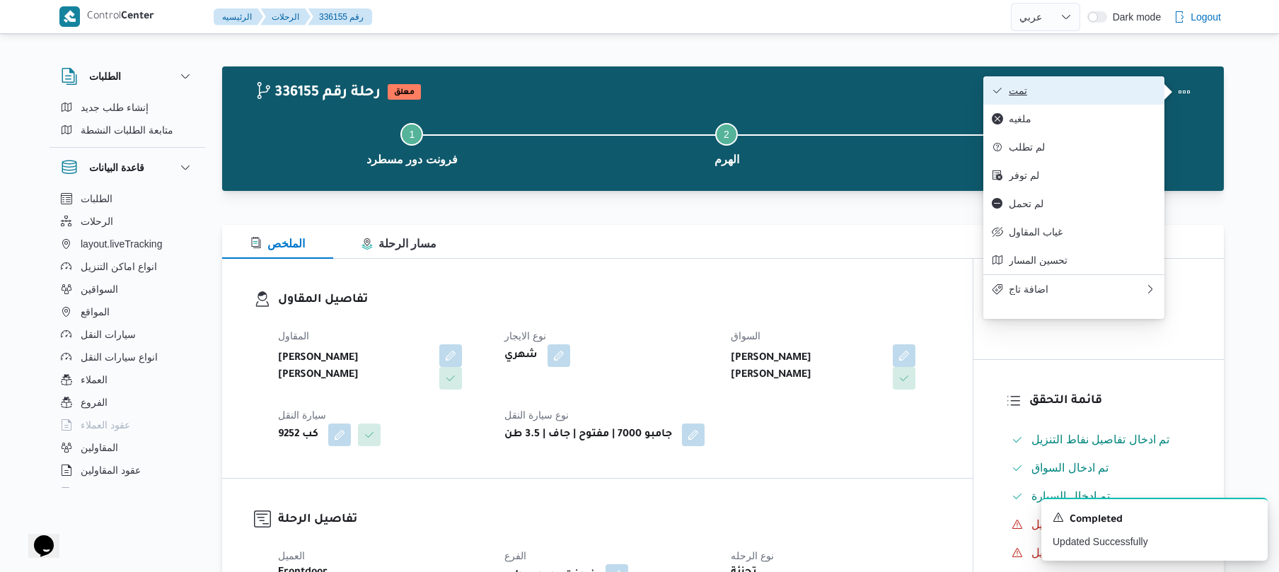
click at [1089, 93] on span "تمت" at bounding box center [1082, 90] width 147 height 11
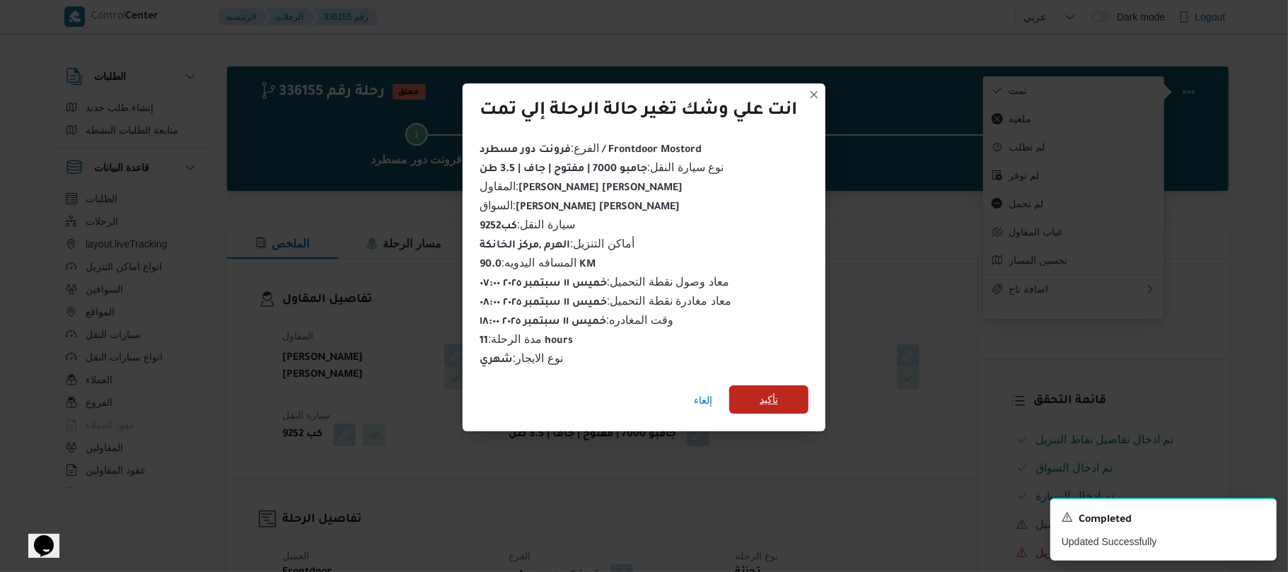
click at [782, 388] on span "تأكيد" at bounding box center [768, 399] width 79 height 28
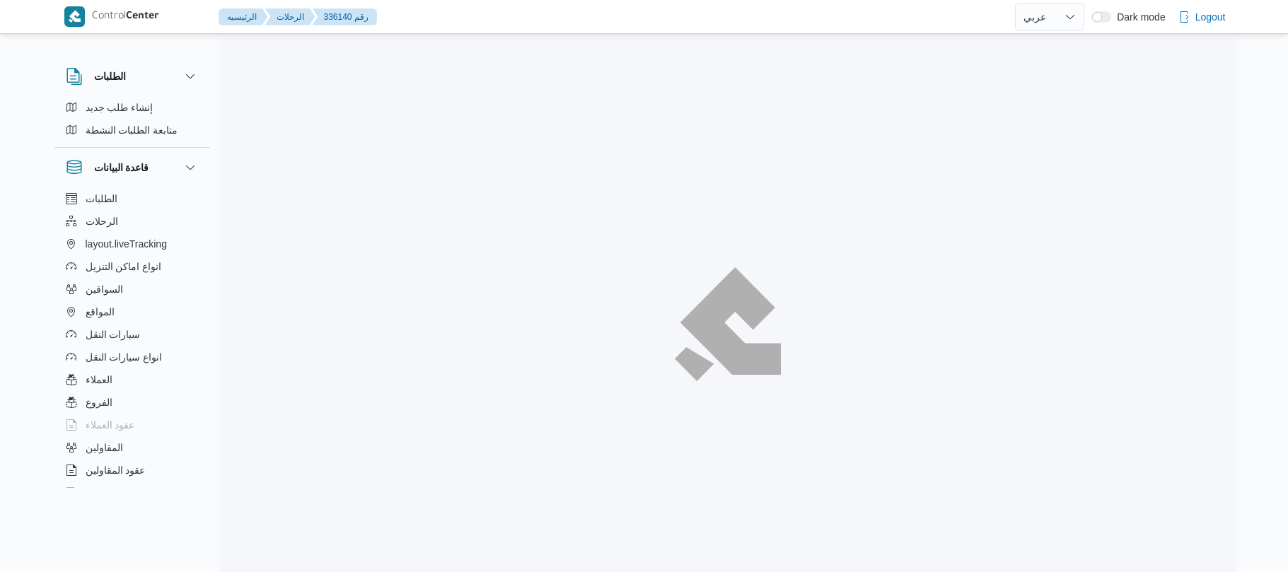
select select "ar"
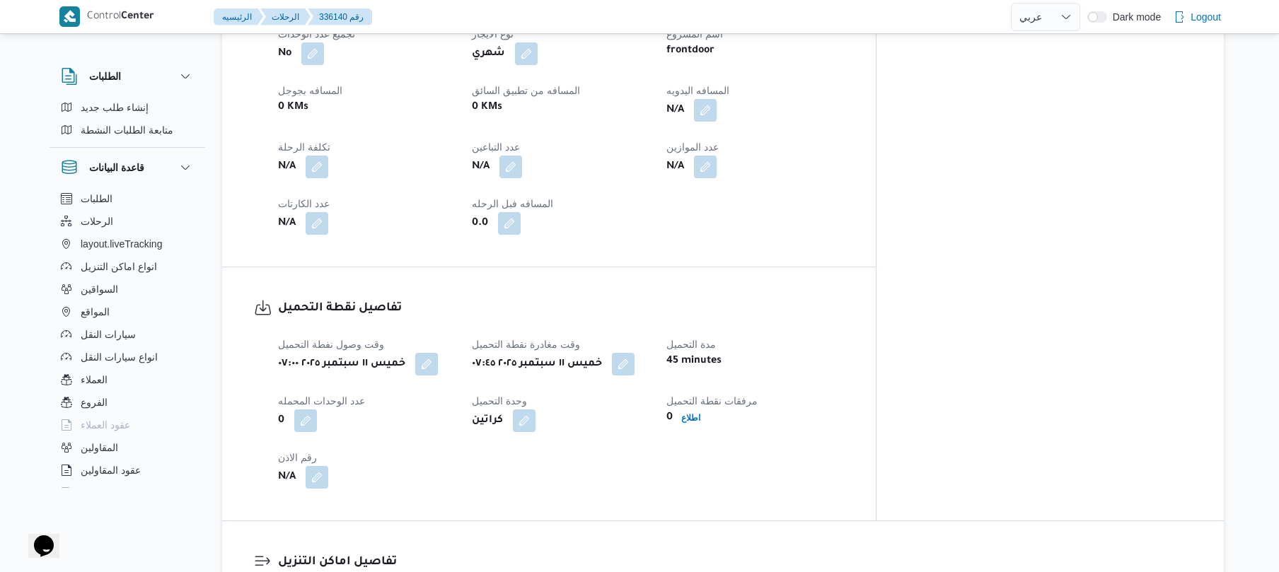
scroll to position [716, 0]
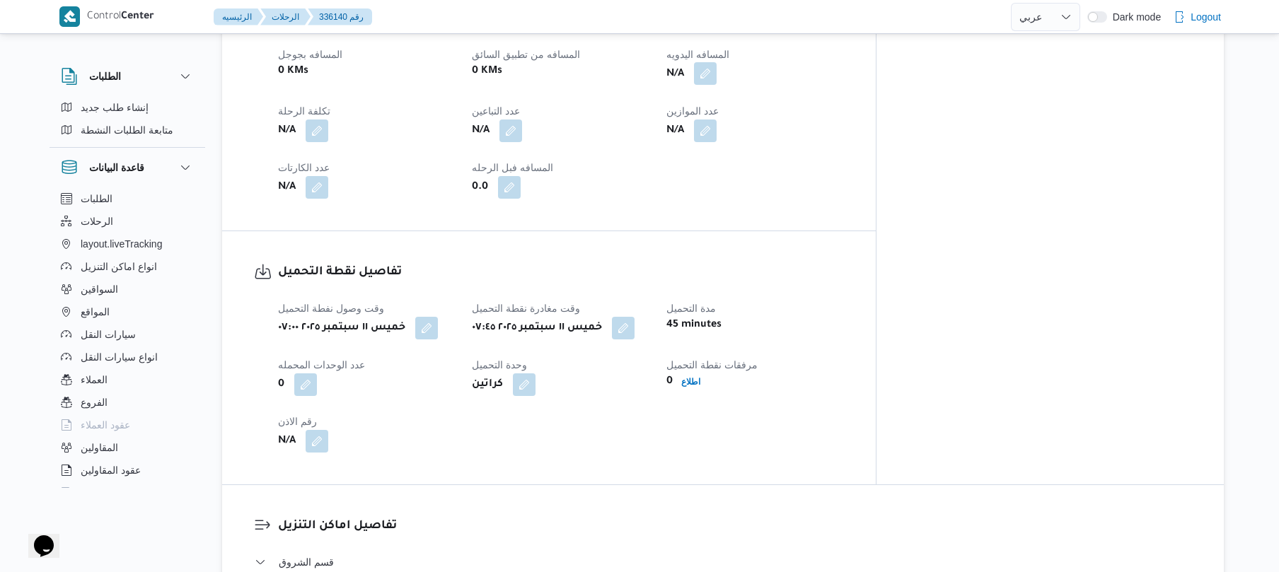
click at [716, 85] on button "button" at bounding box center [705, 73] width 23 height 23
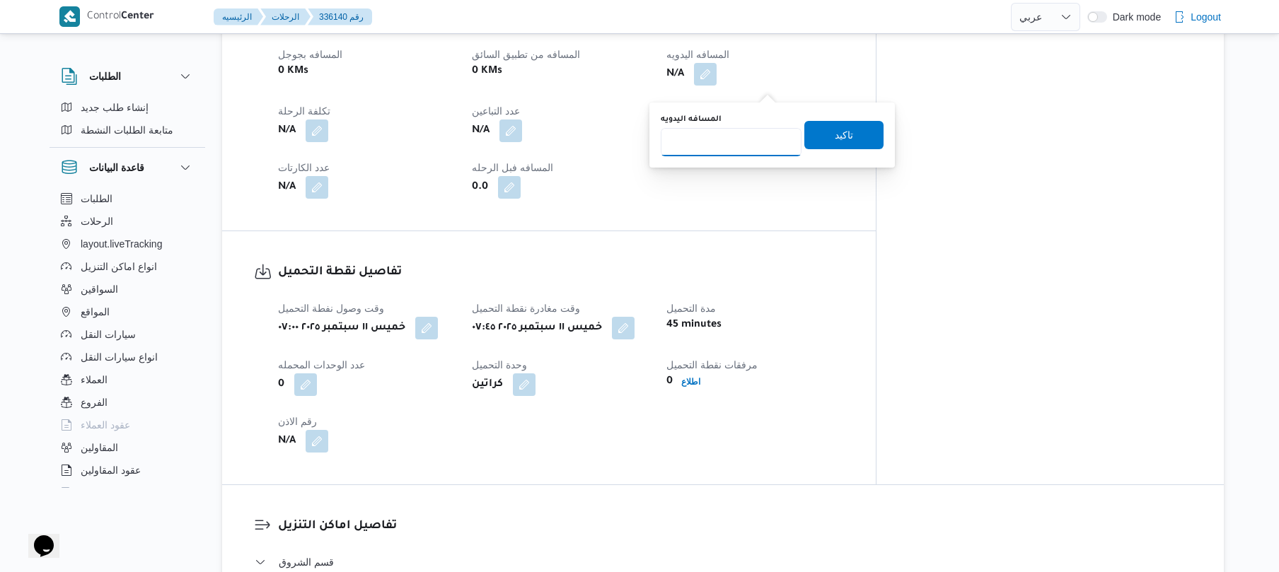
click at [734, 140] on input "المسافه اليدويه" at bounding box center [731, 142] width 141 height 28
type input "120"
click at [835, 137] on span "تاكيد" at bounding box center [844, 134] width 18 height 17
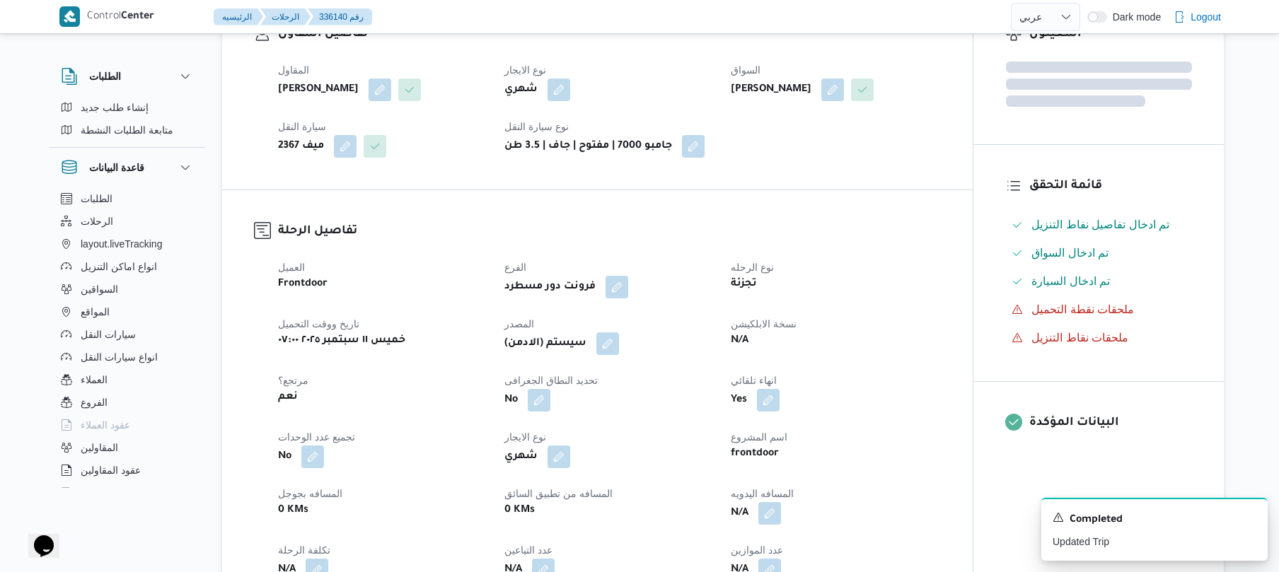
scroll to position [216, 0]
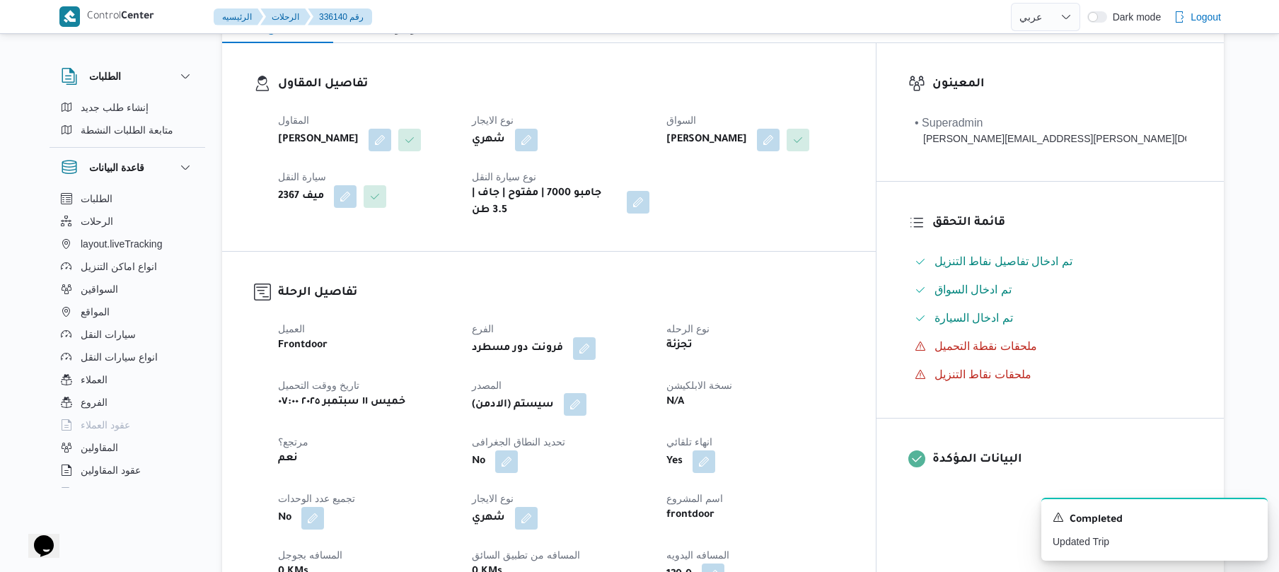
click at [586, 416] on button "button" at bounding box center [575, 404] width 23 height 23
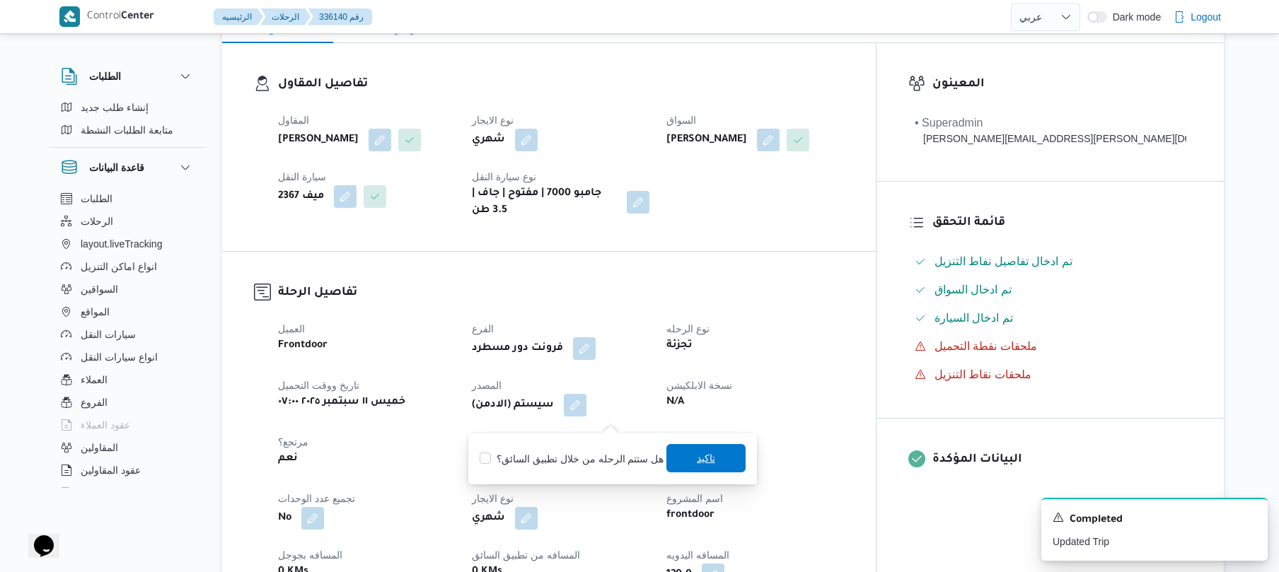
click at [697, 459] on span "تاكيد" at bounding box center [706, 458] width 18 height 17
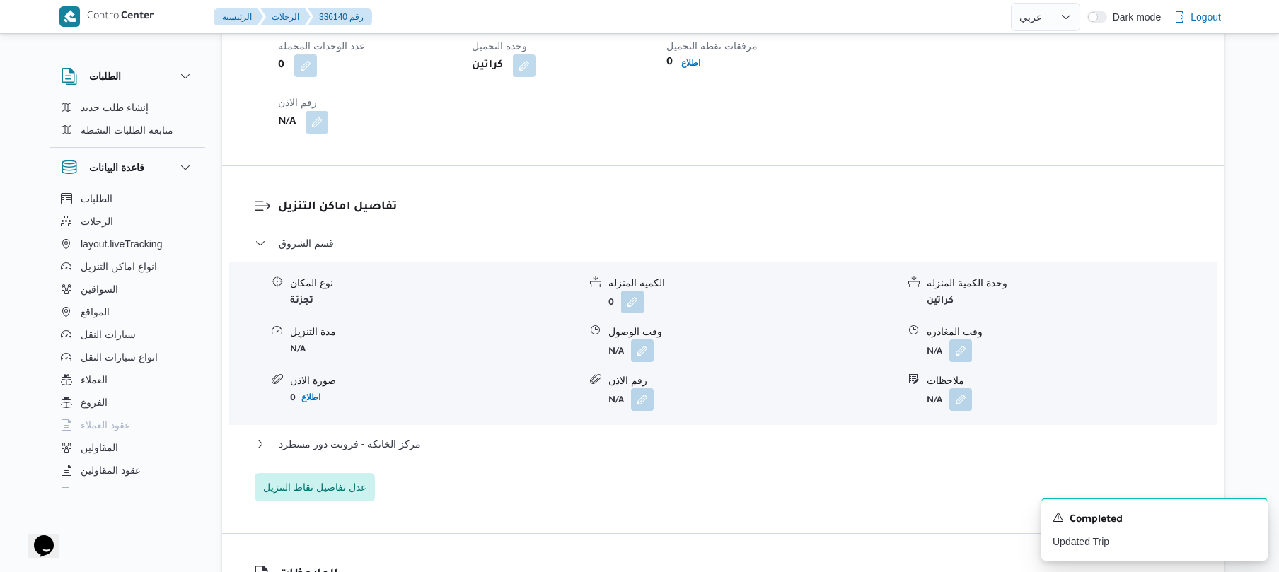
scroll to position [1045, 0]
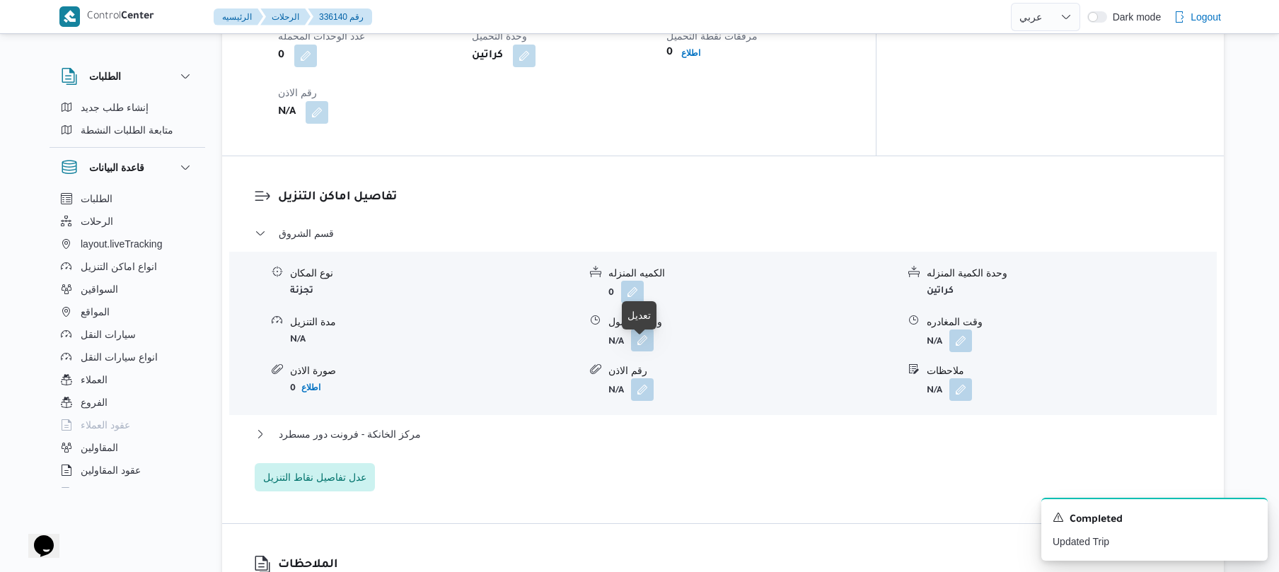
click at [641, 344] on button "button" at bounding box center [642, 340] width 23 height 23
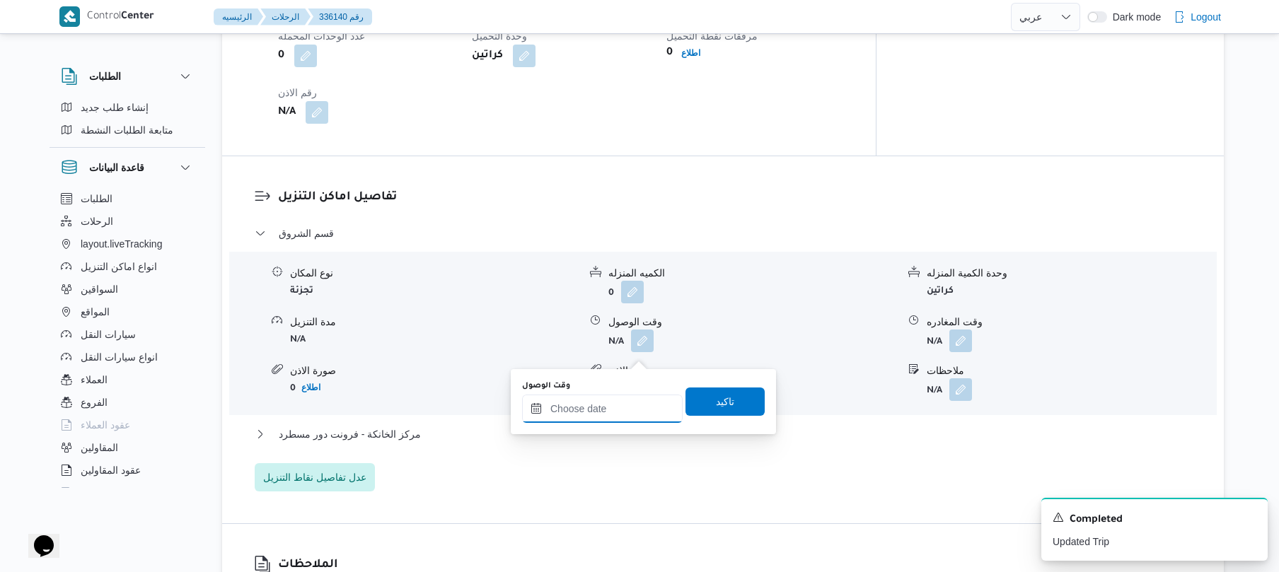
click at [584, 407] on input "وقت الوصول" at bounding box center [602, 409] width 161 height 28
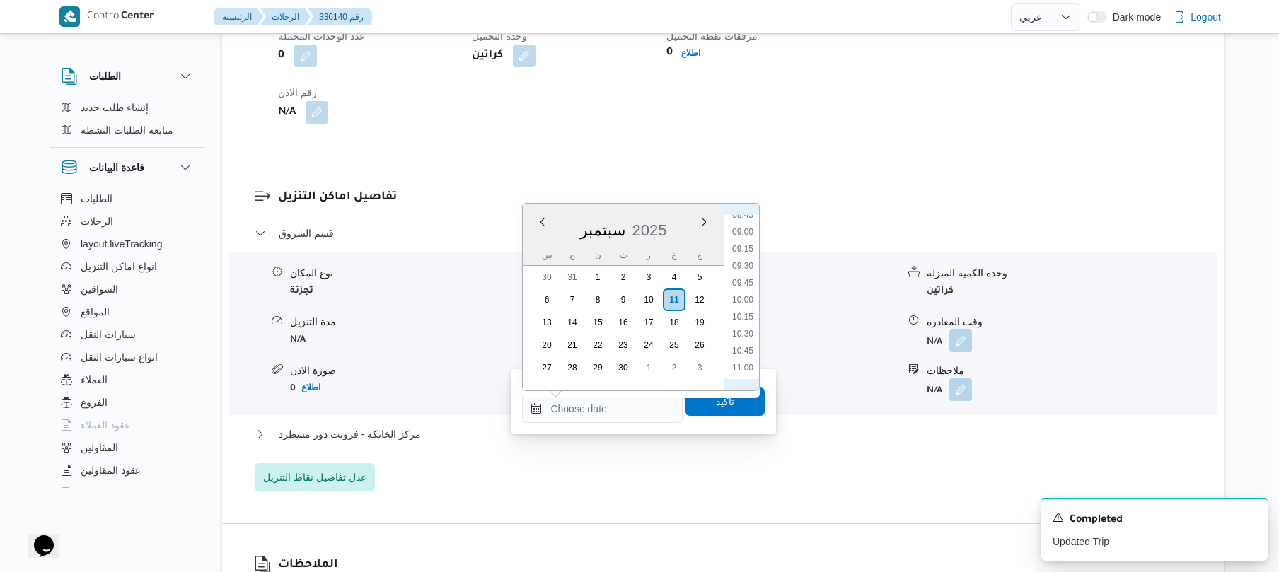
scroll to position [525, 0]
click at [739, 272] on li "08:30" at bounding box center [742, 274] width 33 height 14
type input "[DATE] ٠٨:٣٠"
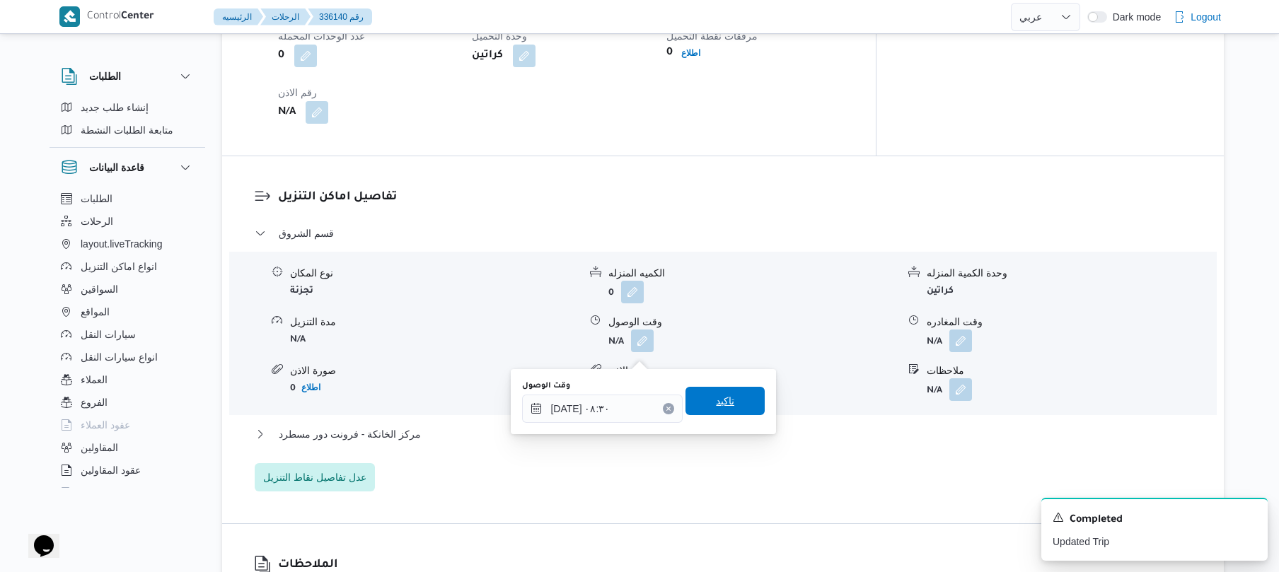
click at [695, 405] on span "تاكيد" at bounding box center [724, 401] width 79 height 28
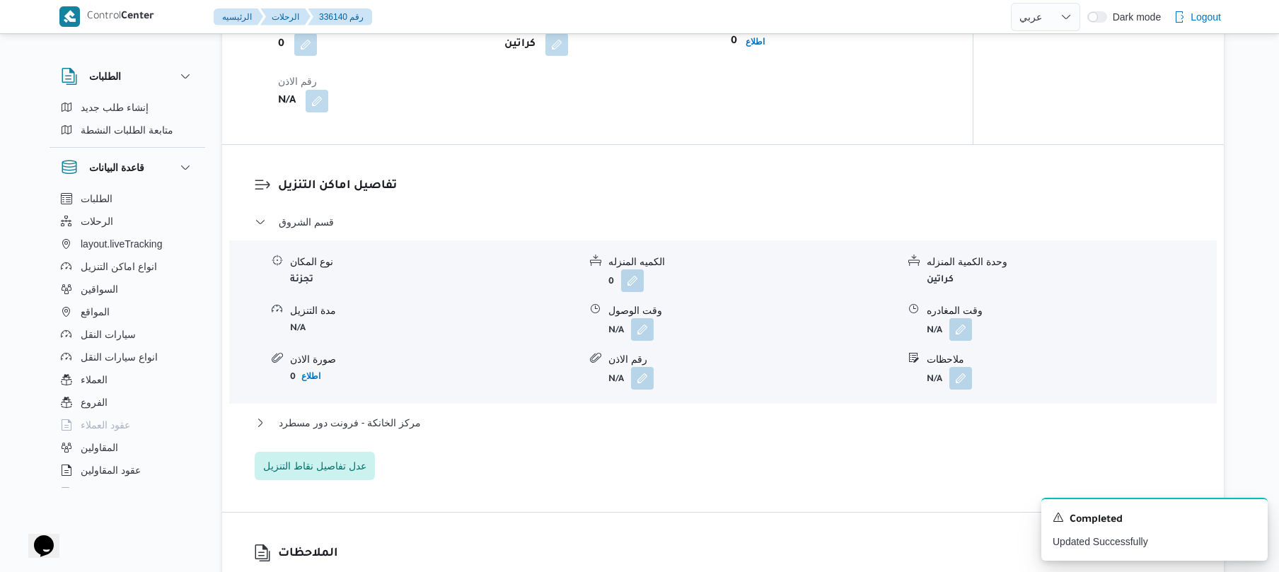
click at [586, 441] on div "مركز الخانكة - فرونت دور مسطرد" at bounding box center [723, 427] width 937 height 27
click at [598, 431] on button "مركز الخانكة - فرونت دور مسطرد" at bounding box center [723, 422] width 937 height 17
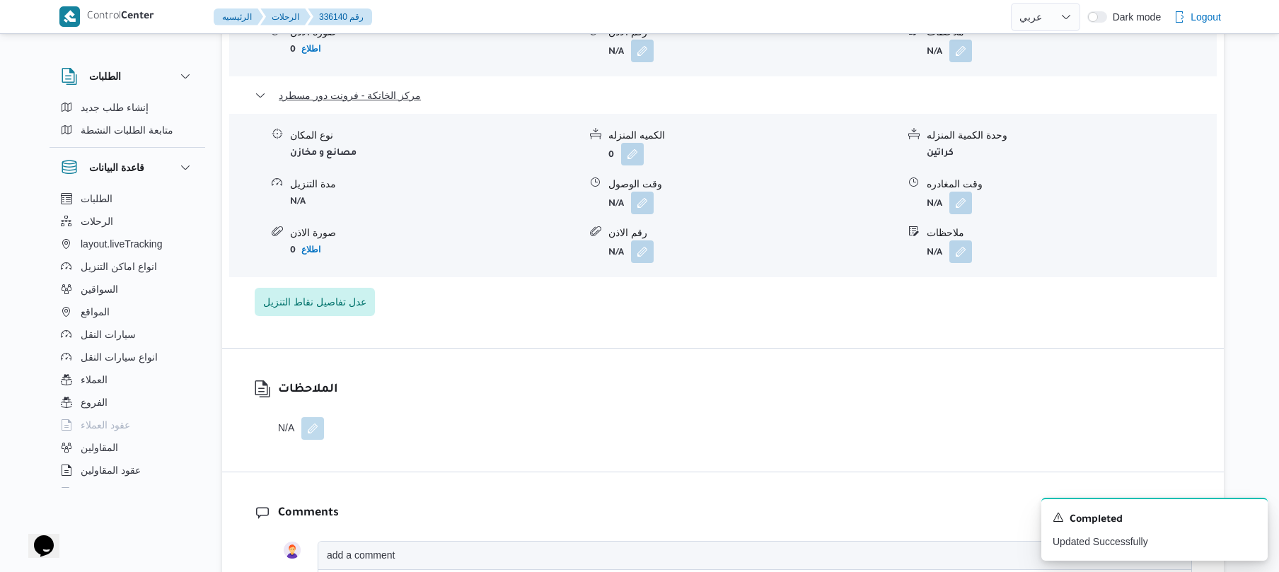
scroll to position [1385, 0]
click at [959, 207] on button "button" at bounding box center [960, 201] width 23 height 23
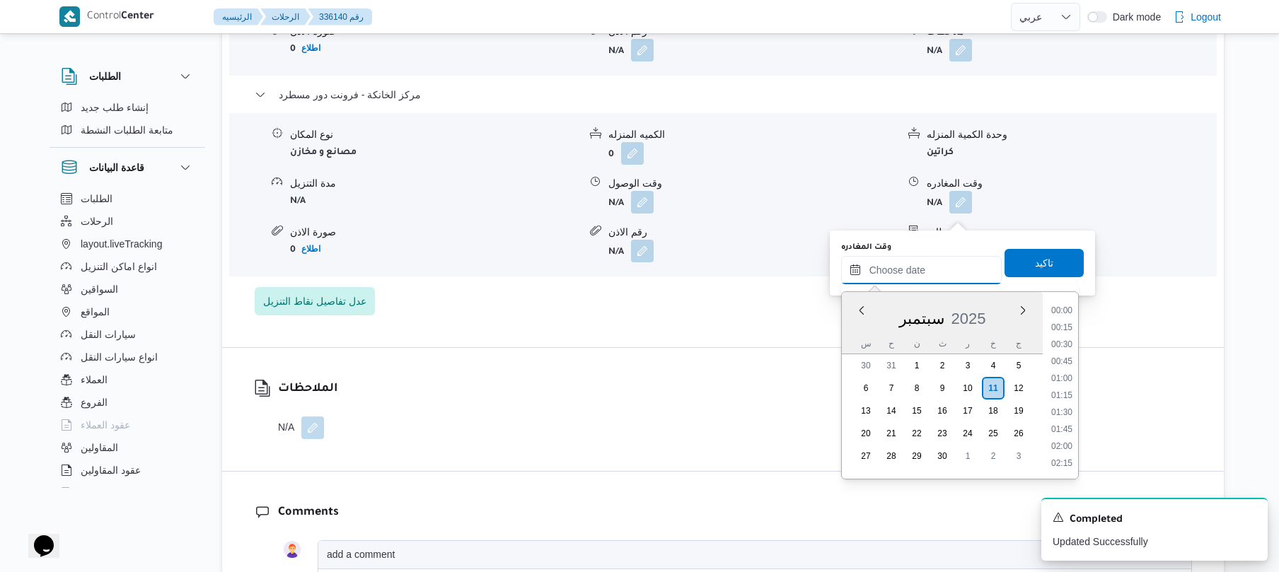
drag, startPoint x: 897, startPoint y: 261, endPoint x: 912, endPoint y: 261, distance: 14.9
click at [897, 261] on input "وقت المغادره" at bounding box center [921, 270] width 161 height 28
click at [1067, 430] on li "17:45" at bounding box center [1061, 431] width 33 height 14
type input "١١/٠٩/٢٠٢٥ ١٧:٤٥"
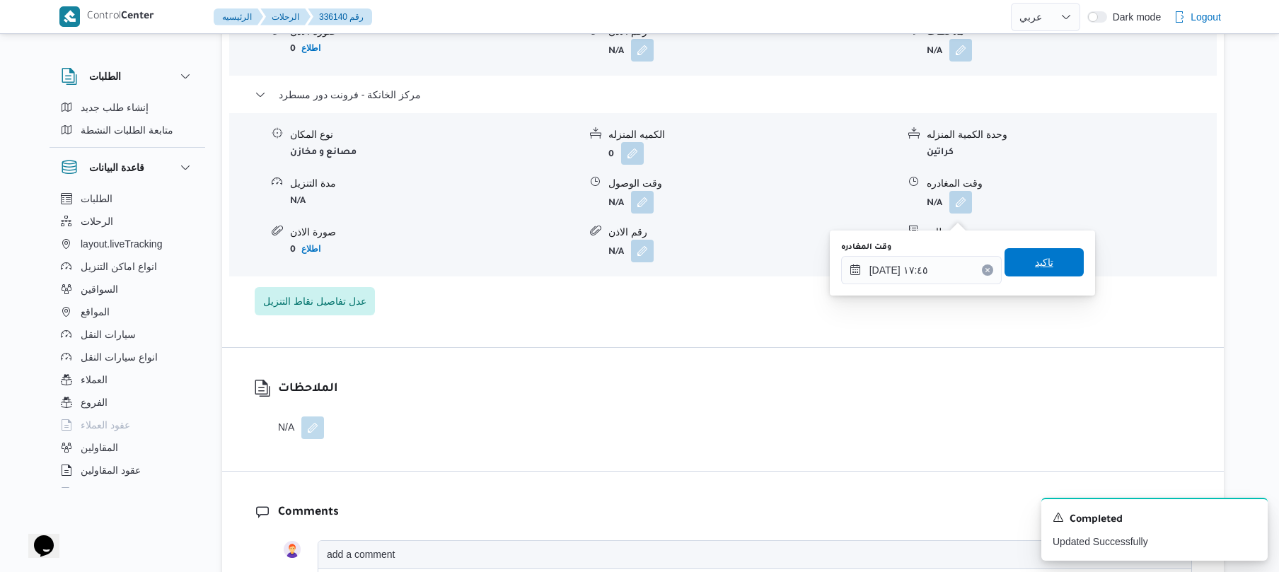
click at [1033, 252] on span "تاكيد" at bounding box center [1043, 262] width 79 height 28
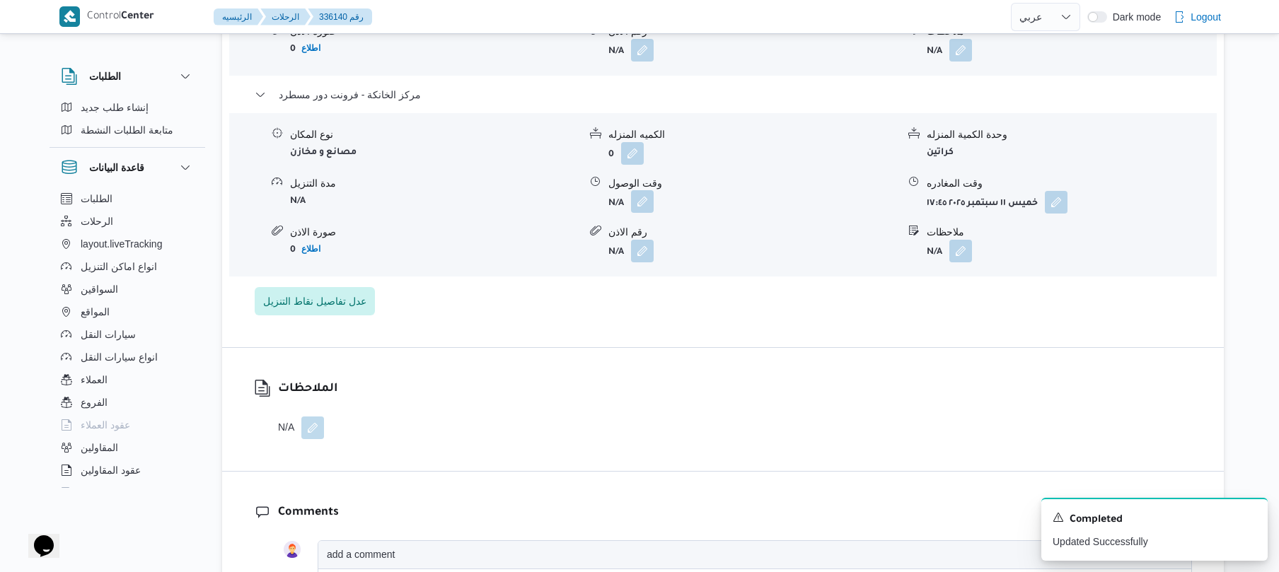
click at [641, 213] on button "button" at bounding box center [642, 201] width 23 height 23
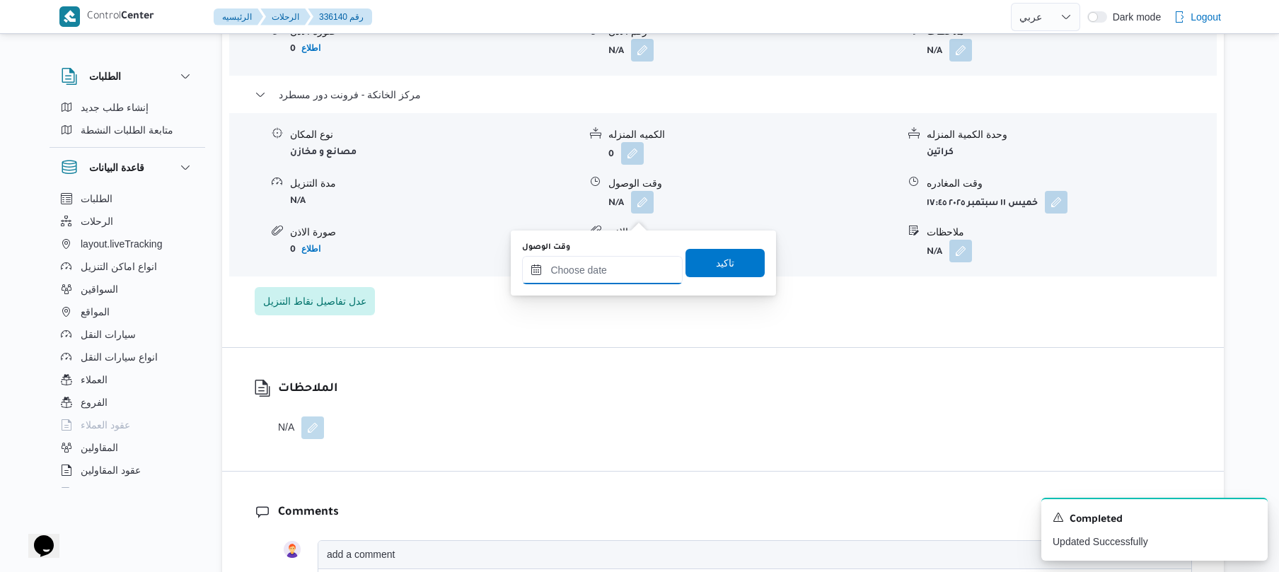
click at [588, 274] on input "وقت الوصول" at bounding box center [602, 270] width 161 height 28
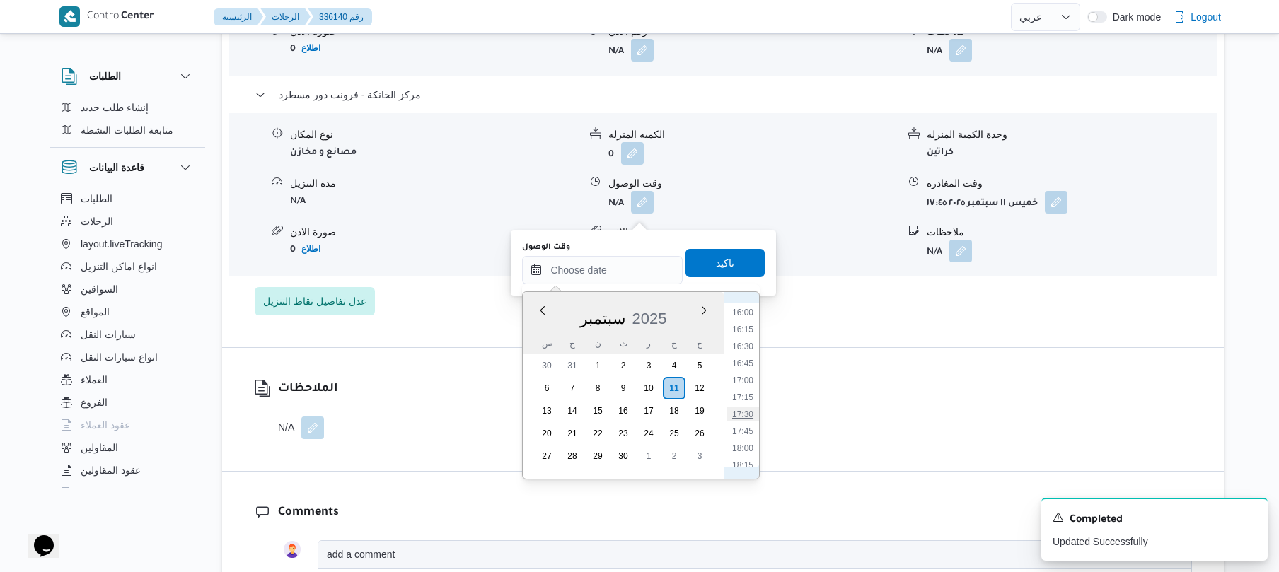
click at [740, 413] on li "17:30" at bounding box center [742, 414] width 33 height 14
type input "١١/٠٩/٢٠٢٥ ١٧:٣٠"
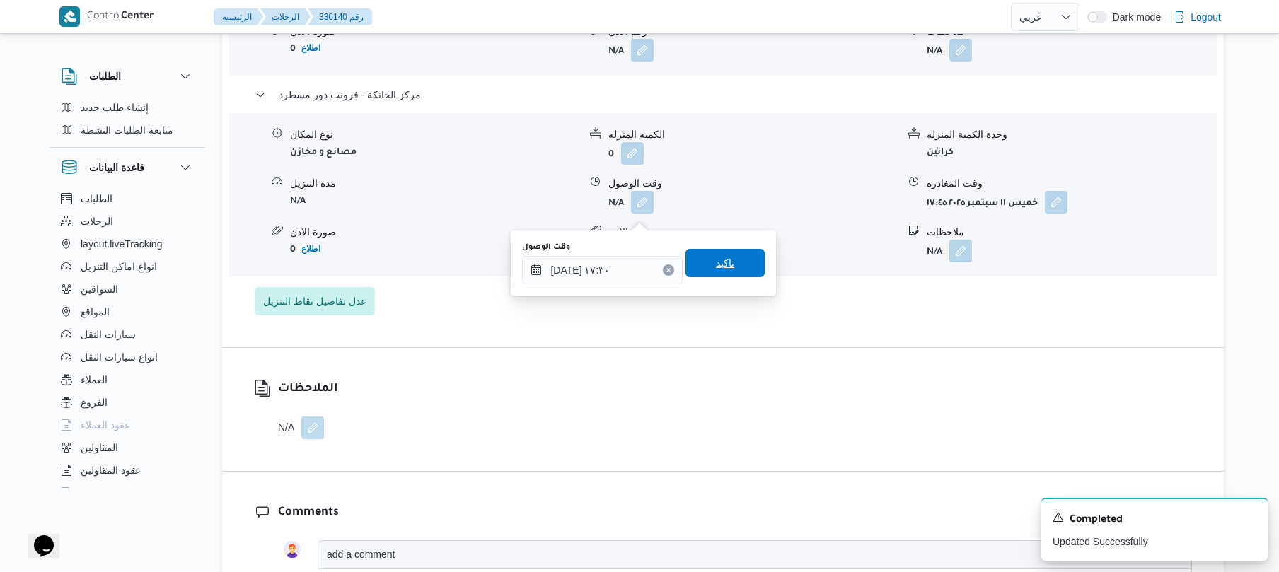
click at [725, 266] on span "تاكيد" at bounding box center [725, 263] width 18 height 17
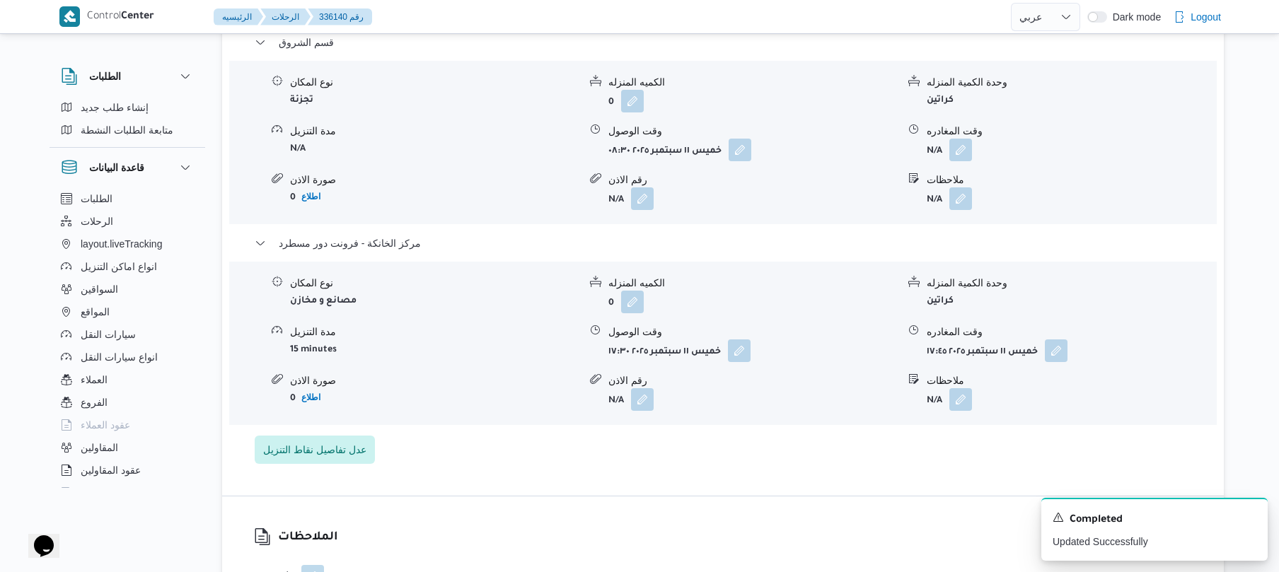
scroll to position [1234, 0]
click at [957, 162] on button "button" at bounding box center [960, 151] width 23 height 23
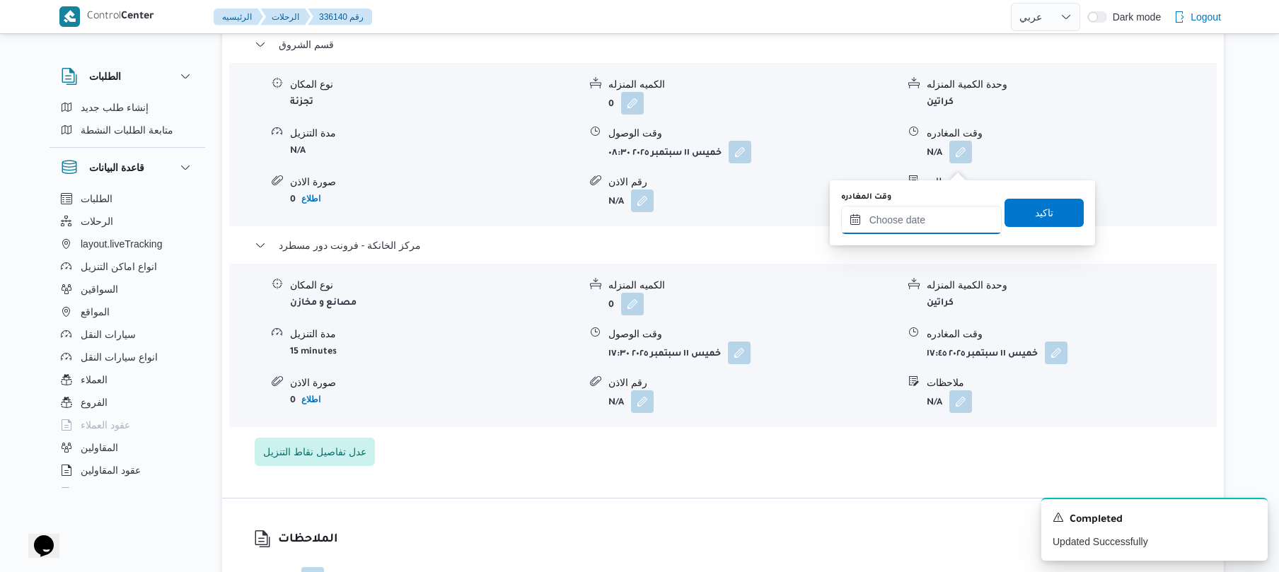
click at [892, 216] on input "وقت المغادره" at bounding box center [921, 220] width 161 height 28
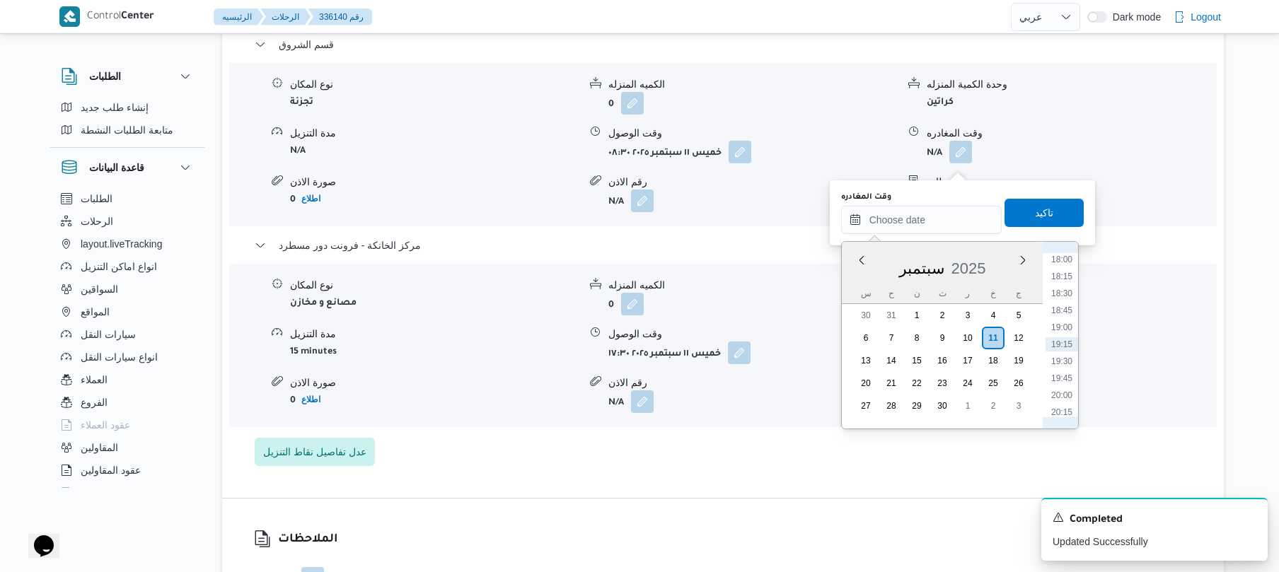
scroll to position [1084, 0]
click at [1062, 312] on li "16:45" at bounding box center [1061, 313] width 33 height 14
type input "١١/٠٩/٢٠٢٥ ١٦:٤٥"
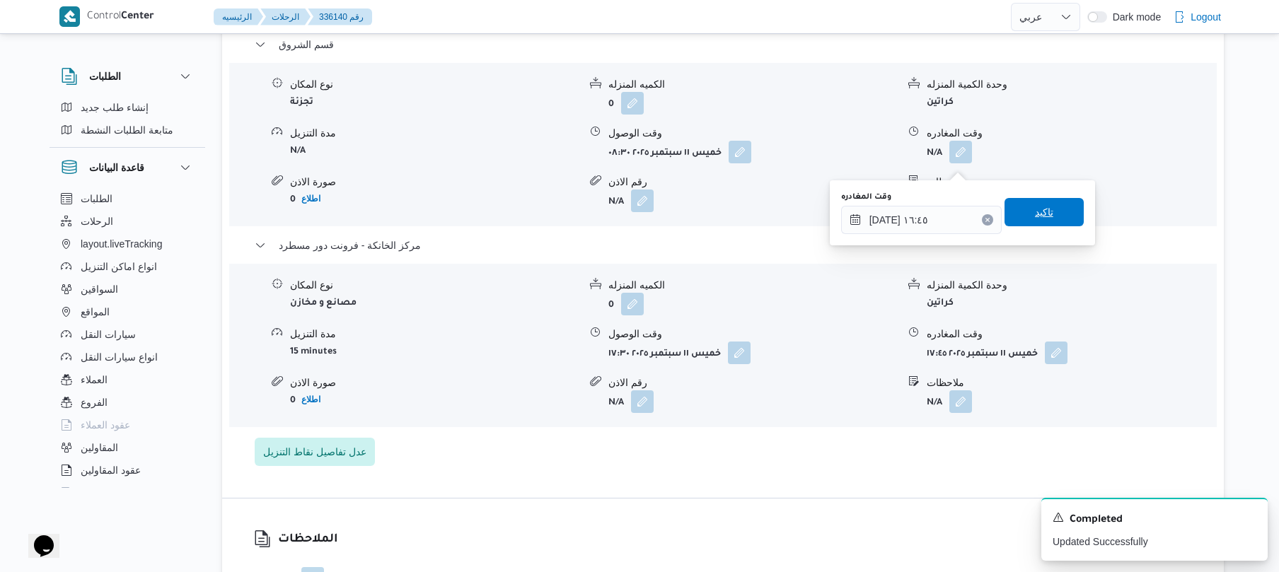
click at [1050, 204] on span "تاكيد" at bounding box center [1043, 212] width 79 height 28
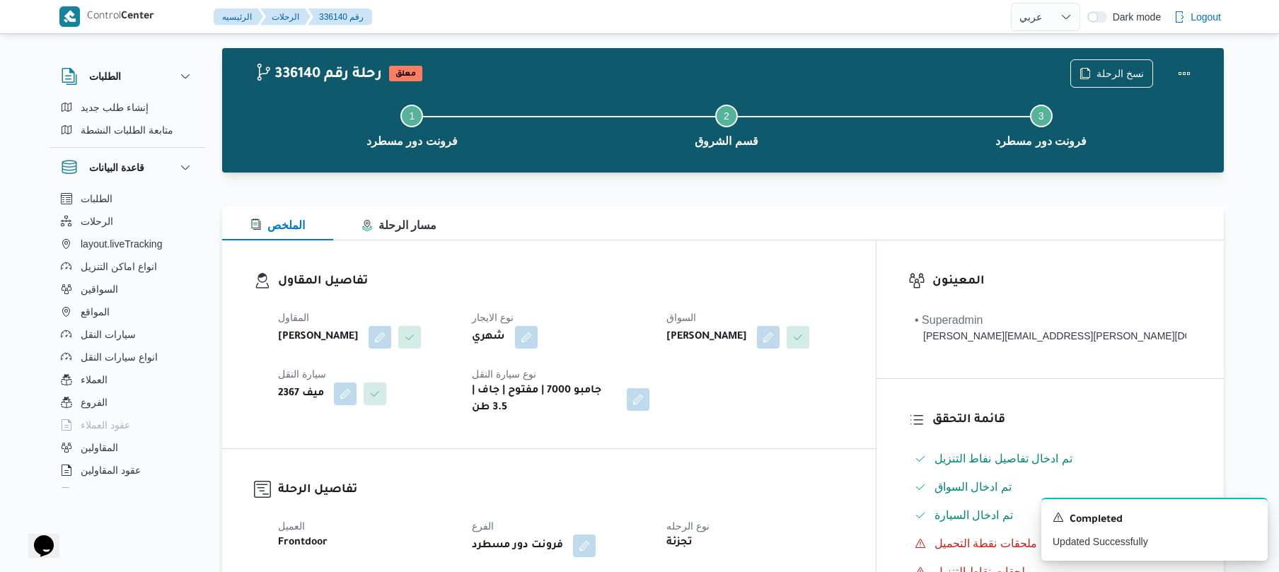
scroll to position [0, 0]
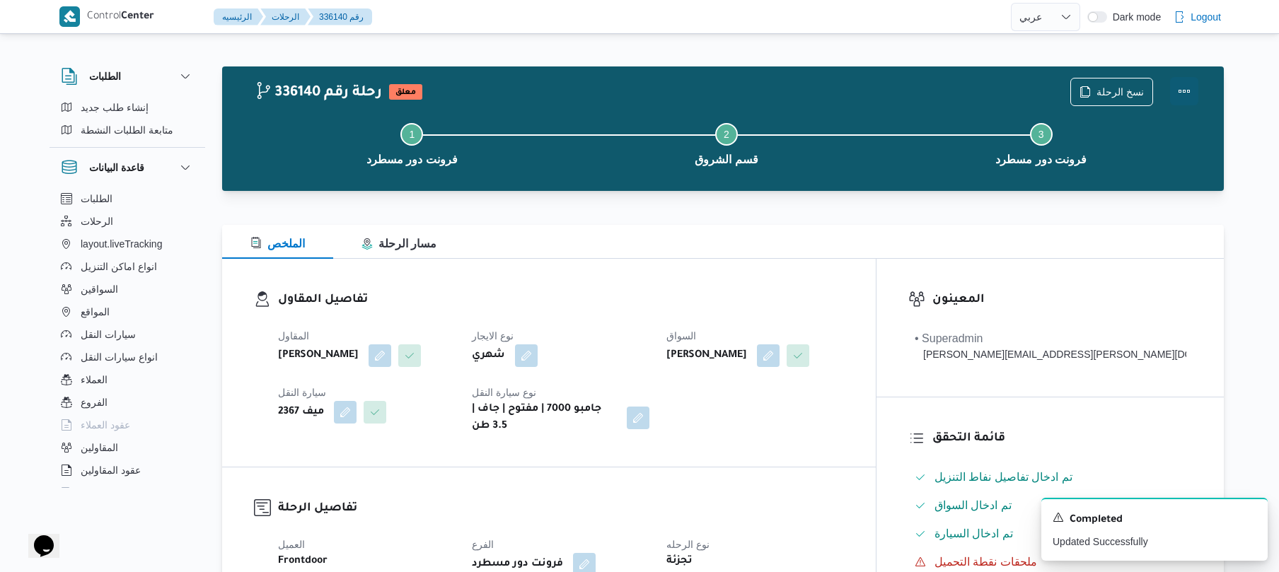
click at [1183, 89] on button "Actions" at bounding box center [1184, 91] width 28 height 28
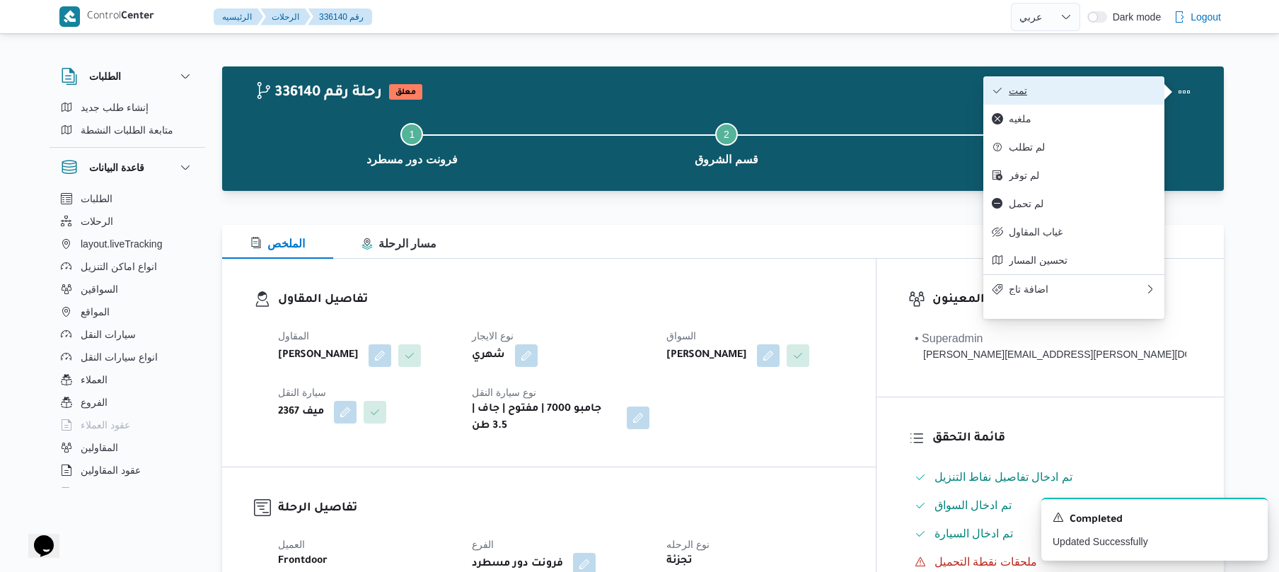
click at [1093, 93] on span "تمت" at bounding box center [1082, 90] width 147 height 11
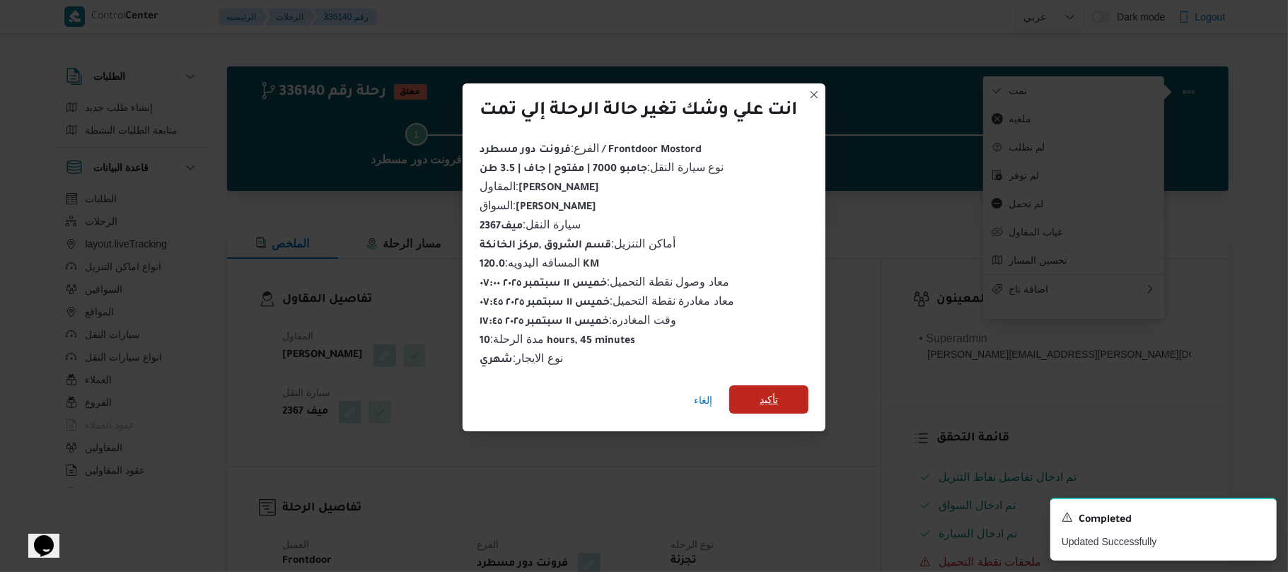
click at [777, 393] on span "تأكيد" at bounding box center [769, 399] width 18 height 17
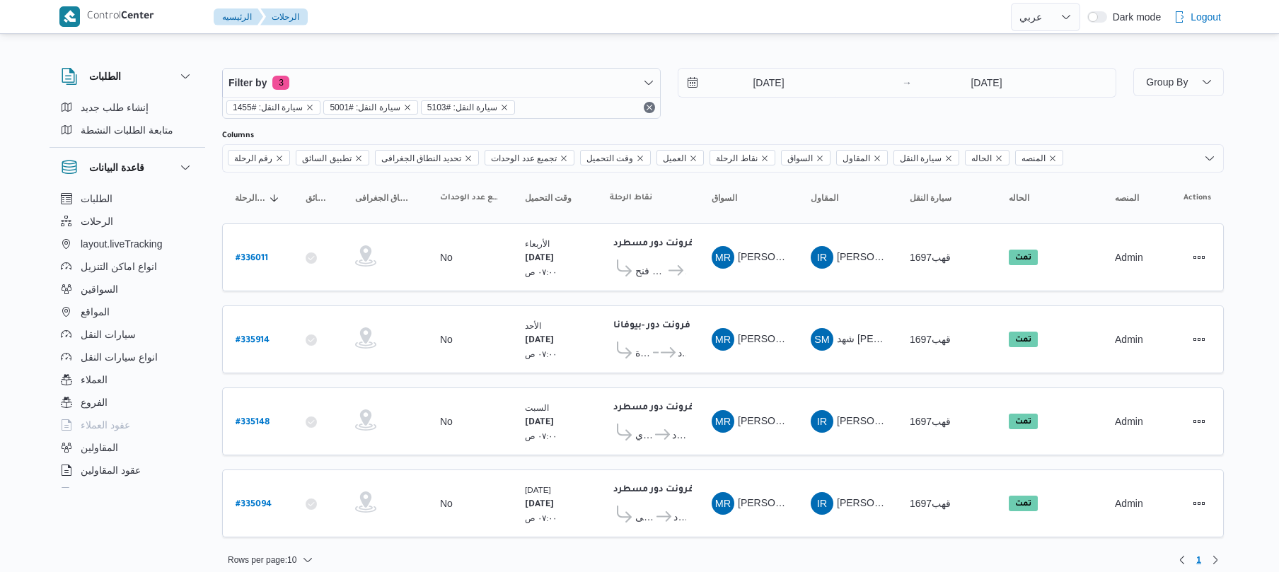
select select "ar"
click at [117, 214] on button "الرحلات" at bounding box center [127, 221] width 144 height 23
click at [501, 106] on icon "remove selected entity" at bounding box center [504, 108] width 6 height 6
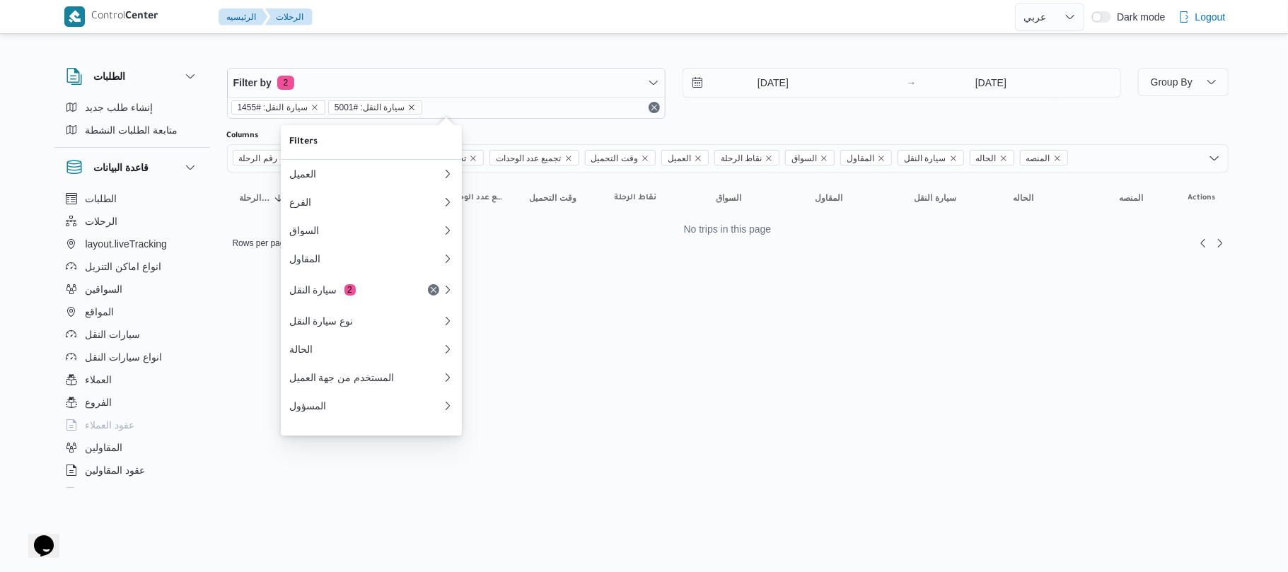
click at [410, 108] on icon "remove selected entity" at bounding box center [413, 108] width 6 height 6
click at [311, 105] on icon "remove selected entity" at bounding box center [315, 107] width 8 height 8
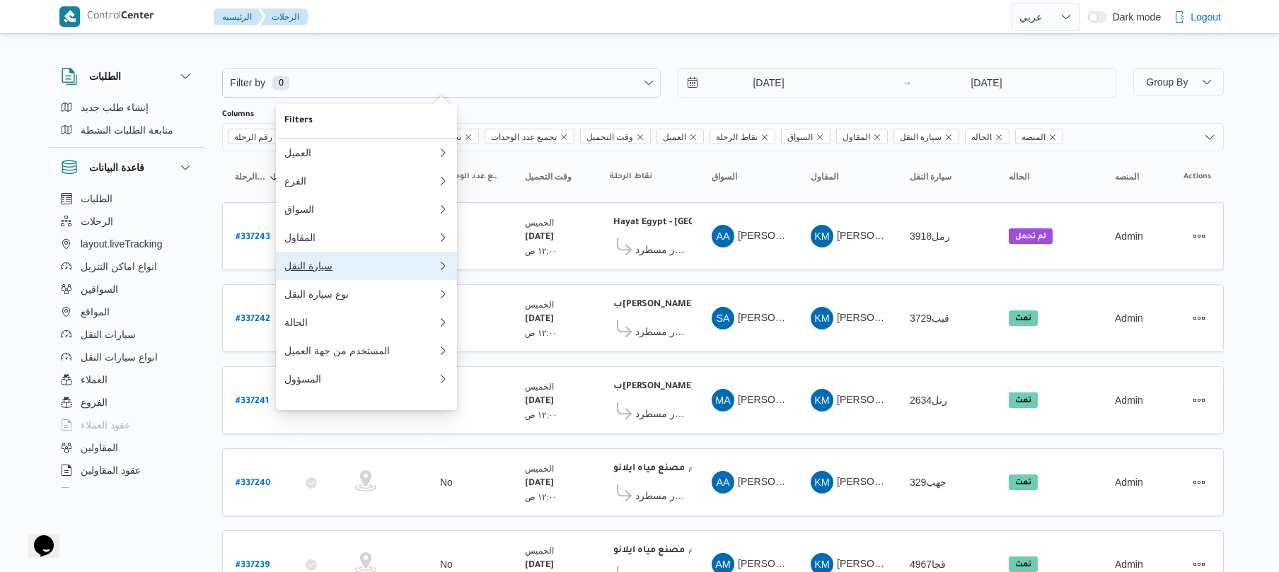
click at [358, 267] on button "سيارة النقل 0" at bounding box center [366, 266] width 181 height 28
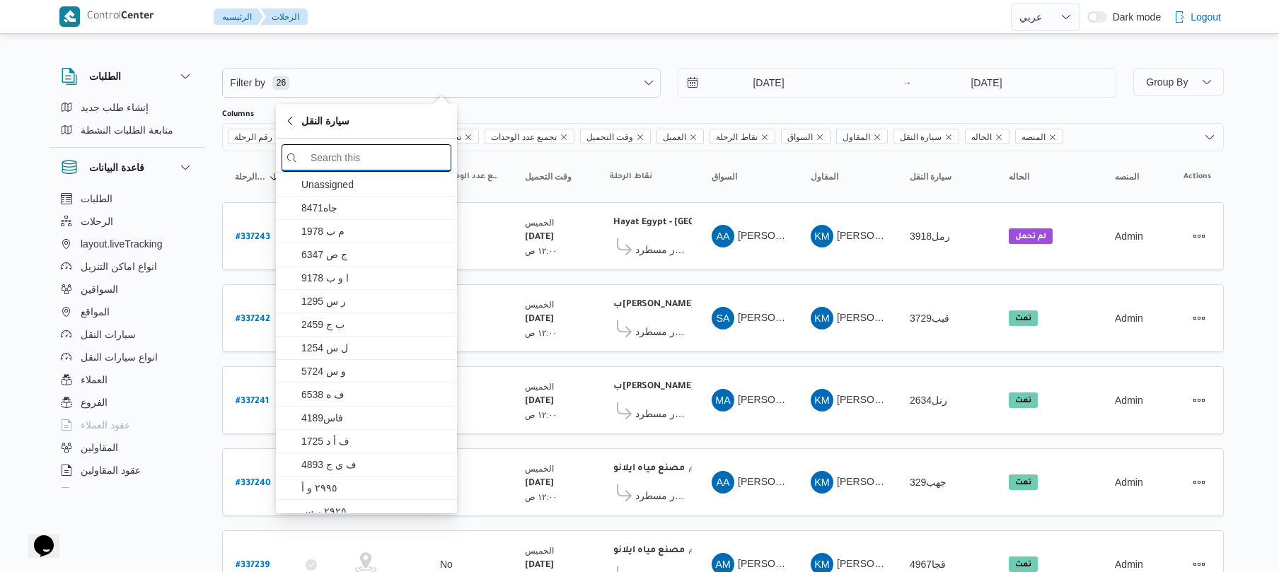
click at [395, 159] on input "search filters" at bounding box center [367, 158] width 170 height 28
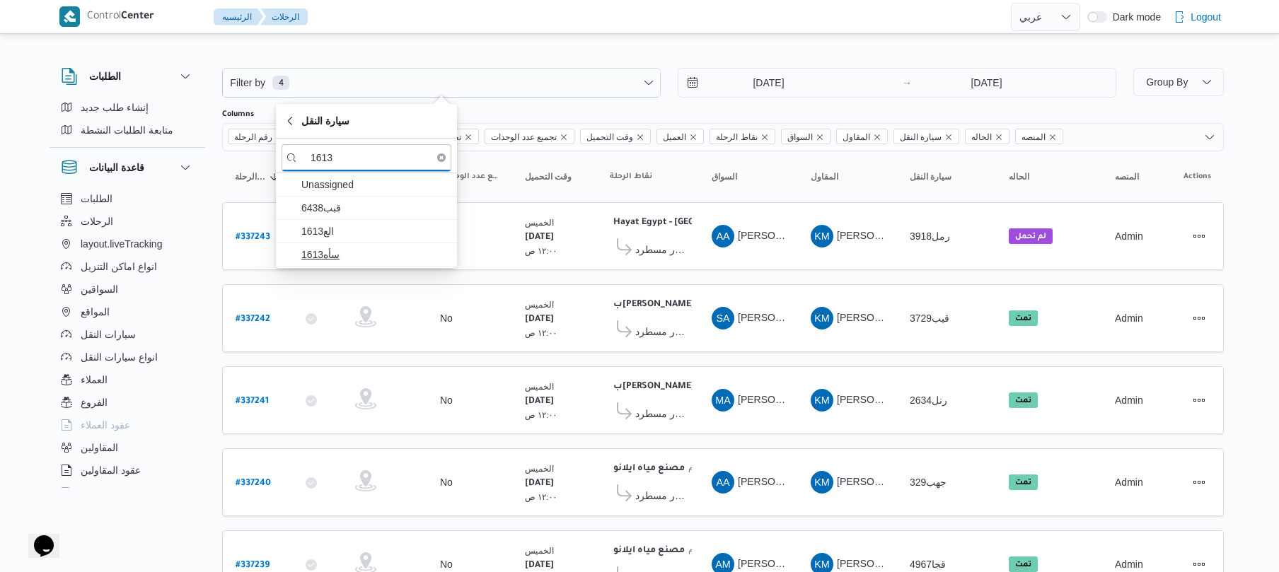
type input "1613"
click at [351, 249] on span "سأه1613" at bounding box center [374, 254] width 147 height 17
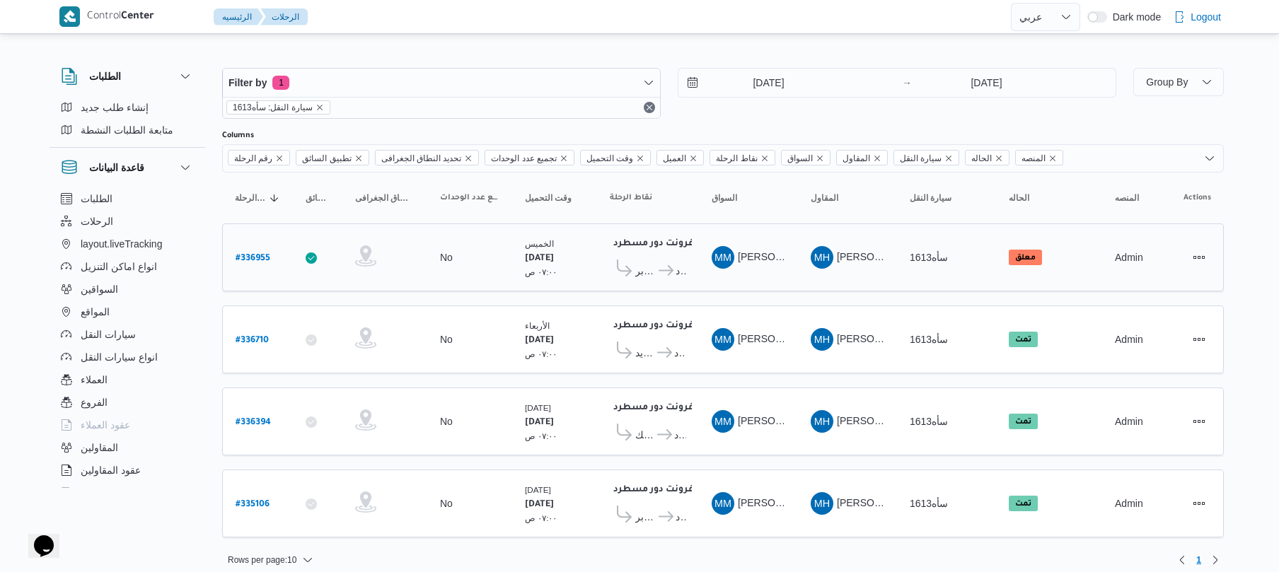
click at [255, 255] on b "# 336955" at bounding box center [253, 259] width 35 height 10
select select "ar"
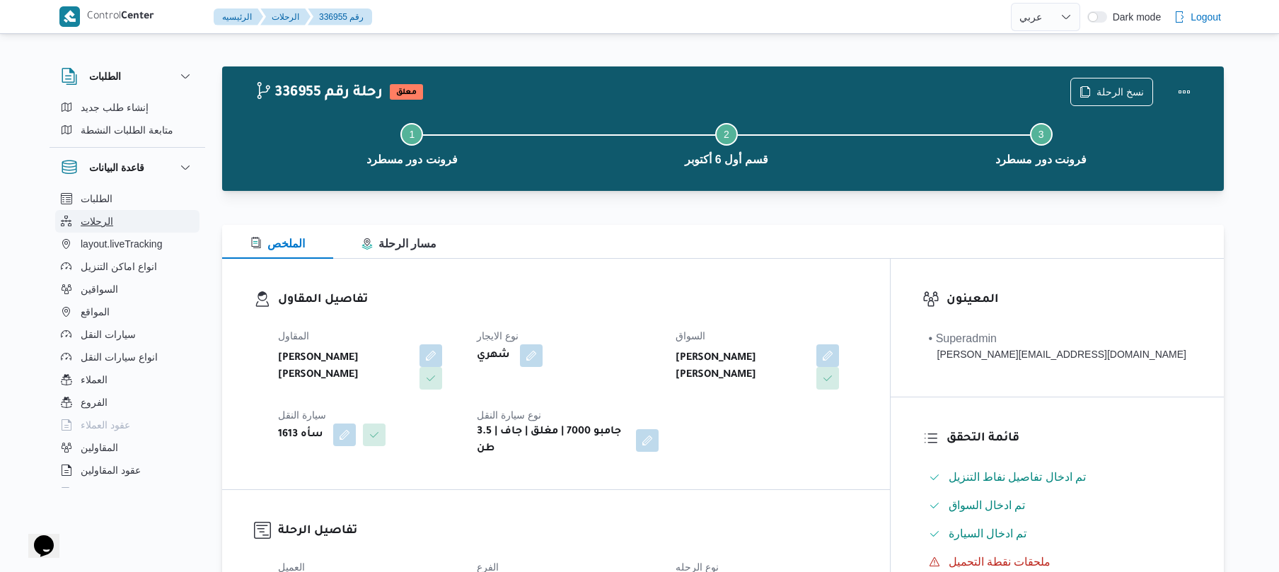
click at [119, 224] on button "الرحلات" at bounding box center [127, 221] width 144 height 23
select select "ar"
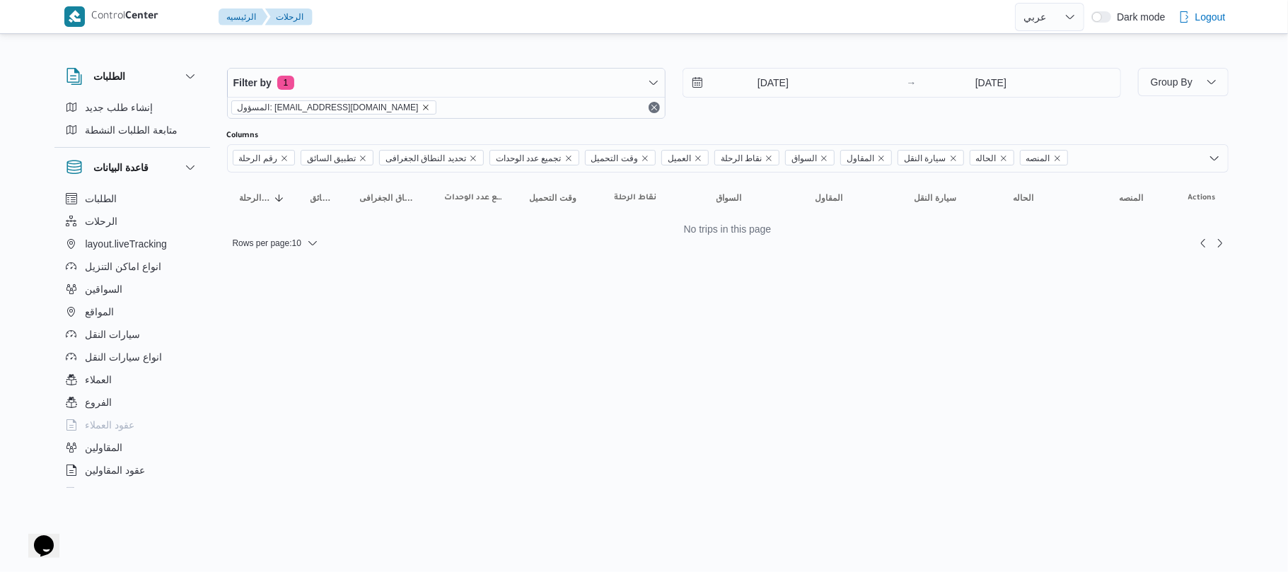
click at [422, 109] on icon "remove selected entity" at bounding box center [426, 107] width 8 height 8
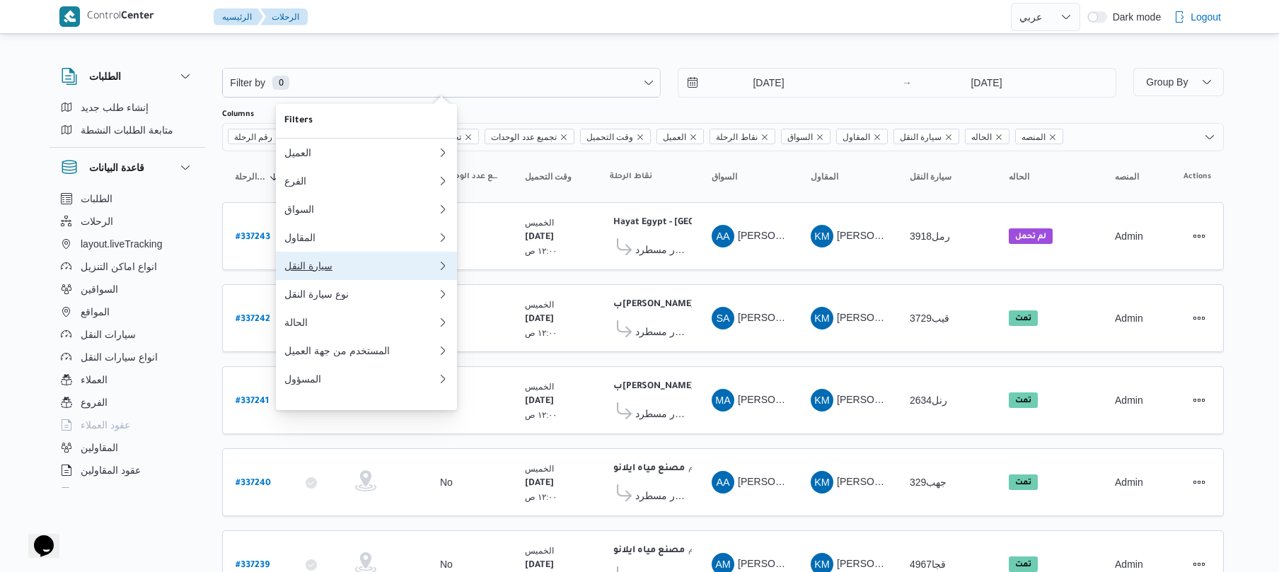
click at [359, 272] on div "سيارة النقل" at bounding box center [360, 265] width 153 height 11
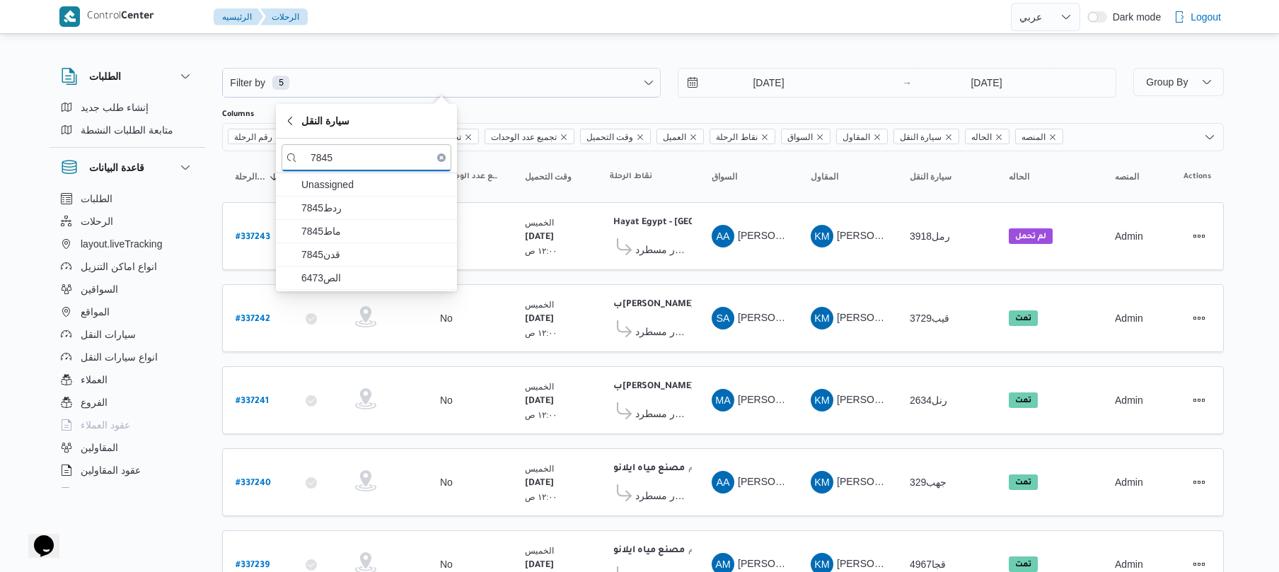
type input "7845"
click at [360, 280] on span "الص6473" at bounding box center [374, 277] width 147 height 17
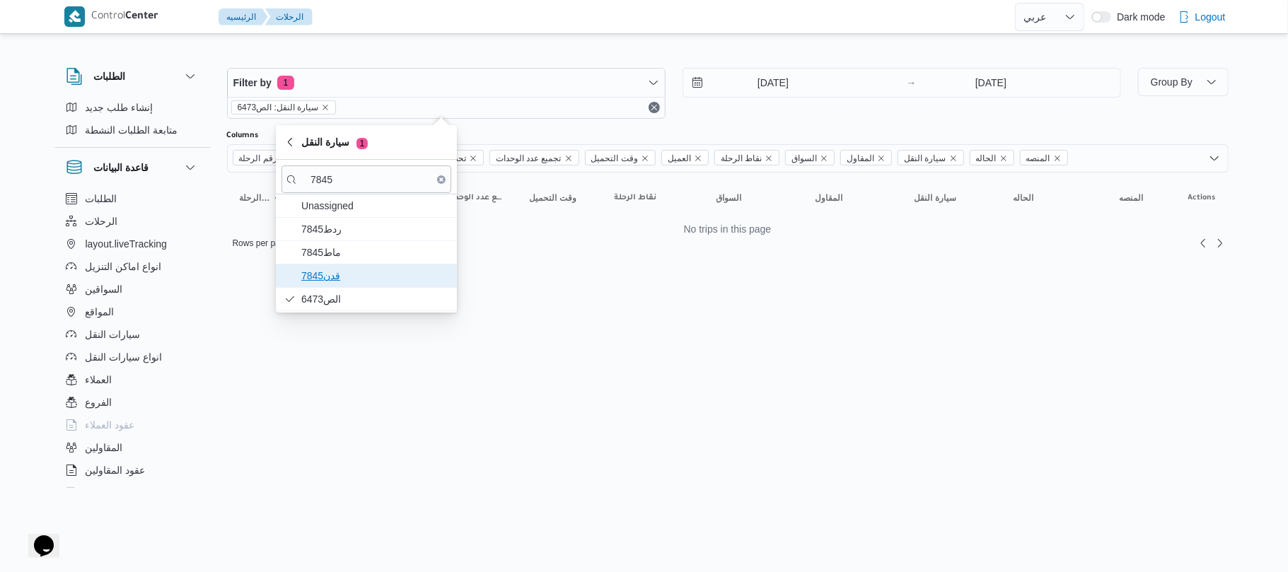
click at [371, 273] on span "قدن7845" at bounding box center [374, 275] width 147 height 17
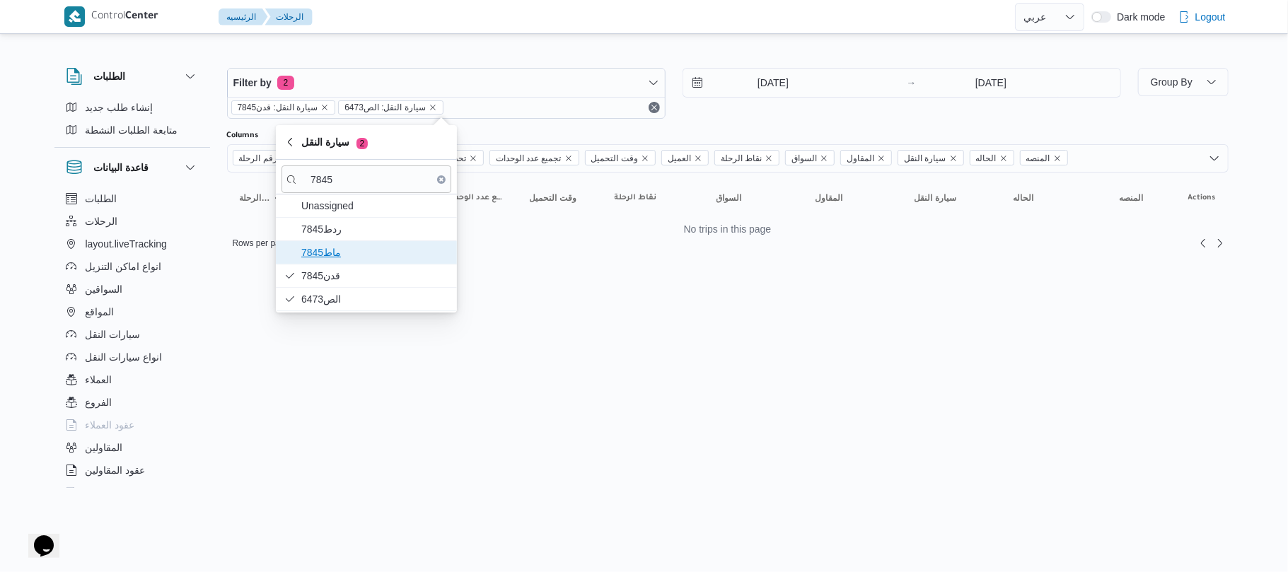
click at [377, 255] on span "ماط7845" at bounding box center [374, 252] width 147 height 17
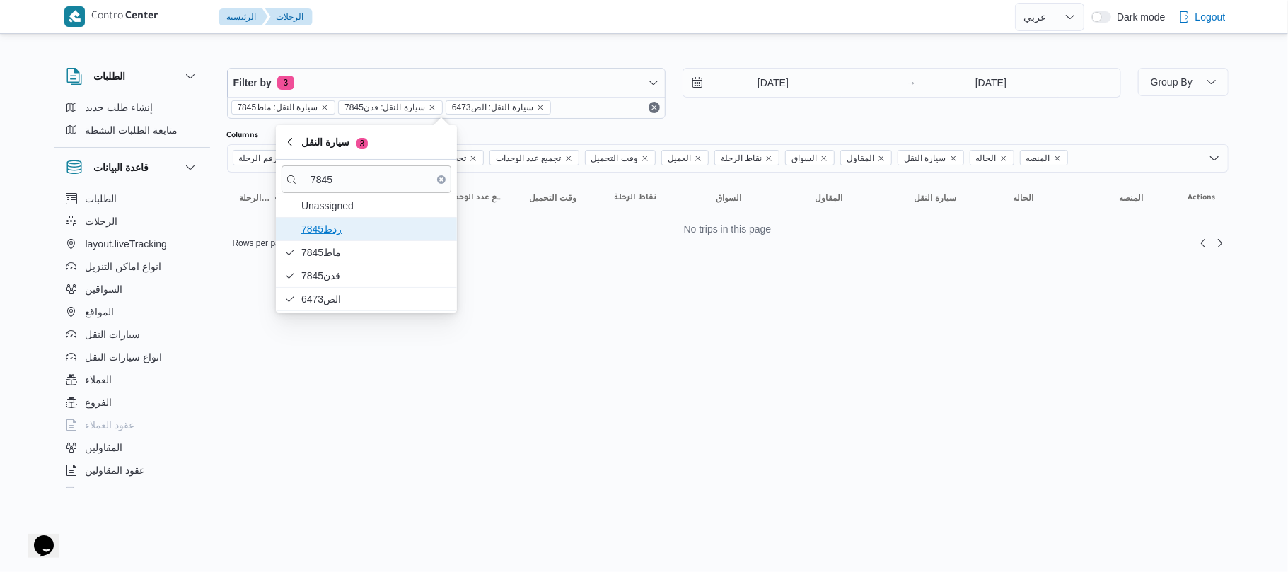
click at [385, 225] on span "ردط7845" at bounding box center [374, 229] width 147 height 17
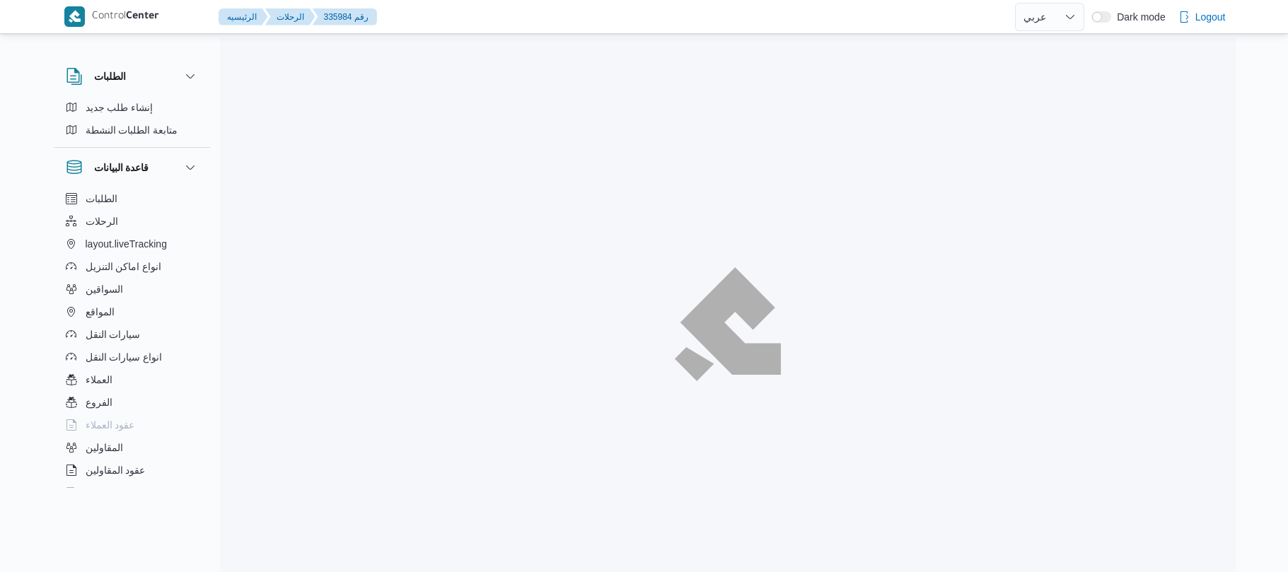
select select "ar"
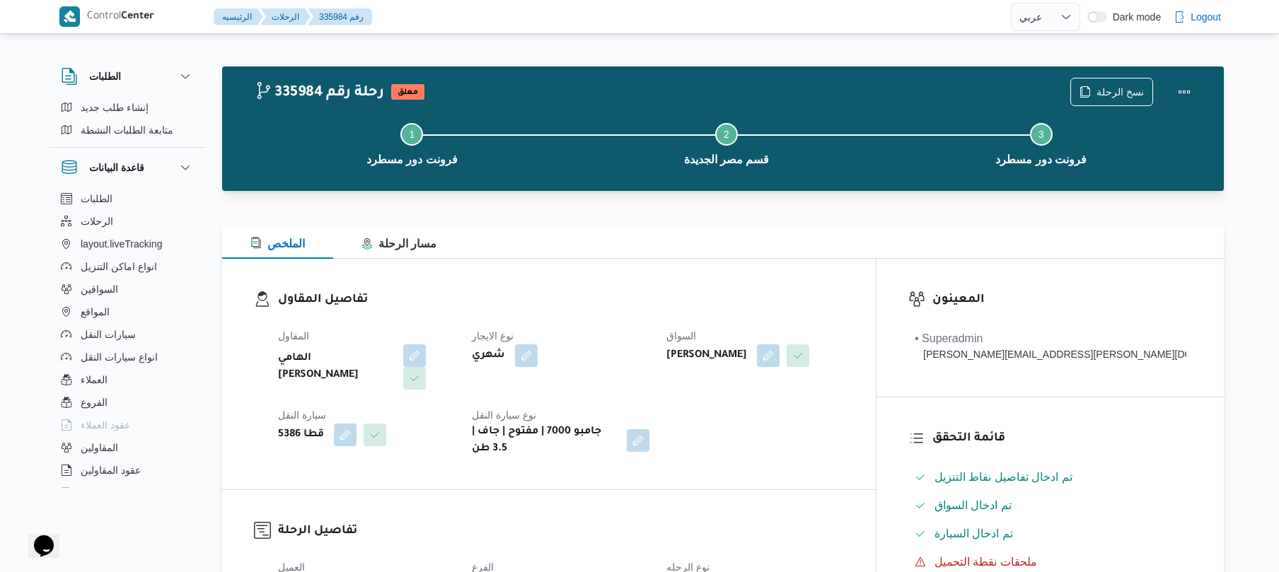
click at [796, 221] on div at bounding box center [723, 216] width 1002 height 17
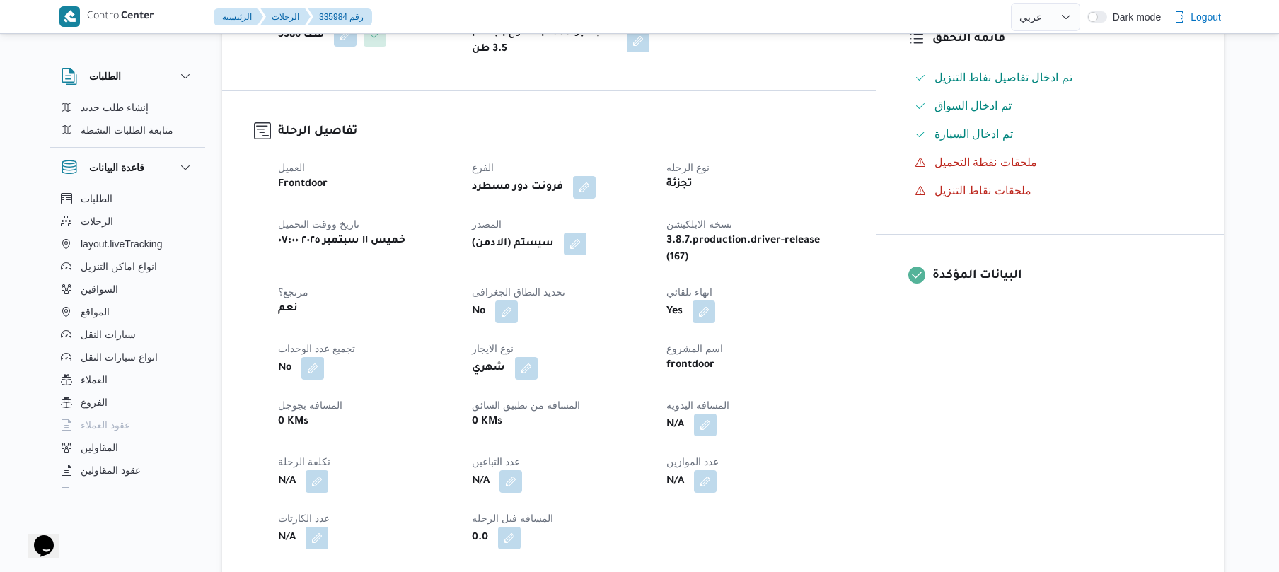
scroll to position [490, 0]
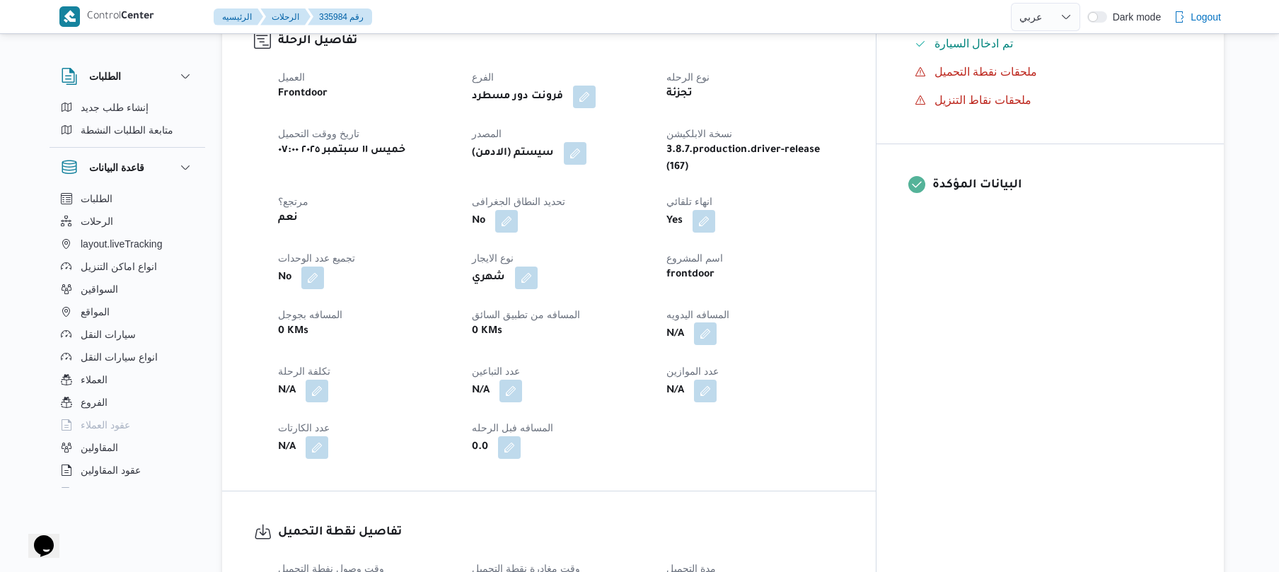
click at [716, 323] on button "button" at bounding box center [705, 334] width 23 height 23
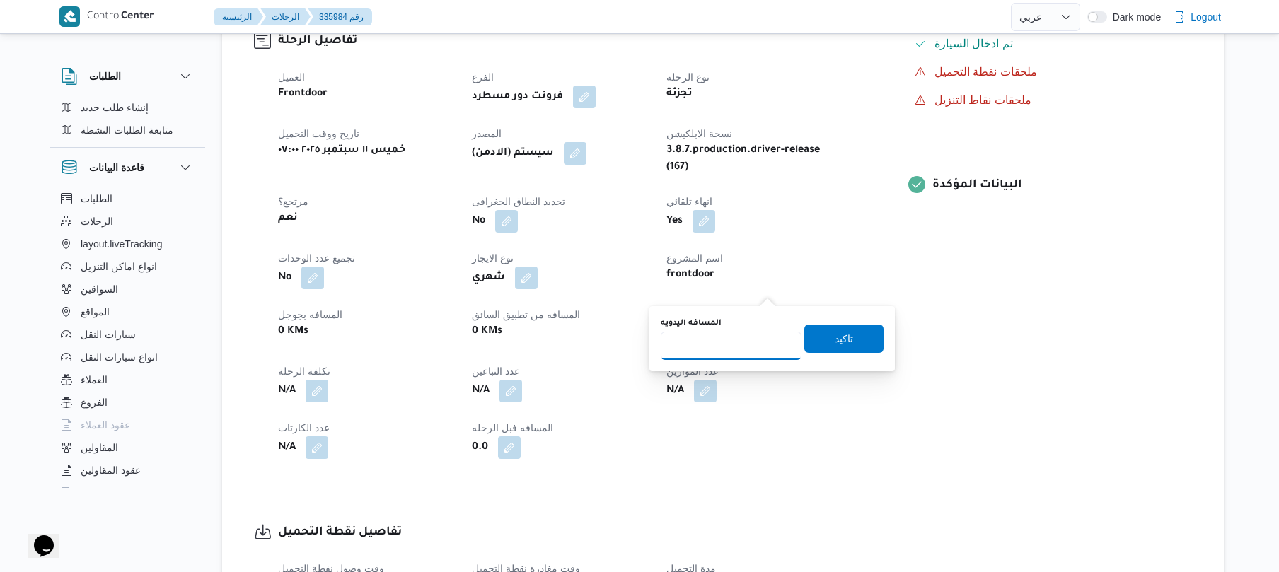
click at [745, 338] on input "المسافه اليدويه" at bounding box center [731, 346] width 141 height 28
type input "70"
click at [845, 331] on span "تاكيد" at bounding box center [843, 338] width 79 height 28
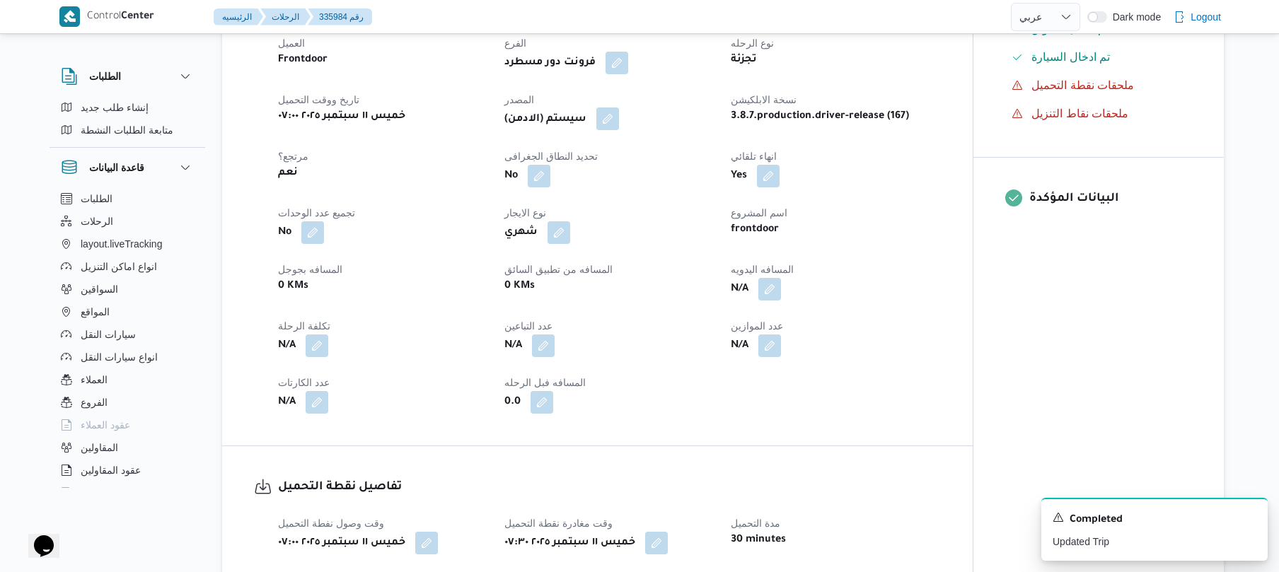
click at [608, 117] on button "button" at bounding box center [607, 119] width 23 height 23
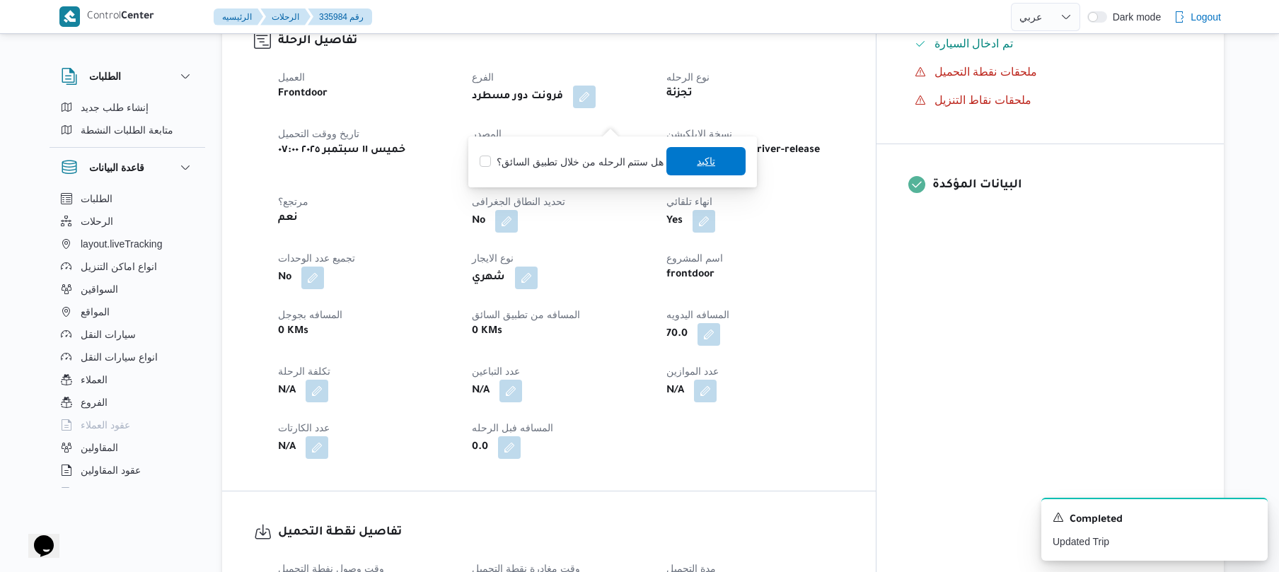
click at [688, 163] on span "تاكيد" at bounding box center [705, 161] width 79 height 28
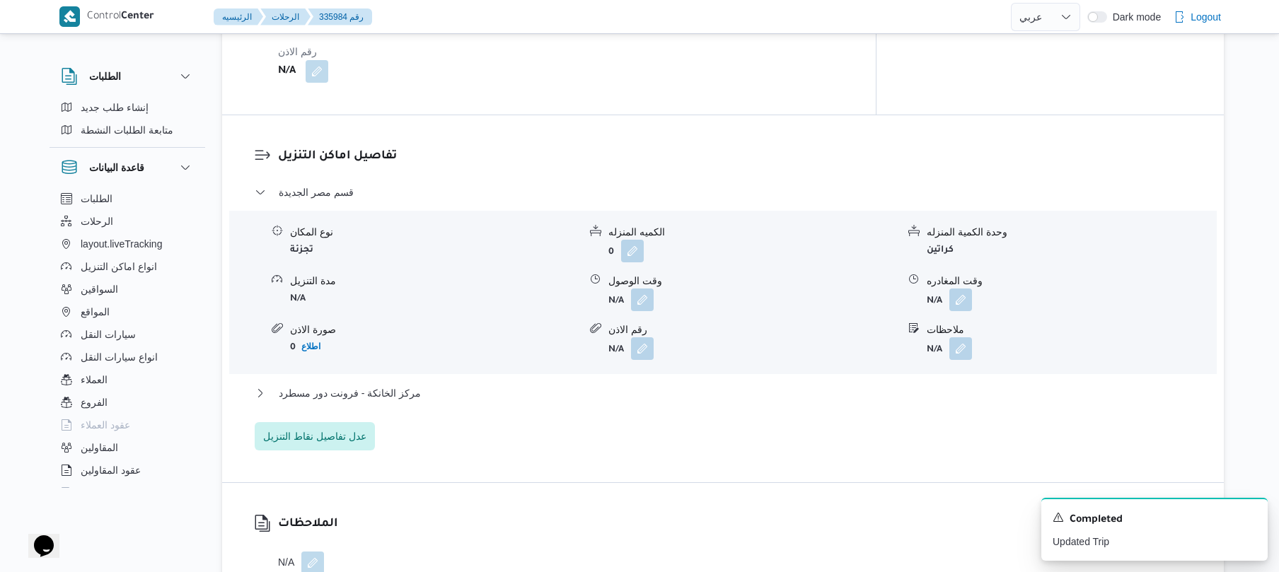
scroll to position [1245, 0]
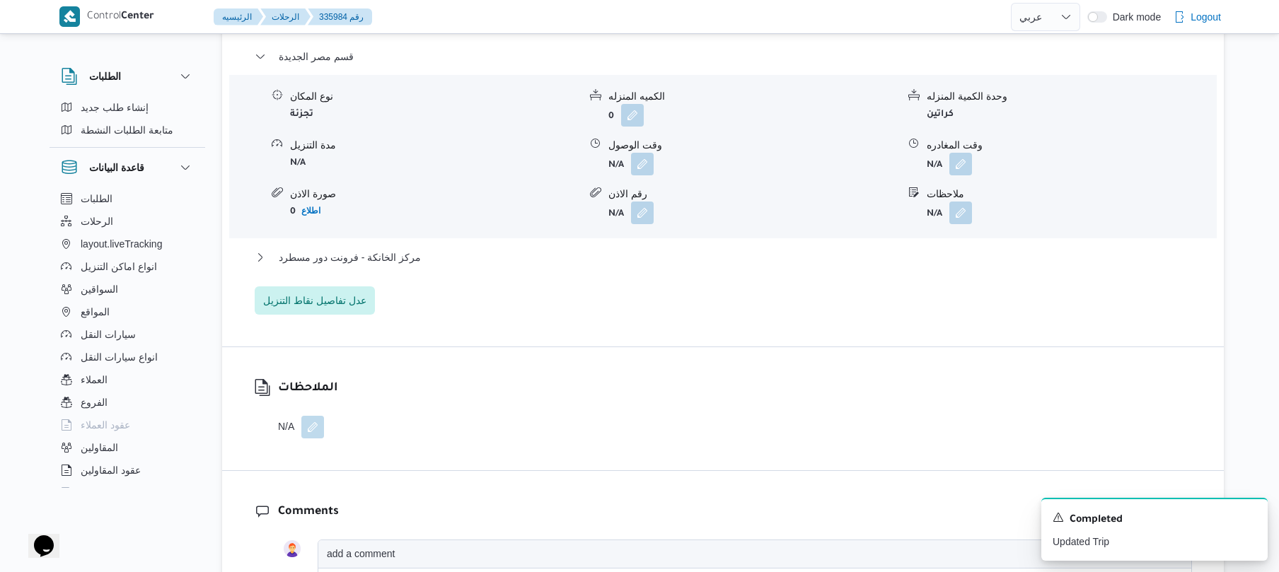
click at [656, 153] on form "N/A" at bounding box center [752, 164] width 289 height 23
click at [641, 152] on button "button" at bounding box center [642, 163] width 23 height 23
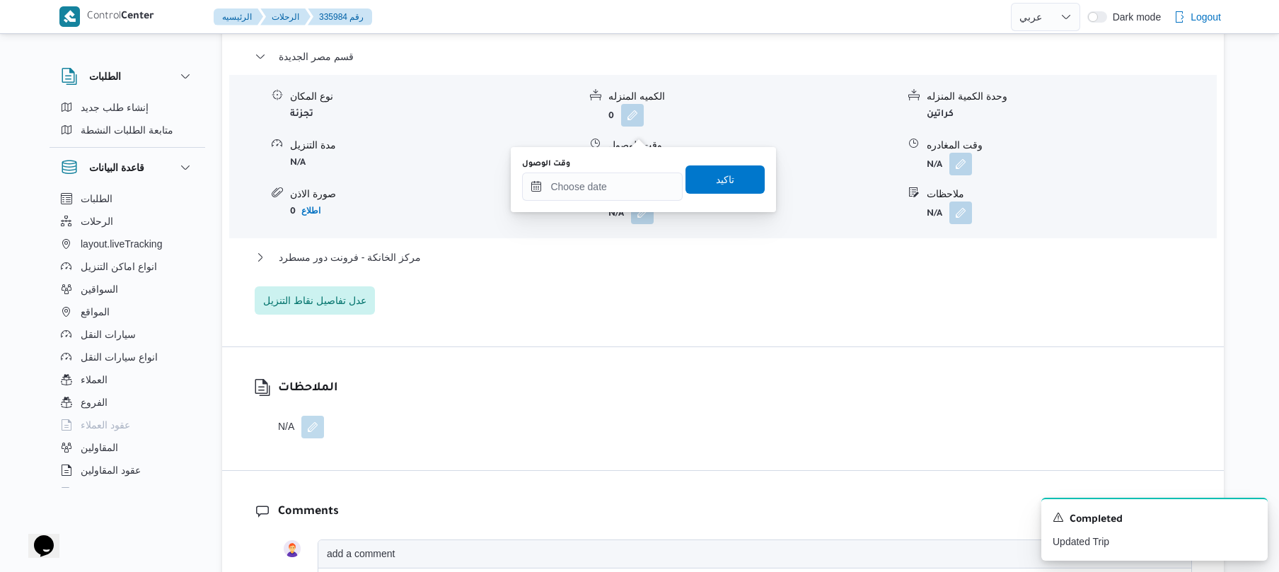
click at [603, 209] on div "You are in a dialog. To close this dialog, hit escape. وقت الوصول تاكيد" at bounding box center [643, 179] width 265 height 65
click at [618, 185] on input "وقت الوصول" at bounding box center [602, 187] width 161 height 28
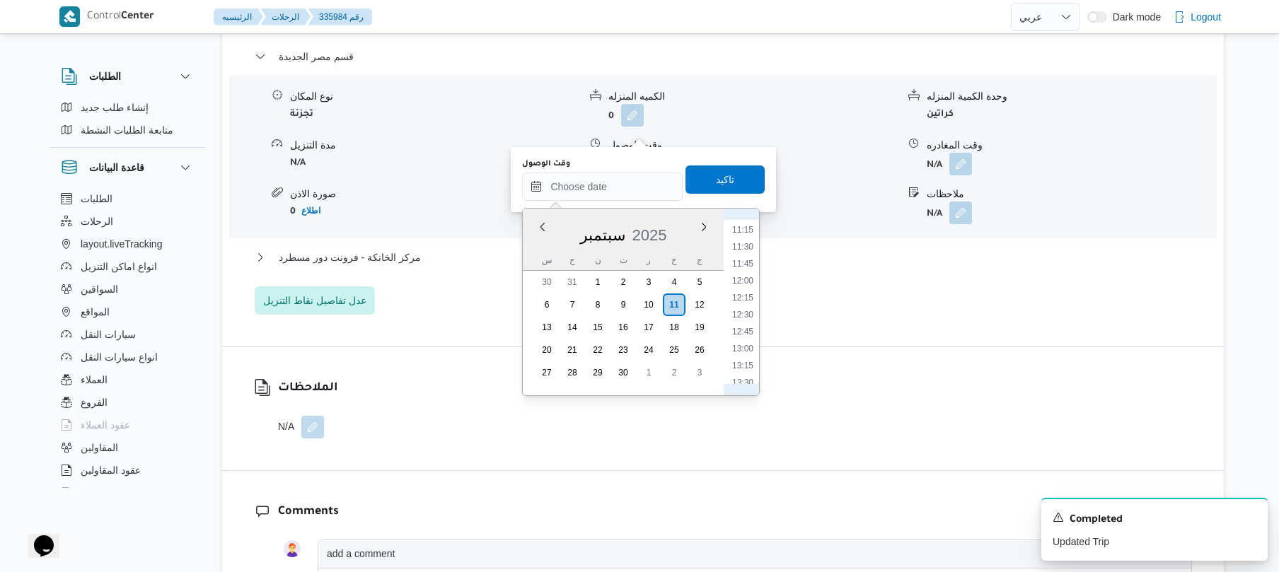
scroll to position [576, 0]
click at [742, 230] on li "08:30" at bounding box center [742, 228] width 33 height 14
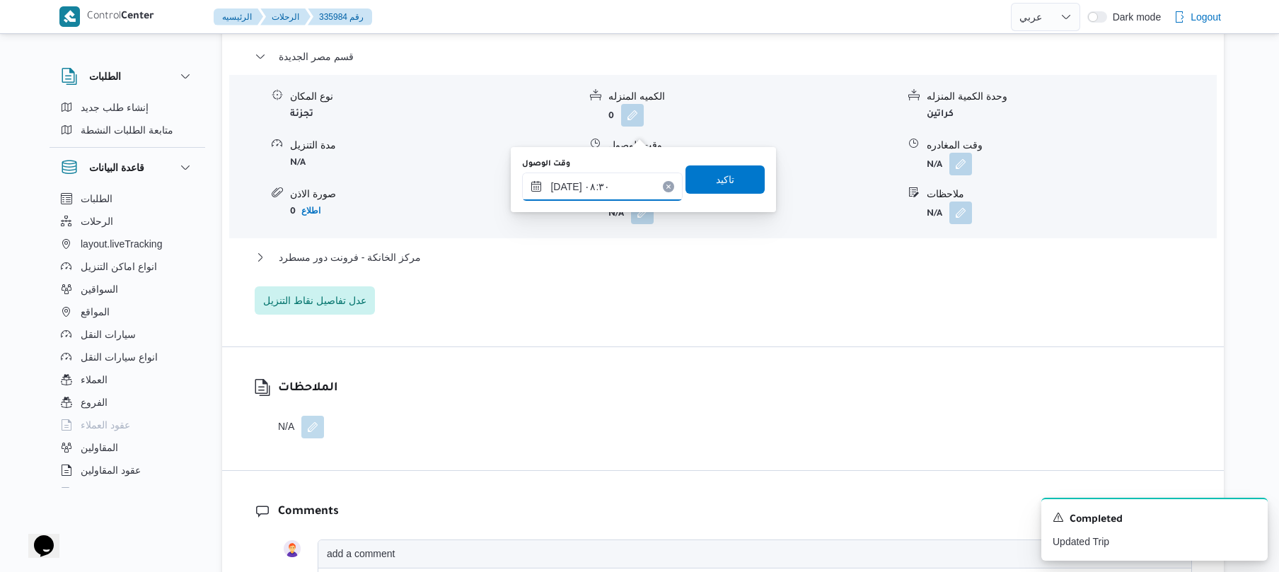
click at [569, 187] on input "١١/٠٩/٢٠٢٥ ٠٨:٣٠" at bounding box center [602, 187] width 161 height 28
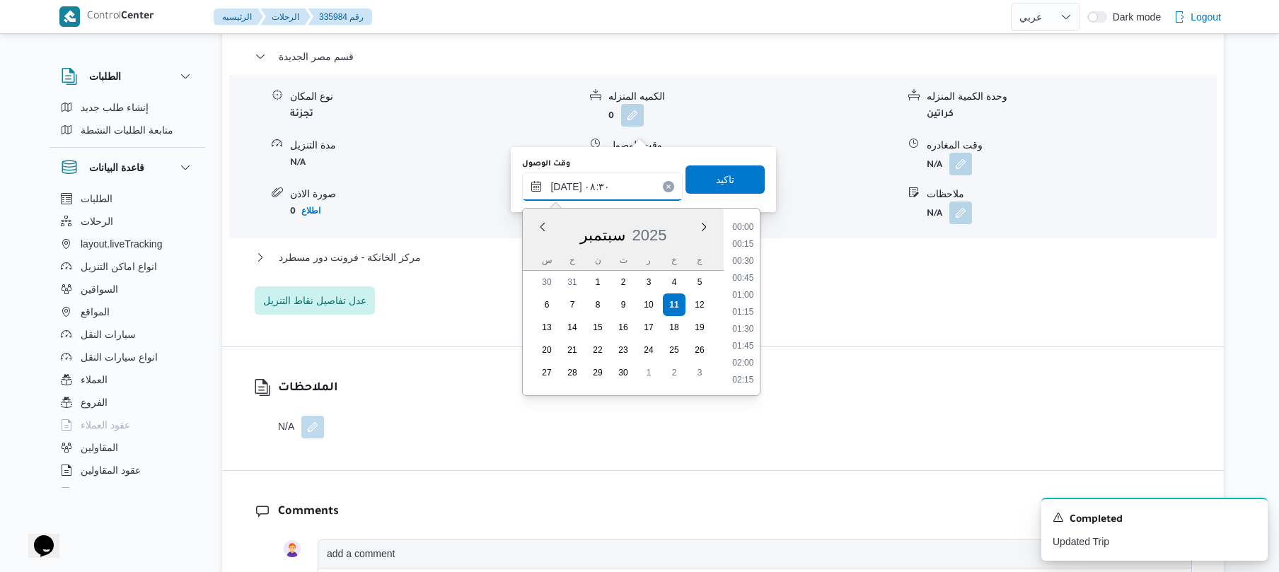
click at [569, 187] on input "١١/٠٩/٢٠٢٥ ٠٨:٣٠" at bounding box center [602, 187] width 161 height 28
type input "١١/٠٩/٢٠٢٥ ٠٨:05"
click at [716, 178] on span "تاكيد" at bounding box center [725, 179] width 18 height 17
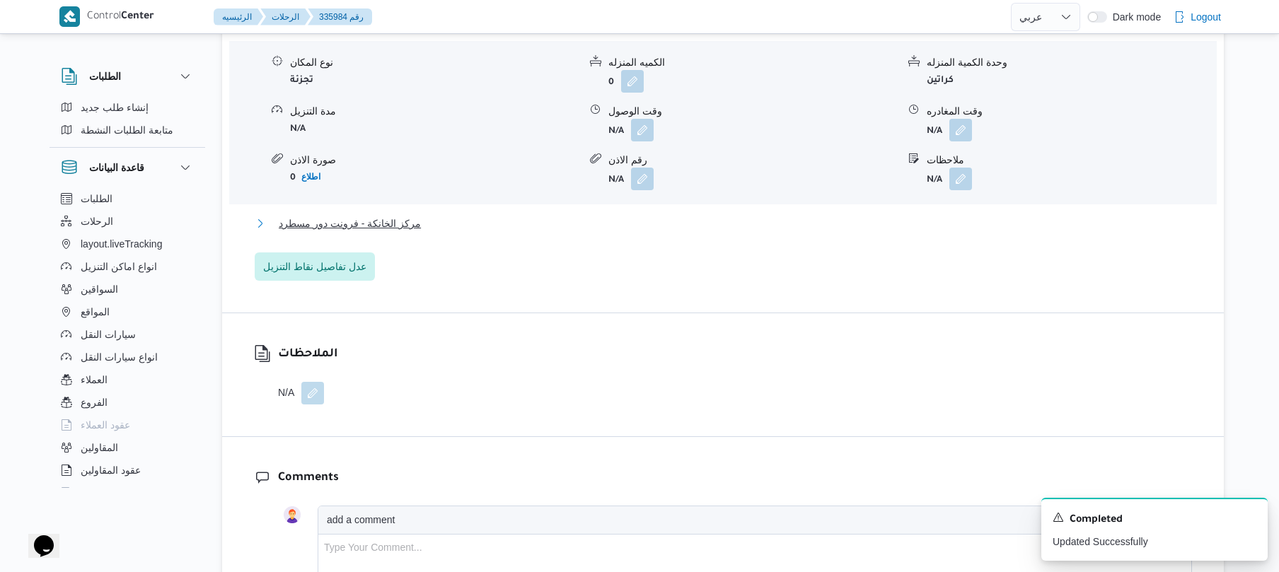
click at [614, 219] on button "مركز الخانكة - فرونت دور مسطرد" at bounding box center [723, 223] width 937 height 17
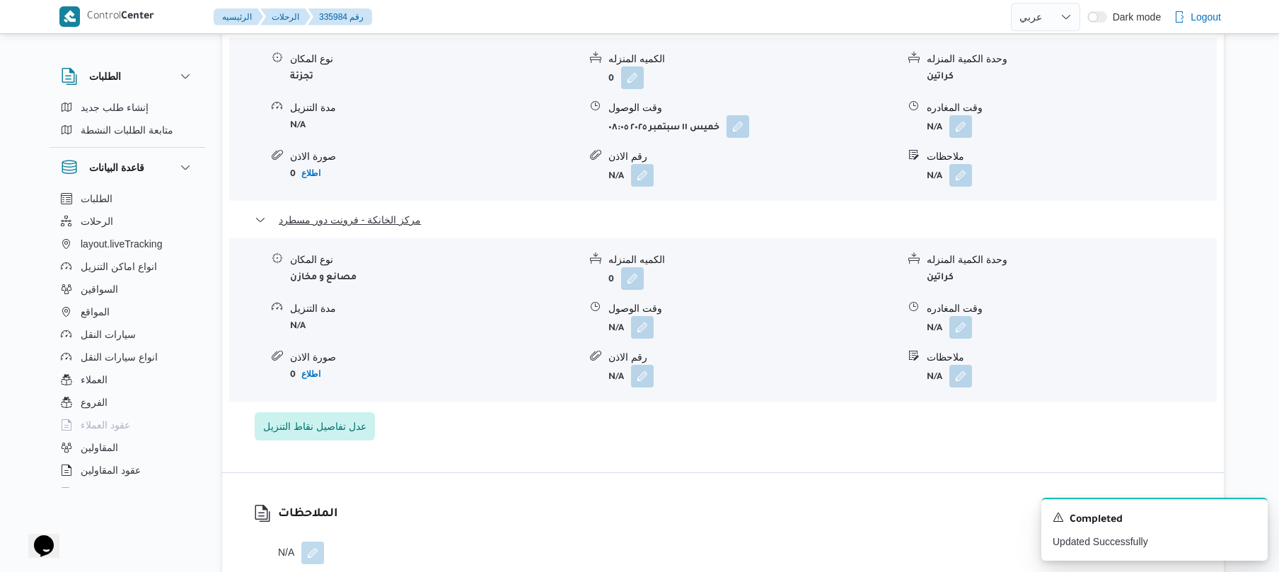
scroll to position [1320, 0]
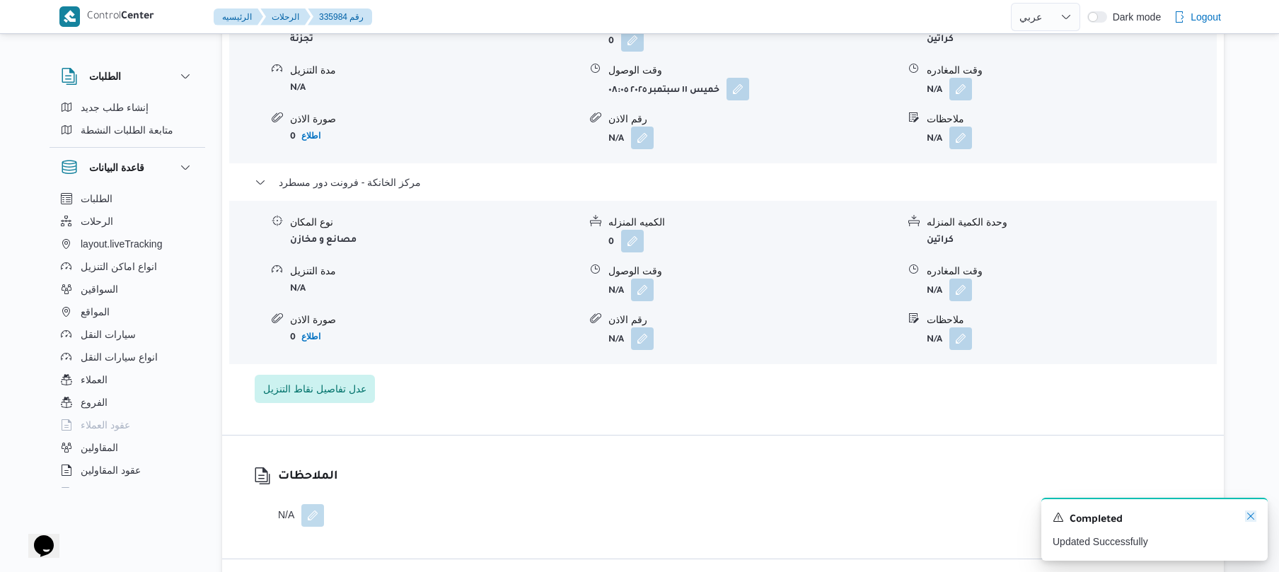
click at [1251, 514] on icon "Dismiss toast" at bounding box center [1250, 516] width 11 height 11
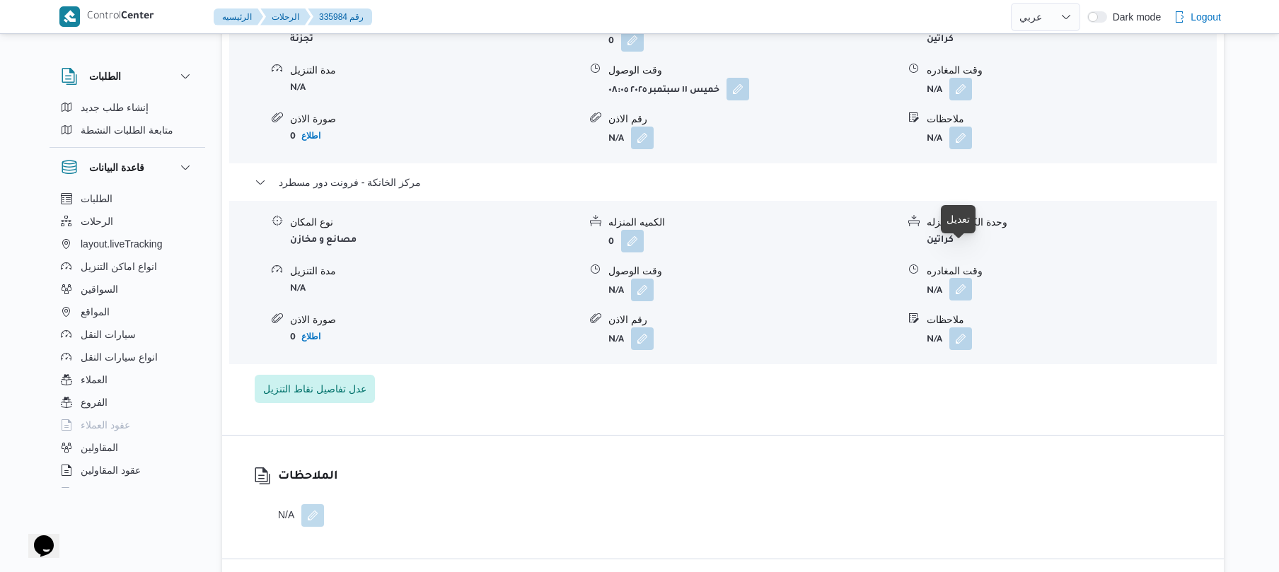
click at [965, 278] on button "button" at bounding box center [960, 289] width 23 height 23
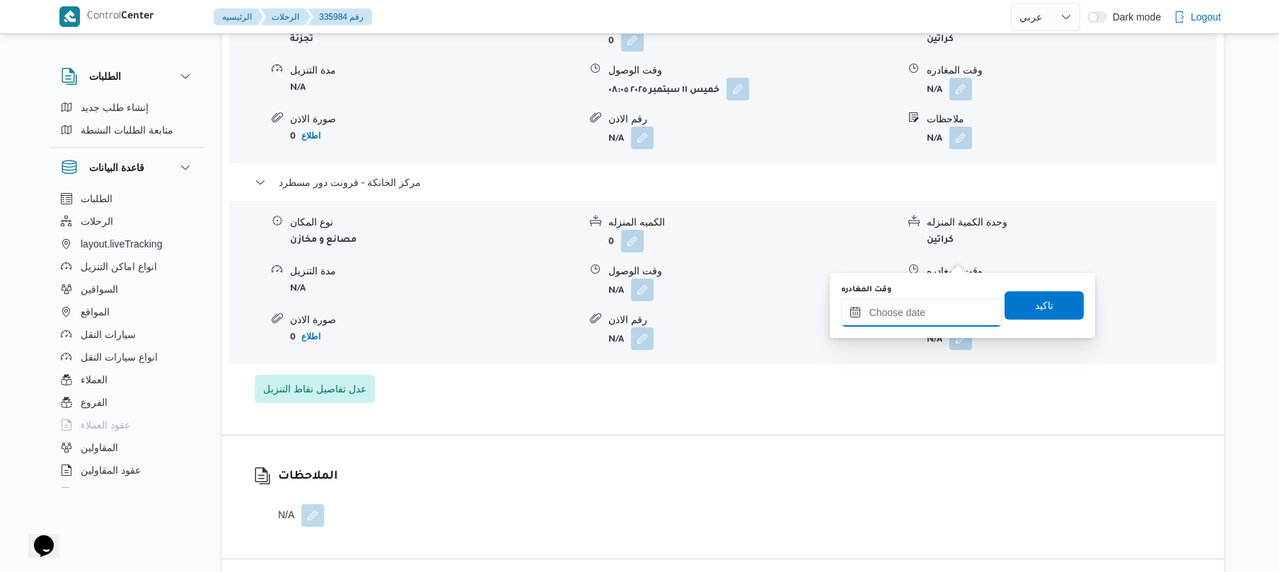
click at [918, 298] on input "وقت المغادره" at bounding box center [921, 312] width 161 height 28
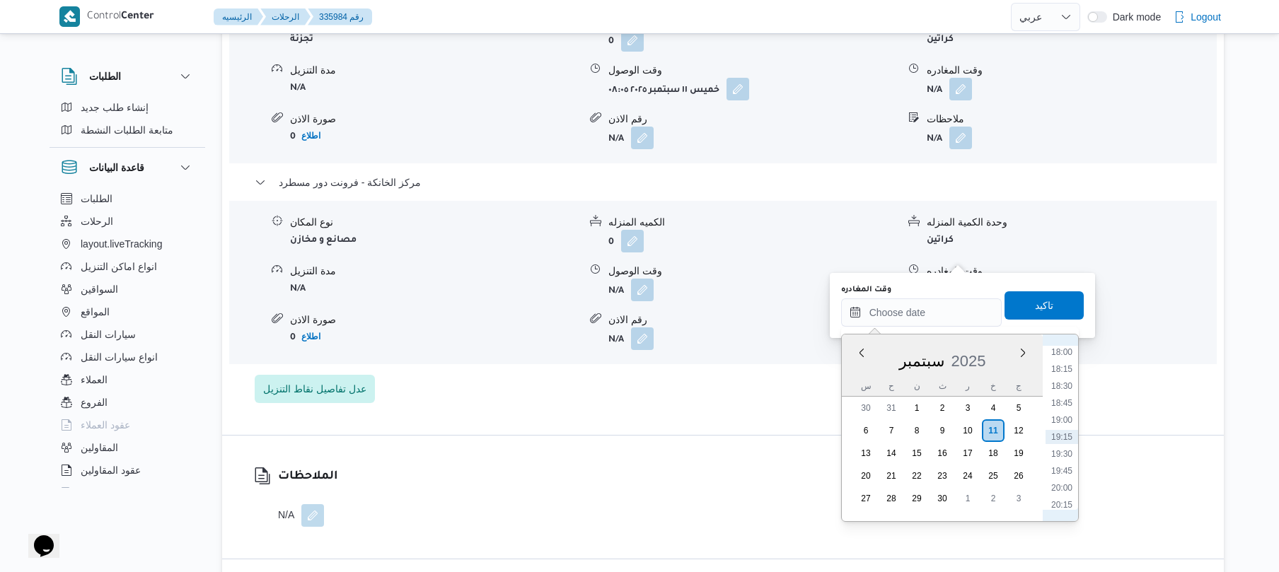
scroll to position [1084, 0]
click at [1062, 458] on li "17:30" at bounding box center [1061, 457] width 33 height 14
type input "١١/٠٩/٢٠٢٥ ١٧:٣٠"
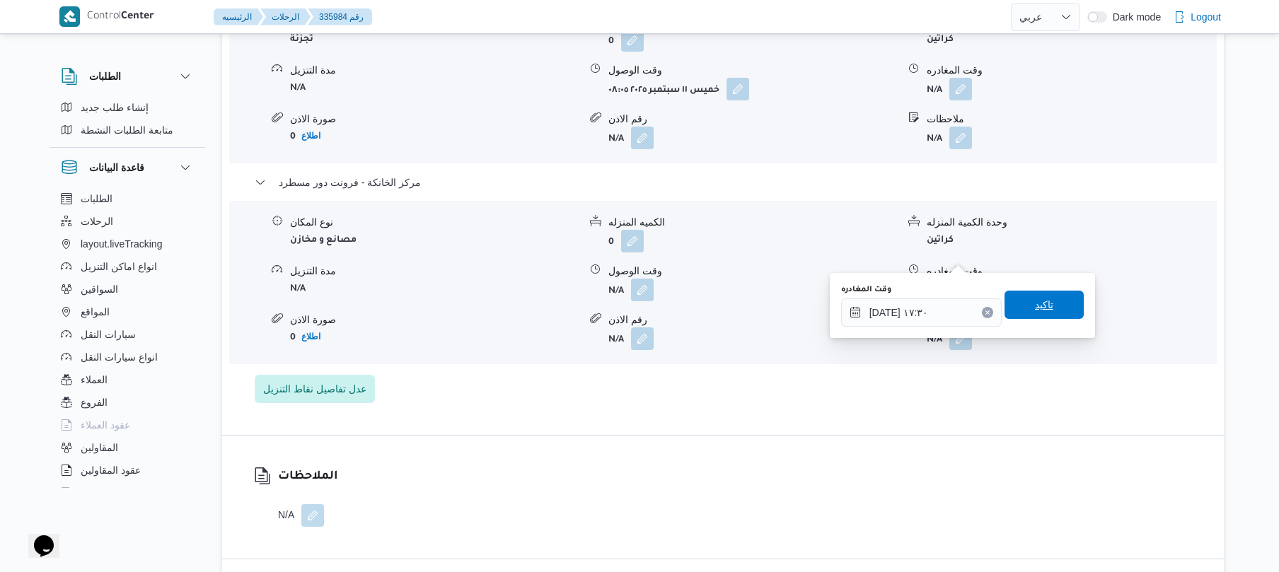
click at [1035, 309] on span "تاكيد" at bounding box center [1044, 304] width 18 height 17
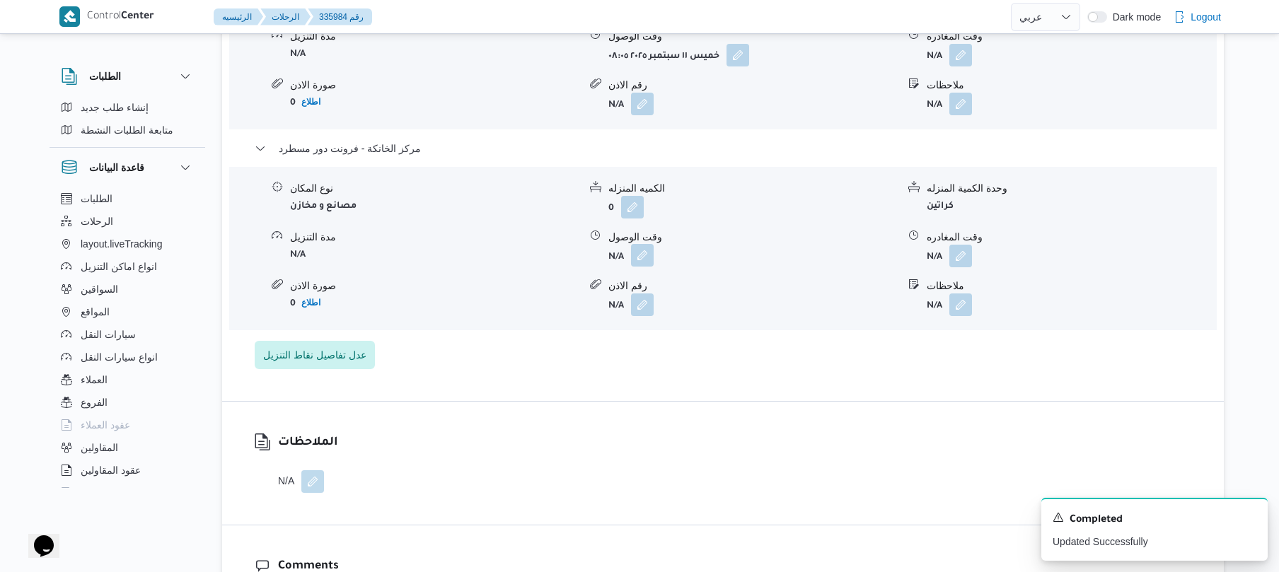
click at [645, 253] on button "button" at bounding box center [642, 255] width 23 height 23
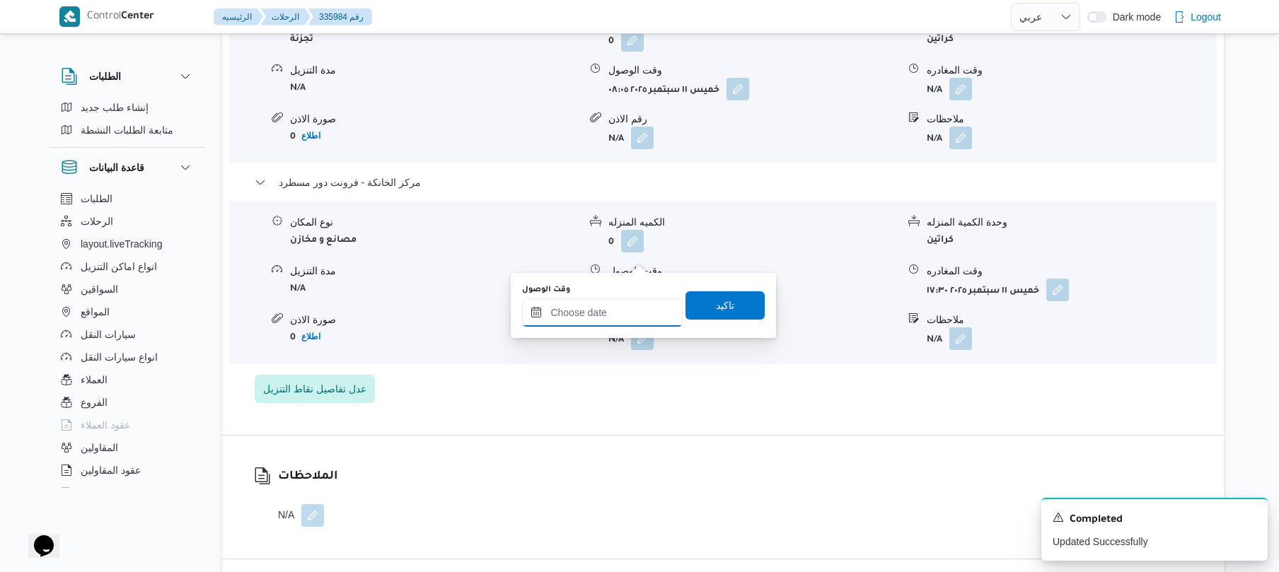
click at [605, 310] on input "وقت الوصول" at bounding box center [602, 312] width 161 height 28
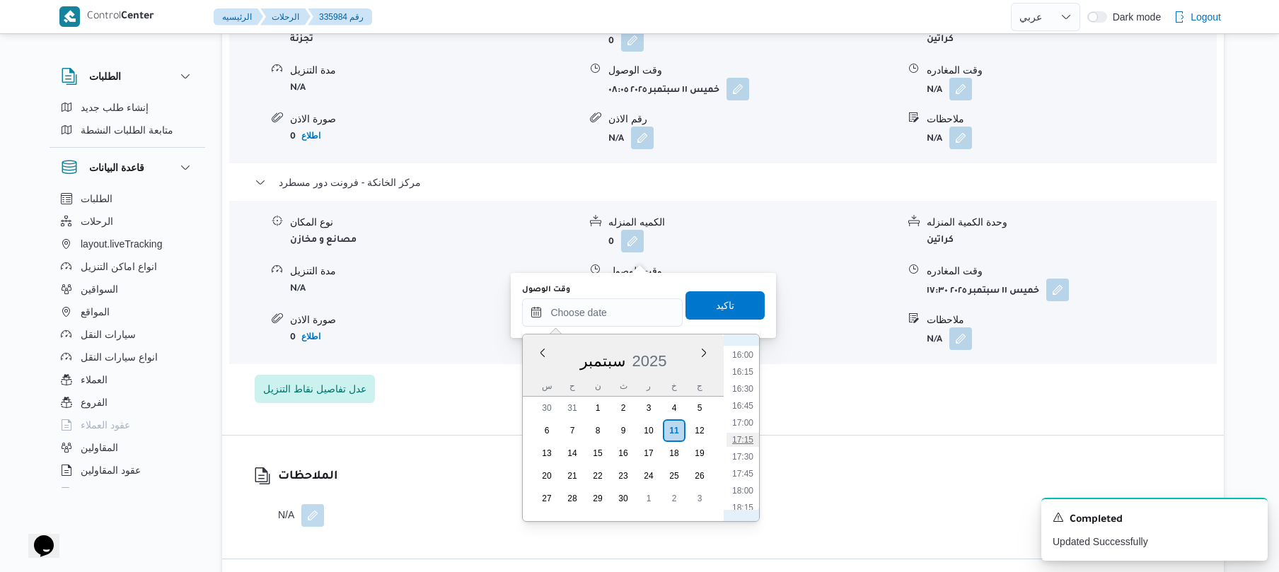
click at [750, 434] on li "17:15" at bounding box center [742, 440] width 33 height 14
type input "١١/٠٩/٢٠٢٥ ١٧:١٥"
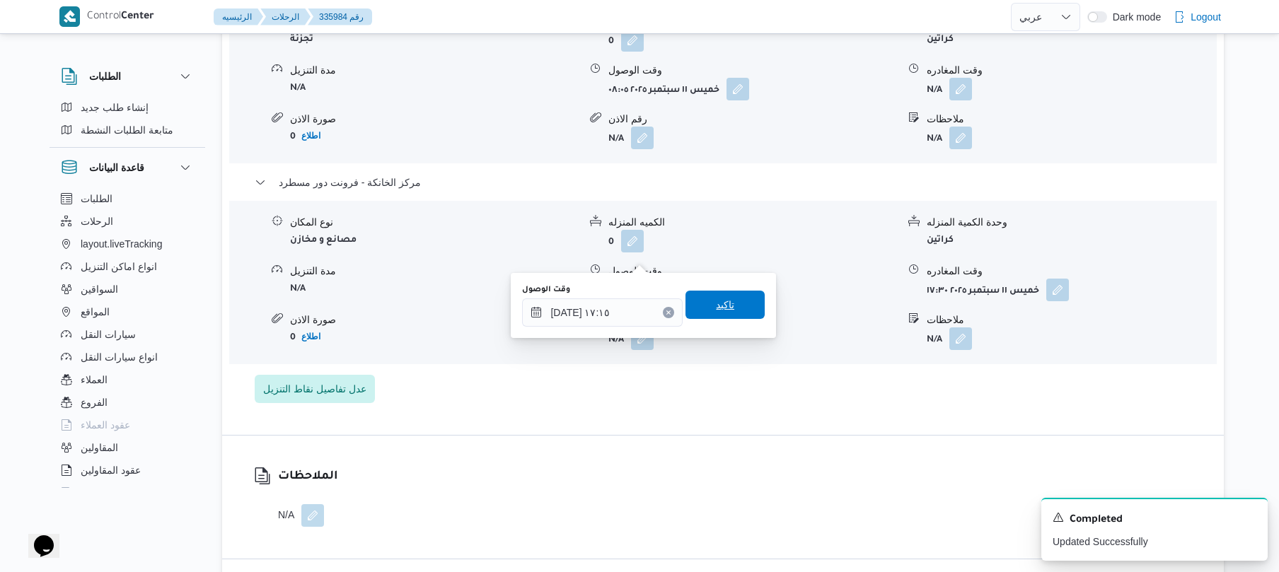
click at [729, 304] on span "تاكيد" at bounding box center [724, 305] width 79 height 28
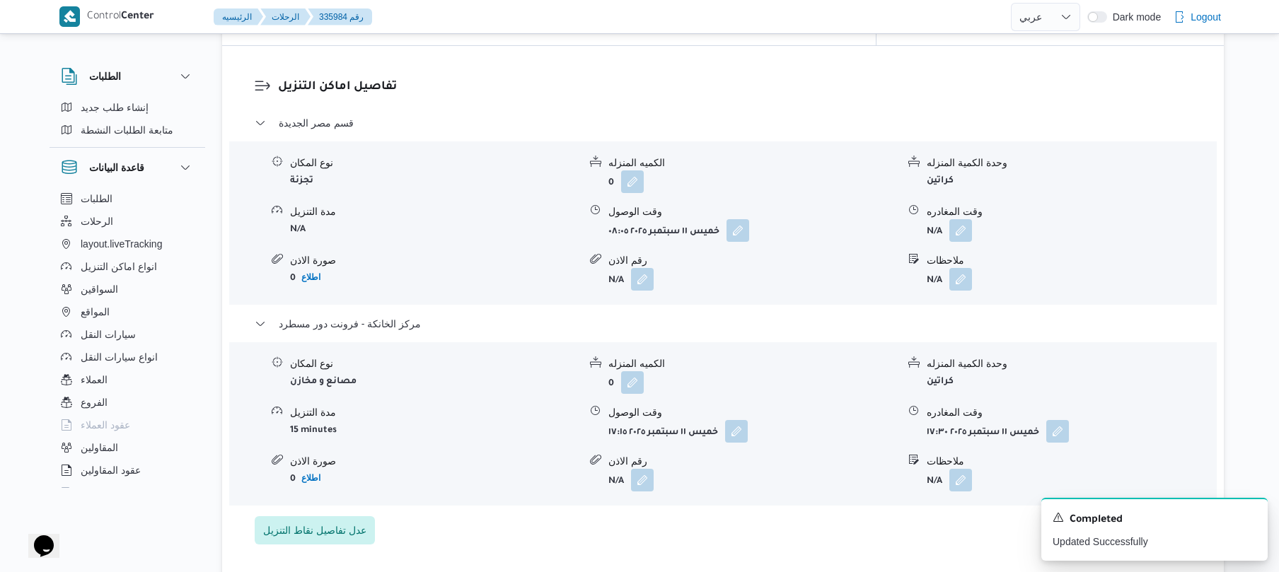
scroll to position [1169, 0]
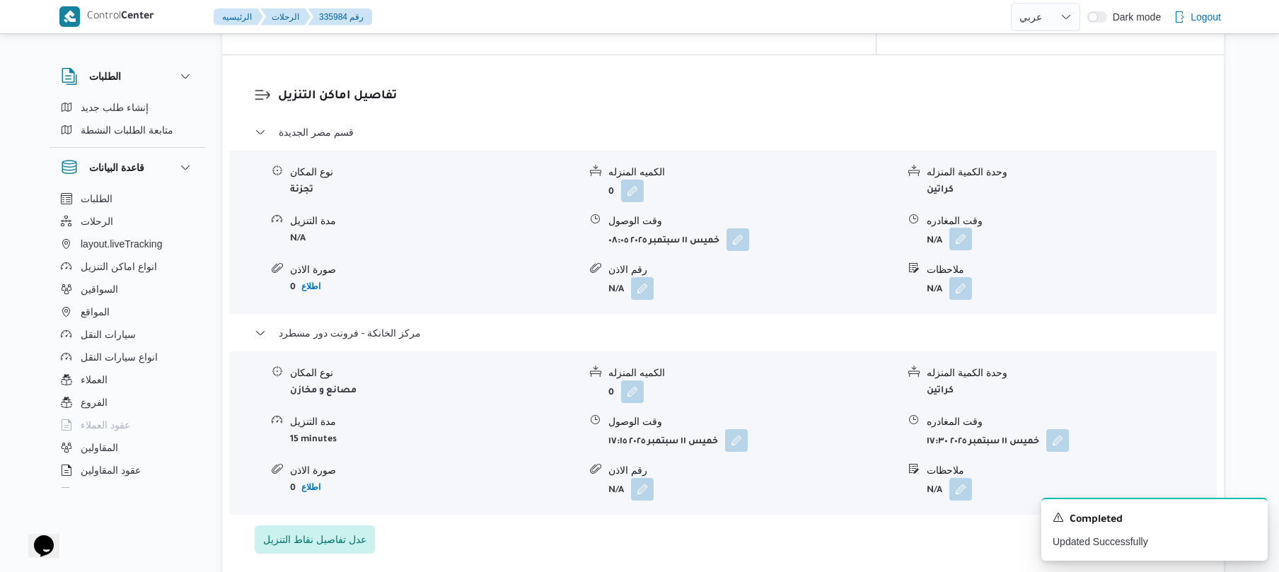
click at [961, 228] on button "button" at bounding box center [960, 239] width 23 height 23
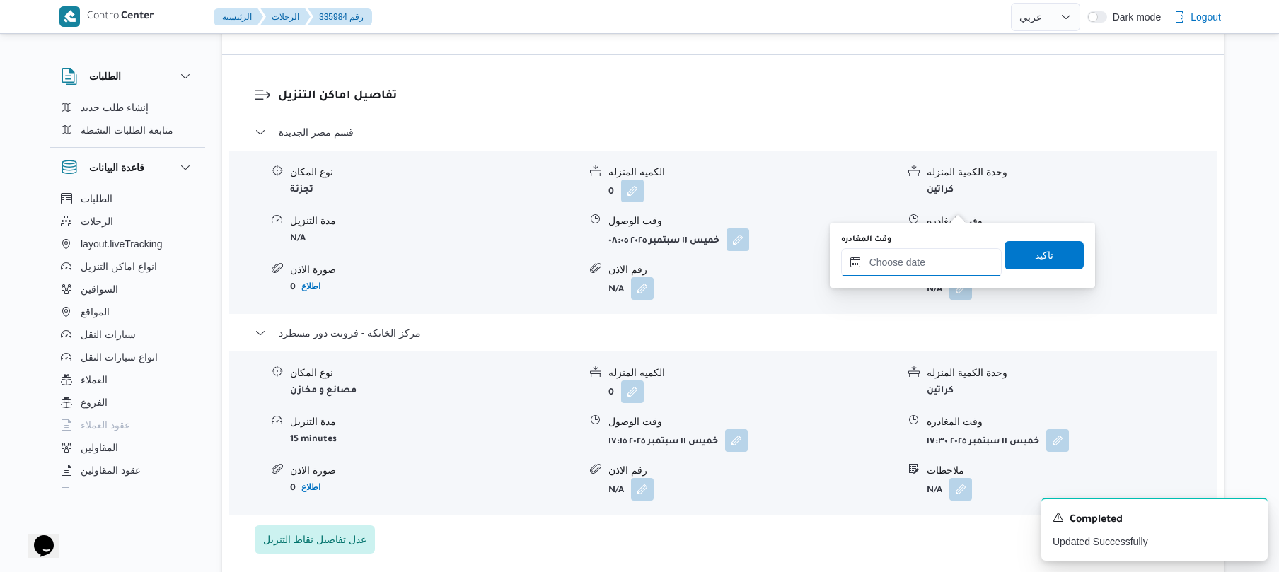
click at [888, 262] on input "وقت المغادره" at bounding box center [921, 262] width 161 height 28
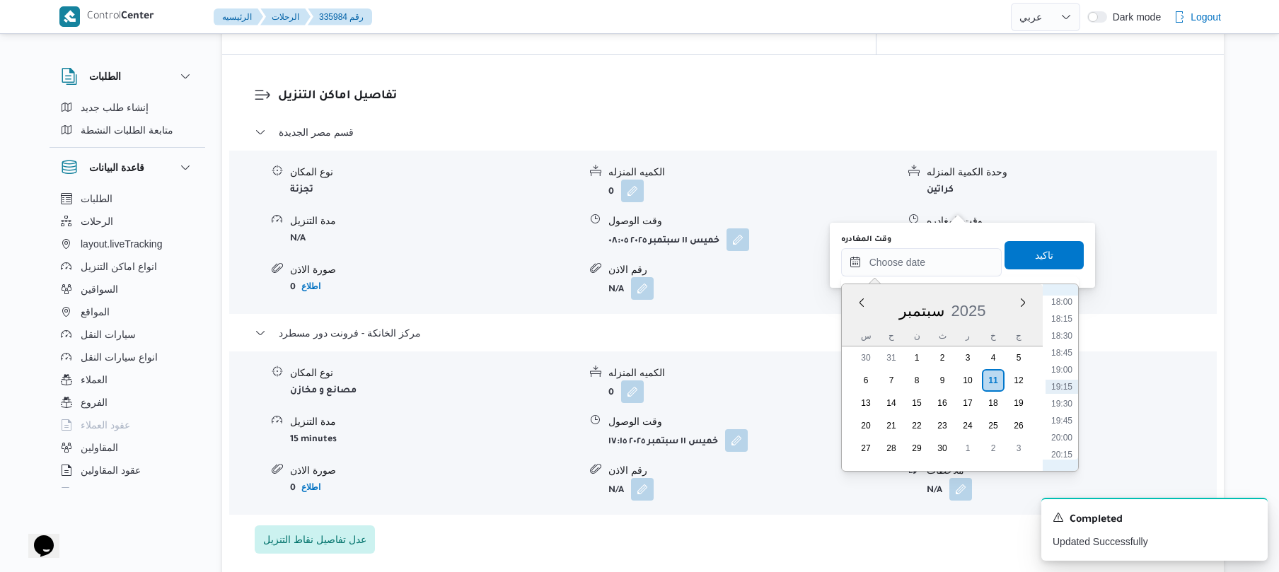
scroll to position [1084, 0]
click at [1062, 337] on li "16:30" at bounding box center [1061, 339] width 33 height 14
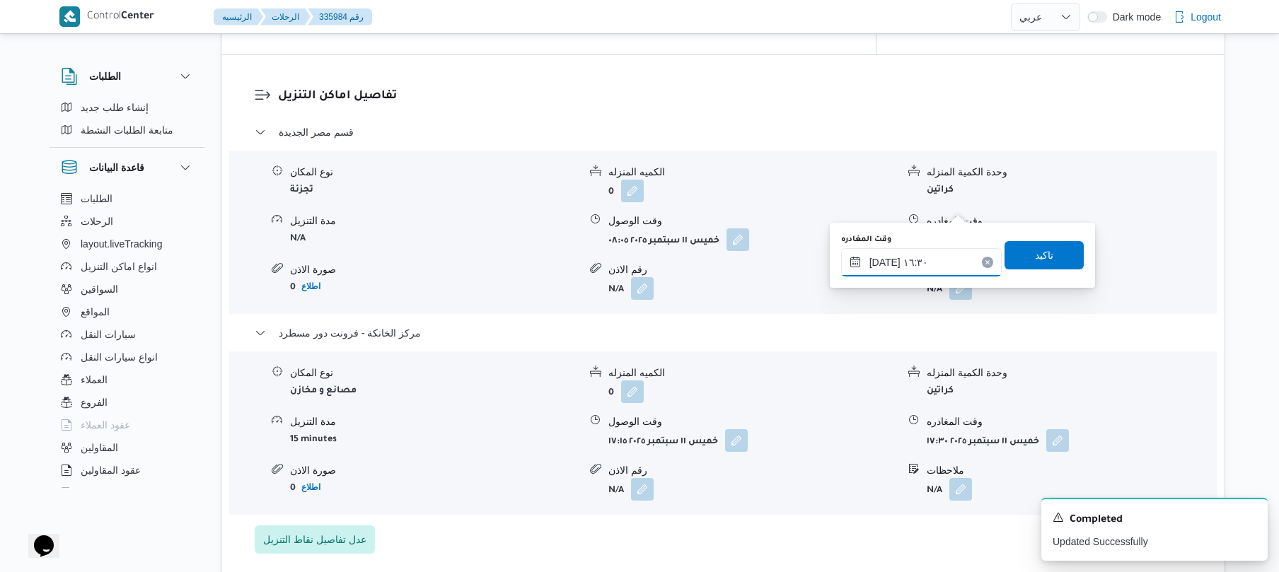
click at [883, 260] on input "١١/٠٩/٢٠٢٥ ١٦:٣٠" at bounding box center [921, 262] width 161 height 28
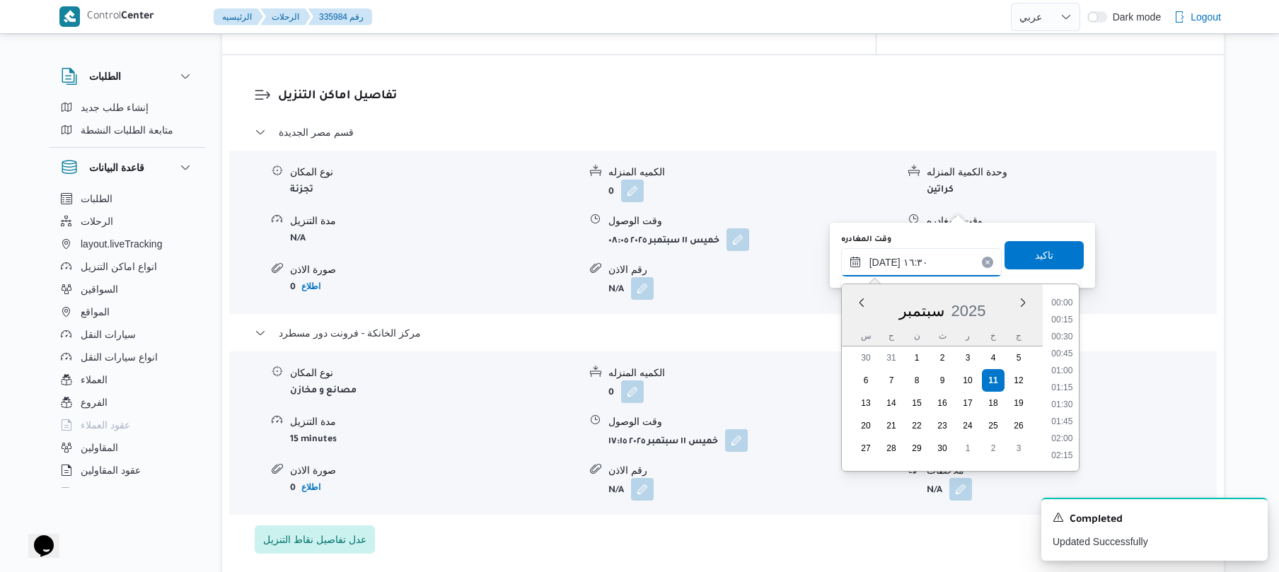
click at [883, 260] on input "١١/٠٩/٢٠٢٥ ١٦:٣٠" at bounding box center [921, 262] width 161 height 28
type input "١١/٠٩/٢٠٢٥ ١٦:40"
click at [1016, 253] on span "تاكيد" at bounding box center [1043, 254] width 79 height 28
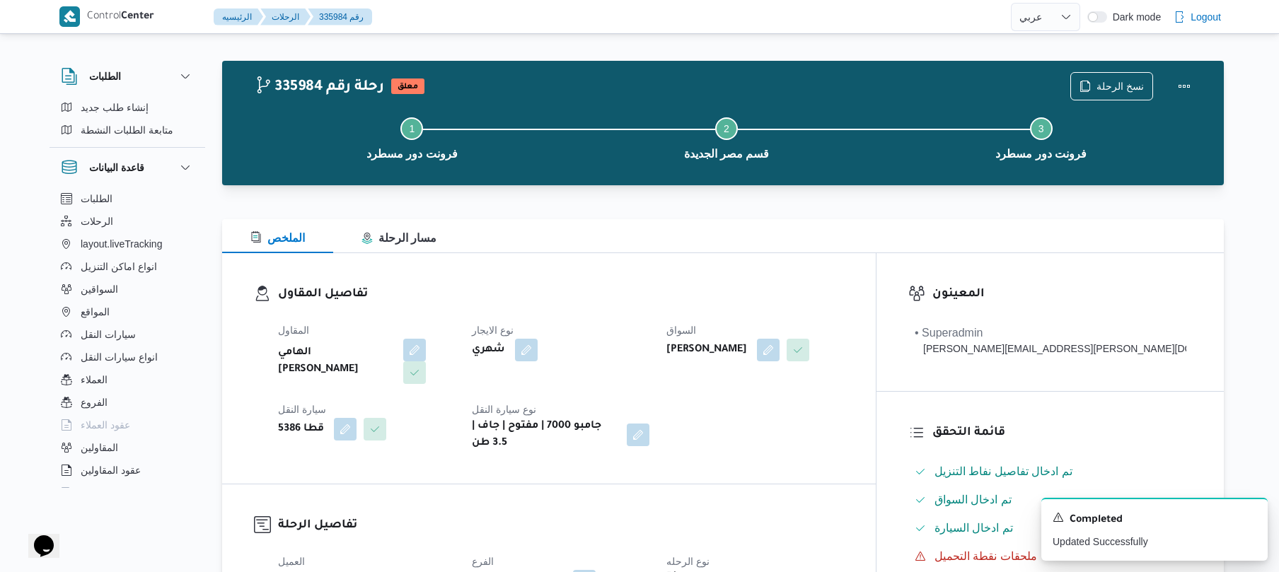
scroll to position [0, 0]
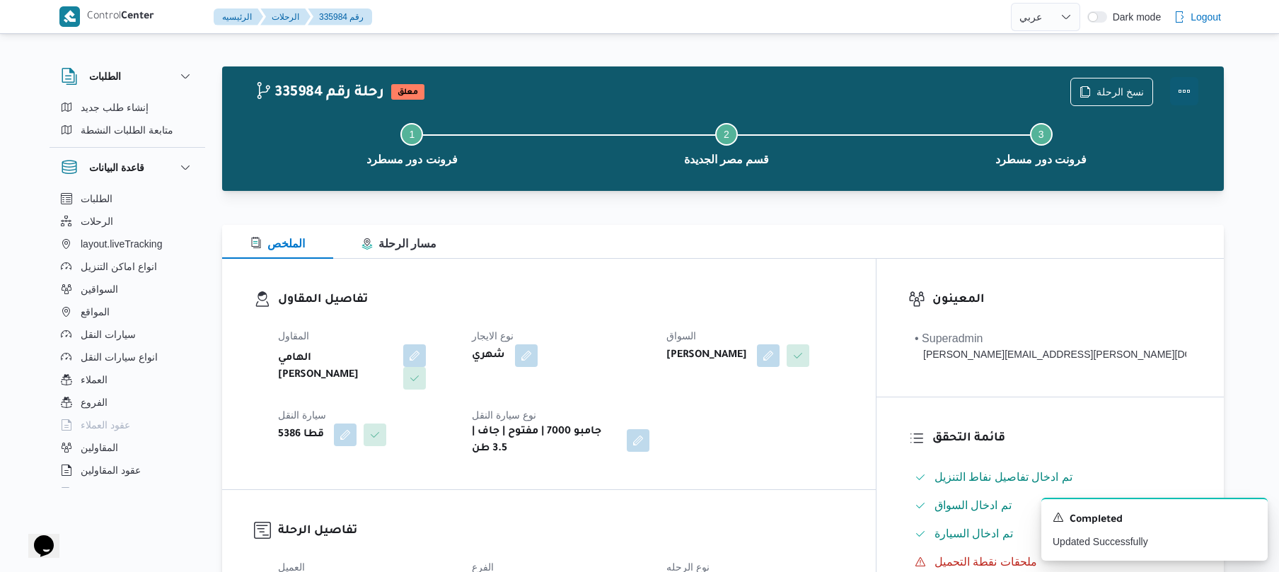
click at [1183, 96] on button "Actions" at bounding box center [1184, 91] width 28 height 28
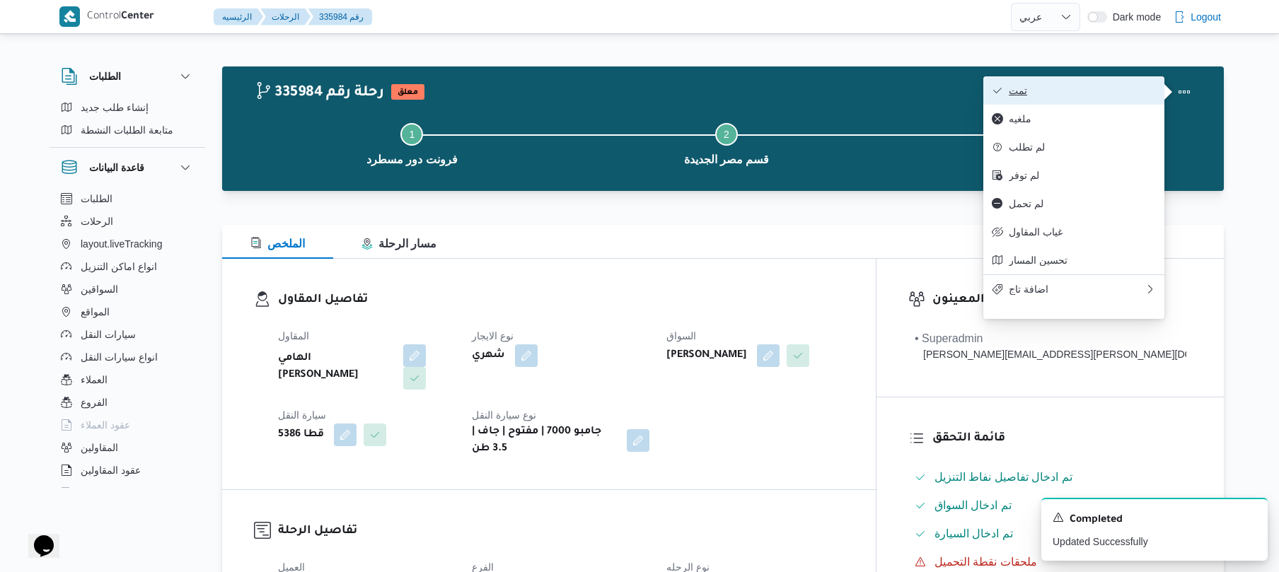
click at [1093, 85] on span "تمت" at bounding box center [1082, 90] width 147 height 11
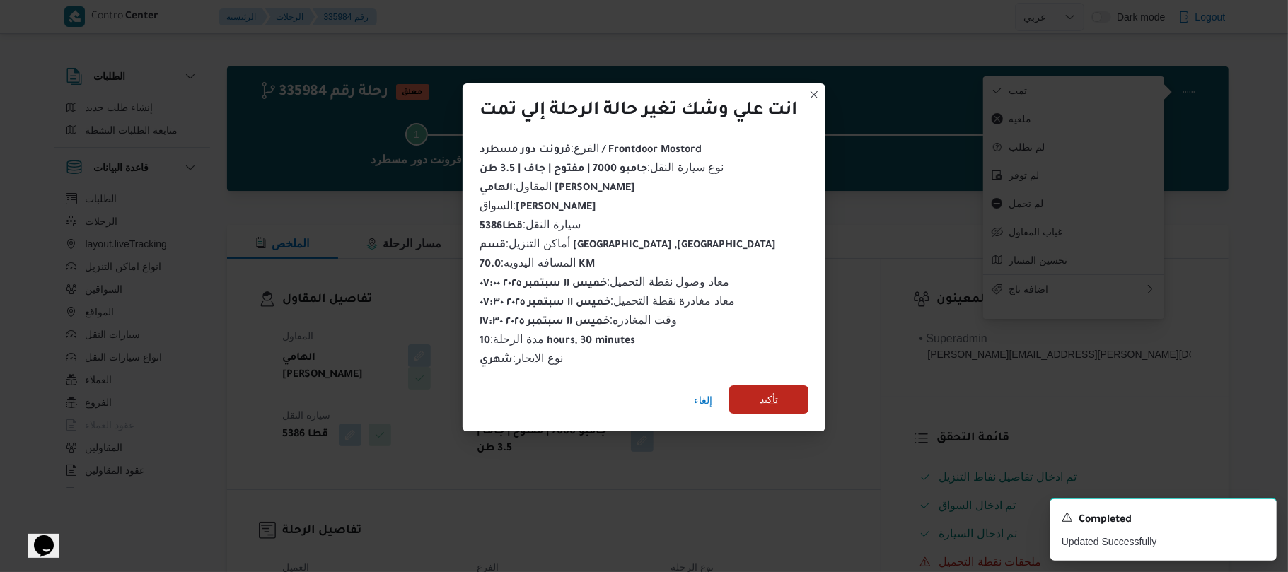
click at [782, 388] on span "تأكيد" at bounding box center [768, 399] width 79 height 28
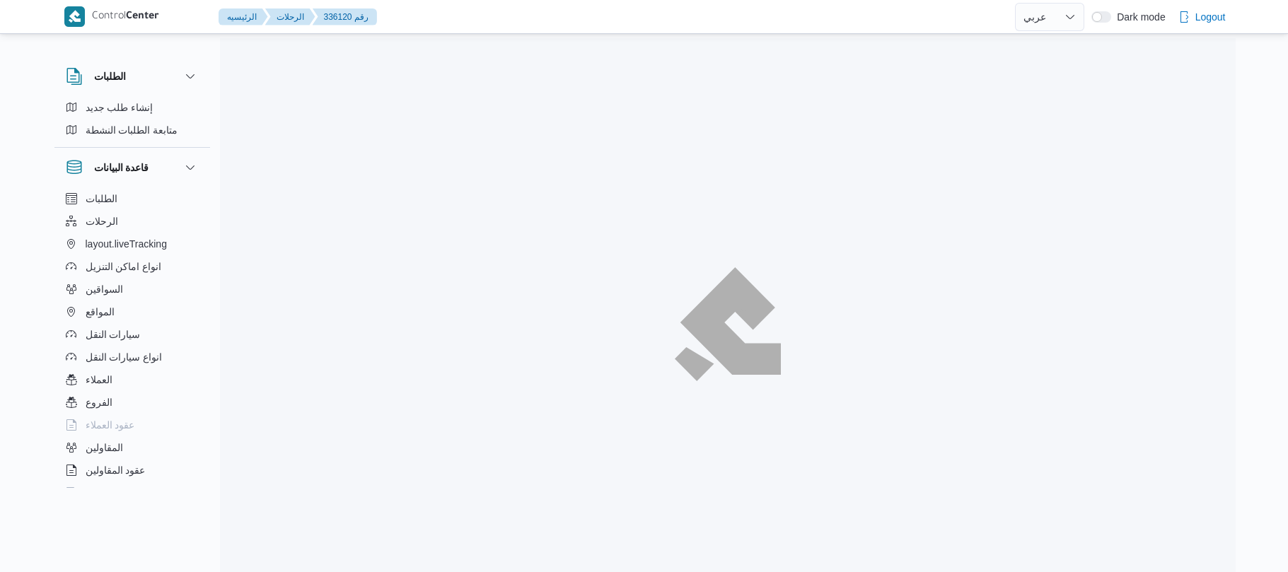
select select "ar"
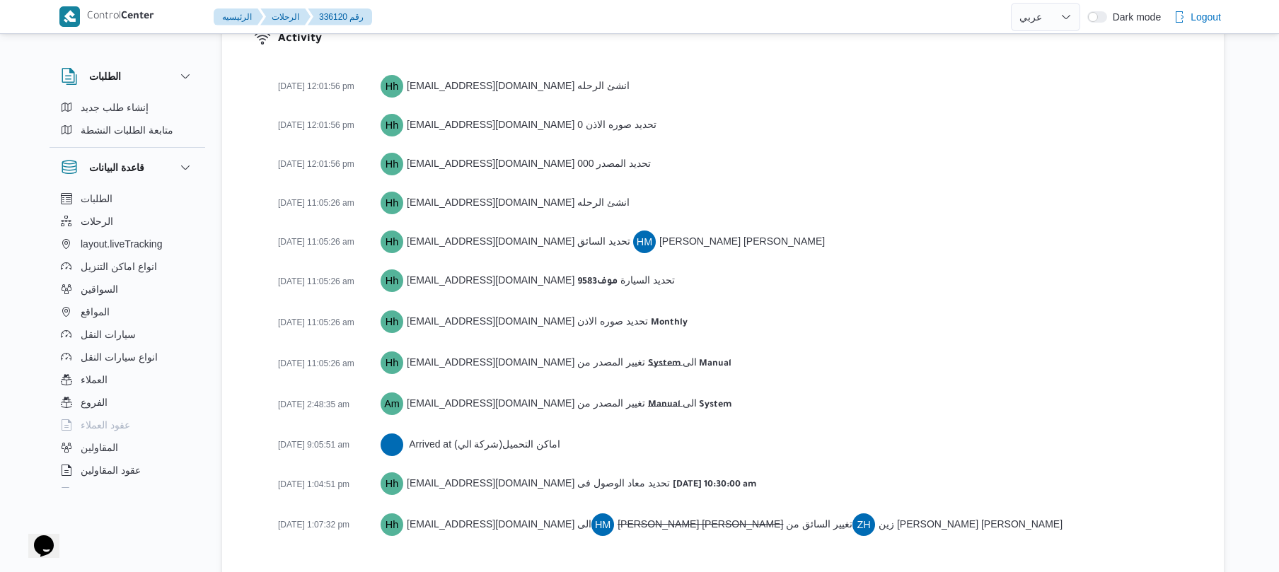
scroll to position [1986, 0]
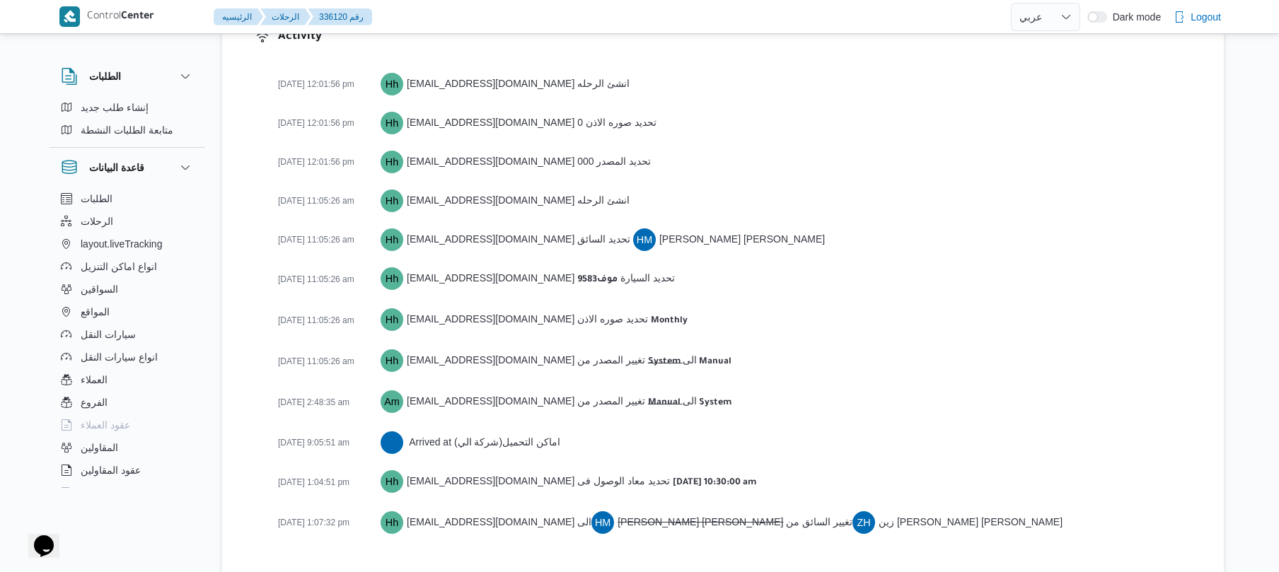
click at [858, 194] on div "[DATE] 12:01:56 pm Hh [EMAIL_ADDRESS][DOMAIN_NAME] انشئ الرحله [DATE] 12:01:56 …" at bounding box center [735, 310] width 914 height 492
click at [1048, 192] on div "[DATE] 12:01:56 pm Hh [EMAIL_ADDRESS][DOMAIN_NAME] انشئ الرحله [DATE] 12:01:56 …" at bounding box center [735, 310] width 914 height 492
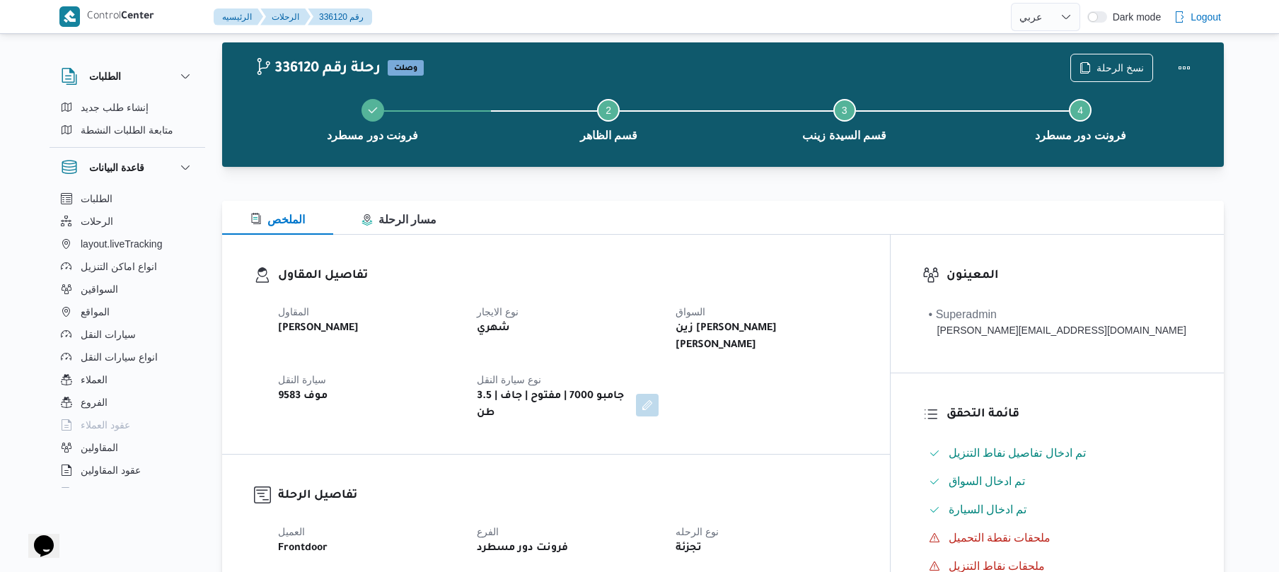
scroll to position [0, 0]
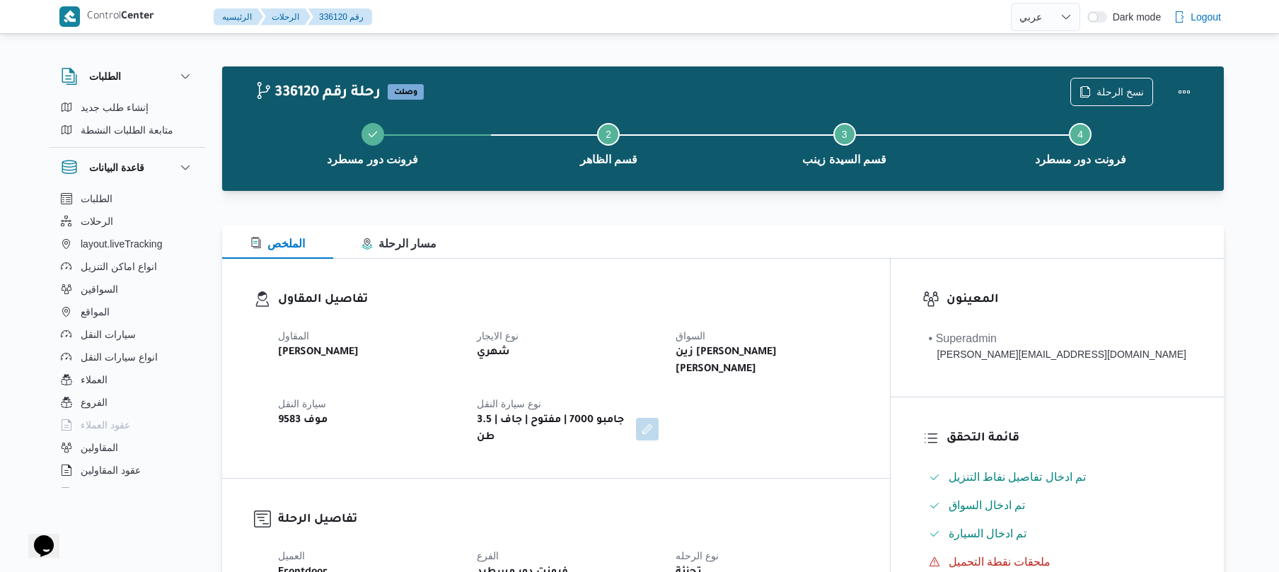
click at [809, 317] on dl "تفاصيل المقاول المقاول [PERSON_NAME] نوع الايجار شهري السواق زين [PERSON_NAME] …" at bounding box center [568, 369] width 580 height 156
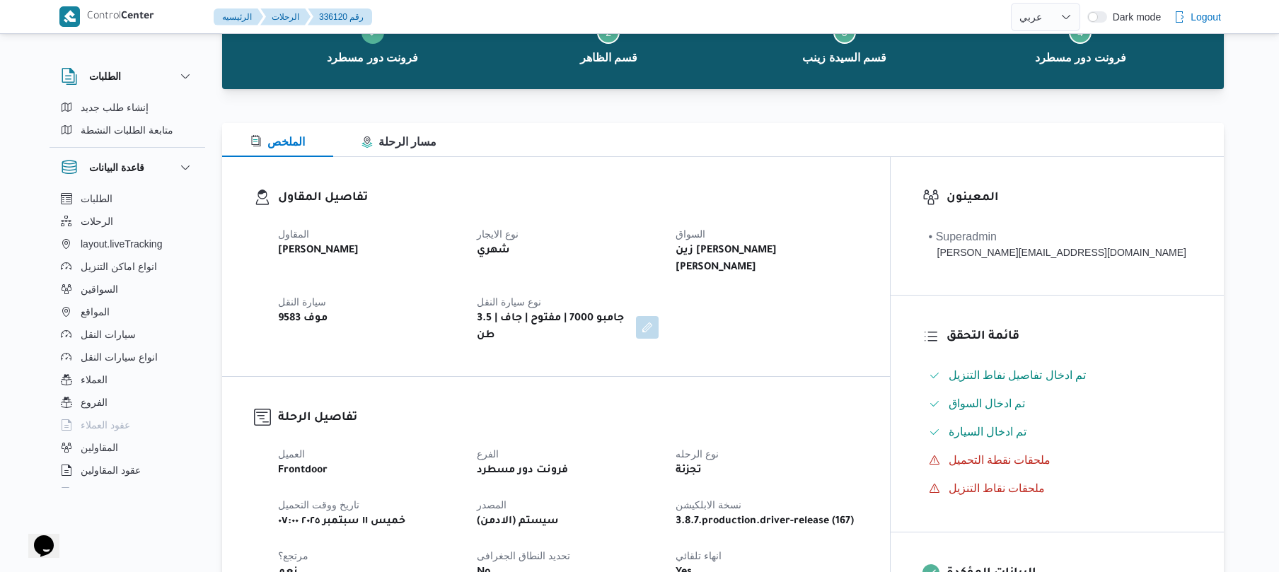
scroll to position [100, 0]
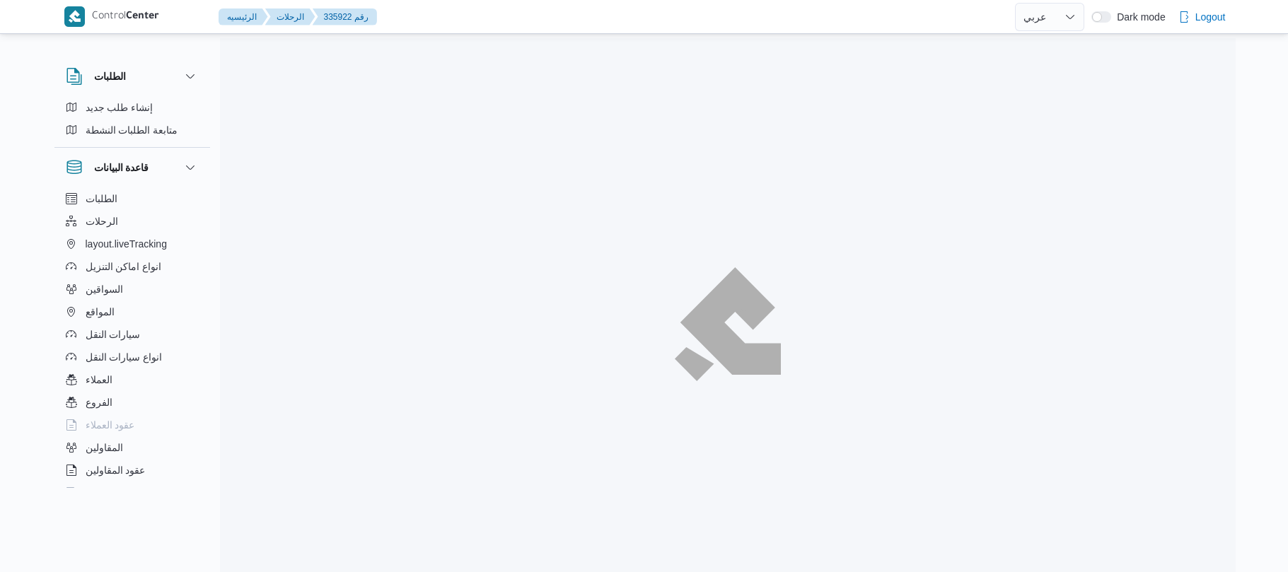
select select "ar"
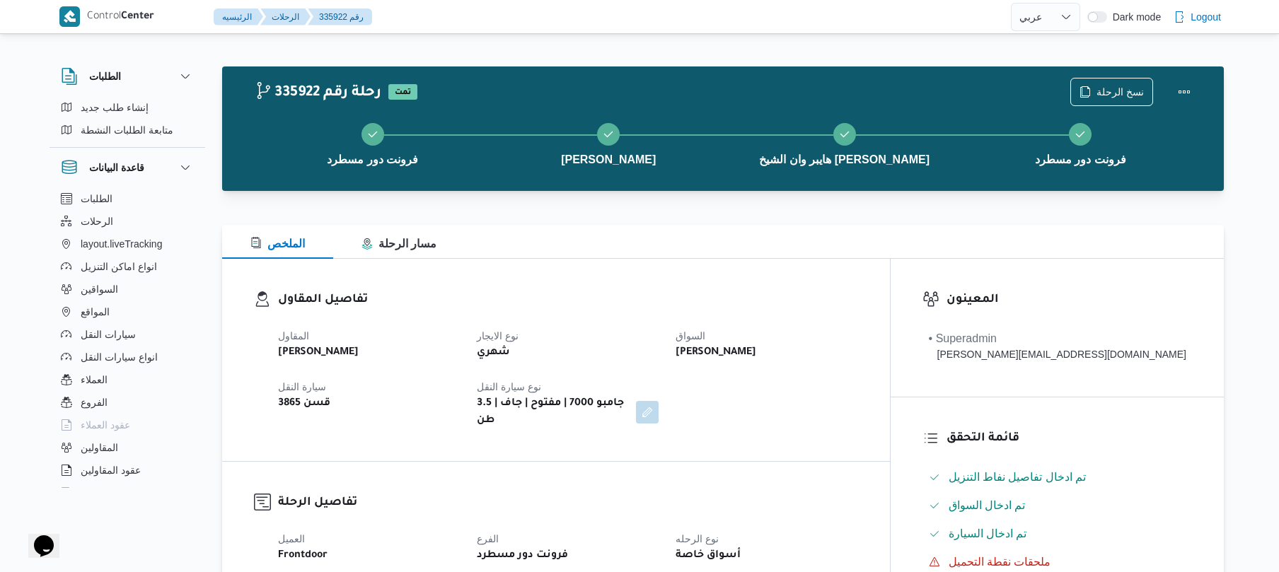
click at [762, 278] on div "تفاصيل المقاول المقاول [PERSON_NAME] نوع الايجار شهري السواق [PERSON_NAME] سيار…" at bounding box center [556, 360] width 668 height 202
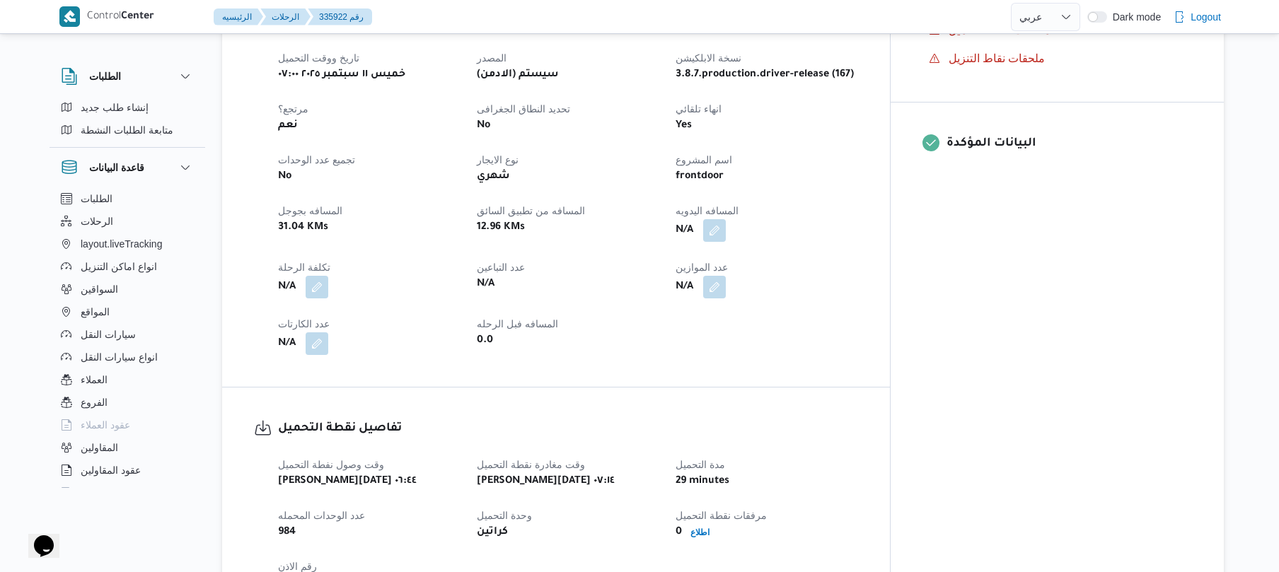
scroll to position [603, 0]
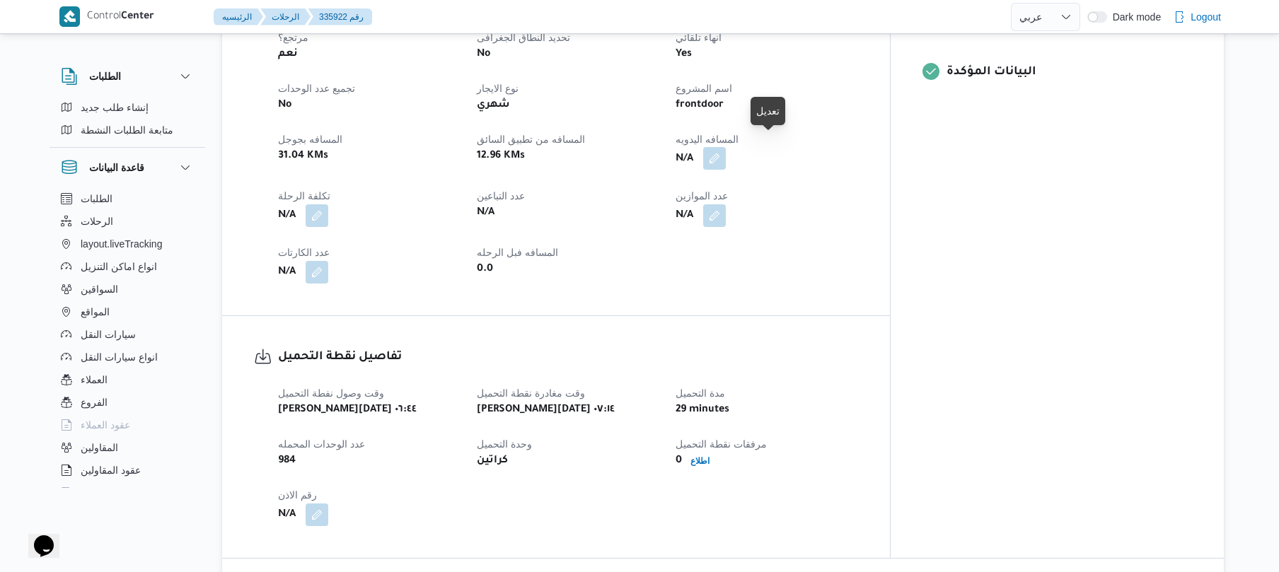
click at [726, 147] on button "button" at bounding box center [714, 158] width 23 height 23
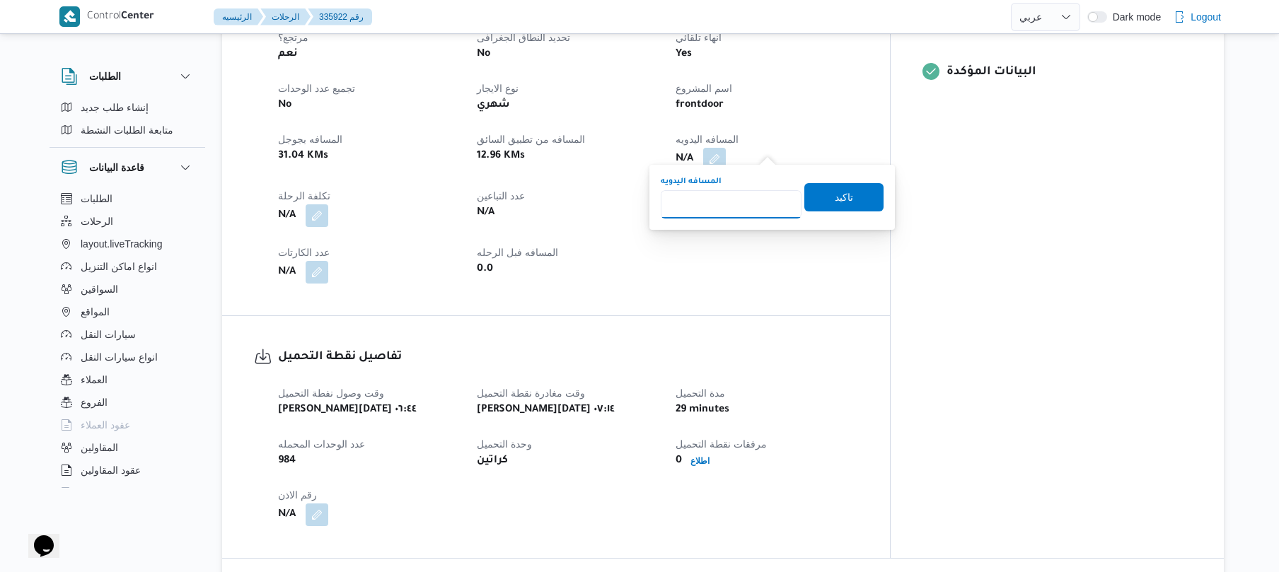
click at [734, 212] on input "المسافه اليدويه" at bounding box center [731, 204] width 141 height 28
type input "135"
click at [836, 199] on span "تاكيد" at bounding box center [844, 196] width 18 height 17
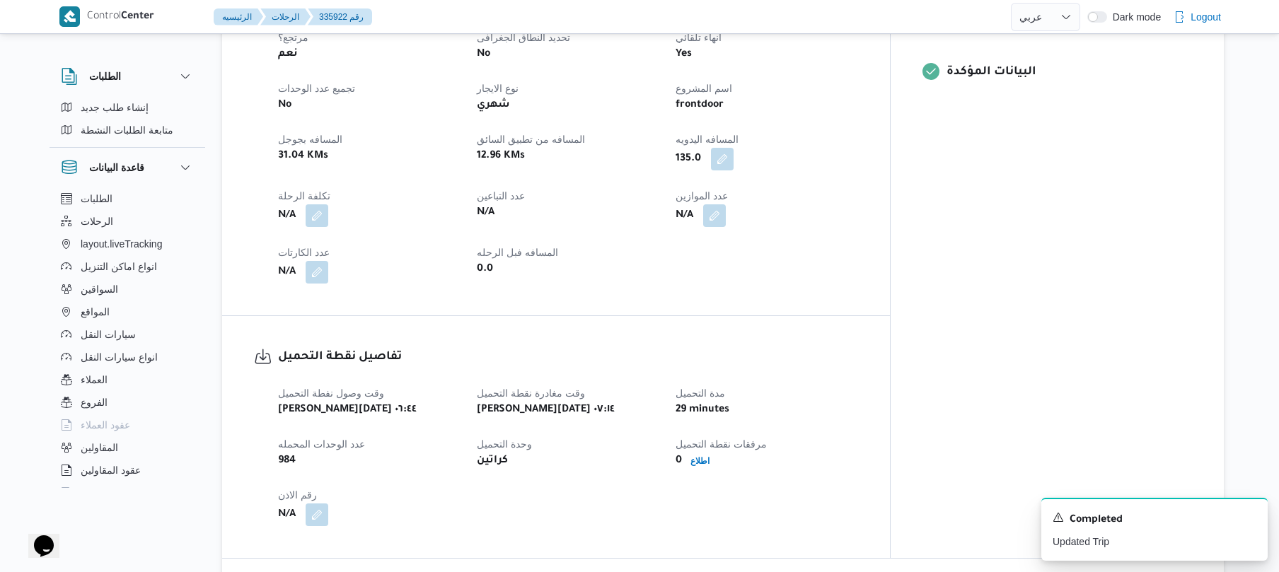
click at [866, 276] on div "العميل Frontdoor الفرع فرونت دور مسطرد نوع الرحله أسواق خاصة تاريخ ووقت التحميل…" at bounding box center [567, 105] width 597 height 373
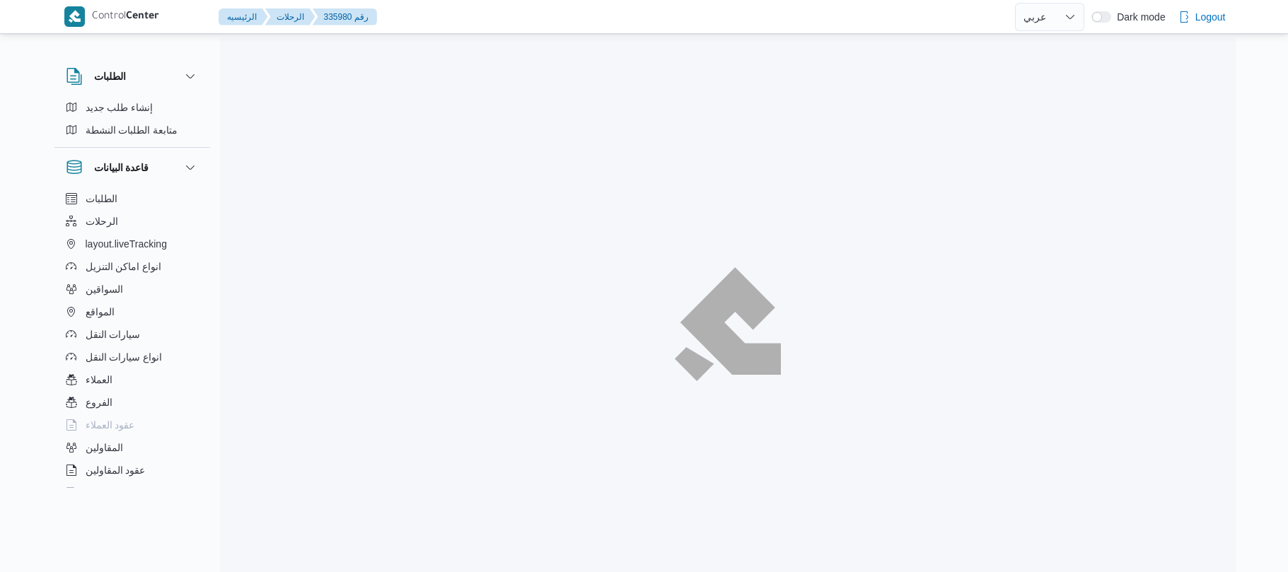
select select "ar"
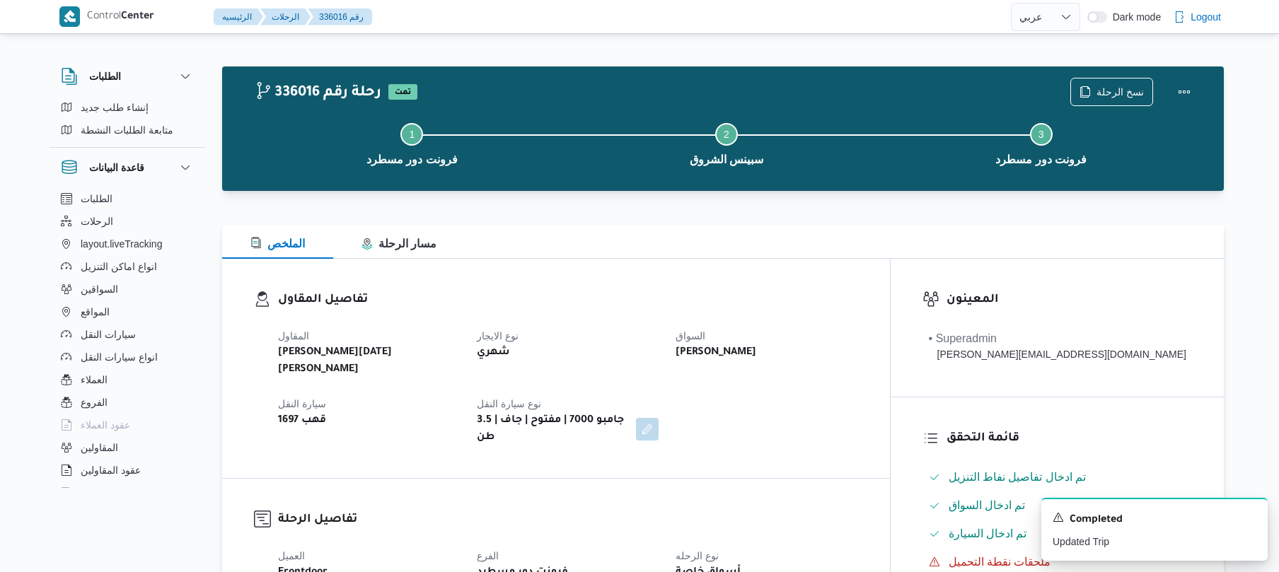
select select "ar"
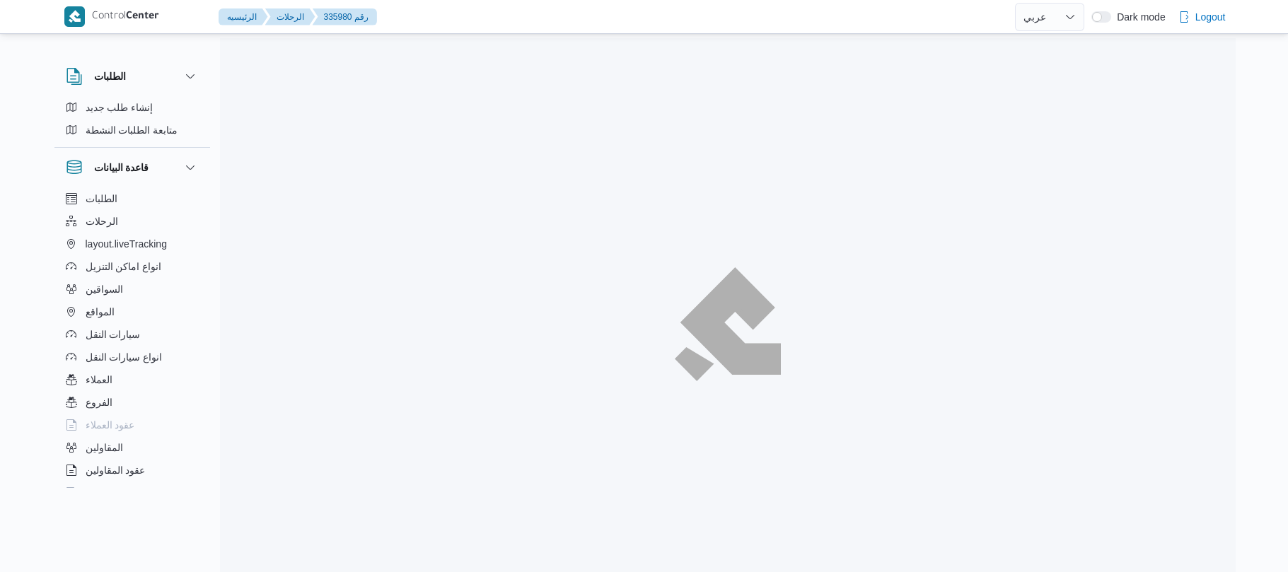
select select "ar"
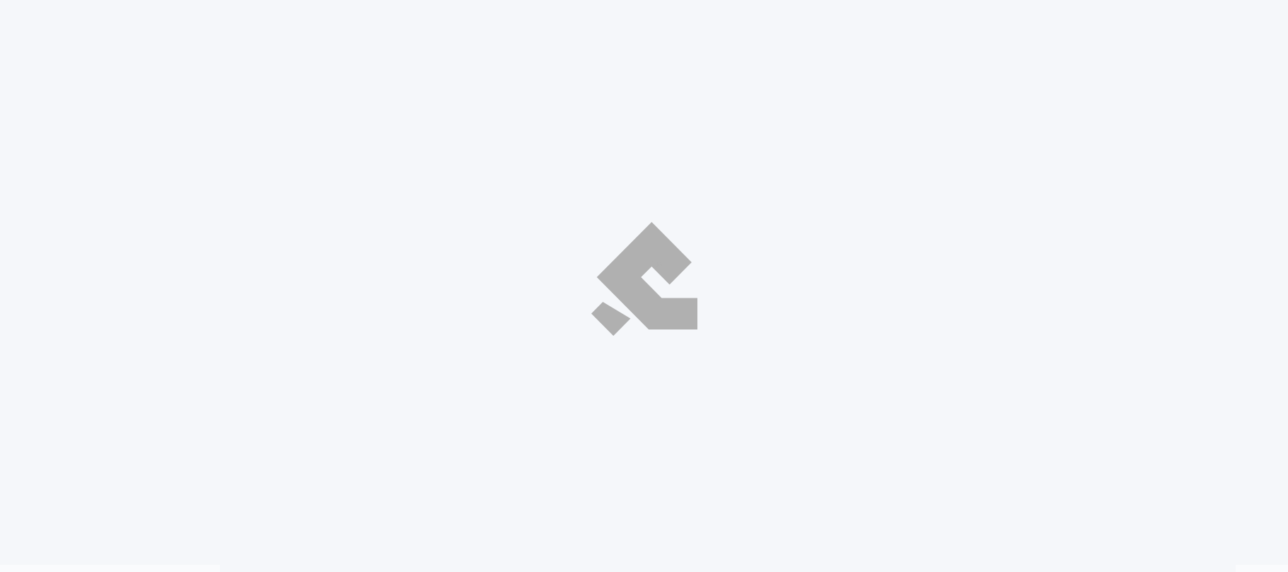
select select "ar"
click at [753, 241] on div at bounding box center [644, 279] width 1302 height 572
click at [944, 99] on div at bounding box center [644, 279] width 1302 height 572
select select "ar"
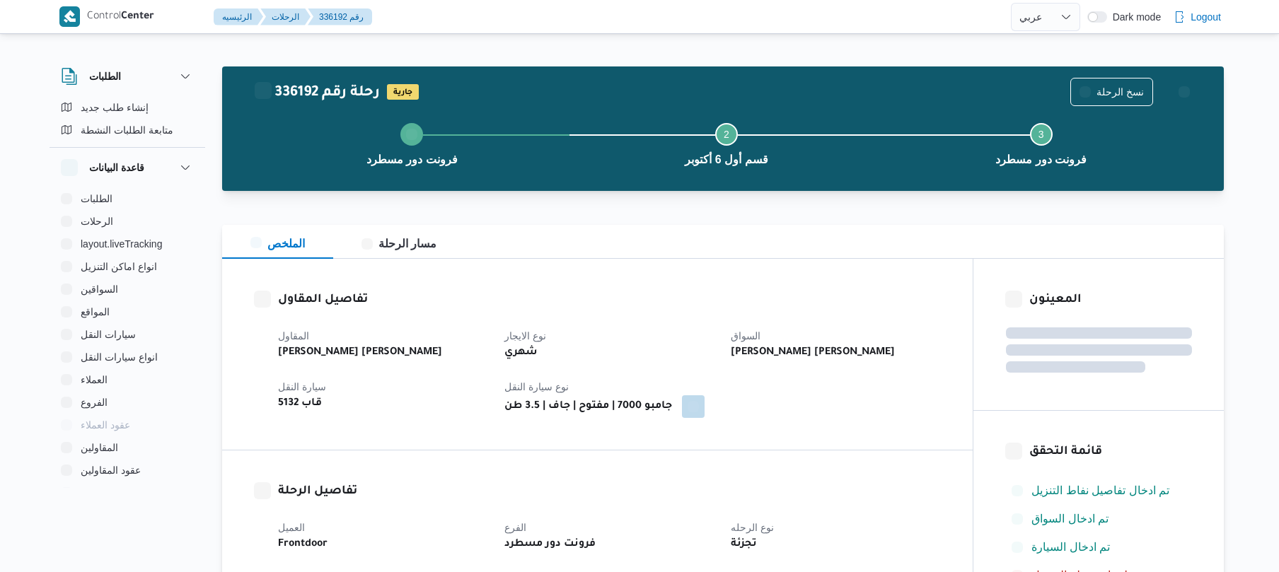
click at [632, 298] on h3 "تفاصيل المقاول" at bounding box center [609, 300] width 663 height 19
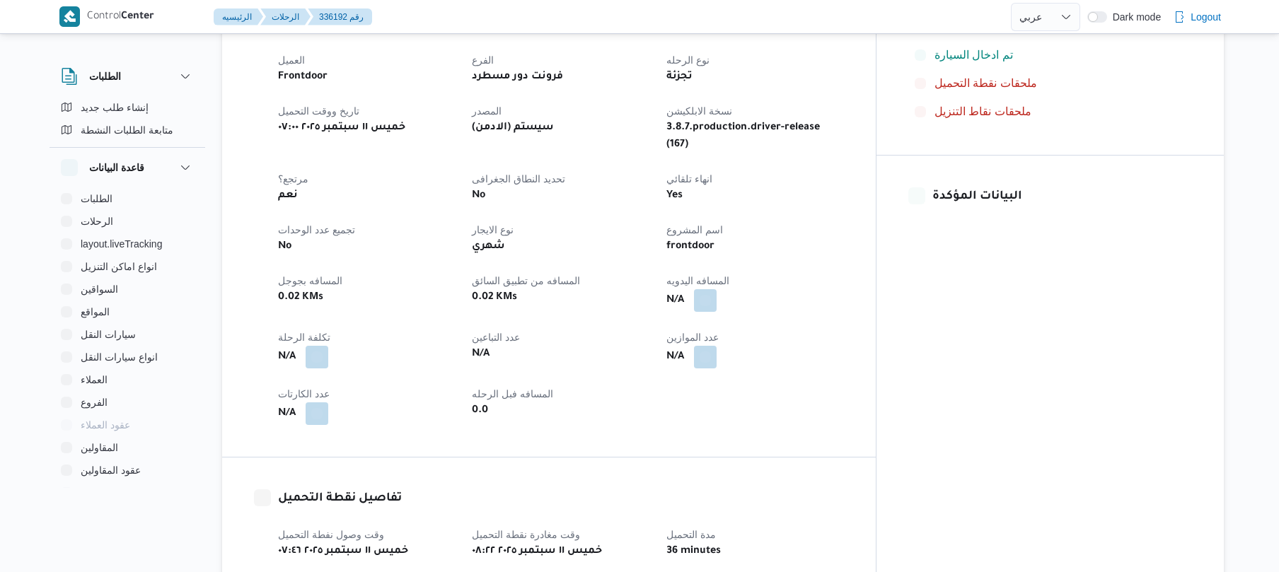
scroll to position [490, 0]
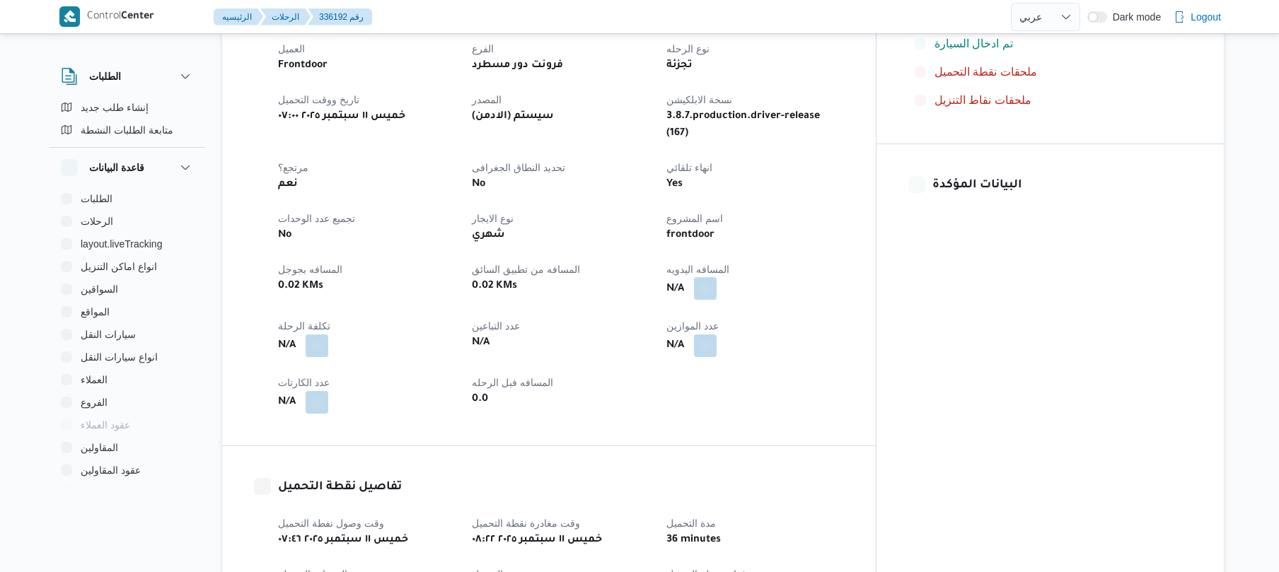
click at [716, 277] on button "button" at bounding box center [705, 288] width 23 height 23
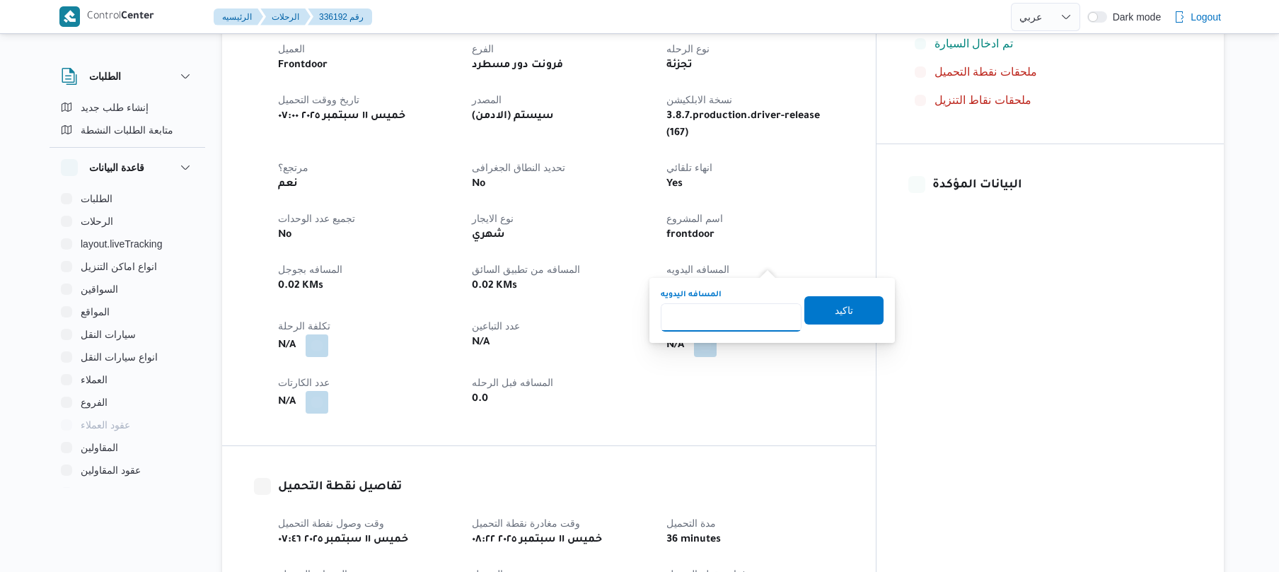
click at [719, 323] on input "المسافه اليدويه" at bounding box center [731, 317] width 141 height 28
type input "130"
click at [844, 315] on span "تاكيد" at bounding box center [844, 309] width 18 height 17
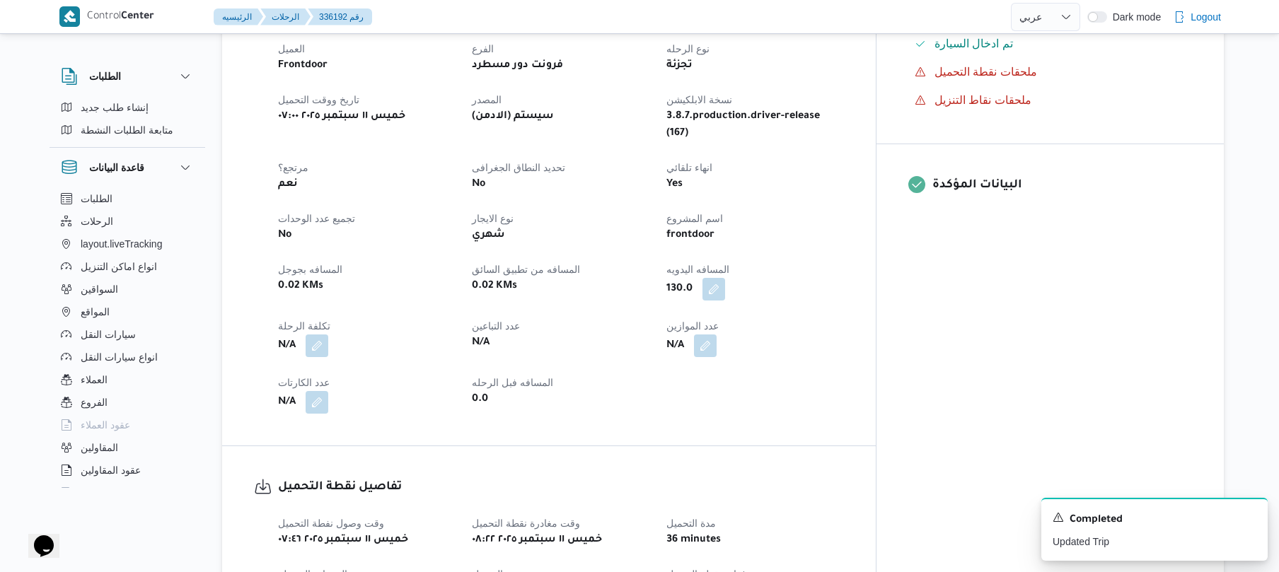
scroll to position [0, 0]
click at [843, 159] on dt "انهاء تلقائي" at bounding box center [754, 167] width 177 height 17
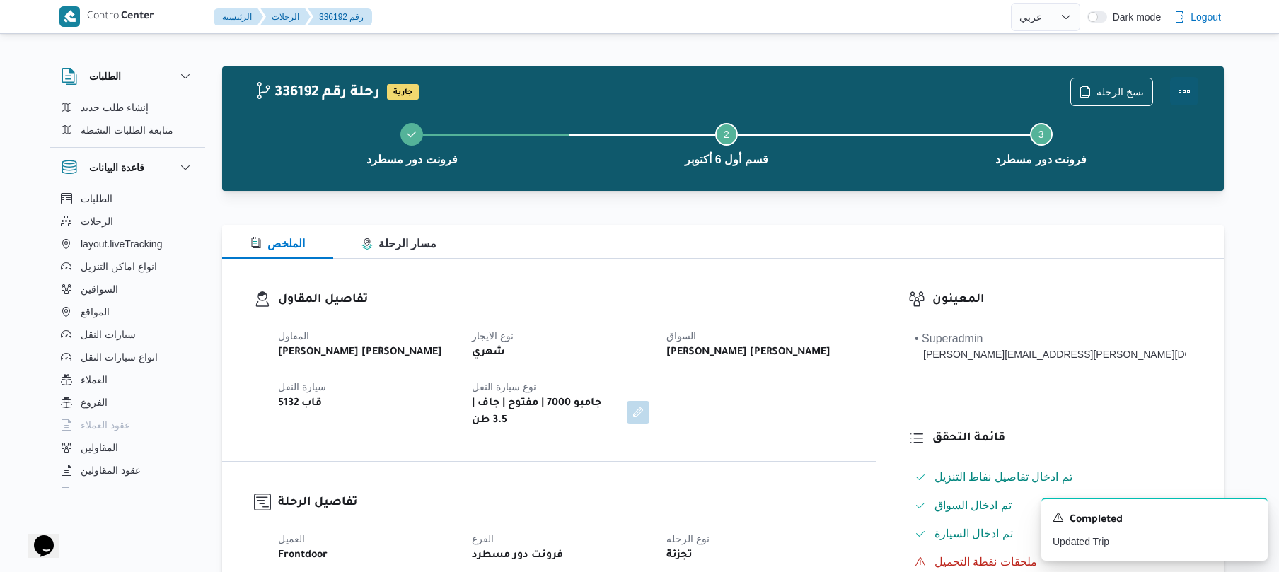
click at [1195, 88] on button "Actions" at bounding box center [1184, 91] width 28 height 28
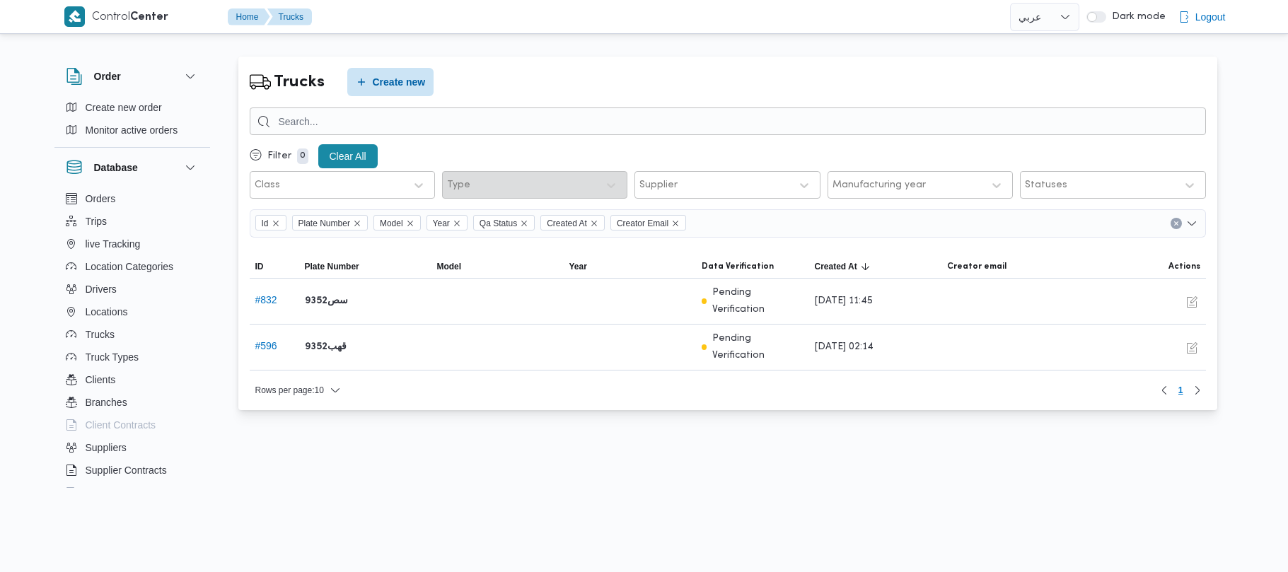
select select "ar"
type input "7845"
select select "en"
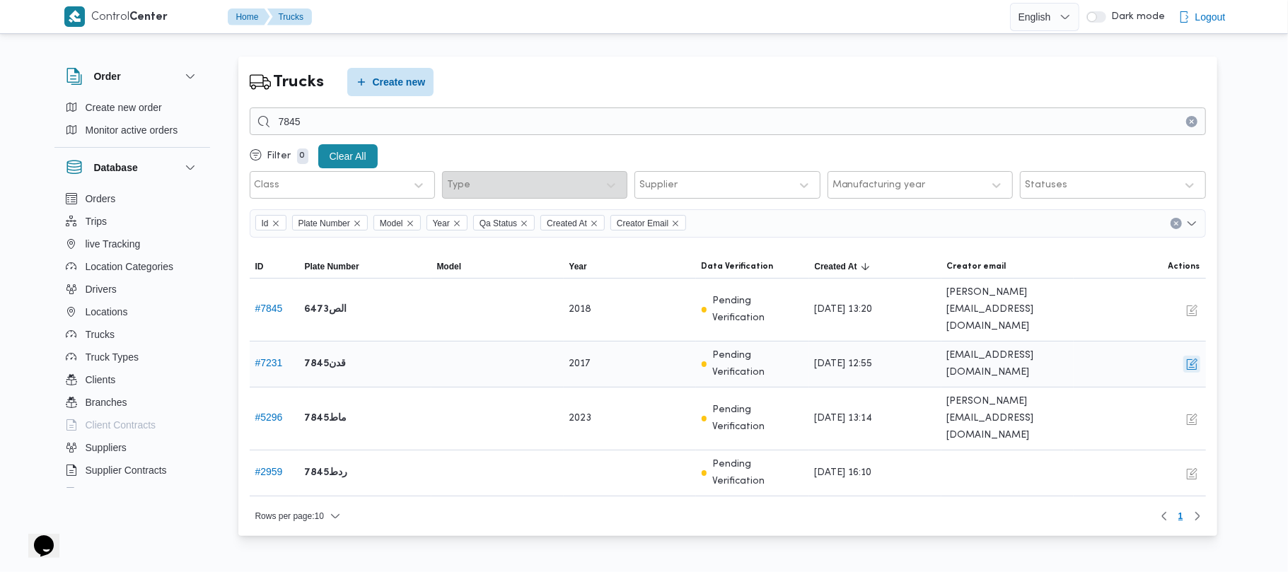
click at [1194, 356] on button "button" at bounding box center [1191, 364] width 17 height 17
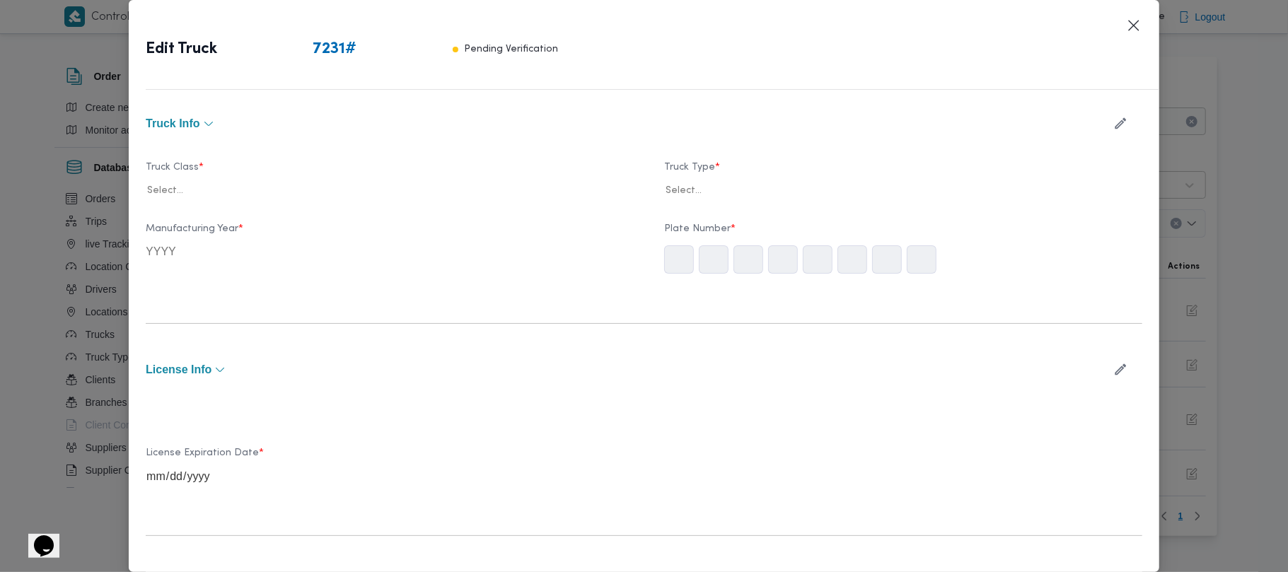
type input "2017"
type input "[DATE]"
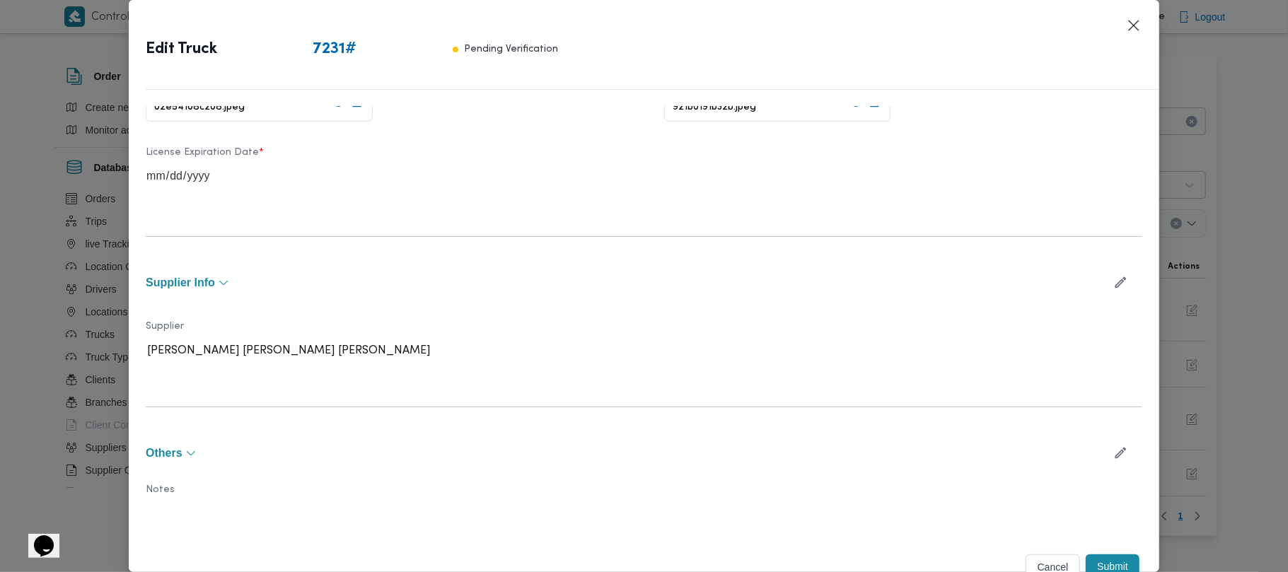
scroll to position [530, 0]
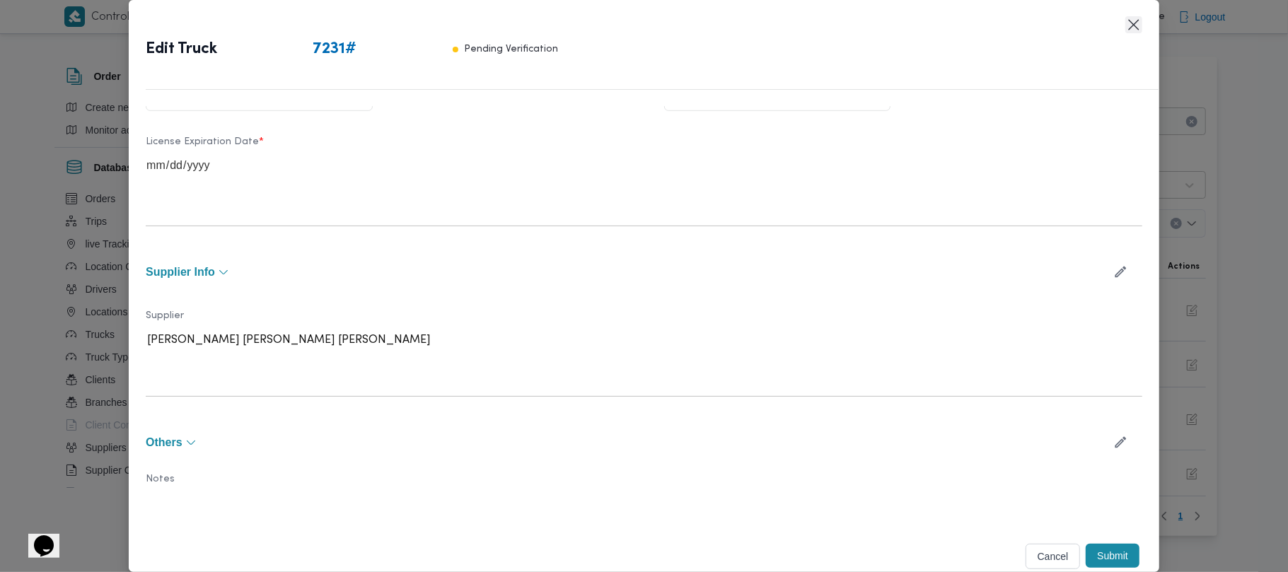
click at [1130, 26] on button "Closes this modal window" at bounding box center [1133, 24] width 17 height 17
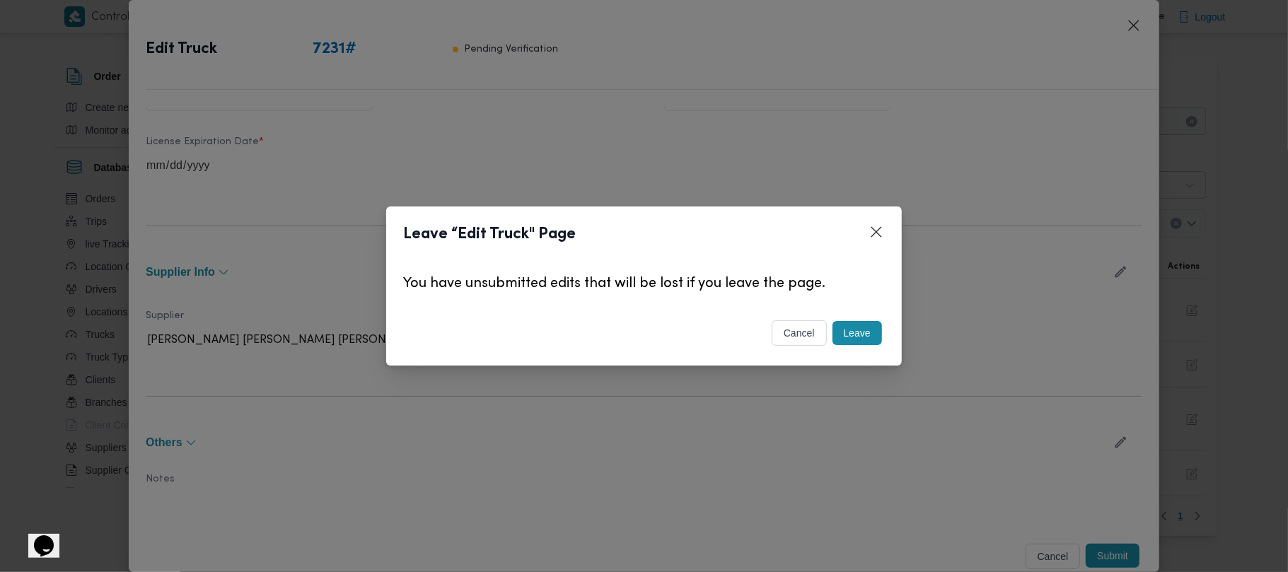
click at [852, 327] on button "Leave" at bounding box center [857, 333] width 50 height 24
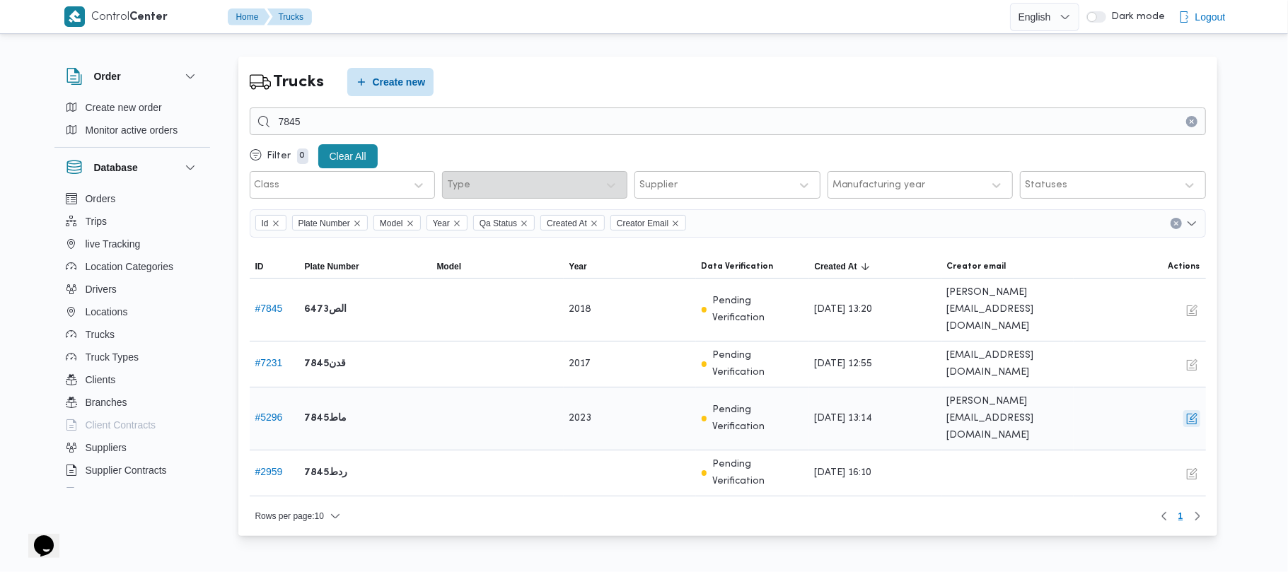
click at [1193, 410] on button "button" at bounding box center [1191, 418] width 17 height 17
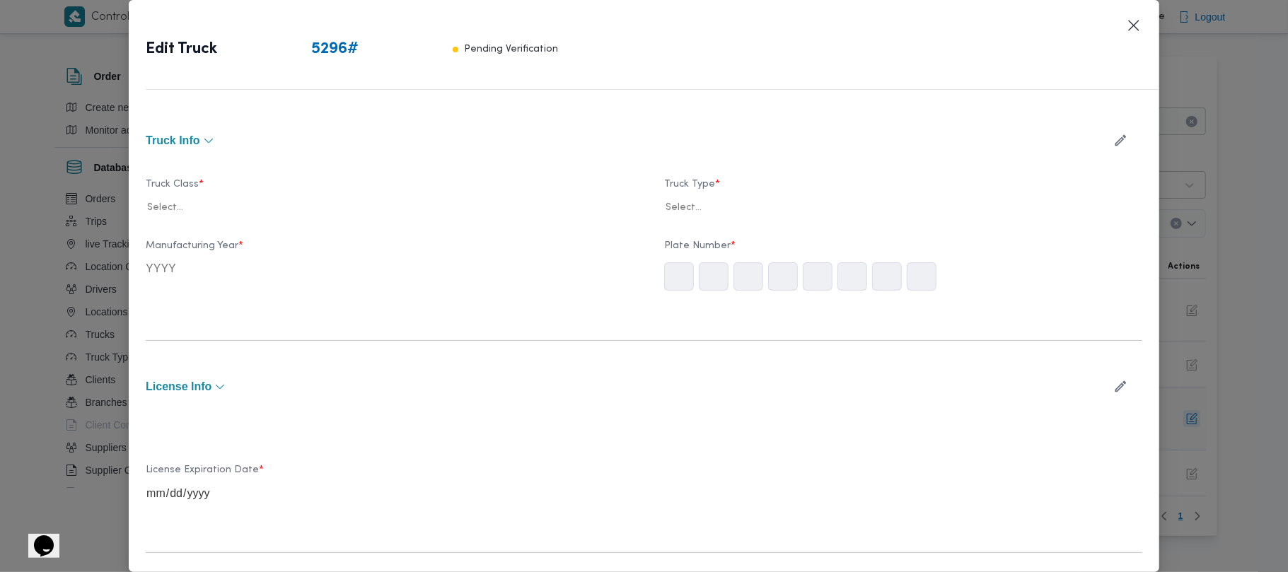
type input "2023"
type input "[DATE]"
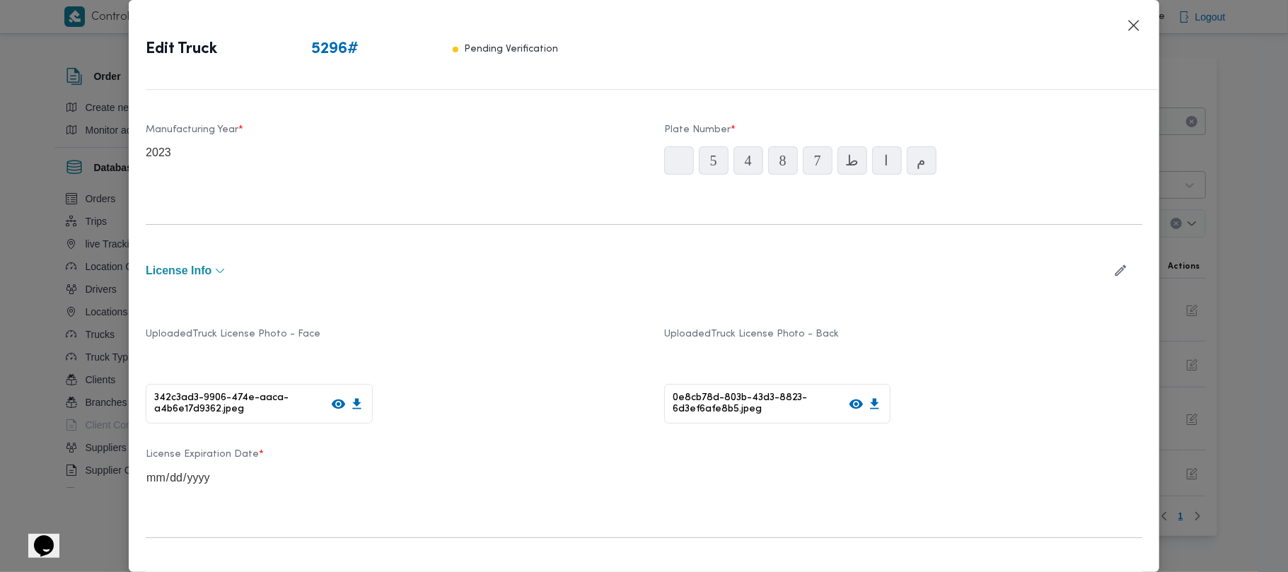
scroll to position [117, 0]
click at [1132, 26] on button "Closes this modal window" at bounding box center [1133, 24] width 17 height 17
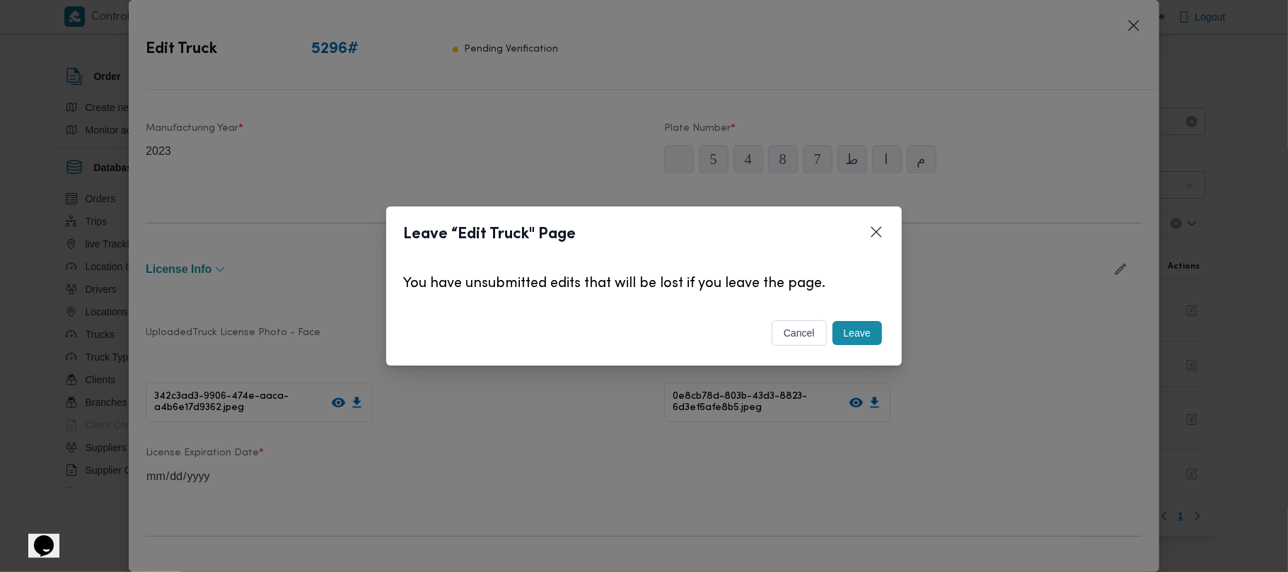
click at [852, 334] on button "Leave" at bounding box center [857, 333] width 50 height 24
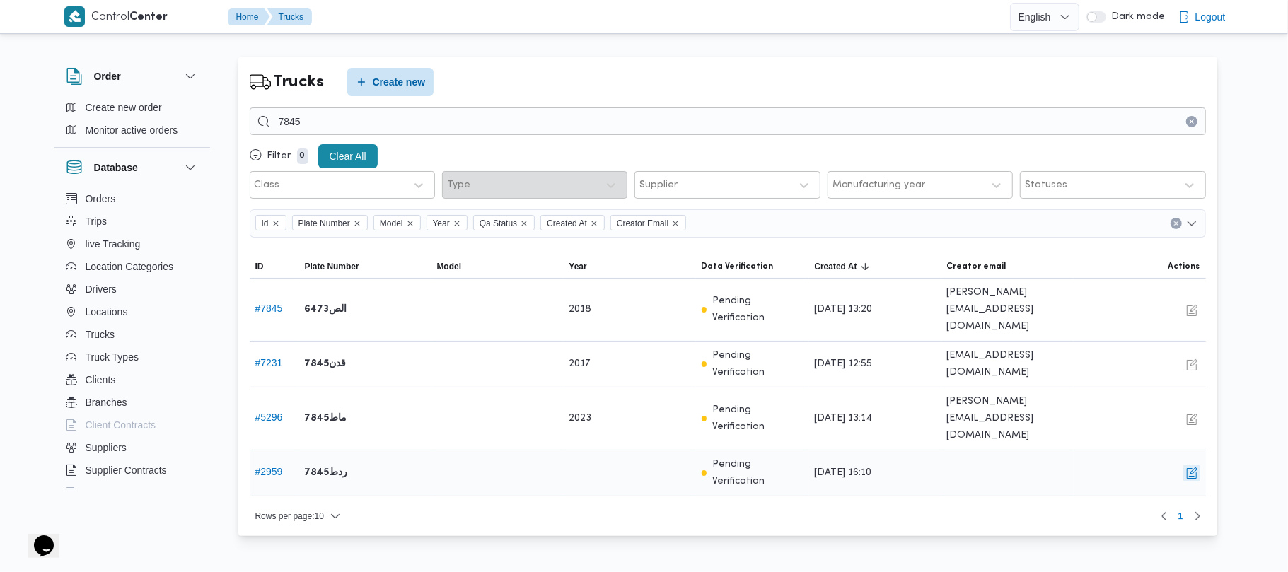
click at [1198, 465] on button "button" at bounding box center [1191, 473] width 17 height 17
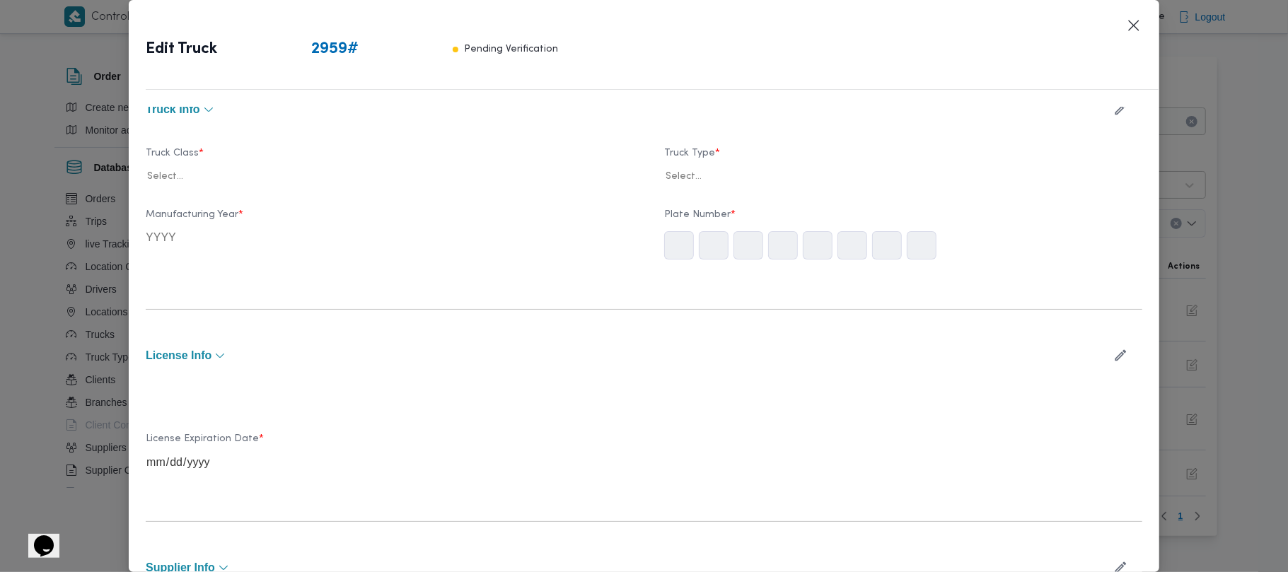
scroll to position [0, 0]
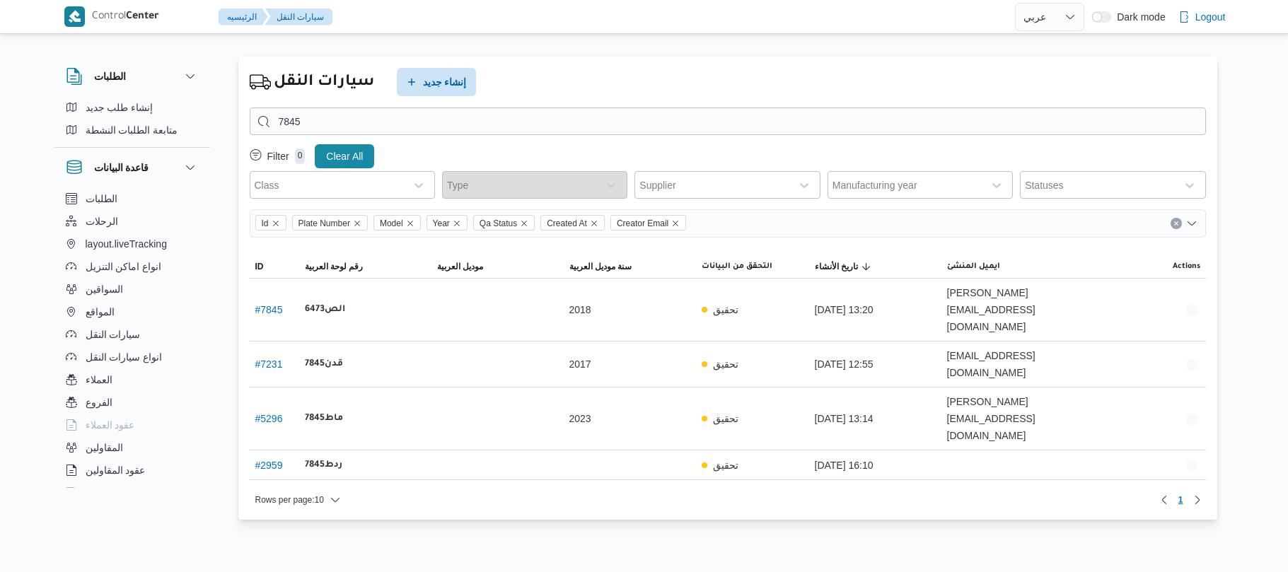
select select "ar"
click at [1193, 356] on button "button" at bounding box center [1191, 364] width 17 height 17
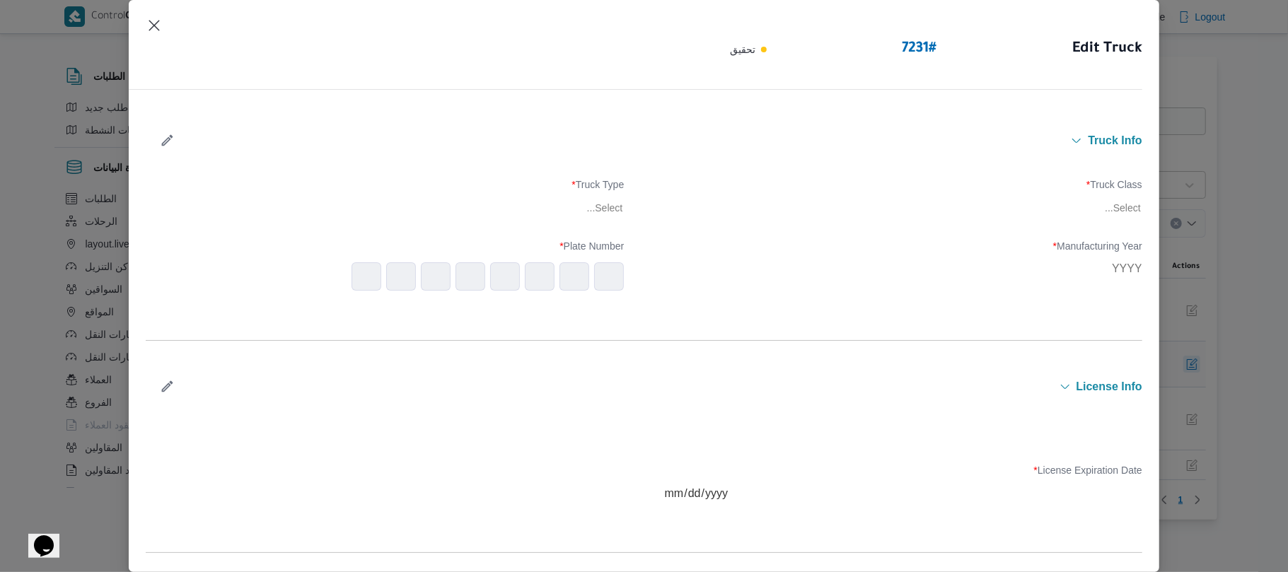
type input "2017"
type input "[DATE]"
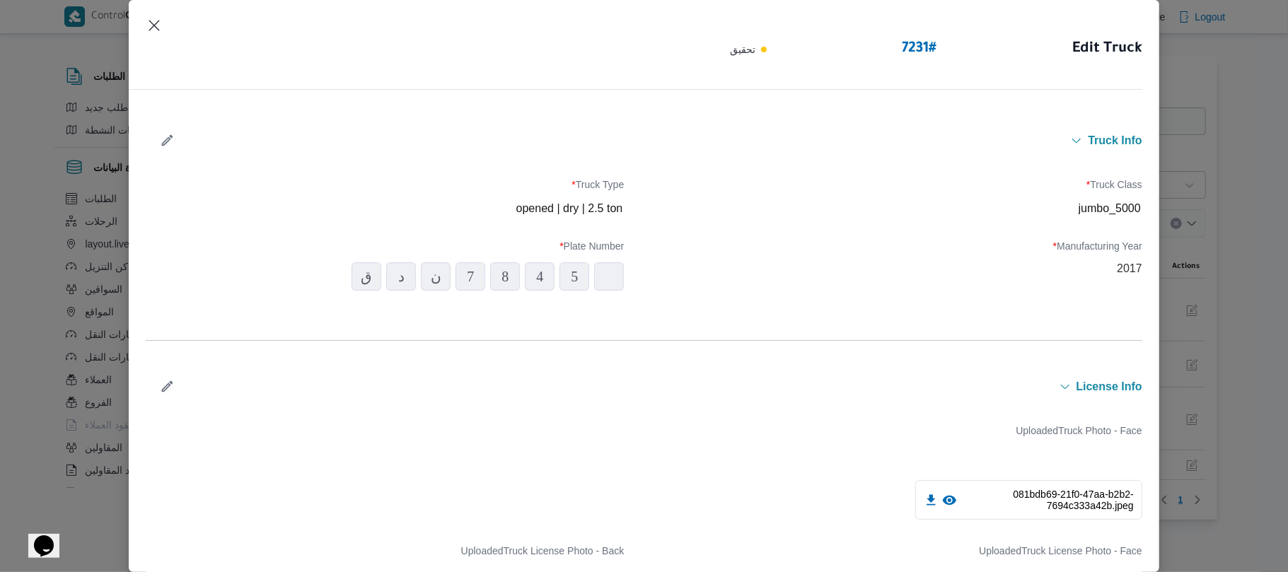
click at [1167, 295] on div "Edit Truck 7231 # تحقيق Truck Info Truck Class * jumbo_5000 Truck Type * opened…" at bounding box center [644, 286] width 1288 height 572
click at [150, 24] on button "Closes this modal window" at bounding box center [154, 24] width 17 height 17
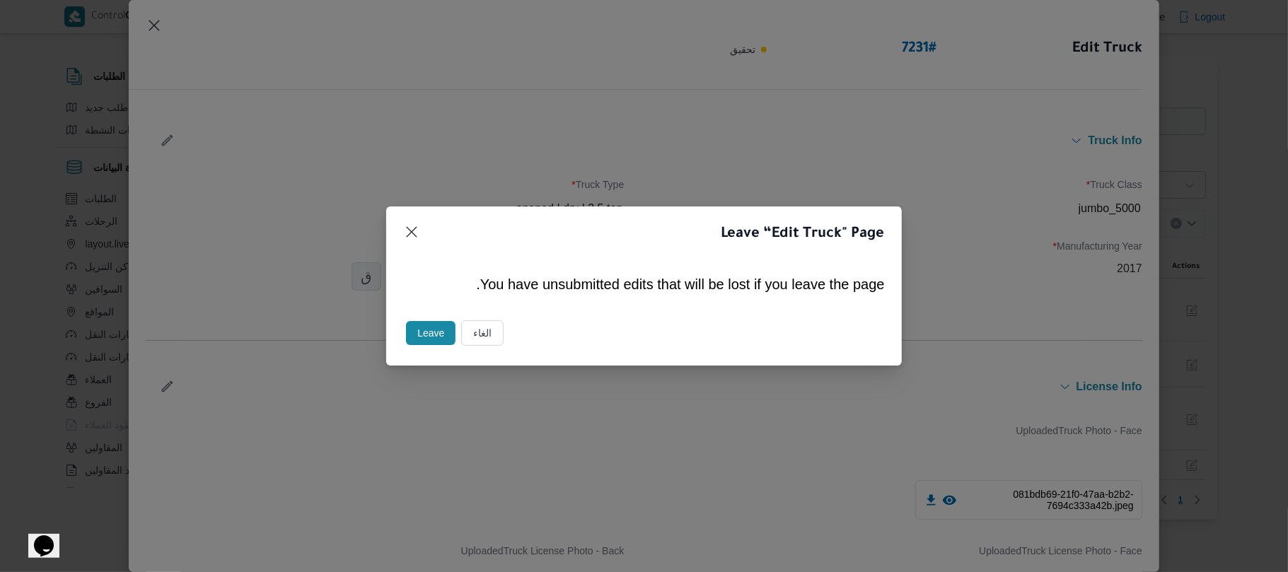
click at [426, 325] on button "Leave" at bounding box center [431, 333] width 50 height 24
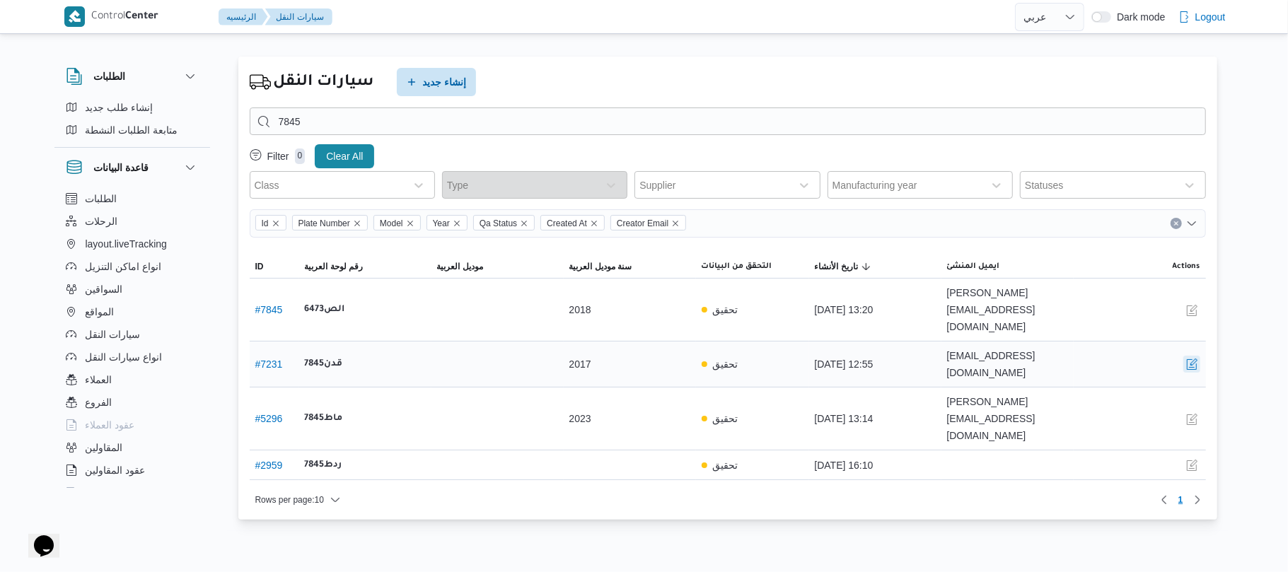
click at [1195, 356] on button "button" at bounding box center [1191, 364] width 17 height 17
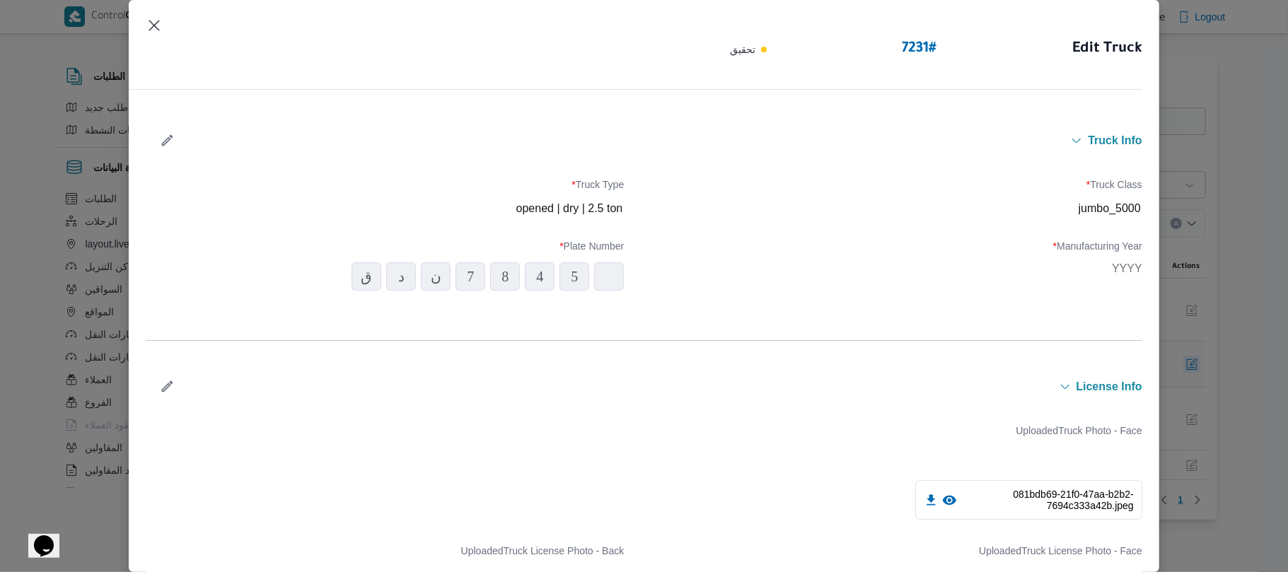
type input "2017"
type input "[DATE]"
click at [151, 30] on button "Closes this modal window" at bounding box center [154, 24] width 17 height 17
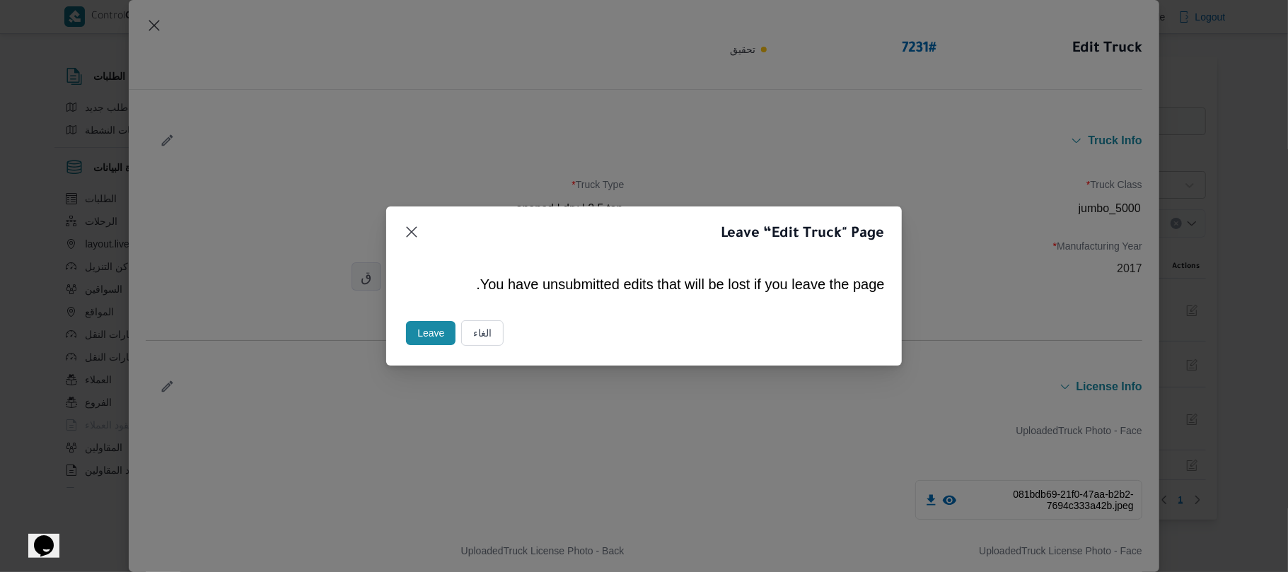
click at [434, 330] on button "Leave" at bounding box center [431, 333] width 50 height 24
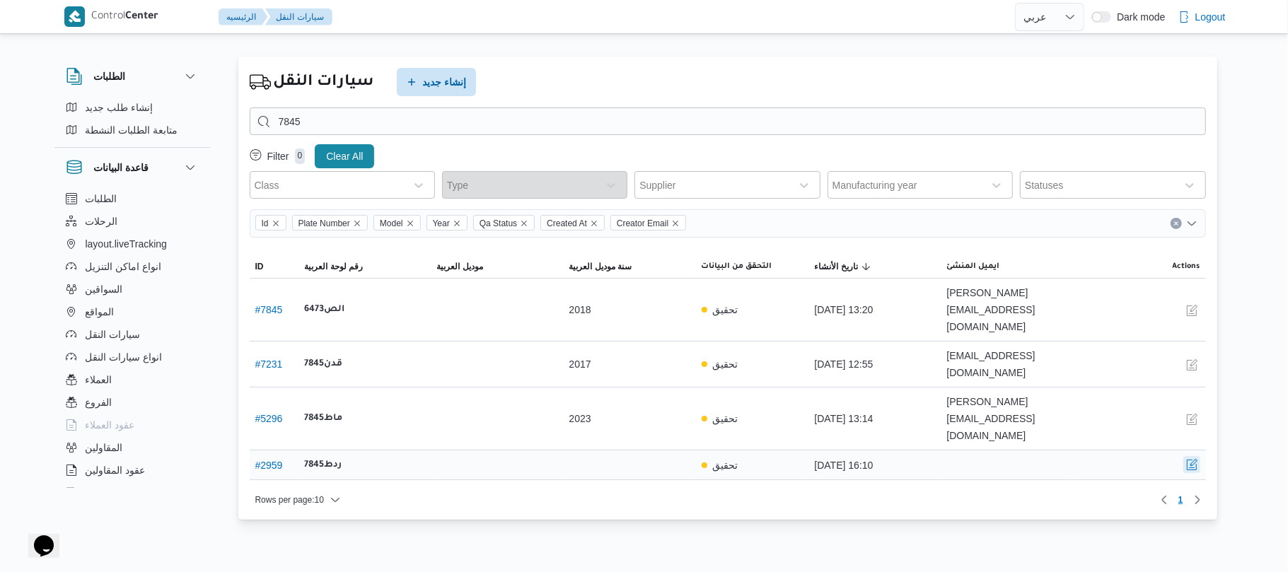
click at [1184, 456] on button "button" at bounding box center [1191, 464] width 17 height 17
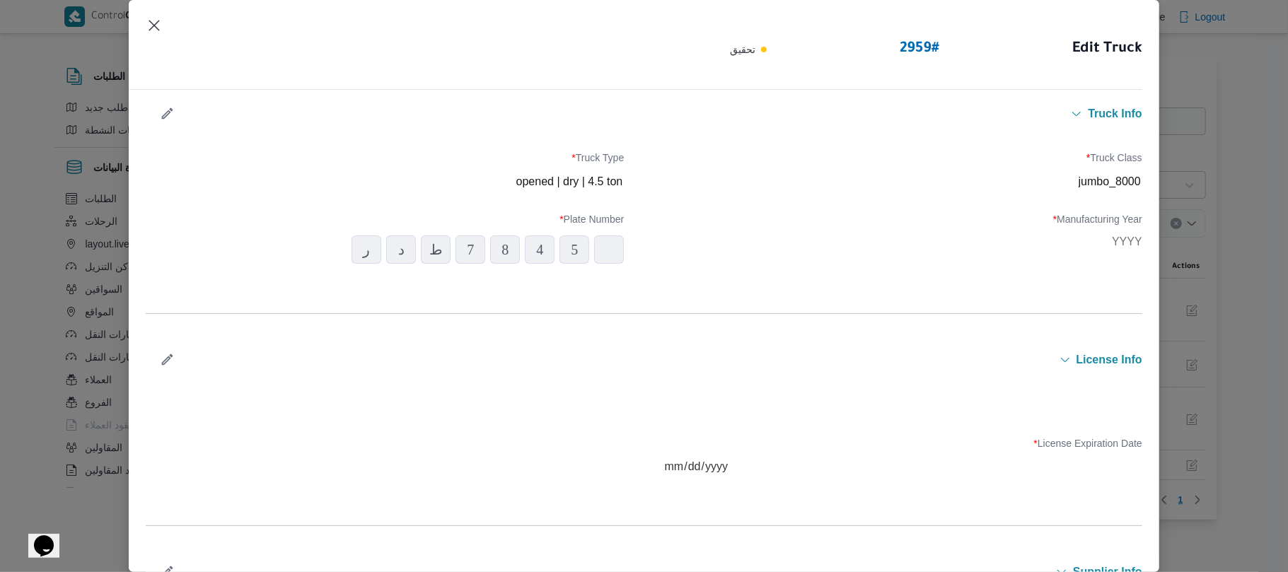
scroll to position [20, 0]
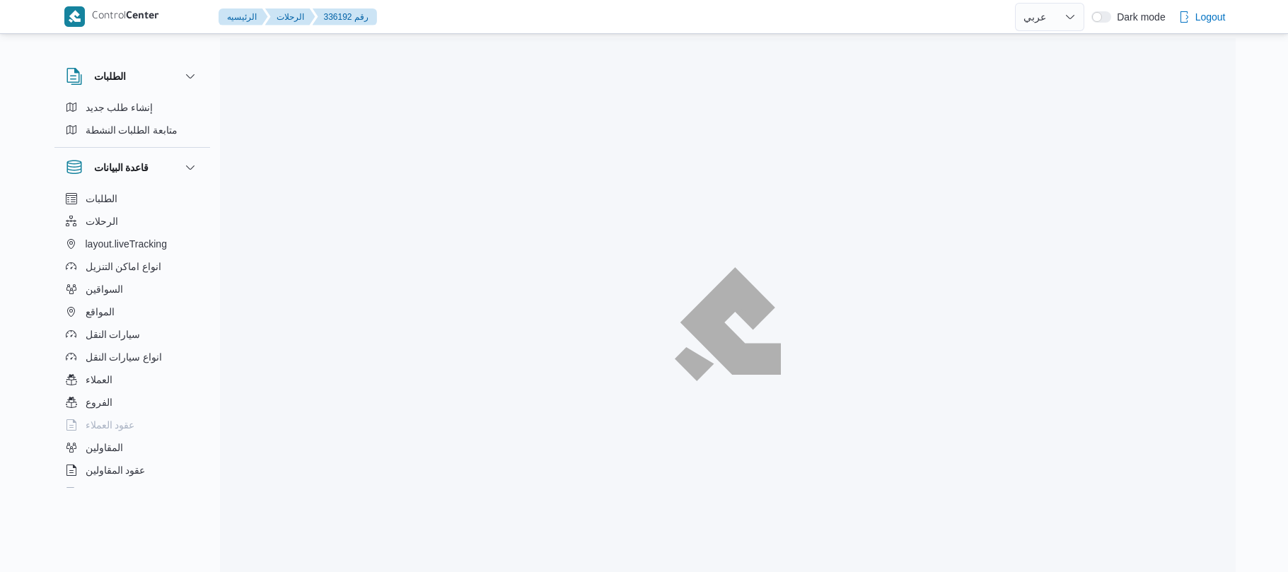
select select "ar"
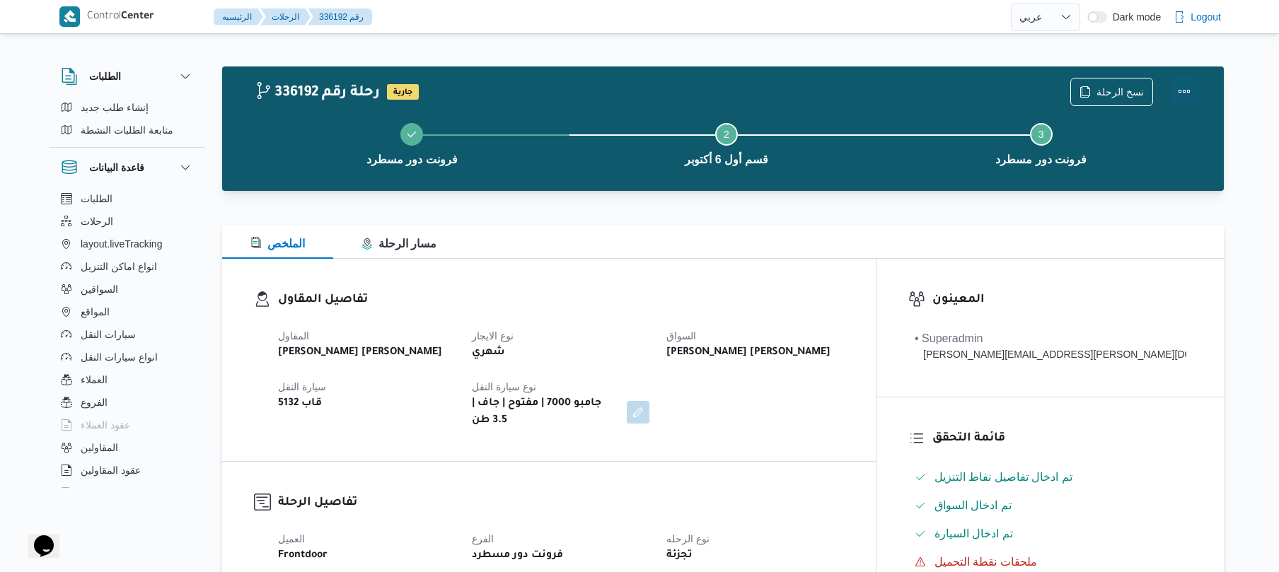
click at [1183, 95] on button "Actions" at bounding box center [1184, 91] width 28 height 28
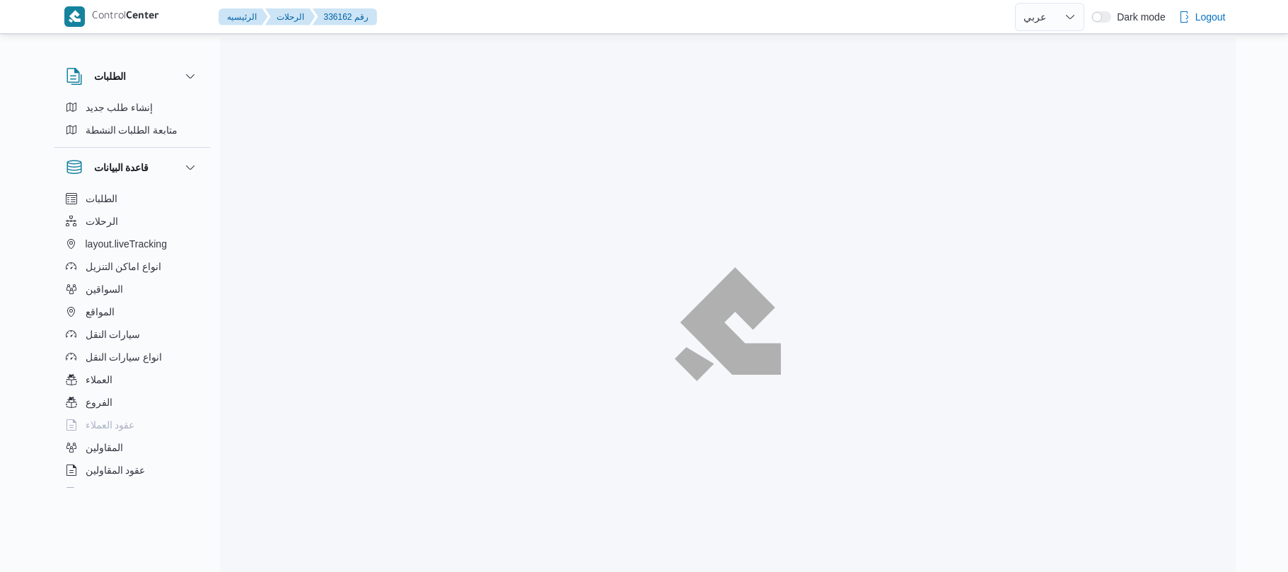
select select "ar"
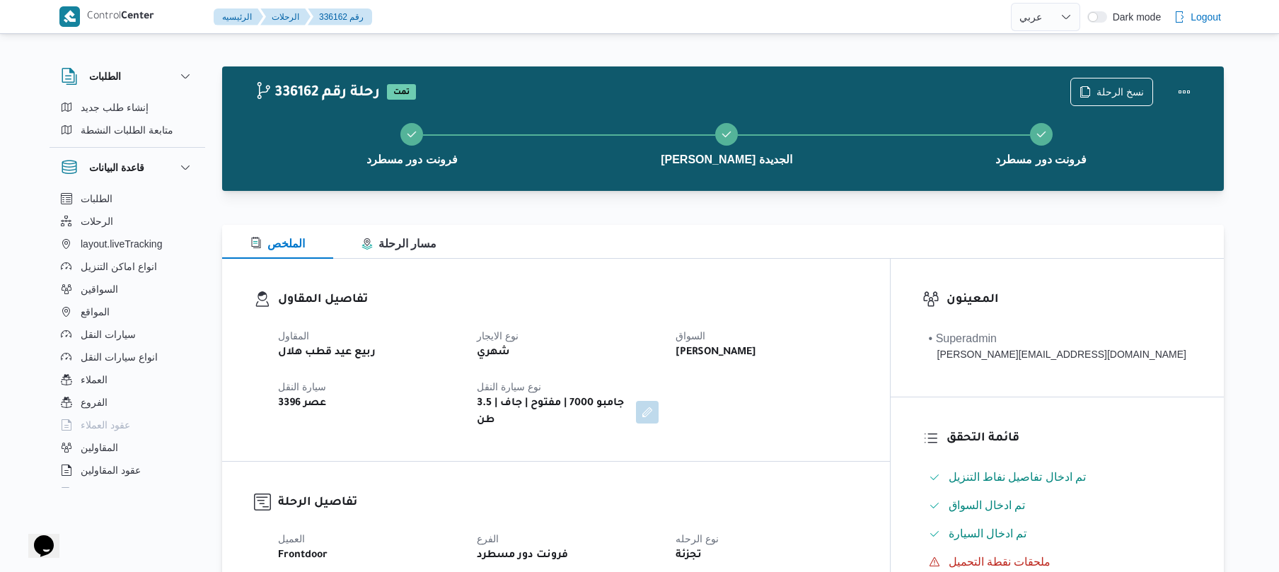
click at [832, 335] on dt "السواق" at bounding box center [766, 335] width 182 height 17
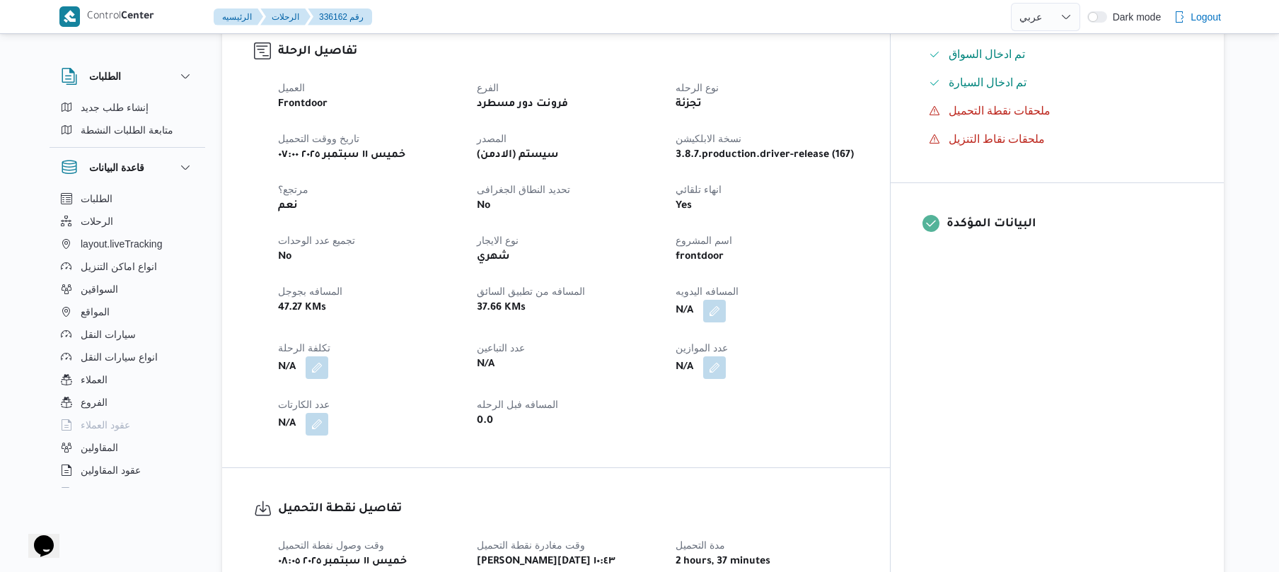
scroll to position [453, 0]
click at [726, 300] on button "button" at bounding box center [714, 309] width 23 height 23
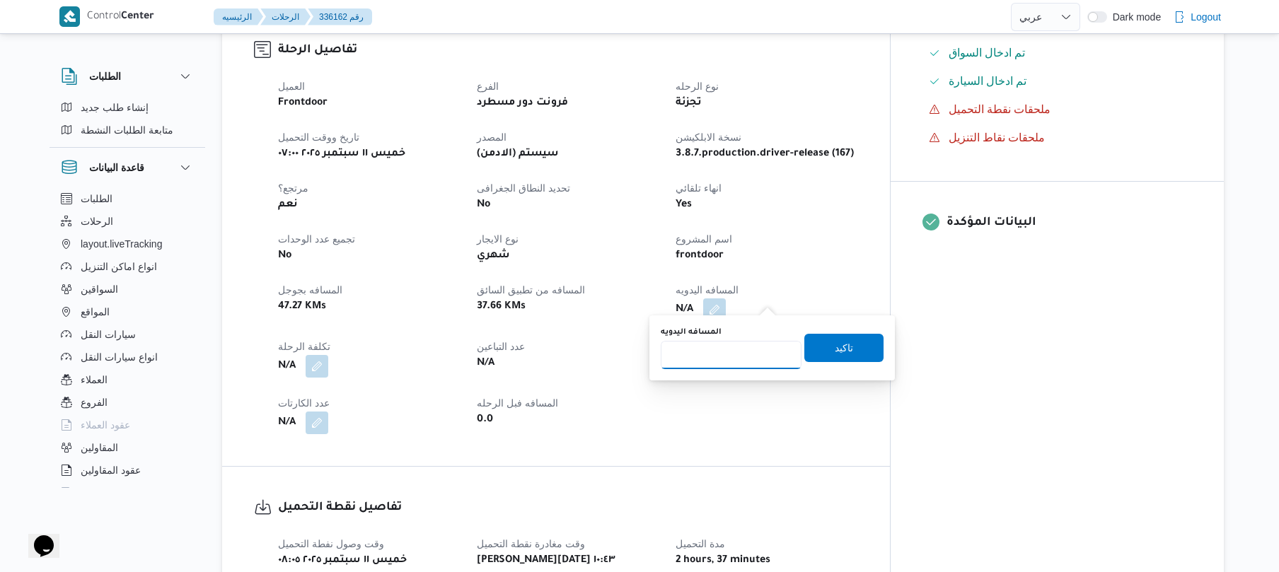
click at [723, 363] on input "المسافه اليدويه" at bounding box center [731, 355] width 141 height 28
type input "120"
click at [819, 352] on span "تاكيد" at bounding box center [843, 347] width 79 height 28
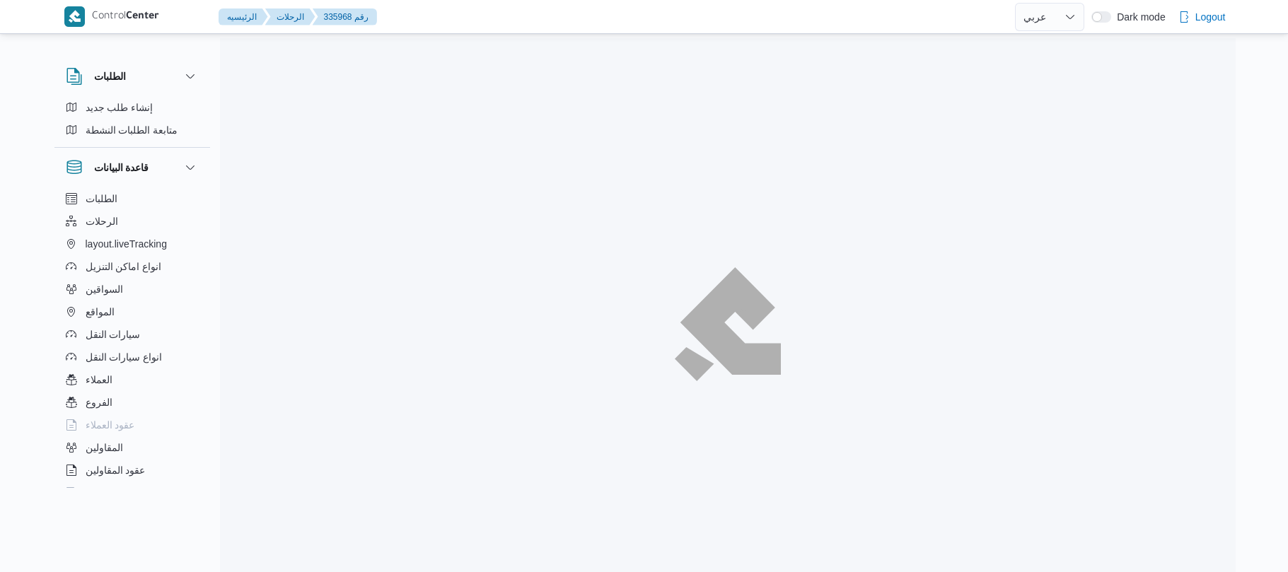
select select "ar"
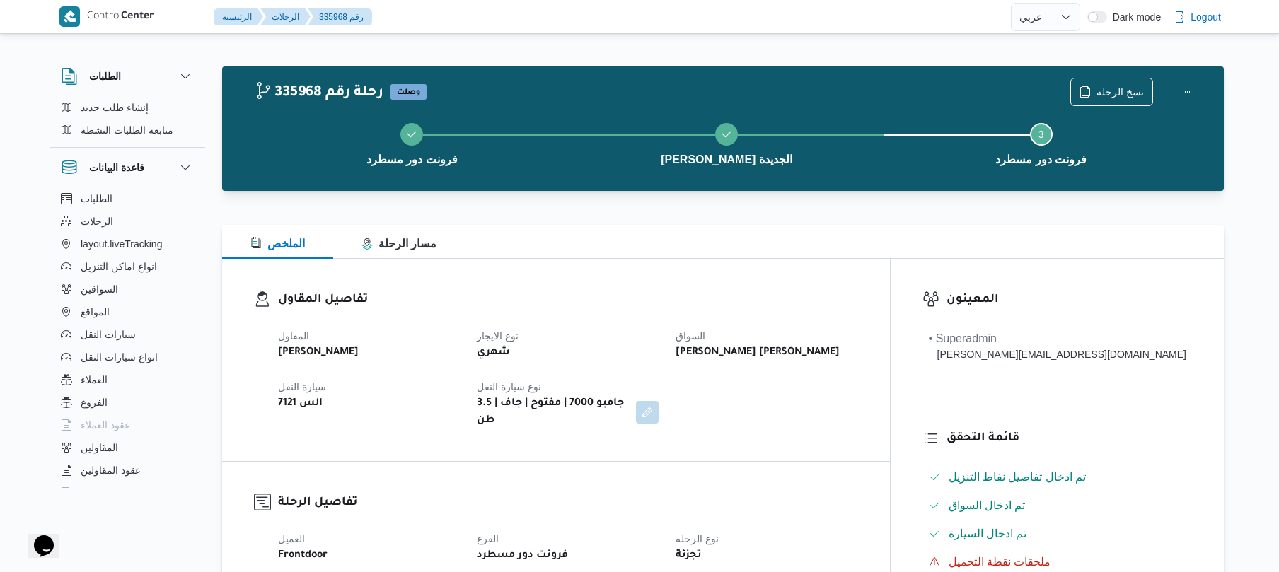
click at [588, 321] on div "المقاول محمد ناصر كامل عباس نوع الايجار شهري السواق محمد سعيد علي عبدالله الجبي…" at bounding box center [567, 378] width 597 height 119
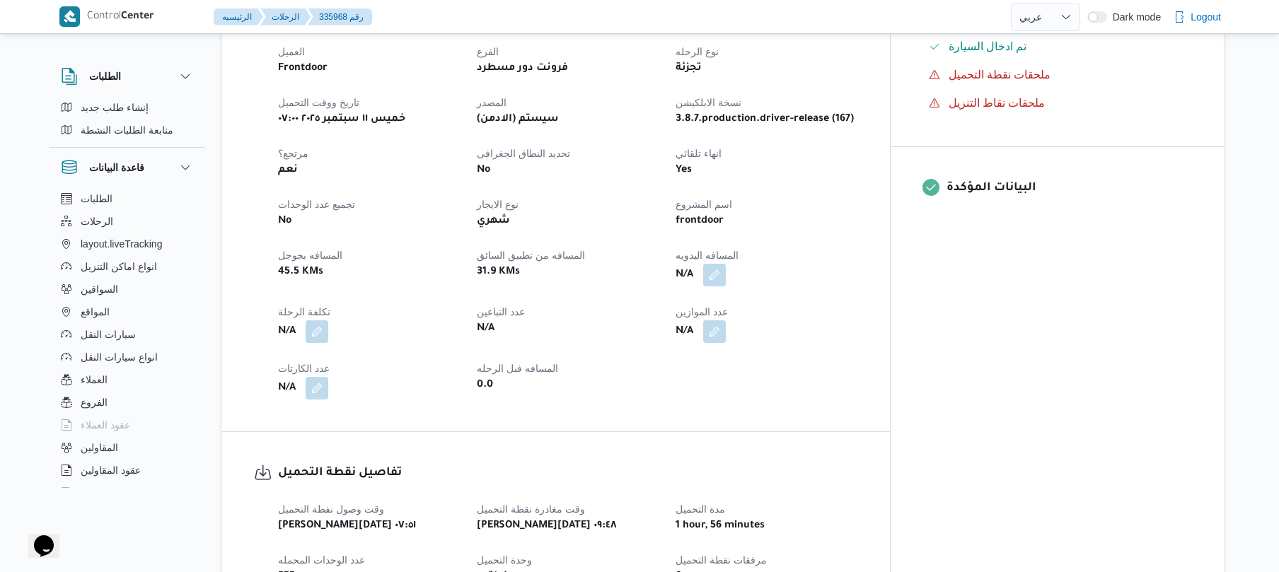
scroll to position [490, 0]
click at [726, 260] on button "button" at bounding box center [714, 271] width 23 height 23
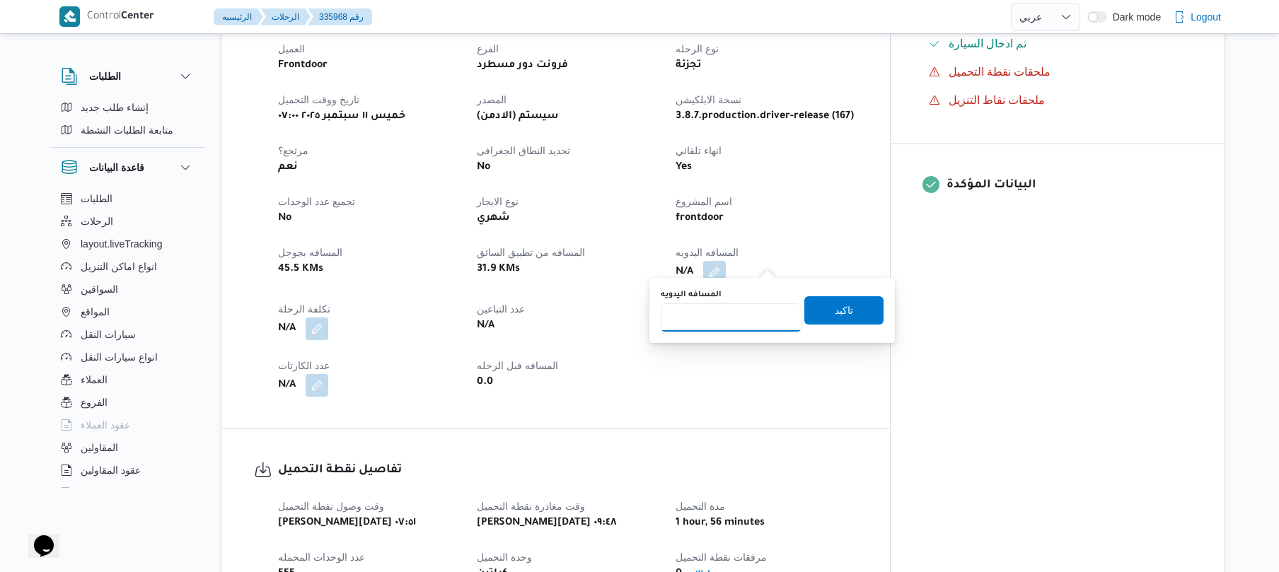
click at [734, 315] on input "المسافه اليدويه" at bounding box center [731, 317] width 141 height 28
type input "120"
click at [835, 315] on span "تاكيد" at bounding box center [844, 309] width 18 height 17
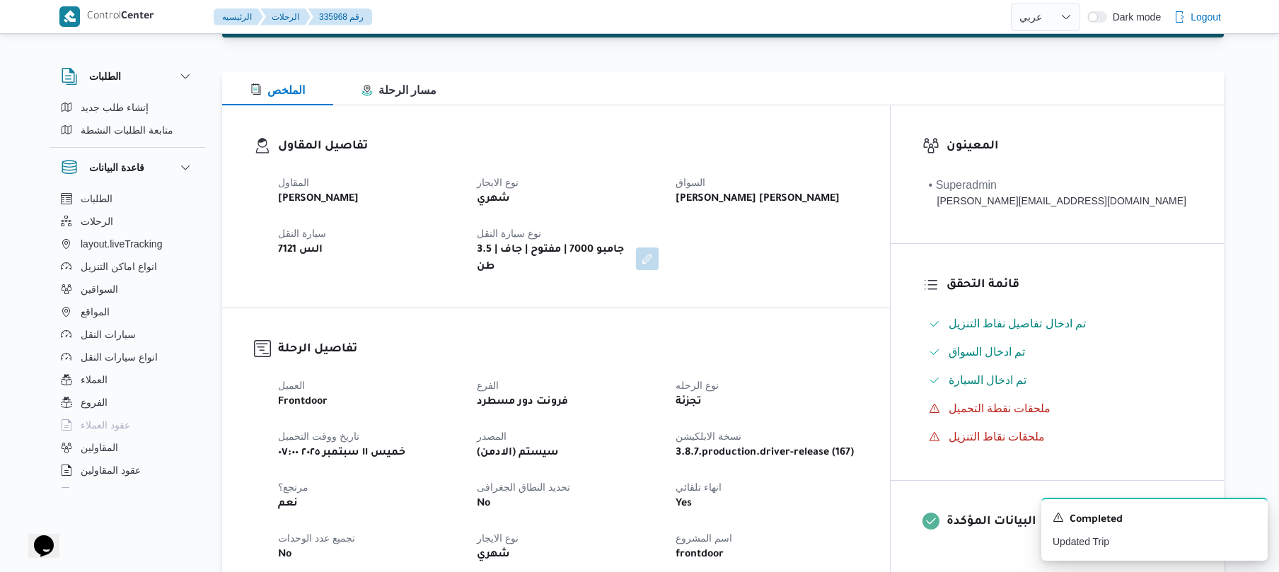
scroll to position [113, 0]
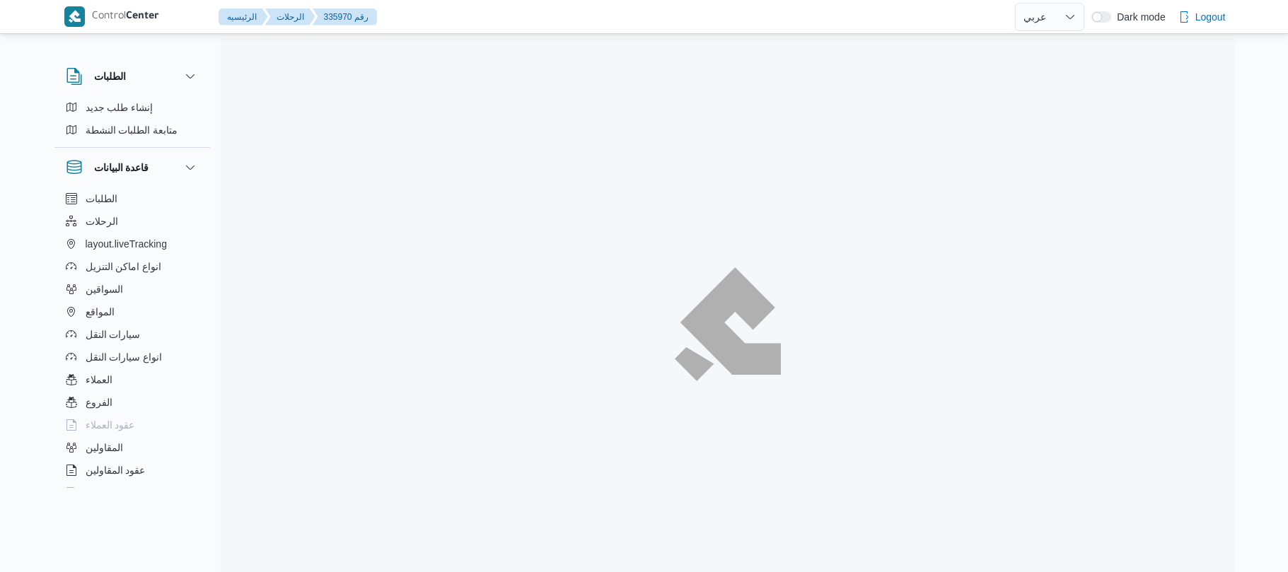
select select "ar"
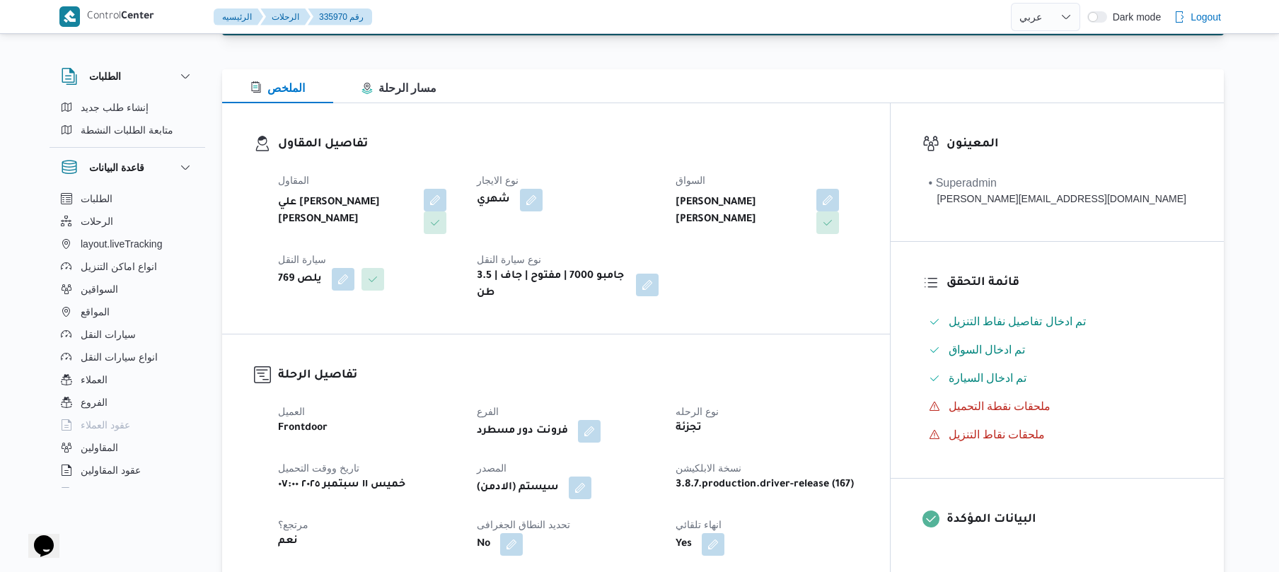
scroll to position [75, 0]
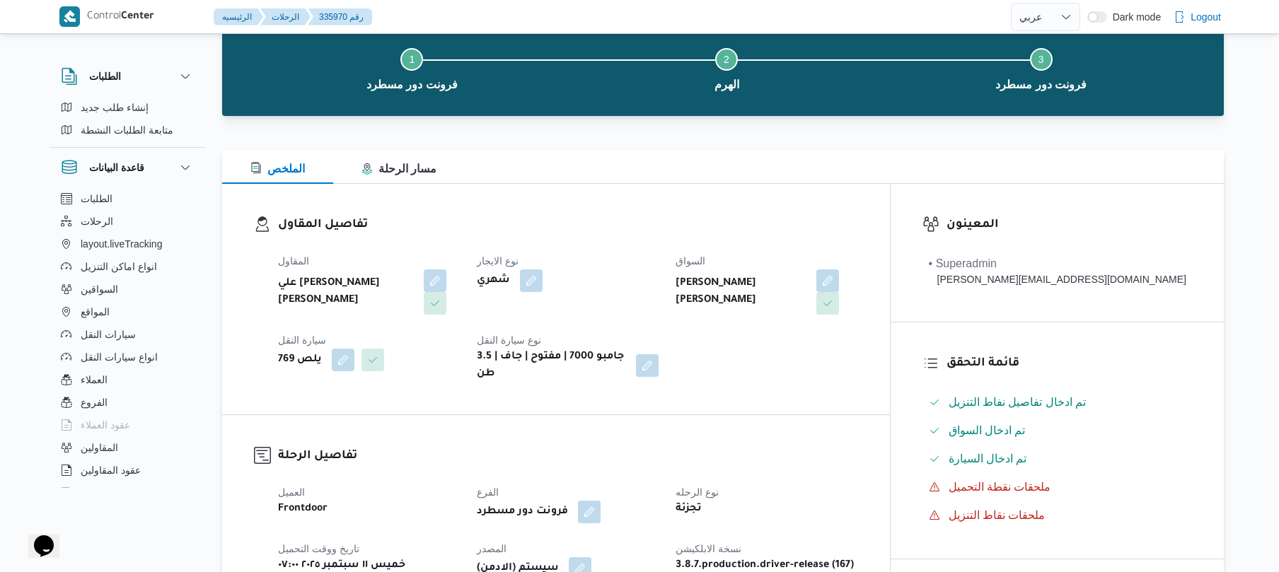
click at [693, 178] on div "الملخص مسار الرحلة" at bounding box center [723, 167] width 1002 height 34
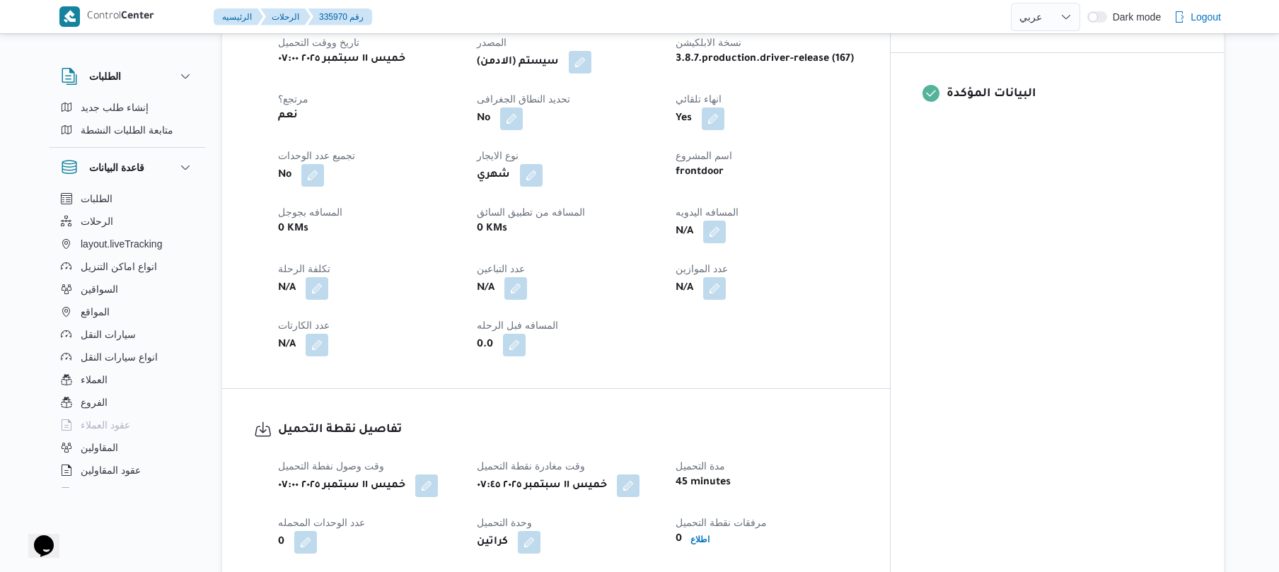
scroll to position [603, 0]
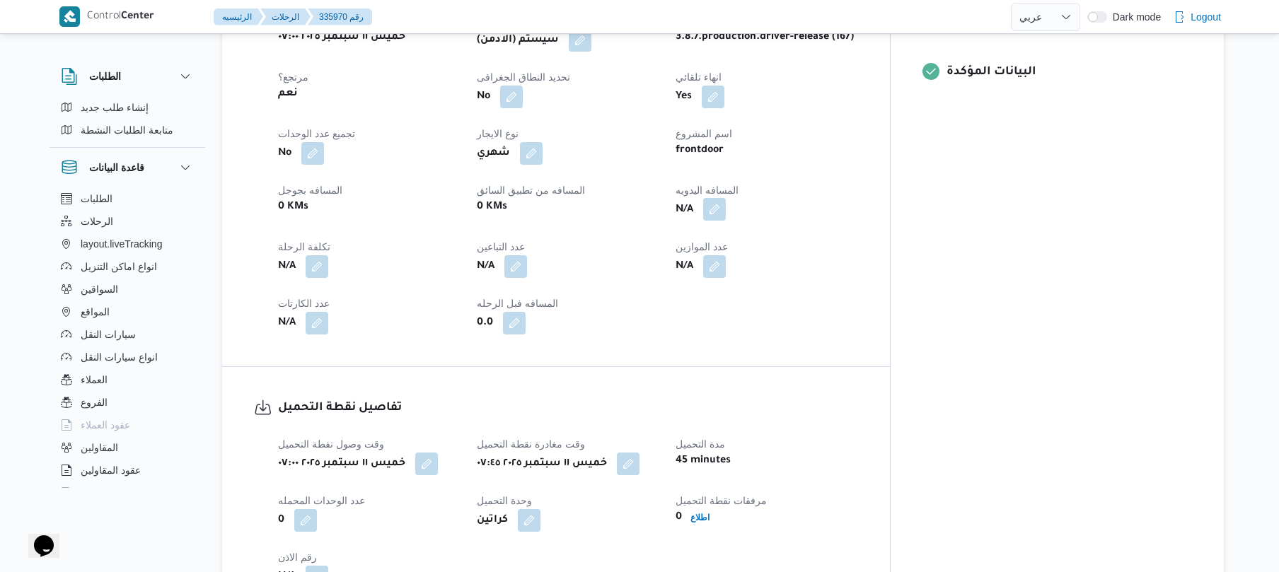
click at [726, 207] on button "button" at bounding box center [714, 209] width 23 height 23
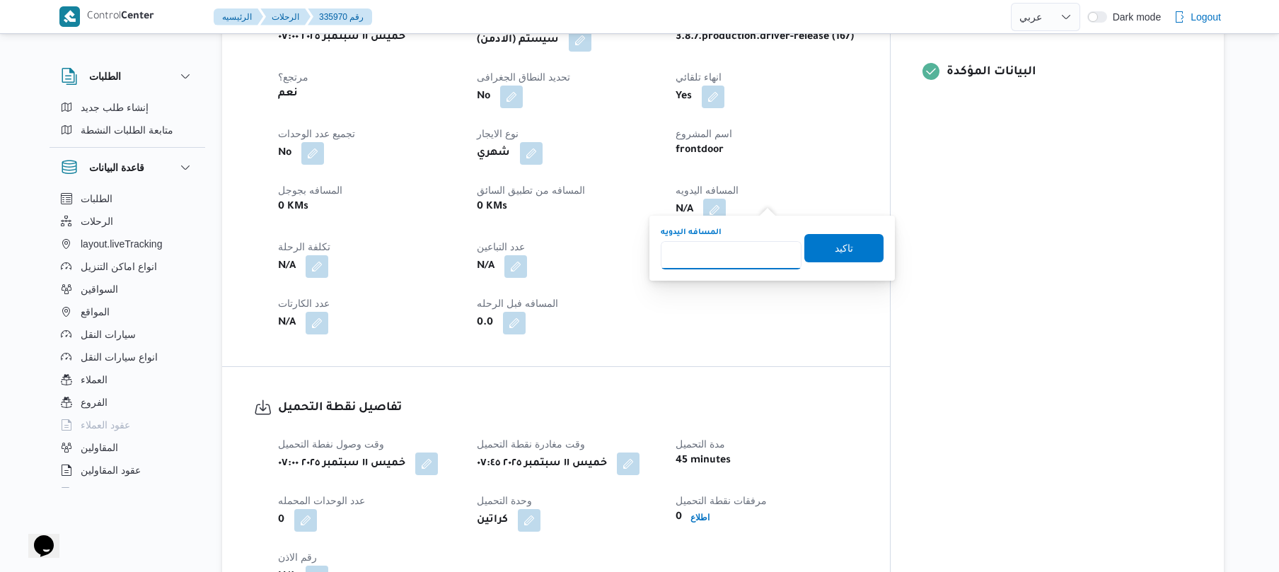
click at [741, 258] on input "المسافه اليدويه" at bounding box center [731, 255] width 141 height 28
type input "90"
click at [835, 250] on span "تاكيد" at bounding box center [844, 248] width 18 height 17
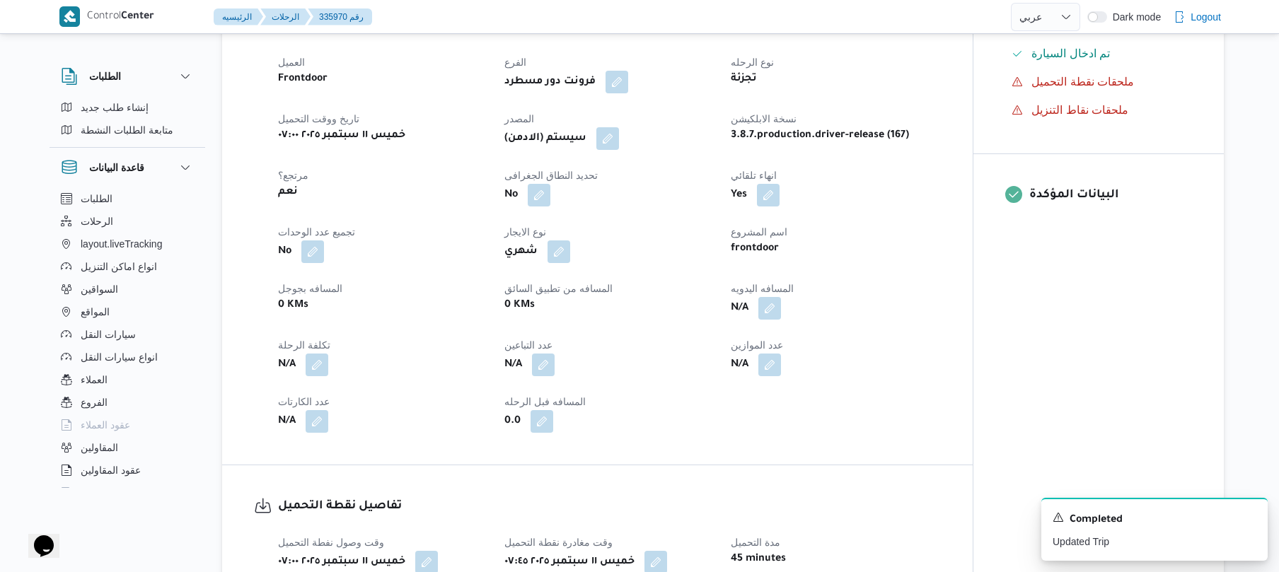
scroll to position [490, 0]
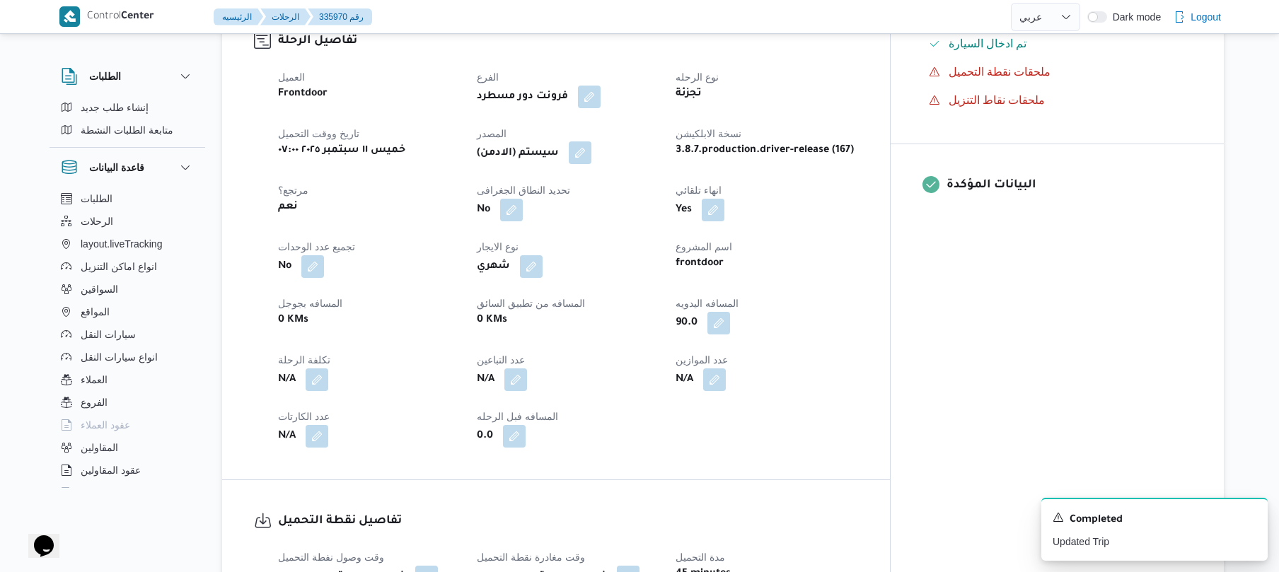
click at [591, 151] on button "button" at bounding box center [580, 152] width 23 height 23
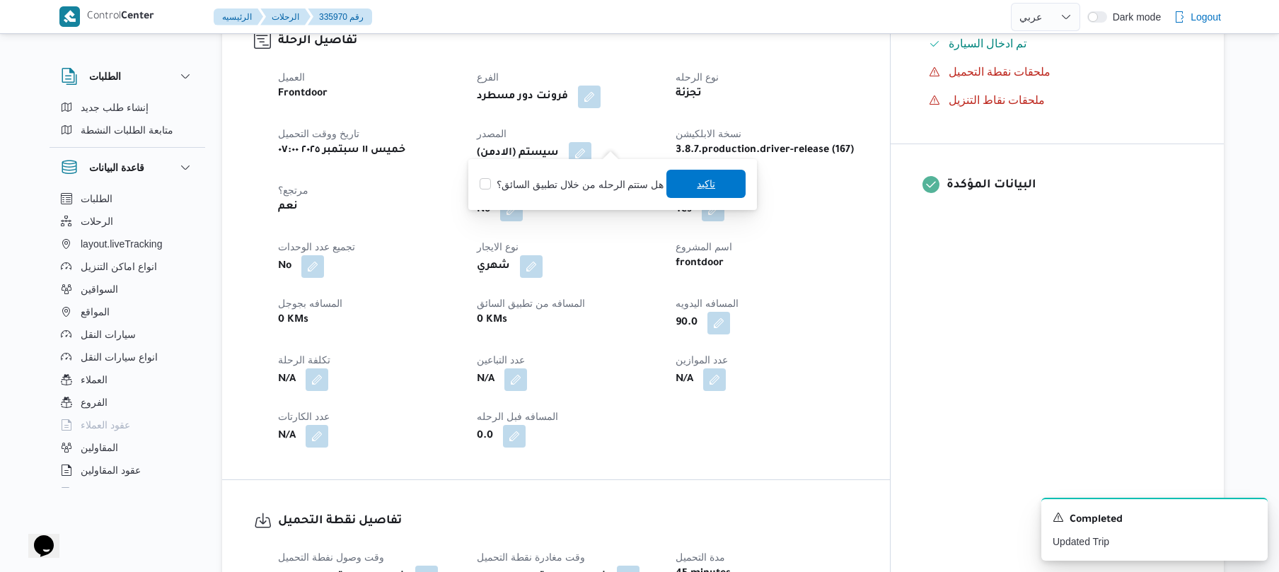
click at [690, 196] on span "تاكيد" at bounding box center [705, 184] width 79 height 28
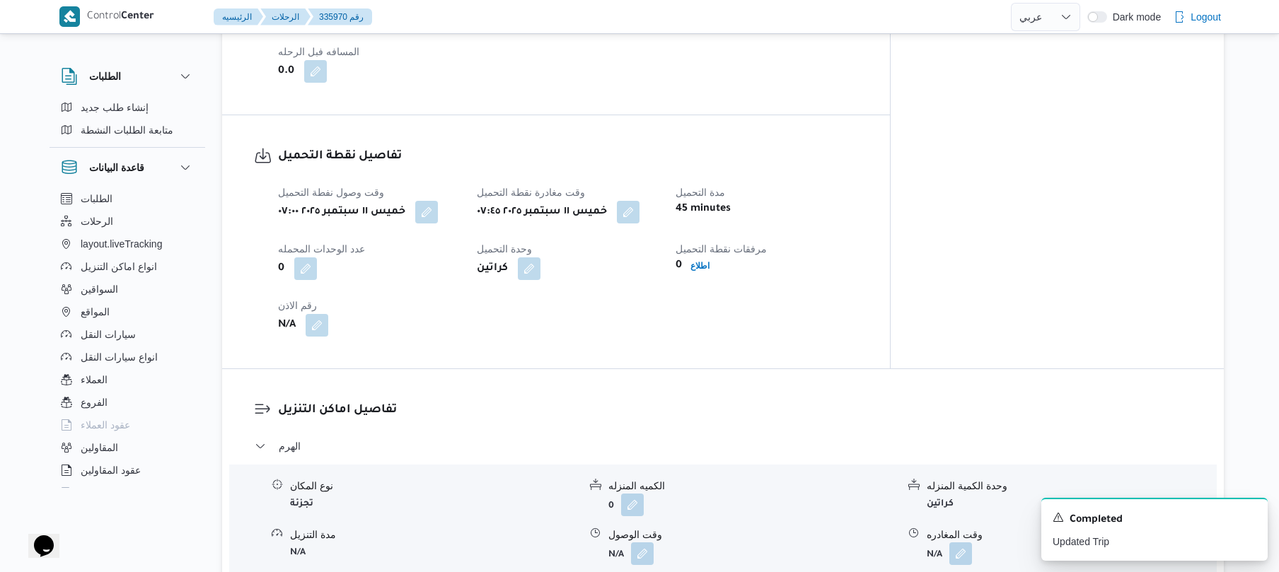
scroll to position [1019, 0]
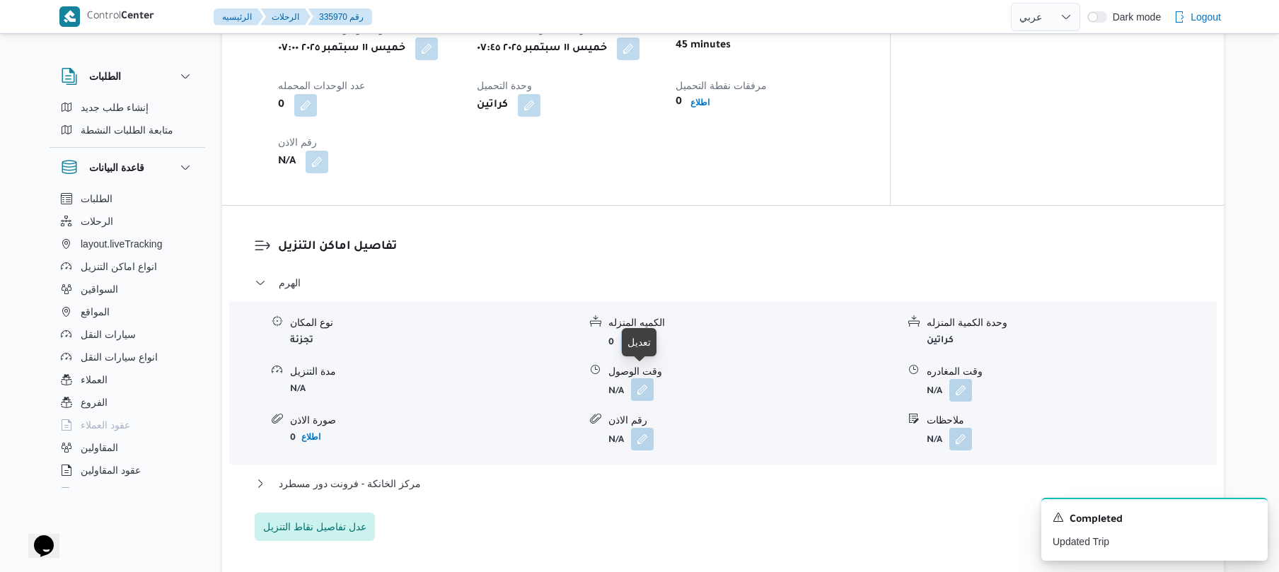
click at [642, 382] on button "button" at bounding box center [642, 389] width 23 height 23
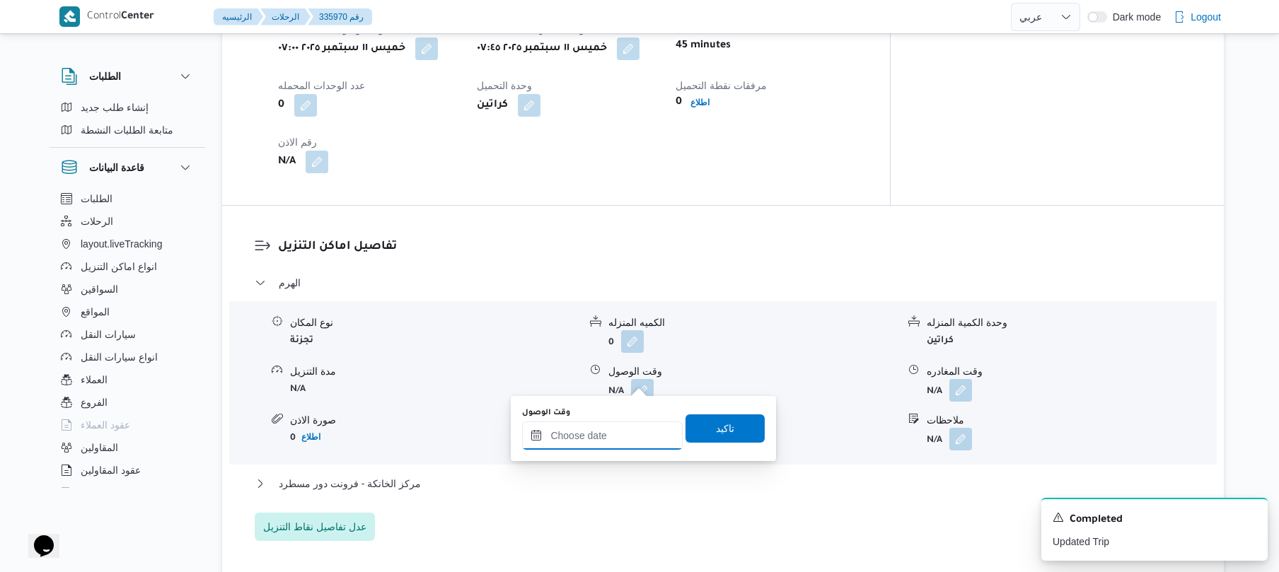
click at [578, 439] on input "وقت الوصول" at bounding box center [602, 436] width 161 height 28
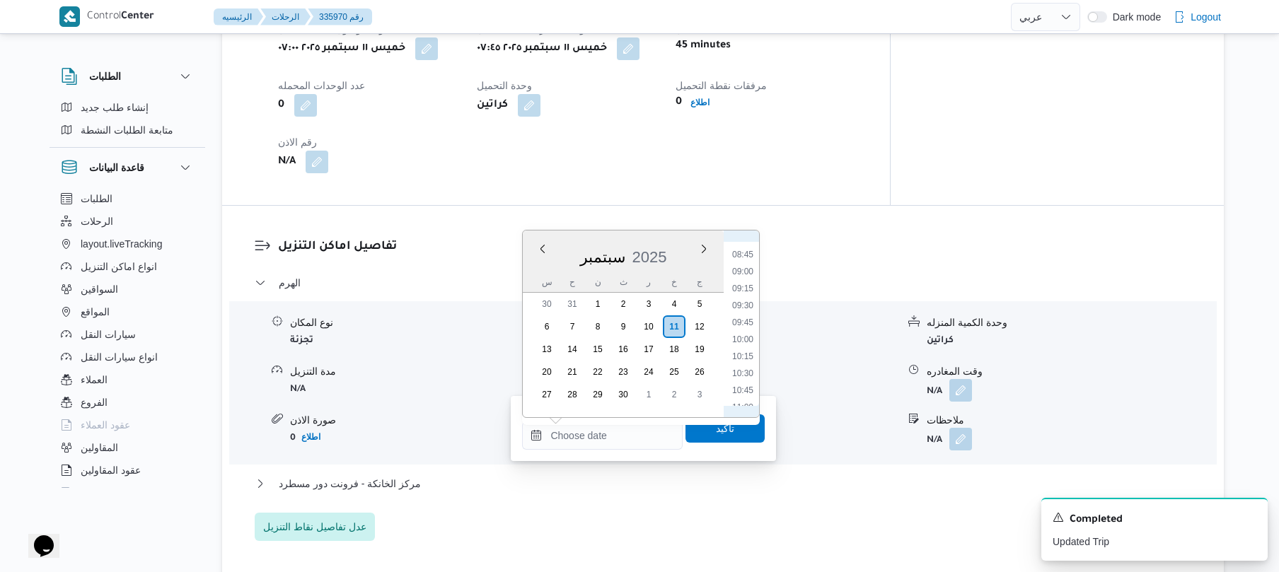
scroll to position [576, 0]
click at [748, 253] on li "08:30" at bounding box center [742, 250] width 33 height 14
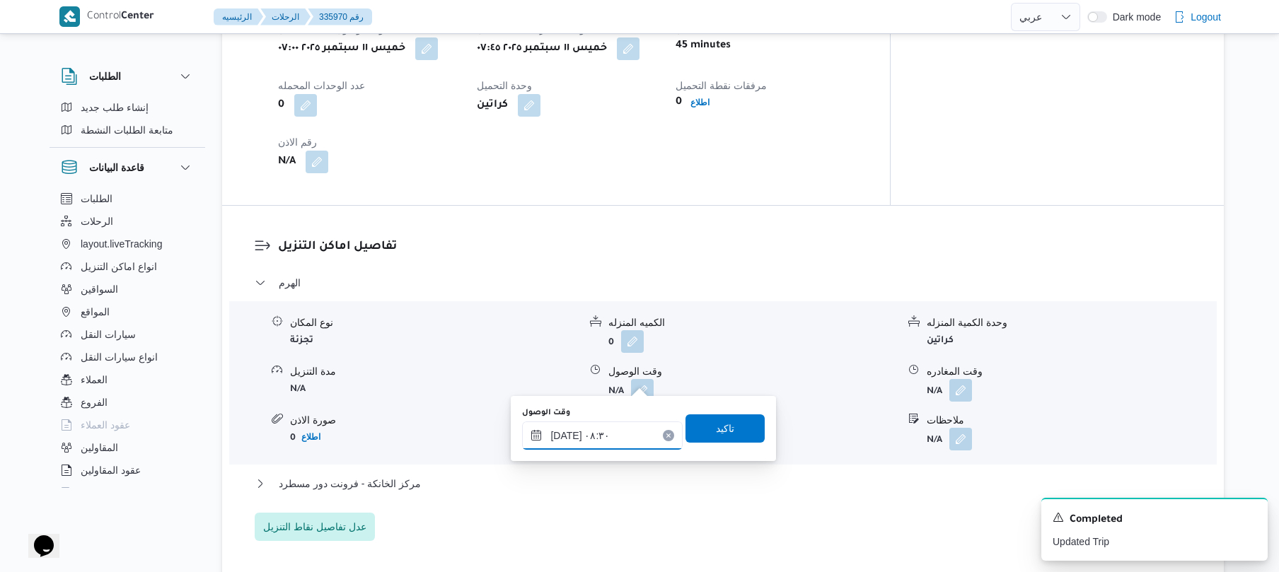
click at [567, 431] on input "[DATE] ٠٨:٣٠" at bounding box center [602, 436] width 161 height 28
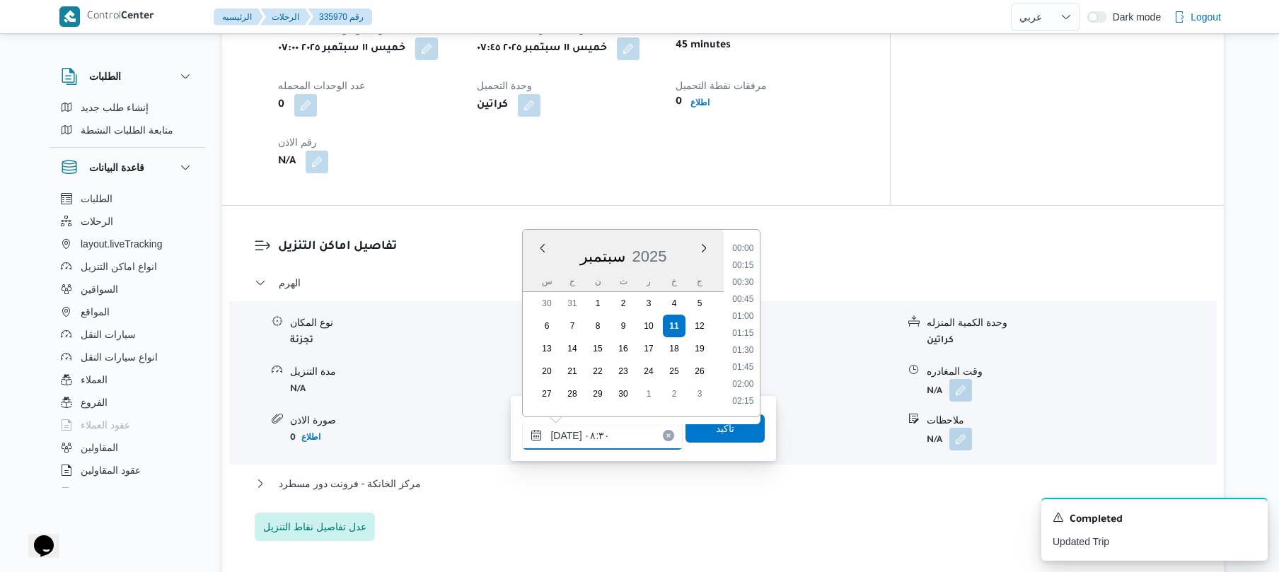
scroll to position [492, 0]
type input "١١/٠٩/٢٠٢٥ ٠٨:35"
click at [716, 427] on span "تاكيد" at bounding box center [725, 427] width 18 height 17
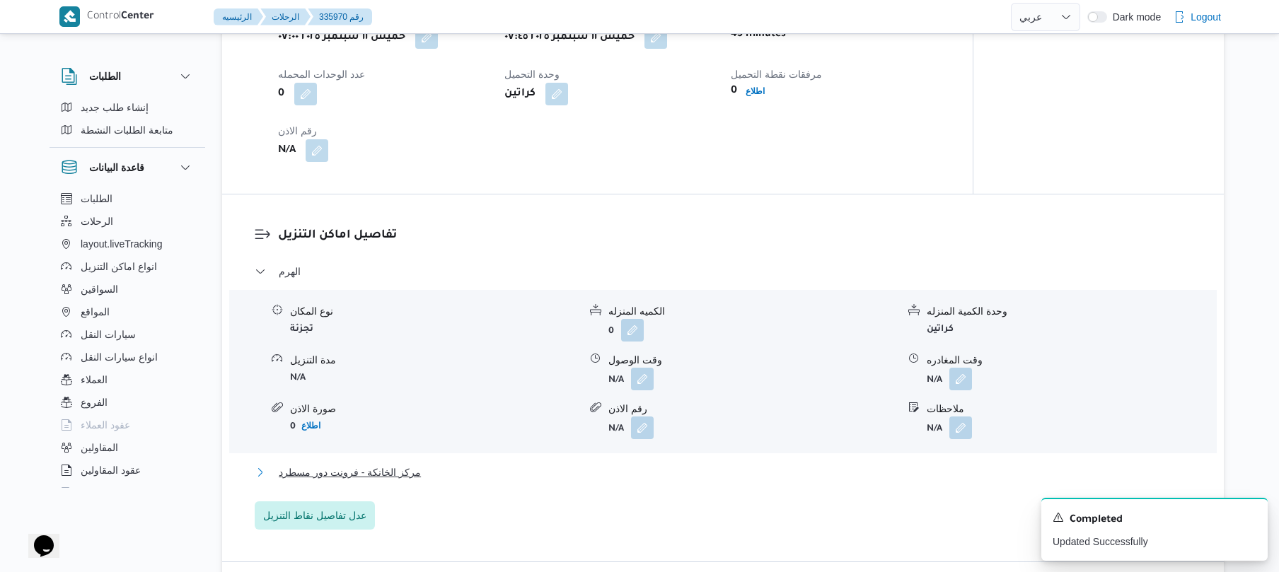
click at [607, 472] on button "مركز الخانكة - فرونت دور مسطرد" at bounding box center [723, 472] width 937 height 17
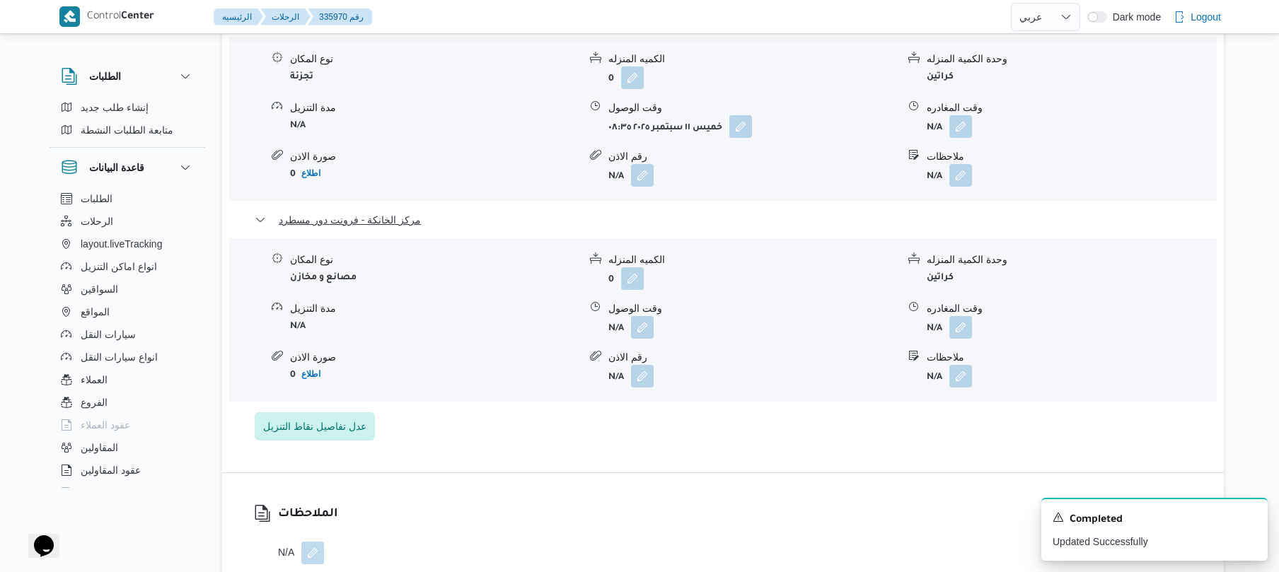
scroll to position [1471, 0]
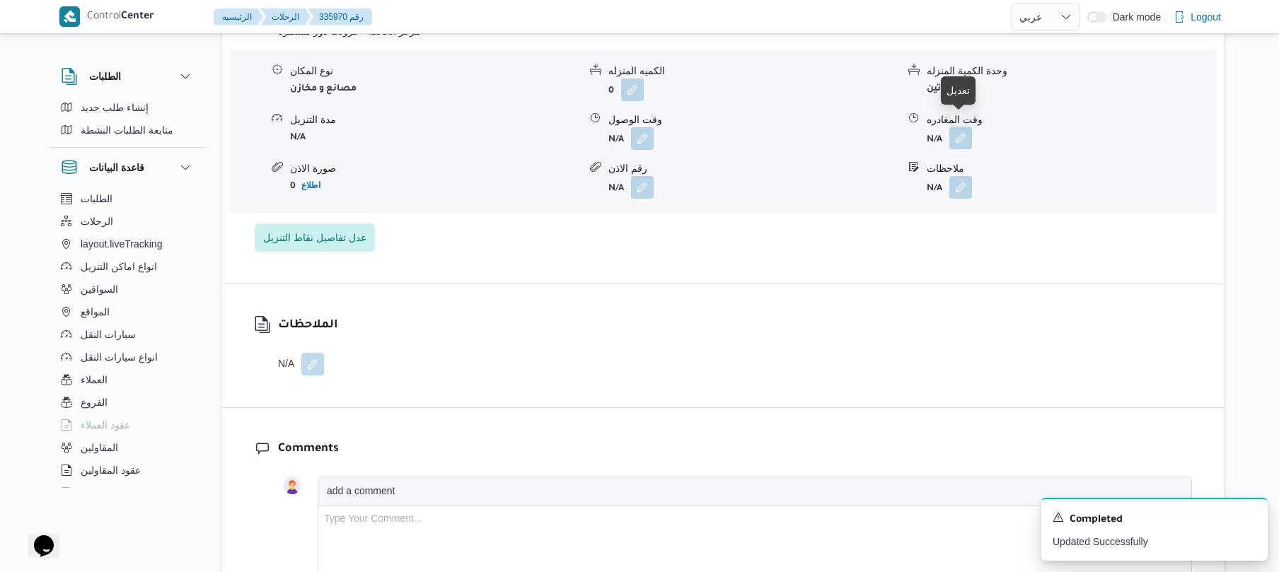
click at [955, 129] on button "button" at bounding box center [960, 138] width 23 height 23
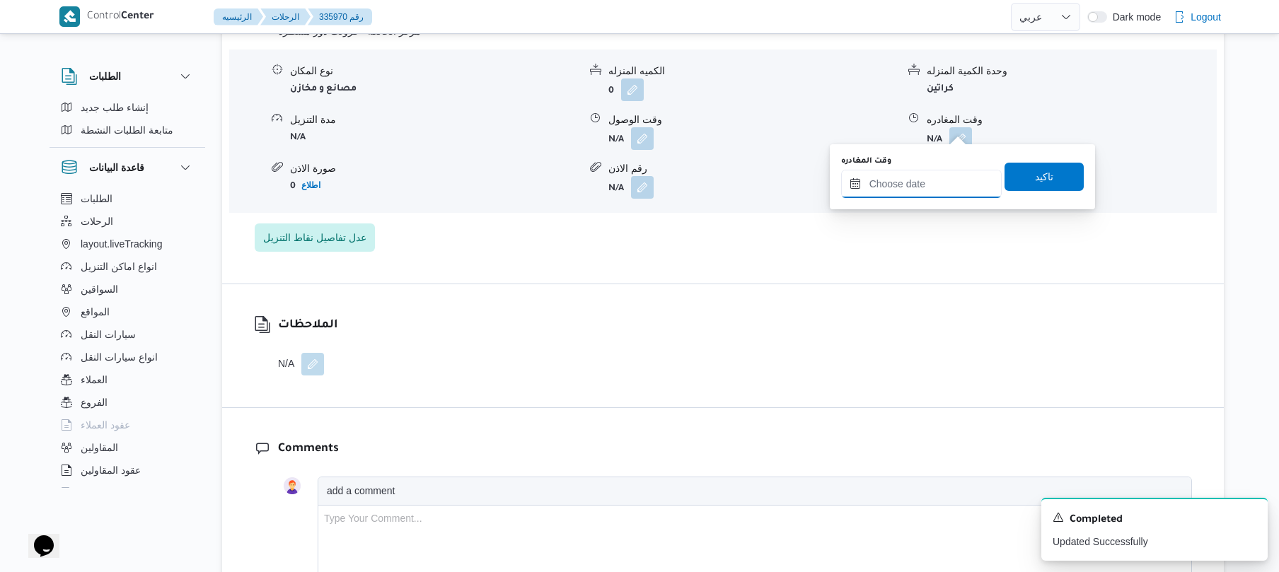
click at [892, 185] on input "وقت المغادره" at bounding box center [921, 184] width 161 height 28
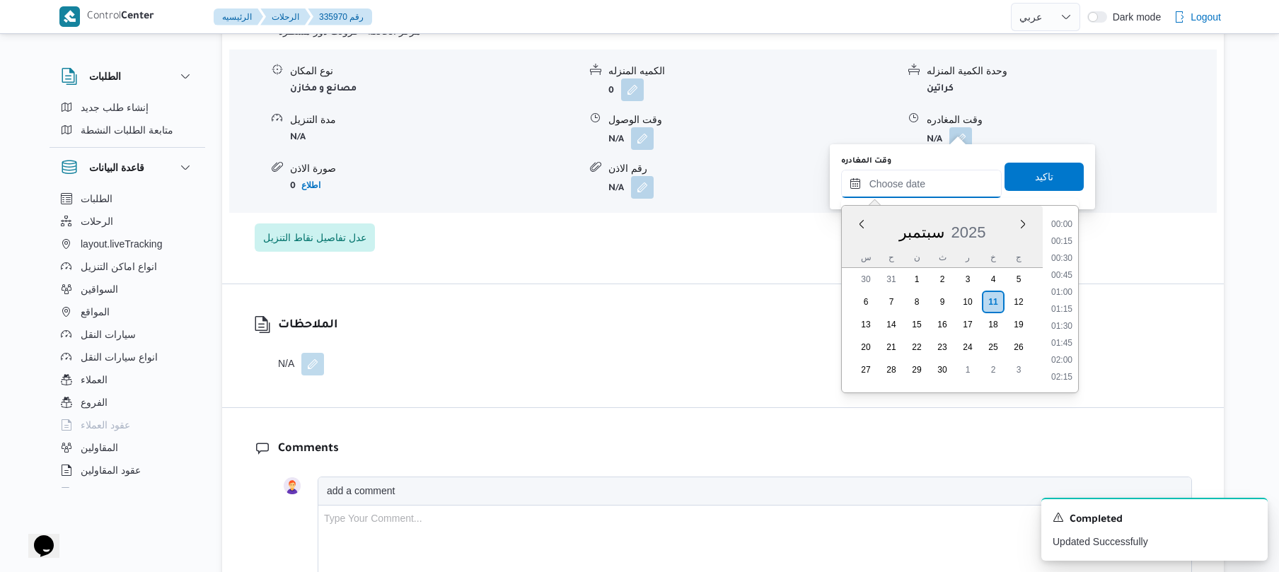
scroll to position [1274, 0]
click at [1064, 243] on li "19:00" at bounding box center [1061, 240] width 33 height 14
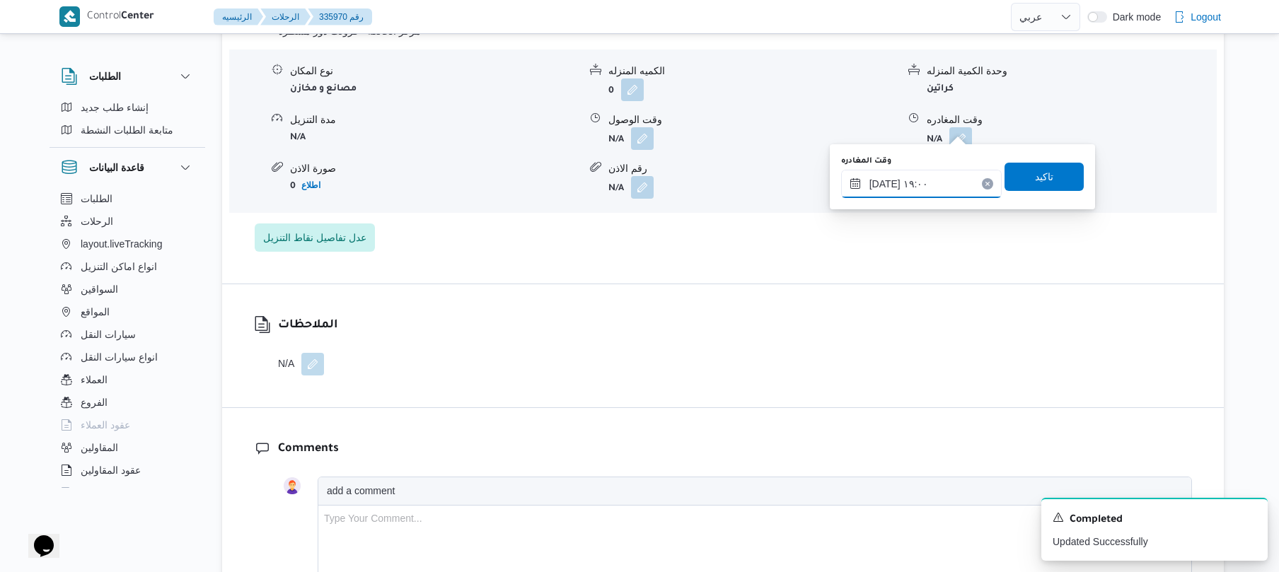
type input "١١/٠٩/٢٠٢٥ ١٩:٠٠"
click at [1043, 177] on span "تاكيد" at bounding box center [1044, 176] width 18 height 17
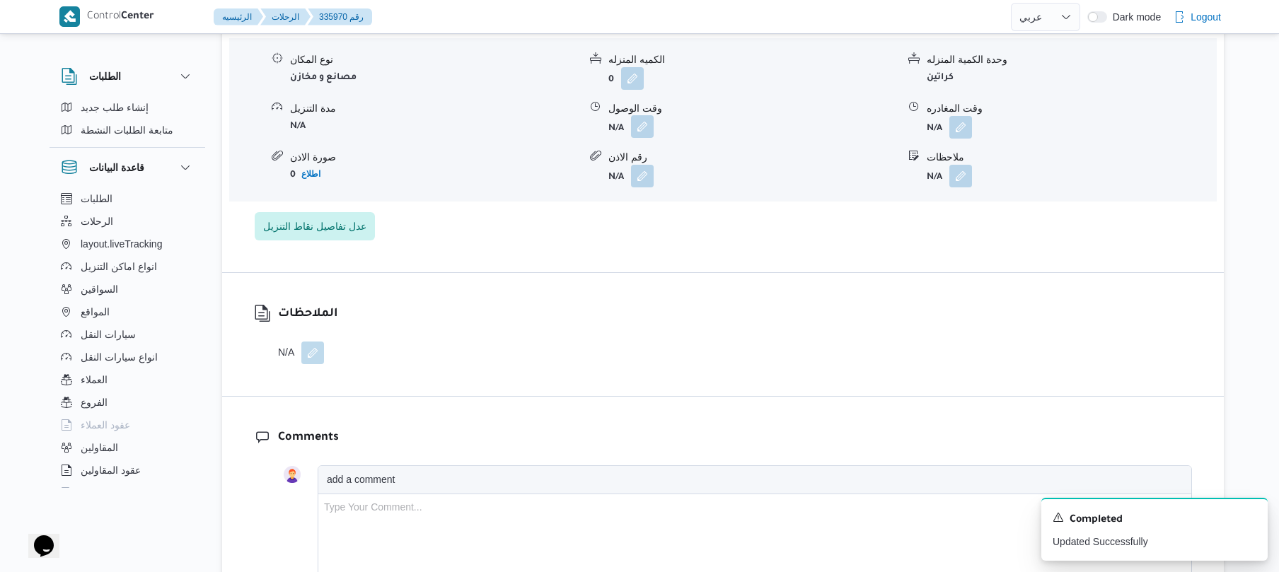
click at [646, 127] on button "button" at bounding box center [642, 126] width 23 height 23
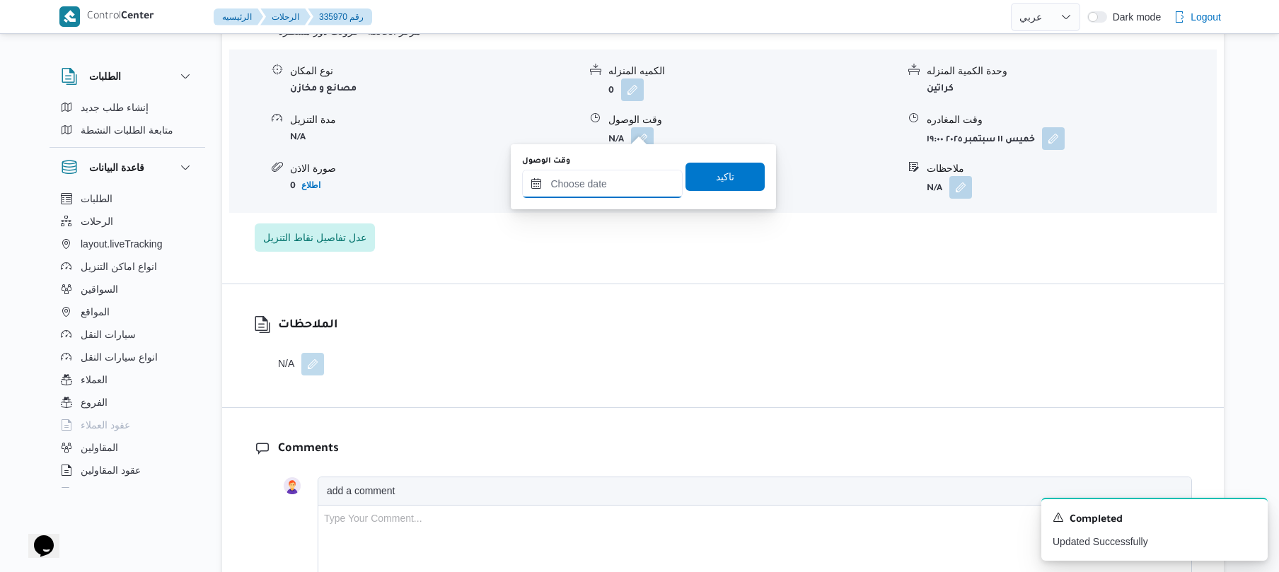
click at [626, 187] on input "وقت الوصول" at bounding box center [602, 184] width 161 height 28
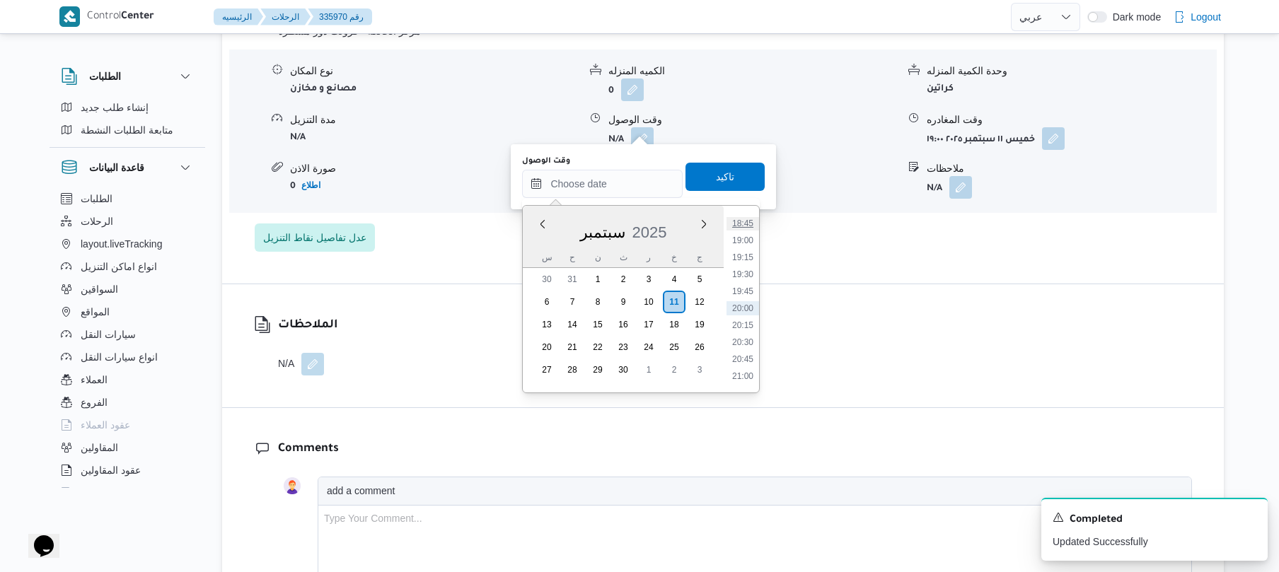
click at [748, 224] on li "18:45" at bounding box center [742, 223] width 33 height 14
type input "١١/٠٩/٢٠٢٥ ١٨:٤٥"
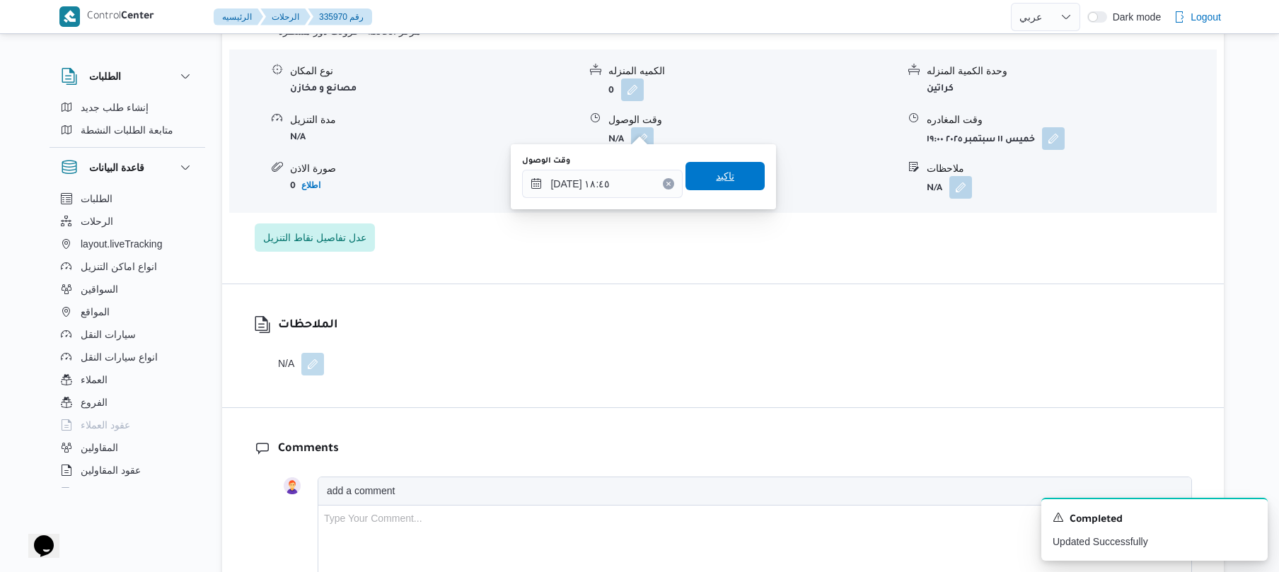
click at [722, 165] on span "تاكيد" at bounding box center [724, 176] width 79 height 28
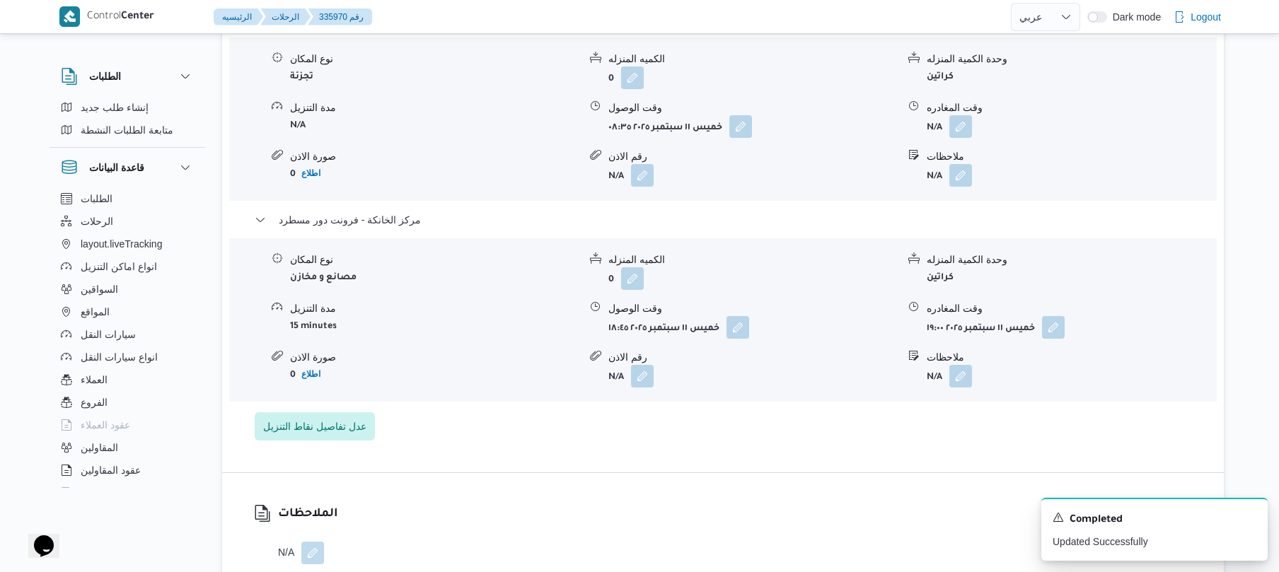
scroll to position [1245, 0]
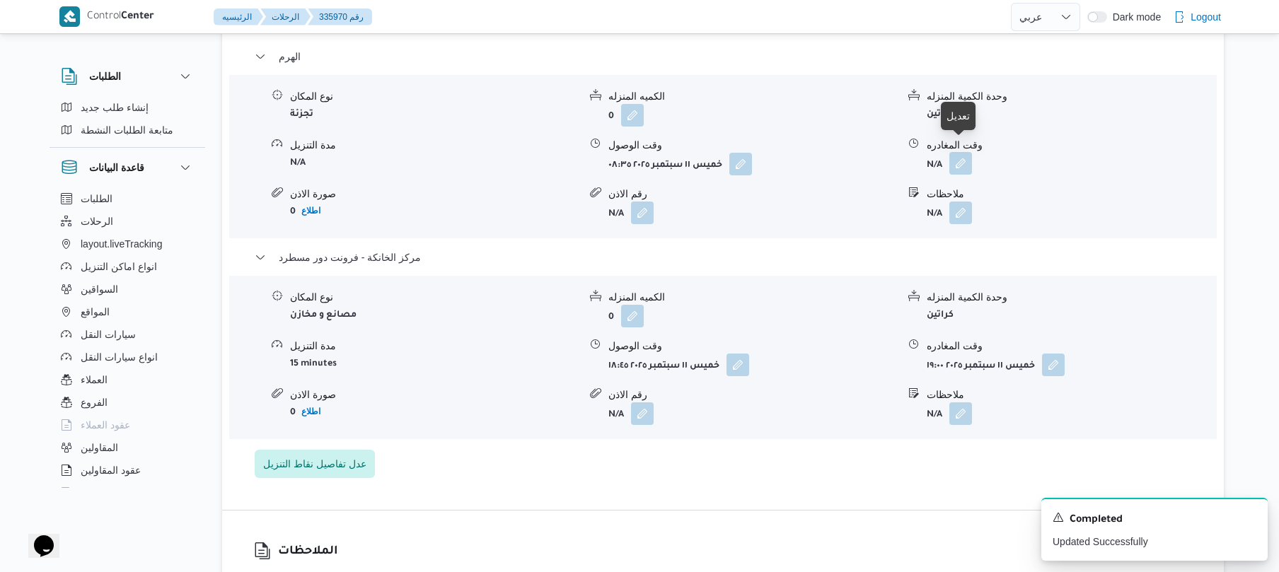
click at [958, 153] on button "button" at bounding box center [960, 163] width 23 height 23
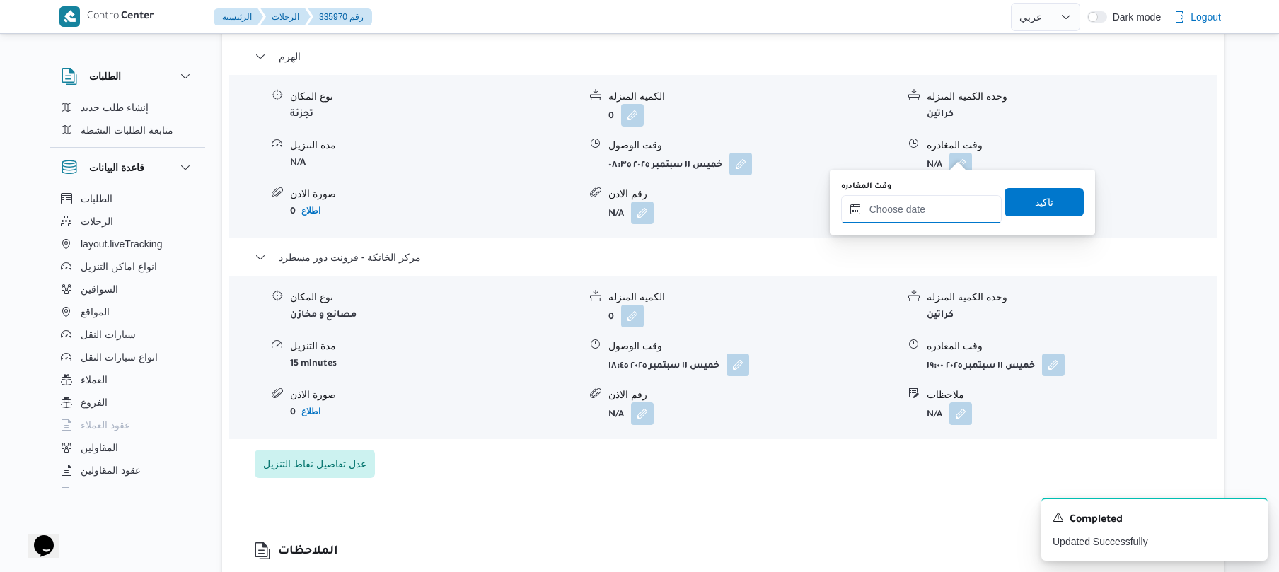
click at [903, 207] on input "وقت المغادره" at bounding box center [921, 209] width 161 height 28
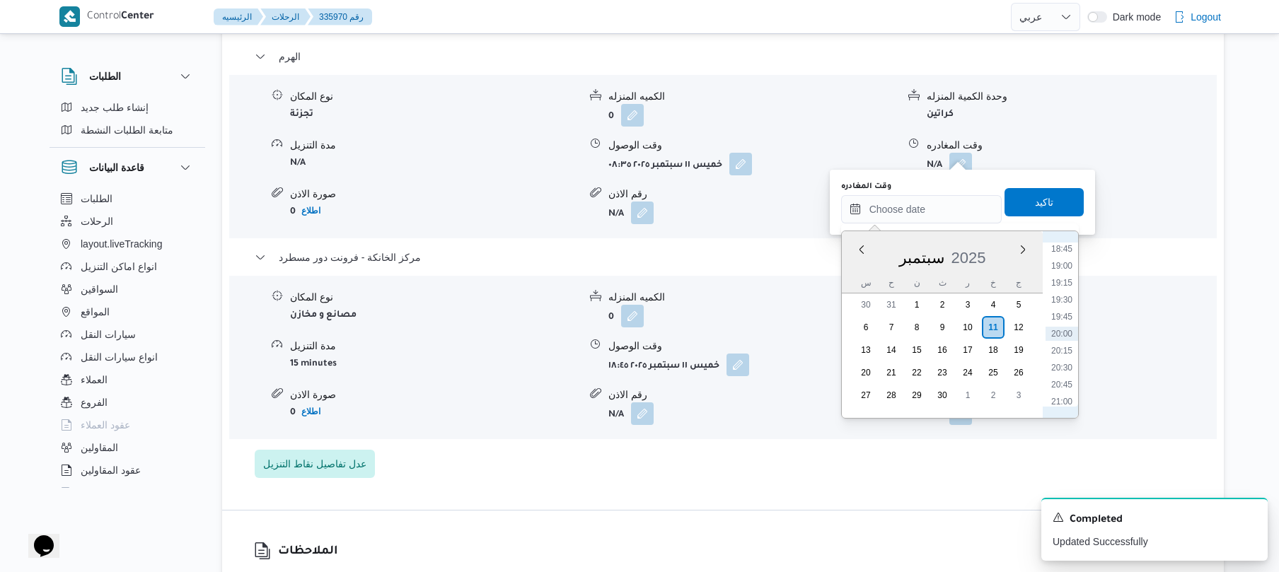
scroll to position [1135, 0]
click at [1064, 313] on li "17:45" at bounding box center [1061, 320] width 33 height 14
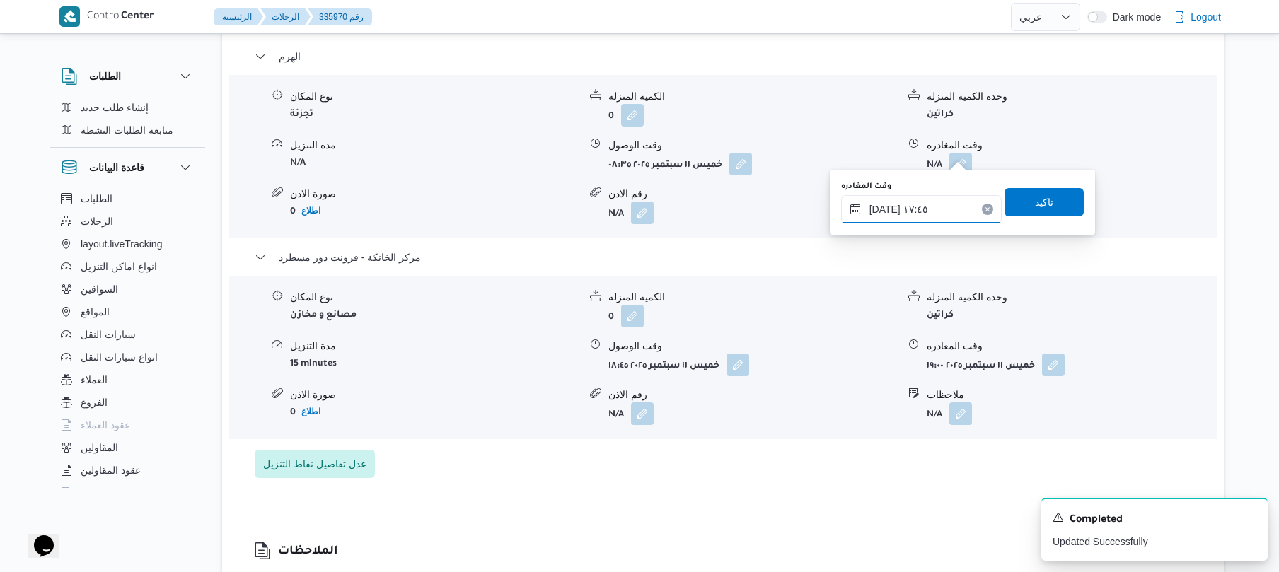
click at [886, 208] on input "١١/٠٩/٢٠٢٥ ١٧:٤٥" at bounding box center [921, 209] width 161 height 28
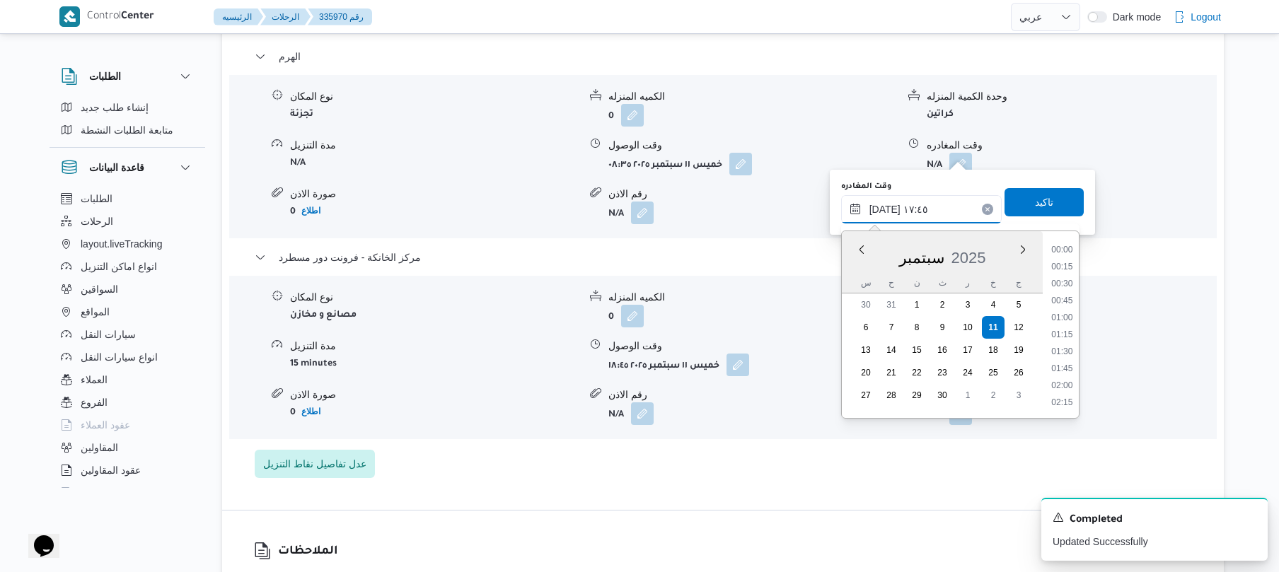
click at [886, 208] on input "١١/٠٩/٢٠٢٥ ١٧:٤٥" at bounding box center [921, 209] width 161 height 28
type input "١١/٠٩/٢٠٢٥ ١٧:55"
click at [1037, 202] on span "تاكيد" at bounding box center [1044, 202] width 18 height 17
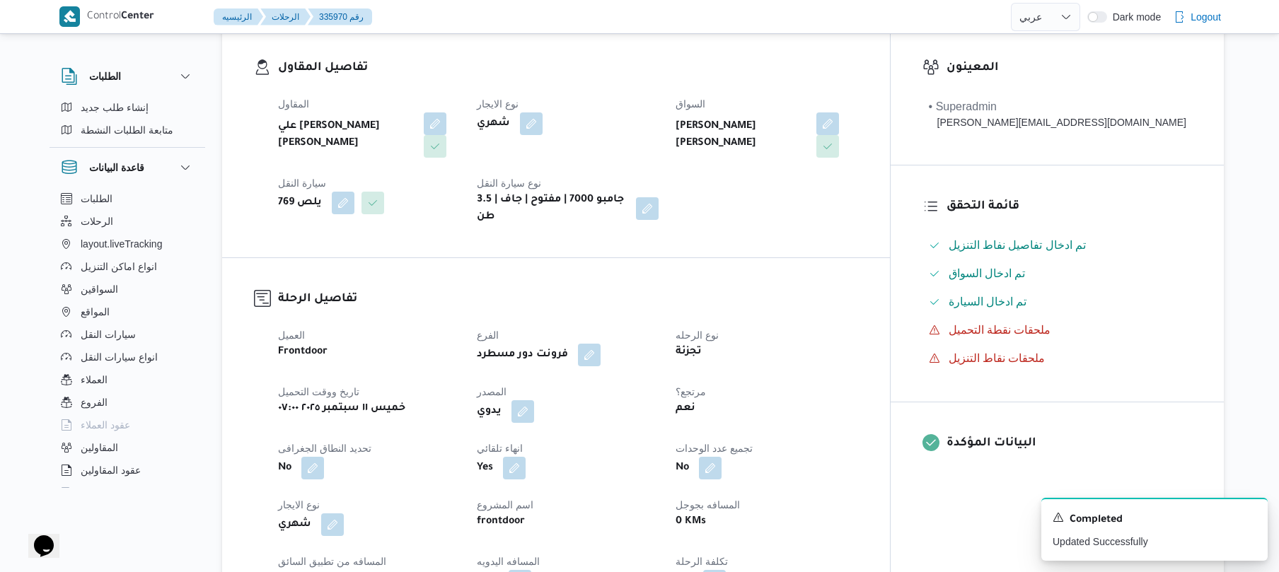
scroll to position [0, 0]
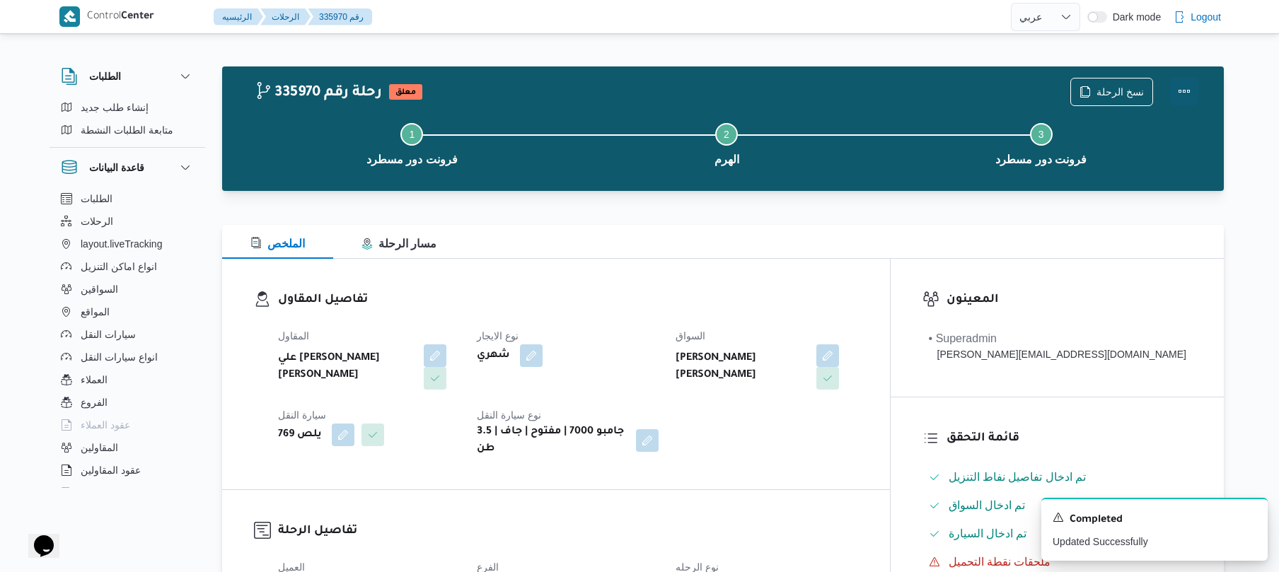
click at [1186, 94] on button "Actions" at bounding box center [1184, 91] width 28 height 28
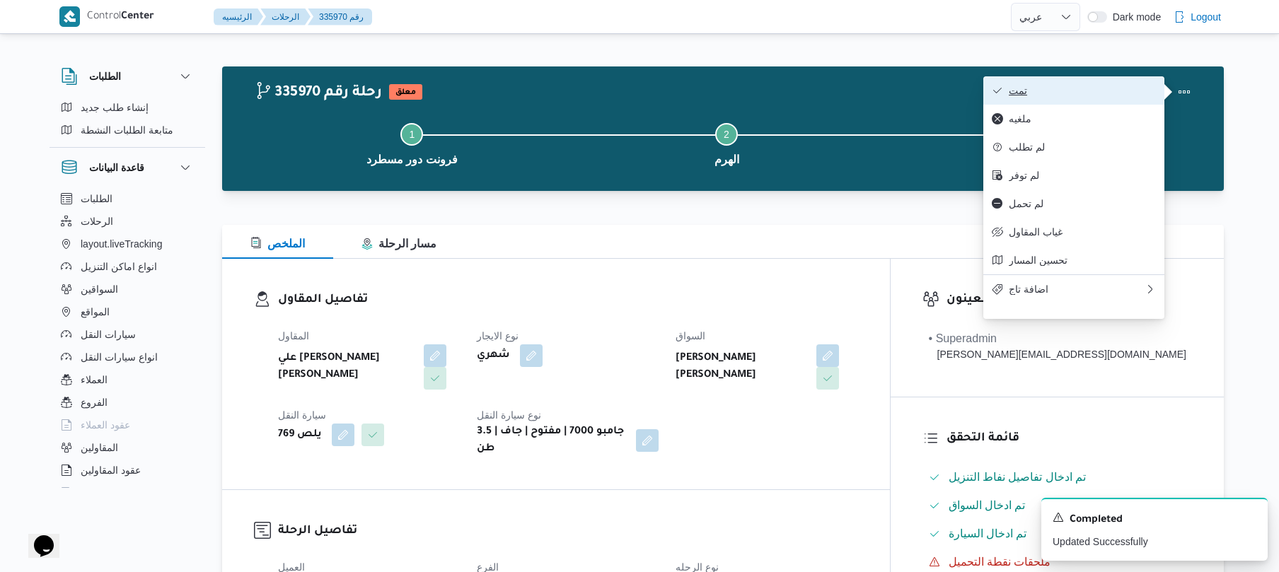
click at [1103, 88] on span "تمت" at bounding box center [1082, 90] width 147 height 11
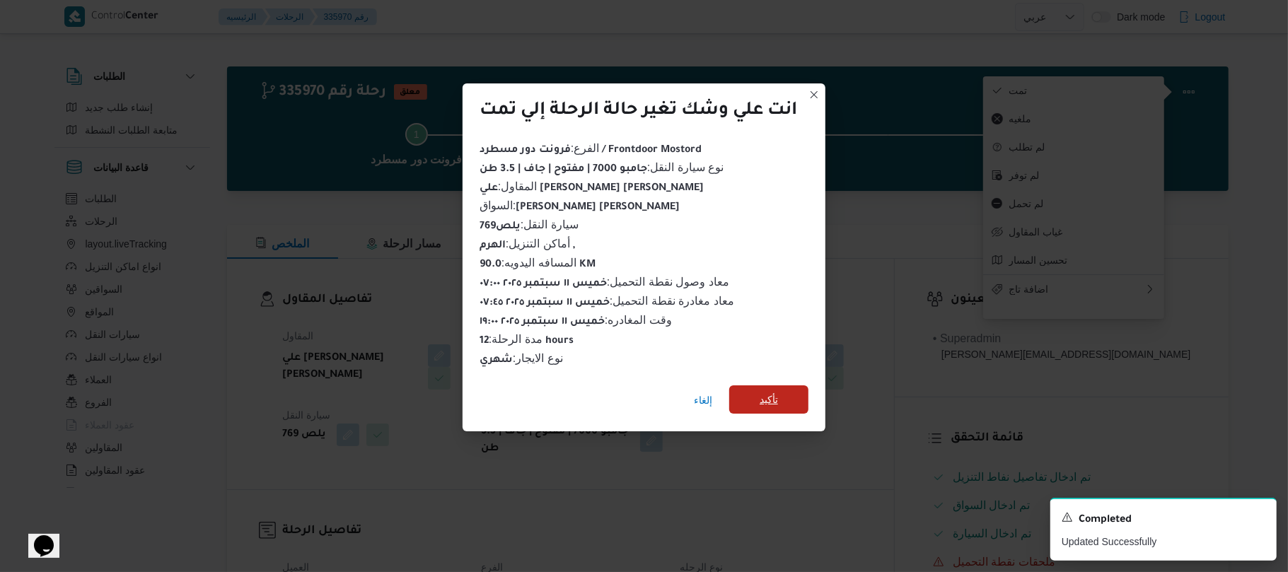
click at [754, 397] on span "تأكيد" at bounding box center [768, 399] width 79 height 28
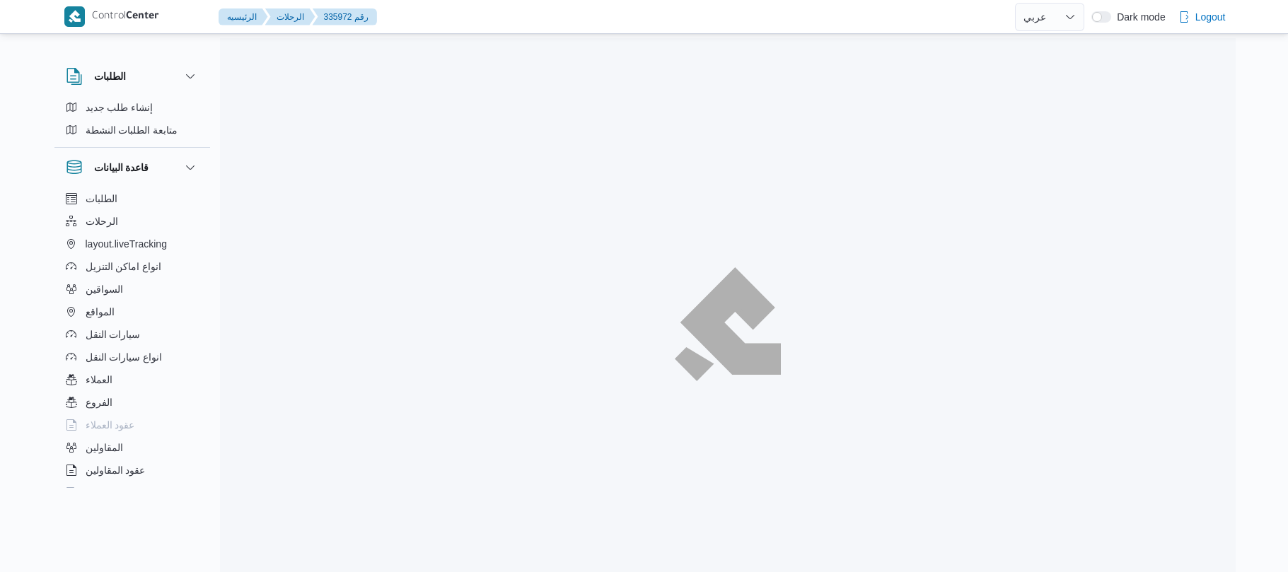
select select "ar"
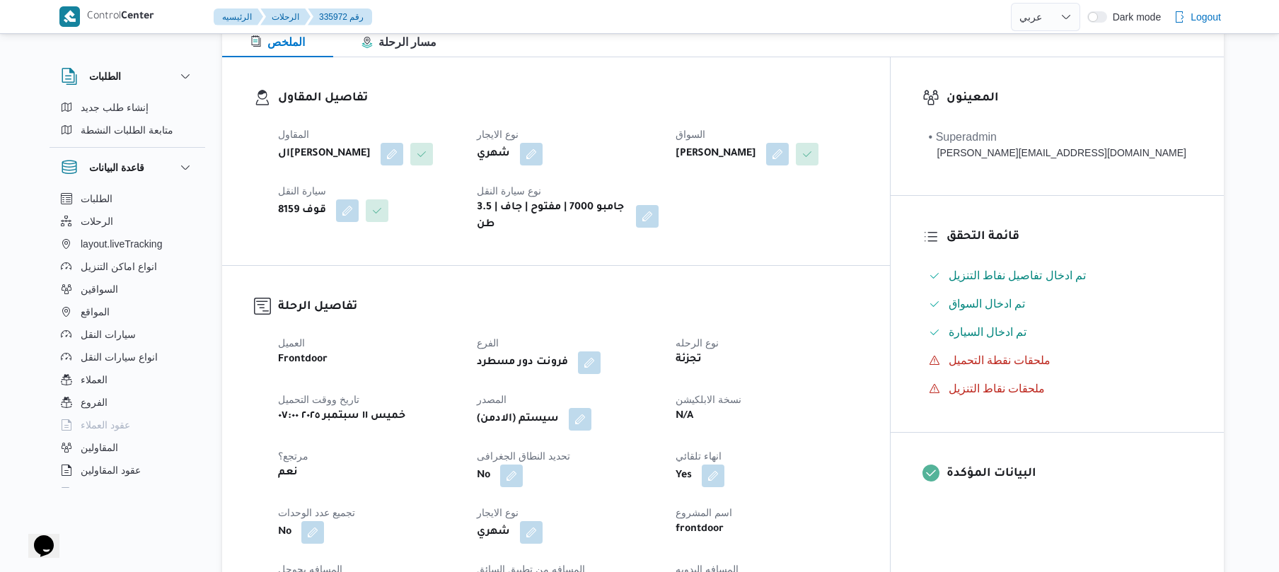
scroll to position [453, 0]
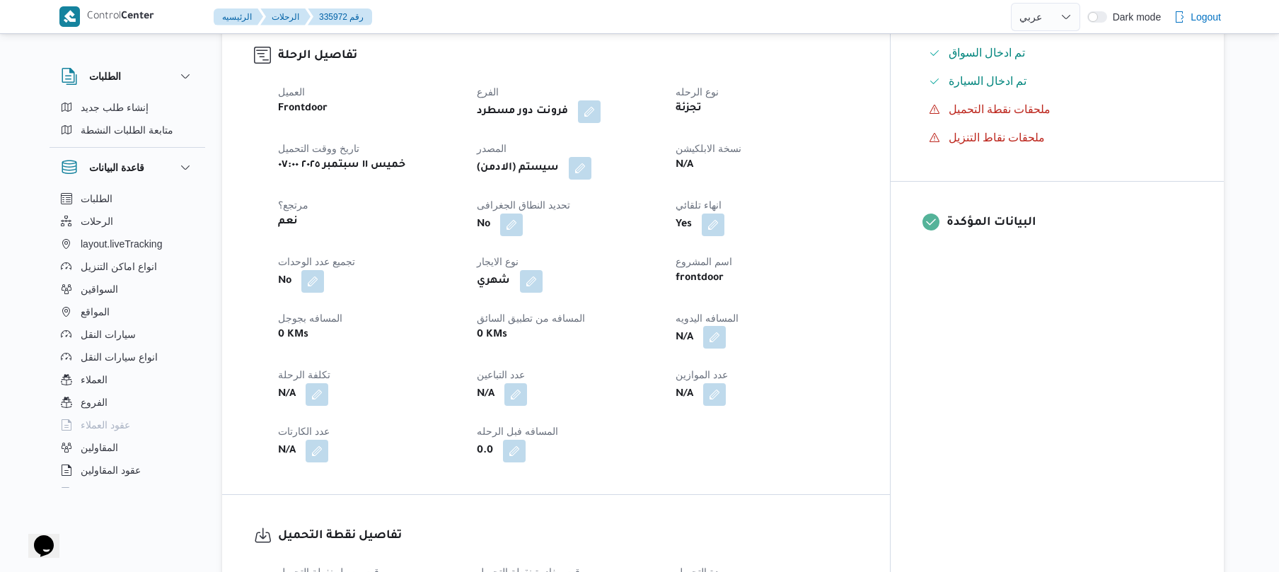
click at [726, 326] on button "button" at bounding box center [714, 337] width 23 height 23
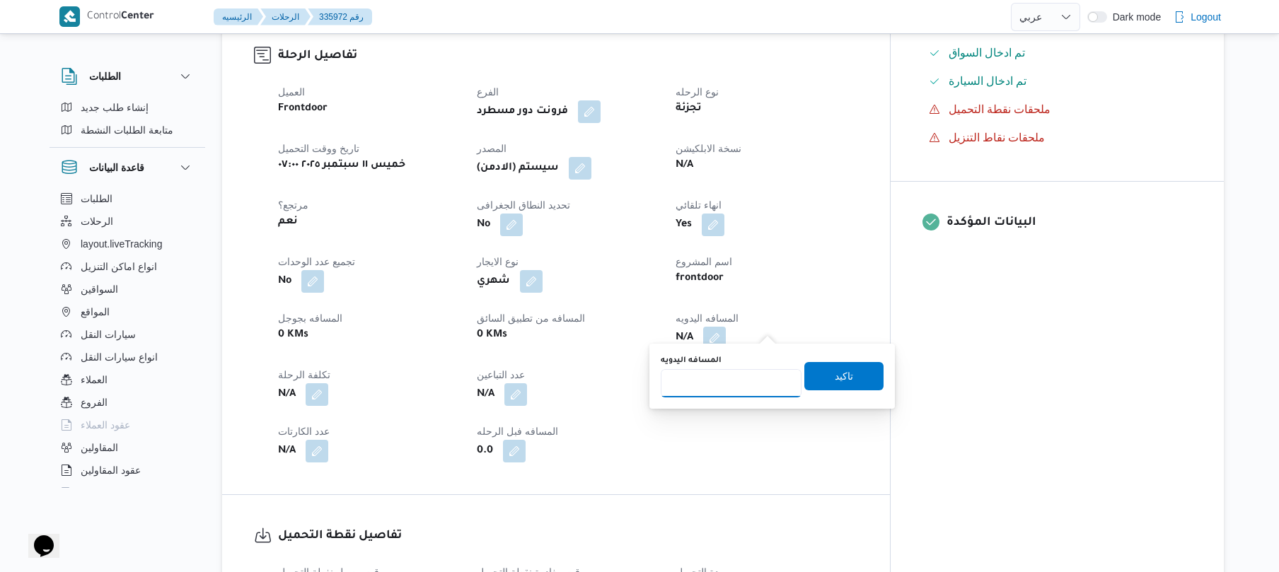
click at [717, 394] on input "المسافه اليدويه" at bounding box center [731, 383] width 141 height 28
type input "120"
click at [835, 371] on span "تاكيد" at bounding box center [844, 375] width 18 height 17
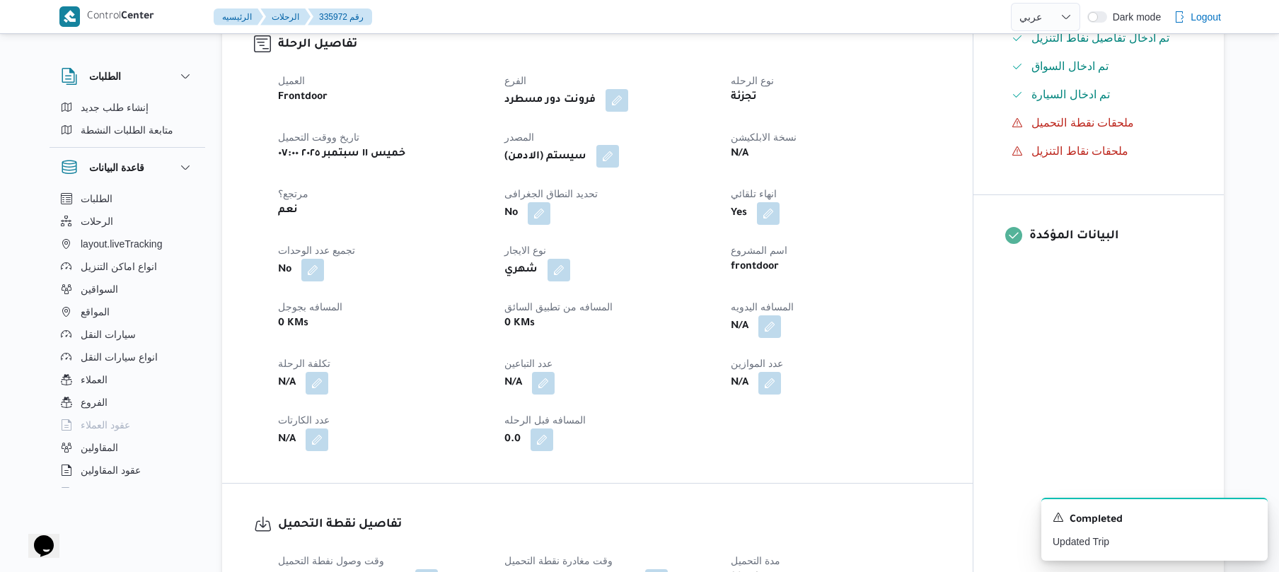
click at [613, 153] on button "button" at bounding box center [607, 156] width 23 height 23
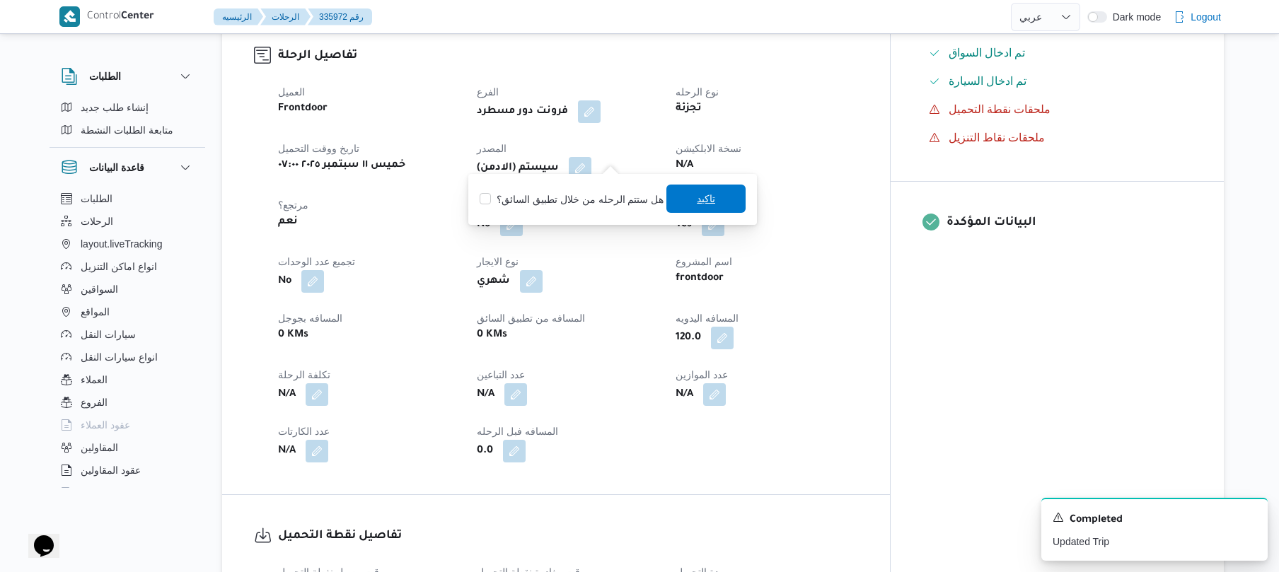
click at [712, 194] on span "تاكيد" at bounding box center [705, 199] width 79 height 28
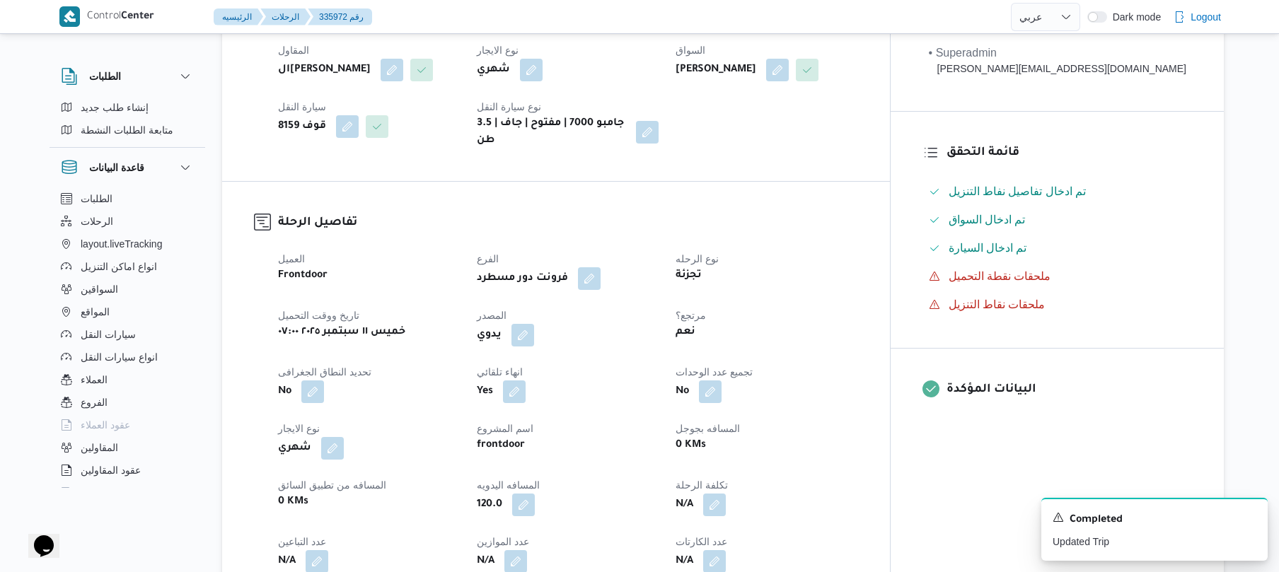
scroll to position [151, 0]
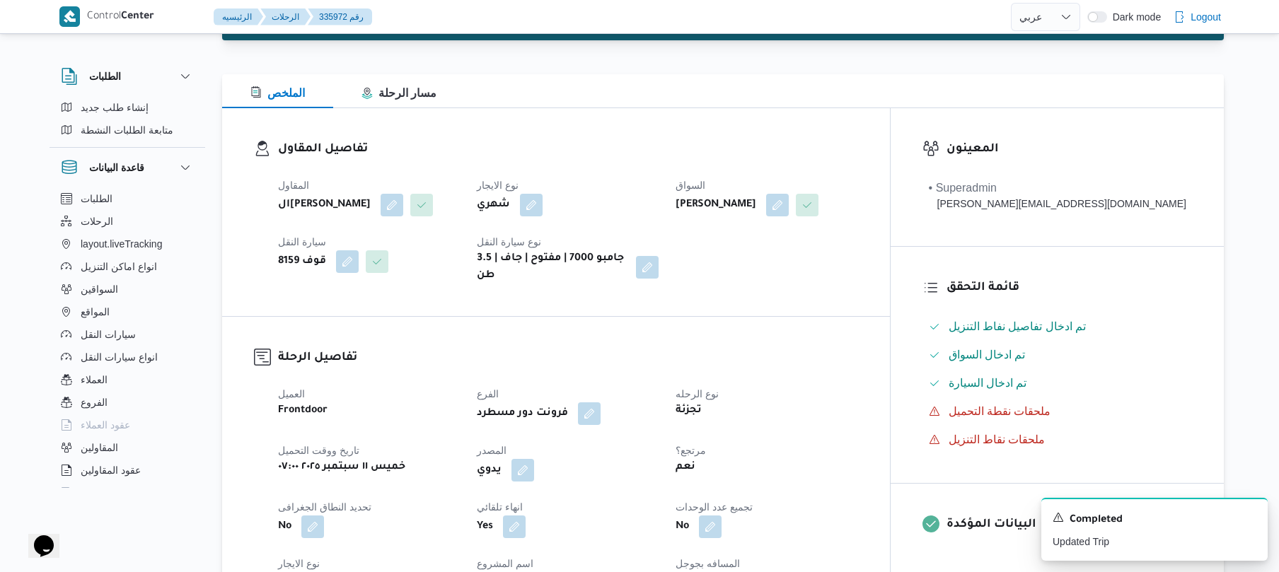
click at [665, 349] on h3 "تفاصيل الرحلة" at bounding box center [568, 358] width 580 height 19
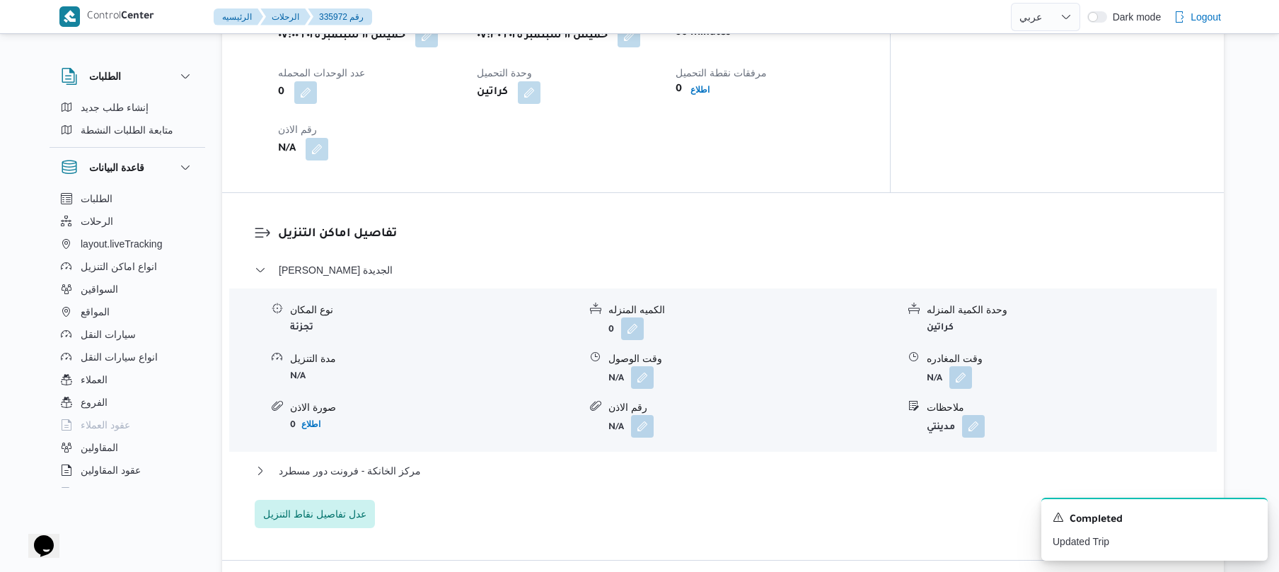
scroll to position [1019, 0]
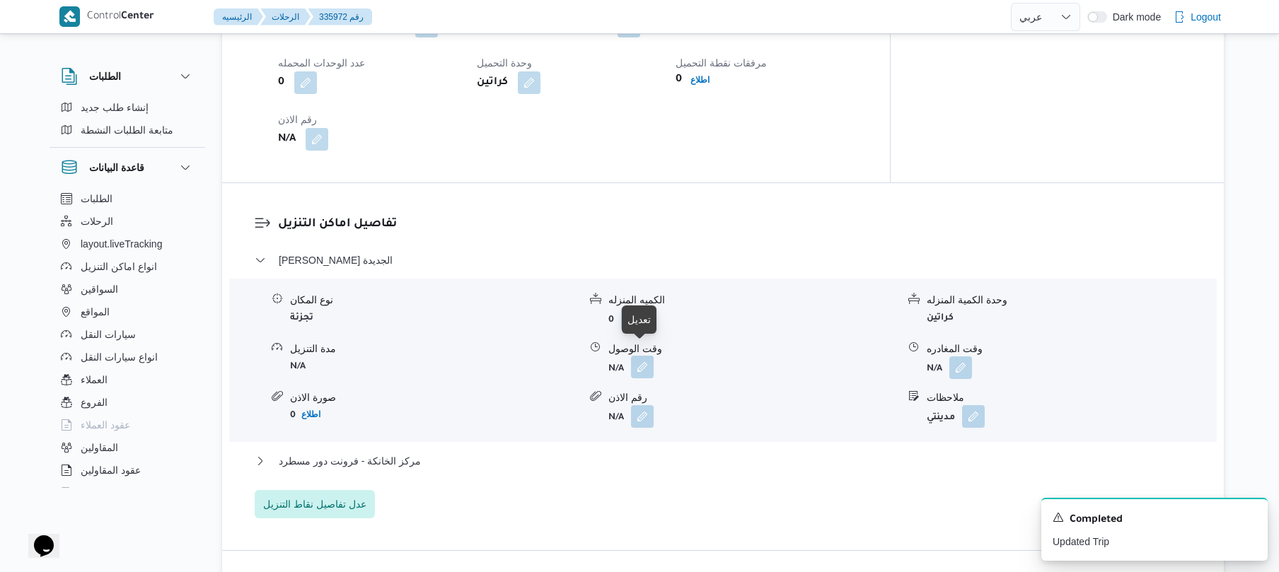
drag, startPoint x: 642, startPoint y: 354, endPoint x: 651, endPoint y: 354, distance: 9.2
click at [651, 356] on button "button" at bounding box center [642, 367] width 23 height 23
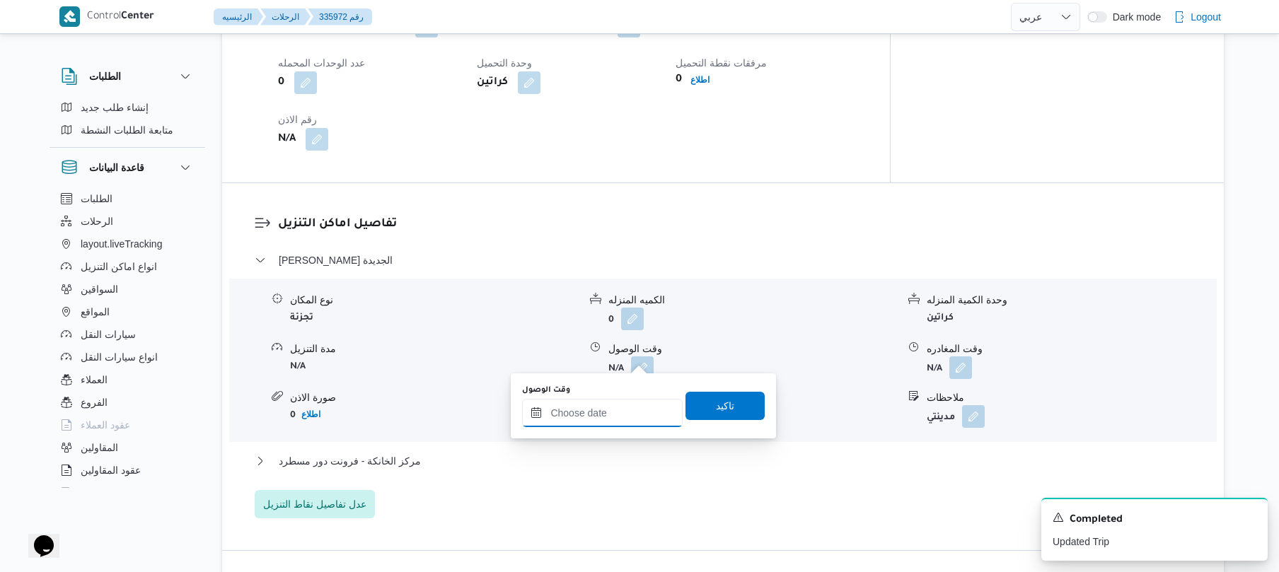
click at [617, 400] on div at bounding box center [602, 413] width 161 height 28
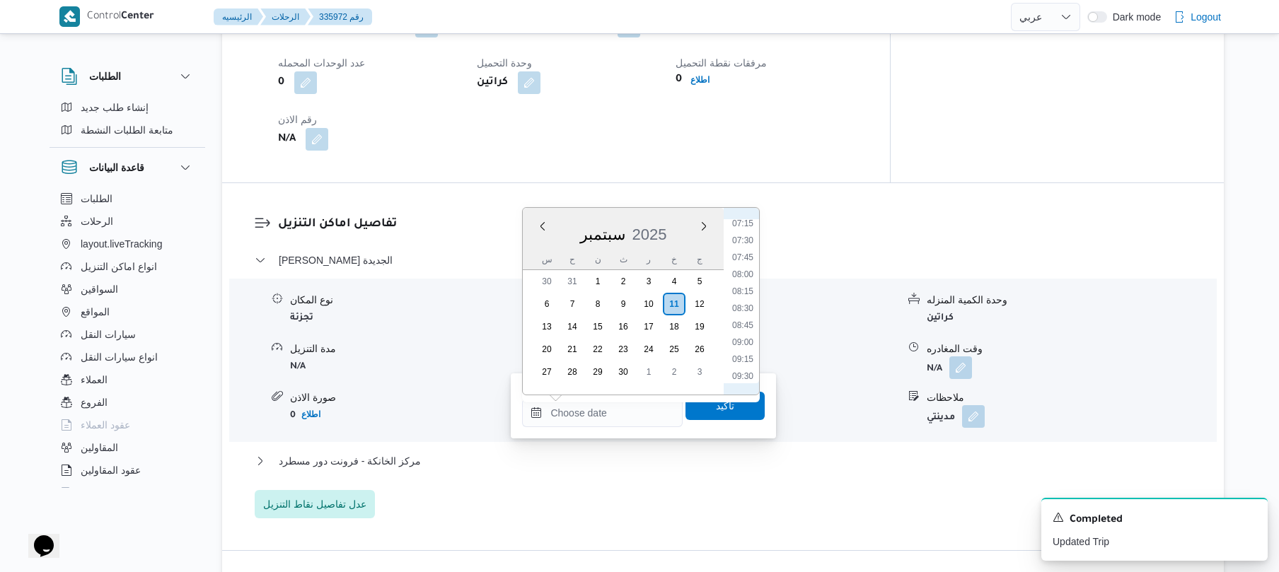
scroll to position [436, 0]
click at [740, 351] on li "08:15" at bounding box center [742, 350] width 33 height 14
type input "[DATE] ٠٨:١٥"
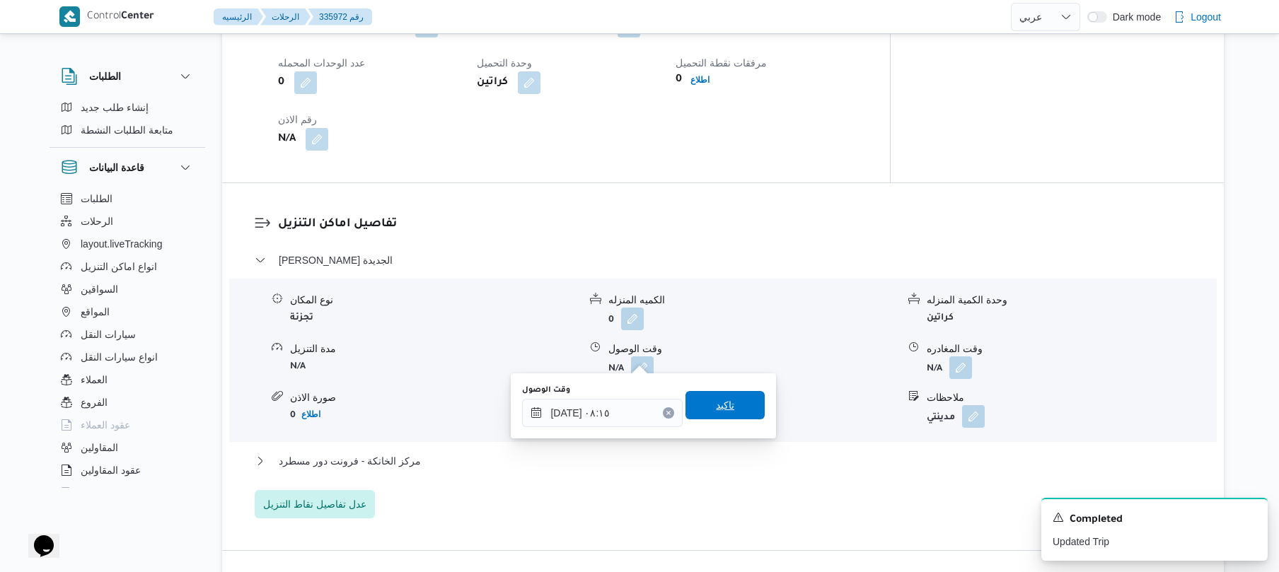
click at [721, 411] on span "تاكيد" at bounding box center [725, 405] width 18 height 17
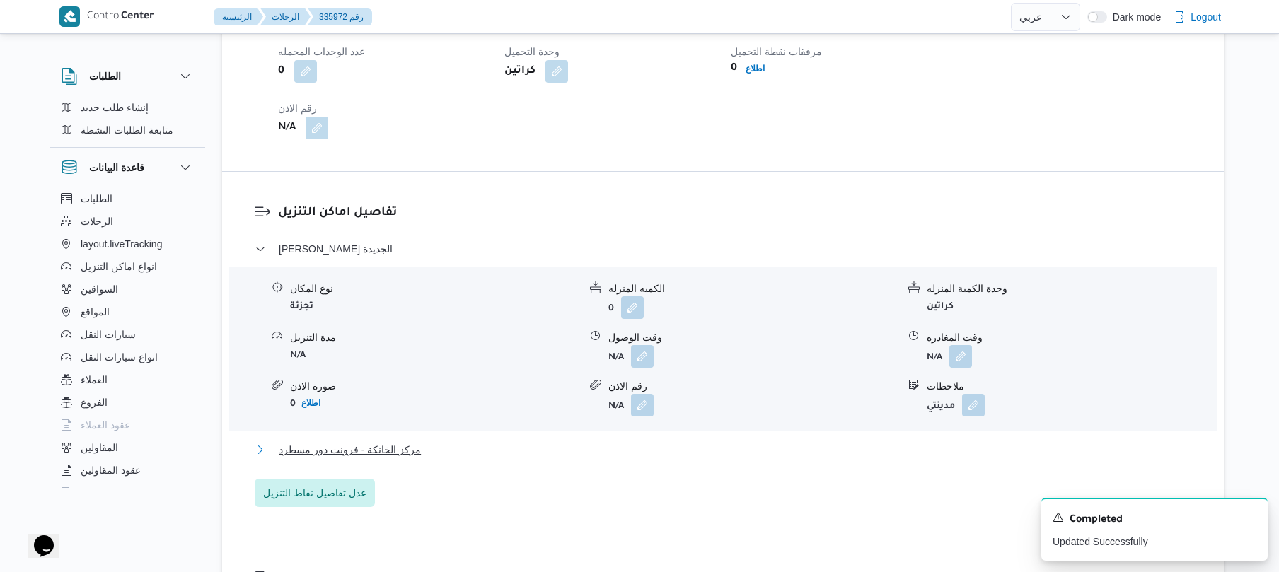
click at [651, 451] on button "مركز الخانكة - فرونت دور مسطرد" at bounding box center [723, 449] width 937 height 17
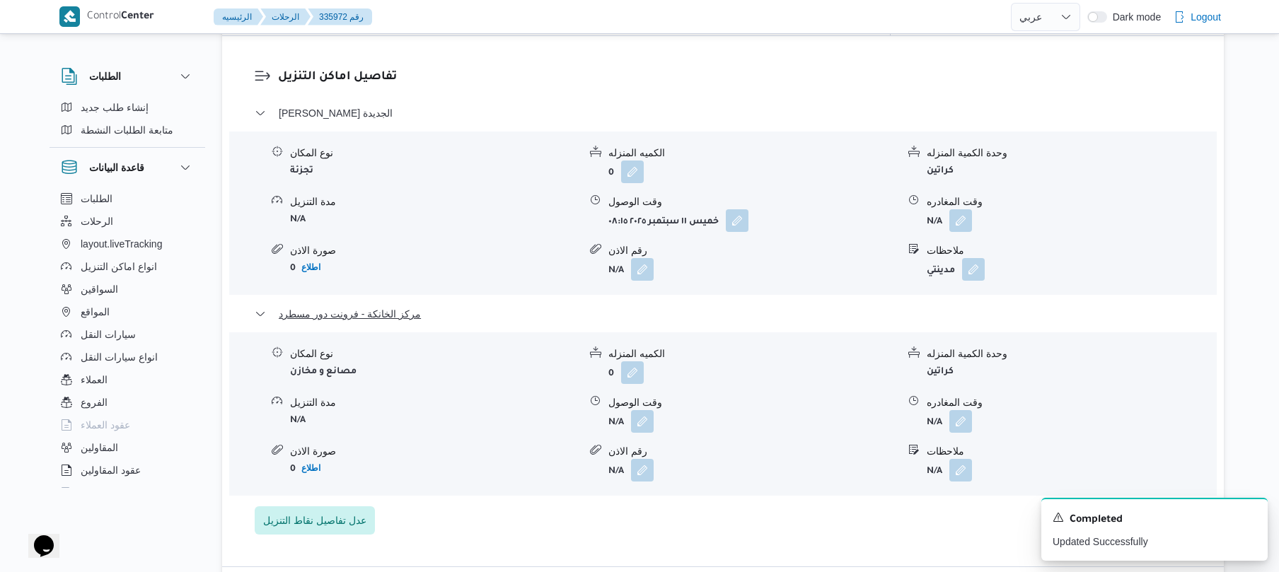
scroll to position [1358, 0]
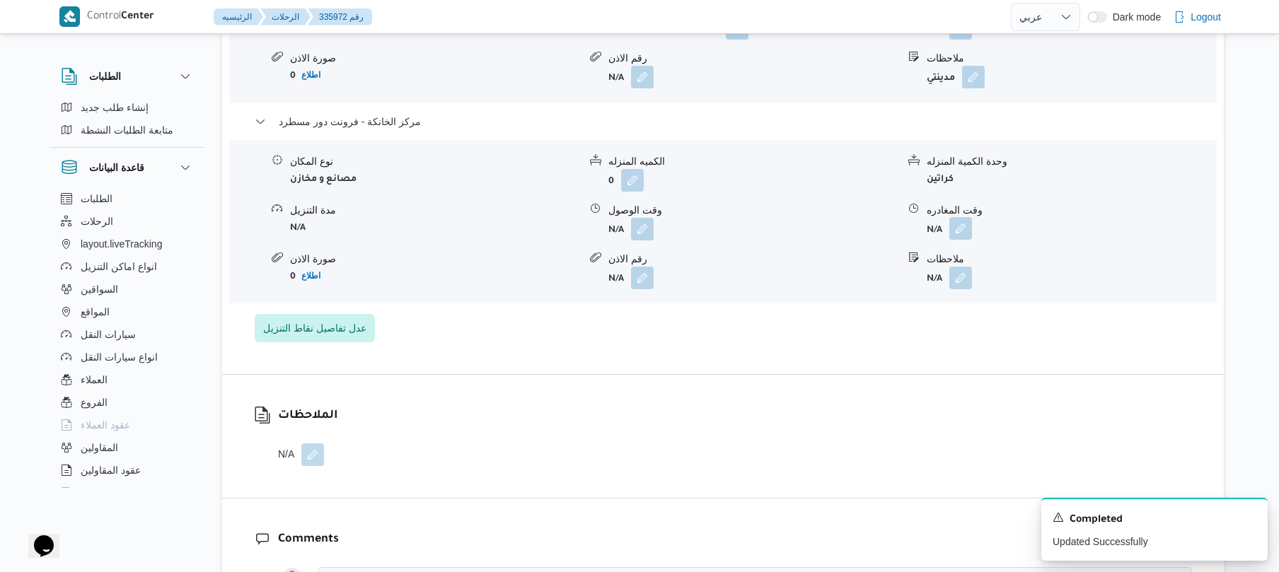
click at [956, 221] on button "button" at bounding box center [960, 228] width 23 height 23
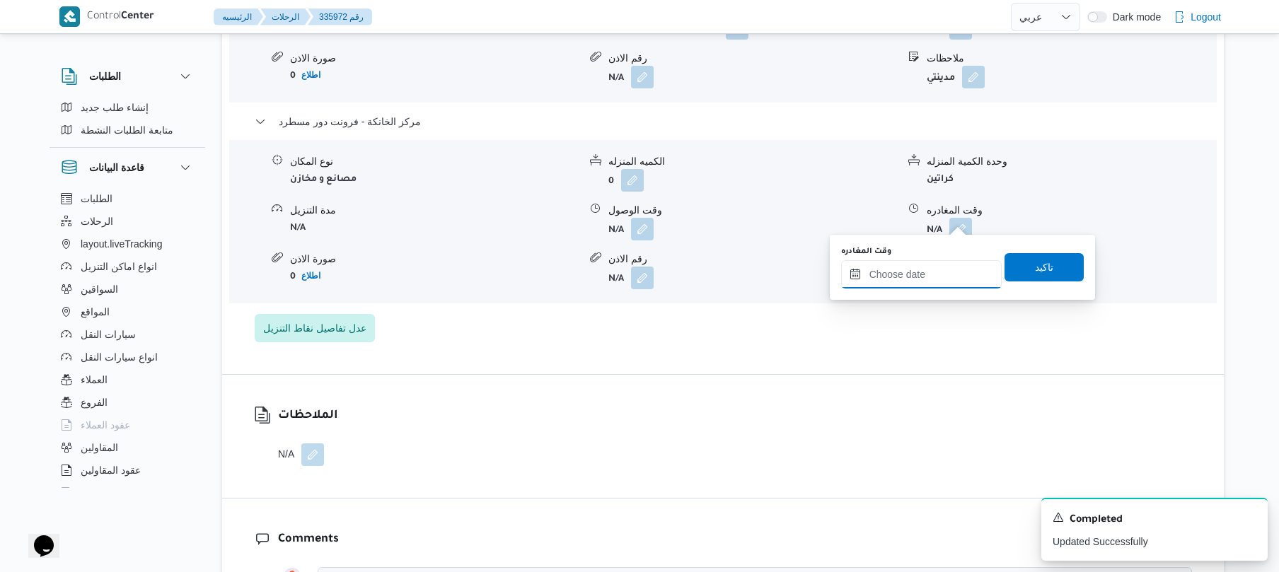
click at [895, 275] on input "وقت المغادره" at bounding box center [921, 274] width 161 height 28
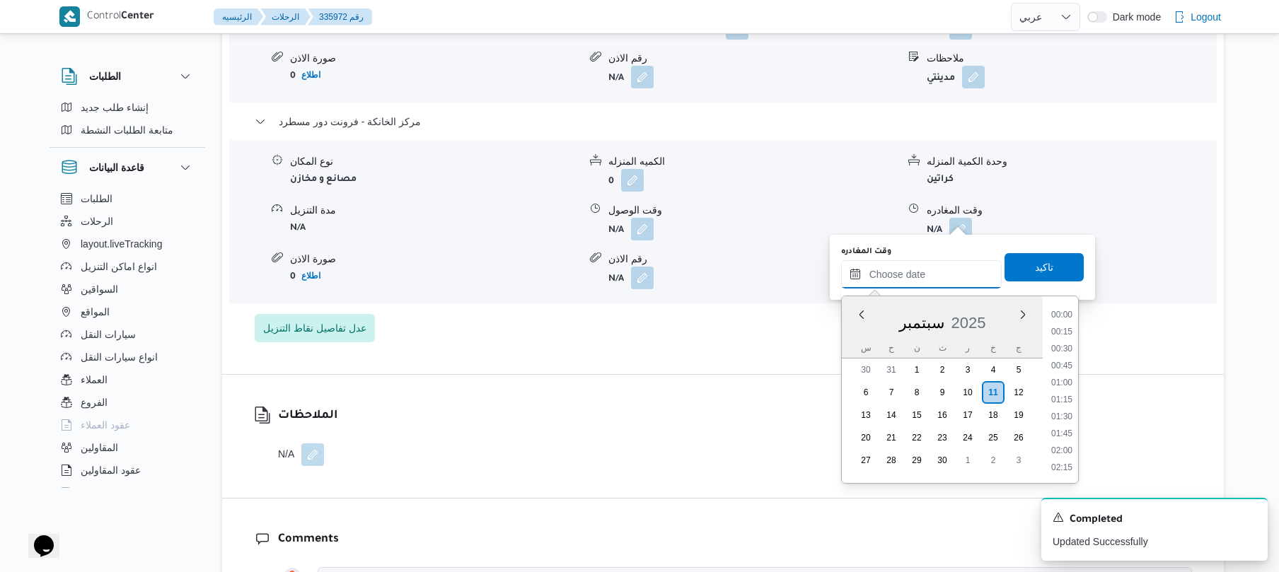
scroll to position [1274, 0]
click at [1067, 344] on li "19:15" at bounding box center [1061, 348] width 33 height 14
type input "[DATE] ١٩:١٥"
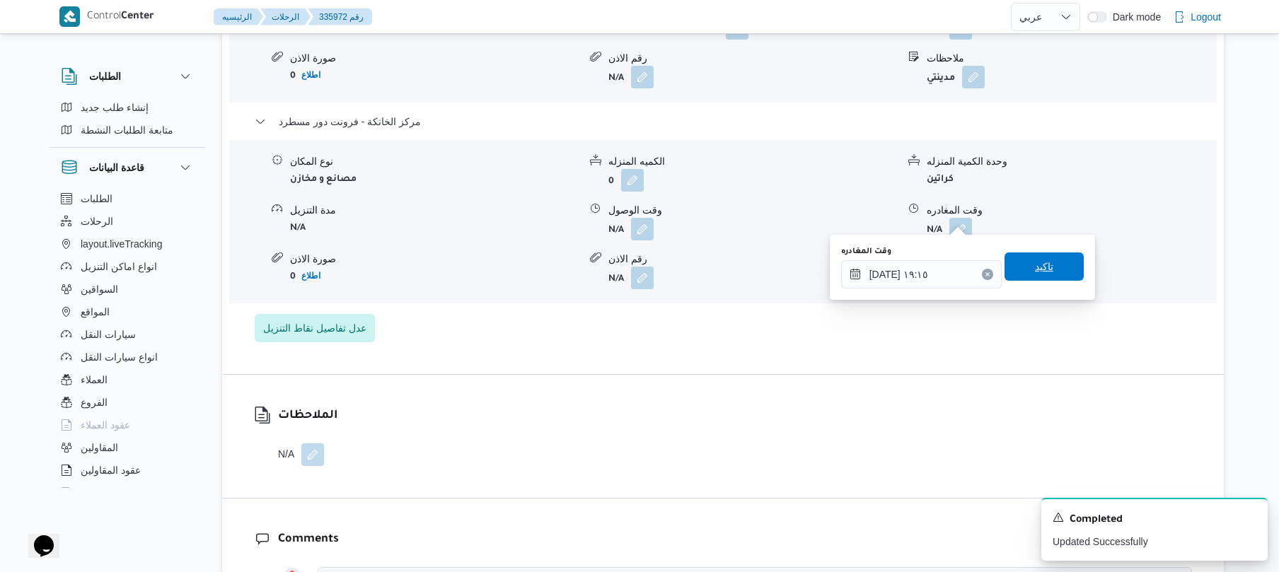
click at [1044, 265] on span "تاكيد" at bounding box center [1044, 266] width 18 height 17
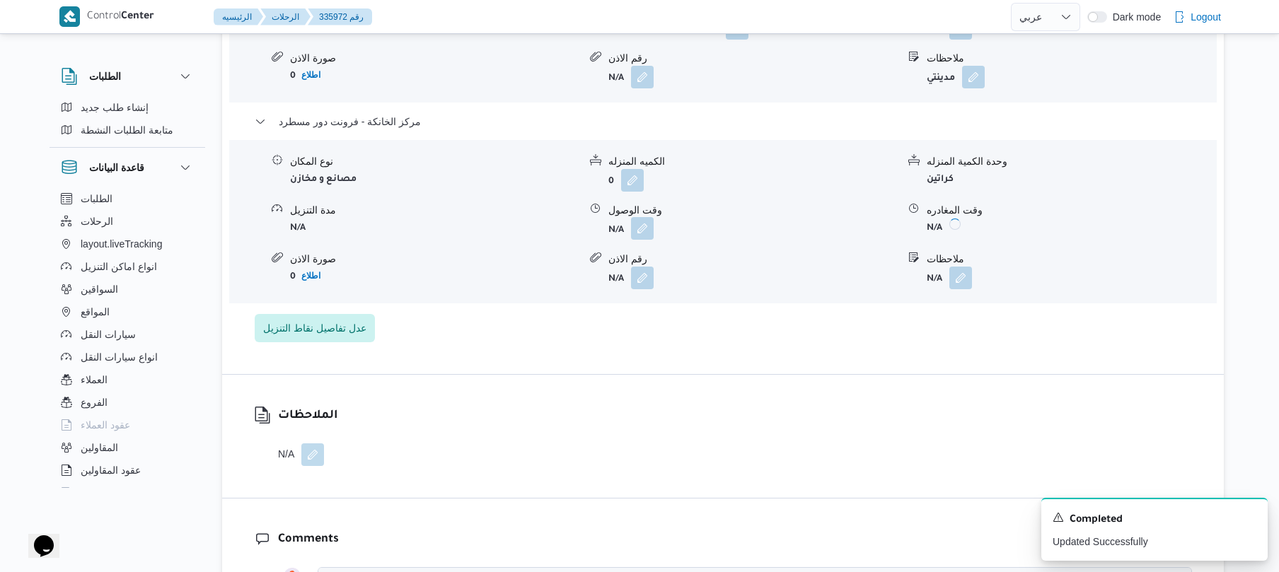
click at [644, 218] on button "button" at bounding box center [642, 228] width 23 height 23
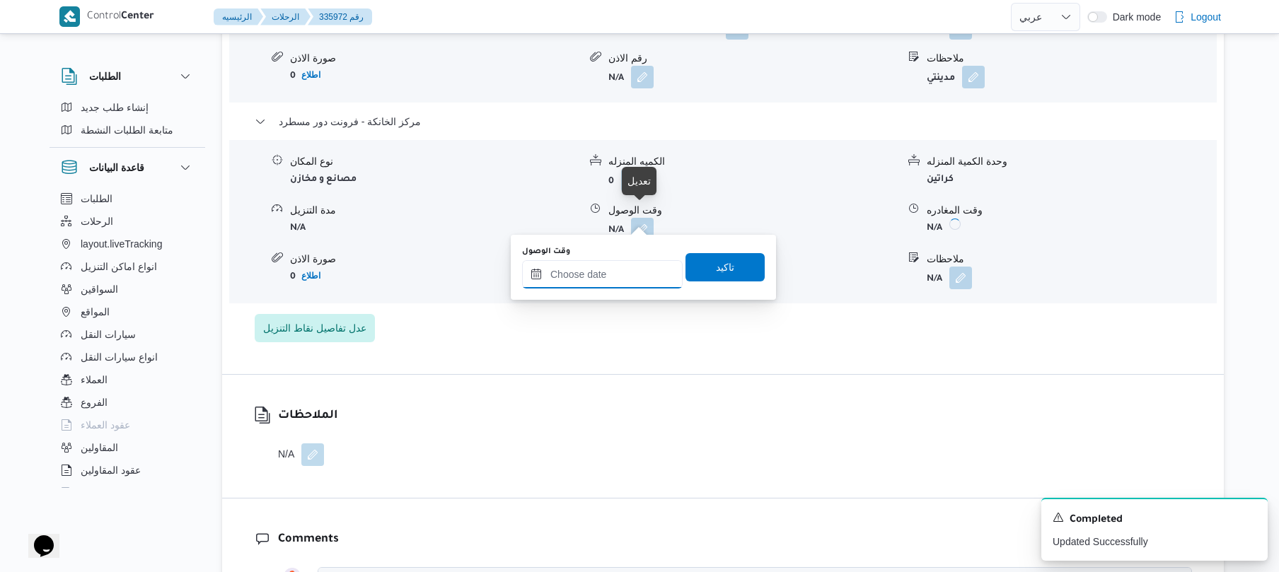
click at [620, 273] on input "وقت الوصول" at bounding box center [602, 274] width 161 height 28
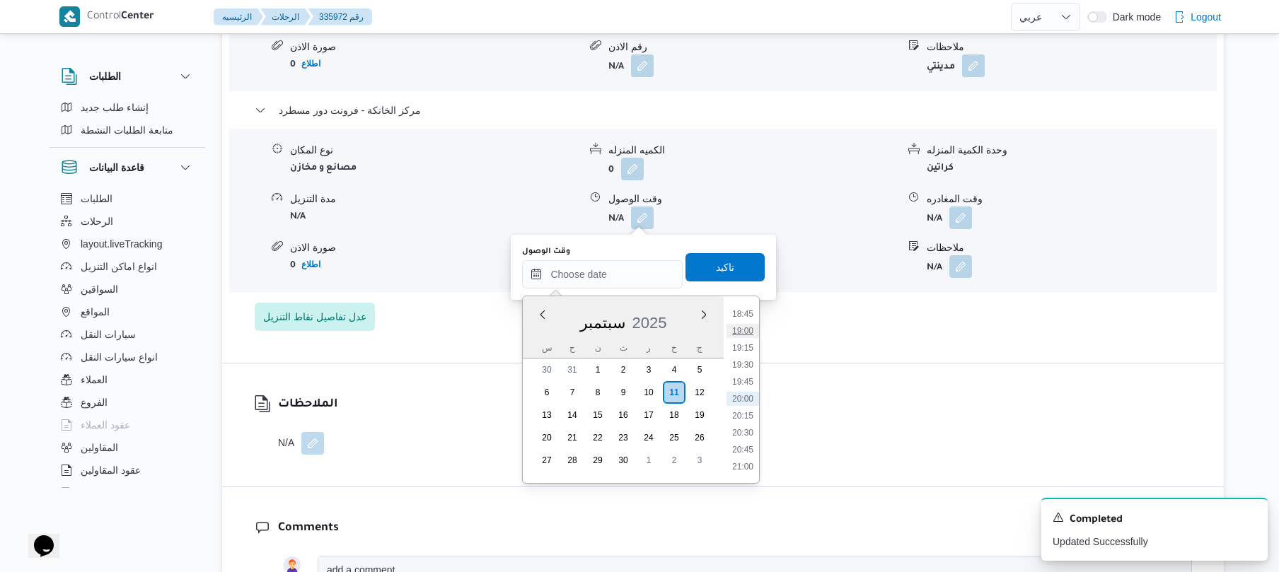
click at [748, 329] on li "19:00" at bounding box center [742, 331] width 33 height 14
type input "[DATE] ١٩:٠٠"
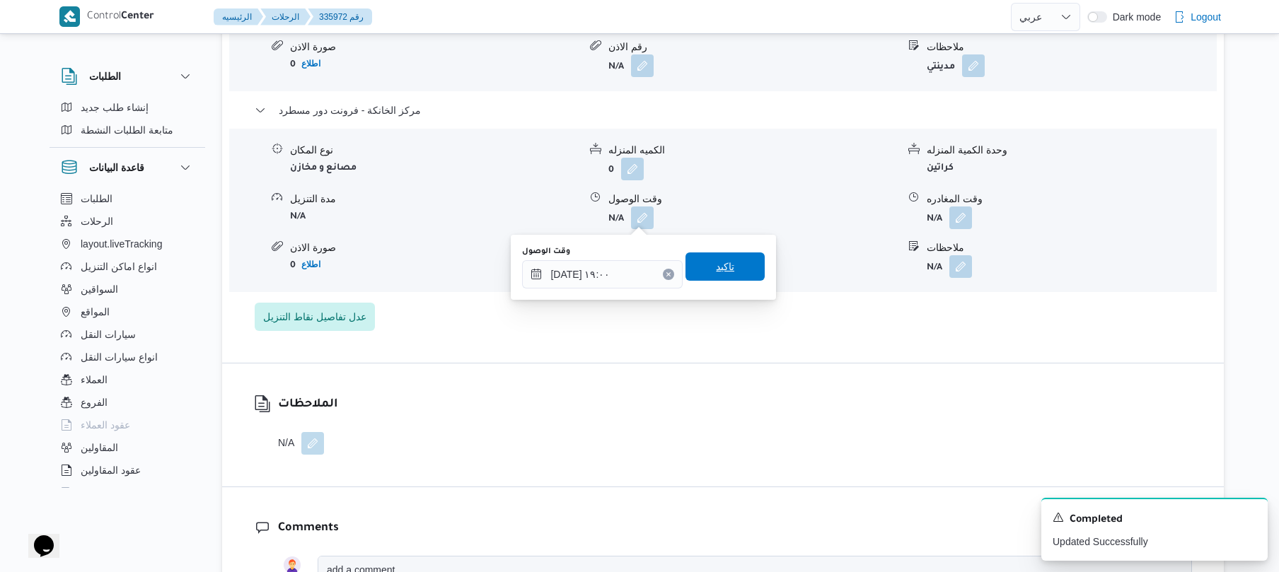
click at [720, 272] on span "تاكيد" at bounding box center [725, 266] width 18 height 17
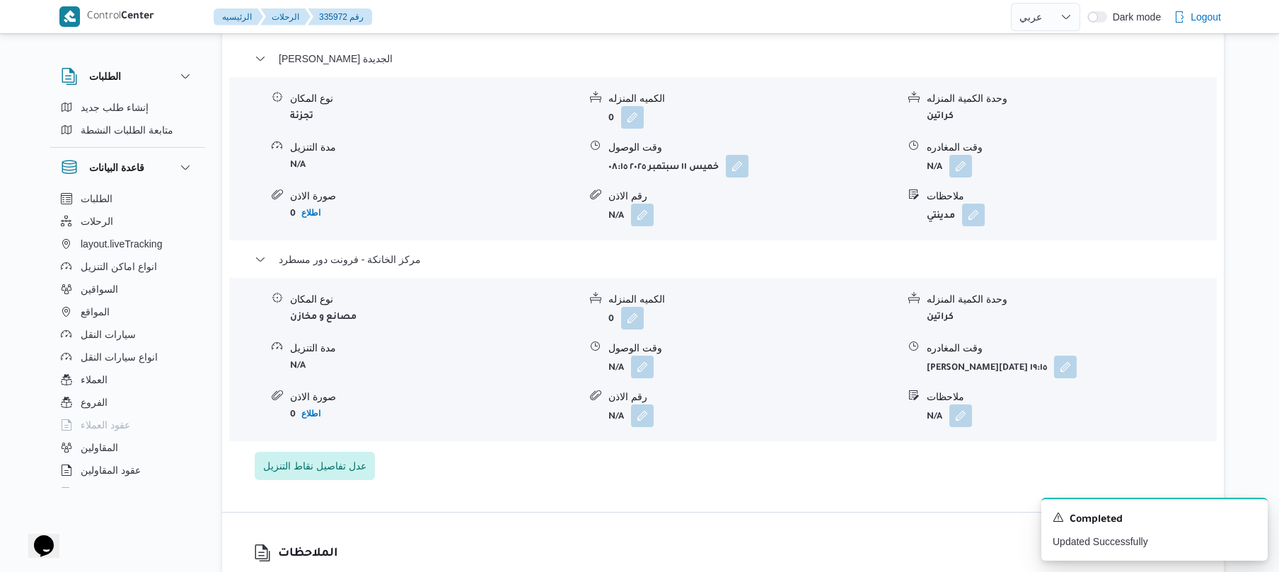
scroll to position [1169, 0]
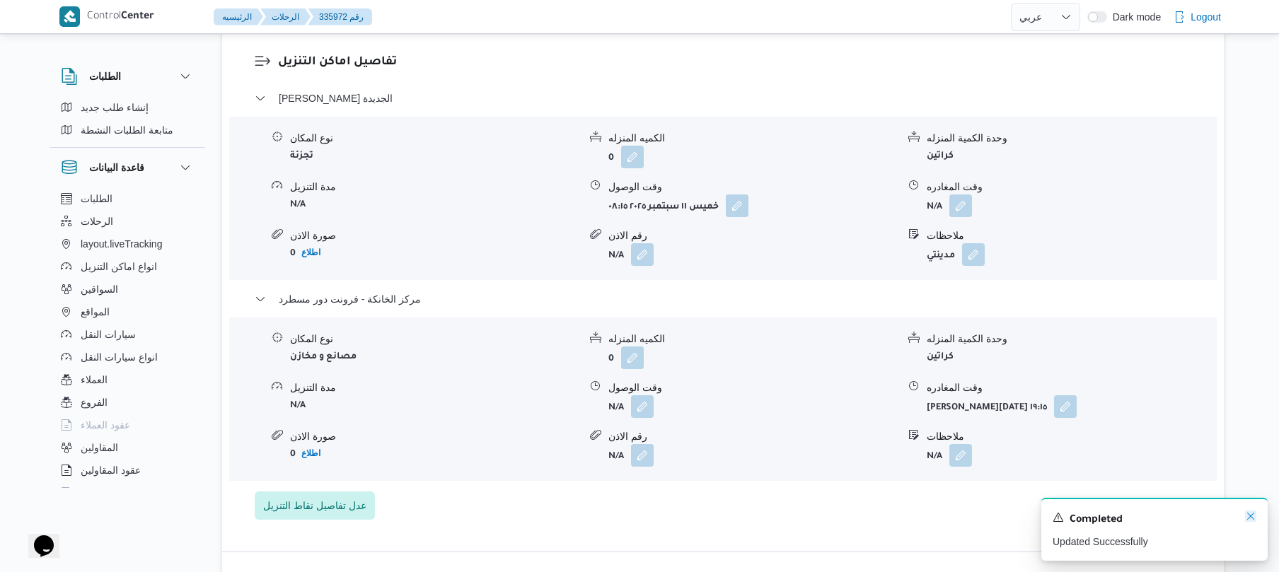
click at [1248, 518] on icon "Dismiss toast" at bounding box center [1250, 516] width 11 height 11
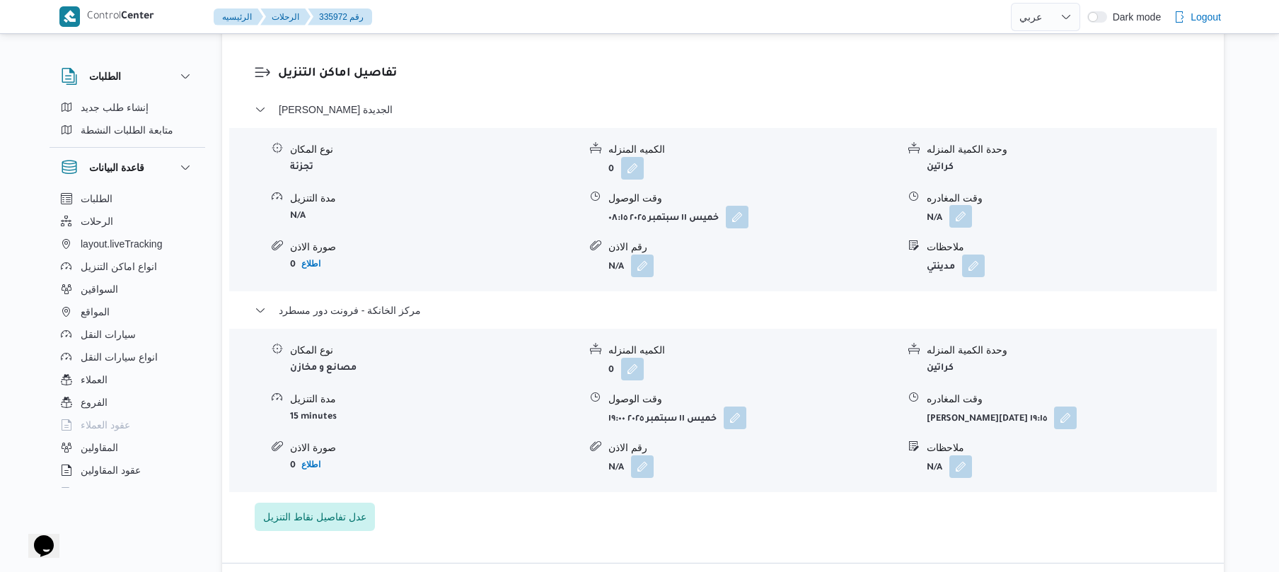
click at [960, 207] on button "button" at bounding box center [960, 216] width 23 height 23
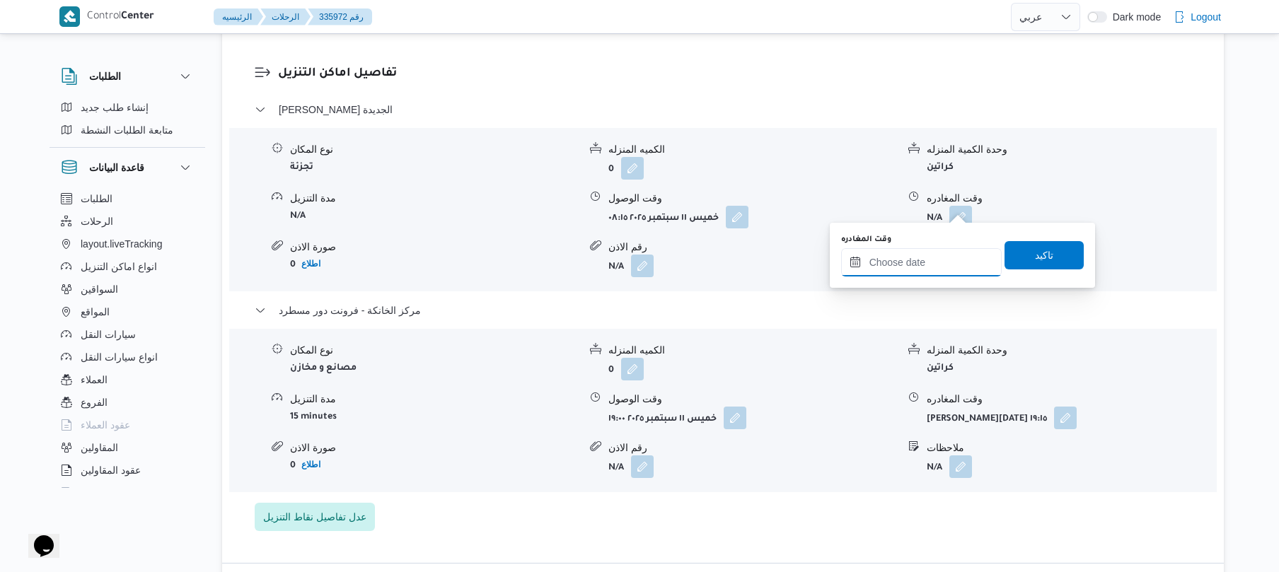
click at [878, 265] on input "وقت المغادره" at bounding box center [921, 262] width 161 height 28
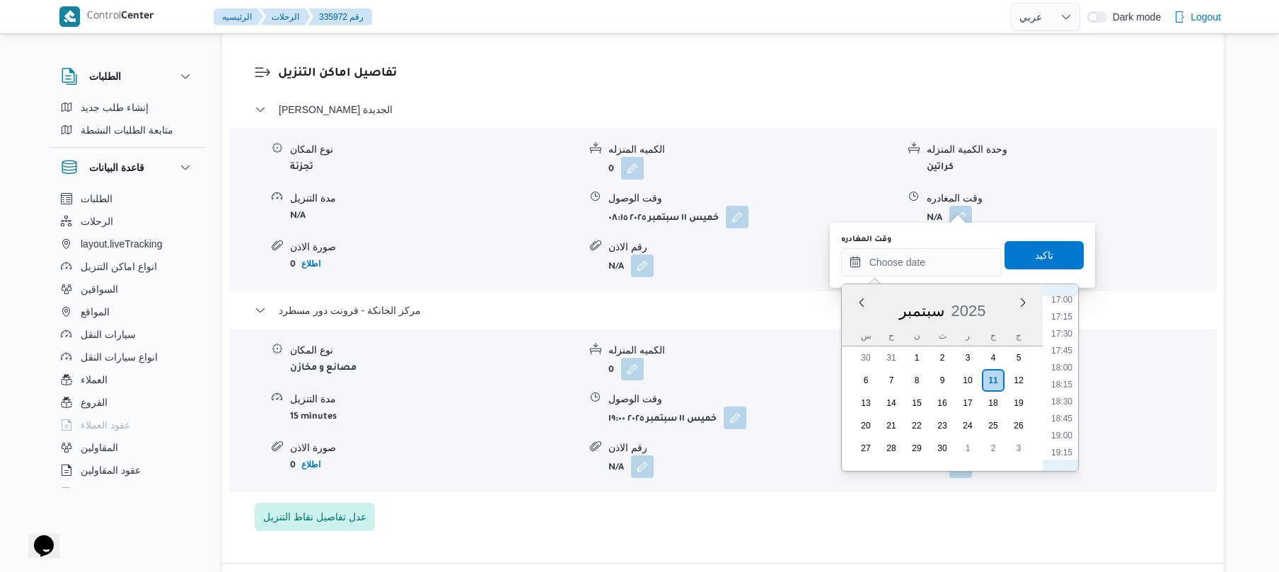
scroll to position [1135, 0]
click at [1058, 405] on li "18:15" at bounding box center [1061, 407] width 33 height 14
type input "[DATE] ١٨:١٥"
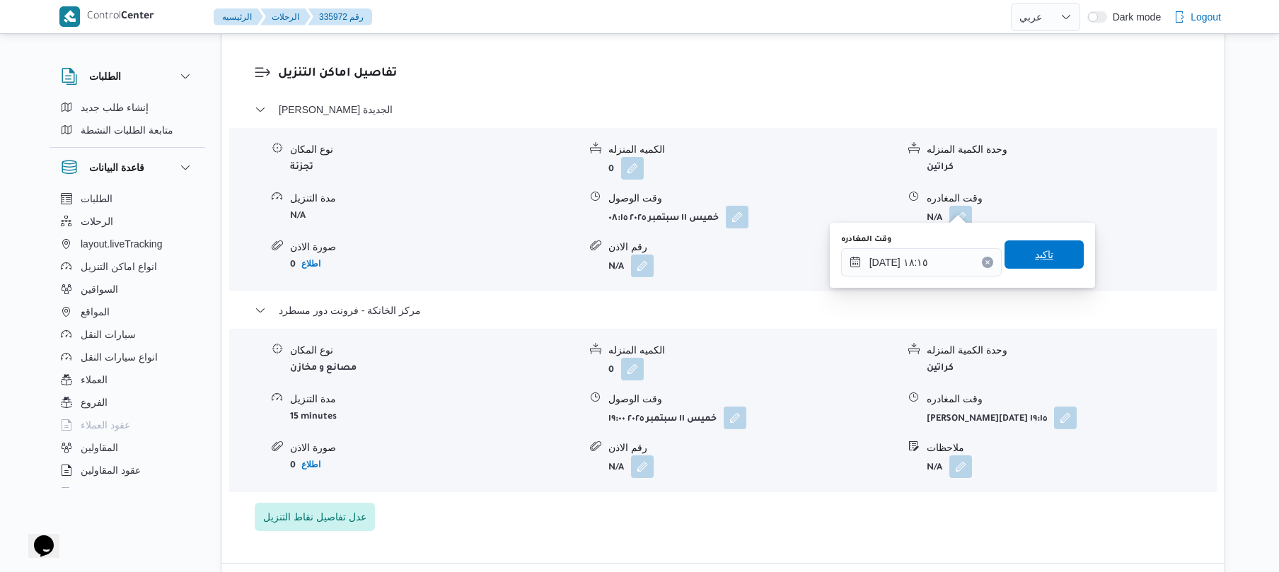
click at [1050, 257] on span "تاكيد" at bounding box center [1043, 254] width 79 height 28
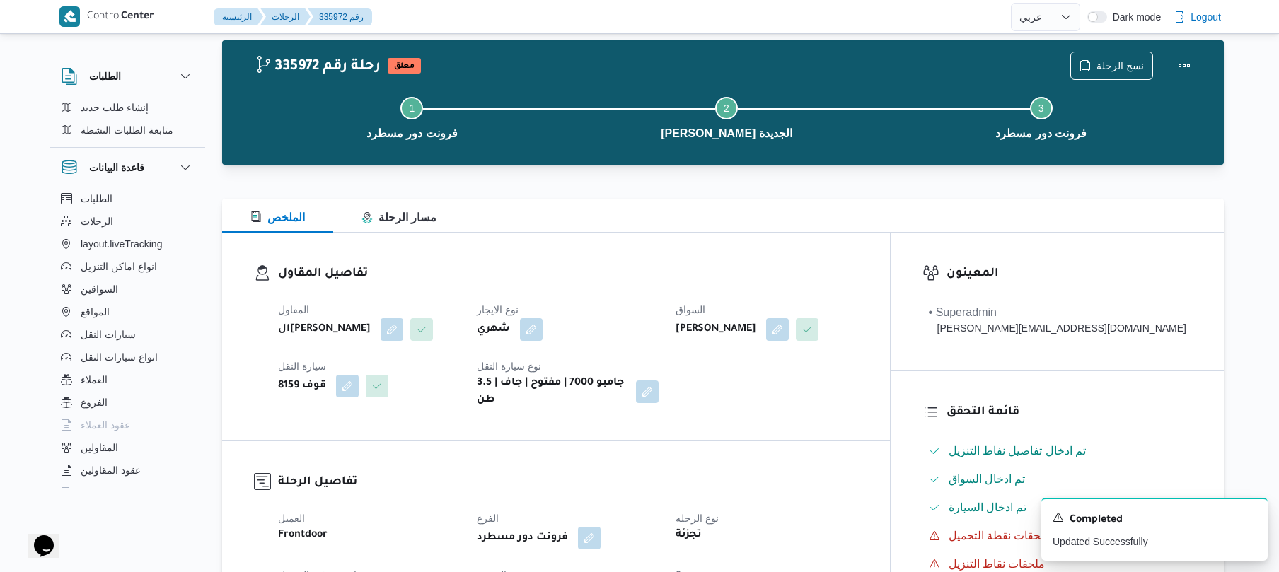
scroll to position [0, 0]
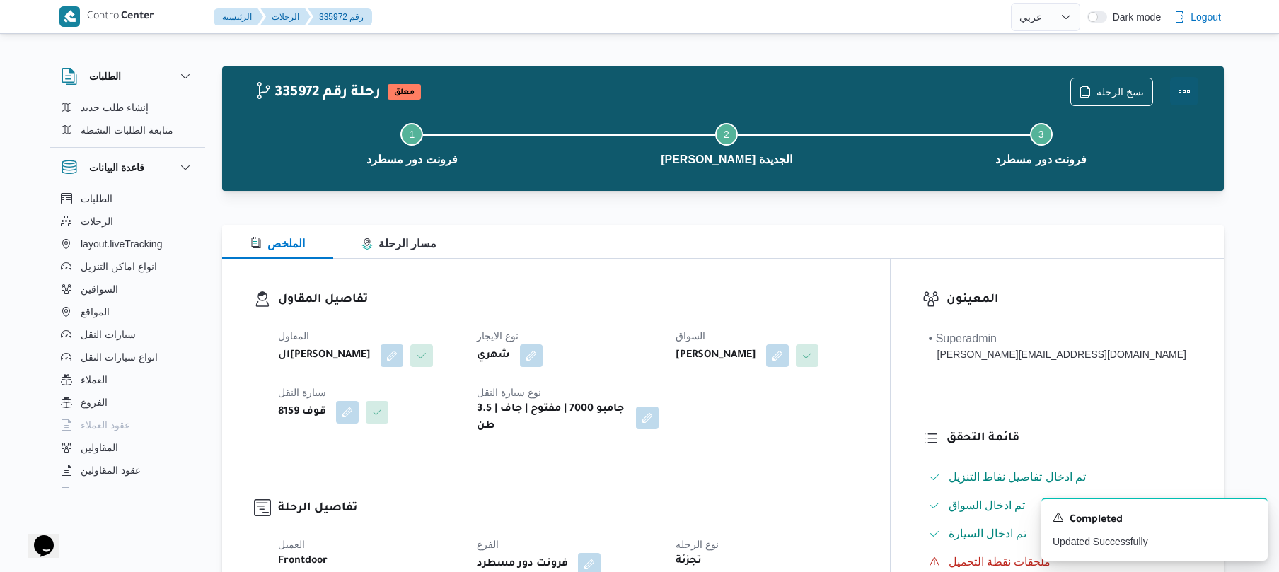
click at [1183, 89] on button "Actions" at bounding box center [1184, 91] width 28 height 28
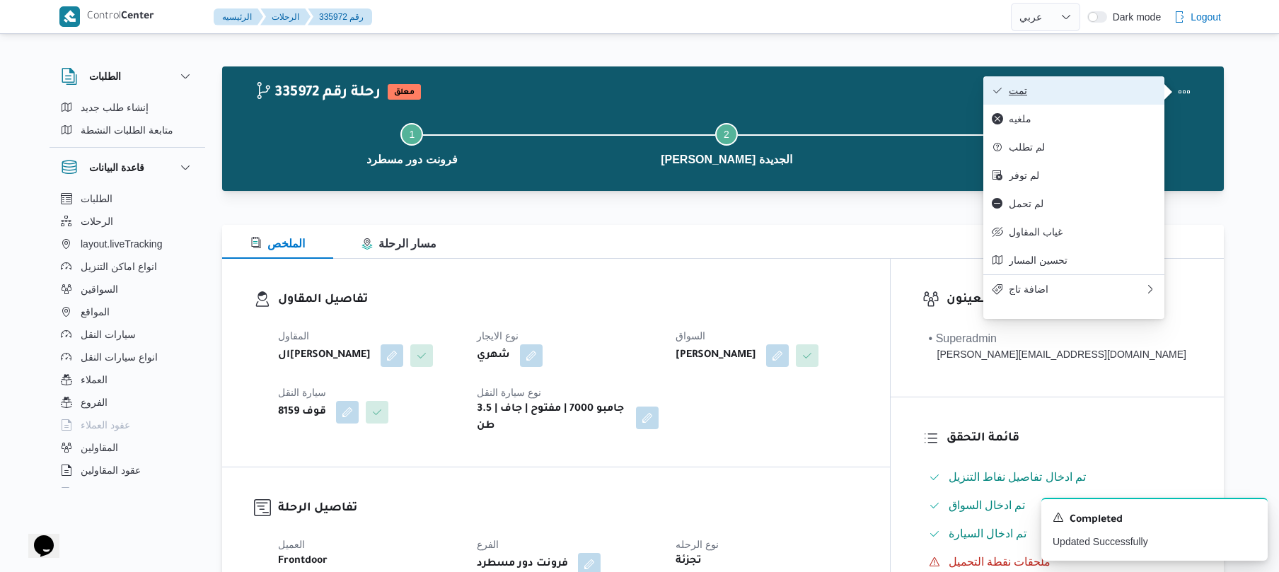
click at [1096, 91] on span "تمت" at bounding box center [1082, 90] width 147 height 11
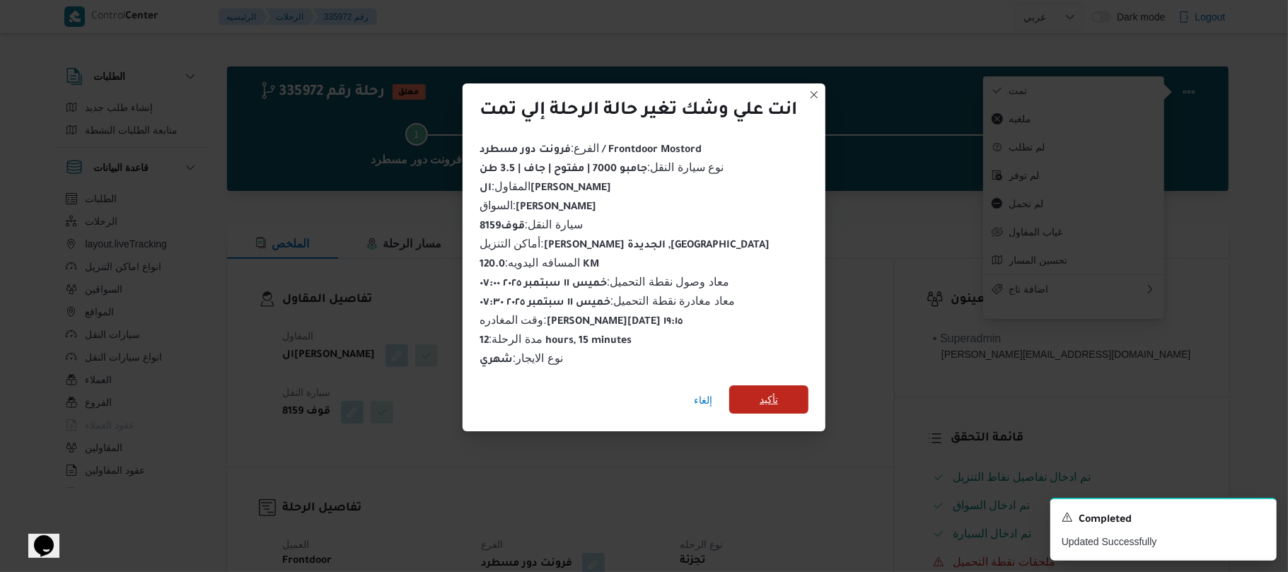
click at [794, 388] on span "تأكيد" at bounding box center [768, 399] width 79 height 28
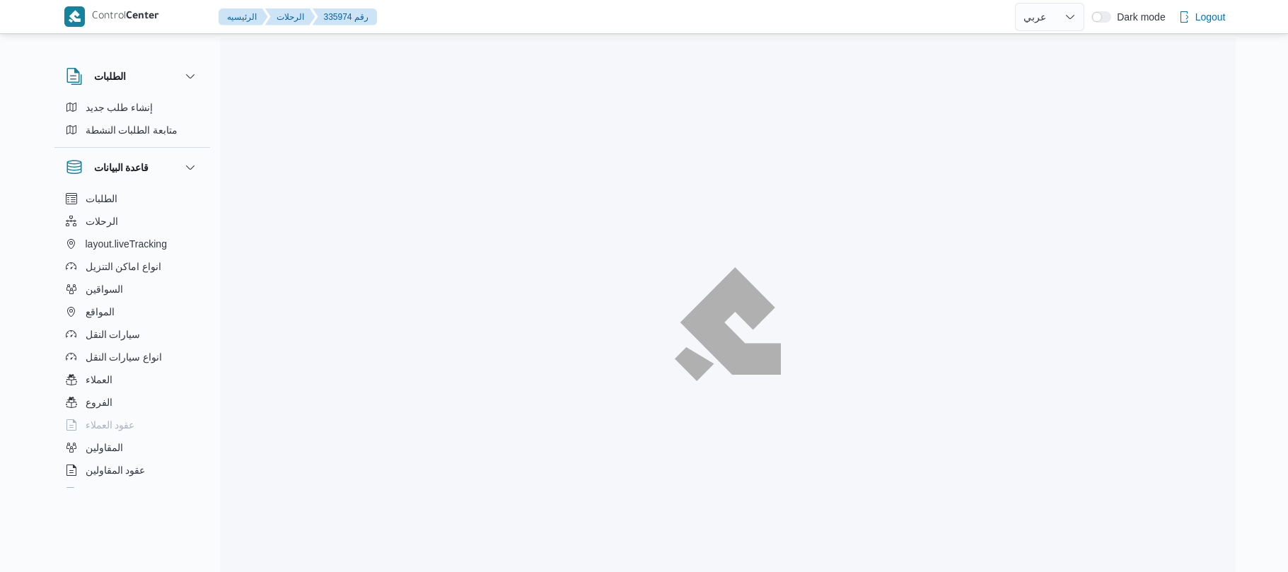
select select "ar"
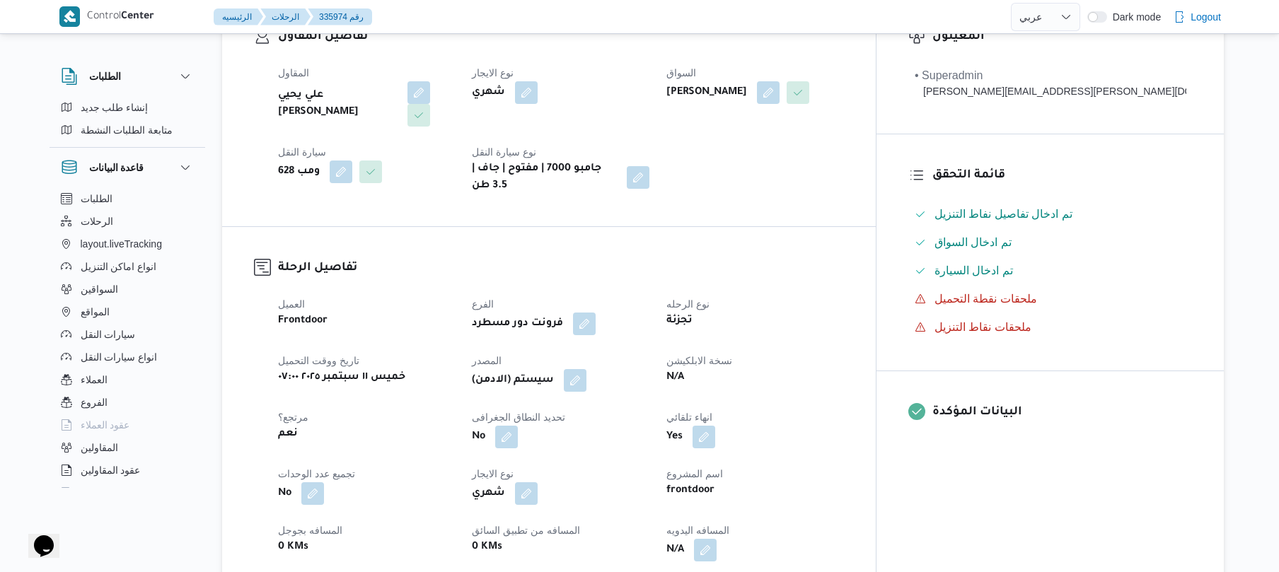
scroll to position [377, 0]
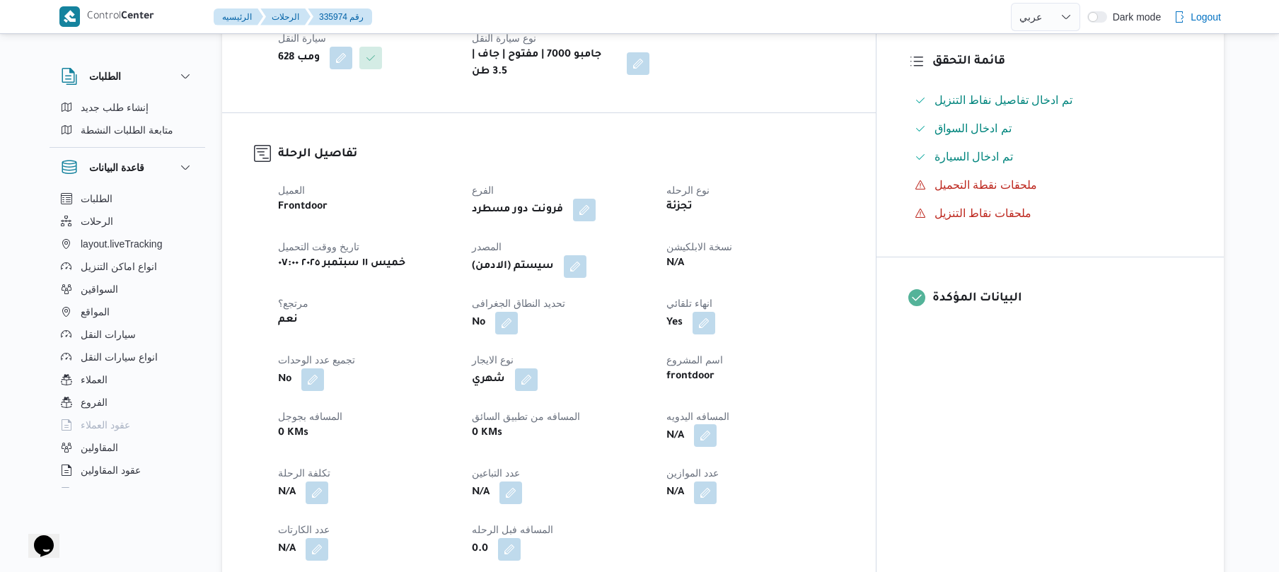
click at [716, 424] on button "button" at bounding box center [705, 435] width 23 height 23
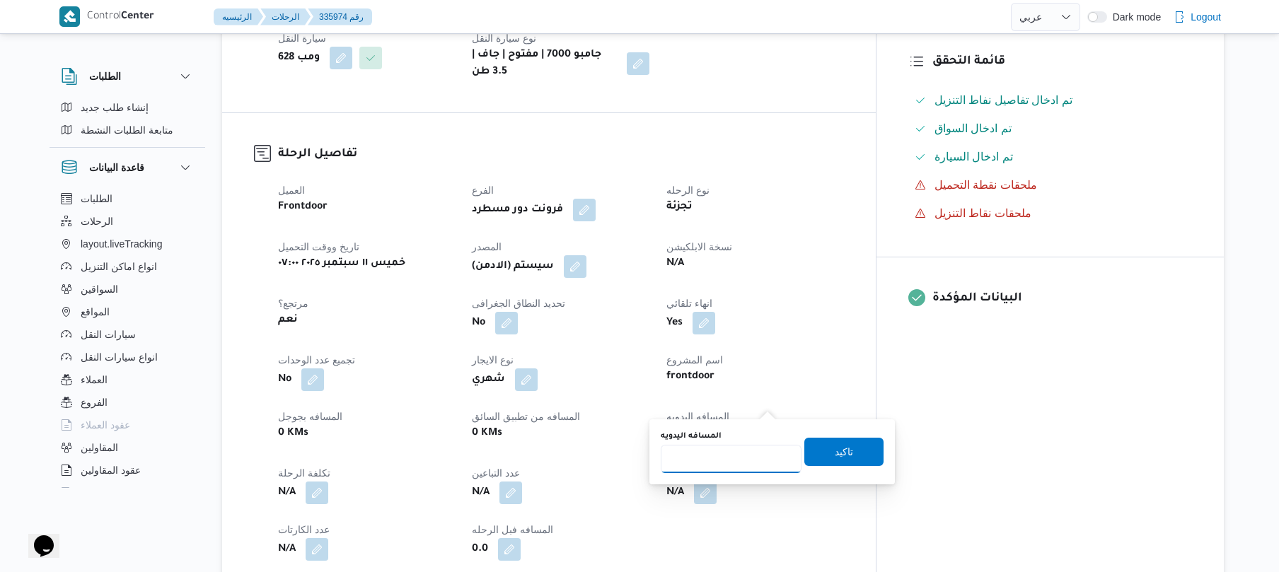
click at [737, 459] on input "المسافه اليدويه" at bounding box center [731, 459] width 141 height 28
type input "125"
click at [838, 450] on span "تاكيد" at bounding box center [844, 451] width 18 height 17
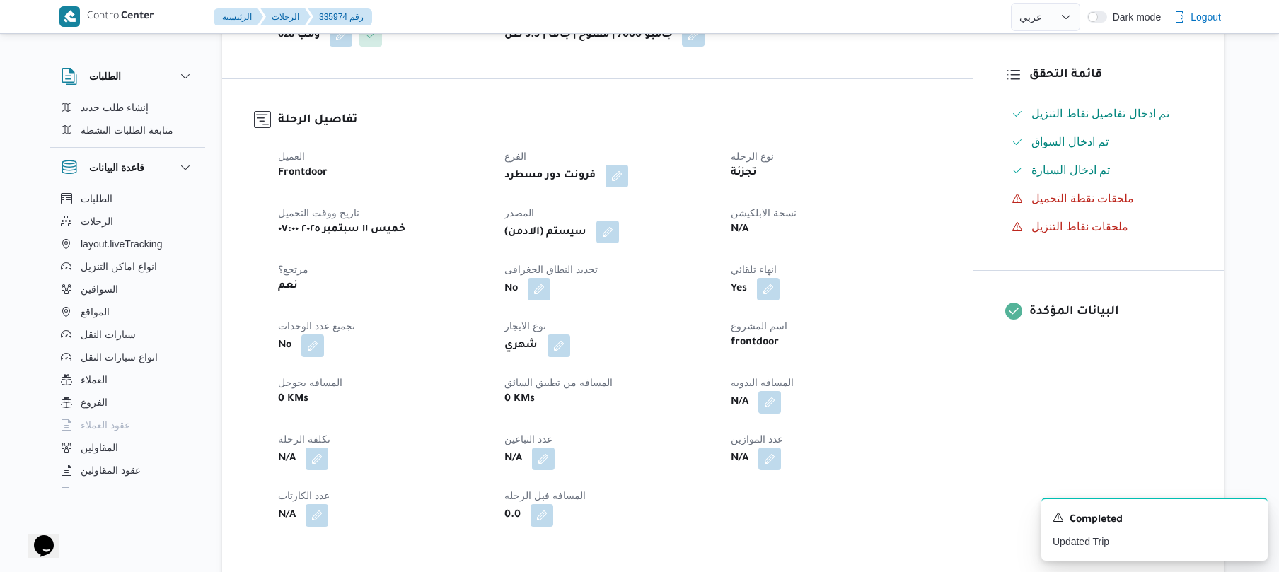
click at [610, 232] on button "button" at bounding box center [607, 232] width 23 height 23
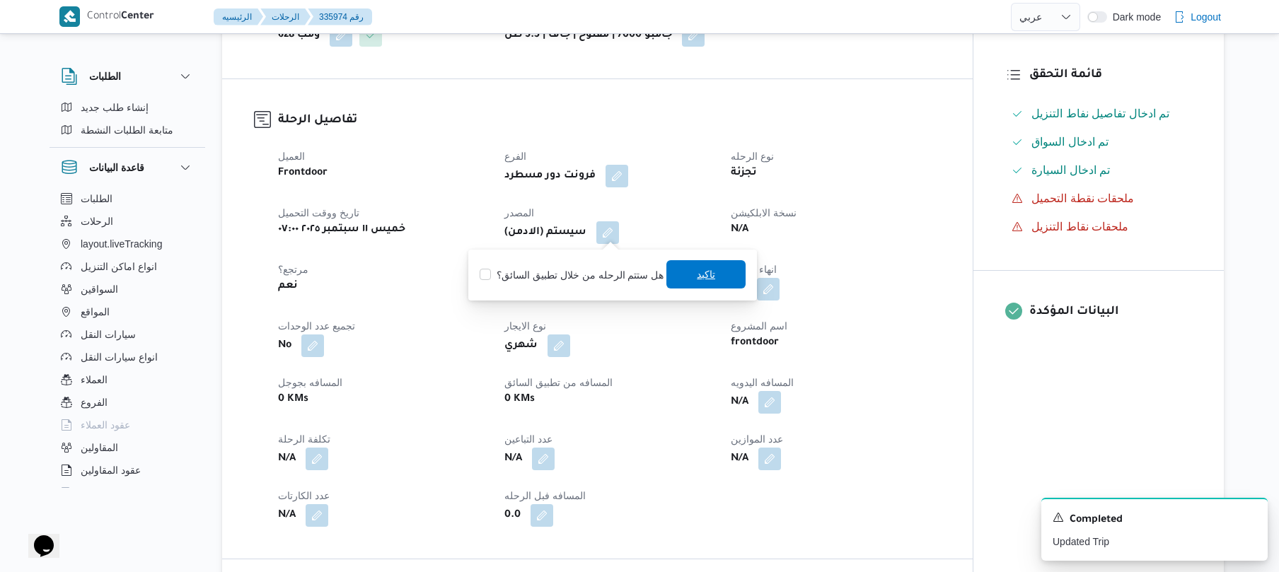
click at [706, 281] on span "تاكيد" at bounding box center [706, 274] width 18 height 17
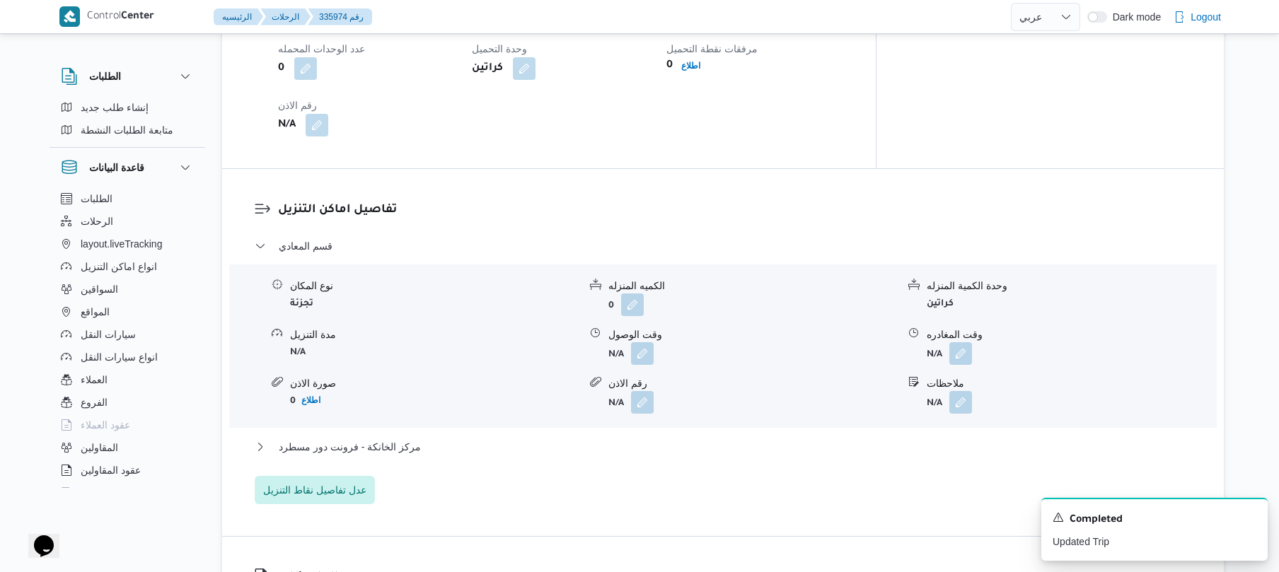
scroll to position [1093, 0]
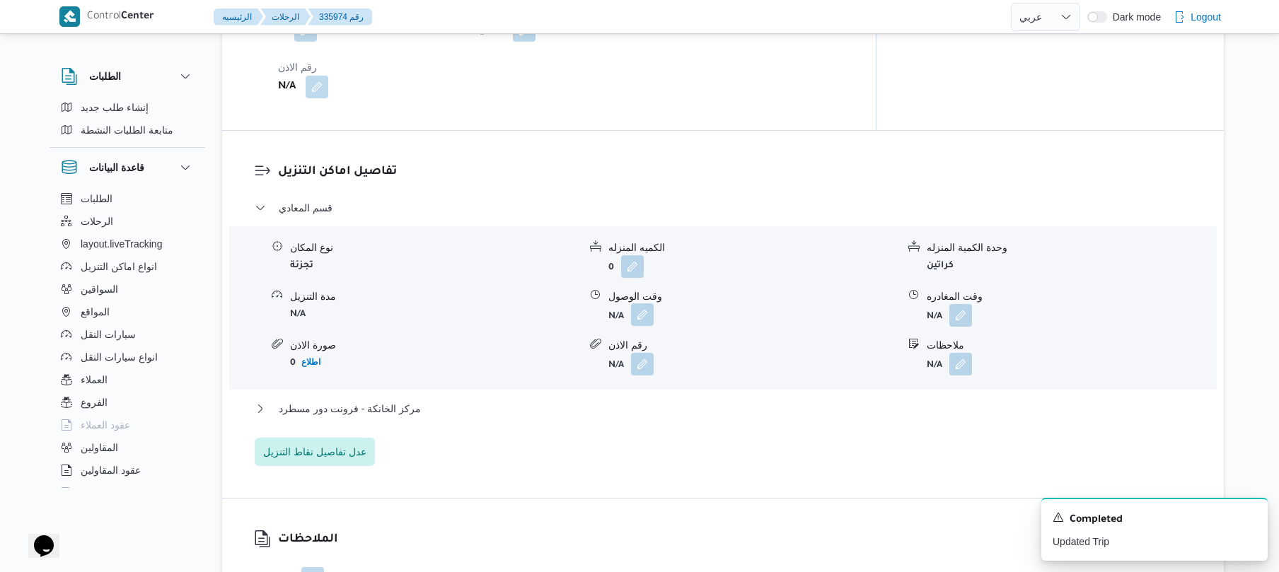
click at [643, 303] on button "button" at bounding box center [642, 314] width 23 height 23
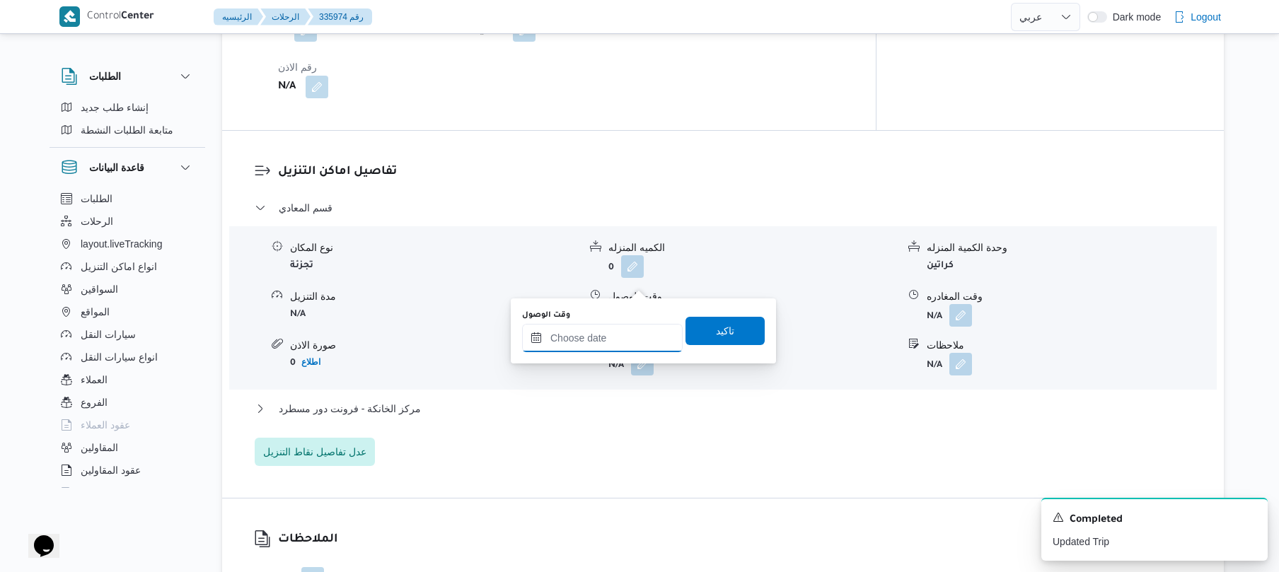
click at [598, 343] on input "وقت الوصول" at bounding box center [602, 338] width 161 height 28
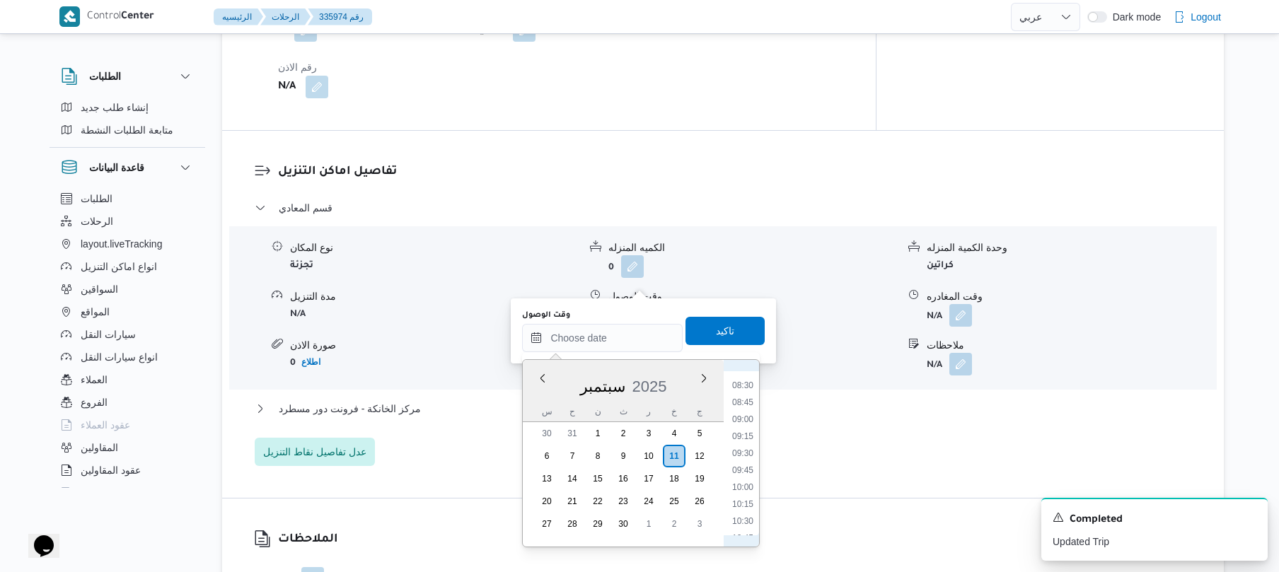
scroll to position [569, 0]
click at [742, 405] on li "08:45" at bounding box center [742, 403] width 33 height 14
type input "١١/٠٩/٢٠٢٥ ٠٨:٤٥"
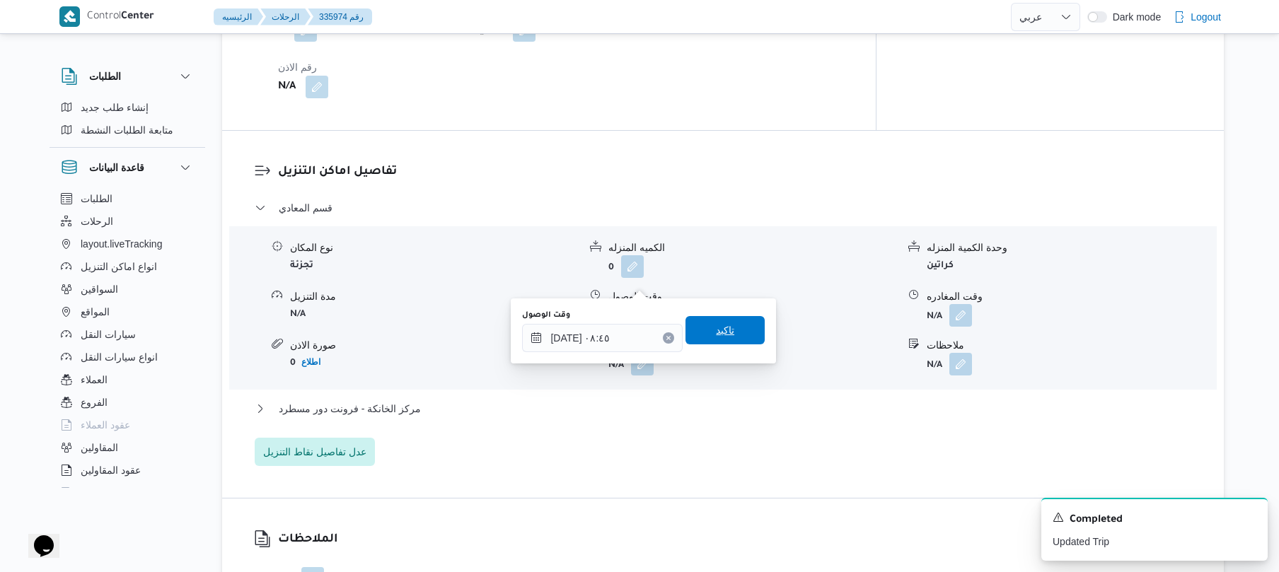
click at [729, 332] on span "تاكيد" at bounding box center [724, 330] width 79 height 28
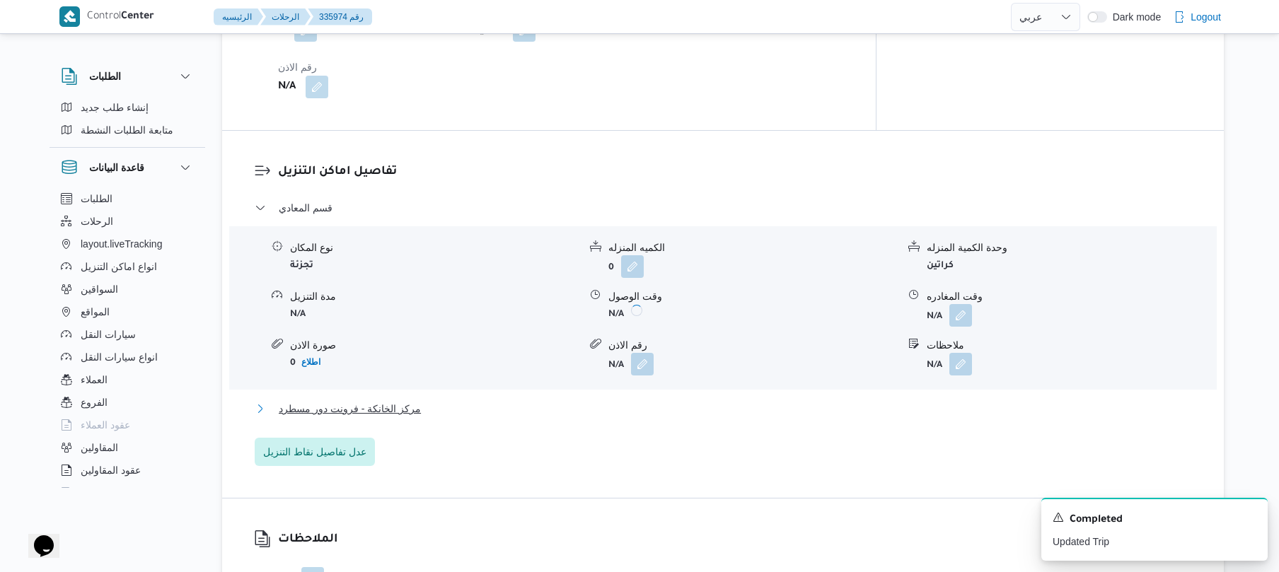
click at [671, 400] on button "مركز الخانكة - فرونت دور مسطرد" at bounding box center [723, 408] width 937 height 17
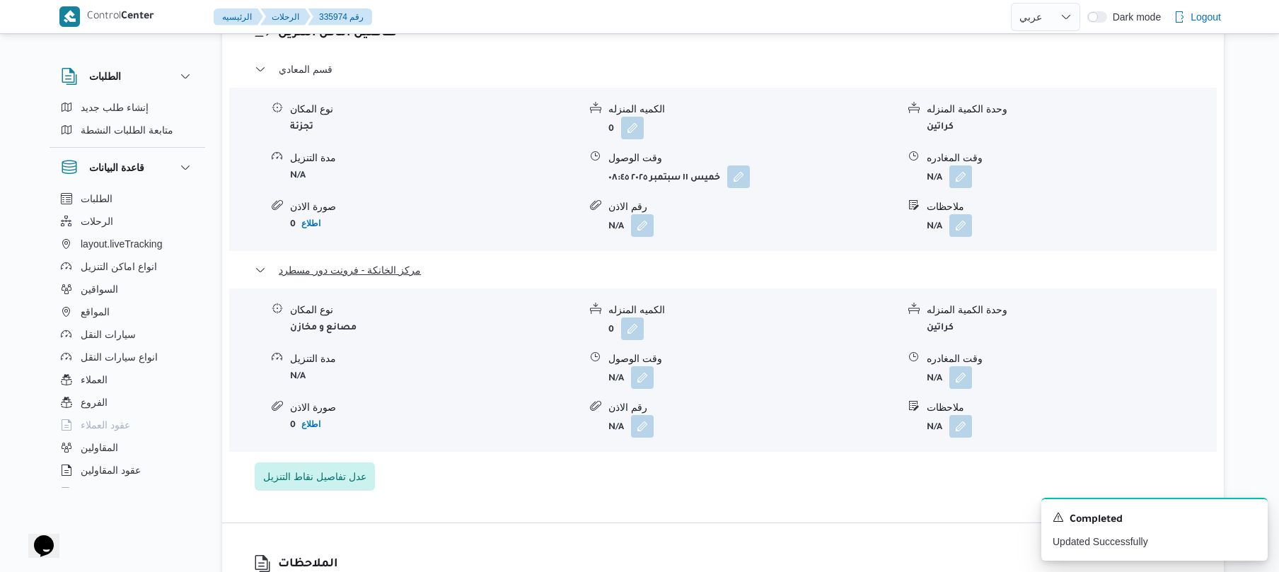
scroll to position [1207, 0]
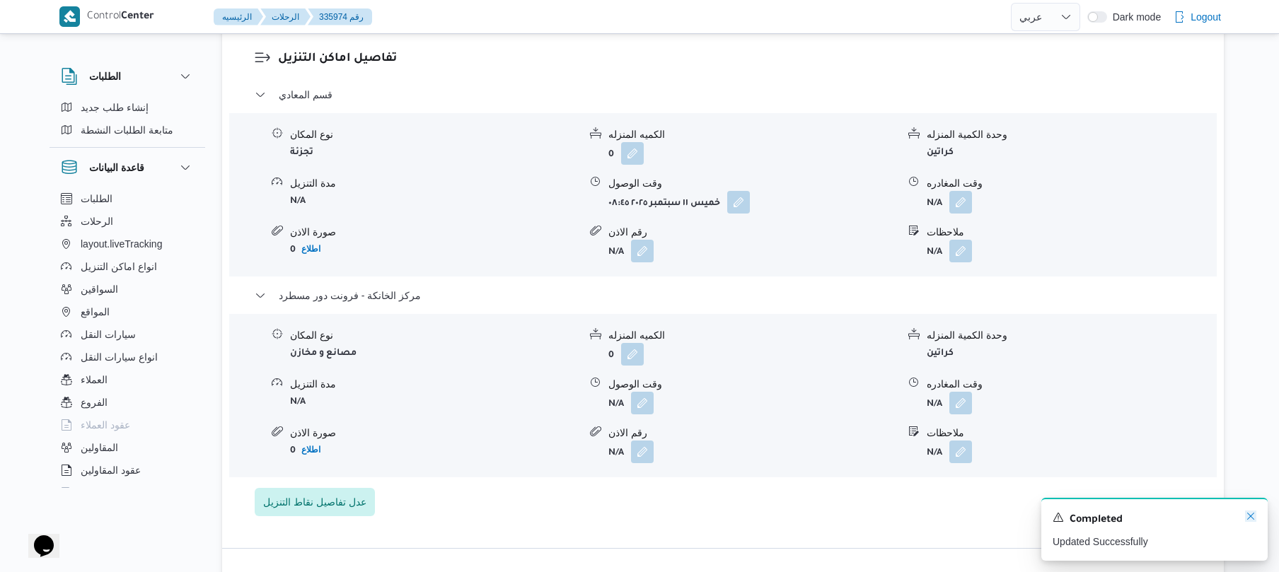
click at [1254, 516] on icon "Dismiss toast" at bounding box center [1250, 516] width 11 height 11
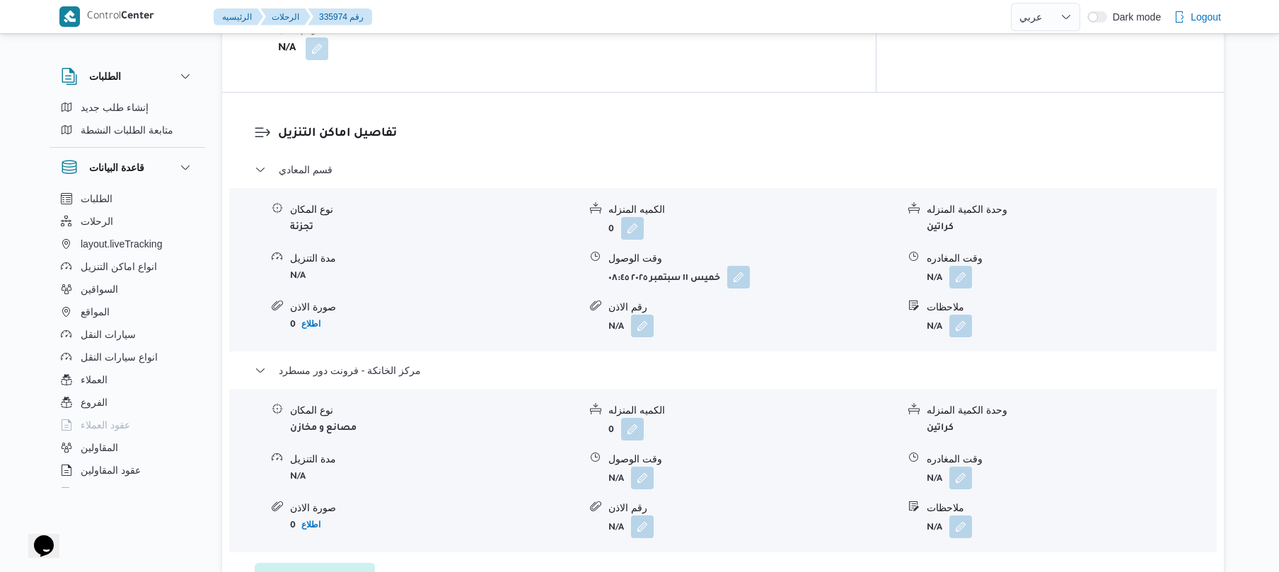
scroll to position [1282, 0]
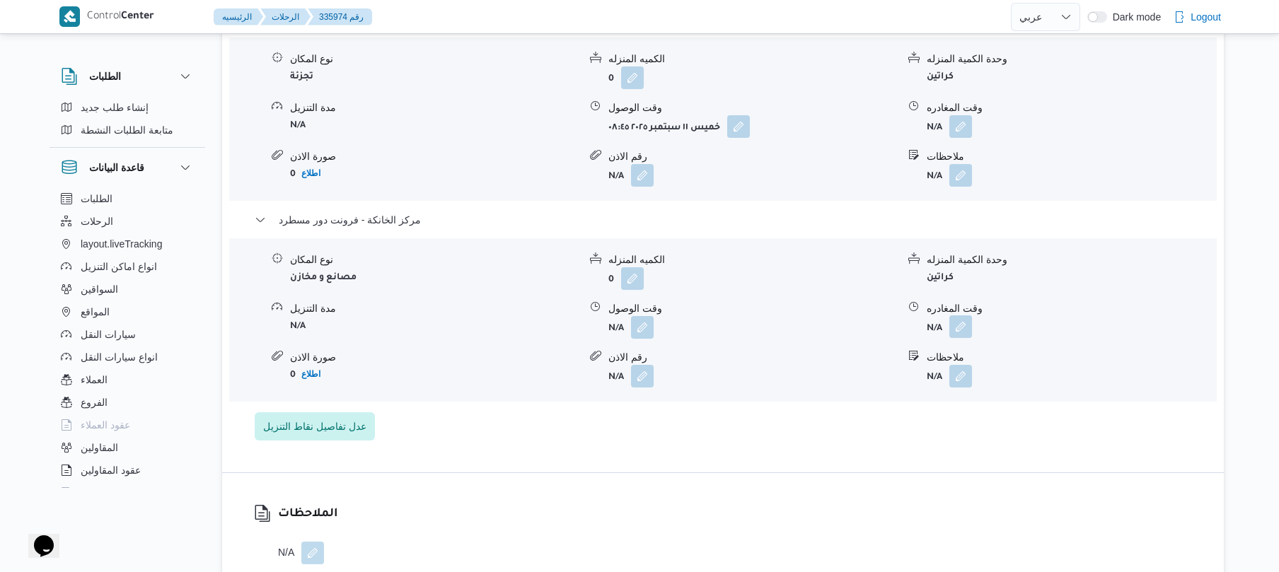
click at [965, 315] on button "button" at bounding box center [960, 326] width 23 height 23
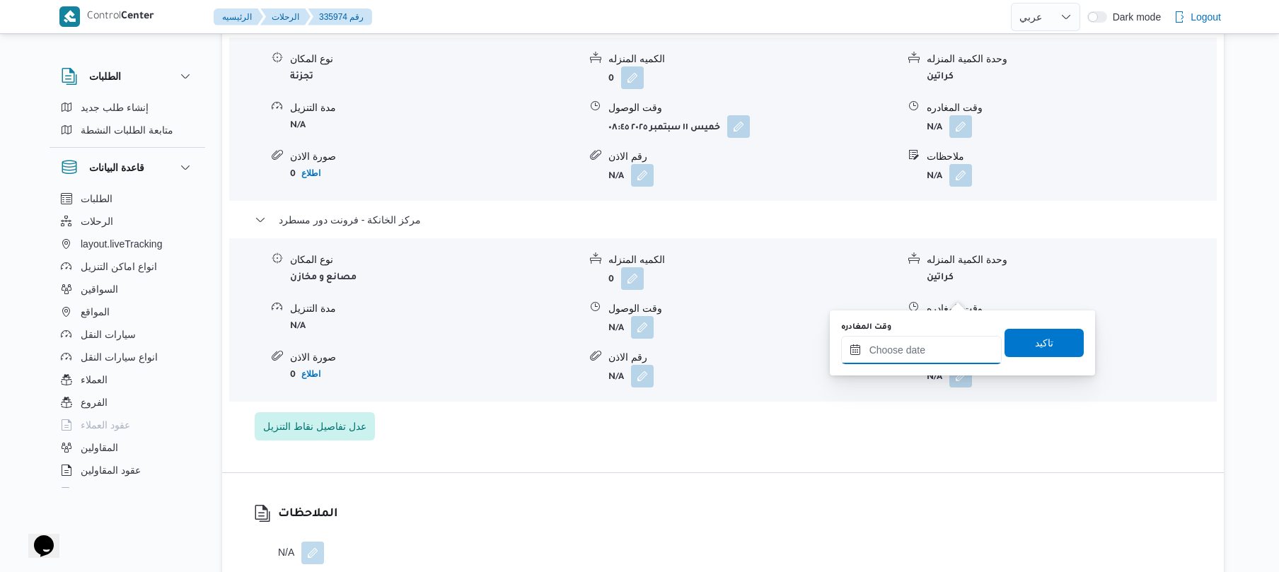
click at [924, 344] on input "وقت المغادره" at bounding box center [921, 350] width 161 height 28
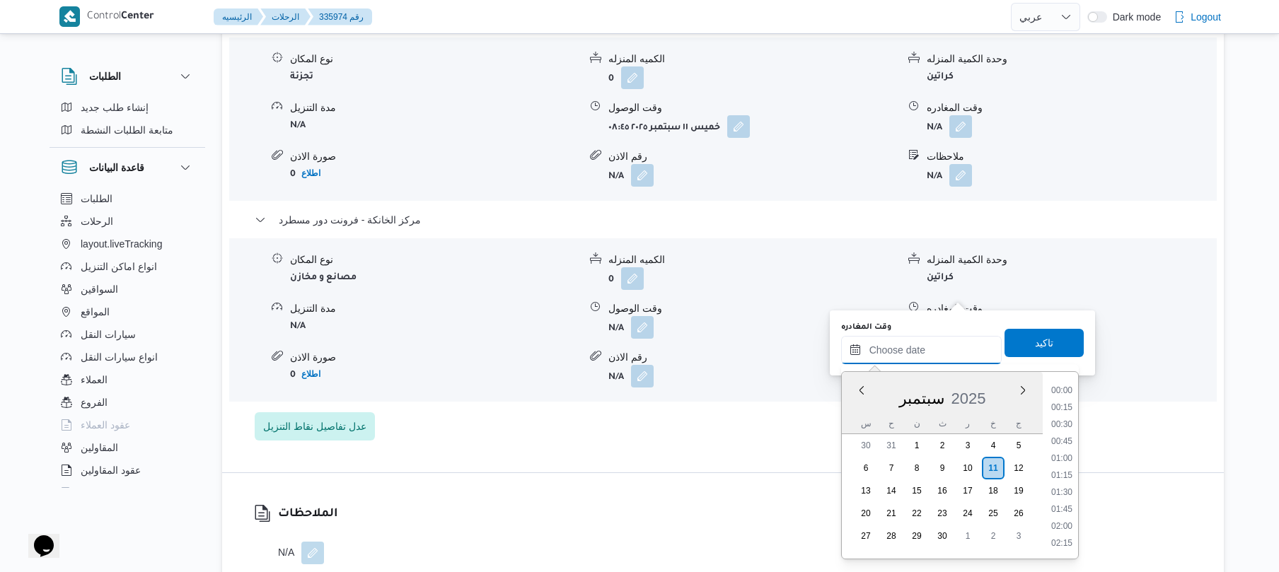
scroll to position [1274, 0]
click at [1064, 474] on li "20:00" at bounding box center [1061, 475] width 33 height 14
type input "[DATE] ٢٠:٠٠"
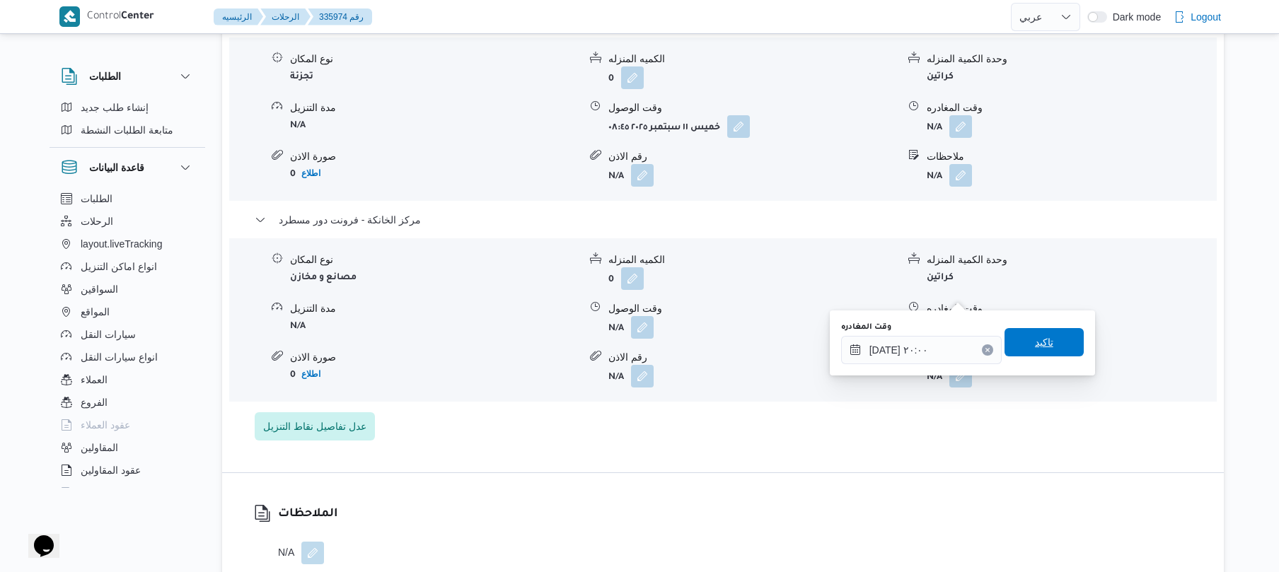
click at [1060, 337] on span "تاكيد" at bounding box center [1043, 342] width 79 height 28
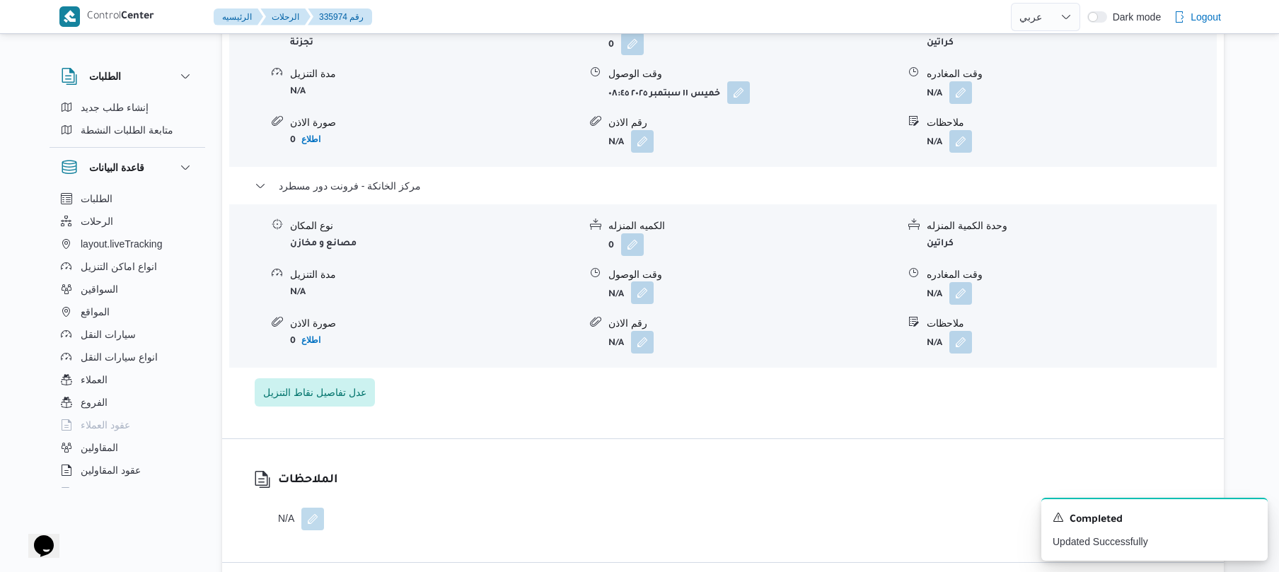
click at [649, 292] on button "button" at bounding box center [642, 293] width 23 height 23
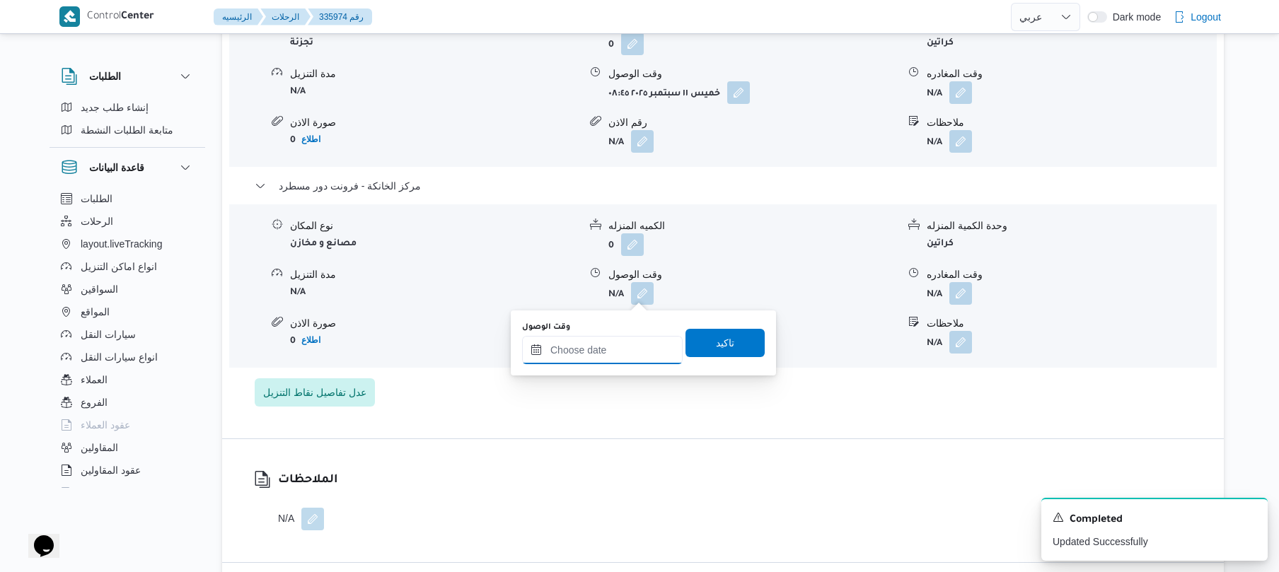
click at [618, 354] on input "وقت الوصول" at bounding box center [602, 350] width 161 height 28
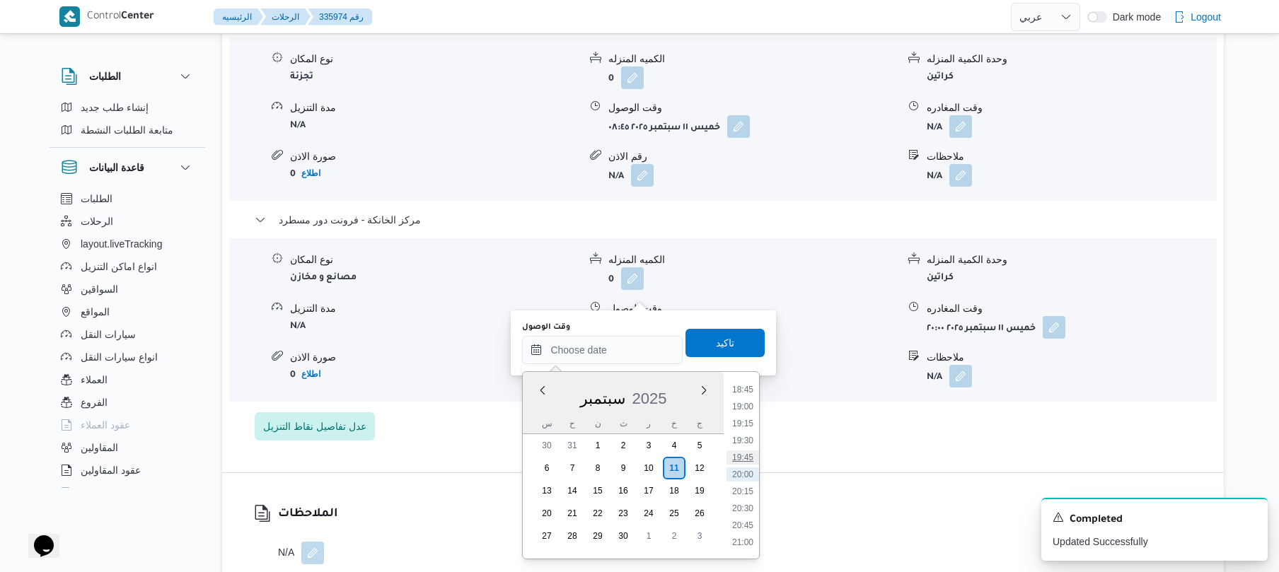
click at [740, 456] on li "19:45" at bounding box center [742, 458] width 33 height 14
type input "[DATE] ١٩:٤٥"
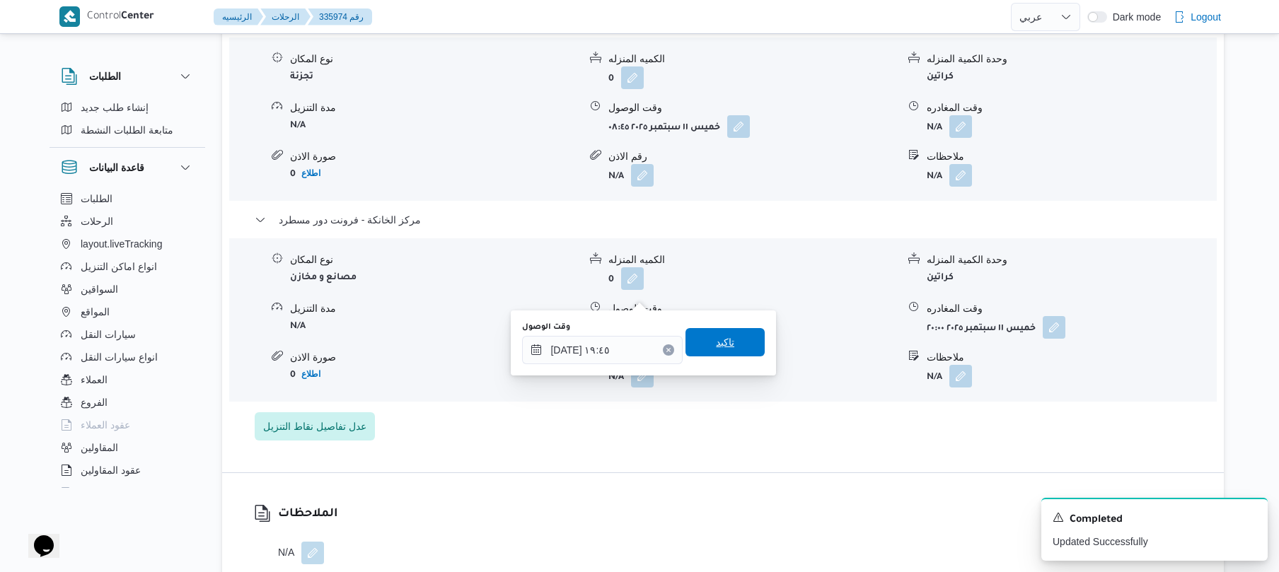
click at [734, 344] on span "تاكيد" at bounding box center [724, 342] width 79 height 28
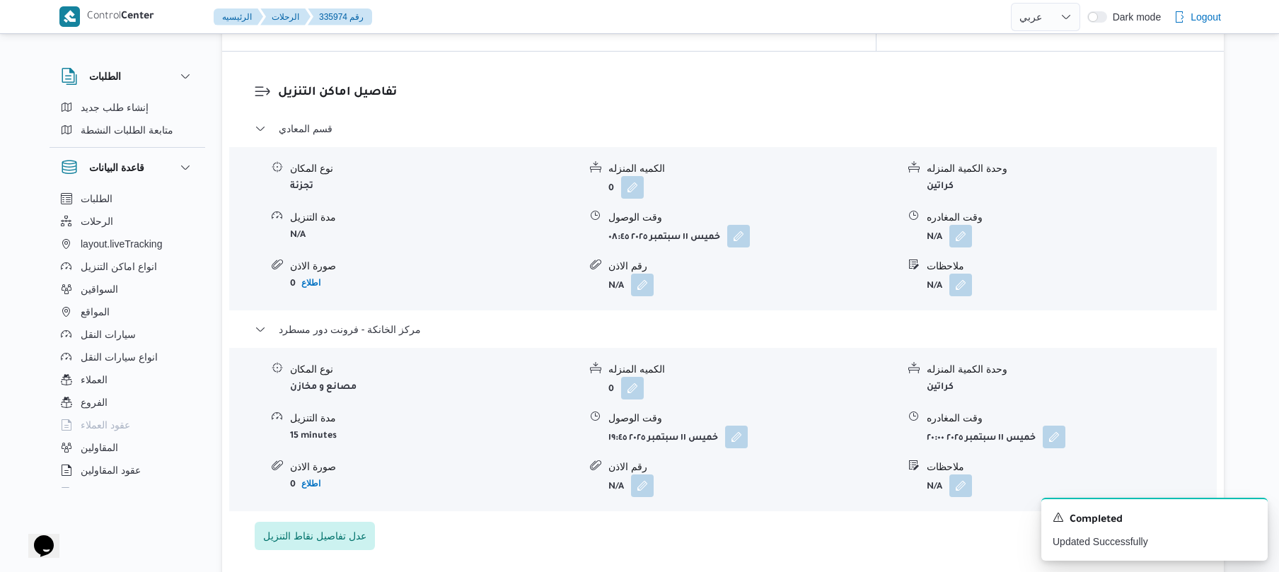
scroll to position [1169, 0]
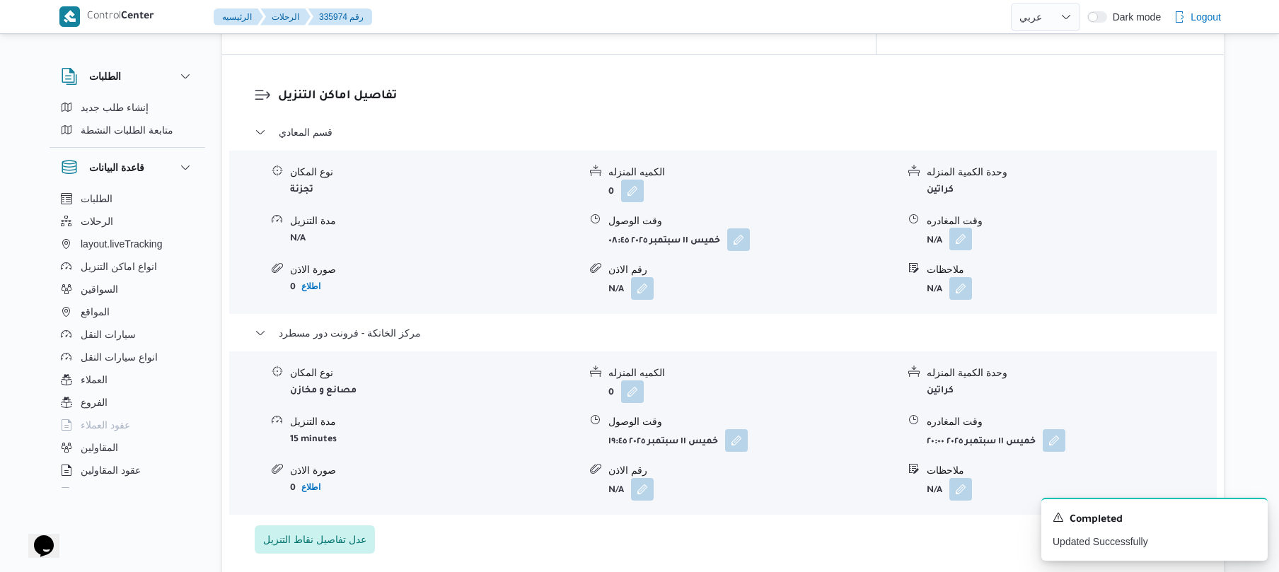
click at [963, 228] on button "button" at bounding box center [960, 239] width 23 height 23
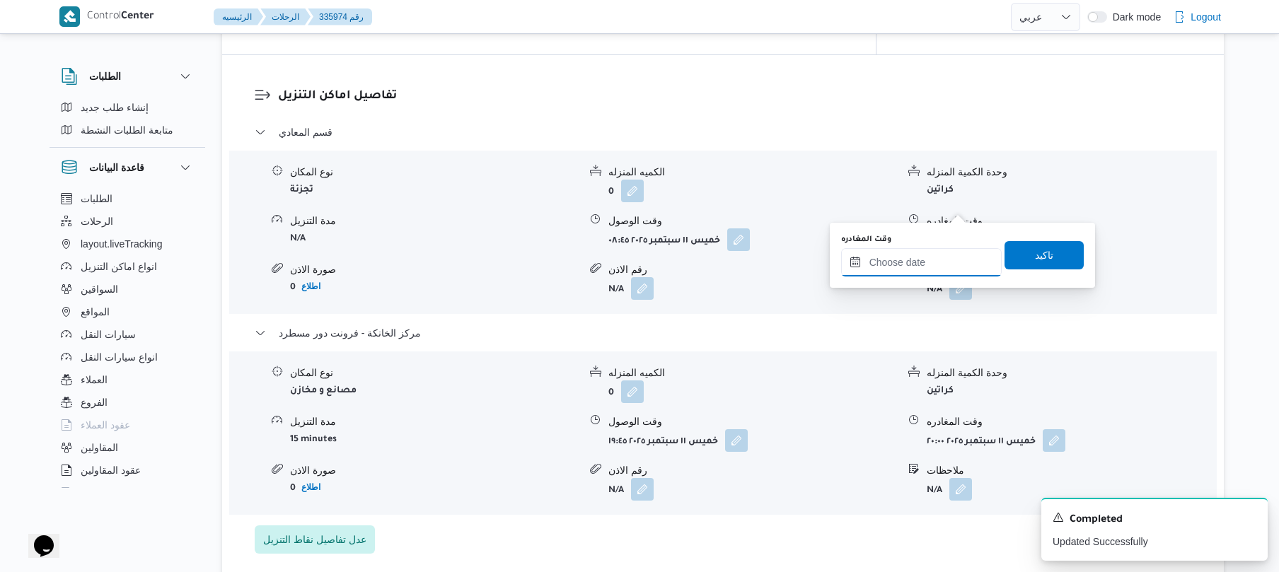
click at [898, 261] on input "وقت المغادره" at bounding box center [921, 262] width 161 height 28
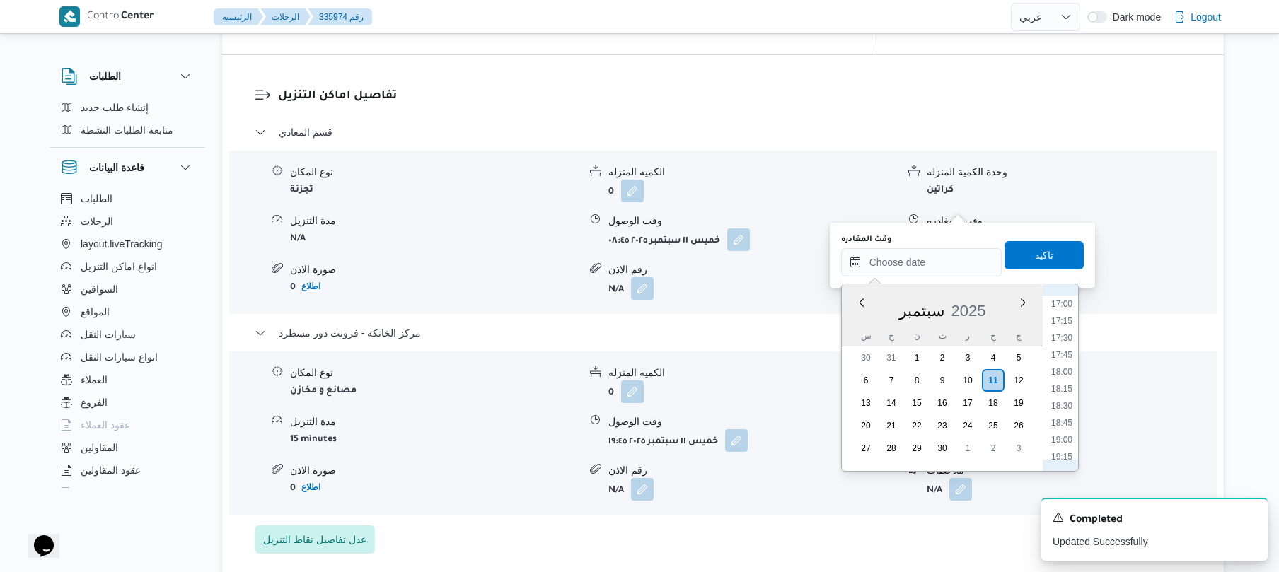
scroll to position [1135, 0]
click at [1055, 442] on li "18:45" at bounding box center [1061, 441] width 33 height 14
type input "١١/٠٩/٢٠٢٥ ١٨:٤٥"
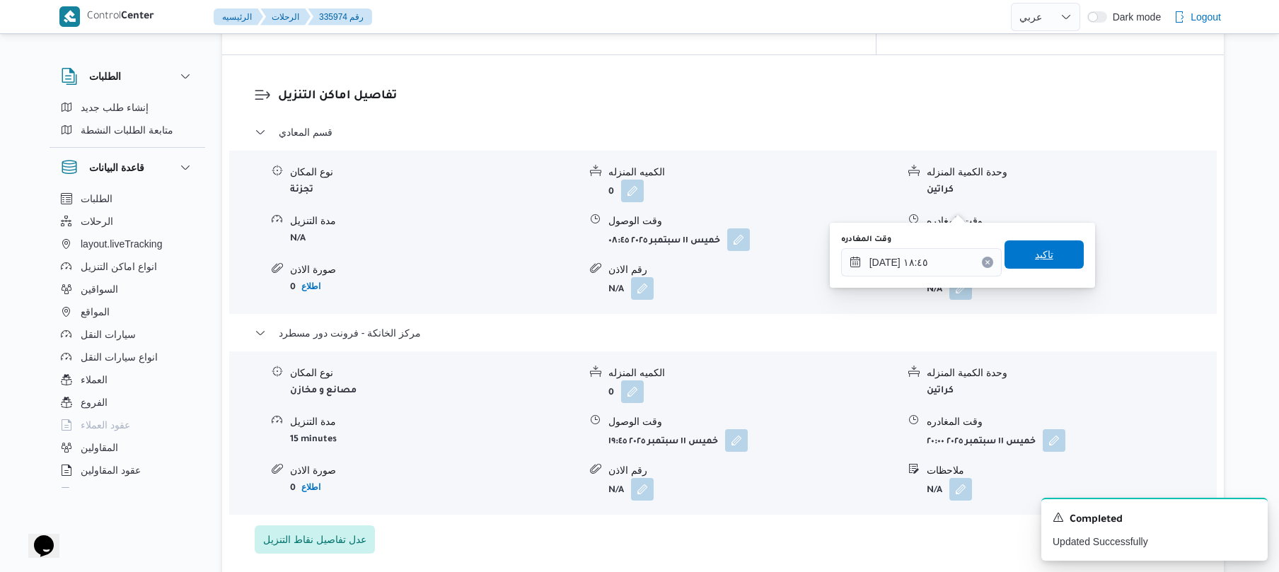
click at [1035, 257] on span "تاكيد" at bounding box center [1044, 254] width 18 height 17
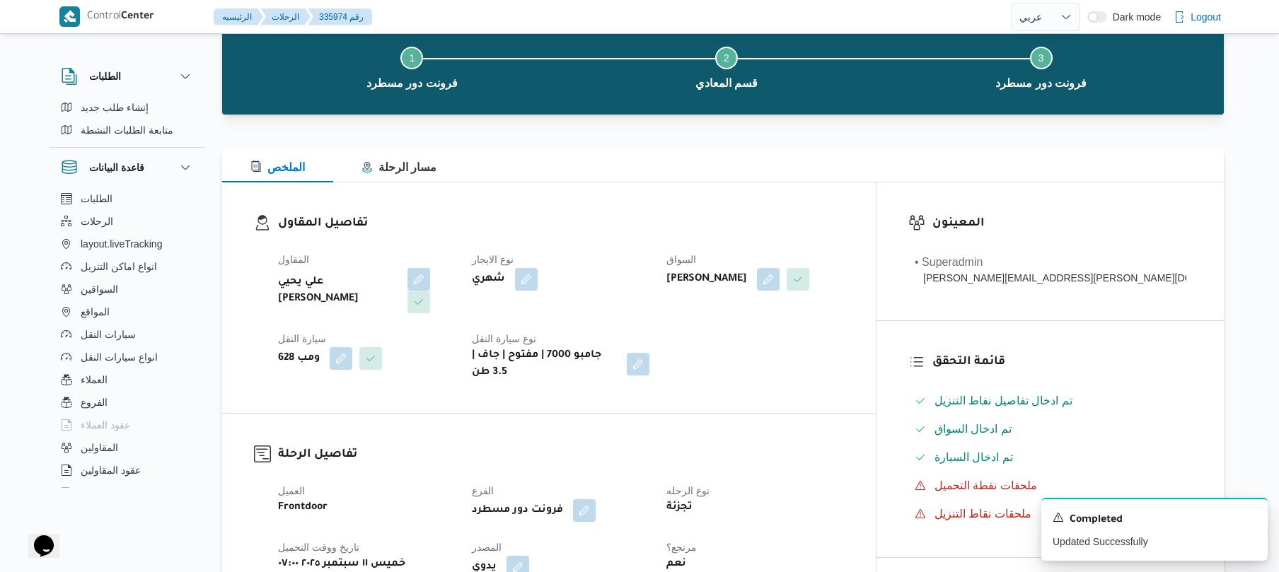
scroll to position [0, 0]
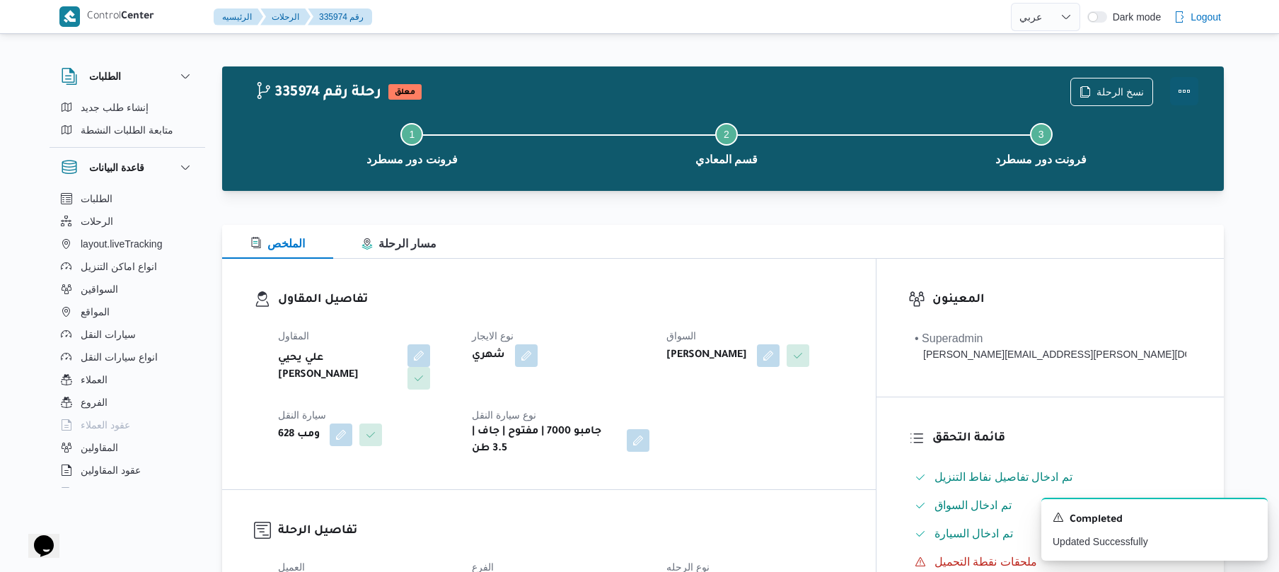
click at [1193, 100] on button "Actions" at bounding box center [1184, 91] width 28 height 28
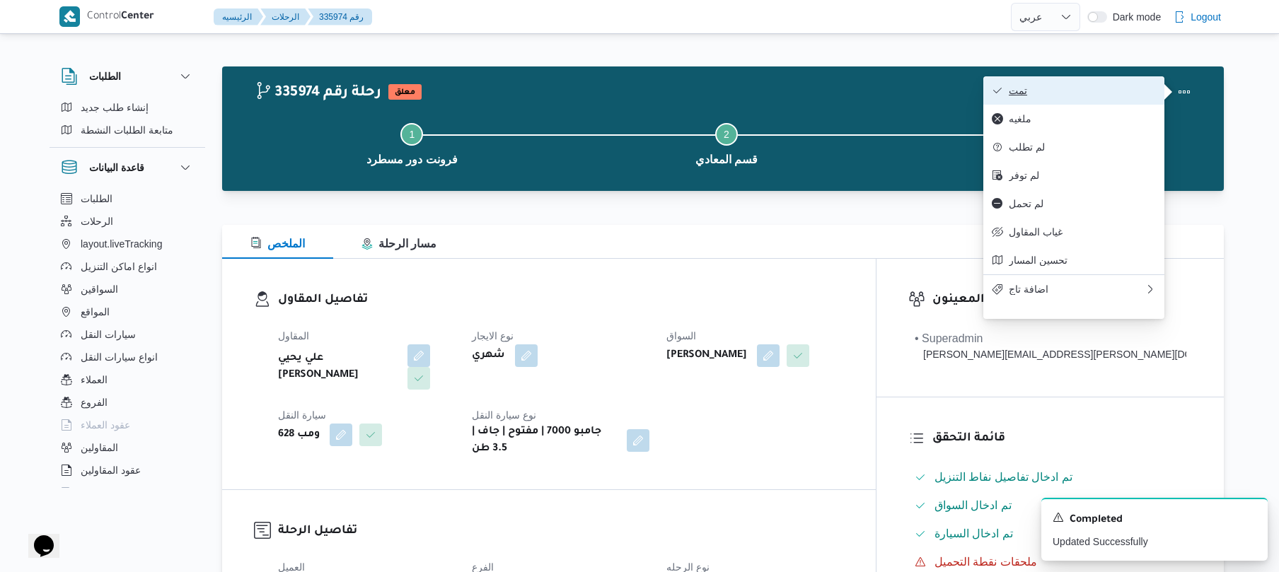
click at [1102, 98] on button "تمت" at bounding box center [1073, 90] width 181 height 28
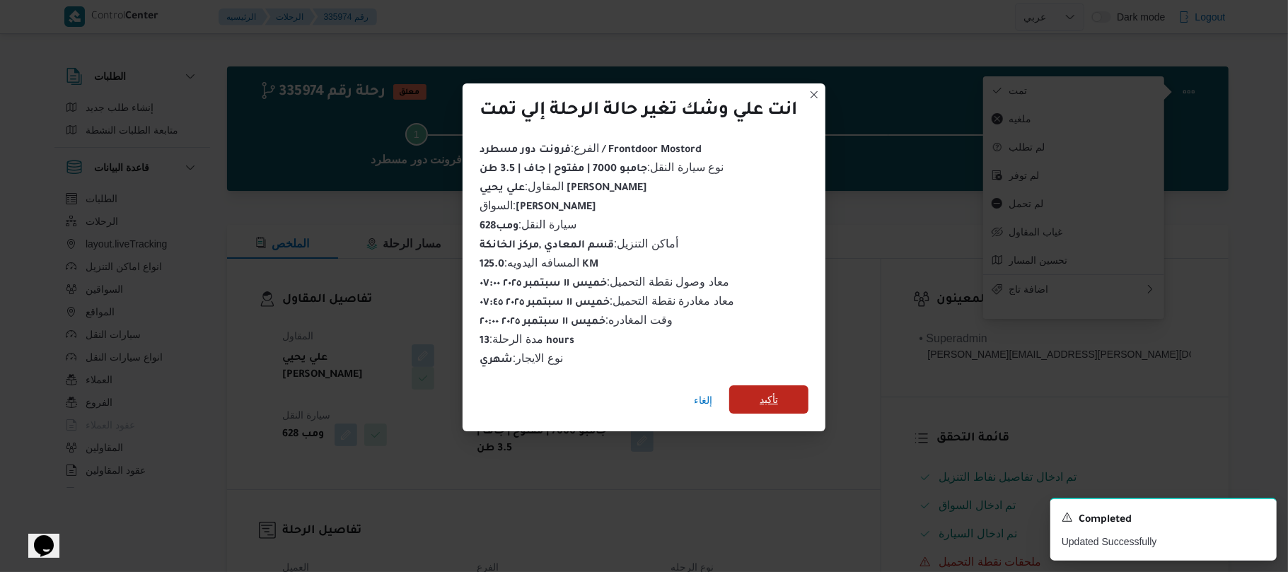
click at [778, 393] on span "تأكيد" at bounding box center [769, 399] width 18 height 17
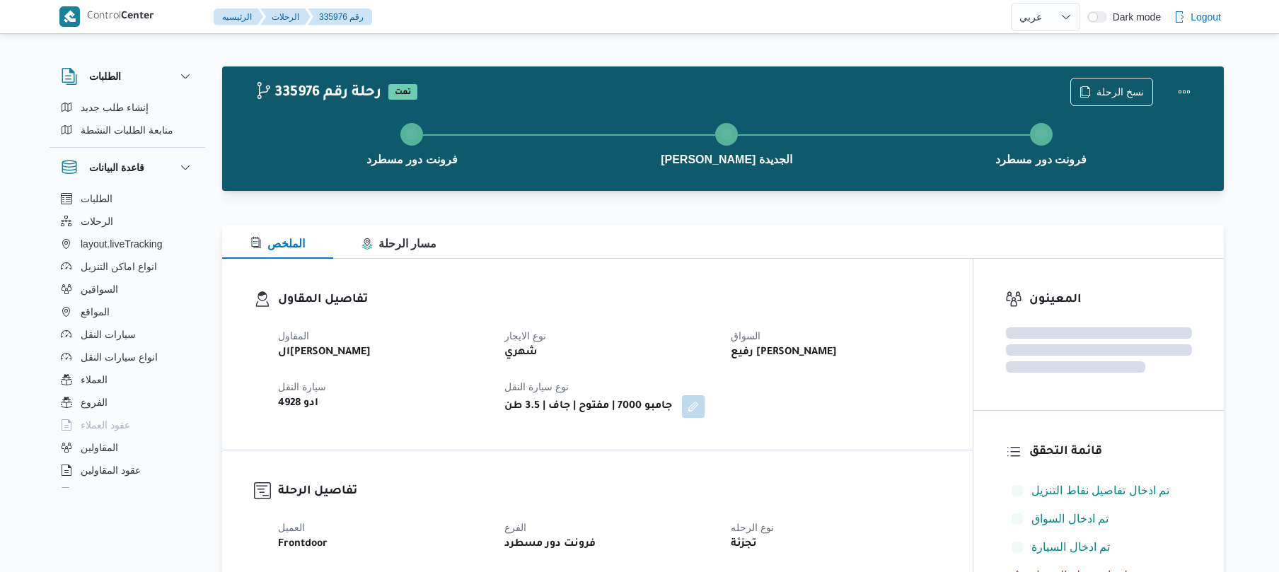
select select "ar"
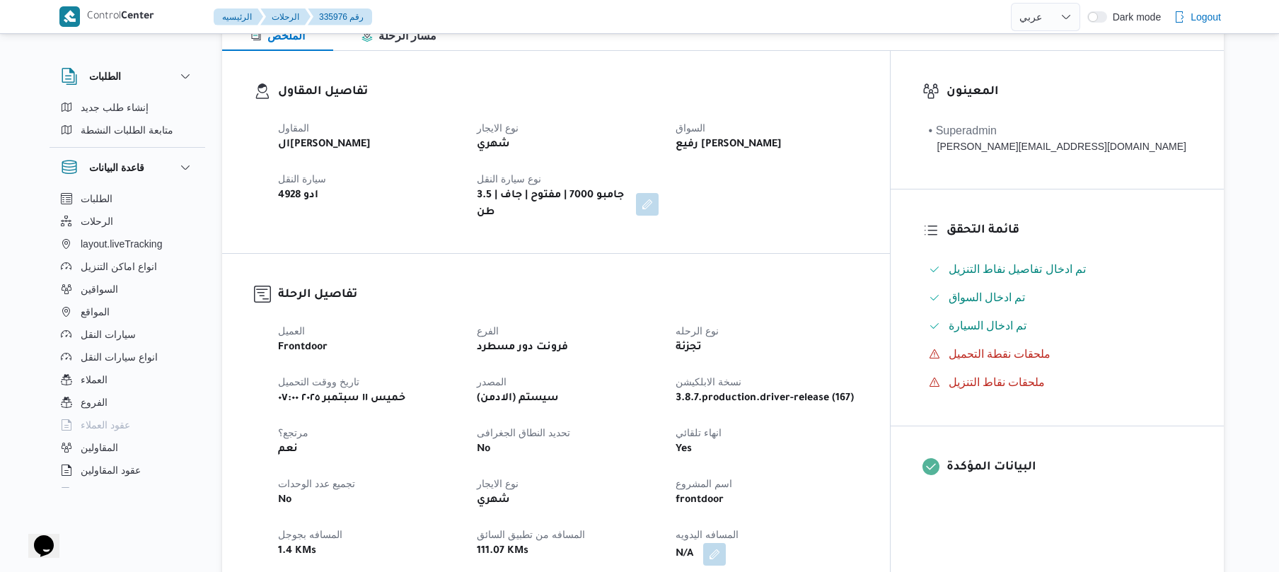
scroll to position [490, 0]
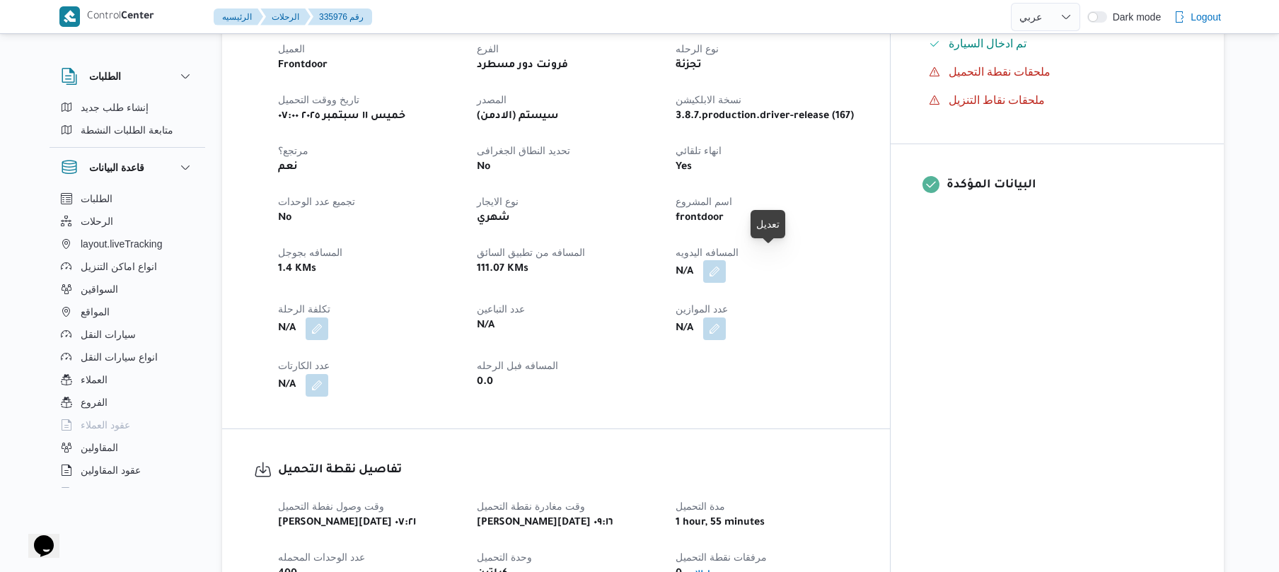
click at [726, 260] on button "button" at bounding box center [714, 271] width 23 height 23
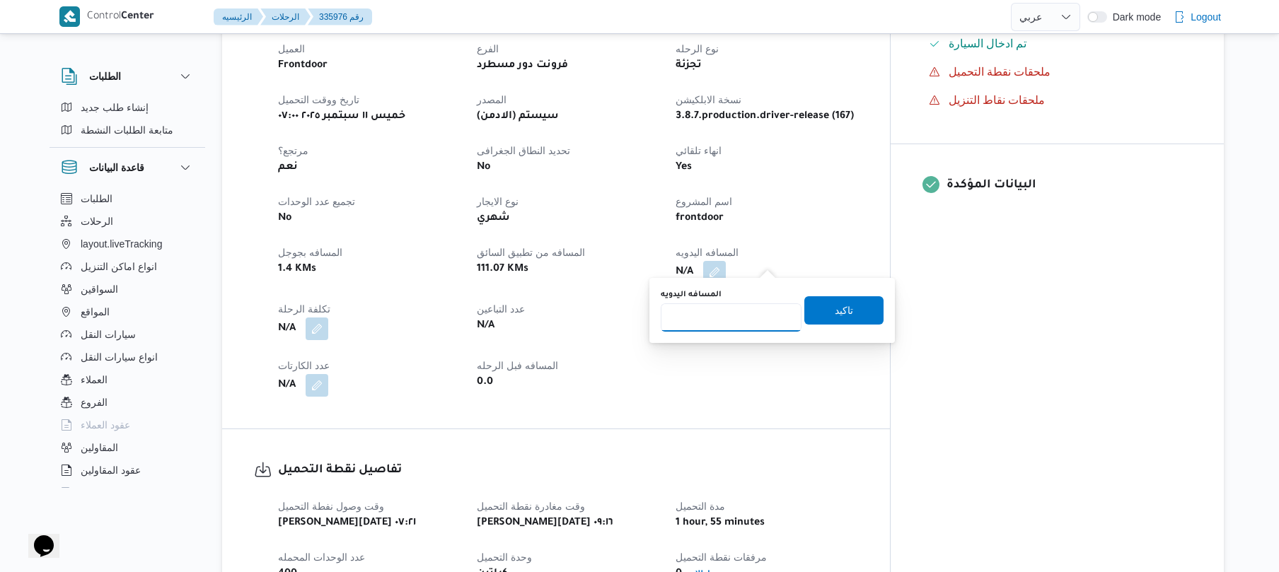
click at [736, 315] on input "المسافه اليدويه" at bounding box center [731, 317] width 141 height 28
type input "120"
click at [811, 311] on span "تاكيد" at bounding box center [843, 310] width 79 height 28
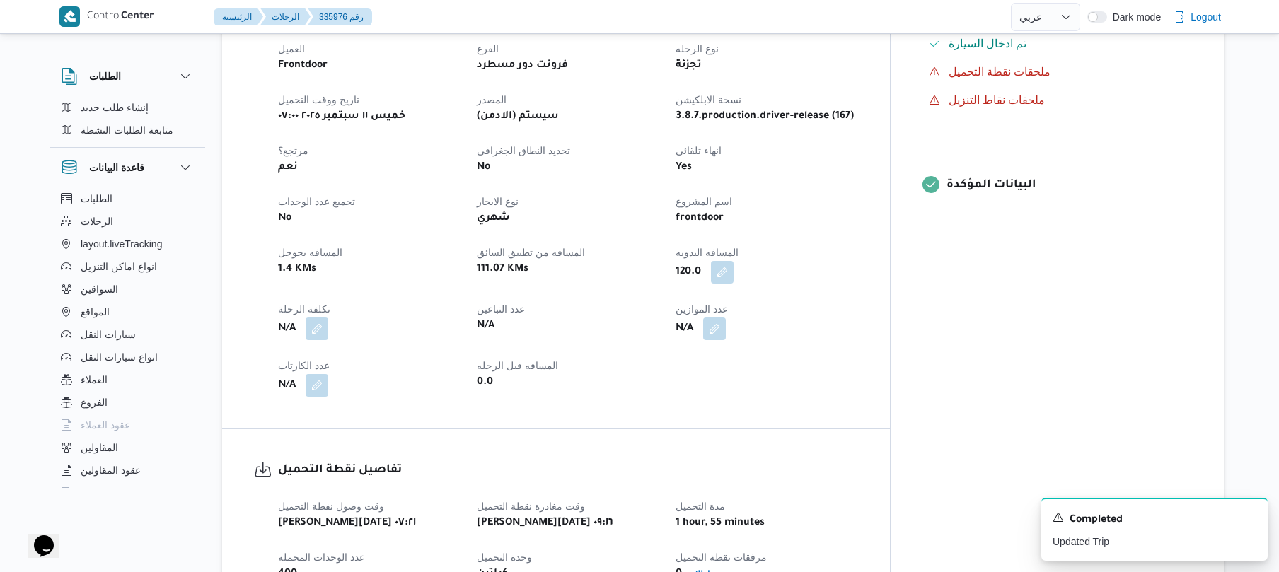
click at [859, 323] on div "N/A" at bounding box center [766, 328] width 185 height 25
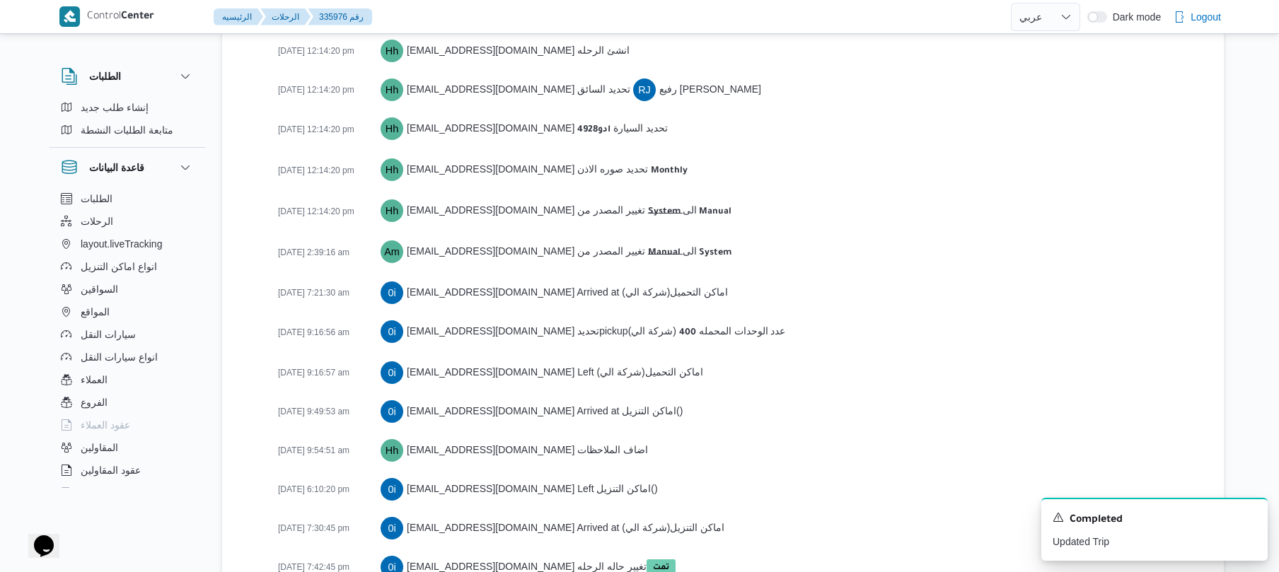
scroll to position [2214, 0]
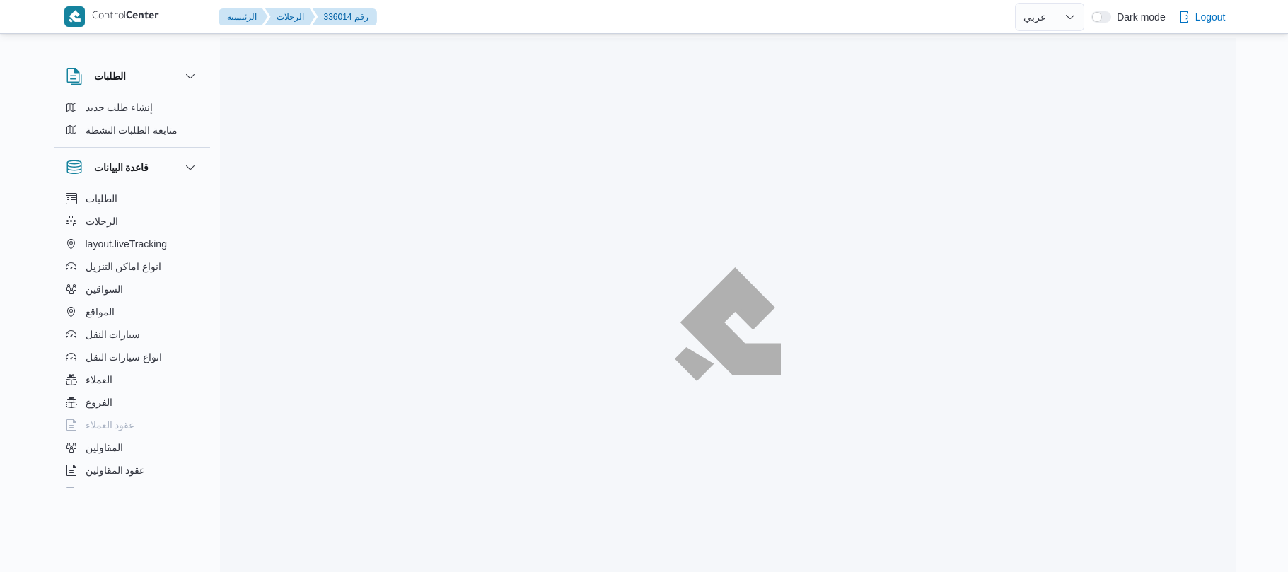
select select "ar"
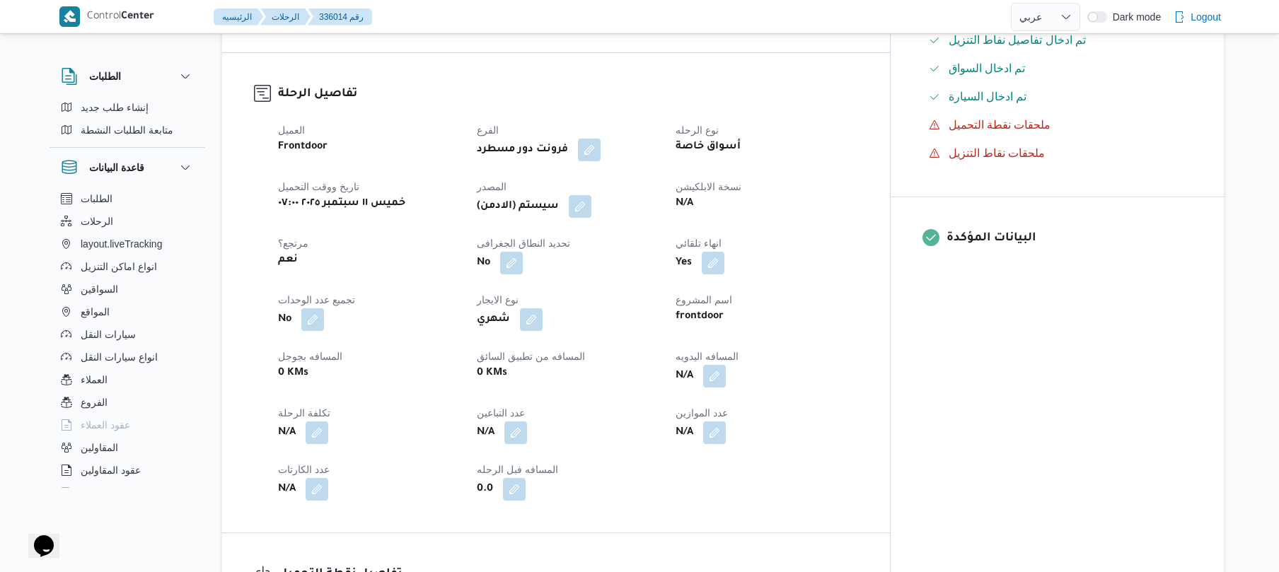
scroll to position [528, 0]
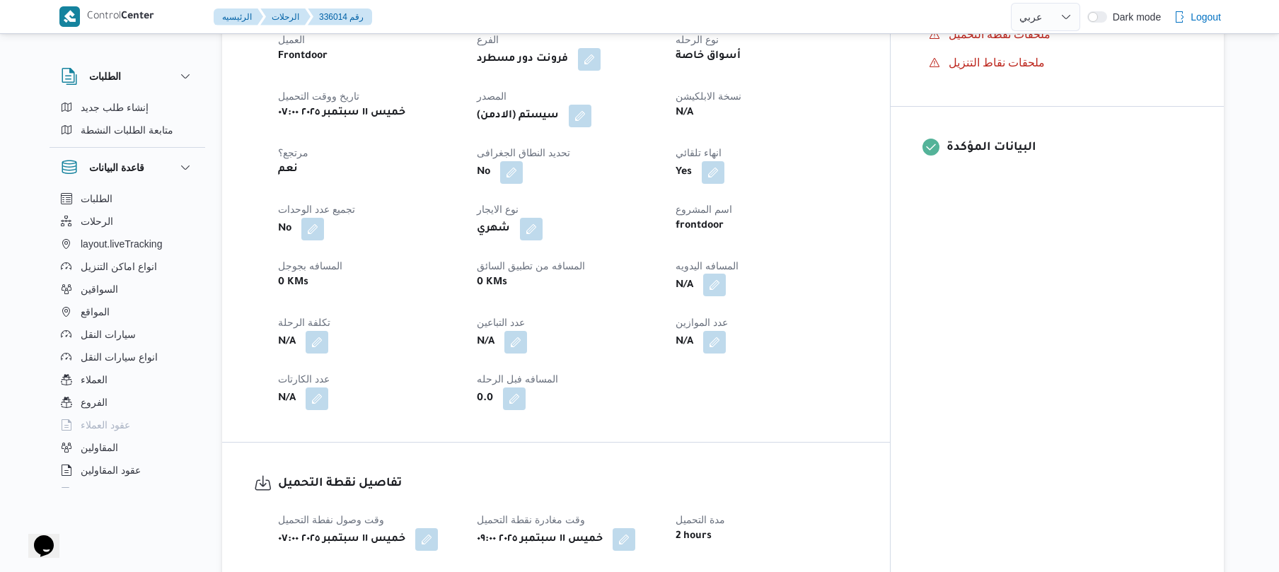
click at [726, 278] on button "button" at bounding box center [714, 285] width 23 height 23
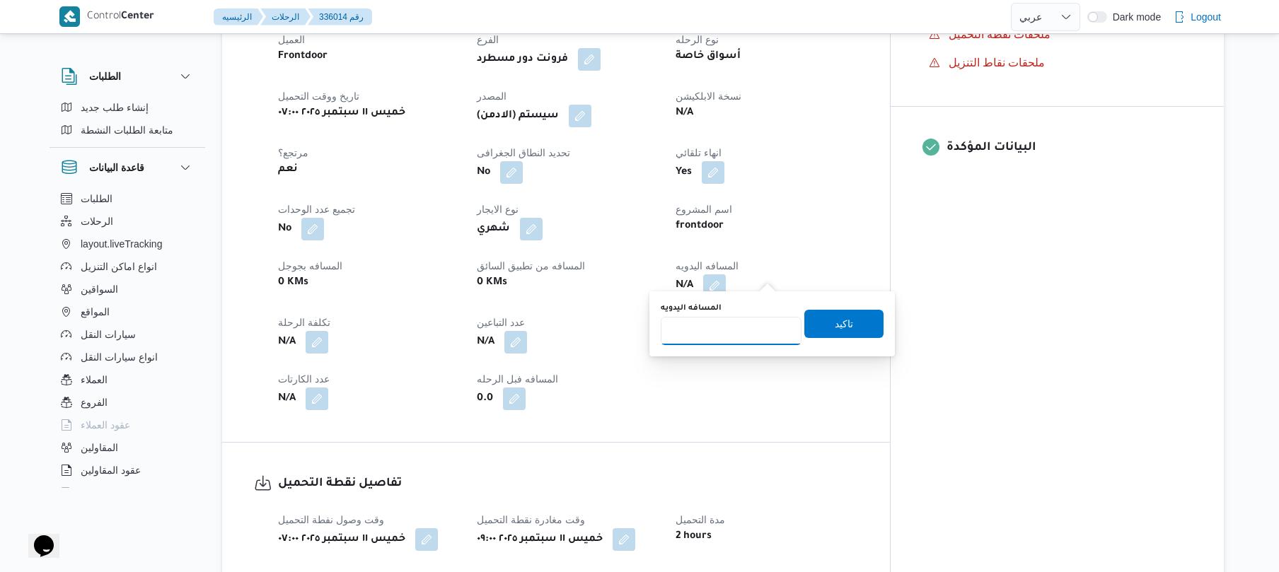
click at [727, 328] on input "المسافه اليدويه" at bounding box center [731, 331] width 141 height 28
type input "140"
click at [838, 325] on span "تاكيد" at bounding box center [844, 323] width 18 height 17
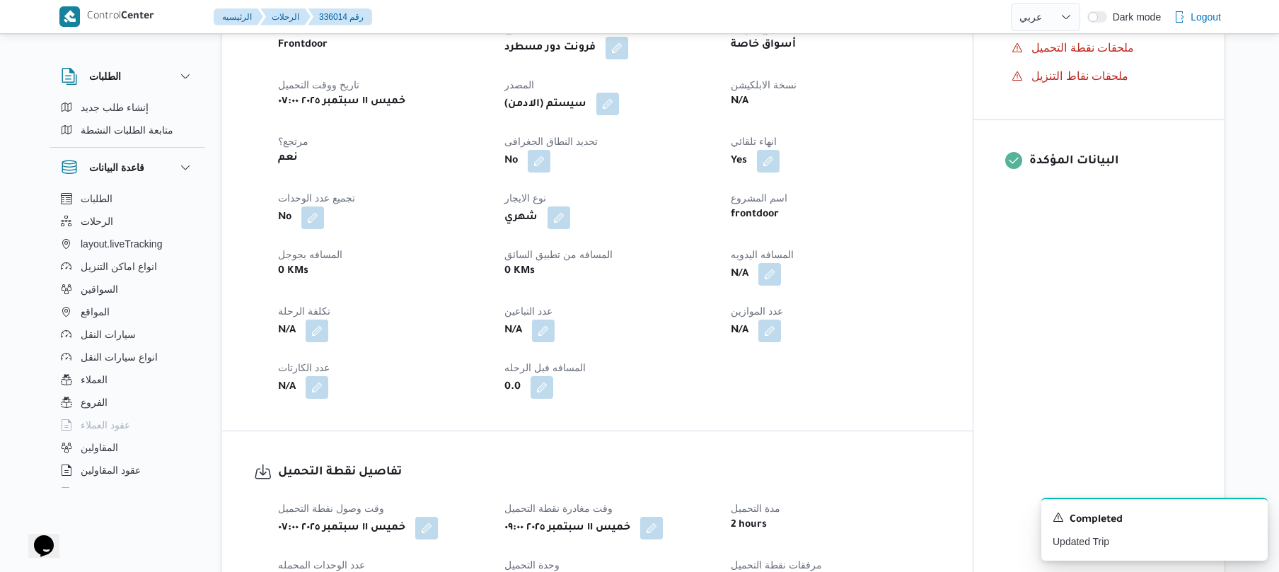
click at [609, 100] on button "button" at bounding box center [607, 104] width 23 height 23
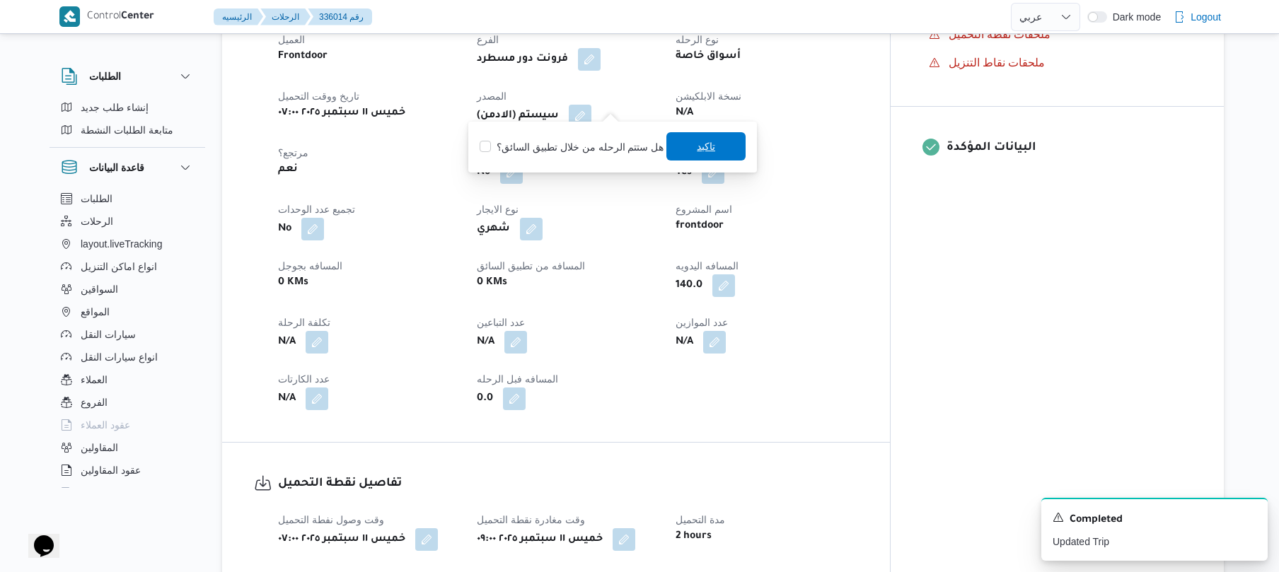
click at [697, 140] on span "تاكيد" at bounding box center [706, 146] width 18 height 17
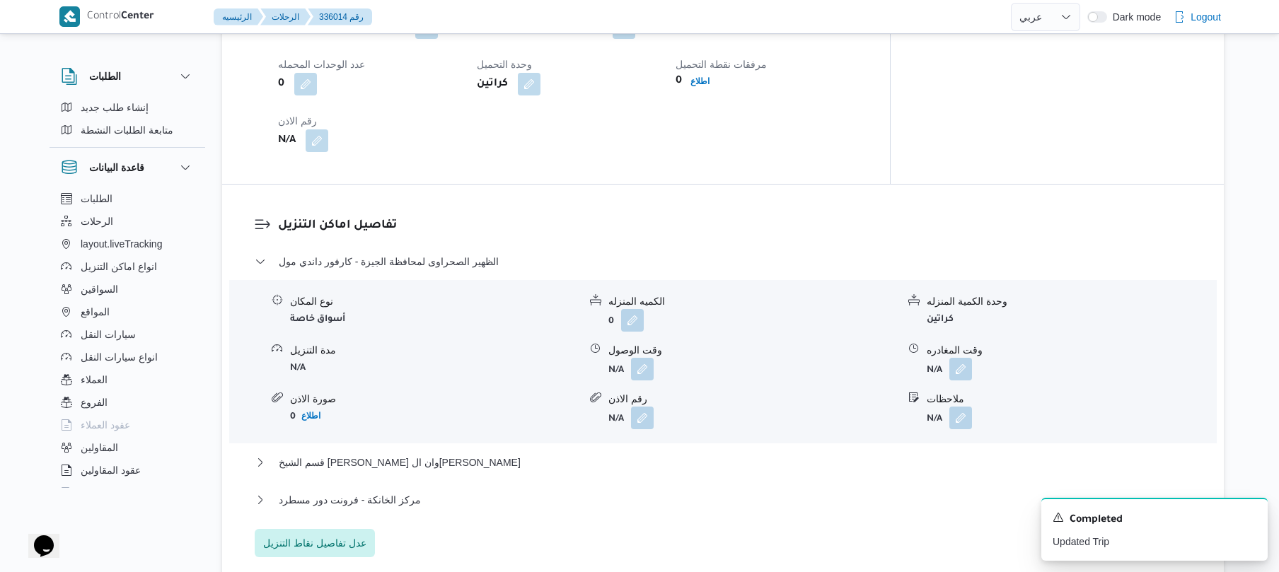
scroll to position [1169, 0]
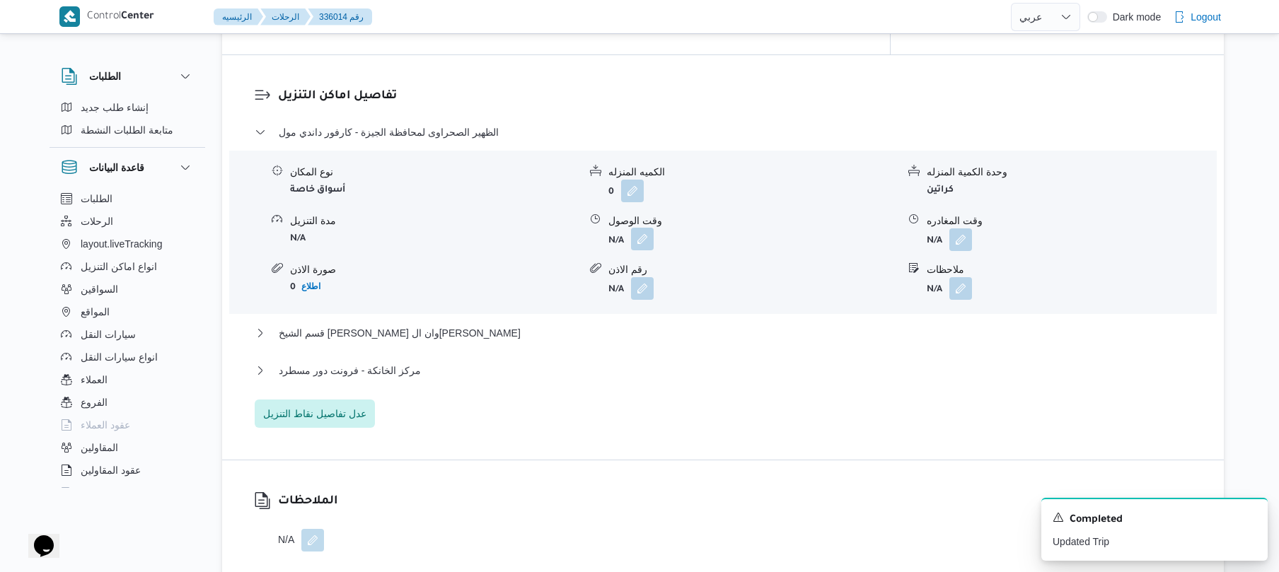
click at [641, 228] on button "button" at bounding box center [642, 239] width 23 height 23
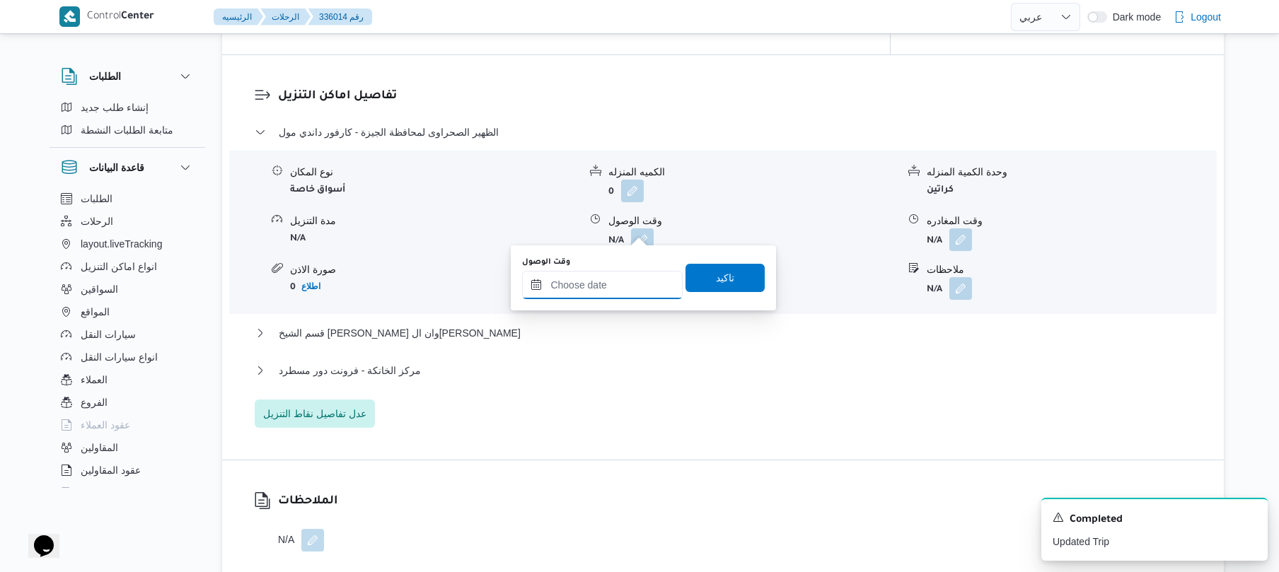
click at [594, 286] on input "وقت الوصول" at bounding box center [602, 285] width 161 height 28
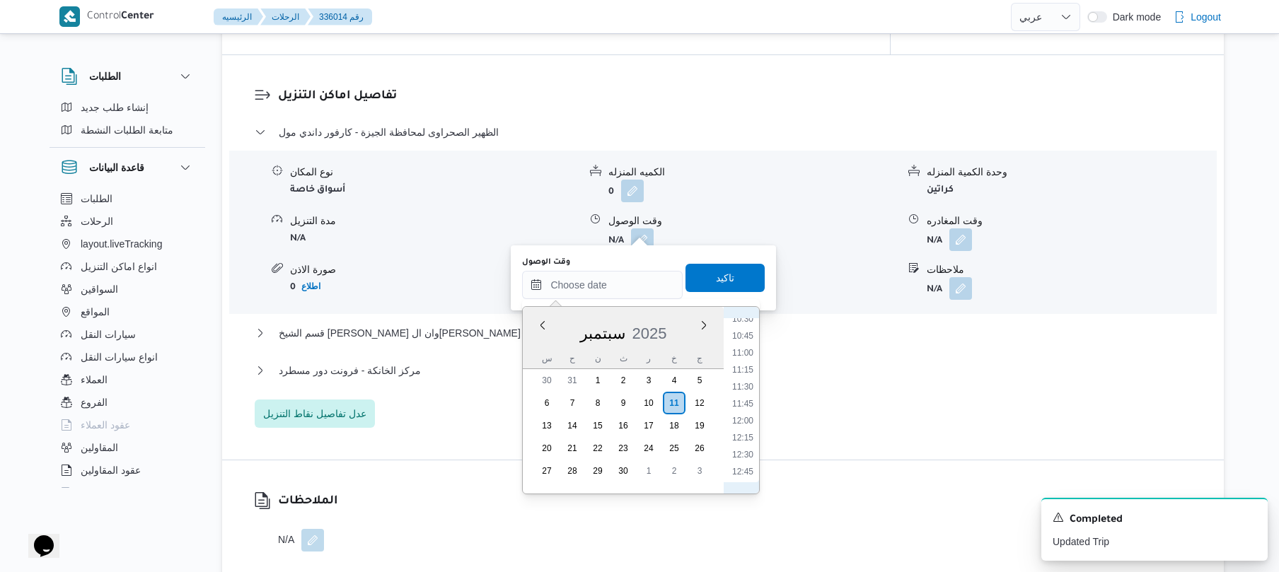
scroll to position [581, 0]
click at [744, 427] on li "10:00" at bounding box center [742, 424] width 33 height 14
type input "[DATE] ١٠:٠٠"
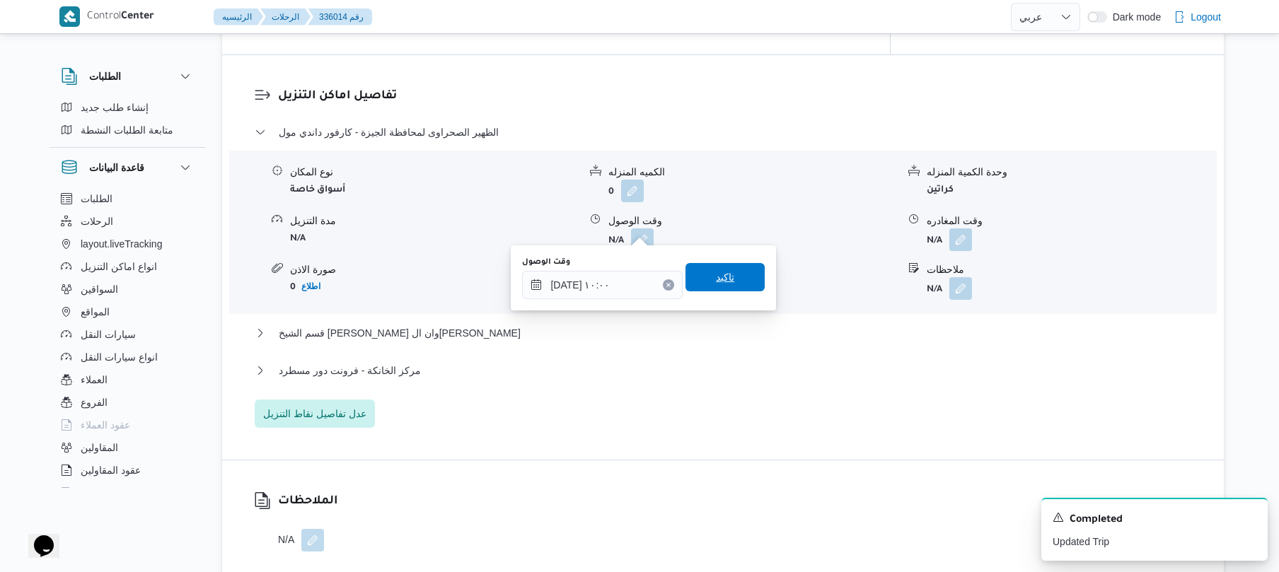
click at [726, 280] on span "تاكيد" at bounding box center [724, 277] width 79 height 28
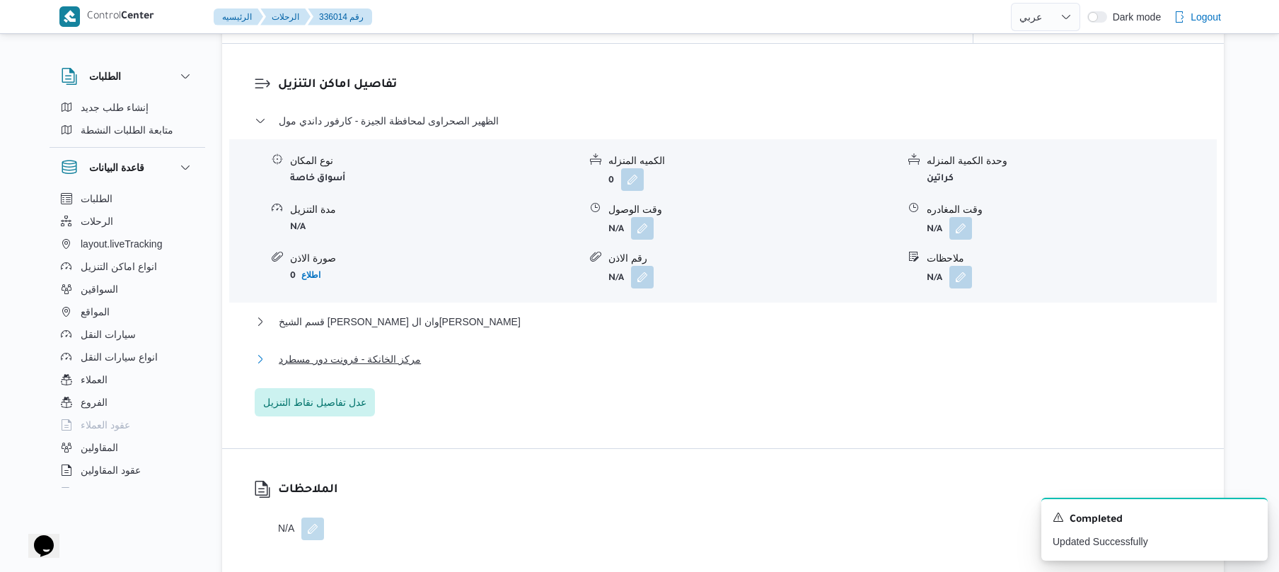
click at [637, 359] on button "مركز الخانكة - فرونت دور مسطرد" at bounding box center [723, 359] width 937 height 17
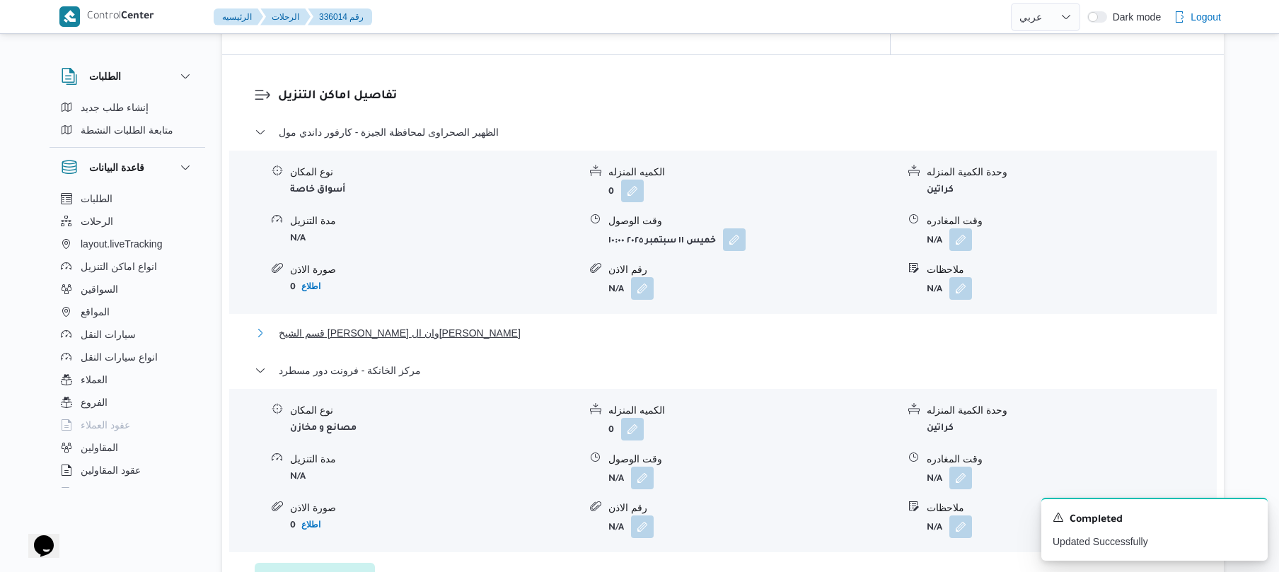
click at [680, 325] on button "قسم الشيخ [PERSON_NAME] وان ال[PERSON_NAME]" at bounding box center [723, 333] width 937 height 17
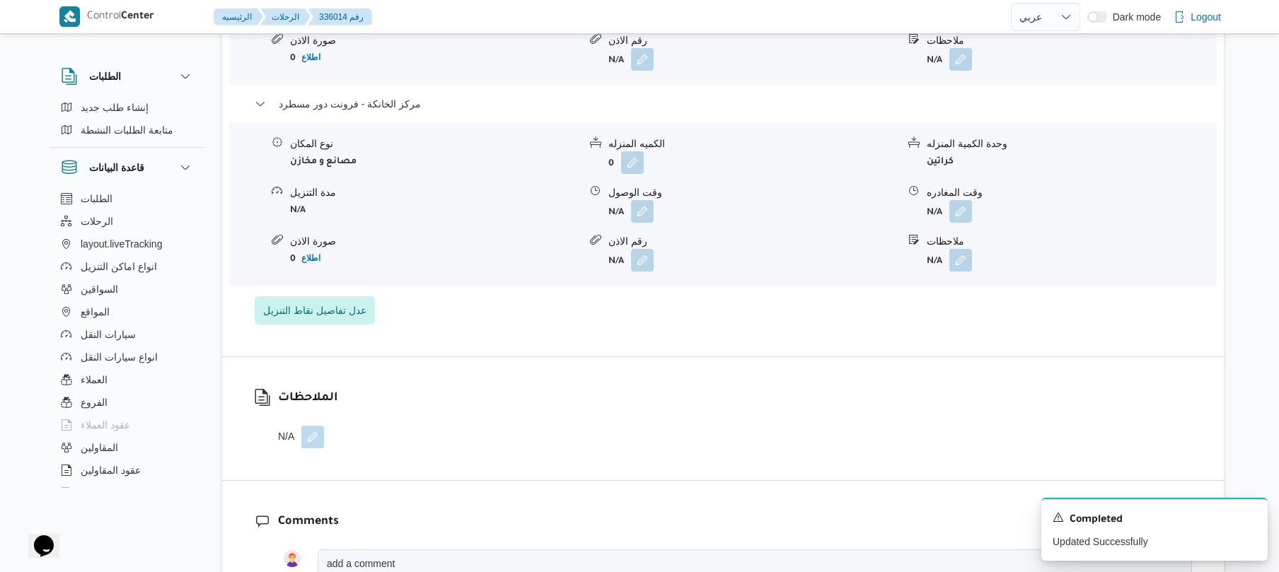
scroll to position [1622, 0]
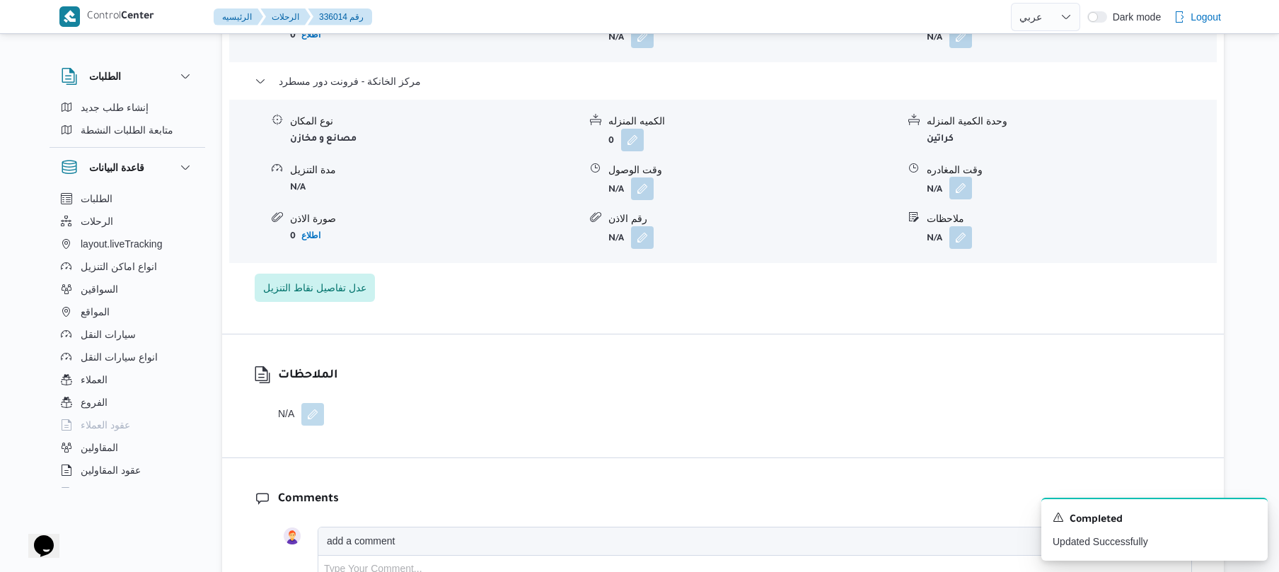
click at [962, 182] on button "button" at bounding box center [960, 188] width 23 height 23
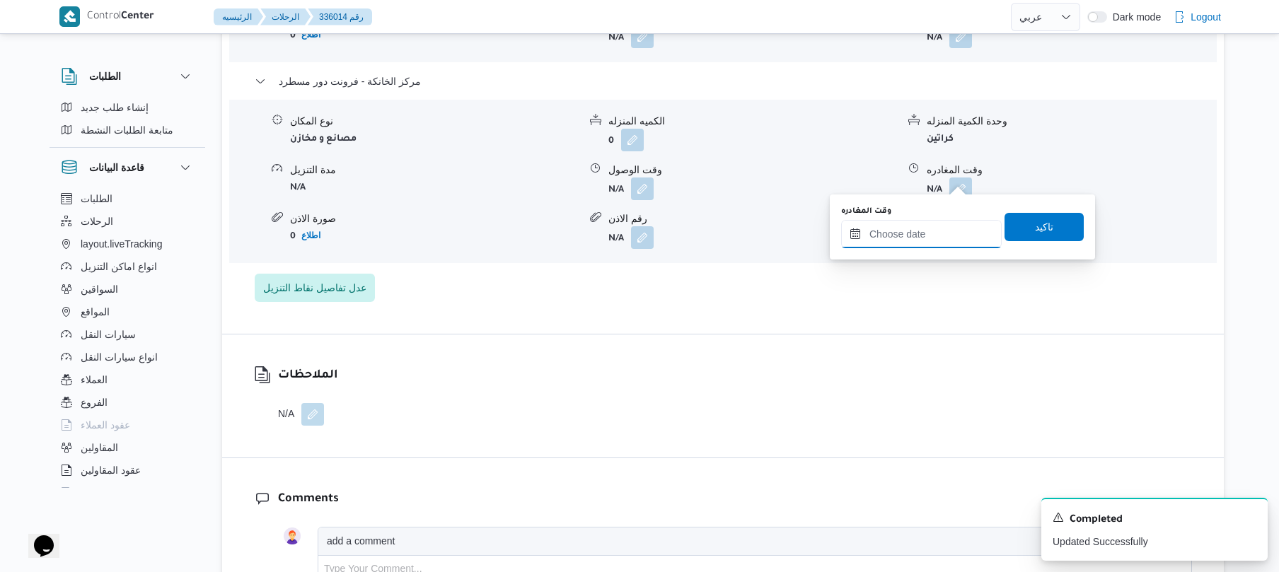
click at [912, 225] on input "وقت المغادره" at bounding box center [921, 234] width 161 height 28
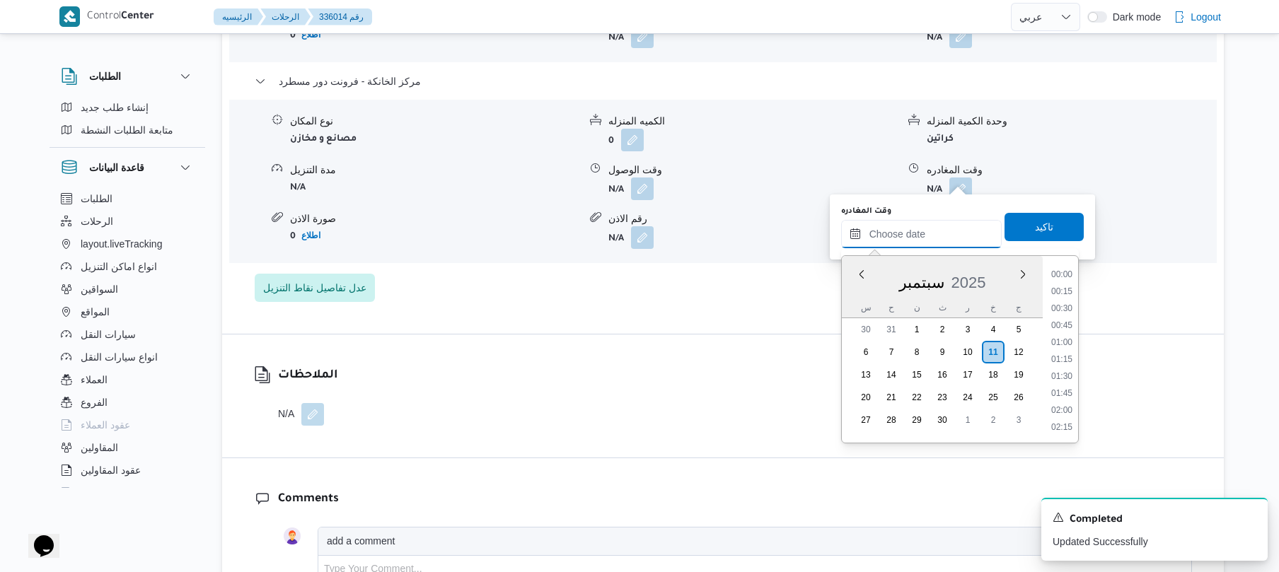
scroll to position [1274, 0]
click at [1062, 357] on li "20:00" at bounding box center [1061, 359] width 33 height 14
type input "[DATE] ٢٠:٠٠"
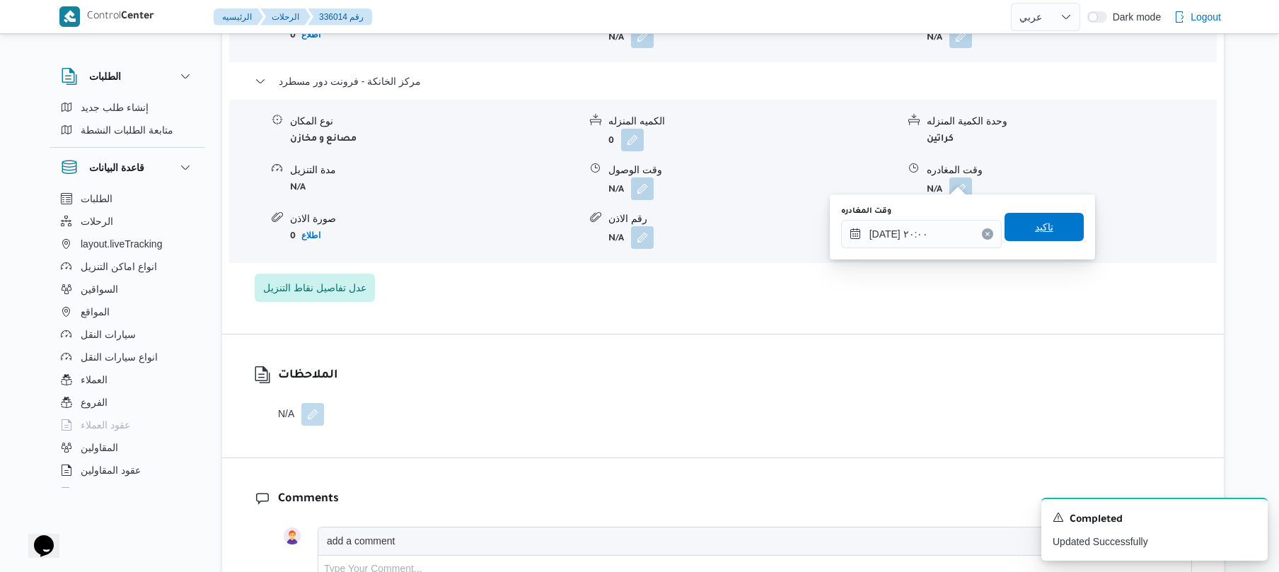
drag, startPoint x: 1047, startPoint y: 229, endPoint x: 1058, endPoint y: 227, distance: 11.5
click at [1058, 227] on span "تاكيد" at bounding box center [1043, 227] width 79 height 28
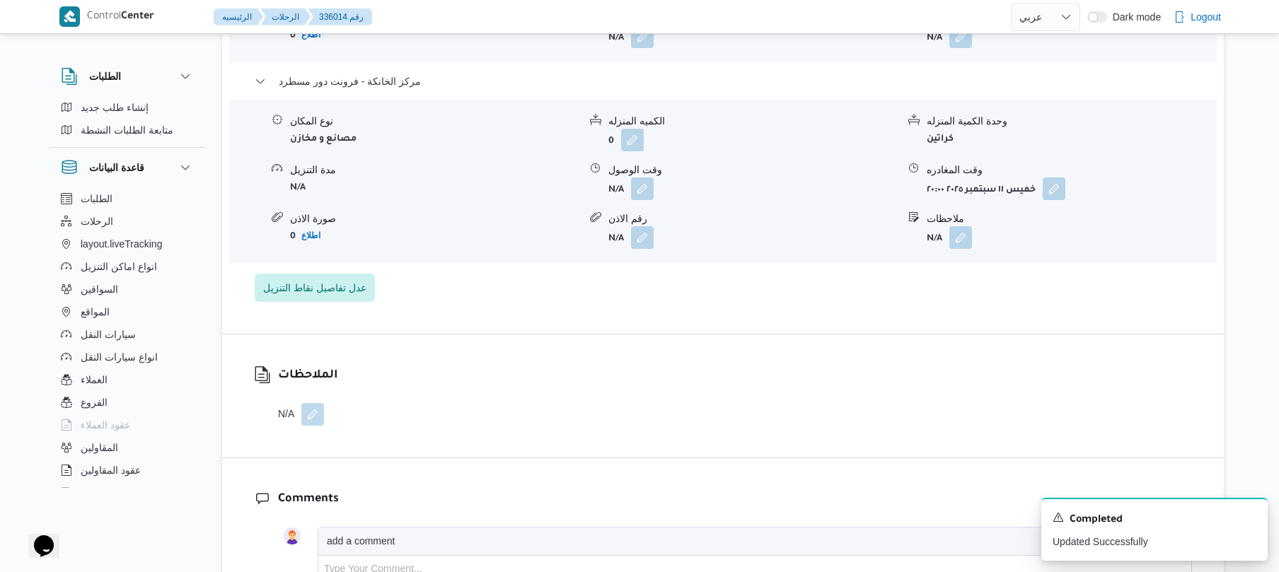
click at [649, 190] on div "نوع المكان مصانع و مخازن الكميه المنزله 0 وحدة الكمية المنزله كراتين مدة التنزي…" at bounding box center [723, 181] width 999 height 161
click at [646, 177] on button "button" at bounding box center [642, 188] width 23 height 23
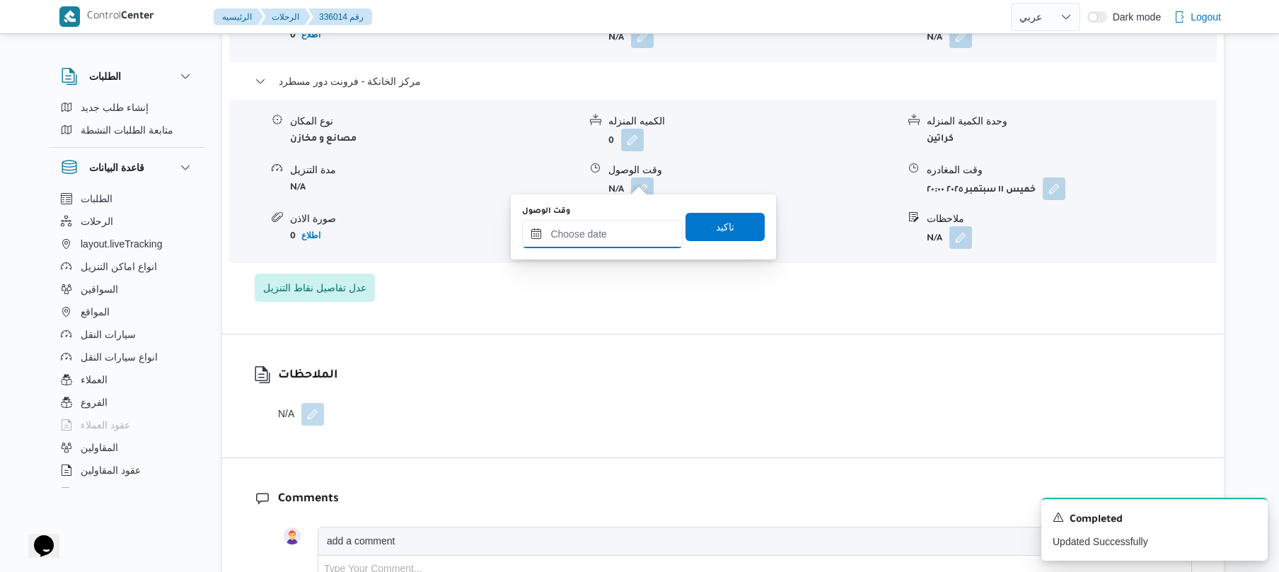
click at [629, 229] on input "وقت الوصول" at bounding box center [602, 234] width 161 height 28
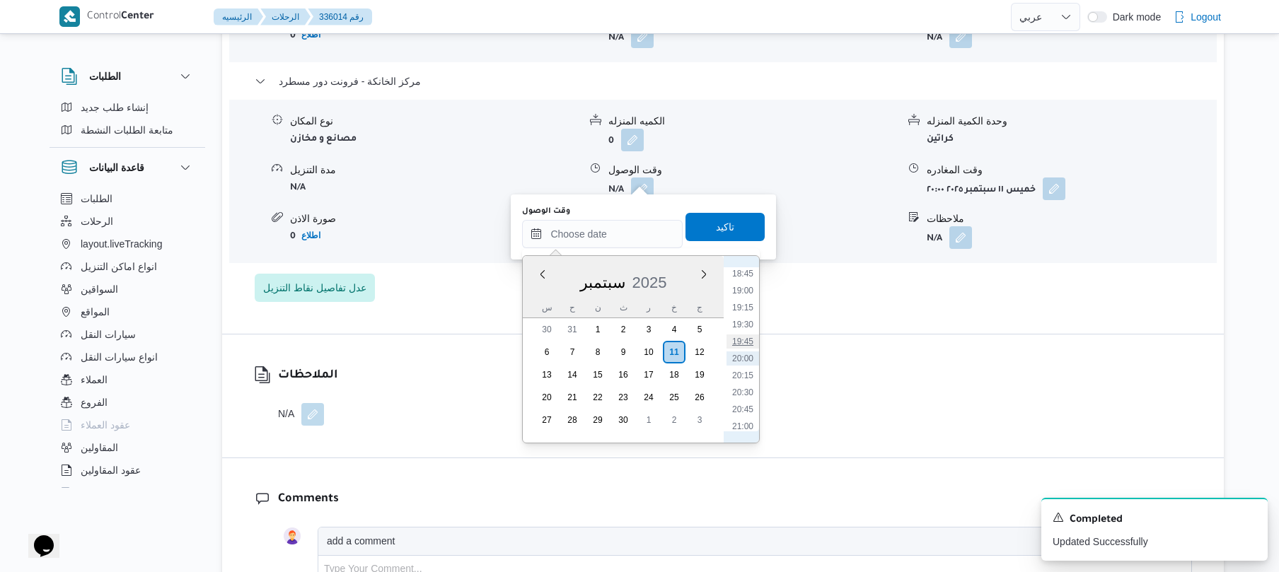
click at [747, 337] on li "19:45" at bounding box center [742, 342] width 33 height 14
type input "[DATE] ١٩:٤٥"
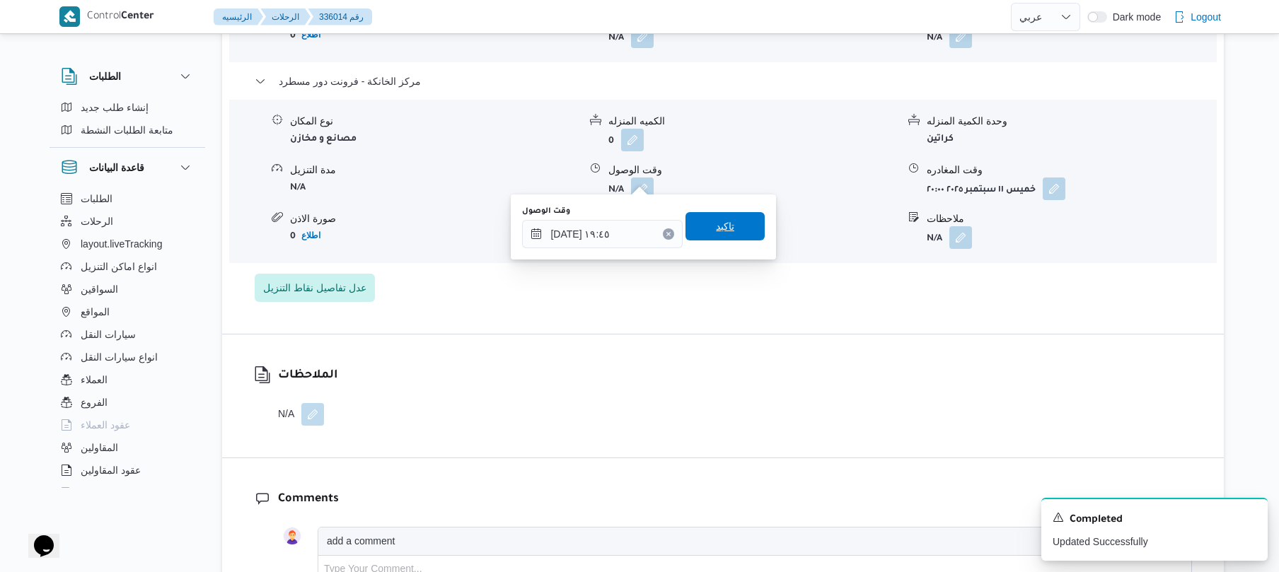
click at [741, 230] on span "تاكيد" at bounding box center [724, 226] width 79 height 28
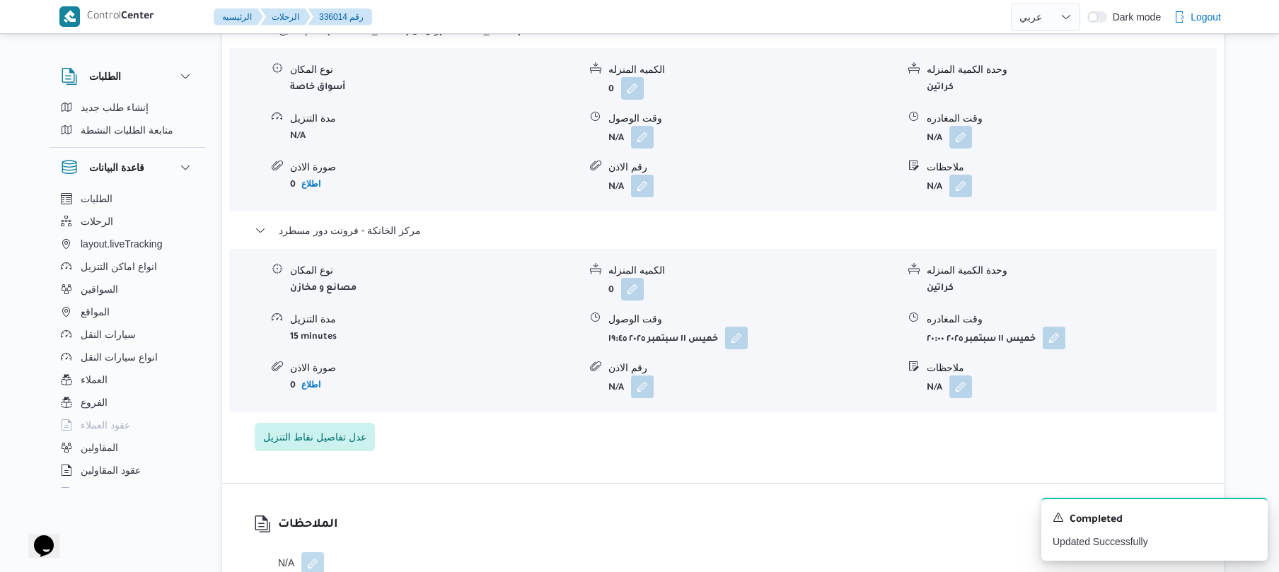
scroll to position [1471, 0]
click at [959, 127] on button "button" at bounding box center [960, 138] width 23 height 23
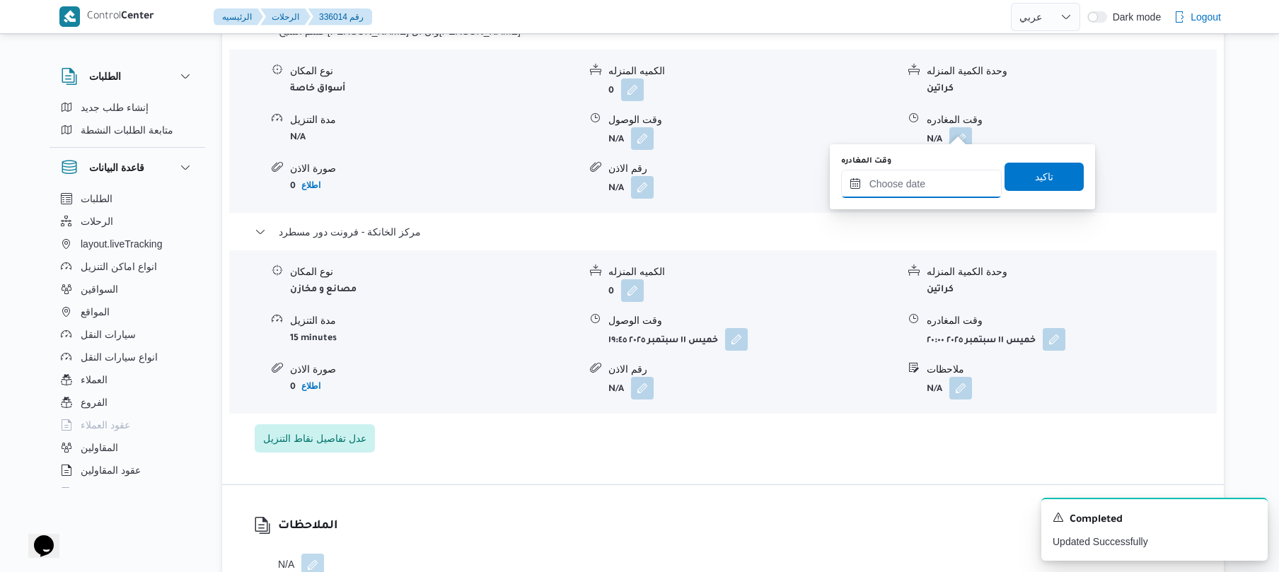
click at [900, 179] on input "وقت المغادره" at bounding box center [921, 184] width 161 height 28
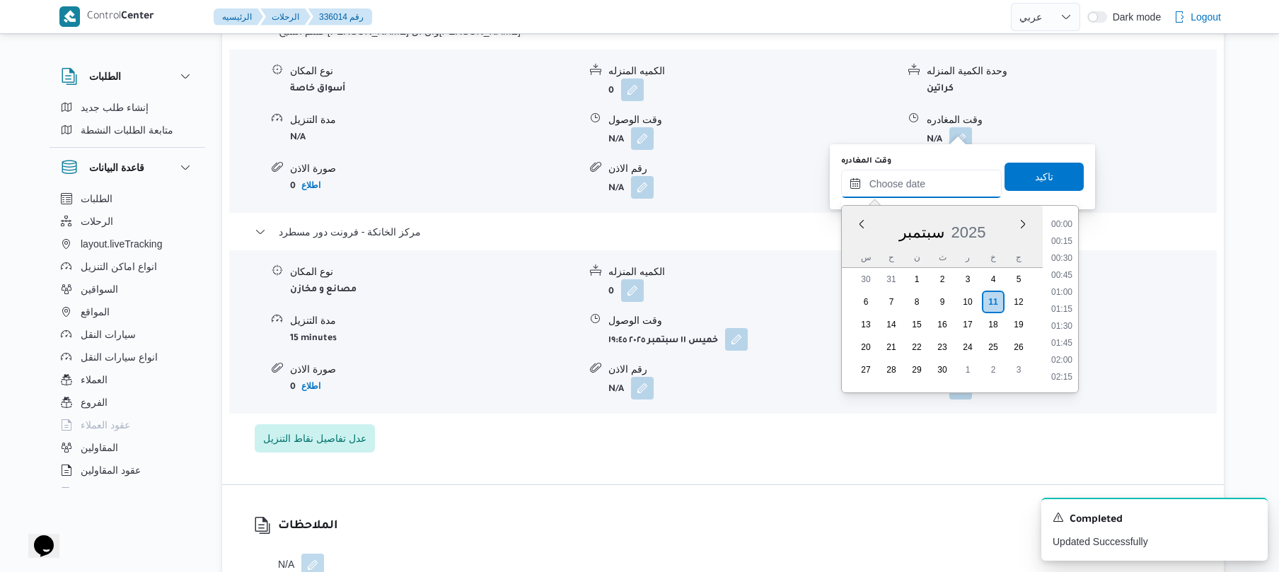
scroll to position [1274, 0]
click at [1065, 222] on li "18:45" at bounding box center [1061, 223] width 33 height 14
type input "[DATE] ١٨:٤٥"
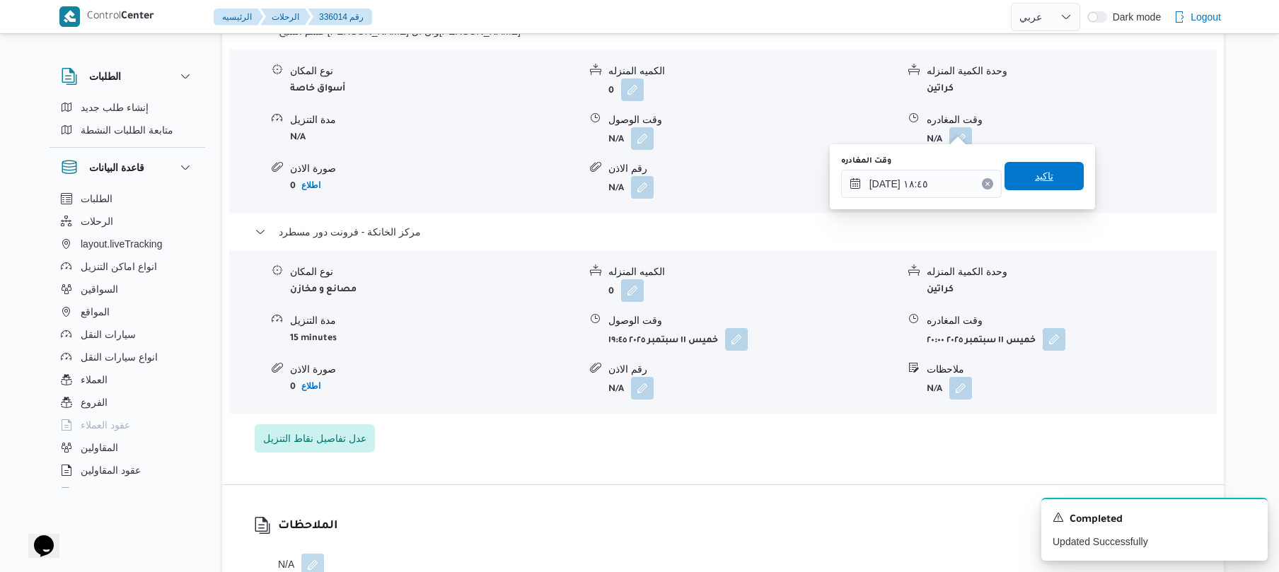
click at [1055, 178] on span "تاكيد" at bounding box center [1043, 176] width 79 height 28
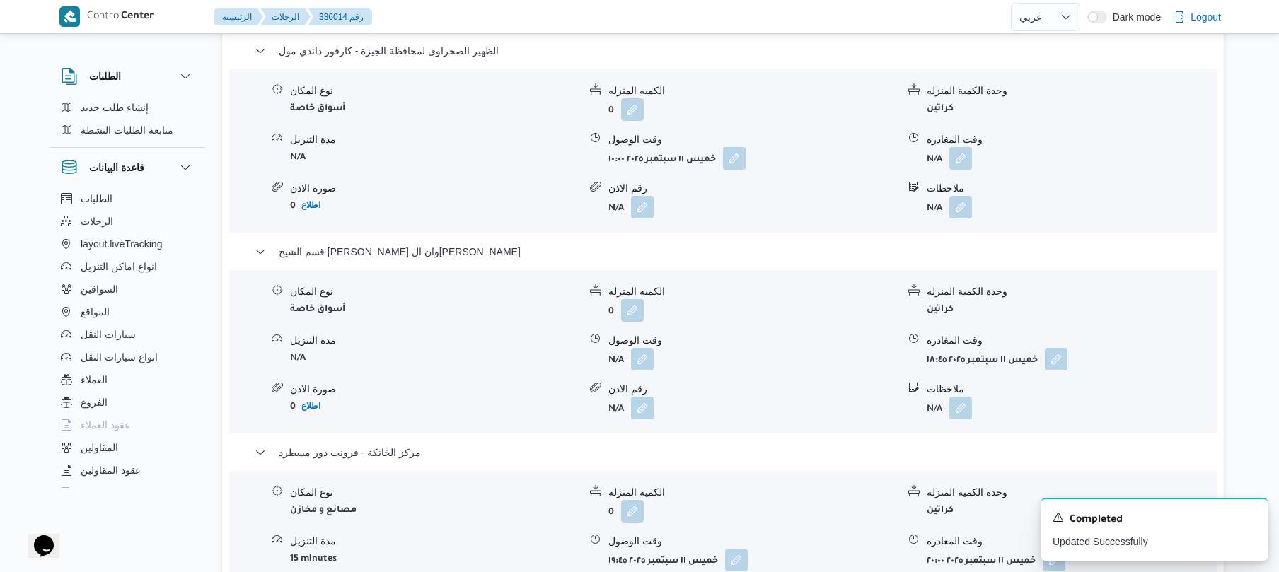
scroll to position [1207, 0]
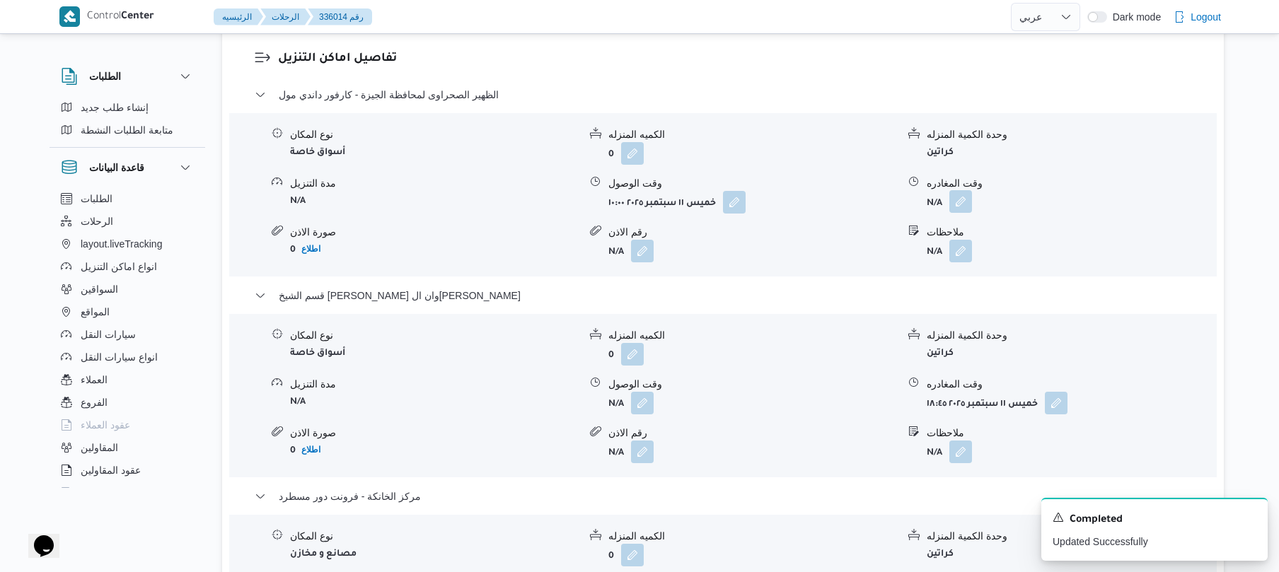
click at [963, 191] on button "button" at bounding box center [960, 201] width 23 height 23
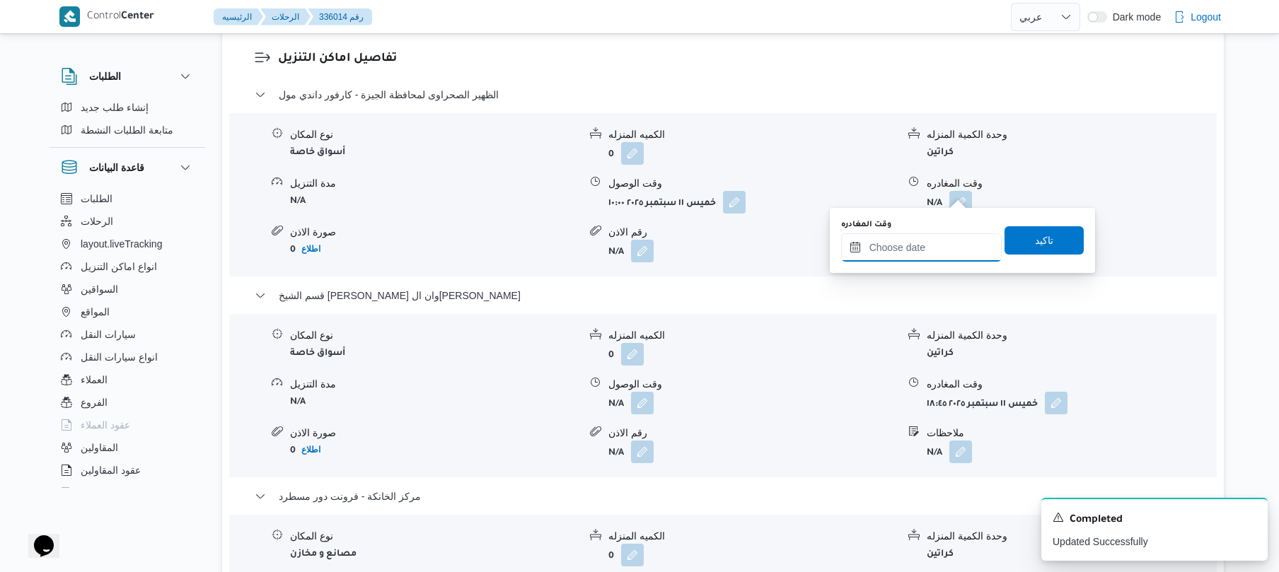
click at [903, 245] on input "وقت المغادره" at bounding box center [921, 247] width 161 height 28
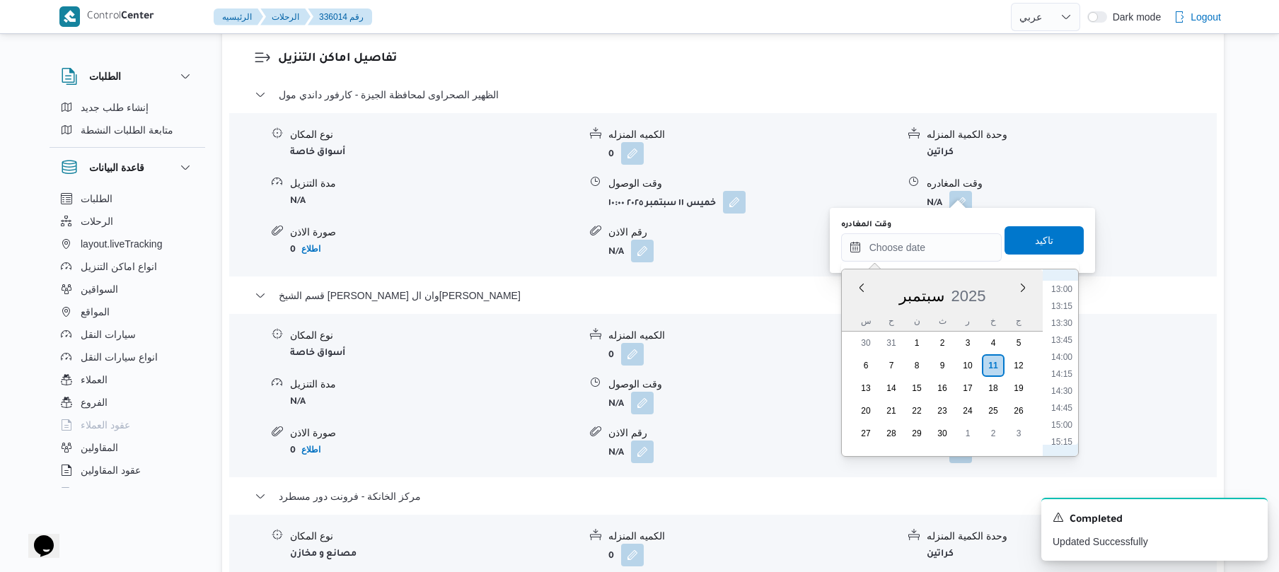
scroll to position [858, 0]
click at [1064, 366] on li "13:45" at bounding box center [1061, 363] width 33 height 14
type input "[DATE] ١٣:٤٥"
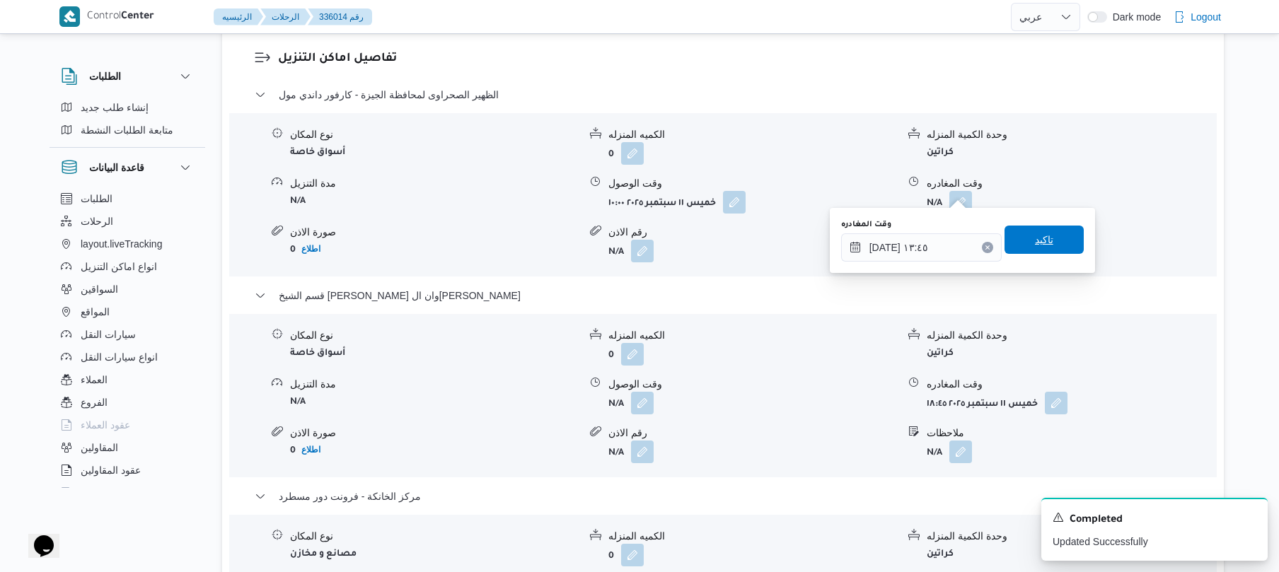
click at [1019, 240] on span "تاكيد" at bounding box center [1043, 240] width 79 height 28
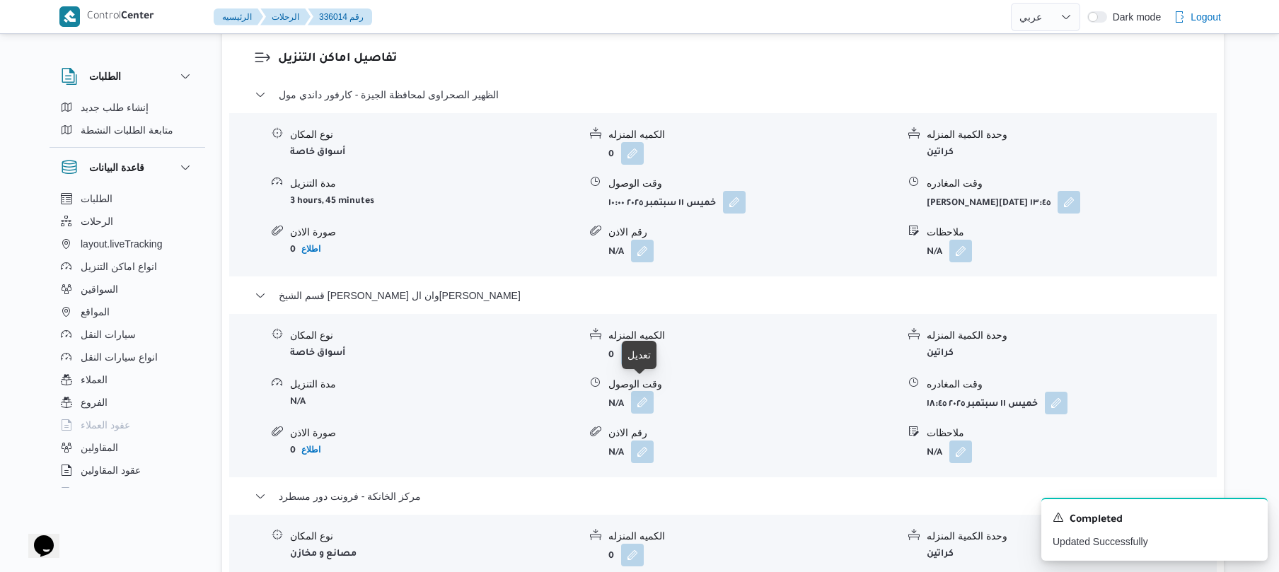
click at [645, 392] on button "button" at bounding box center [642, 402] width 23 height 23
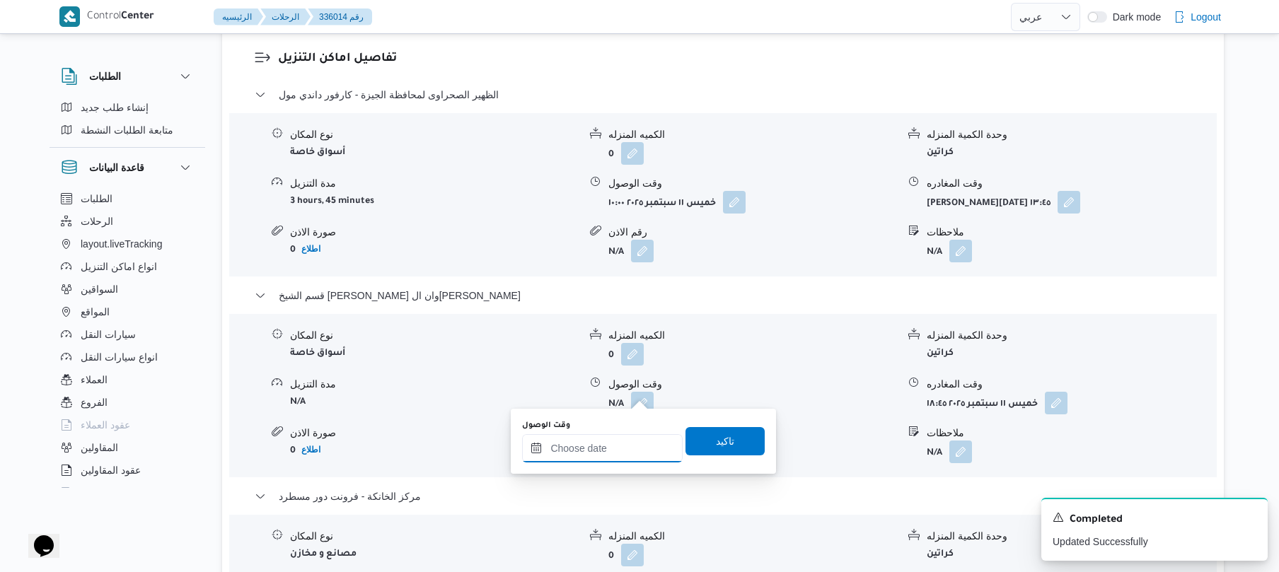
click at [615, 446] on input "وقت الوصول" at bounding box center [602, 448] width 161 height 28
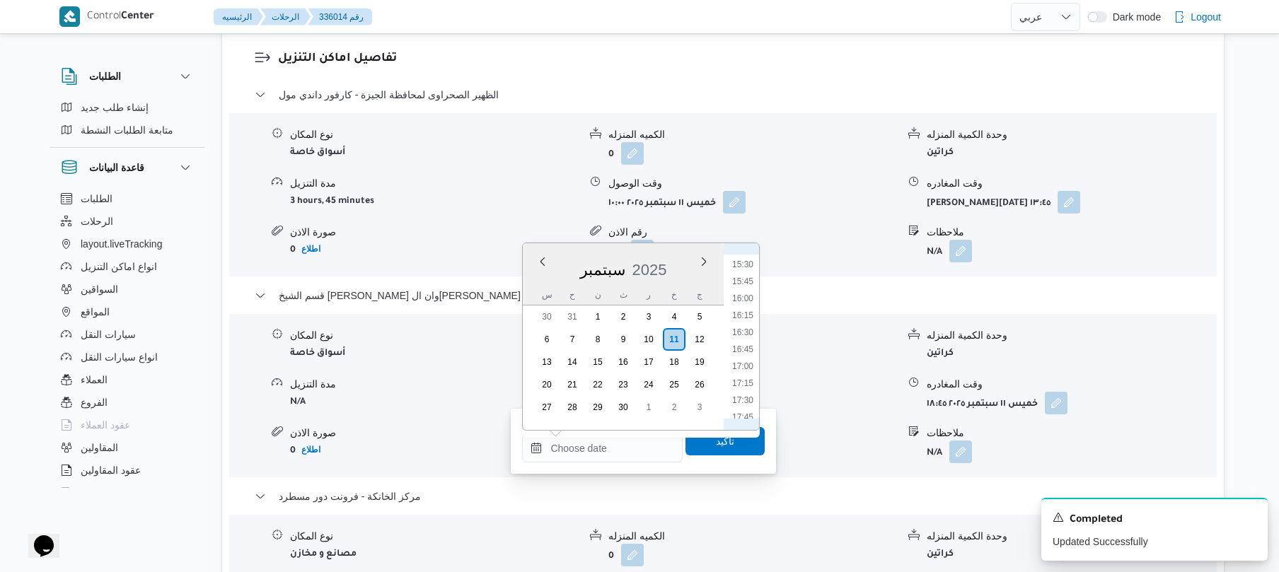
scroll to position [994, 0]
click at [745, 269] on li "14:45" at bounding box center [742, 269] width 33 height 14
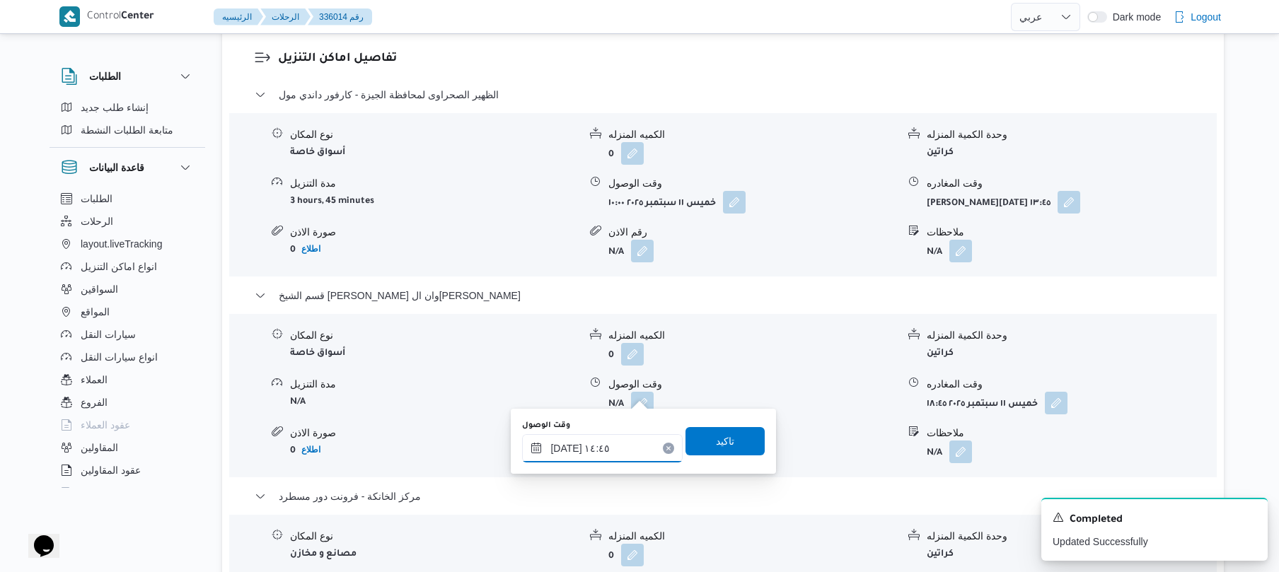
click at [564, 448] on input "[DATE] ١٤:٤٥" at bounding box center [602, 448] width 161 height 28
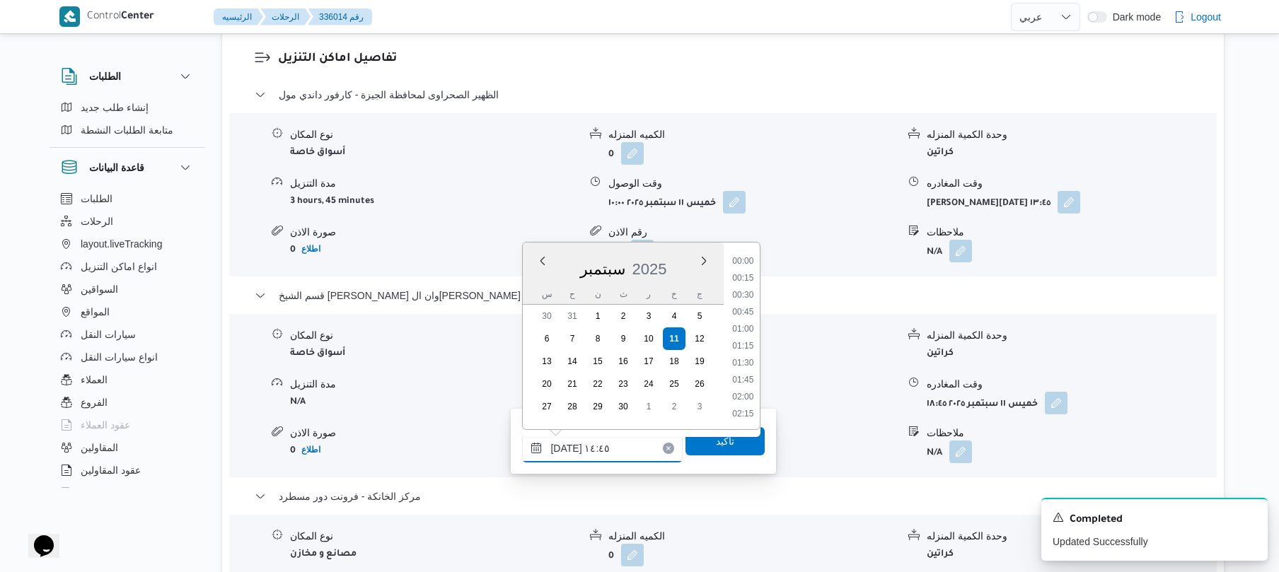
scroll to position [917, 0]
type input "[DATE] ١٤:١٥"
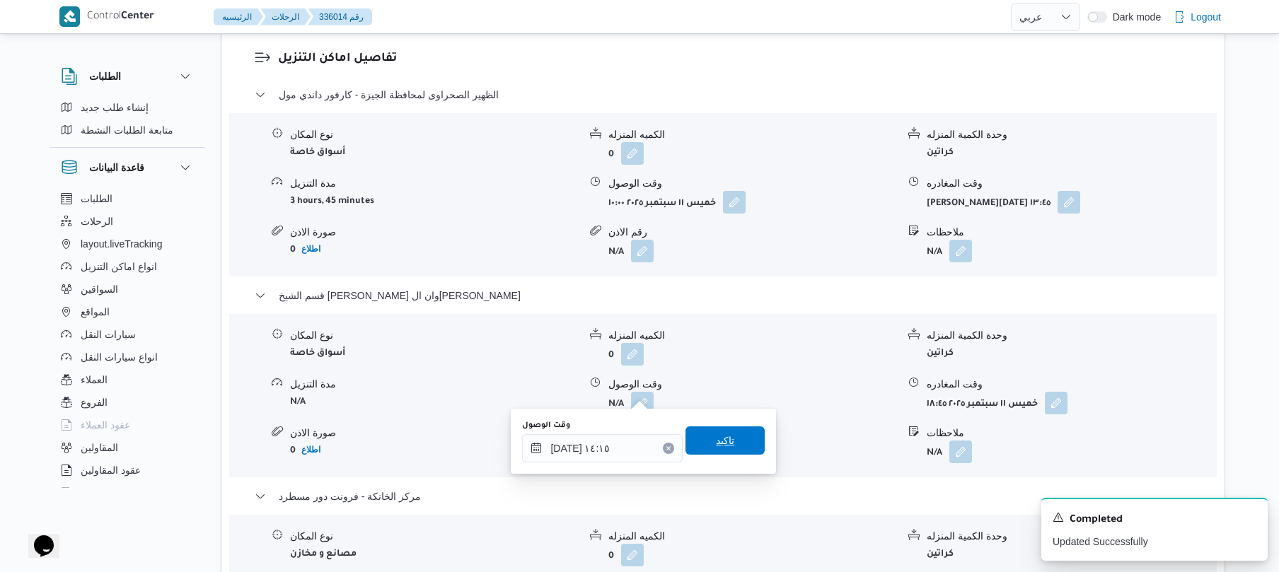
click at [702, 445] on span "تاكيد" at bounding box center [724, 441] width 79 height 28
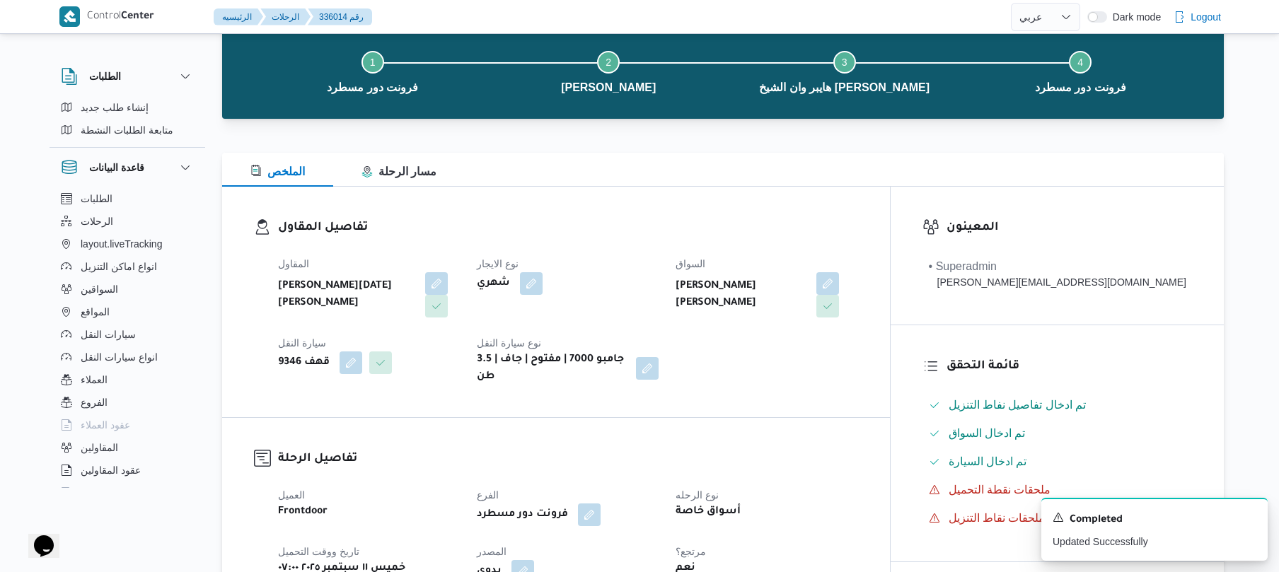
scroll to position [0, 0]
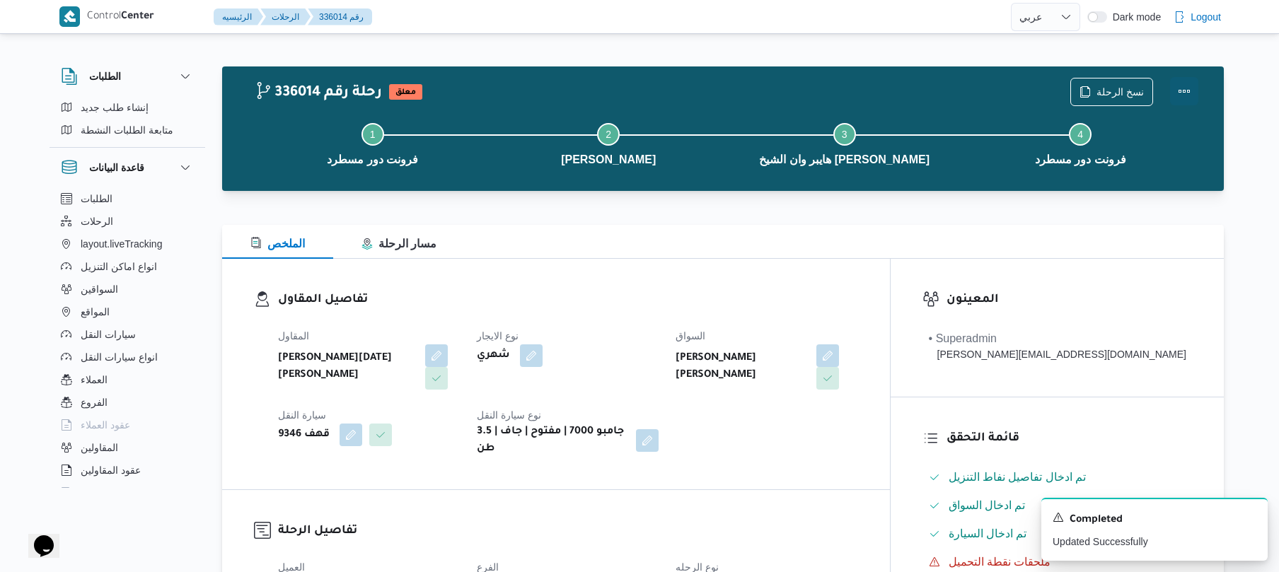
click at [1180, 91] on button "Actions" at bounding box center [1184, 91] width 28 height 28
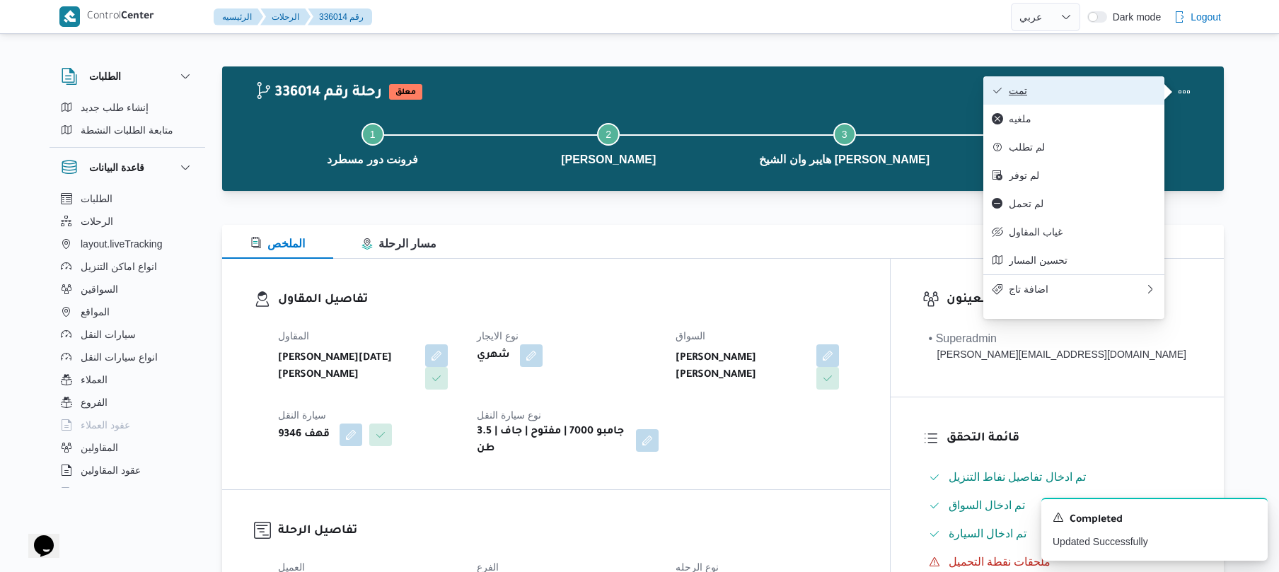
click at [1096, 91] on span "تمت" at bounding box center [1082, 90] width 147 height 11
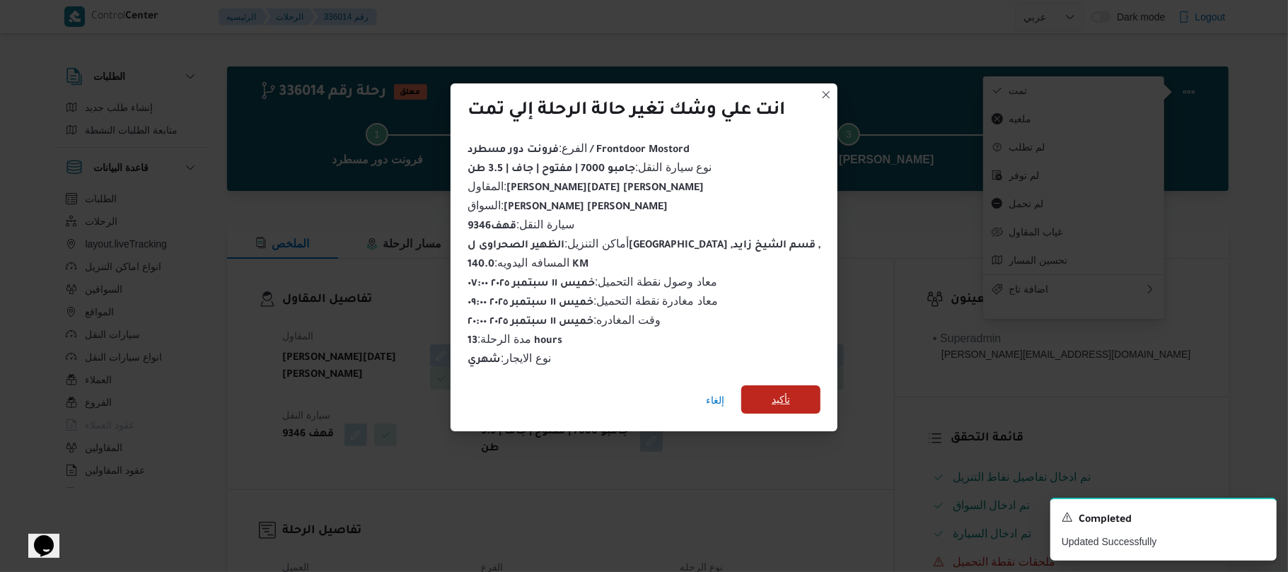
click at [757, 391] on span "تأكيد" at bounding box center [780, 399] width 79 height 28
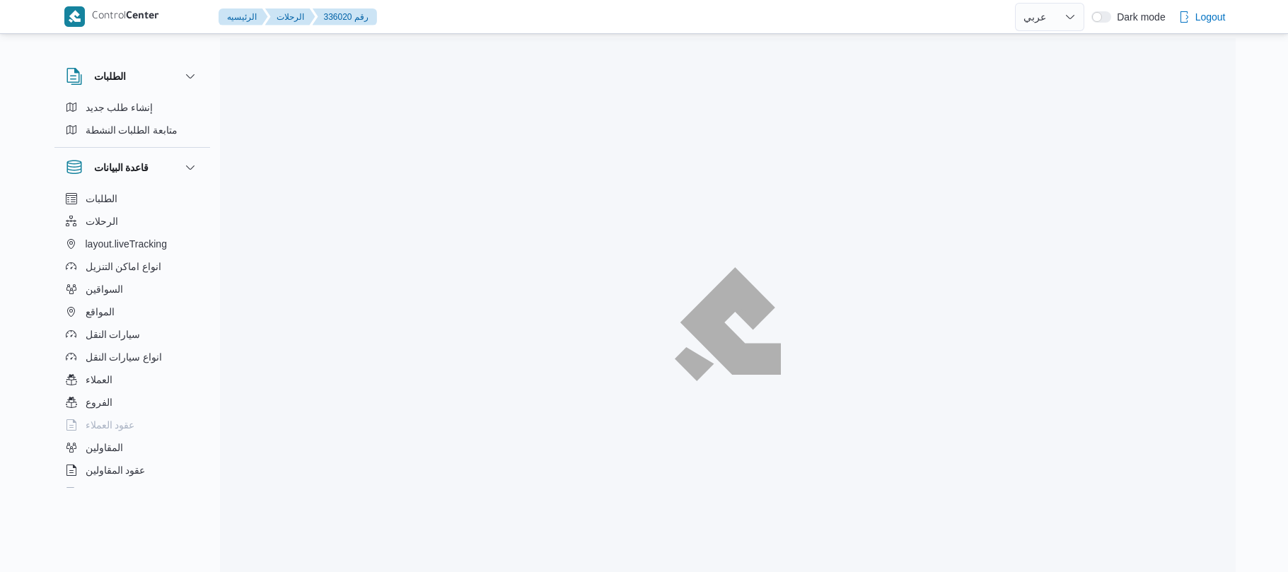
select select "ar"
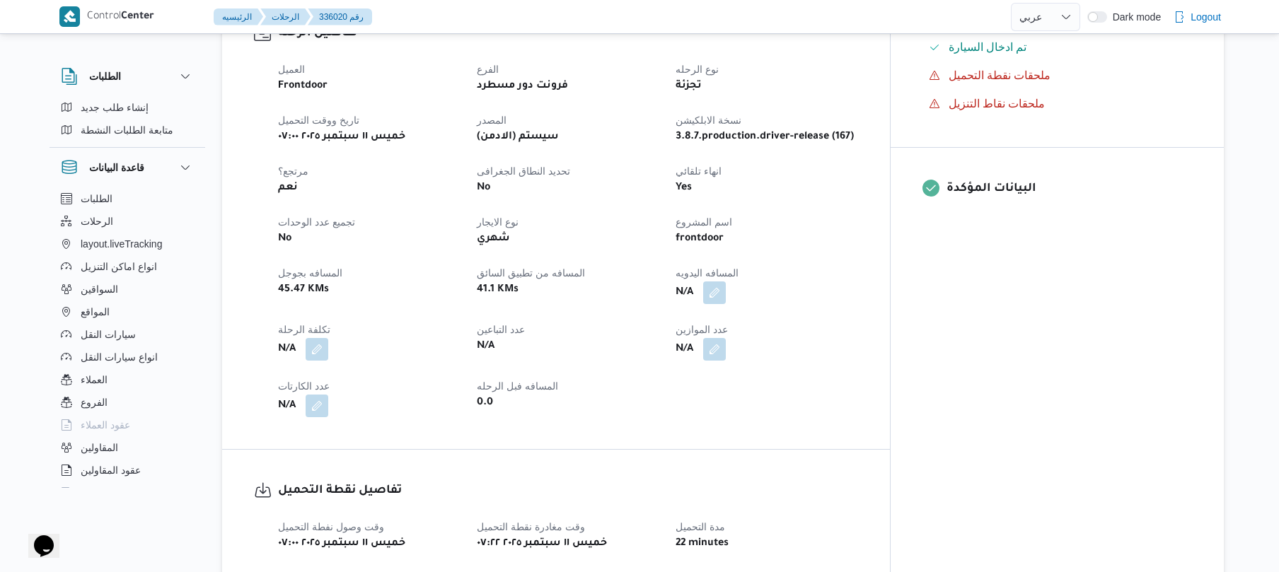
scroll to position [490, 0]
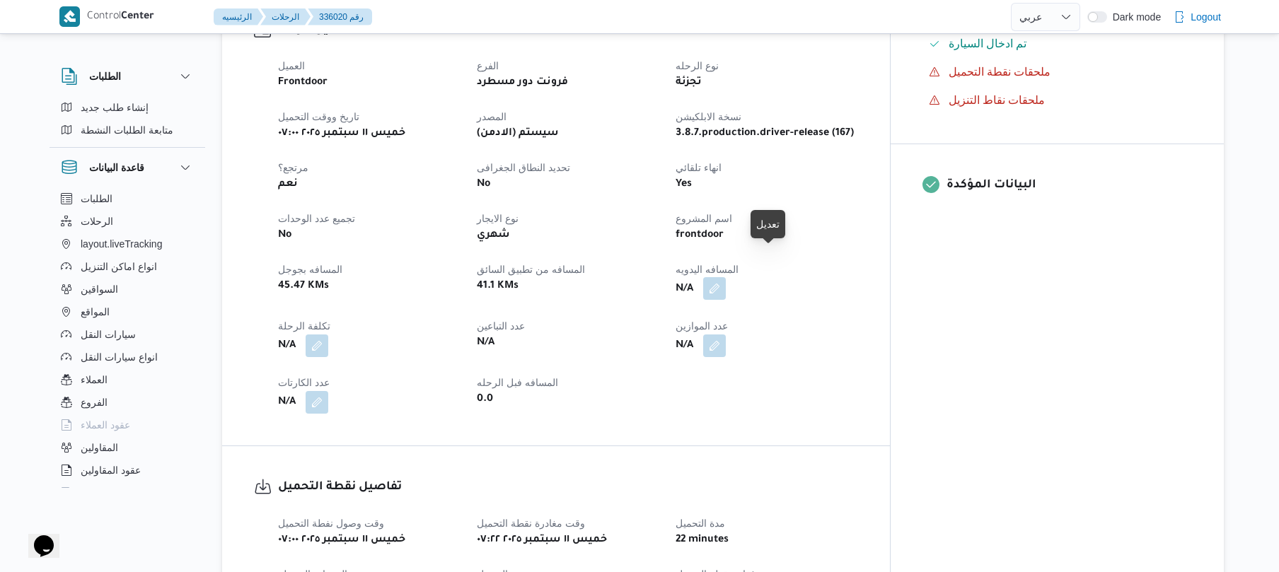
click at [726, 277] on button "button" at bounding box center [714, 288] width 23 height 23
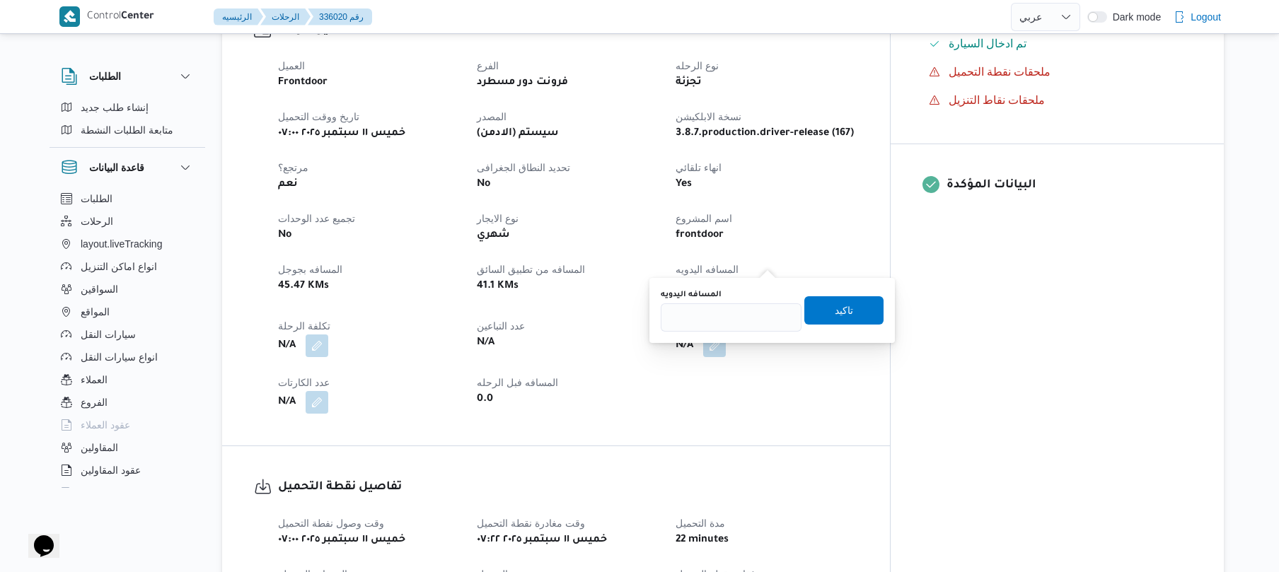
click at [635, 390] on div "0.0" at bounding box center [567, 400] width 185 height 20
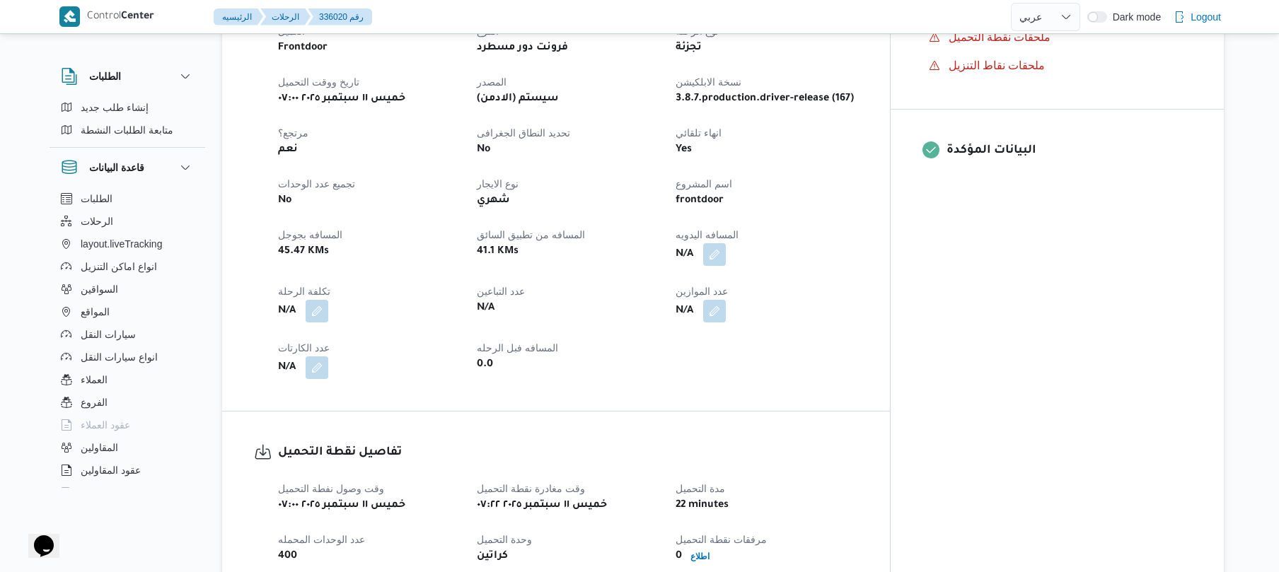
scroll to position [566, 0]
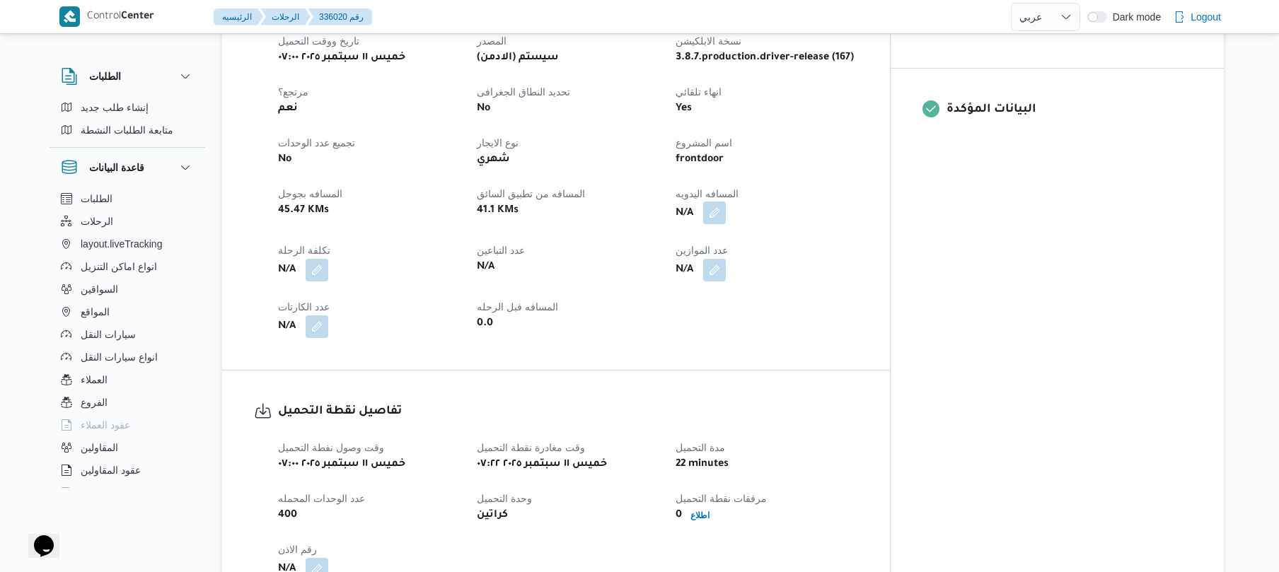
click at [726, 202] on button "button" at bounding box center [714, 213] width 23 height 23
click at [733, 231] on input "المسافه اليدويه" at bounding box center [731, 242] width 141 height 28
type input "130"
click at [820, 238] on span "تاكيد" at bounding box center [843, 234] width 79 height 28
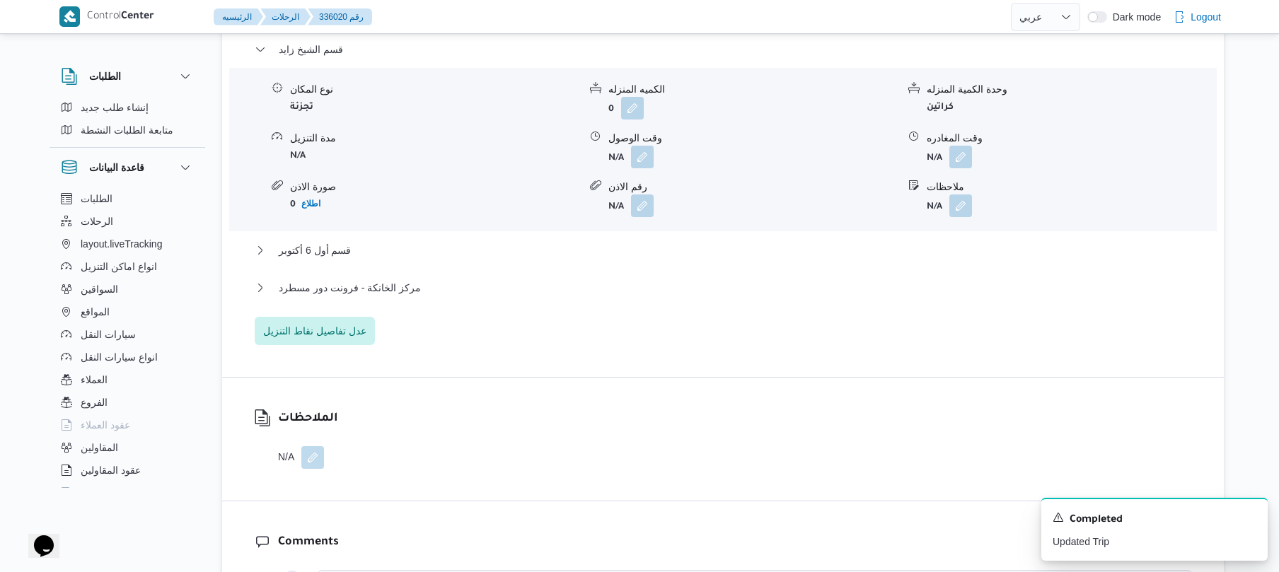
scroll to position [1169, 0]
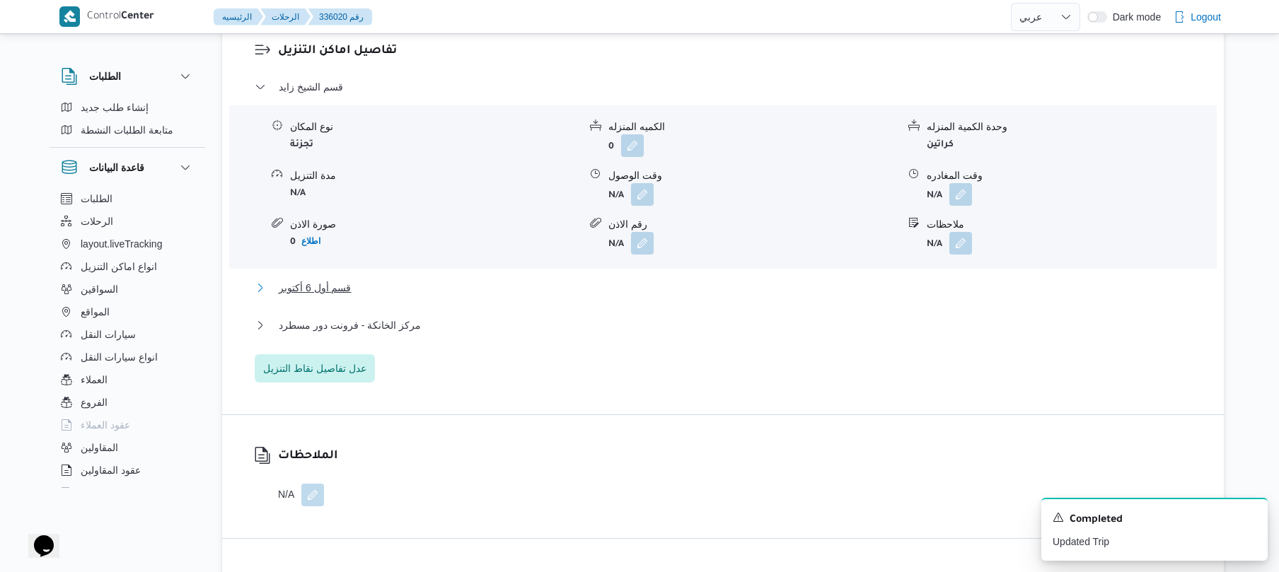
click at [789, 279] on button "قسم أول 6 أكتوبر" at bounding box center [723, 287] width 937 height 17
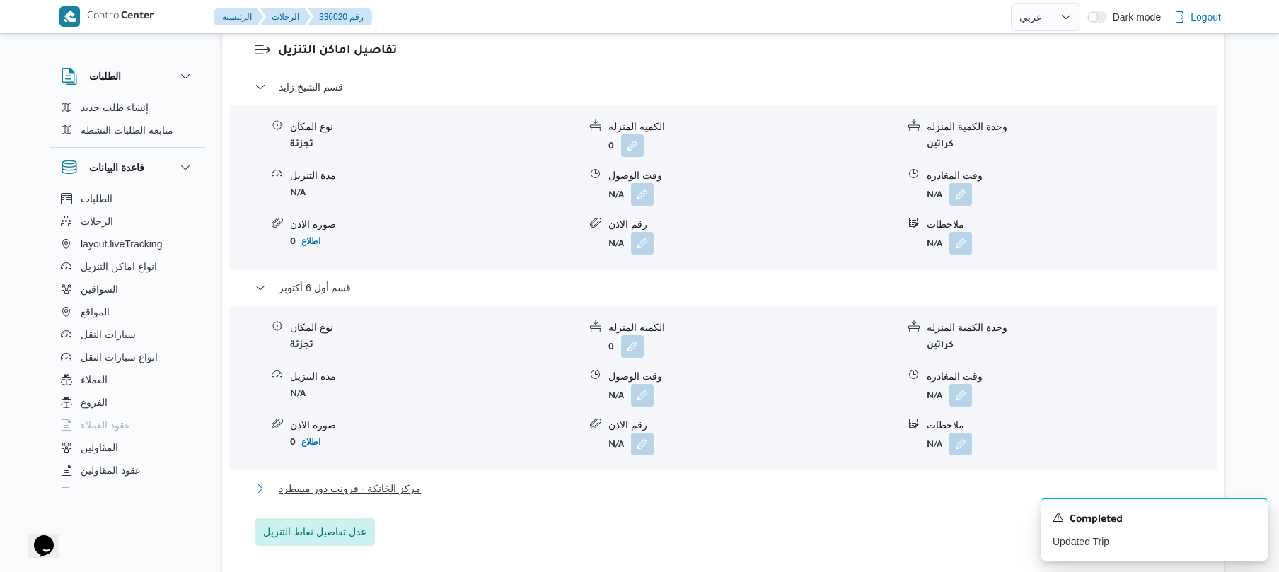
click at [601, 480] on button "مركز الخانكة - فرونت دور مسطرد" at bounding box center [723, 488] width 937 height 17
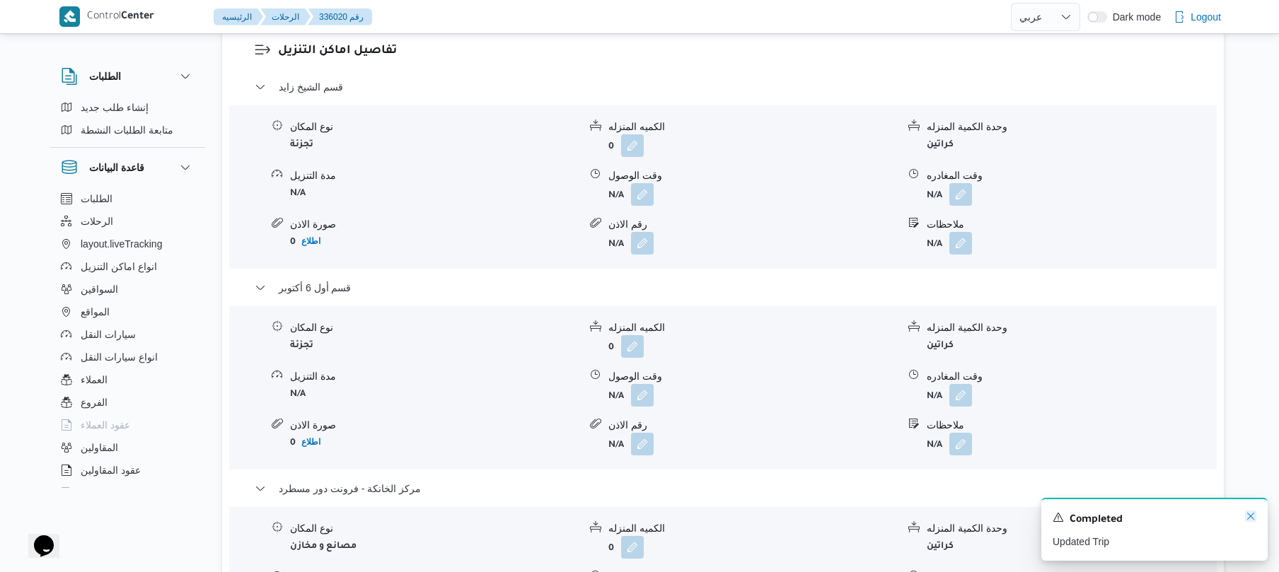
click at [1248, 516] on icon "Dismiss toast" at bounding box center [1250, 516] width 11 height 11
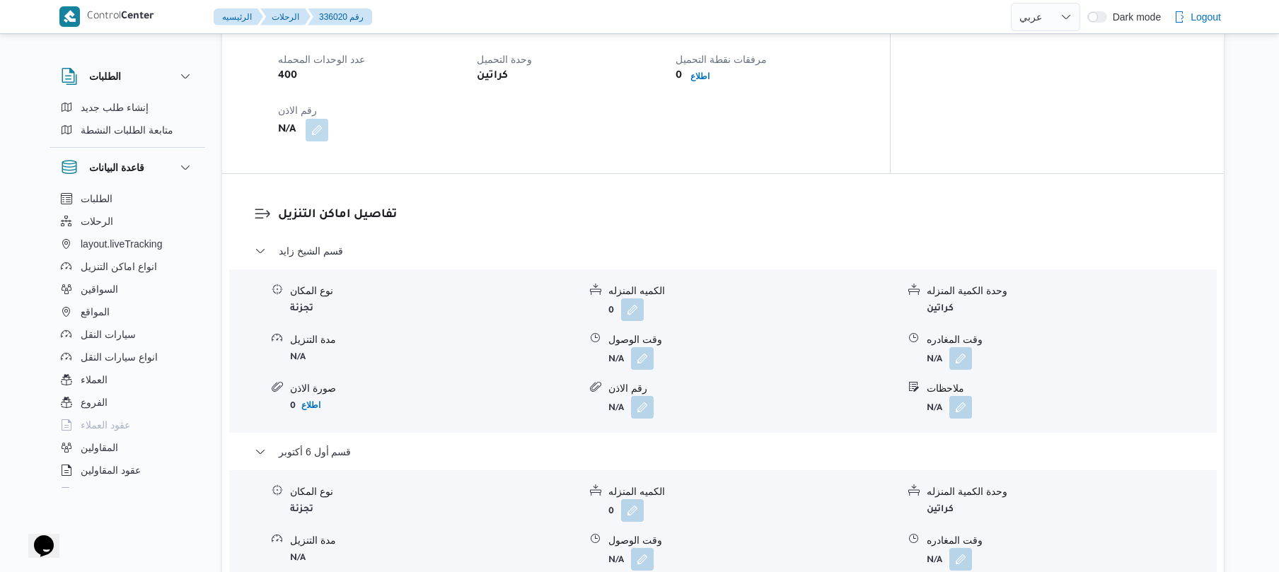
scroll to position [1019, 0]
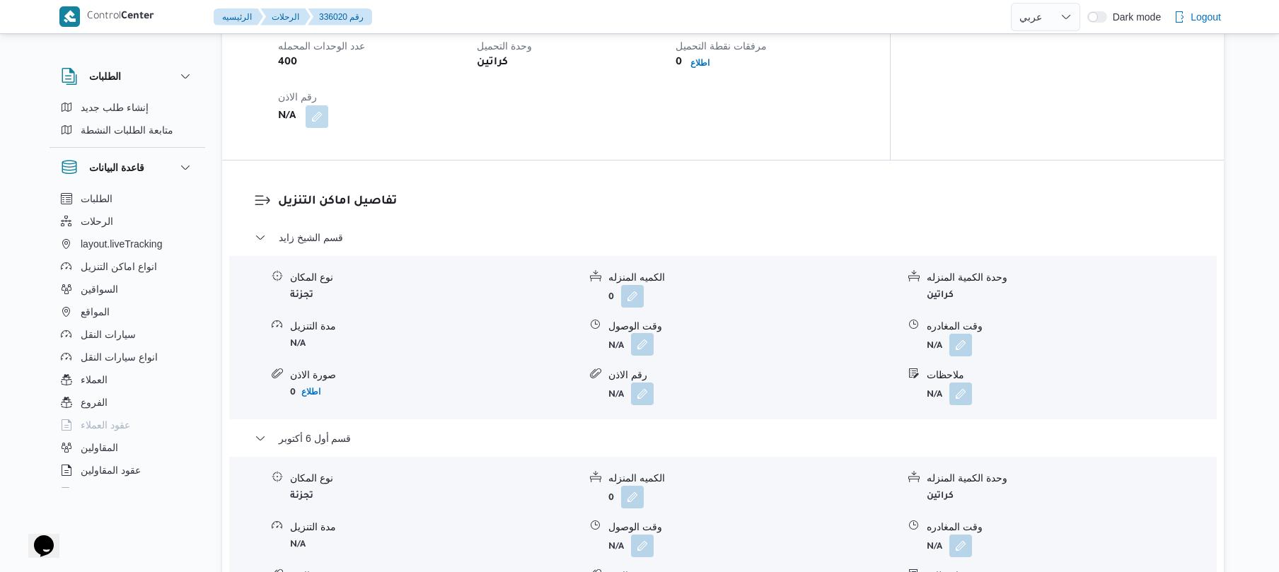
click at [646, 333] on button "button" at bounding box center [642, 344] width 23 height 23
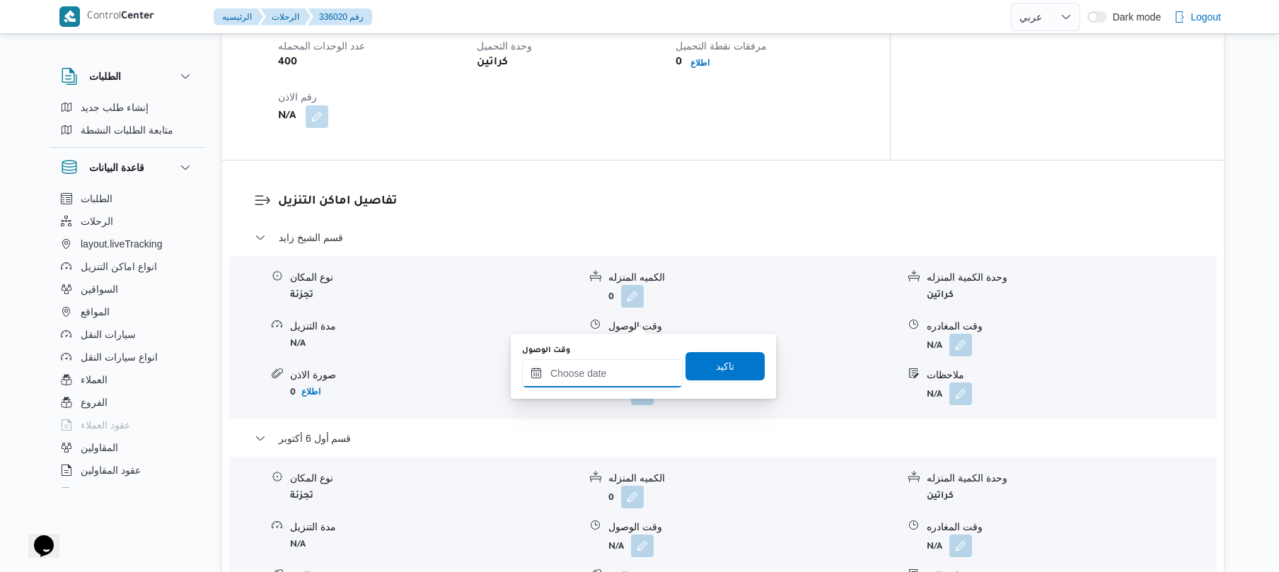
click at [589, 378] on input "وقت الوصول" at bounding box center [602, 373] width 161 height 28
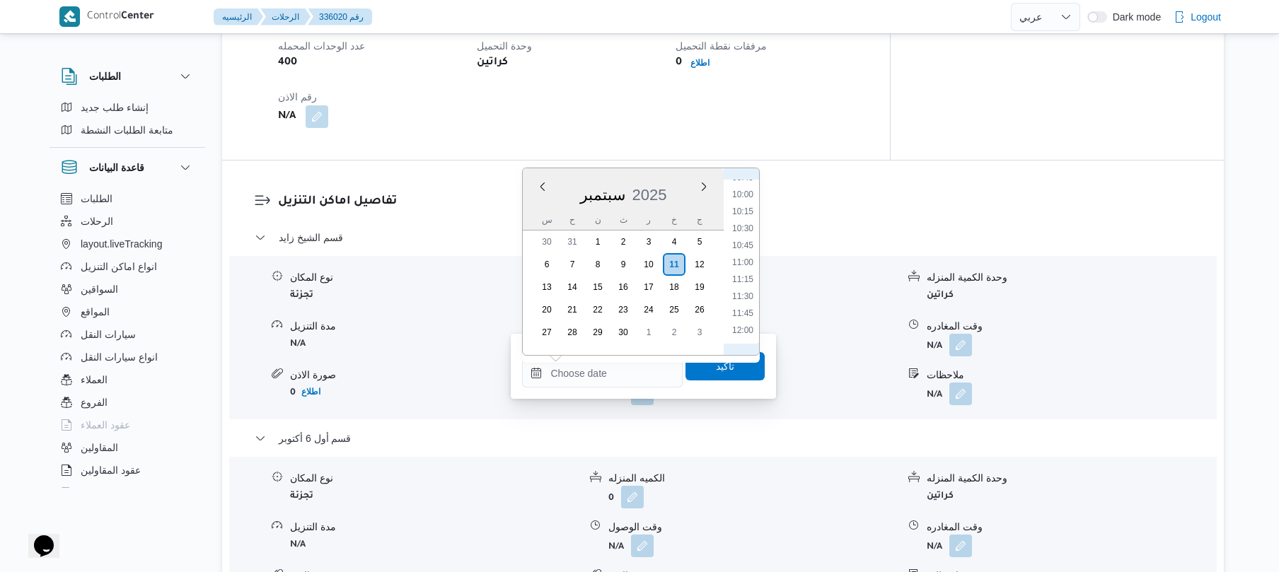
scroll to position [646, 0]
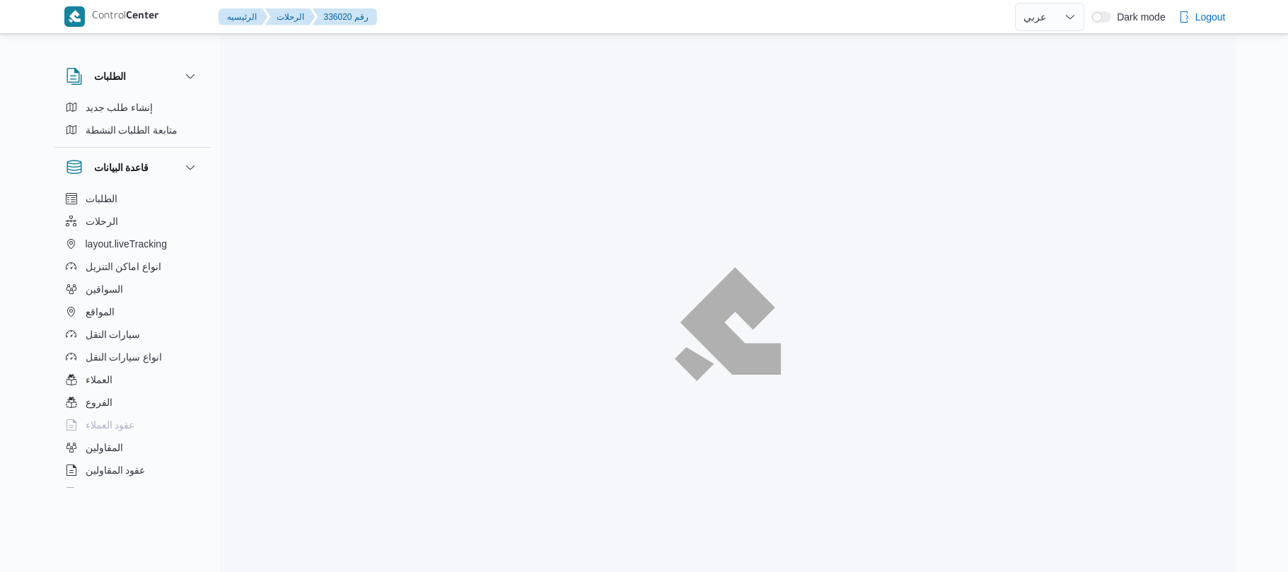
select select "ar"
click at [767, 204] on div at bounding box center [728, 324] width 1016 height 572
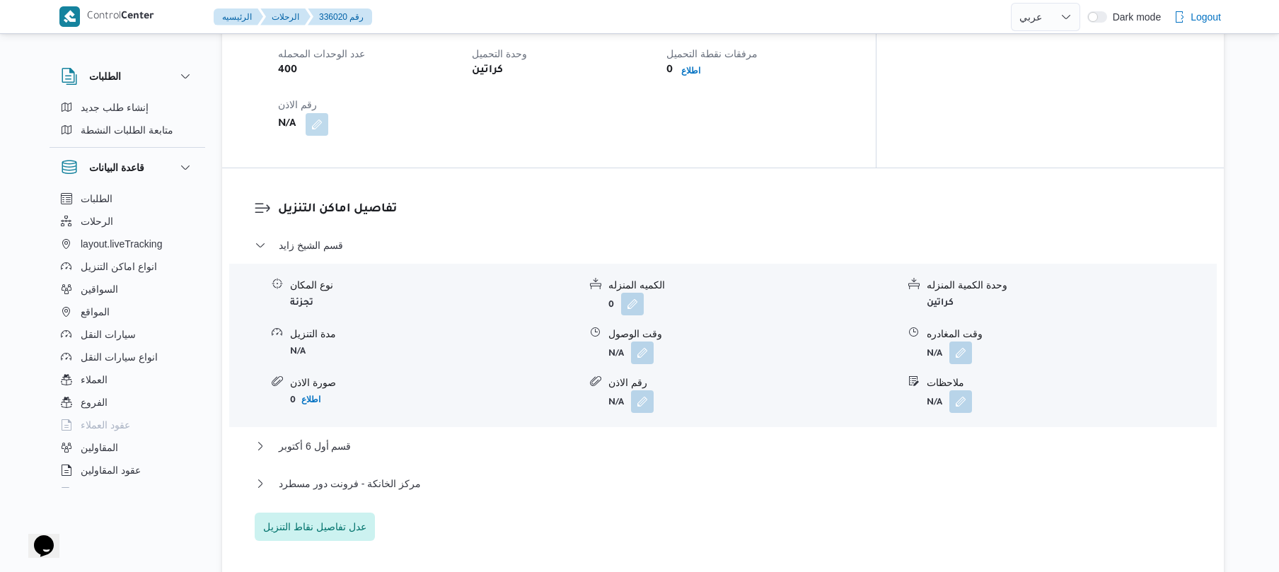
scroll to position [1019, 0]
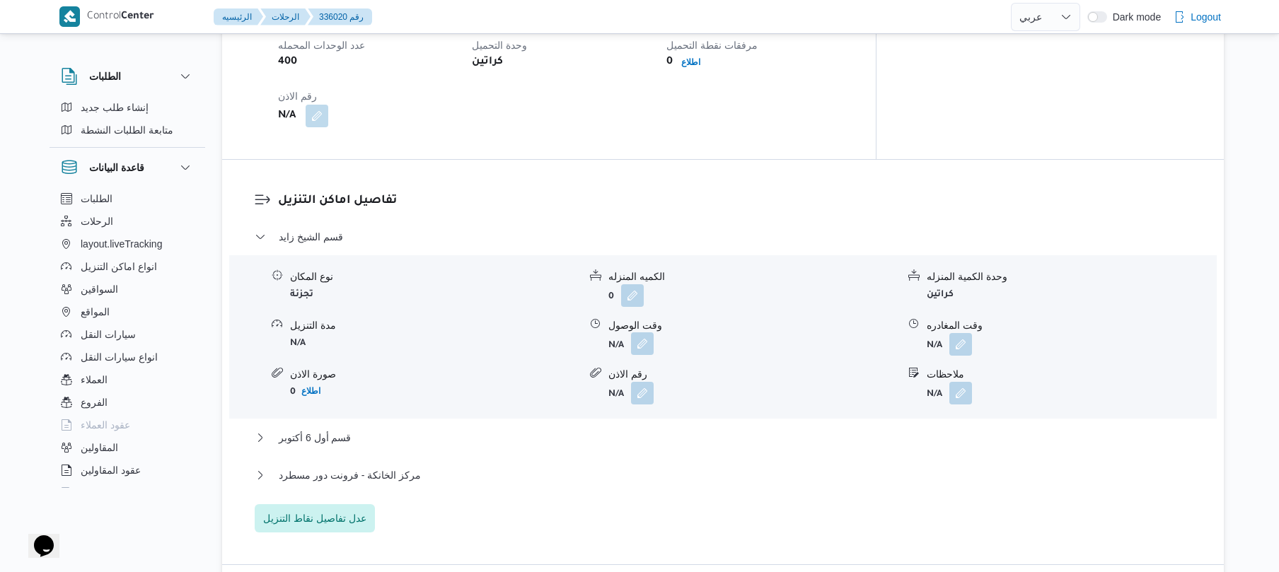
click at [645, 332] on button "button" at bounding box center [642, 343] width 23 height 23
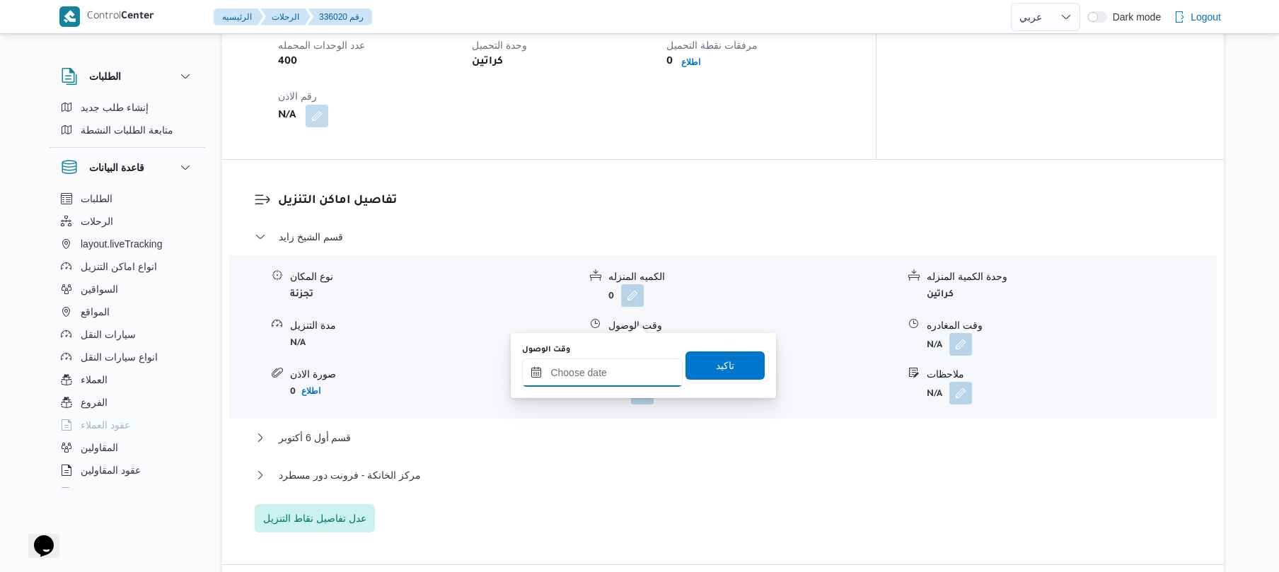
click at [603, 380] on input "وقت الوصول" at bounding box center [602, 373] width 161 height 28
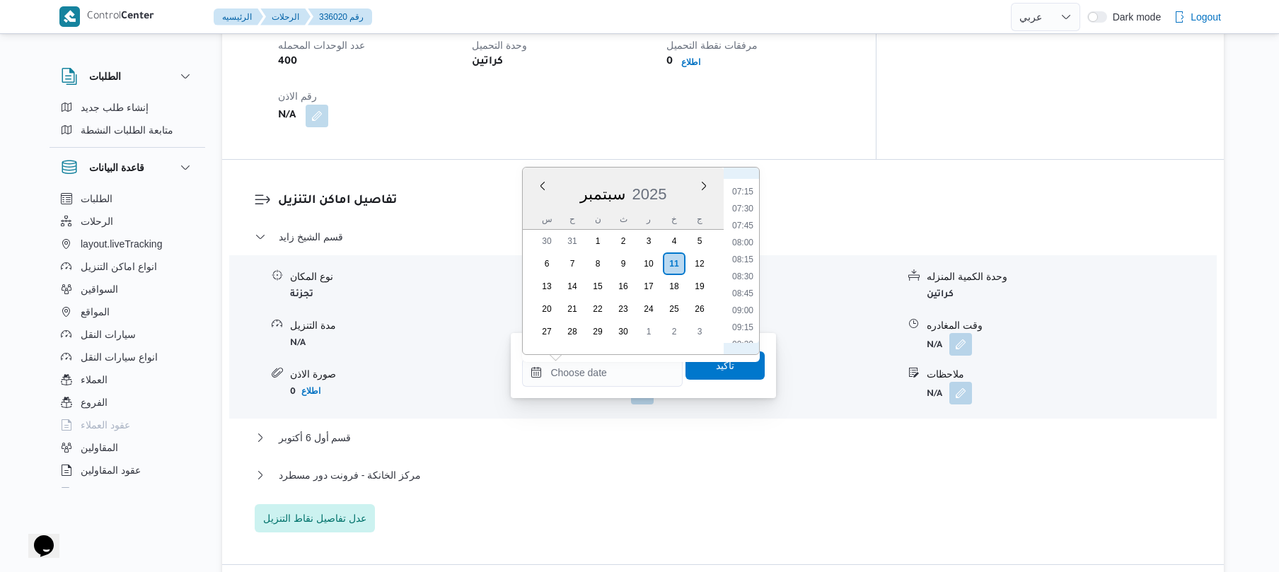
scroll to position [518, 0]
click at [745, 249] on li "08:30" at bounding box center [742, 245] width 33 height 14
type input "[DATE] ٠٨:٣٠"
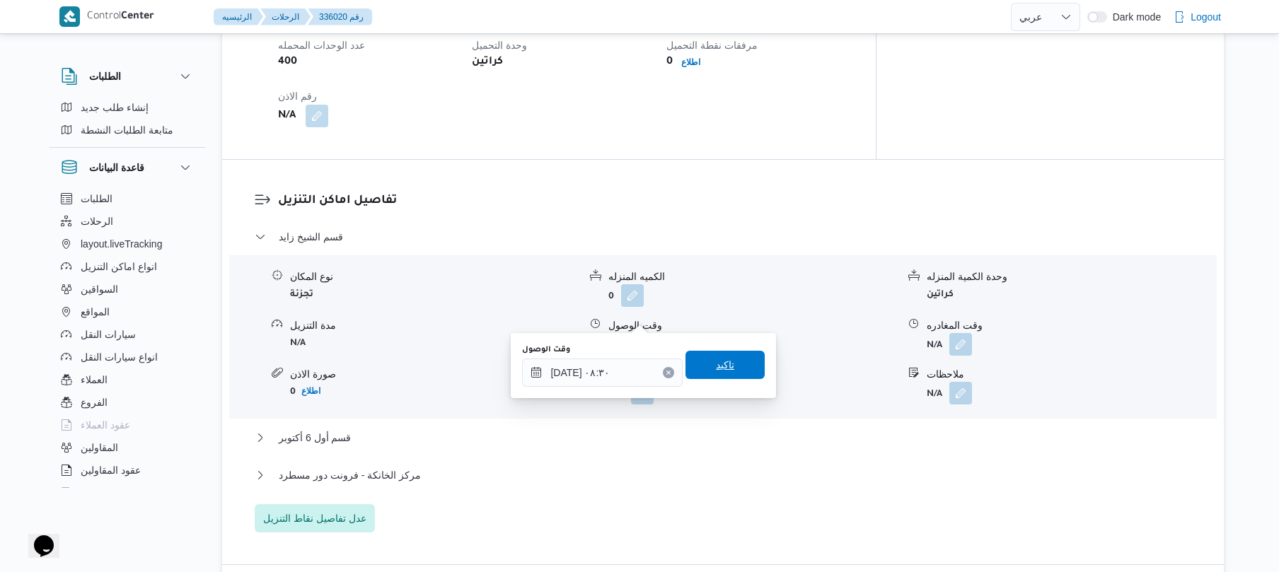
click at [716, 366] on span "تاكيد" at bounding box center [725, 364] width 18 height 17
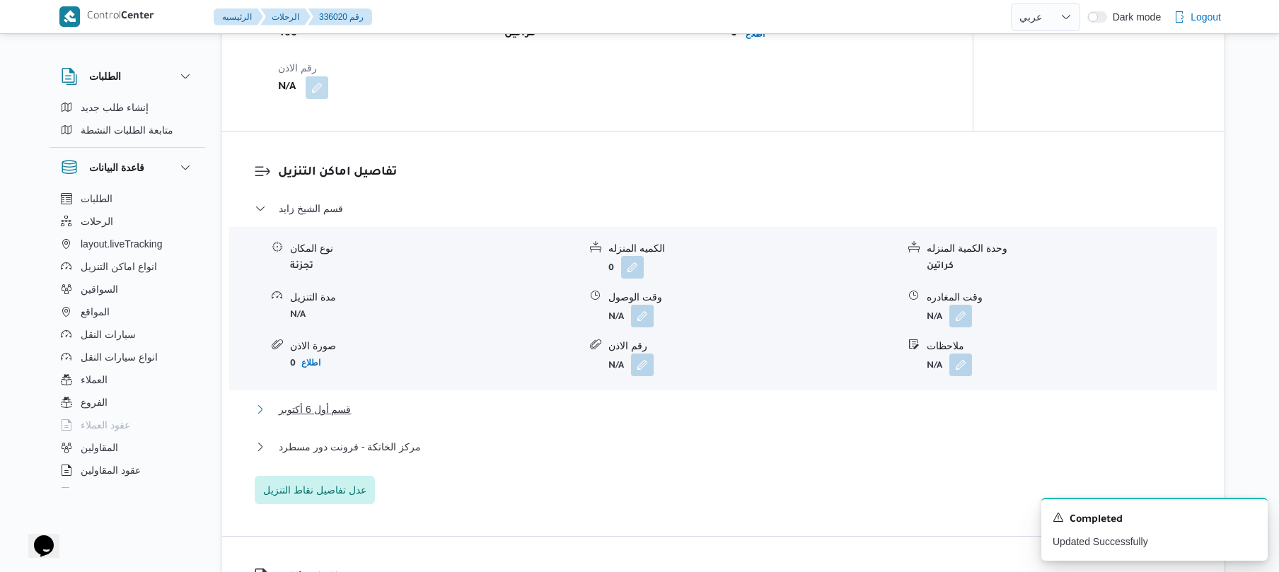
click at [631, 410] on button "قسم أول 6 أكتوبر" at bounding box center [723, 409] width 937 height 17
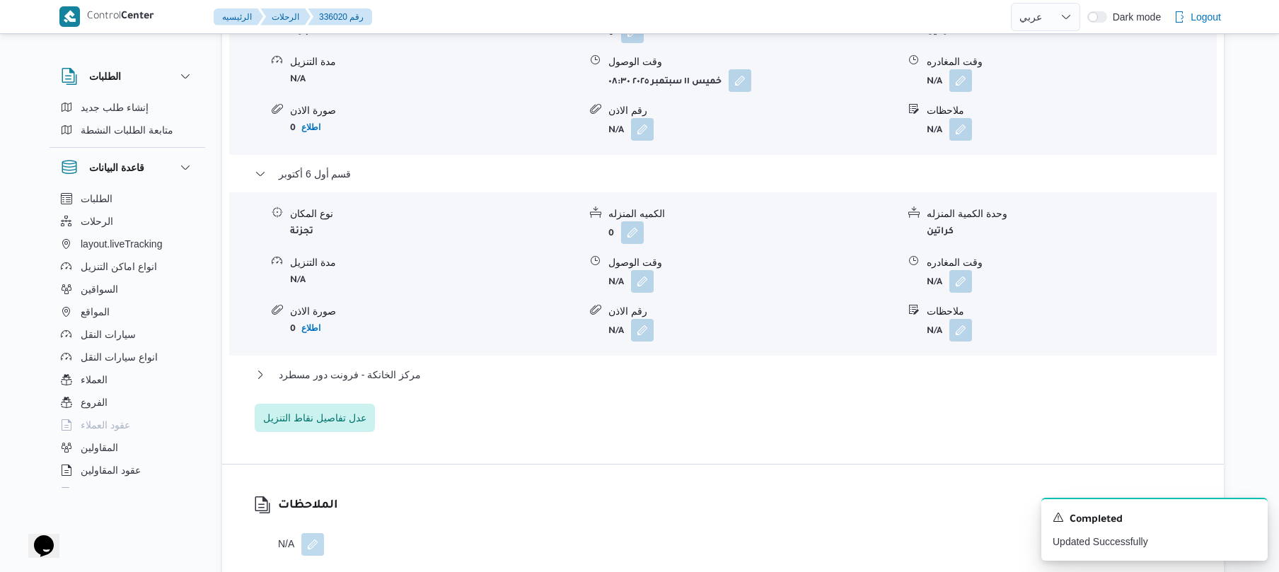
scroll to position [1321, 0]
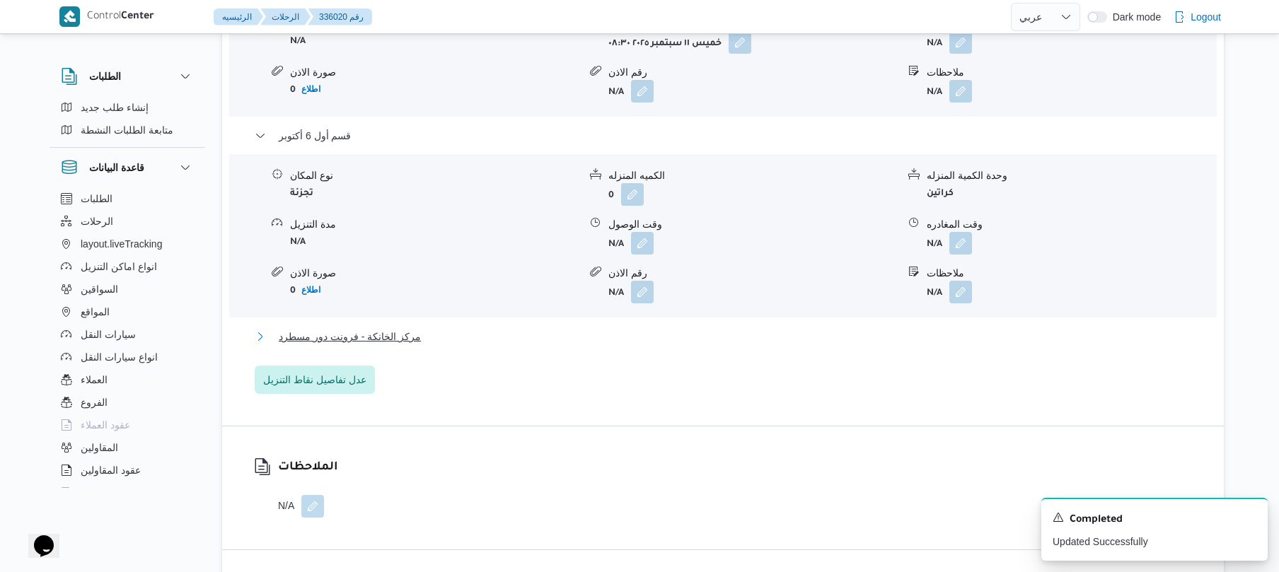
click at [682, 328] on button "مركز الخانكة - فرونت دور مسطرد" at bounding box center [723, 336] width 937 height 17
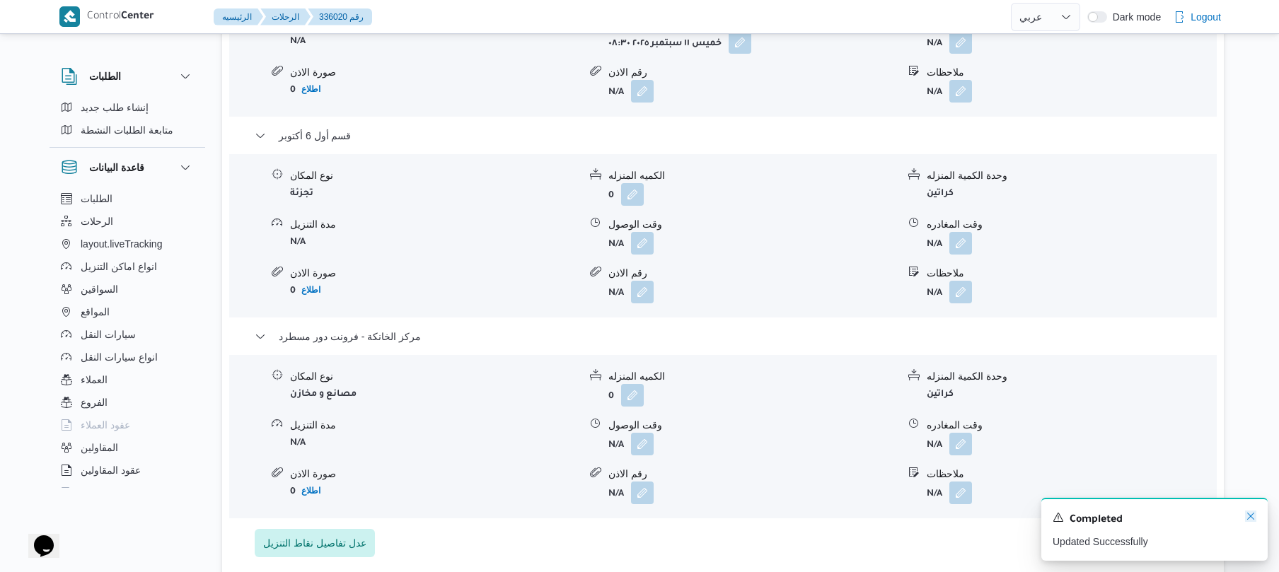
click at [1252, 516] on icon "Dismiss toast" at bounding box center [1250, 516] width 11 height 11
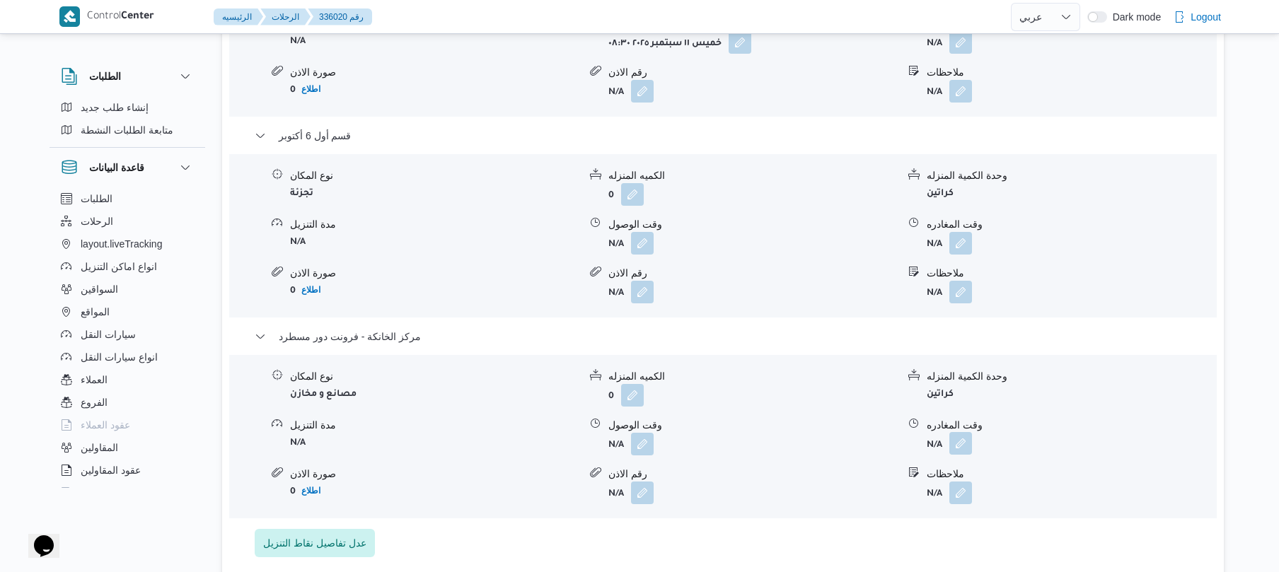
click at [962, 432] on button "button" at bounding box center [960, 443] width 23 height 23
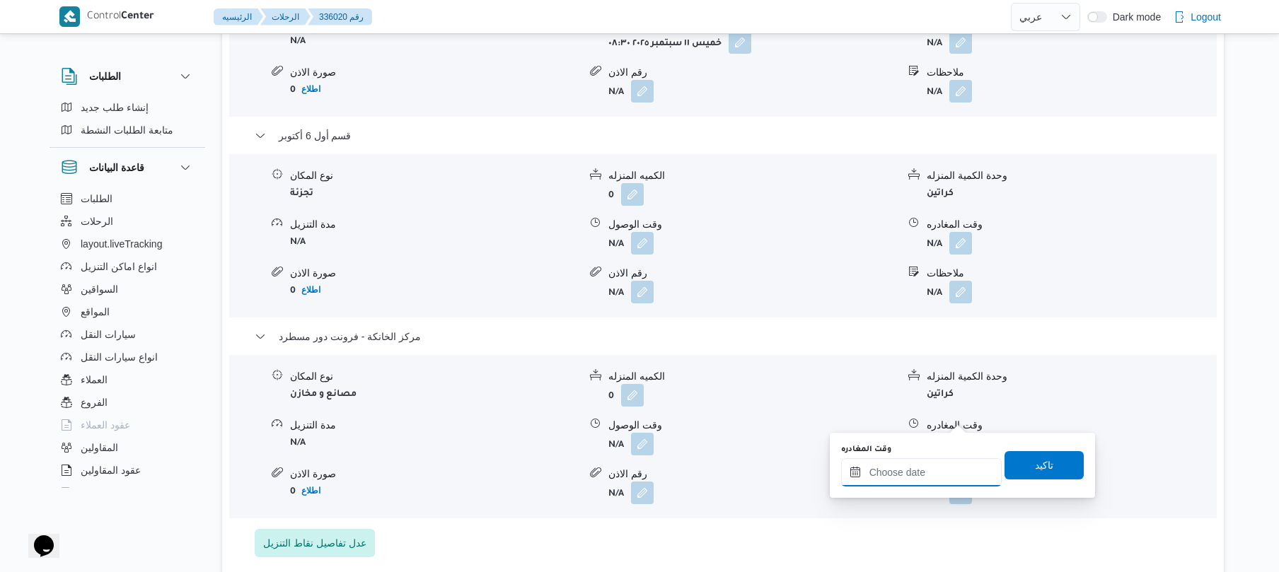
click at [920, 471] on input "وقت المغادره" at bounding box center [921, 472] width 161 height 28
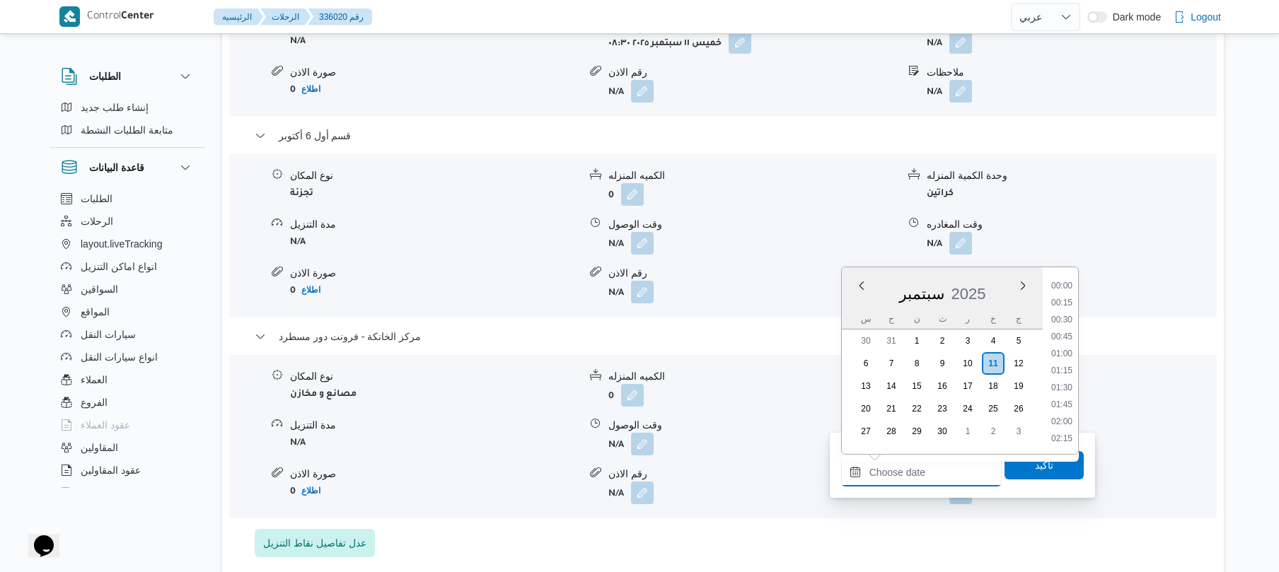
scroll to position [1274, 0]
click at [1062, 373] on li "20:00" at bounding box center [1061, 370] width 33 height 14
type input "[DATE] ٢٠:٠٠"
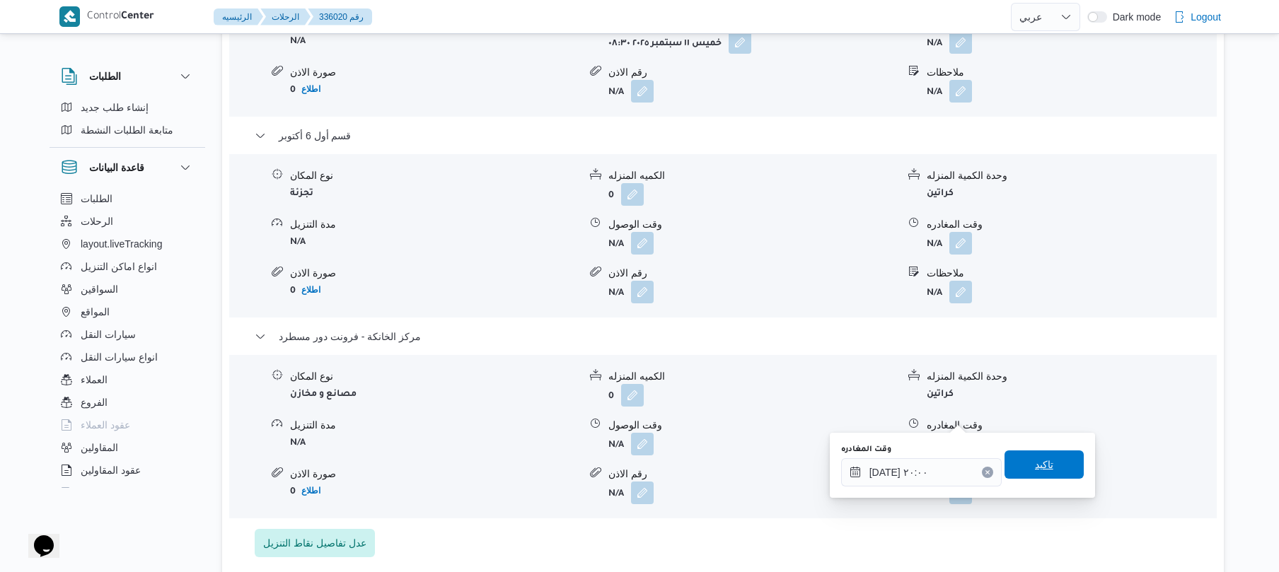
click at [1035, 462] on span "تاكيد" at bounding box center [1044, 464] width 18 height 17
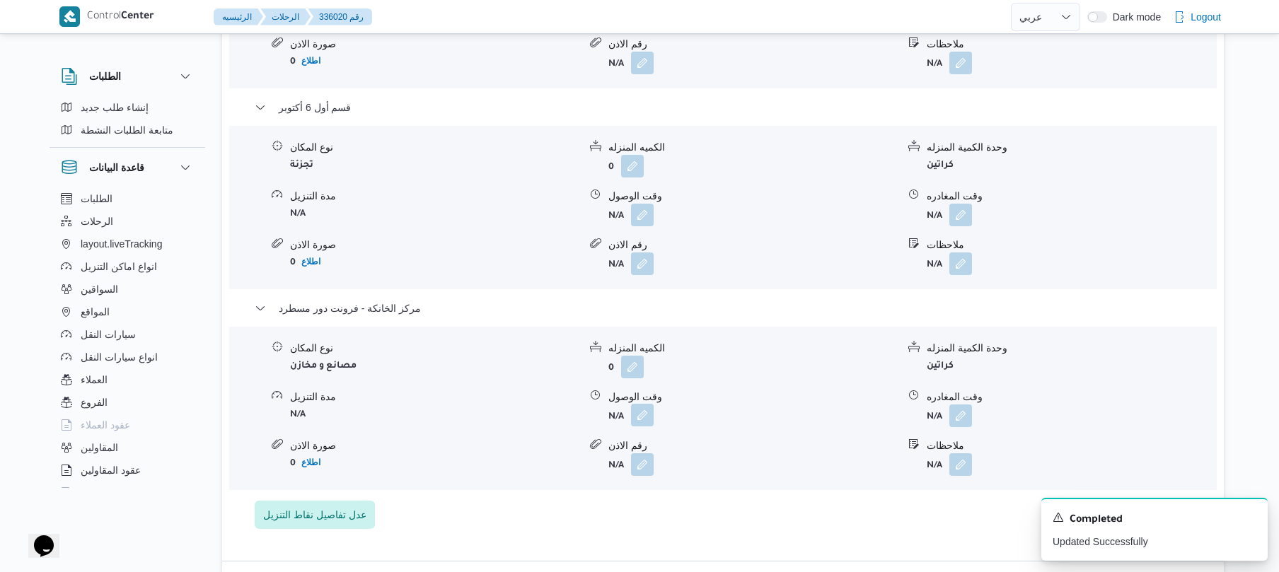
click at [634, 417] on button "button" at bounding box center [642, 415] width 23 height 23
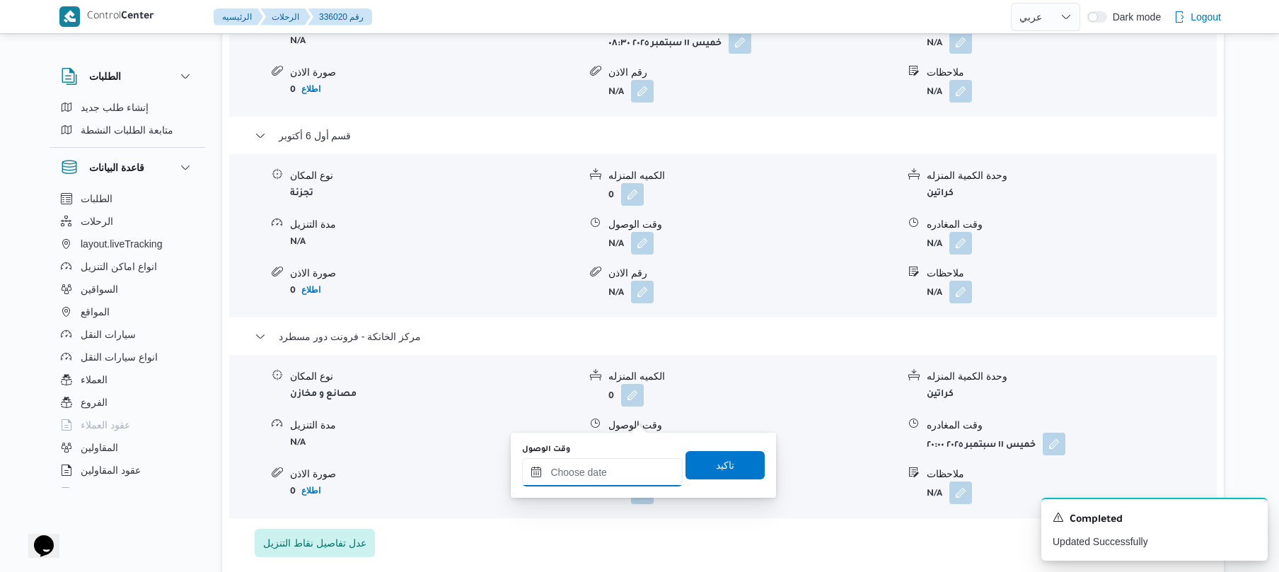
click at [631, 464] on div at bounding box center [602, 472] width 161 height 28
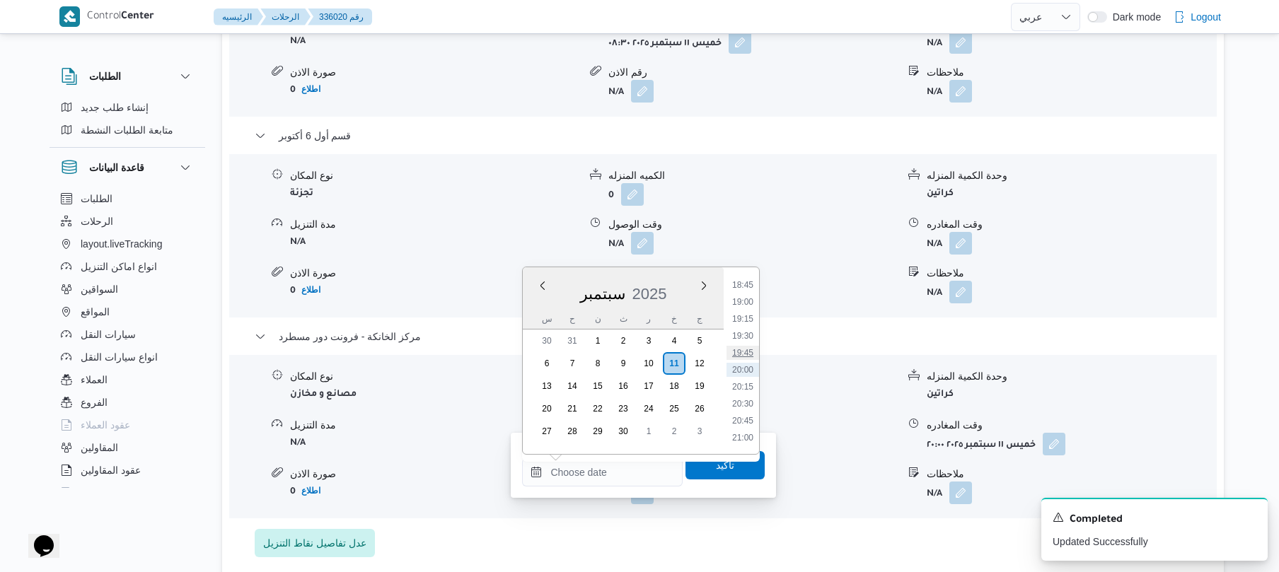
click at [745, 354] on li "19:45" at bounding box center [742, 353] width 33 height 14
type input "١١/٠٩/٢٠٢٥ ١٩:٤٥"
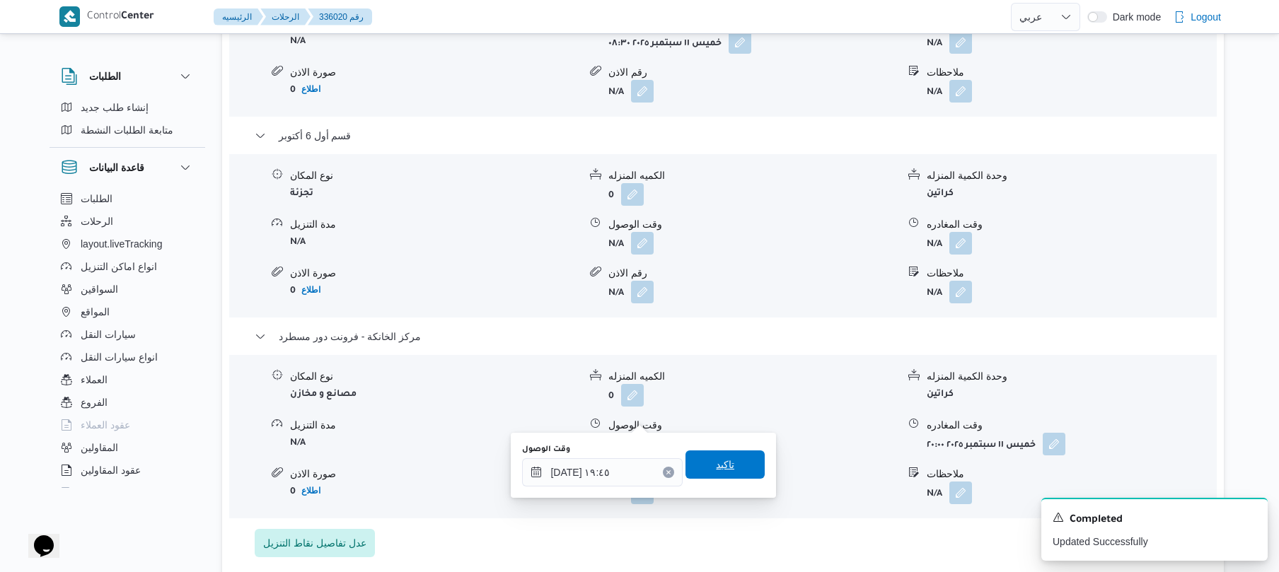
click at [725, 465] on span "تاكيد" at bounding box center [725, 464] width 18 height 17
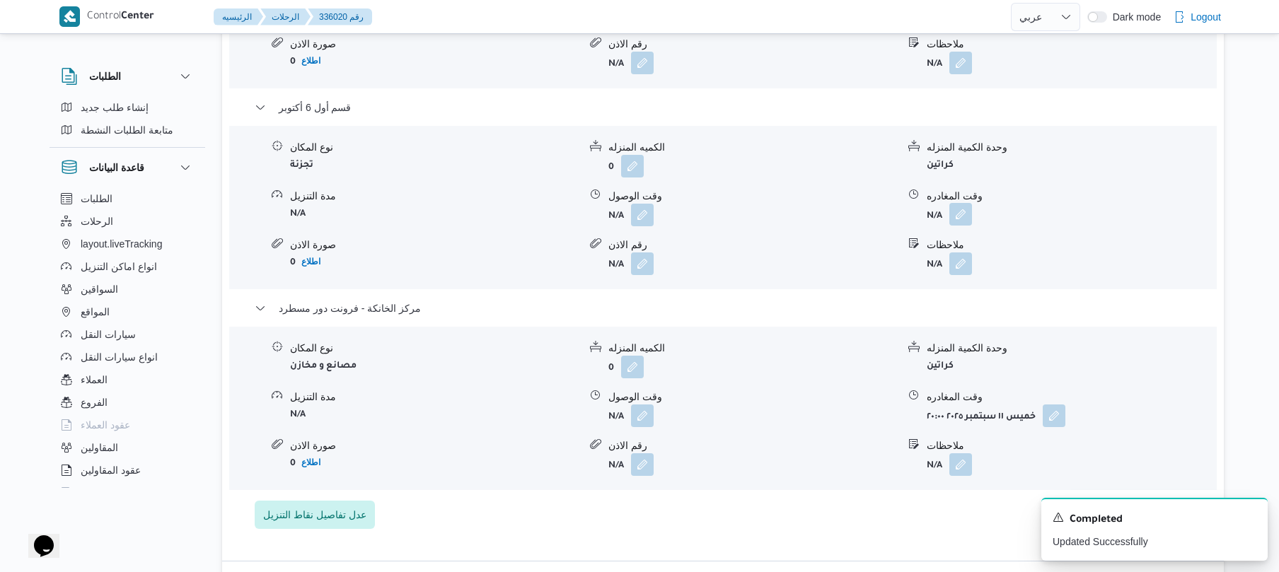
click at [965, 215] on button "button" at bounding box center [960, 214] width 23 height 23
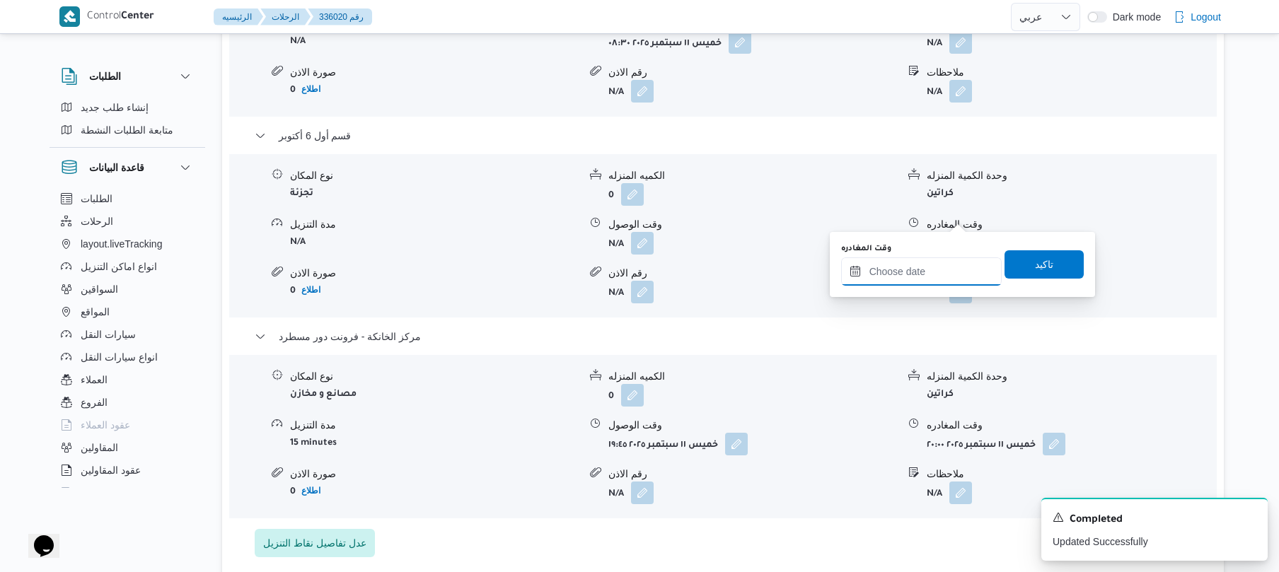
click at [904, 272] on input "وقت المغادره" at bounding box center [921, 271] width 161 height 28
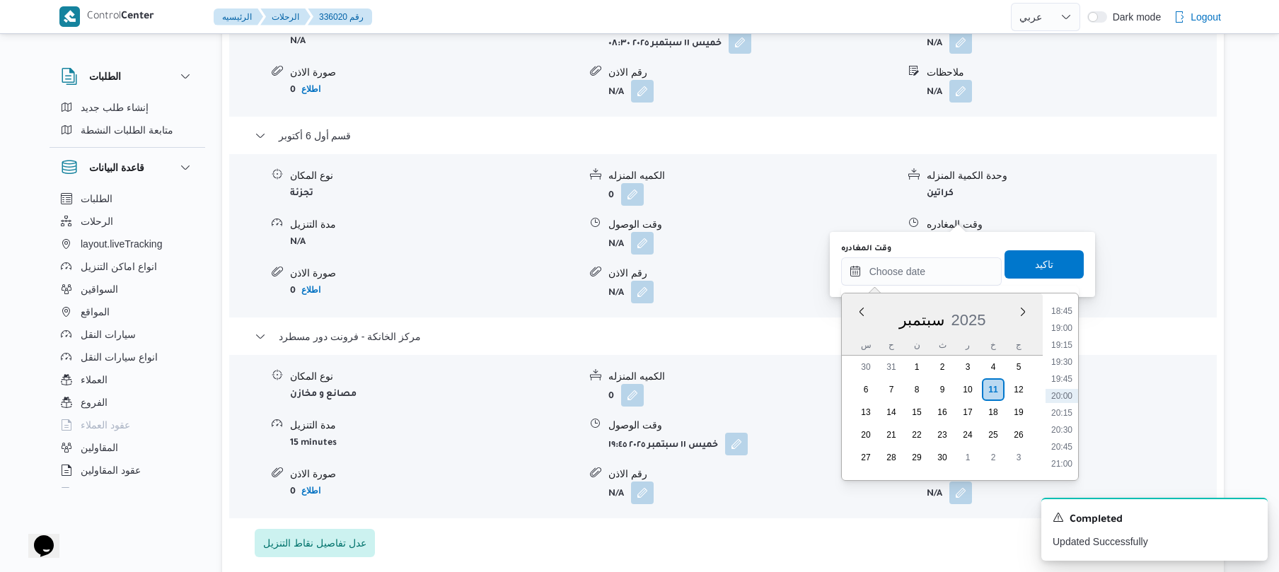
click at [877, 325] on div "سبتمبر 2025" at bounding box center [942, 317] width 201 height 36
click at [1064, 311] on li "18:45" at bounding box center [1061, 311] width 33 height 14
type input "١١/٠٩/٢٠٢٥ ١٨:٤٥"
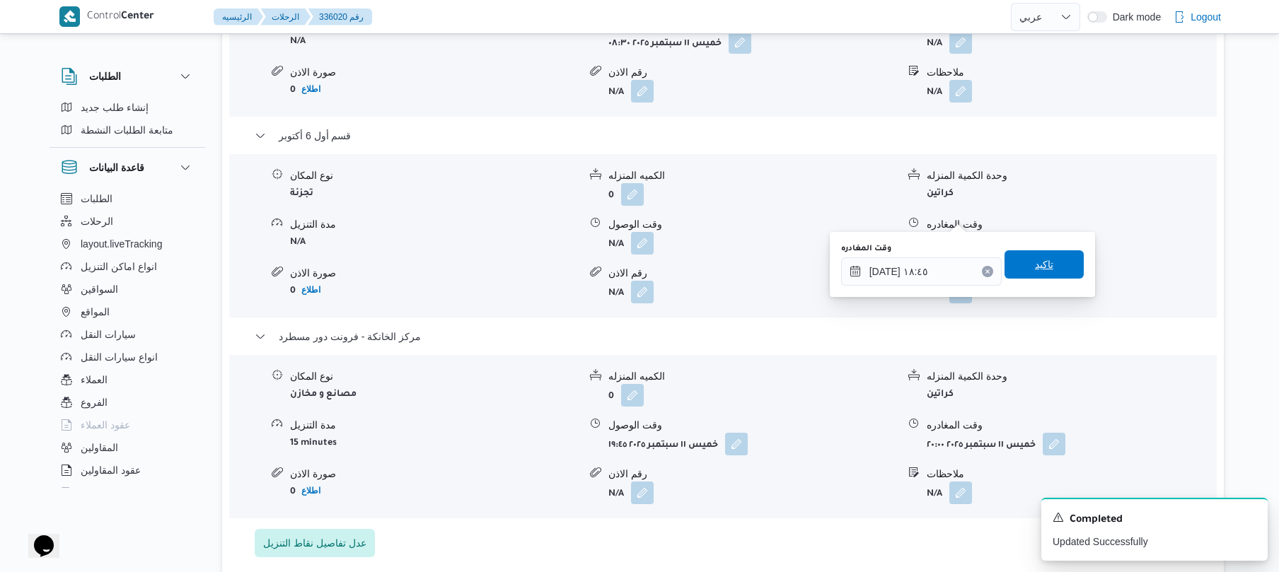
click at [1050, 256] on span "تاكيد" at bounding box center [1043, 264] width 79 height 28
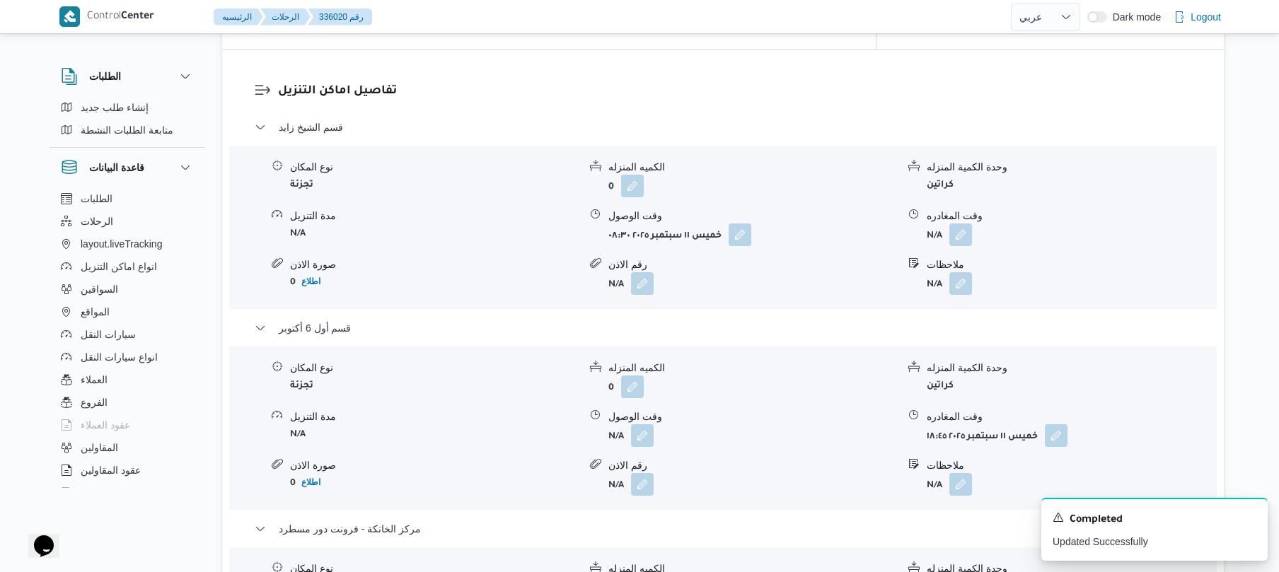
scroll to position [1095, 0]
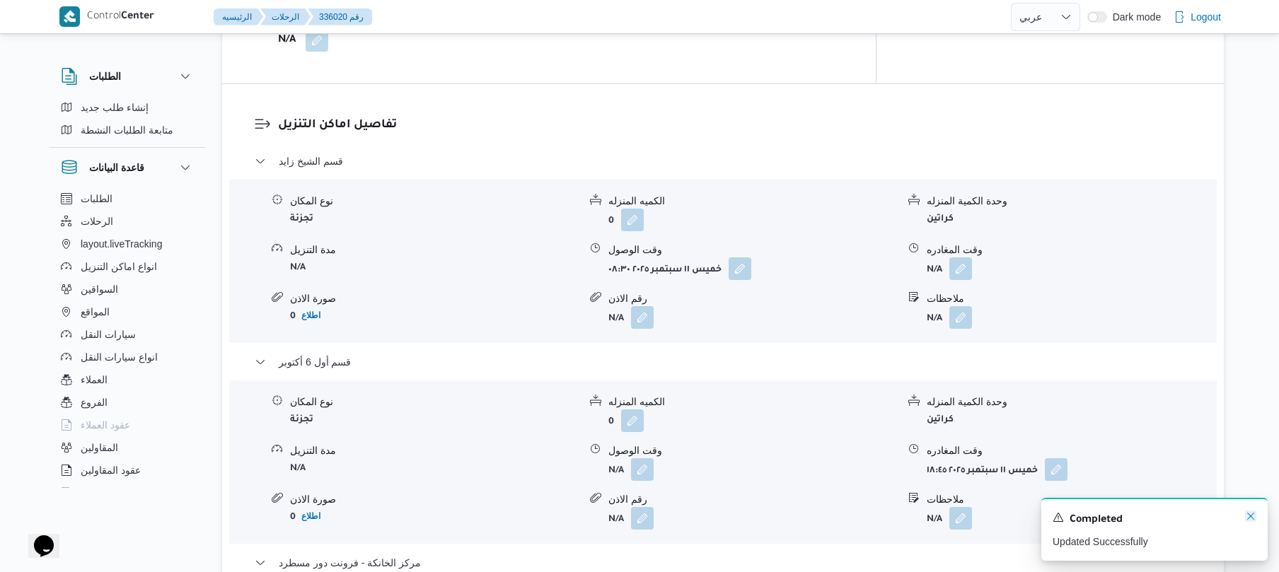
click at [1248, 519] on icon "Dismiss toast" at bounding box center [1250, 516] width 11 height 11
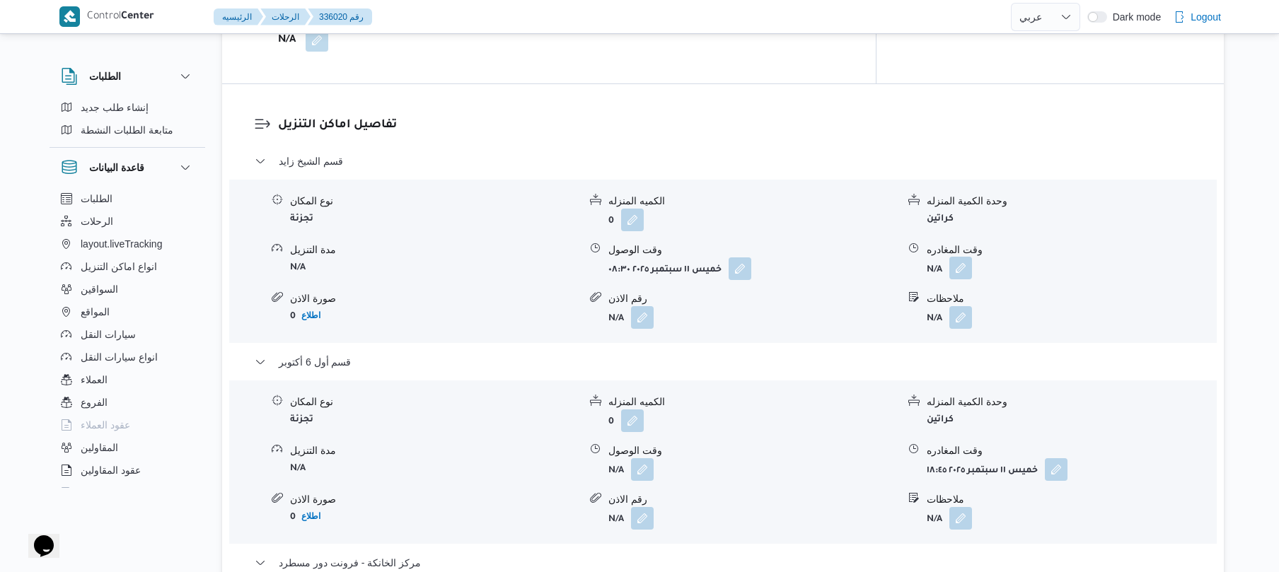
click at [957, 257] on button "button" at bounding box center [960, 268] width 23 height 23
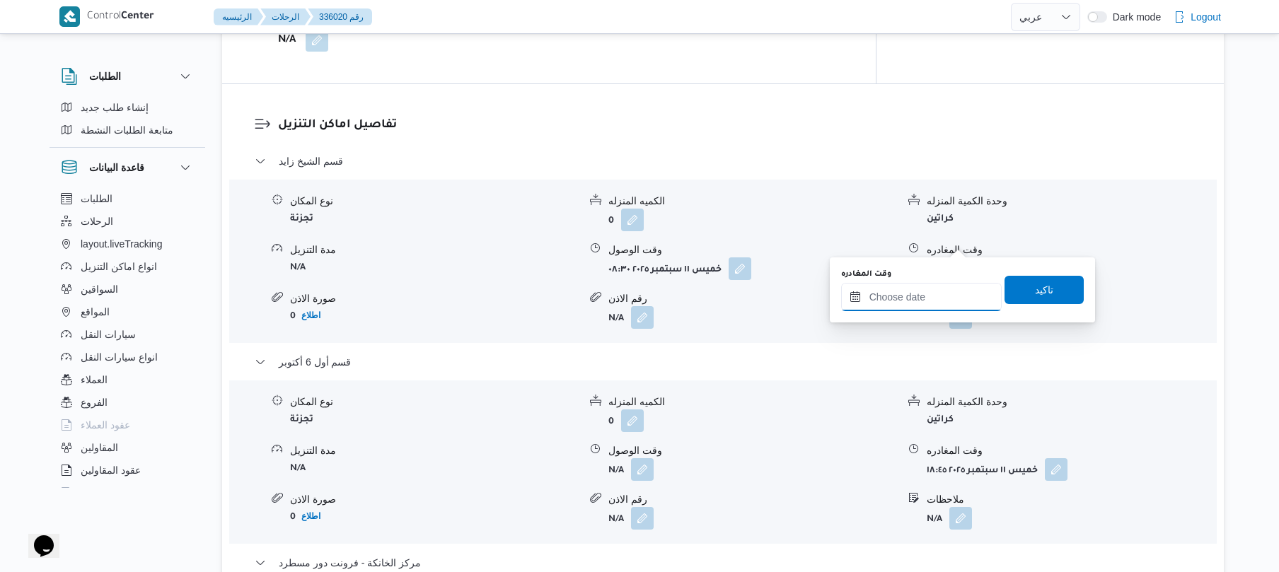
click at [926, 297] on input "وقت المغادره" at bounding box center [921, 297] width 161 height 28
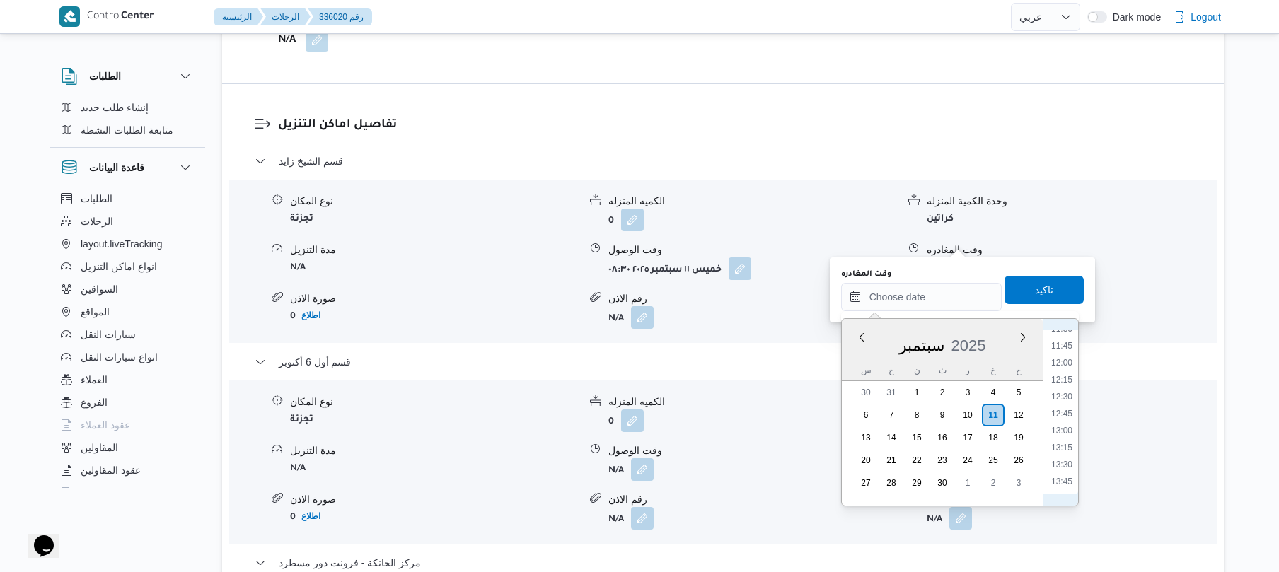
scroll to position [672, 0]
click at [1067, 476] on li "12:00" at bounding box center [1061, 480] width 33 height 14
type input "١١/٠٩/٢٠٢٥ ١٢:٠٠"
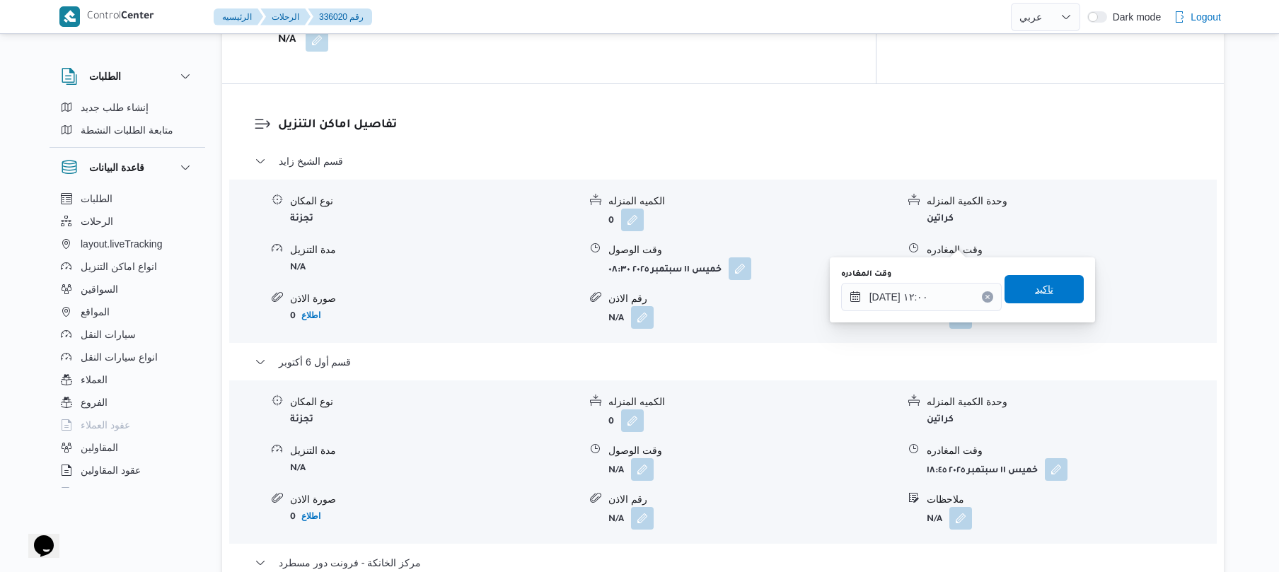
click at [1035, 289] on span "تاكيد" at bounding box center [1044, 289] width 18 height 17
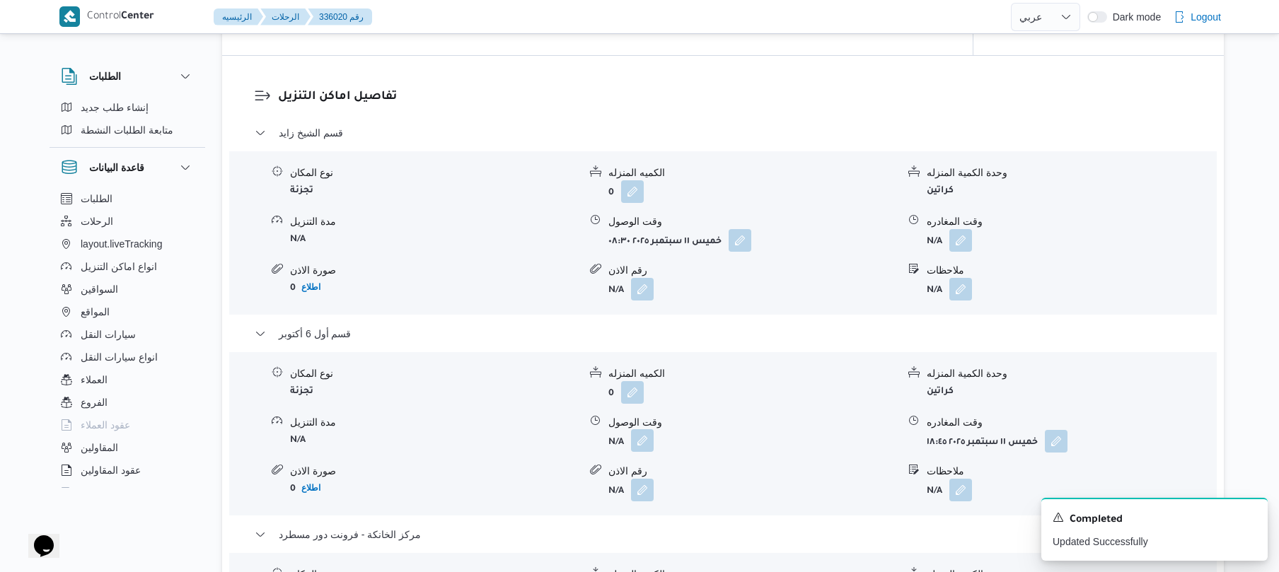
click at [637, 442] on button "button" at bounding box center [642, 440] width 23 height 23
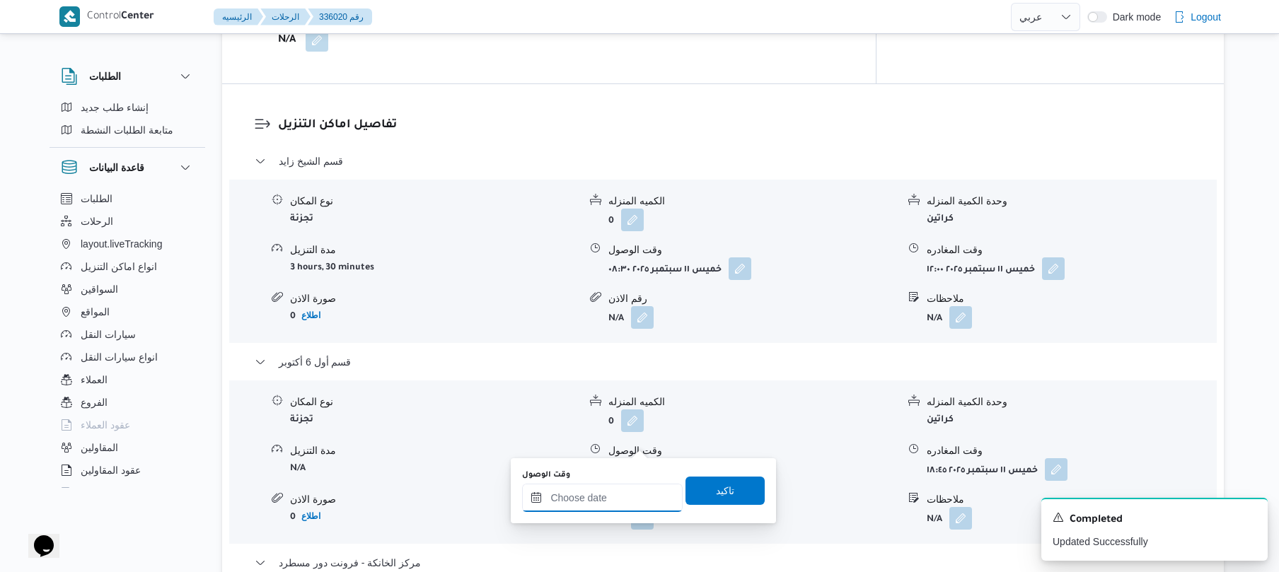
click at [621, 501] on input "وقت الوصول" at bounding box center [602, 498] width 161 height 28
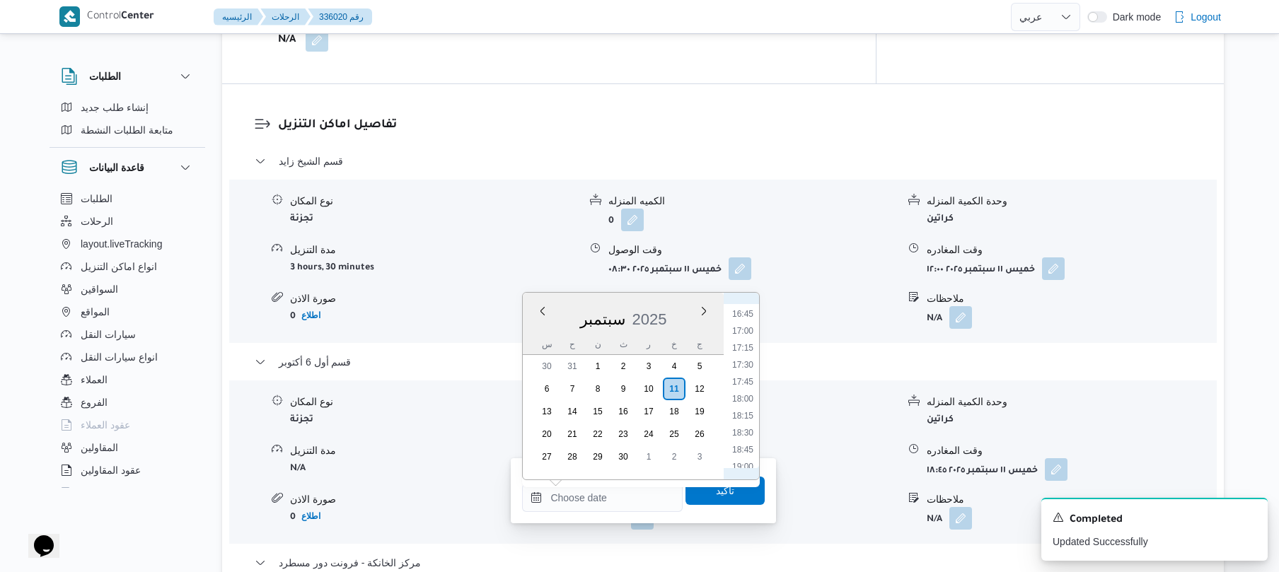
scroll to position [844, 0]
click at [739, 332] on li "12:45" at bounding box center [742, 333] width 33 height 14
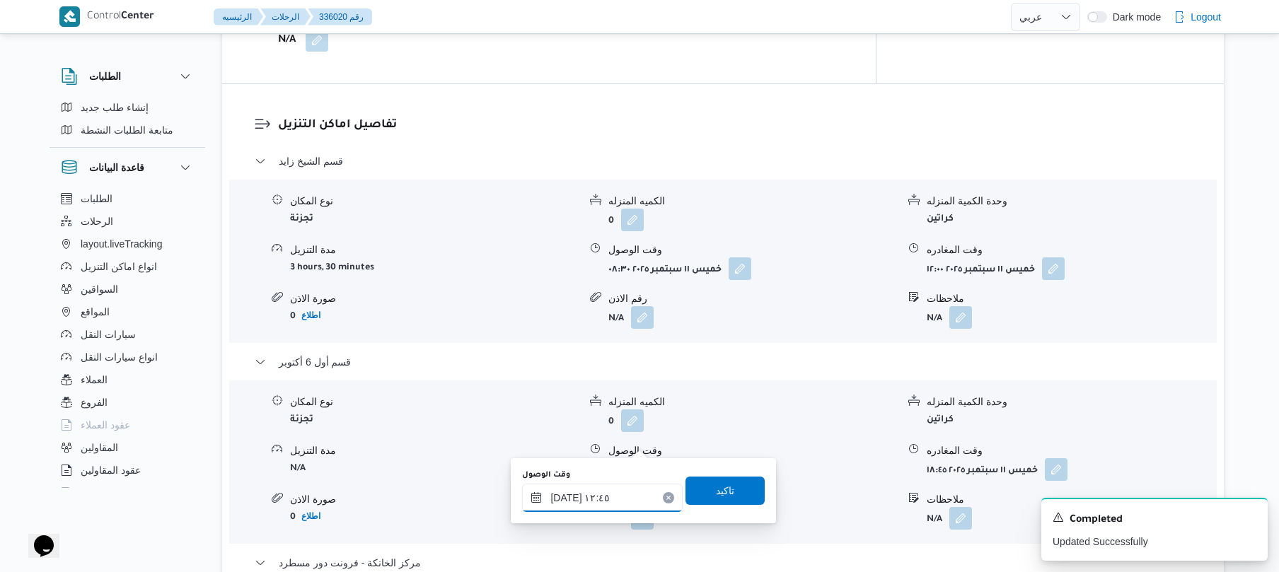
click at [567, 496] on input "١١/٠٩/٢٠٢٥ ١٢:٤٥" at bounding box center [602, 498] width 161 height 28
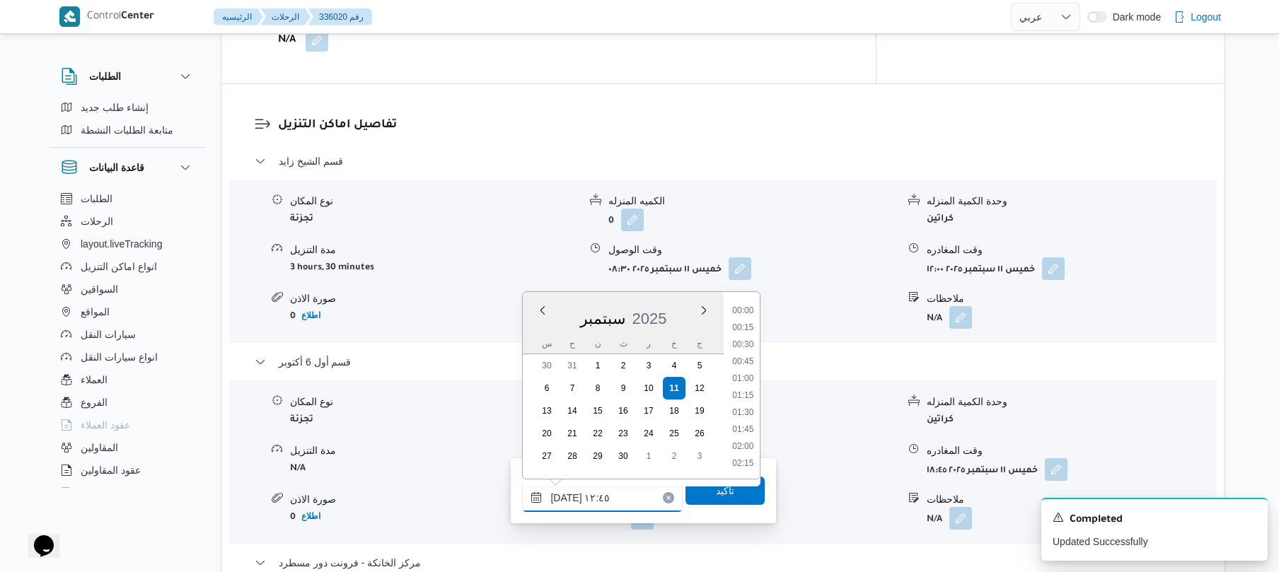
scroll to position [781, 0]
type input "١١/٠٩/٢٠٢٥ ١٢:20"
click at [716, 494] on span "تاكيد" at bounding box center [725, 490] width 18 height 17
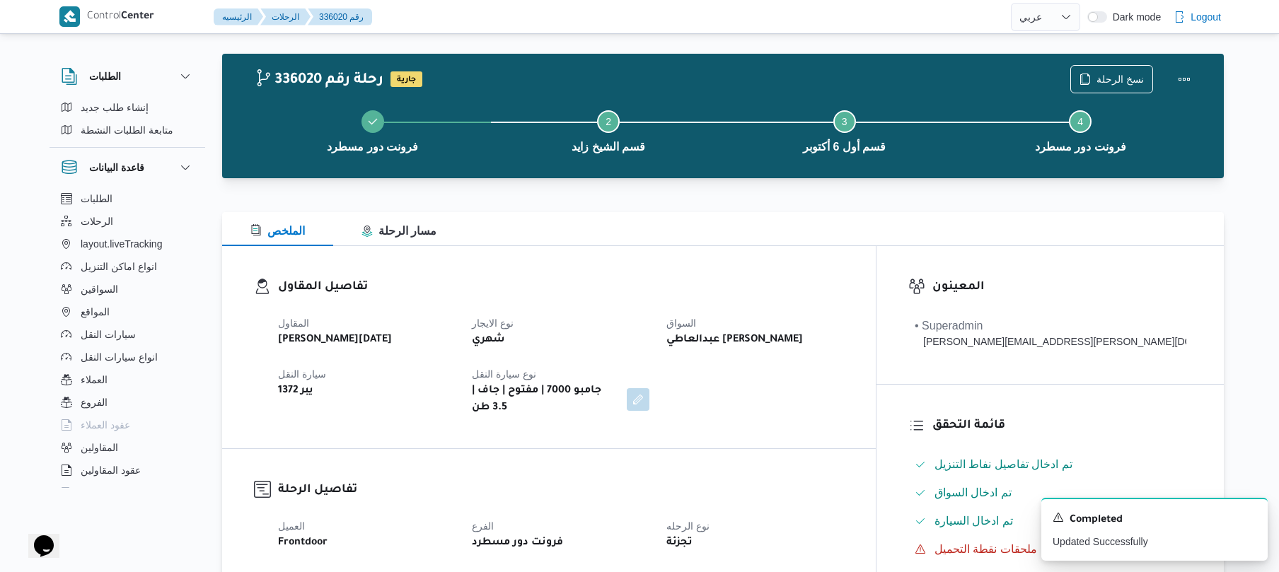
scroll to position [0, 0]
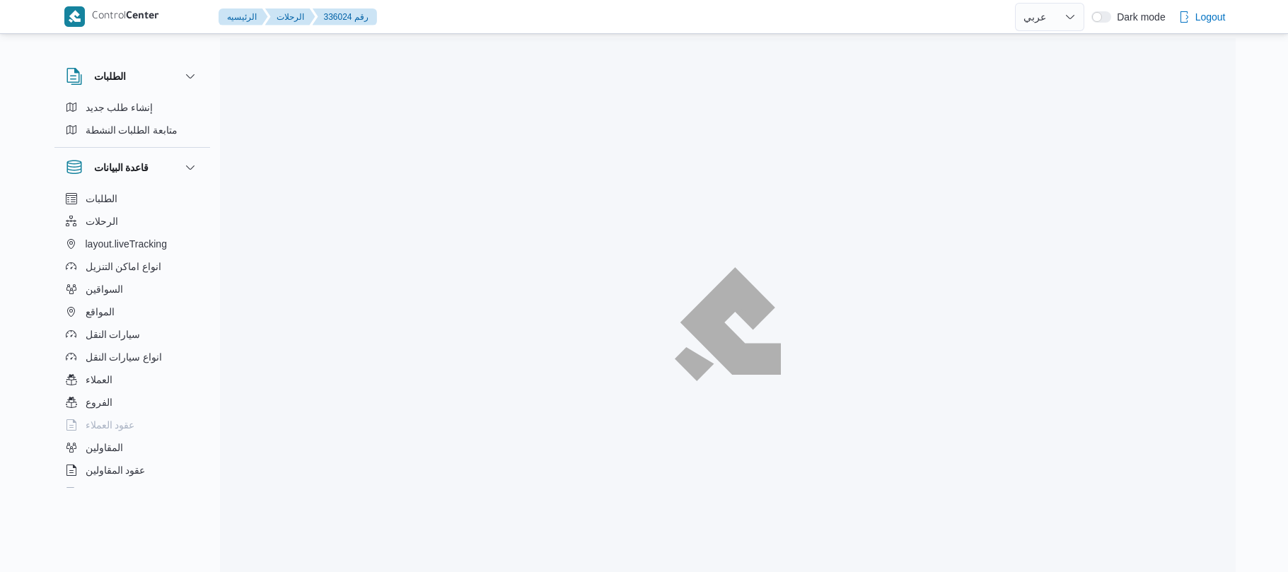
select select "ar"
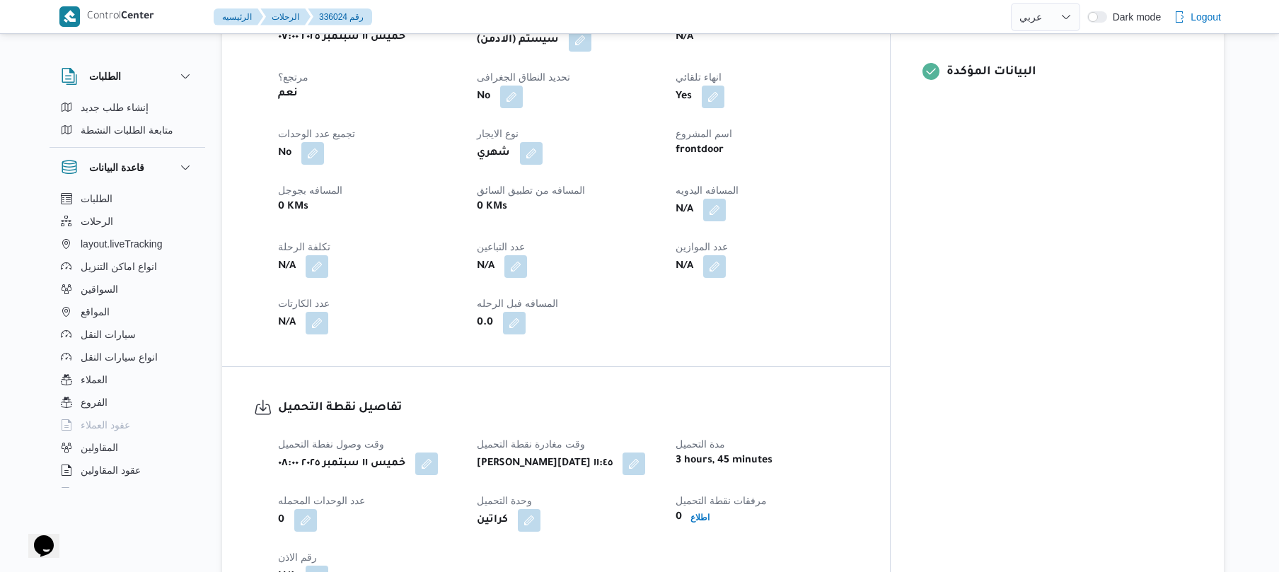
scroll to position [641, 0]
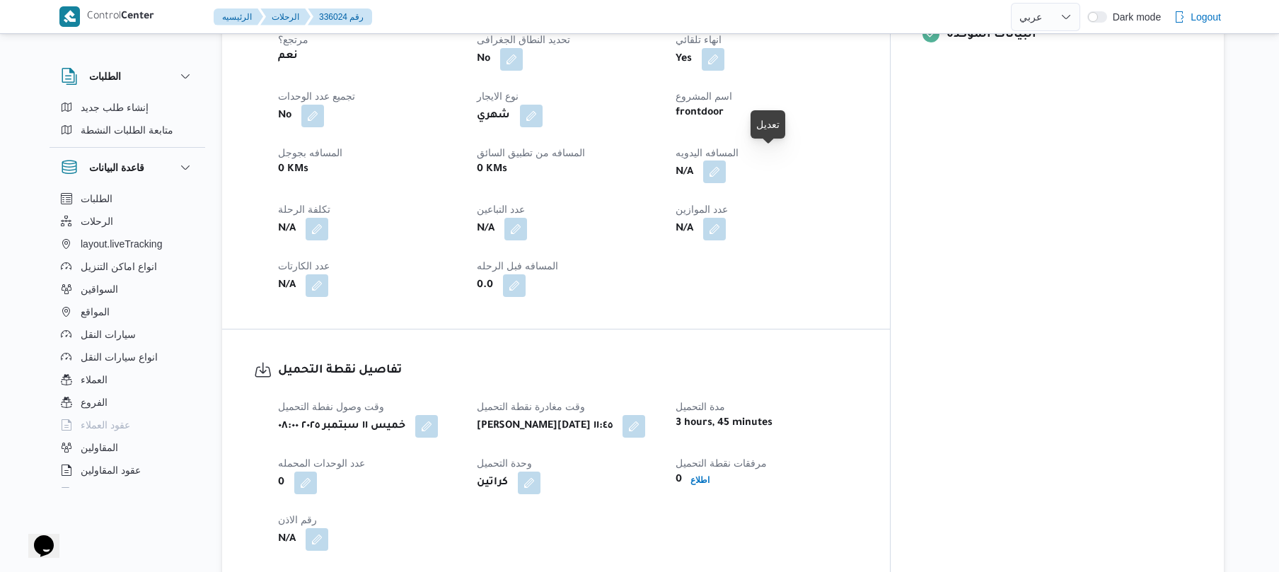
click at [726, 161] on button "button" at bounding box center [714, 172] width 23 height 23
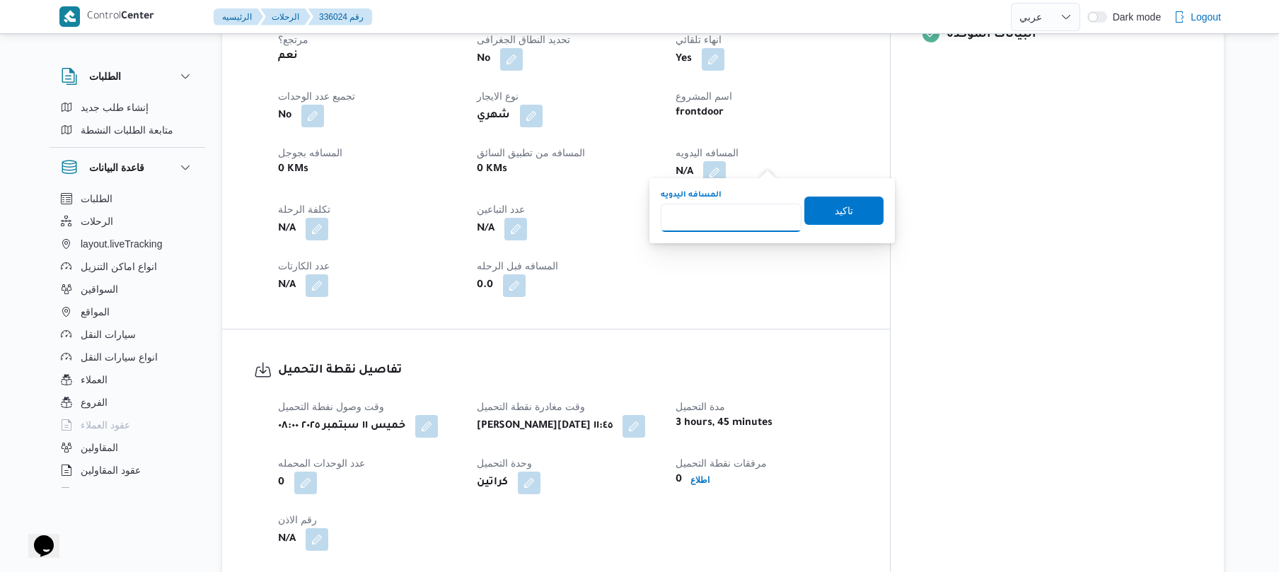
click at [737, 222] on input "المسافه اليدويه" at bounding box center [731, 218] width 141 height 28
type input "130"
click at [836, 212] on span "تاكيد" at bounding box center [844, 210] width 18 height 17
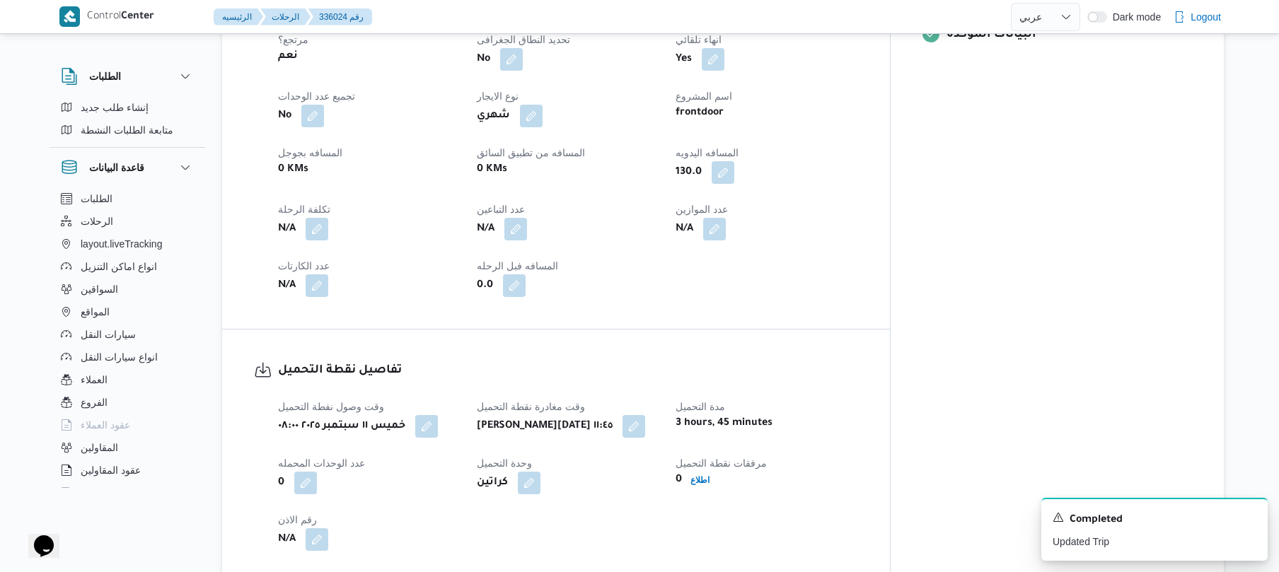
click at [859, 216] on div "N/A" at bounding box center [766, 228] width 185 height 25
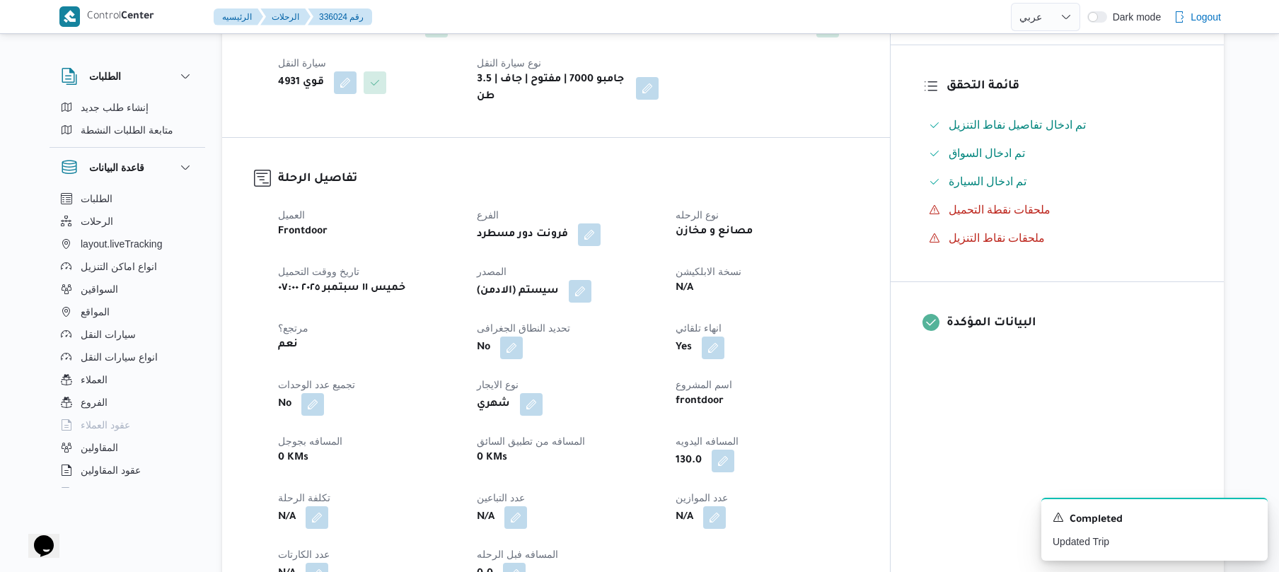
scroll to position [340, 0]
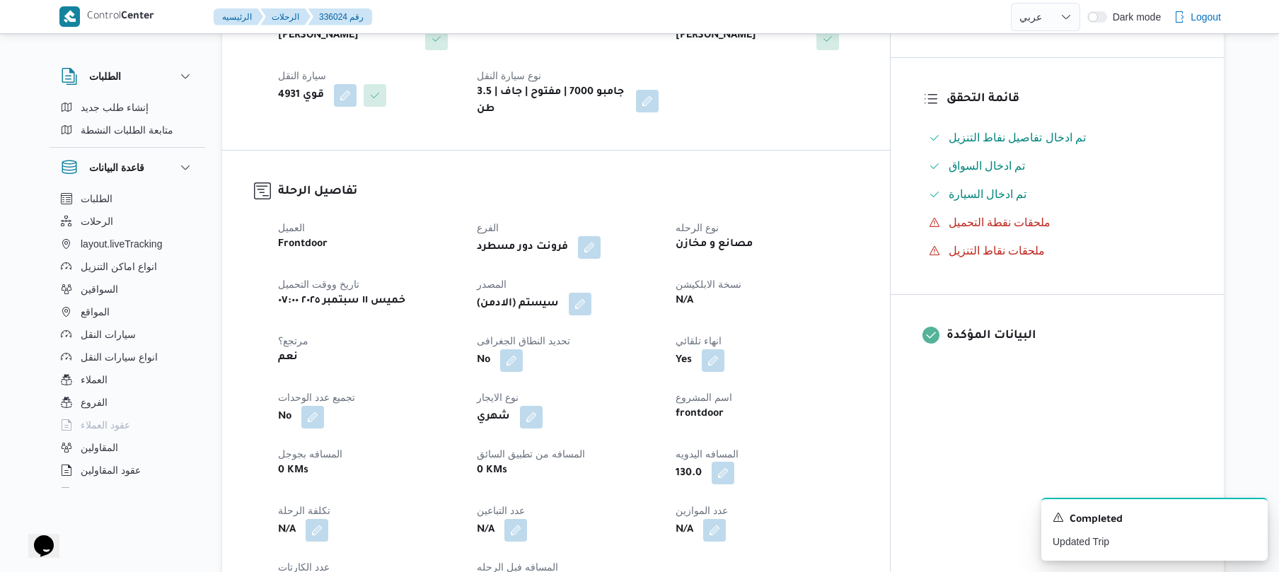
click at [734, 463] on button "button" at bounding box center [723, 473] width 23 height 23
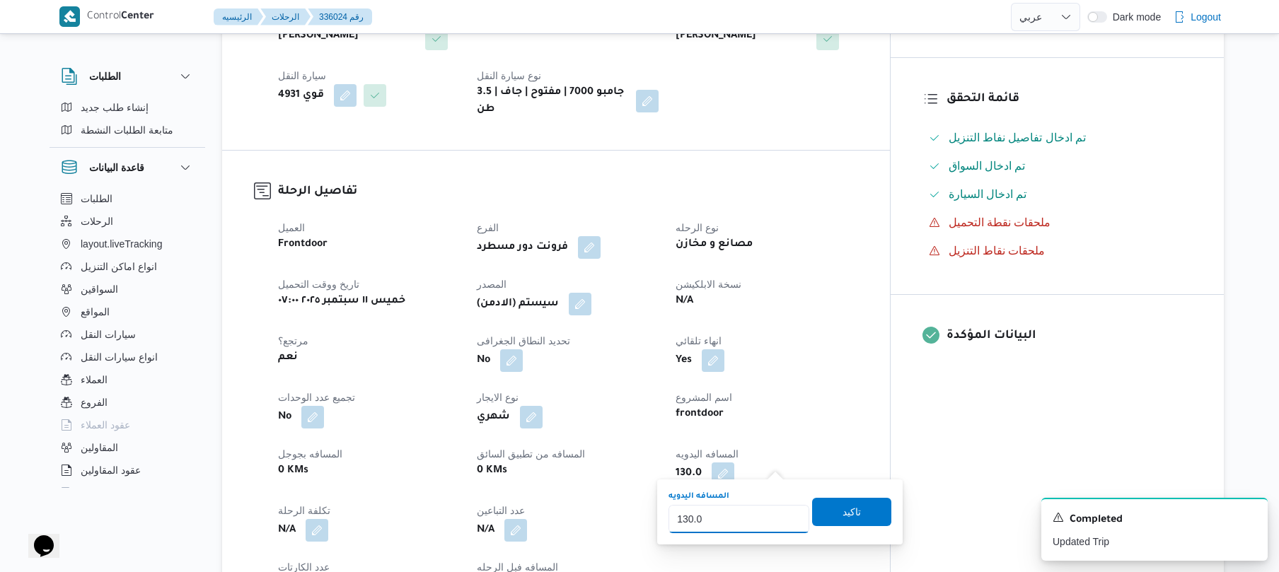
click at [743, 510] on input "130.0" at bounding box center [738, 519] width 141 height 28
type input "1"
type input "120"
click at [813, 516] on span "تاكيد" at bounding box center [851, 512] width 79 height 28
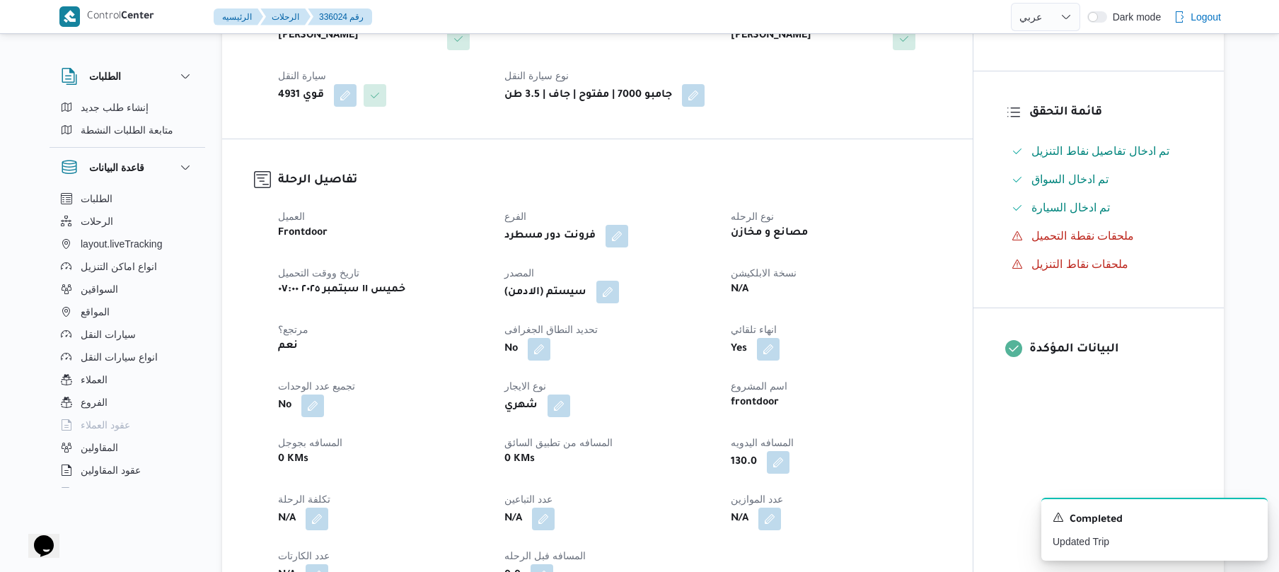
click at [608, 289] on button "button" at bounding box center [607, 292] width 23 height 23
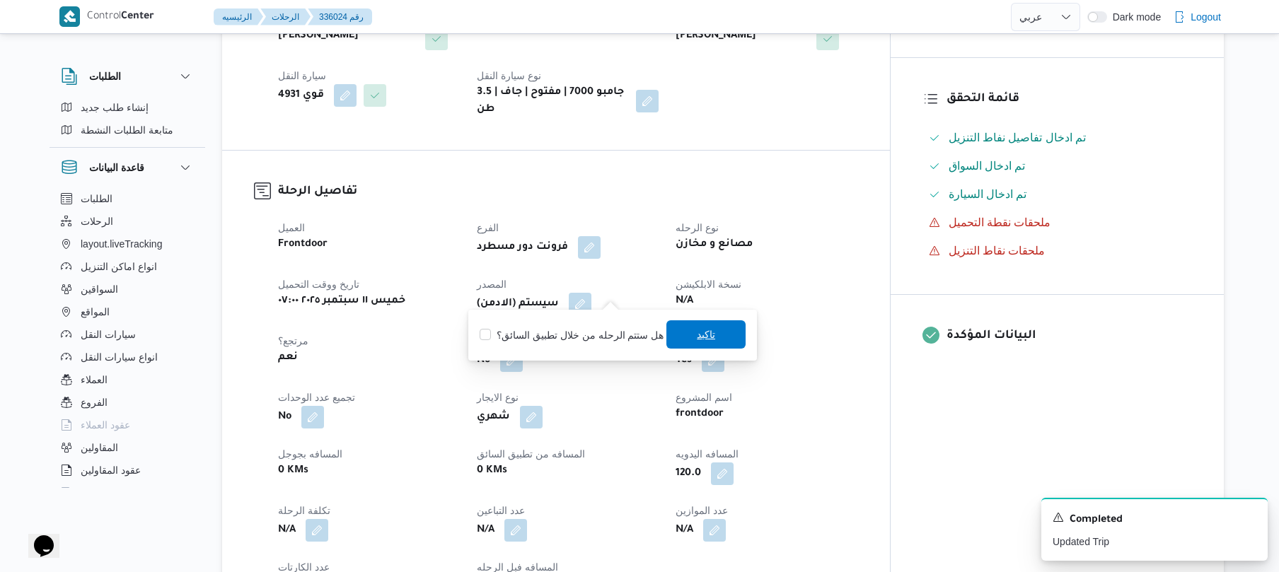
click at [714, 332] on span "تاكيد" at bounding box center [705, 334] width 79 height 28
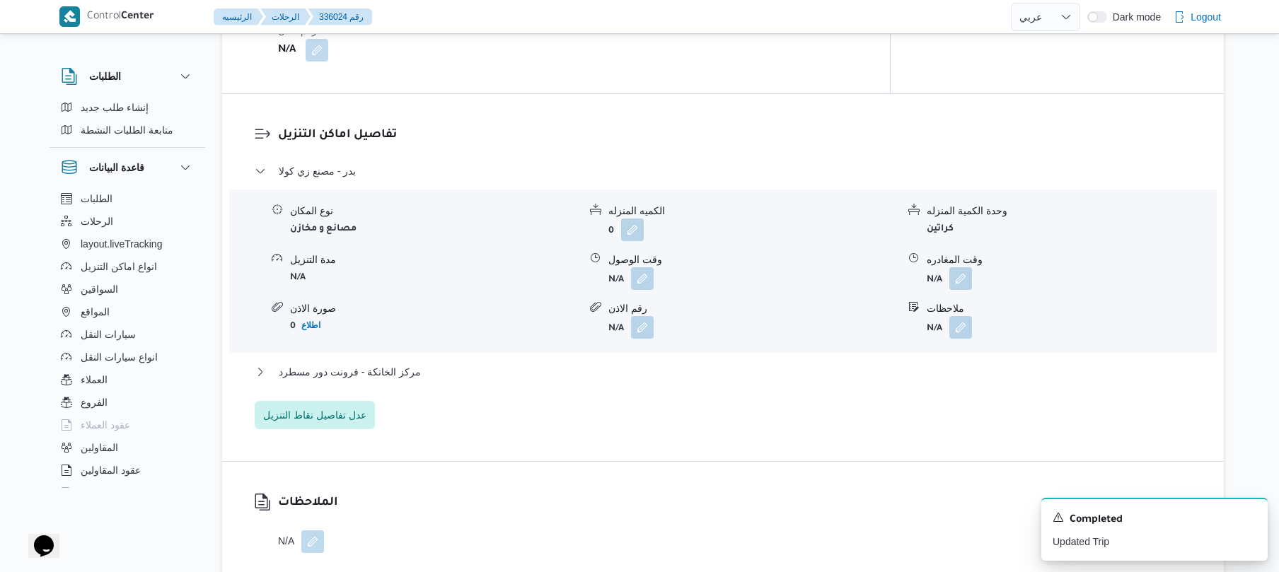
scroll to position [1132, 0]
click at [644, 265] on button "button" at bounding box center [642, 276] width 23 height 23
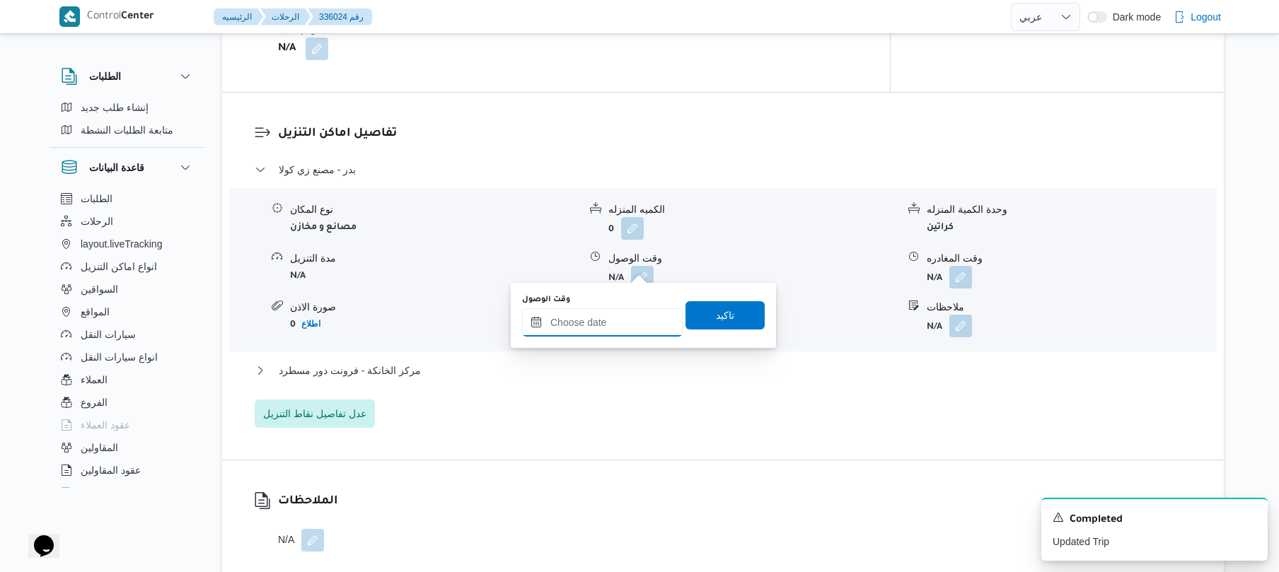
click at [598, 320] on input "وقت الوصول" at bounding box center [602, 322] width 161 height 28
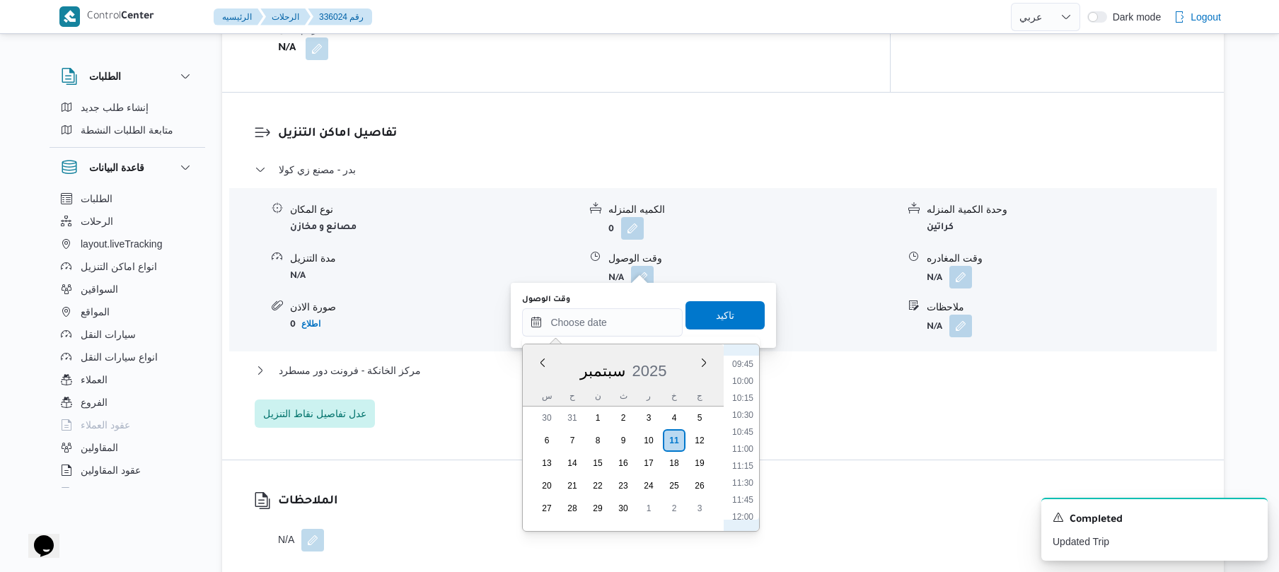
scroll to position [736, 0]
click at [747, 489] on li "12:45" at bounding box center [742, 492] width 33 height 14
type input "١١/٠٩/٢٠٢٥ ١٢:٤٥"
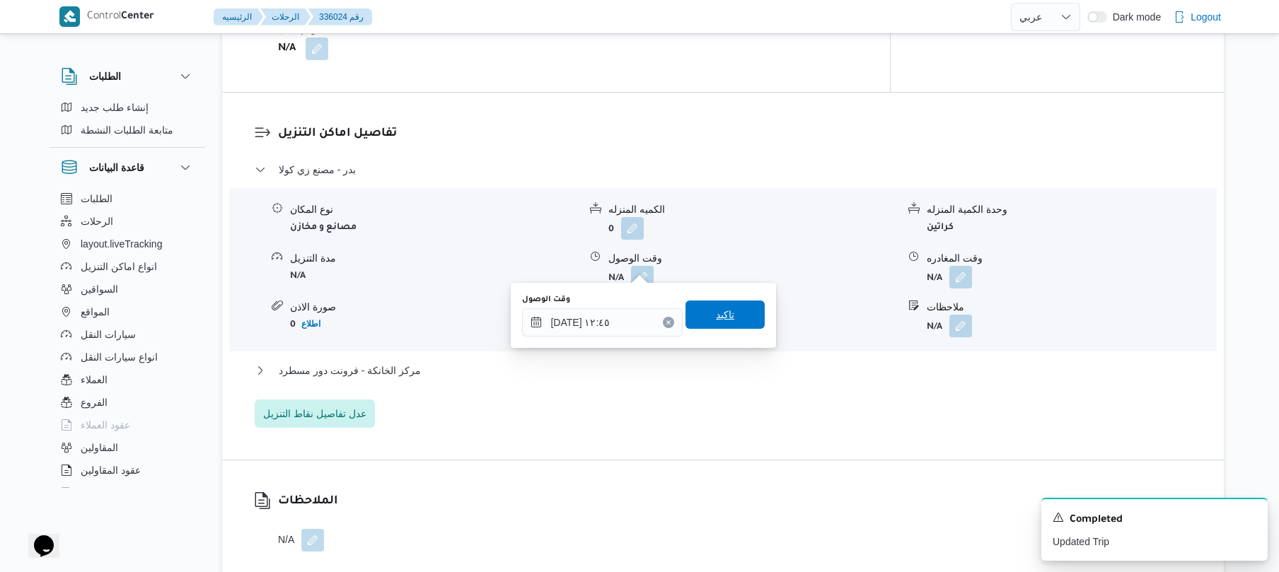
click at [736, 318] on span "تاكيد" at bounding box center [724, 315] width 79 height 28
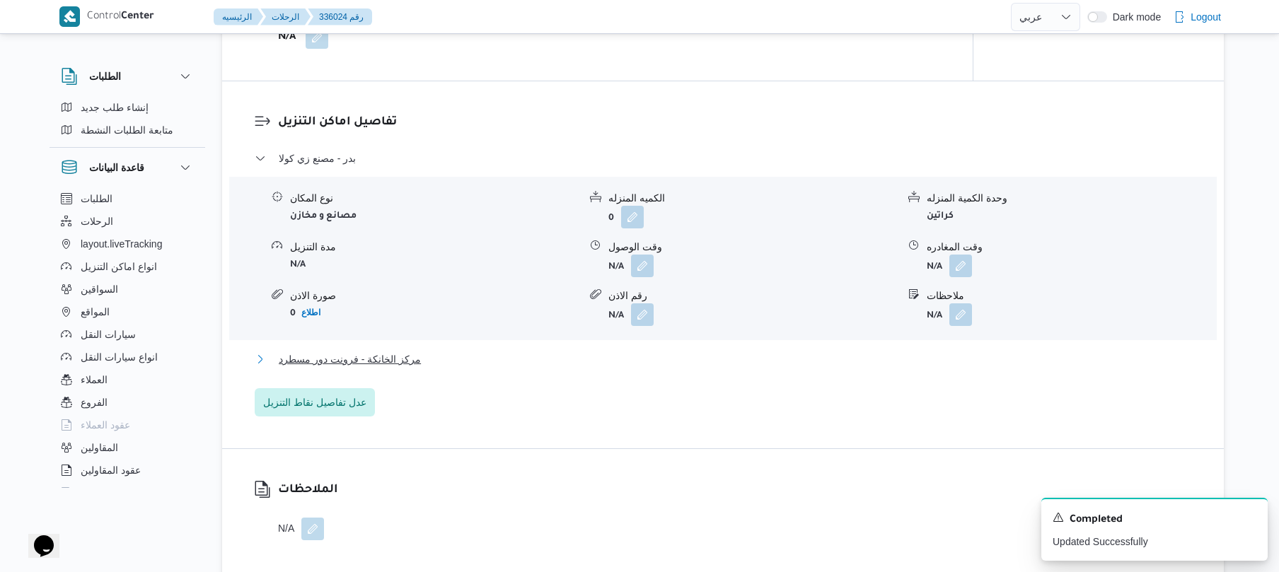
click at [691, 356] on button "مركز الخانكة - فرونت دور مسطرد" at bounding box center [723, 359] width 937 height 17
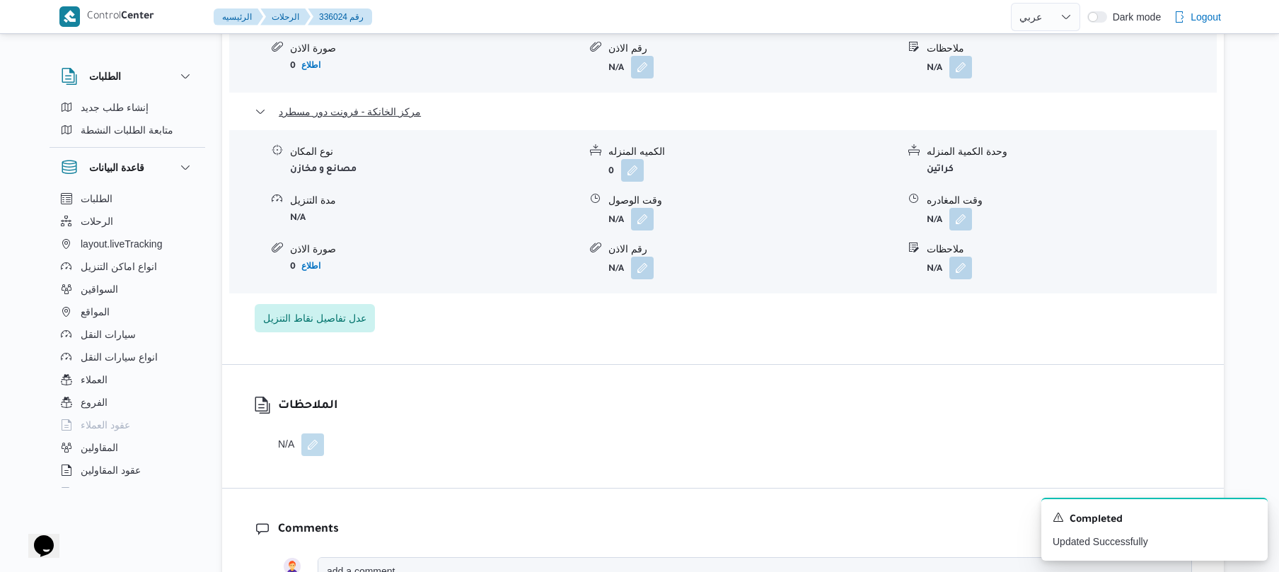
scroll to position [1396, 0]
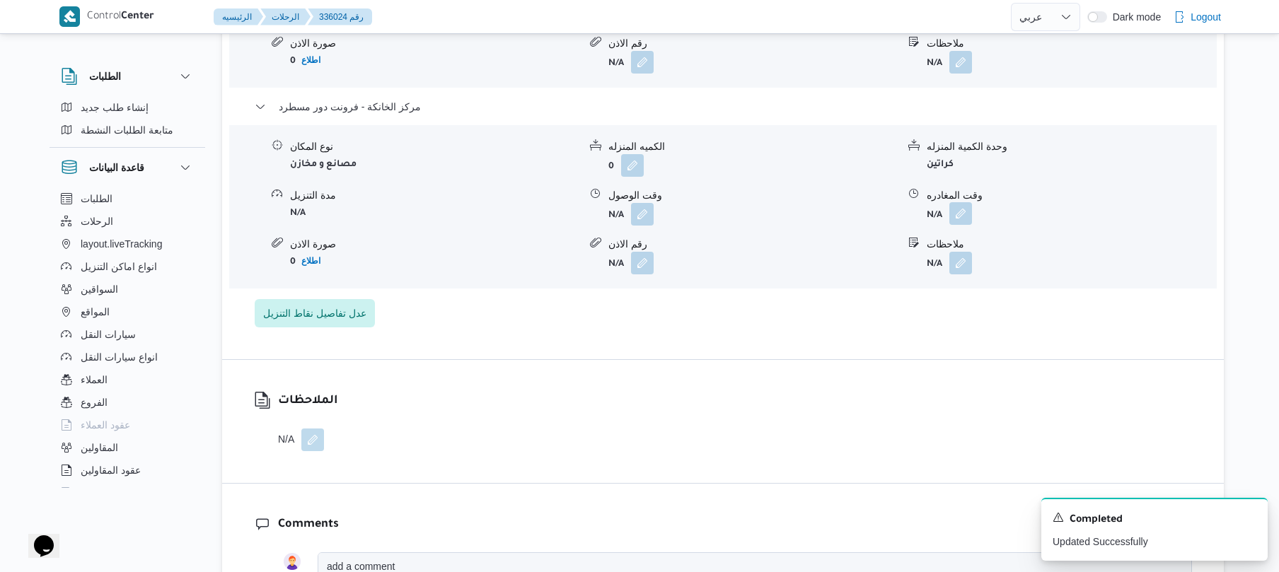
click at [962, 202] on button "button" at bounding box center [960, 213] width 23 height 23
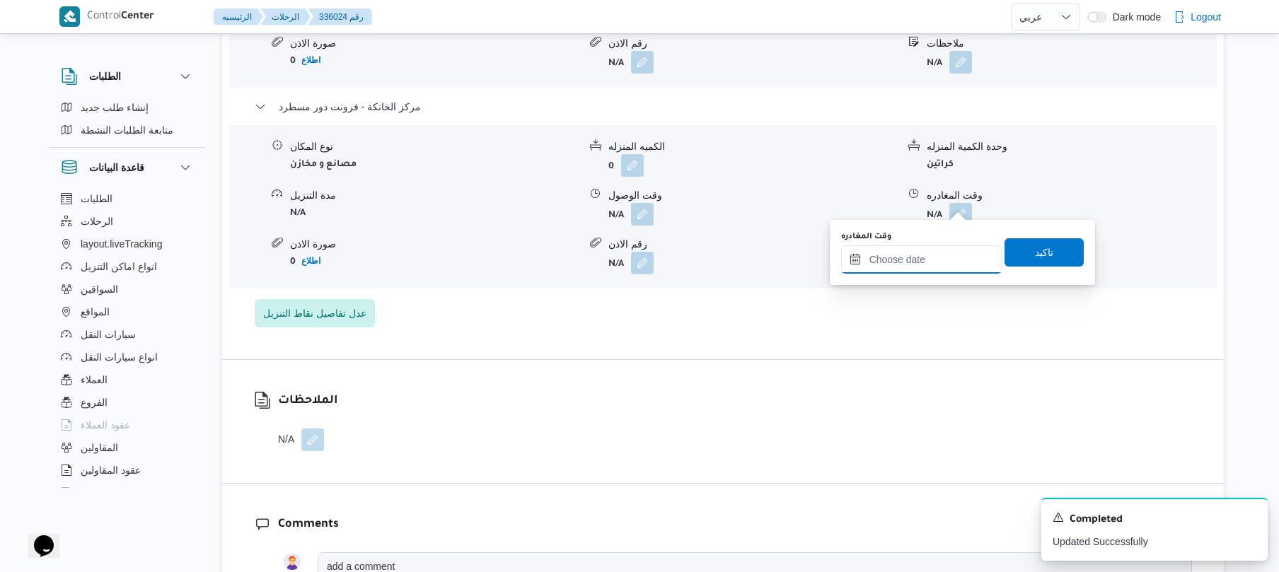
click at [893, 252] on input "وقت المغادره" at bounding box center [921, 259] width 161 height 28
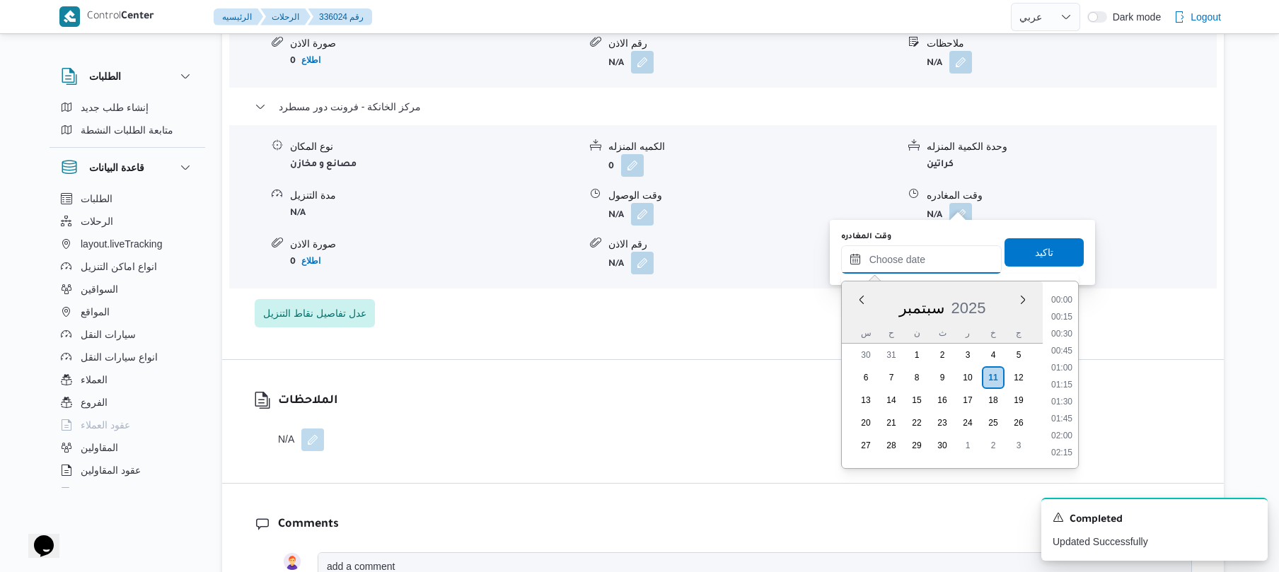
scroll to position [1291, 0]
click at [1061, 383] on li "20:15" at bounding box center [1061, 384] width 33 height 14
type input "١١/٠٩/٢٠٢٥ ٢٠:١٥"
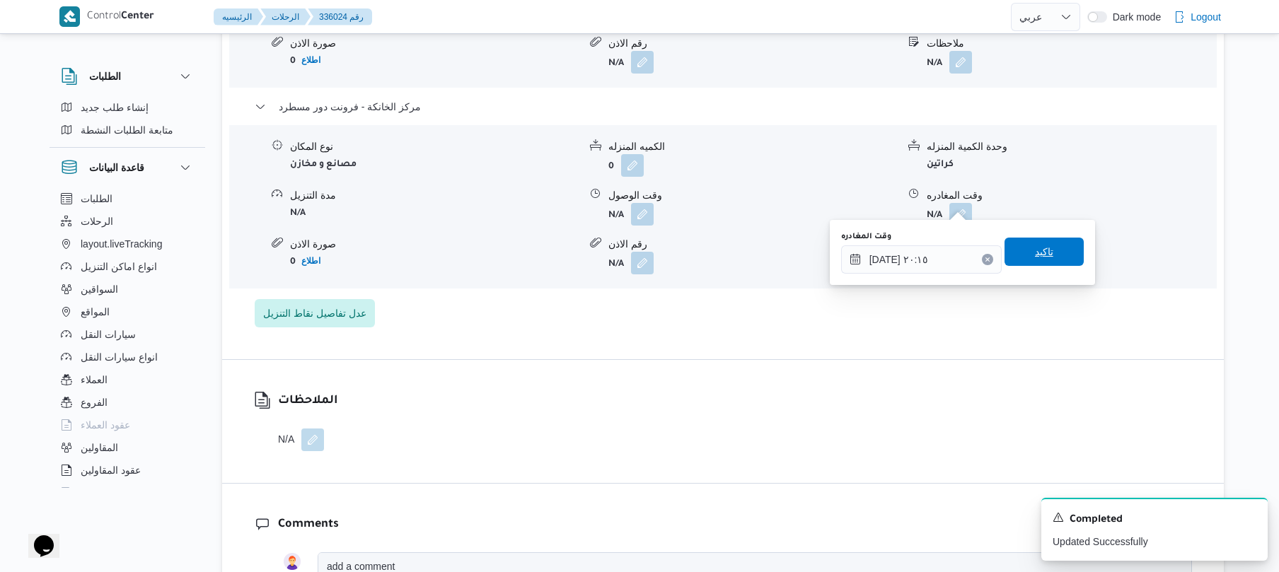
click at [1053, 261] on span "تاكيد" at bounding box center [1043, 252] width 79 height 28
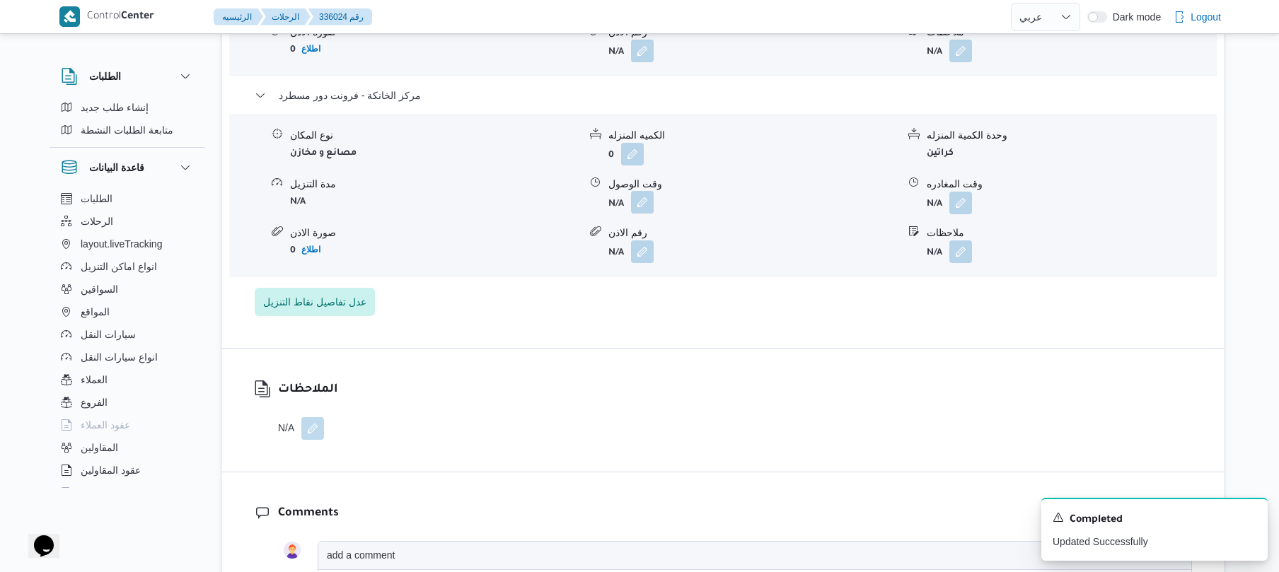
click at [642, 199] on button "button" at bounding box center [642, 202] width 23 height 23
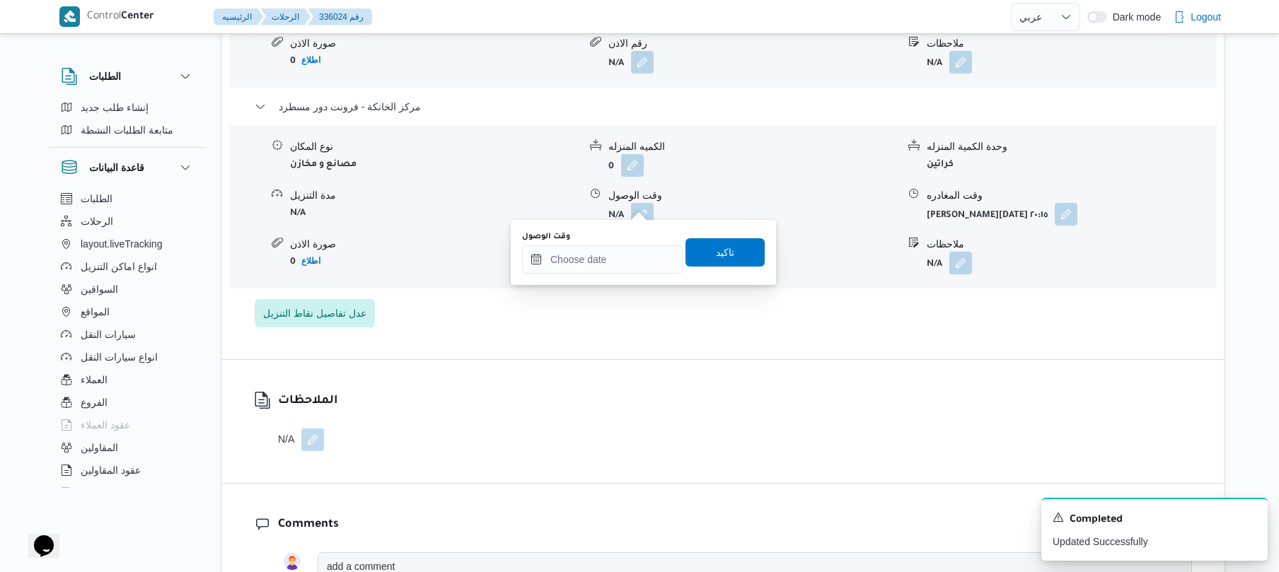
click at [598, 274] on div "وقت الوصول تاكيد" at bounding box center [643, 252] width 245 height 45
click at [611, 248] on input "وقت الوصول" at bounding box center [602, 259] width 161 height 28
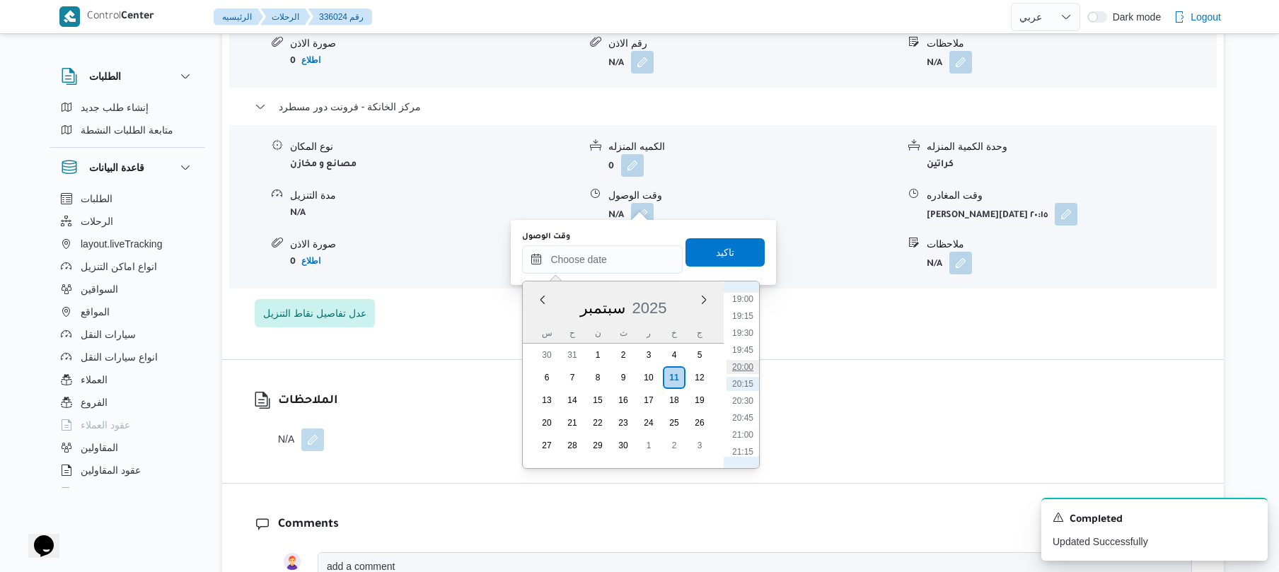
click at [744, 360] on li "20:00" at bounding box center [742, 367] width 33 height 14
type input "[DATE] ٢٠:٠٠"
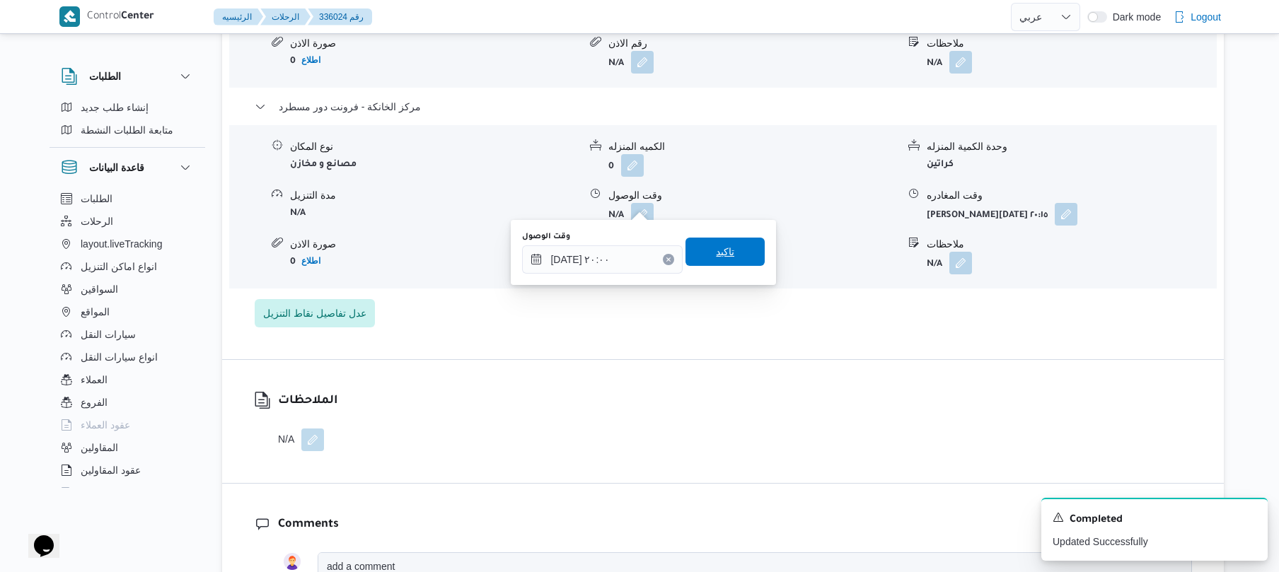
click at [737, 255] on span "تاكيد" at bounding box center [724, 252] width 79 height 28
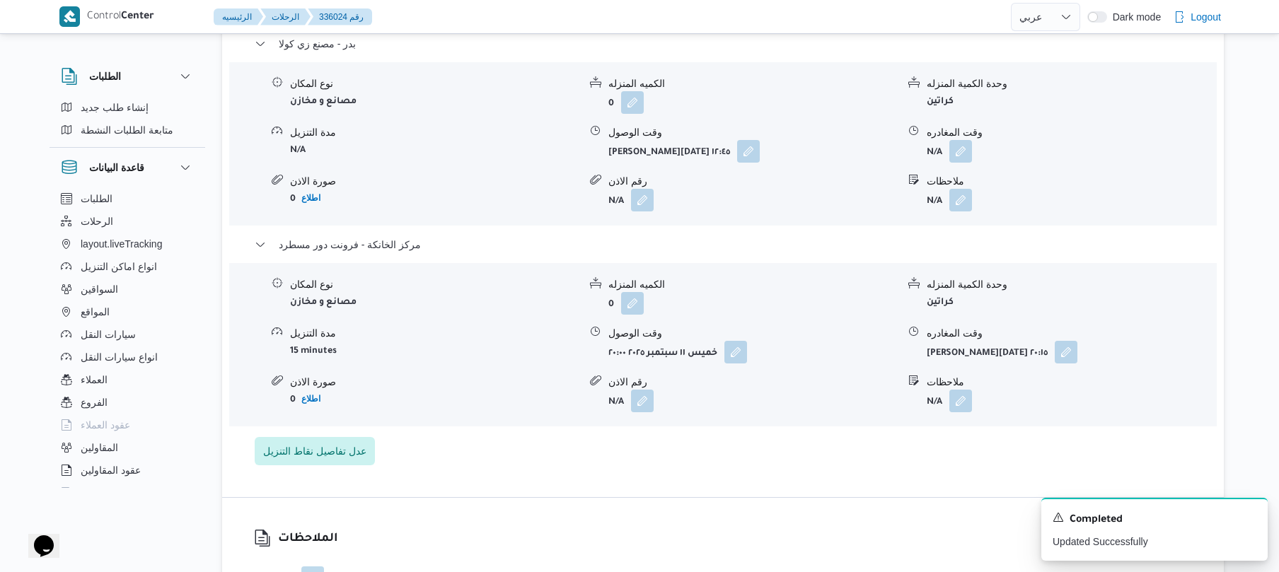
scroll to position [1245, 0]
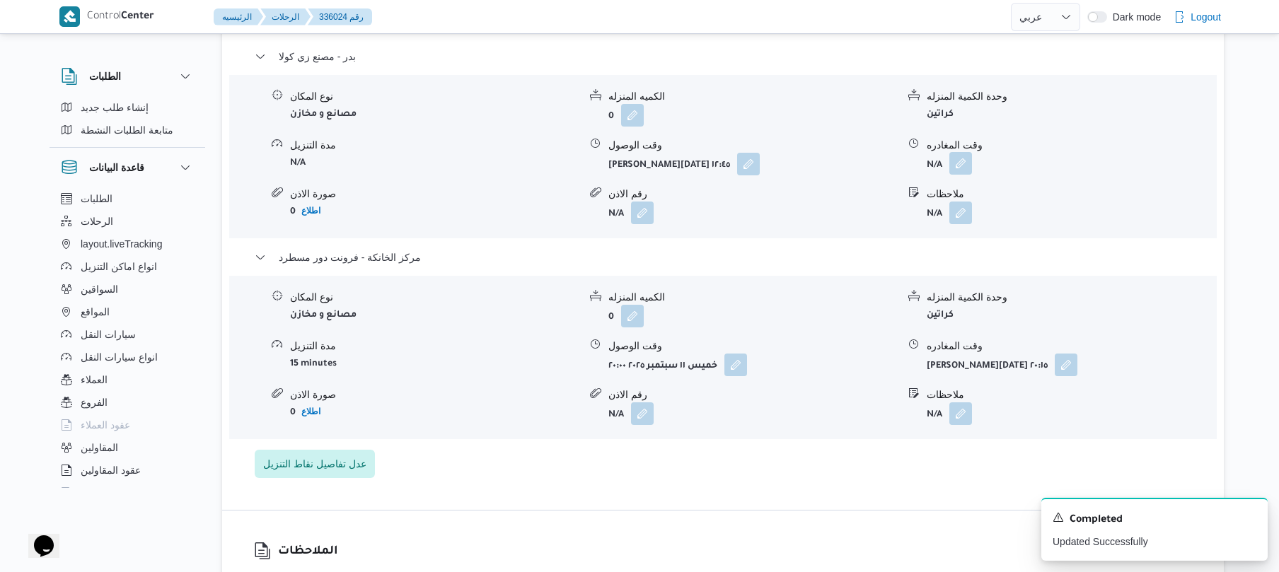
click at [957, 152] on button "button" at bounding box center [960, 163] width 23 height 23
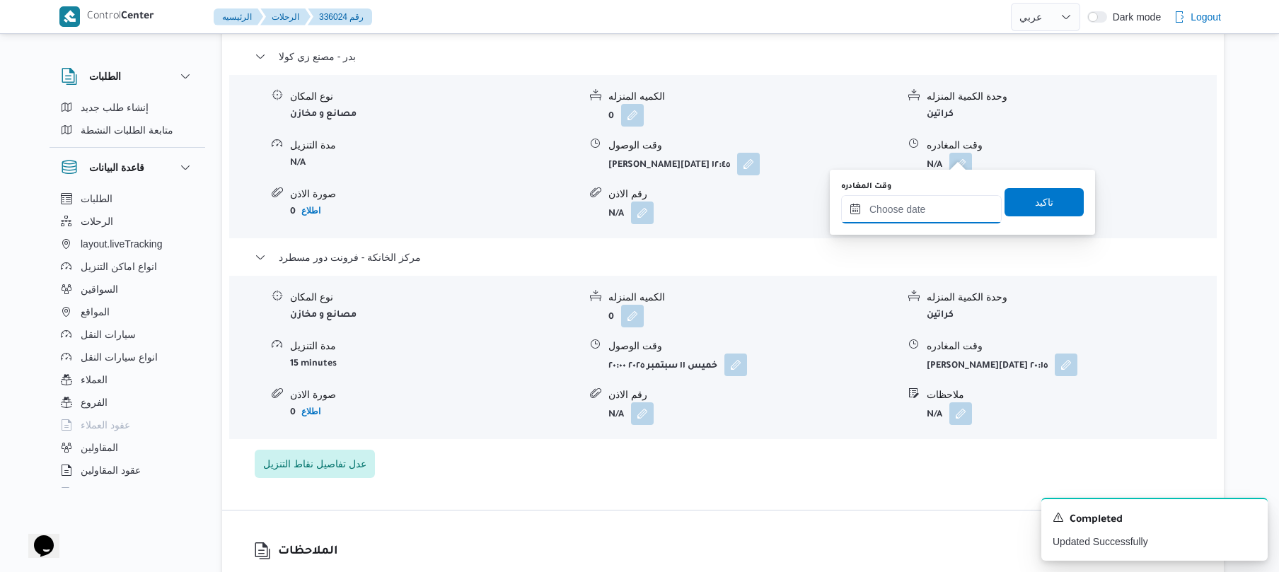
click at [924, 201] on input "وقت المغادره" at bounding box center [921, 209] width 161 height 28
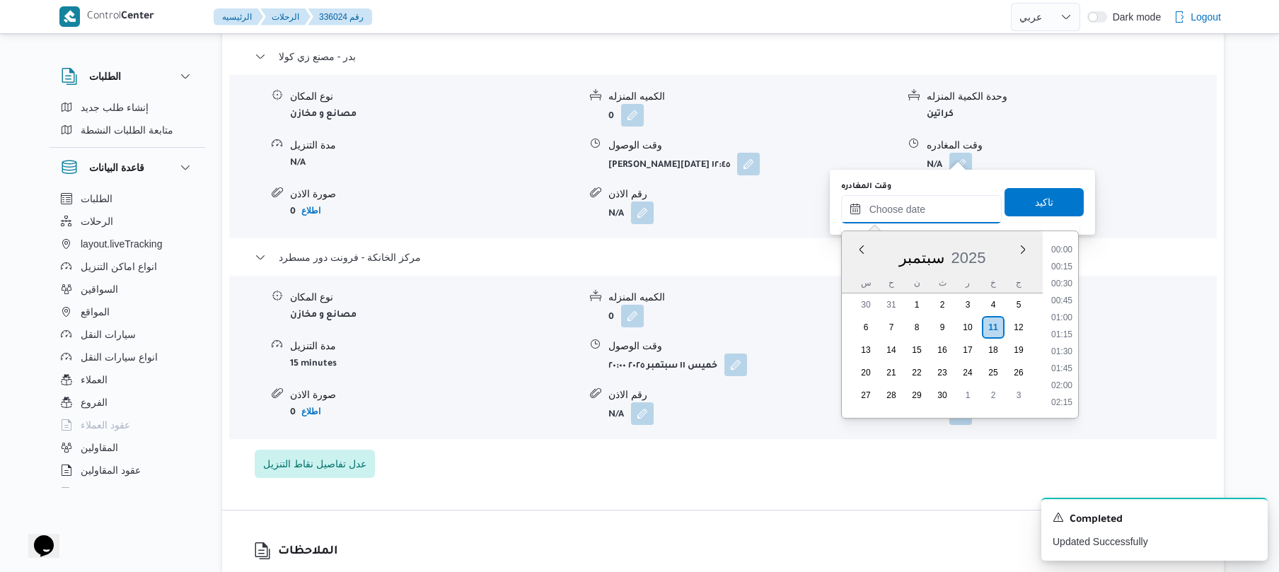
scroll to position [1291, 0]
click at [1065, 246] on li "19:00" at bounding box center [1061, 249] width 33 height 14
type input "١١/٠٩/٢٠٢٥ ١٩:٠٠"
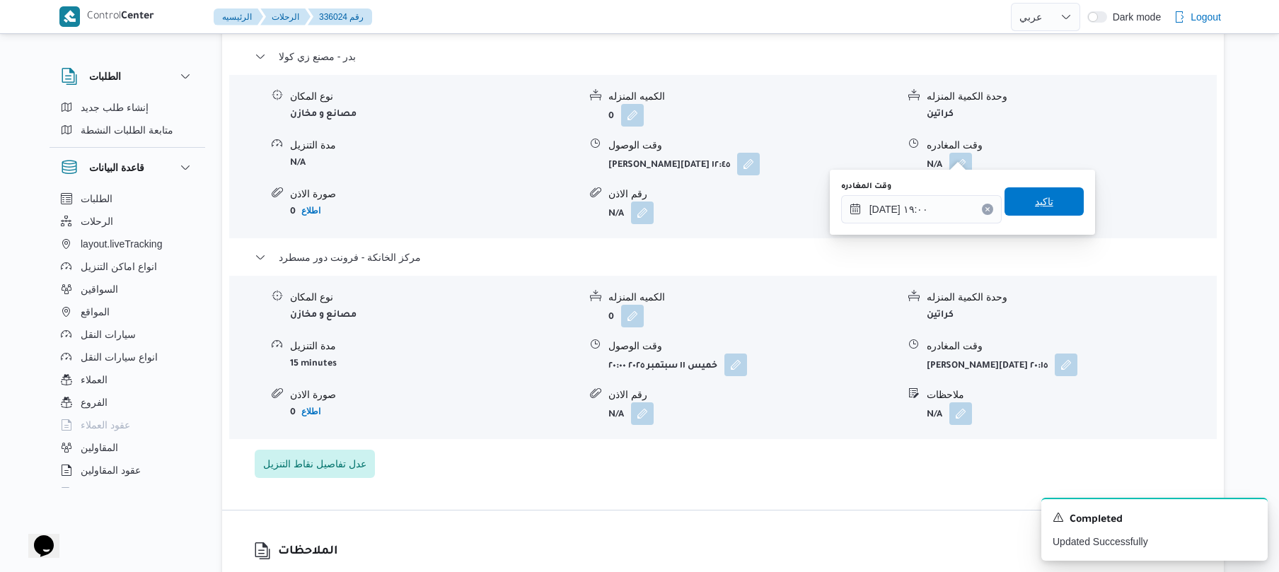
click at [1052, 197] on span "تاكيد" at bounding box center [1043, 201] width 79 height 28
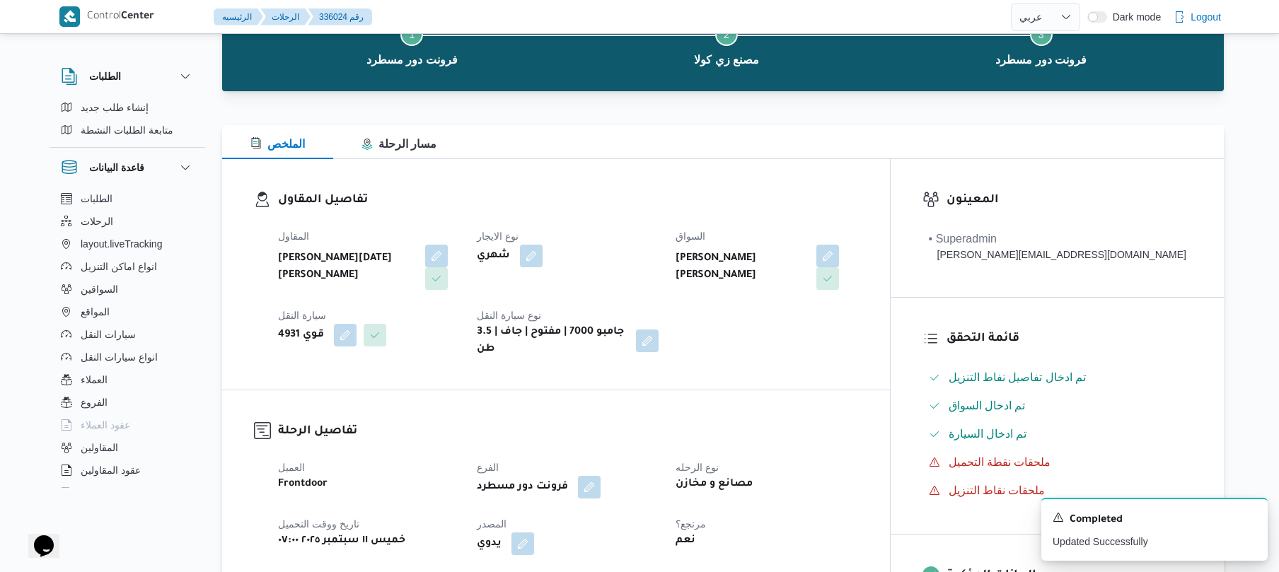
scroll to position [0, 0]
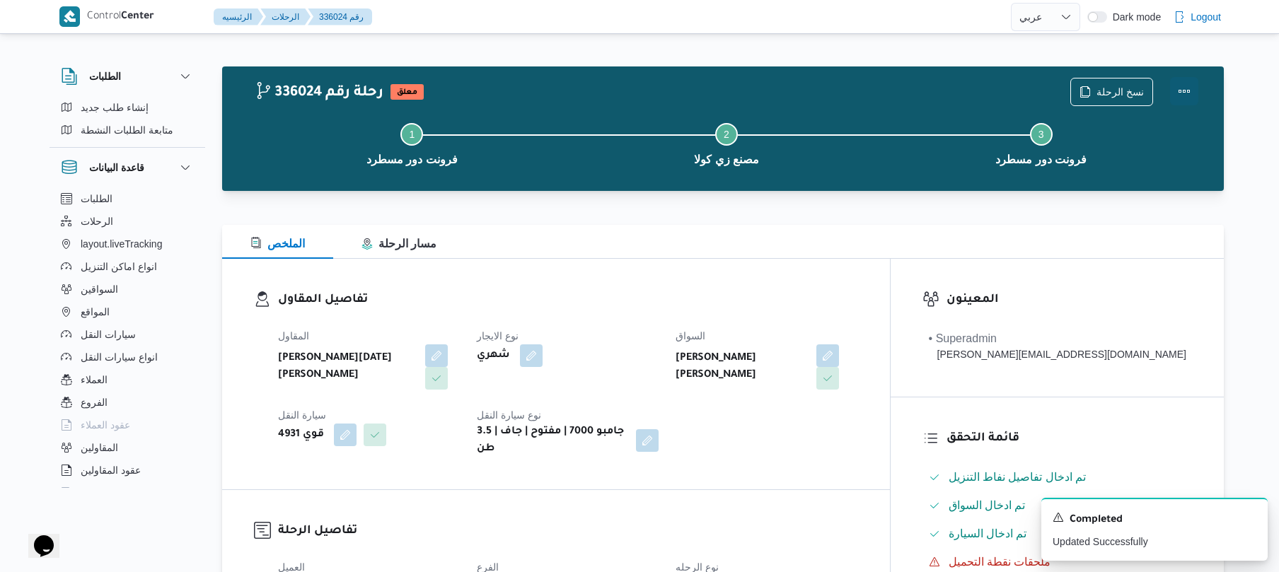
click at [1178, 92] on button "Actions" at bounding box center [1184, 91] width 28 height 28
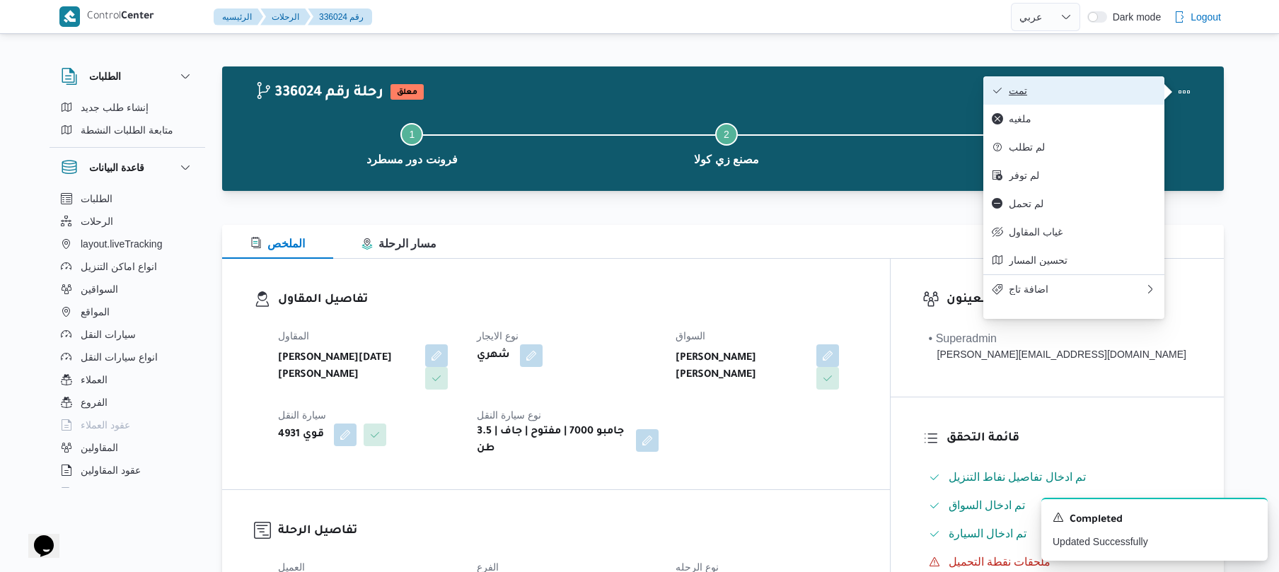
click at [1107, 100] on button "تمت" at bounding box center [1073, 90] width 181 height 28
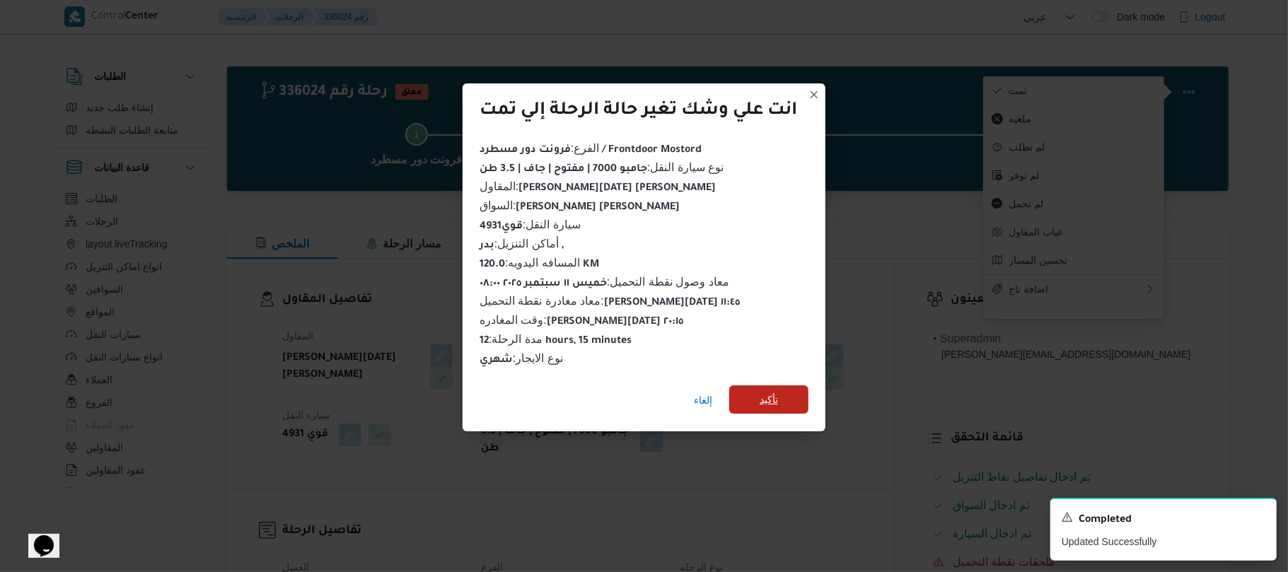
click at [778, 392] on span "تأكيد" at bounding box center [769, 399] width 18 height 17
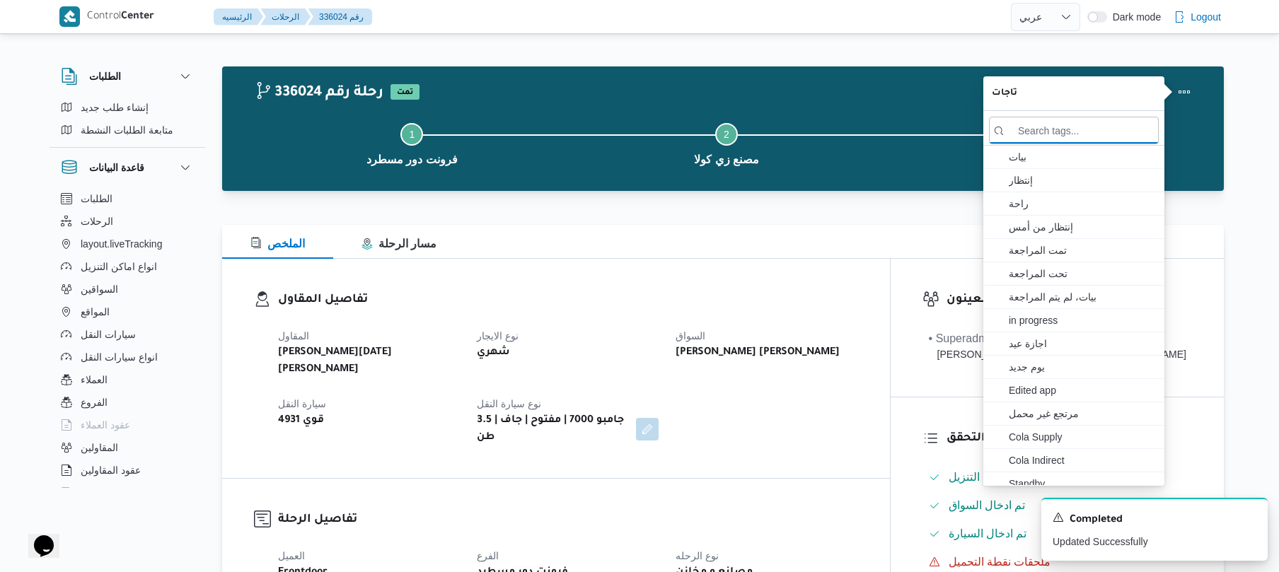
click at [804, 447] on div "تفاصيل المقاول المقاول ابراهيم رمضان ابراهيم عثمان ابوباشا نوع الايجار شهري الس…" at bounding box center [556, 368] width 668 height 219
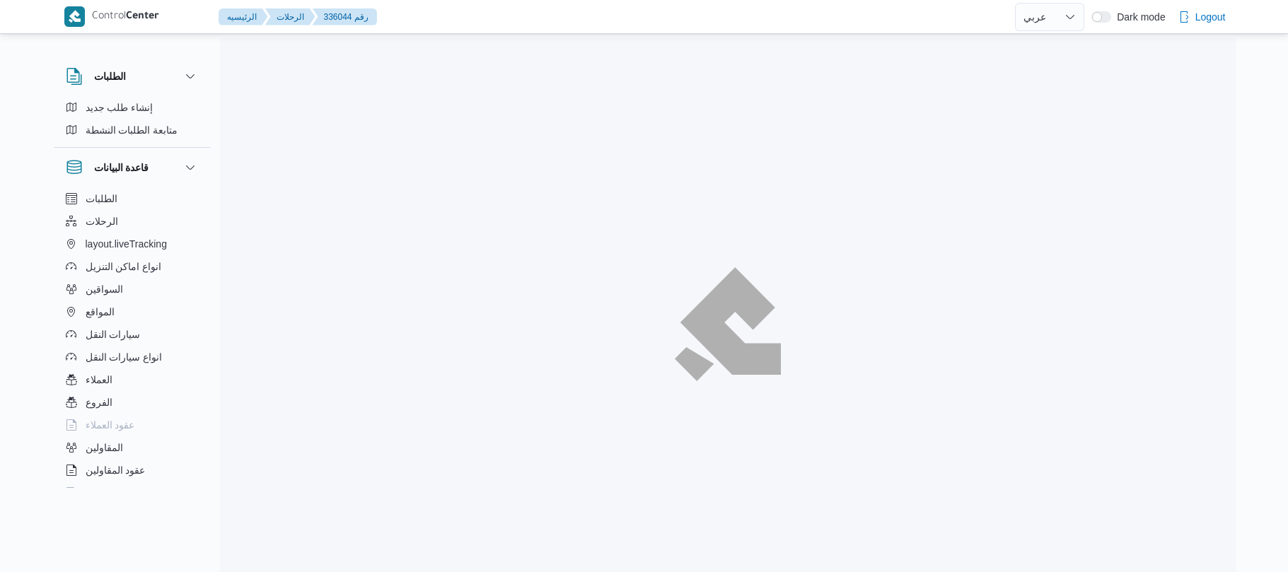
select select "ar"
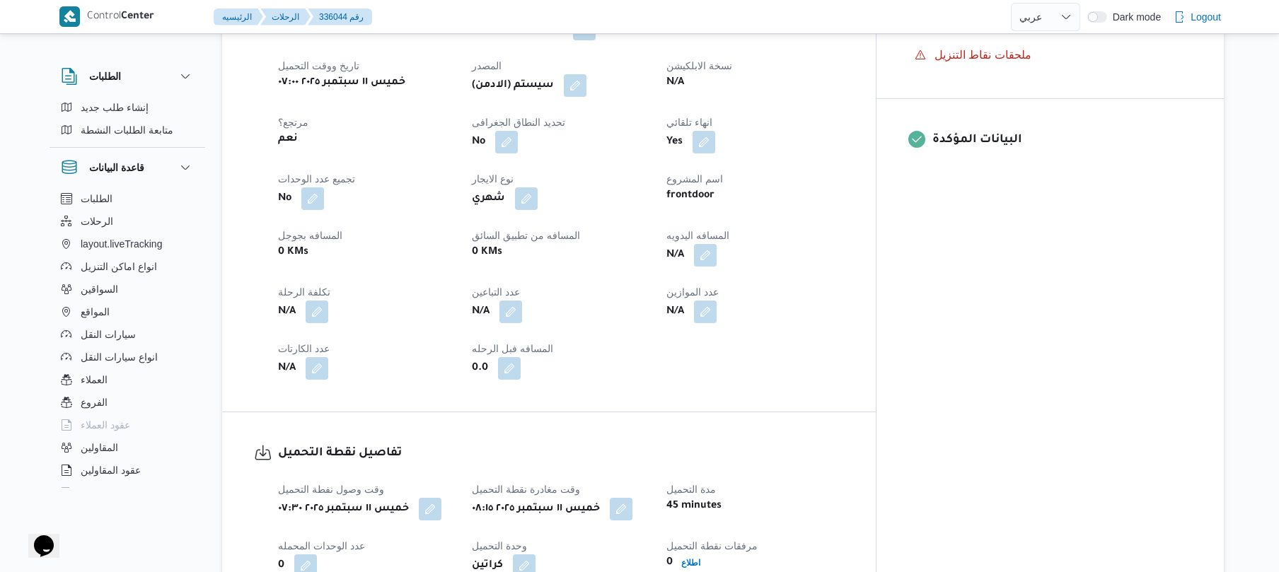
scroll to position [679, 0]
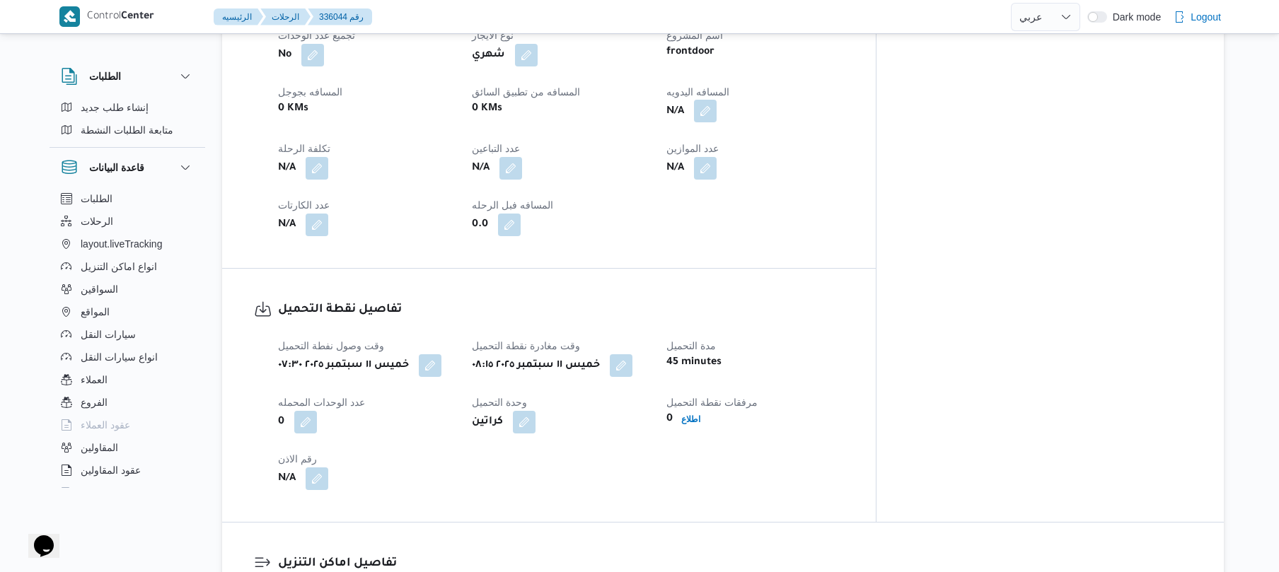
click at [716, 122] on button "button" at bounding box center [705, 111] width 23 height 23
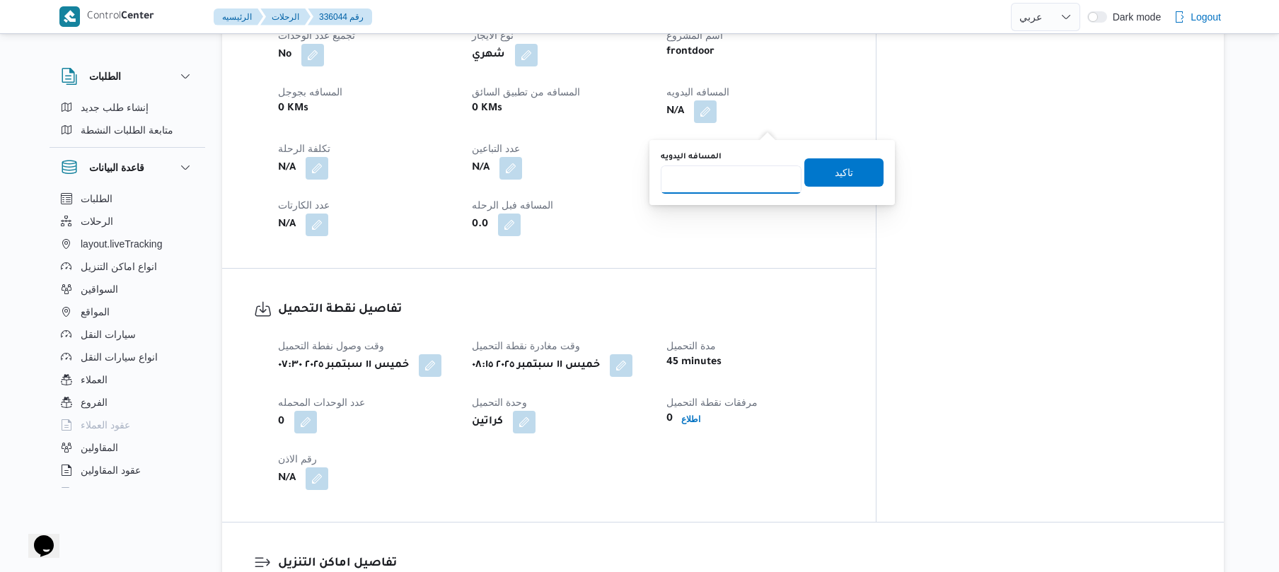
click at [748, 185] on input "المسافه اليدويه" at bounding box center [731, 180] width 141 height 28
type input "120"
click at [847, 175] on span "تاكيد" at bounding box center [843, 172] width 79 height 28
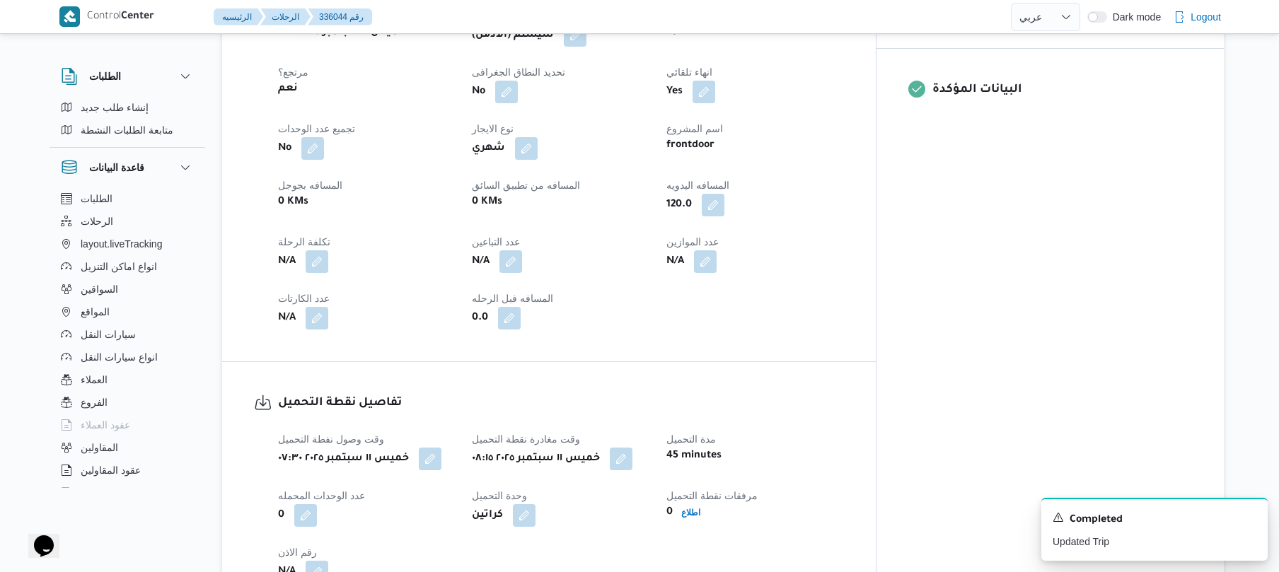
scroll to position [555, 0]
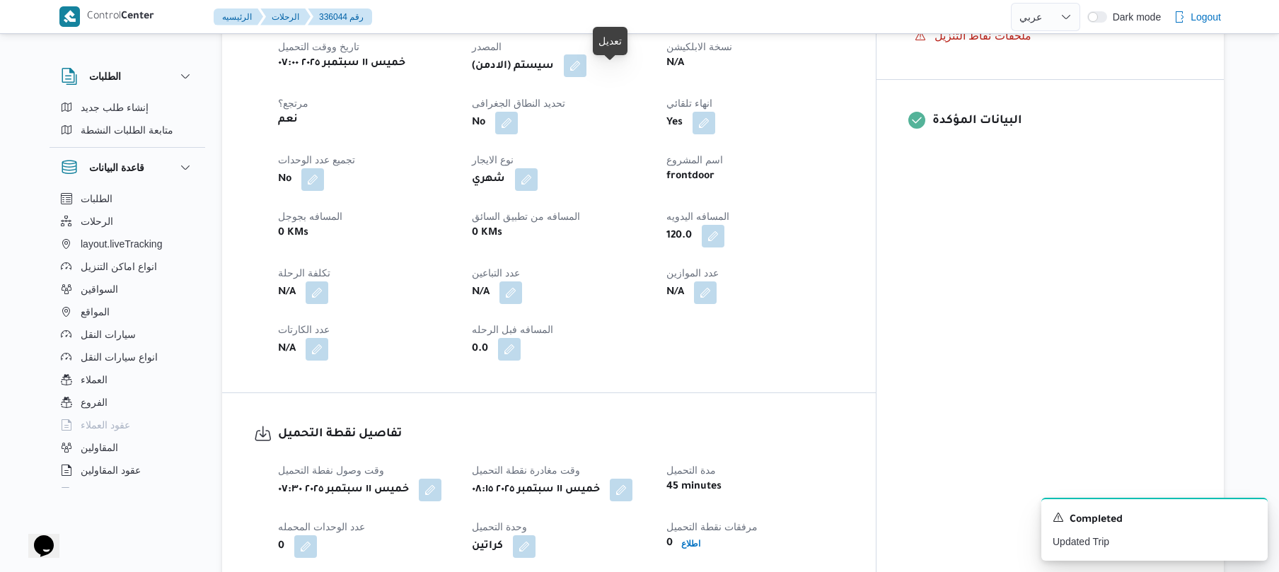
click at [586, 77] on button "button" at bounding box center [575, 65] width 23 height 23
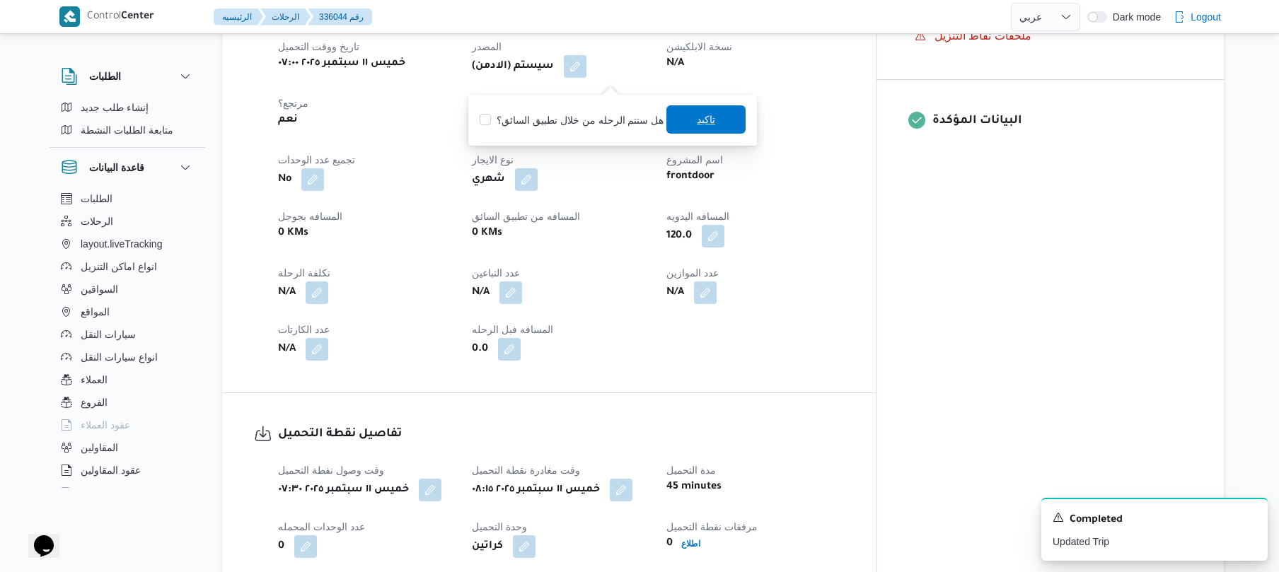
click at [685, 122] on span "تاكيد" at bounding box center [705, 119] width 79 height 28
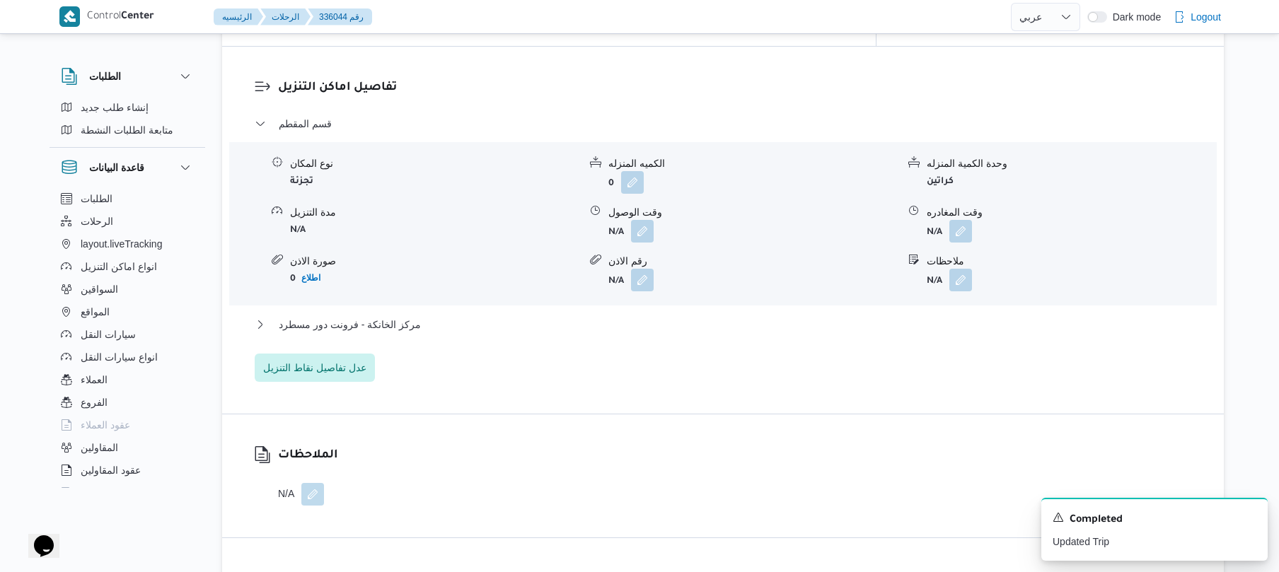
scroll to position [1158, 0]
click at [644, 239] on button "button" at bounding box center [642, 227] width 23 height 23
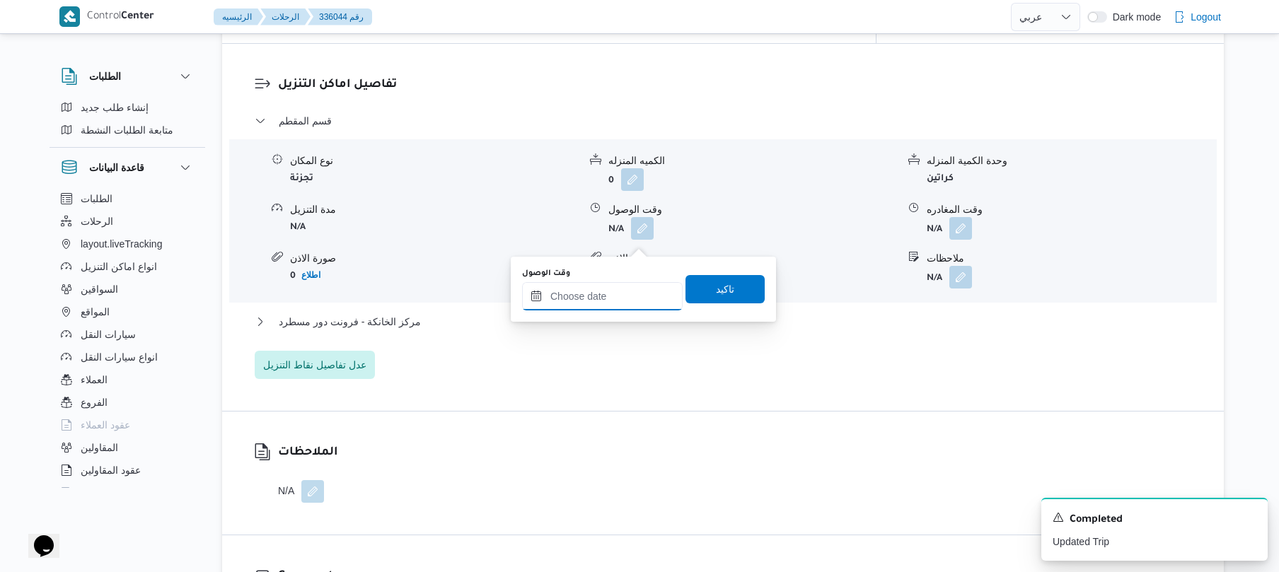
click at [612, 291] on input "وقت الوصول" at bounding box center [602, 296] width 161 height 28
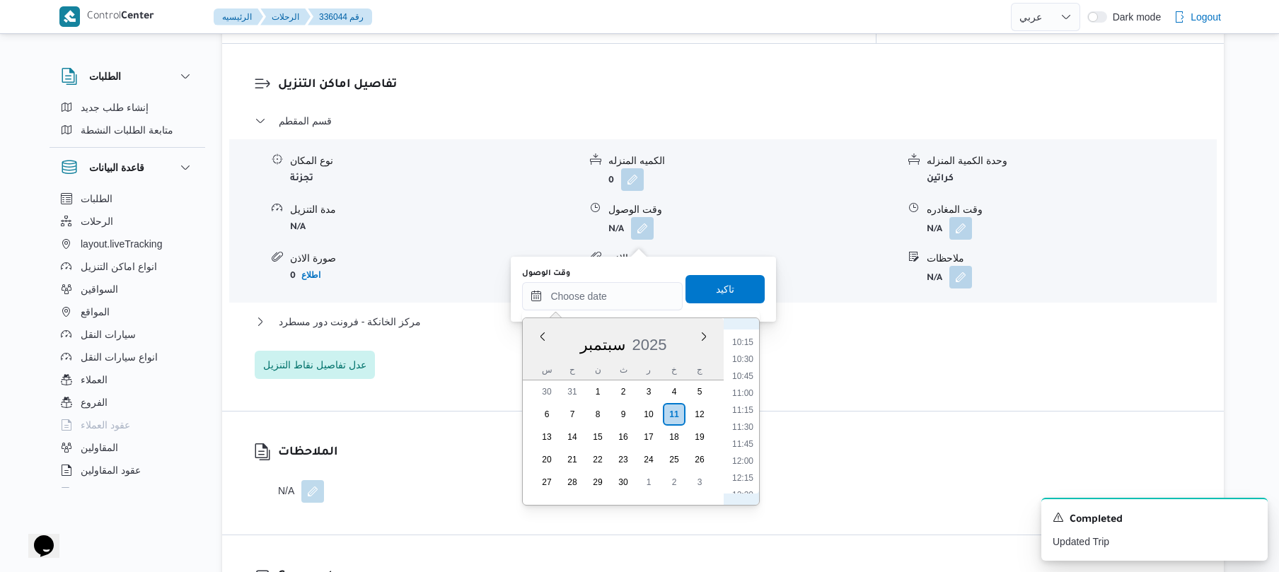
scroll to position [516, 0]
click at [740, 447] on li "09:15" at bounding box center [742, 448] width 33 height 14
type input "[DATE] ٠٩:١٥"
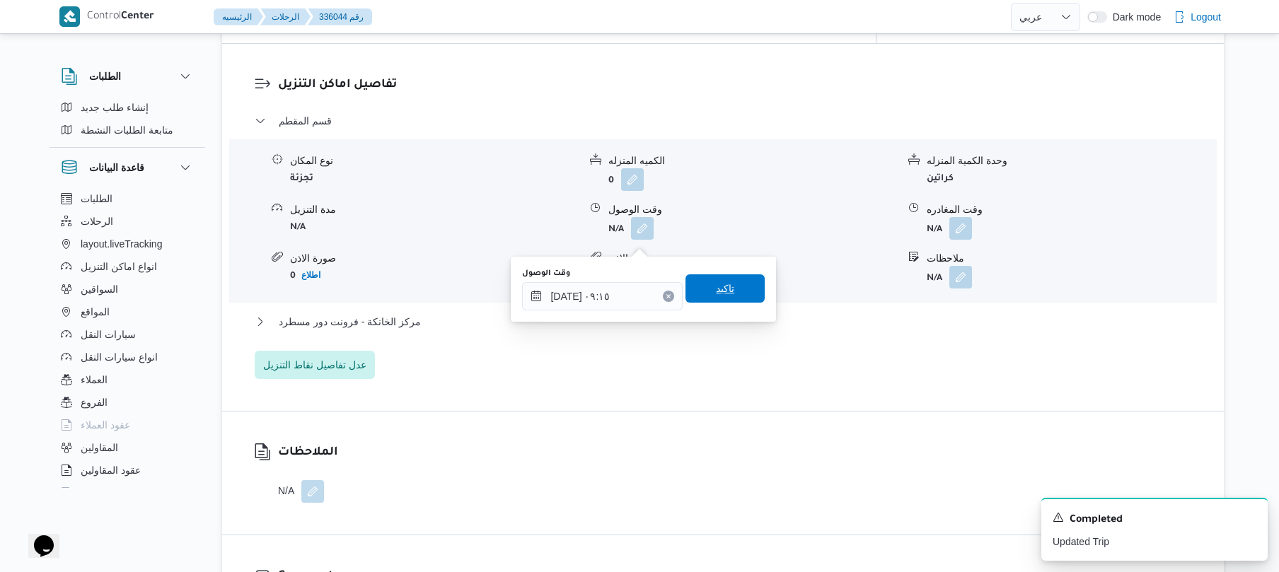
click at [729, 287] on span "تاكيد" at bounding box center [724, 288] width 79 height 28
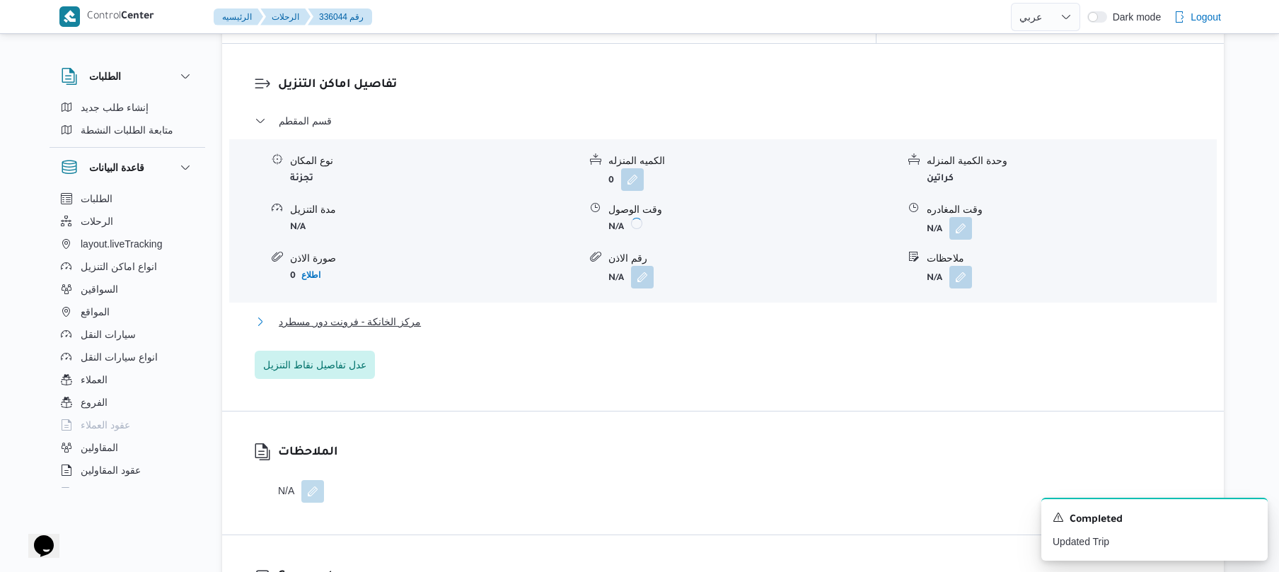
click at [685, 330] on button "مركز الخانكة - فرونت دور مسطرد" at bounding box center [723, 321] width 937 height 17
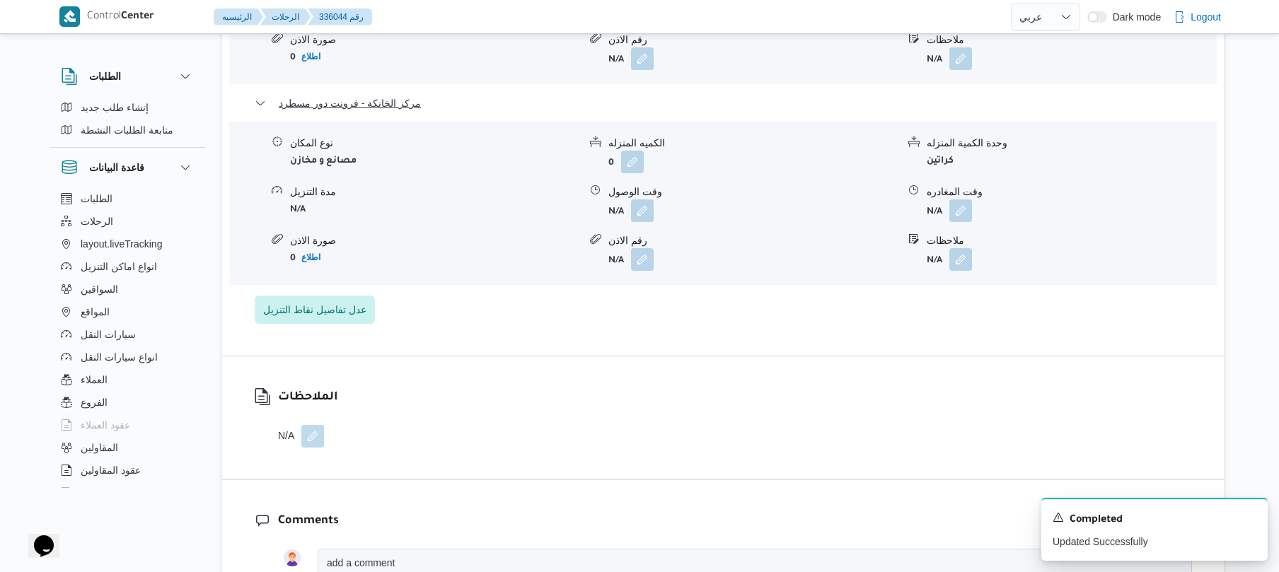
scroll to position [1422, 0]
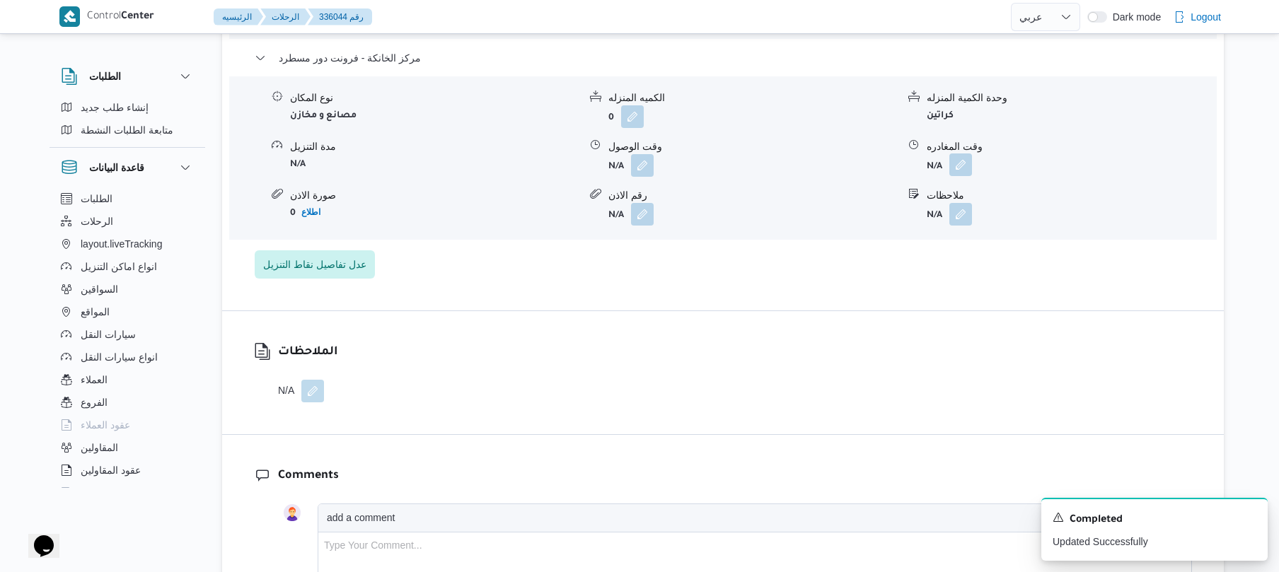
click at [965, 173] on button "button" at bounding box center [960, 164] width 23 height 23
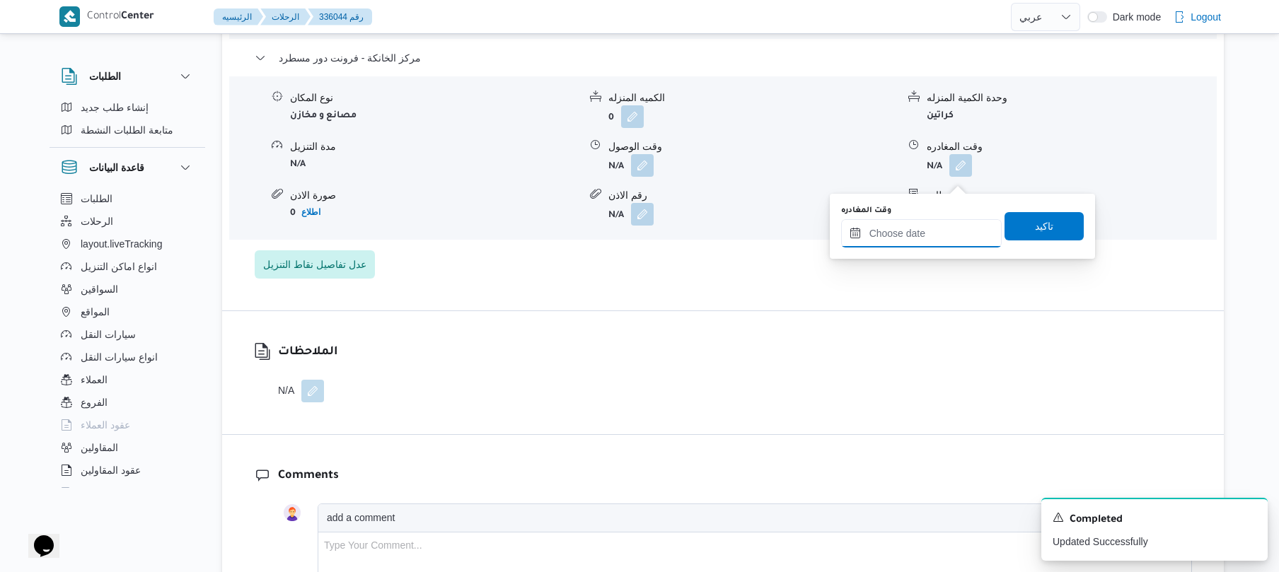
click at [903, 243] on input "وقت المغادره" at bounding box center [921, 233] width 161 height 28
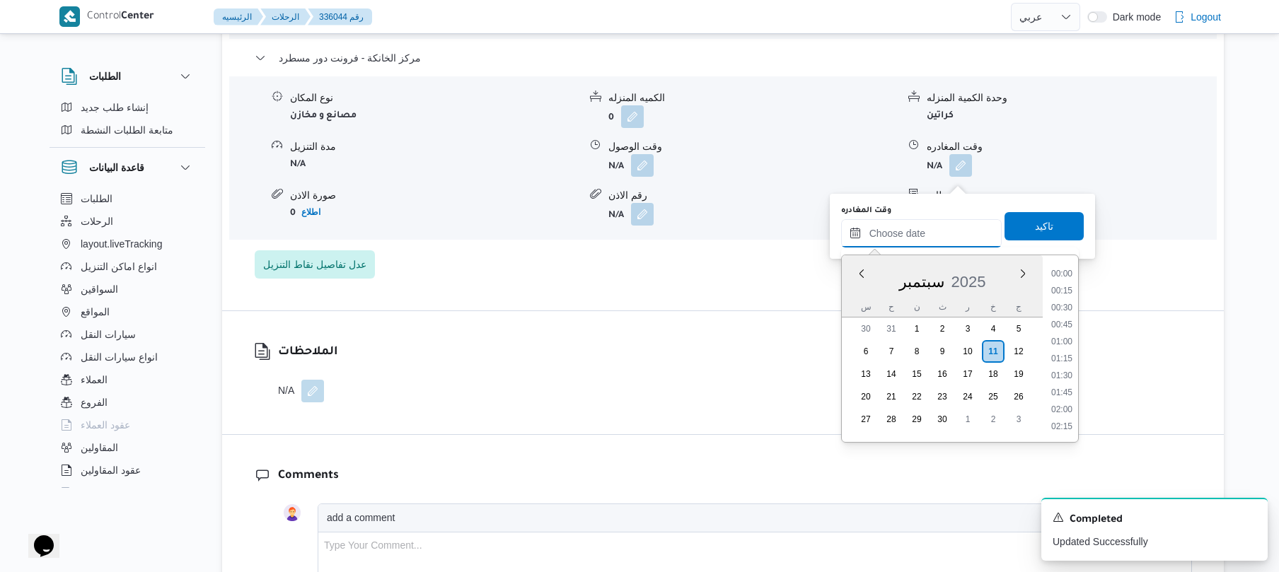
scroll to position [1291, 0]
click at [1064, 307] on li "19:30" at bounding box center [1061, 307] width 33 height 14
type input "١١/٠٩/٢٠٢٥ ١٩:٣٠"
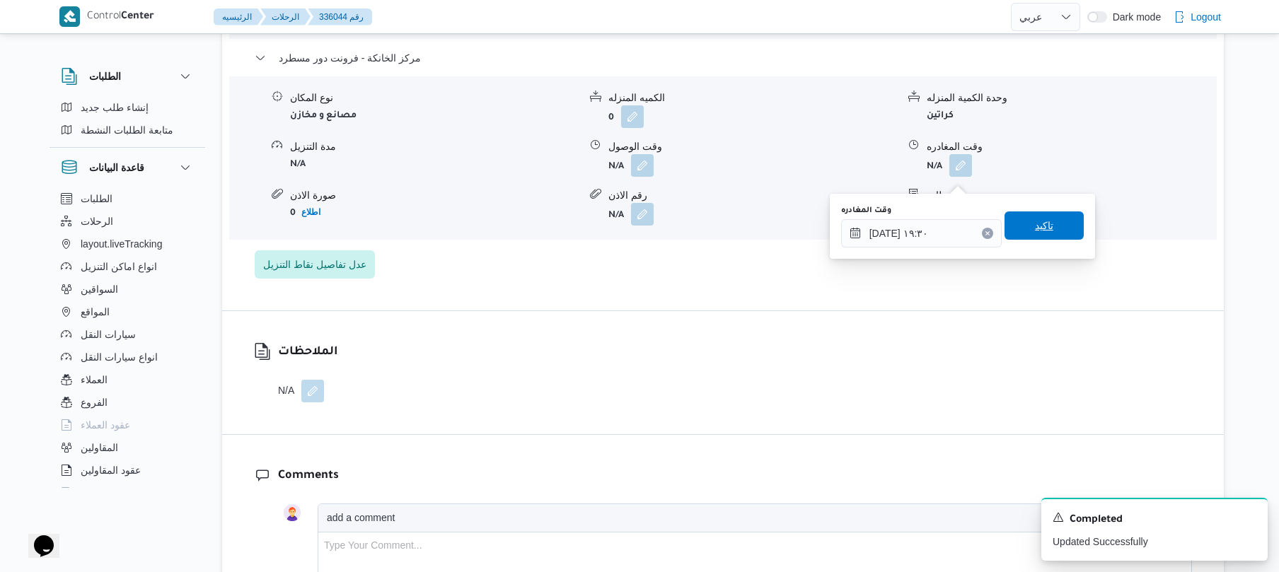
click at [1053, 232] on span "تاكيد" at bounding box center [1043, 225] width 79 height 28
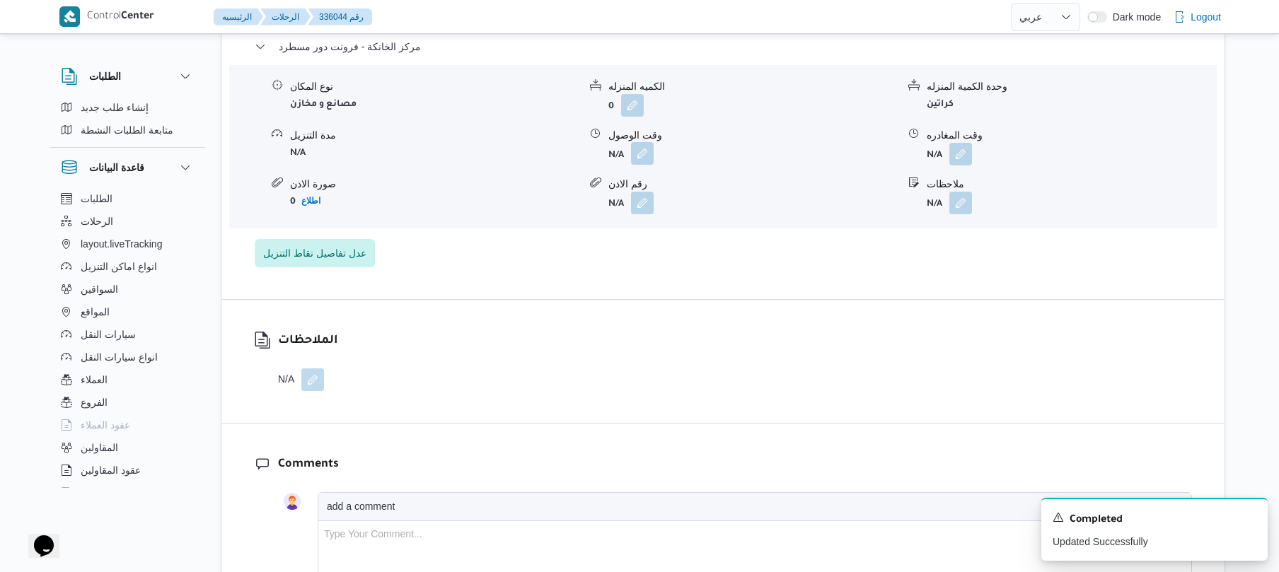
click at [640, 165] on button "button" at bounding box center [642, 153] width 23 height 23
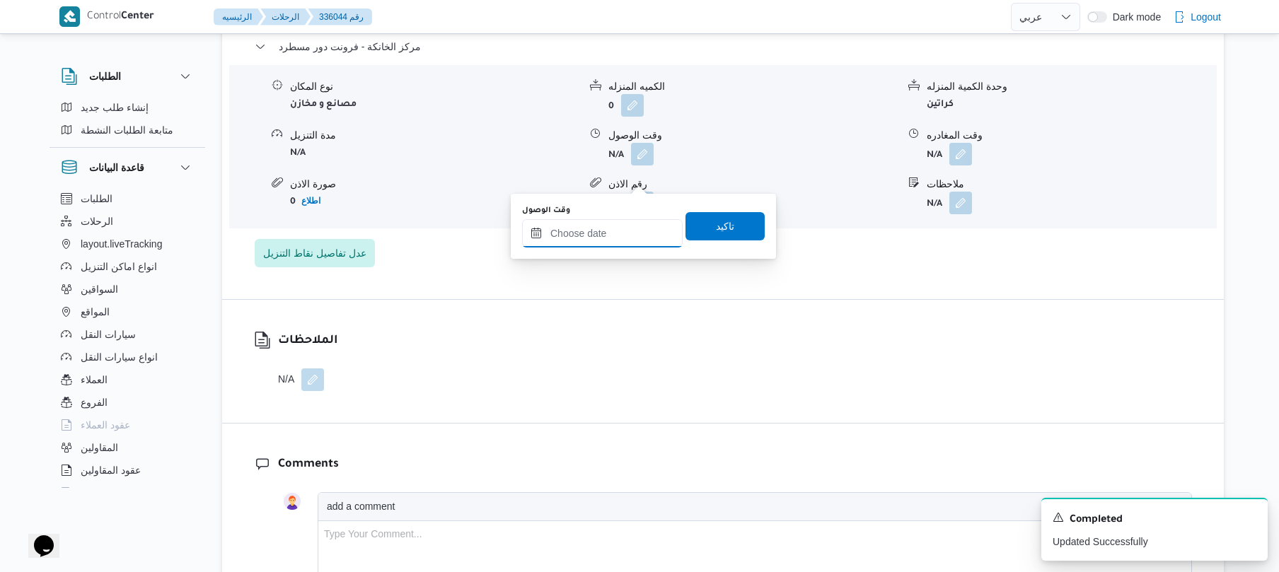
click at [629, 238] on input "وقت الوصول" at bounding box center [602, 233] width 161 height 28
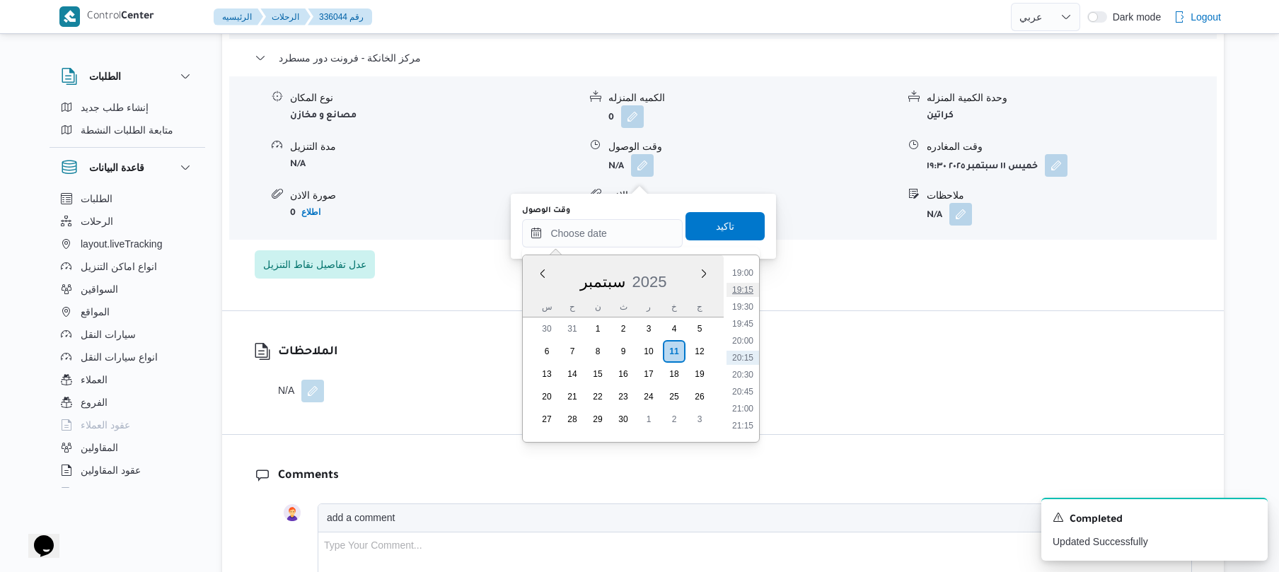
click at [747, 293] on li "19:15" at bounding box center [742, 290] width 33 height 14
type input "١١/٠٩/٢٠٢٥ ١٩:١٥"
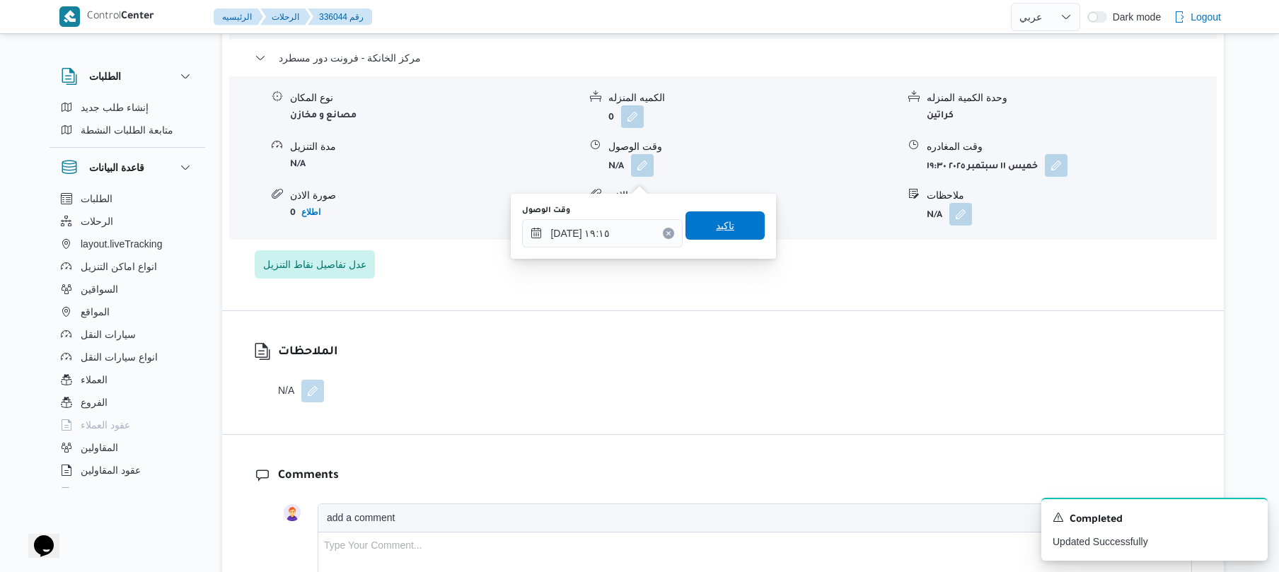
click at [733, 225] on span "تاكيد" at bounding box center [724, 225] width 79 height 28
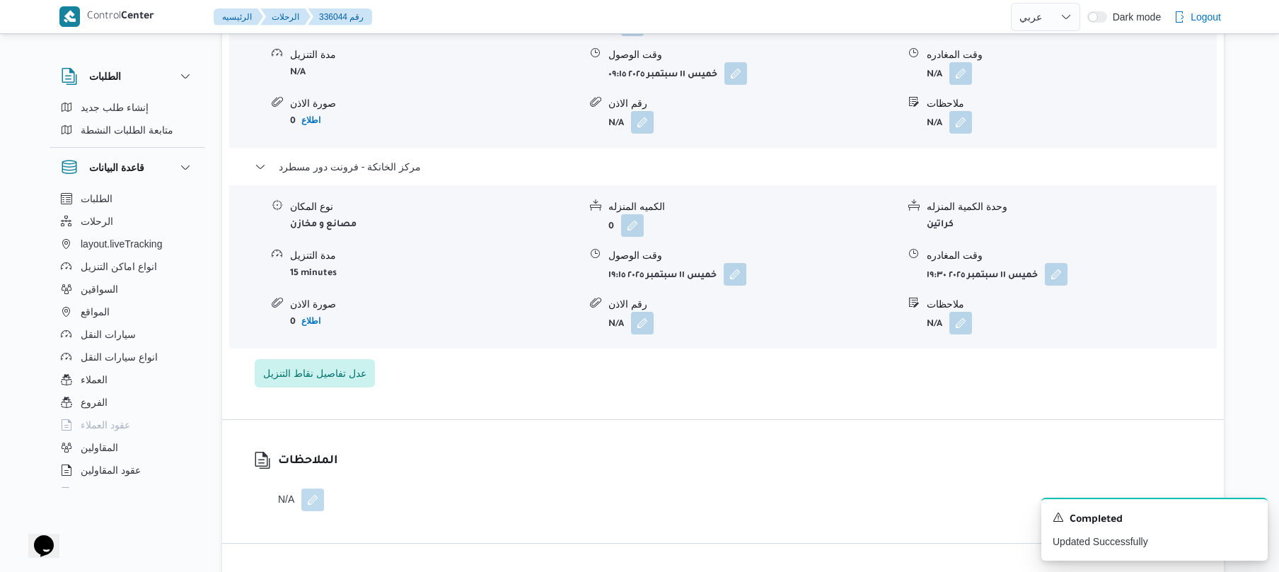
scroll to position [1271, 0]
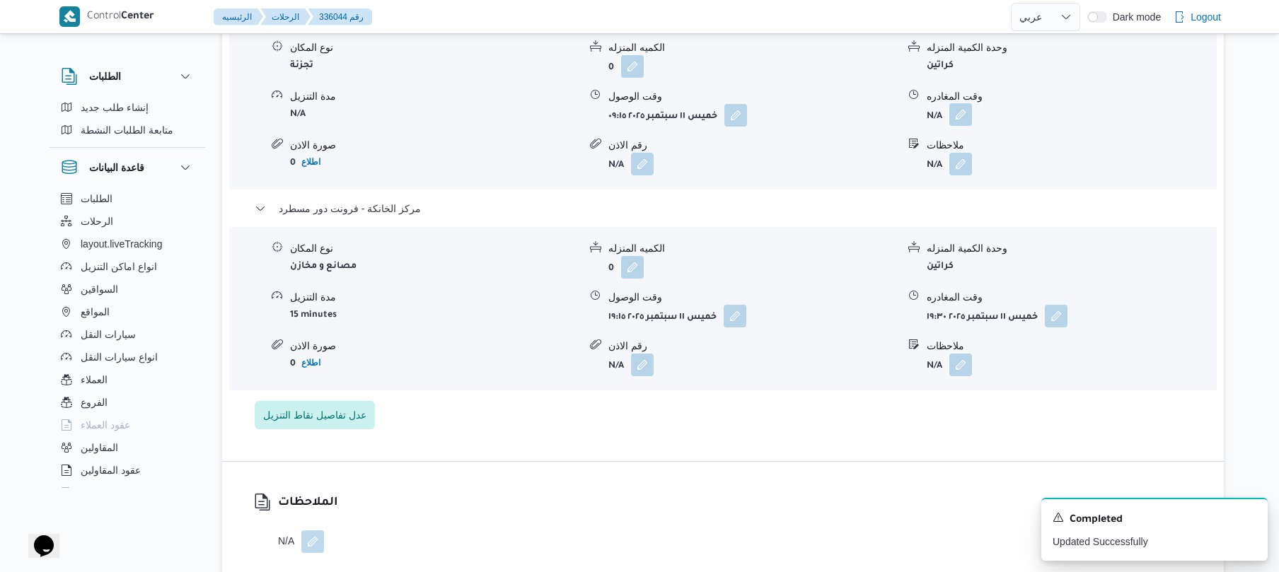
click at [969, 126] on button "button" at bounding box center [960, 114] width 23 height 23
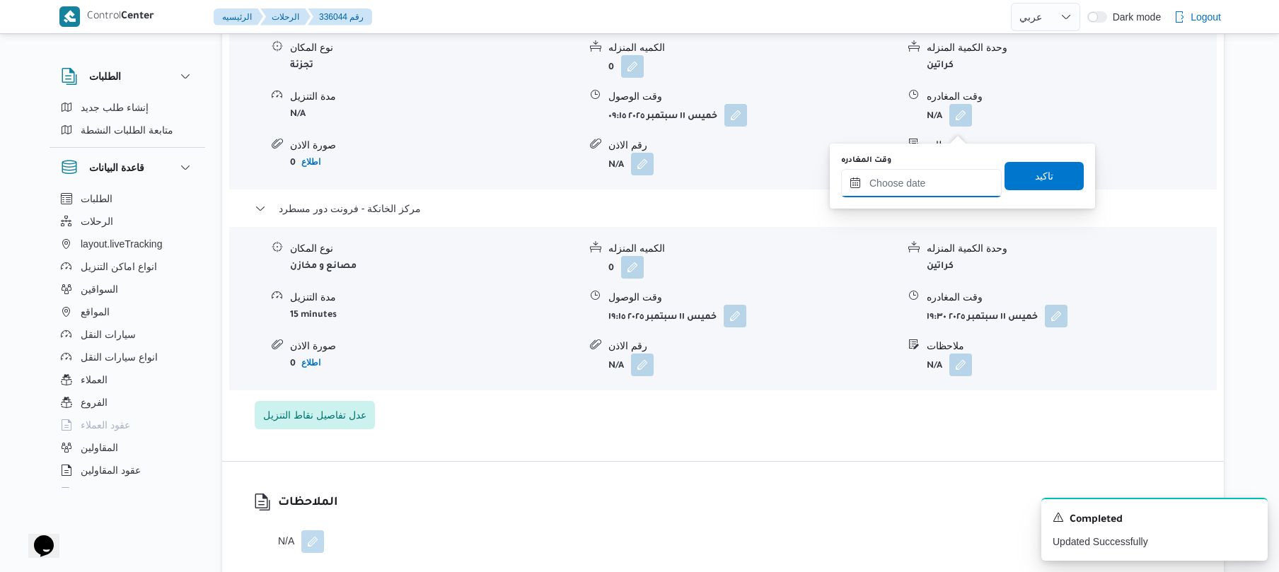
click at [929, 179] on input "وقت المغادره" at bounding box center [921, 183] width 161 height 28
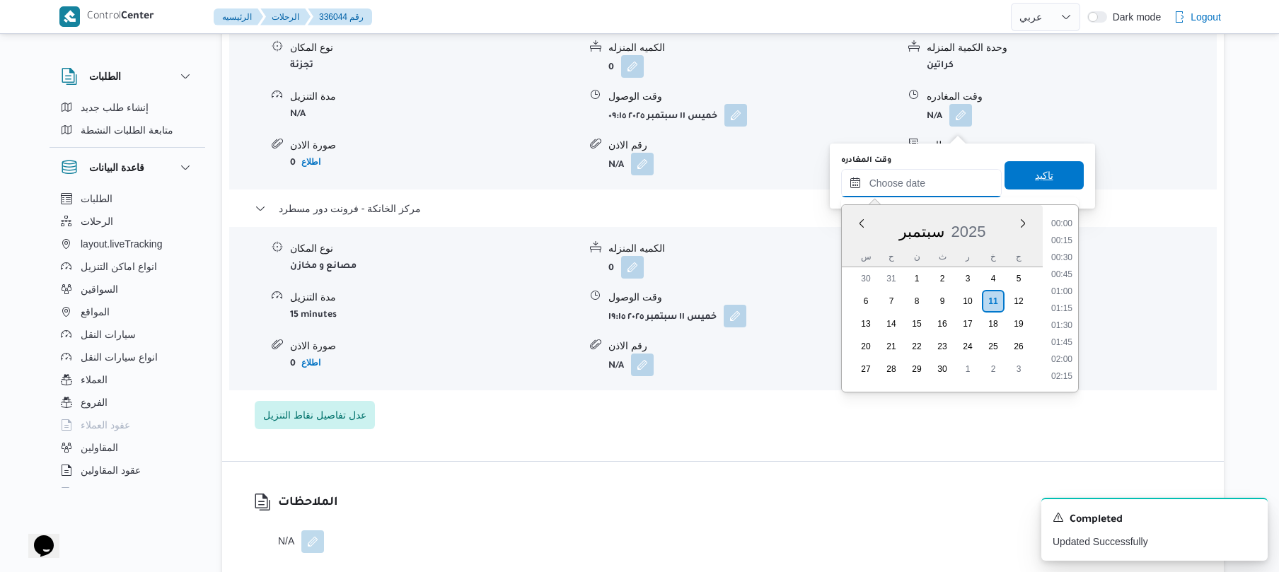
scroll to position [1291, 0]
click at [1078, 243] on ul "00:00 00:15 00:30 00:45 01:00 01:15 01:30 01:45 02:00 02:15 02:30 02:45 03:00 0…" at bounding box center [1061, 298] width 33 height 164
click at [1064, 306] on li "18:15" at bounding box center [1061, 310] width 33 height 14
type input "١١/٠٩/٢٠٢٥ ١٨:١٥"
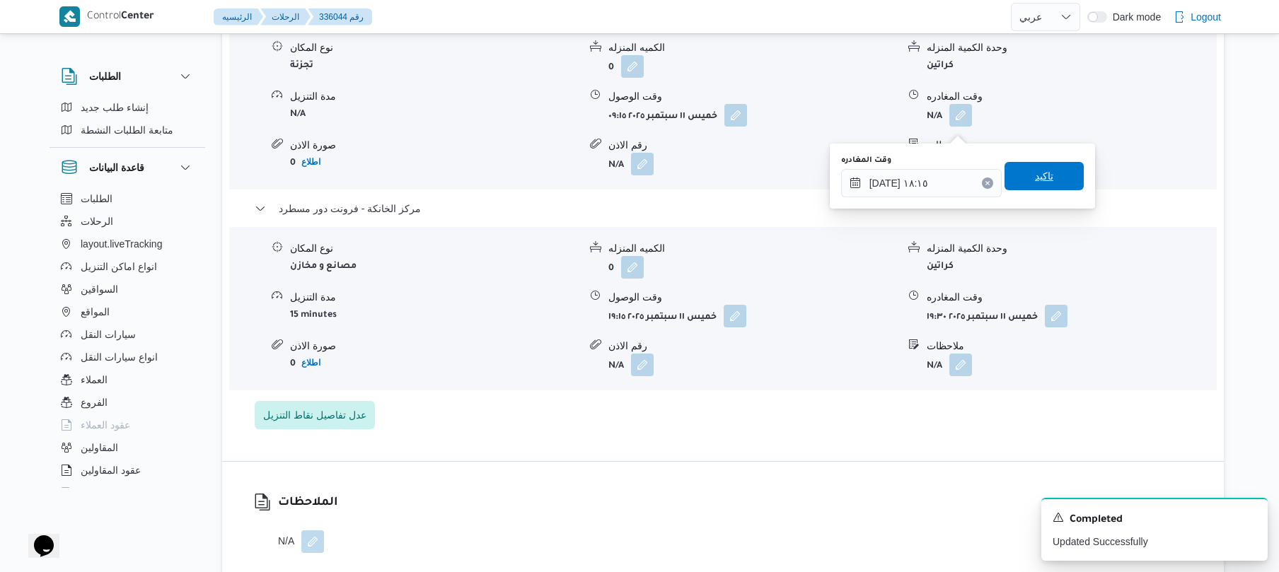
click at [1045, 176] on span "تاكيد" at bounding box center [1043, 176] width 79 height 28
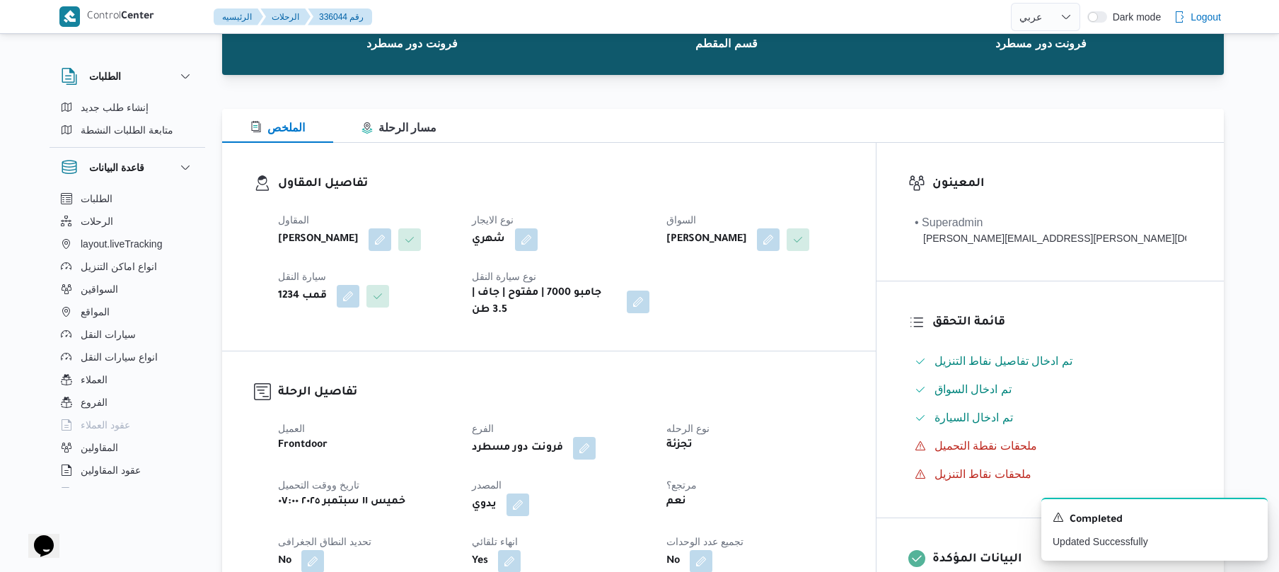
scroll to position [0, 0]
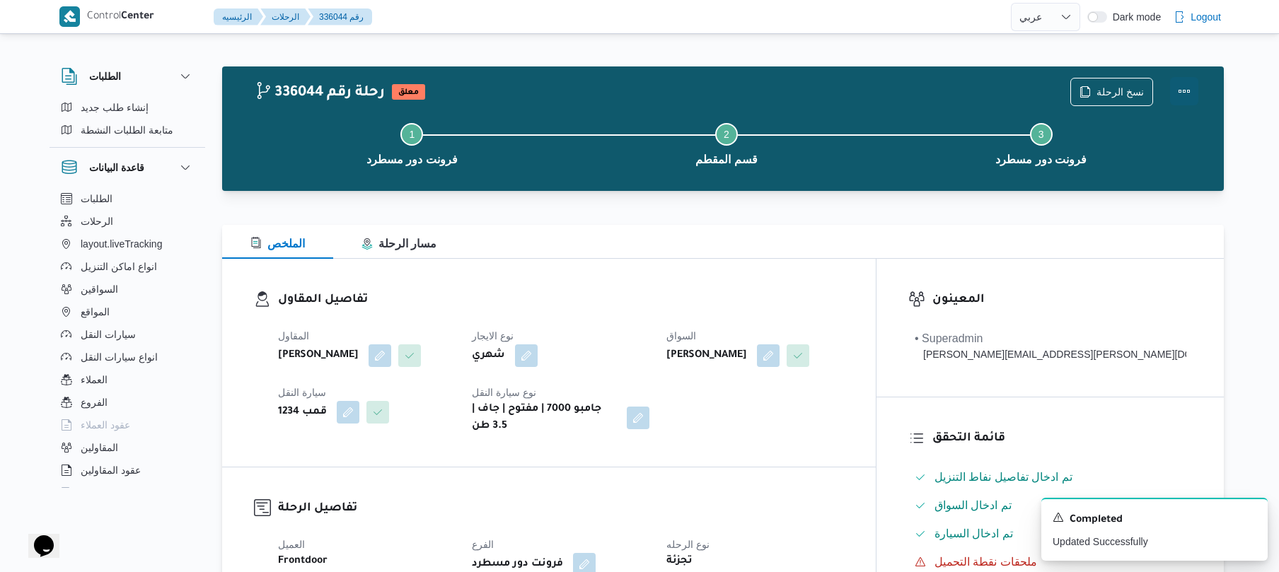
click at [1180, 88] on button "Actions" at bounding box center [1184, 91] width 28 height 28
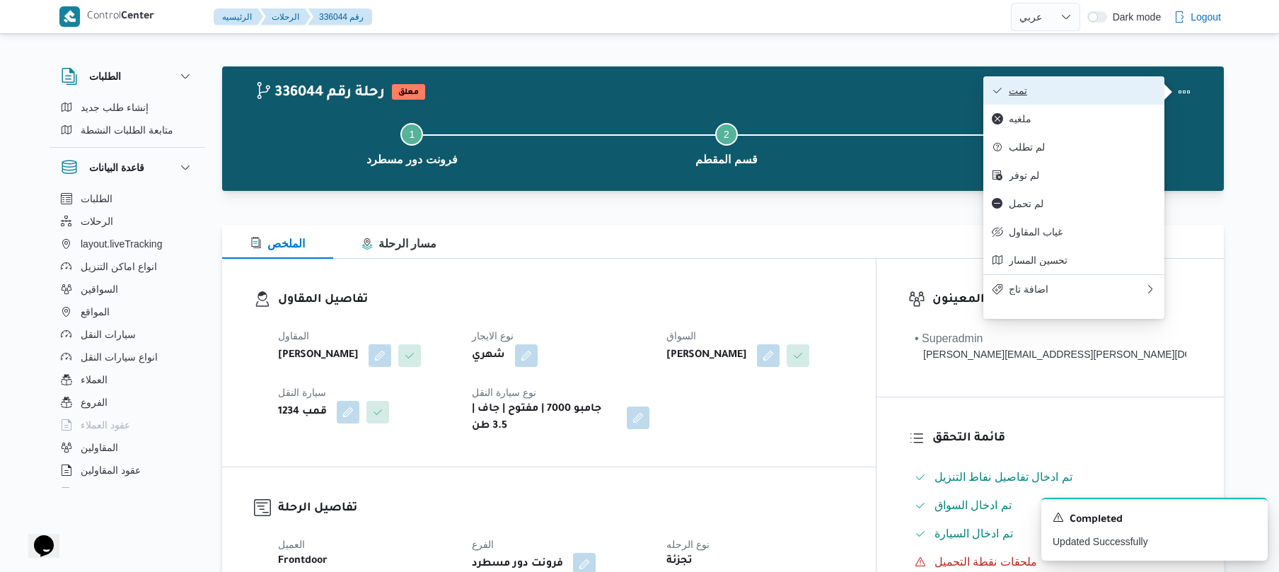
click at [1113, 93] on span "تمت" at bounding box center [1082, 90] width 147 height 11
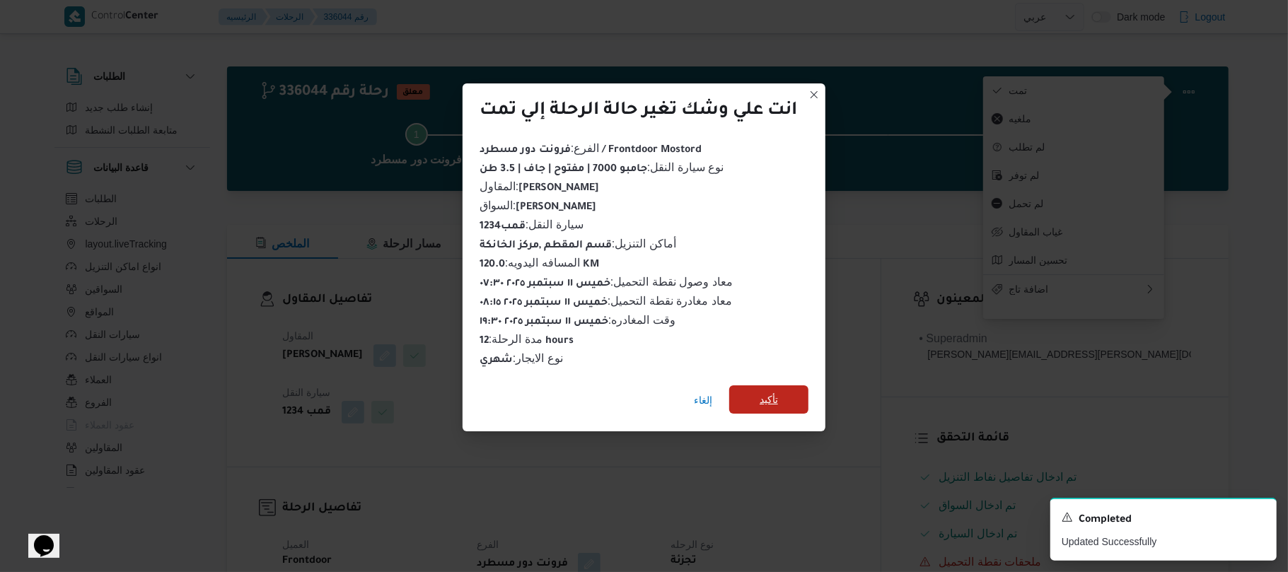
click at [767, 395] on span "تأكيد" at bounding box center [769, 399] width 18 height 17
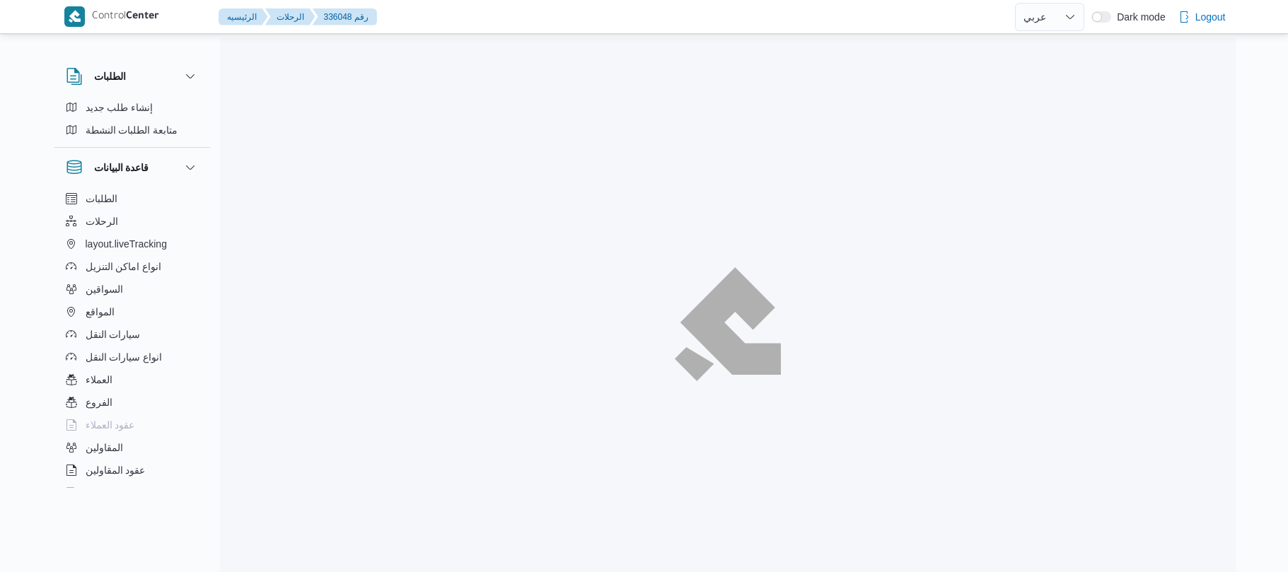
select select "ar"
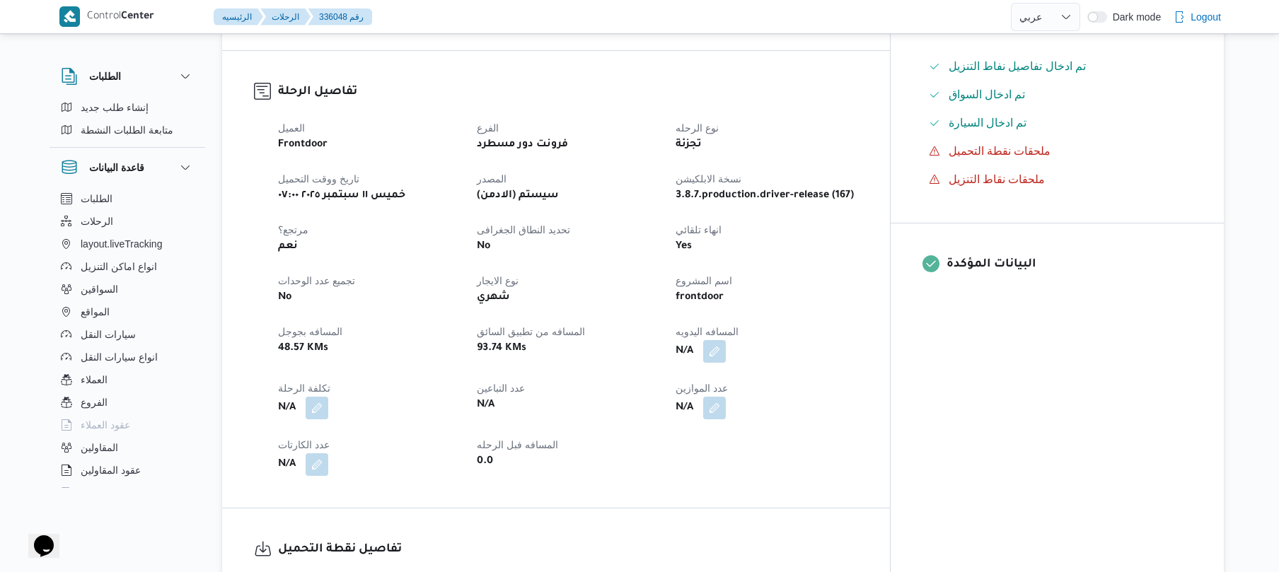
scroll to position [414, 0]
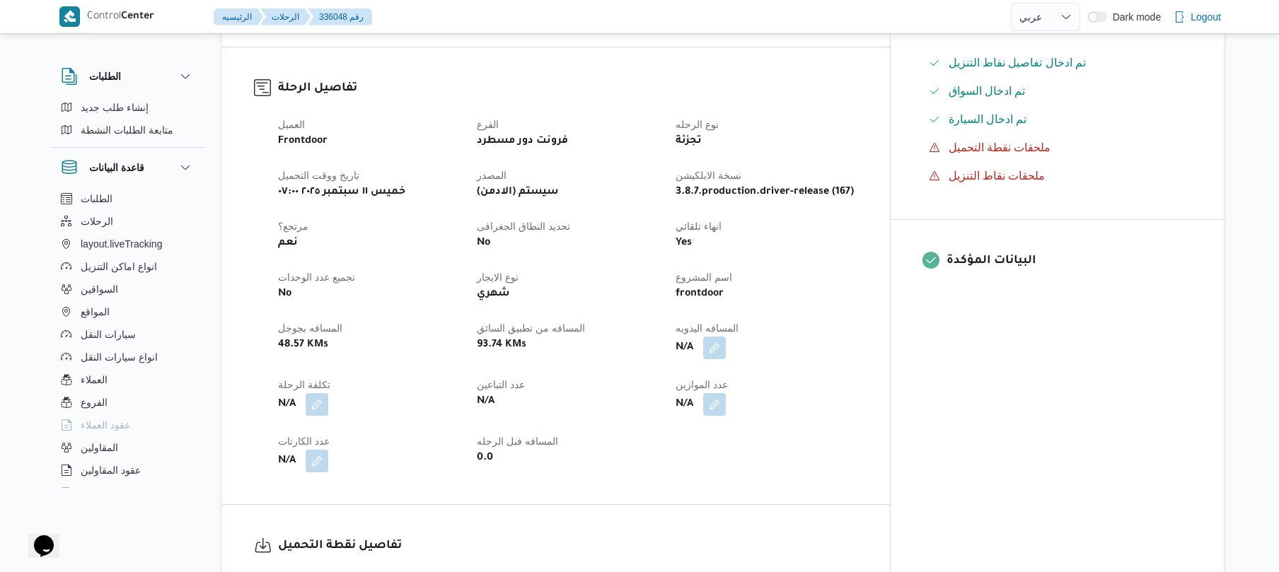
click at [770, 349] on div "العميل Frontdoor الفرع فرونت دور مسطرد نوع الرحله تجزئة تاريخ ووقت التحميل [PER…" at bounding box center [567, 294] width 597 height 373
click at [726, 341] on button "button" at bounding box center [714, 347] width 23 height 23
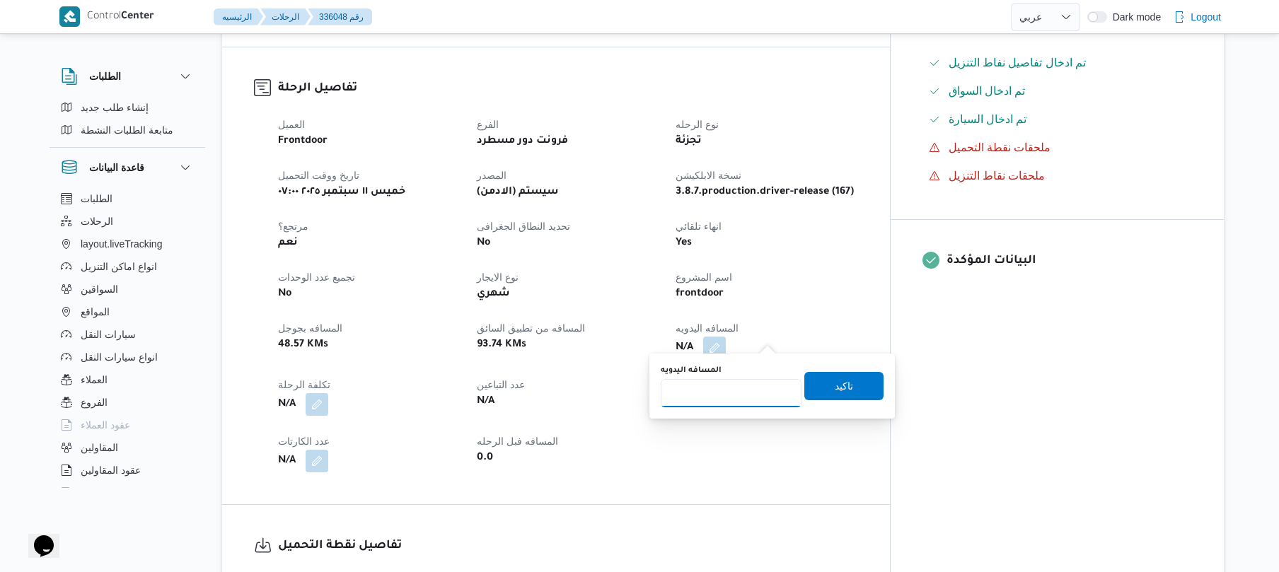
click at [722, 405] on input "المسافه اليدويه" at bounding box center [731, 393] width 141 height 28
type input "130"
click at [835, 391] on span "تاكيد" at bounding box center [844, 385] width 18 height 17
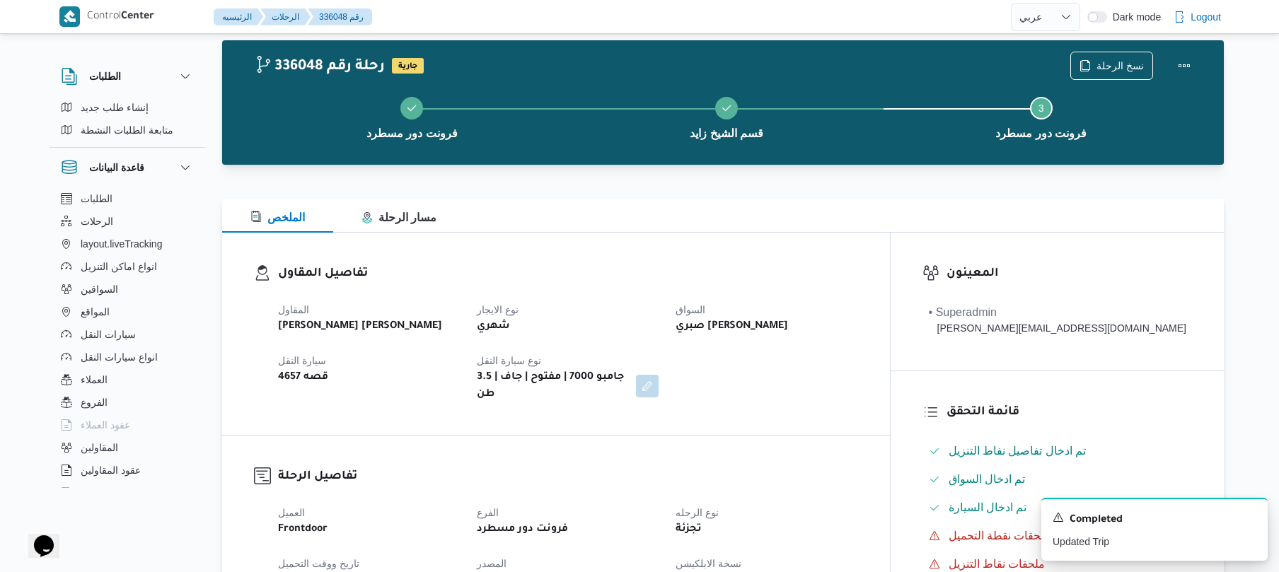
scroll to position [0, 0]
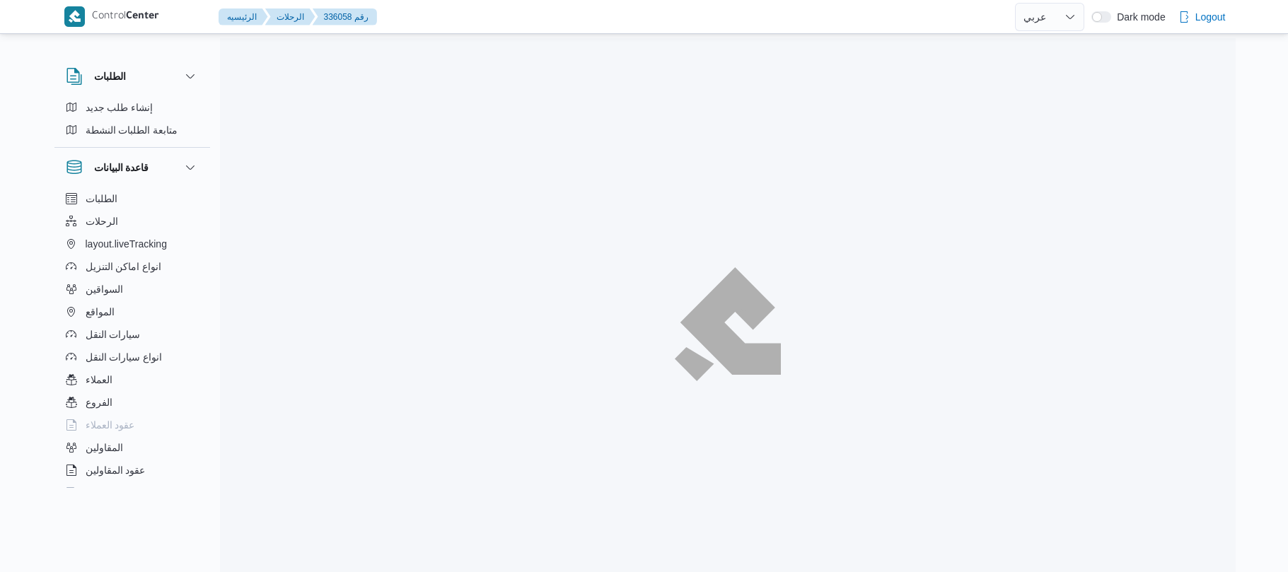
select select "ar"
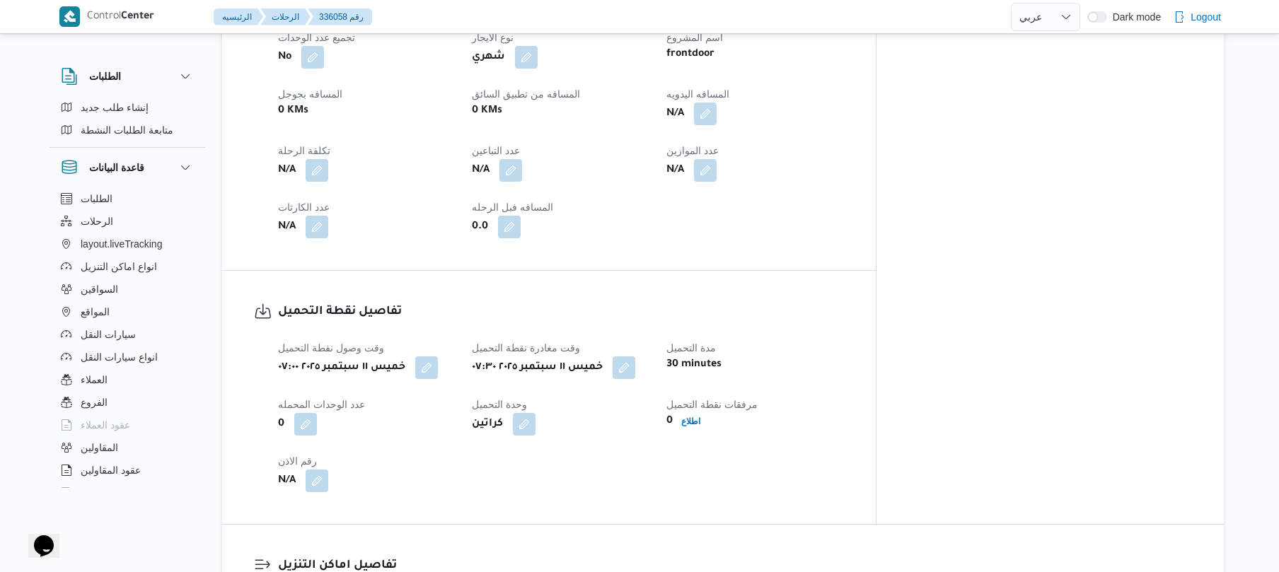
scroll to position [679, 0]
click at [716, 122] on button "button" at bounding box center [705, 111] width 23 height 23
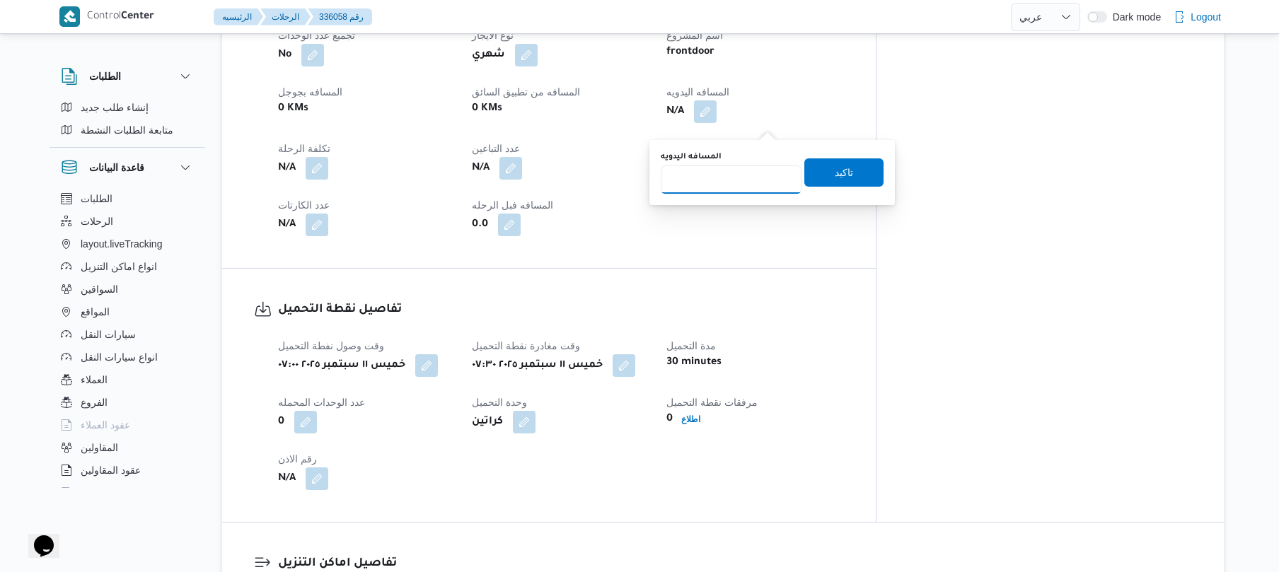
click at [725, 181] on input "المسافه اليدويه" at bounding box center [731, 180] width 141 height 28
type input "130"
click at [835, 173] on span "تاكيد" at bounding box center [844, 171] width 18 height 17
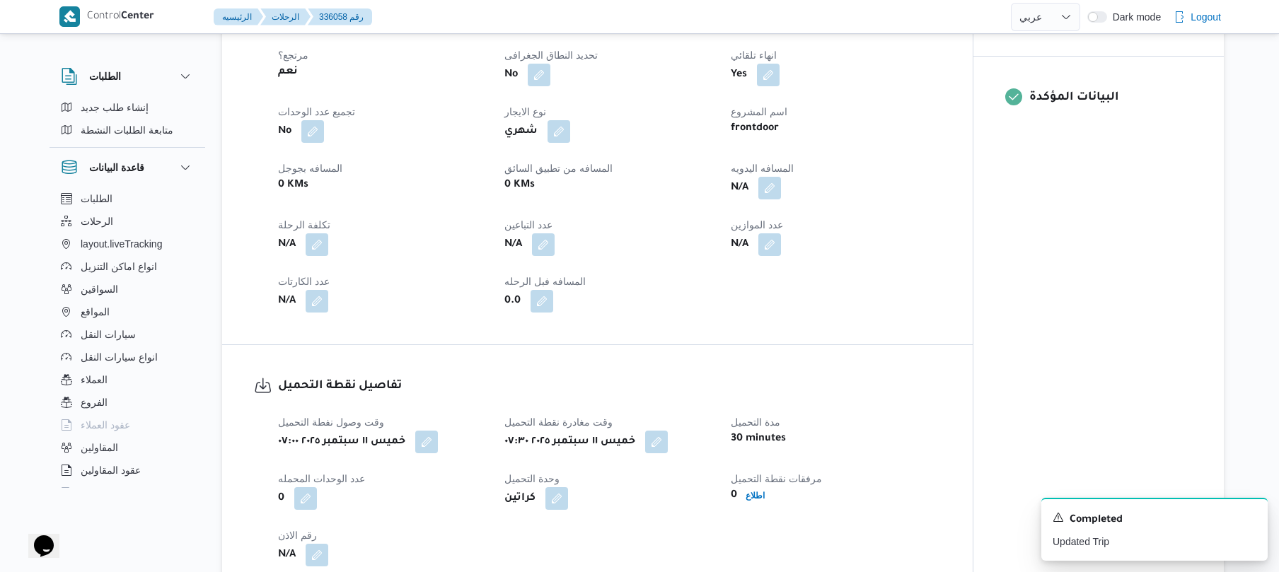
scroll to position [566, 0]
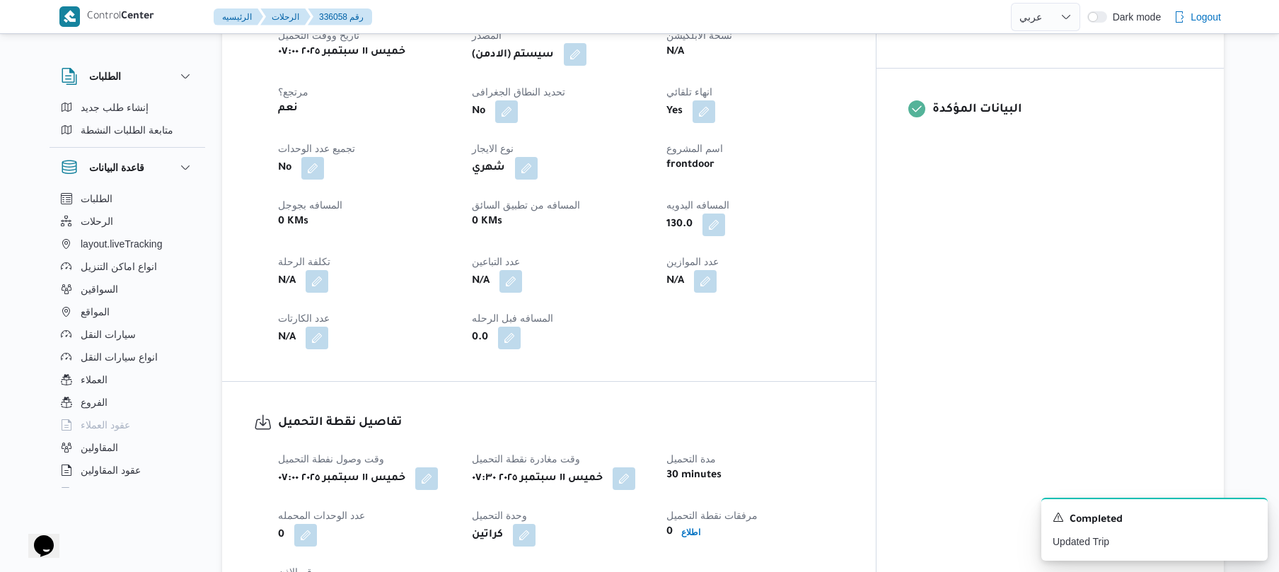
click at [586, 66] on button "button" at bounding box center [575, 54] width 23 height 23
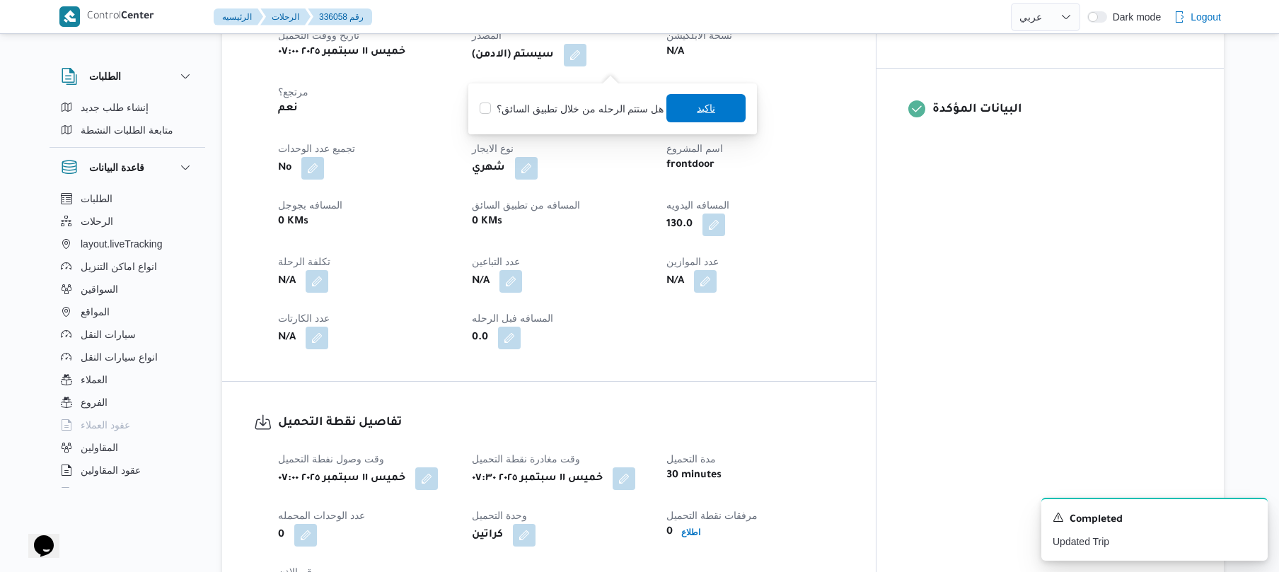
click at [699, 111] on span "تاكيد" at bounding box center [706, 108] width 18 height 17
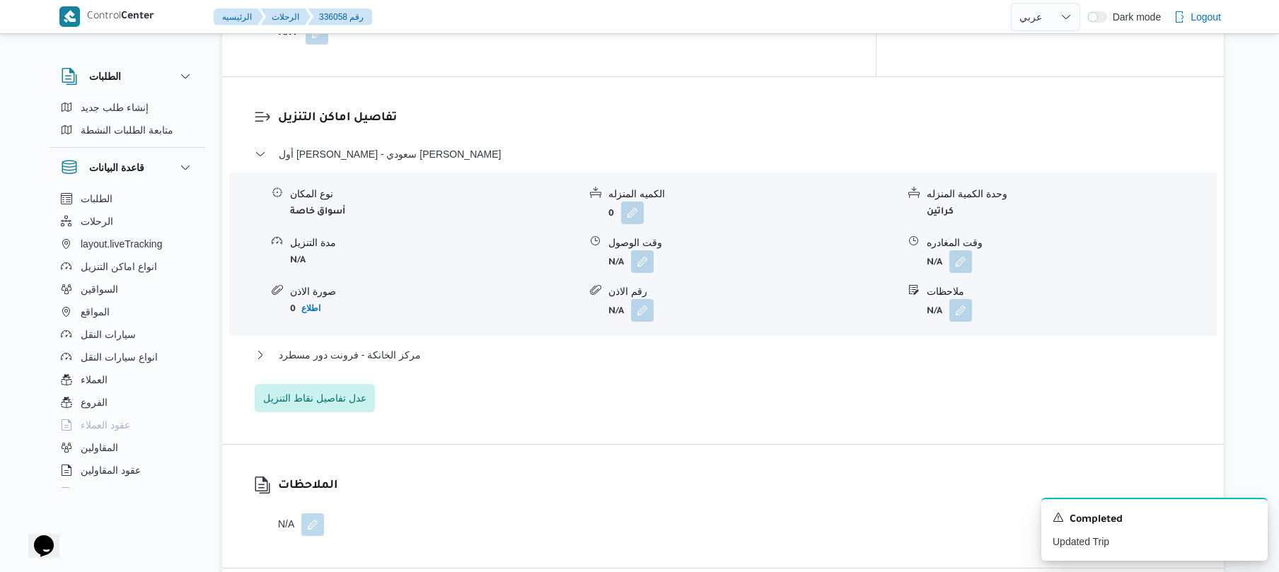
scroll to position [1169, 0]
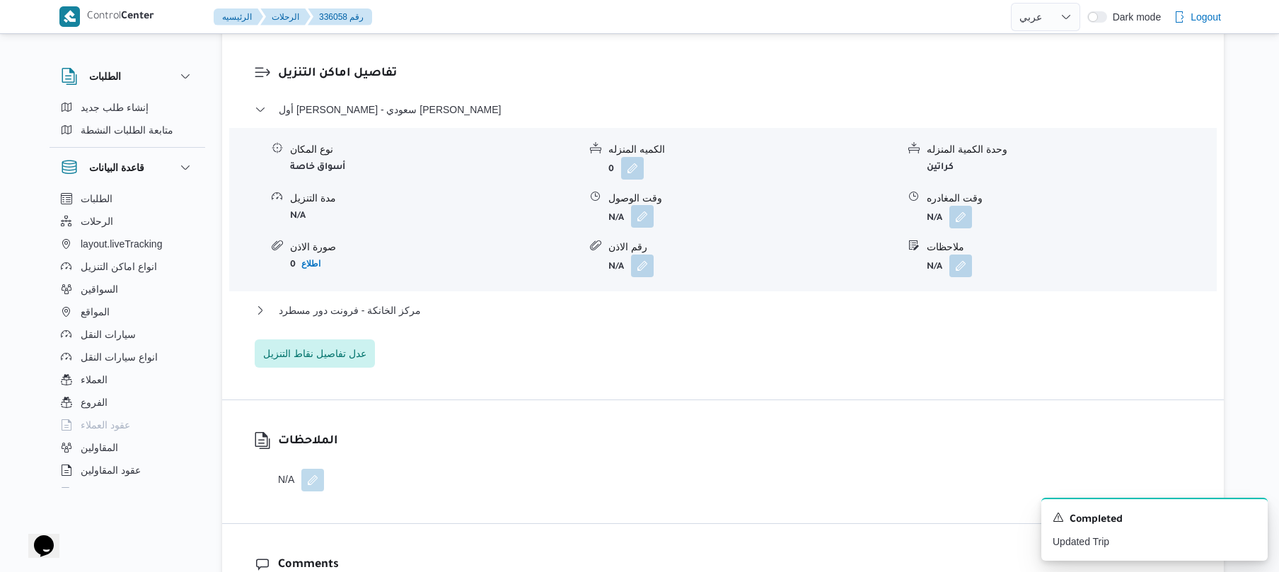
click at [643, 228] on button "button" at bounding box center [642, 216] width 23 height 23
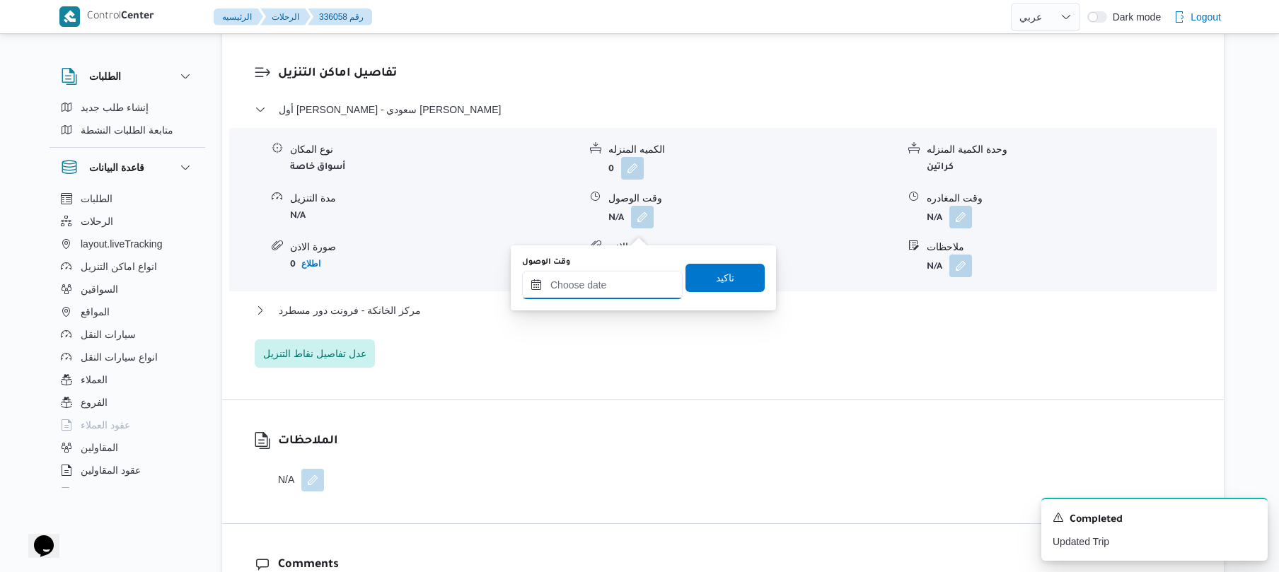
click at [603, 291] on input "وقت الوصول" at bounding box center [602, 285] width 161 height 28
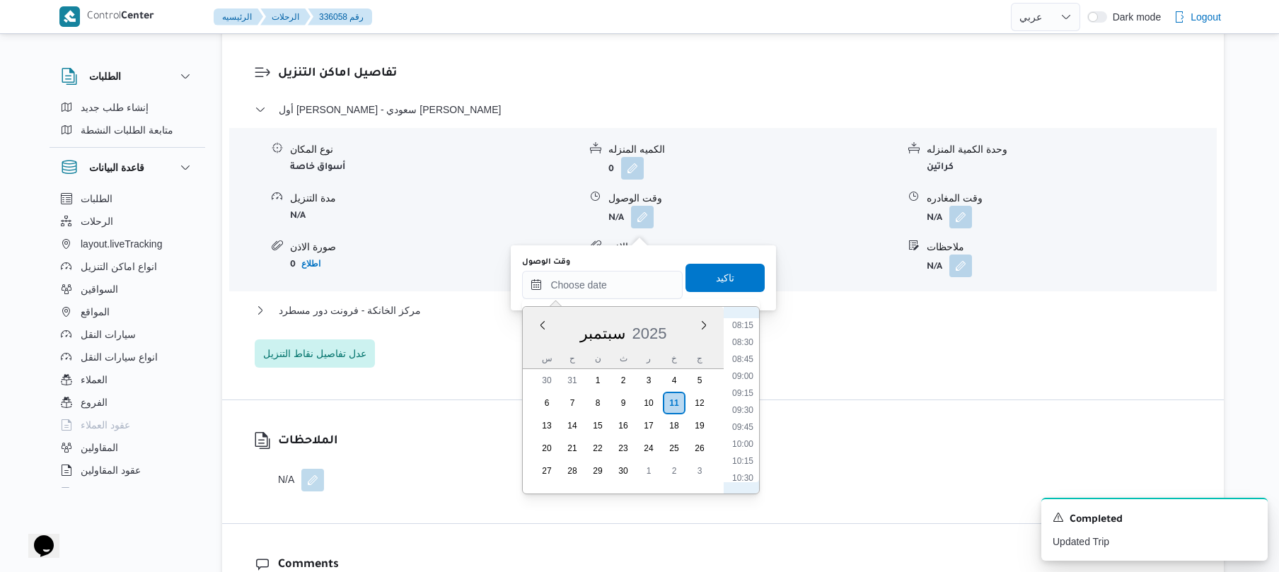
scroll to position [552, 0]
click at [745, 348] on li "08:30" at bounding box center [742, 351] width 33 height 14
type input "[DATE] ٠٨:٣٠"
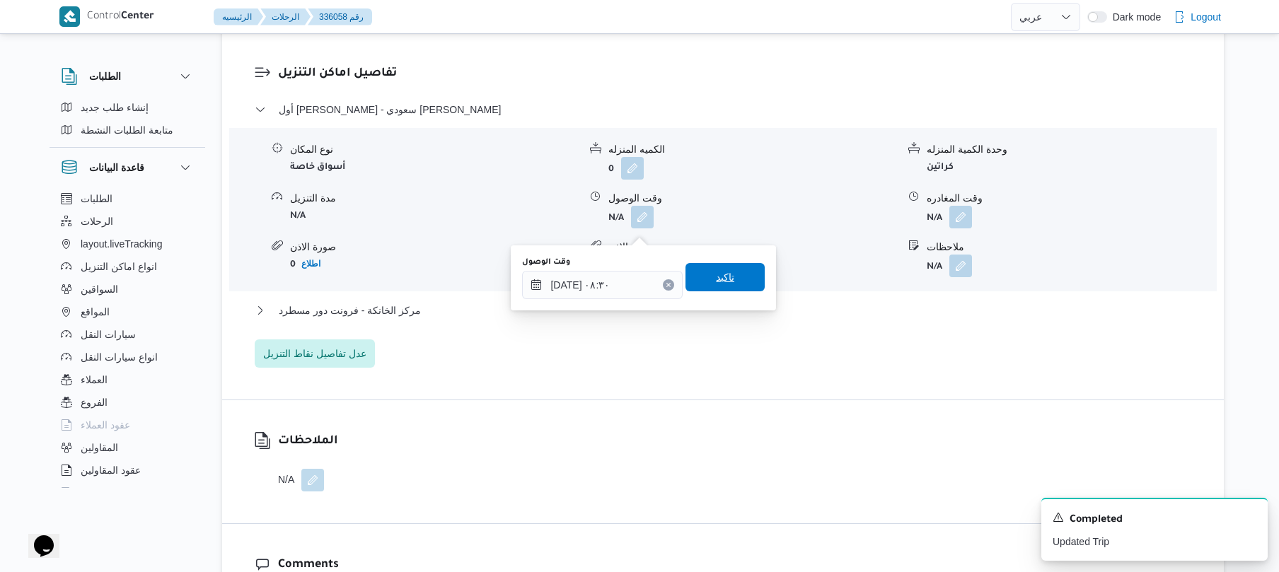
click at [734, 280] on span "تاكيد" at bounding box center [724, 277] width 79 height 28
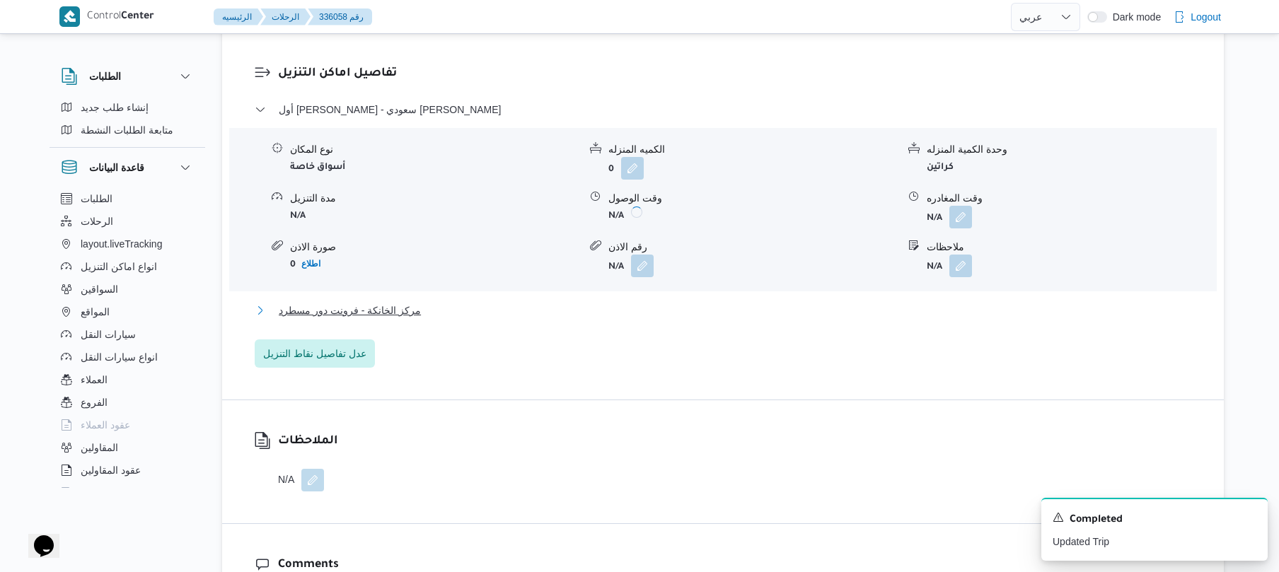
click at [694, 319] on button "مركز الخانكة - فرونت دور مسطرد" at bounding box center [723, 310] width 937 height 17
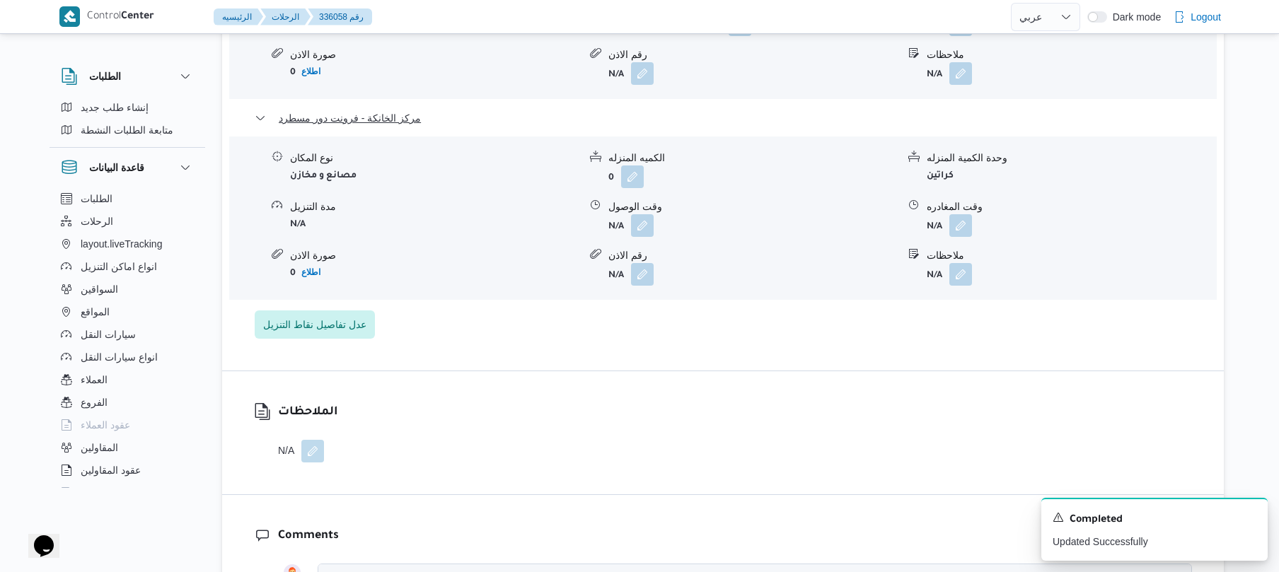
scroll to position [1396, 0]
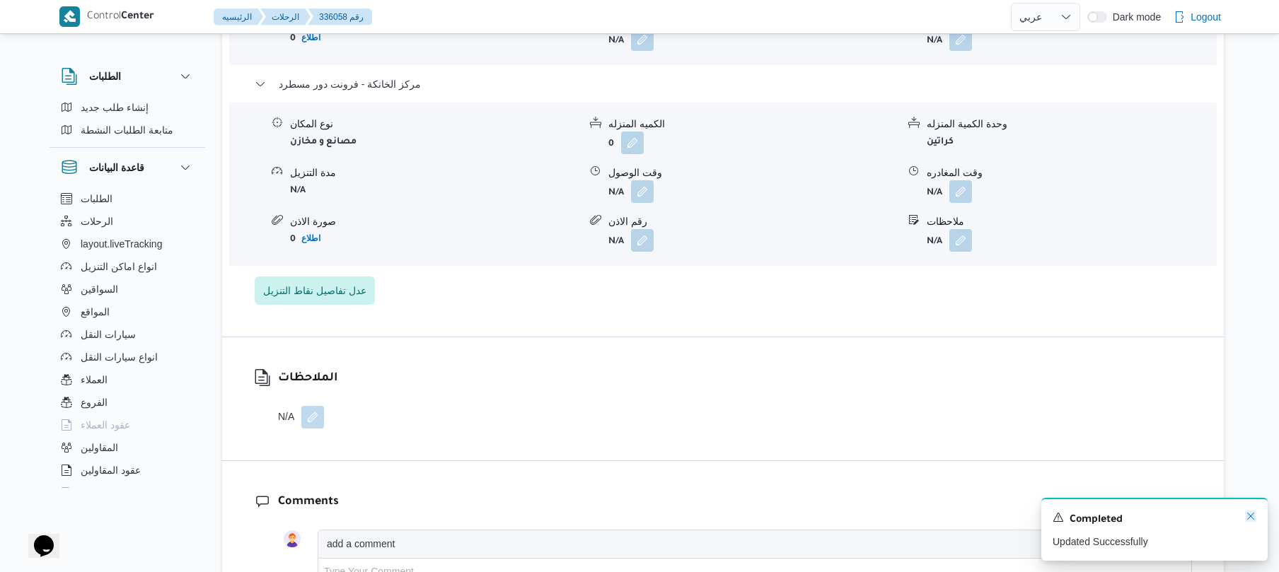
click at [1252, 514] on icon "Dismiss toast" at bounding box center [1250, 516] width 11 height 11
click at [961, 202] on button "button" at bounding box center [960, 191] width 23 height 23
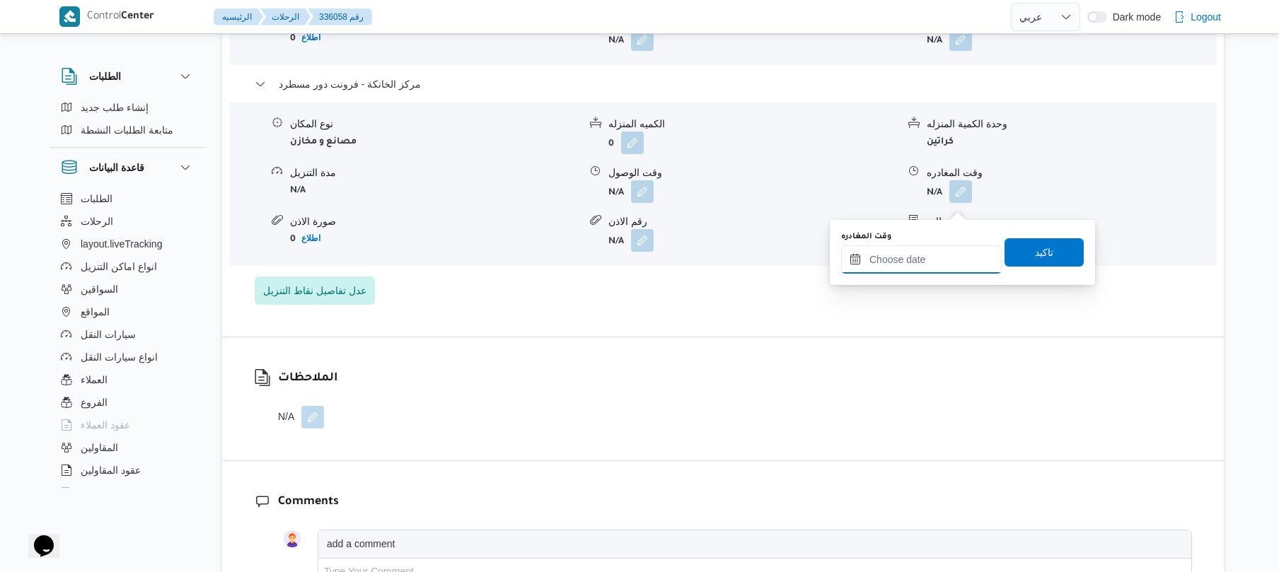
click at [921, 252] on input "وقت المغادره" at bounding box center [921, 259] width 161 height 28
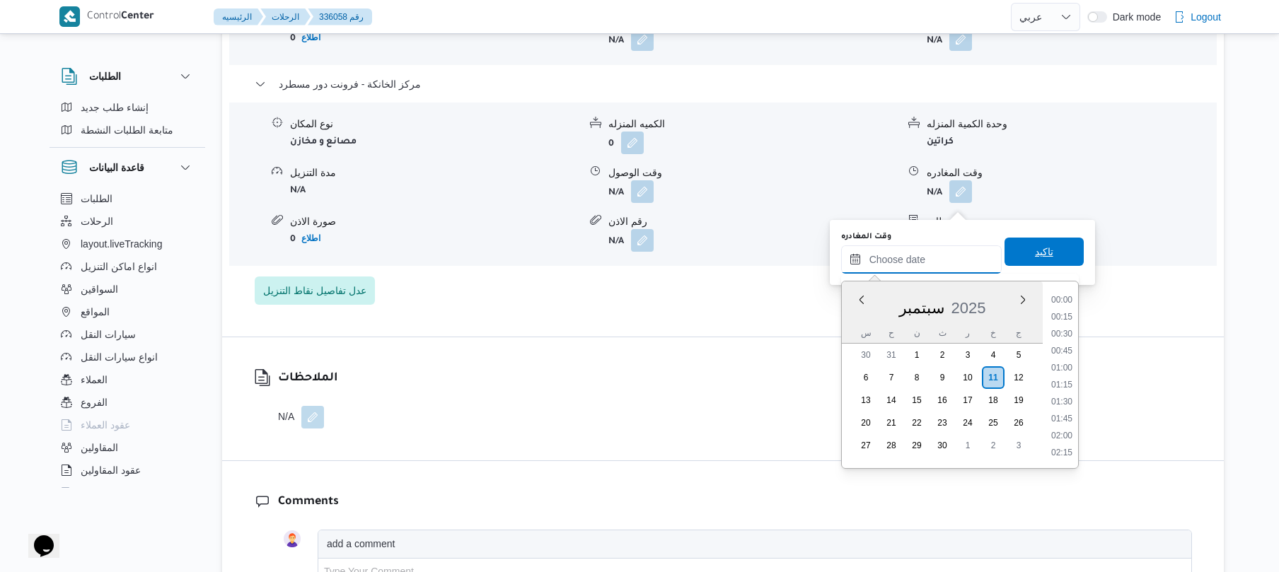
scroll to position [1291, 0]
click at [1062, 349] on li "19:45" at bounding box center [1061, 350] width 33 height 14
type input "[DATE] ١٩:٤٥"
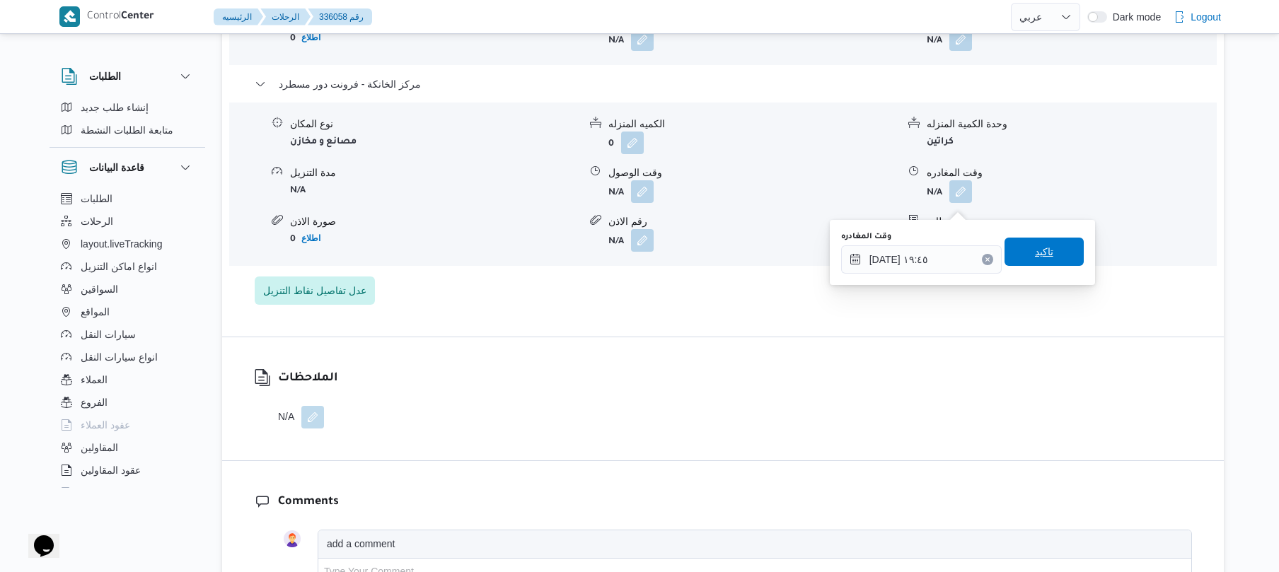
click at [1035, 252] on span "تاكيد" at bounding box center [1044, 251] width 18 height 17
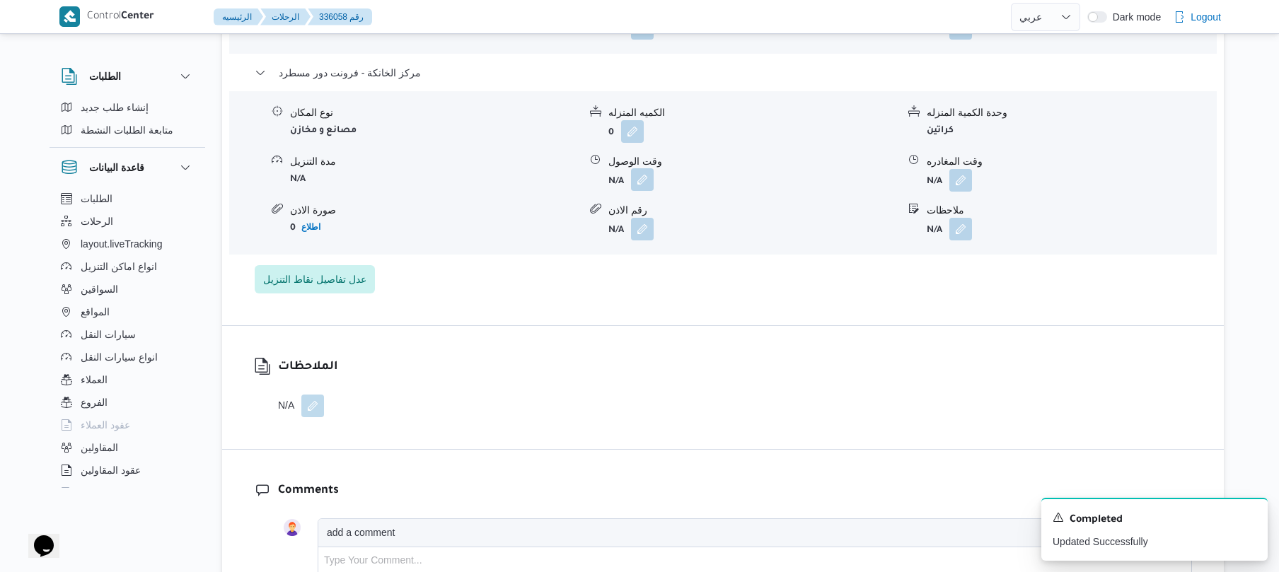
click at [643, 191] on button "button" at bounding box center [642, 179] width 23 height 23
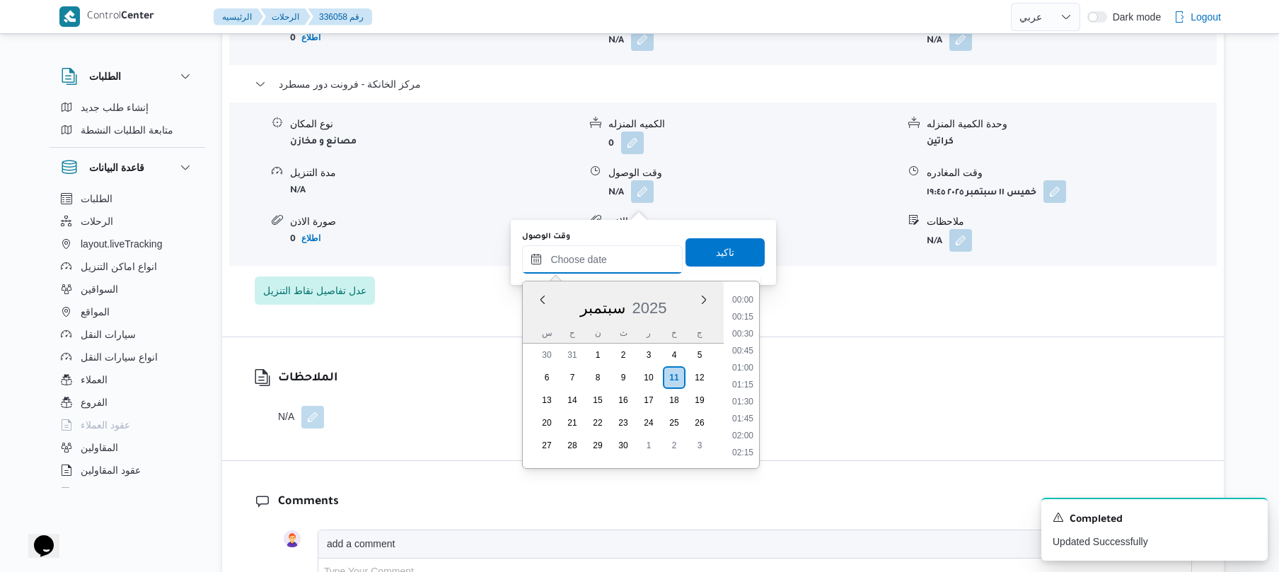
click at [621, 267] on input "وقت الوصول" at bounding box center [602, 259] width 161 height 28
click at [753, 332] on li "19:30" at bounding box center [742, 333] width 33 height 14
type input "١١/٠٩/٢٠٢٥ ١٩:٣٠"
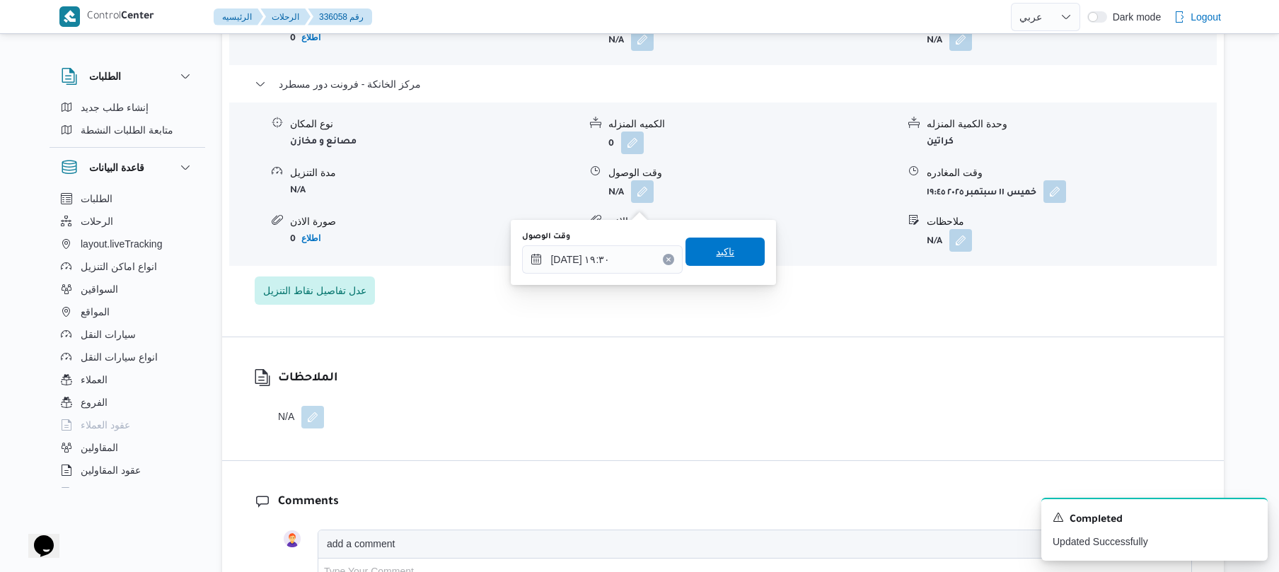
click at [740, 255] on span "تاكيد" at bounding box center [724, 252] width 79 height 28
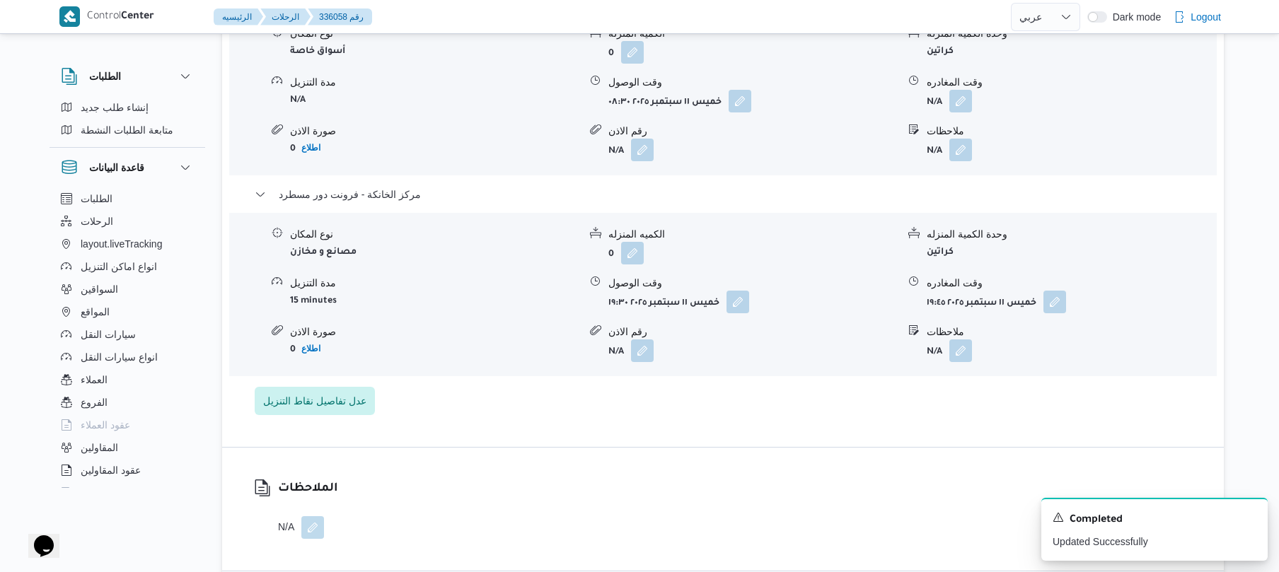
scroll to position [1245, 0]
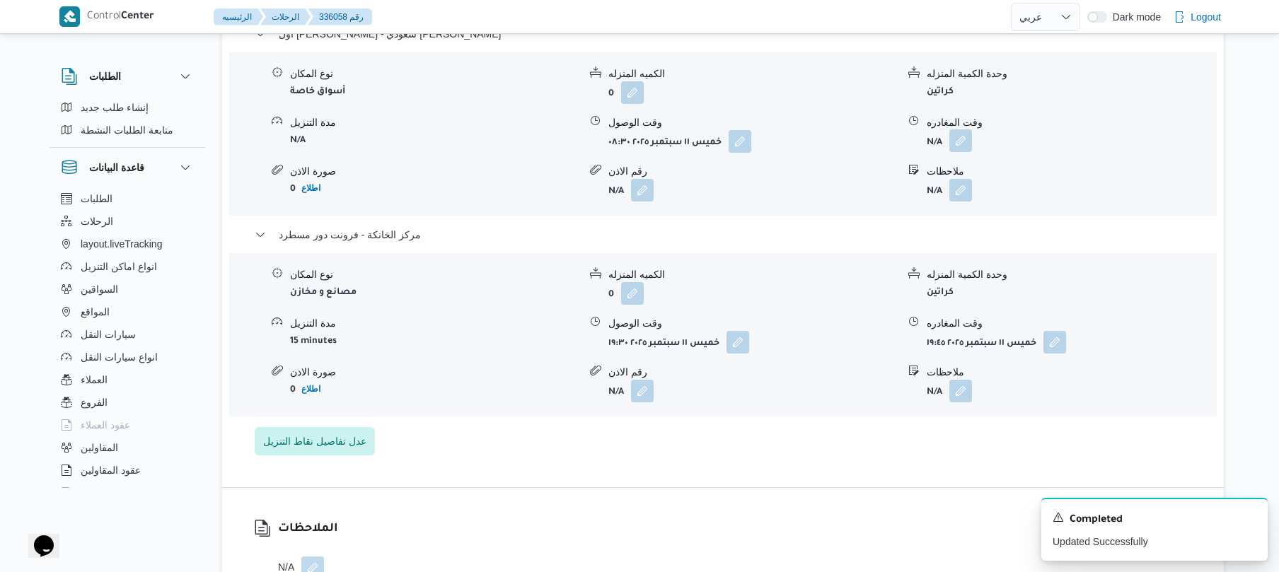
click at [956, 152] on button "button" at bounding box center [960, 140] width 23 height 23
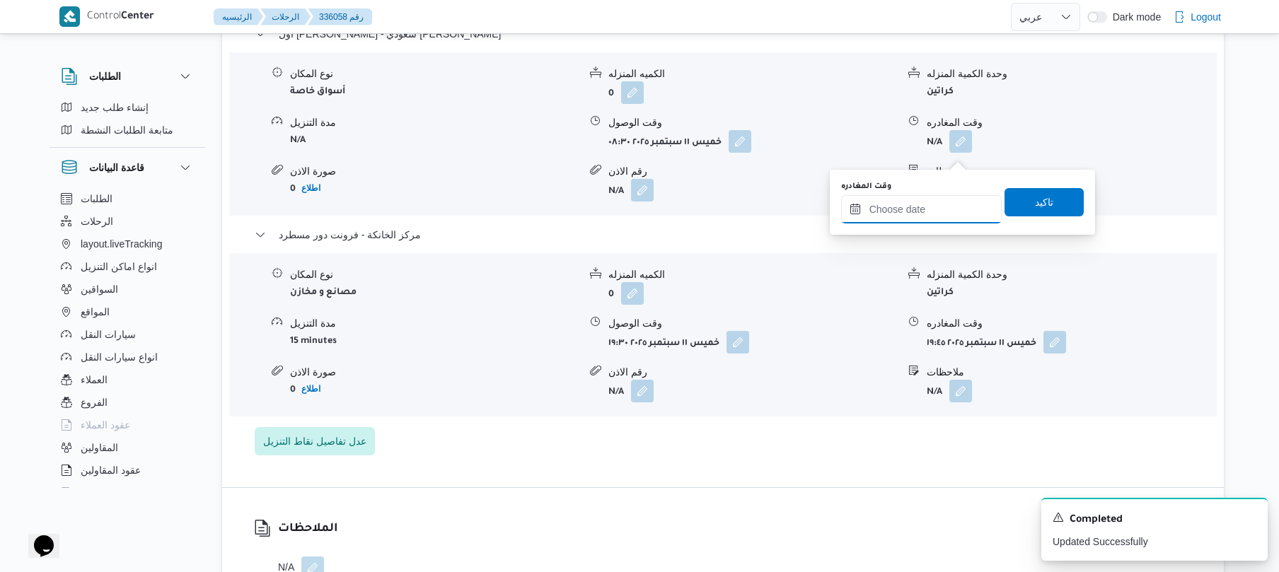
click at [912, 218] on input "وقت المغادره" at bounding box center [921, 209] width 161 height 28
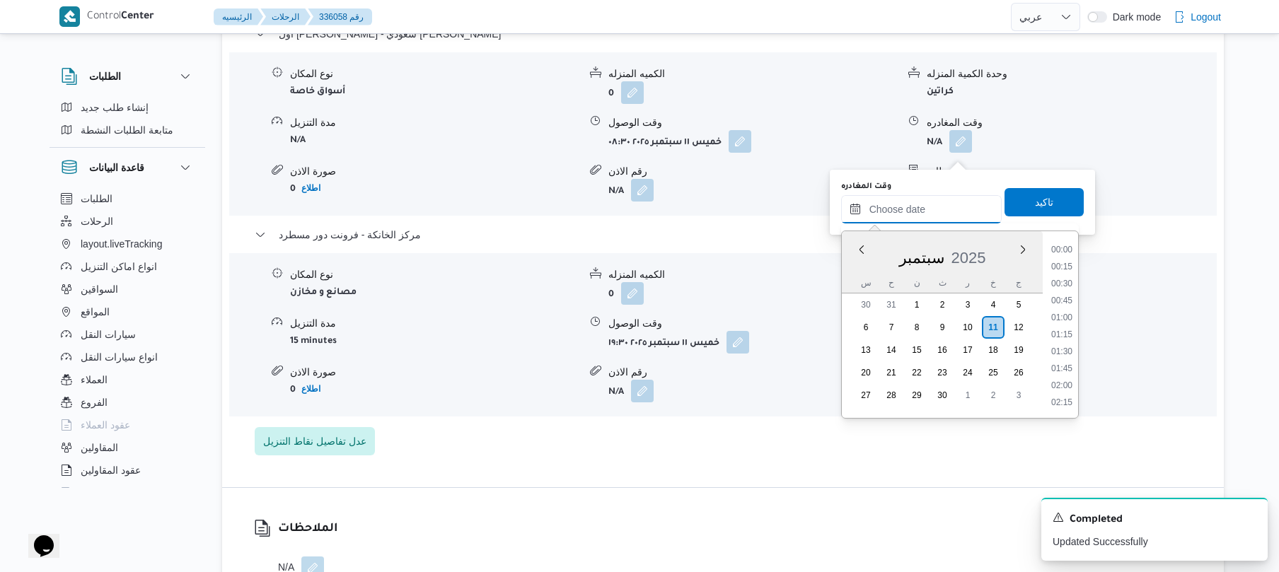
scroll to position [1291, 0]
click at [877, 258] on div "سبتمبر 2025" at bounding box center [942, 255] width 201 height 36
click at [1065, 357] on li "18:30" at bounding box center [1061, 354] width 33 height 14
type input "١١/٠٩/٢٠٢٥ ١٨:٣٠"
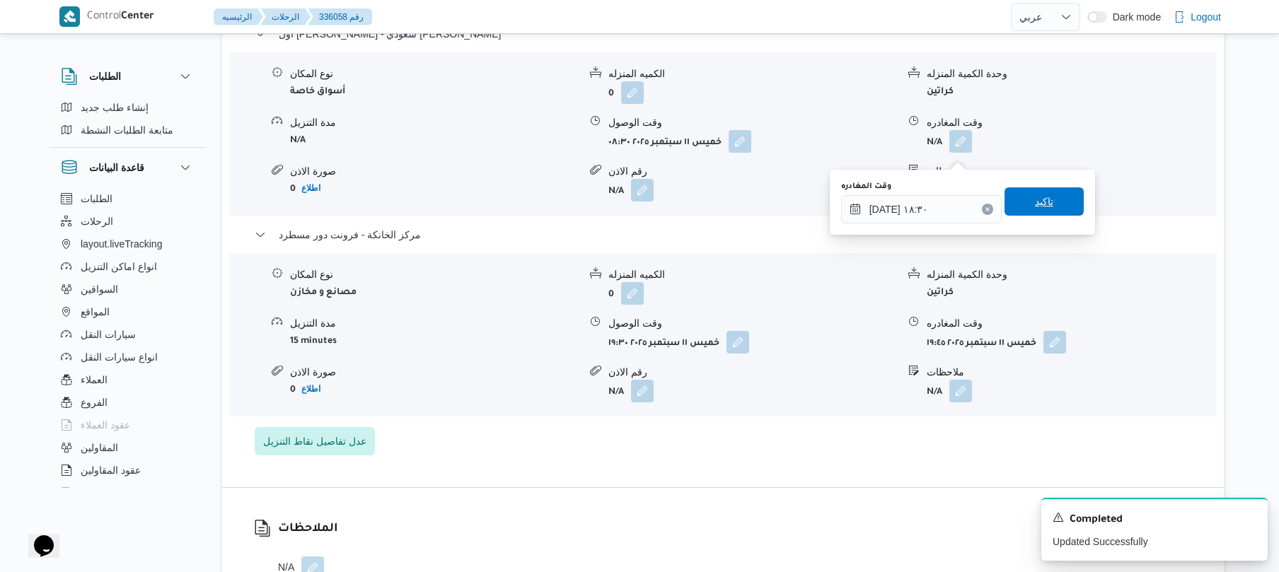
click at [1048, 201] on span "تاكيد" at bounding box center [1043, 201] width 79 height 28
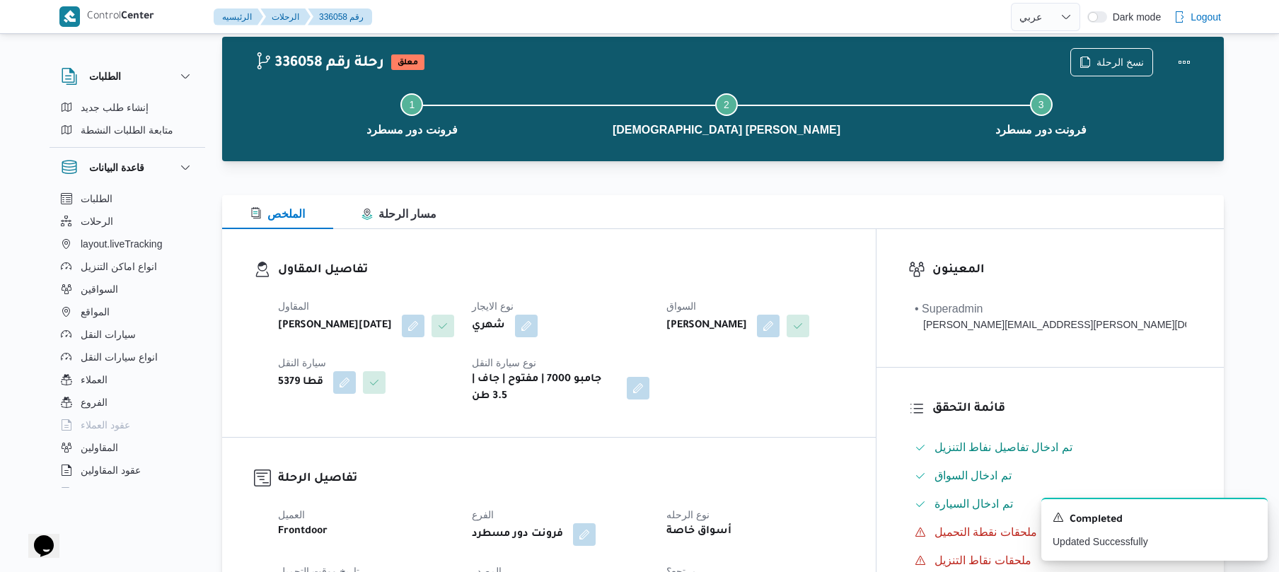
scroll to position [0, 0]
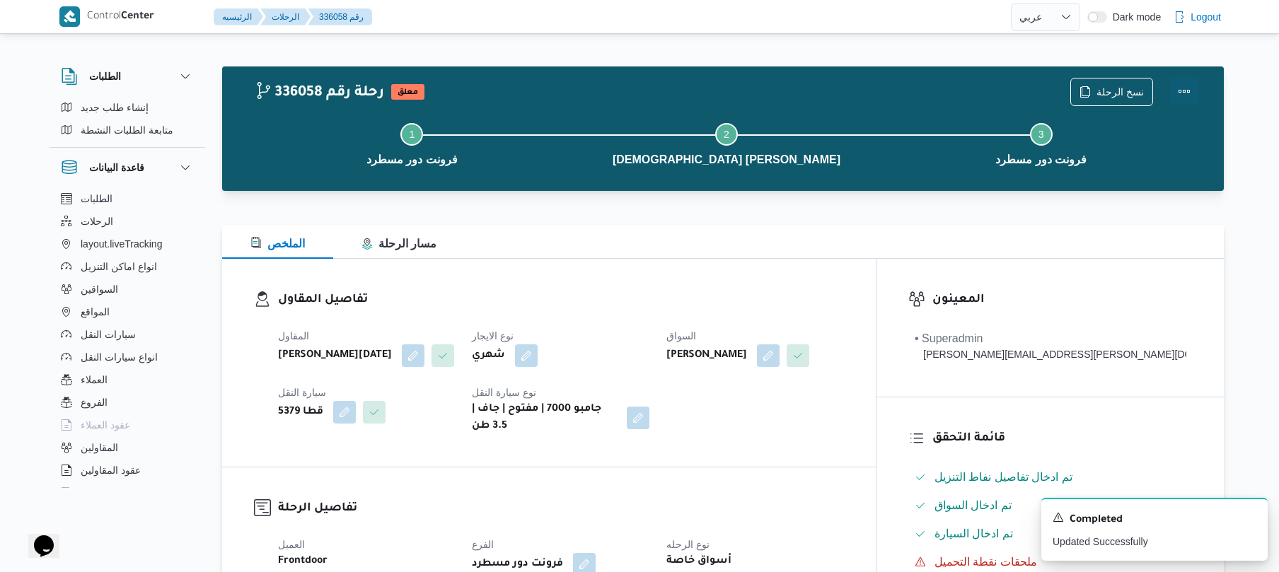
click at [1188, 91] on button "Actions" at bounding box center [1184, 91] width 28 height 28
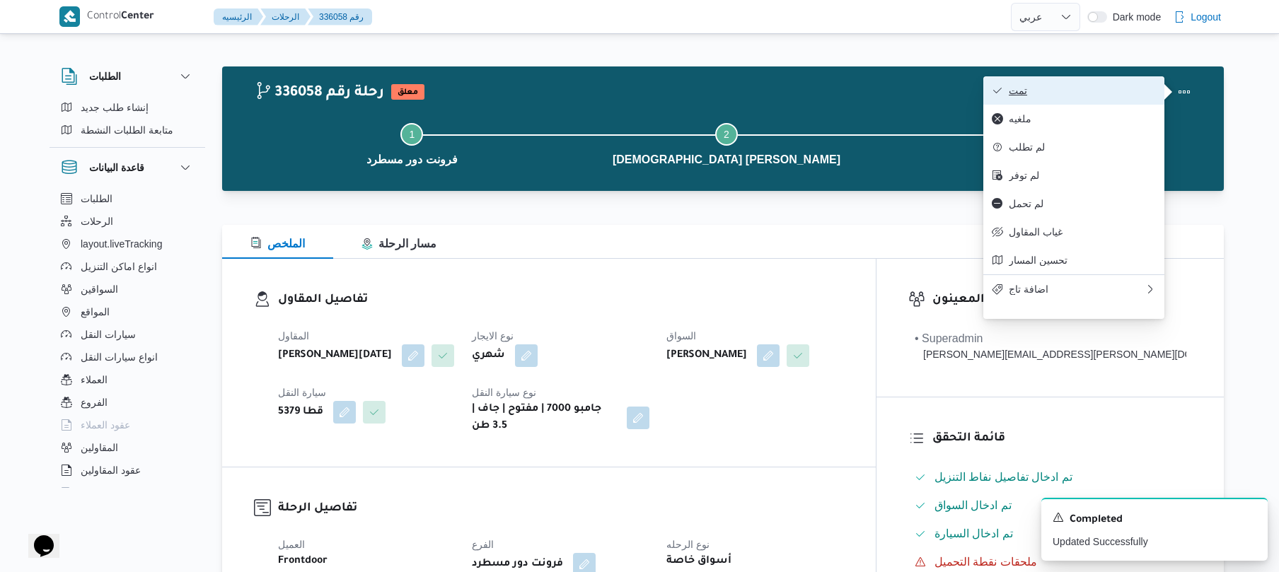
click at [1120, 95] on span "تمت" at bounding box center [1082, 90] width 147 height 11
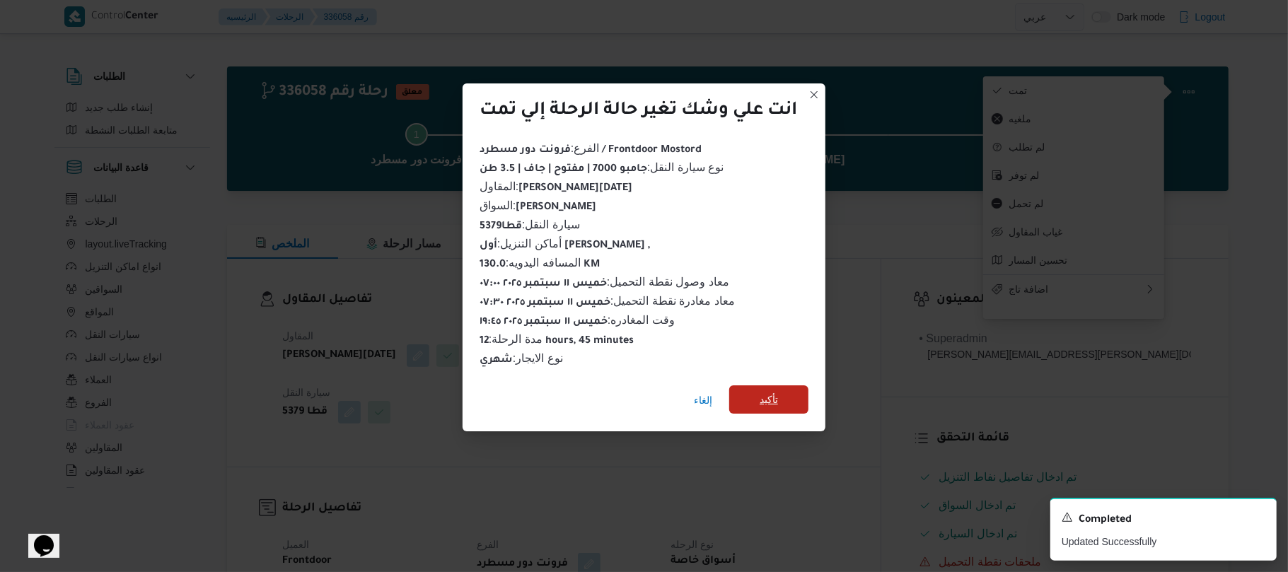
click at [792, 392] on span "تأكيد" at bounding box center [768, 399] width 79 height 28
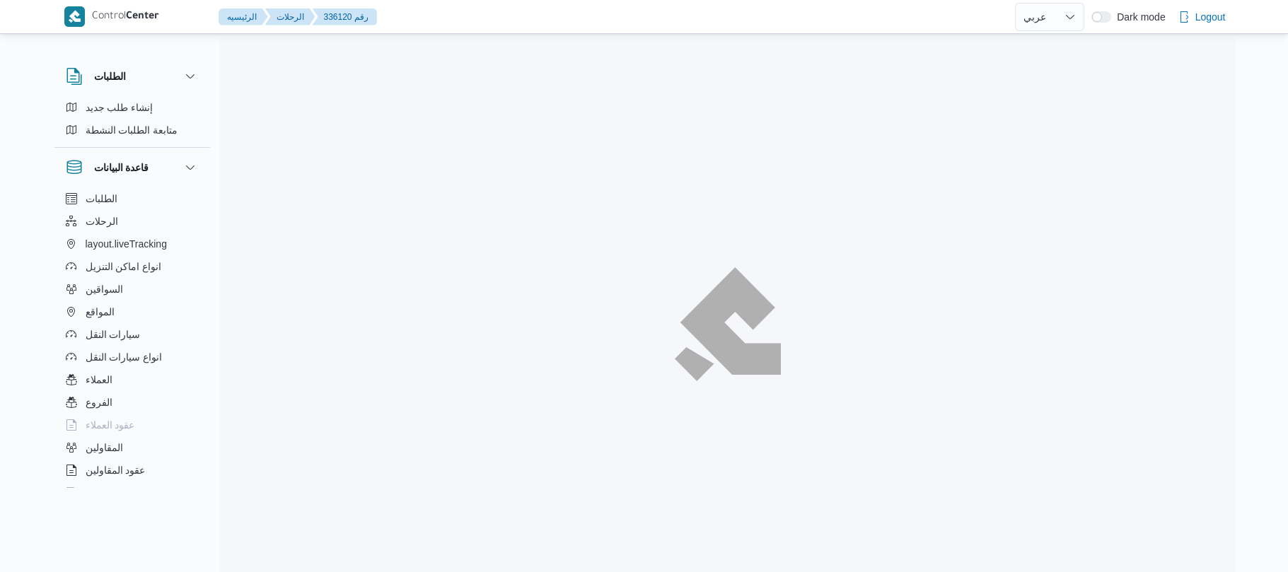
select select "ar"
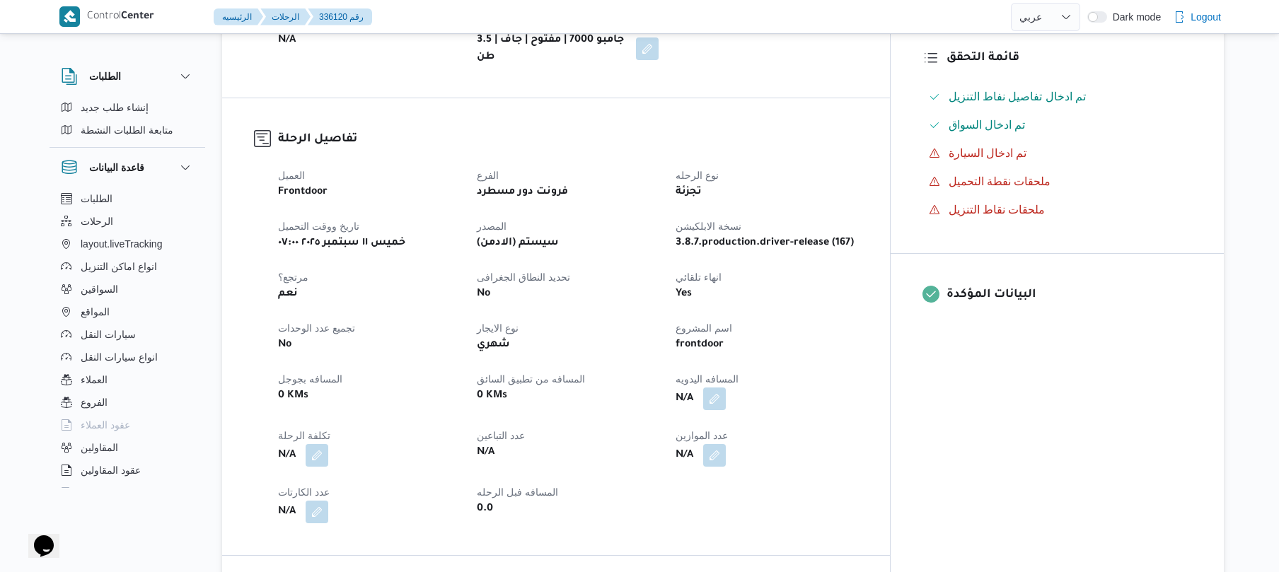
scroll to position [414, 0]
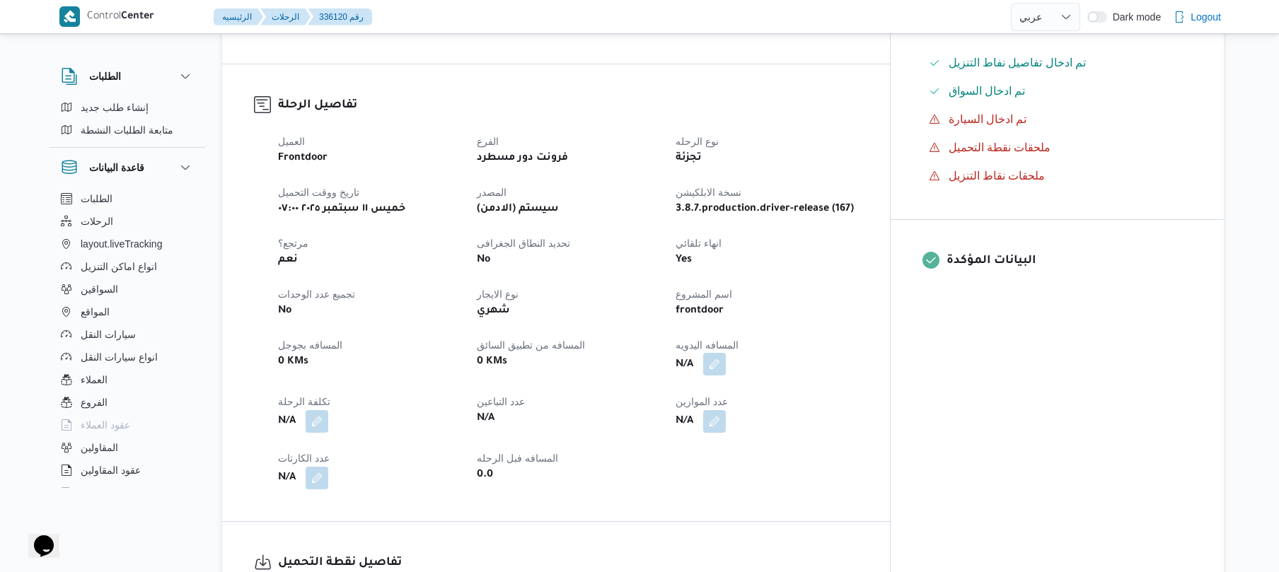
click at [726, 353] on button "button" at bounding box center [714, 364] width 23 height 23
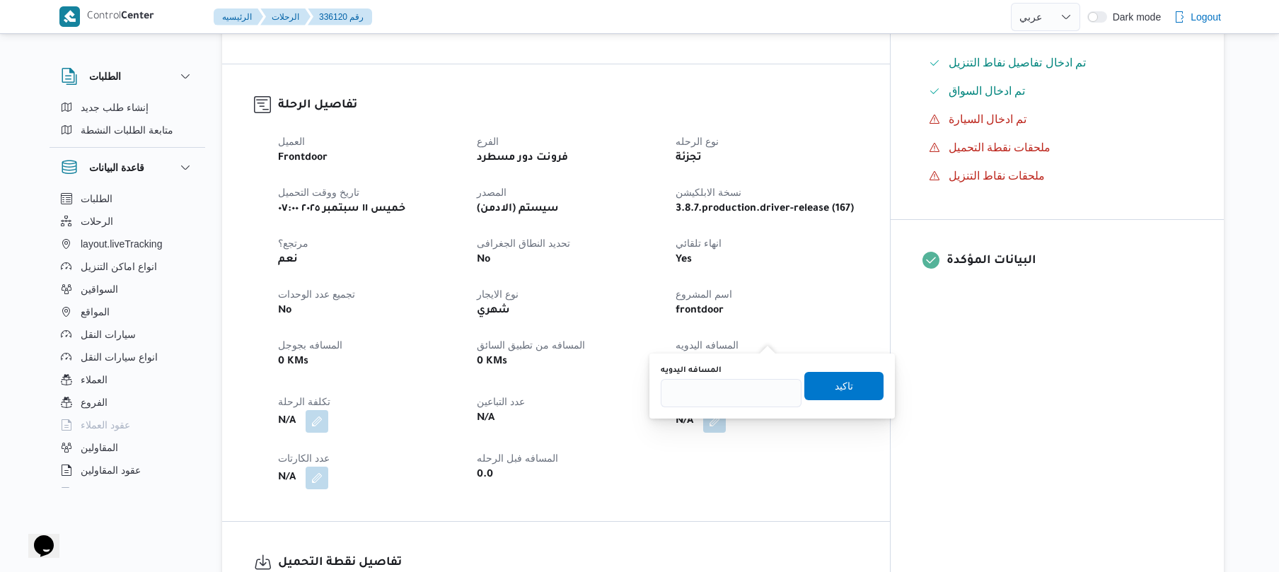
click at [866, 292] on div "العميل Frontdoor الفرع فرونت دور مسطرد نوع الرحله تجزئة تاريخ ووقت التحميل خميس…" at bounding box center [567, 310] width 597 height 373
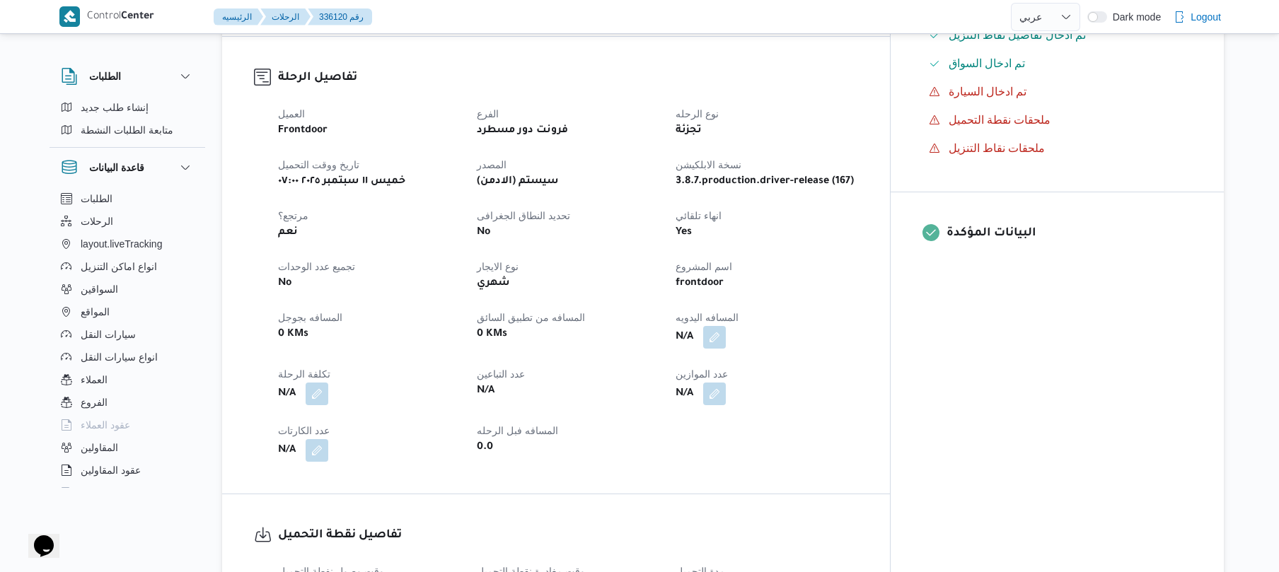
scroll to position [566, 0]
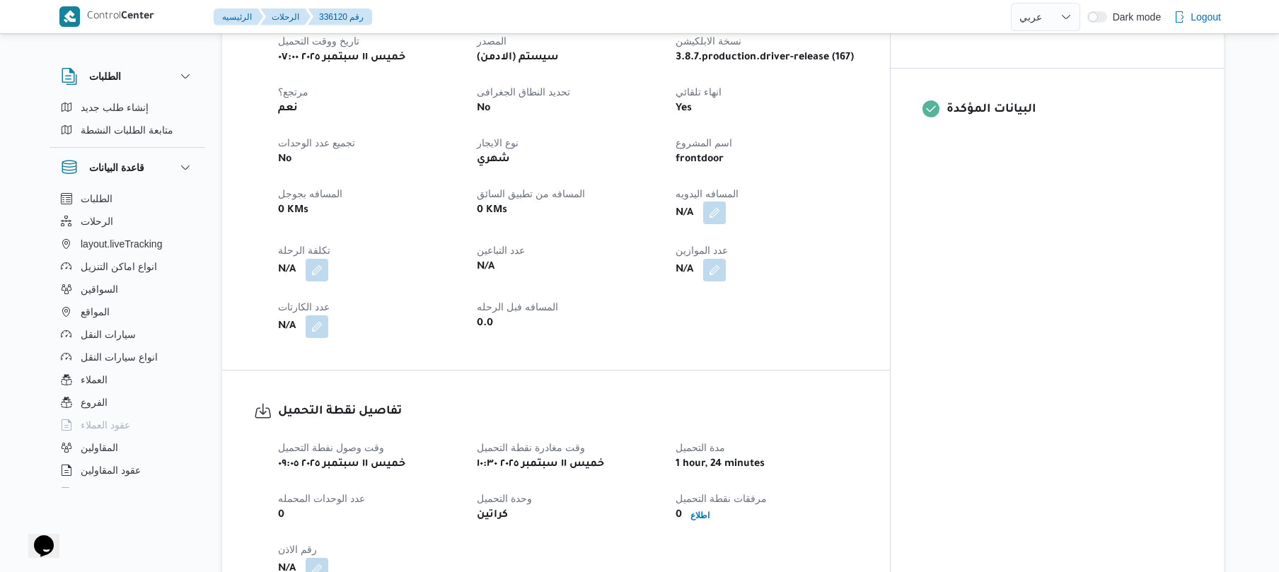
click at [726, 202] on button "button" at bounding box center [714, 213] width 23 height 23
click at [737, 252] on input "المسافه اليدويه" at bounding box center [731, 242] width 141 height 28
type input "70"
click at [820, 238] on span "تاكيد" at bounding box center [843, 234] width 79 height 28
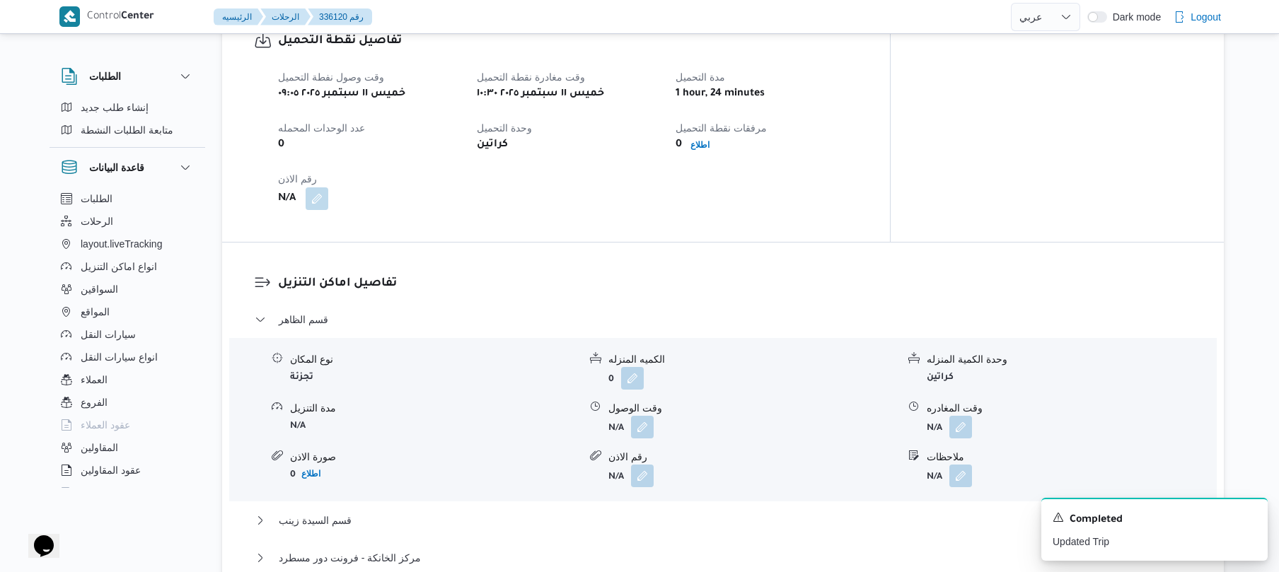
scroll to position [898, 0]
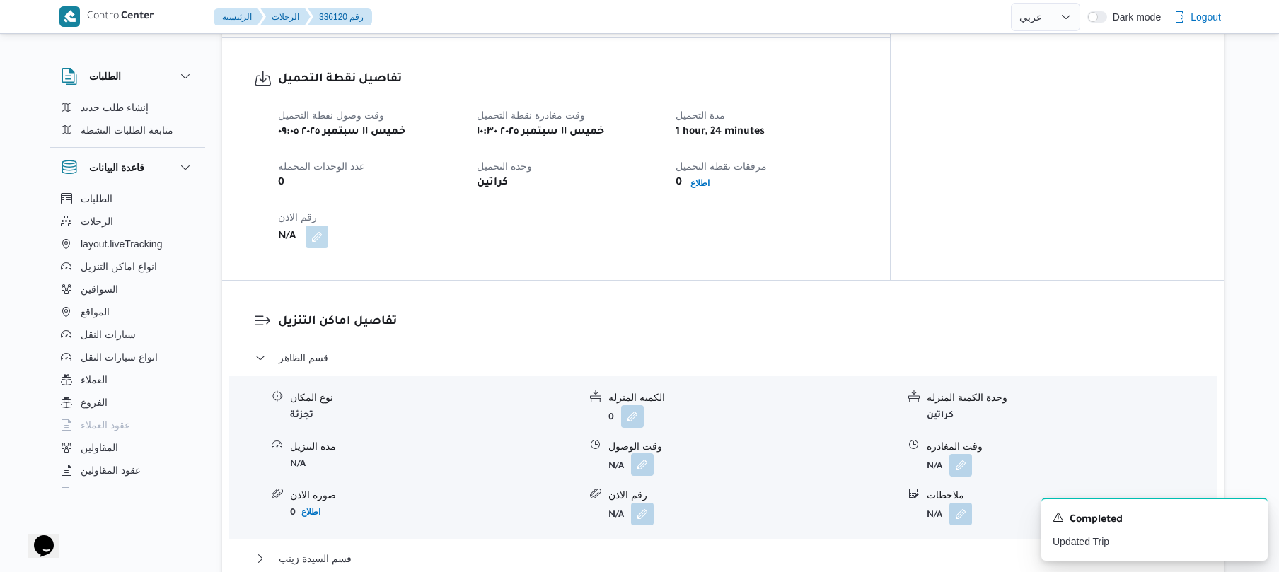
click at [646, 453] on button "button" at bounding box center [642, 464] width 23 height 23
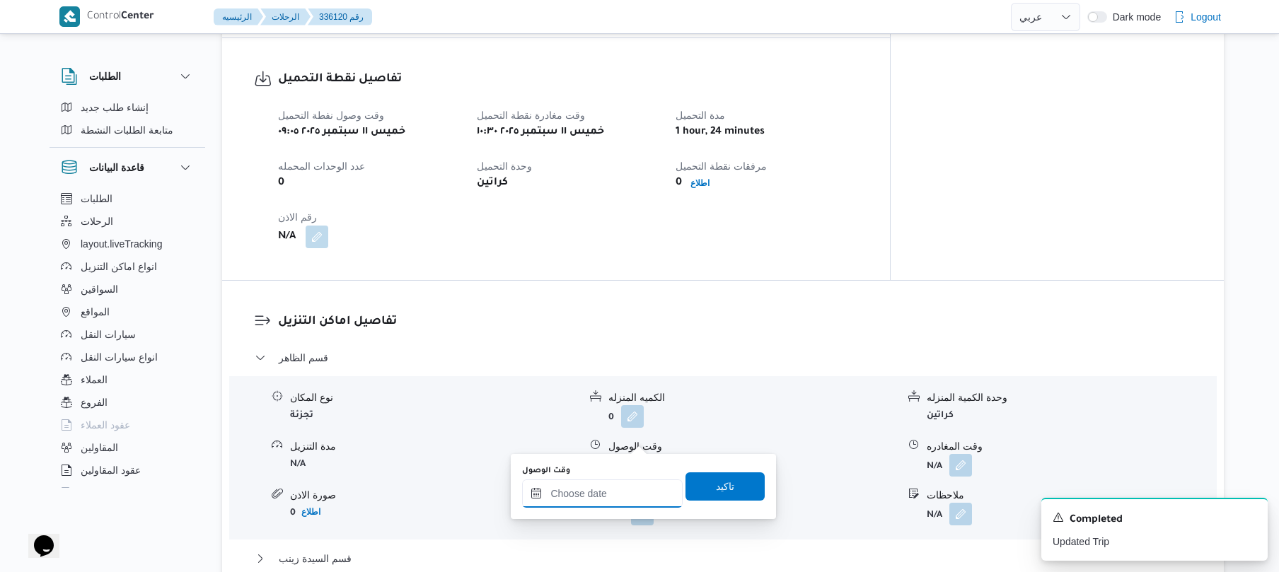
click at [596, 499] on input "وقت الوصول" at bounding box center [602, 494] width 161 height 28
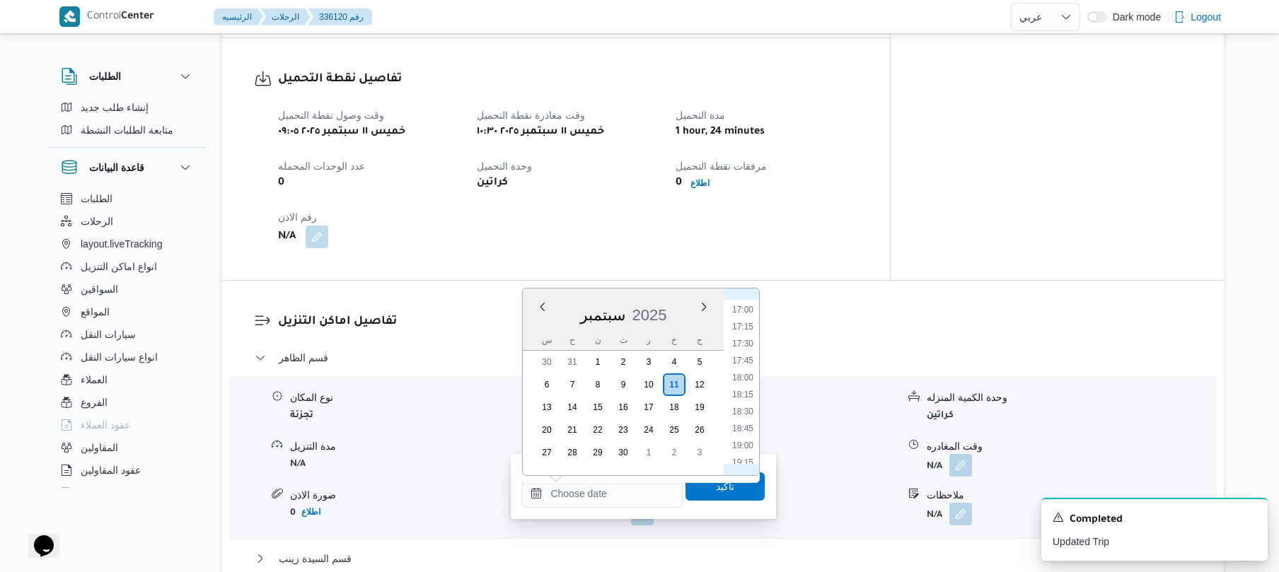
scroll to position [744, 0]
click at [748, 327] on li "11:15" at bounding box center [742, 327] width 33 height 14
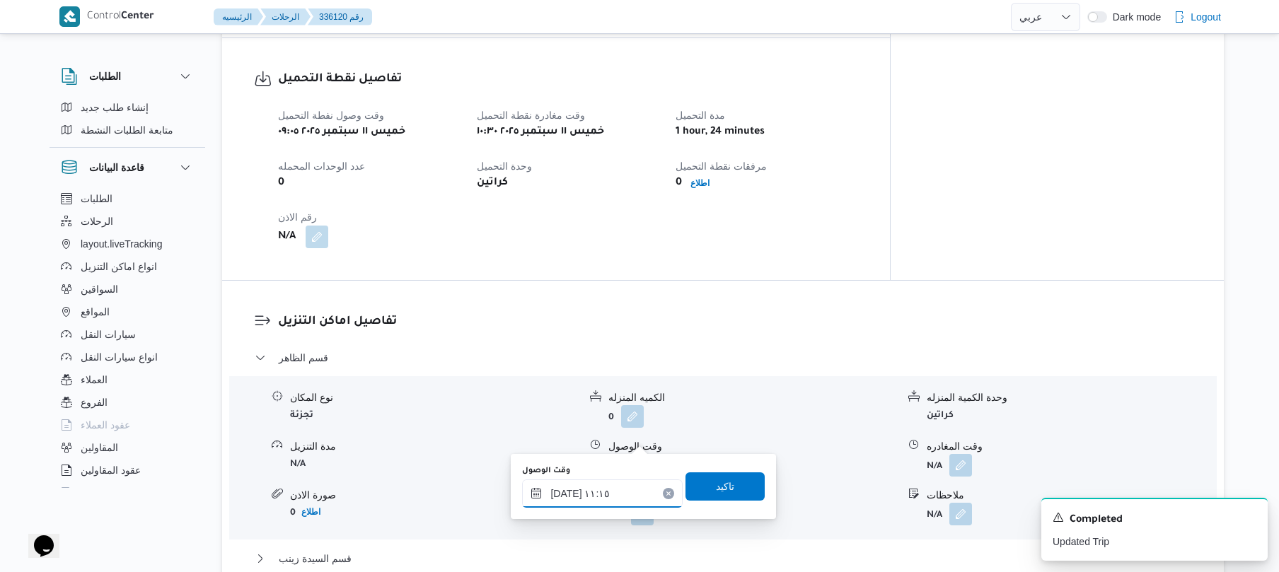
click at [561, 493] on input "١١/٠٩/٢٠٢٥ ١١:١٥" at bounding box center [602, 494] width 161 height 28
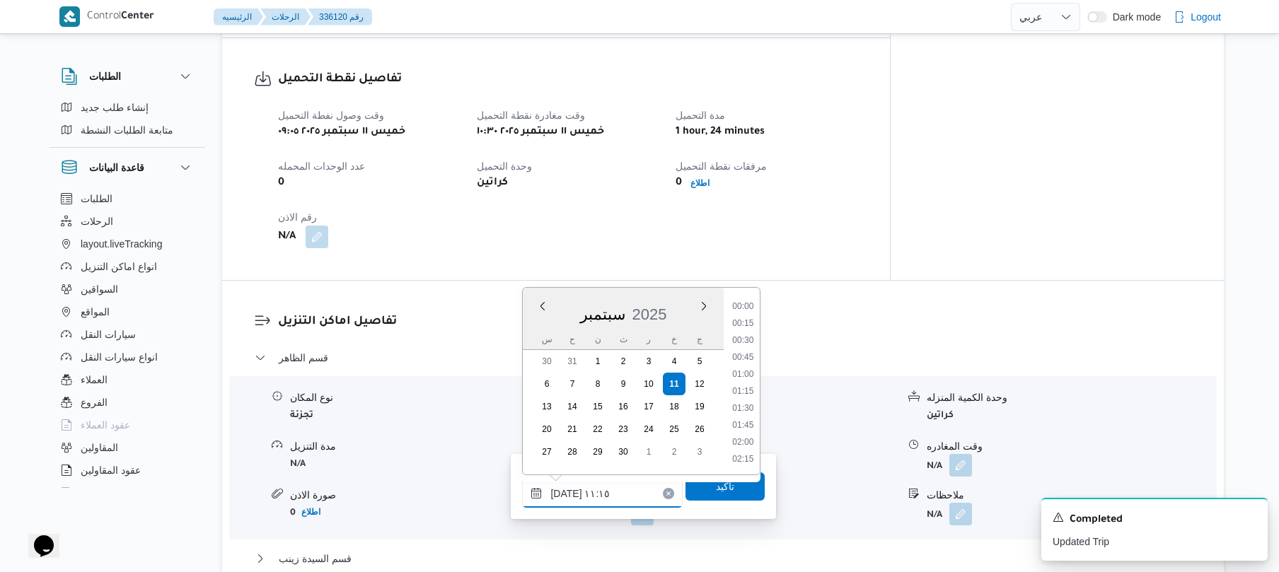
click at [561, 493] on input "١١/٠٩/٢٠٢٥ ١١:١٥" at bounding box center [602, 494] width 161 height 28
type input "١١/٠٩/٢٠٢٥ ١١:٠٥"
click at [730, 487] on span "تاكيد" at bounding box center [724, 486] width 79 height 28
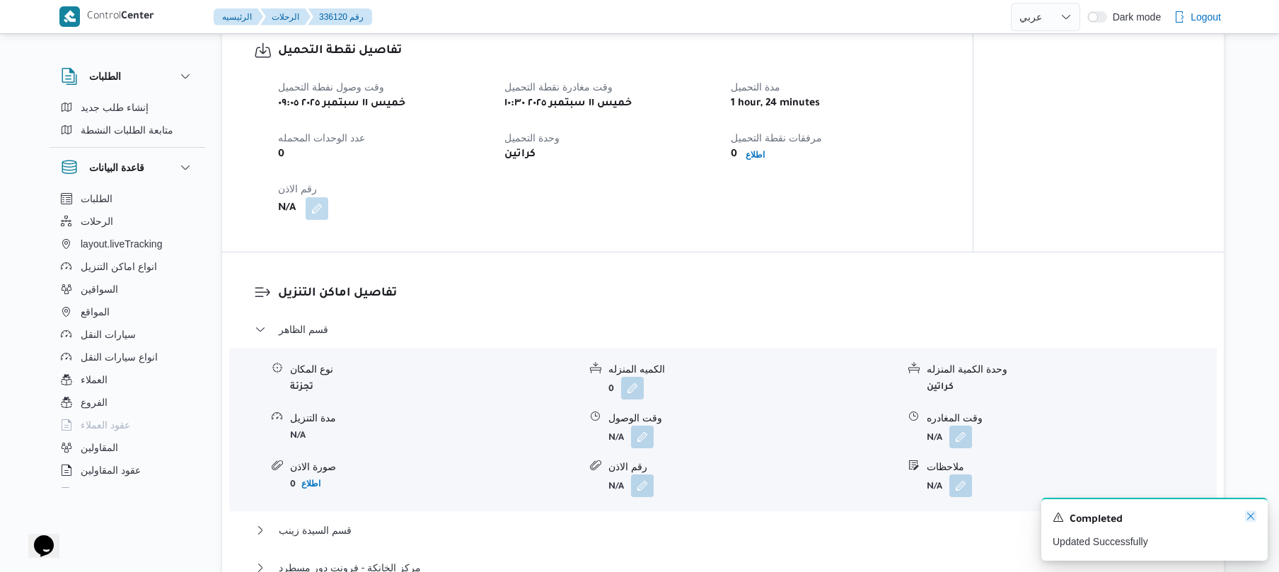
click at [1248, 518] on icon "Dismiss toast" at bounding box center [1250, 516] width 11 height 11
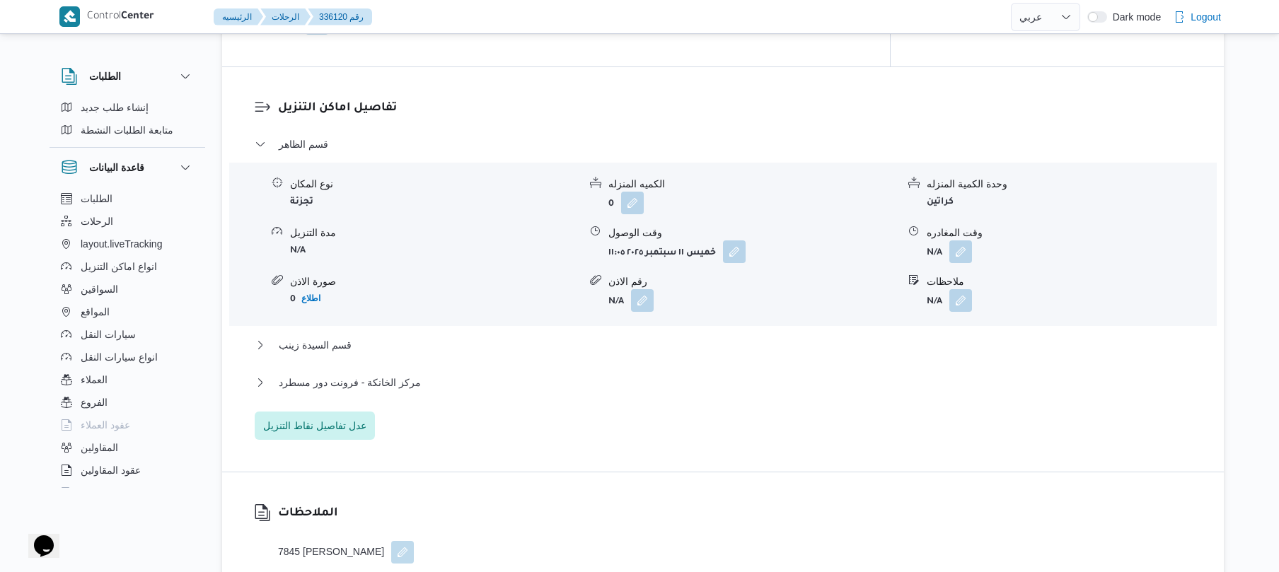
scroll to position [1238, 0]
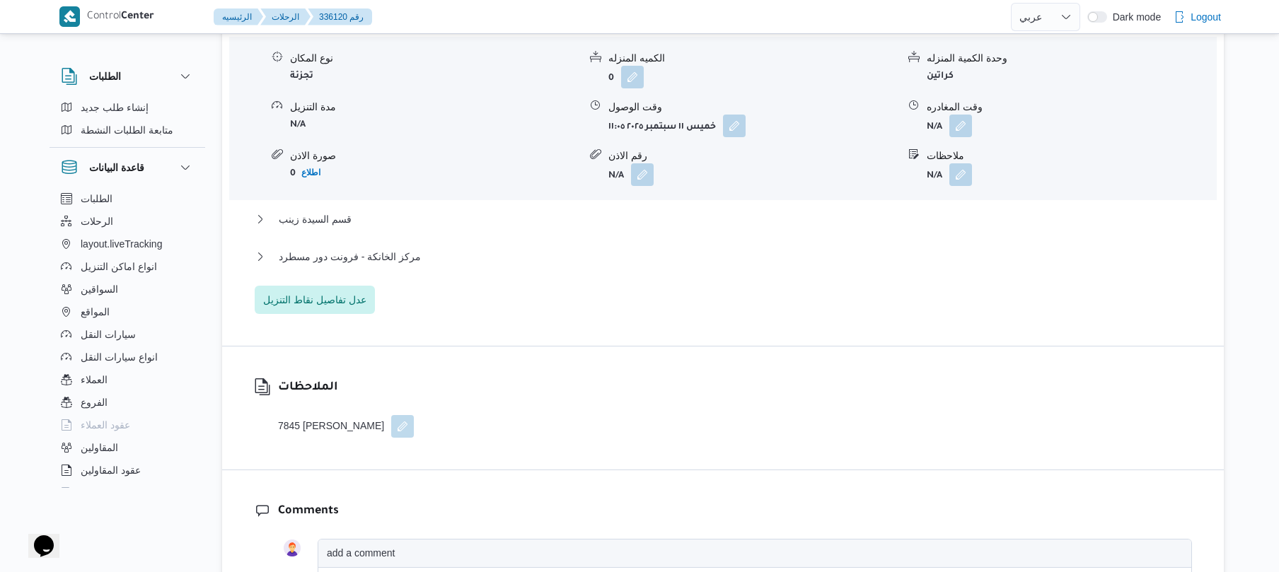
click at [677, 218] on div "قسم الظاهر نوع المكان تجزئة الكميه المنزله 0 وحدة الكمية المنزله كراتين مدة الت…" at bounding box center [723, 162] width 937 height 304
click at [671, 248] on button "مركز الخانكة - فرونت دور مسطرد" at bounding box center [723, 256] width 937 height 17
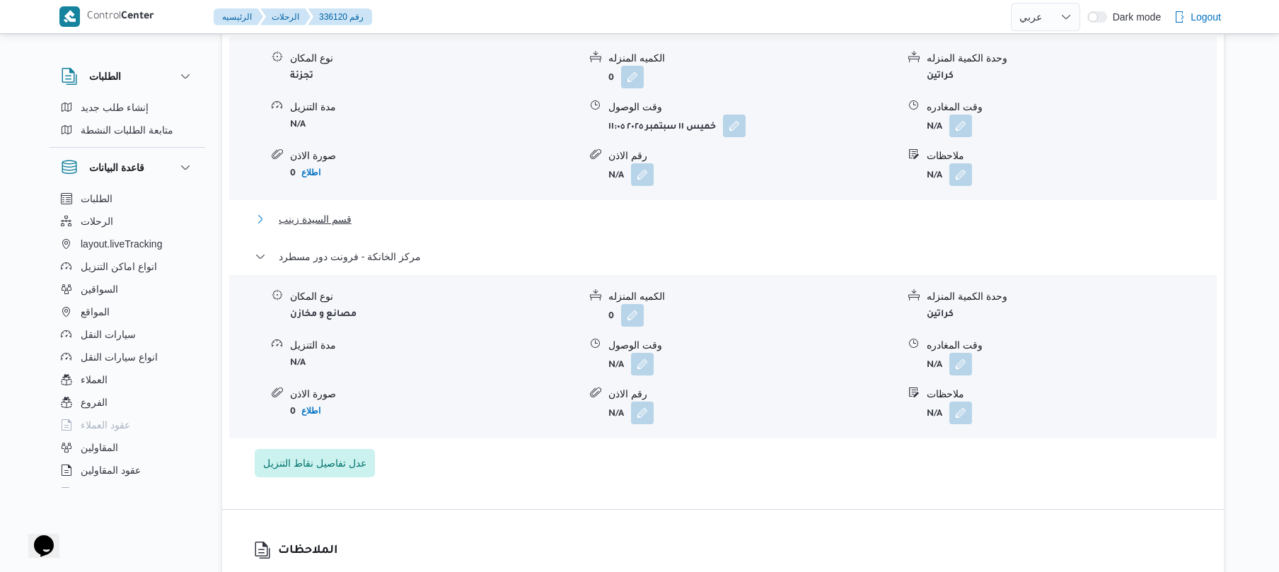
click at [702, 211] on button "قسم السيدة زينب" at bounding box center [723, 219] width 937 height 17
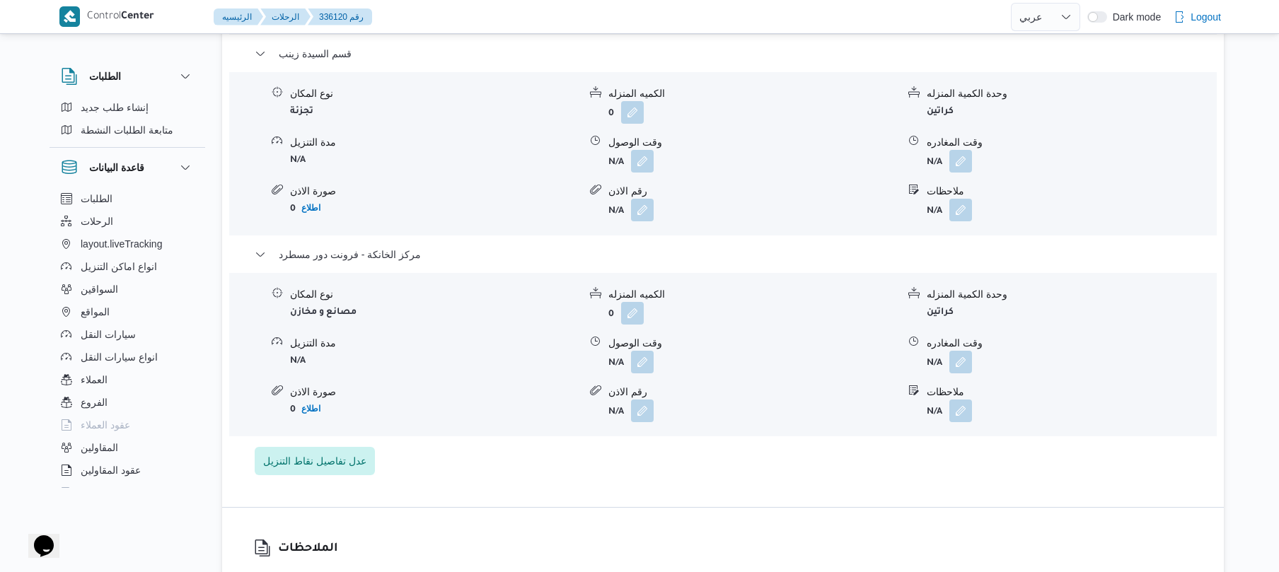
scroll to position [1427, 0]
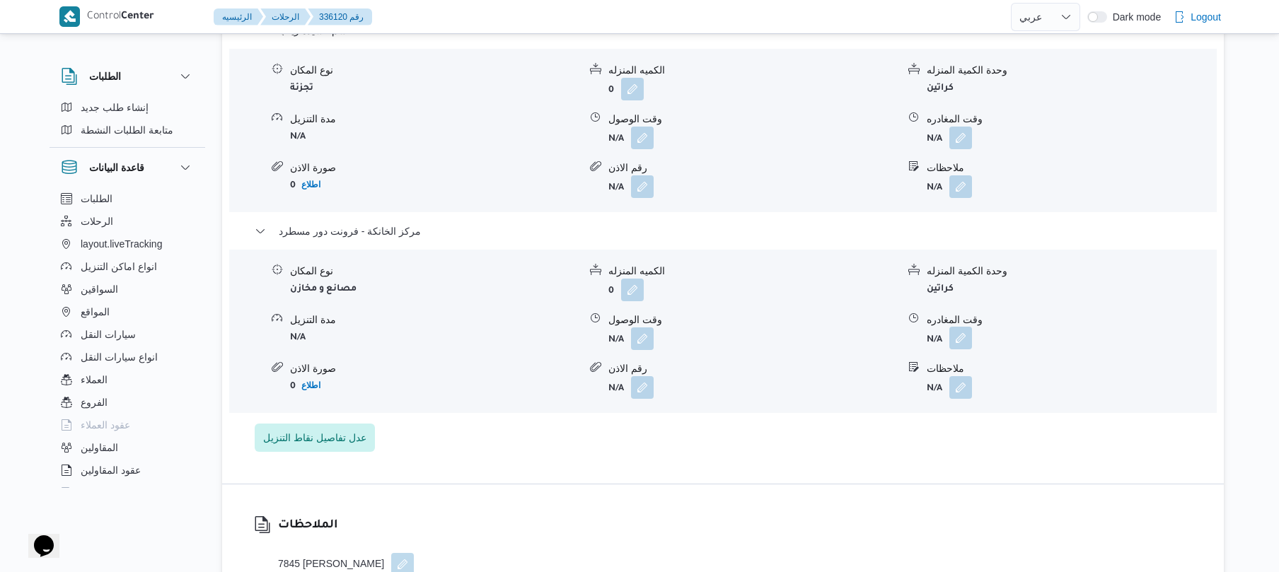
click at [962, 327] on button "button" at bounding box center [960, 338] width 23 height 23
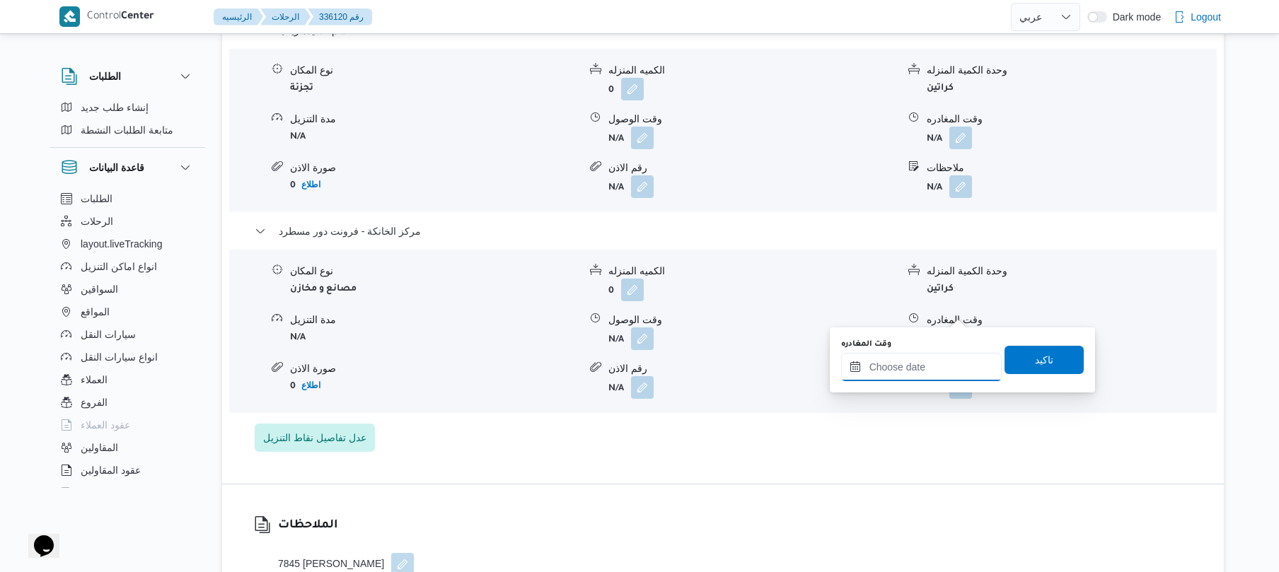
click at [884, 369] on input "وقت المغادره" at bounding box center [921, 367] width 161 height 28
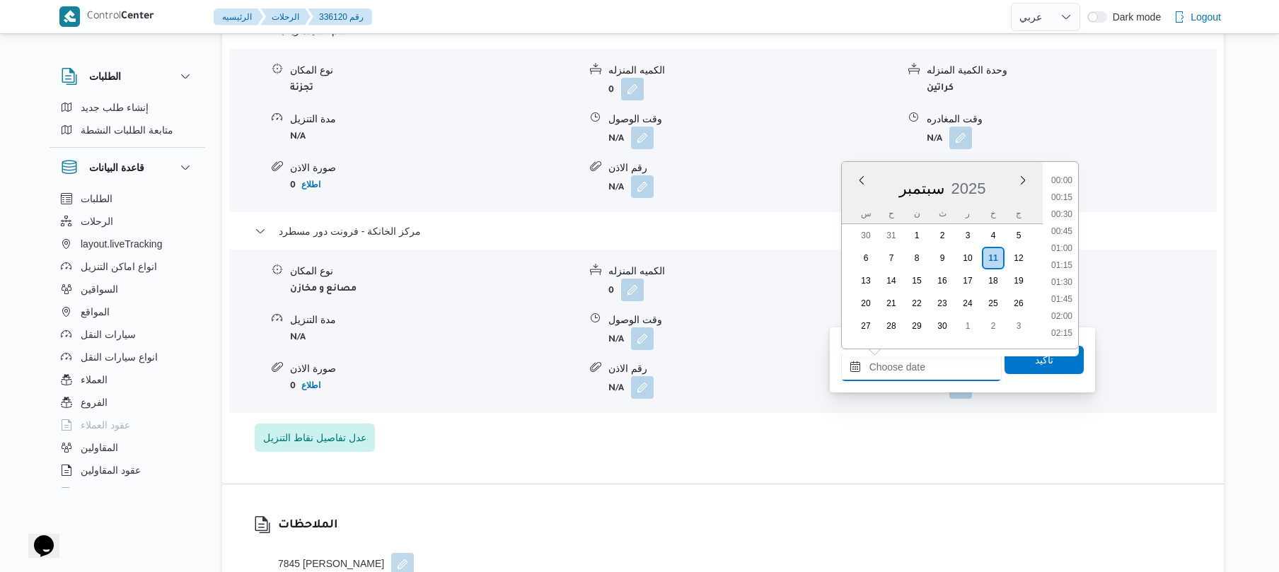
scroll to position [1291, 0]
click at [1070, 245] on li "20:00" at bounding box center [1061, 247] width 33 height 14
type input "١١/٠٩/٢٠٢٥ ٢٠:٠٠"
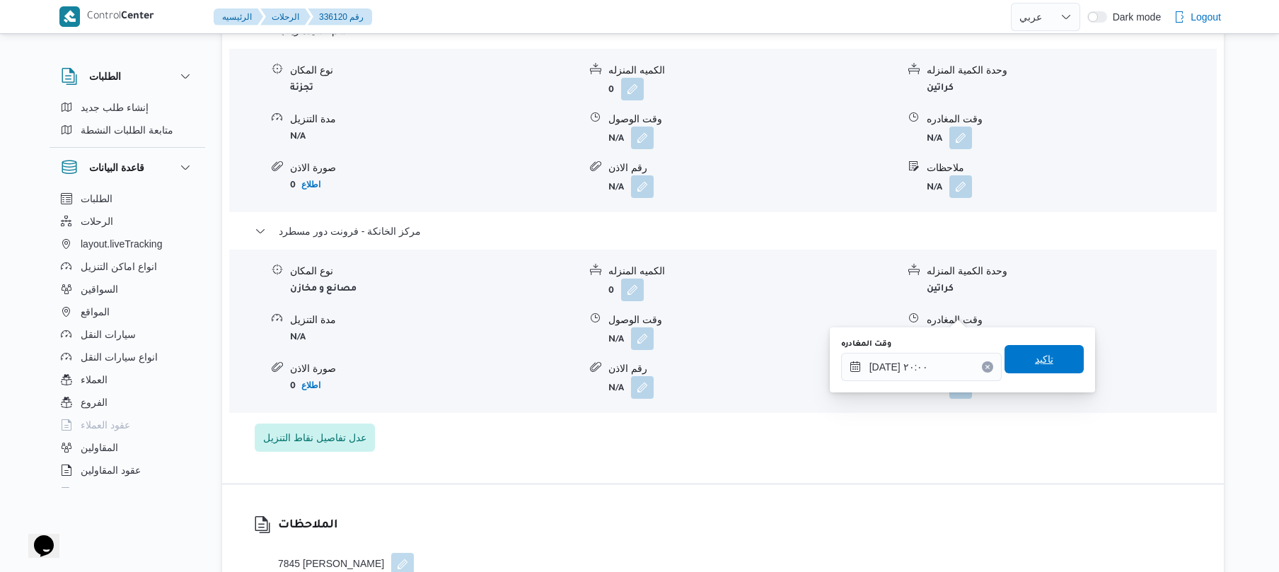
click at [1019, 359] on span "تاكيد" at bounding box center [1043, 359] width 79 height 28
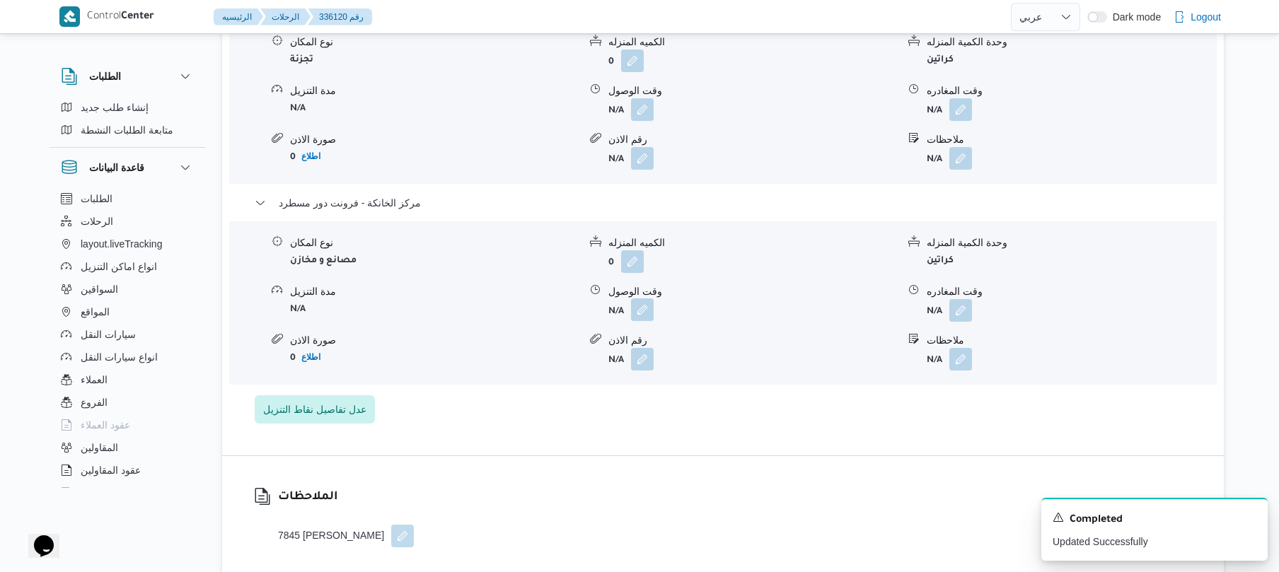
click at [646, 311] on button "button" at bounding box center [642, 309] width 23 height 23
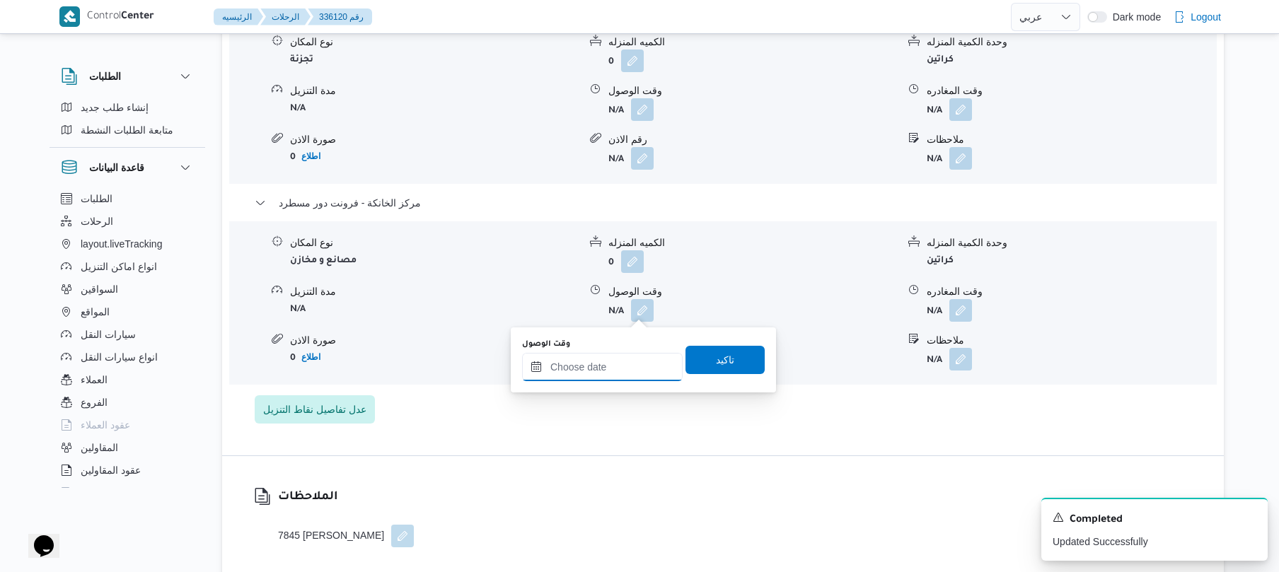
click at [620, 373] on input "وقت الوصول" at bounding box center [602, 367] width 161 height 28
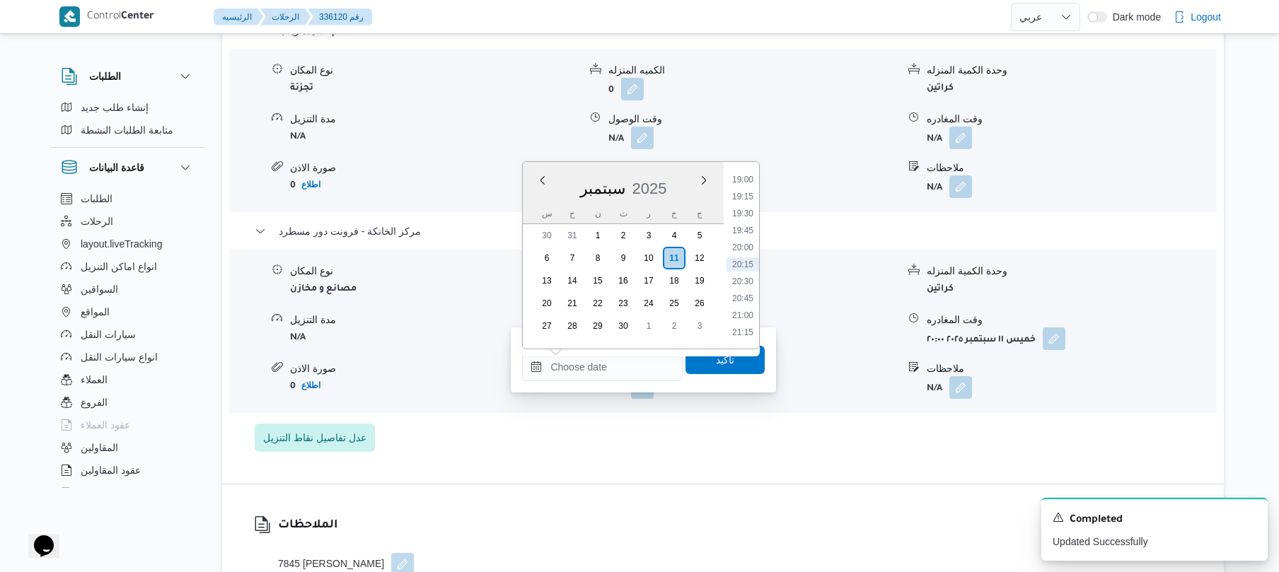
click at [748, 227] on li "19:45" at bounding box center [742, 231] width 33 height 14
type input "١١/٠٩/٢٠٢٥ ١٩:٤٥"
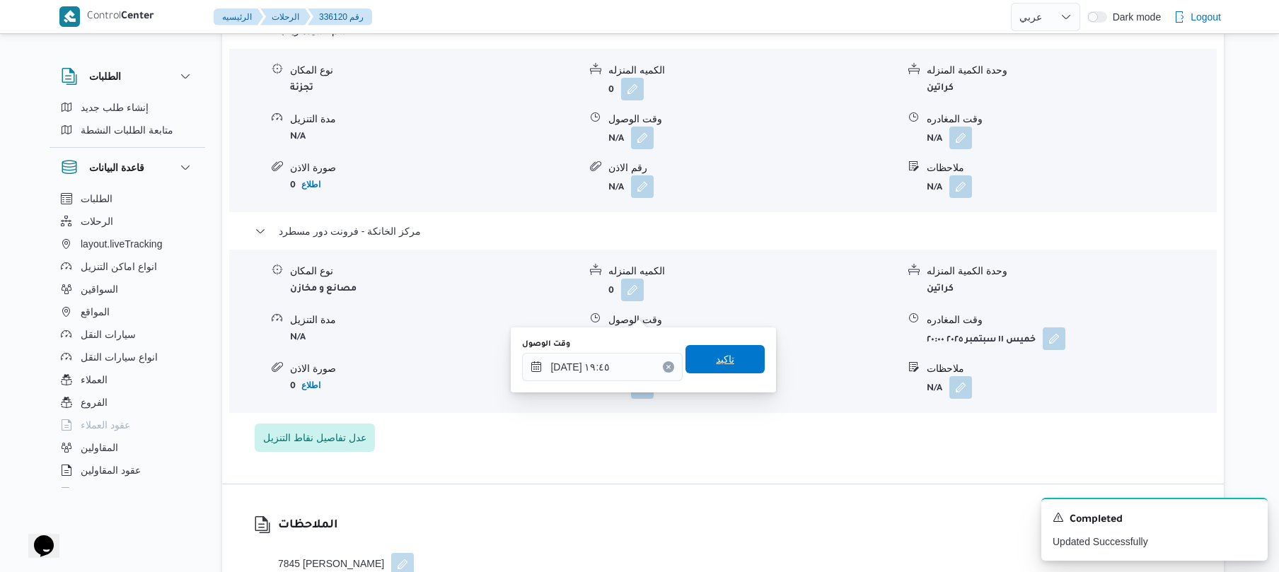
click at [716, 365] on span "تاكيد" at bounding box center [725, 359] width 18 height 17
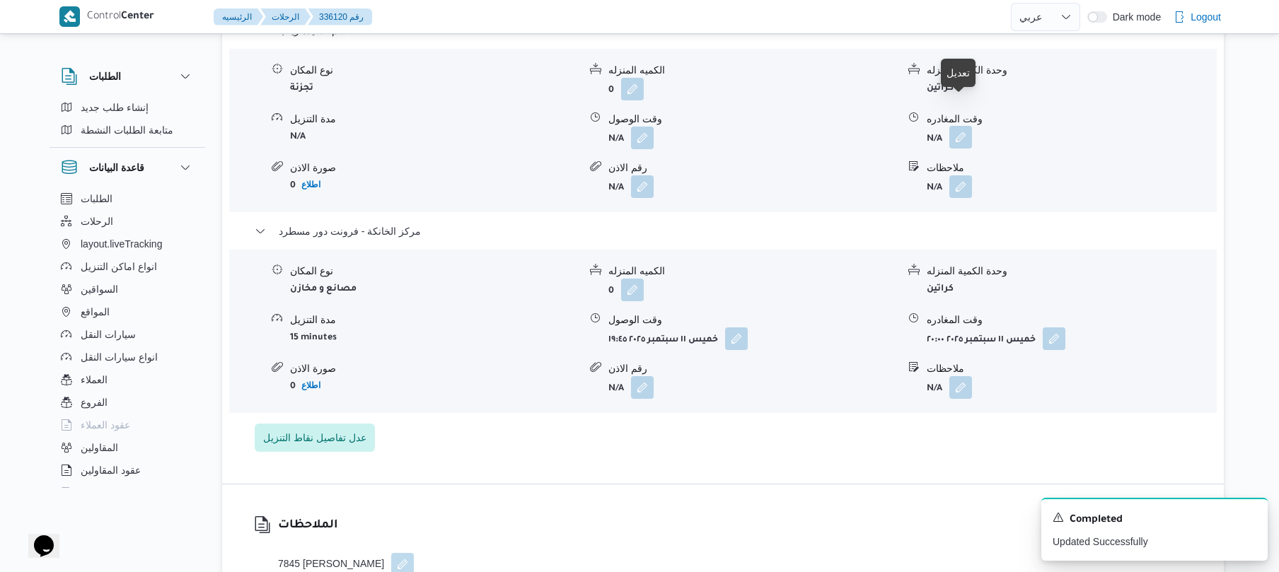
click at [963, 126] on button "button" at bounding box center [960, 137] width 23 height 23
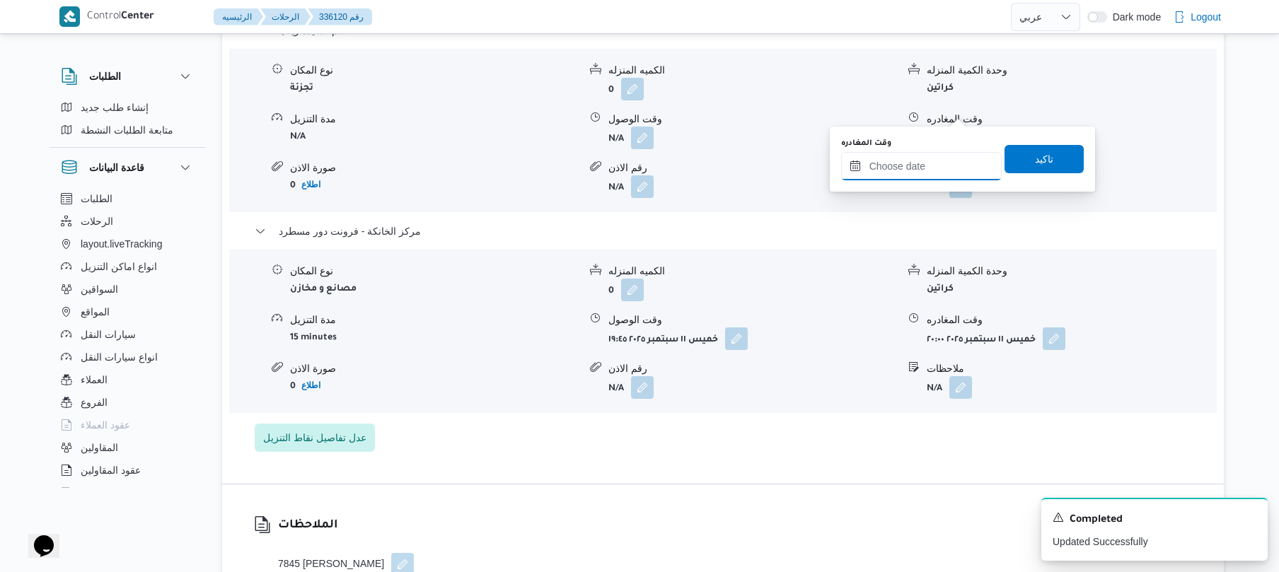
click at [929, 163] on input "وقت المغادره" at bounding box center [921, 166] width 161 height 28
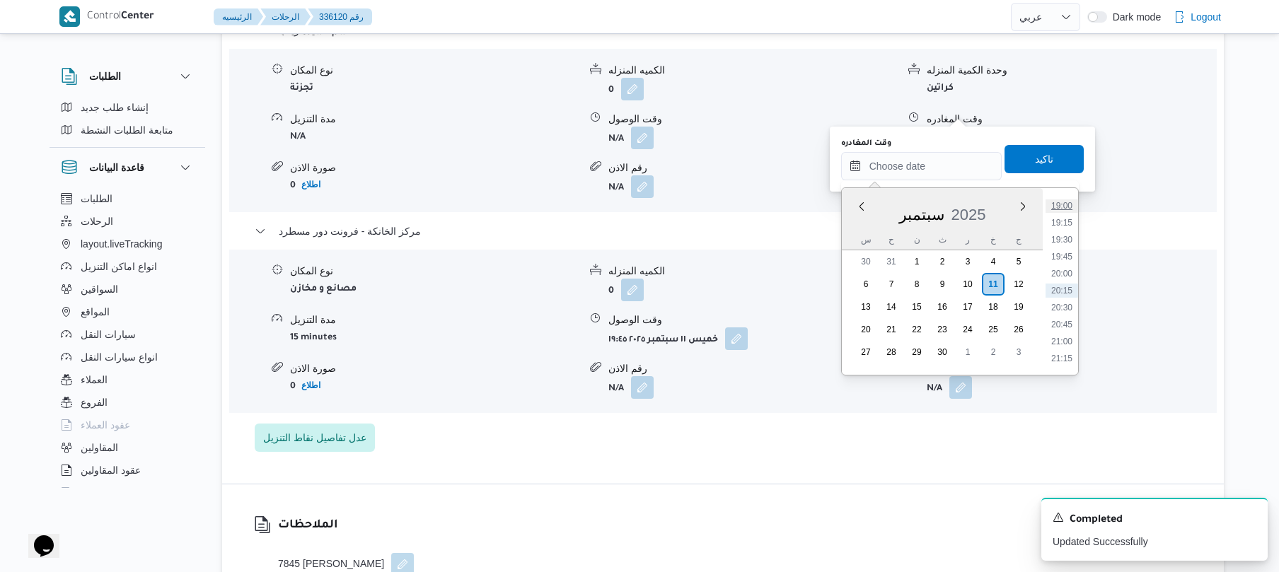
click at [1067, 210] on li "19:00" at bounding box center [1061, 206] width 33 height 14
type input "١١/٠٩/٢٠٢٥ ١٩:٠٠"
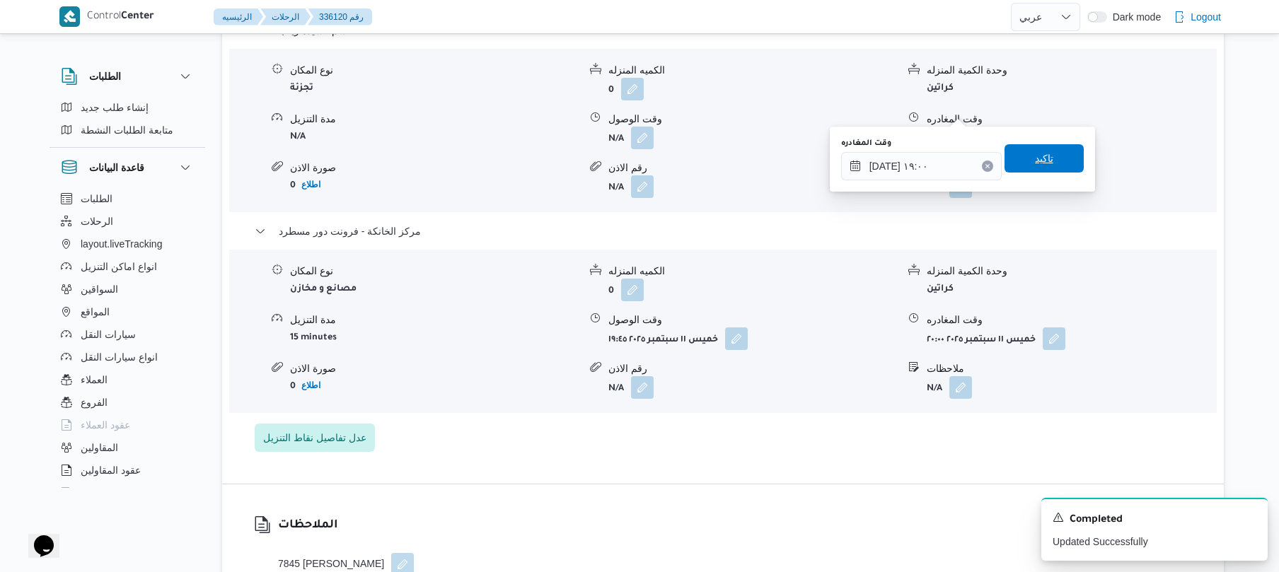
click at [1052, 156] on span "تاكيد" at bounding box center [1043, 158] width 79 height 28
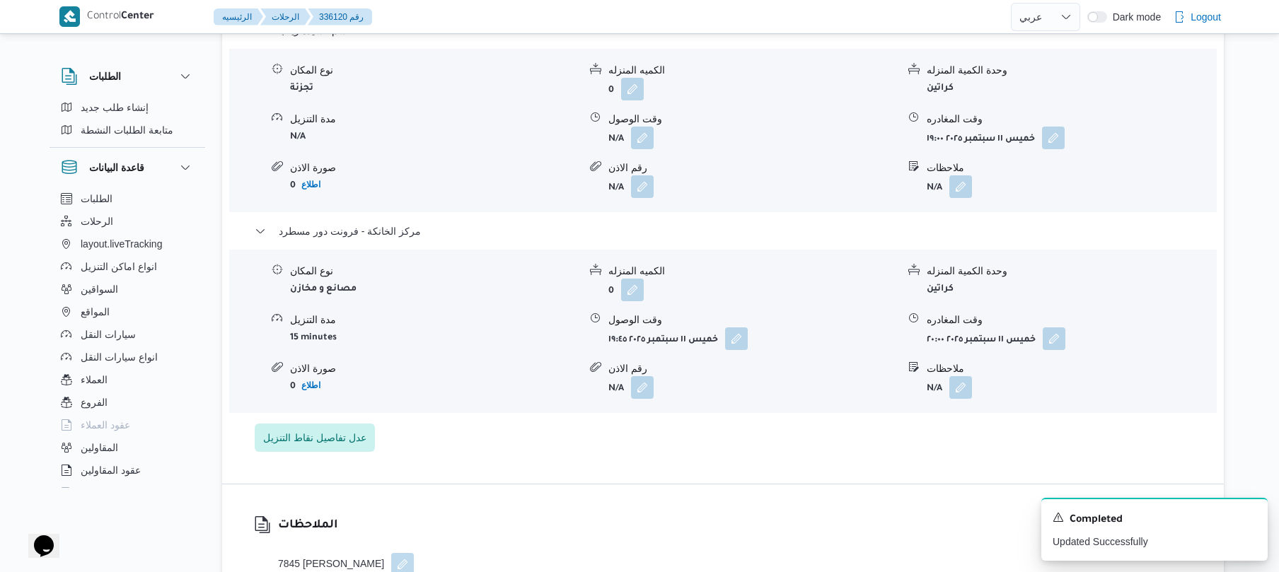
click at [1123, 175] on form "N/A" at bounding box center [1071, 186] width 289 height 23
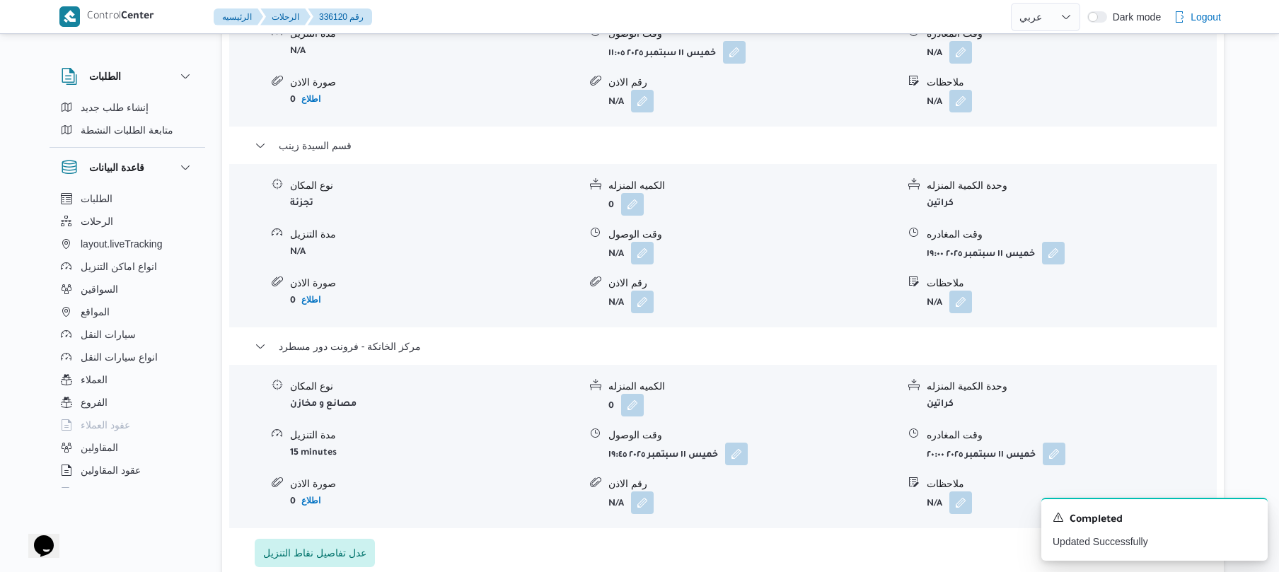
scroll to position [1276, 0]
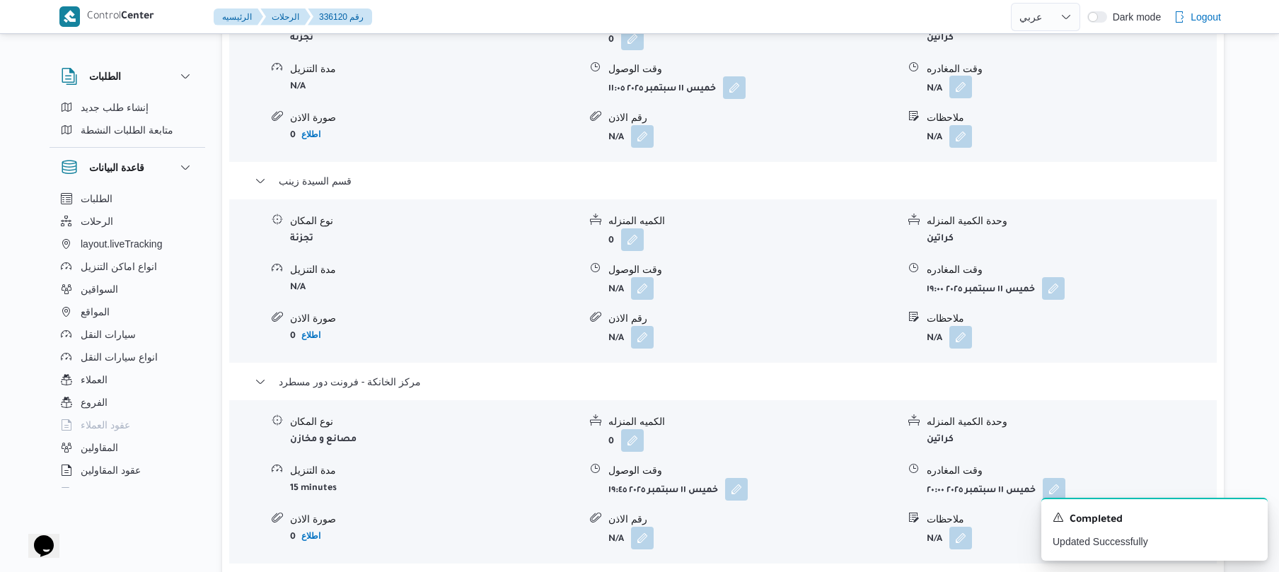
click at [961, 76] on button "button" at bounding box center [960, 87] width 23 height 23
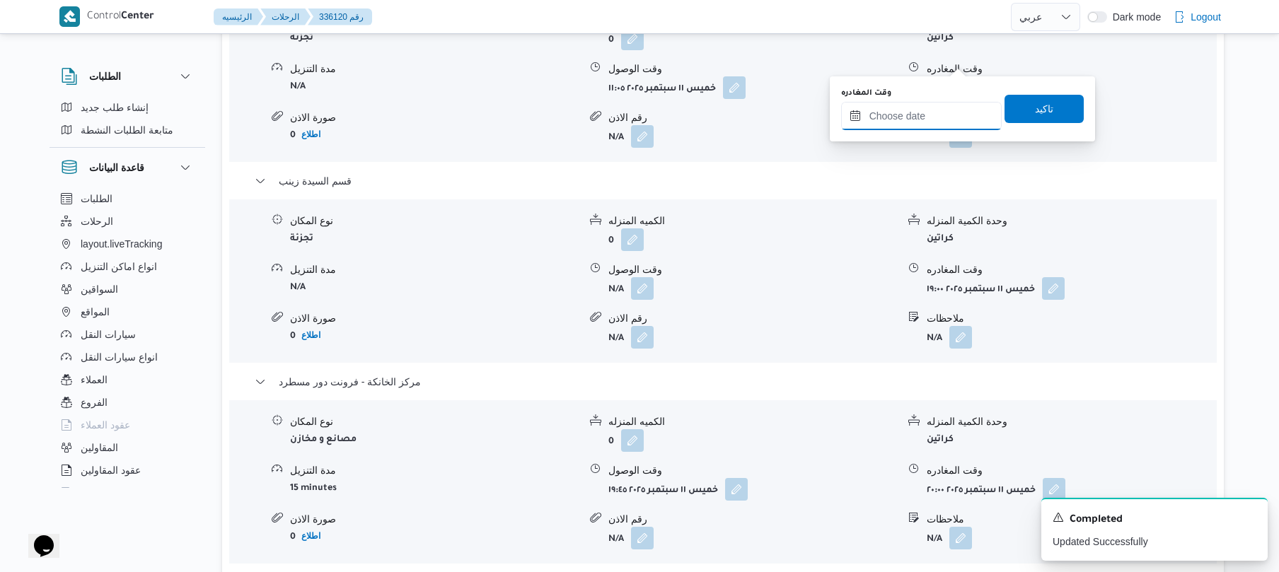
click at [919, 108] on input "وقت المغادره" at bounding box center [921, 116] width 161 height 28
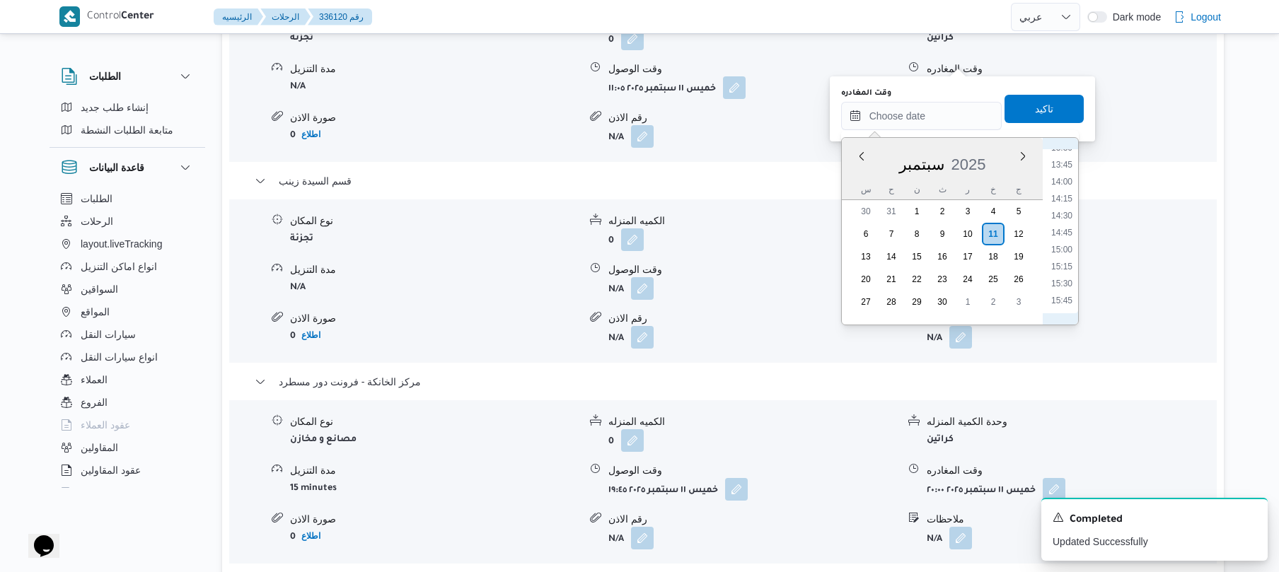
scroll to position [875, 0]
click at [1065, 229] on li "14:00" at bounding box center [1061, 232] width 33 height 14
type input "١١/٠٩/٢٠٢٥ ١٤:٠٠"
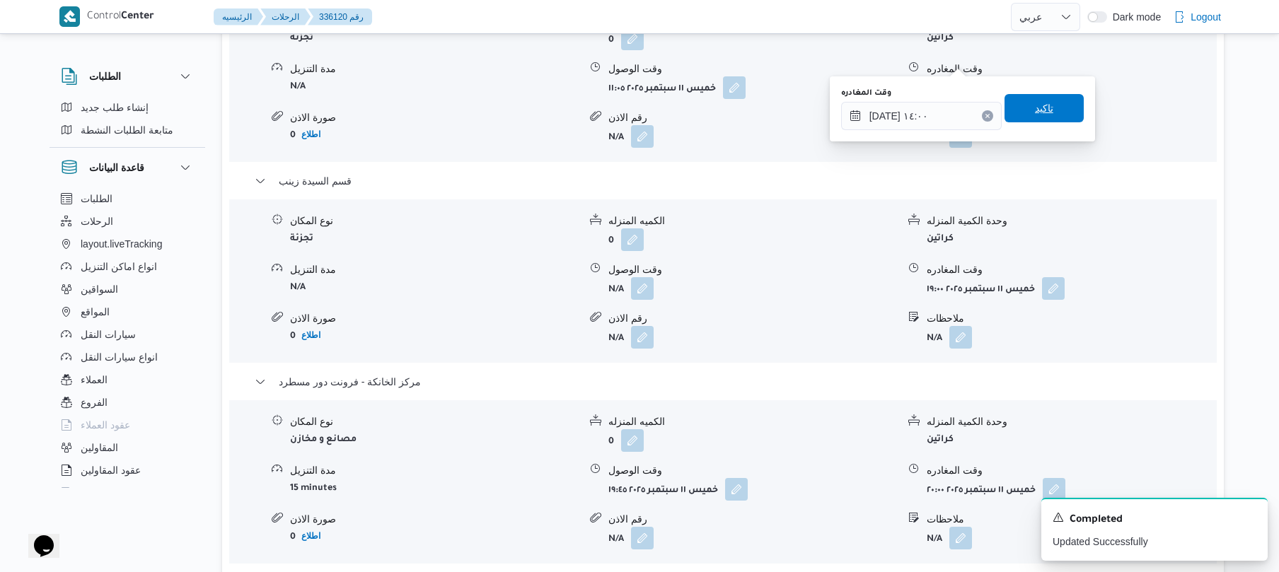
click at [1036, 115] on span "تاكيد" at bounding box center [1044, 108] width 18 height 17
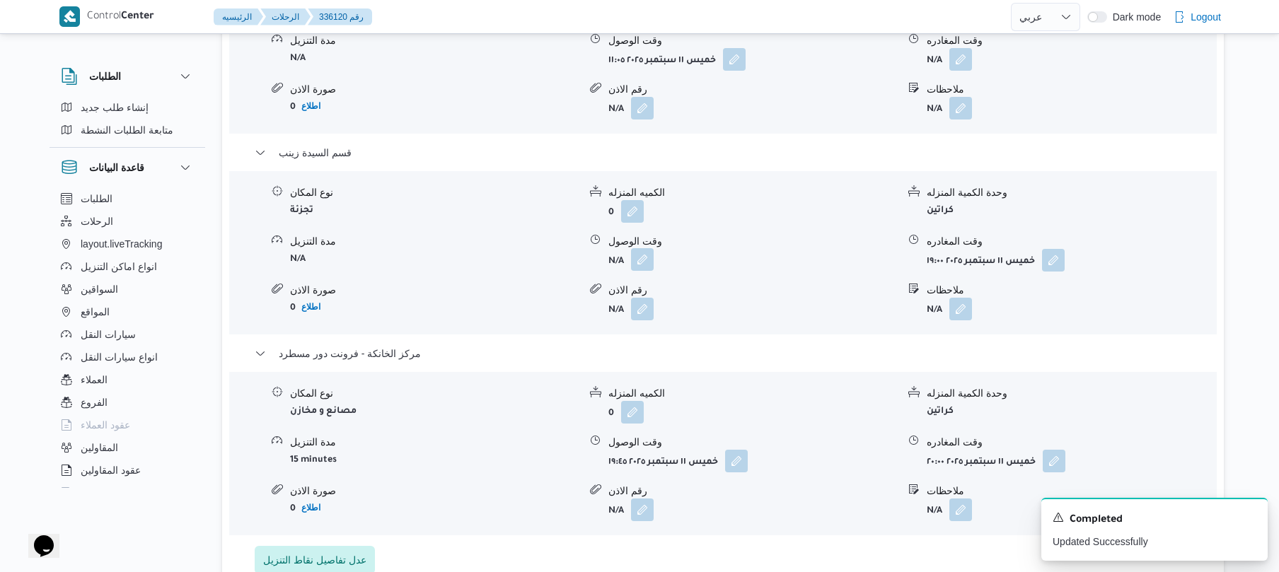
click at [640, 253] on button "button" at bounding box center [642, 259] width 23 height 23
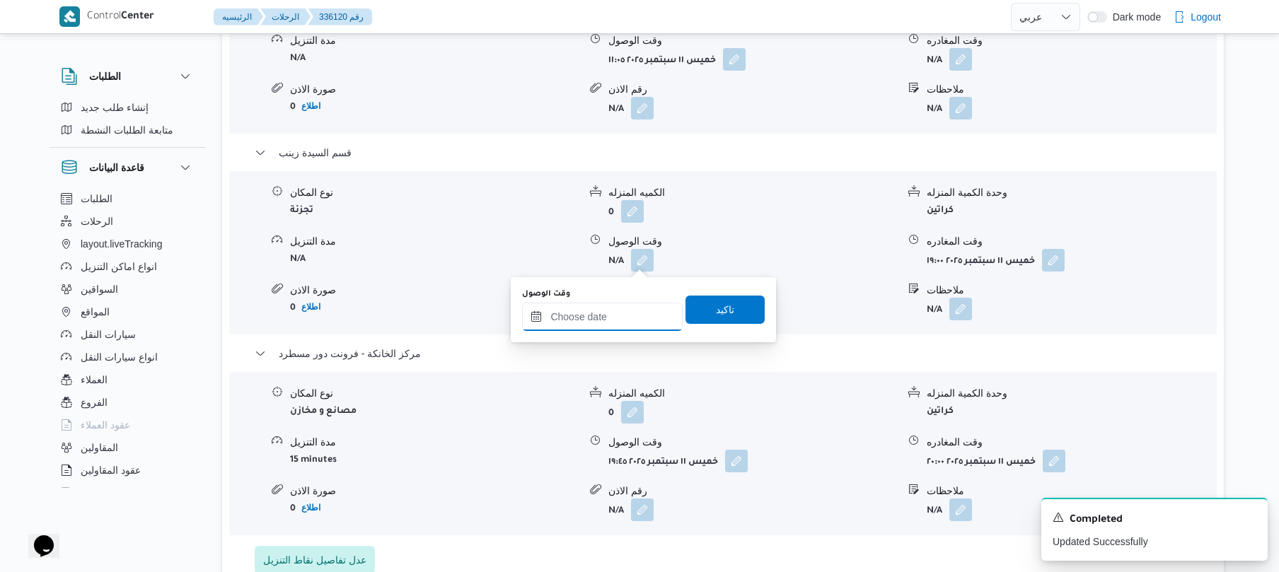
click at [623, 315] on input "وقت الوصول" at bounding box center [602, 317] width 161 height 28
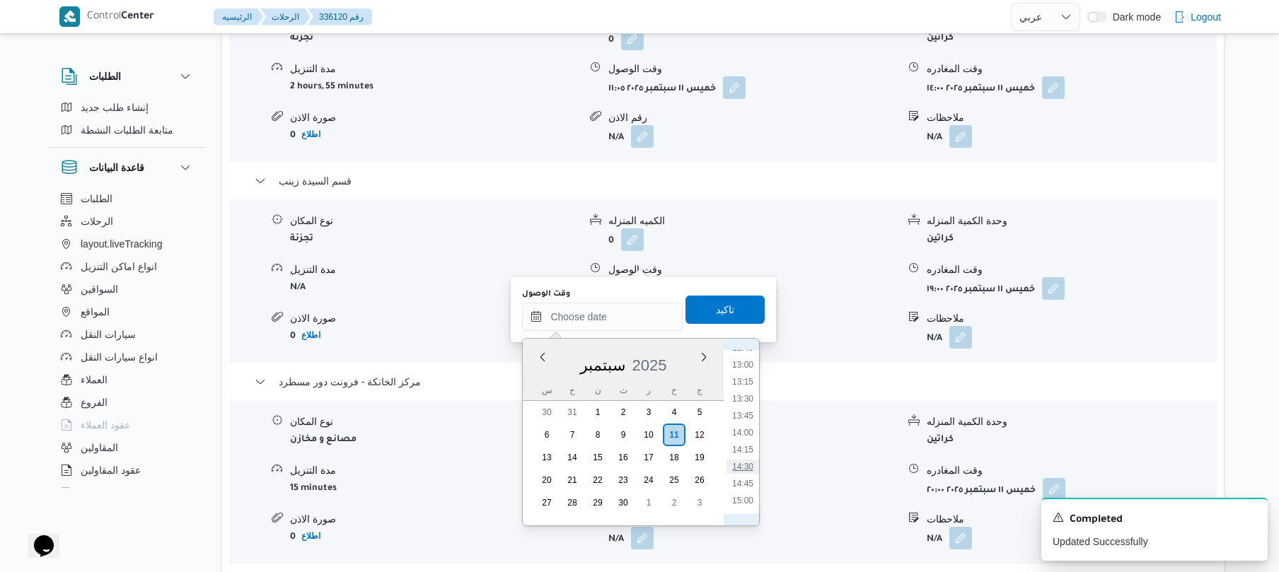
click at [745, 468] on li "14:30" at bounding box center [742, 467] width 33 height 14
type input "١١/٠٩/٢٠٢٥ ١٤:٣٠"
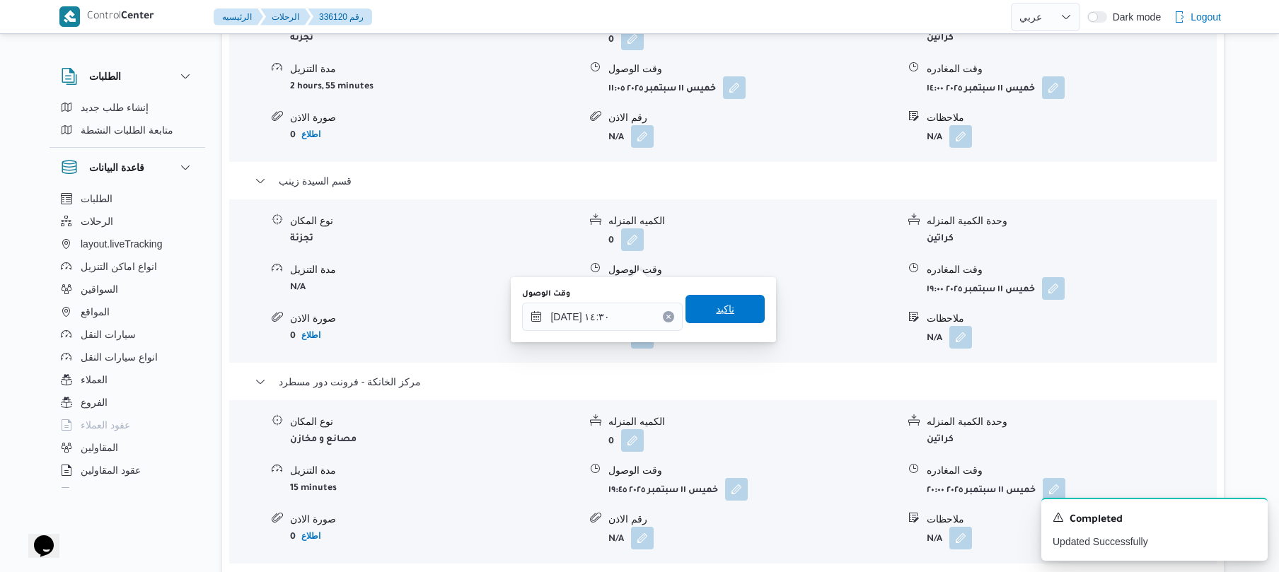
click at [724, 301] on span "تاكيد" at bounding box center [724, 309] width 79 height 28
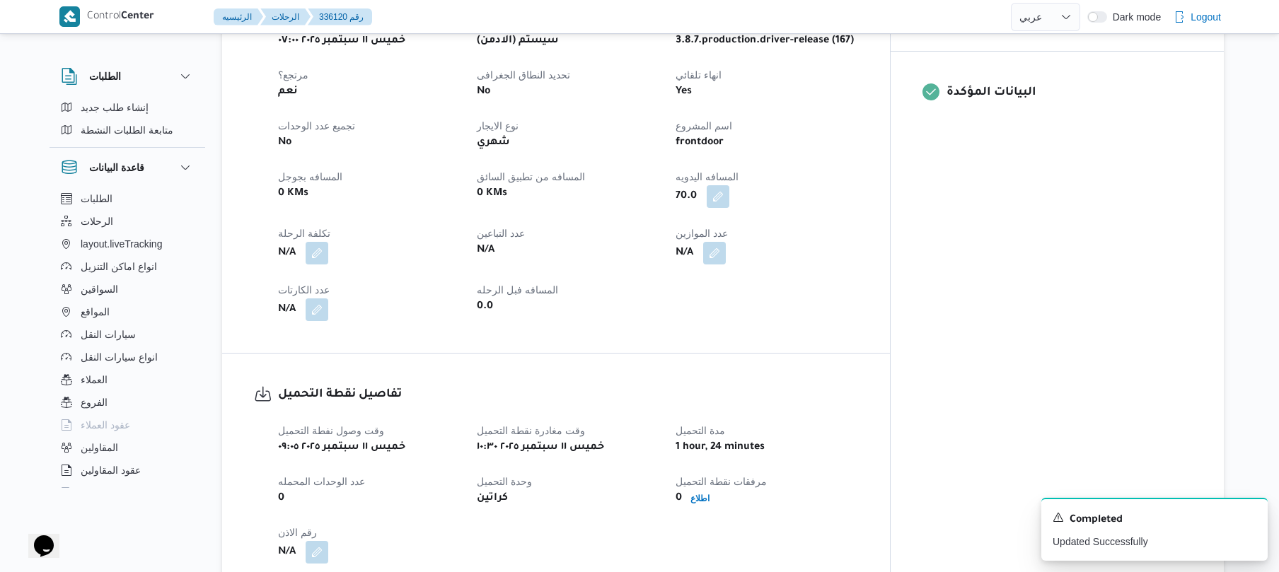
scroll to position [0, 0]
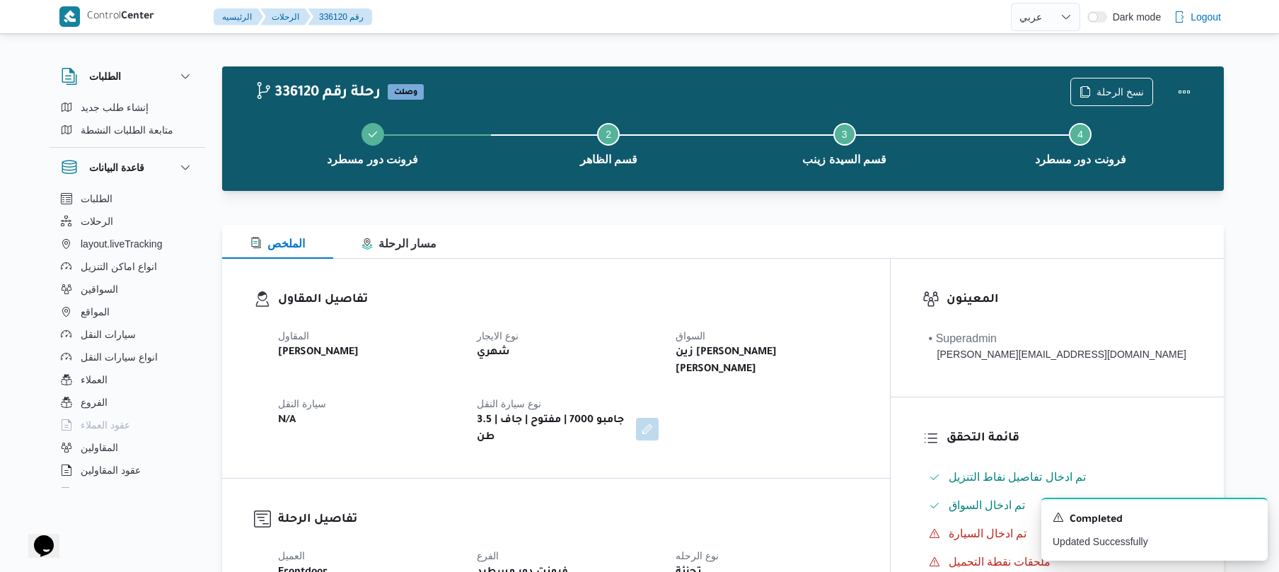
click at [858, 292] on h3 "تفاصيل المقاول" at bounding box center [568, 300] width 580 height 19
click at [768, 248] on div "الملخص مسار الرحلة" at bounding box center [723, 242] width 1002 height 34
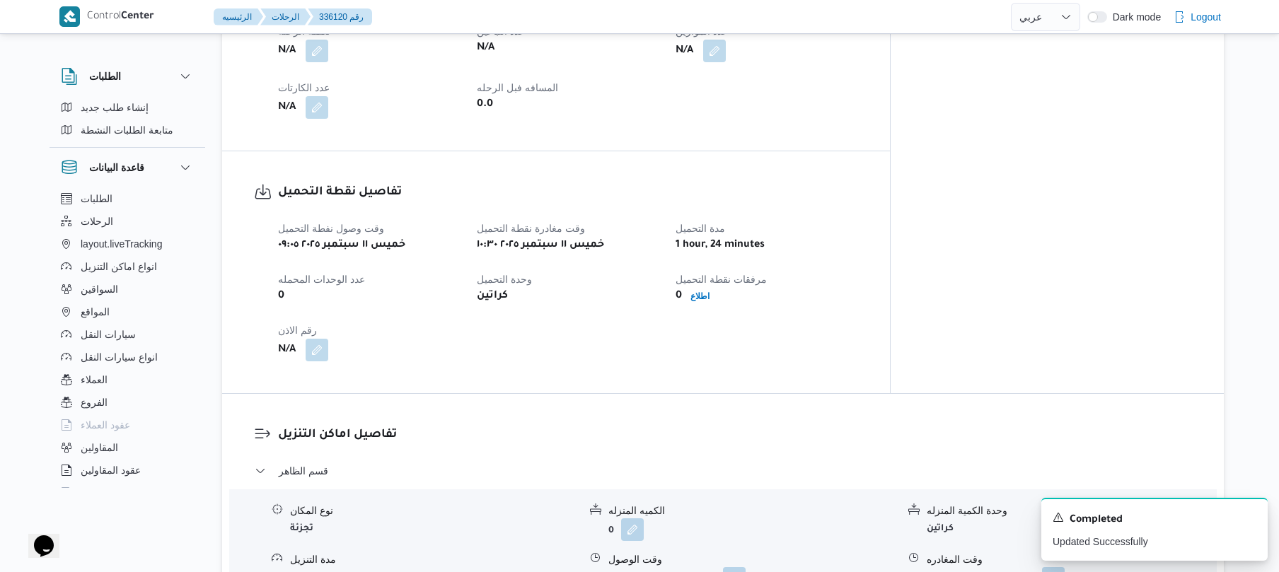
scroll to position [748, 0]
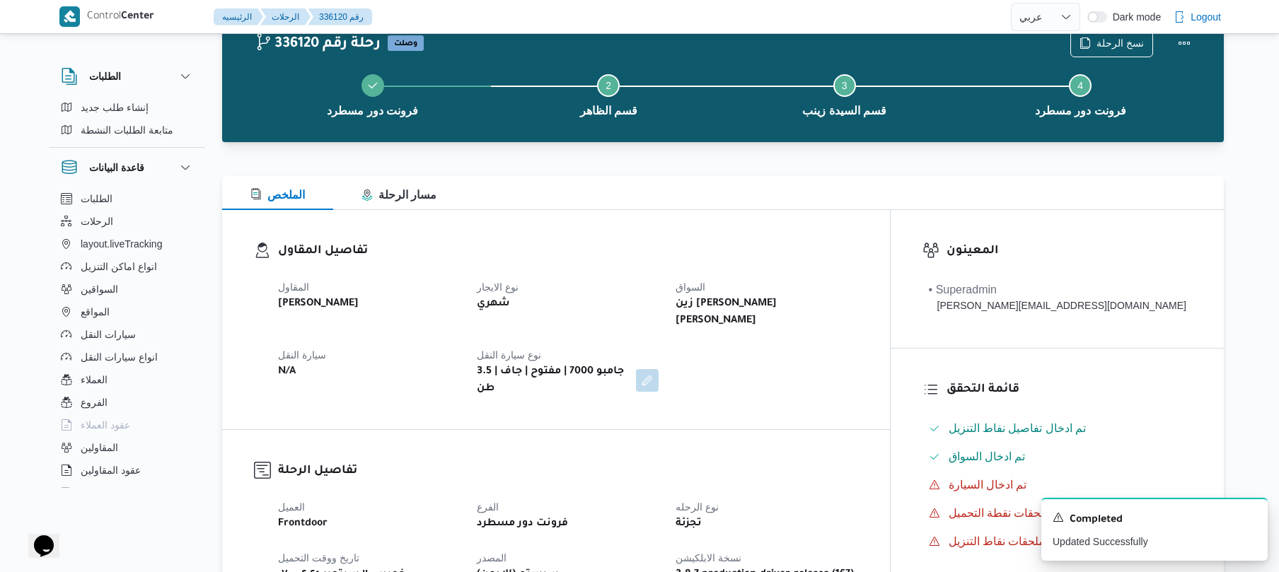
scroll to position [0, 0]
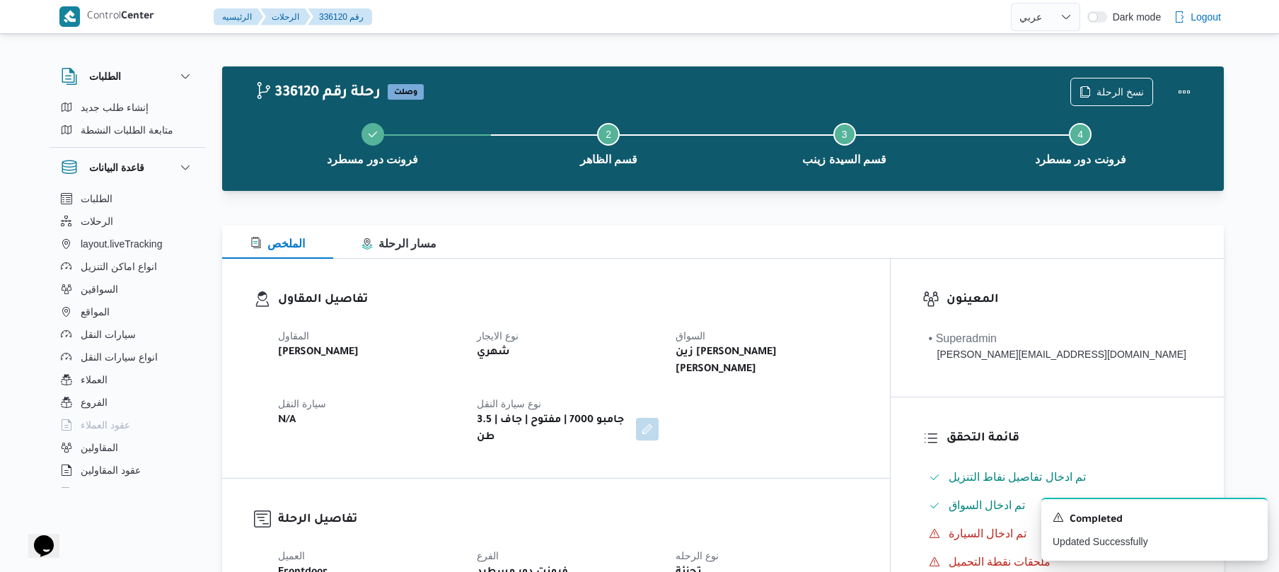
click at [685, 243] on div "الملخص مسار الرحلة" at bounding box center [723, 242] width 1002 height 34
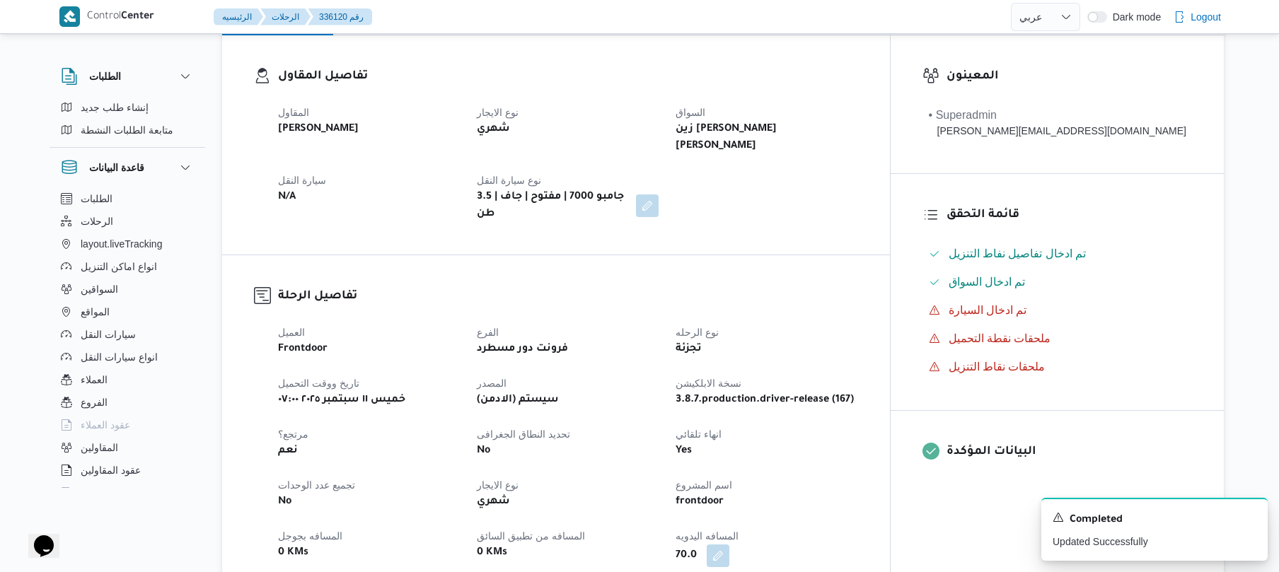
scroll to position [226, 0]
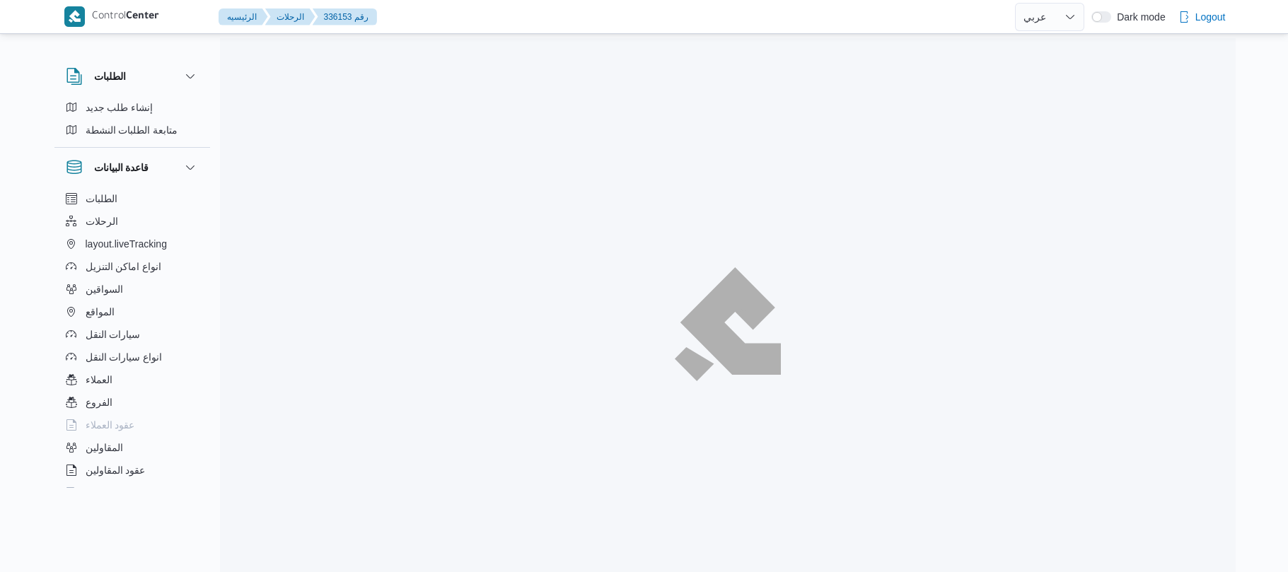
select select "ar"
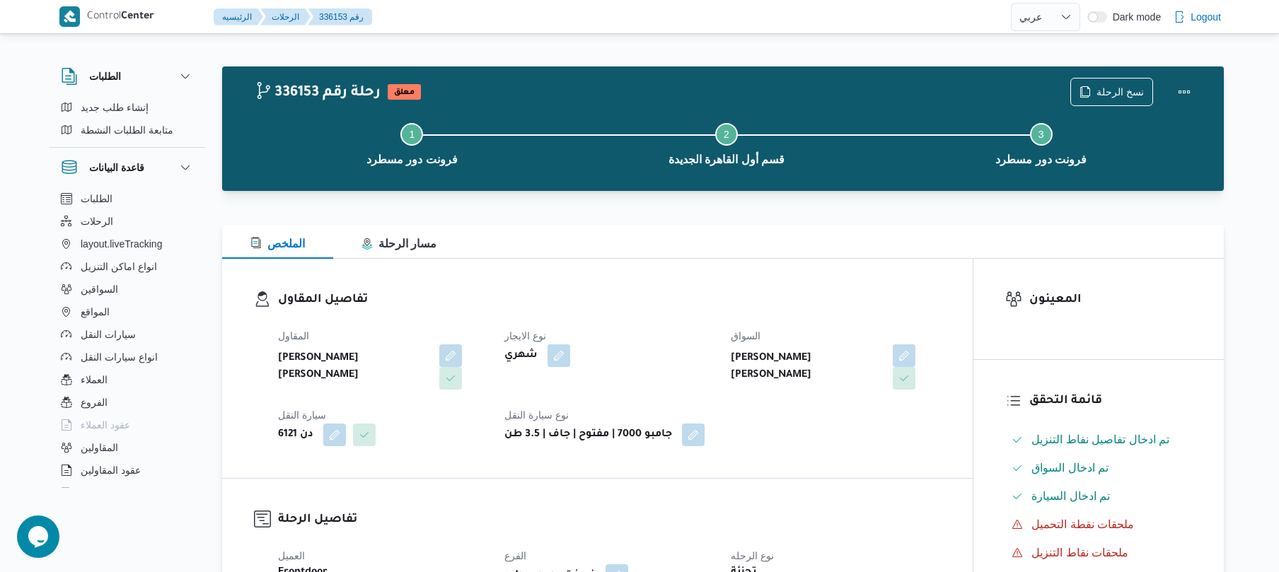
click at [651, 300] on h3 "تفاصيل المقاول" at bounding box center [609, 300] width 663 height 19
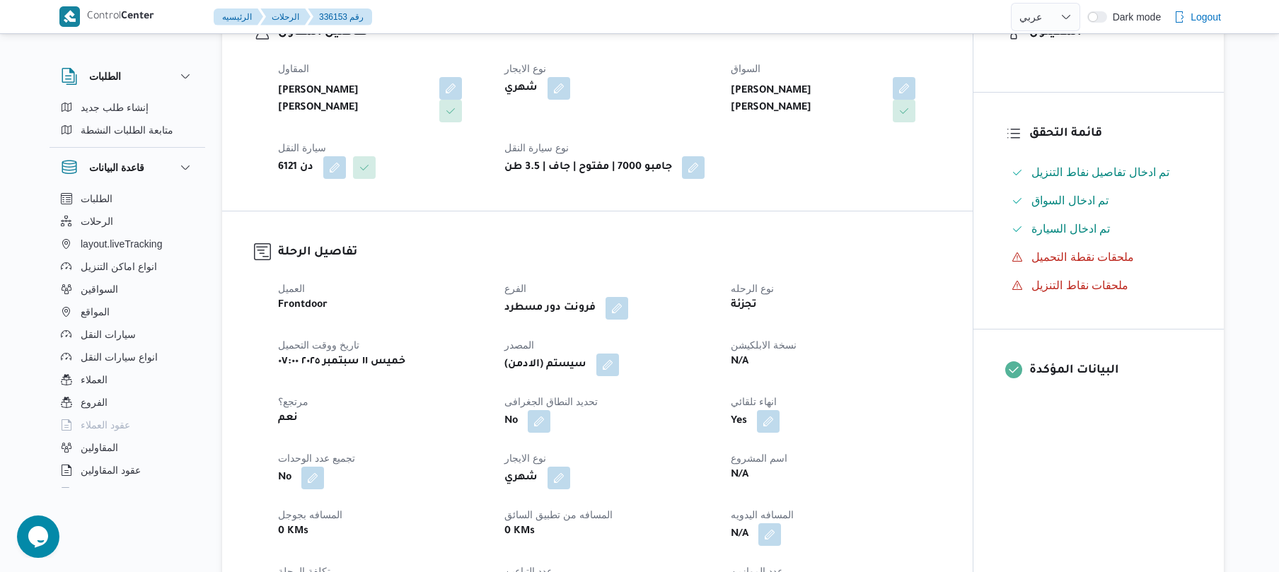
scroll to position [414, 0]
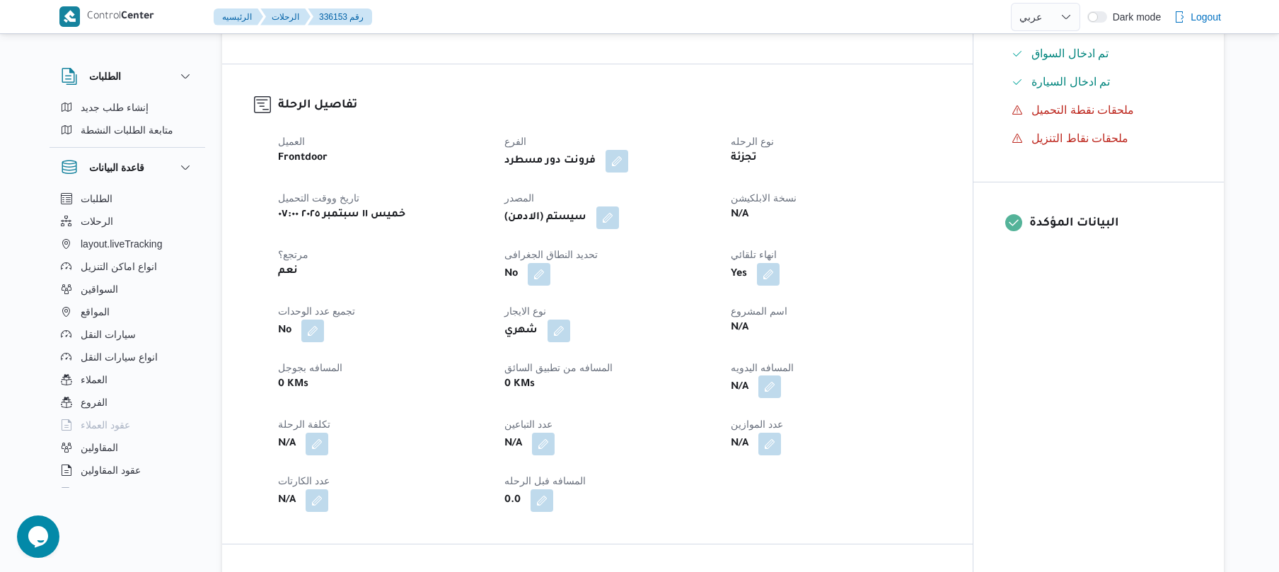
click at [774, 391] on button "button" at bounding box center [769, 387] width 23 height 23
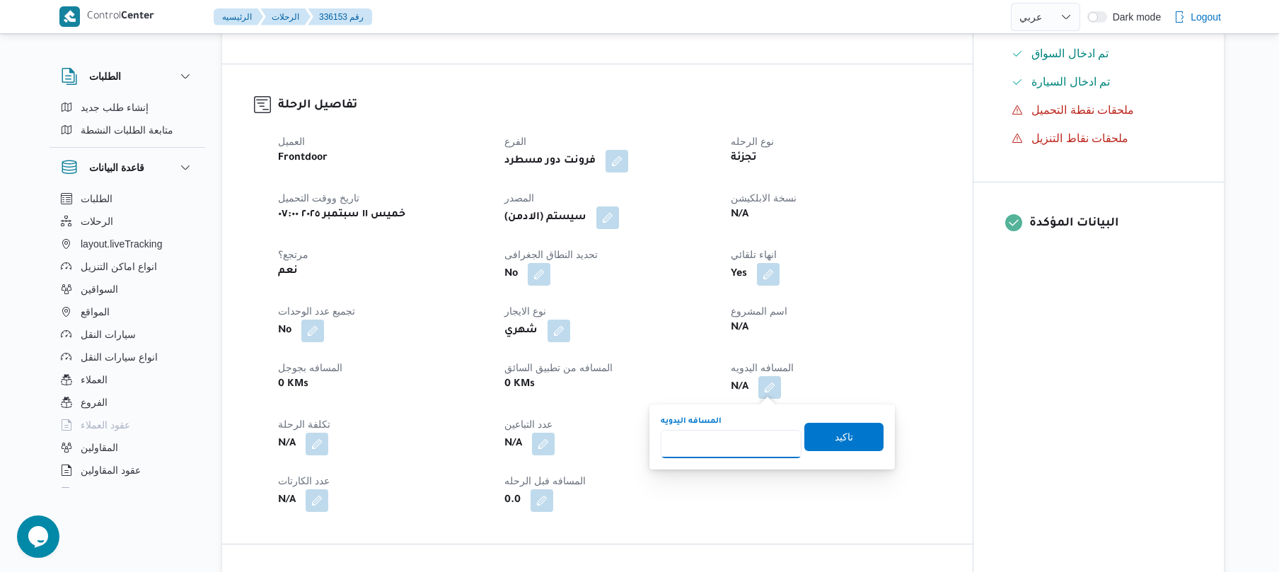
click at [724, 441] on input "المسافه اليدويه" at bounding box center [731, 444] width 141 height 28
type input "120"
click at [863, 439] on span "تاكيد" at bounding box center [843, 436] width 79 height 28
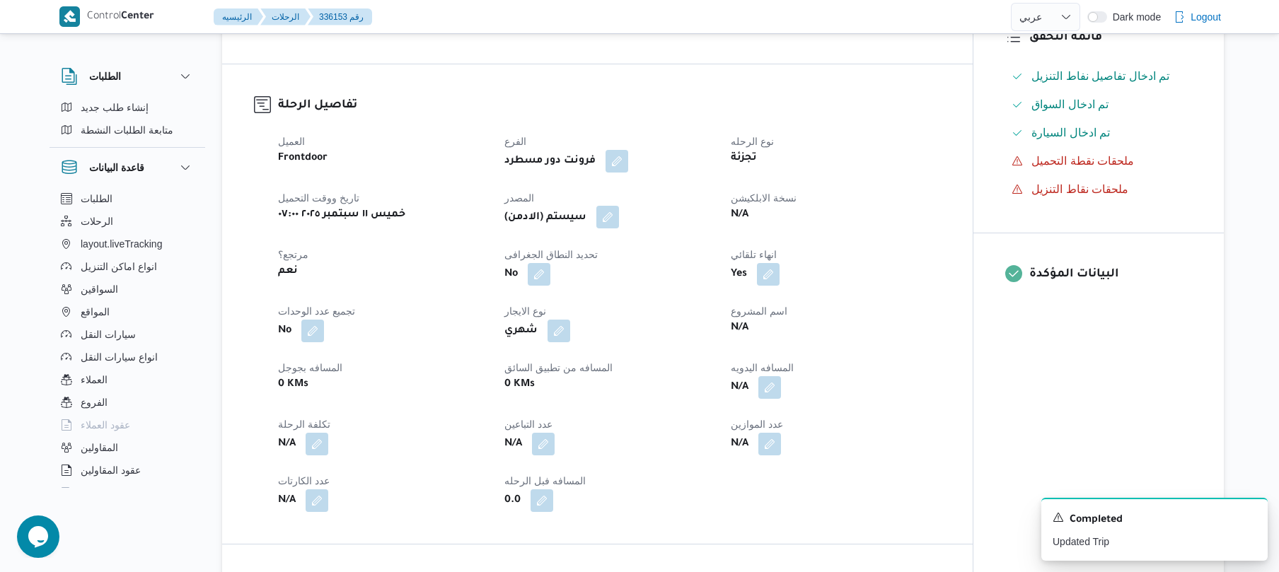
click at [617, 215] on button "button" at bounding box center [607, 217] width 23 height 23
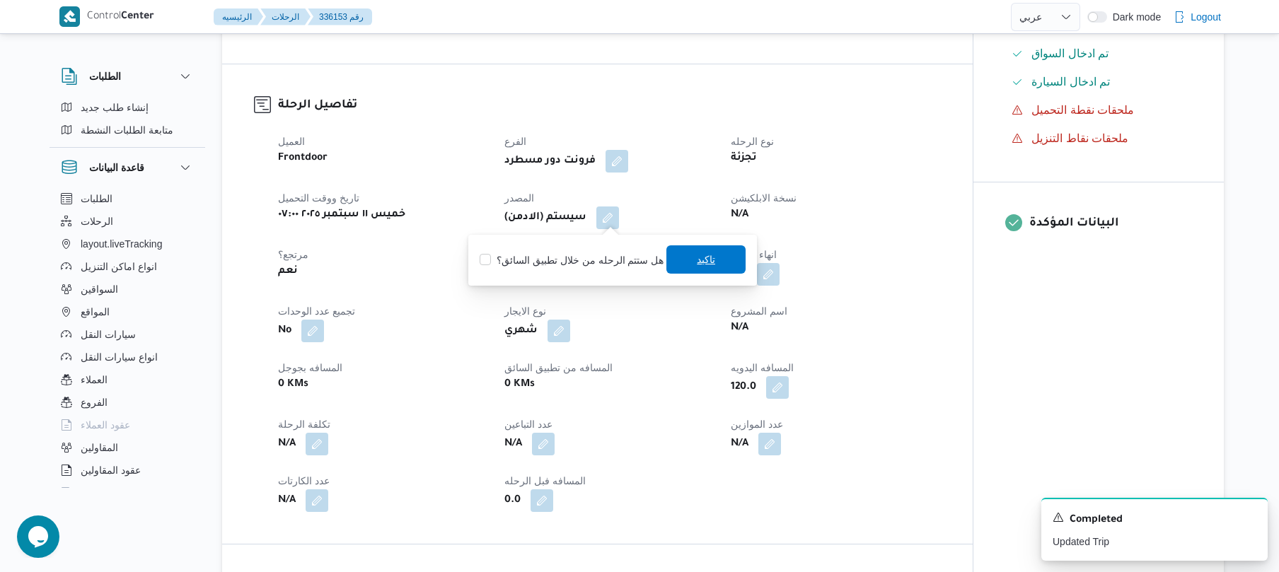
click at [700, 263] on span "تاكيد" at bounding box center [706, 259] width 18 height 17
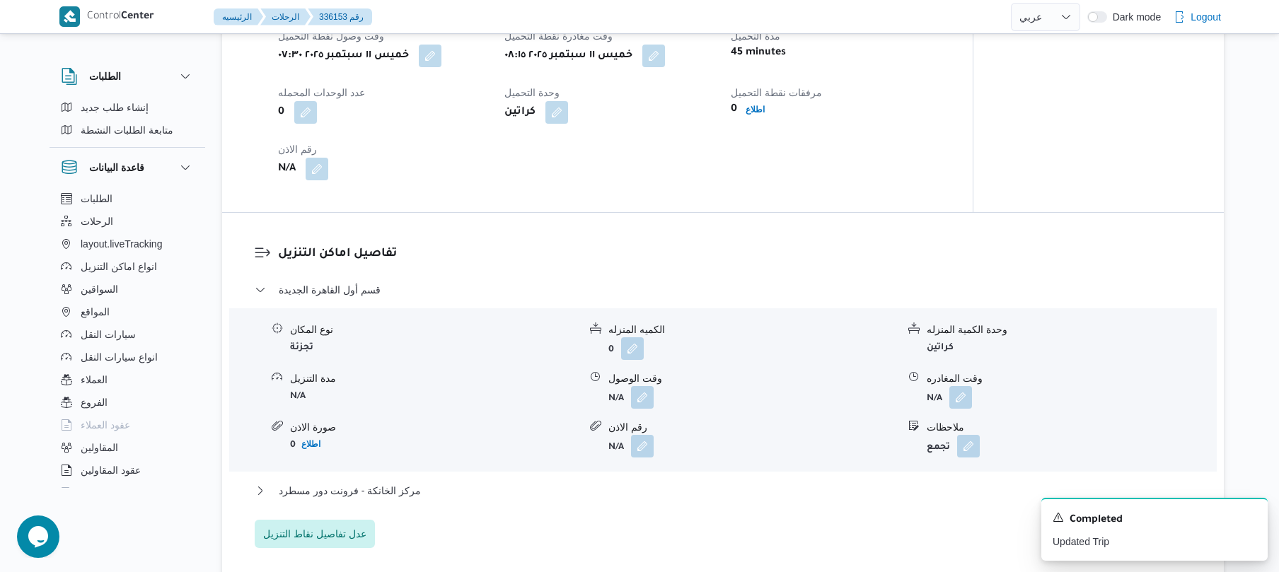
scroll to position [1169, 0]
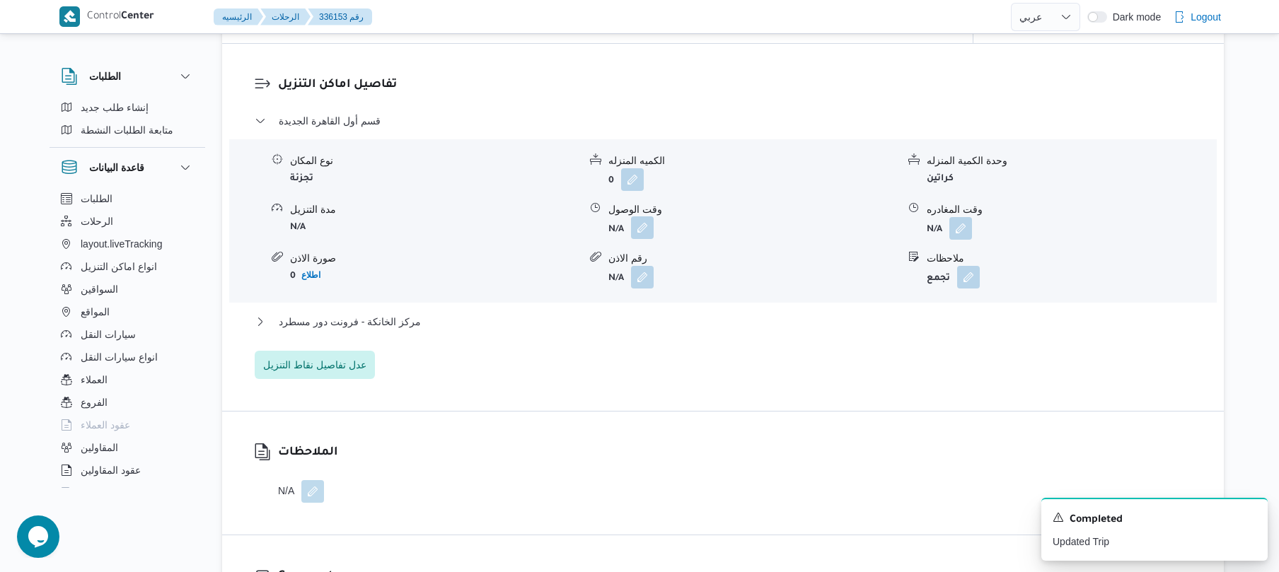
click at [643, 228] on button "button" at bounding box center [642, 227] width 23 height 23
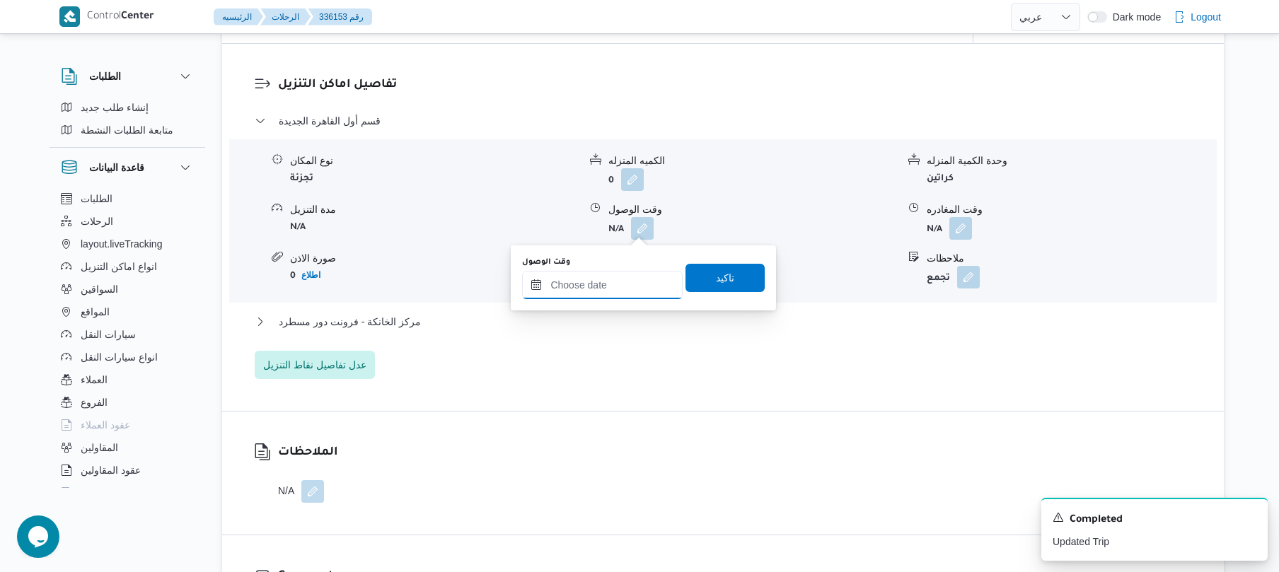
click at [615, 277] on input "وقت الوصول" at bounding box center [602, 285] width 161 height 28
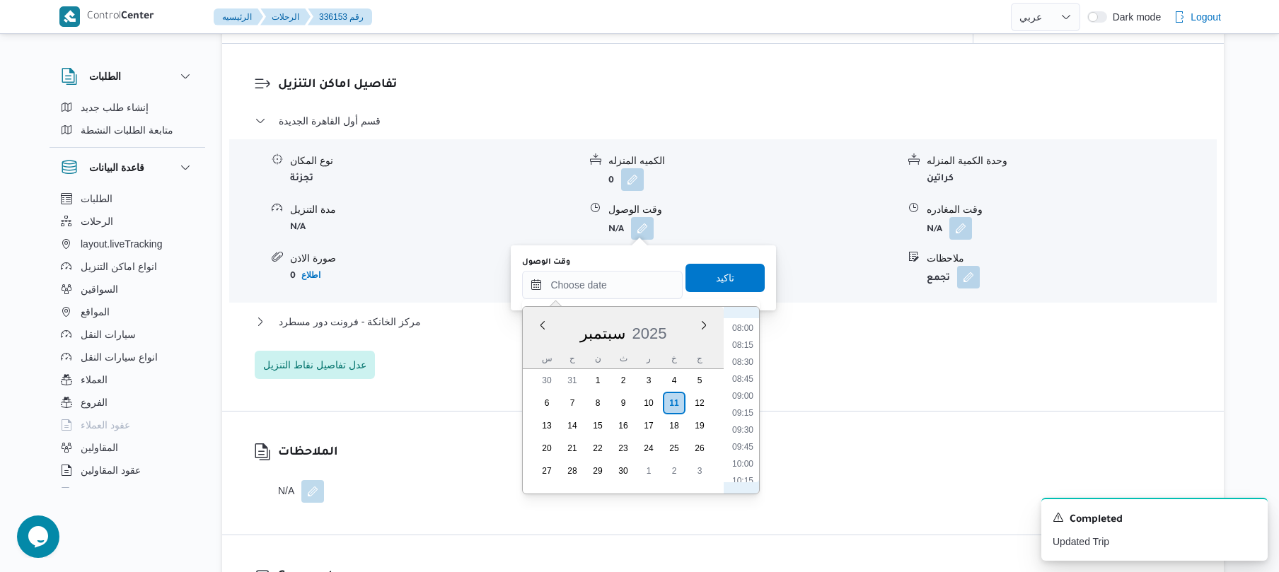
scroll to position [598, 0]
click at [747, 340] on li "09:00" at bounding box center [742, 339] width 33 height 14
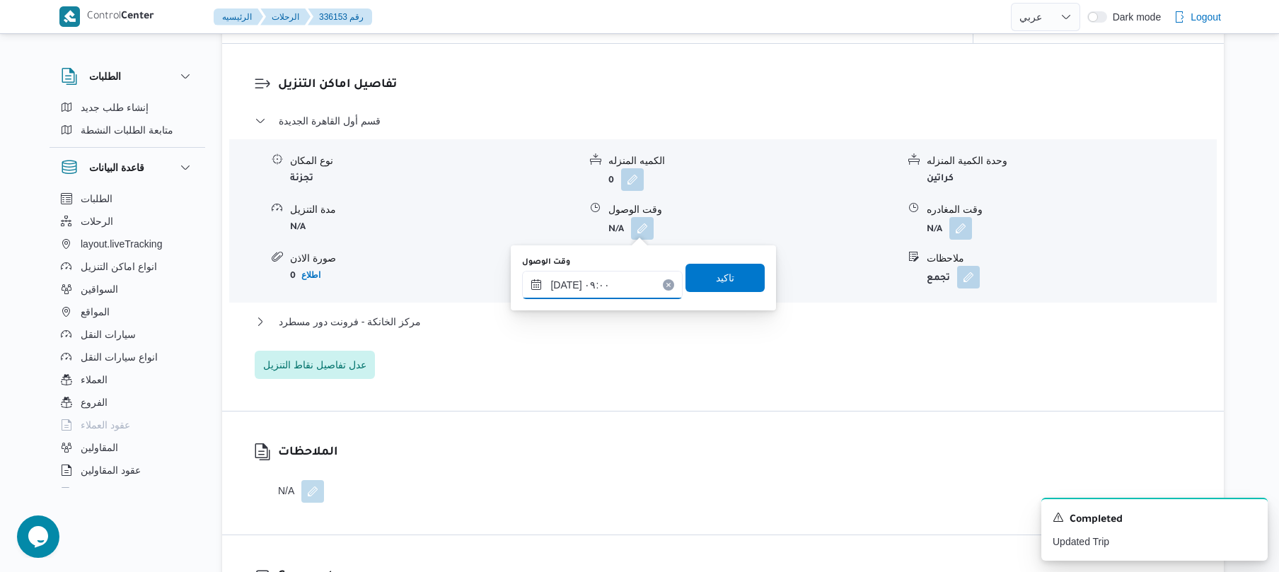
type input "١١/٠٩/٢٠٢٥ ٠٩:٠٠"
click at [733, 283] on span "تاكيد" at bounding box center [724, 277] width 79 height 28
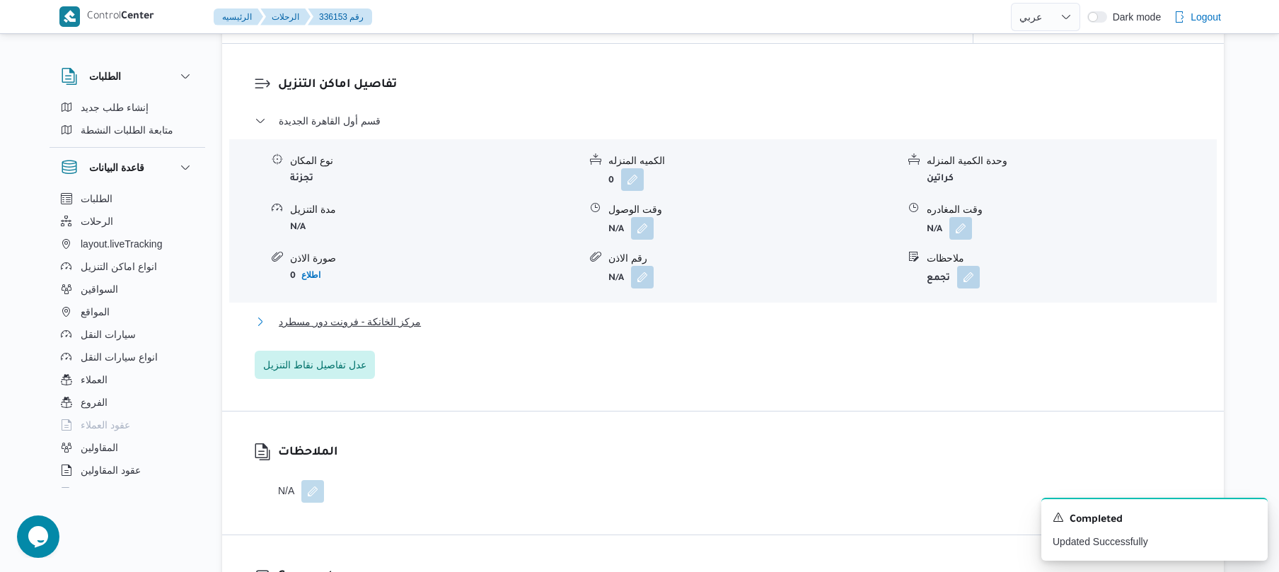
click at [679, 318] on button "مركز الخانكة - فرونت دور مسطرد" at bounding box center [723, 321] width 937 height 17
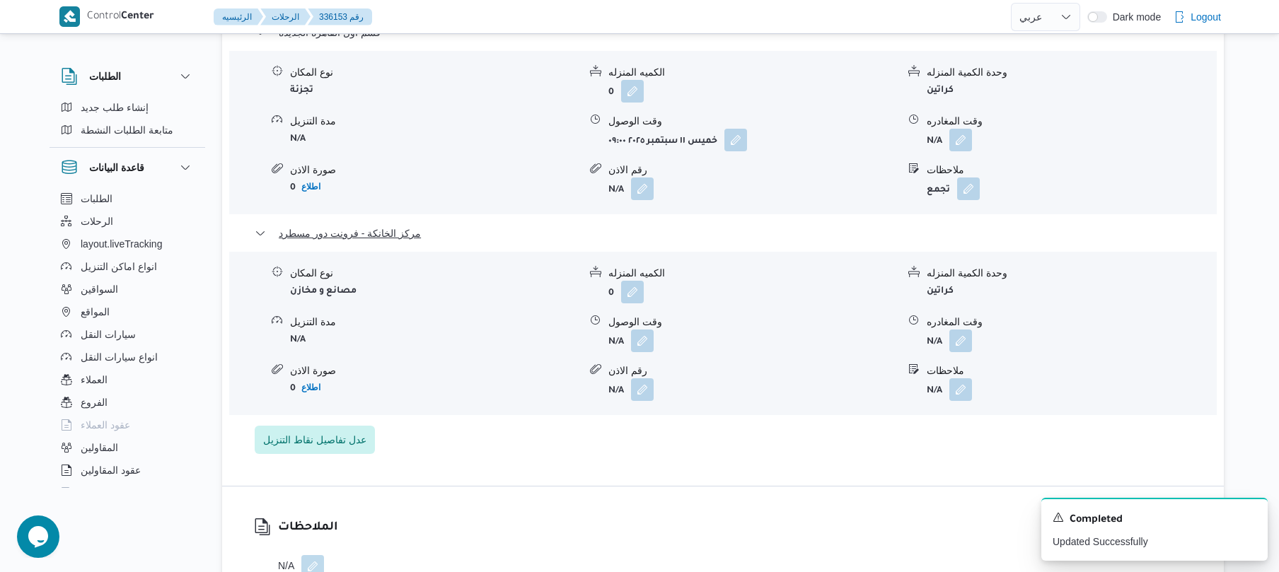
scroll to position [1282, 0]
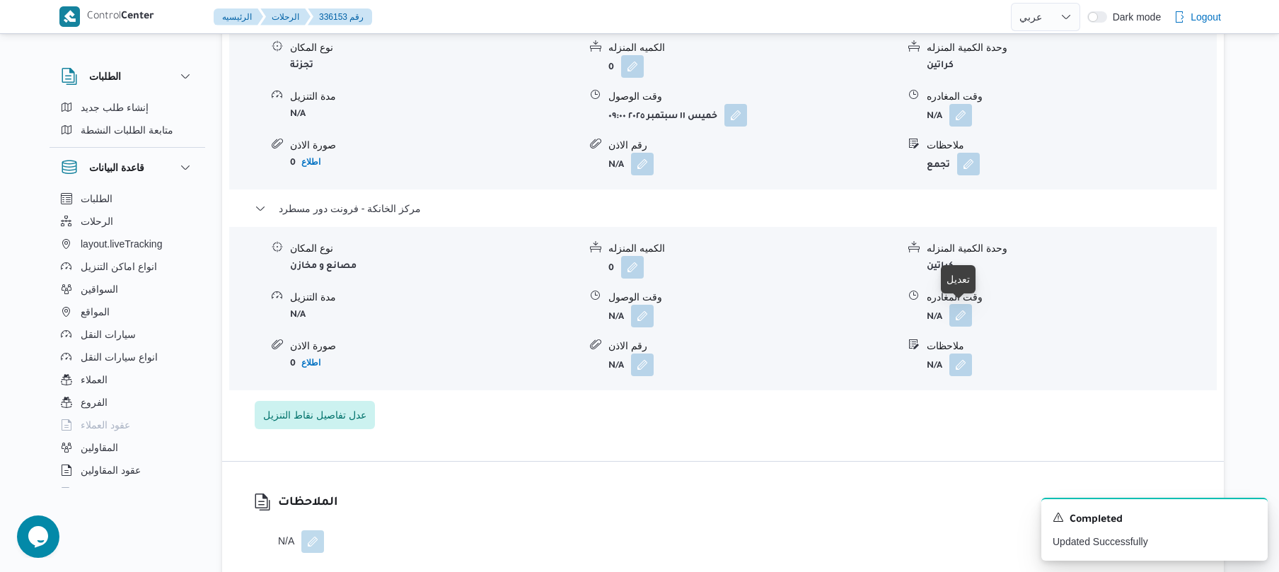
click at [960, 314] on button "button" at bounding box center [960, 315] width 23 height 23
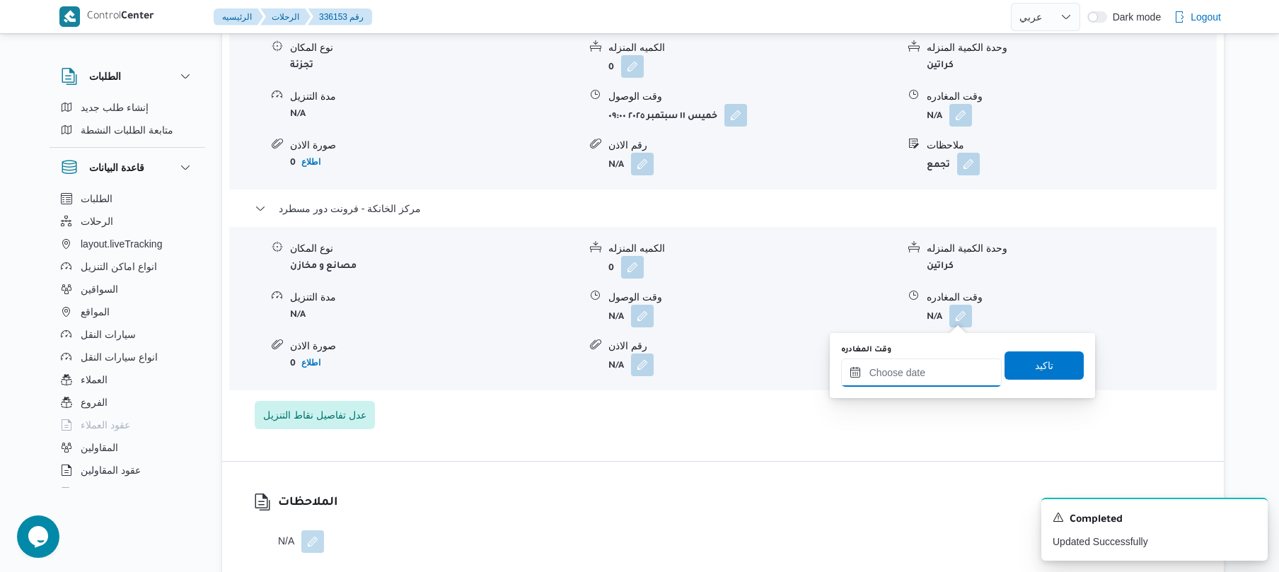
click at [898, 372] on input "وقت المغادره" at bounding box center [921, 373] width 161 height 28
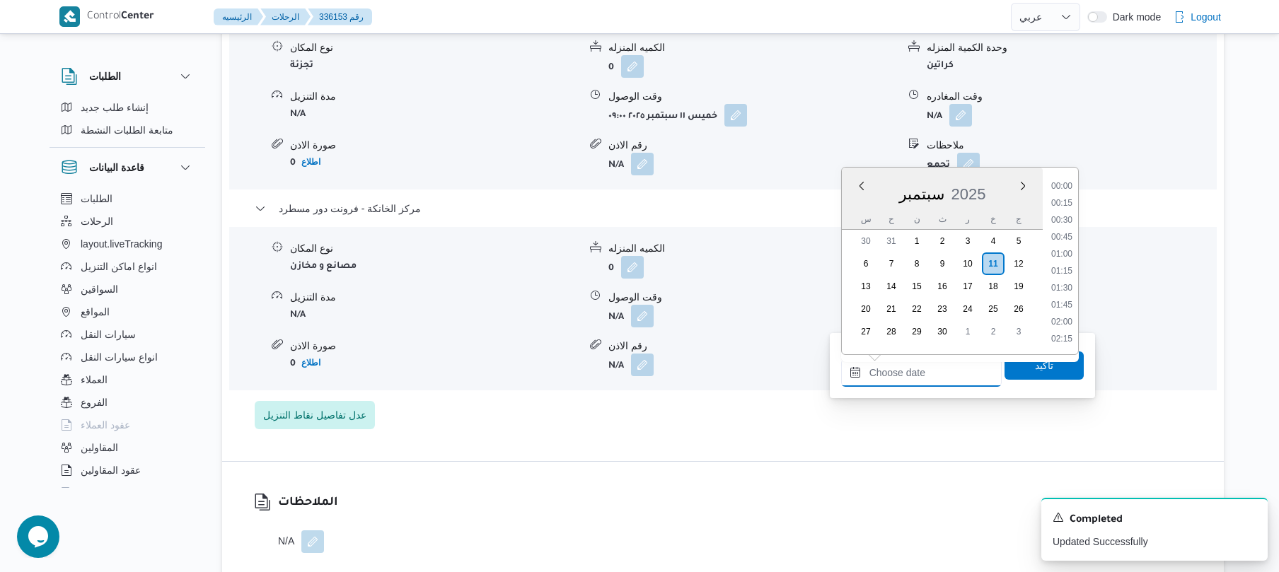
scroll to position [1291, 0]
click at [1064, 233] on li "19:45" at bounding box center [1061, 236] width 33 height 14
type input "[DATE] ١٩:٤٥"
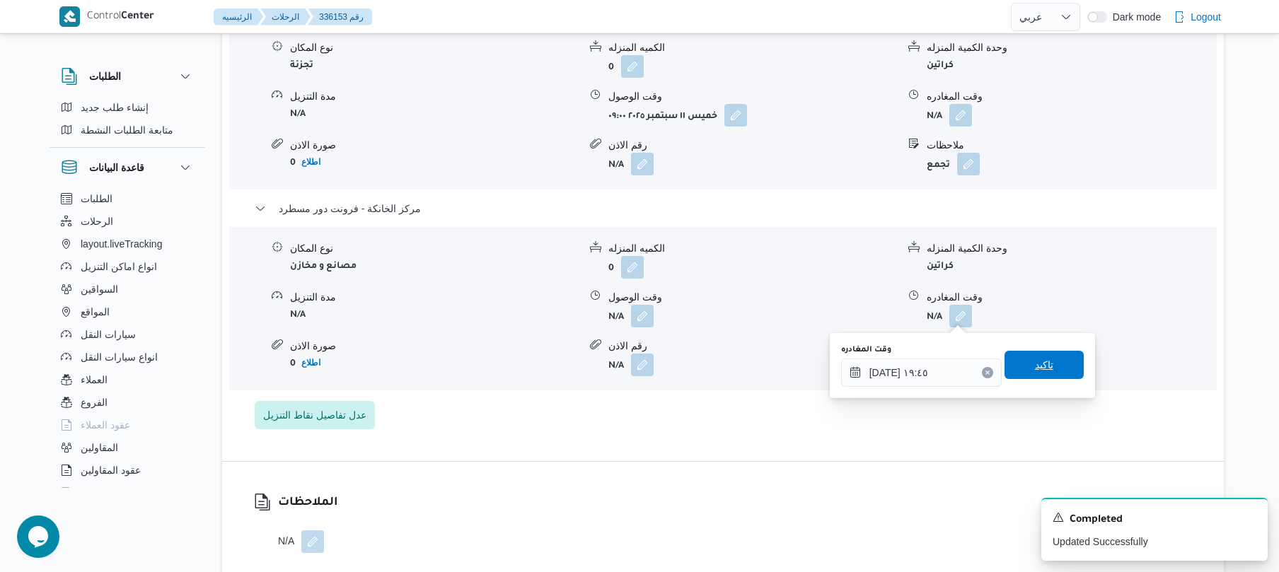
click at [1021, 369] on span "تاكيد" at bounding box center [1043, 365] width 79 height 28
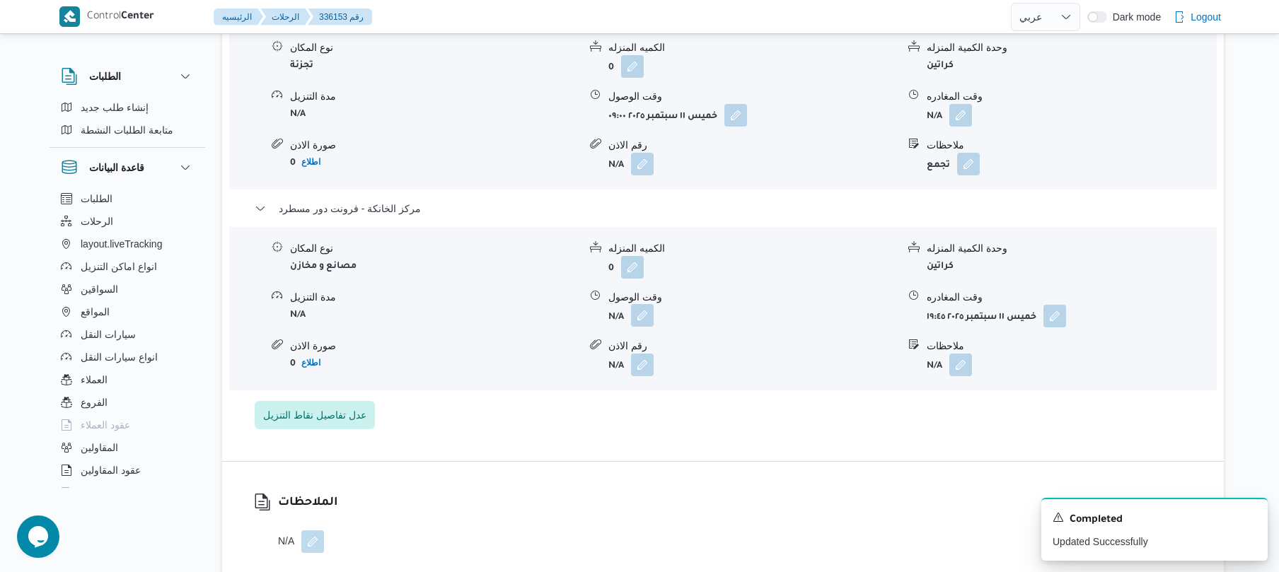
click at [640, 321] on button "button" at bounding box center [642, 315] width 23 height 23
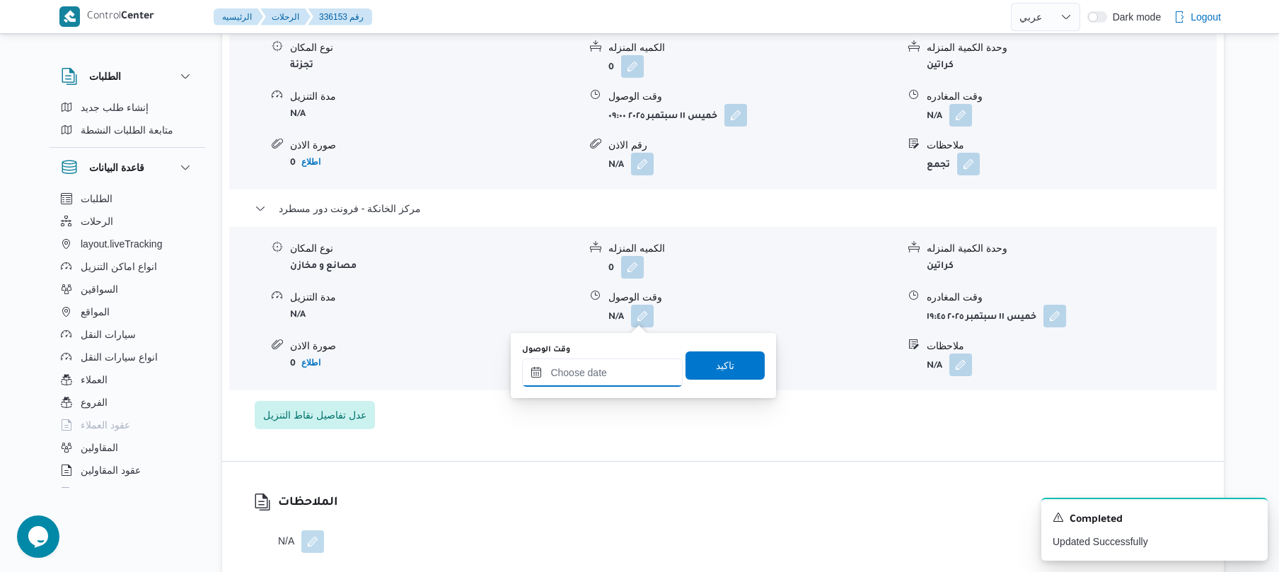
click at [598, 364] on input "وقت الوصول" at bounding box center [602, 373] width 161 height 28
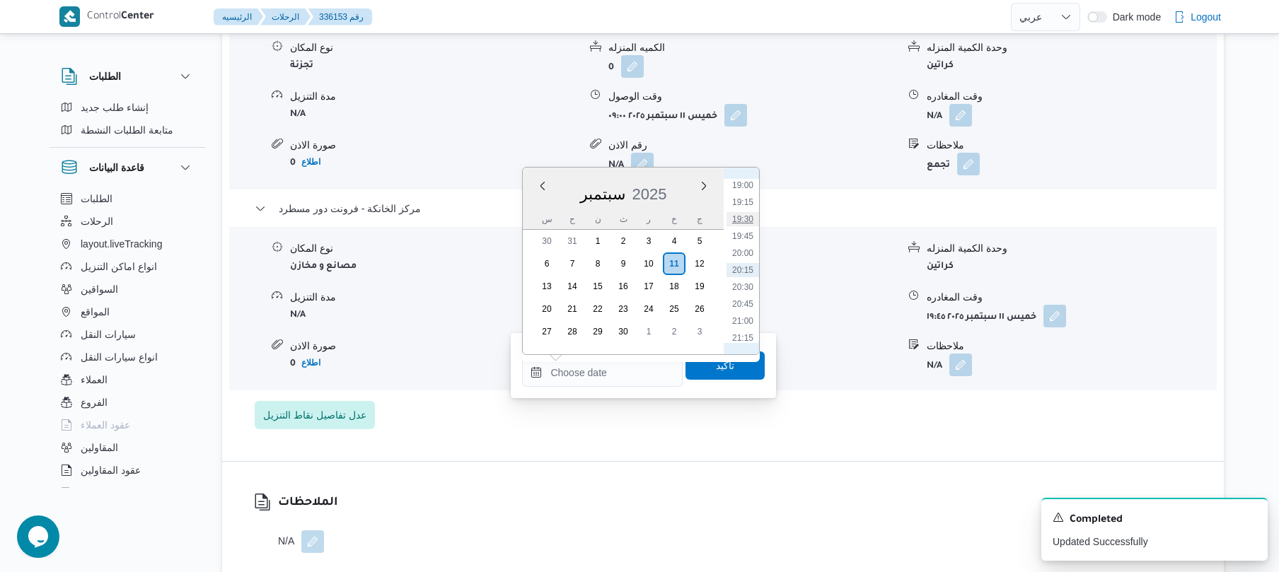
click at [755, 212] on li "19:30" at bounding box center [742, 219] width 33 height 14
type input "١١/٠٩/٢٠٢٥ ١٩:٣٠"
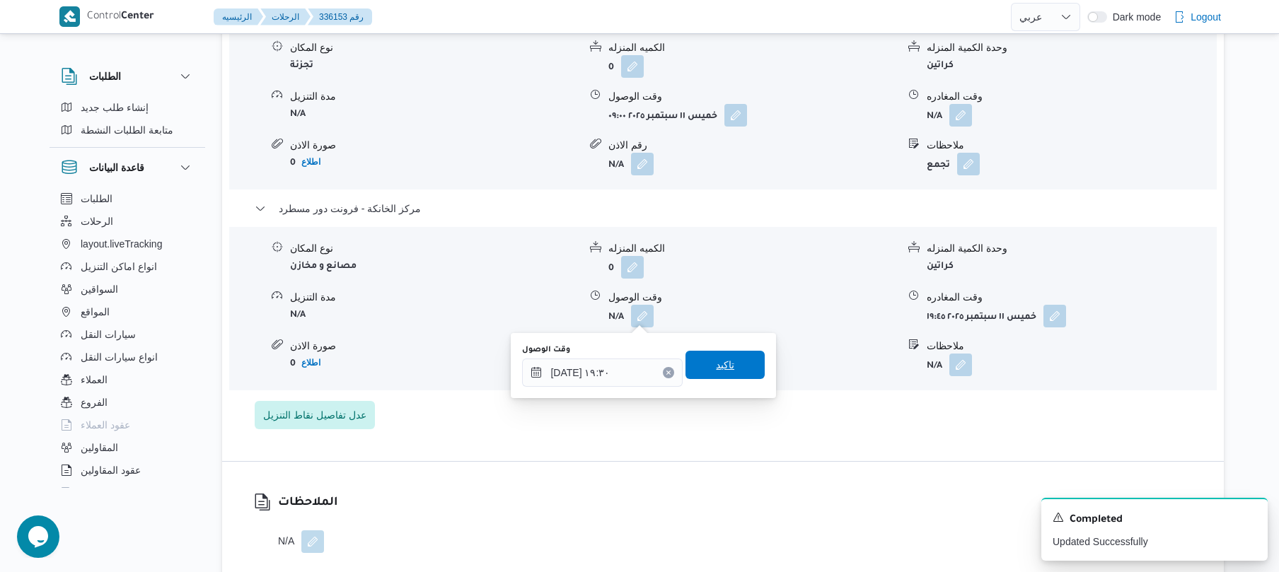
click at [716, 361] on span "تاكيد" at bounding box center [725, 364] width 18 height 17
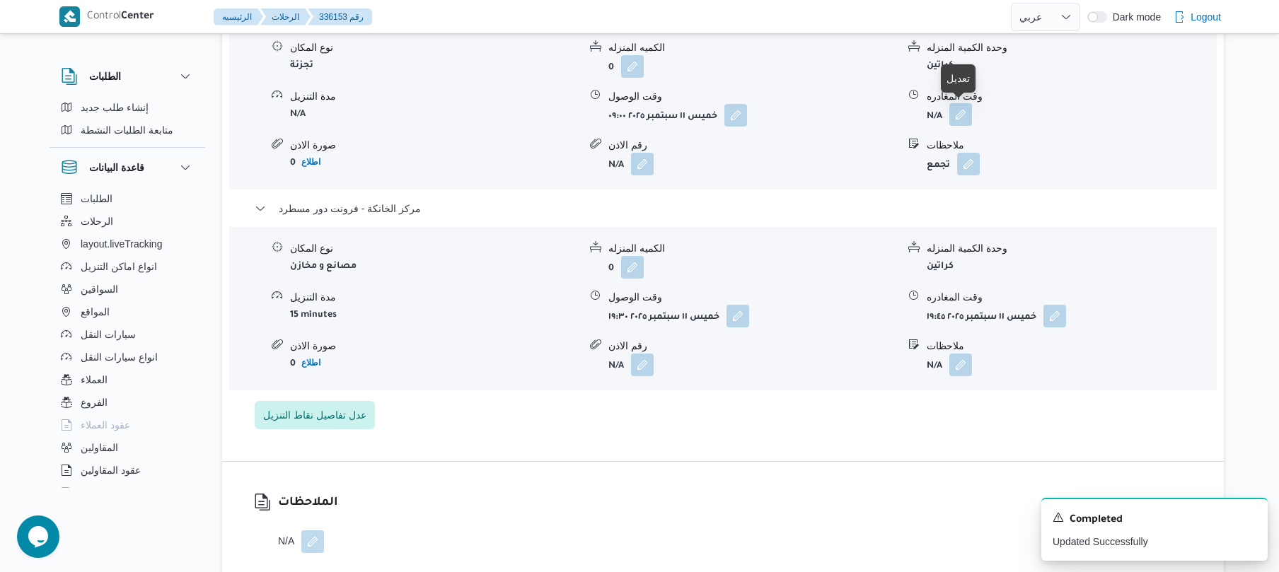
click at [961, 111] on button "button" at bounding box center [960, 114] width 23 height 23
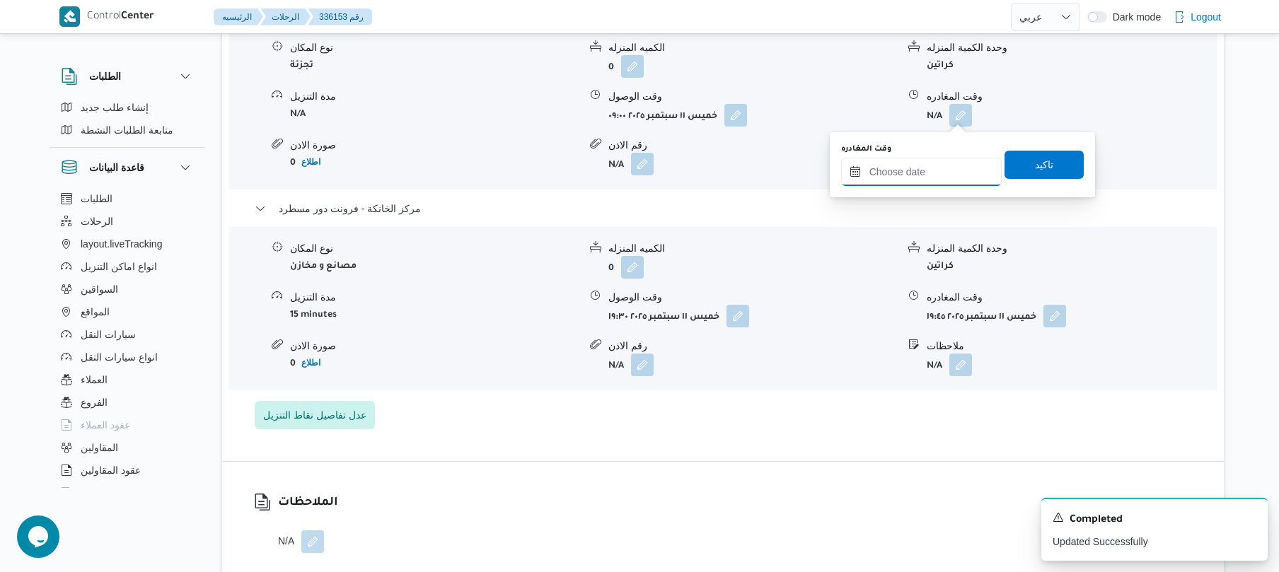
click at [905, 163] on input "وقت المغادره" at bounding box center [921, 172] width 161 height 28
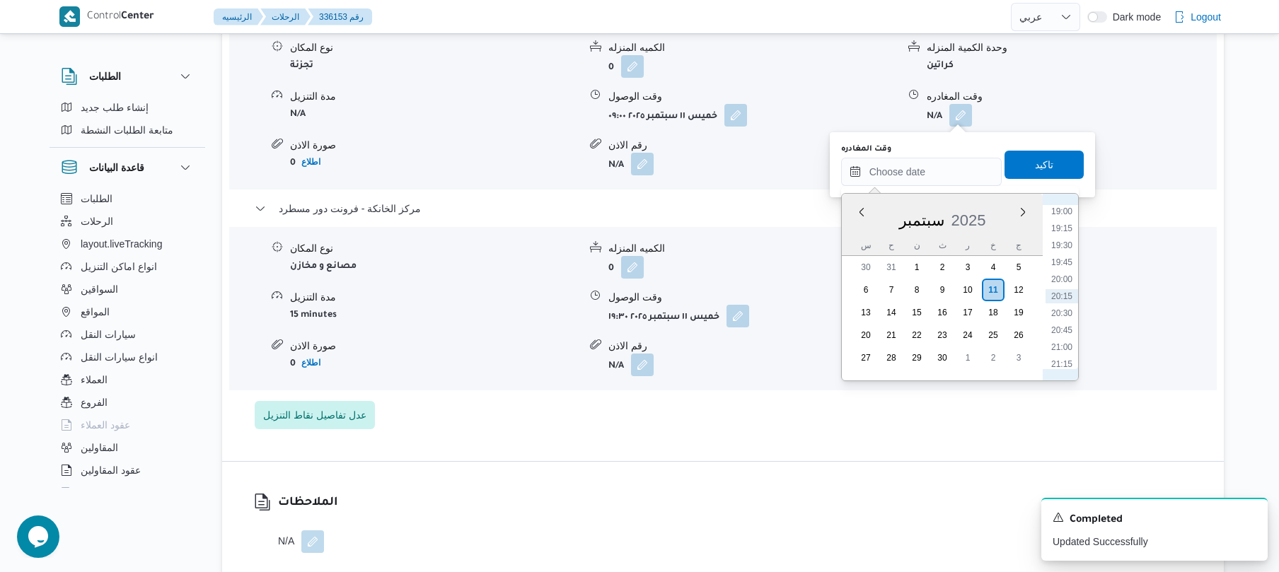
scroll to position [1152, 0]
click at [1061, 335] on li "18:45" at bounding box center [1061, 333] width 33 height 14
type input "[DATE] ١٨:٤٥"
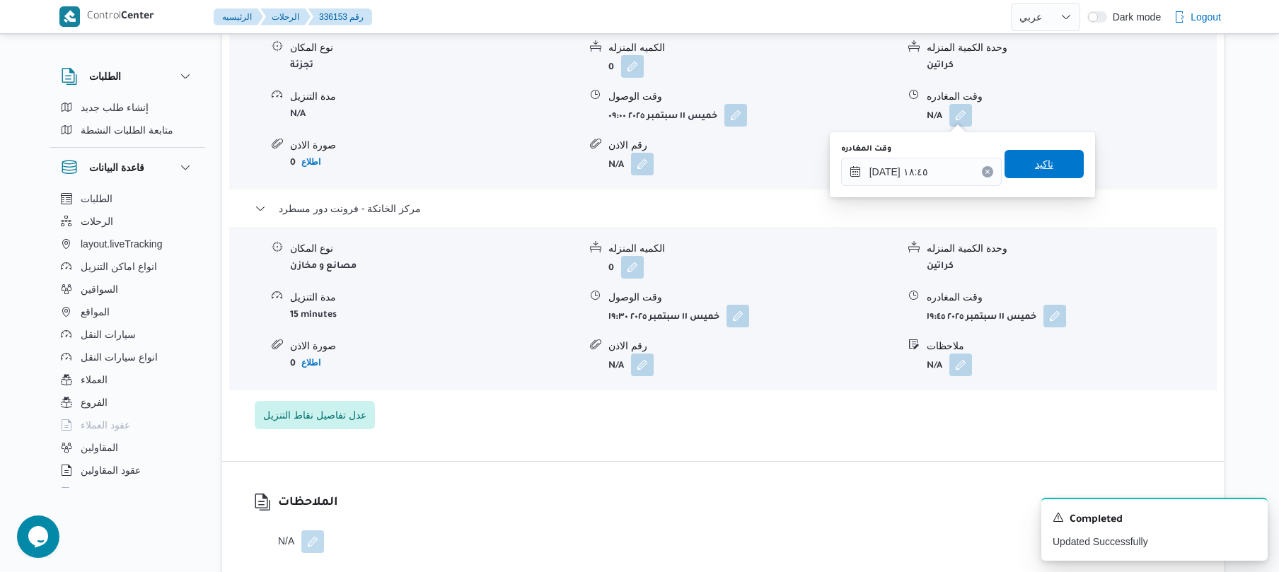
click at [1045, 160] on span "تاكيد" at bounding box center [1043, 164] width 79 height 28
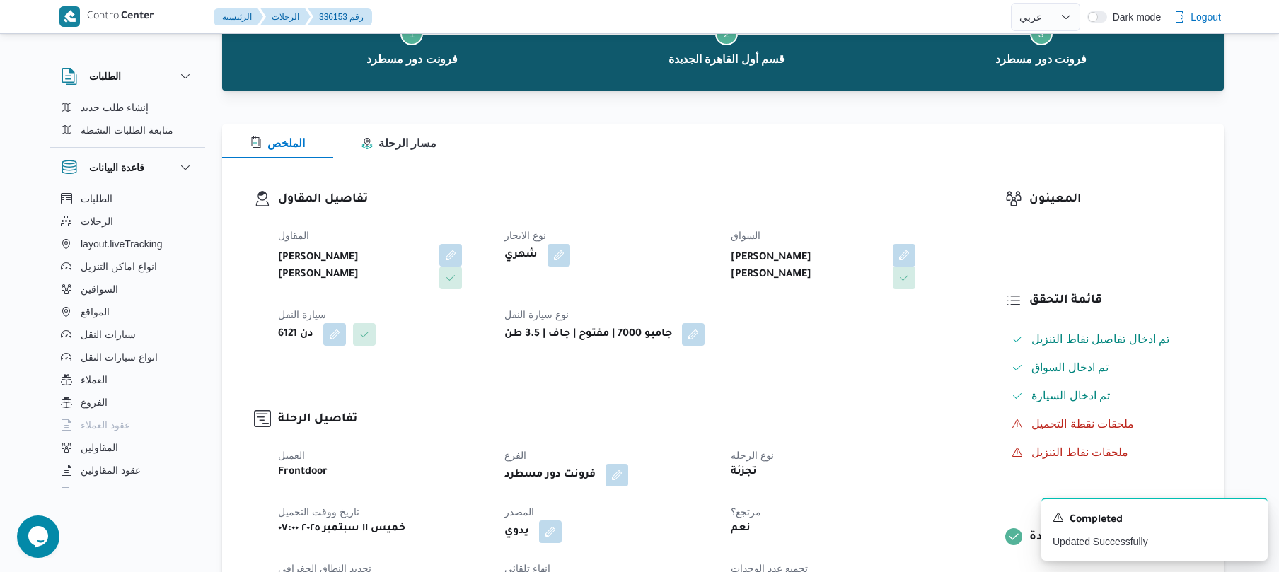
scroll to position [0, 0]
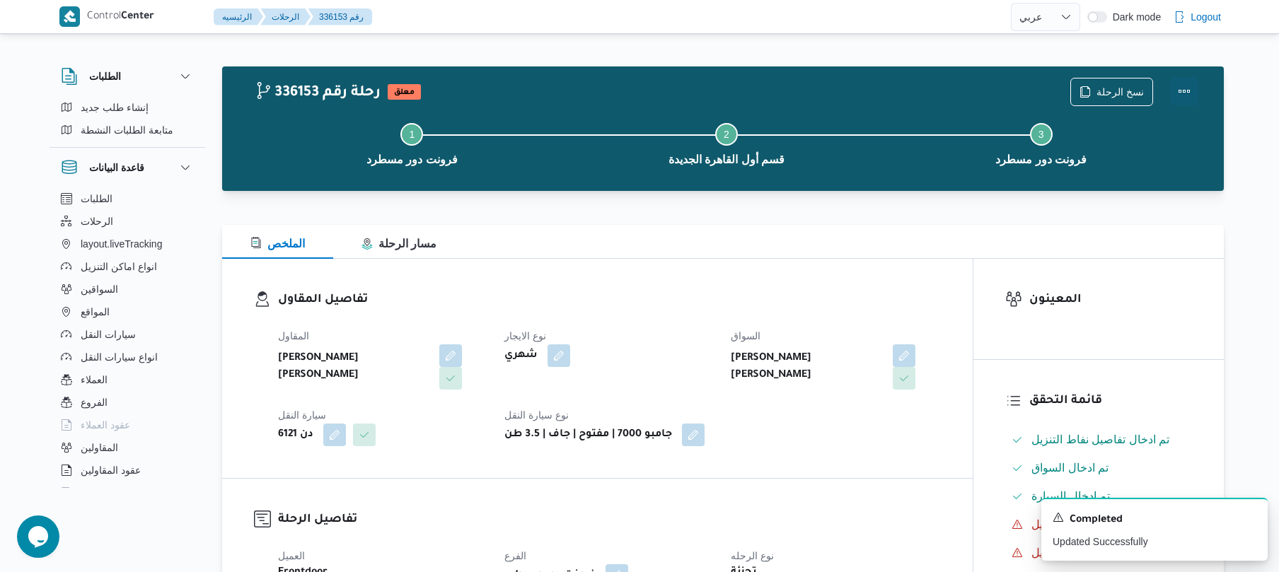
click at [1184, 96] on button "Actions" at bounding box center [1184, 91] width 28 height 28
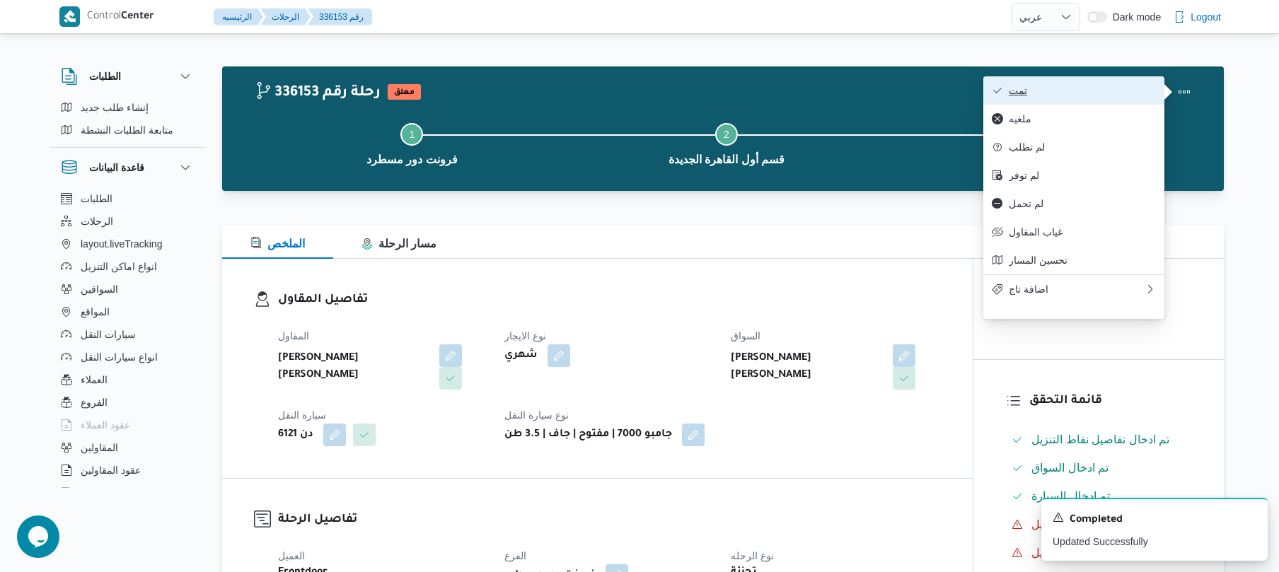
click at [1086, 96] on span "تمت" at bounding box center [1082, 90] width 147 height 11
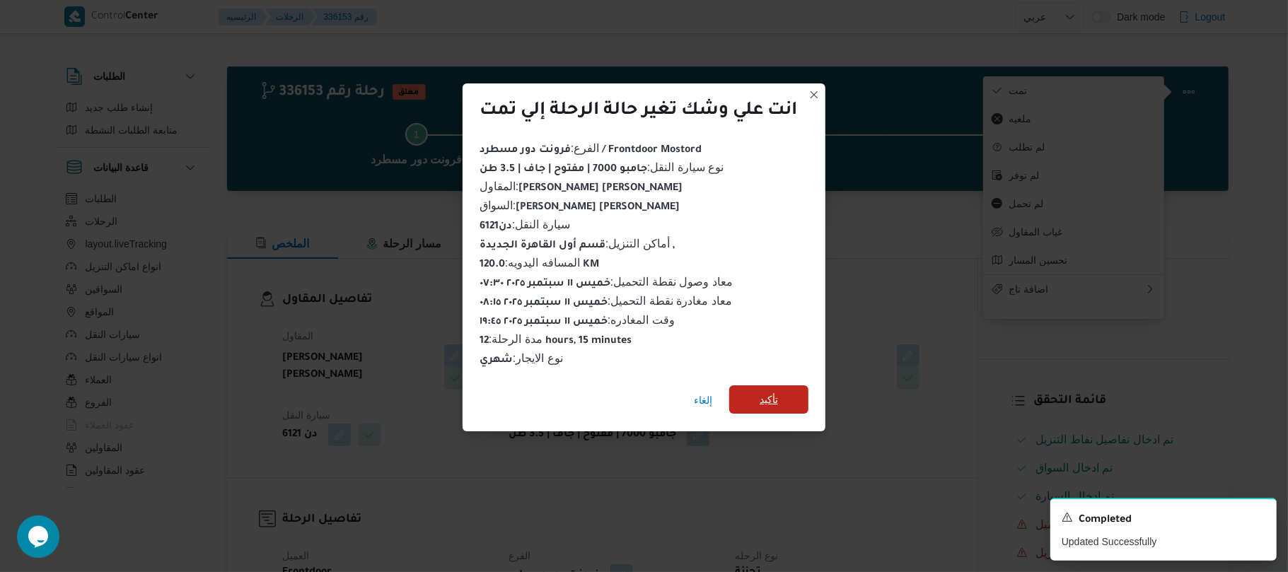
click at [787, 392] on span "تأكيد" at bounding box center [768, 399] width 79 height 28
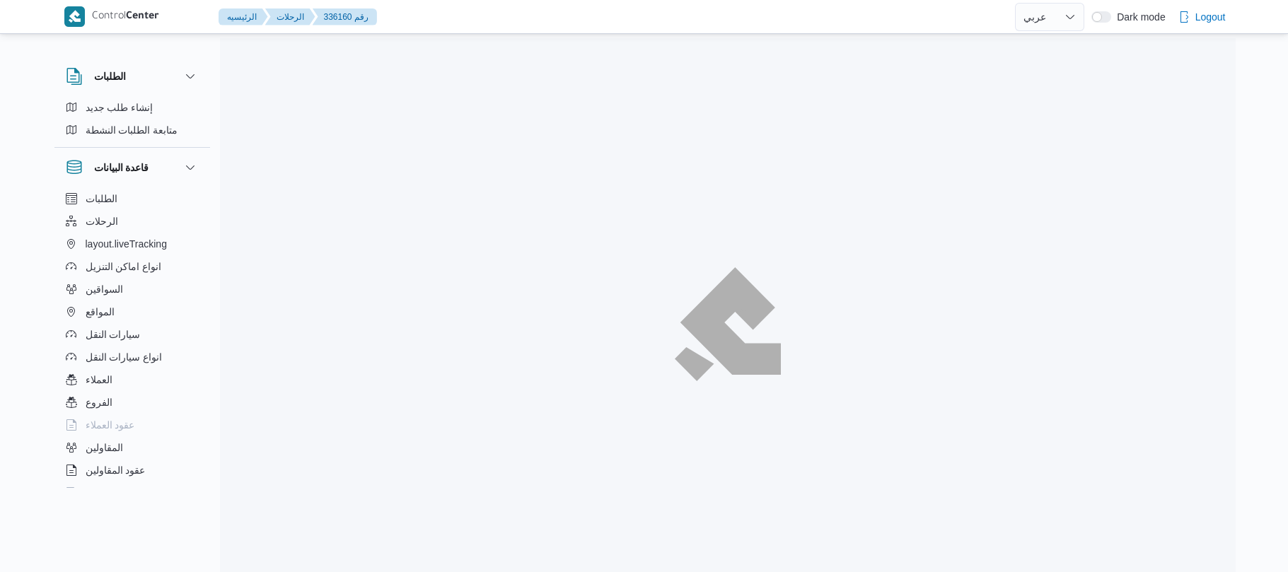
select select "ar"
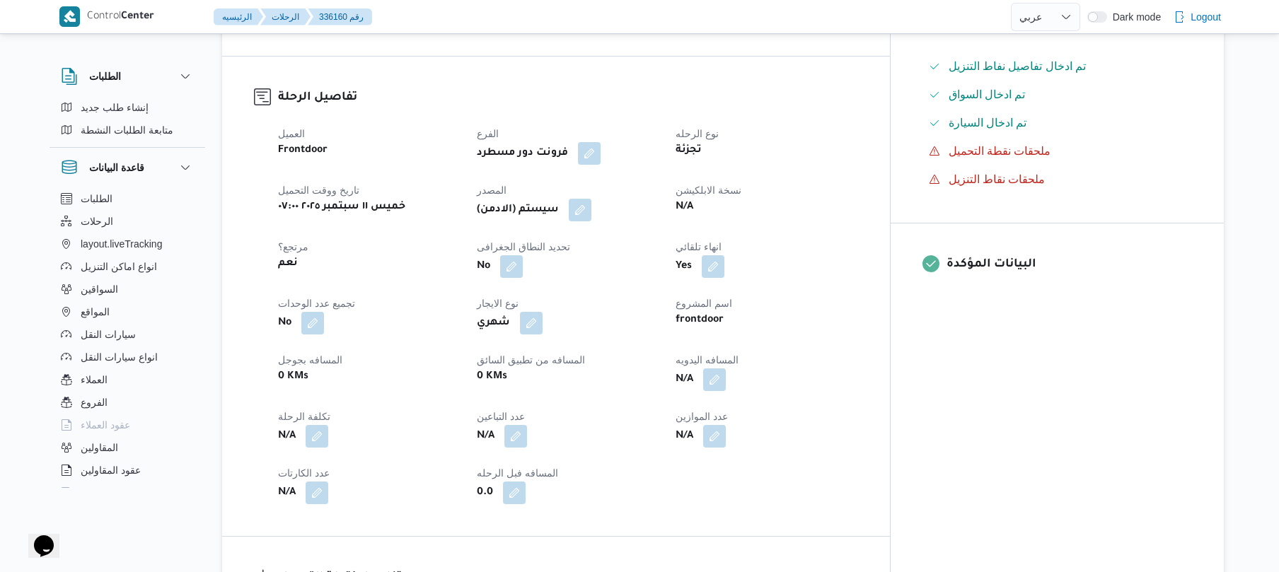
scroll to position [414, 0]
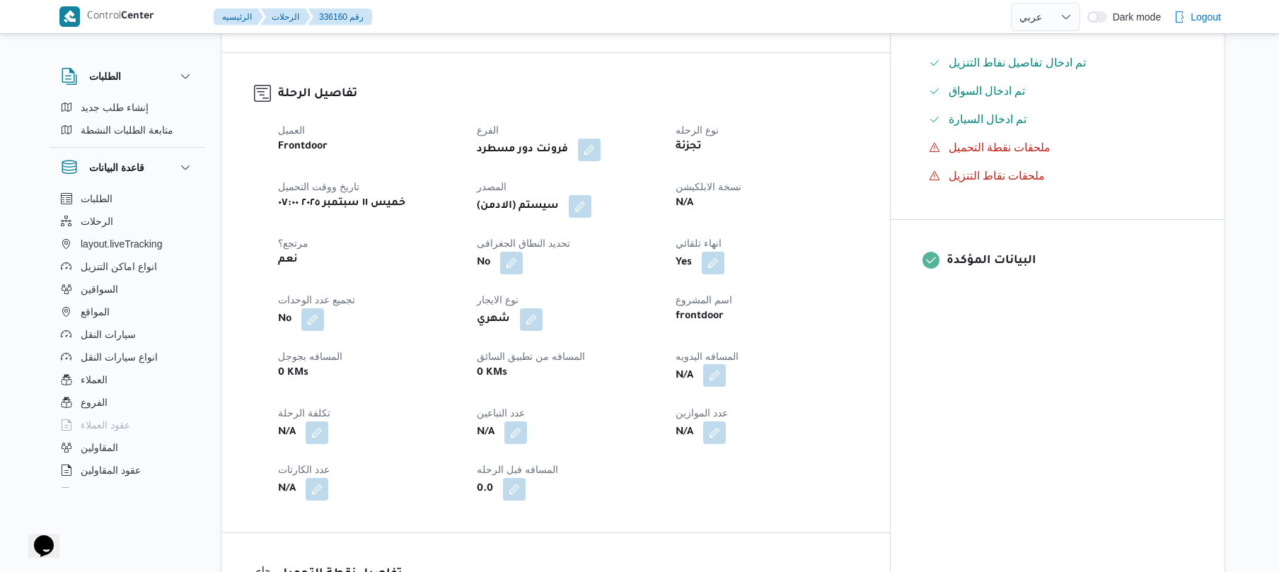
click at [726, 364] on button "button" at bounding box center [714, 375] width 23 height 23
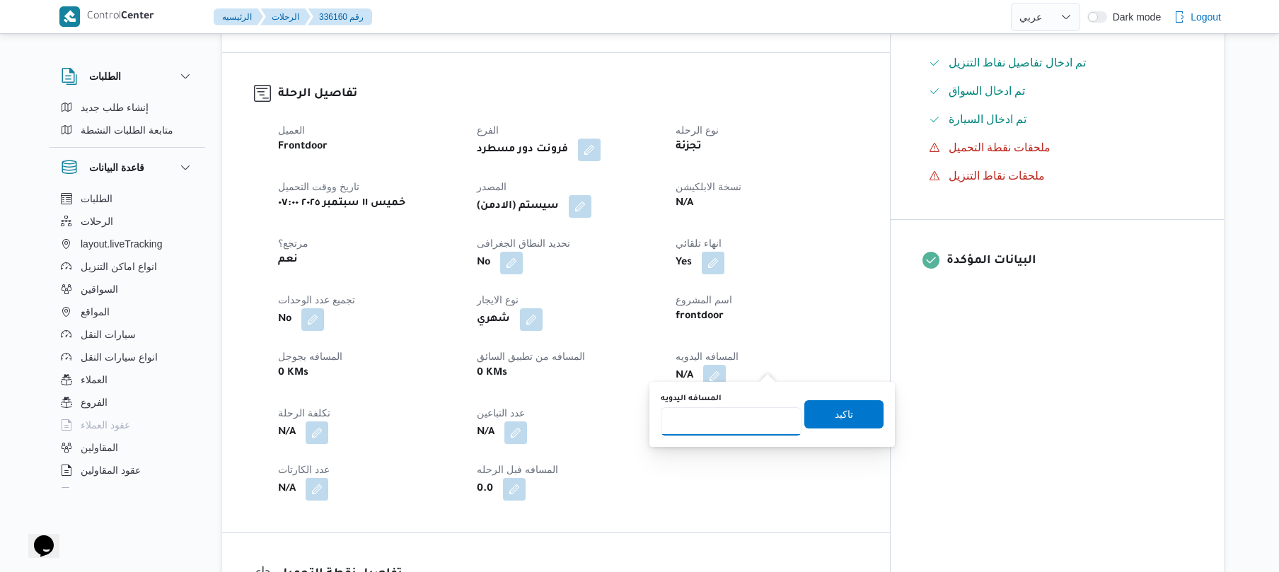
click at [734, 417] on input "المسافه اليدويه" at bounding box center [731, 421] width 141 height 28
type input "130"
click at [835, 417] on span "تاكيد" at bounding box center [844, 413] width 18 height 17
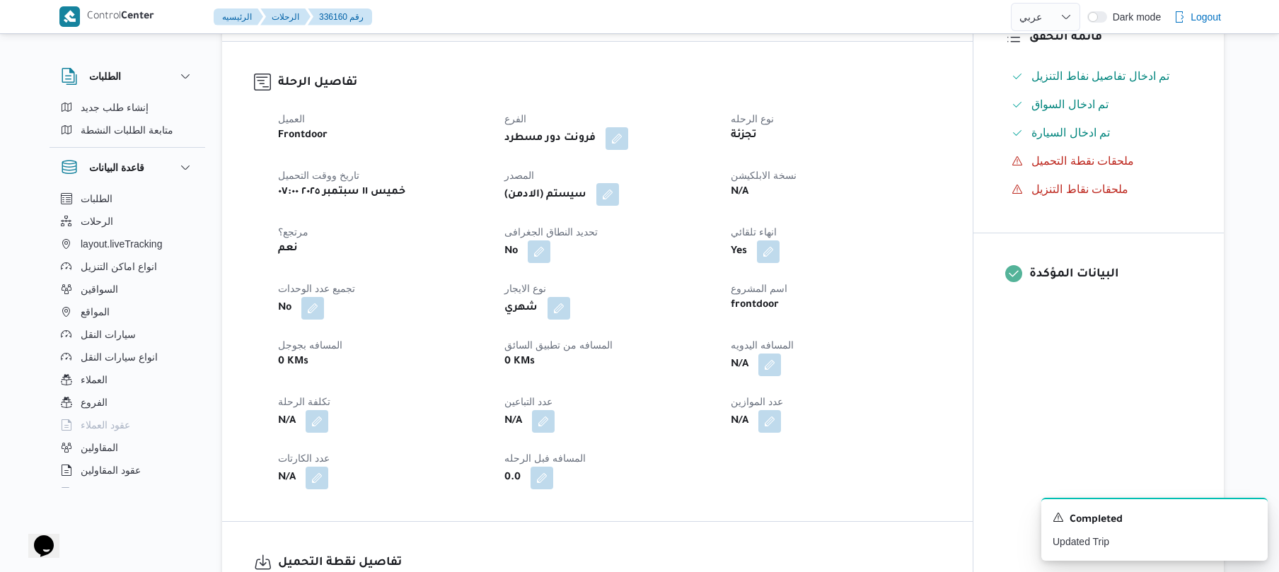
click at [617, 198] on button "button" at bounding box center [607, 194] width 23 height 23
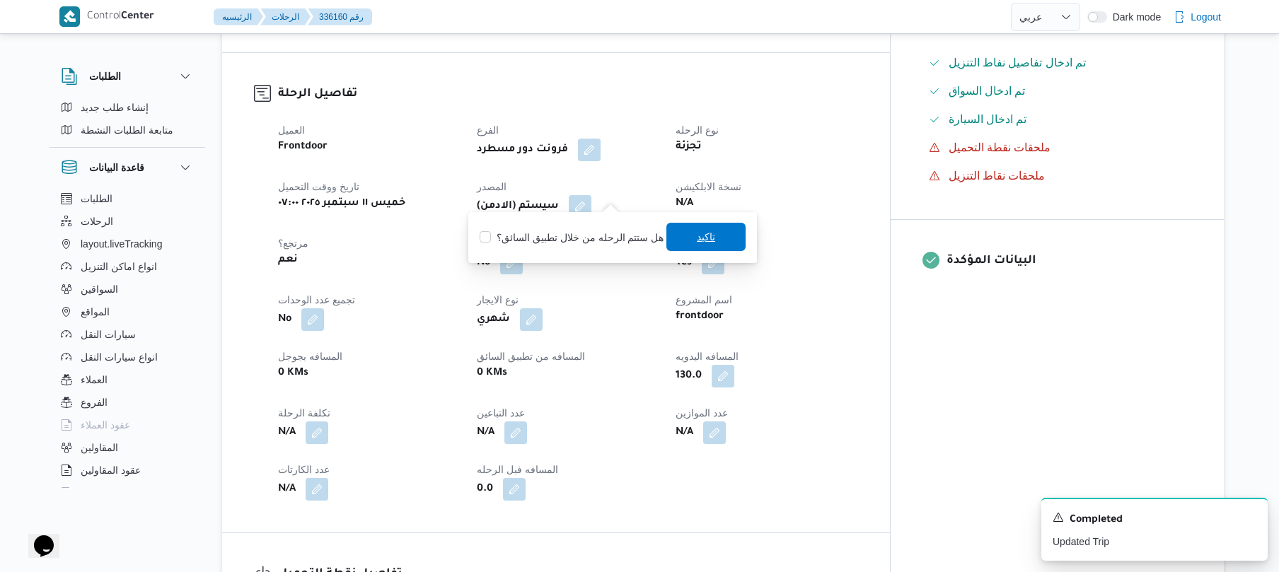
click at [689, 229] on span "تاكيد" at bounding box center [705, 237] width 79 height 28
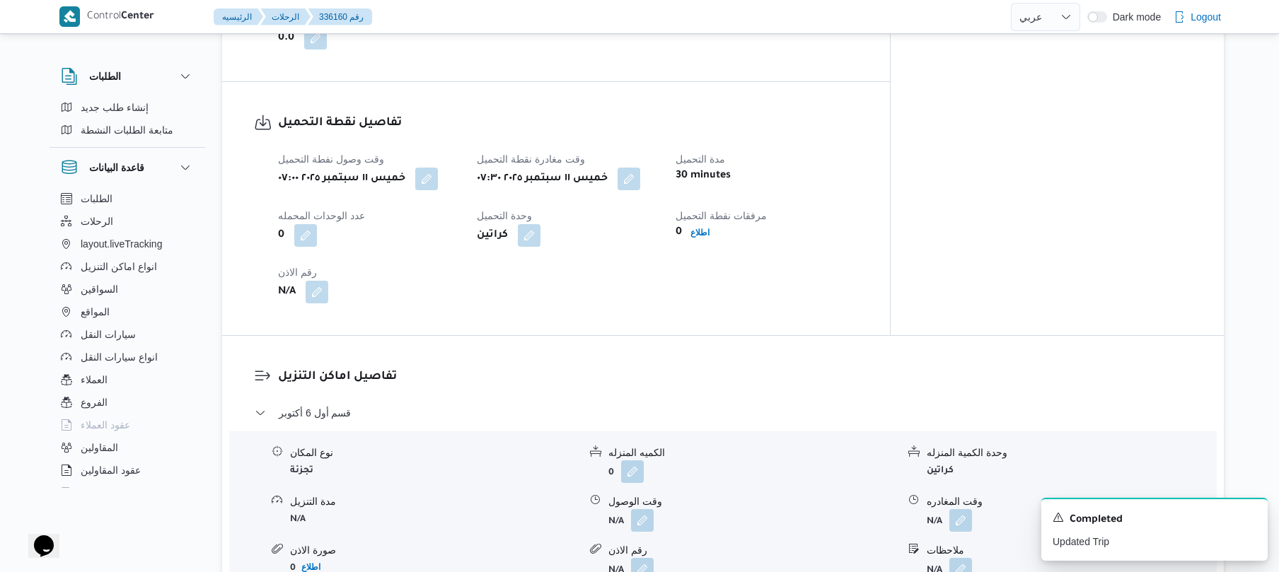
scroll to position [1056, 0]
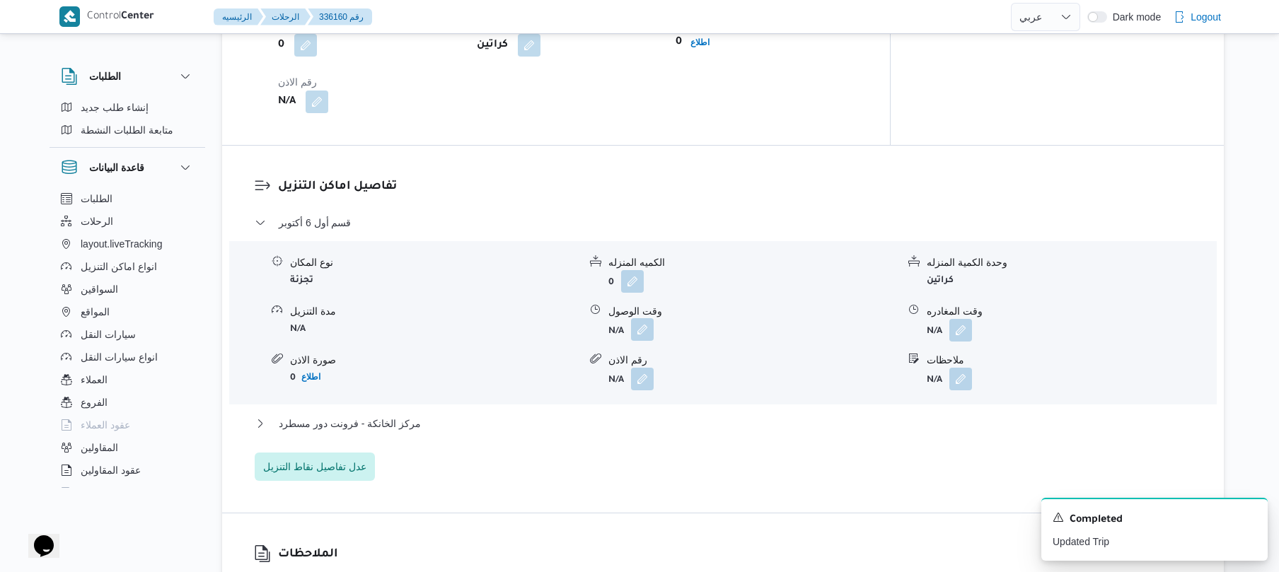
click at [637, 318] on button "button" at bounding box center [642, 329] width 23 height 23
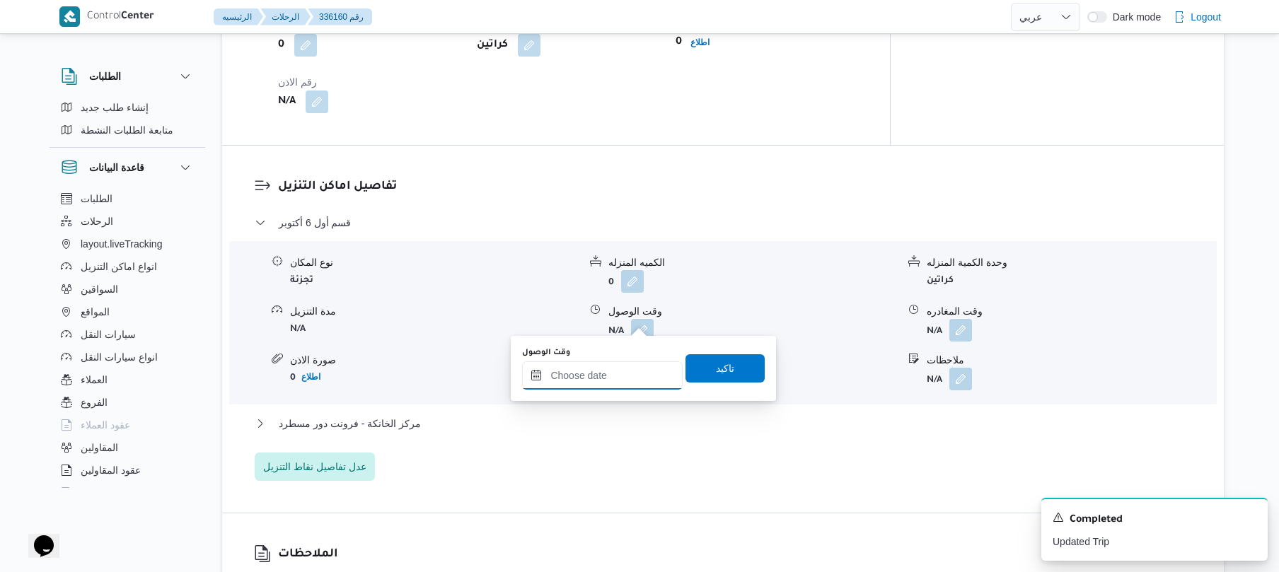
click at [586, 381] on input "وقت الوصول" at bounding box center [602, 375] width 161 height 28
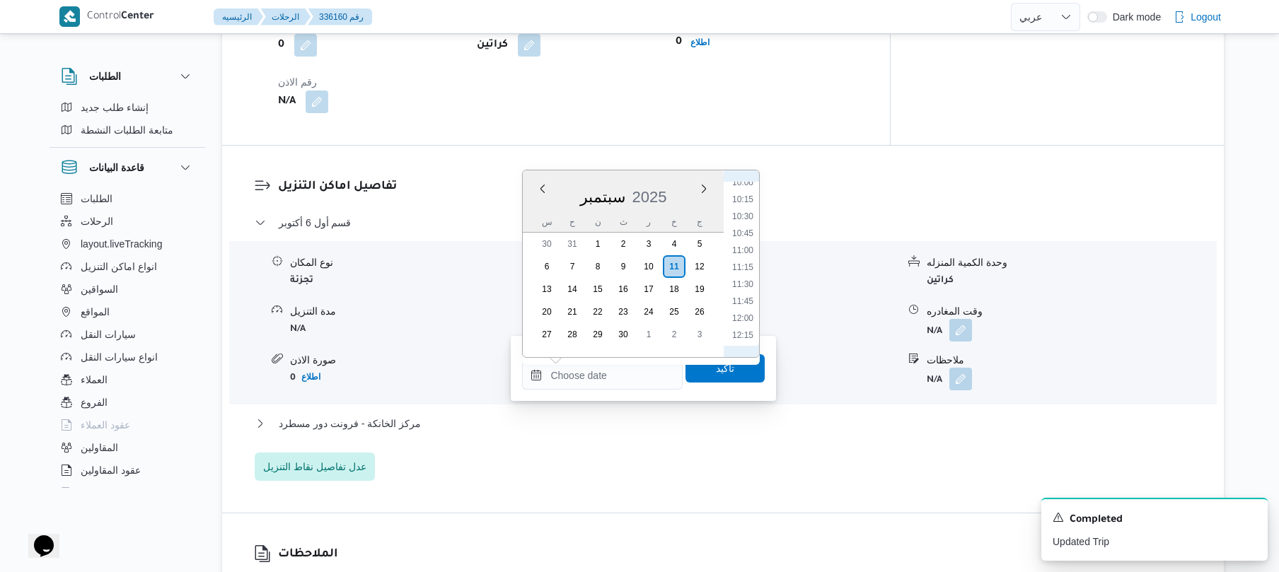
scroll to position [546, 0]
click at [745, 219] on li "08:30" at bounding box center [742, 220] width 33 height 14
type input "[DATE] ٠٨:٣٠"
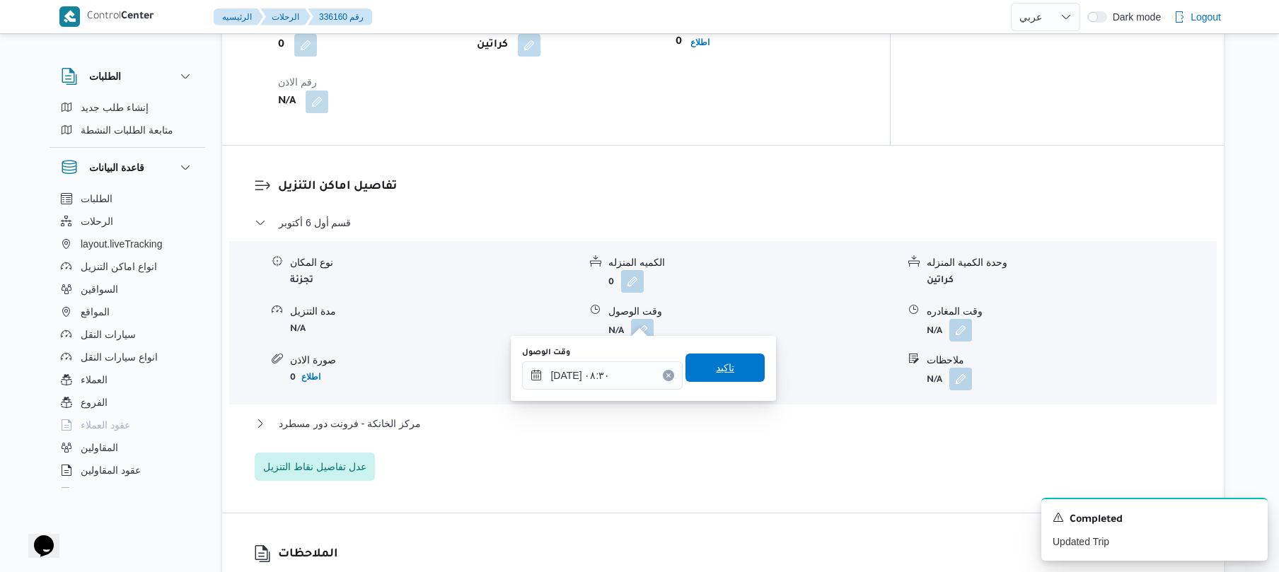
click at [716, 371] on span "تاكيد" at bounding box center [725, 367] width 18 height 17
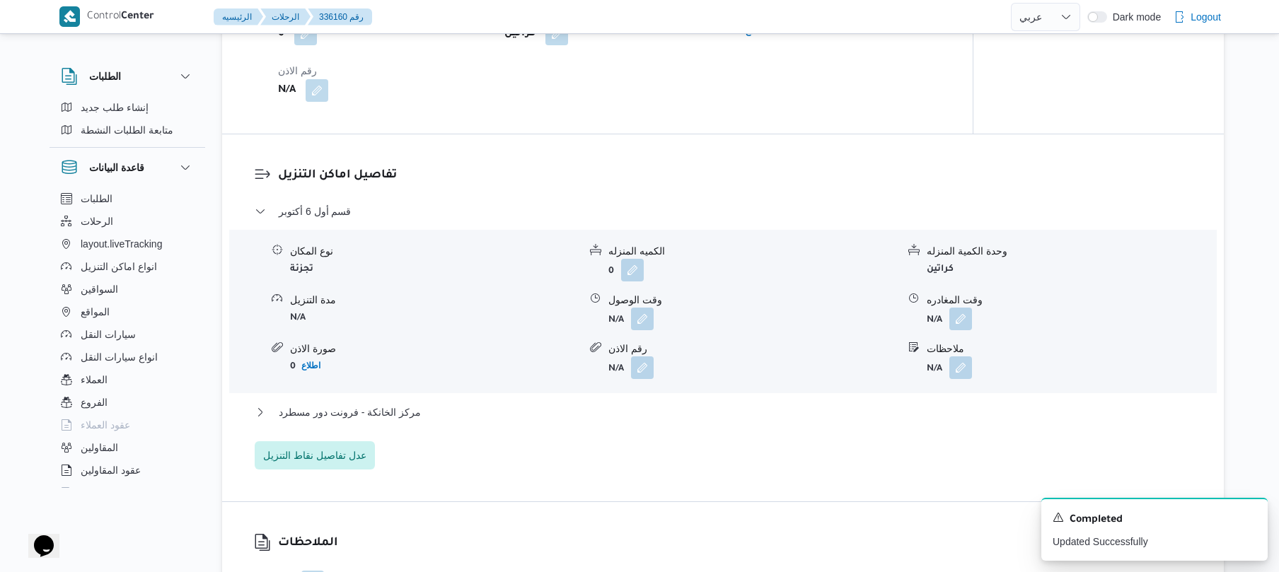
click at [666, 400] on div "قسم أول [DATE] نوع المكان تجزئة الكميه المنزله 0 وحدة الكمية المنزله كراتين مدة…" at bounding box center [723, 336] width 937 height 267
click at [663, 414] on button "مركز الخانكة - فرونت دور مسطرد" at bounding box center [723, 412] width 937 height 17
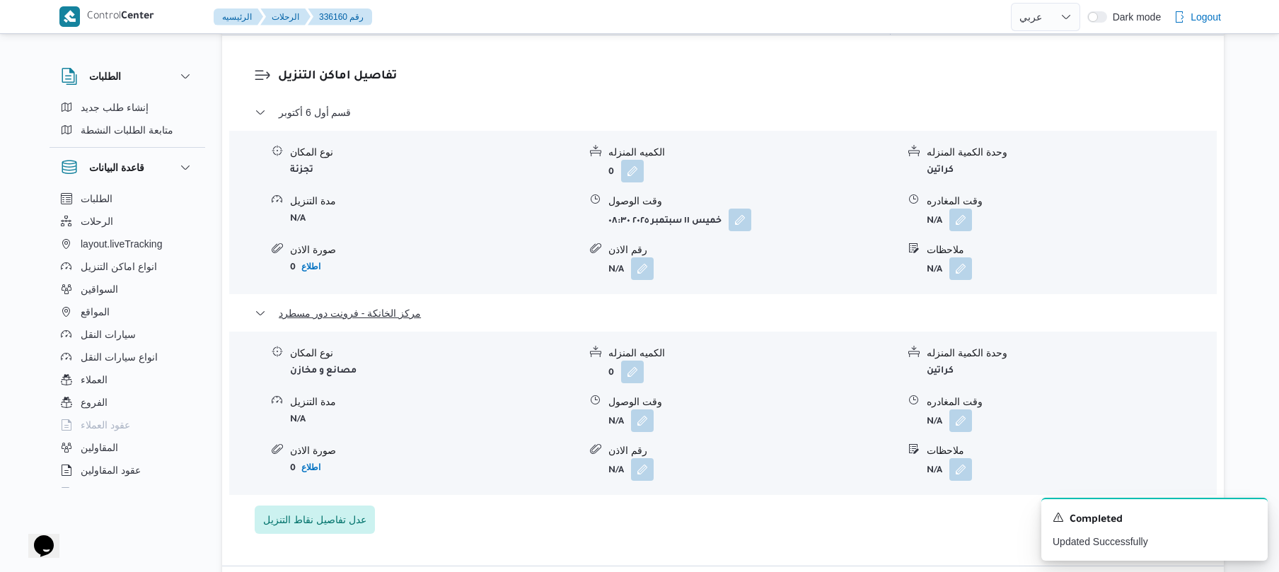
scroll to position [1358, 0]
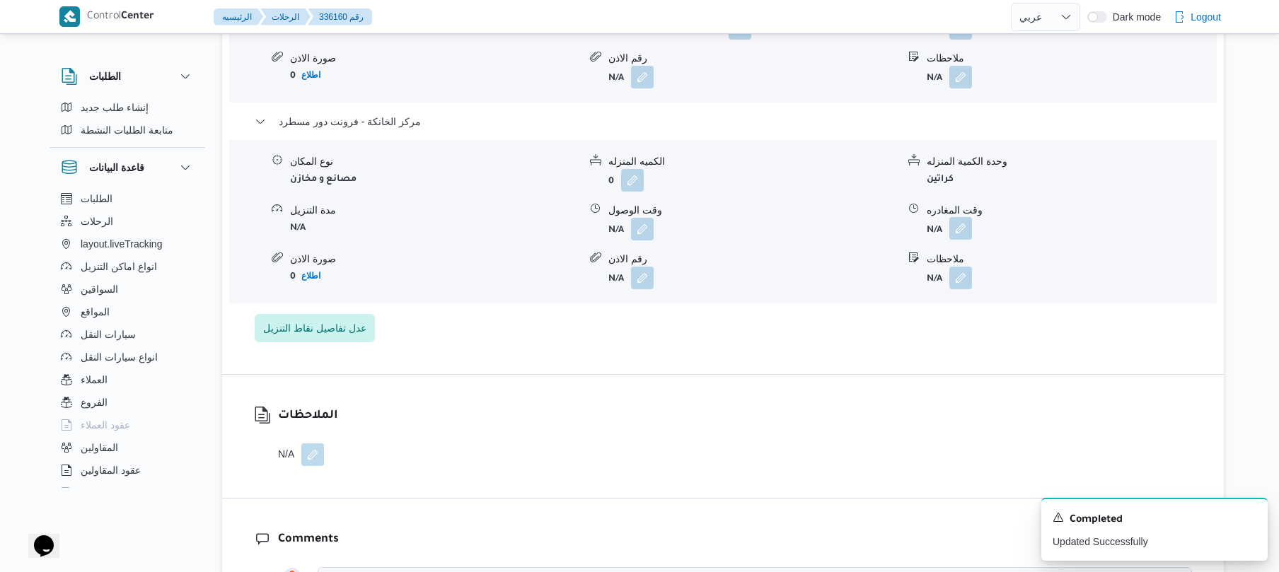
click at [959, 217] on button "button" at bounding box center [960, 228] width 23 height 23
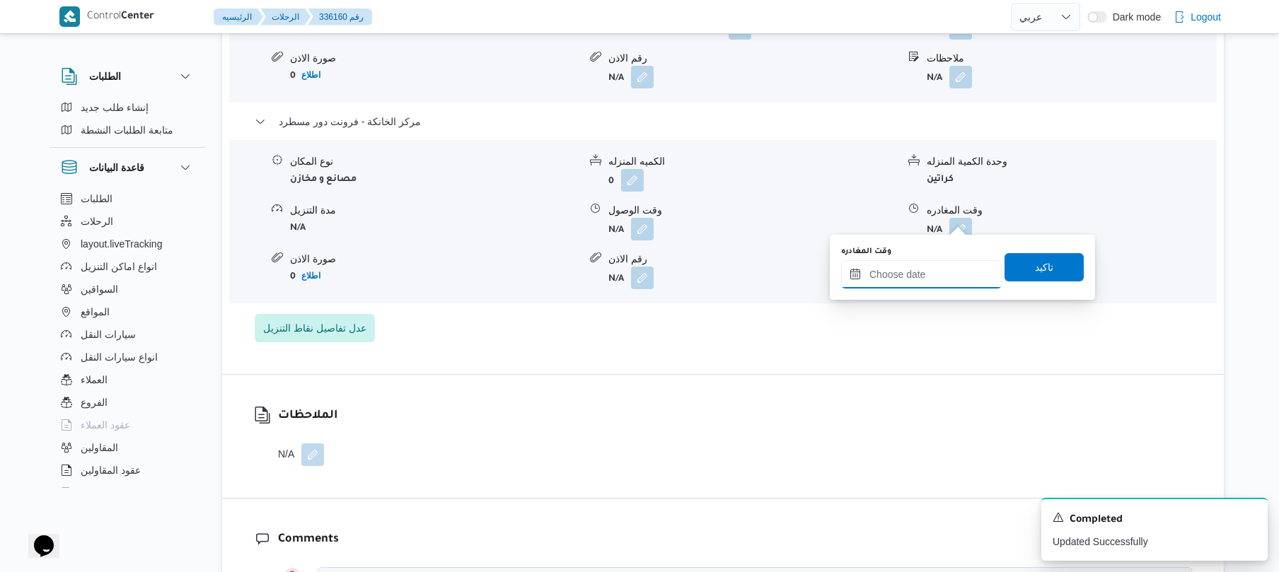
click at [912, 267] on input "وقت المغادره" at bounding box center [921, 274] width 161 height 28
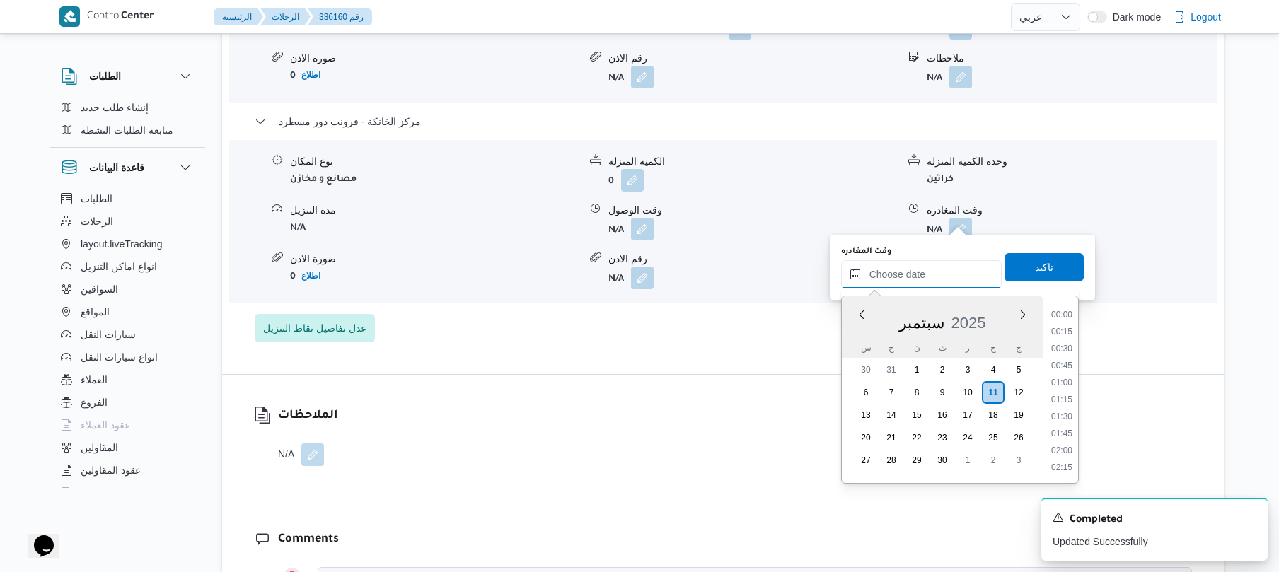
scroll to position [1291, 0]
click at [1061, 383] on li "20:00" at bounding box center [1061, 382] width 33 height 14
type input "١١/٠٩/٢٠٢٥ ٢٠:٠٠"
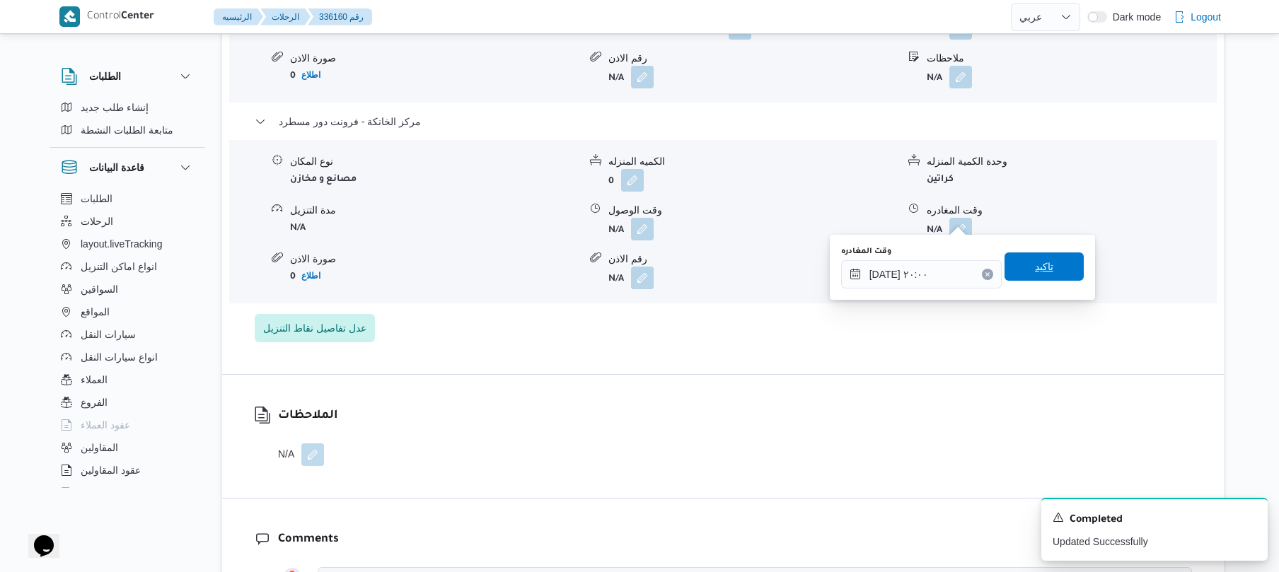
click at [1050, 273] on span "تاكيد" at bounding box center [1043, 267] width 79 height 28
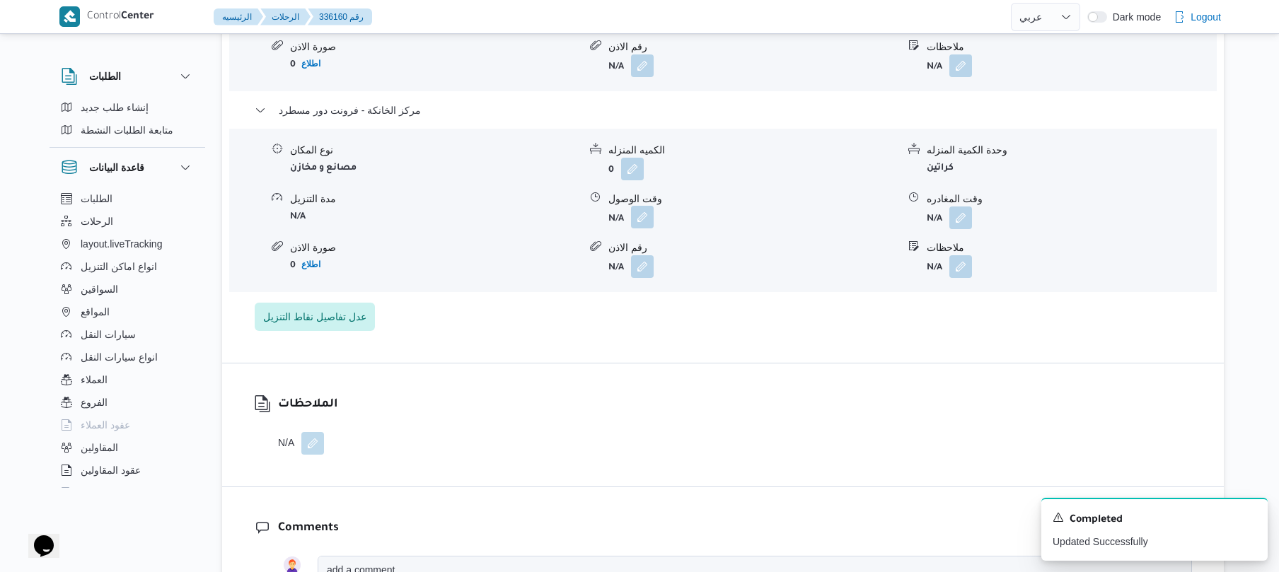
click at [648, 227] on button "button" at bounding box center [642, 217] width 23 height 23
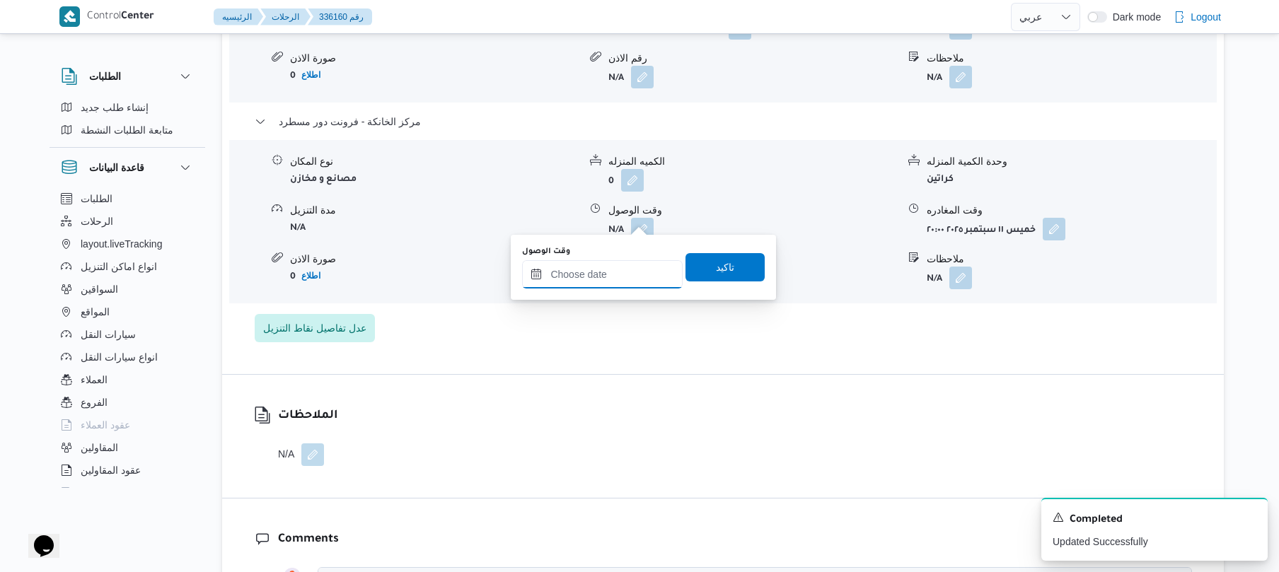
click at [617, 275] on input "وقت الوصول" at bounding box center [602, 274] width 161 height 28
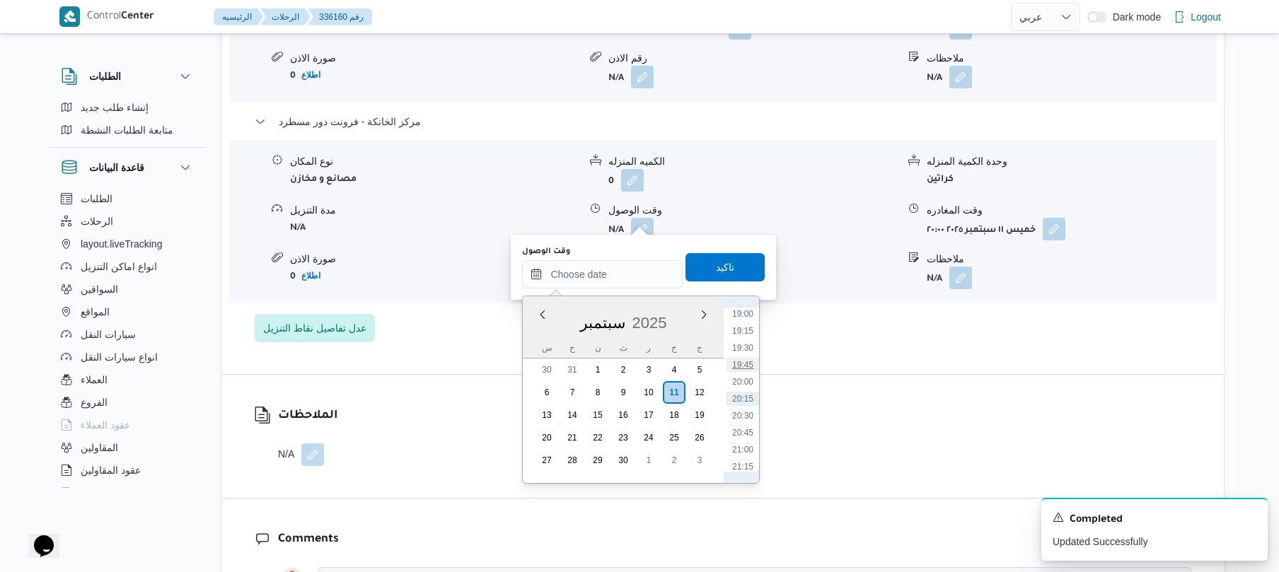
click at [744, 361] on li "19:45" at bounding box center [742, 365] width 33 height 14
type input "١١/٠٩/٢٠٢٥ ١٩:٤٥"
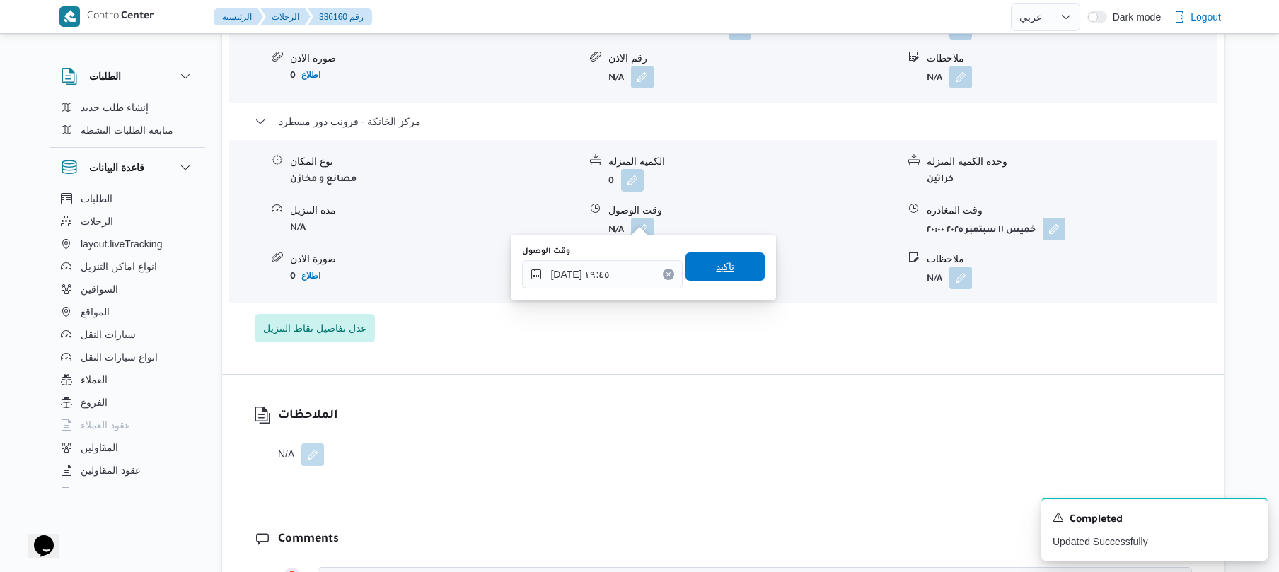
click at [733, 267] on span "تاكيد" at bounding box center [724, 267] width 79 height 28
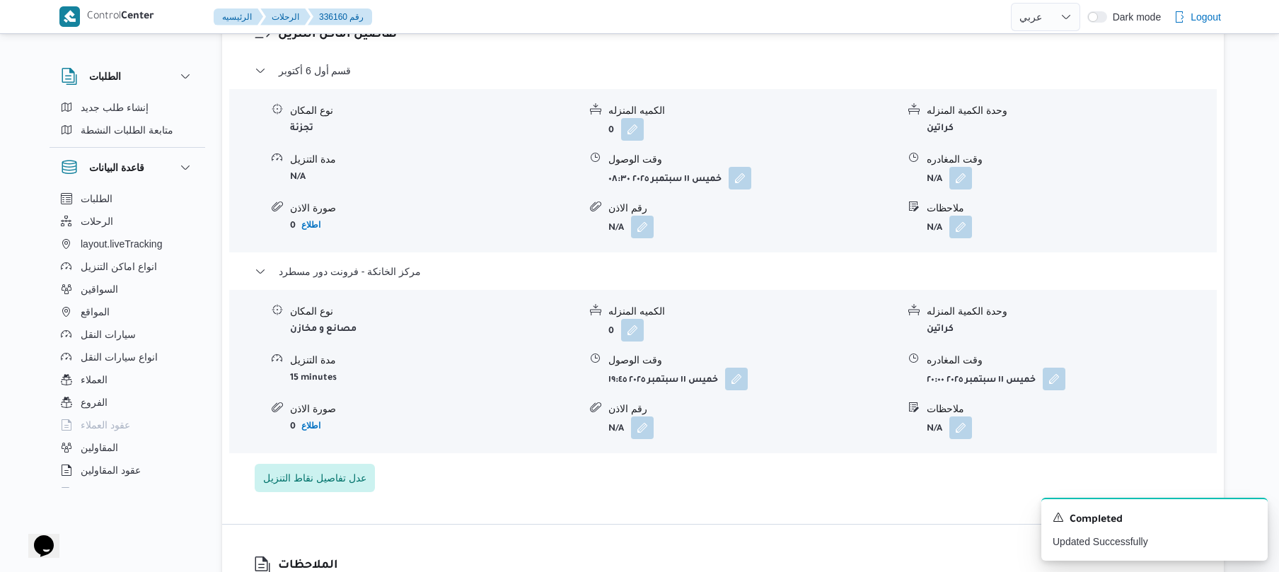
scroll to position [1169, 0]
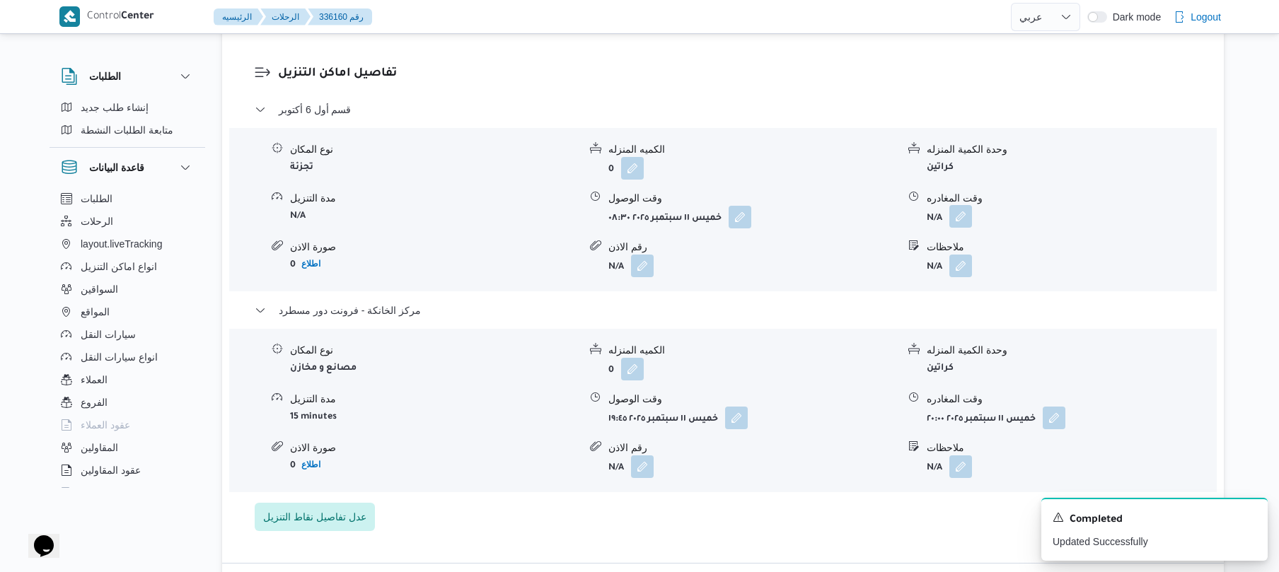
click at [960, 205] on button "button" at bounding box center [960, 216] width 23 height 23
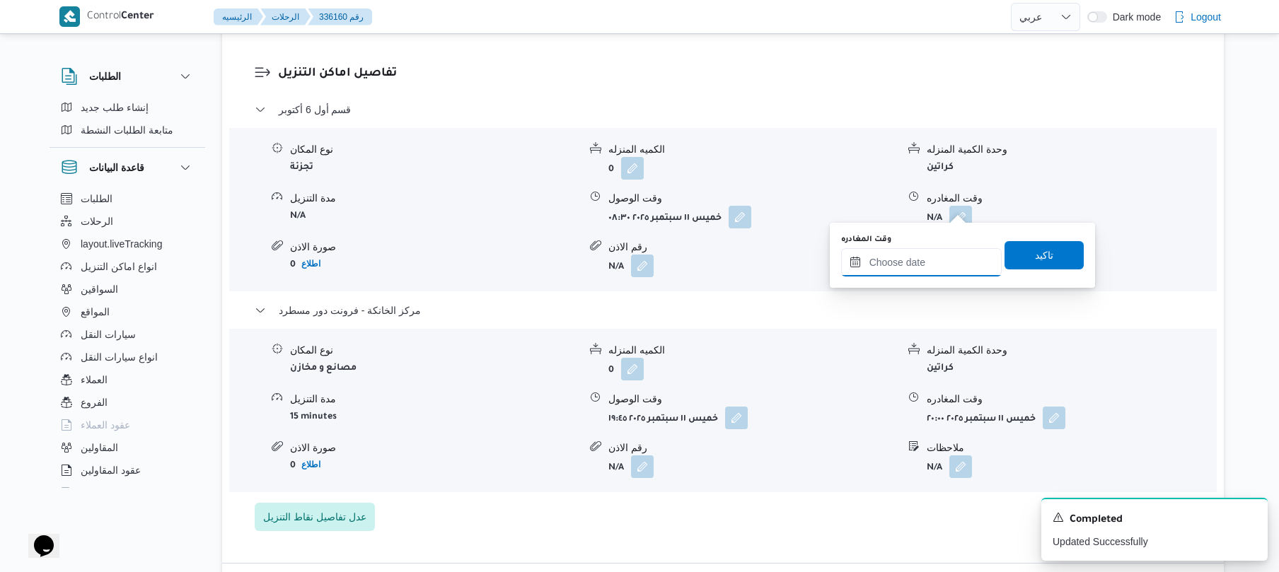
click at [883, 255] on input "وقت المغادره" at bounding box center [921, 262] width 161 height 28
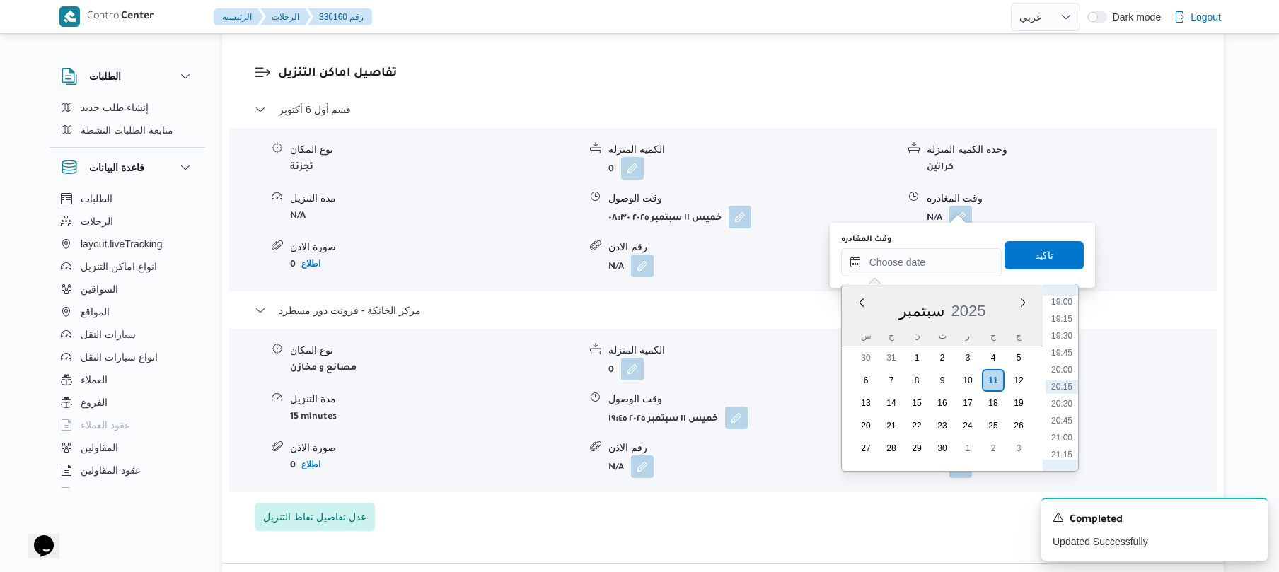
scroll to position [1152, 0]
click at [1058, 419] on li "18:45" at bounding box center [1061, 424] width 33 height 14
type input "١١/٠٩/٢٠٢٥ ١٨:٤٥"
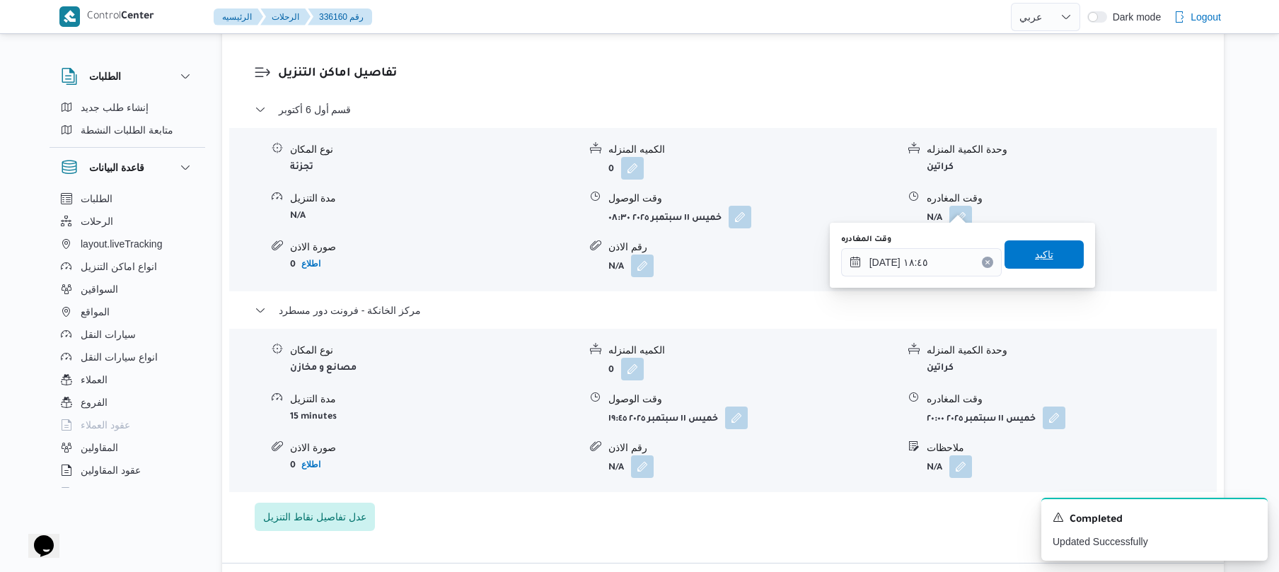
click at [1055, 256] on span "تاكيد" at bounding box center [1043, 254] width 79 height 28
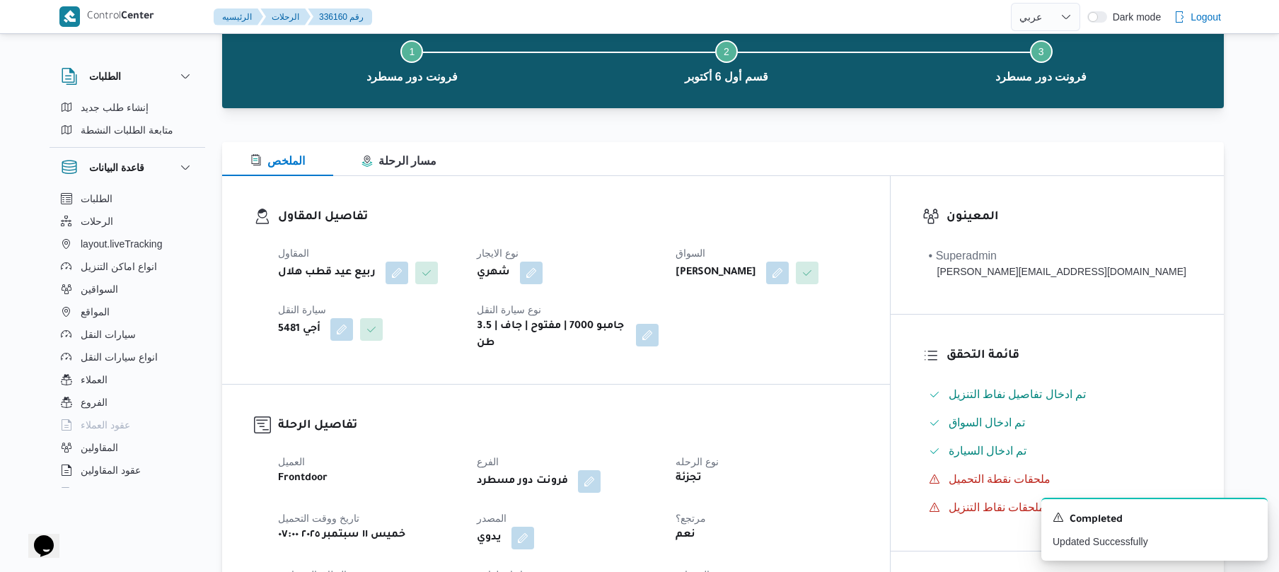
scroll to position [0, 0]
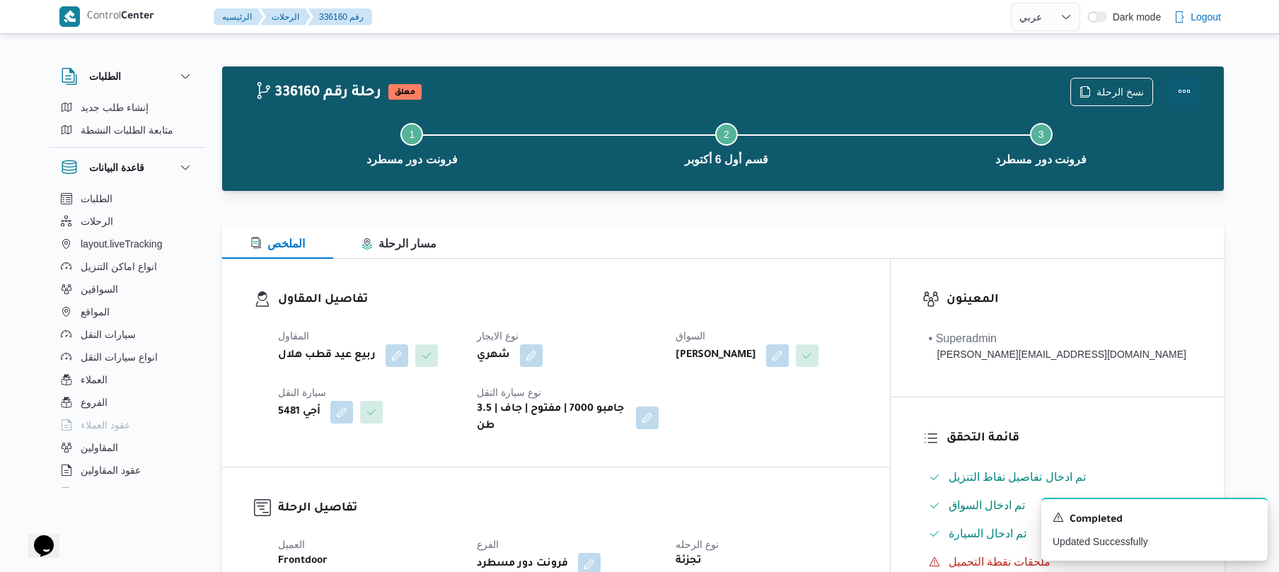
click at [1184, 89] on button "Actions" at bounding box center [1184, 91] width 28 height 28
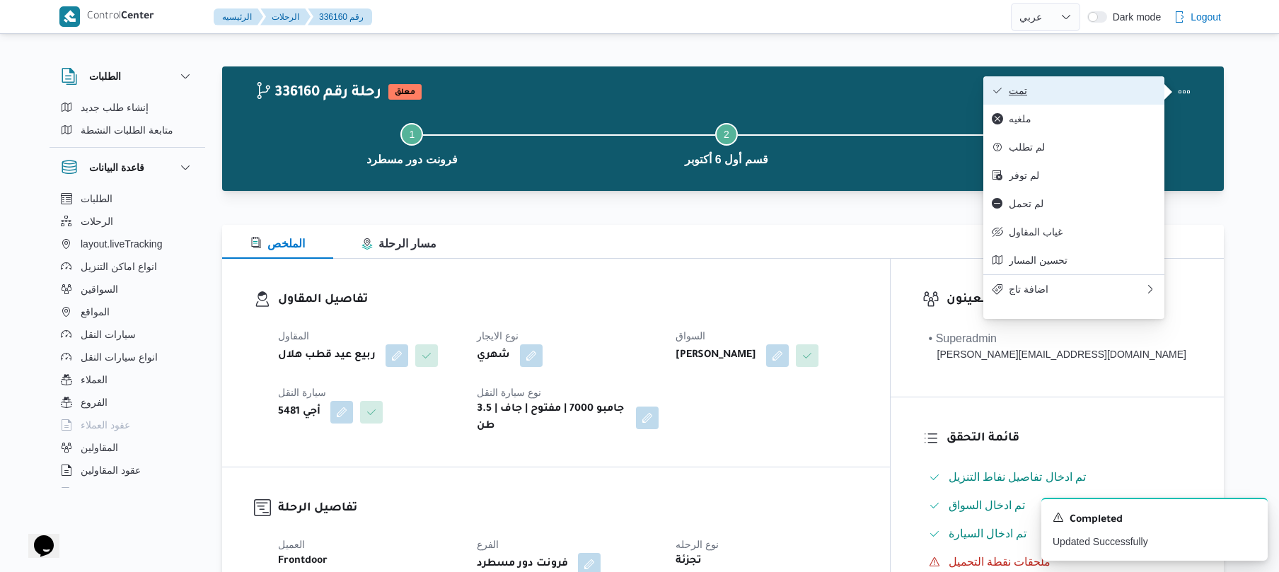
click at [1121, 88] on span "تمت" at bounding box center [1082, 90] width 147 height 11
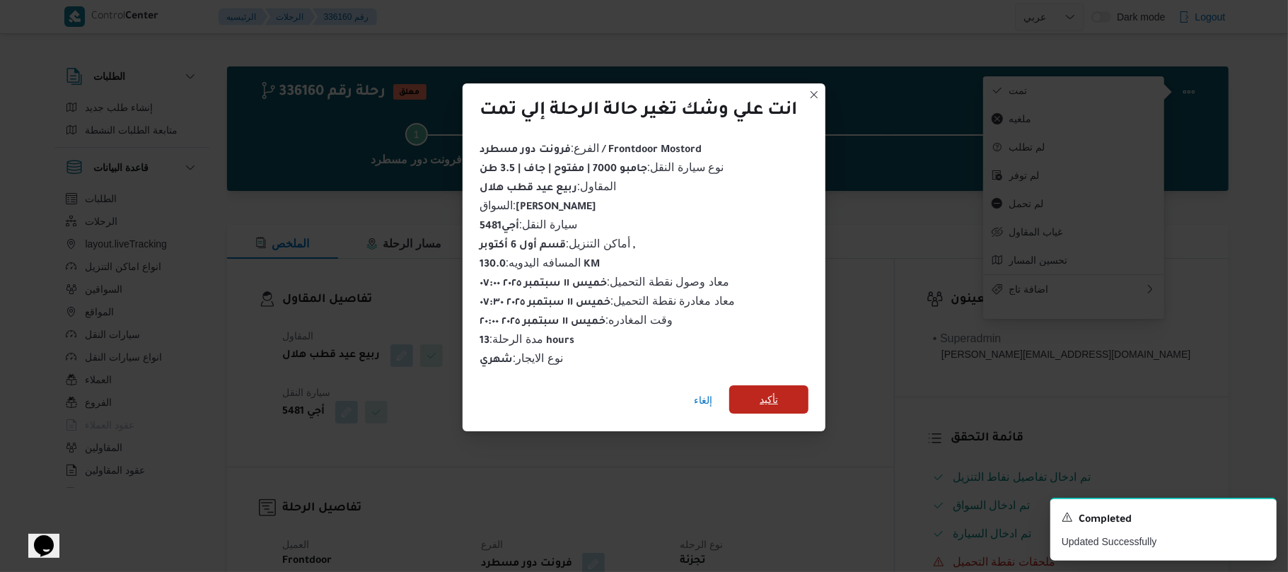
click at [778, 394] on span "تأكيد" at bounding box center [769, 399] width 18 height 17
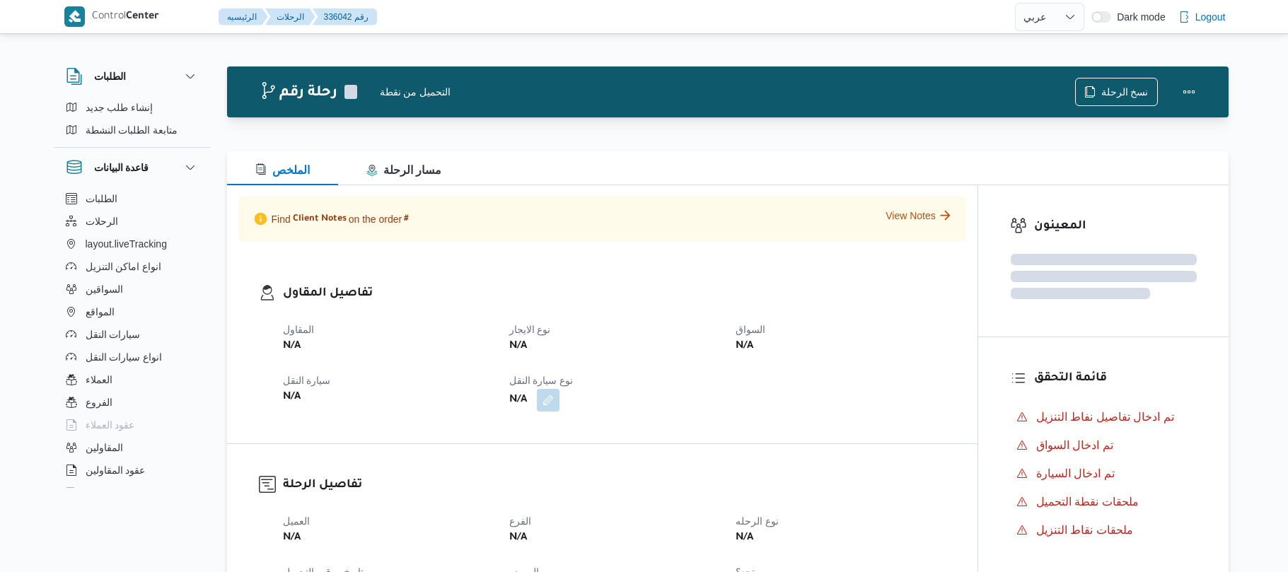
select select "ar"
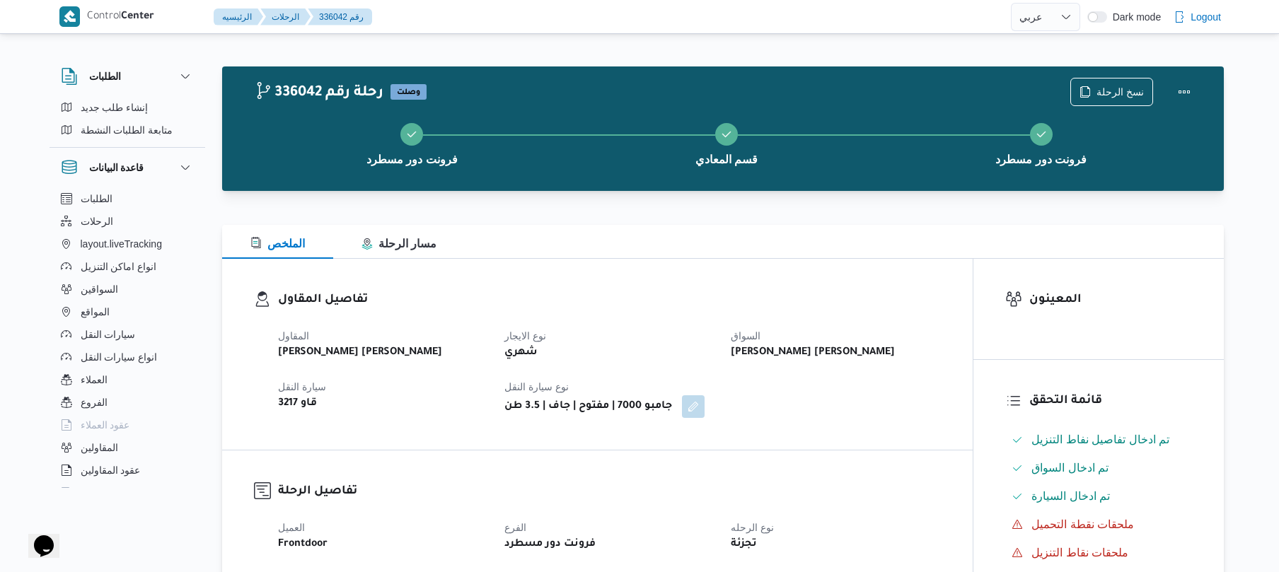
click at [773, 301] on h3 "تفاصيل المقاول" at bounding box center [609, 300] width 663 height 19
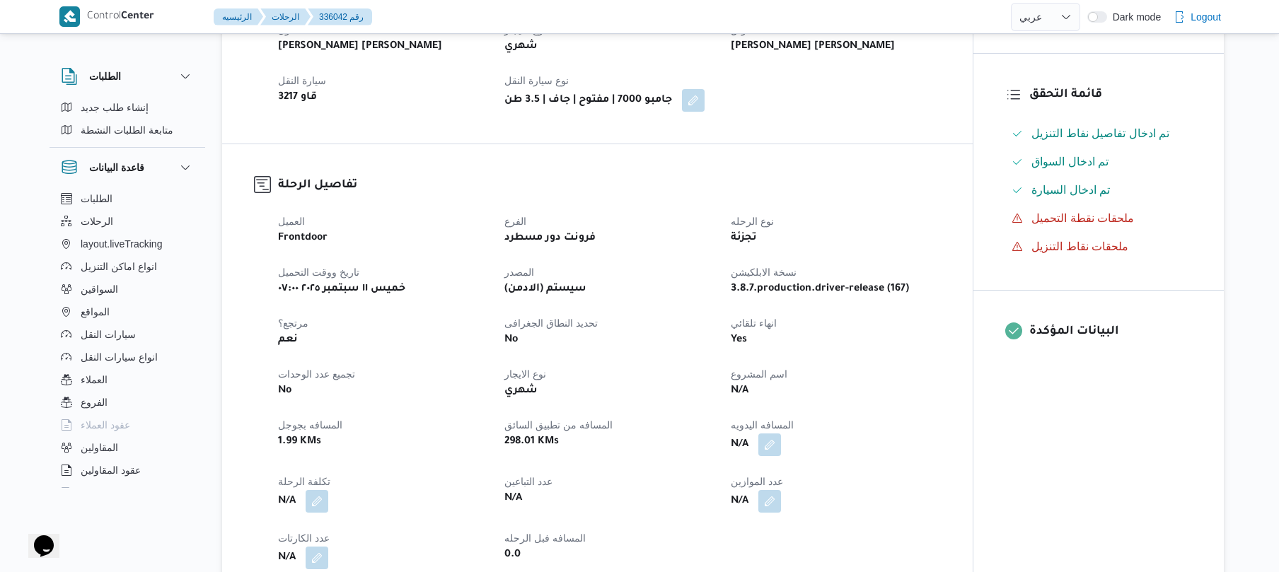
scroll to position [453, 0]
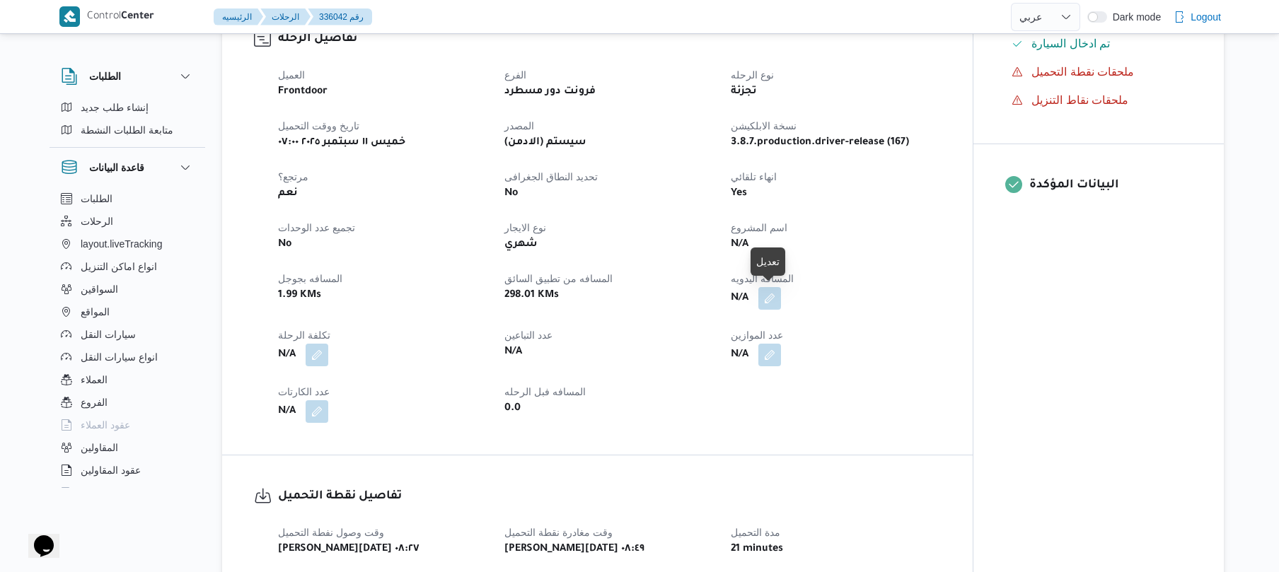
click at [773, 303] on button "button" at bounding box center [769, 298] width 23 height 23
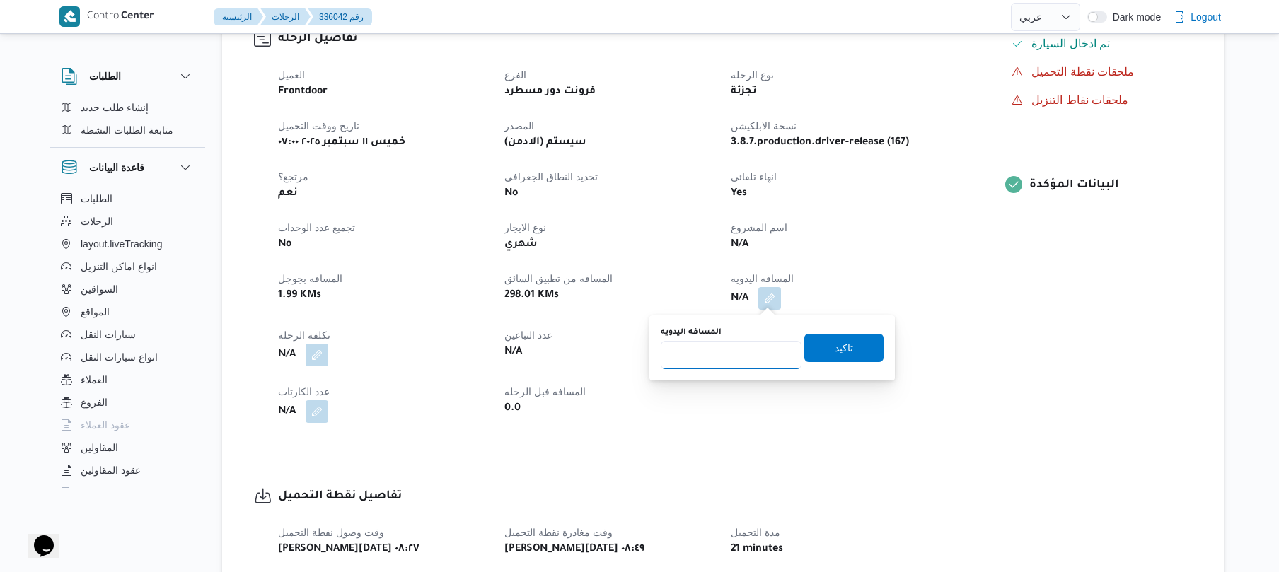
click at [722, 354] on input "المسافه اليدويه" at bounding box center [731, 355] width 141 height 28
type input "125"
click at [835, 347] on span "تاكيد" at bounding box center [844, 348] width 18 height 17
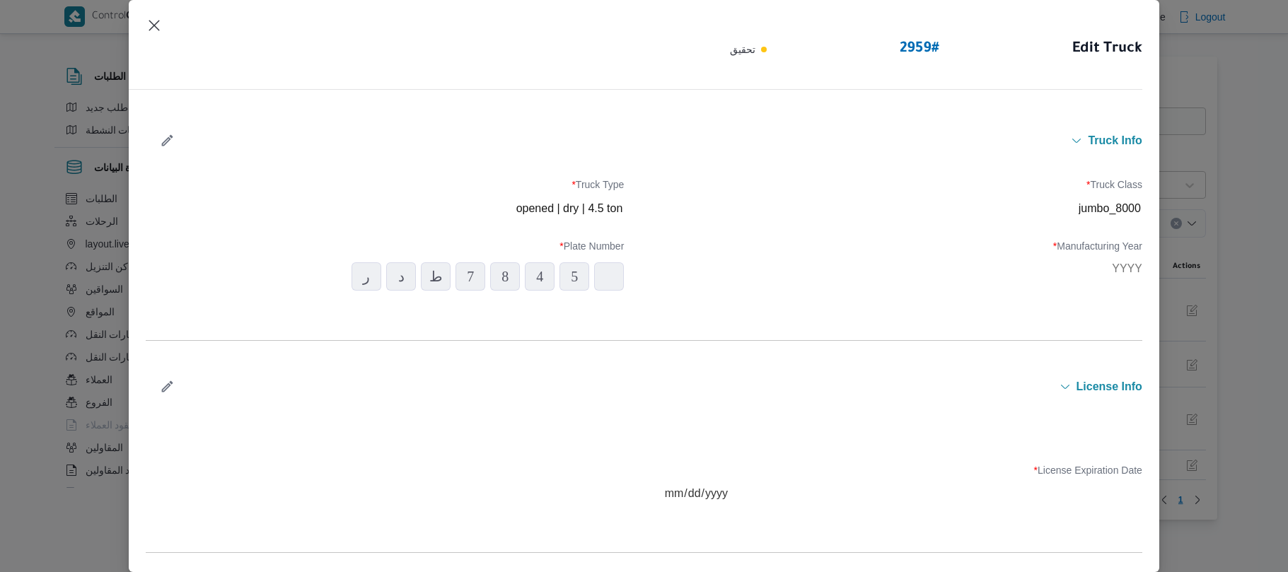
select select "ar"
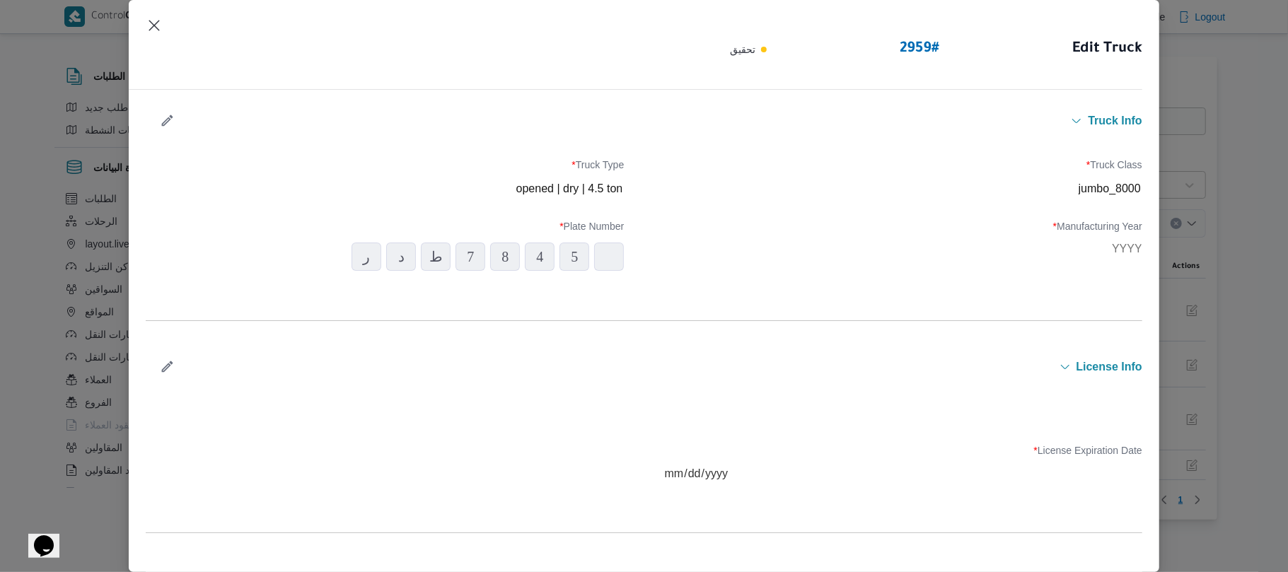
click at [839, 142] on div "Truck Class * jumbo_8000 Truck Type * opened | dry | 4.5 ton Manufacturing Year…" at bounding box center [644, 218] width 997 height 154
click at [156, 30] on button "Closes this modal window" at bounding box center [154, 24] width 17 height 17
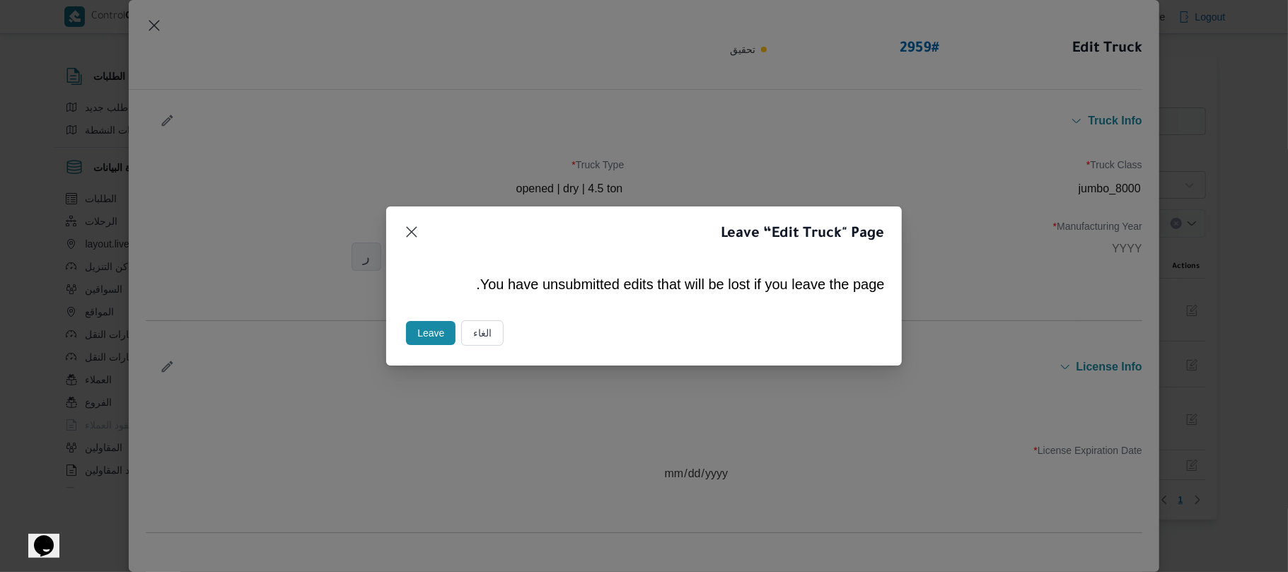
click at [431, 330] on button "Leave" at bounding box center [431, 333] width 50 height 24
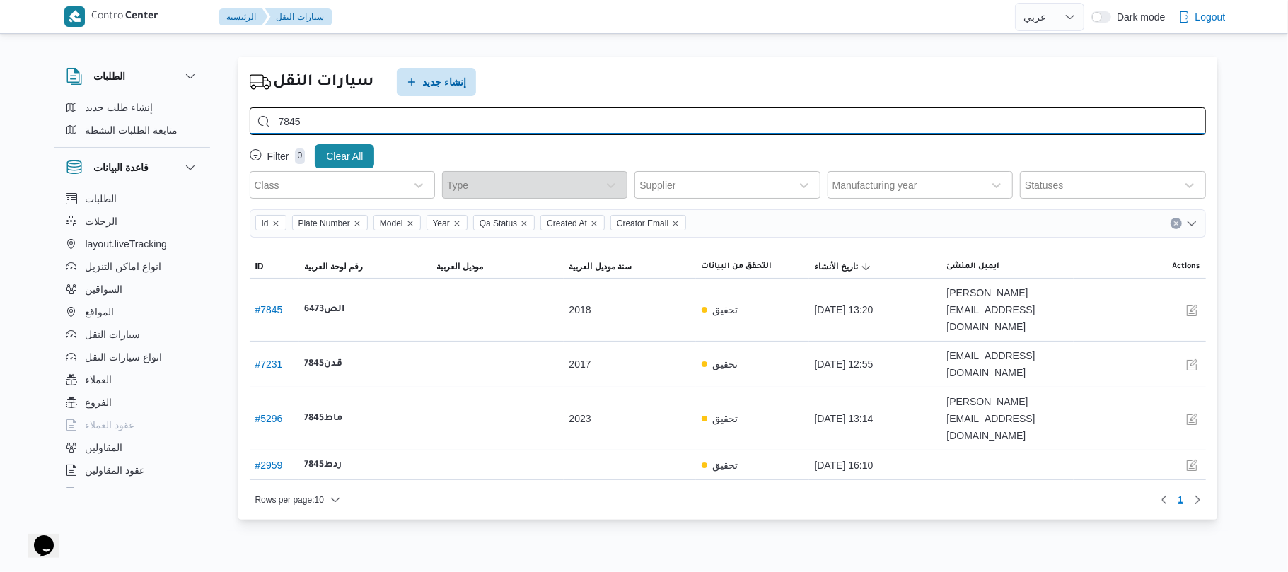
click at [493, 122] on input "7845" at bounding box center [728, 122] width 956 height 28
type input "7"
type input "7845"
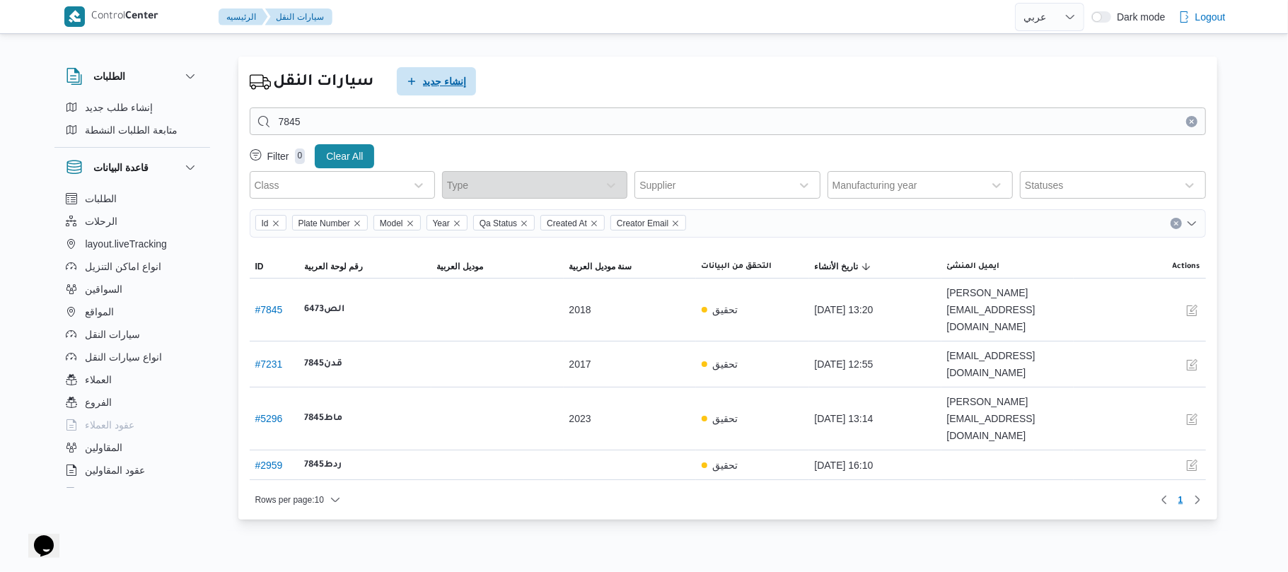
click at [428, 74] on span "إنشاء جديد" at bounding box center [445, 81] width 44 height 17
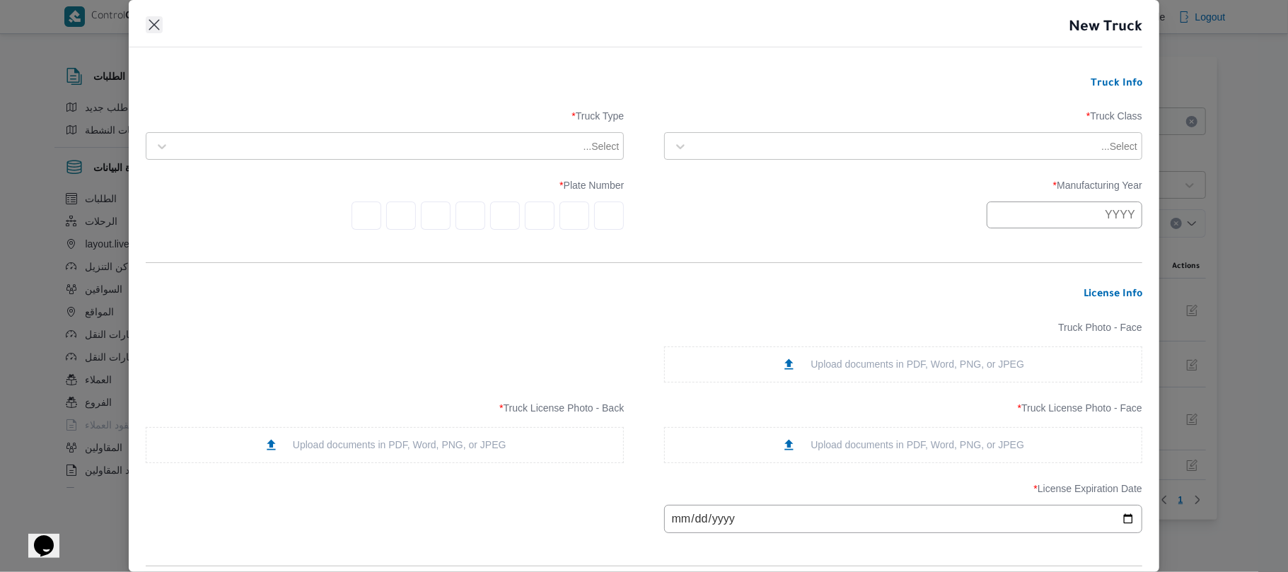
click at [153, 23] on button "Closes this modal window" at bounding box center [154, 24] width 17 height 17
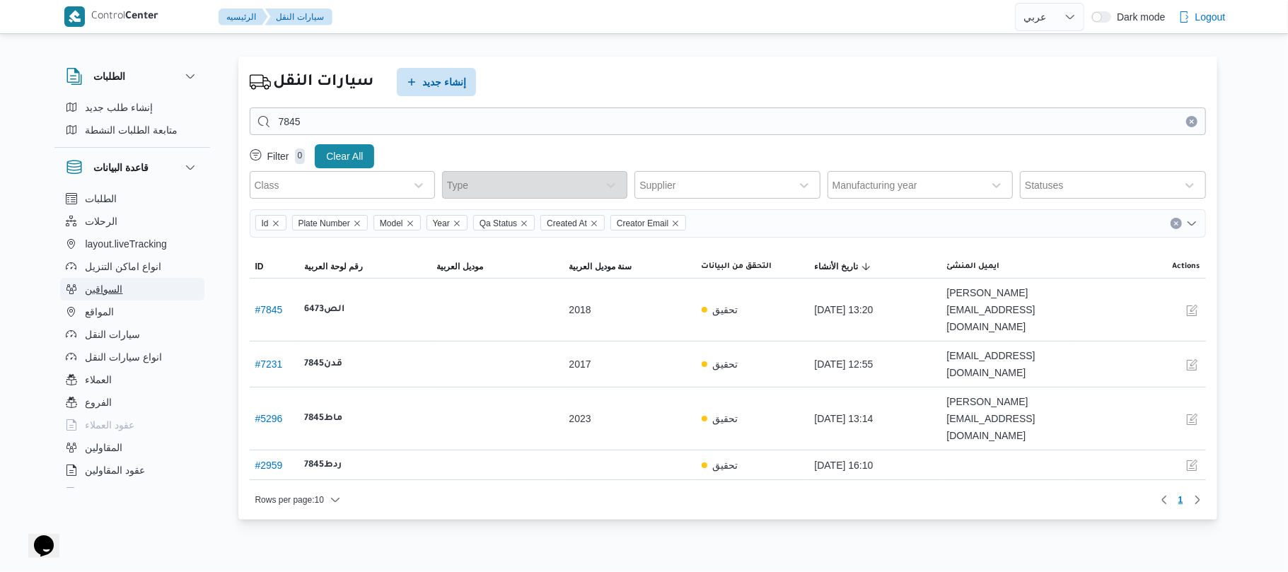
click at [137, 293] on button "السواقين" at bounding box center [132, 289] width 144 height 23
select select "ar"
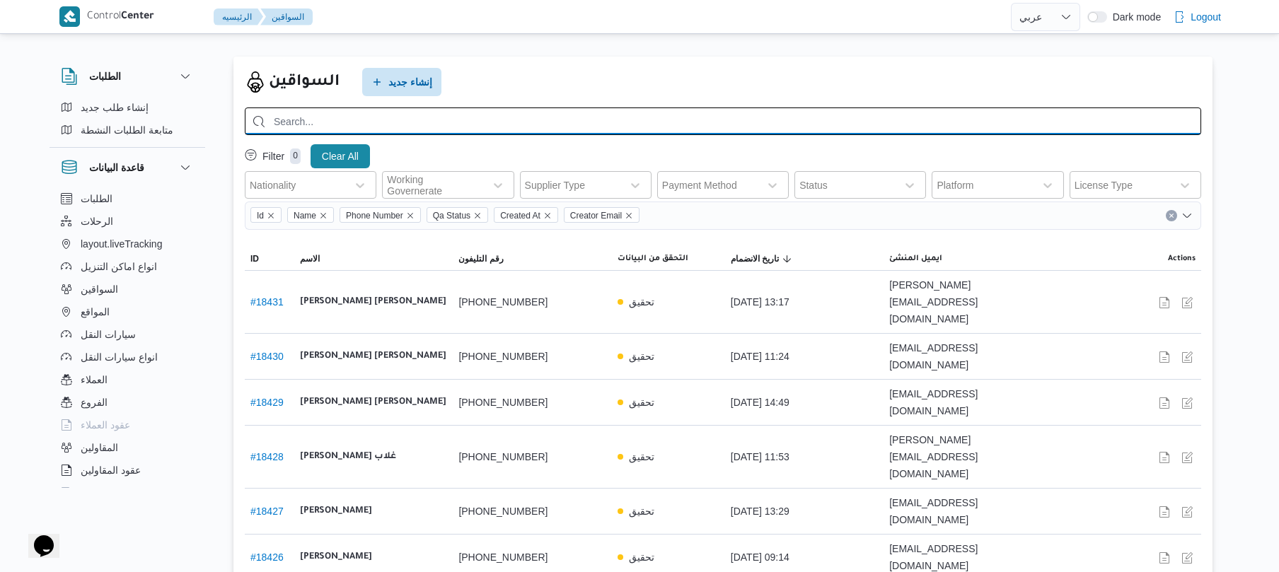
click at [607, 112] on input "search" at bounding box center [723, 122] width 956 height 28
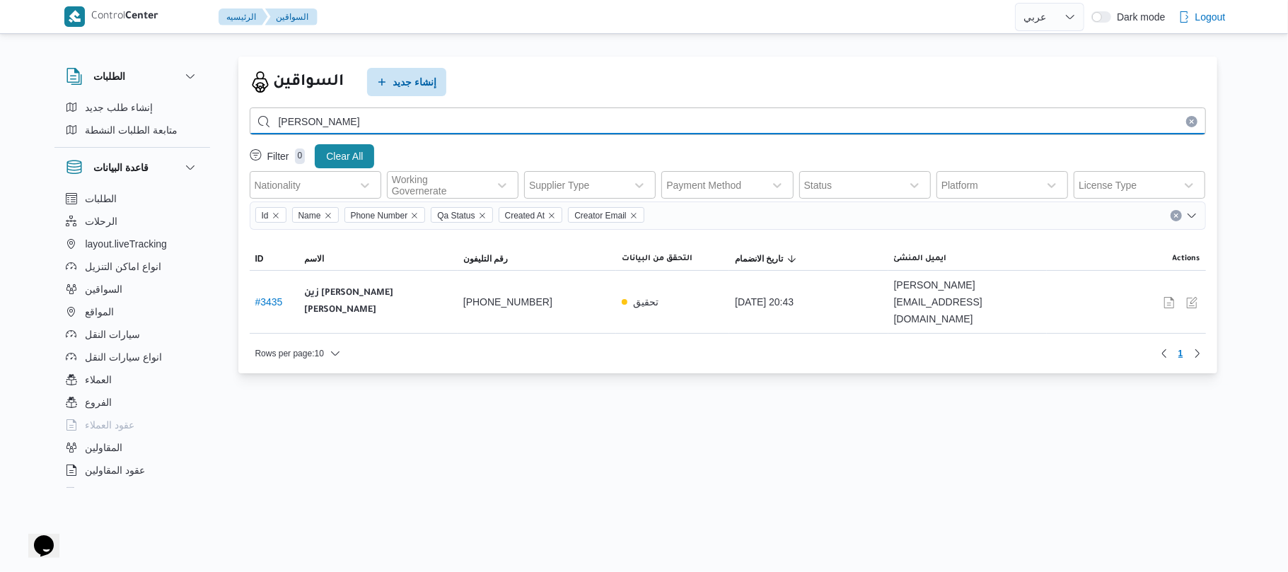
type input "[PERSON_NAME]"
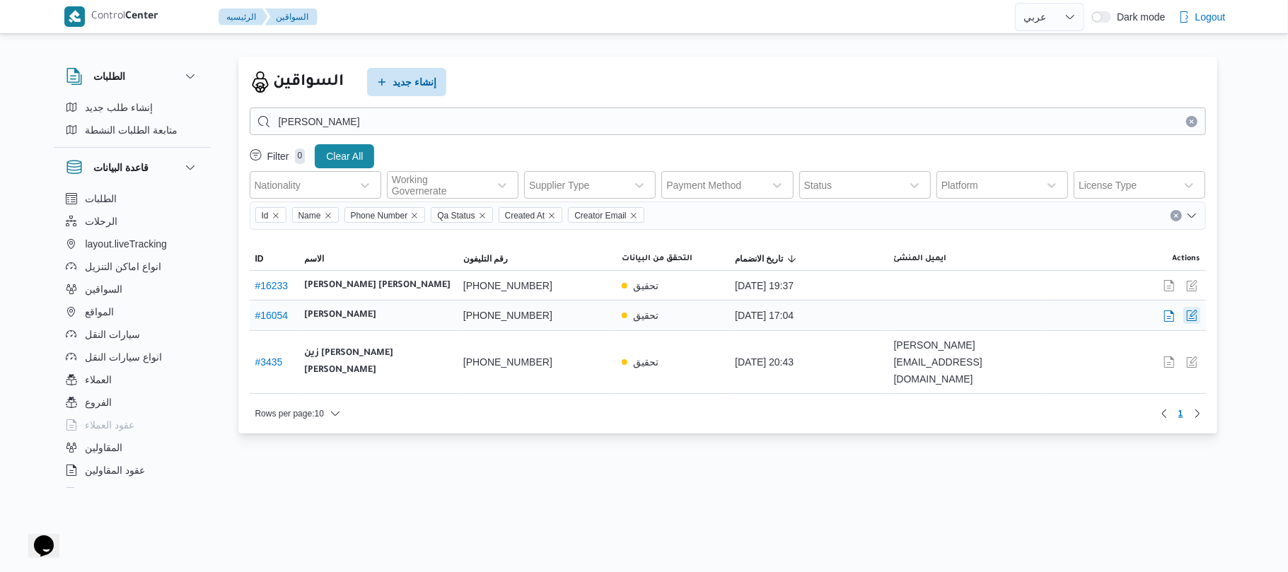
click at [1192, 317] on button "button" at bounding box center [1191, 315] width 17 height 17
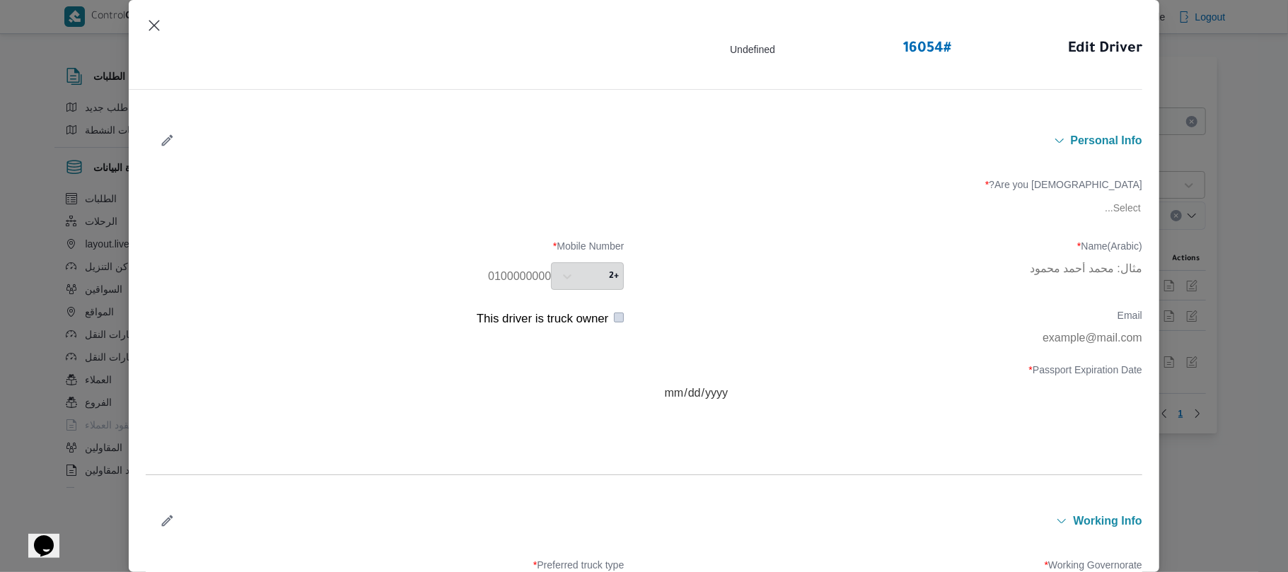
type input "[PERSON_NAME]"
type input "01013148119"
type input "[DATE]"
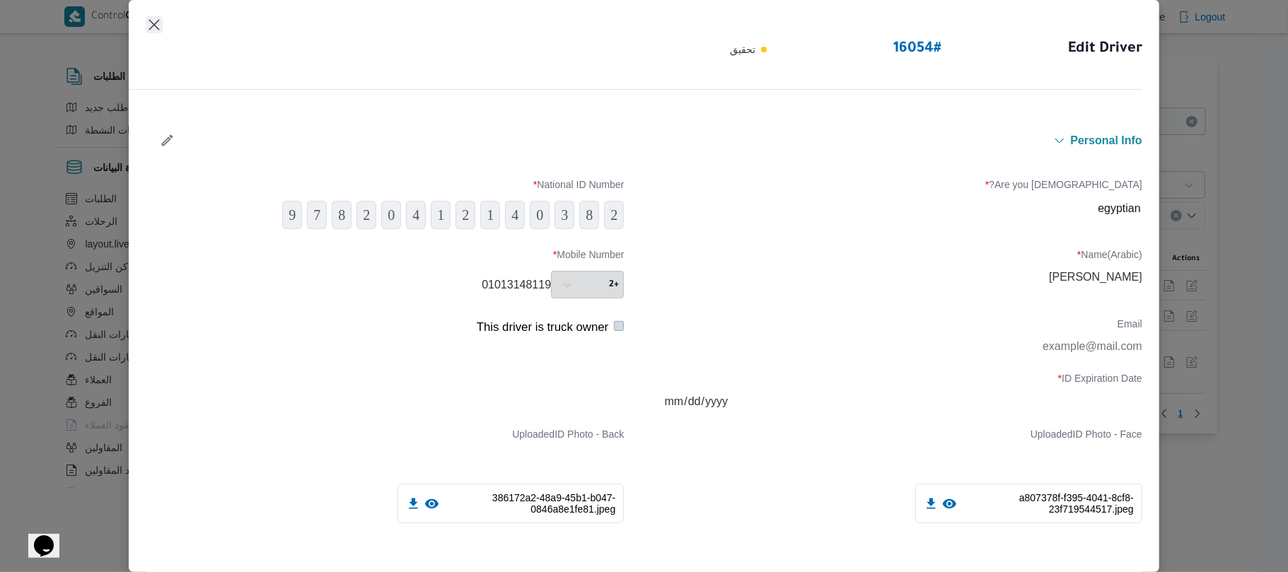
click at [147, 28] on button "Closes this modal window" at bounding box center [154, 24] width 17 height 17
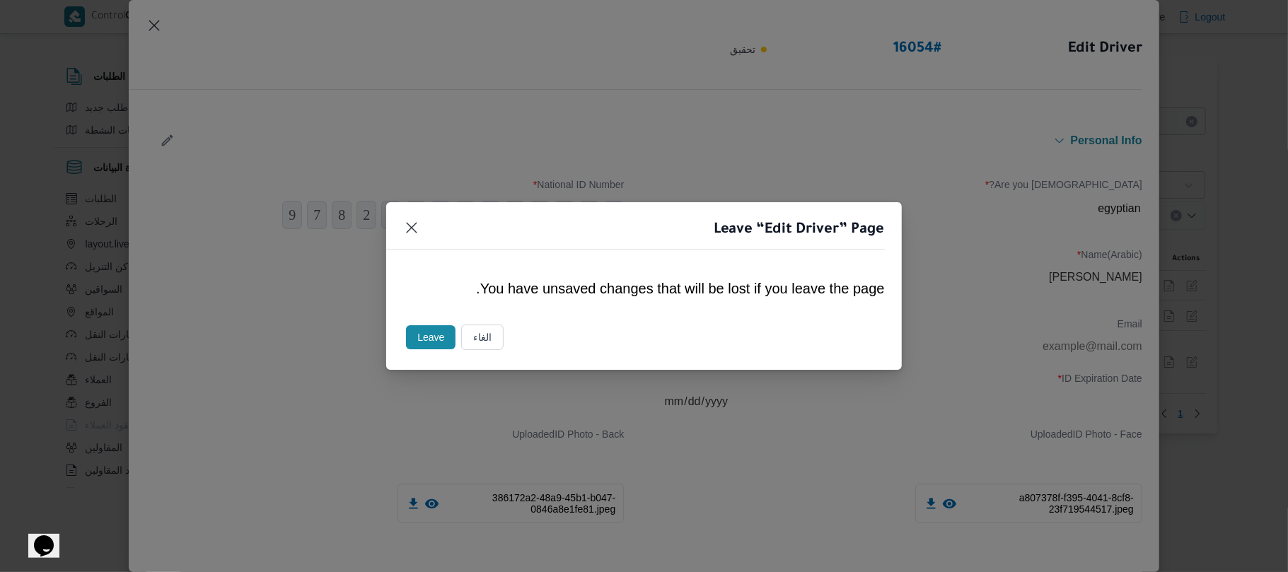
click at [427, 338] on button "Leave" at bounding box center [431, 337] width 50 height 24
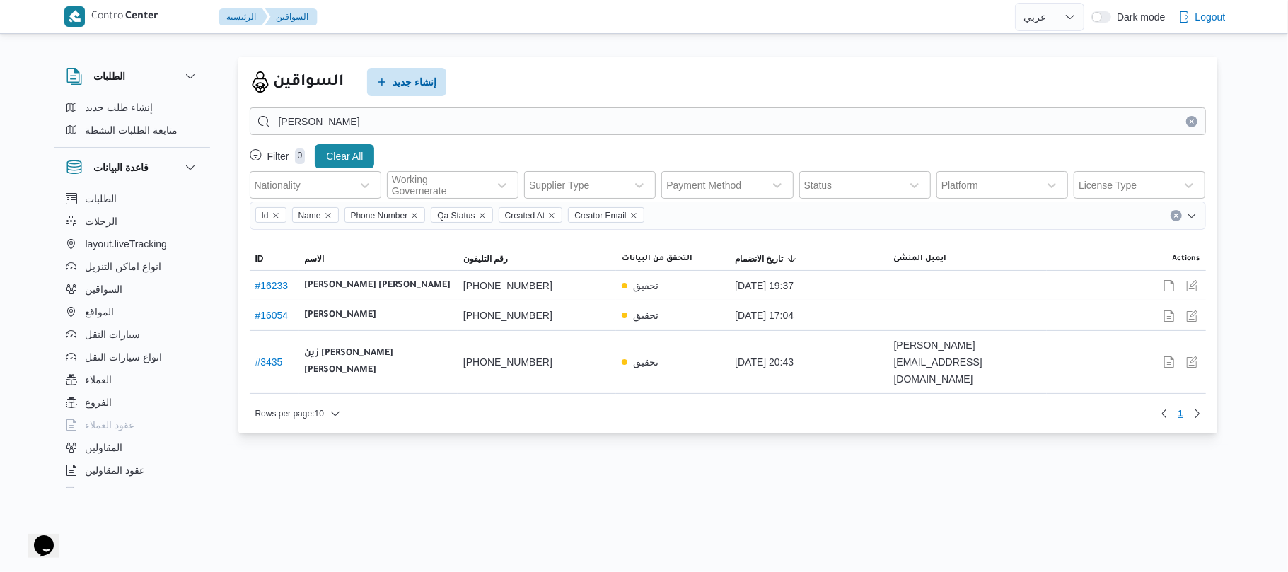
click at [557, 480] on html "Control Center الرئيسيه السواقين English عربي Dark mode Logout الطلبات إنشاء طل…" at bounding box center [644, 286] width 1288 height 572
click at [1193, 318] on button "button" at bounding box center [1191, 315] width 17 height 17
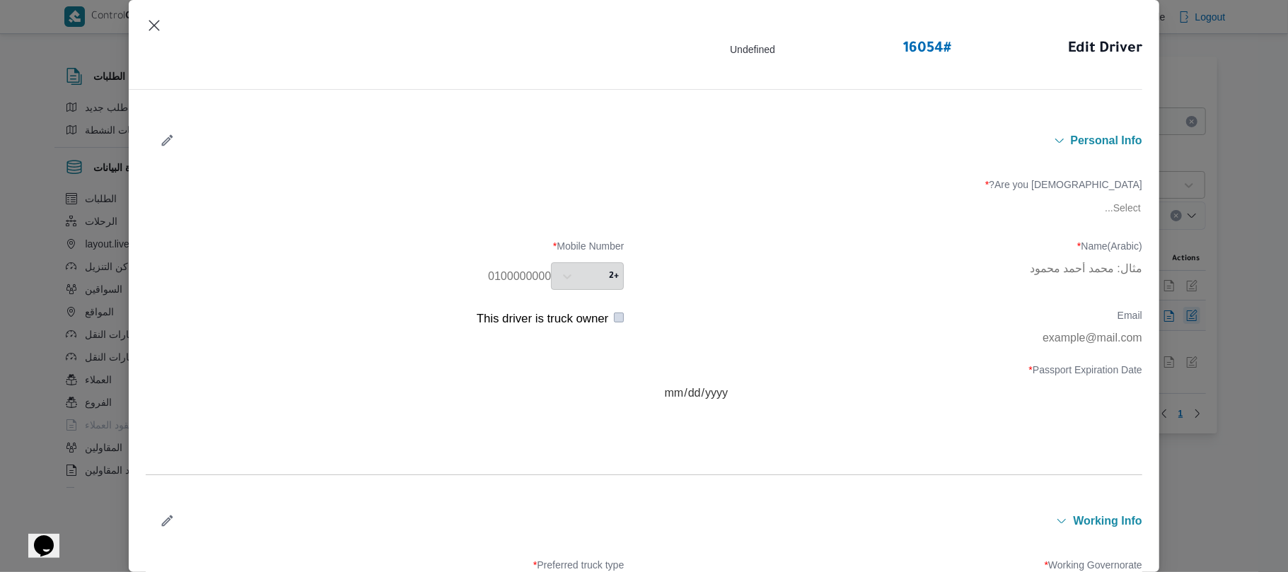
type input "[PERSON_NAME]"
type input "01013148119"
type input "[DATE]"
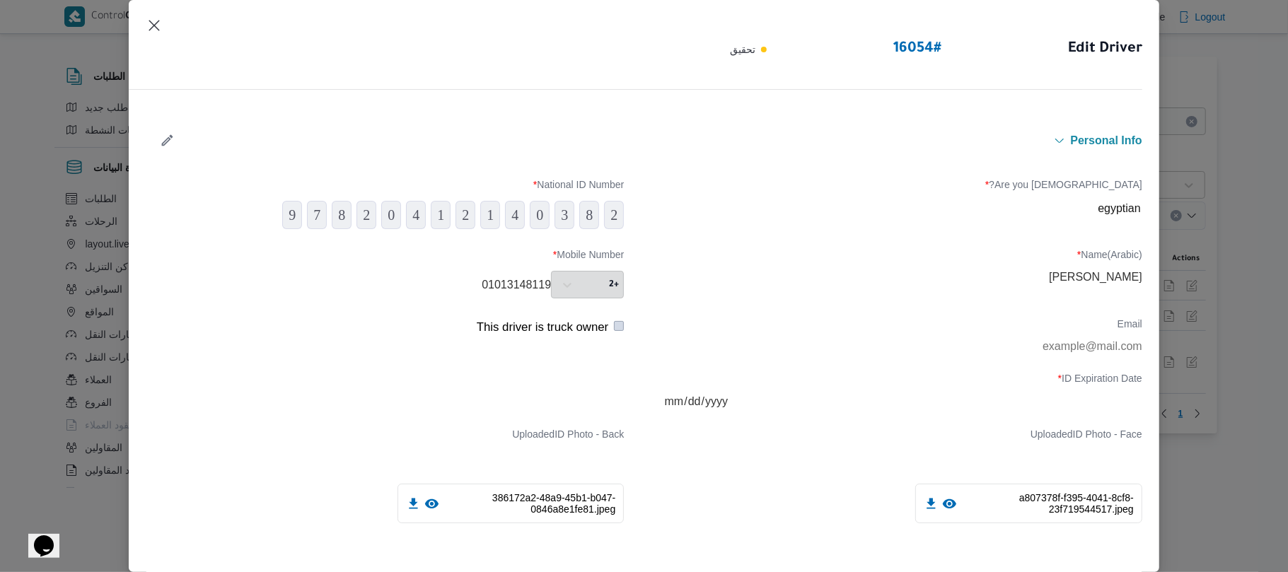
click at [158, 132] on button "button" at bounding box center [167, 141] width 37 height 28
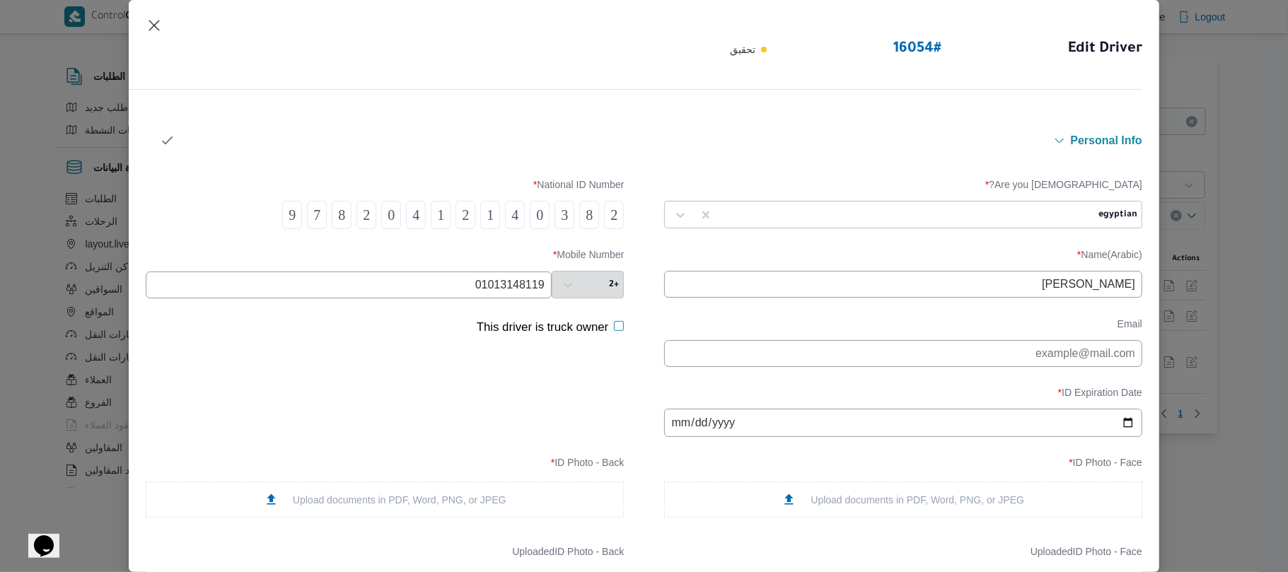
click at [1053, 289] on input "[PERSON_NAME]" at bounding box center [903, 284] width 478 height 27
type input "[PERSON_NAME] [PERSON_NAME]"
click at [555, 397] on div "ID Expiration Date * [DATE]" at bounding box center [644, 412] width 997 height 64
click at [454, 282] on input "01013148119" at bounding box center [349, 285] width 406 height 27
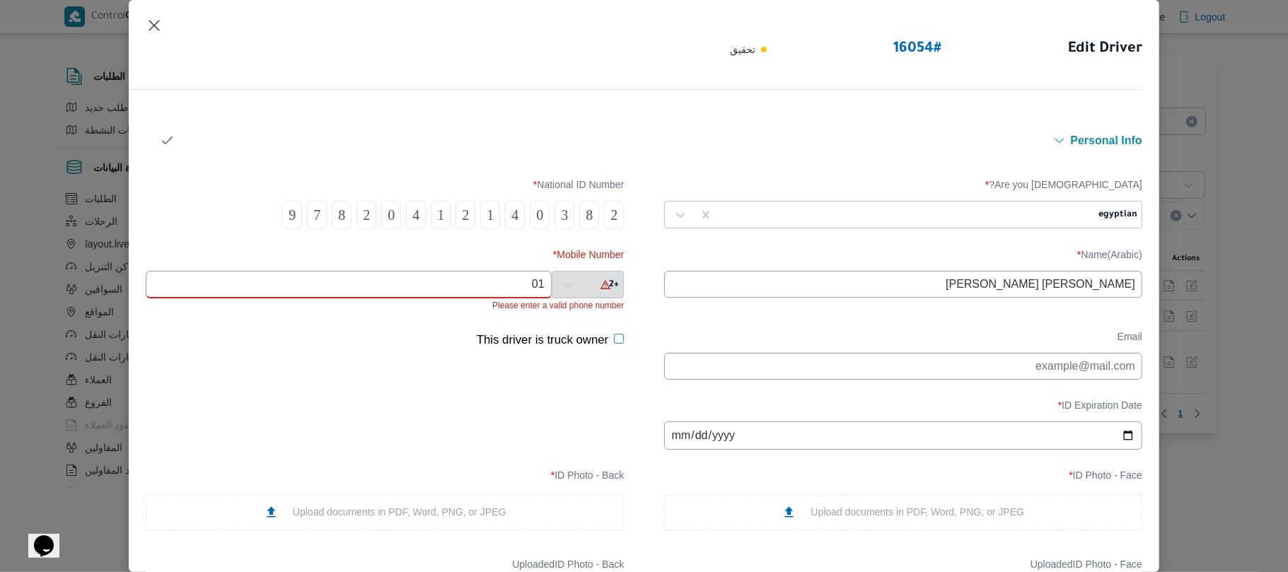
type input "0"
paste input "01013148119"
type input "01013148119"
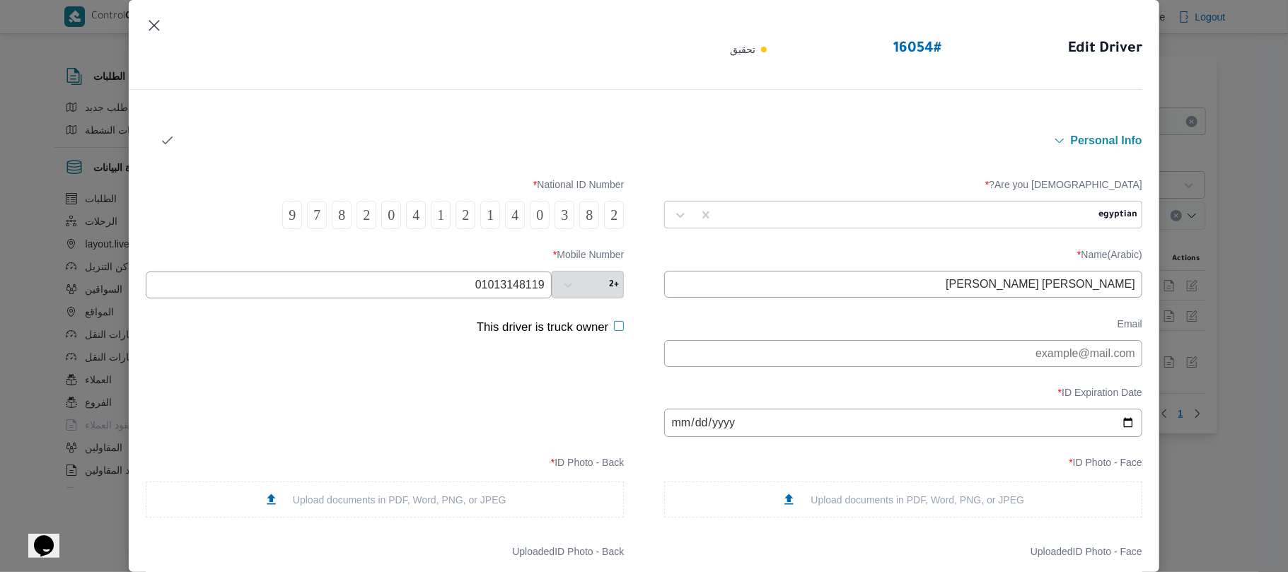
click at [567, 436] on div "ID Expiration Date * 2027-05-06" at bounding box center [644, 412] width 997 height 64
click at [897, 425] on input "2027-05-06" at bounding box center [903, 423] width 478 height 28
click at [580, 422] on div "ID Expiration Date * 2027-05-06" at bounding box center [644, 412] width 997 height 64
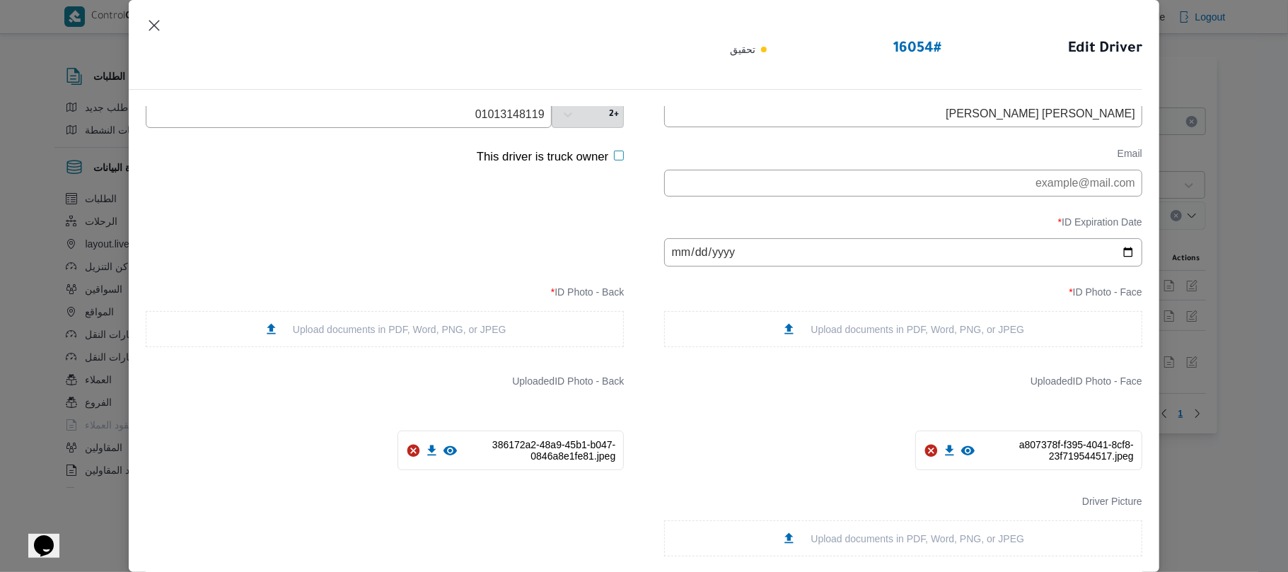
scroll to position [188, 0]
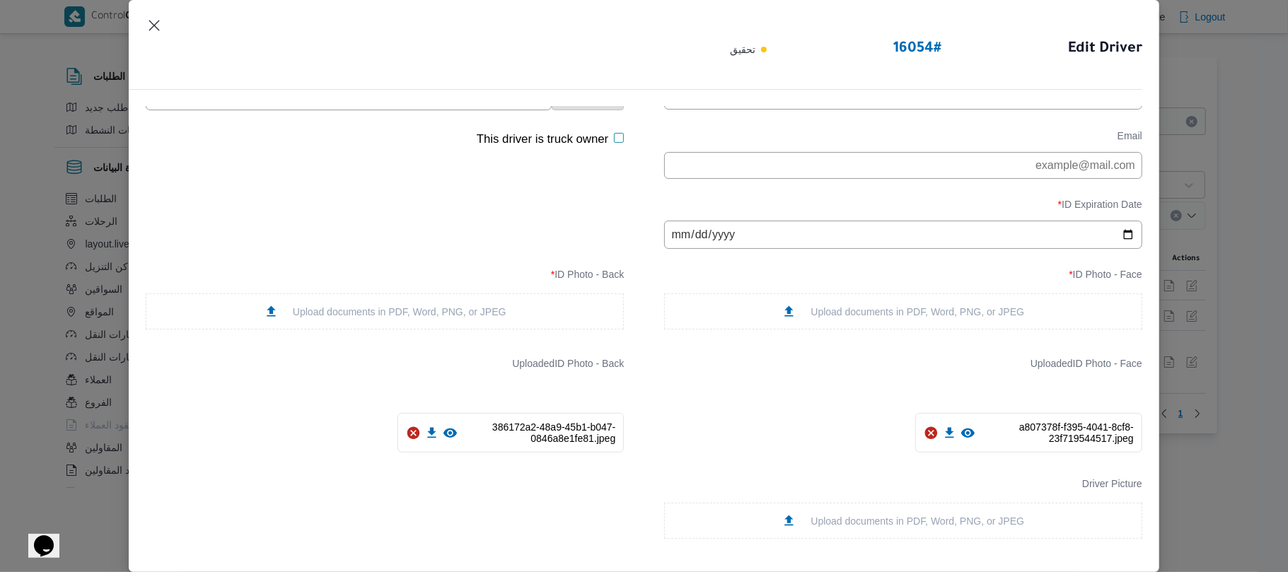
click at [446, 437] on icon at bounding box center [449, 433] width 13 height 9
click at [408, 439] on icon at bounding box center [413, 433] width 15 height 15
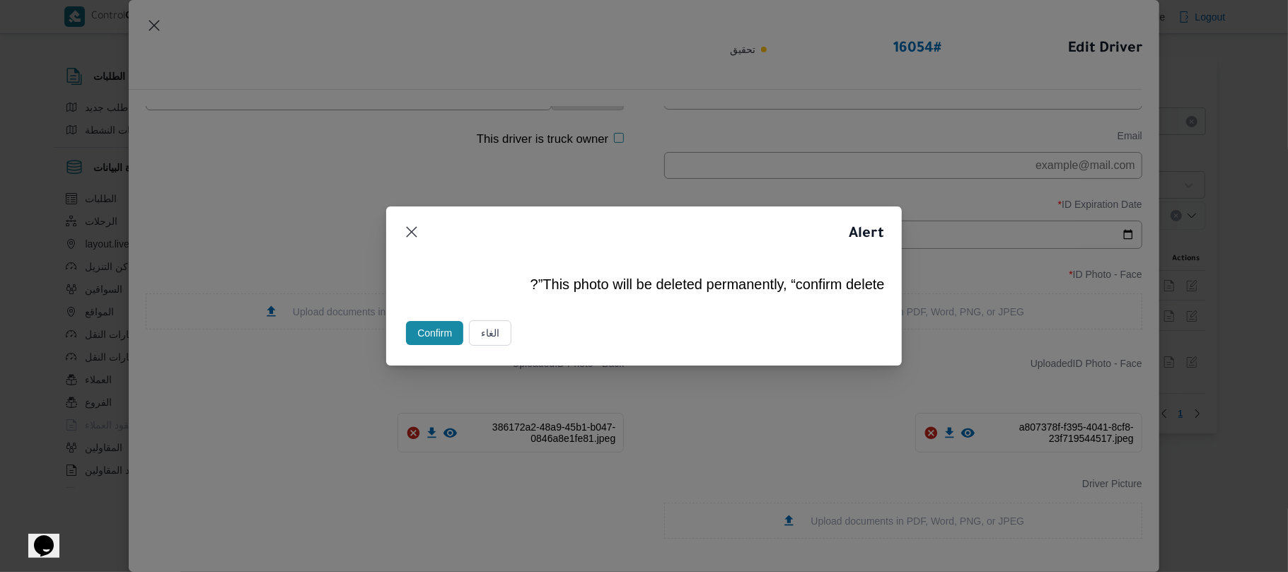
click at [441, 334] on button "Confirm" at bounding box center [434, 333] width 57 height 24
click at [443, 337] on button "Confirm" at bounding box center [434, 333] width 57 height 24
click at [459, 414] on div "Alert This photo will be deleted permanently, “confirm delete”? الغاء Confirm" at bounding box center [644, 286] width 1288 height 572
click at [493, 332] on button "الغاء" at bounding box center [490, 332] width 42 height 25
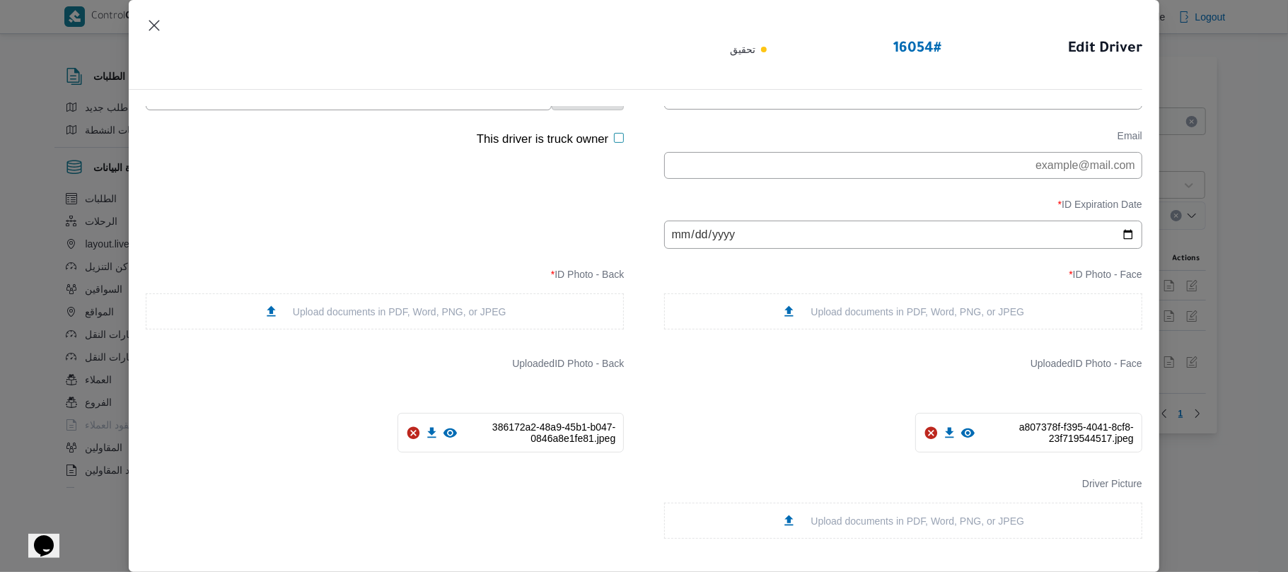
scroll to position [0, 0]
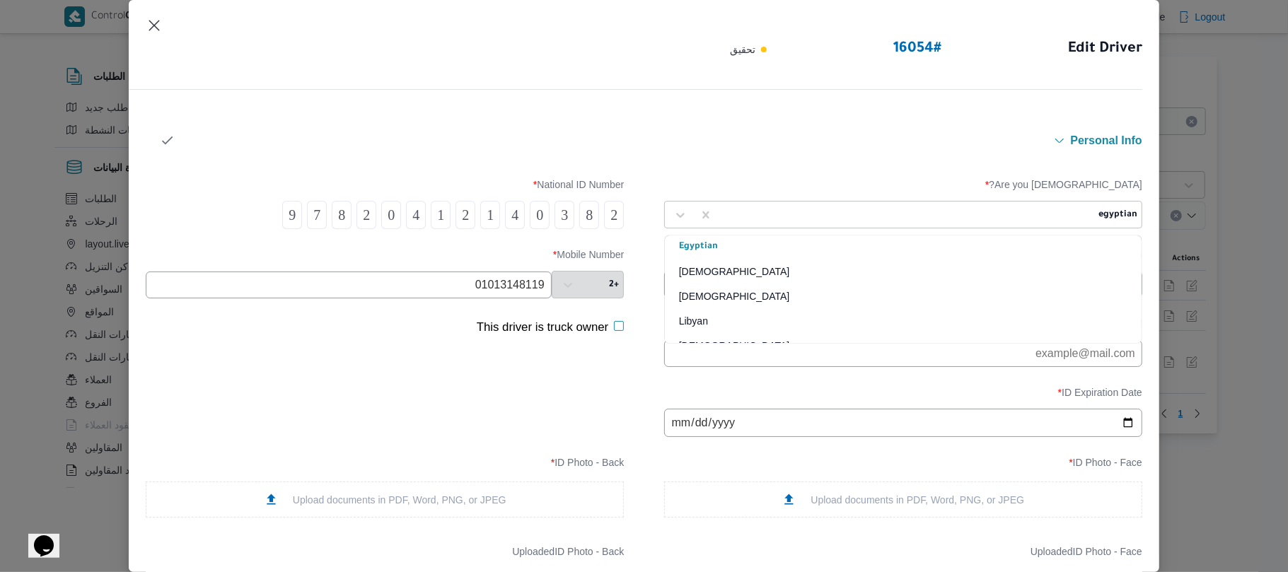
click at [504, 398] on div "ID Expiration Date * 2027-05-06" at bounding box center [644, 412] width 997 height 64
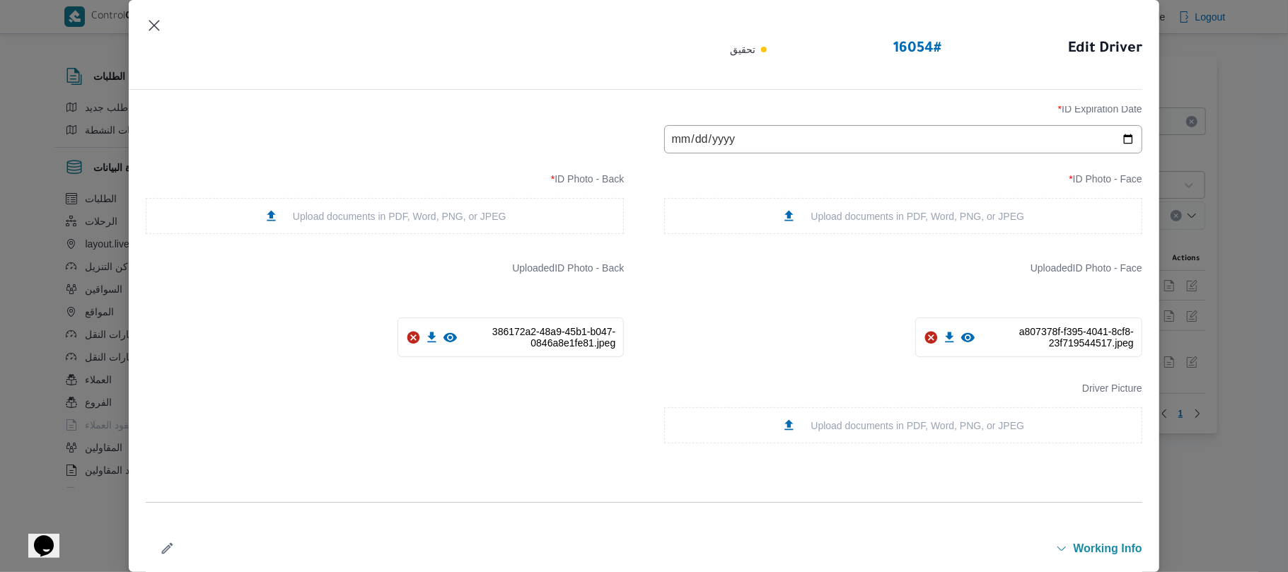
scroll to position [301, 0]
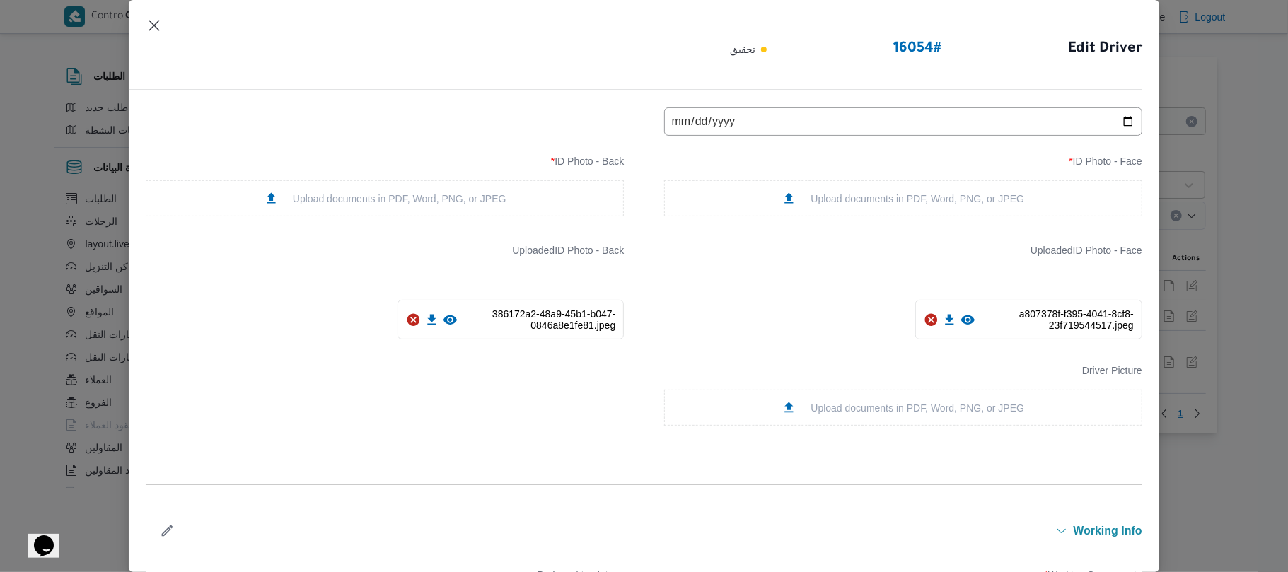
click at [827, 199] on div "Upload documents in PDF, Word, PNG, or JPEG" at bounding box center [903, 198] width 243 height 15
click at [429, 325] on icon at bounding box center [431, 319] width 8 height 11
click at [409, 326] on icon at bounding box center [413, 319] width 13 height 13
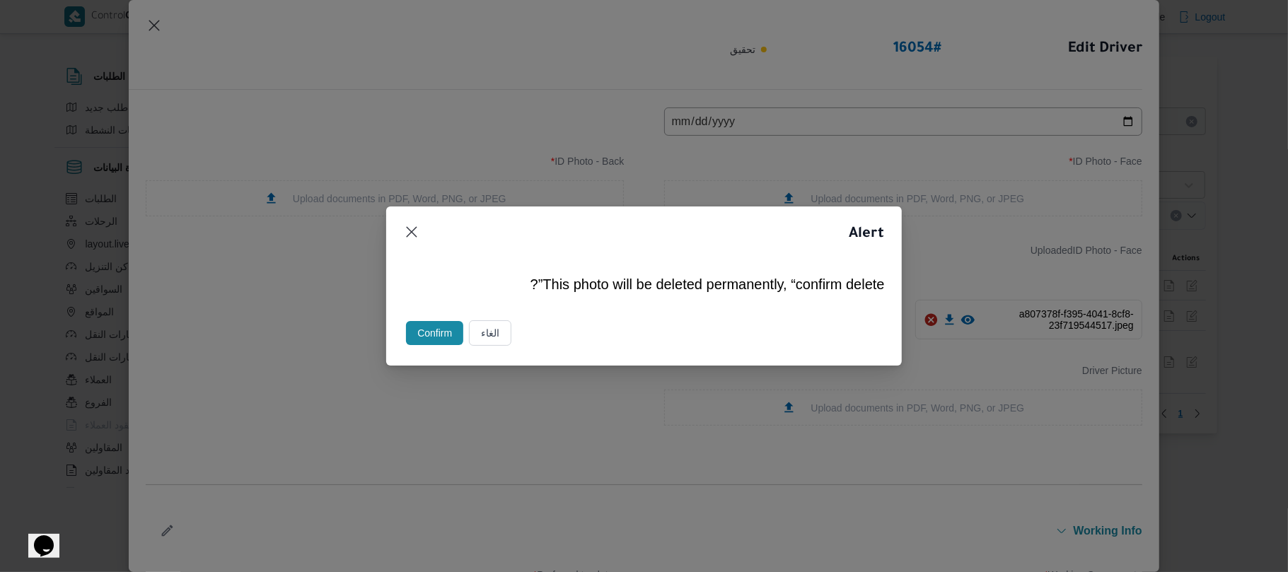
click at [437, 334] on button "Confirm" at bounding box center [434, 333] width 57 height 24
click at [408, 227] on button "Closes this modal window" at bounding box center [411, 231] width 17 height 17
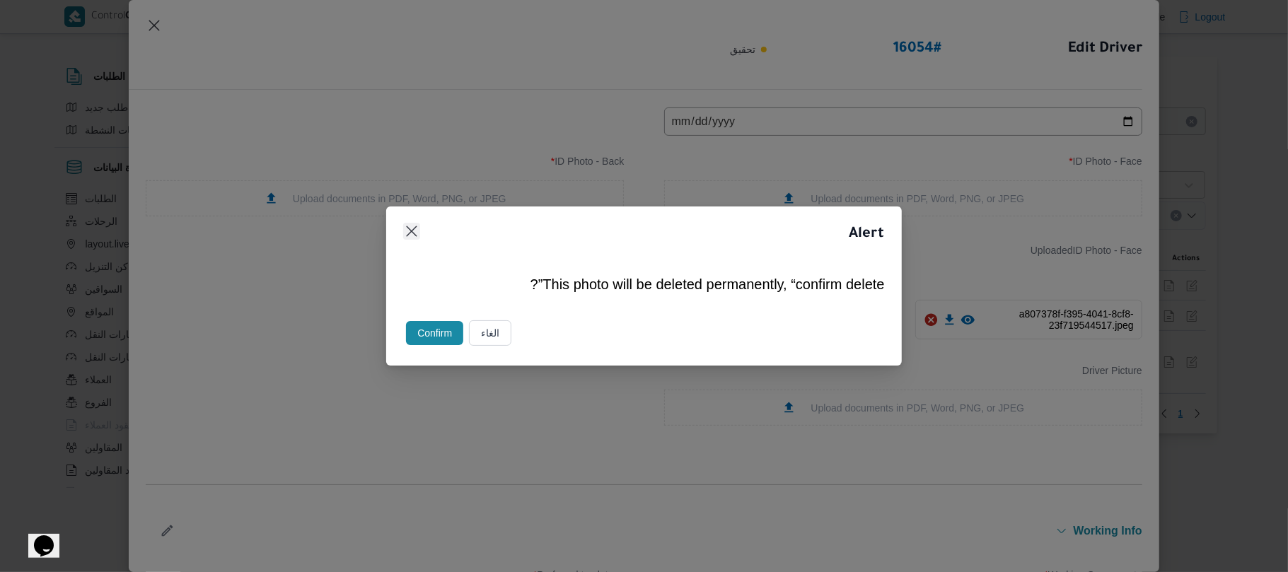
scroll to position [0, 0]
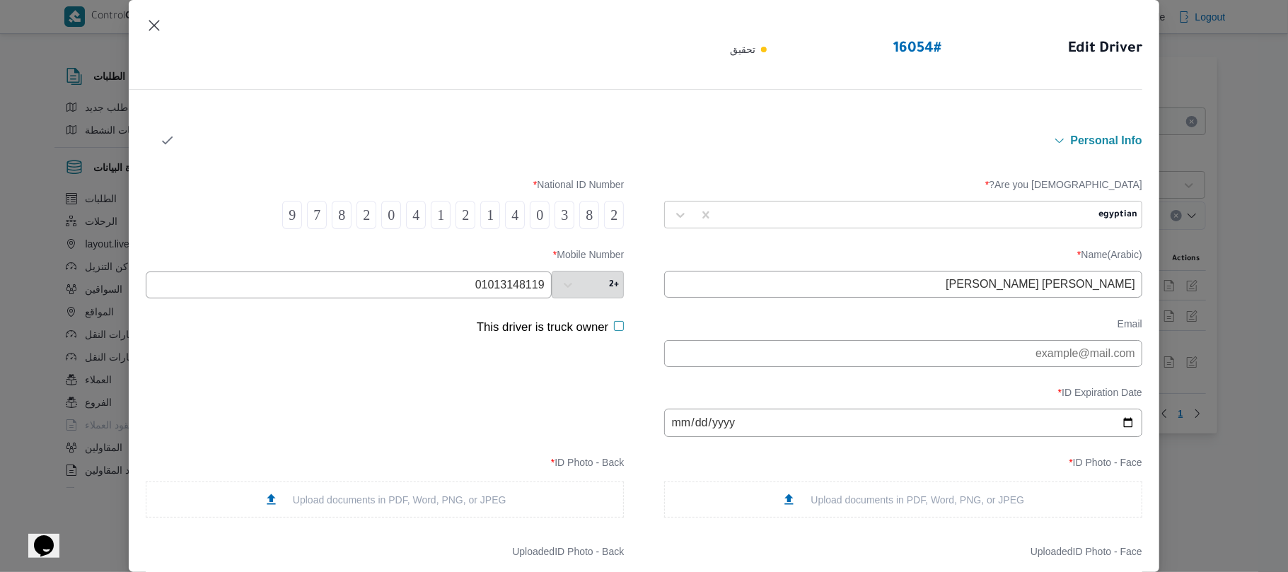
click at [570, 408] on div "ID Expiration Date * 2027-05-06" at bounding box center [644, 412] width 997 height 64
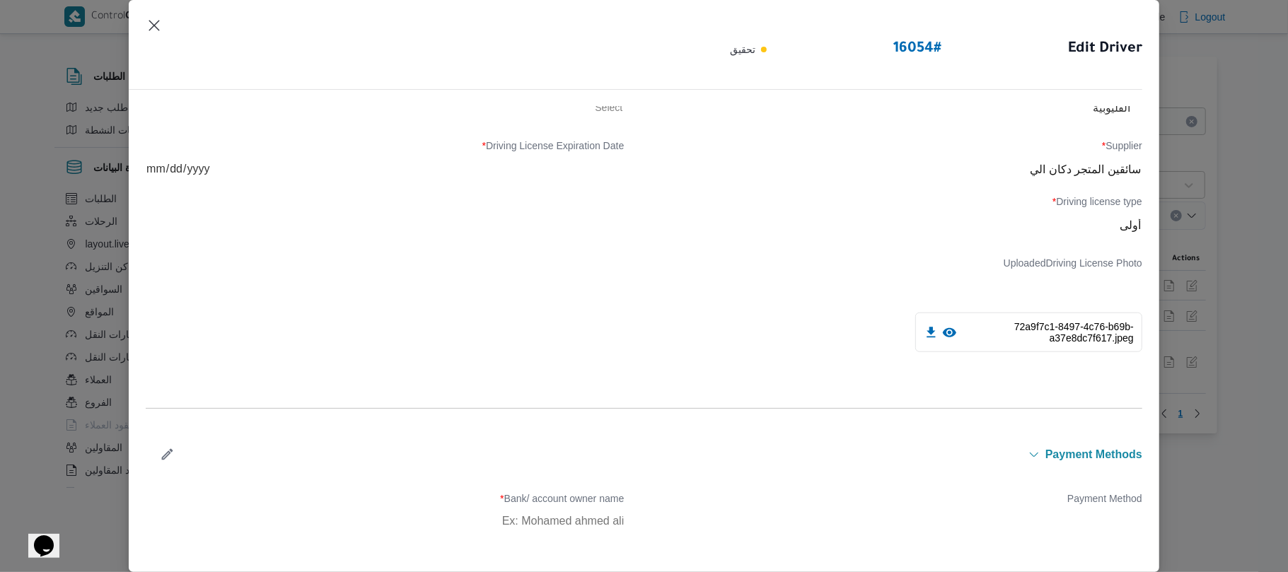
scroll to position [830, 0]
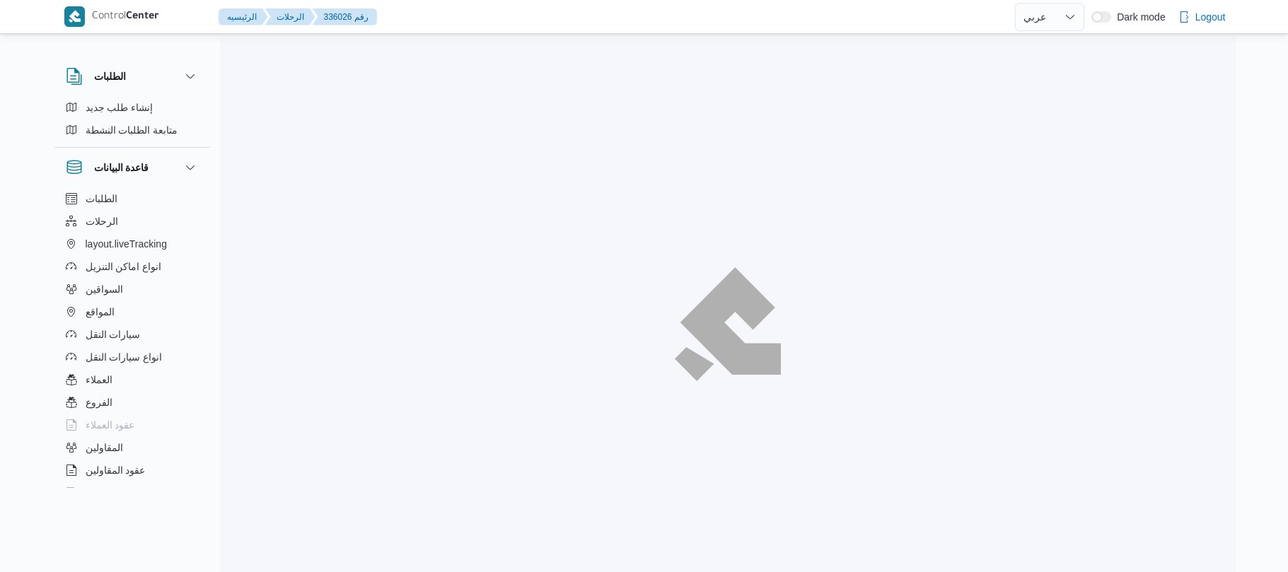
select select "ar"
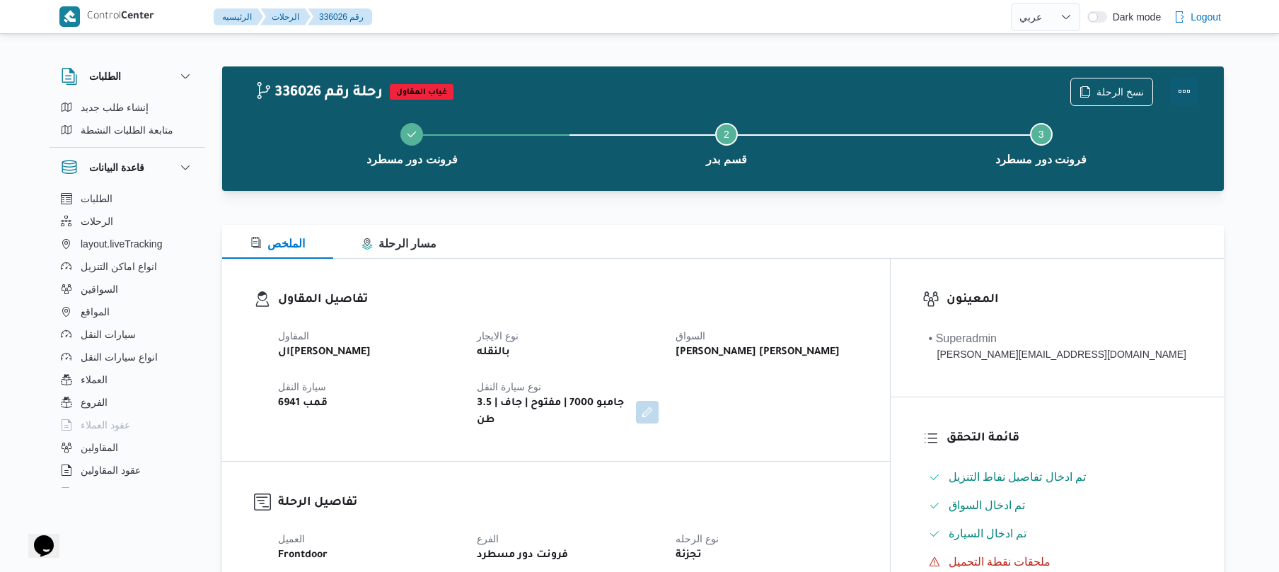
click at [1183, 95] on button "Actions" at bounding box center [1184, 91] width 28 height 28
click at [1183, 88] on button "Actions" at bounding box center [1184, 91] width 28 height 28
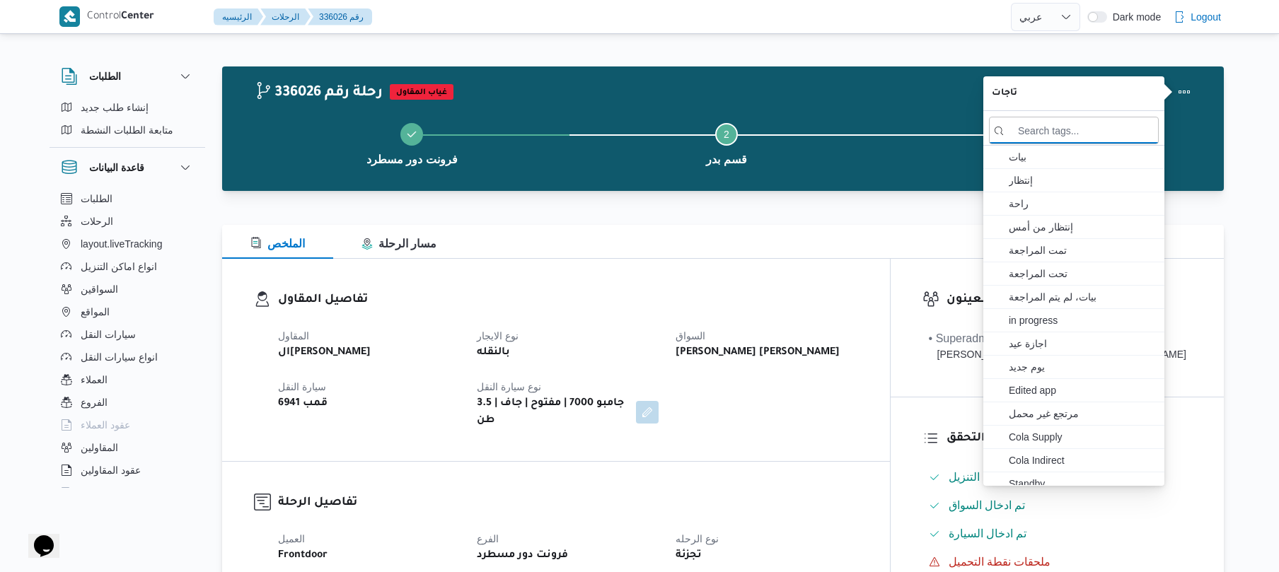
click at [779, 314] on dl "تفاصيل المقاول المقاول الهامي محمد خالد علي نوع الايجار بالنقله السواق محمد سيد…" at bounding box center [568, 360] width 580 height 139
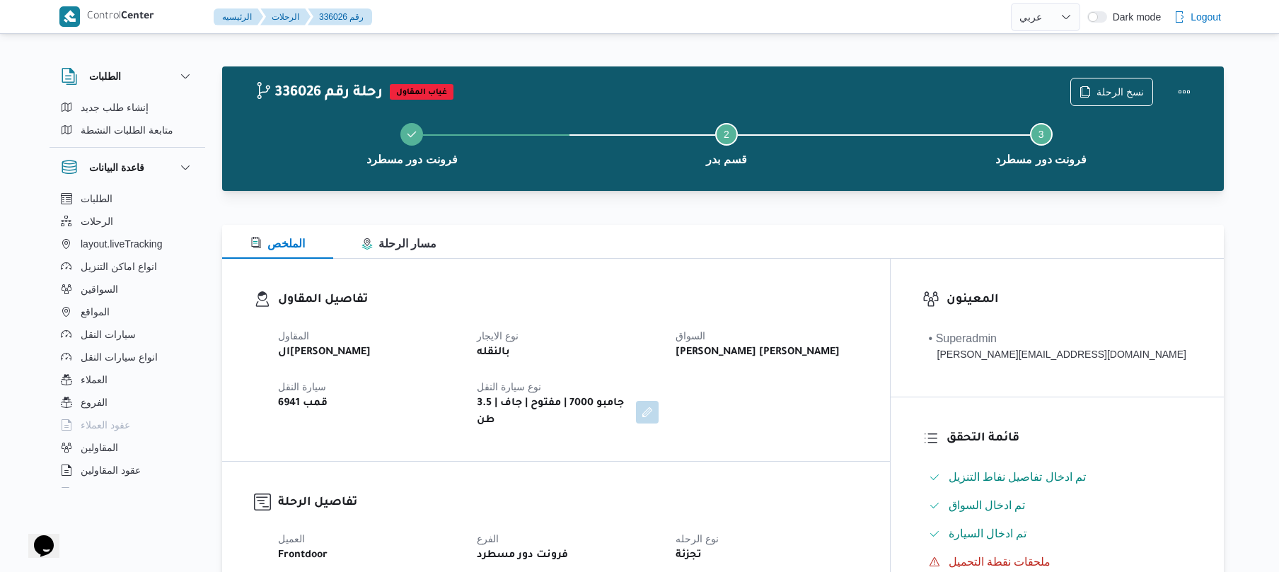
click at [891, 255] on div "الملخص مسار الرحلة" at bounding box center [723, 242] width 1002 height 34
click at [1188, 85] on button "Actions" at bounding box center [1184, 91] width 28 height 28
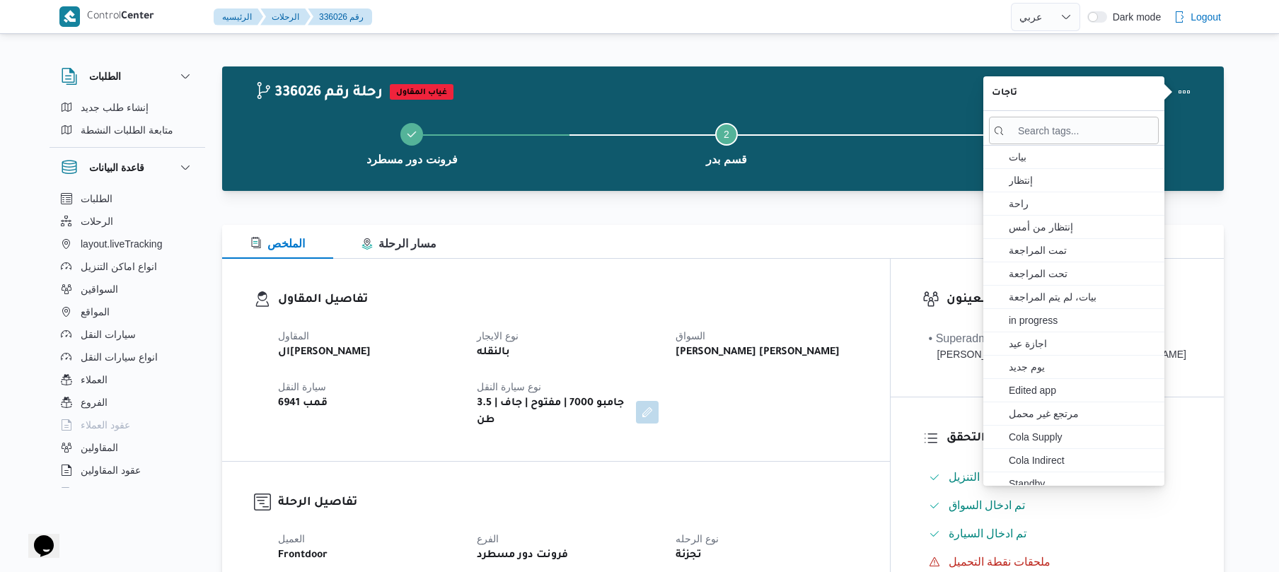
click at [818, 270] on div "تفاصيل المقاول المقاول الهامي محمد خالد علي نوع الايجار بالنقله السواق محمد سيد…" at bounding box center [556, 360] width 668 height 202
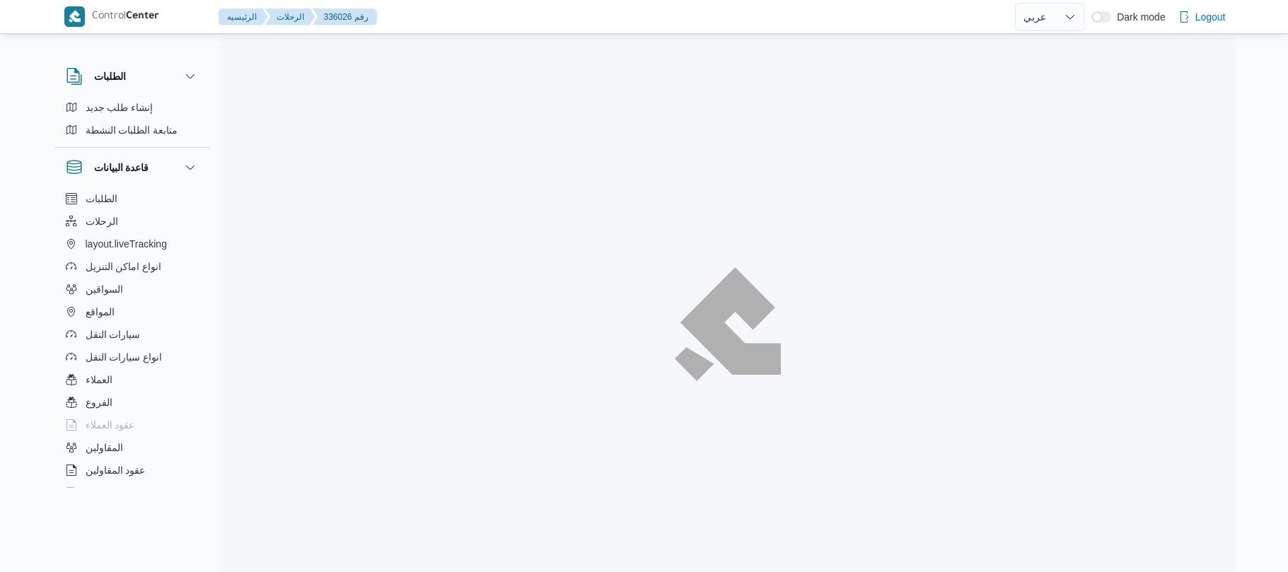
select select "ar"
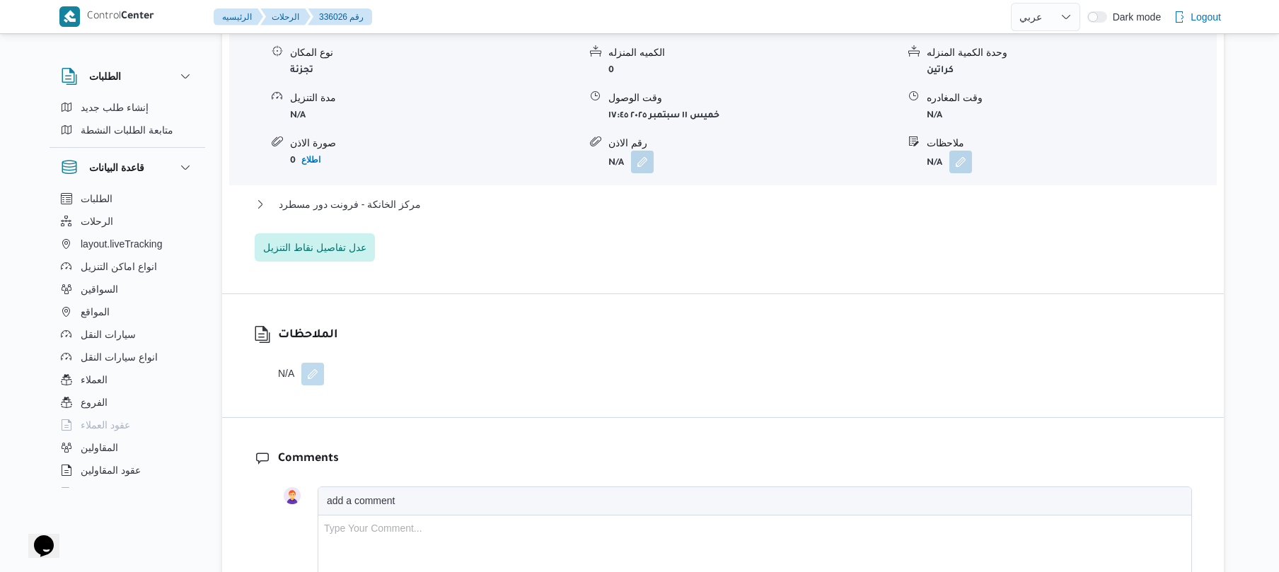
scroll to position [1245, 0]
